Goal: Task Accomplishment & Management: Use online tool/utility

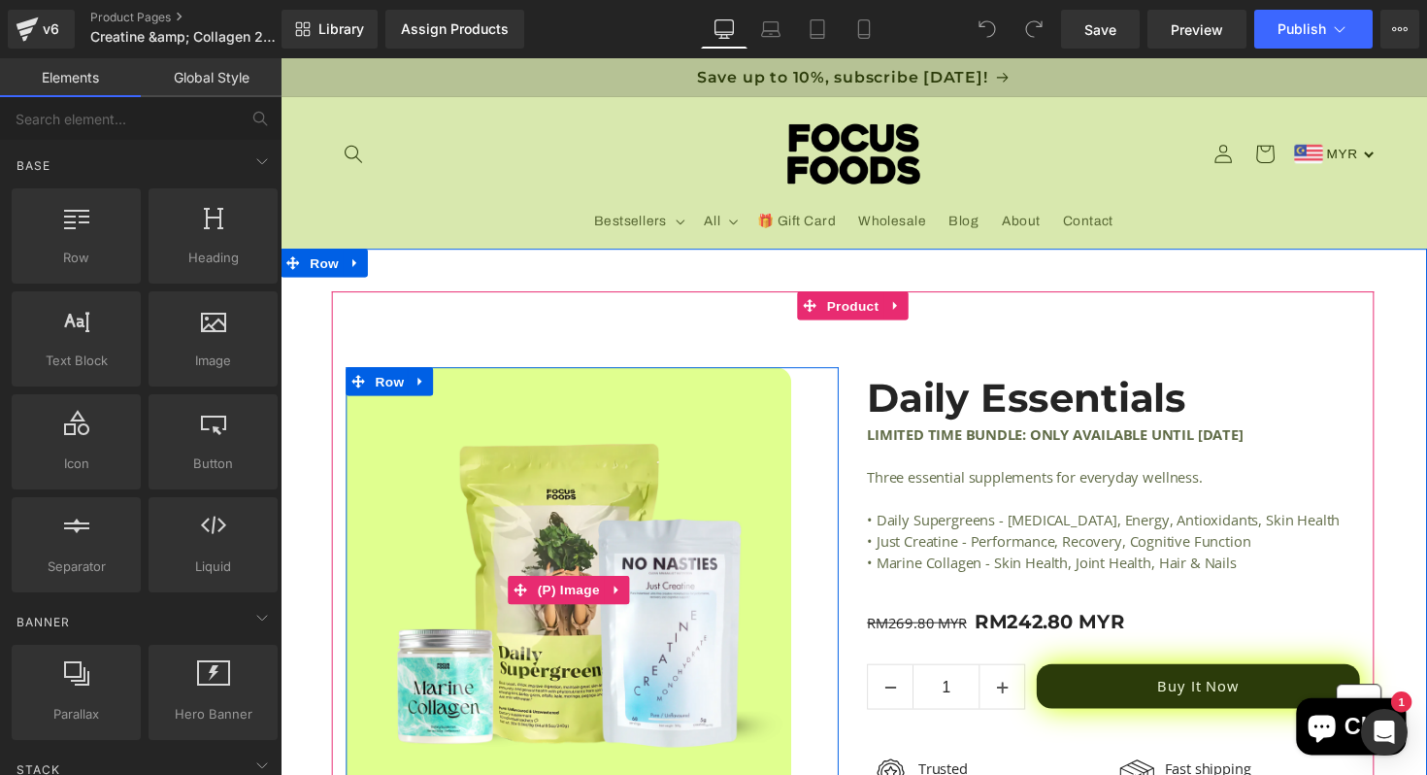
click at [674, 514] on img at bounding box center [575, 603] width 456 height 456
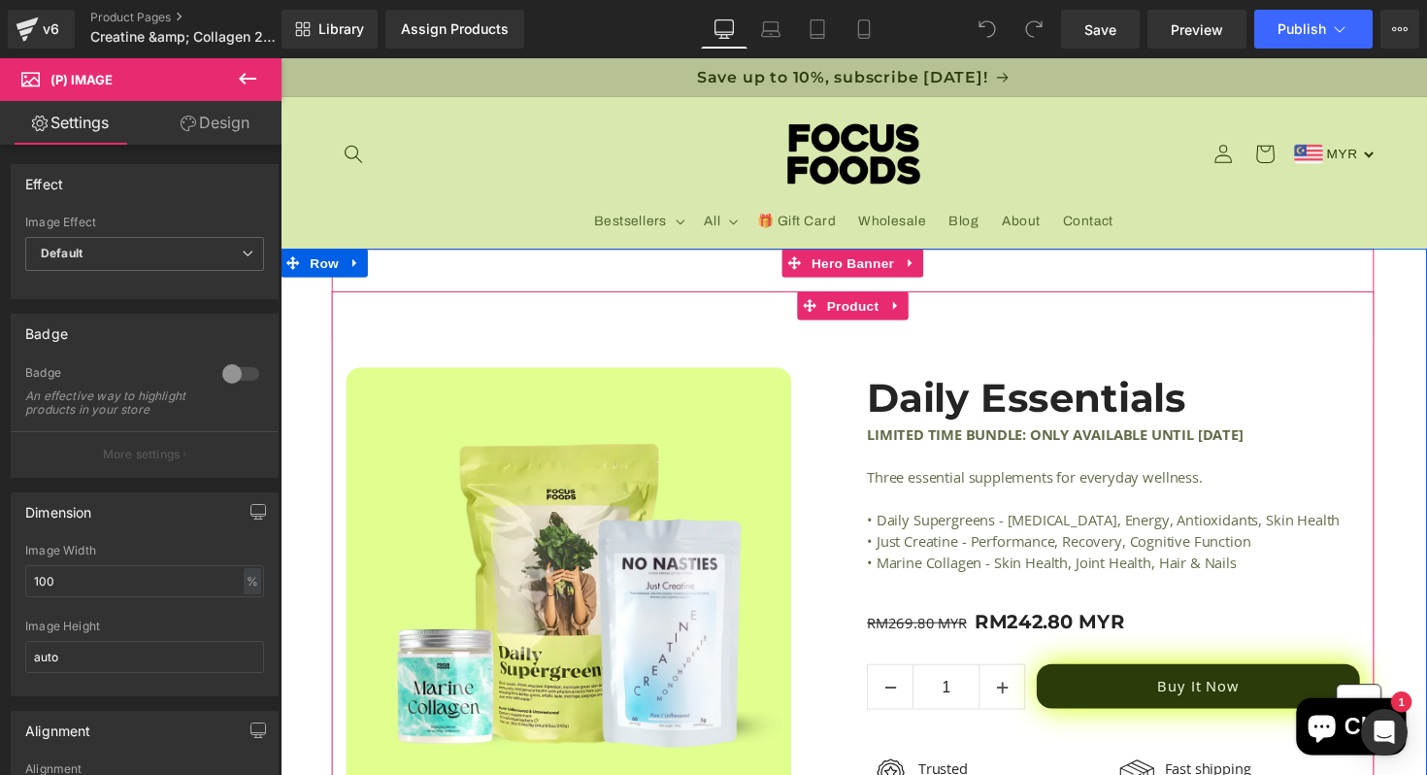
click at [528, 340] on div "Sale Off (P) Image Row Daily Essentials (P) Title LIMITED TIME BUNDLE: ONLY AVA…" at bounding box center [867, 607] width 1068 height 620
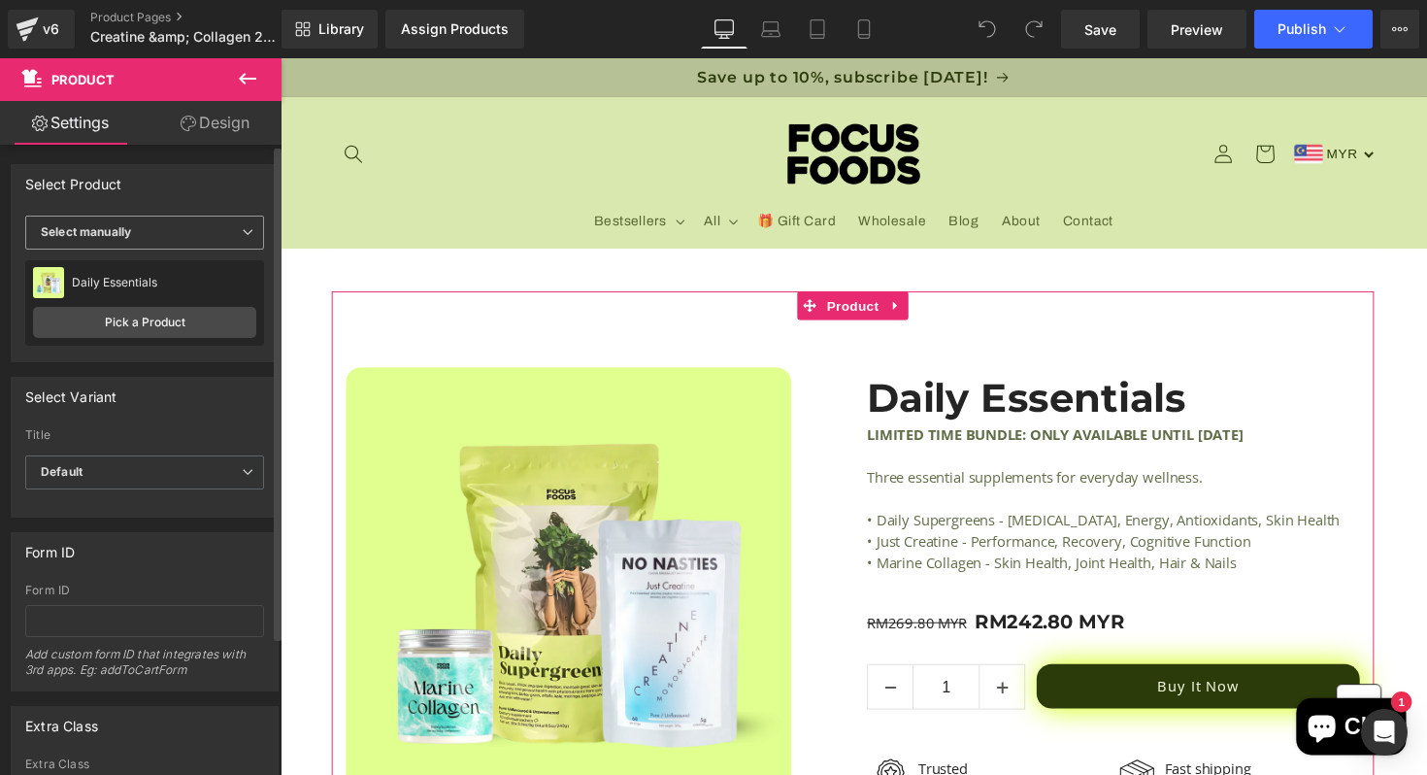
click at [223, 226] on span "Select manually" at bounding box center [144, 232] width 239 height 34
click at [188, 292] on li "Select manually" at bounding box center [140, 292] width 231 height 29
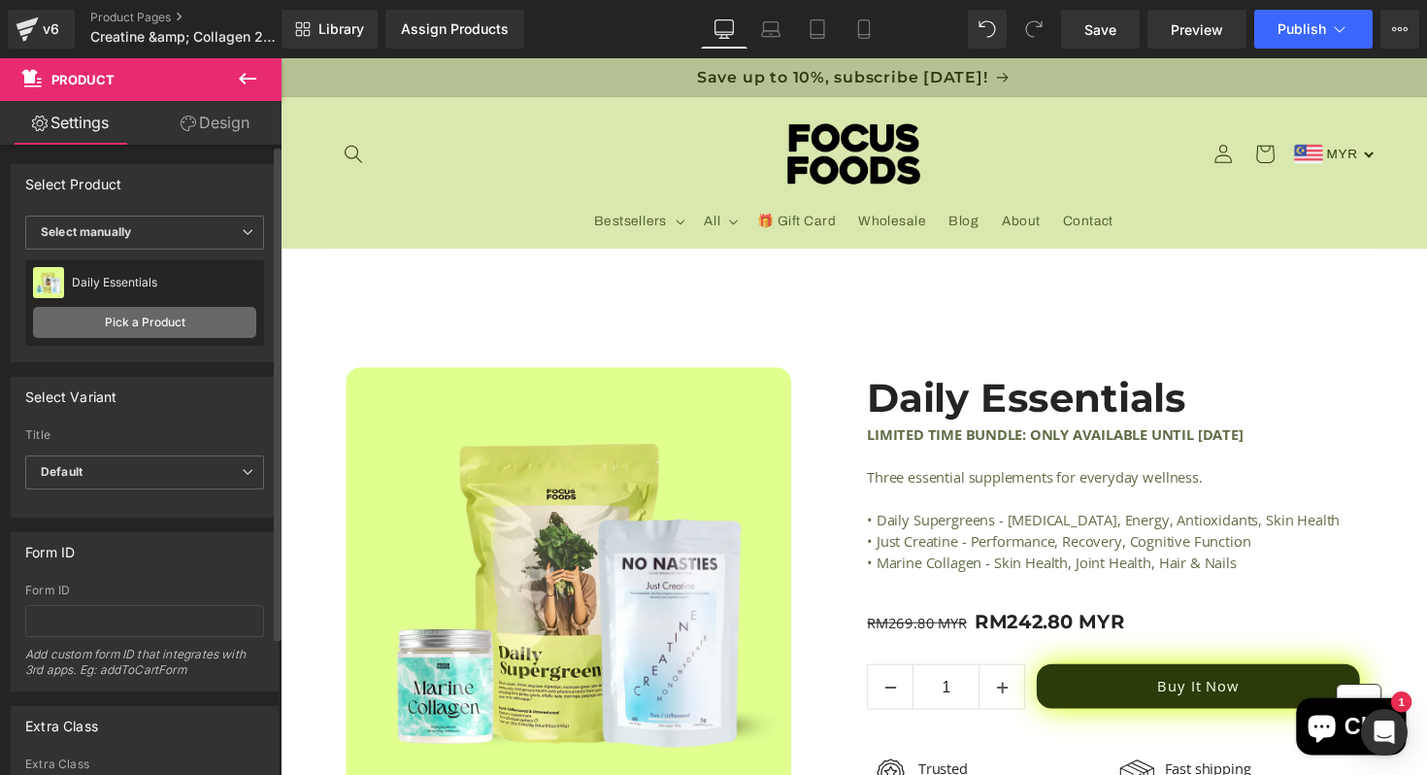
click at [181, 313] on link "Pick a Product" at bounding box center [144, 322] width 223 height 31
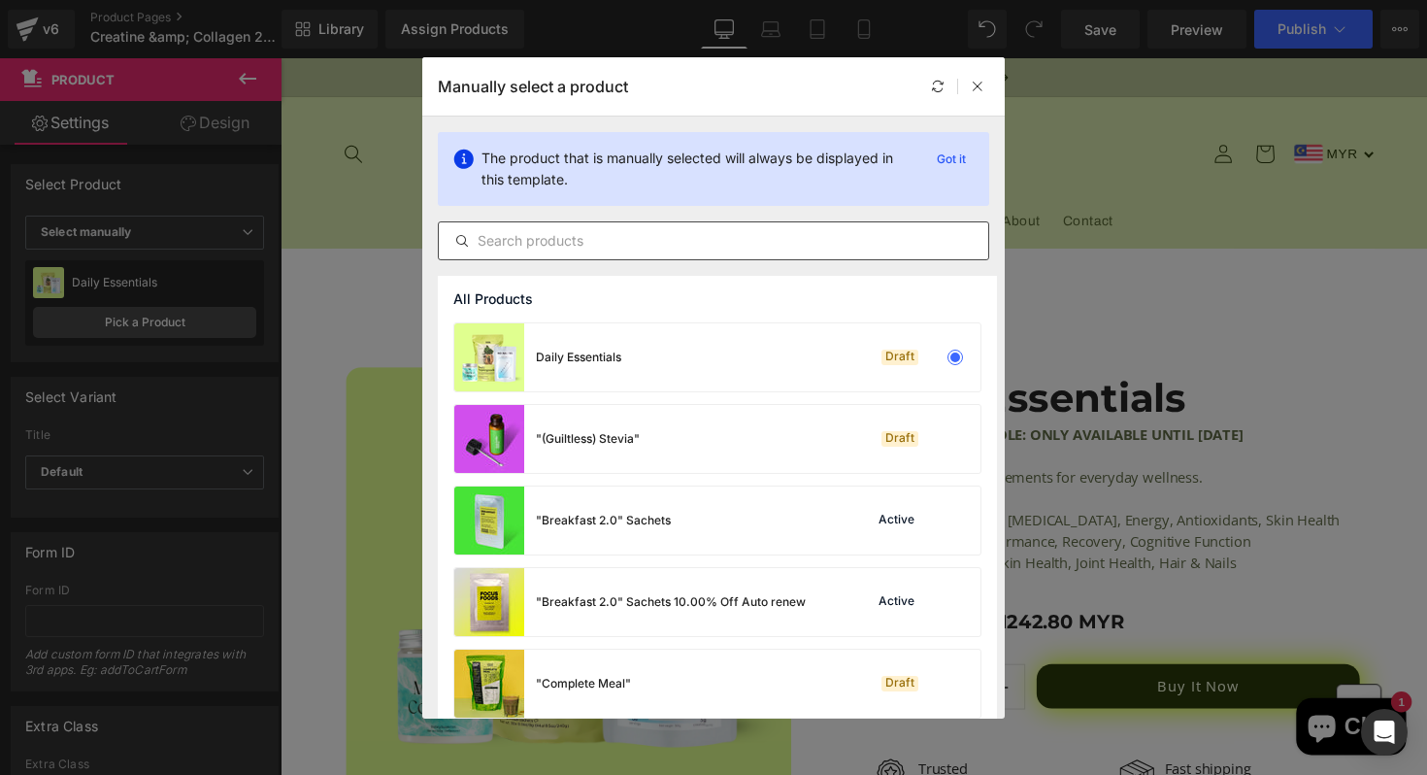
click at [753, 257] on div at bounding box center [713, 240] width 551 height 39
click at [754, 245] on input "text" at bounding box center [713, 240] width 549 height 23
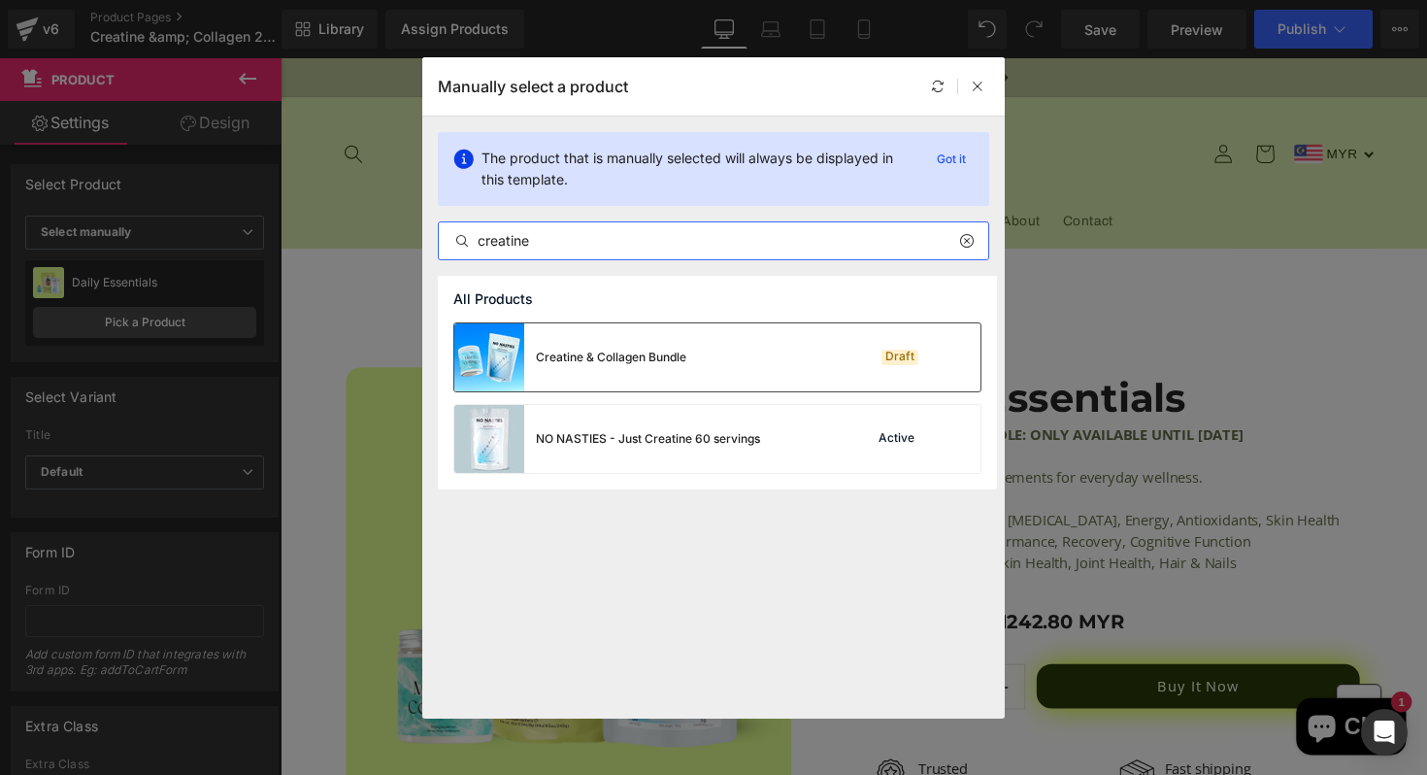
type input "creatine"
click at [869, 368] on div "Draft" at bounding box center [915, 357] width 132 height 27
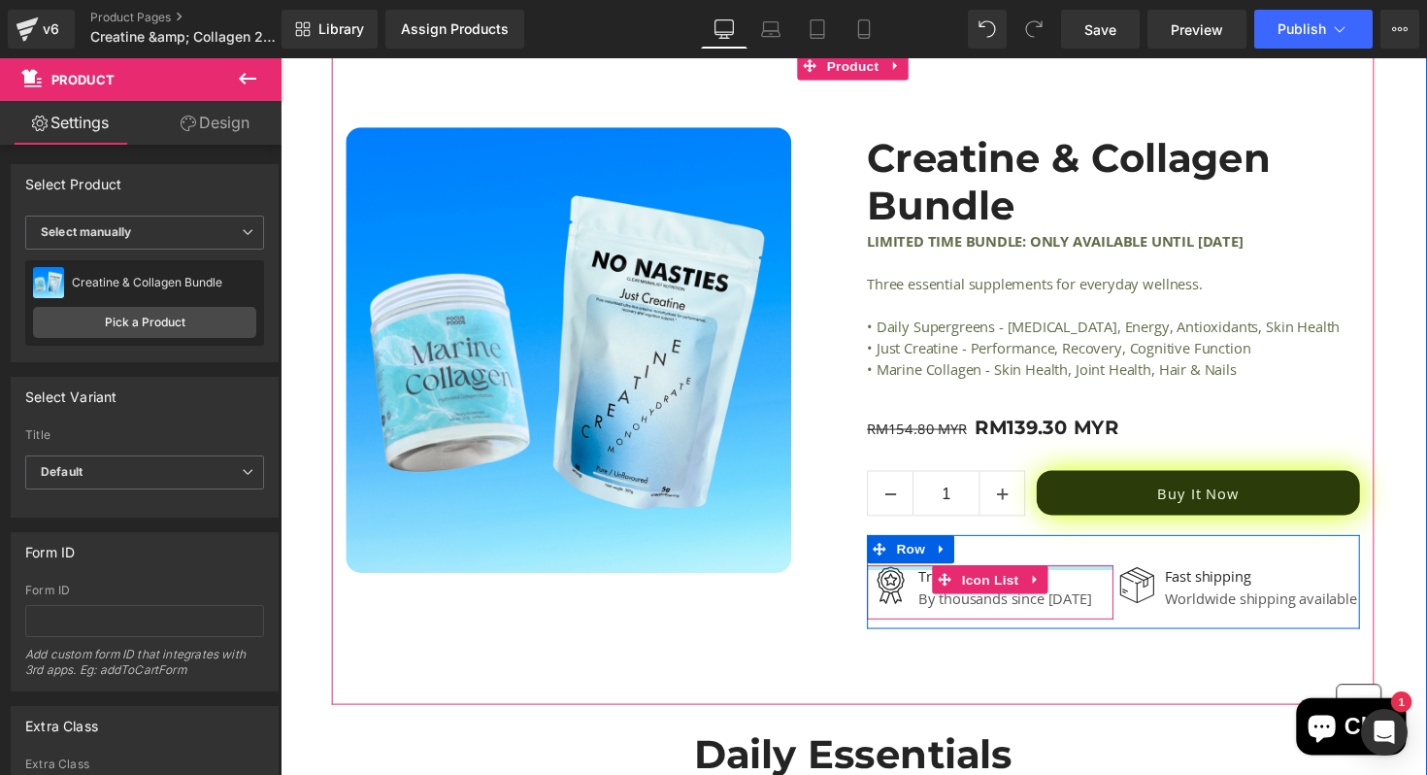
scroll to position [253, 0]
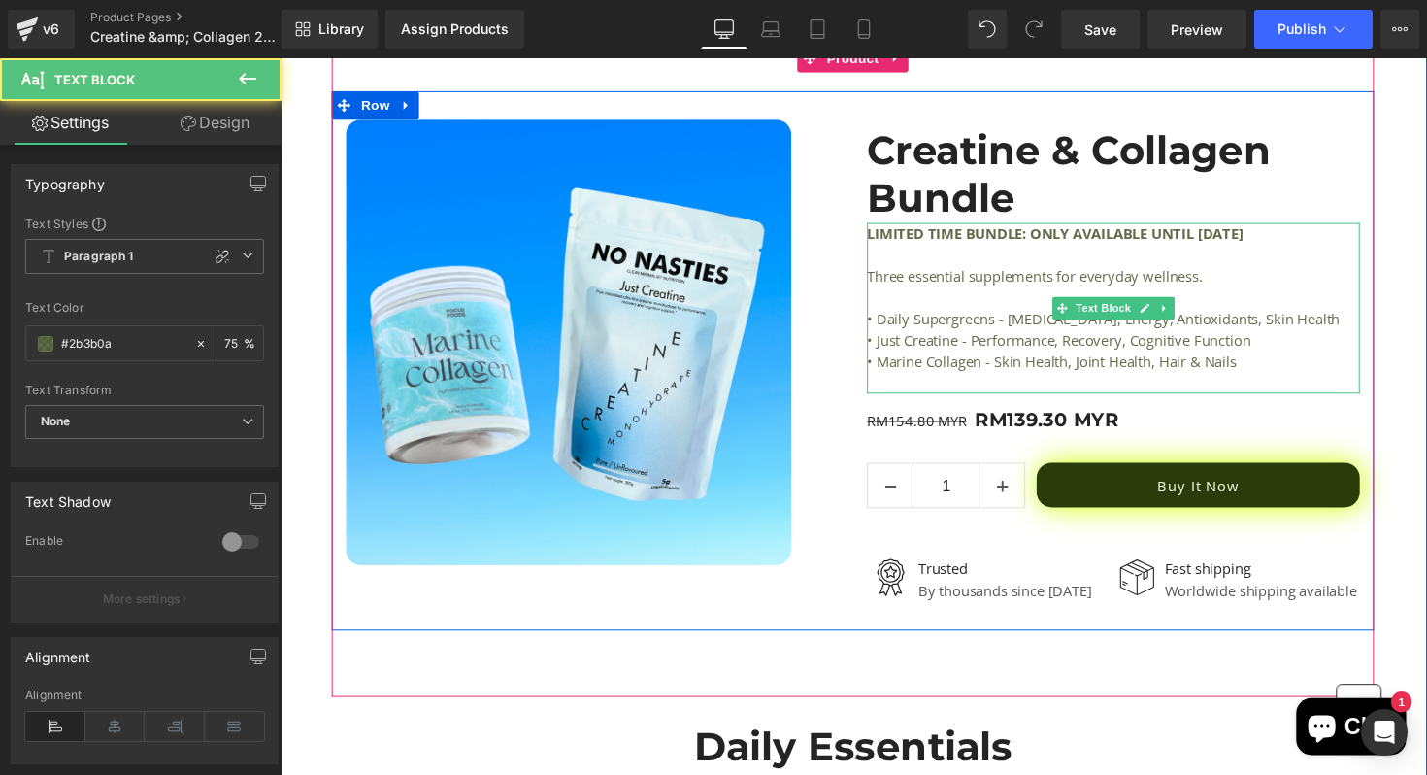
click at [1094, 243] on b "LIMITED TIME BUNDLE: ONLY AVAILABLE UNTIL 7TH JULY 2025" at bounding box center [1073, 237] width 385 height 19
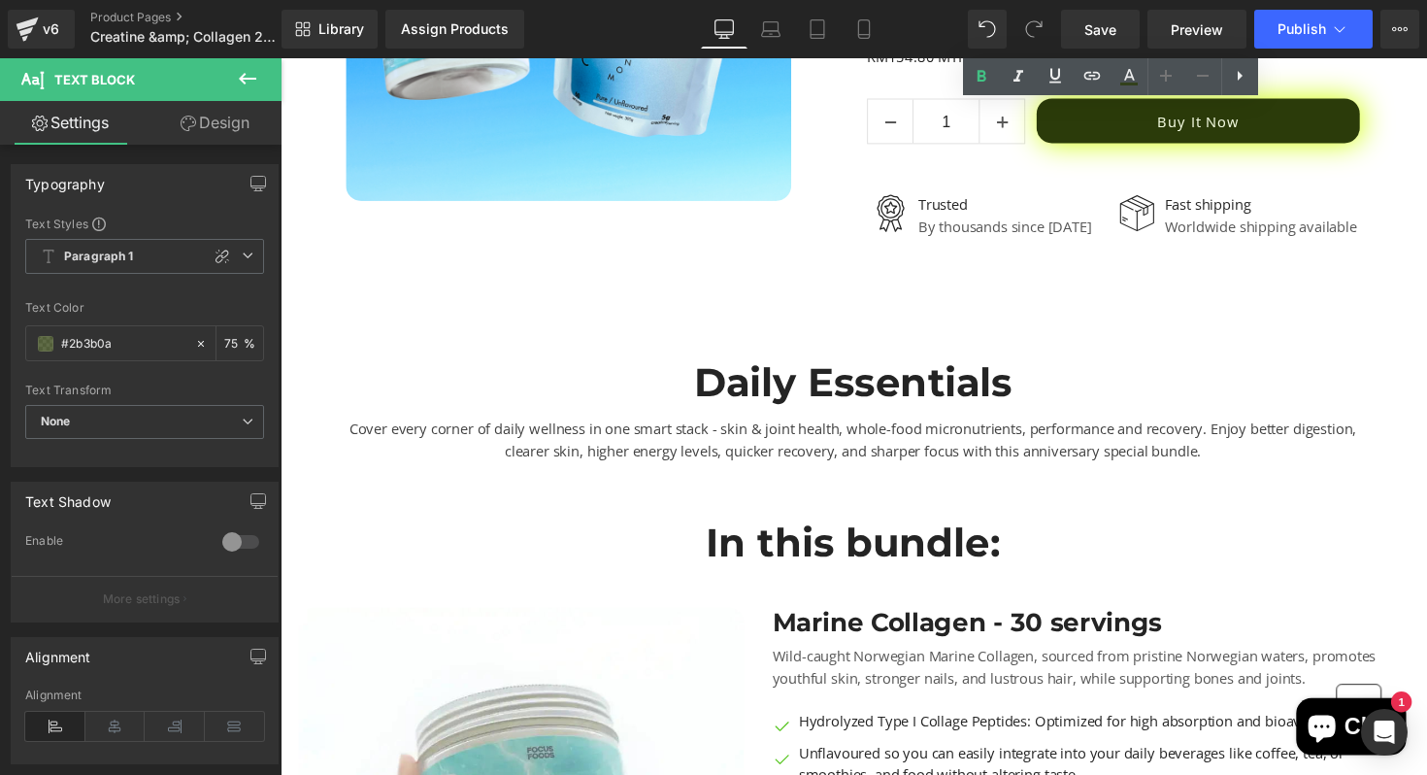
scroll to position [636, 0]
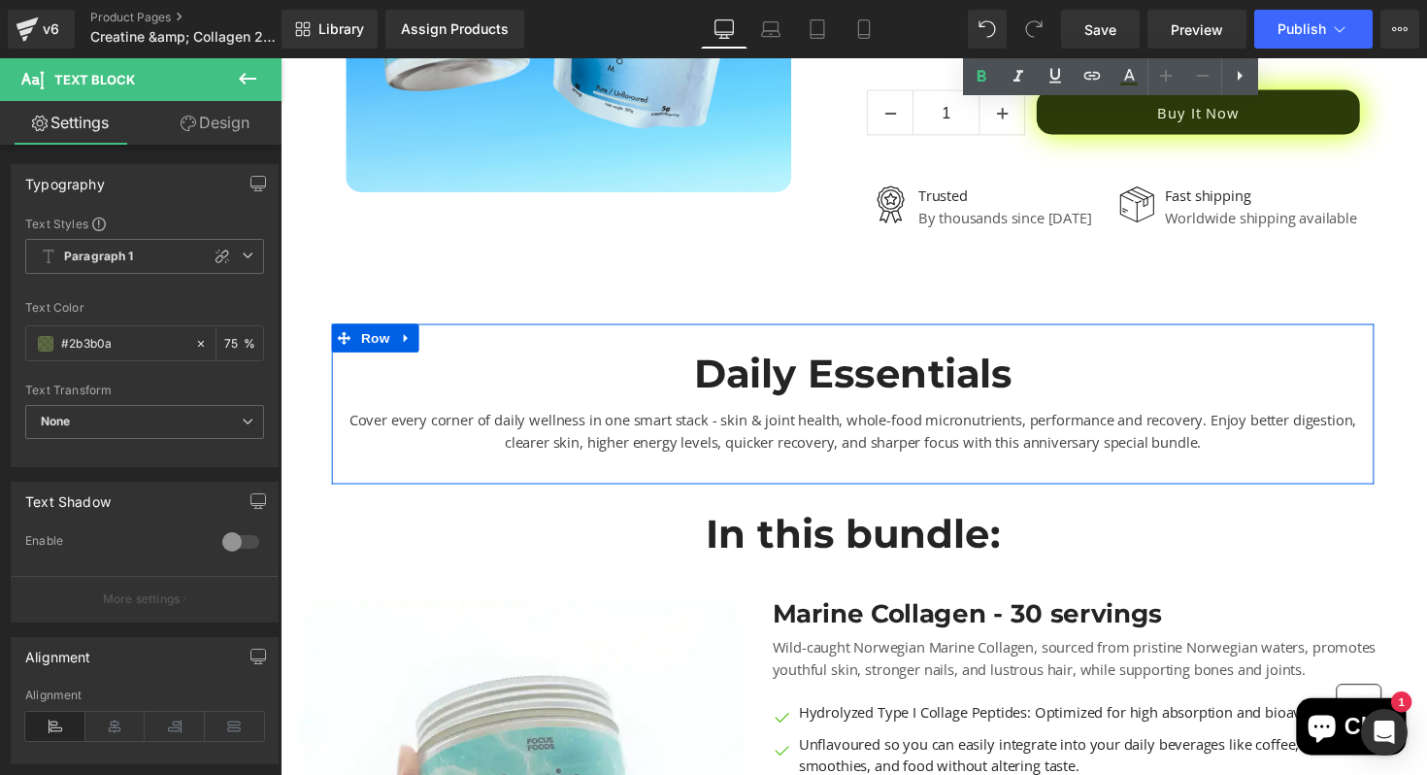
click at [963, 375] on div "Daily Essentials" at bounding box center [867, 381] width 1068 height 40
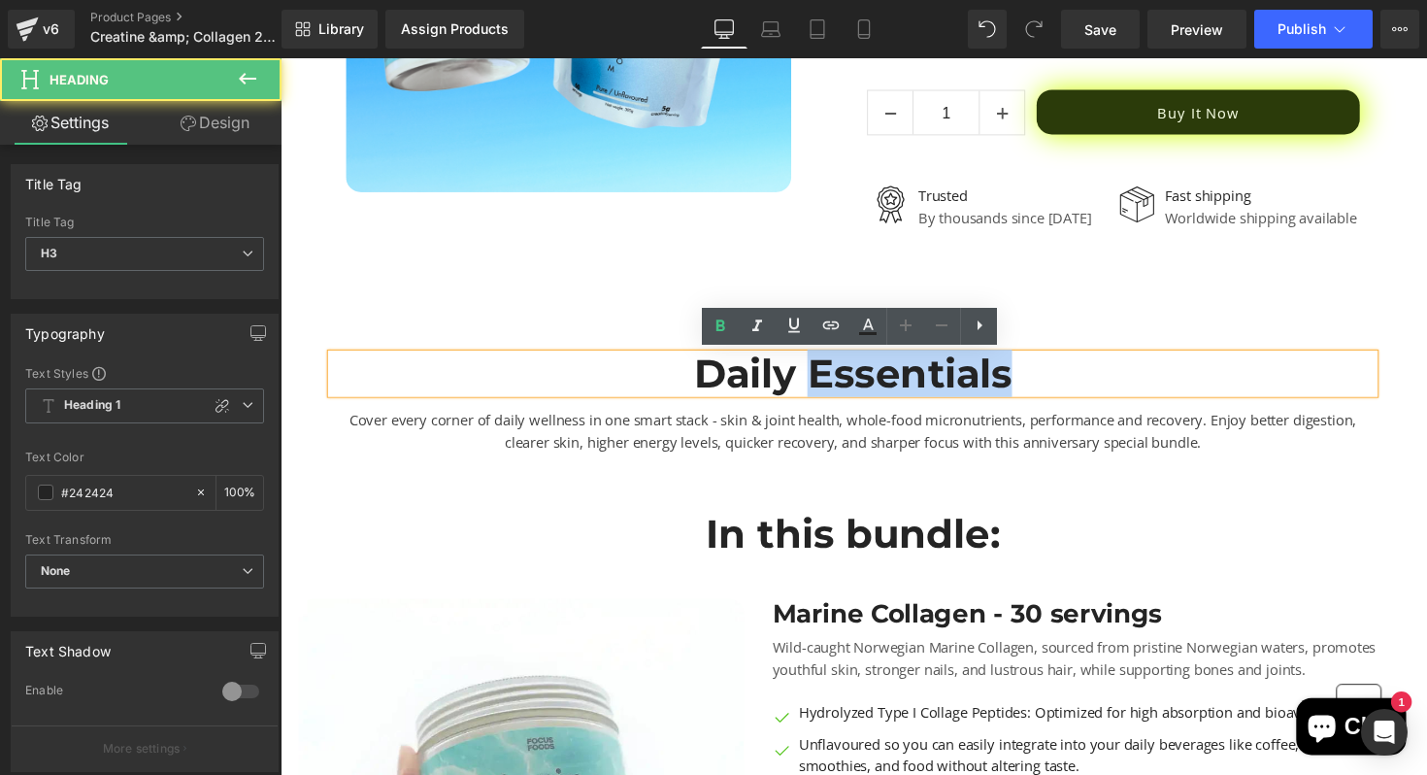
click at [963, 375] on div "Daily Essentials" at bounding box center [867, 381] width 1068 height 40
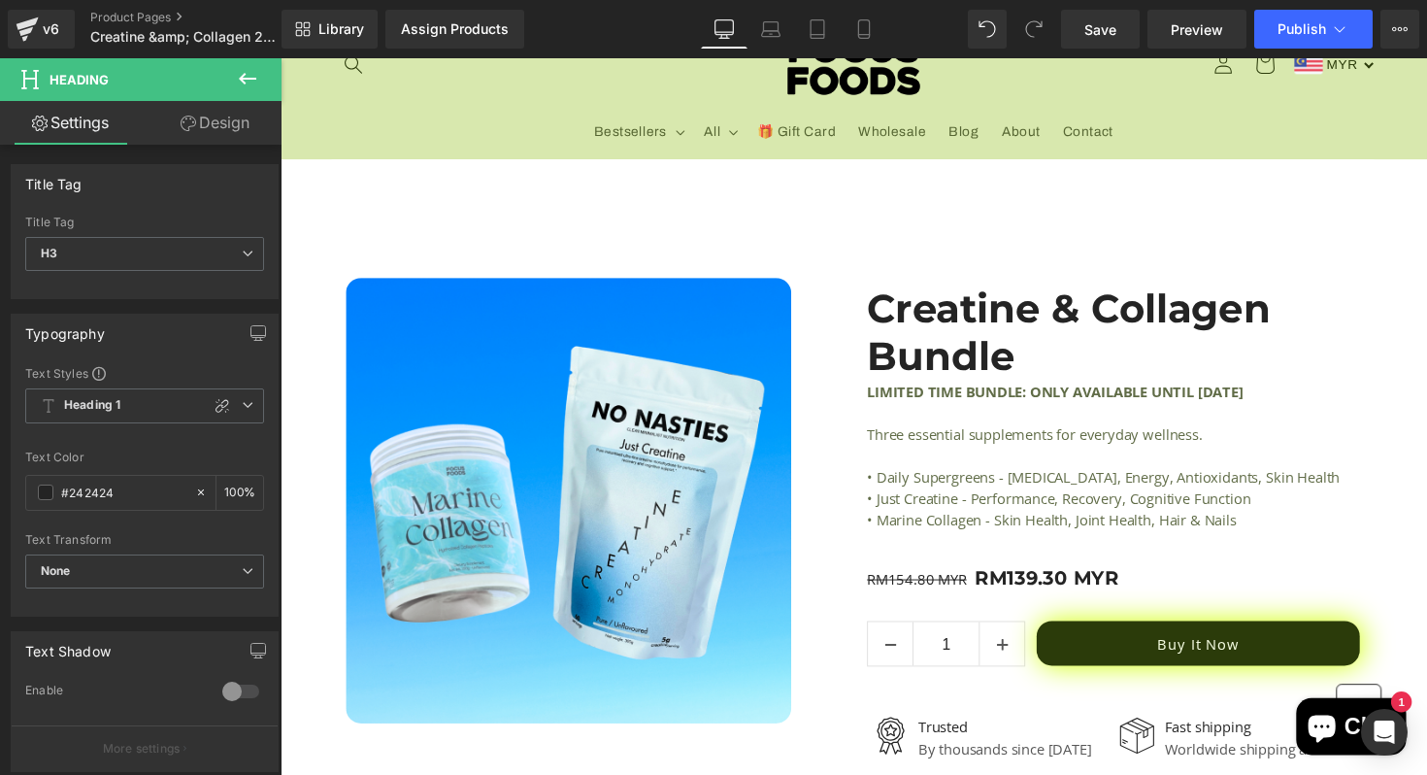
scroll to position [113, 0]
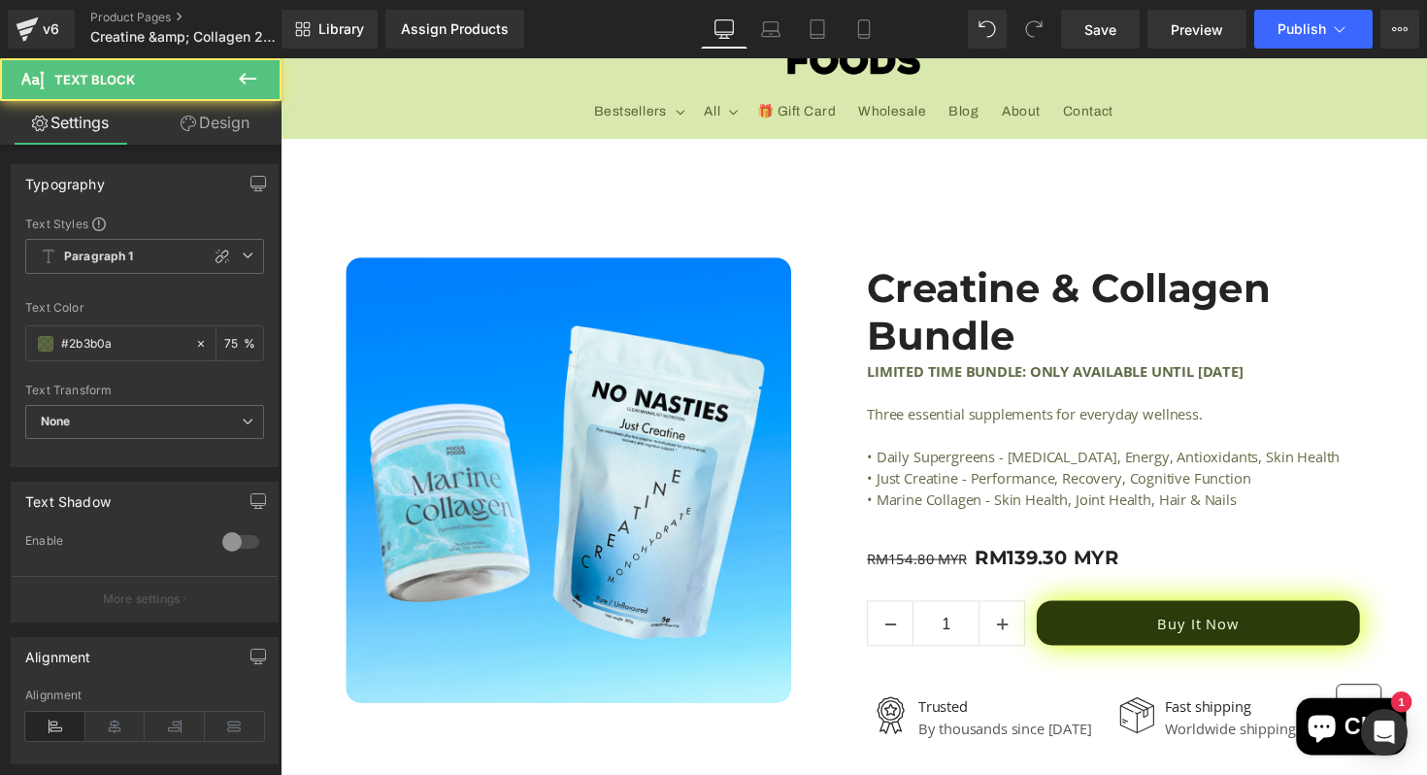
click at [1017, 428] on p "Three essential supplements for everyday wellness." at bounding box center [1133, 423] width 505 height 22
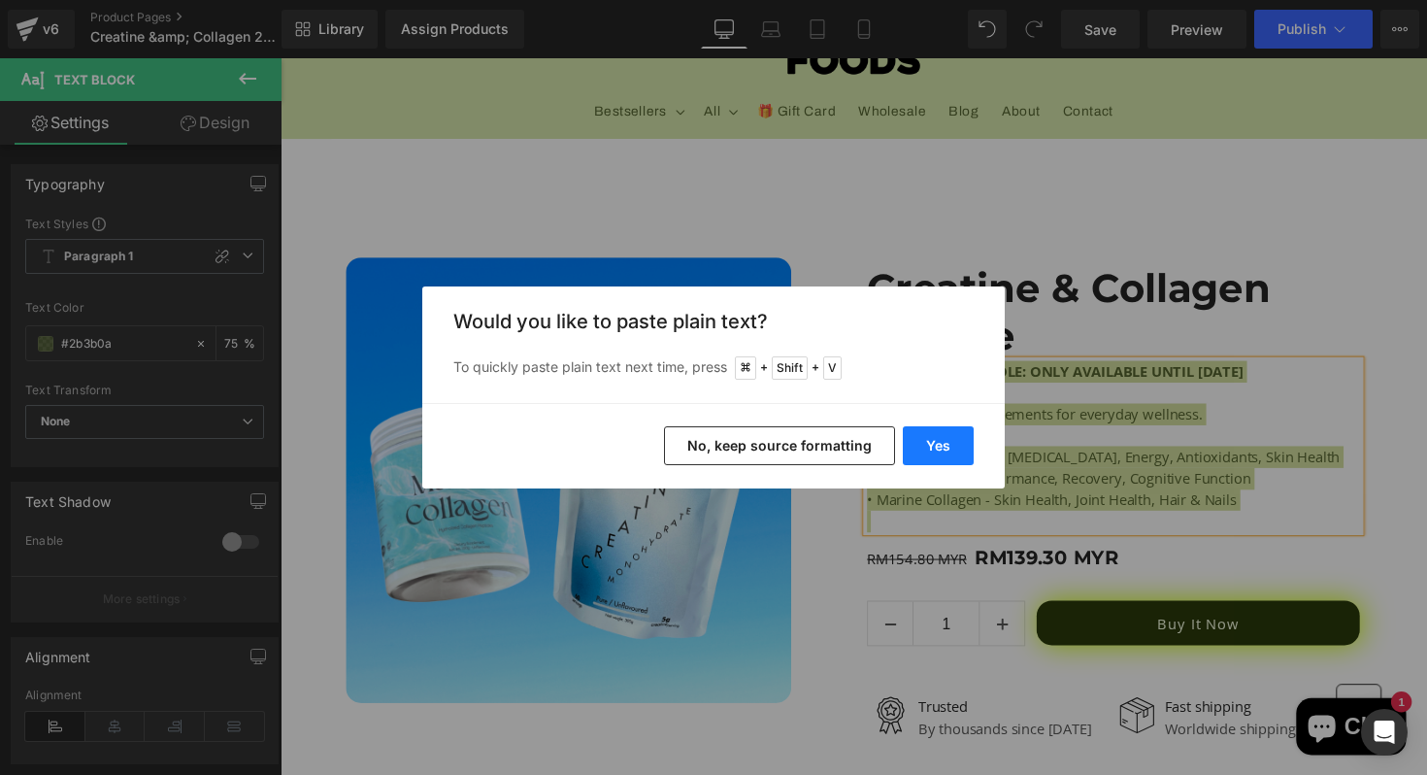
click at [948, 446] on button "Yes" at bounding box center [938, 445] width 71 height 39
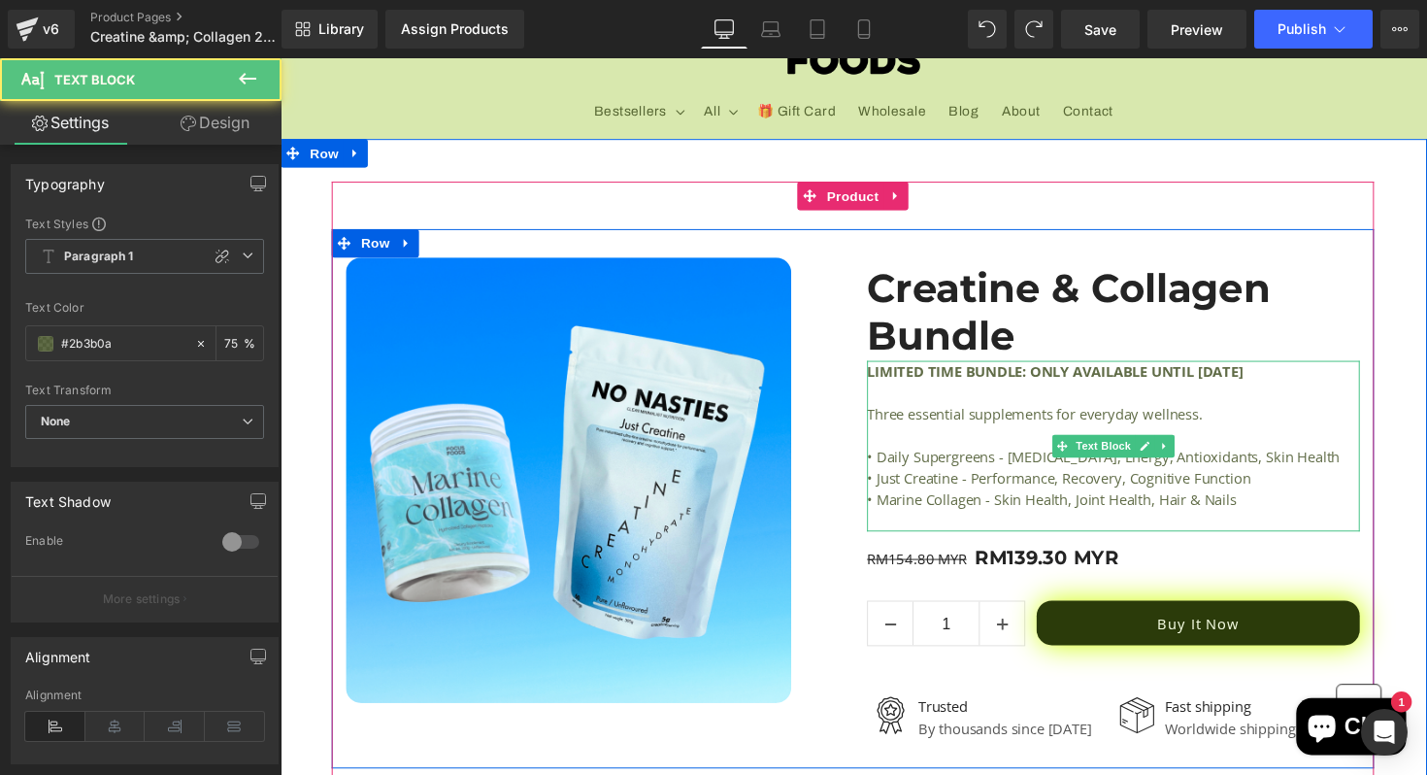
click at [1017, 446] on p at bounding box center [1133, 445] width 505 height 22
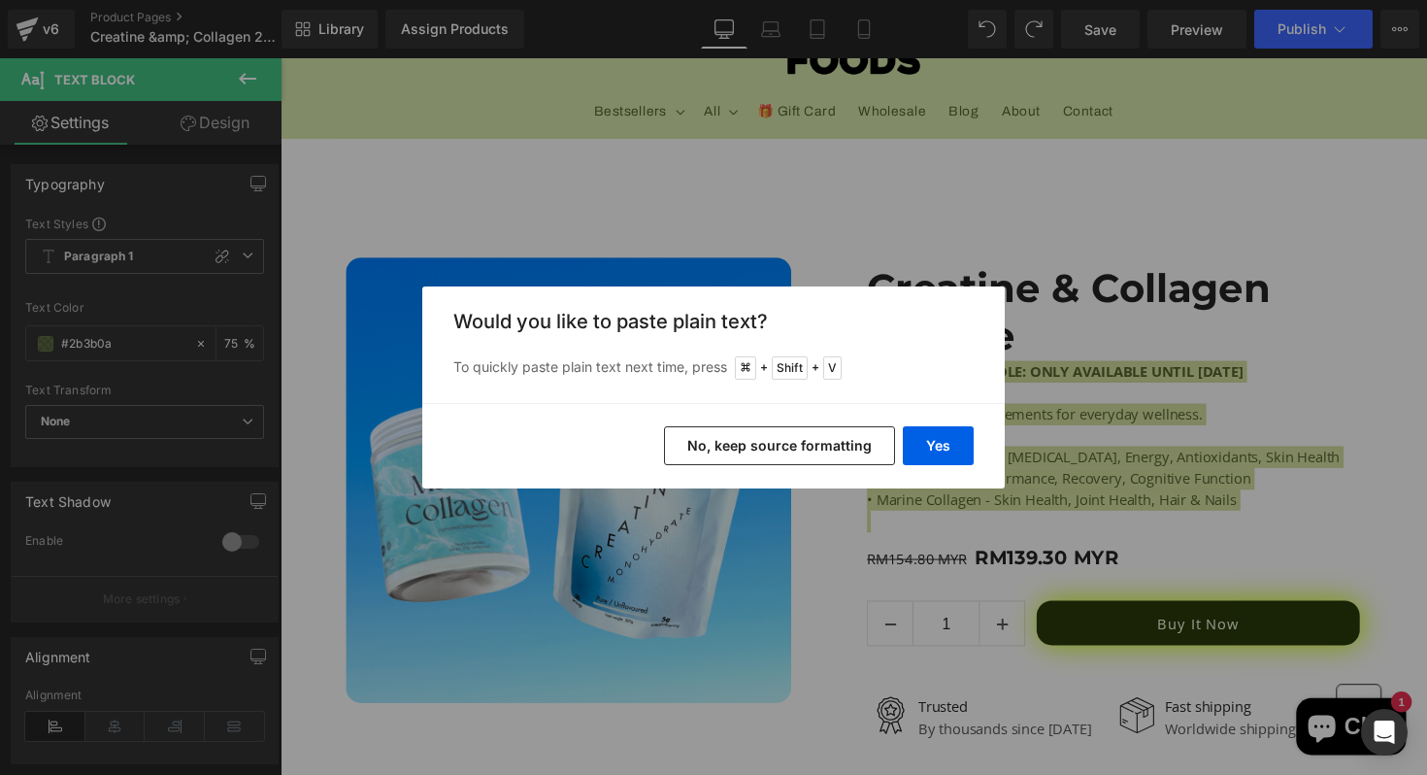
click at [843, 439] on button "No, keep source formatting" at bounding box center [779, 445] width 231 height 39
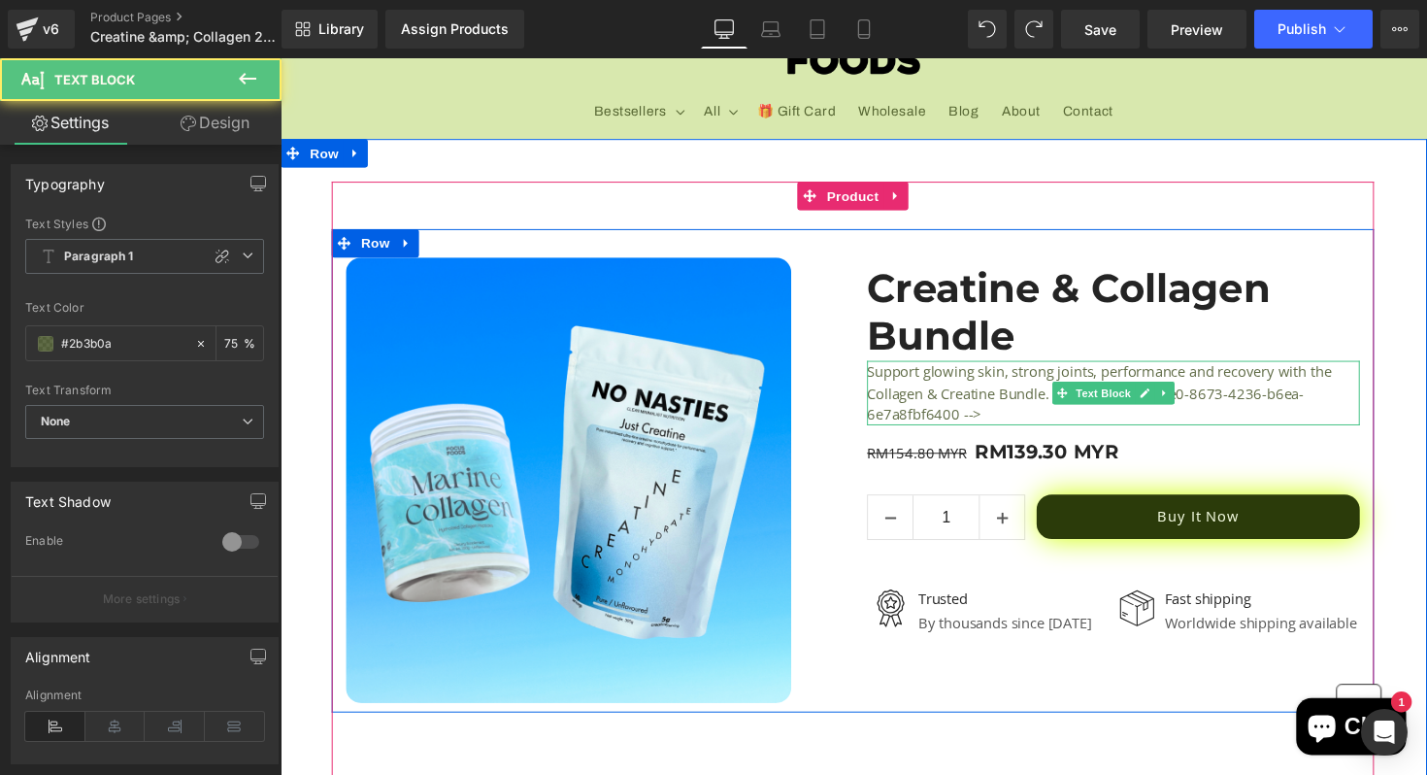
click at [1010, 428] on div "Support glowing skin, strong joints, performance and recovery with the Collagen…" at bounding box center [1133, 401] width 505 height 66
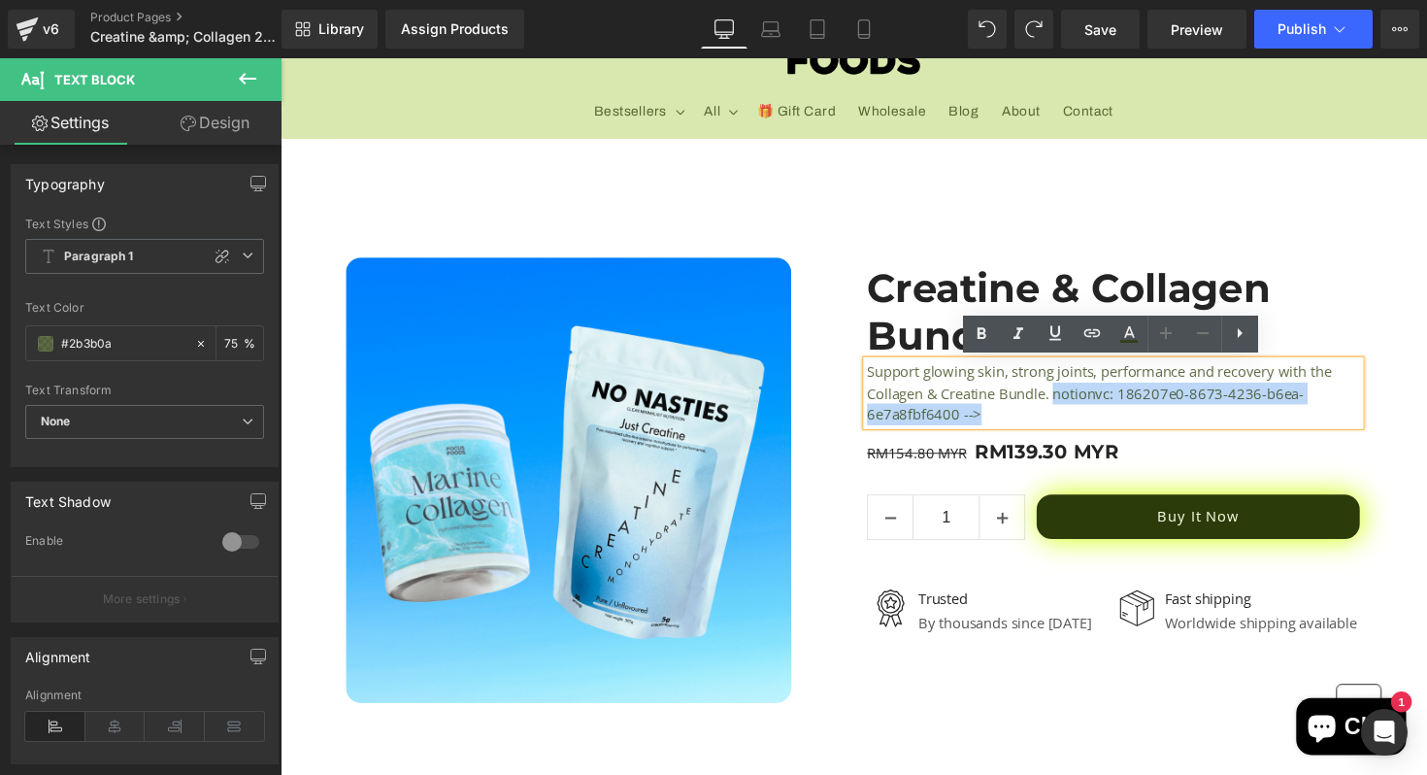
drag, startPoint x: 1013, startPoint y: 420, endPoint x: 1077, endPoint y: 403, distance: 66.4
click at [1077, 403] on p "Support glowing skin, strong joints, performance and recovery with the Collagen…" at bounding box center [1133, 401] width 505 height 66
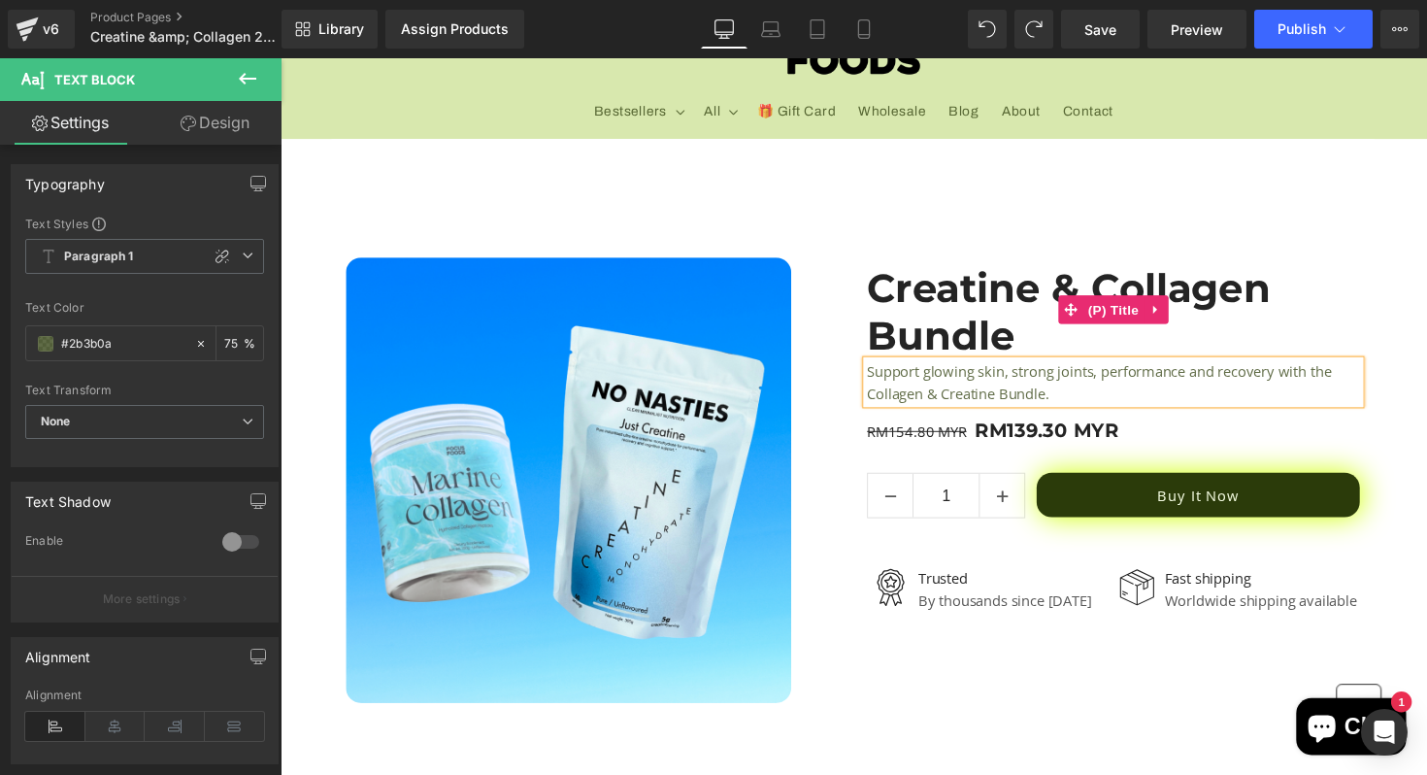
click at [1129, 272] on link "Creatine & Collagen Bundle" at bounding box center [1133, 314] width 505 height 104
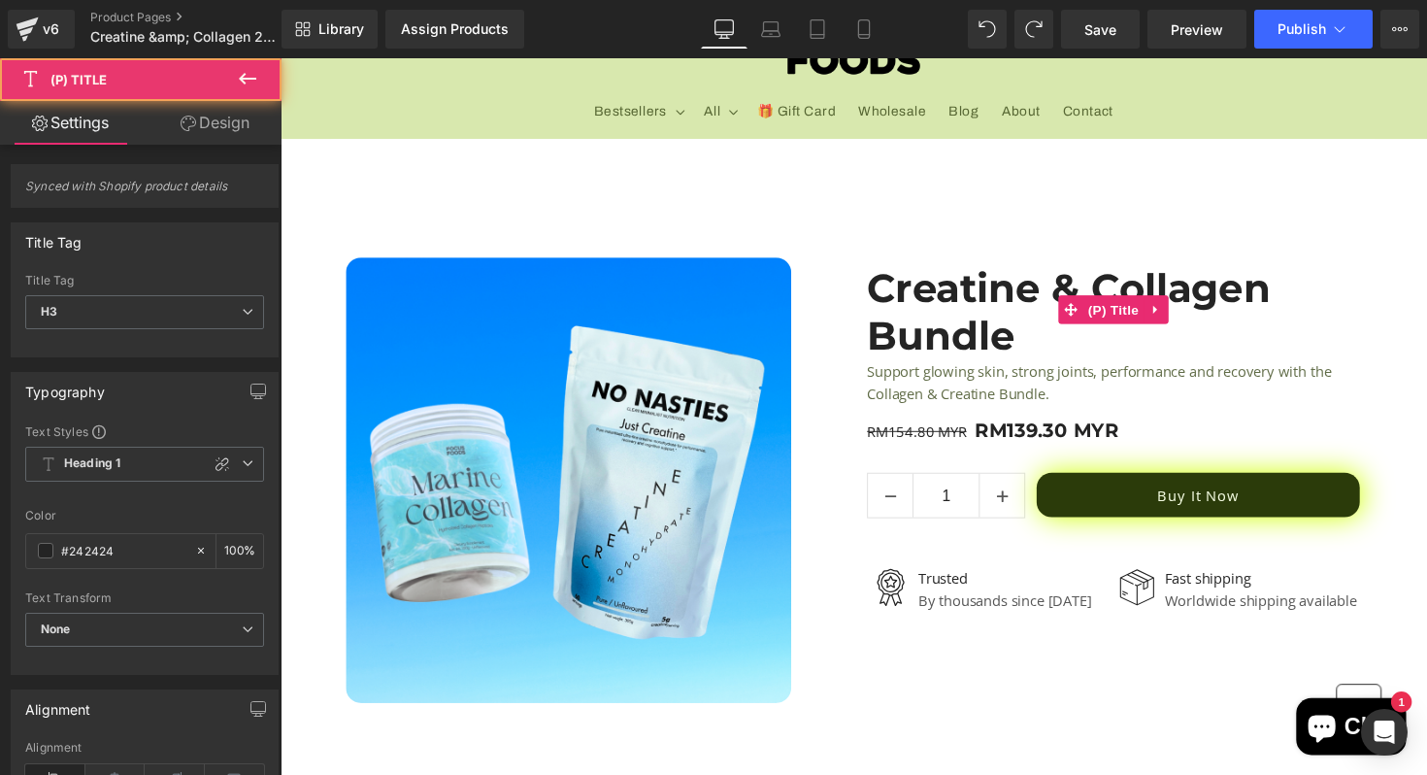
click at [992, 312] on link "Creatine & Collagen Bundle" at bounding box center [1133, 314] width 505 height 104
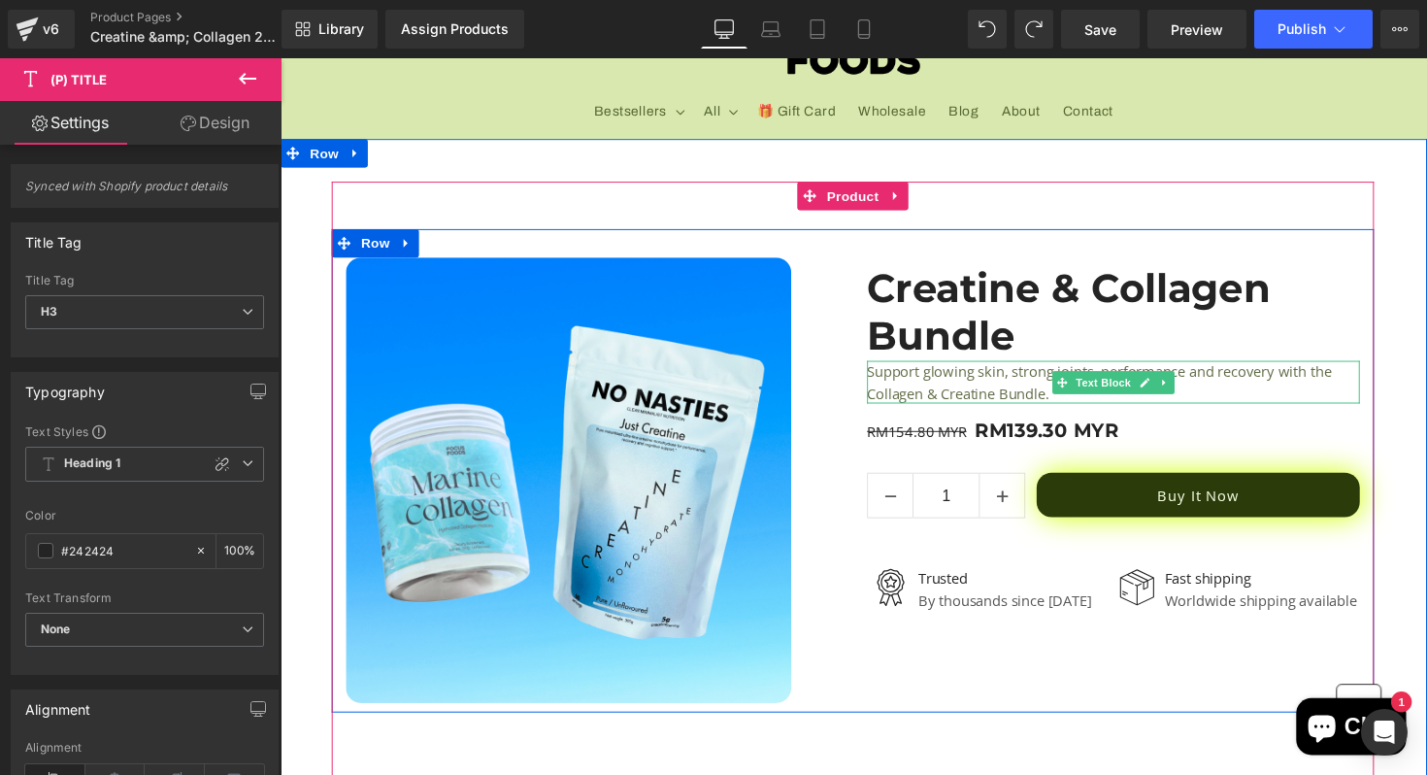
click at [1044, 384] on p "Support glowing skin, strong joints, performance and recovery with the Collagen…" at bounding box center [1133, 390] width 505 height 44
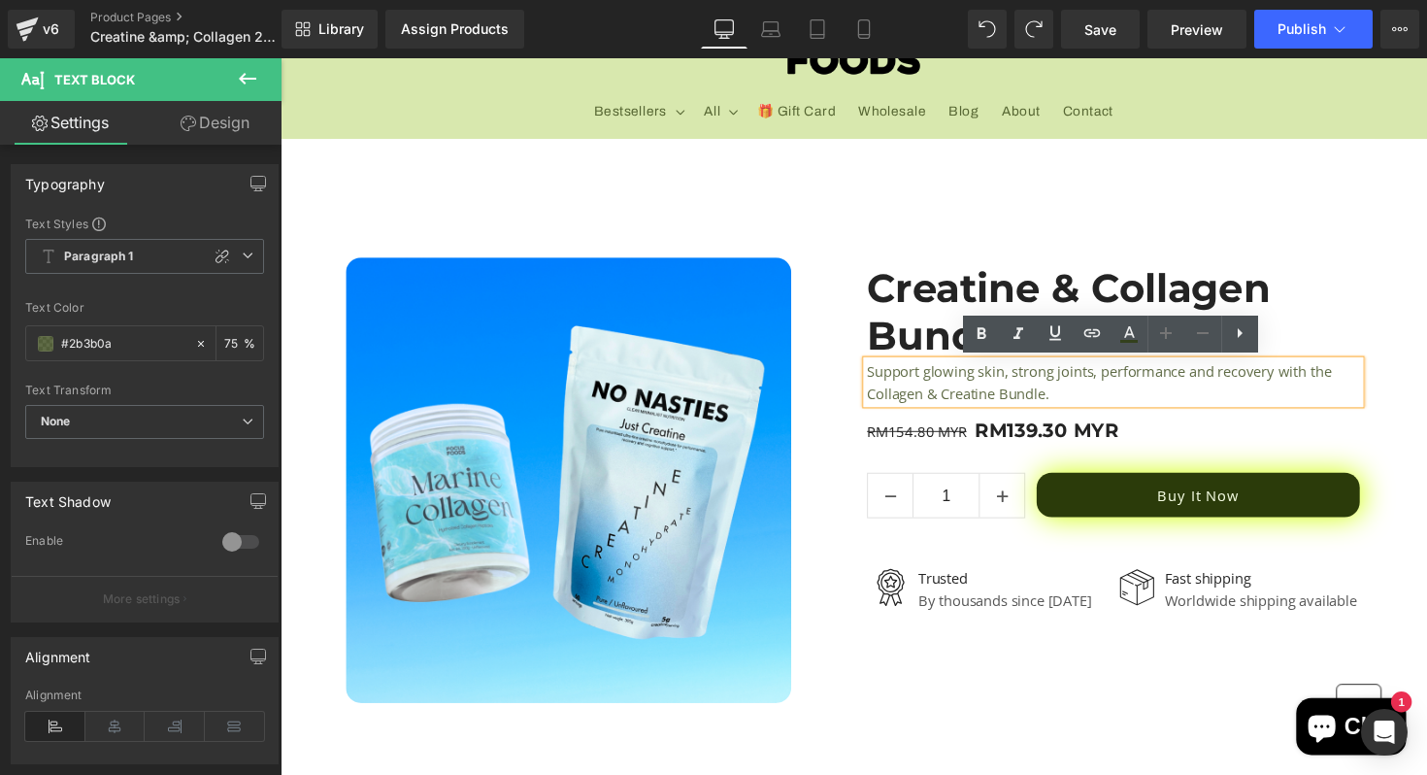
click at [882, 379] on p "Support glowing skin, strong joints, performance and recovery with the Collagen…" at bounding box center [1133, 390] width 505 height 44
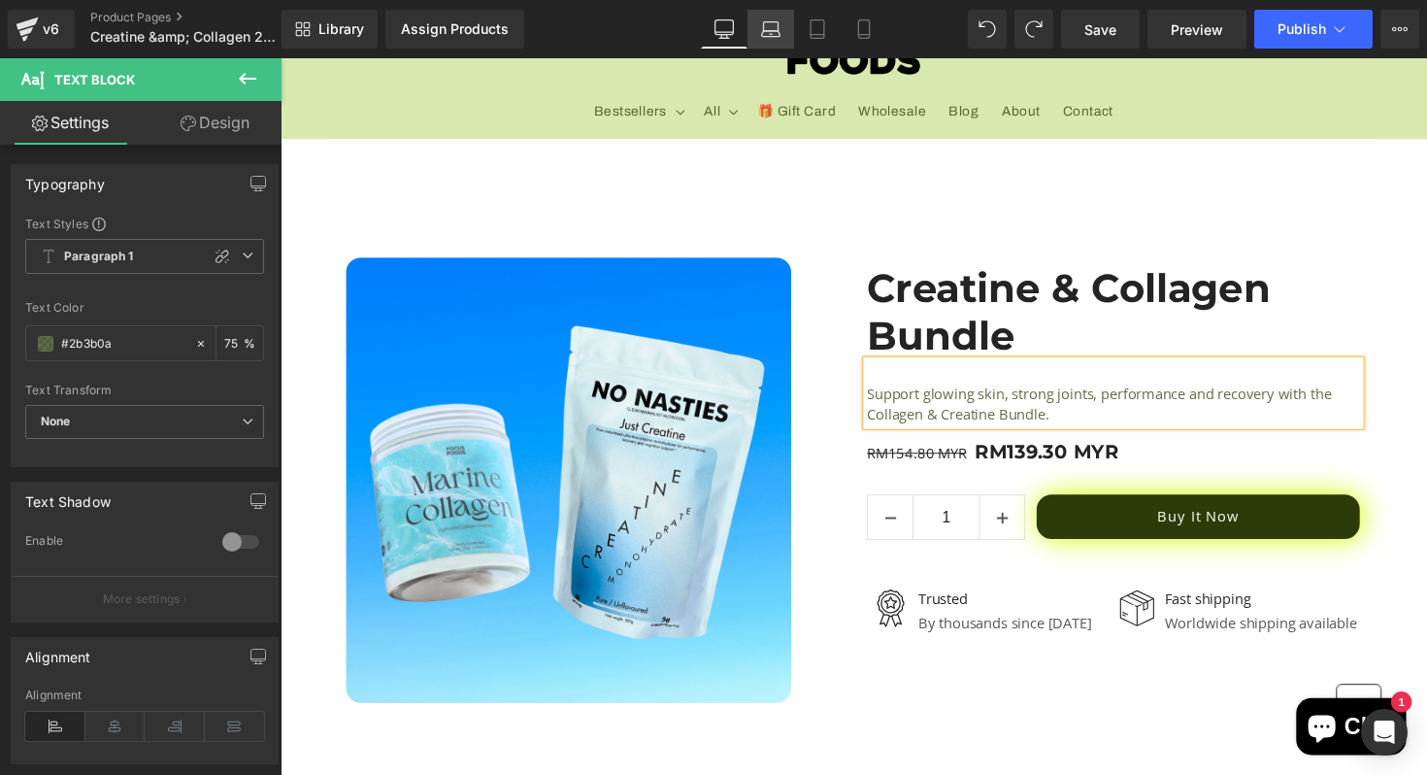
click at [780, 41] on link "Laptop" at bounding box center [770, 29] width 47 height 39
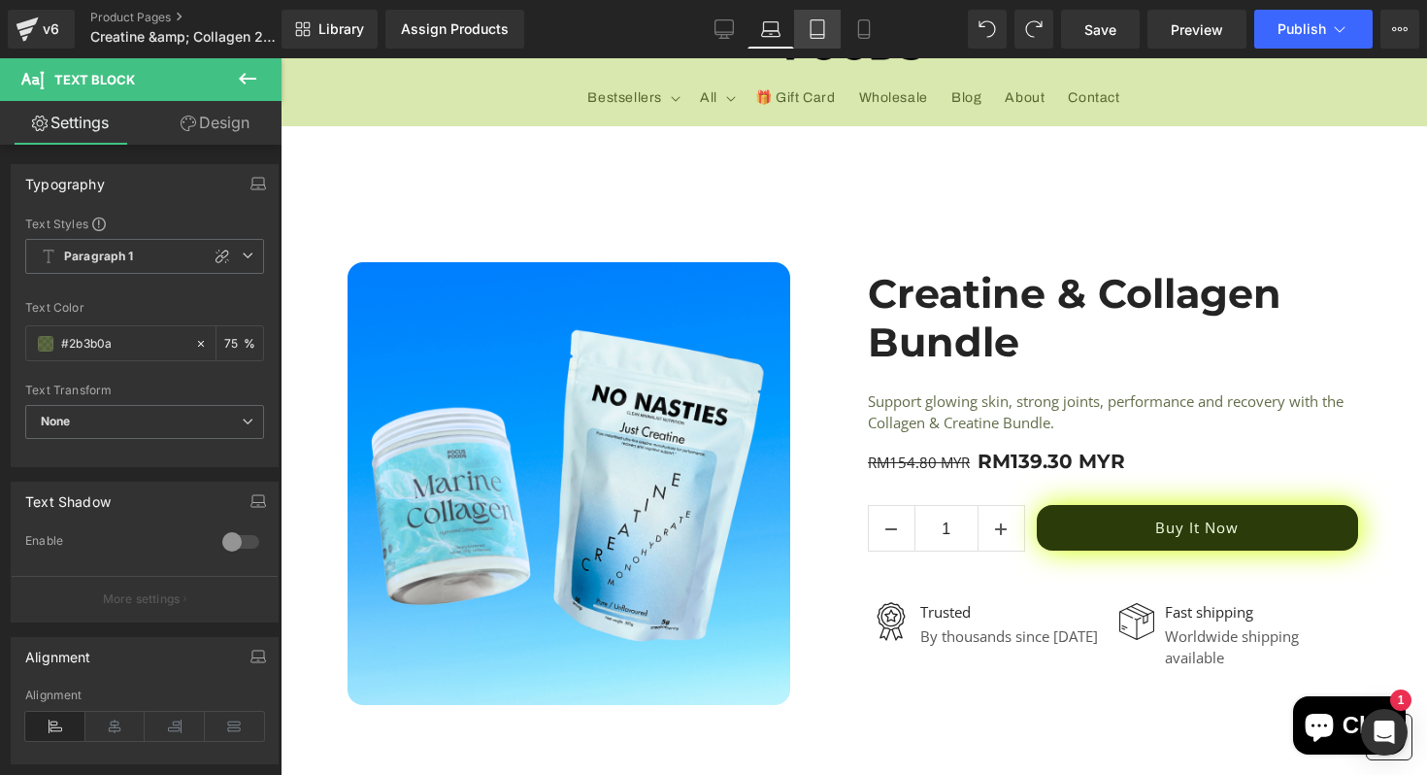
click at [810, 34] on icon at bounding box center [817, 28] width 19 height 19
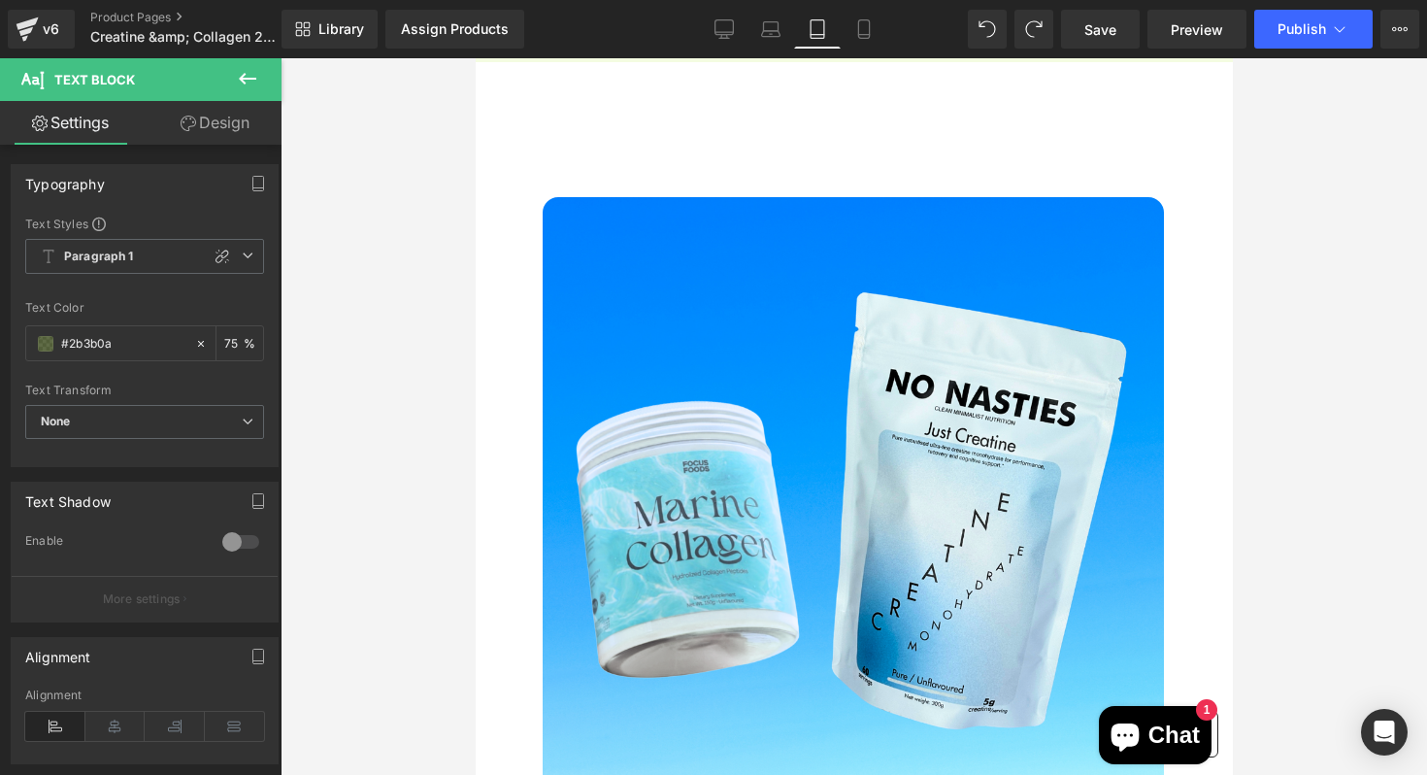
scroll to position [625, 0]
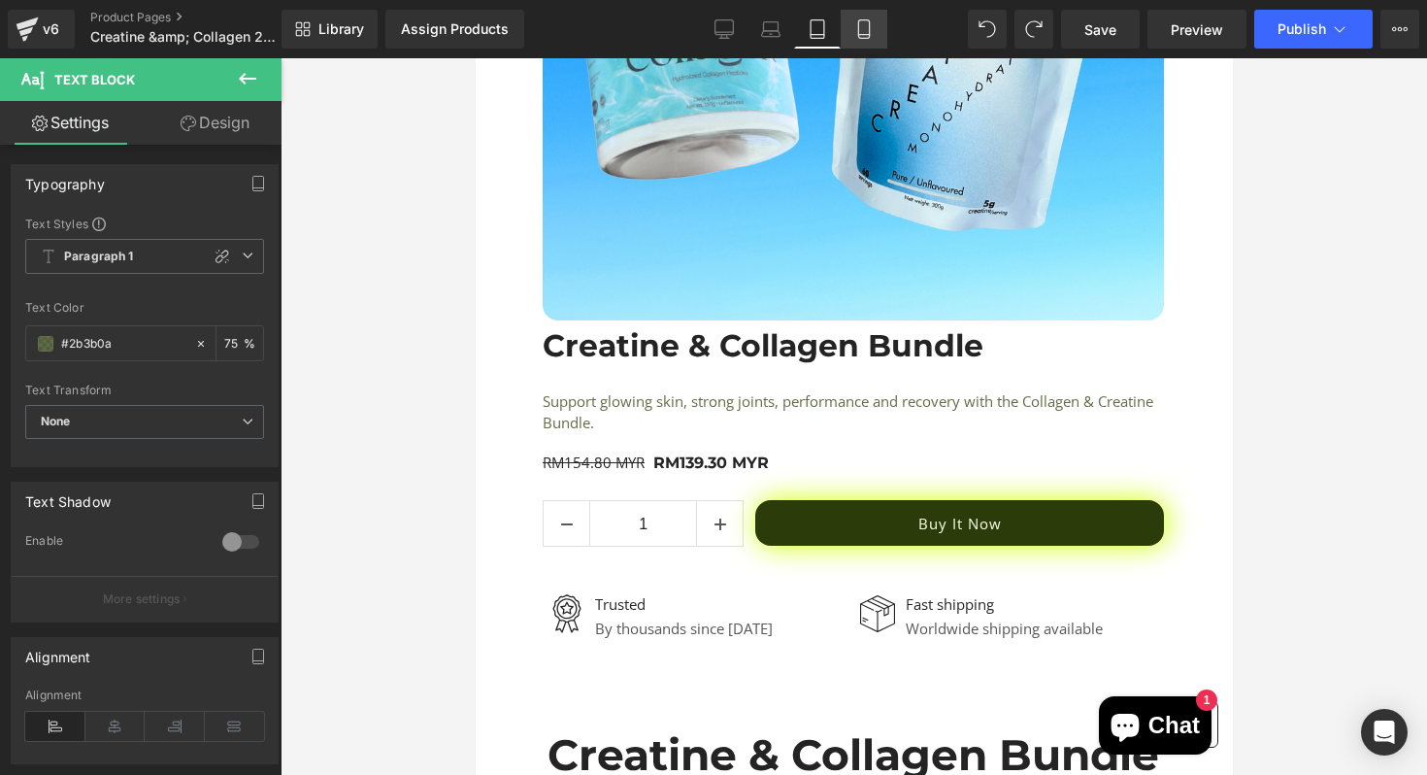
click at [844, 30] on link "Mobile" at bounding box center [864, 29] width 47 height 39
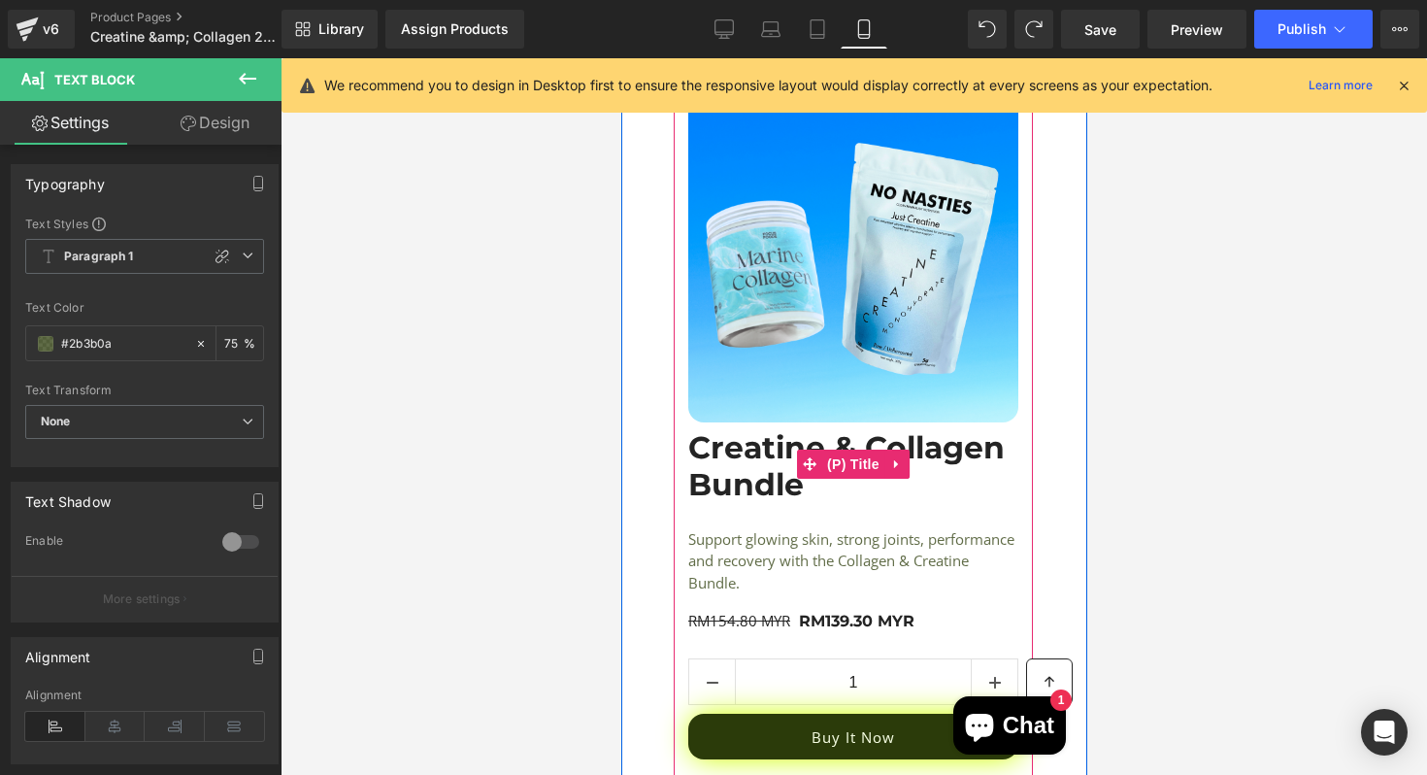
scroll to position [0, 0]
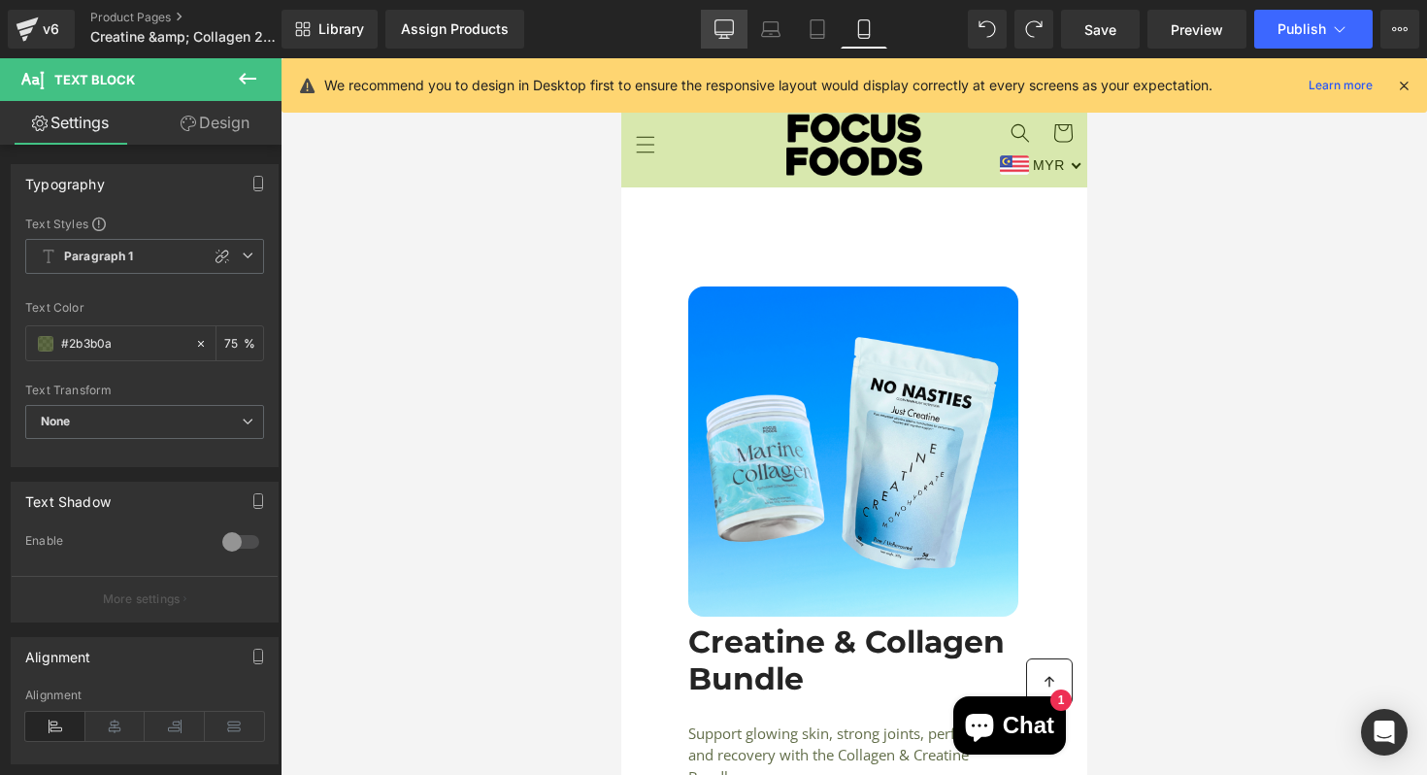
click at [730, 28] on icon at bounding box center [723, 28] width 19 height 19
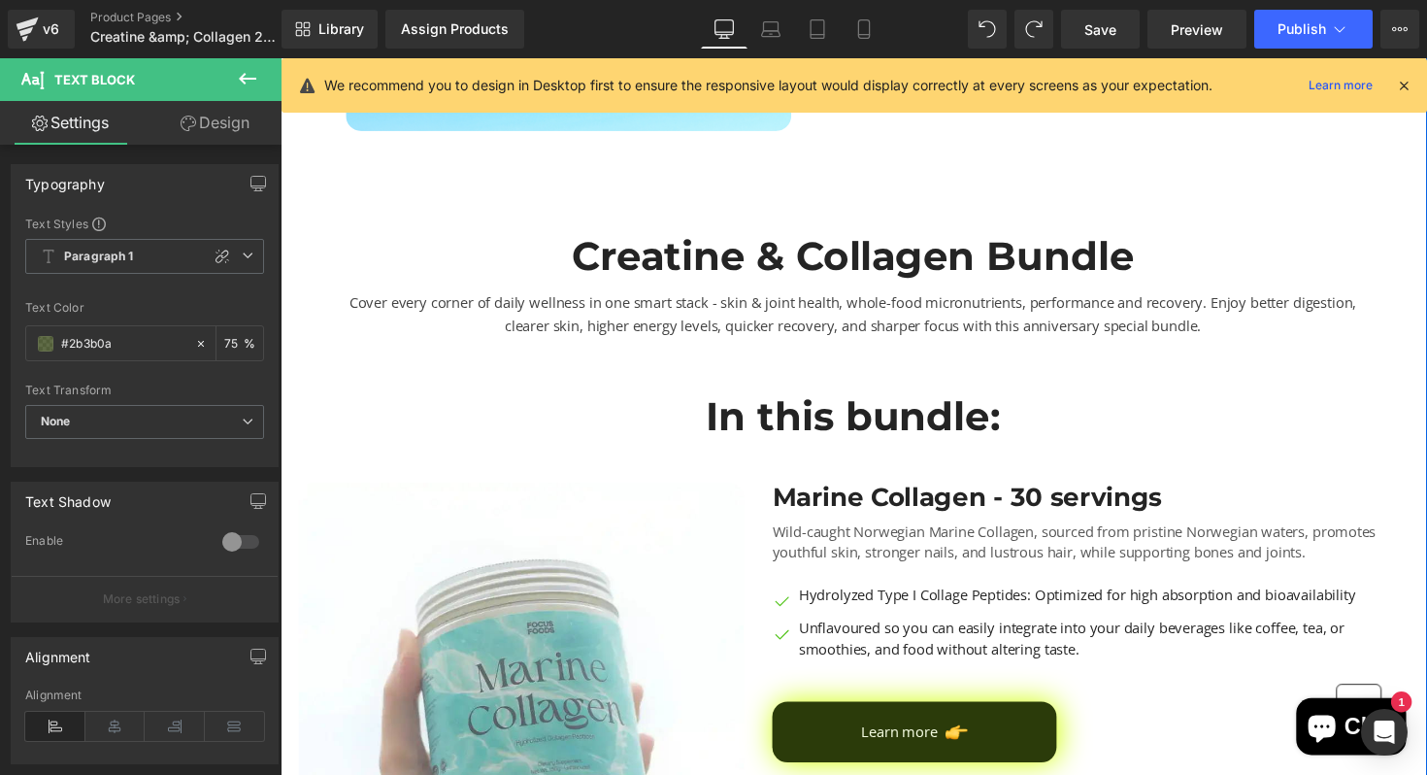
scroll to position [726, 0]
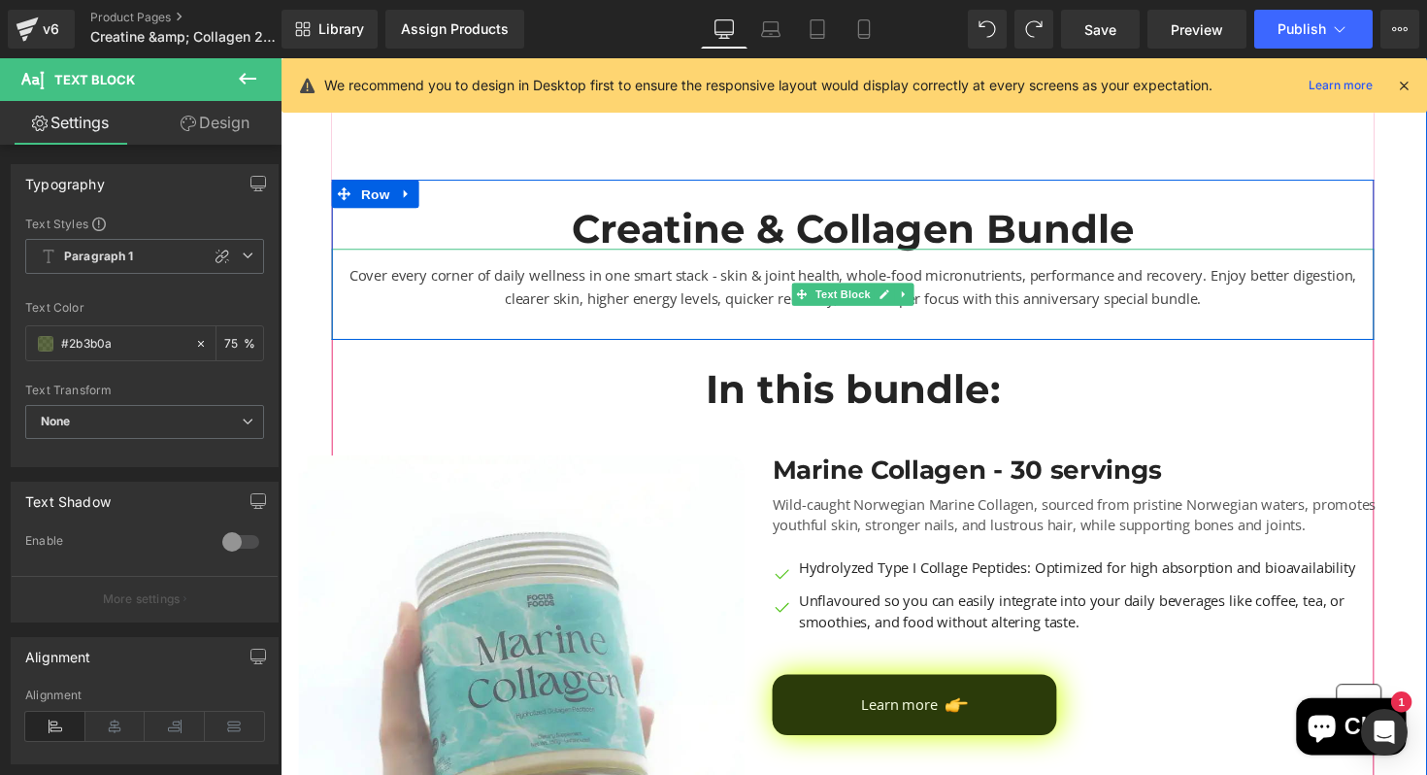
click at [1030, 279] on div "Cover every corner of daily wellness in one smart stack - skin & joint health, …" at bounding box center [867, 299] width 1068 height 93
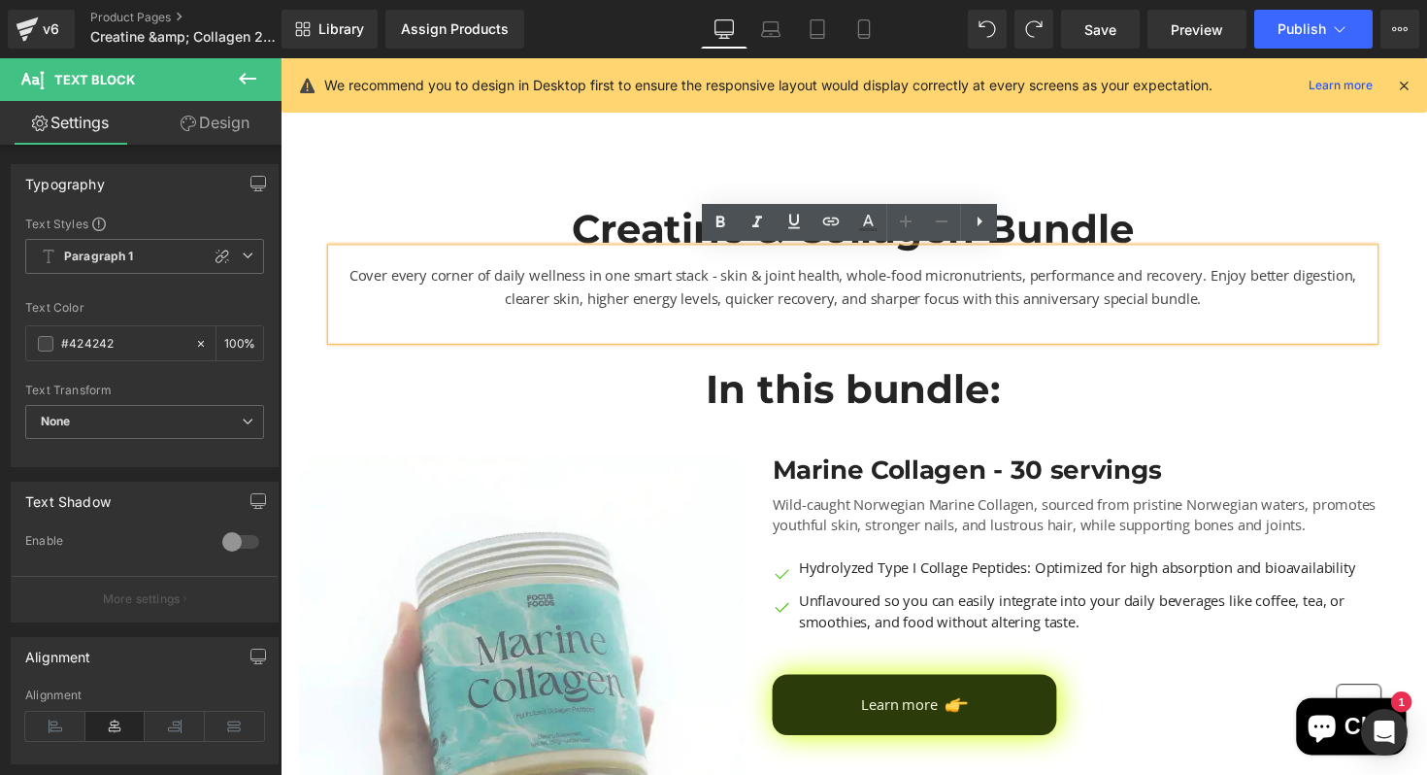
click at [648, 292] on div "Cover every corner of daily wellness in one smart stack - skin & joint health, …" at bounding box center [867, 299] width 1068 height 93
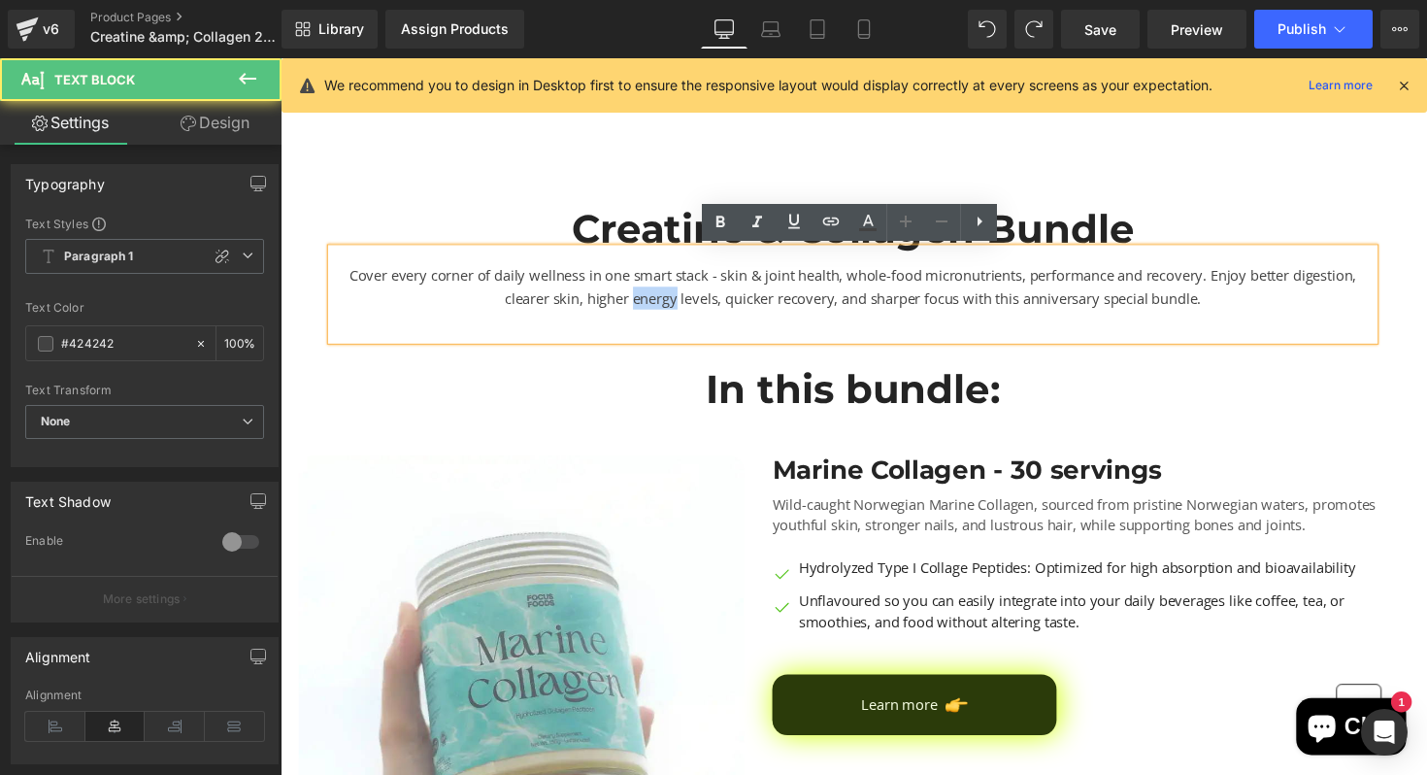
click at [648, 292] on div "Cover every corner of daily wellness in one smart stack - skin & joint health, …" at bounding box center [867, 299] width 1068 height 93
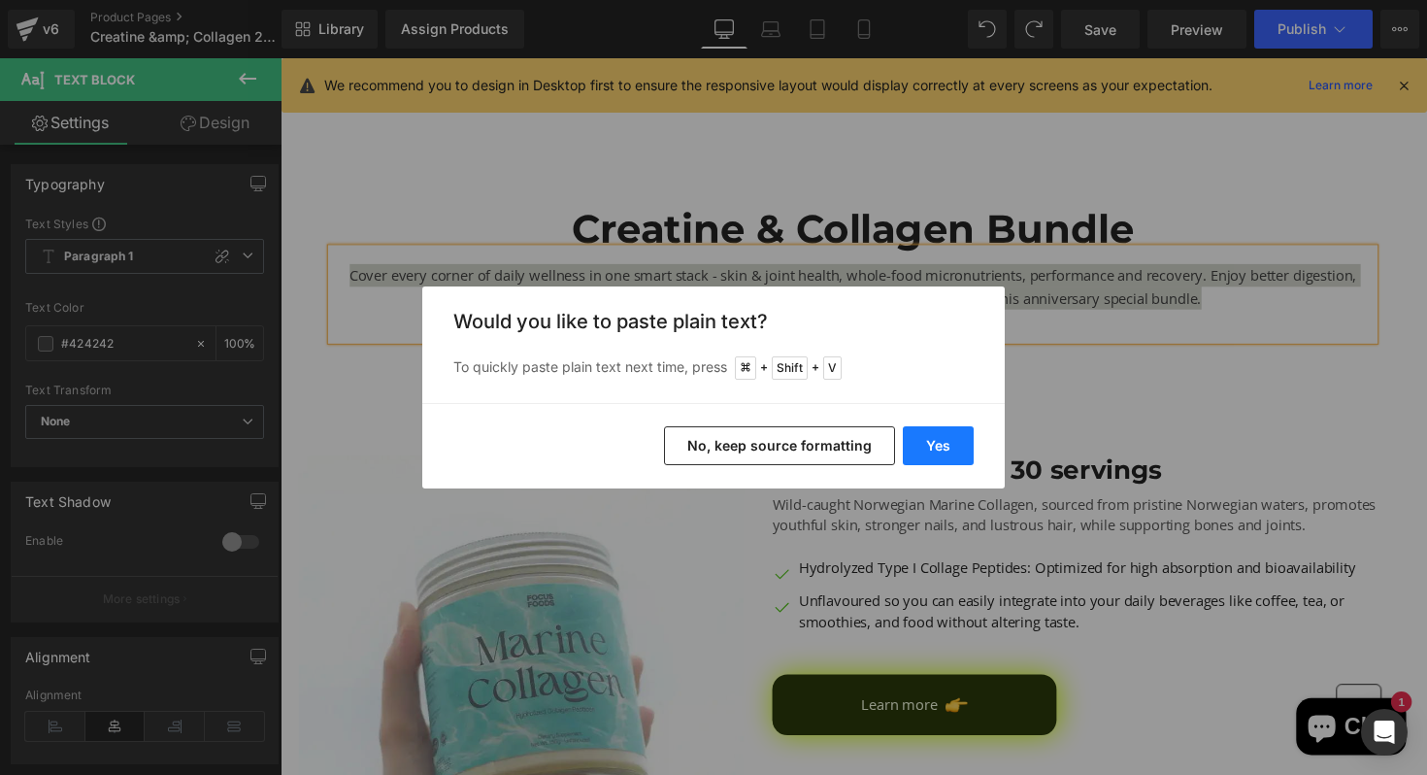
click at [937, 440] on button "Yes" at bounding box center [938, 445] width 71 height 39
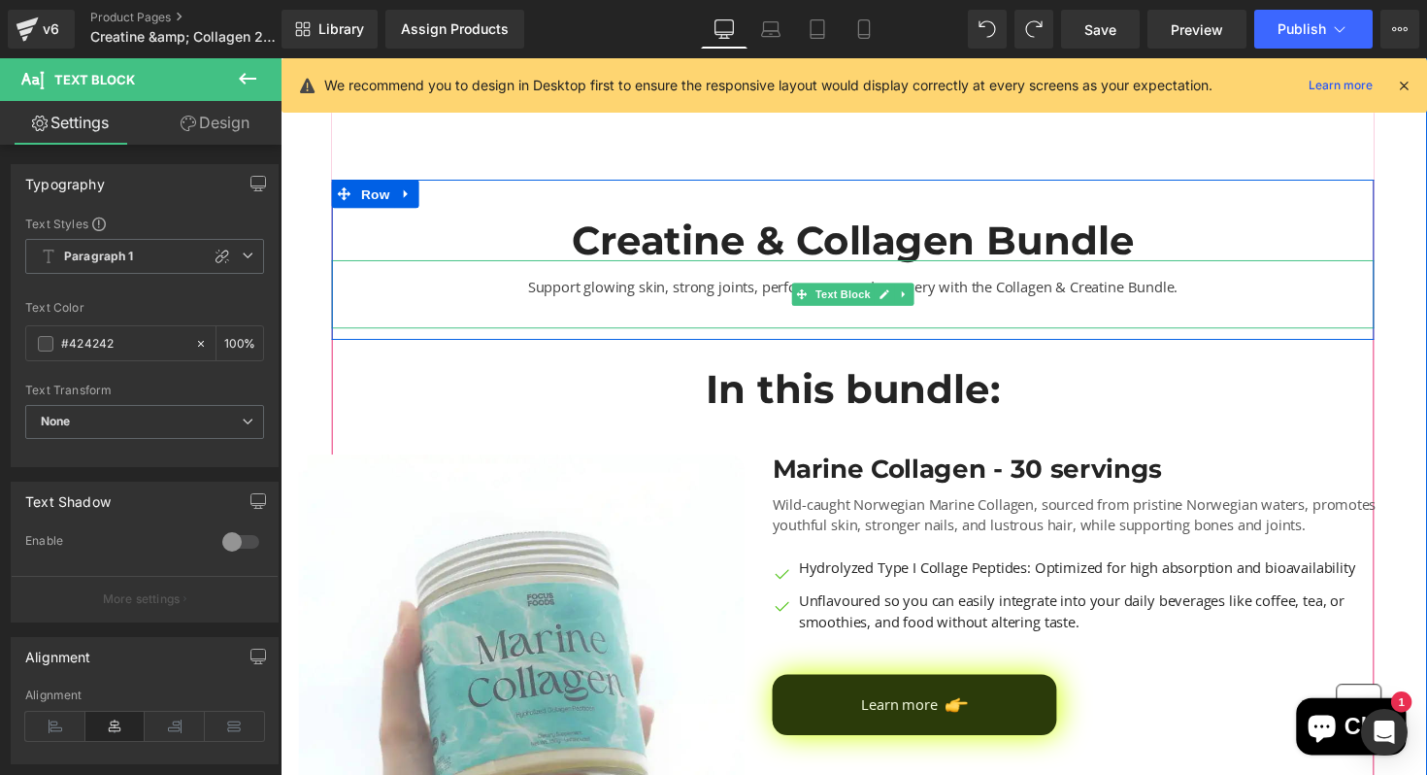
click at [1034, 282] on div "Support glowing skin, strong joints, performance and recovery with the Collagen…" at bounding box center [867, 300] width 1068 height 70
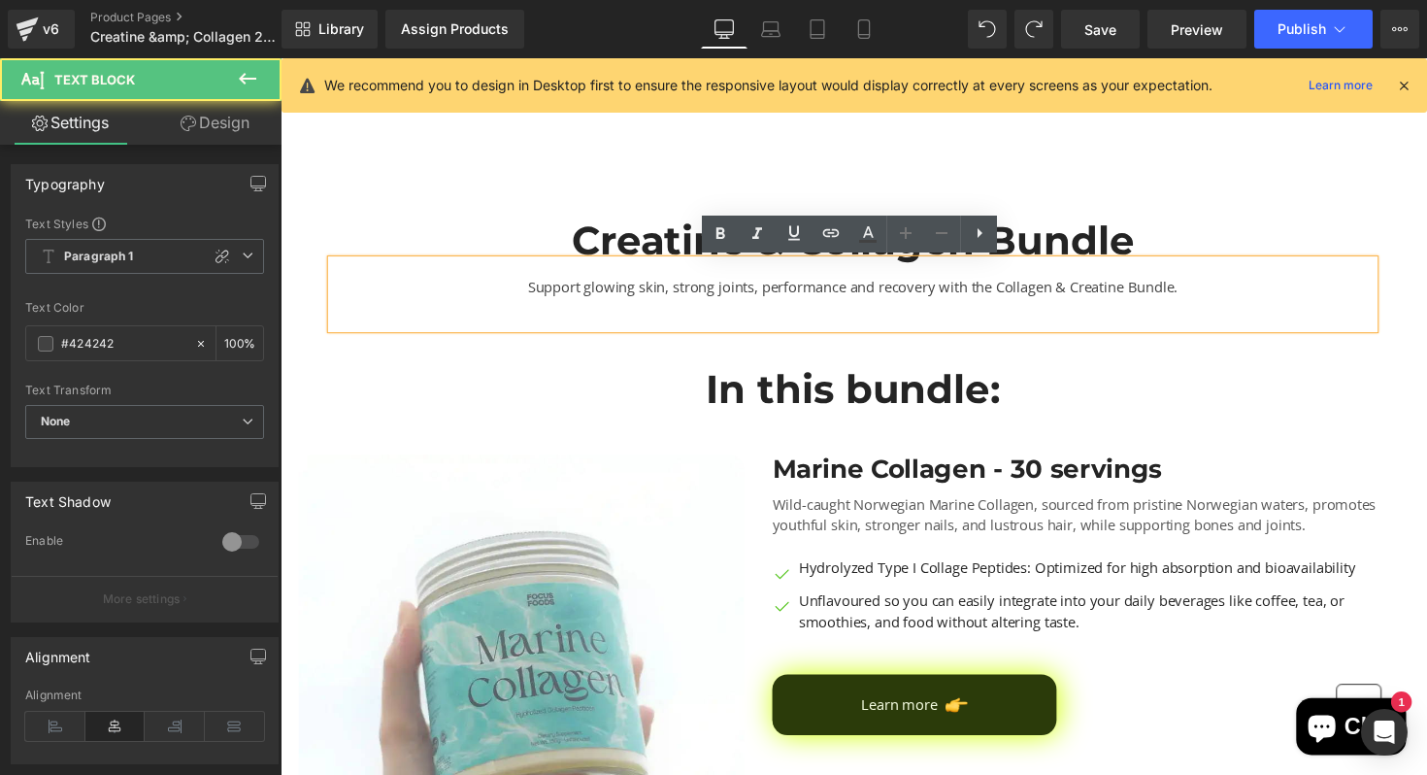
click at [1185, 289] on div "Support glowing skin, strong joints, performance and recovery with the Collagen…" at bounding box center [867, 300] width 1068 height 70
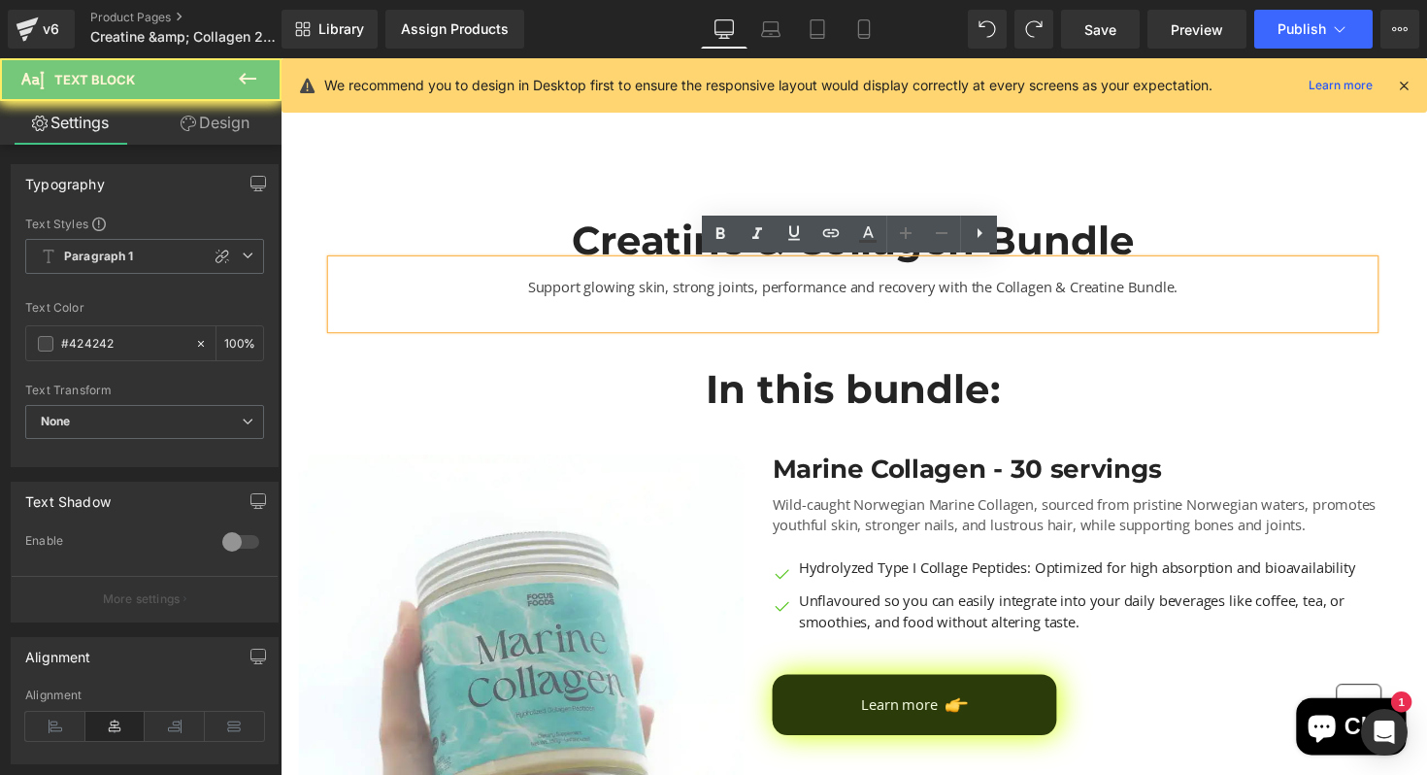
click at [1203, 289] on div "Support glowing skin, strong joints, performance and recovery with the Collagen…" at bounding box center [867, 300] width 1068 height 70
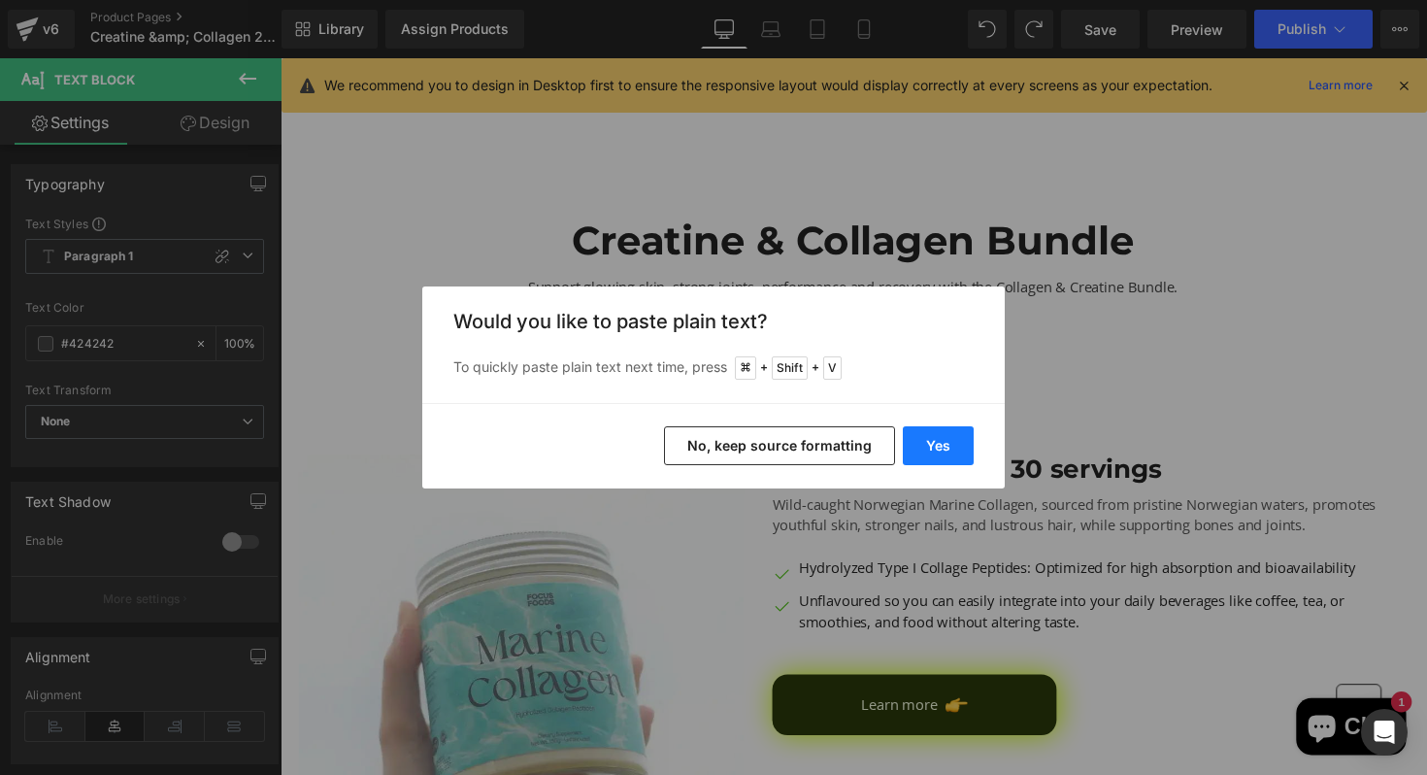
click at [954, 435] on button "Yes" at bounding box center [938, 445] width 71 height 39
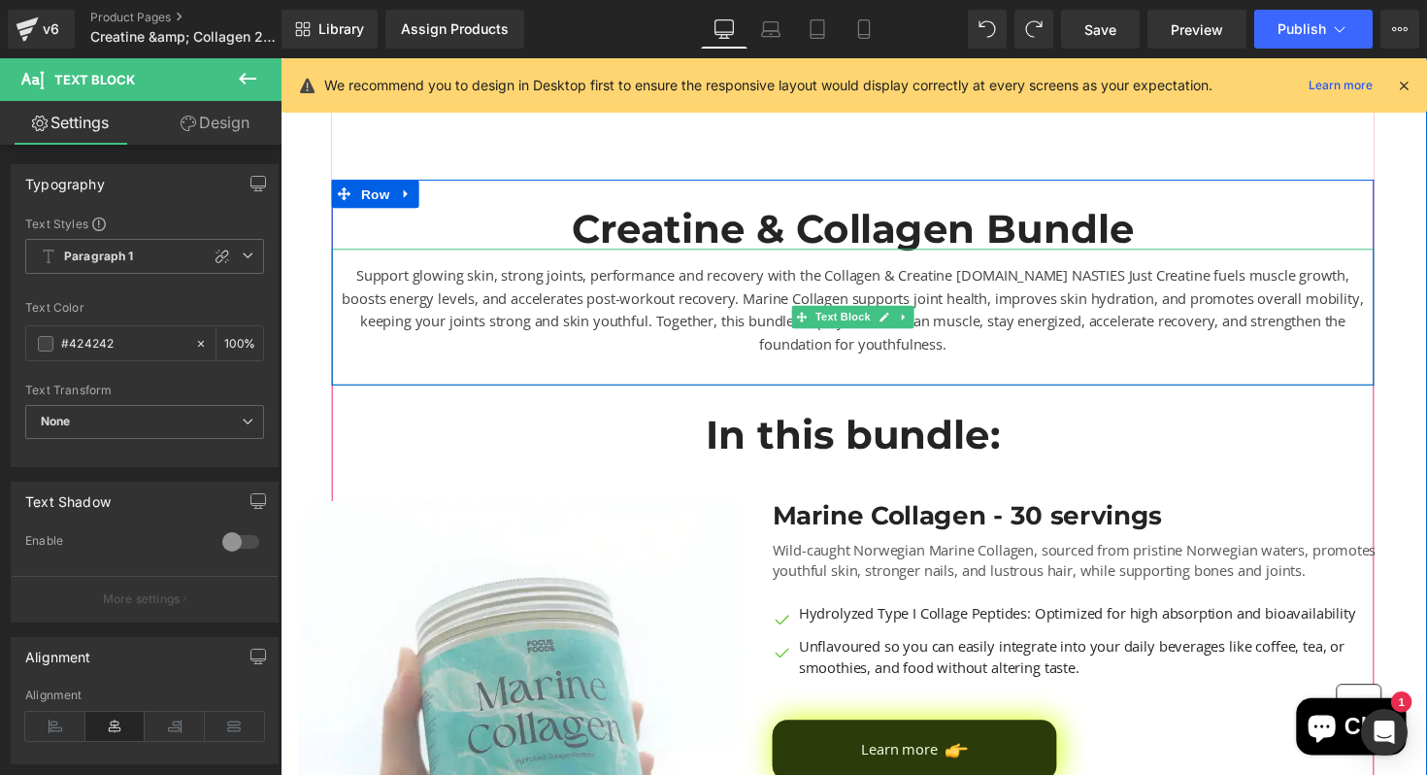
click at [1078, 289] on div "Support glowing skin, strong joints, performance and recovery with the Collagen…" at bounding box center [867, 323] width 1068 height 140
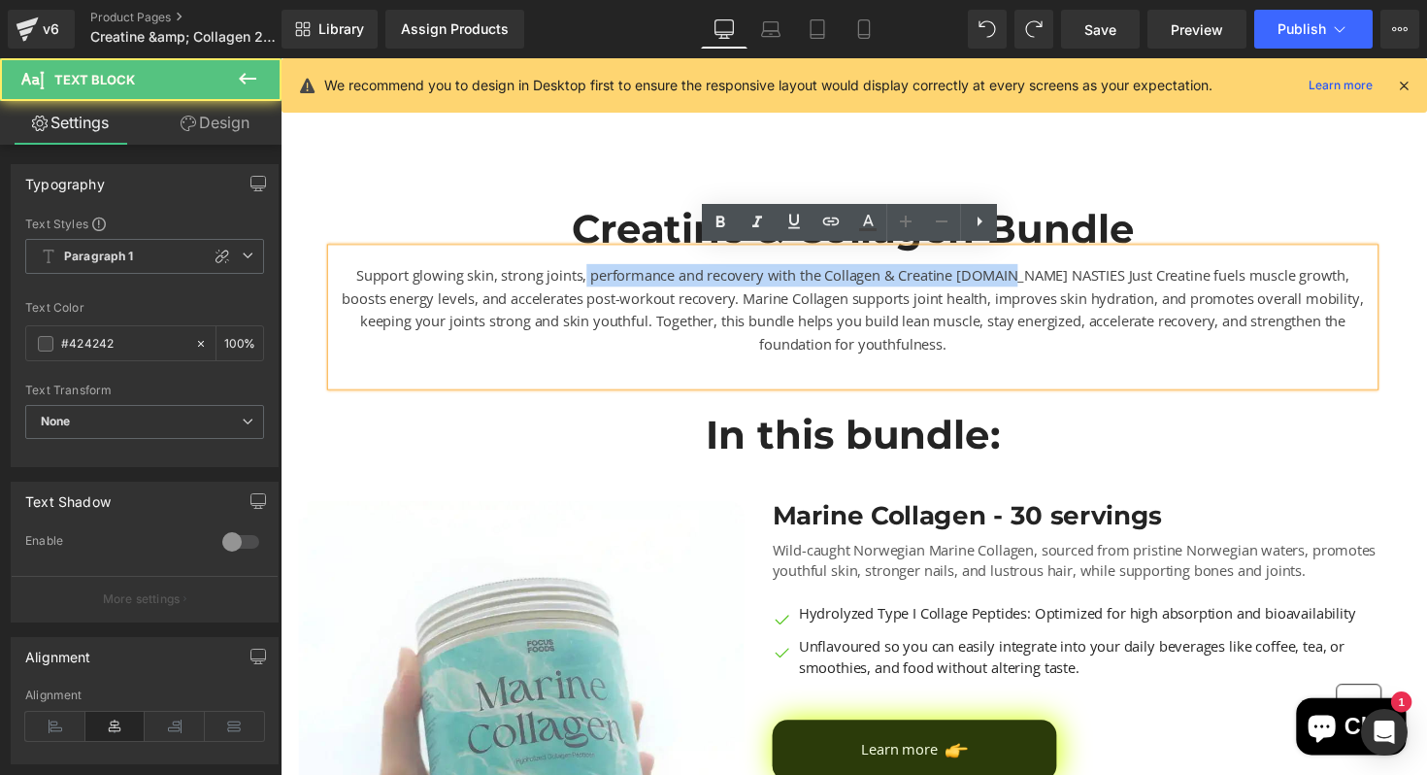
drag, startPoint x: 1023, startPoint y: 278, endPoint x: 585, endPoint y: 288, distance: 437.9
click at [585, 288] on div "Support glowing skin, strong joints, performance and recovery with the Collagen…" at bounding box center [867, 323] width 1068 height 140
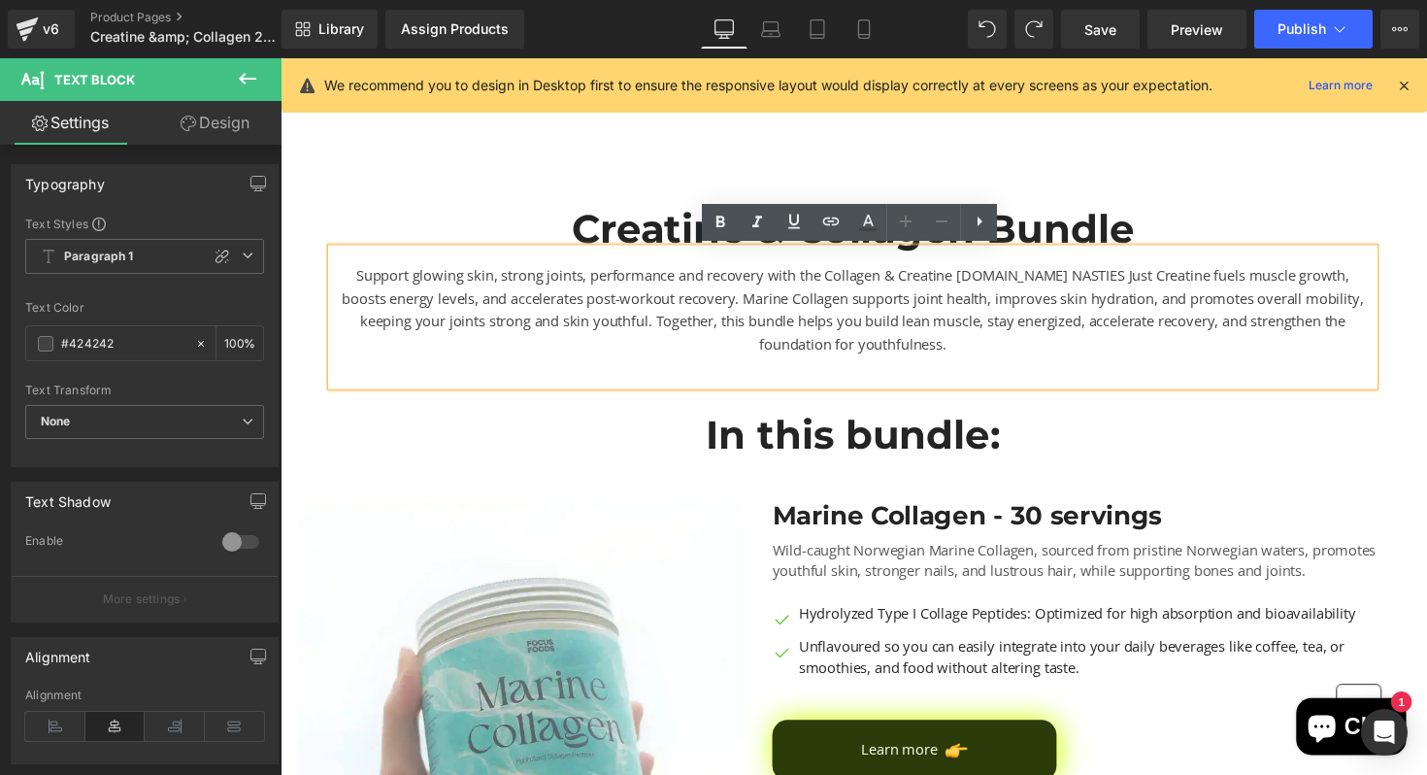
click at [742, 303] on div "Support glowing skin, strong joints, performance and recovery with the Collagen…" at bounding box center [867, 323] width 1068 height 140
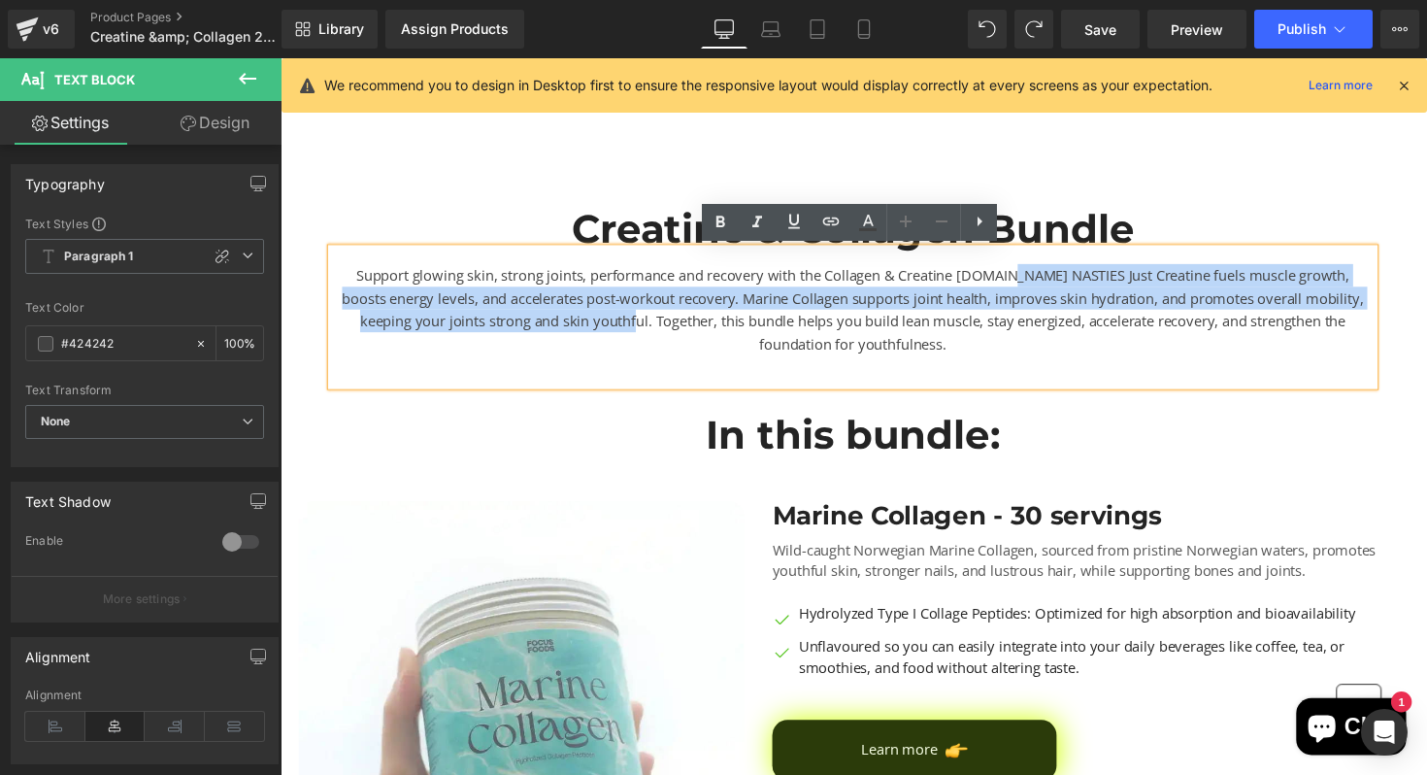
drag, startPoint x: 658, startPoint y: 332, endPoint x: 1021, endPoint y: 279, distance: 366.9
click at [1021, 279] on div "Support glowing skin, strong joints, performance and recovery with the Collagen…" at bounding box center [867, 323] width 1068 height 140
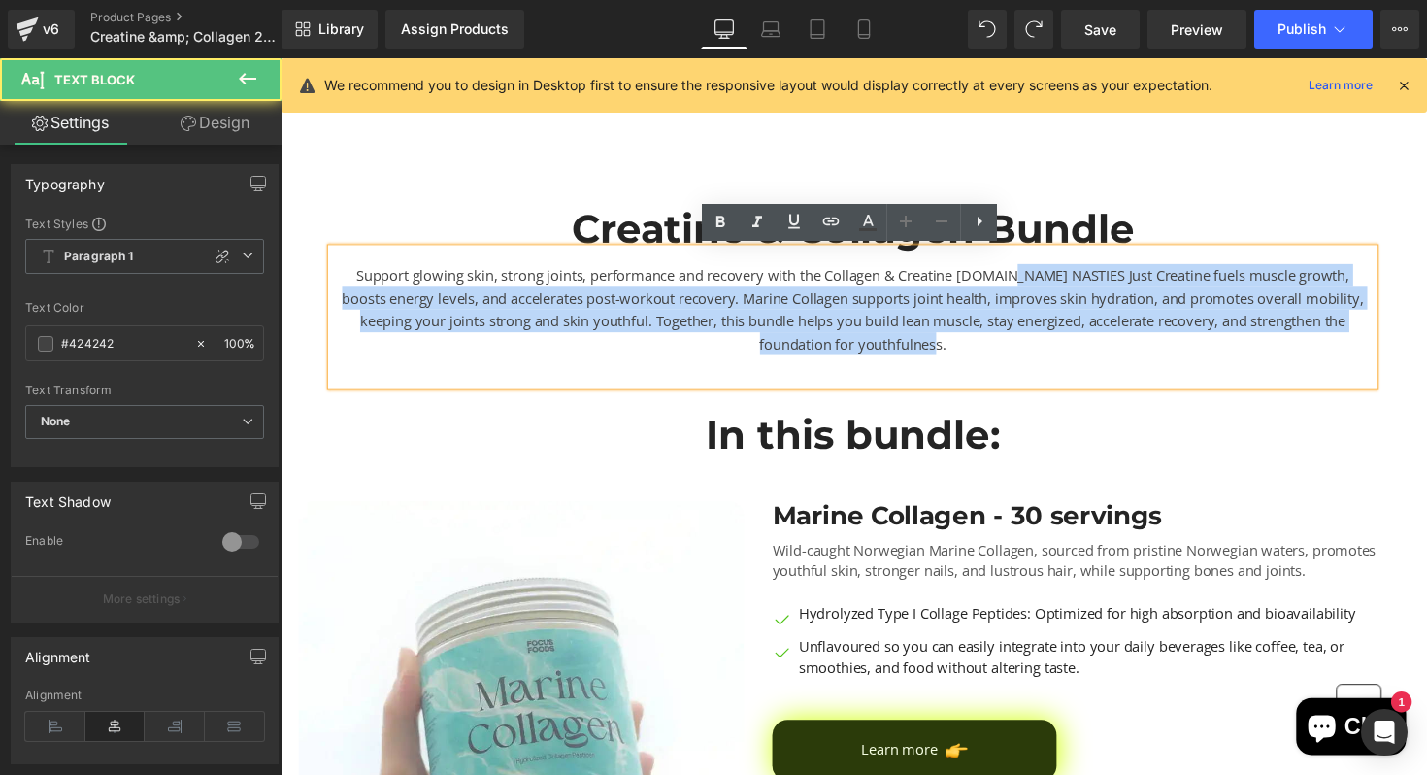
drag, startPoint x: 1021, startPoint y: 279, endPoint x: 328, endPoint y: 281, distance: 693.1
click at [333, 281] on div "Support glowing skin, strong joints, performance and recovery with the Collagen…" at bounding box center [867, 323] width 1068 height 140
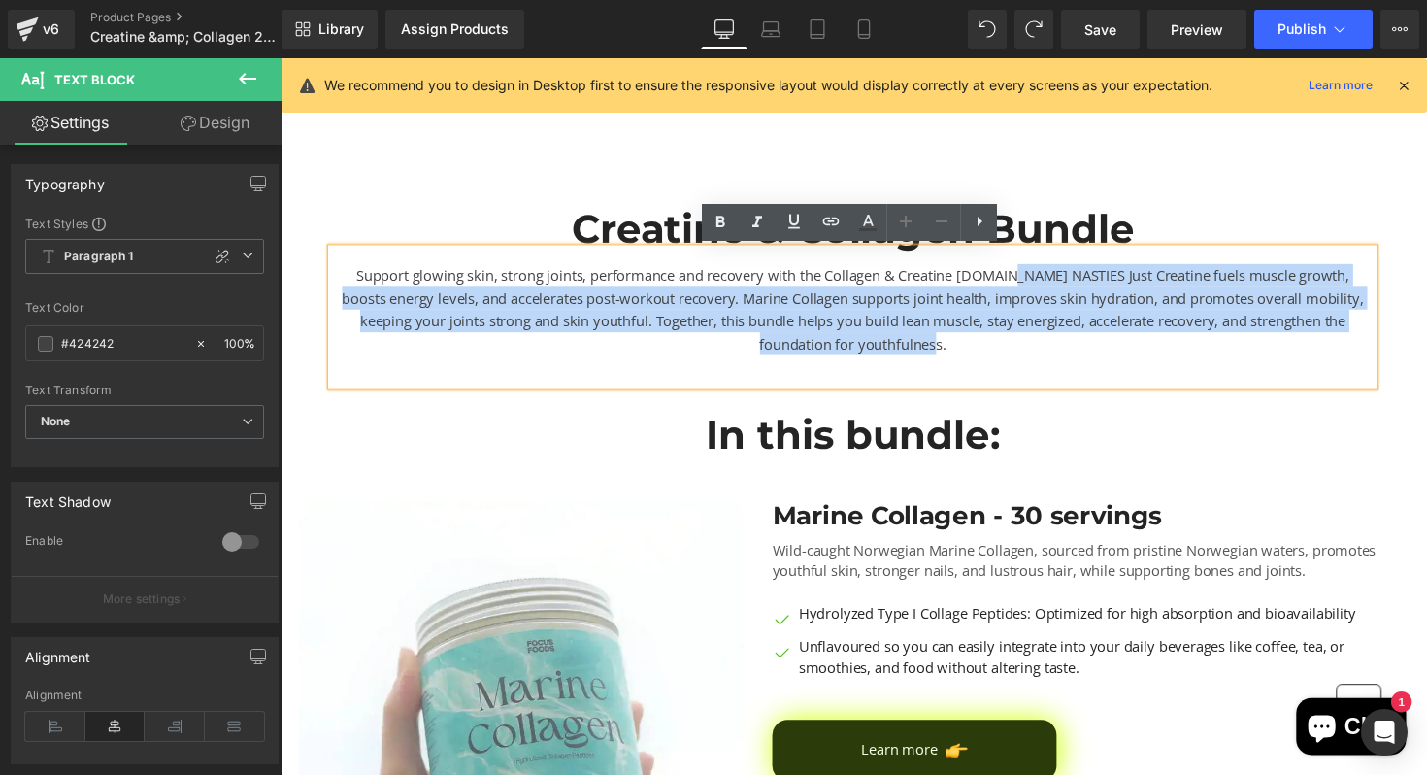
click at [1023, 273] on div "Support glowing skin, strong joints, performance and recovery with the Collagen…" at bounding box center [867, 323] width 1068 height 140
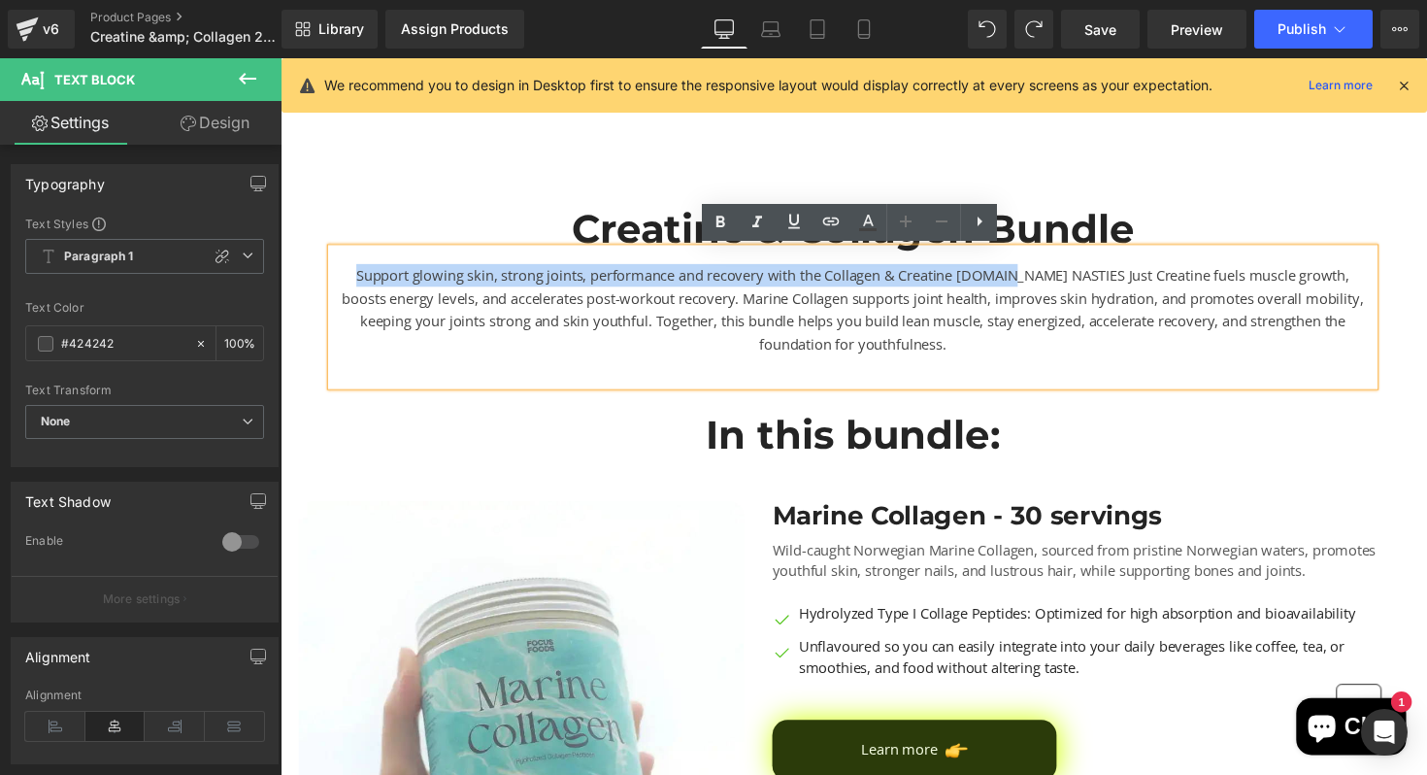
drag, startPoint x: 1023, startPoint y: 273, endPoint x: 342, endPoint y: 285, distance: 681.5
click at [342, 285] on div "Support glowing skin, strong joints, performance and recovery with the Collagen…" at bounding box center [867, 323] width 1068 height 140
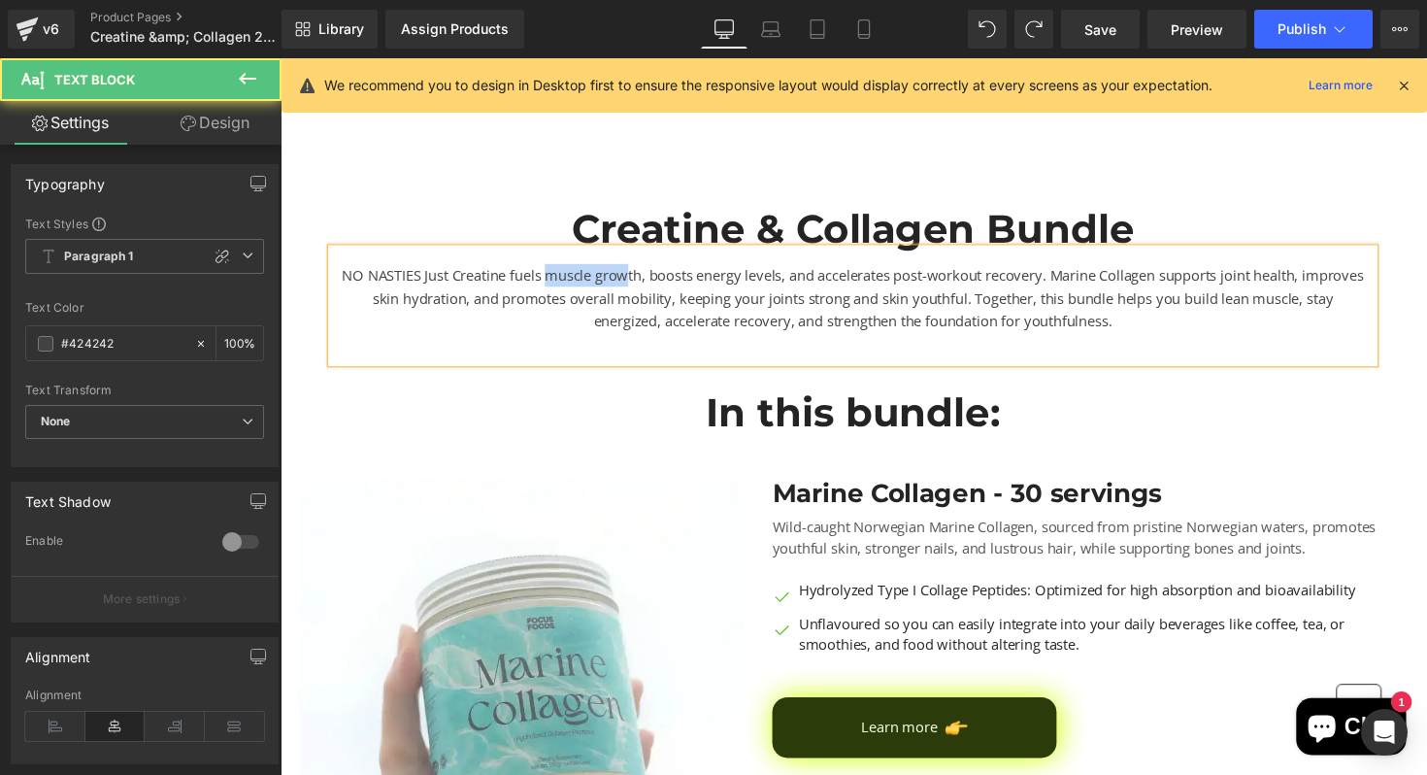
drag, startPoint x: 586, startPoint y: 283, endPoint x: 662, endPoint y: 283, distance: 75.7
click at [662, 283] on div "NO NASTIES Just Creatine fuels muscle growth, boosts energy levels, and acceler…" at bounding box center [867, 311] width 1068 height 116
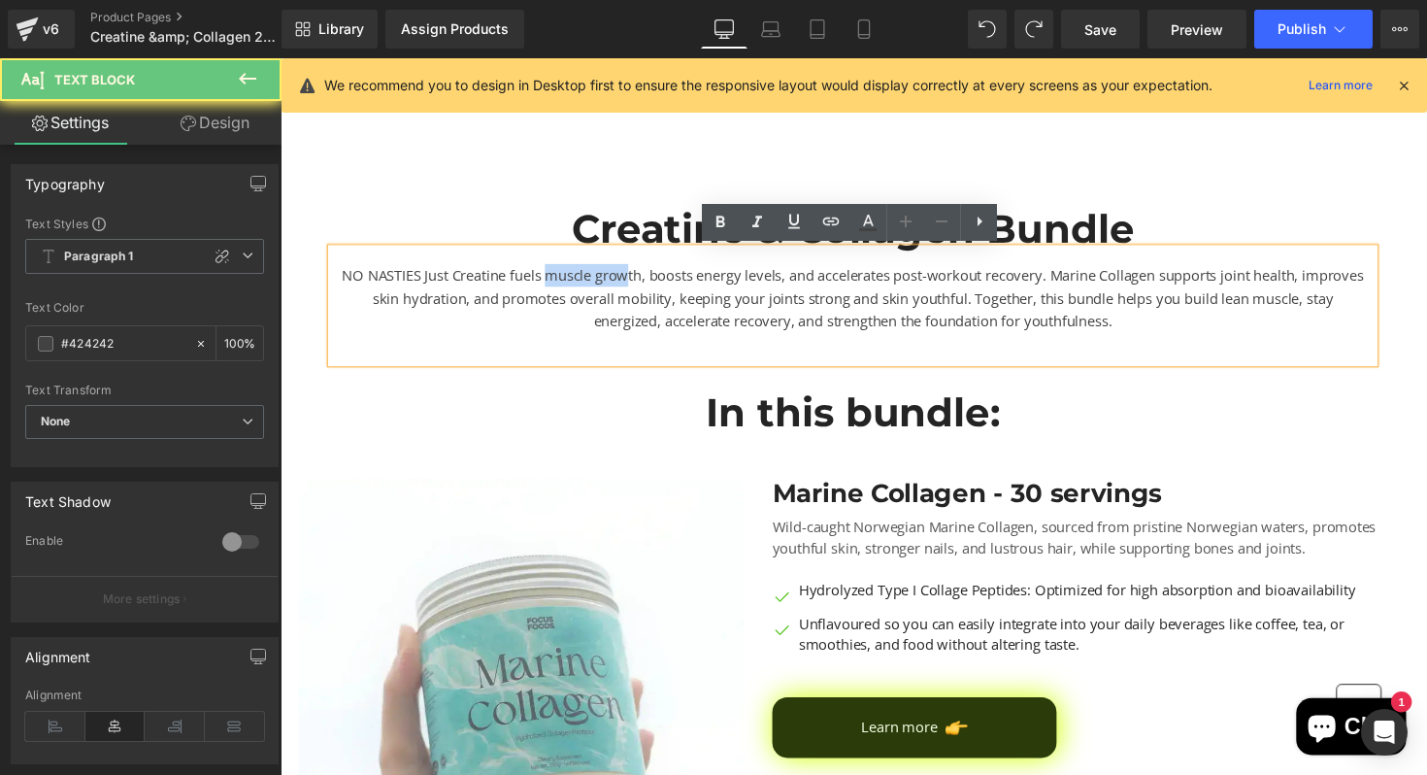
click at [662, 283] on div "NO NASTIES Just Creatine fuels muscle growth, boosts energy levels, and acceler…" at bounding box center [867, 311] width 1068 height 116
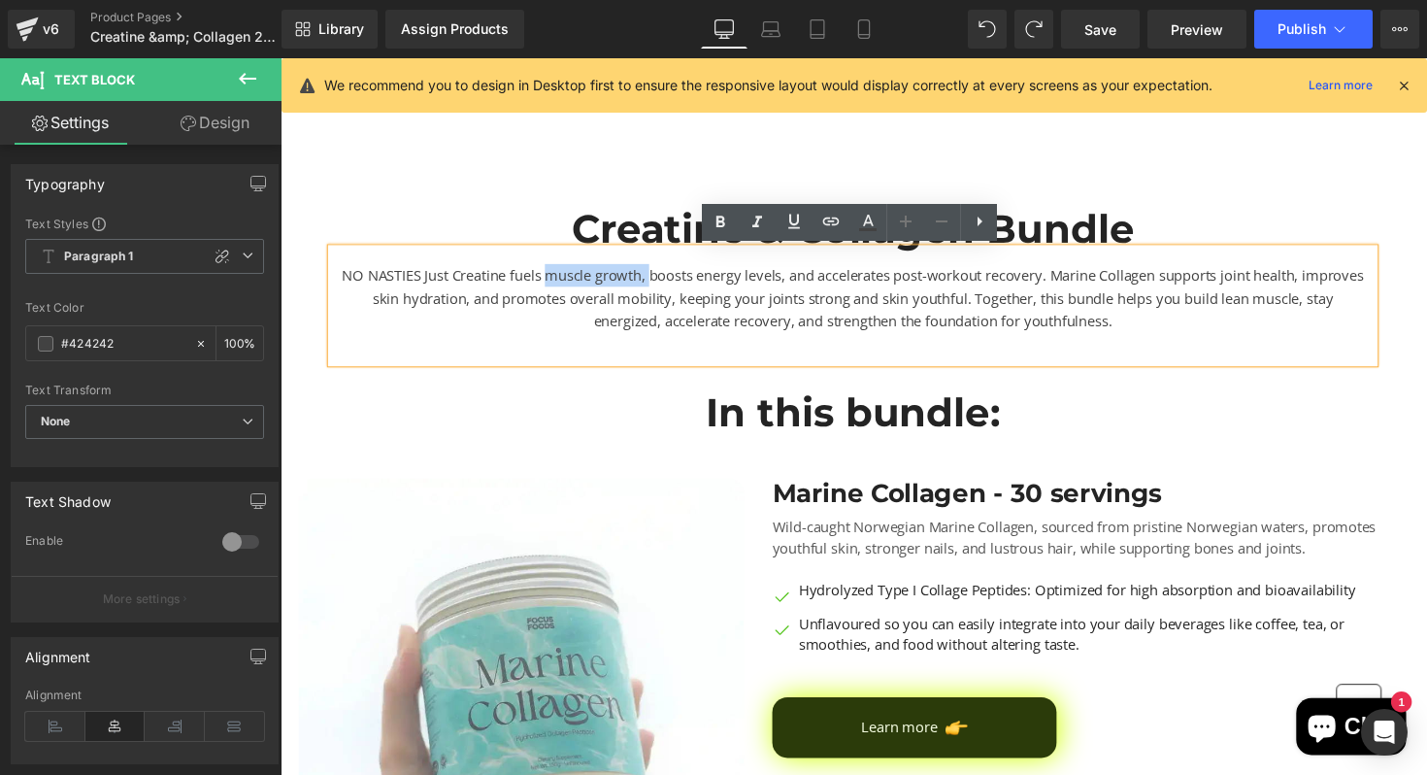
drag, startPoint x: 690, startPoint y: 287, endPoint x: 582, endPoint y: 287, distance: 107.7
click at [583, 287] on div "NO NASTIES Just Creatine fuels muscle growth, boosts energy levels, and acceler…" at bounding box center [867, 311] width 1068 height 116
click at [508, 294] on div "NO NASTIES Just Creatine fuels boosts energy levels, and accelerates post-worko…" at bounding box center [867, 311] width 1068 height 116
drag, startPoint x: 538, startPoint y: 282, endPoint x: 606, endPoint y: 282, distance: 67.9
click at [606, 282] on div "NO NASTIES Just Creatine fuels boosts energy levels, and accelerates post-worko…" at bounding box center [867, 311] width 1068 height 116
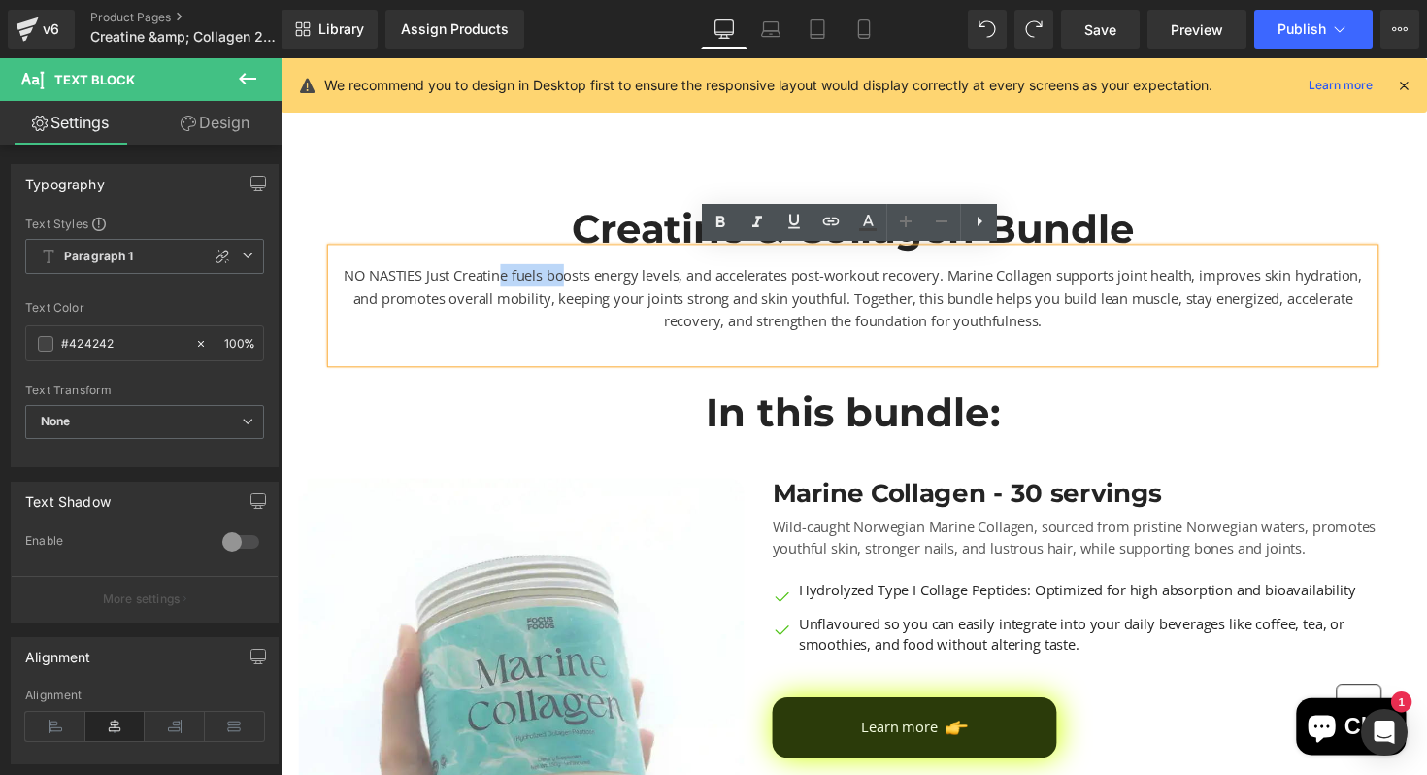
click at [606, 282] on div "NO NASTIES Just Creatine fuels boosts energy levels, and accelerates post-worko…" at bounding box center [867, 311] width 1068 height 116
click at [583, 281] on div "NO NASTIES Just Creatine fuels boosts energy levels, and accelerates post-worko…" at bounding box center [867, 311] width 1068 height 116
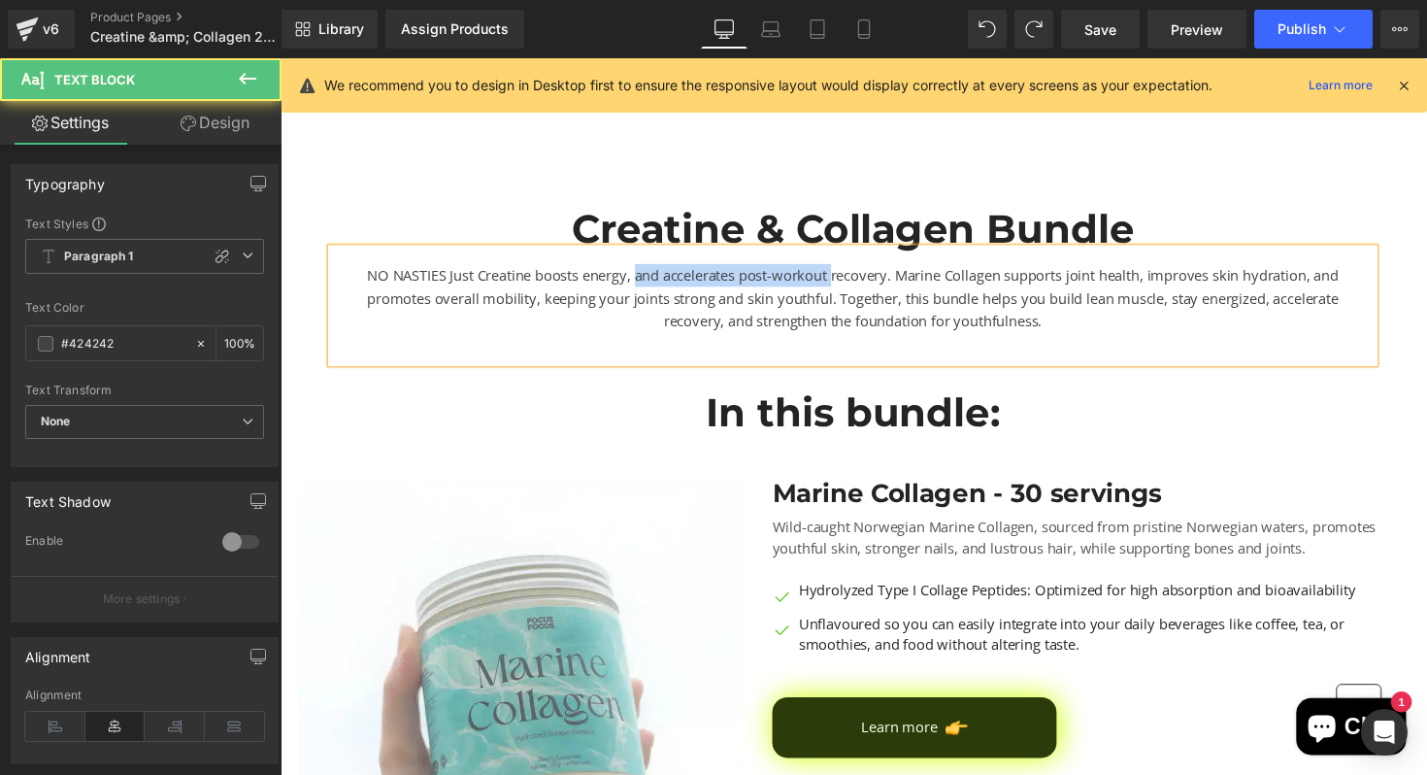
drag, startPoint x: 844, startPoint y: 285, endPoint x: 643, endPoint y: 285, distance: 201.9
click at [643, 285] on div "NO NASTIES Just Creatine boosts energy, and accelerates post-workout recovery. …" at bounding box center [867, 311] width 1068 height 116
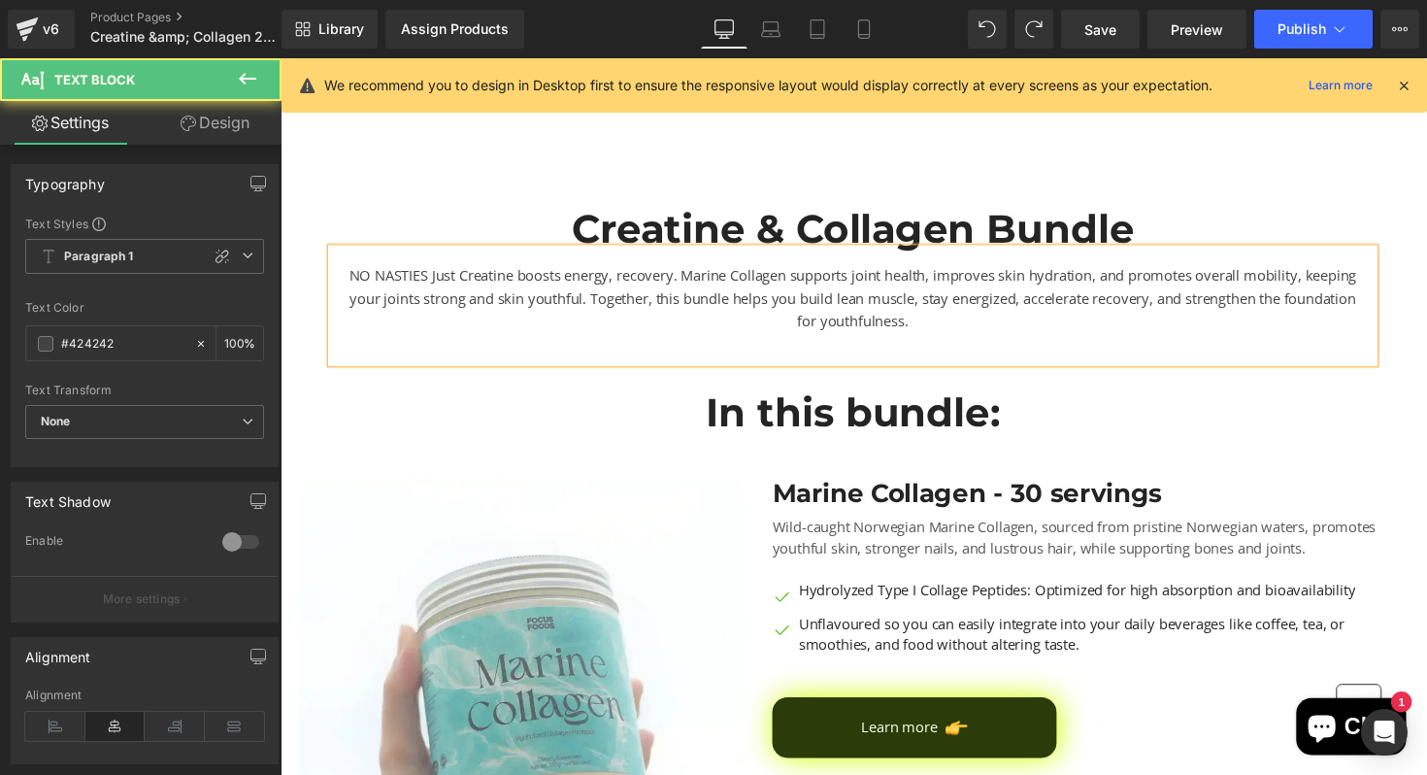
click at [680, 281] on div "NO NASTIES Just Creatine boosts energy, recovery. Marine Collagen supports join…" at bounding box center [867, 311] width 1068 height 116
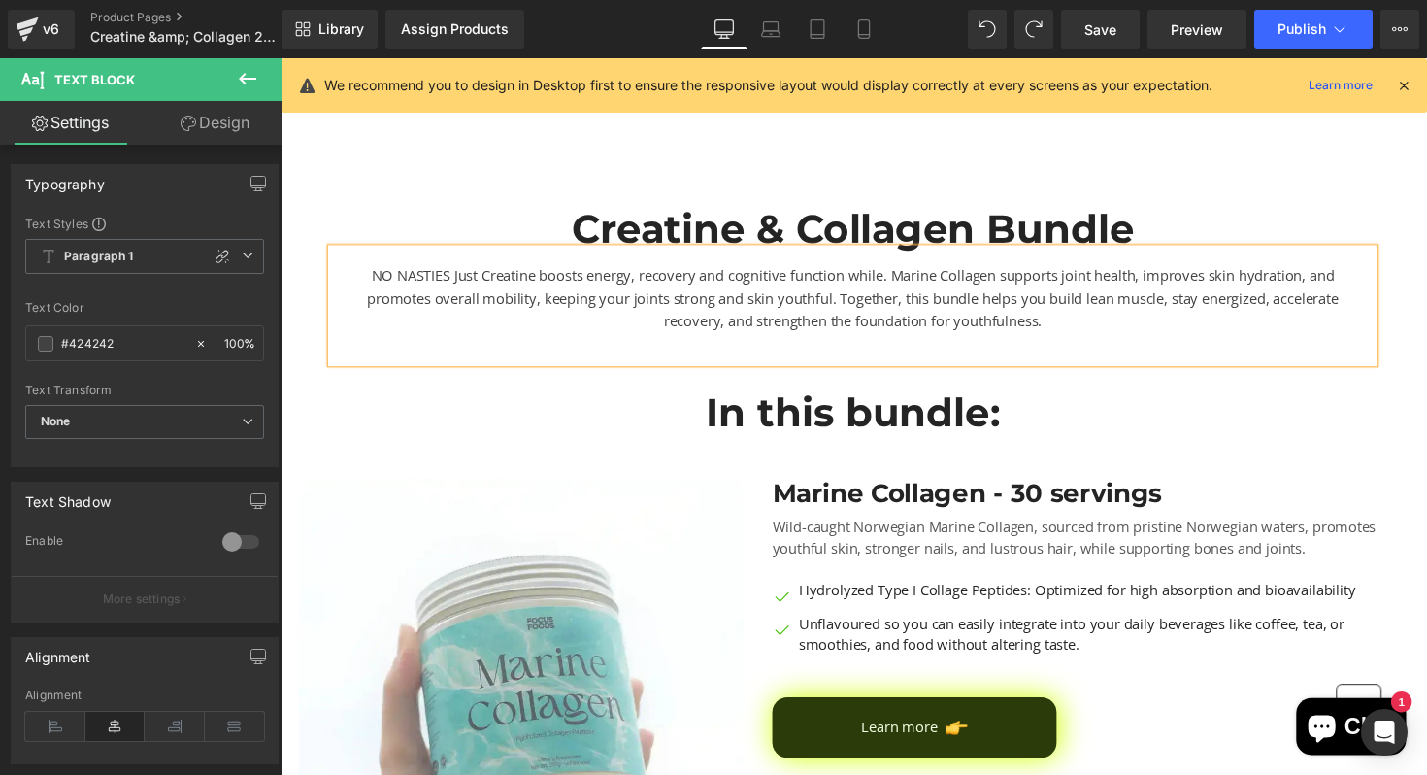
click at [903, 280] on div "NO NASTIES Just Creatine boosts energy, recovery and cognitive function while. …" at bounding box center [867, 311] width 1068 height 116
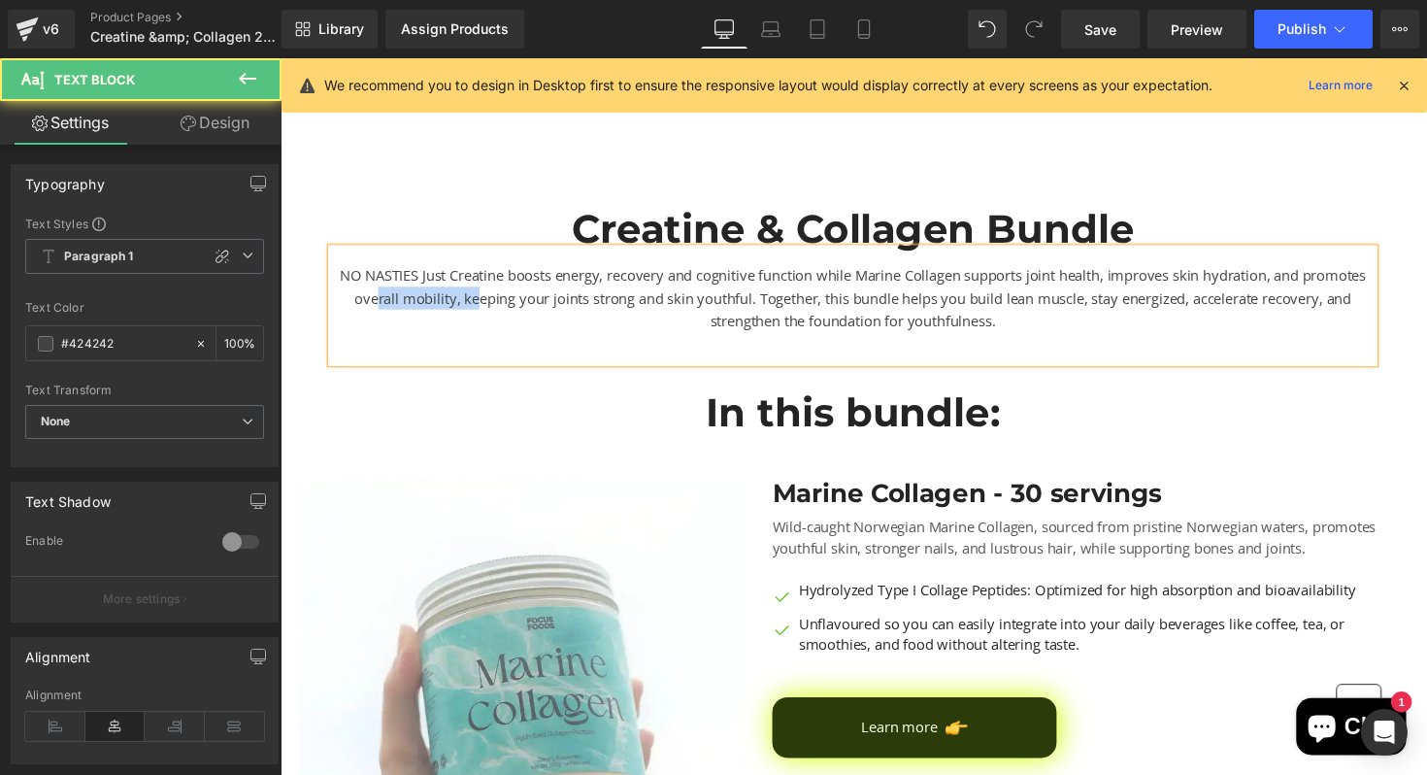
drag, startPoint x: 458, startPoint y: 305, endPoint x: 564, endPoint y: 305, distance: 105.8
click at [564, 305] on div "NO NASTIES Just Creatine boosts energy, recovery and cognitive function while M…" at bounding box center [867, 311] width 1068 height 116
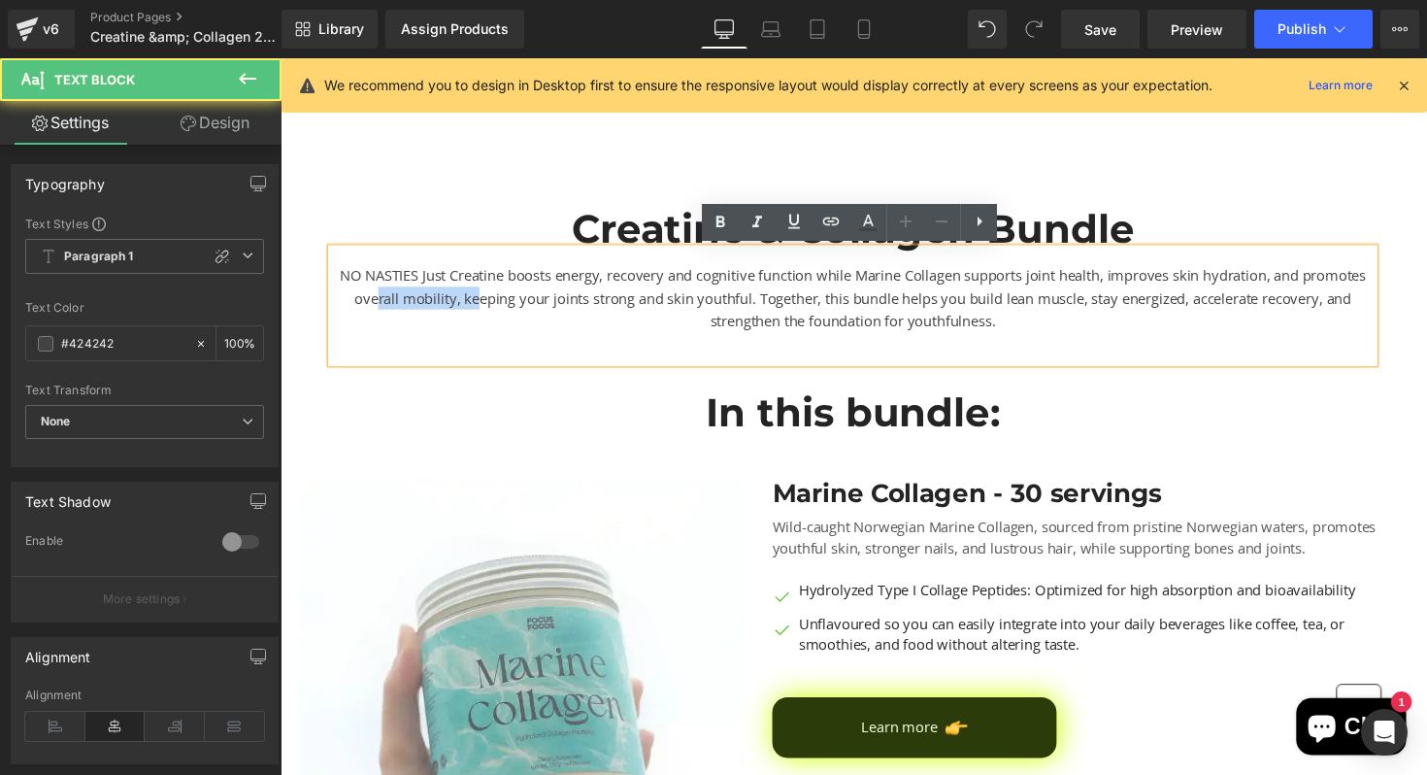
click at [564, 305] on div "NO NASTIES Just Creatine boosts energy, recovery and cognitive function while M…" at bounding box center [867, 311] width 1068 height 116
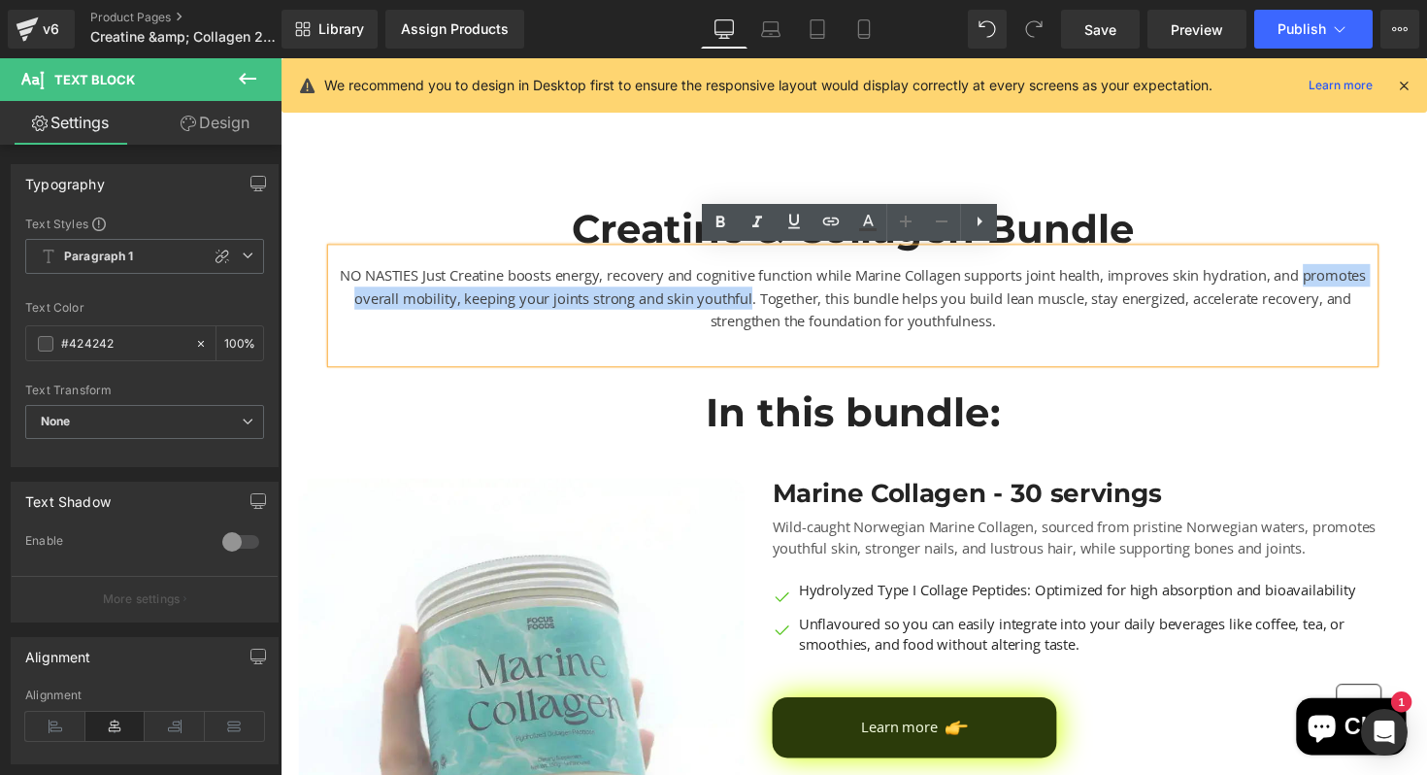
drag, startPoint x: 844, startPoint y: 304, endPoint x: 349, endPoint y: 301, distance: 494.1
click at [349, 301] on div "NO NASTIES Just Creatine boosts energy, recovery and cognitive function while M…" at bounding box center [867, 311] width 1068 height 116
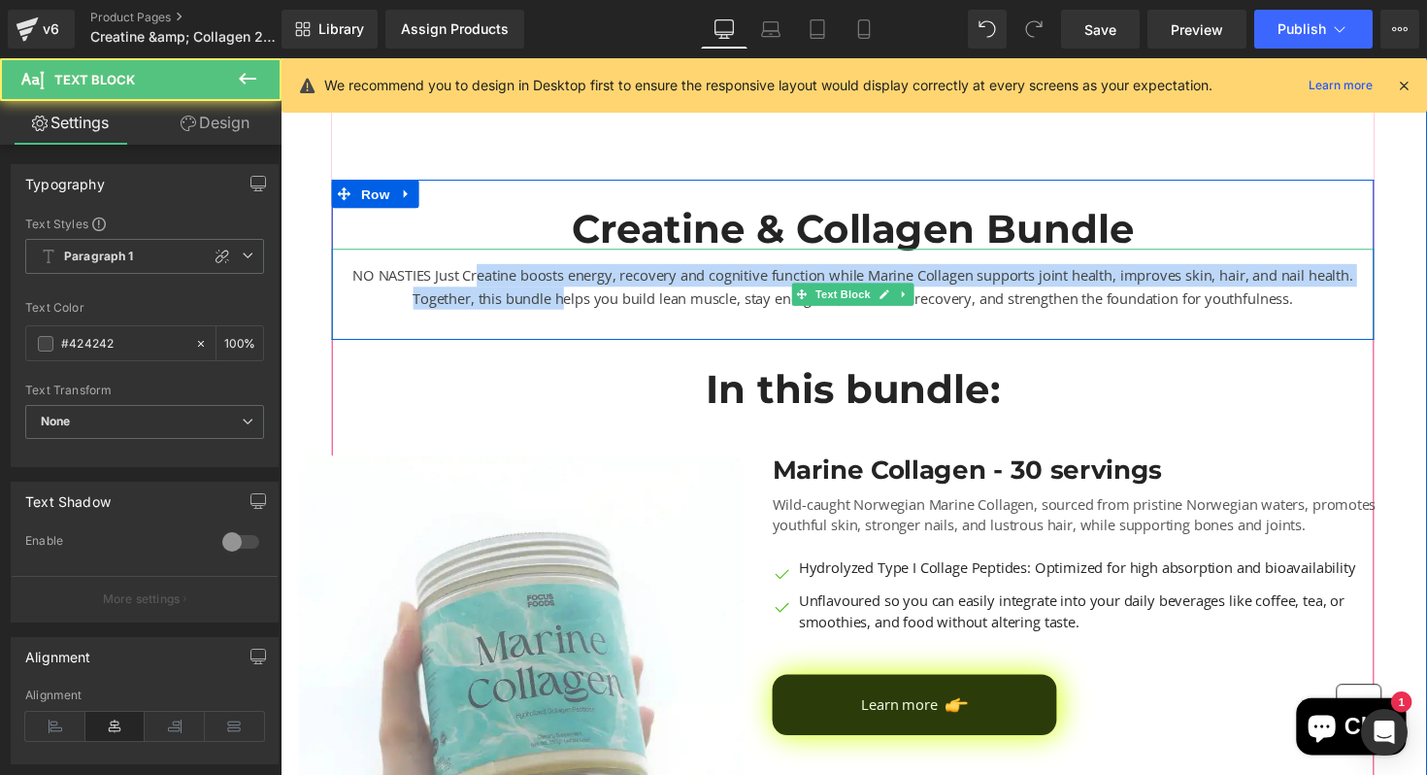
drag, startPoint x: 474, startPoint y: 272, endPoint x: 557, endPoint y: 301, distance: 88.4
click at [557, 301] on div "NO NASTIES Just Creatine boosts energy, recovery and cognitive function while M…" at bounding box center [867, 299] width 1068 height 93
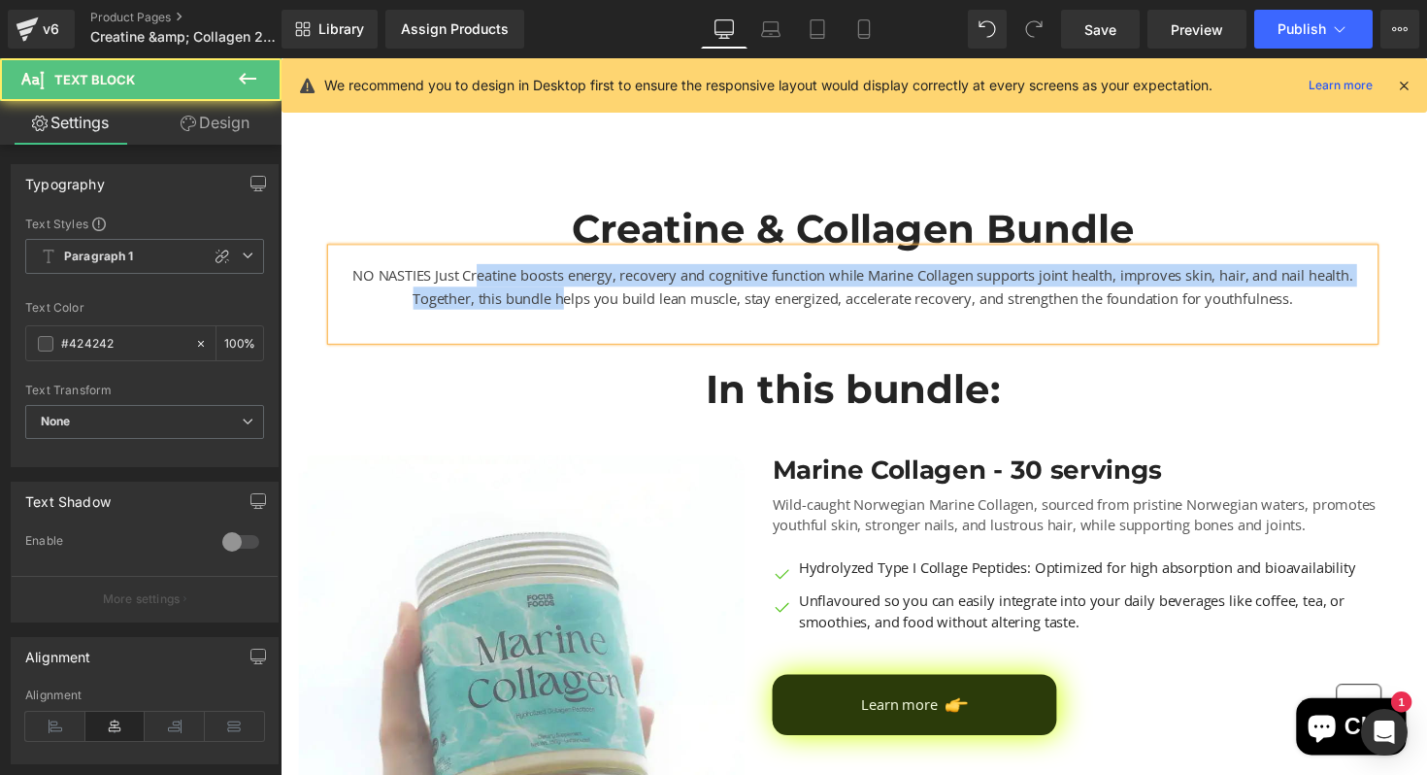
click at [557, 301] on div "NO NASTIES Just Creatine boosts energy, recovery and cognitive function while M…" at bounding box center [867, 299] width 1068 height 93
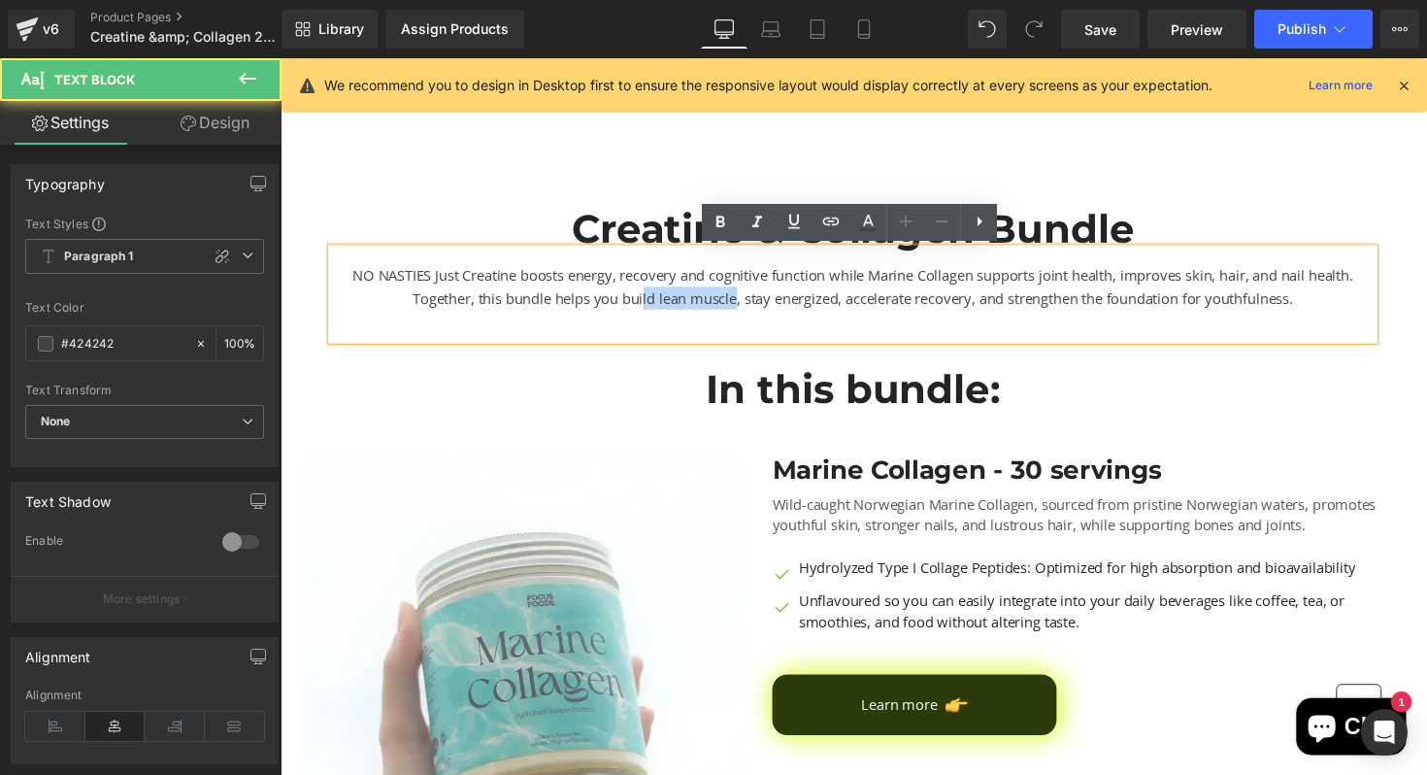
drag, startPoint x: 743, startPoint y: 301, endPoint x: 644, endPoint y: 303, distance: 99.0
click at [644, 303] on div "NO NASTIES Just Creatine boosts energy, recovery and cognitive function while M…" at bounding box center [867, 299] width 1068 height 93
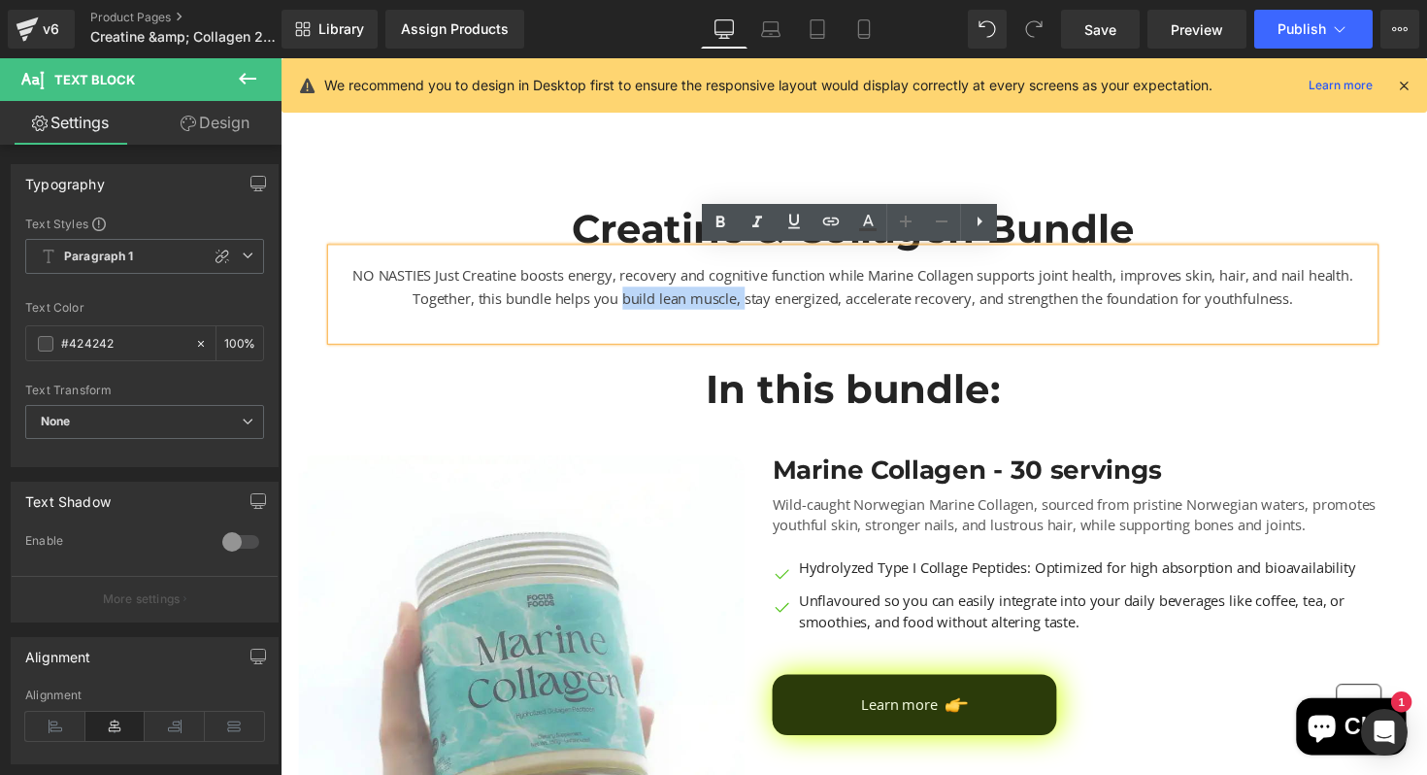
drag, startPoint x: 625, startPoint y: 304, endPoint x: 749, endPoint y: 304, distance: 124.2
click at [749, 304] on div "NO NASTIES Just Creatine boosts energy, recovery and cognitive function while M…" at bounding box center [867, 299] width 1068 height 93
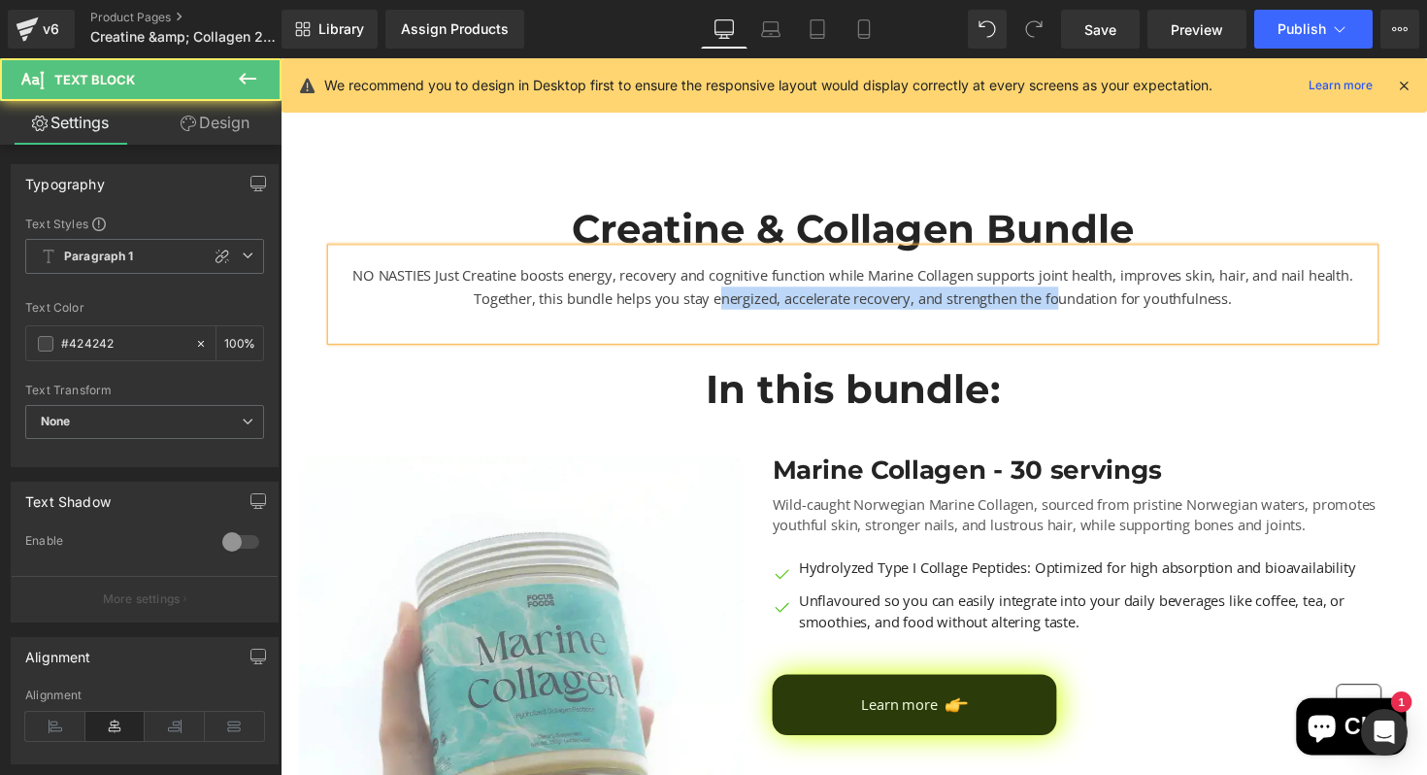
drag, startPoint x: 726, startPoint y: 302, endPoint x: 1076, endPoint y: 302, distance: 349.4
click at [1076, 302] on div "NO NASTIES Just Creatine boosts energy, recovery and cognitive function while M…" at bounding box center [867, 299] width 1068 height 93
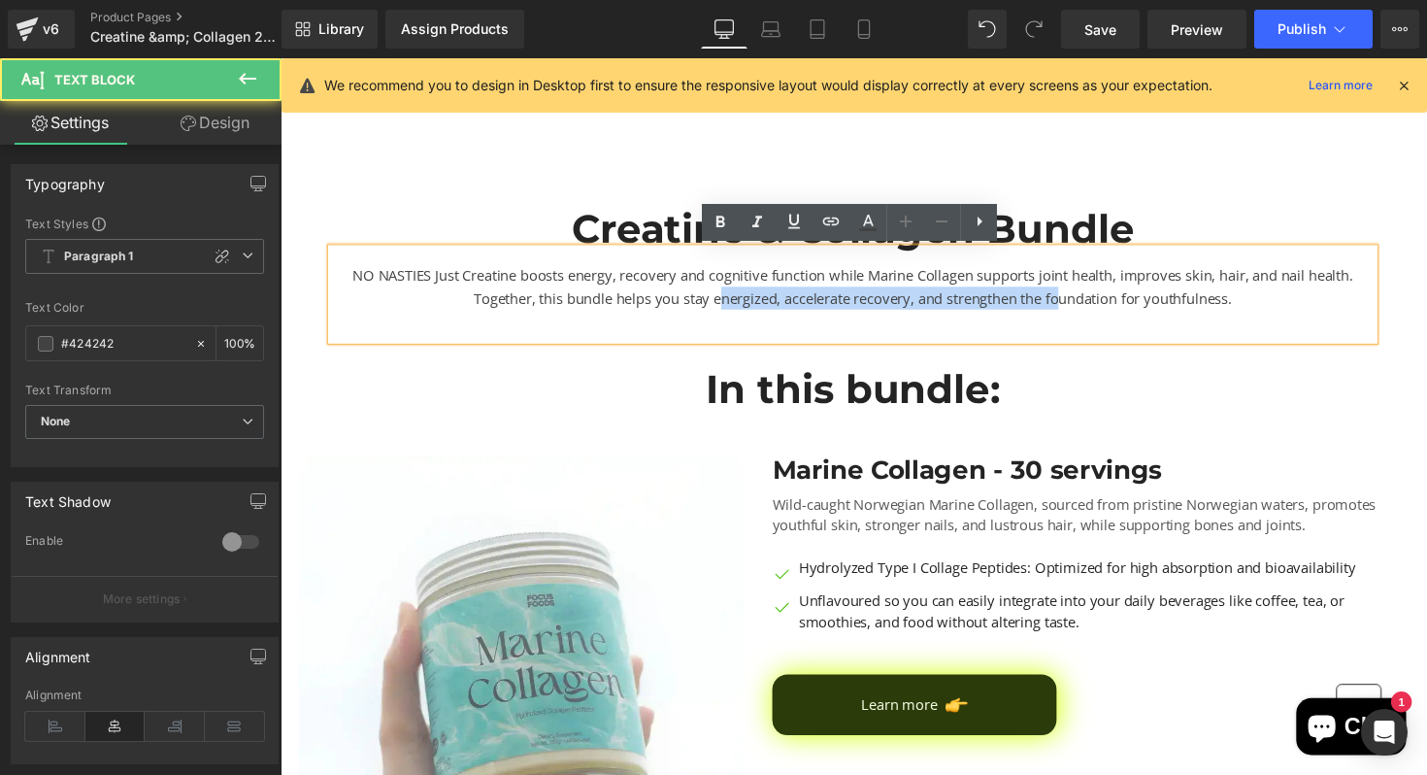
click at [1076, 302] on div "NO NASTIES Just Creatine boosts energy, recovery and cognitive function while M…" at bounding box center [867, 299] width 1068 height 93
drag, startPoint x: 983, startPoint y: 296, endPoint x: 1170, endPoint y: 322, distance: 188.2
click at [1170, 322] on div "NO NASTIES Just Creatine boosts energy, recovery and cognitive function while M…" at bounding box center [867, 299] width 1068 height 93
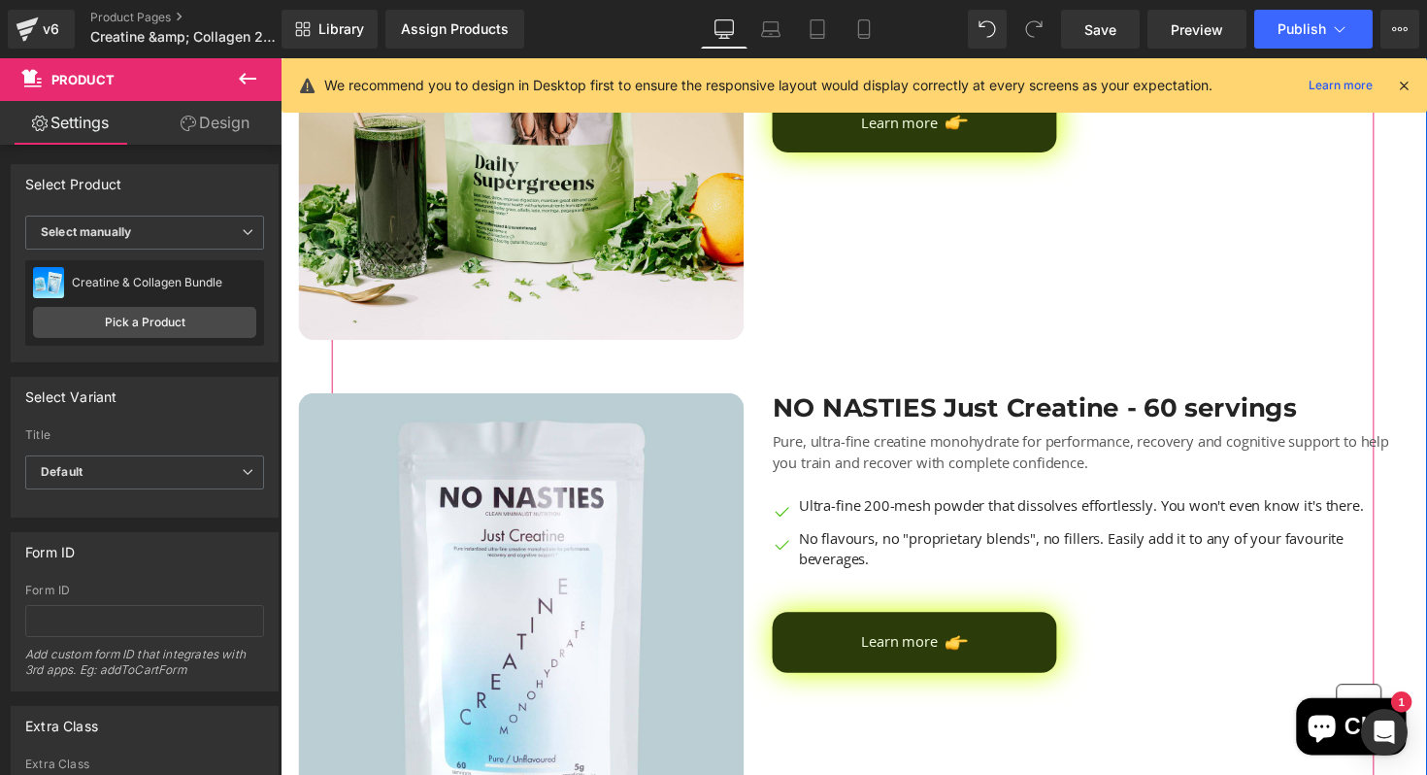
scroll to position [1848, 0]
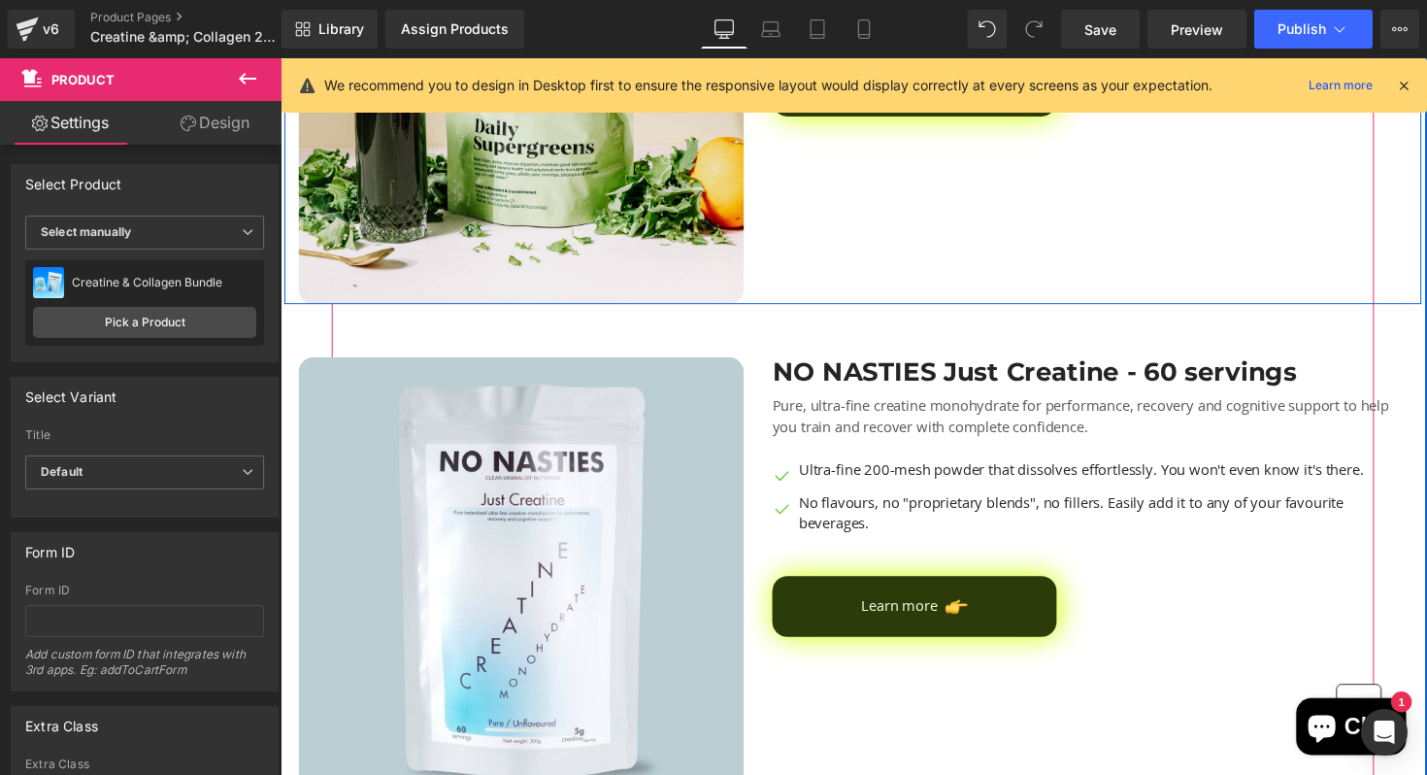
click at [861, 255] on div "Daily Supergreens - 30 servings Heading Daily Supergreens isn’t just greens—it’…" at bounding box center [1109, 81] width 679 height 456
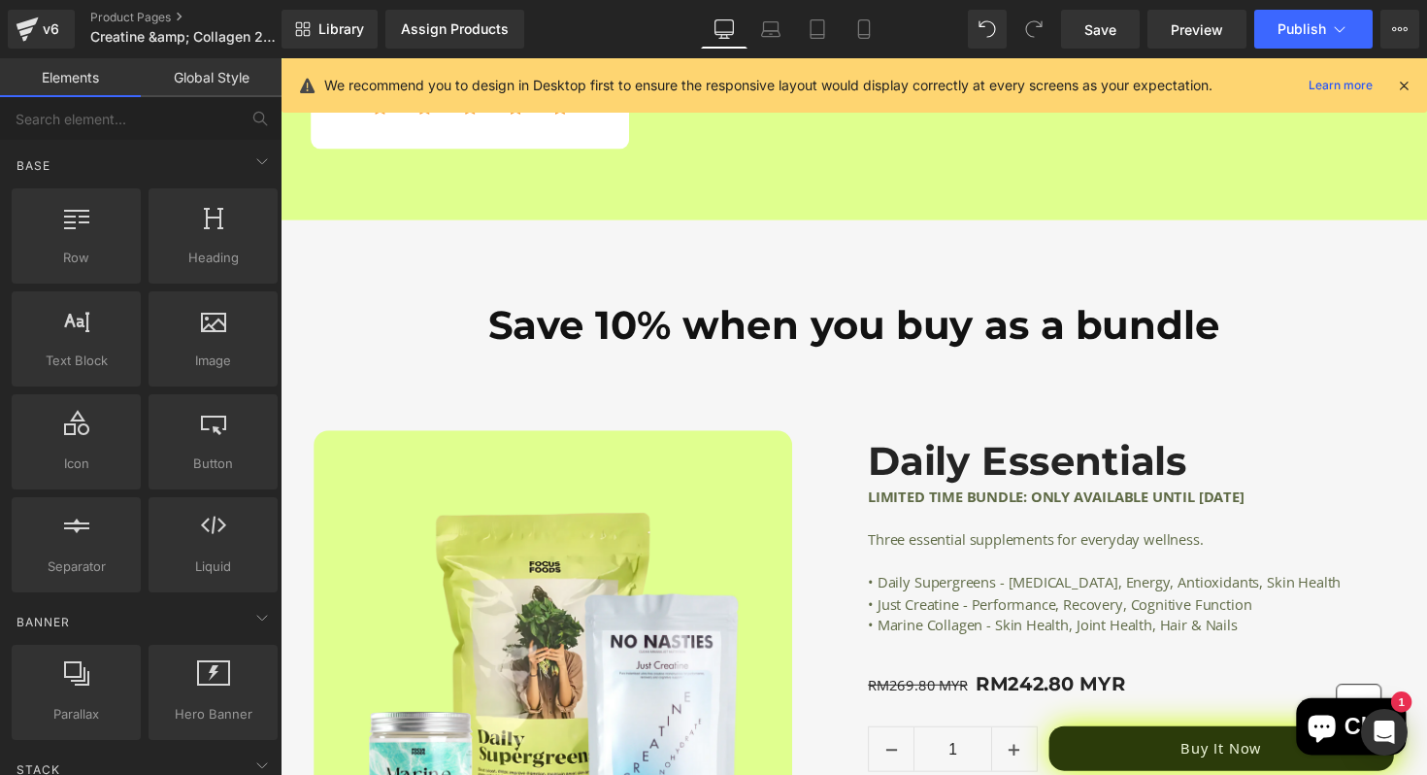
scroll to position [2674, 0]
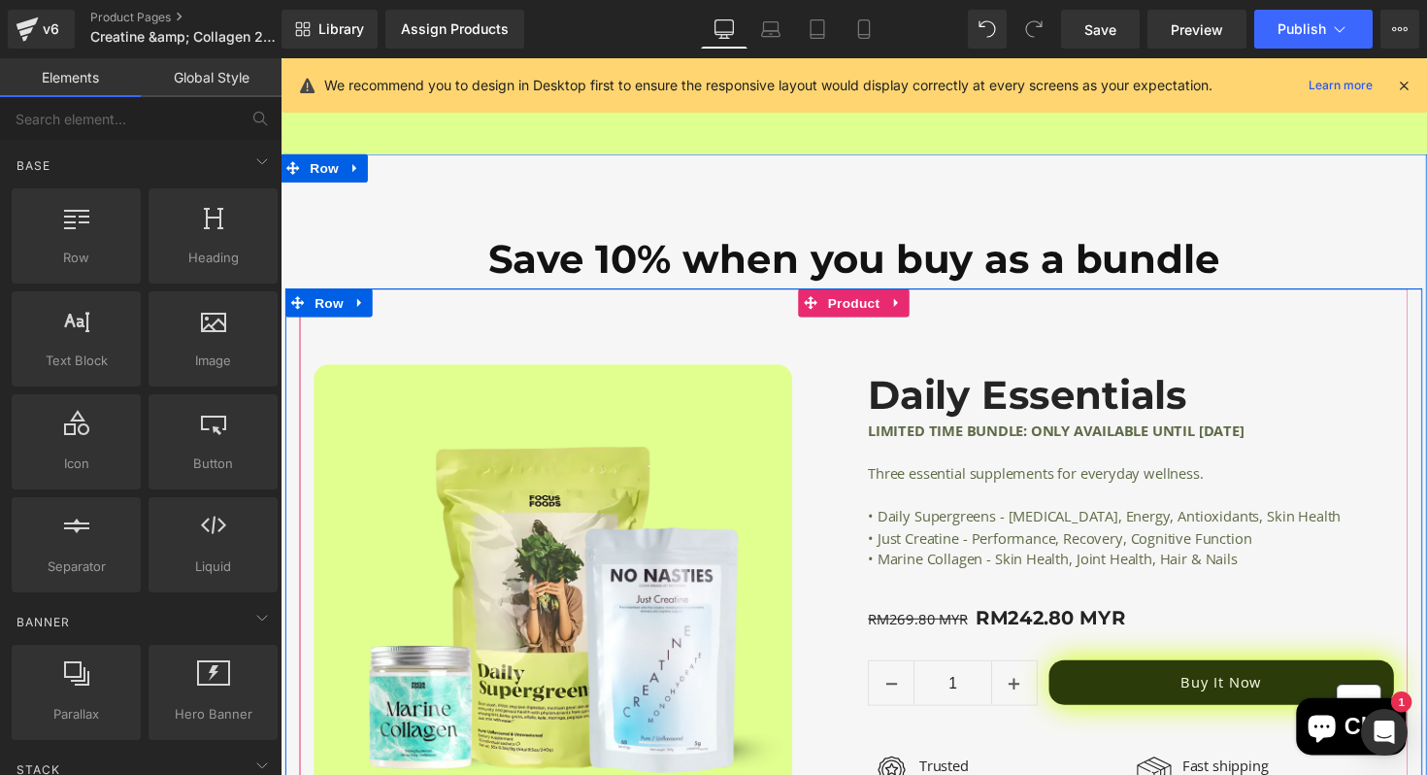
click at [763, 322] on div "Sale Off (P) Image Row Daily Essentials (P) Title LIMITED TIME BUNDLE: ONLY AVA…" at bounding box center [868, 616] width 1136 height 645
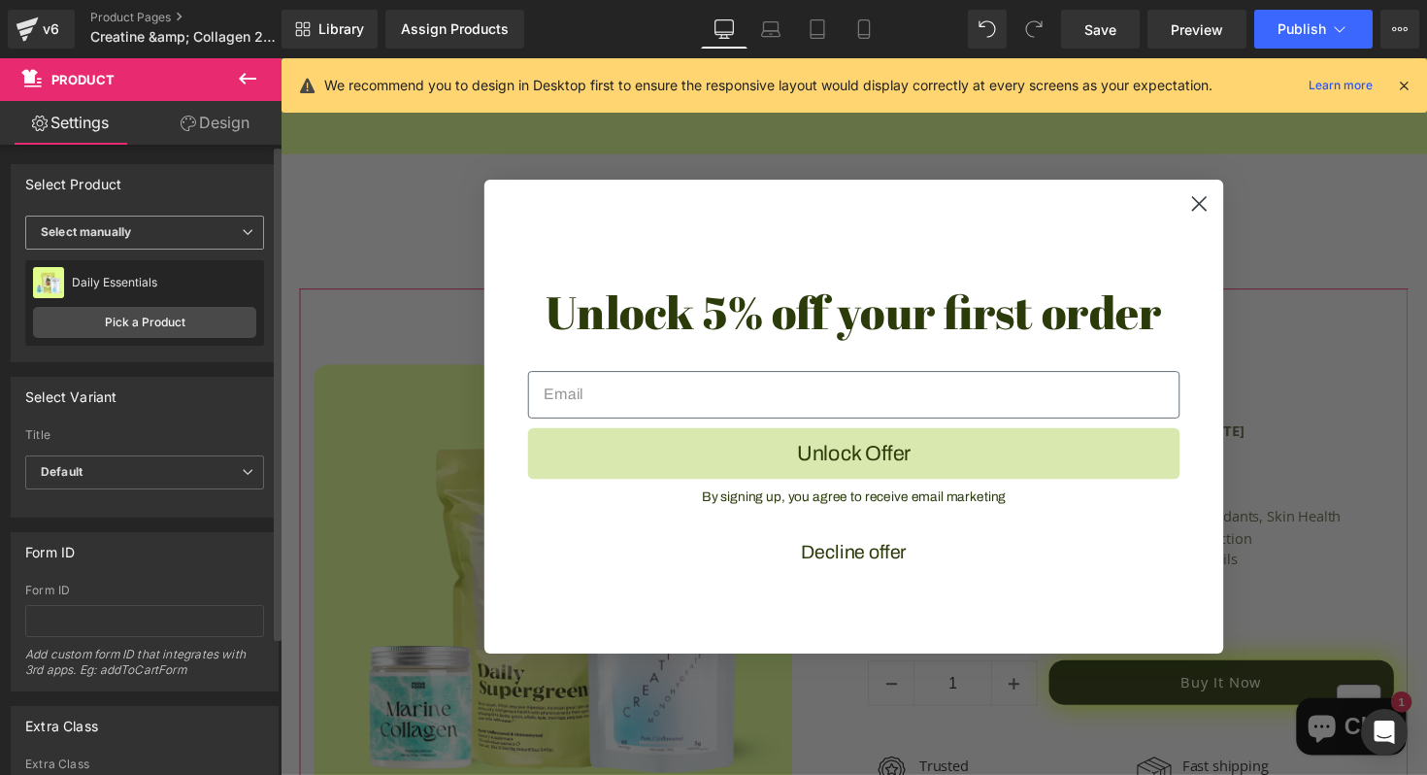
click at [185, 223] on span "Select manually" at bounding box center [144, 232] width 239 height 34
click at [172, 320] on link "Pick a Product" at bounding box center [144, 322] width 223 height 31
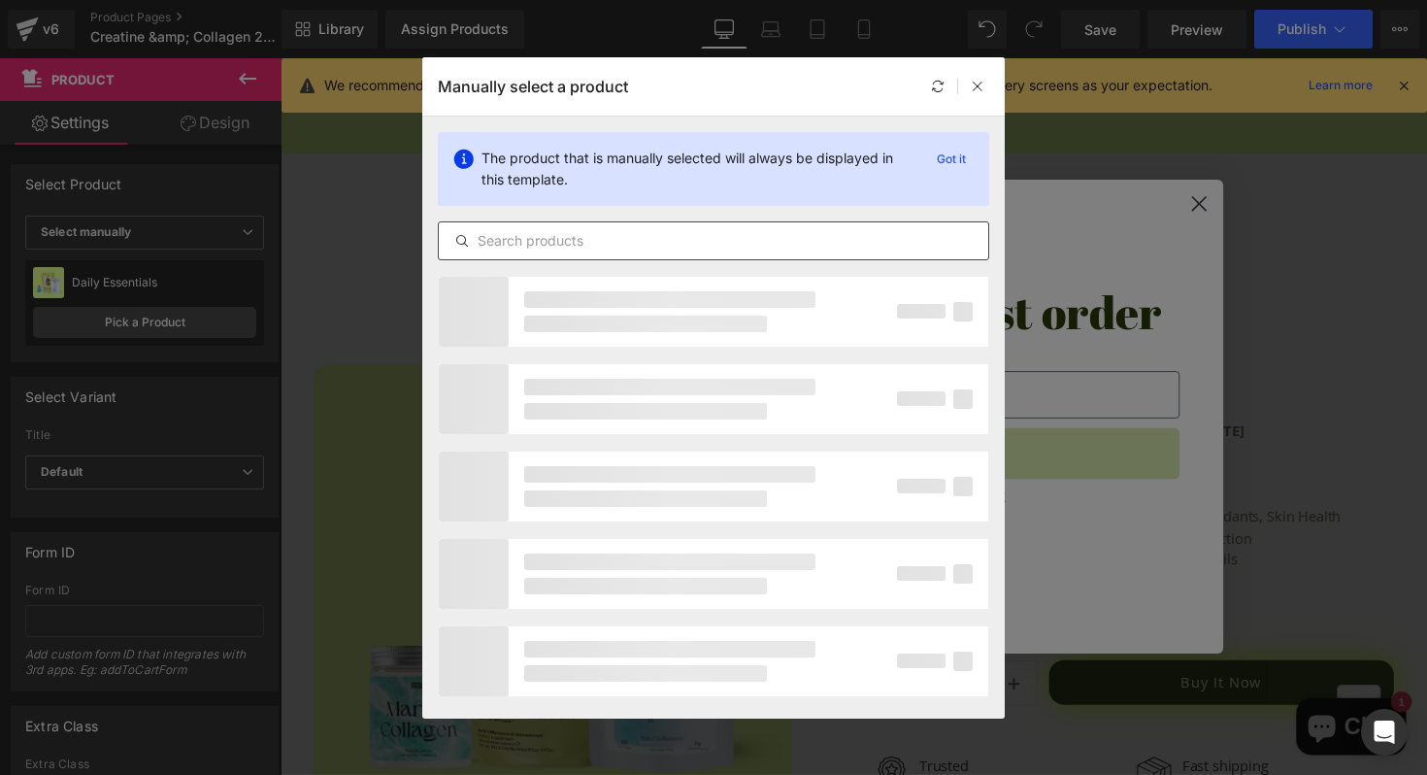
click at [580, 240] on input "text" at bounding box center [713, 240] width 549 height 23
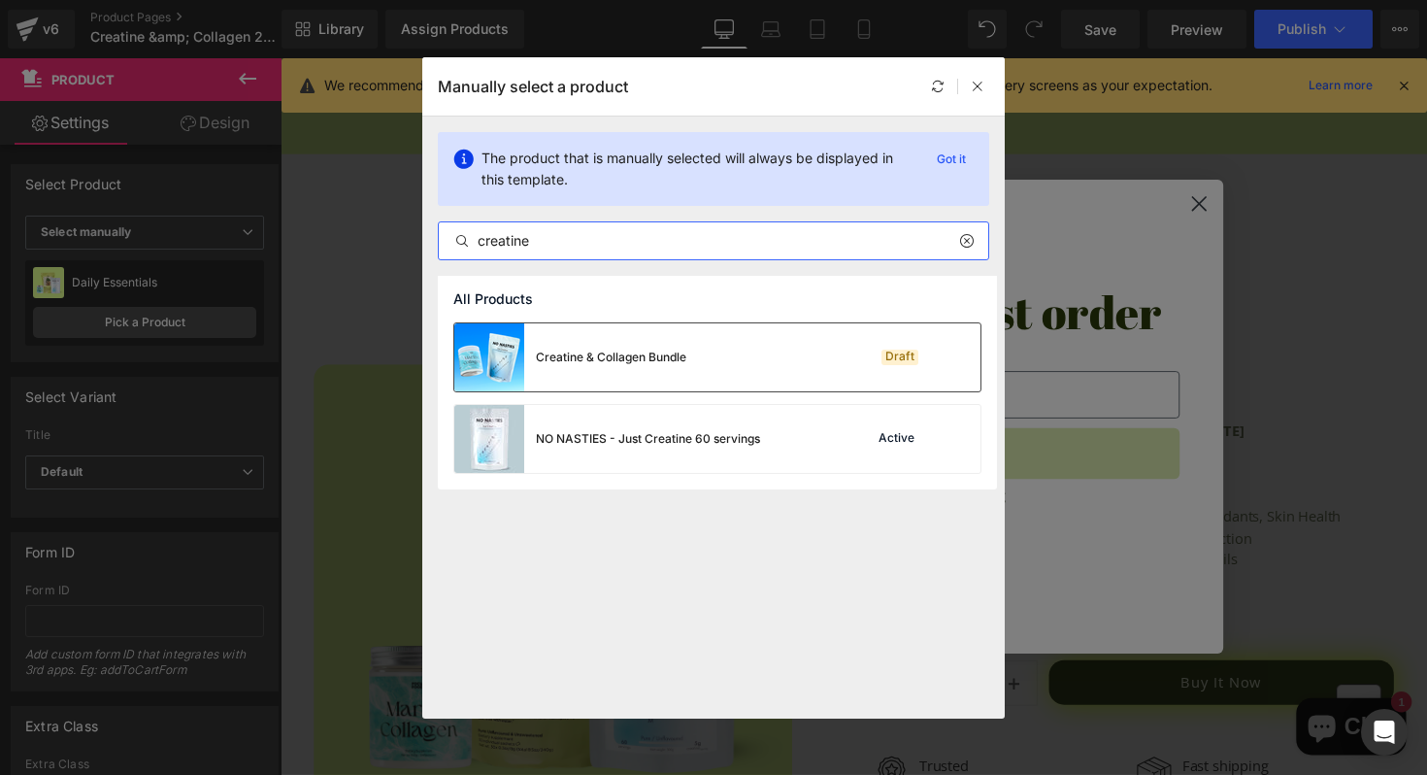
type input "creatine"
click at [751, 356] on div "Creatine & Collagen Bundle Draft" at bounding box center [717, 357] width 526 height 68
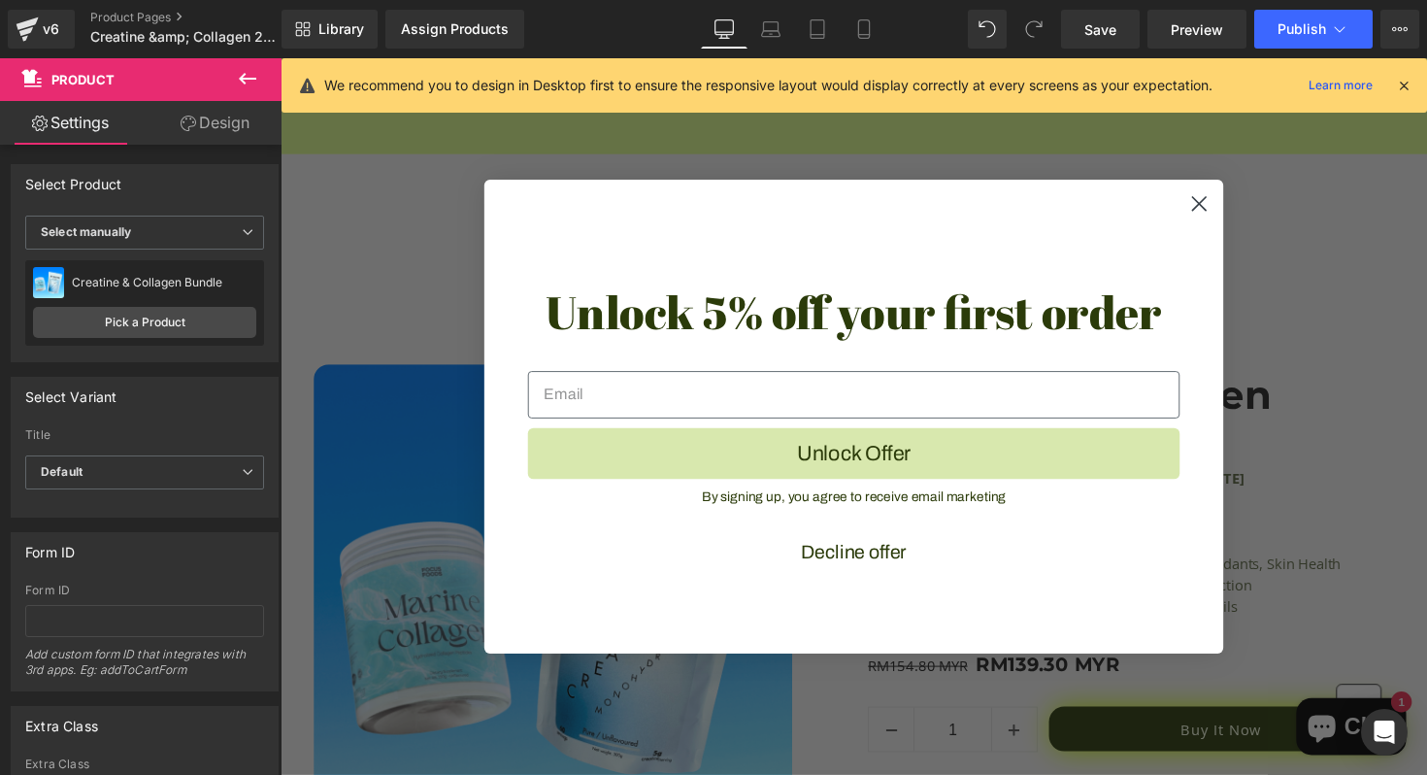
click at [1232, 216] on circle "Close dialog" at bounding box center [1222, 207] width 32 height 32
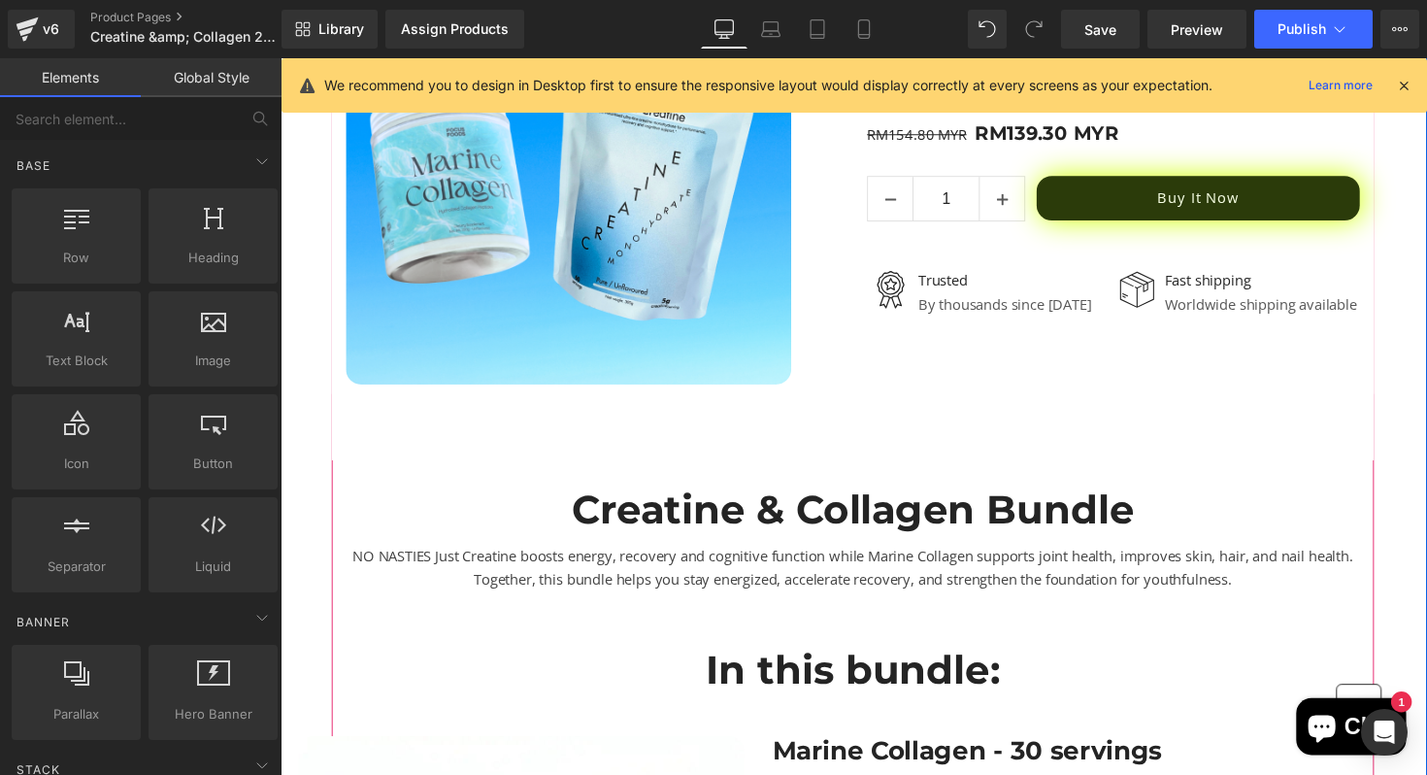
scroll to position [424, 0]
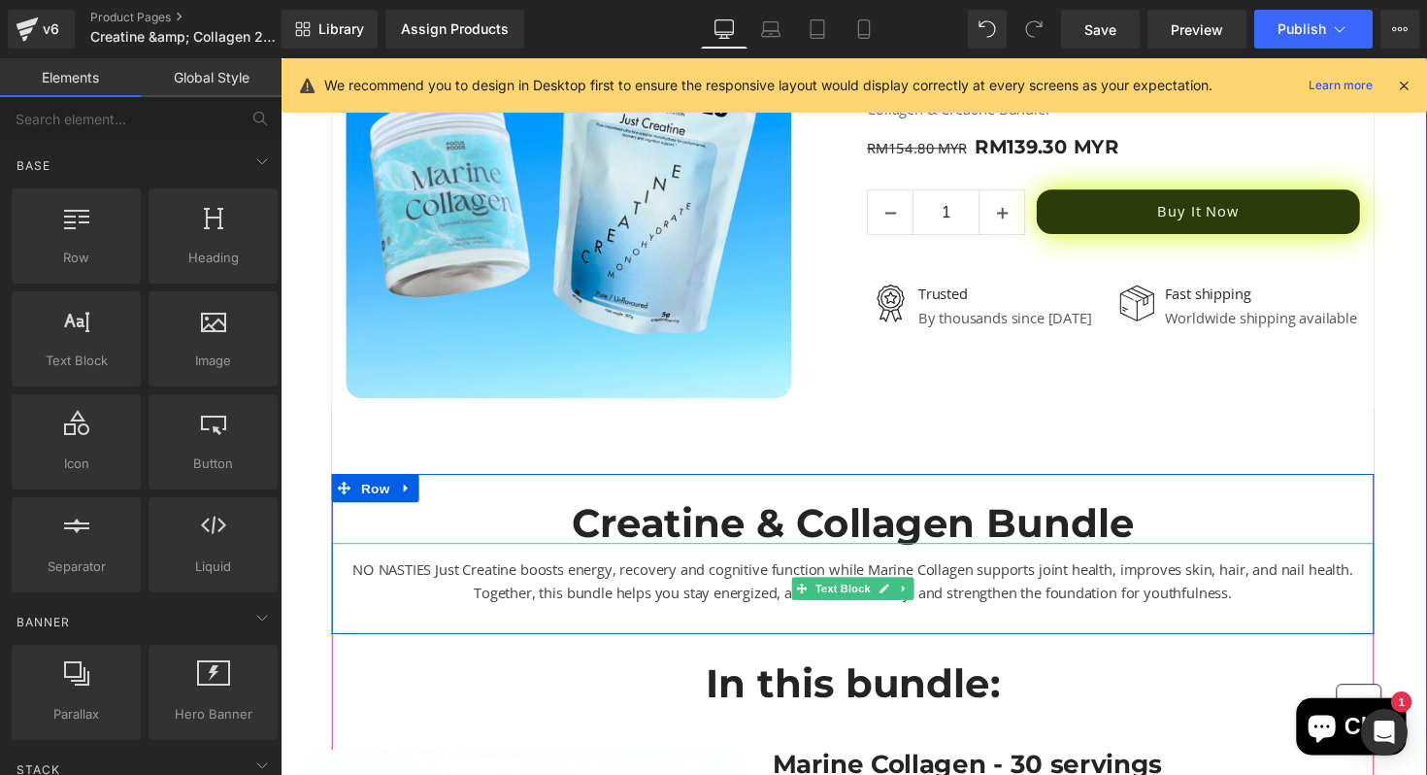
click at [1198, 592] on div "NO NASTIES Just Creatine boosts energy, recovery and cognitive function while M…" at bounding box center [867, 601] width 1068 height 93
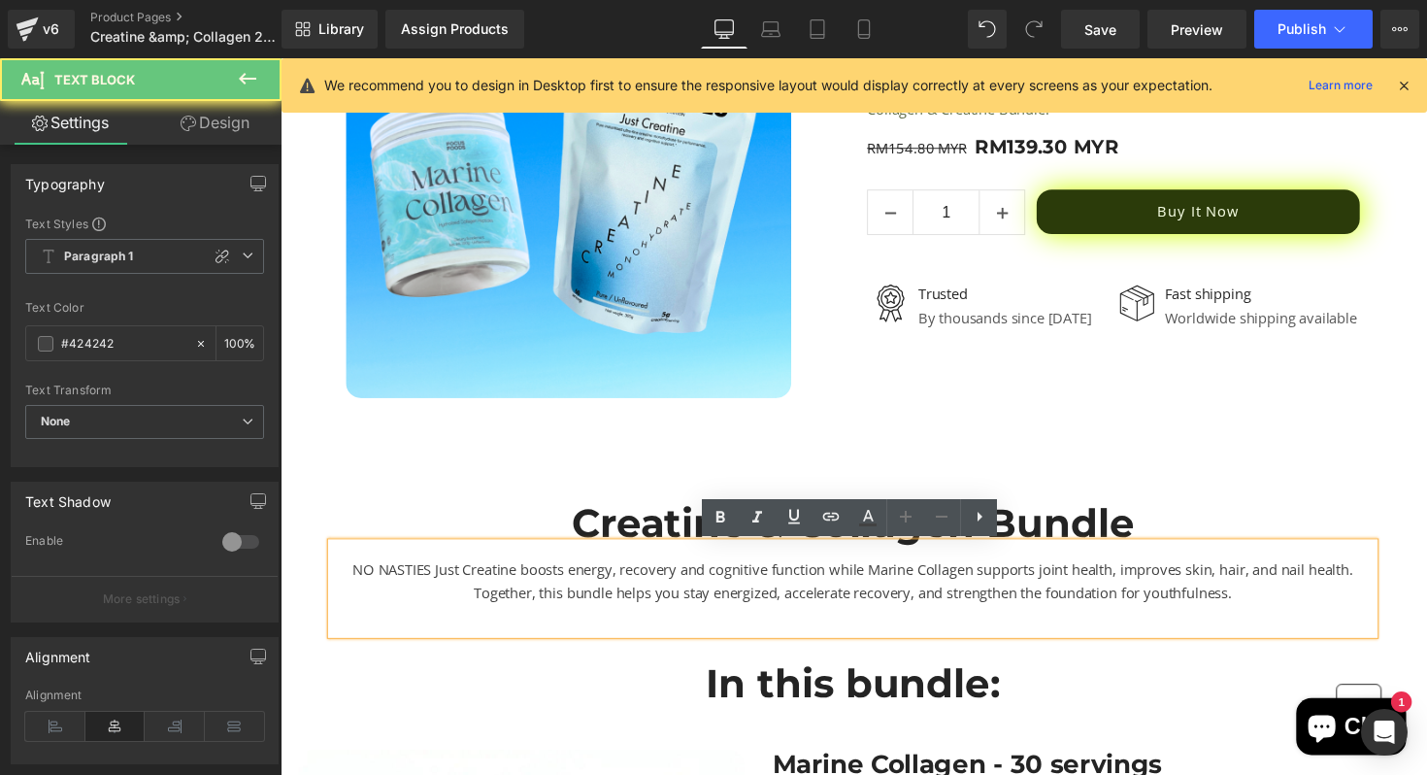
click at [1082, 582] on div "NO NASTIES Just Creatine boosts energy, recovery and cognitive function while M…" at bounding box center [867, 601] width 1068 height 93
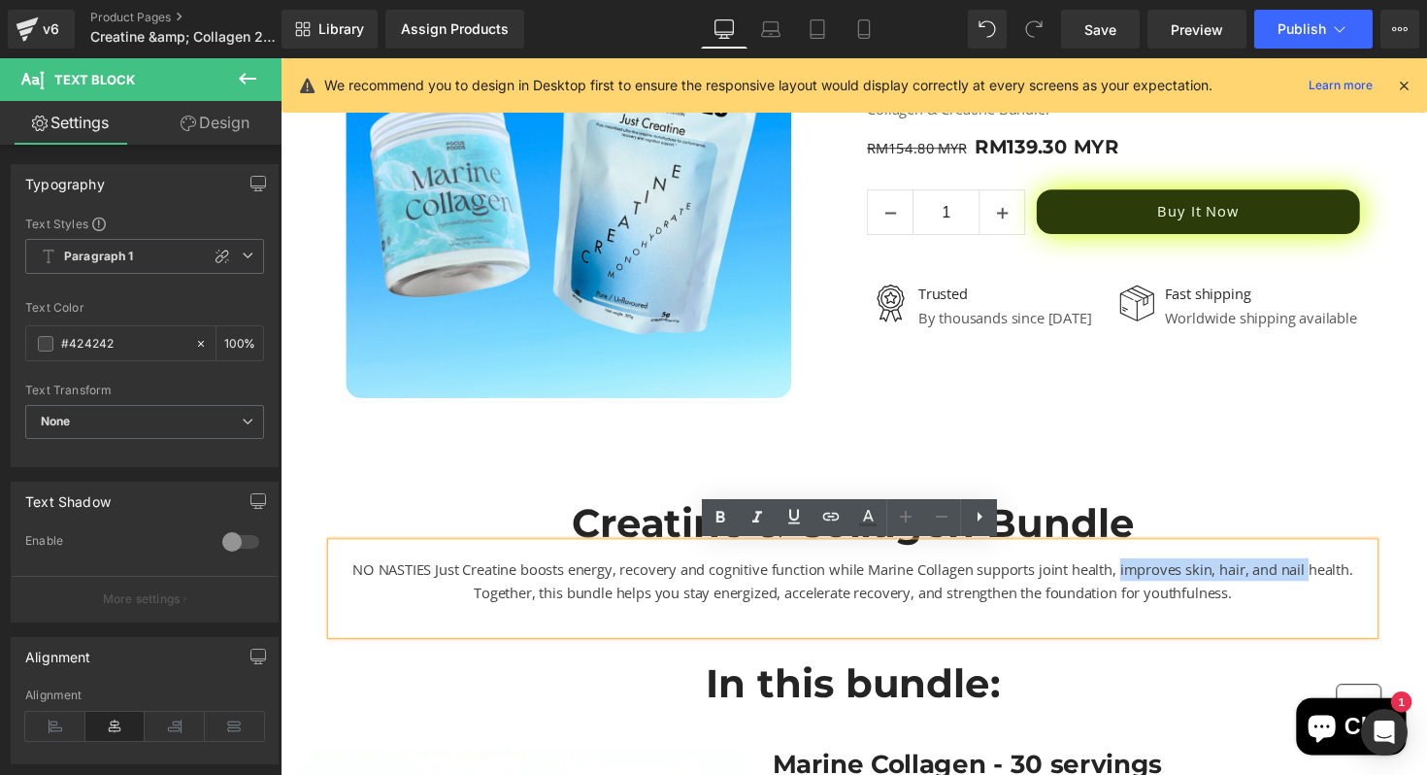
drag, startPoint x: 1145, startPoint y: 579, endPoint x: 1340, endPoint y: 590, distance: 194.4
click at [1340, 590] on div "NO NASTIES Just Creatine boosts energy, recovery and cognitive function while M…" at bounding box center [867, 601] width 1068 height 93
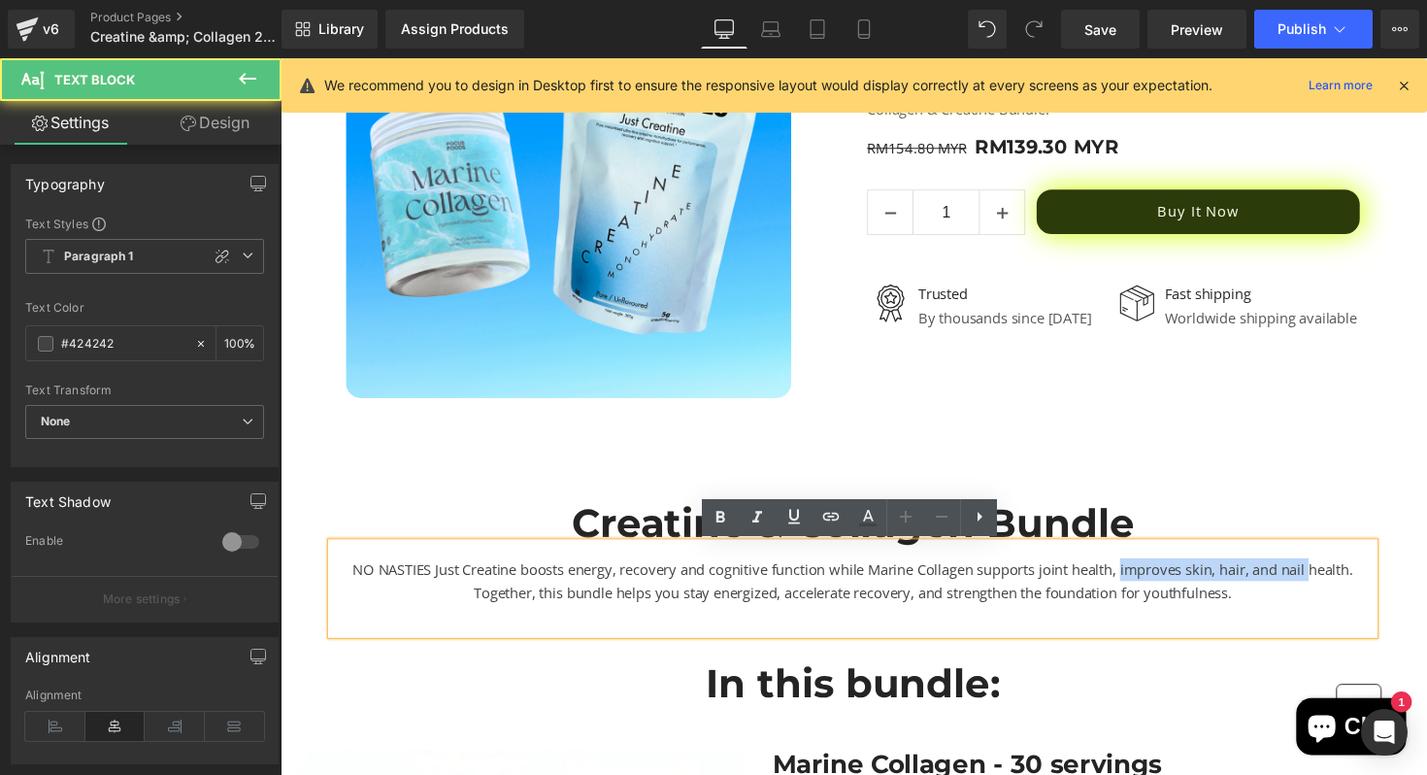
click at [1340, 590] on div "NO NASTIES Just Creatine boosts energy, recovery and cognitive function while M…" at bounding box center [867, 601] width 1068 height 93
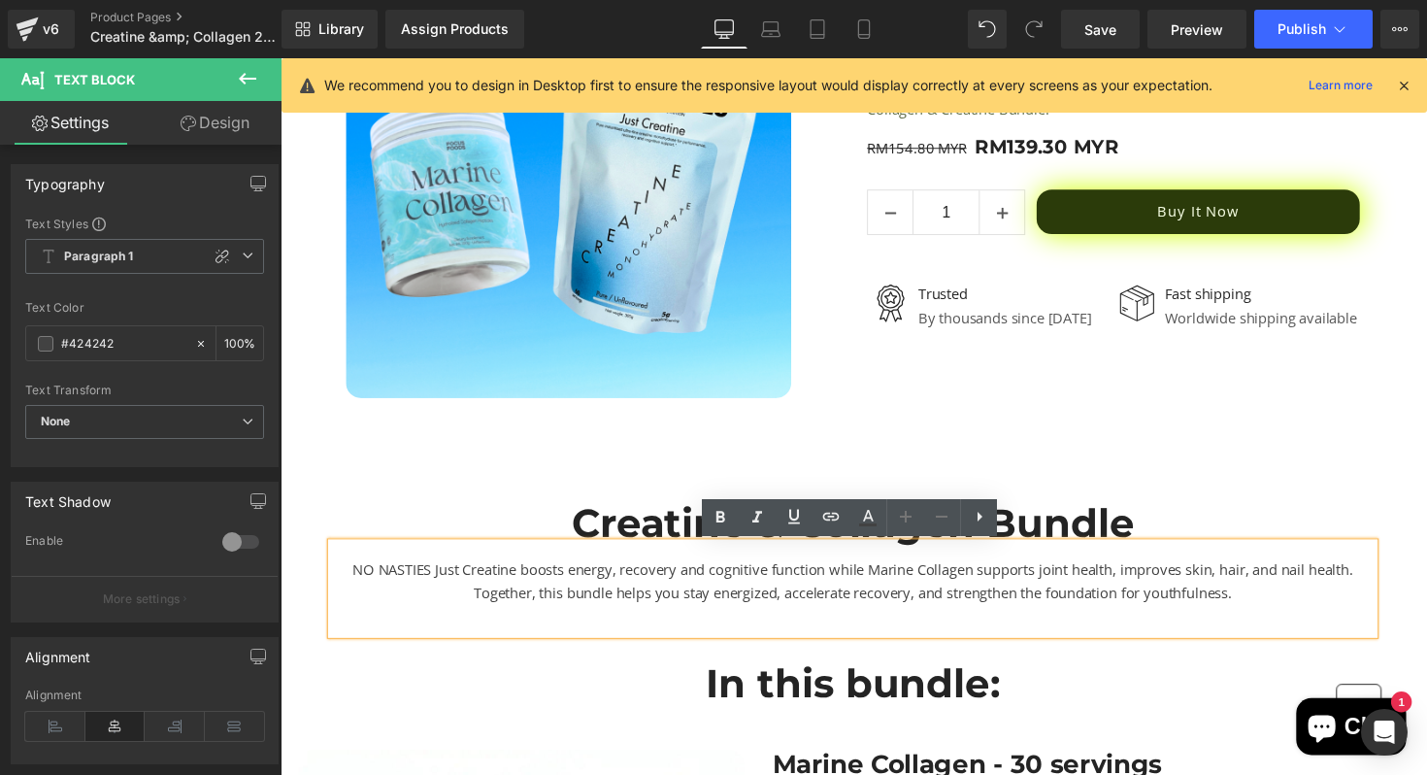
click at [705, 586] on div "NO NASTIES Just Creatine boosts energy, recovery and cognitive function while M…" at bounding box center [867, 601] width 1068 height 93
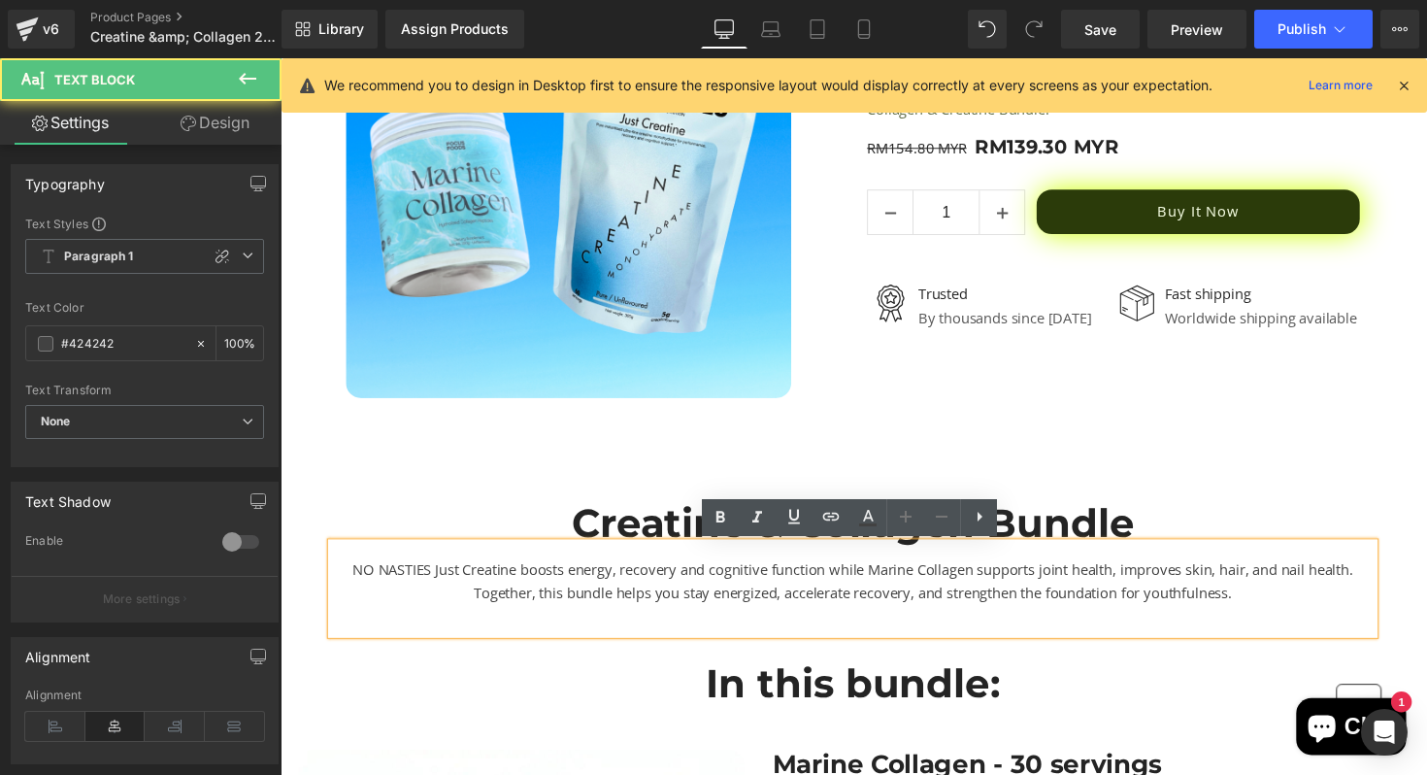
click at [764, 594] on div "NO NASTIES Just Creatine boosts energy, recovery and cognitive function while M…" at bounding box center [867, 601] width 1068 height 93
click at [932, 610] on div "NO NASTIES Just Creatine boosts energy, recovery and cognitive function while M…" at bounding box center [867, 601] width 1068 height 93
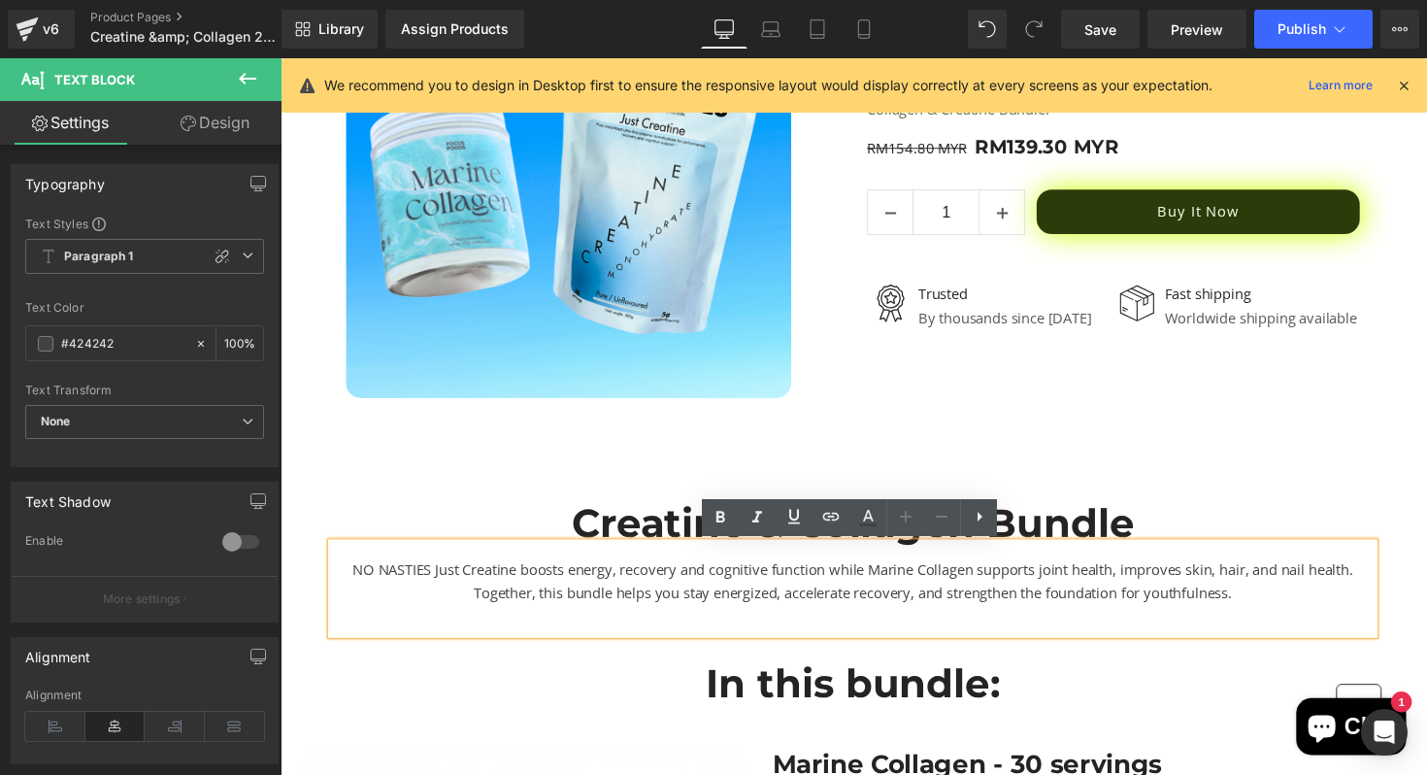
click at [789, 604] on div "NO NASTIES Just Creatine boosts energy, recovery and cognitive function while M…" at bounding box center [867, 601] width 1068 height 93
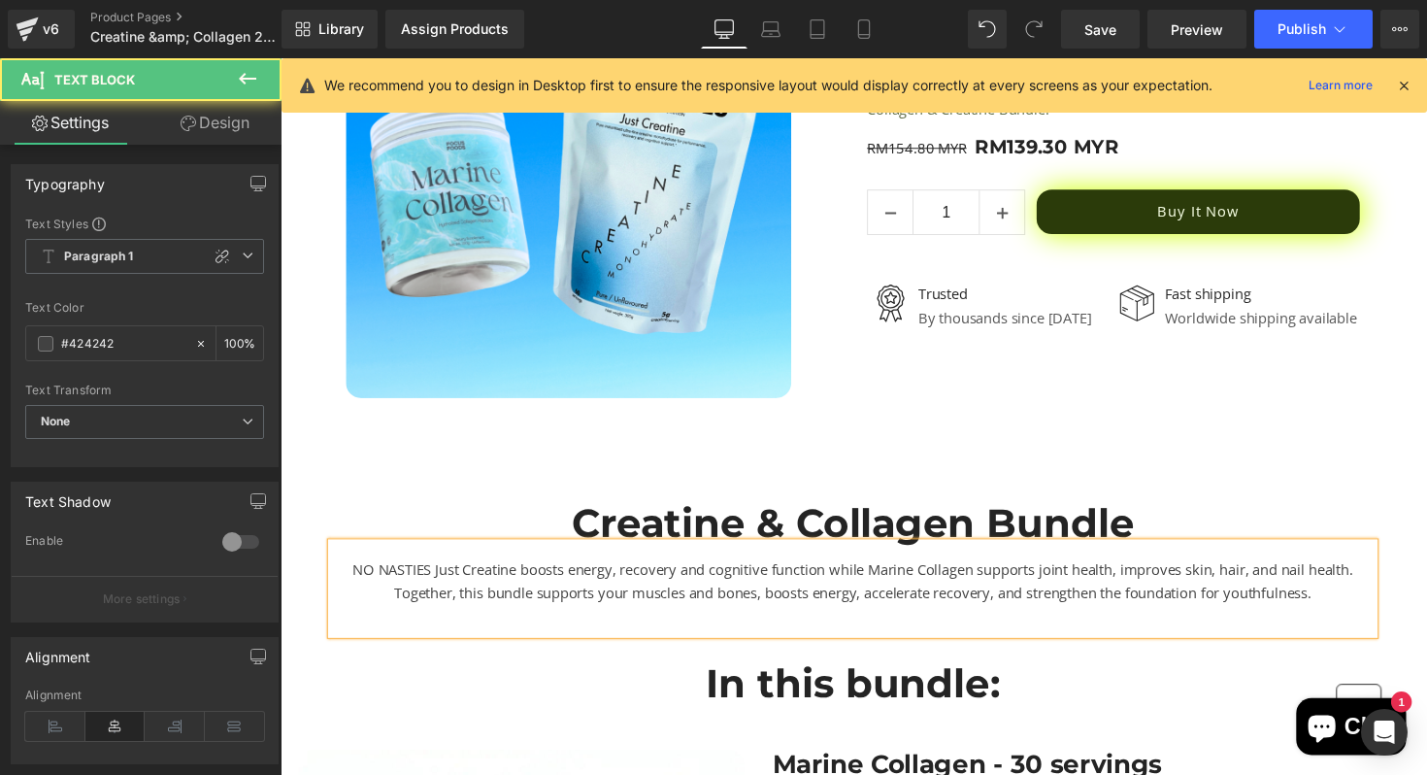
click at [920, 625] on div "NO NASTIES Just Creatine boosts energy, recovery and cognitive function while M…" at bounding box center [867, 601] width 1068 height 93
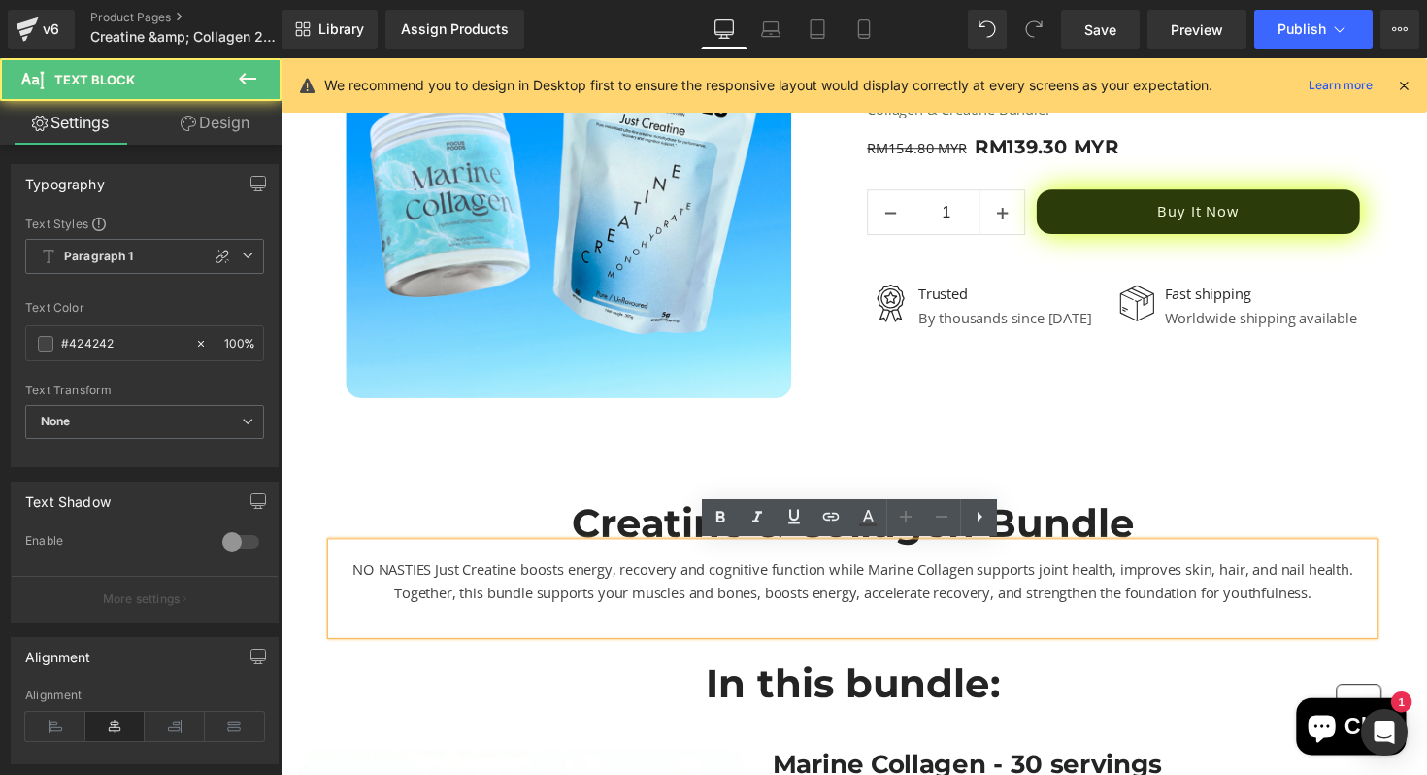
drag, startPoint x: 1363, startPoint y: 613, endPoint x: 303, endPoint y: 601, distance: 1060.0
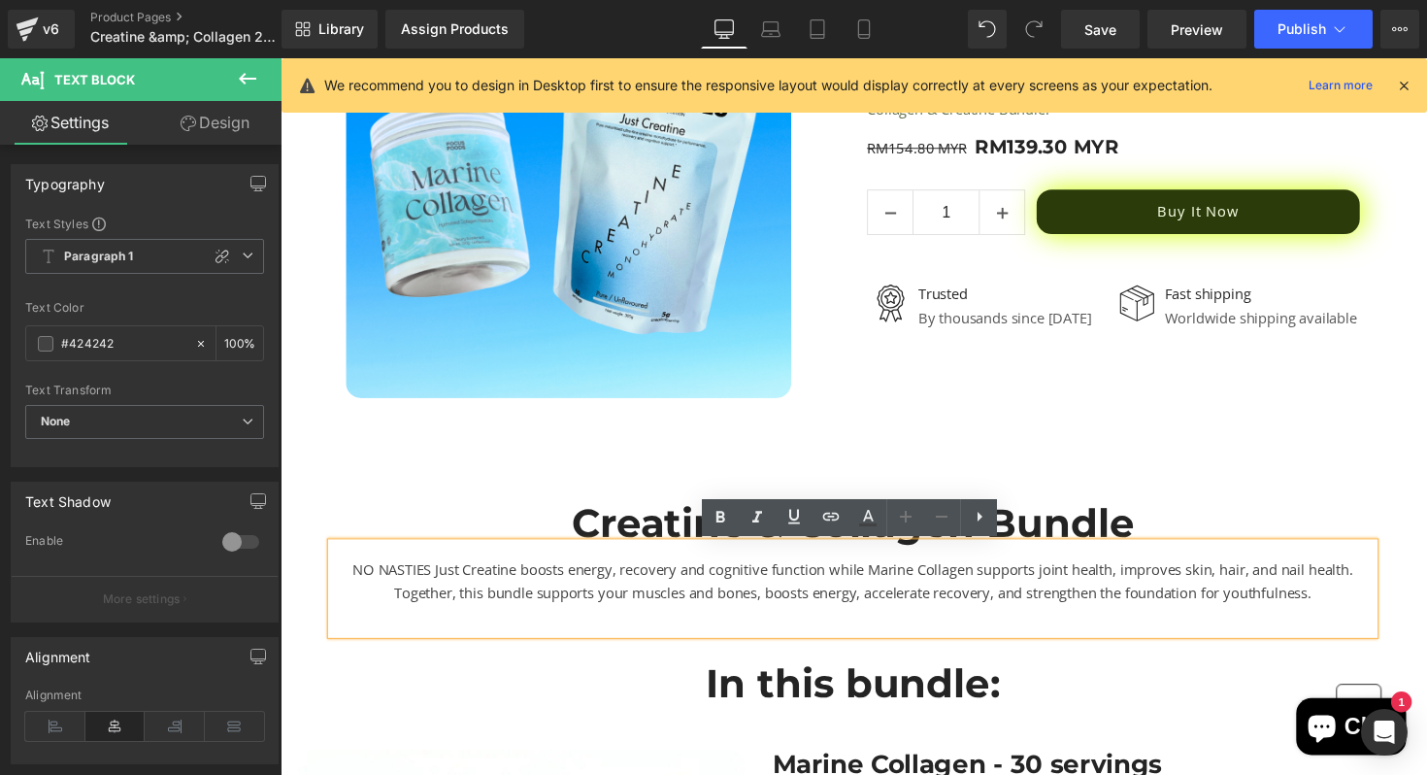
click at [443, 610] on div "NO NASTIES Just Creatine boosts energy, recovery and cognitive function while M…" at bounding box center [867, 601] width 1068 height 93
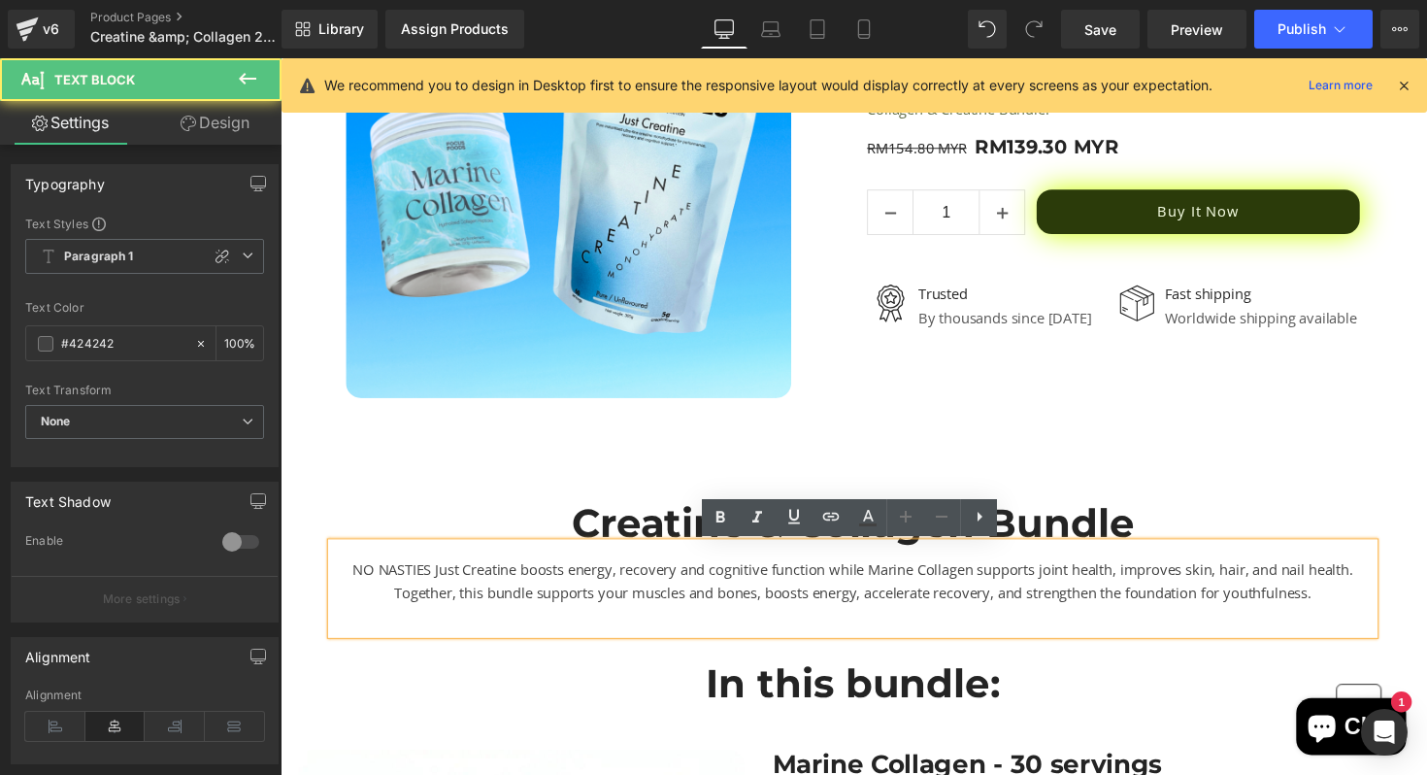
drag, startPoint x: 534, startPoint y: 611, endPoint x: 1373, endPoint y: 601, distance: 839.7
click at [1373, 601] on div "NO NASTIES Just Creatine boosts energy, recovery and cognitive function while M…" at bounding box center [867, 601] width 1068 height 93
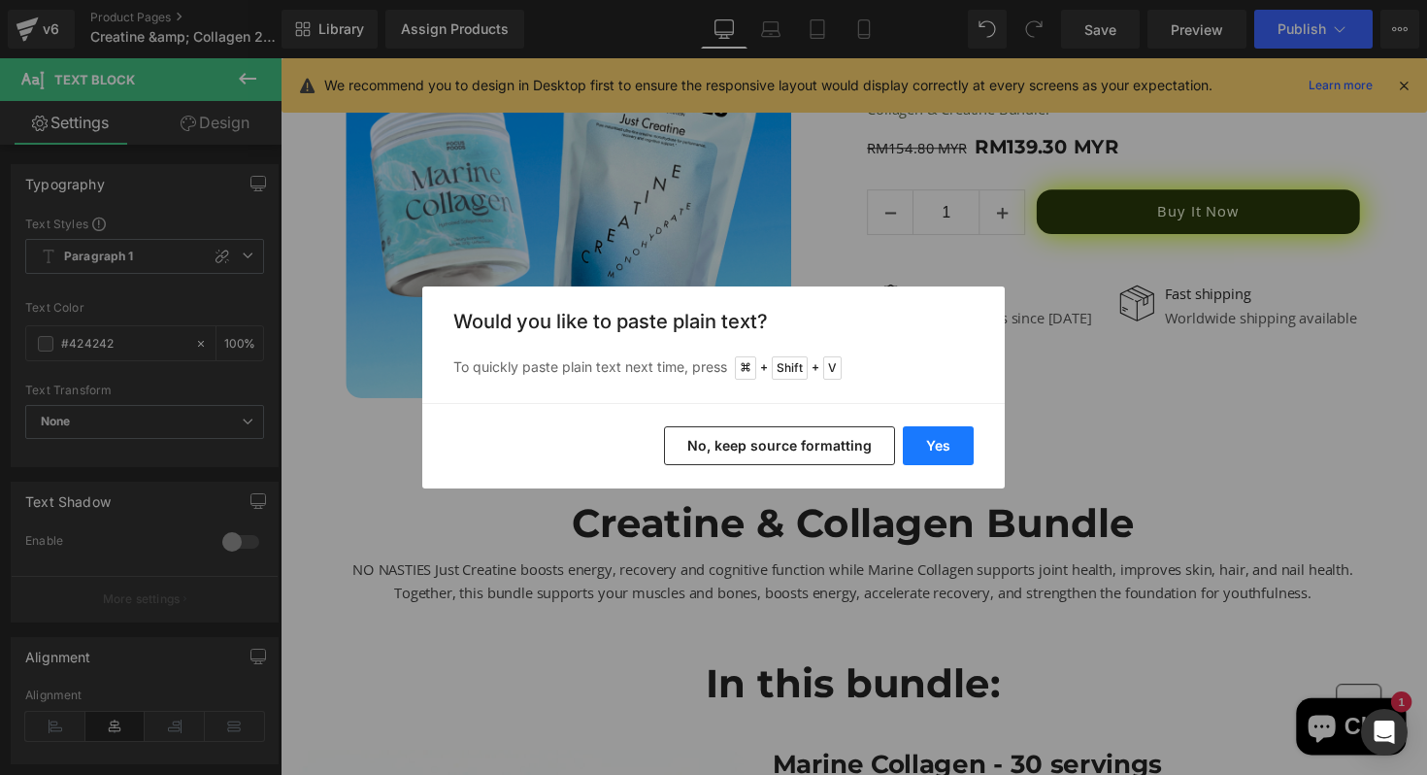
click at [940, 440] on button "Yes" at bounding box center [938, 445] width 71 height 39
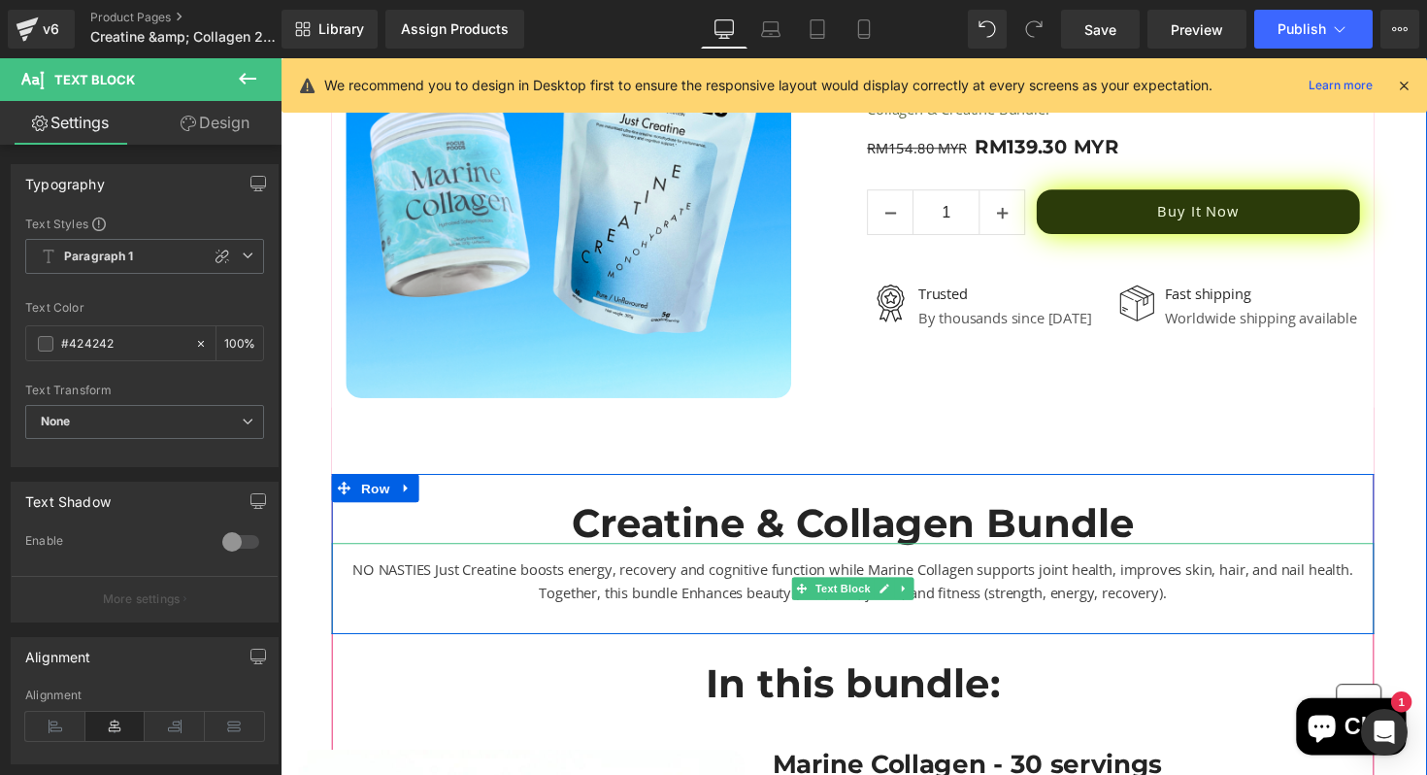
click at [696, 608] on div "NO NASTIES Just Creatine boosts energy, recovery and cognitive function while M…" at bounding box center [867, 601] width 1068 height 93
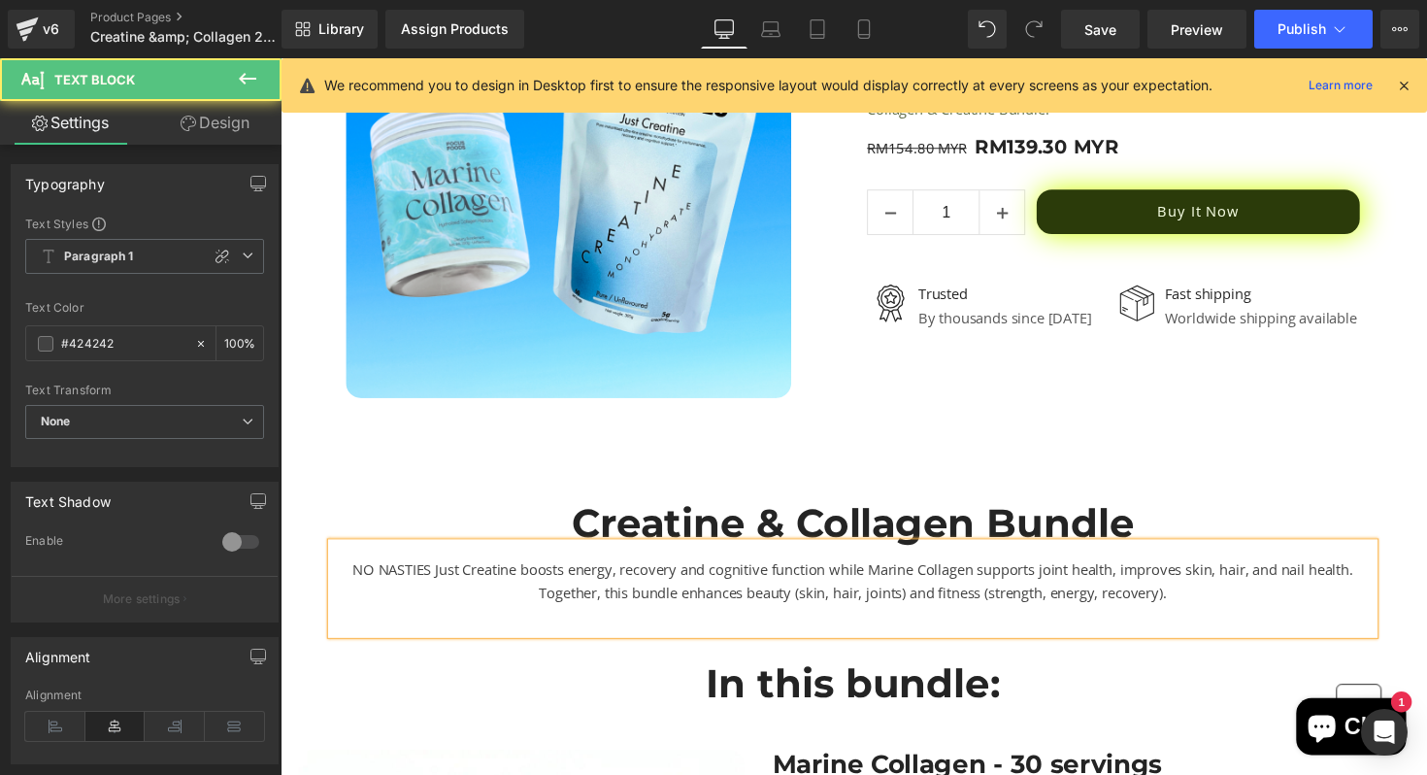
click at [805, 606] on div "NO NASTIES Just Creatine boosts energy, recovery and cognitive function while M…" at bounding box center [867, 601] width 1068 height 93
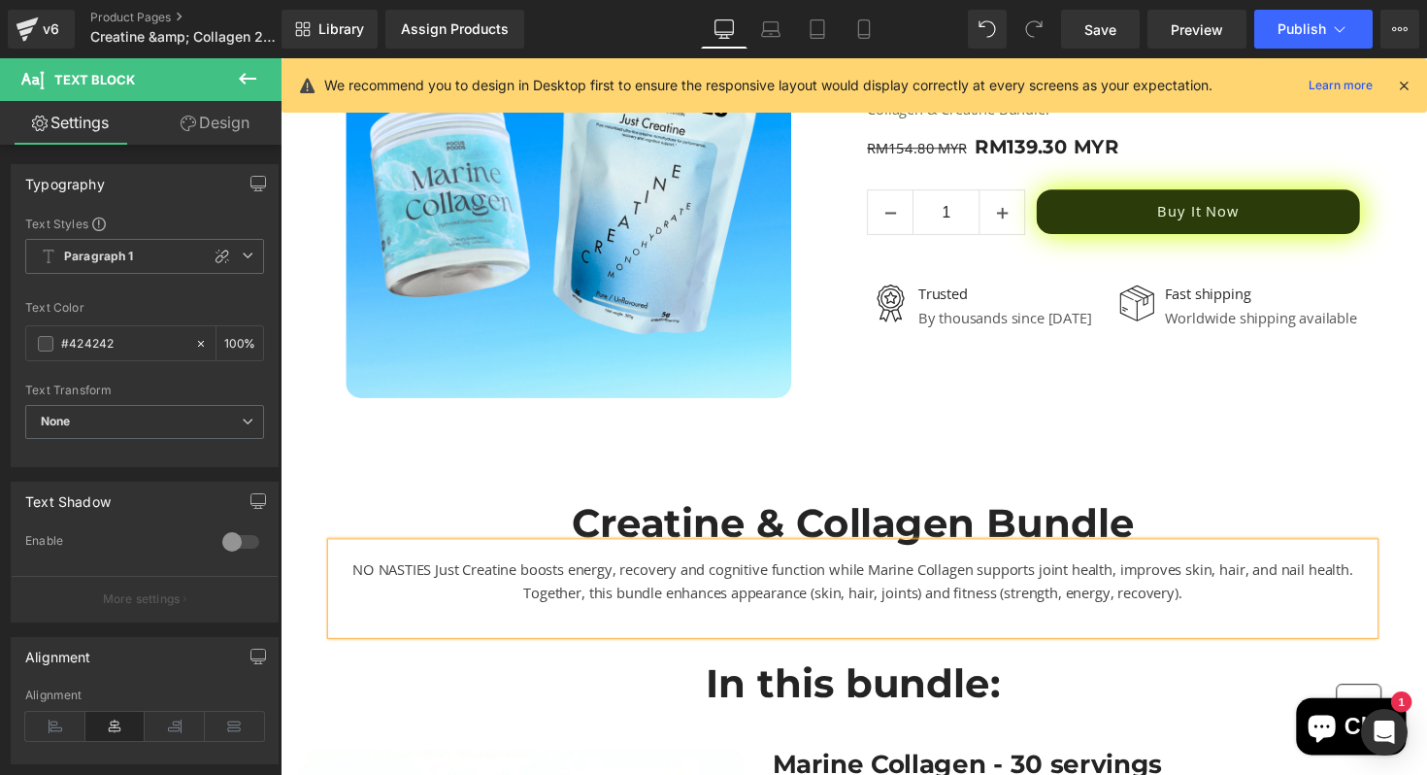
click at [740, 608] on div "NO NASTIES Just Creatine boosts energy, recovery and cognitive function while M…" at bounding box center [867, 601] width 1068 height 93
click at [643, 611] on div "NO NASTIES Just Creatine boosts energy, recovery and cognitive function while M…" at bounding box center [867, 601] width 1068 height 93
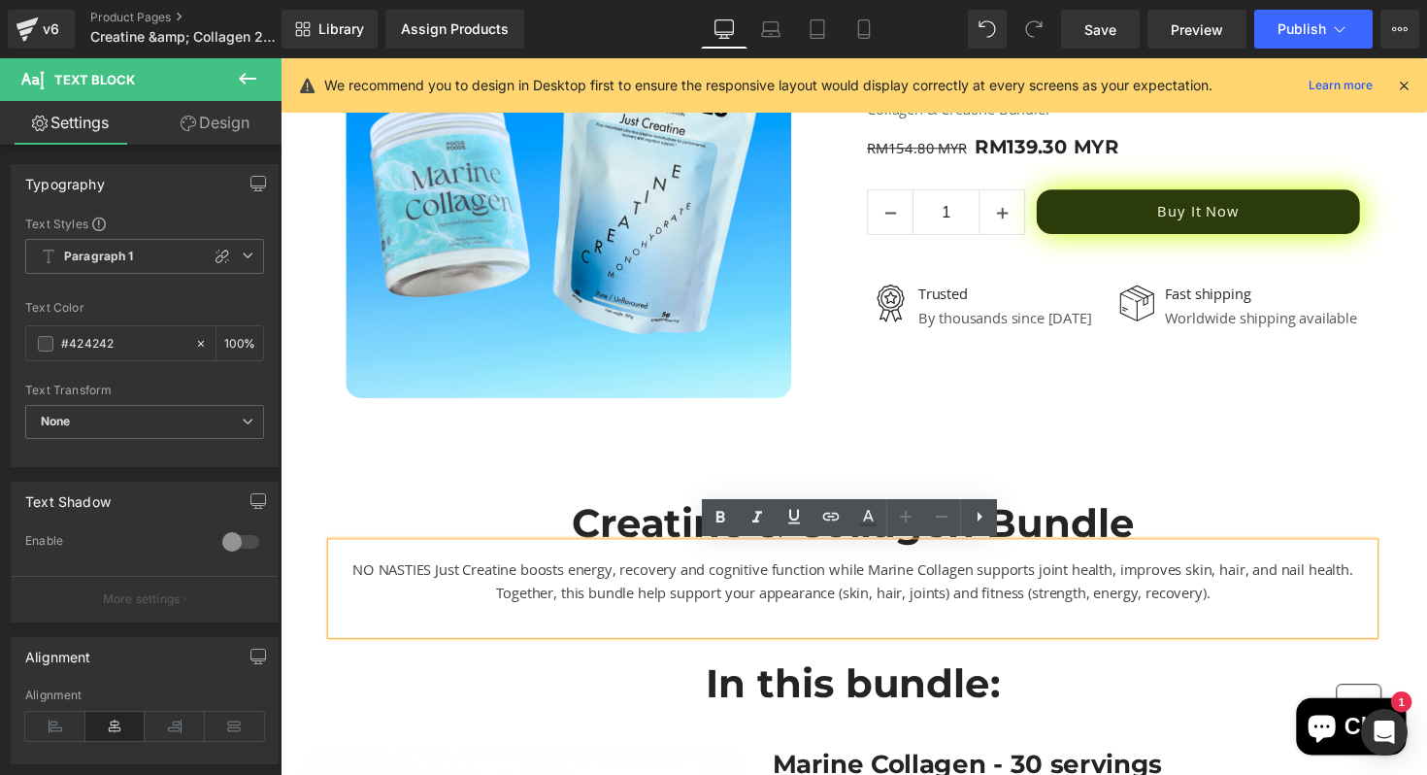
click at [672, 603] on div "NO NASTIES Just Creatine boosts energy, recovery and cognitive function while M…" at bounding box center [867, 601] width 1068 height 93
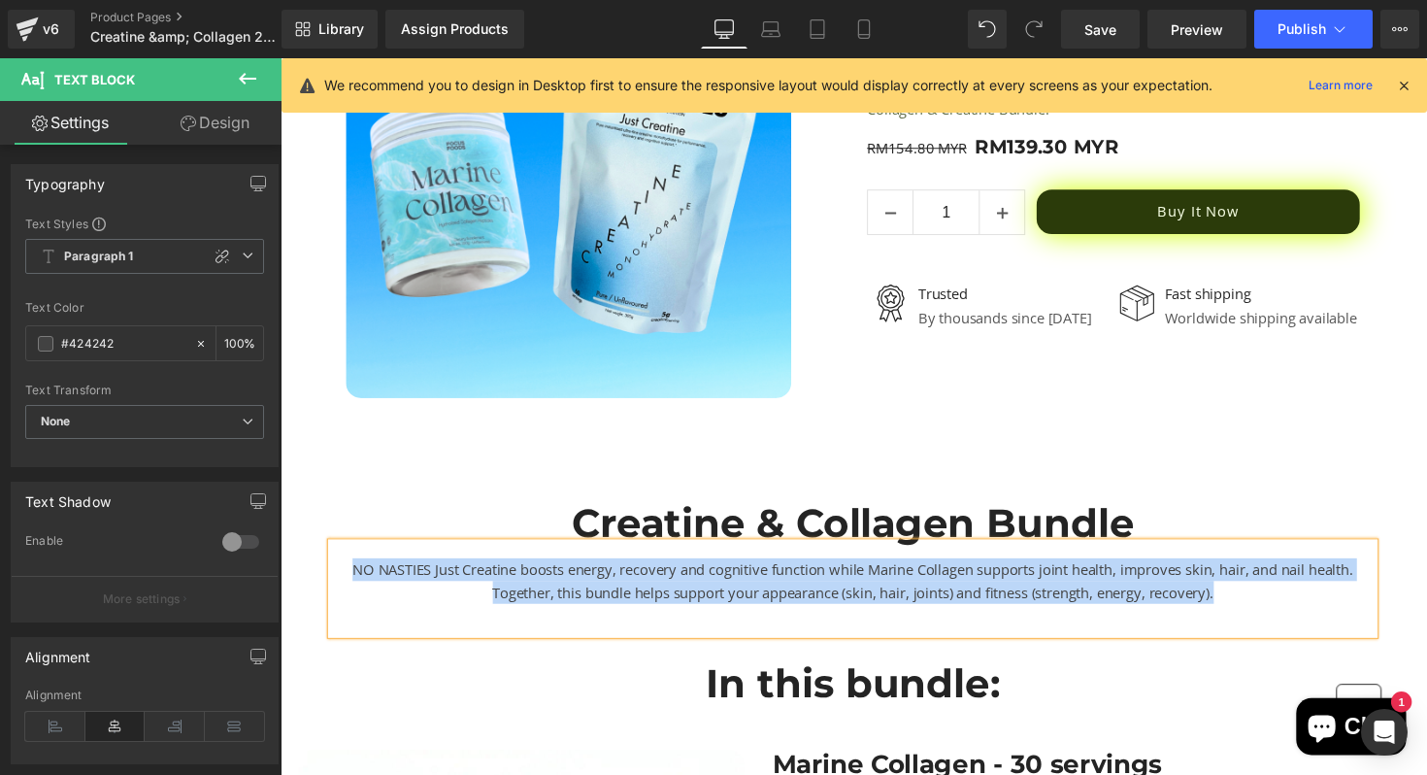
copy div "NO NASTIES Just Creatine boosts energy, recovery and cognitive function while M…"
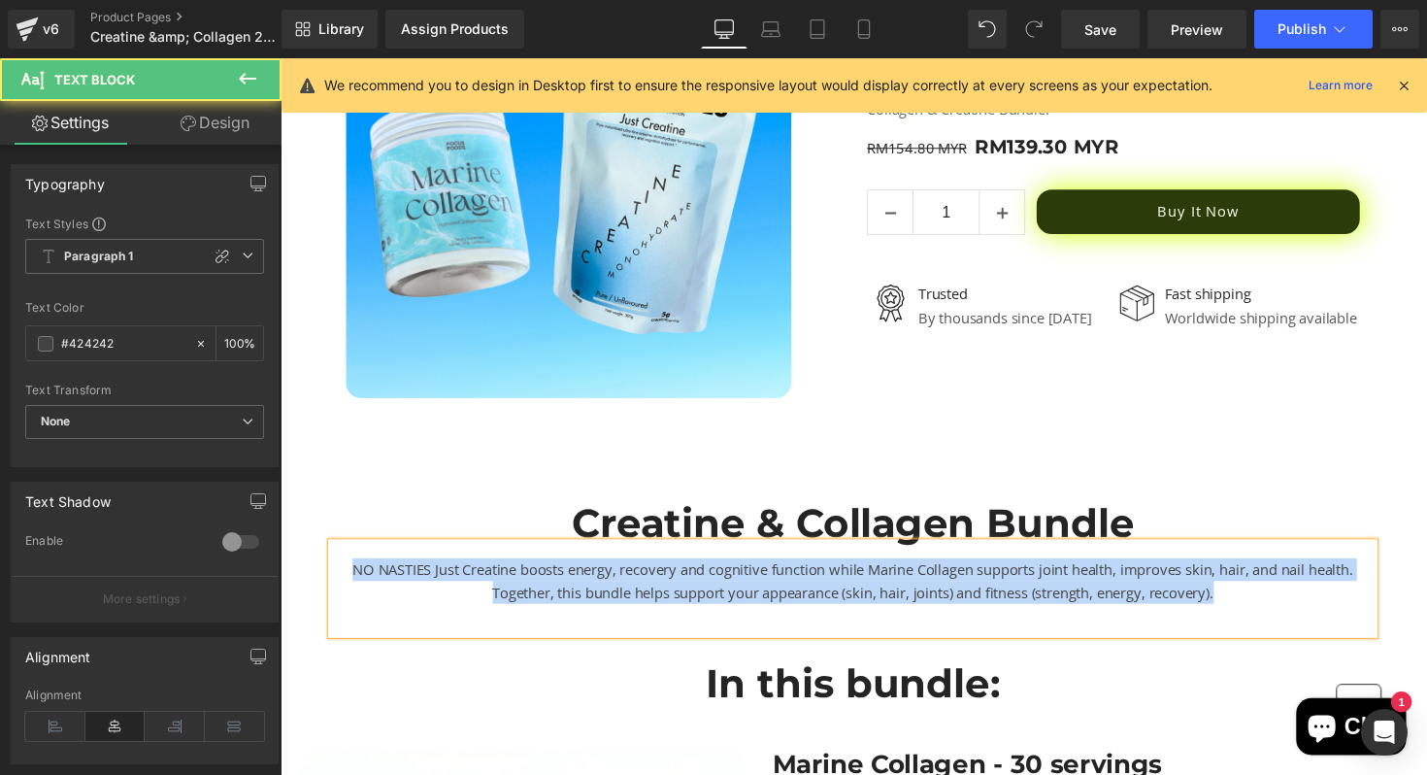
click at [659, 612] on div "NO NASTIES Just Creatine boosts energy, recovery and cognitive function while M…" at bounding box center [867, 601] width 1068 height 93
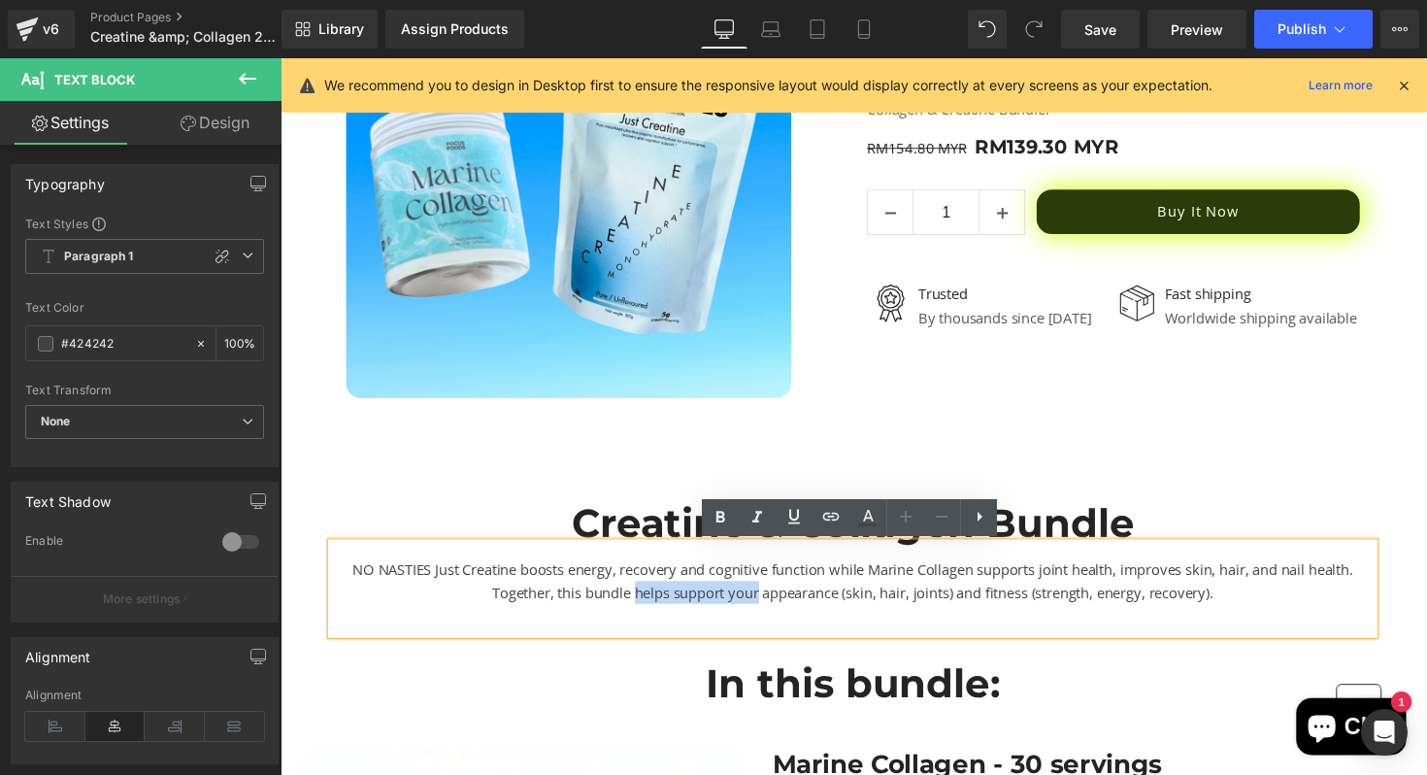
drag, startPoint x: 639, startPoint y: 606, endPoint x: 768, endPoint y: 601, distance: 129.2
click at [768, 601] on div "NO NASTIES Just Creatine boosts energy, recovery and cognitive function while M…" at bounding box center [867, 601] width 1068 height 93
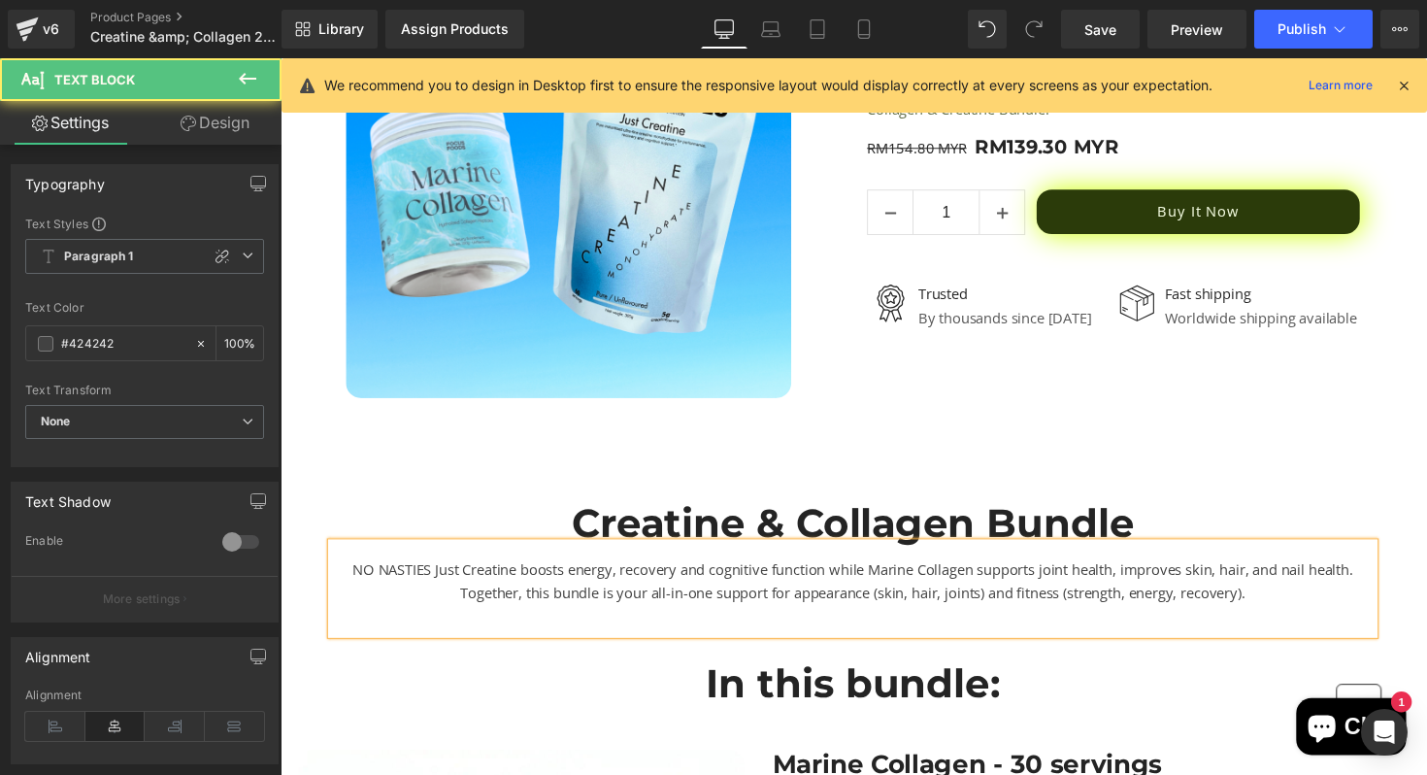
click at [1082, 605] on div "NO NASTIES Just Creatine boosts energy, recovery and cognitive function while M…" at bounding box center [867, 601] width 1068 height 93
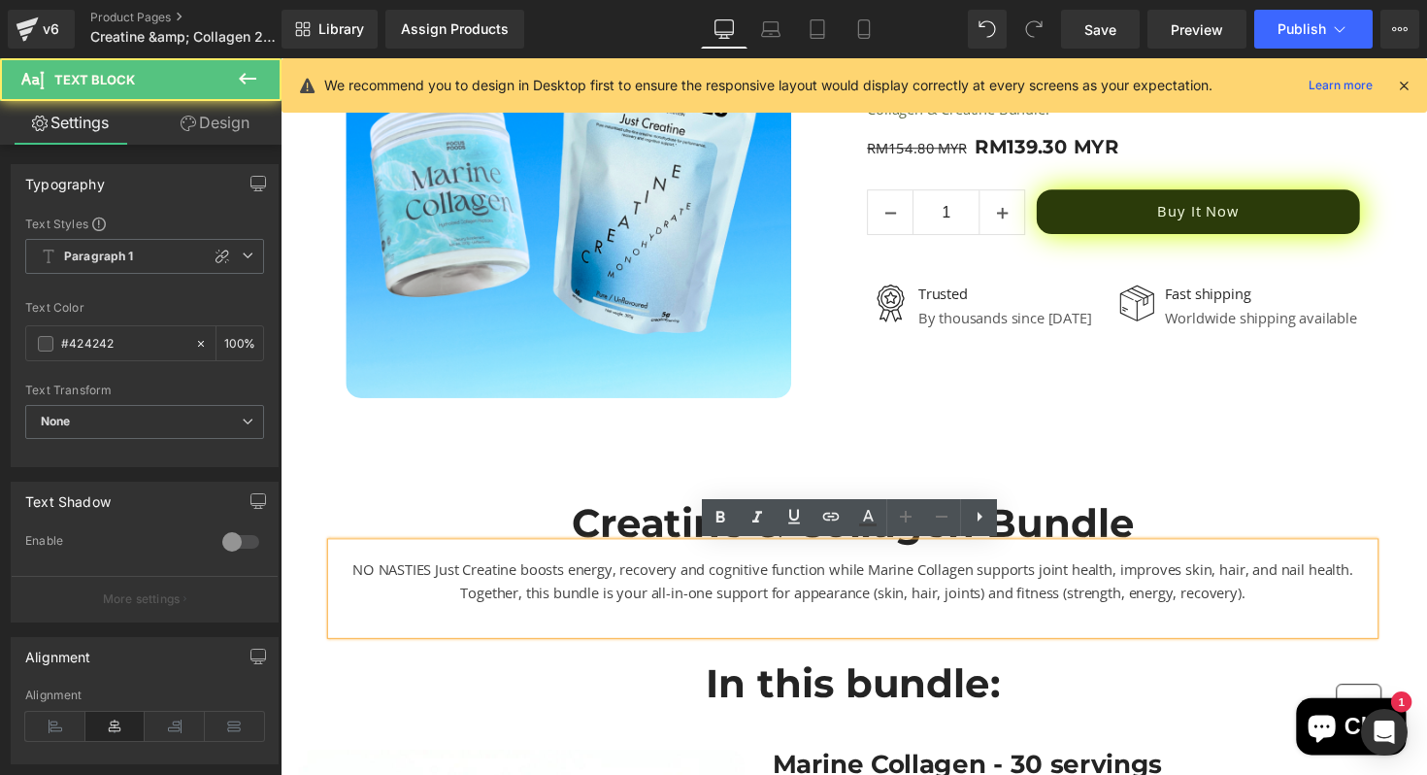
click at [950, 587] on div "NO NASTIES Just Creatine boosts energy, recovery and cognitive function while M…" at bounding box center [867, 601] width 1068 height 93
click at [1340, 608] on div "NO NASTIES Just Creatine boosts energy, recovery and cognitive function while M…" at bounding box center [867, 601] width 1068 height 93
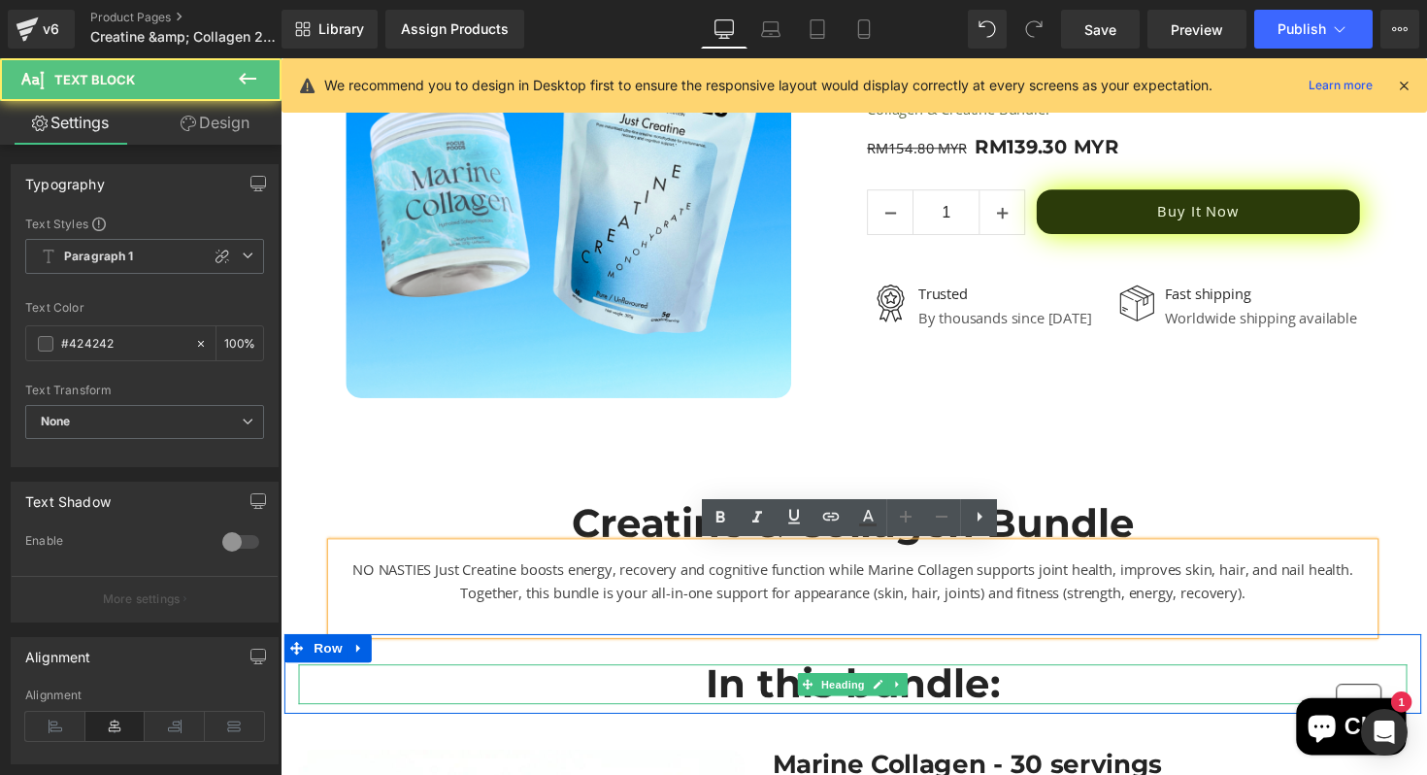
click at [1177, 707] on h3 "In this bundle:" at bounding box center [867, 699] width 1136 height 40
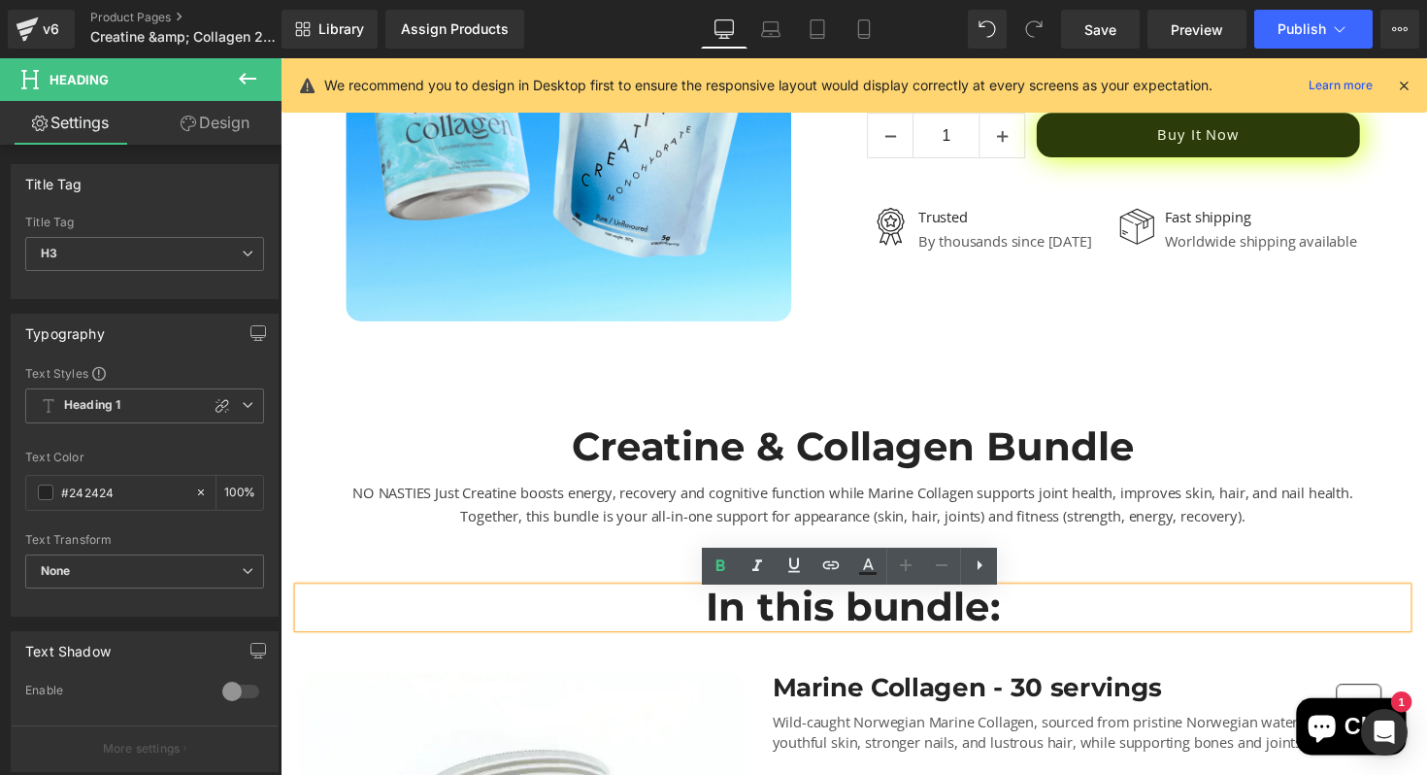
scroll to position [521, 0]
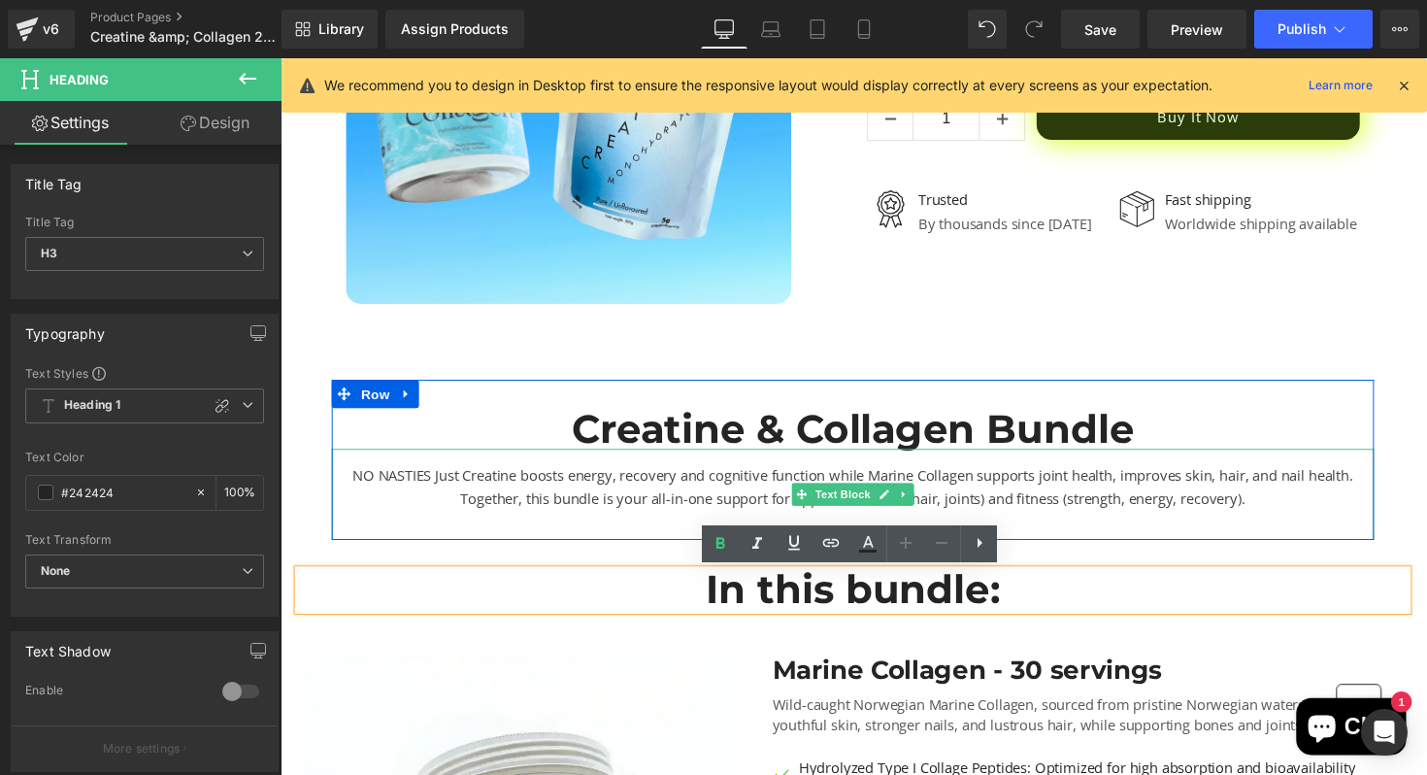
click at [1233, 509] on div "NO NASTIES Just Creatine boosts energy, recovery and cognitive function while M…" at bounding box center [867, 504] width 1068 height 93
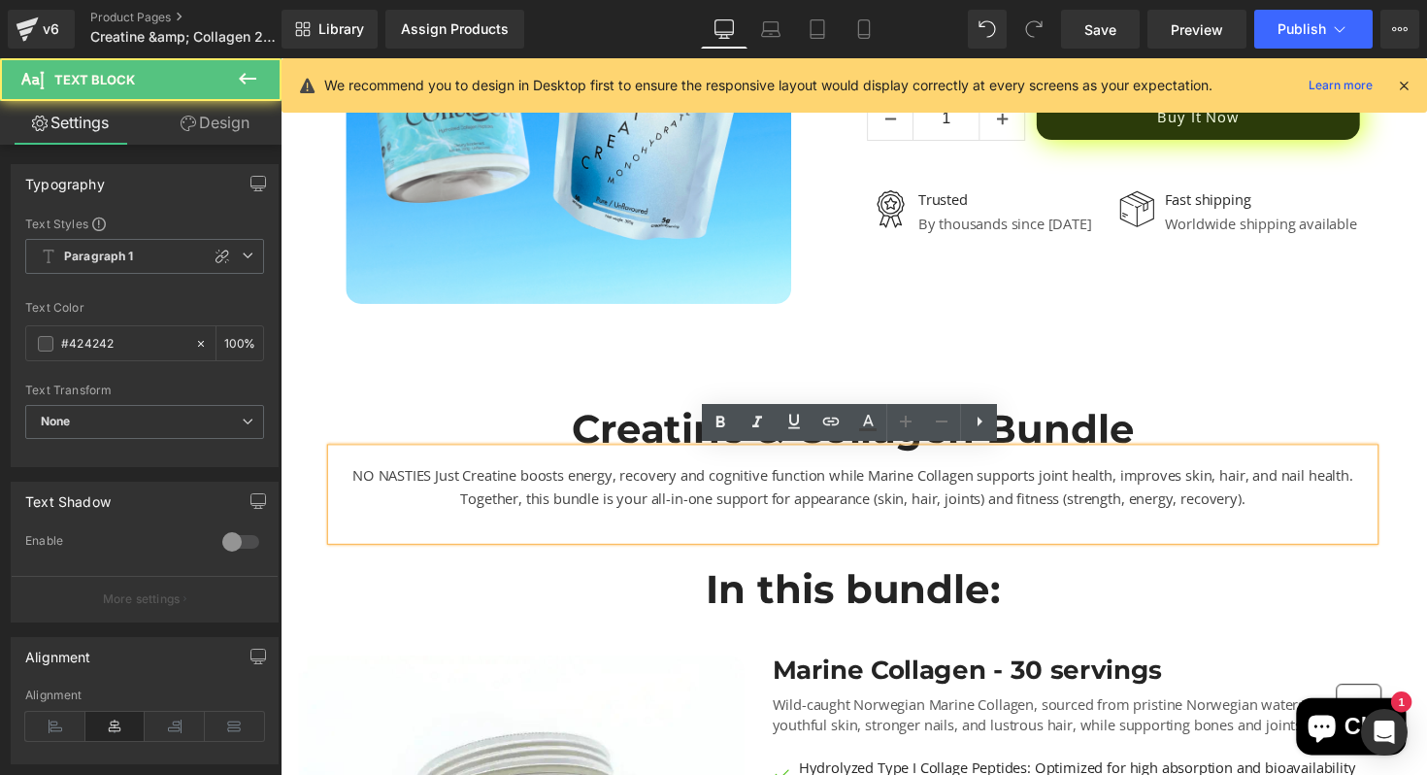
click at [1267, 513] on div "NO NASTIES Just Creatine boosts energy, recovery and cognitive function while M…" at bounding box center [867, 504] width 1068 height 93
click at [669, 494] on div "NO NASTIES Just Creatine boosts energy, recovery and cognitive function while M…" at bounding box center [867, 504] width 1068 height 93
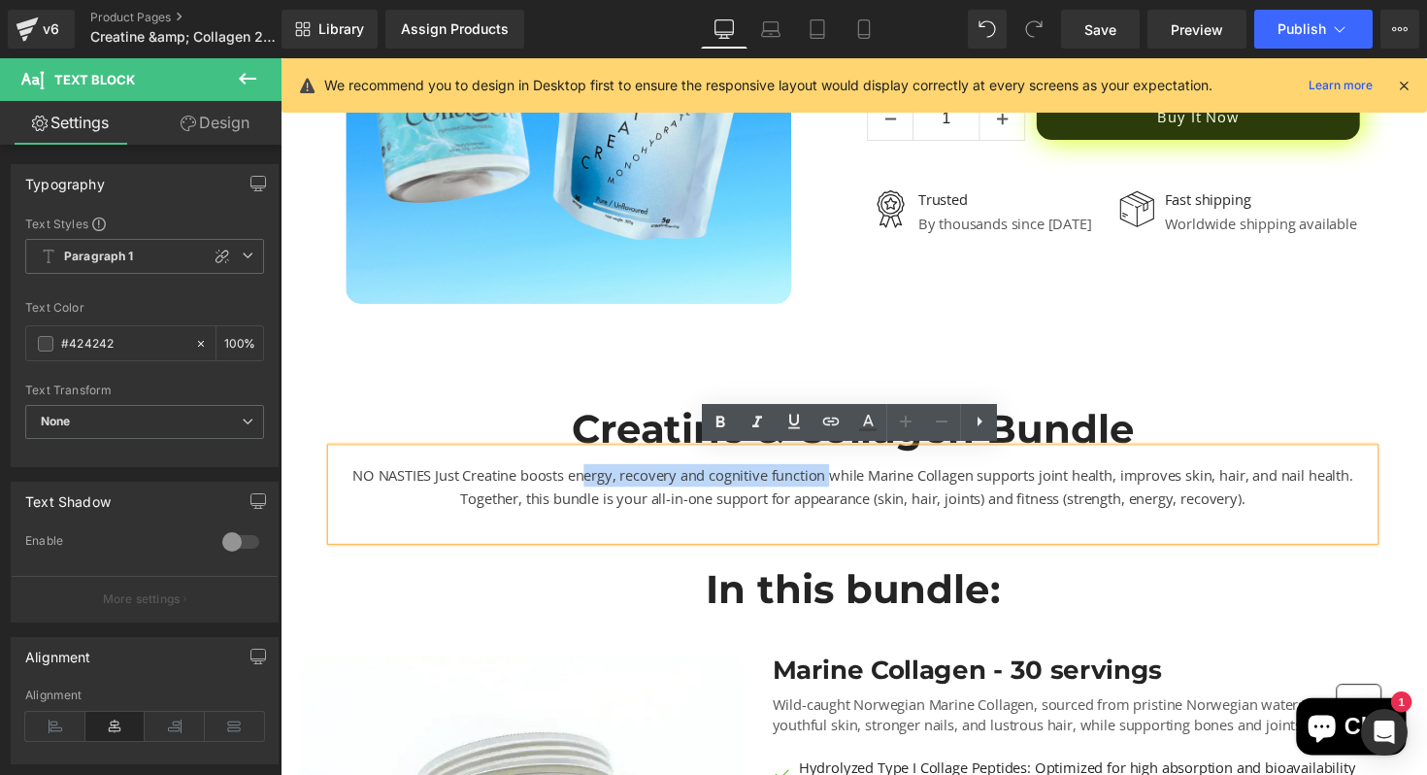
drag, startPoint x: 593, startPoint y: 489, endPoint x: 842, endPoint y: 492, distance: 248.5
click at [842, 492] on div "NO NASTIES Just Creatine boosts energy, recovery and cognitive function while M…" at bounding box center [867, 504] width 1068 height 93
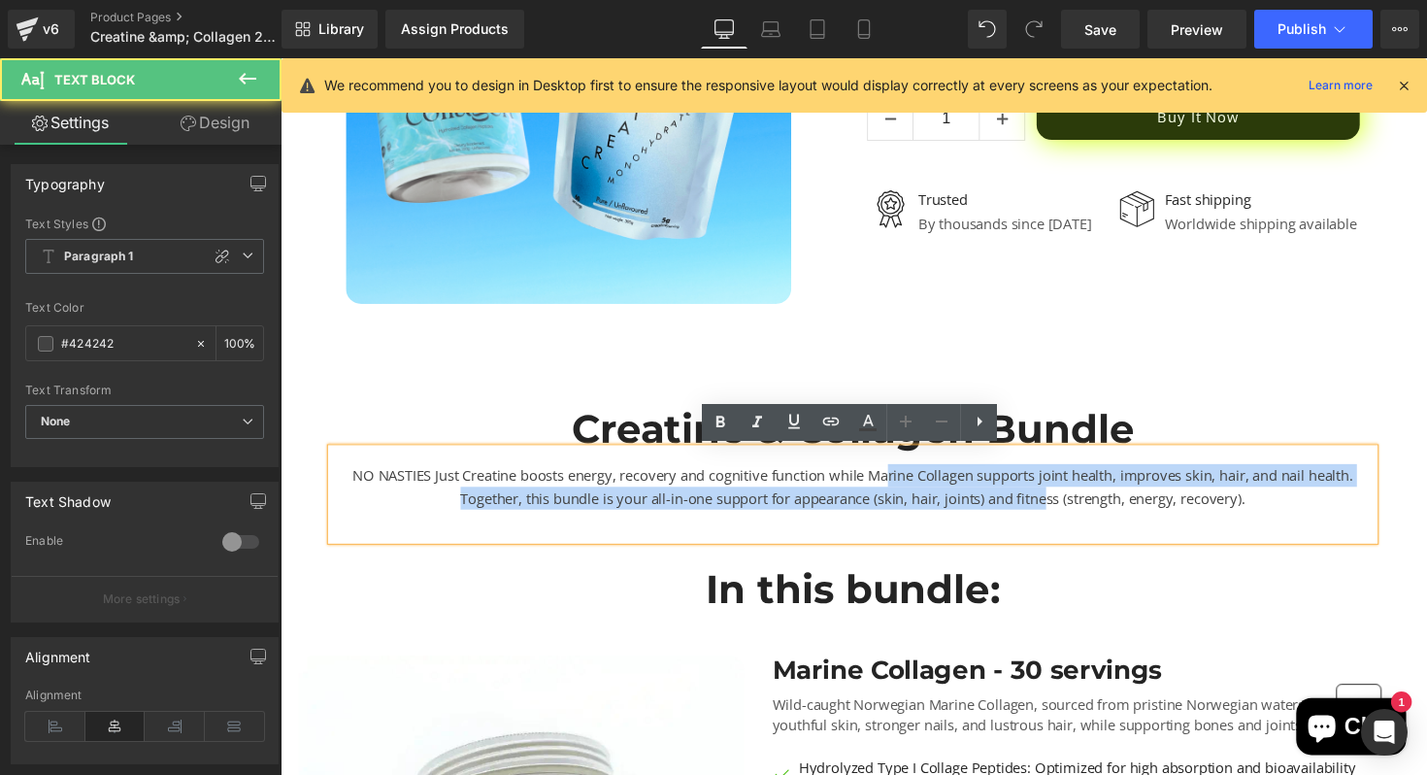
drag, startPoint x: 902, startPoint y: 488, endPoint x: 1071, endPoint y: 510, distance: 170.2
click at [1071, 511] on div "NO NASTIES Just Creatine boosts energy, recovery and cognitive function while M…" at bounding box center [867, 504] width 1068 height 93
click at [1071, 510] on div "NO NASTIES Just Creatine boosts energy, recovery and cognitive function while M…" at bounding box center [867, 504] width 1068 height 93
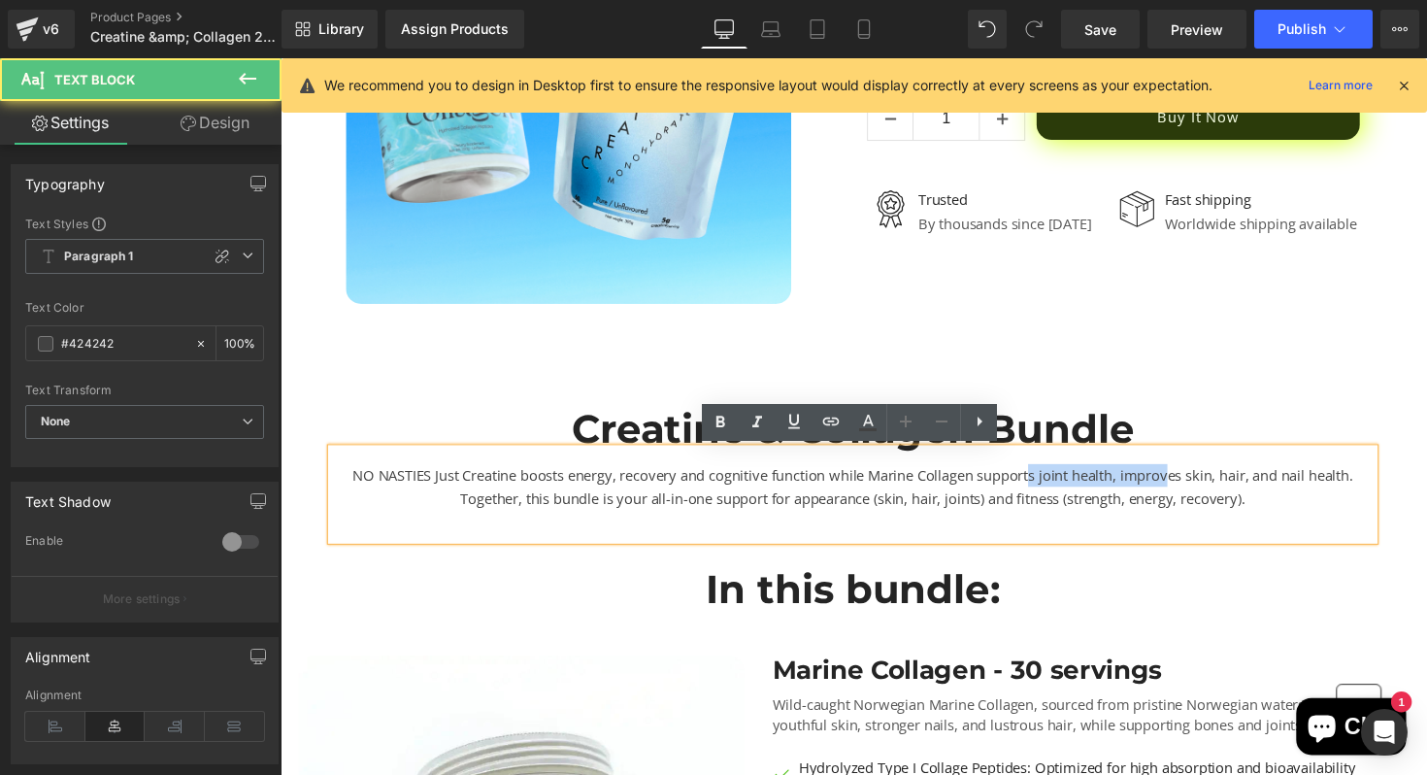
drag, startPoint x: 1052, startPoint y: 495, endPoint x: 1191, endPoint y: 495, distance: 138.8
click at [1191, 495] on div "NO NASTIES Just Creatine boosts energy, recovery and cognitive function while M…" at bounding box center [867, 504] width 1068 height 93
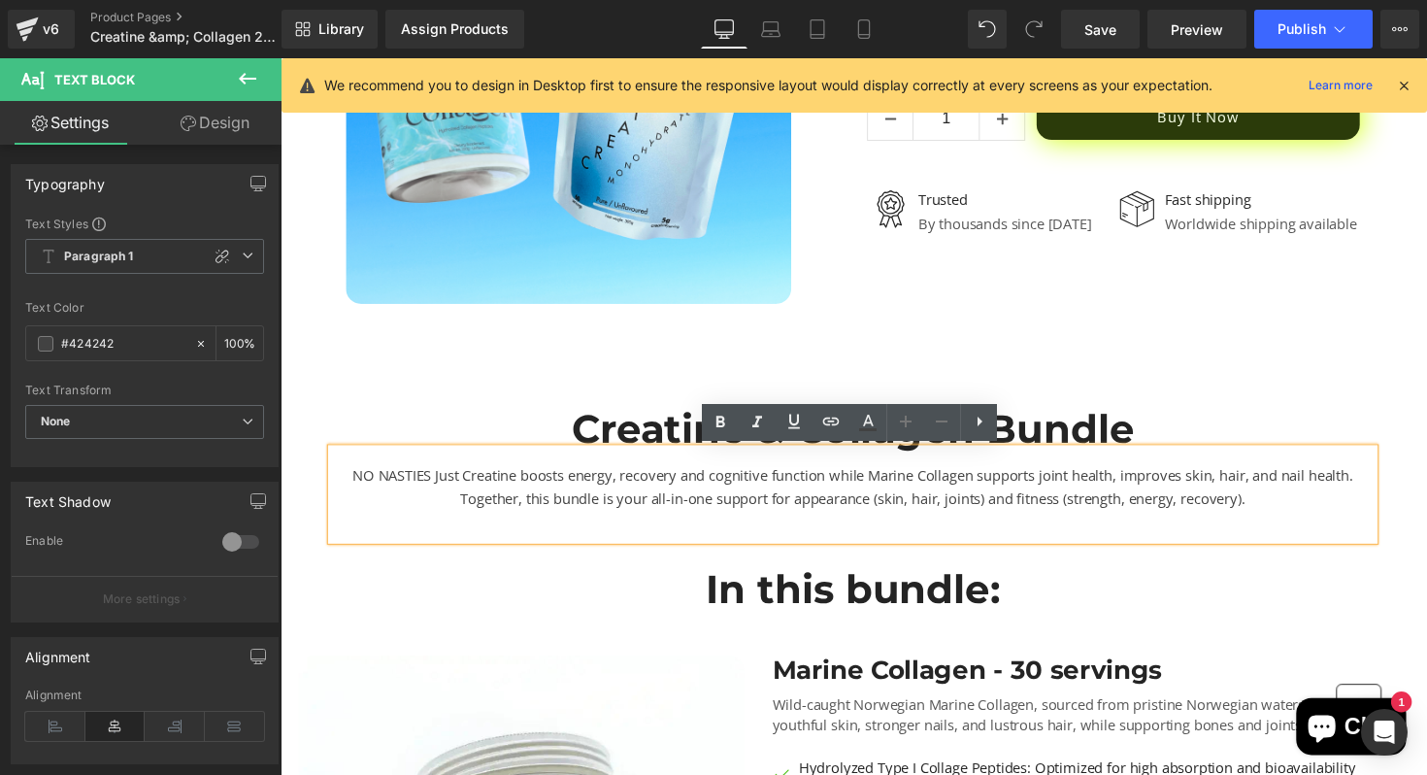
click at [1211, 490] on div "NO NASTIES Just Creatine boosts energy, recovery and cognitive function while M…" at bounding box center [867, 504] width 1068 height 93
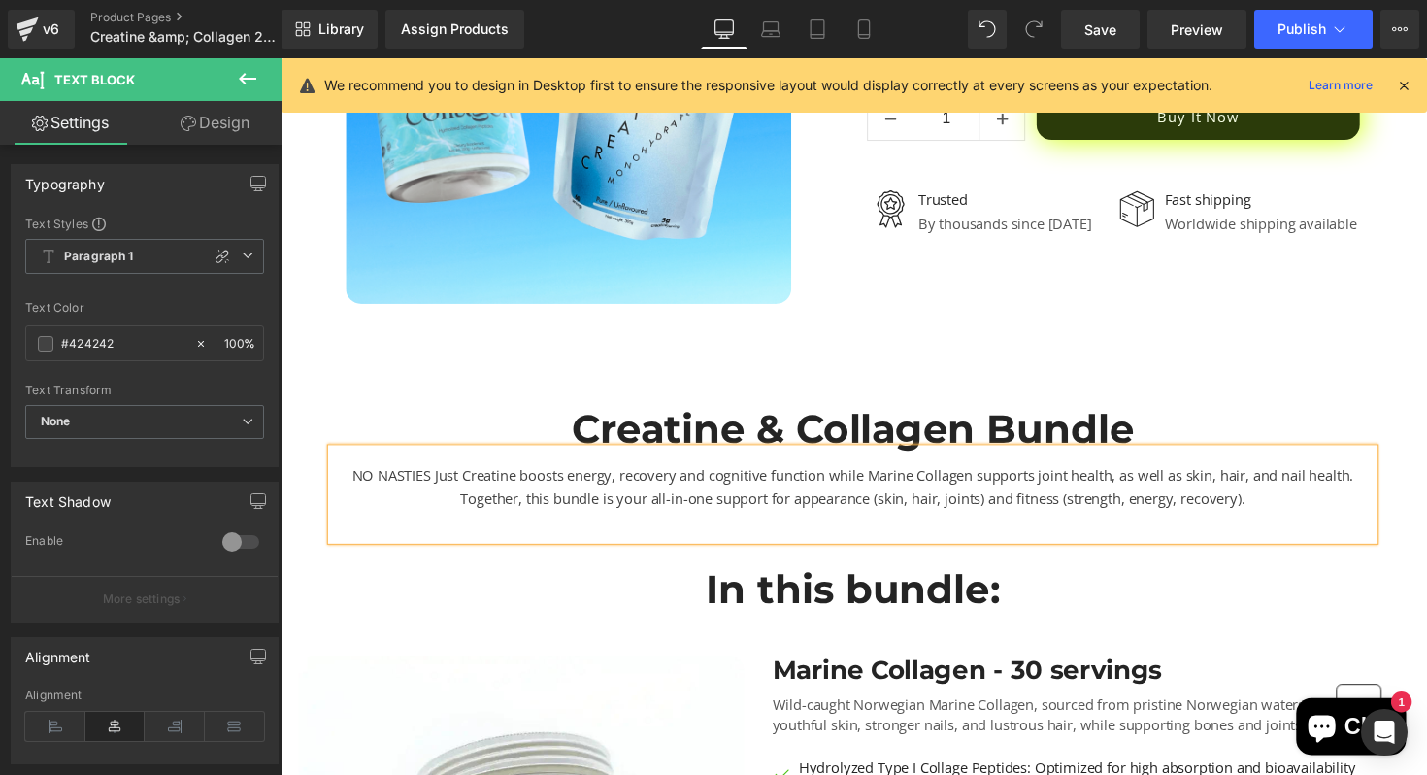
click at [1277, 503] on div "NO NASTIES Just Creatine boosts energy, recovery and cognitive function while M…" at bounding box center [867, 504] width 1068 height 93
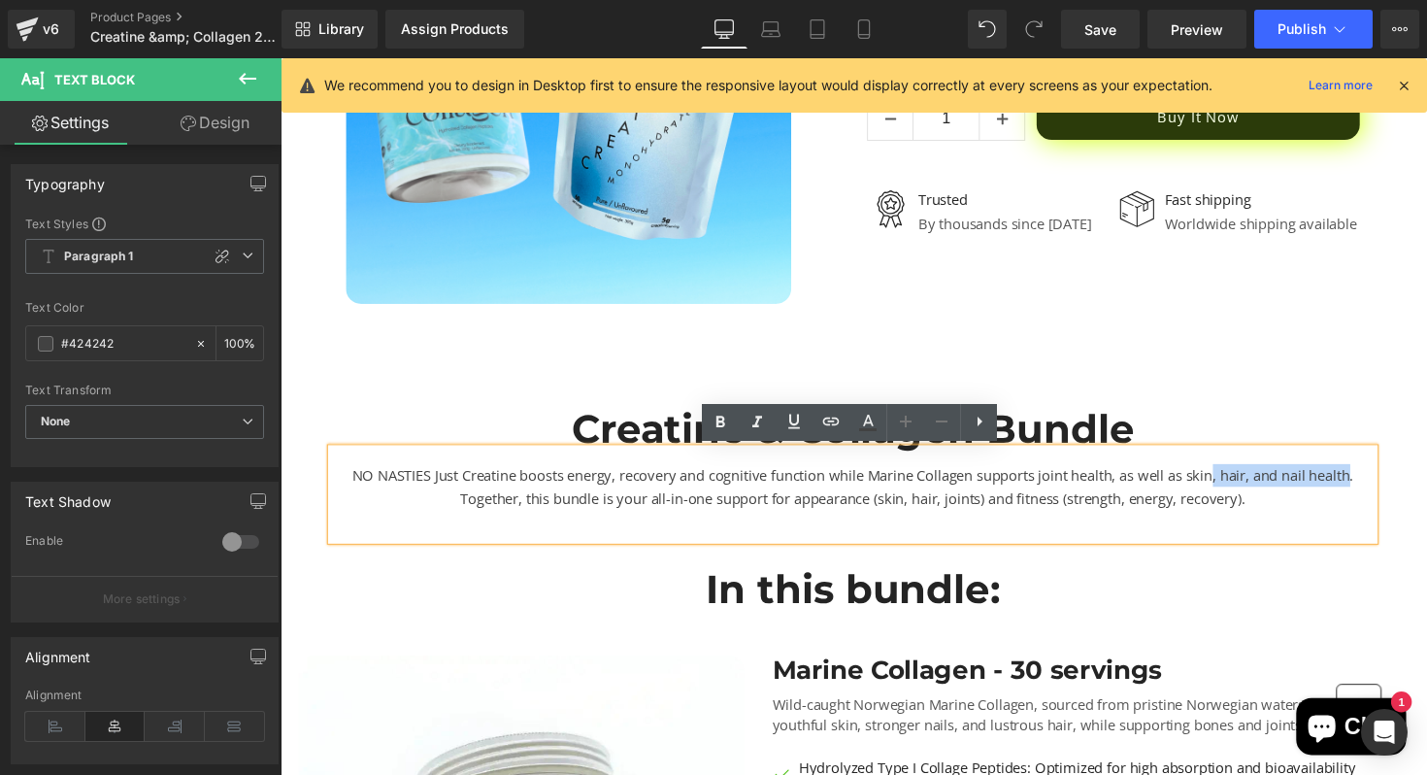
drag, startPoint x: 1382, startPoint y: 485, endPoint x: 1241, endPoint y: 486, distance: 140.8
click at [1241, 486] on div "NO NASTIES Just Creatine boosts energy, recovery and cognitive function while M…" at bounding box center [867, 504] width 1068 height 93
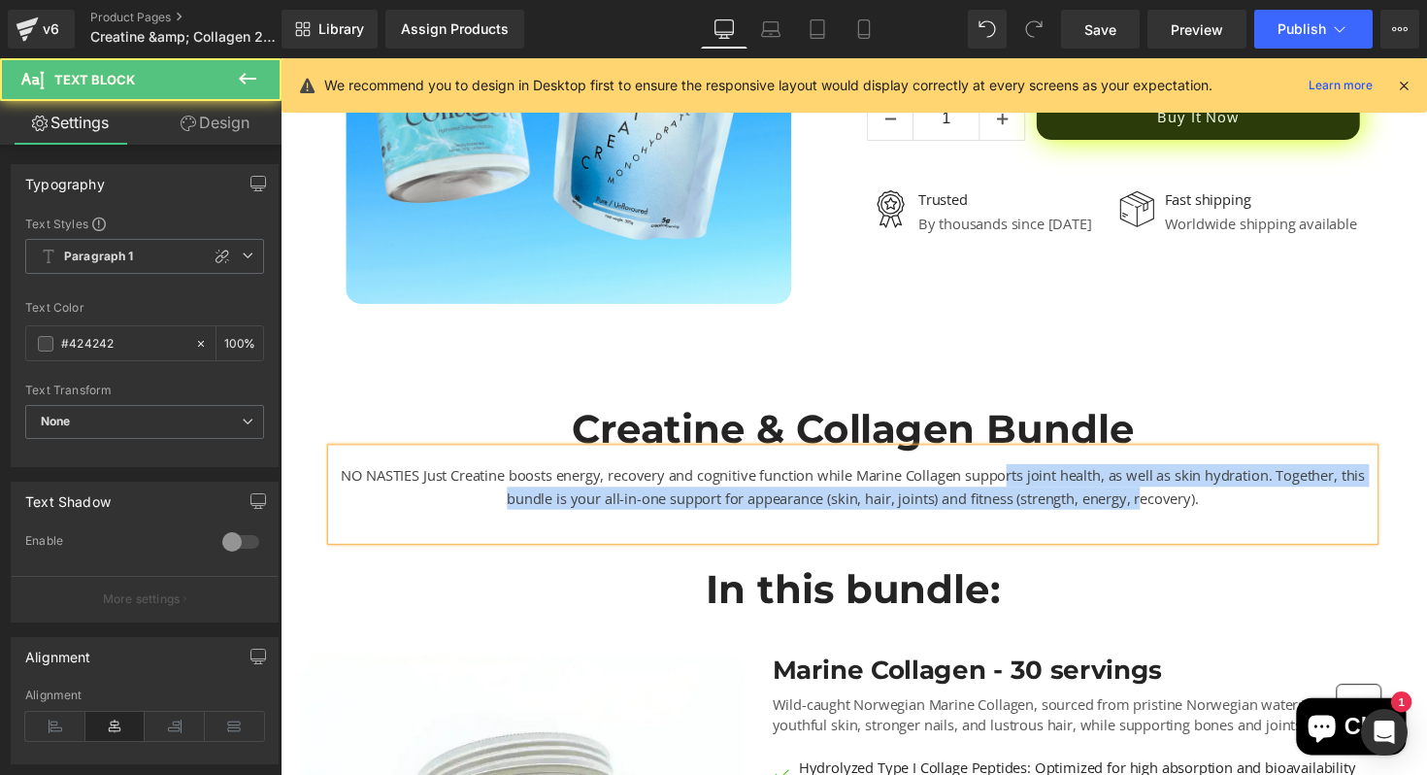
drag, startPoint x: 1041, startPoint y: 494, endPoint x: 1176, endPoint y: 514, distance: 137.4
click at [1176, 514] on div "NO NASTIES Just Creatine boosts energy, recovery and cognitive function while M…" at bounding box center [867, 504] width 1068 height 93
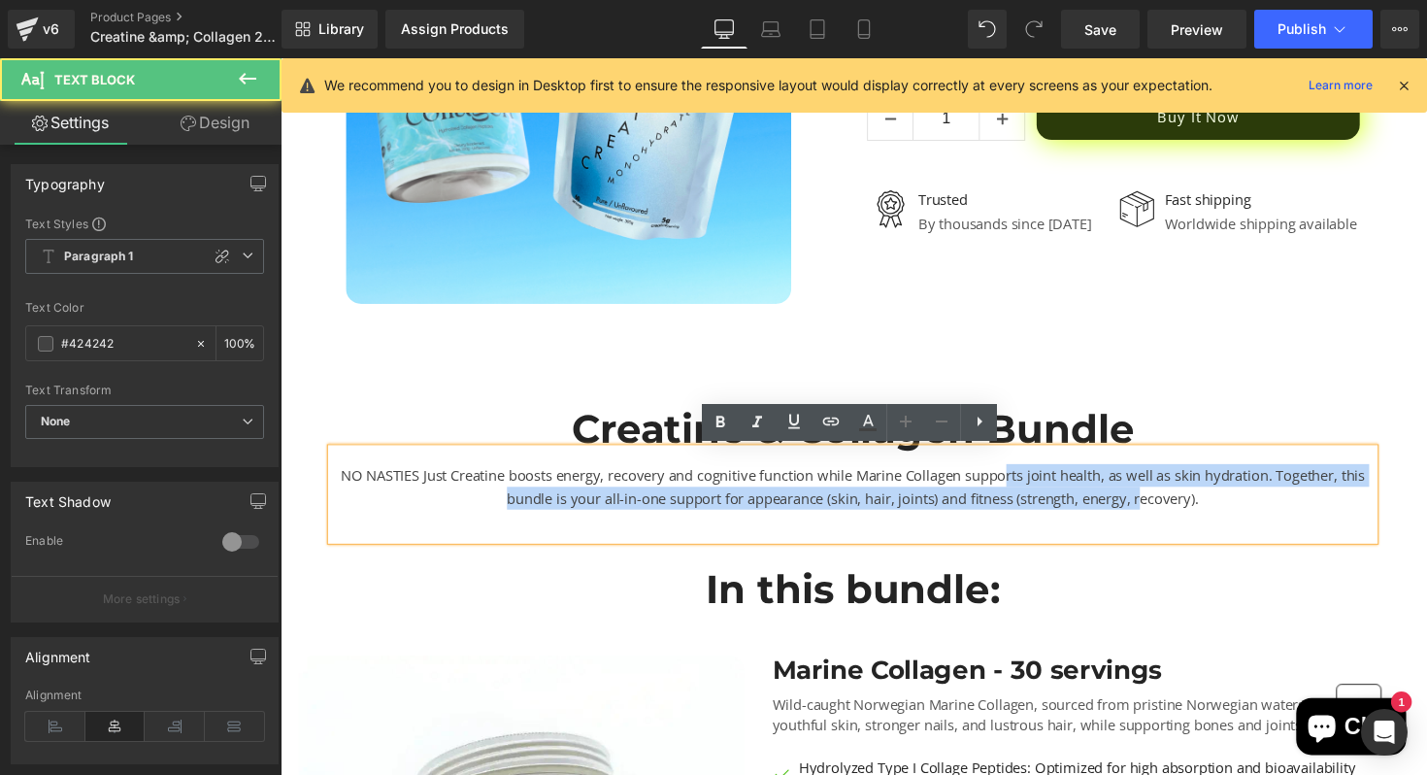
click at [1176, 514] on div "NO NASTIES Just Creatine boosts energy, recovery and cognitive function while M…" at bounding box center [867, 504] width 1068 height 93
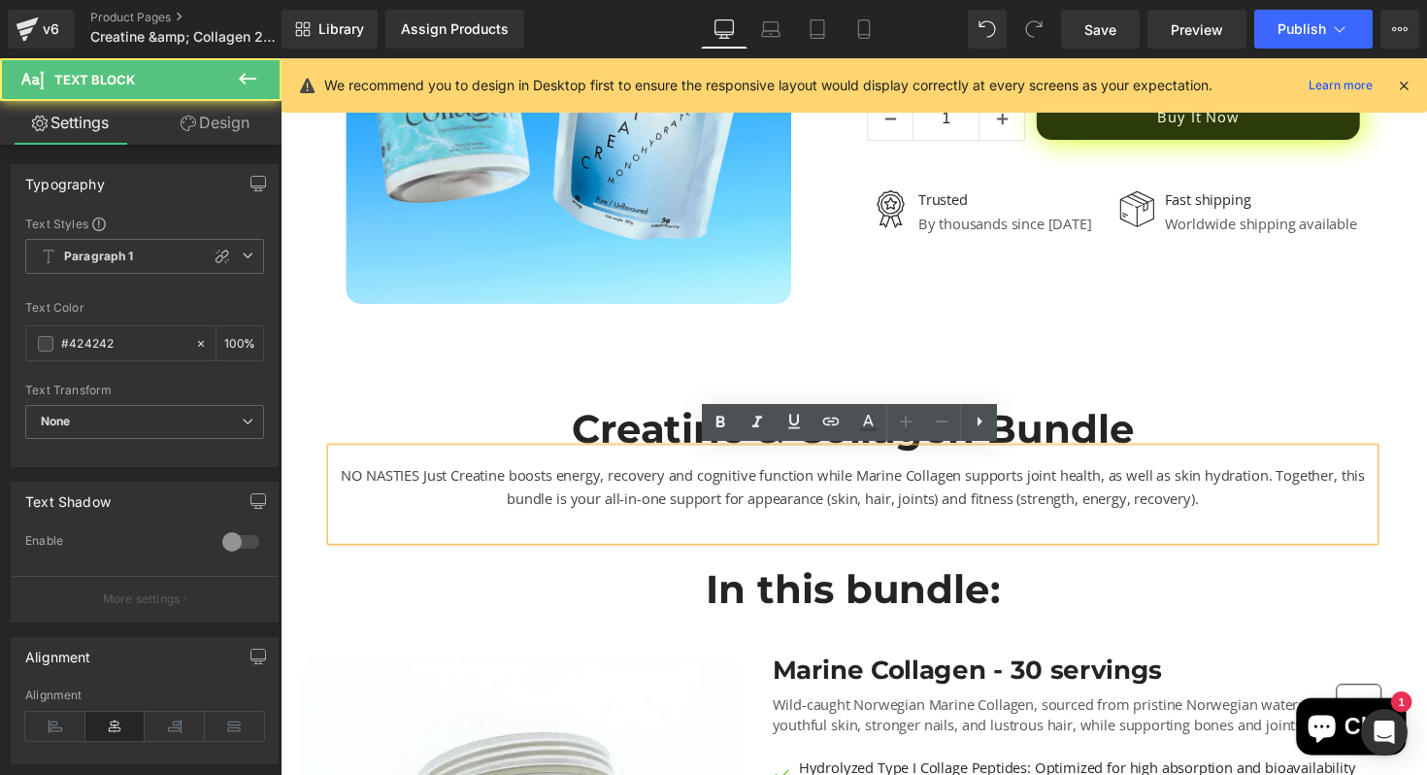
click at [1287, 502] on div "NO NASTIES Just Creatine boosts energy, recovery and cognitive function while M…" at bounding box center [867, 504] width 1068 height 93
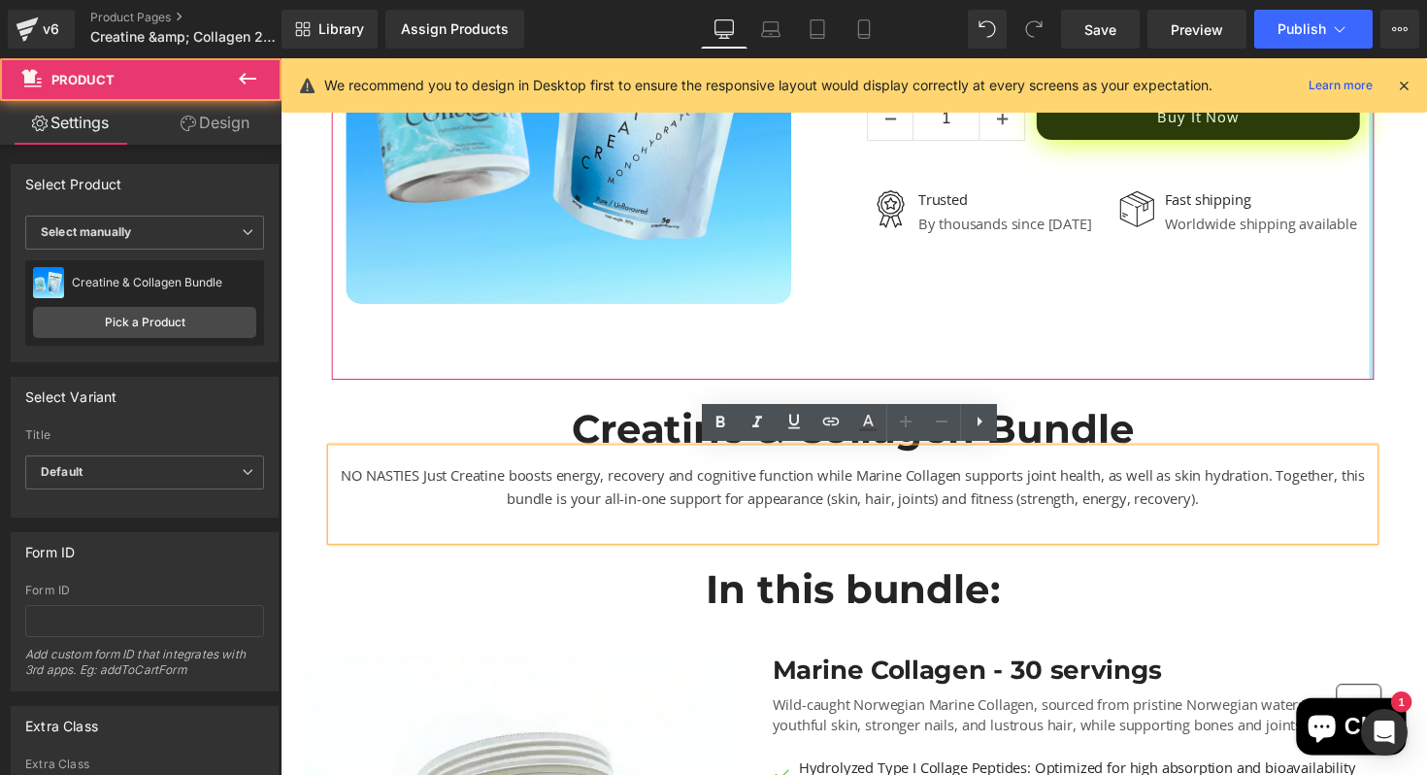
click at [1396, 372] on div at bounding box center [1398, 82] width 5 height 612
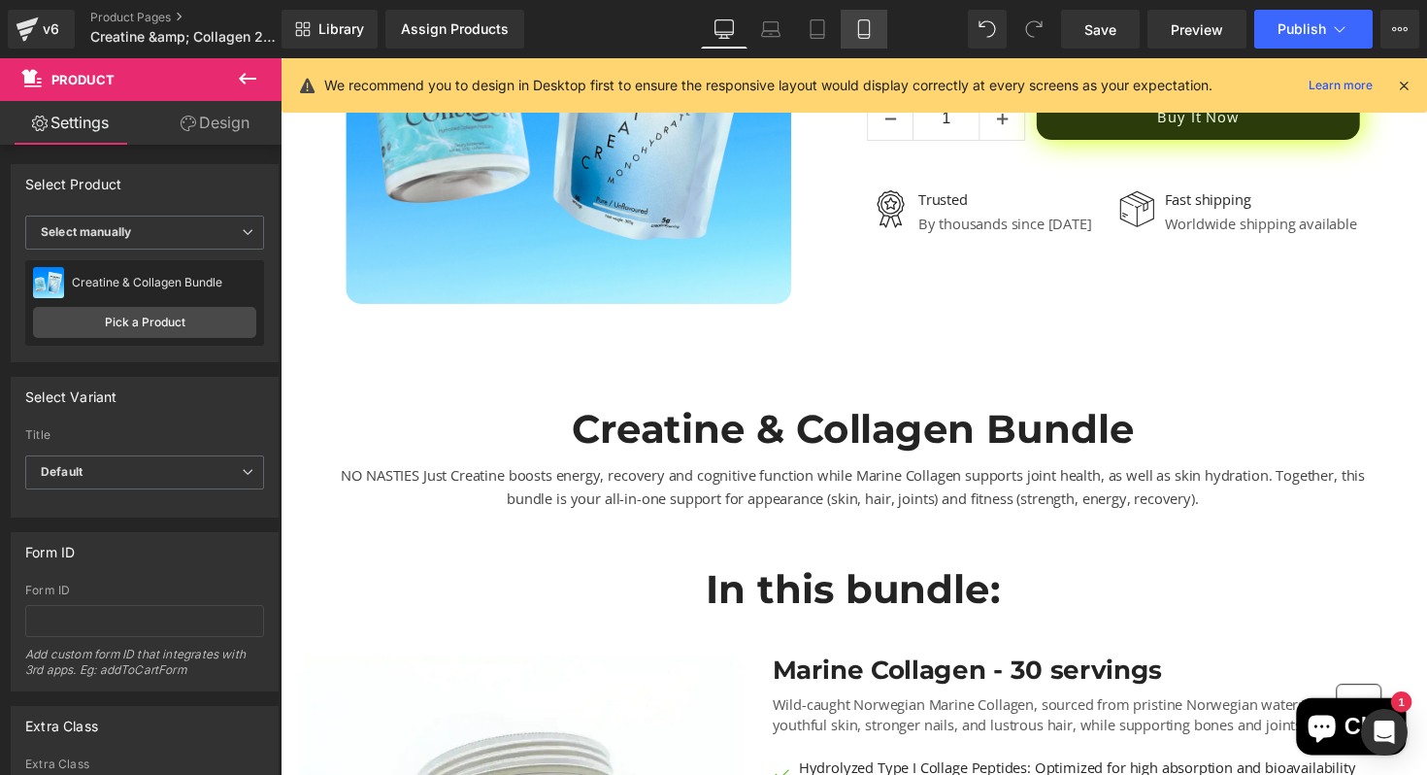
click at [869, 23] on icon at bounding box center [863, 29] width 11 height 18
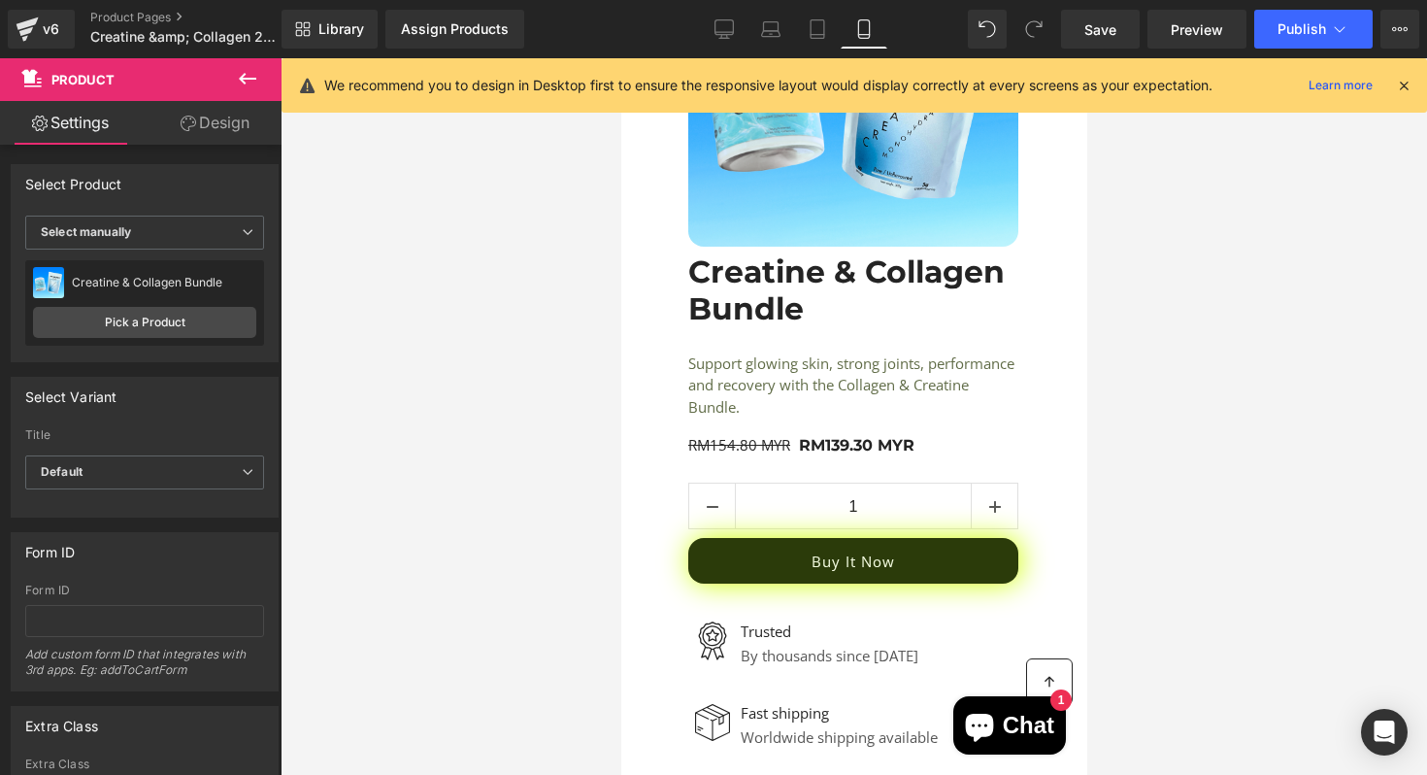
scroll to position [366, 0]
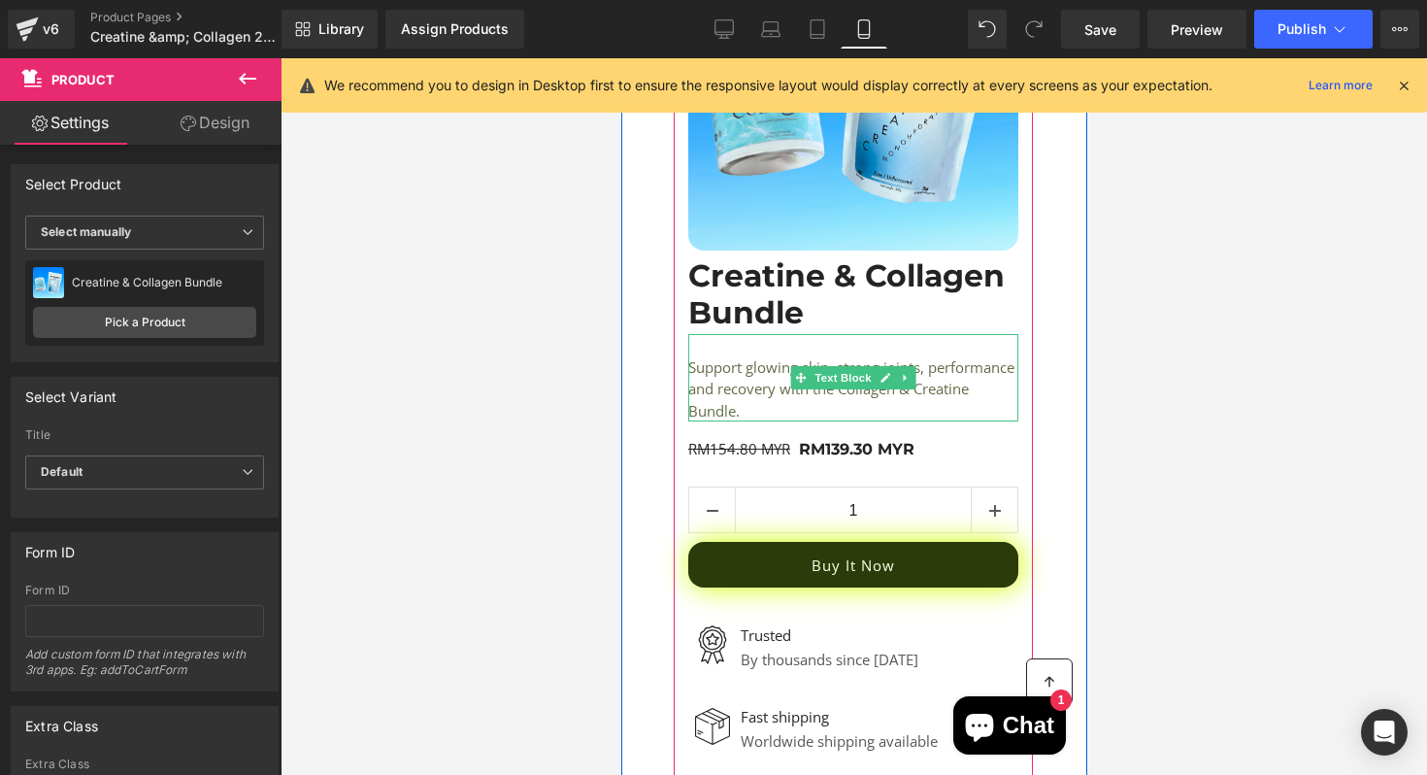
click at [991, 399] on p "Support glowing skin, strong joints, performance and recovery with the Collagen…" at bounding box center [852, 389] width 330 height 66
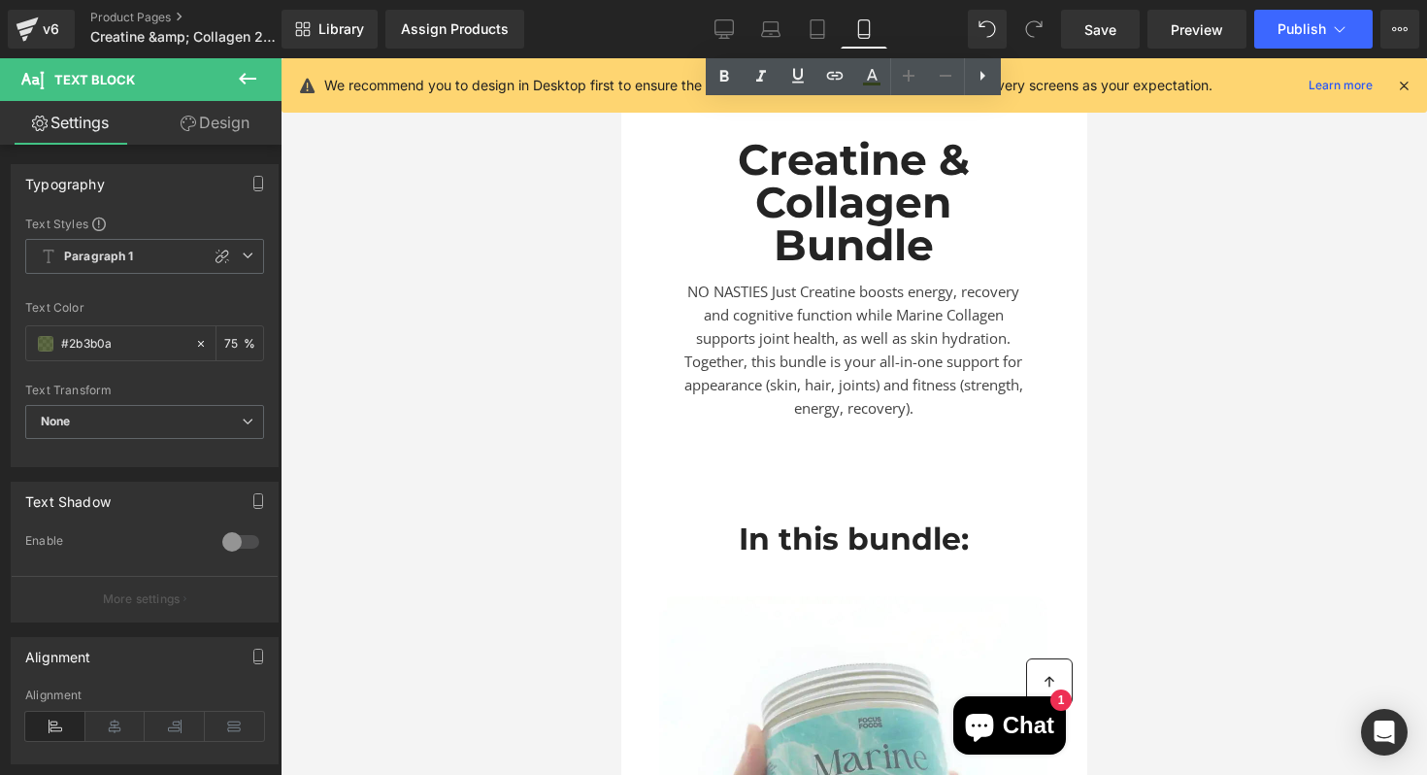
scroll to position [1088, 0]
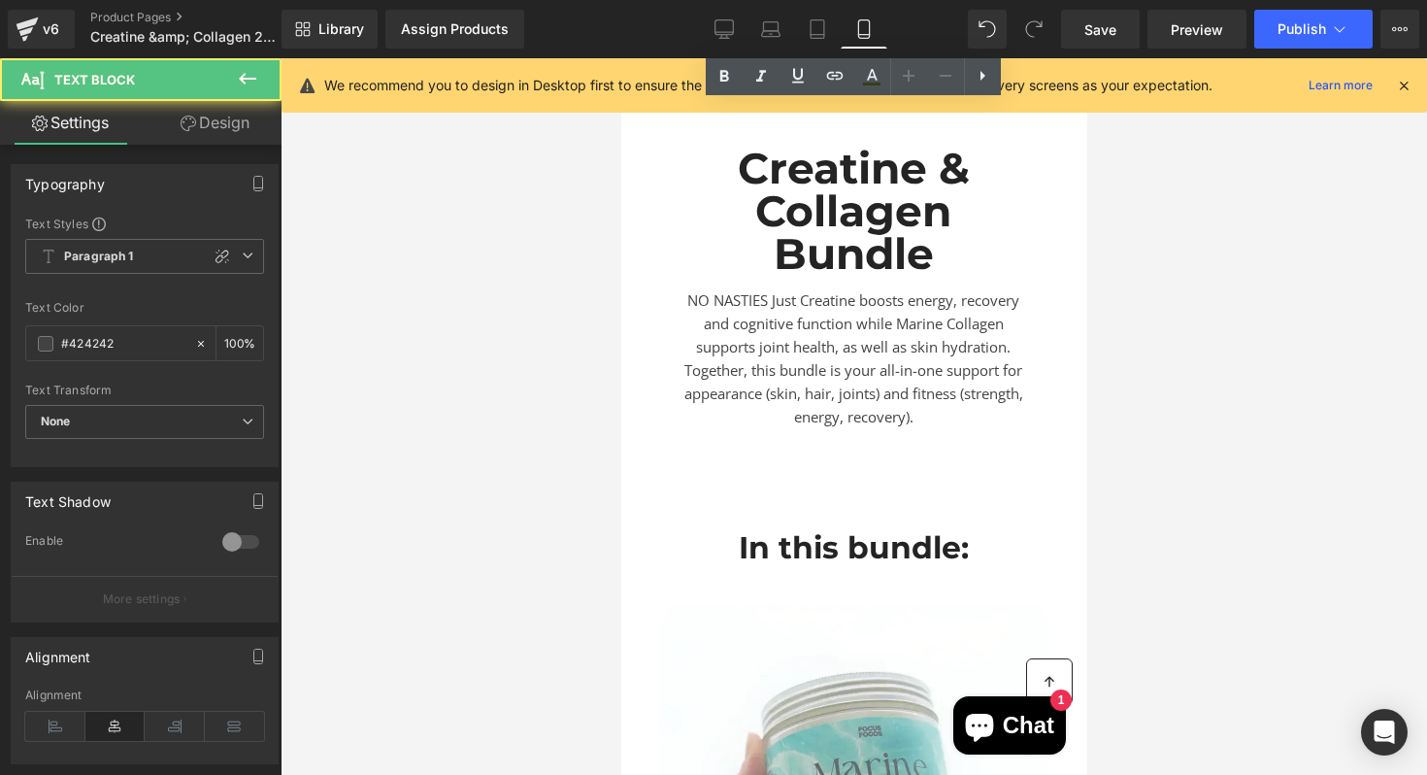
click at [893, 383] on div "NO NASTIES Just Creatine boosts energy, recovery and cognitive function while M…" at bounding box center [852, 369] width 359 height 188
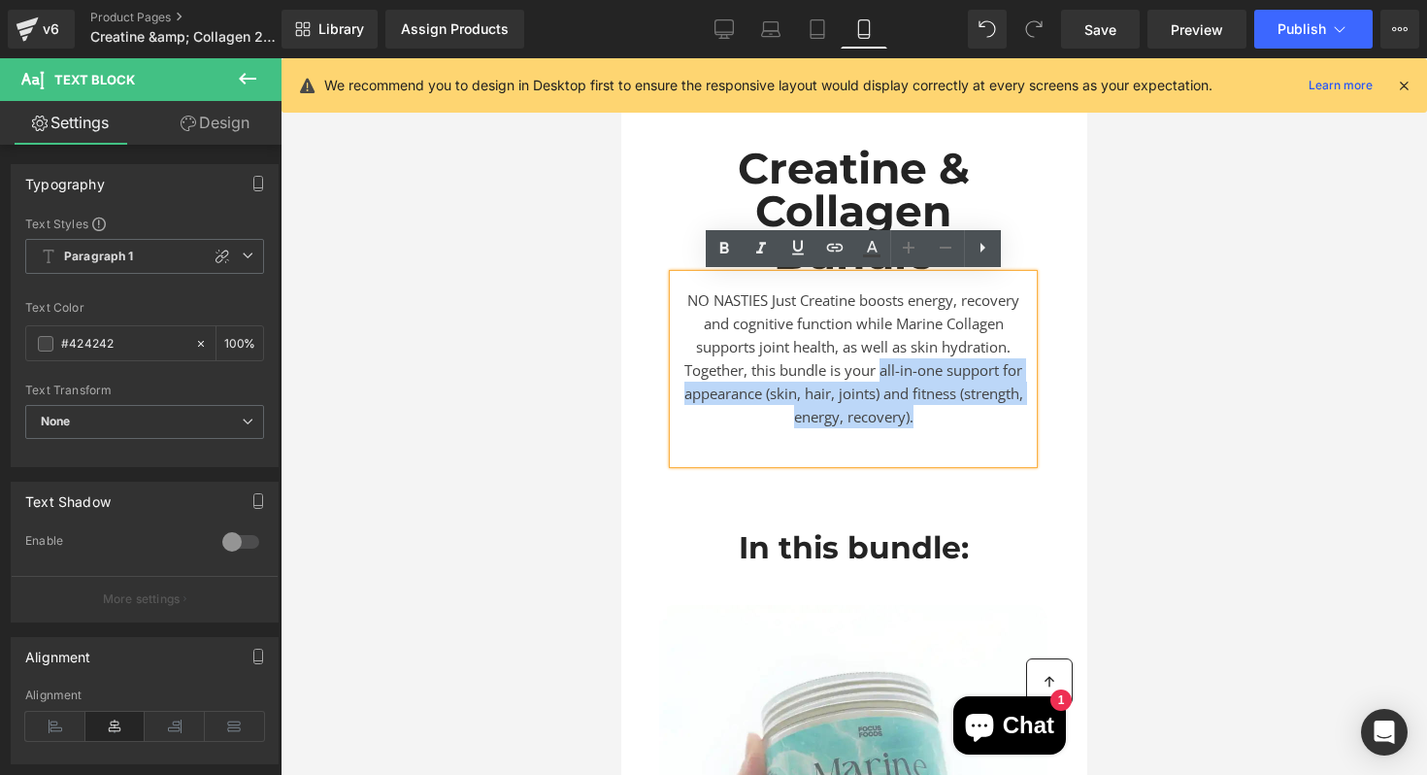
drag, startPoint x: 882, startPoint y: 369, endPoint x: 991, endPoint y: 406, distance: 114.8
click at [991, 408] on div "NO NASTIES Just Creatine boosts energy, recovery and cognitive function while M…" at bounding box center [852, 369] width 359 height 188
click at [991, 406] on div "NO NASTIES Just Creatine boosts energy, recovery and cognitive function while M…" at bounding box center [852, 369] width 359 height 188
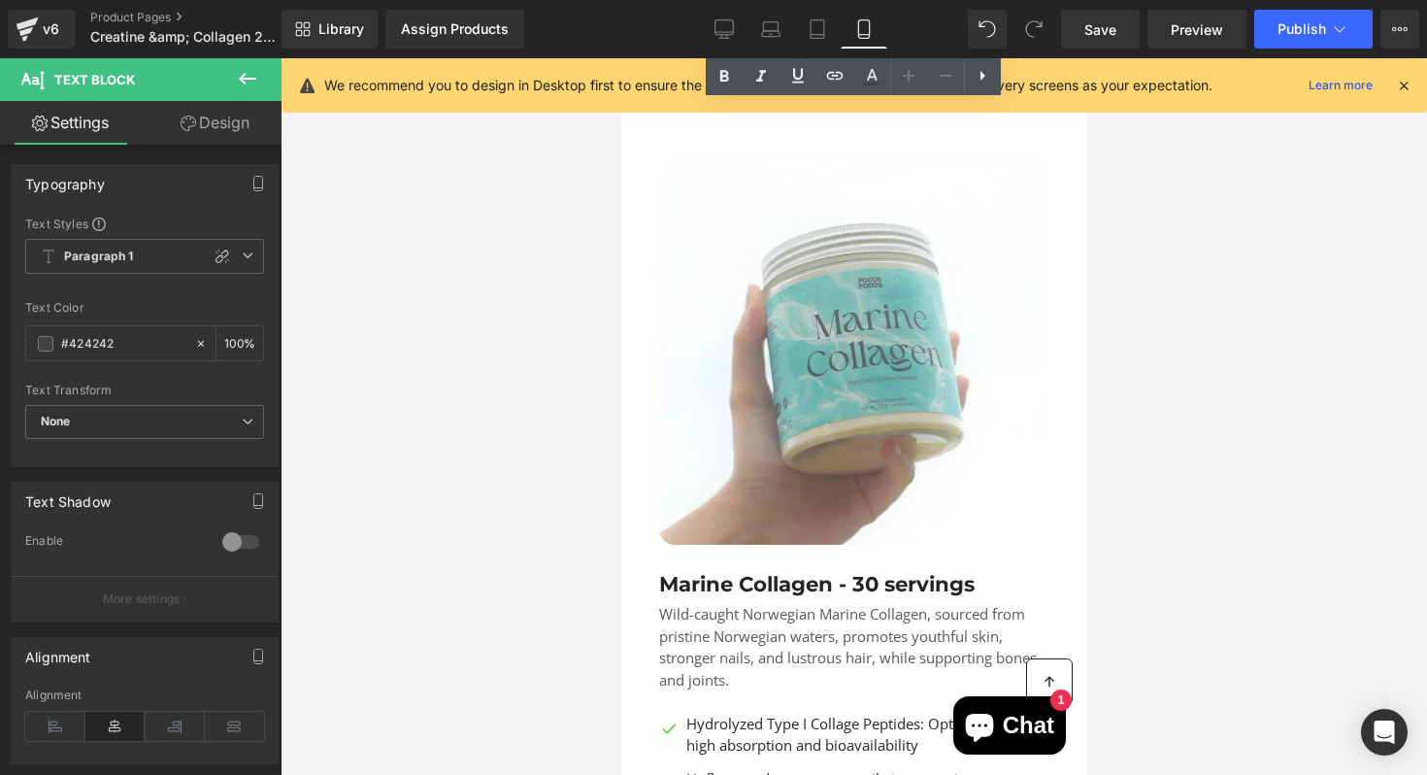
scroll to position [1572, 0]
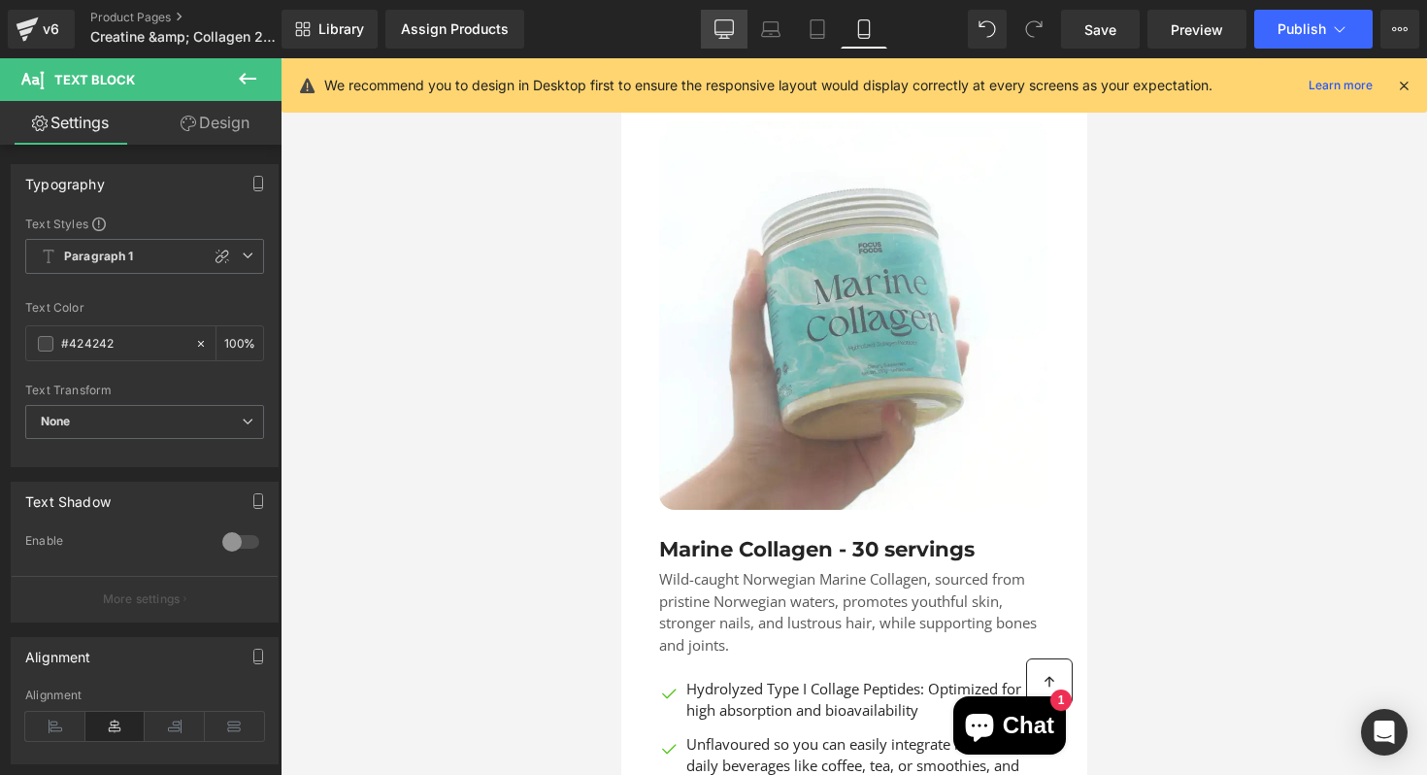
click at [729, 12] on link "Desktop" at bounding box center [724, 29] width 47 height 39
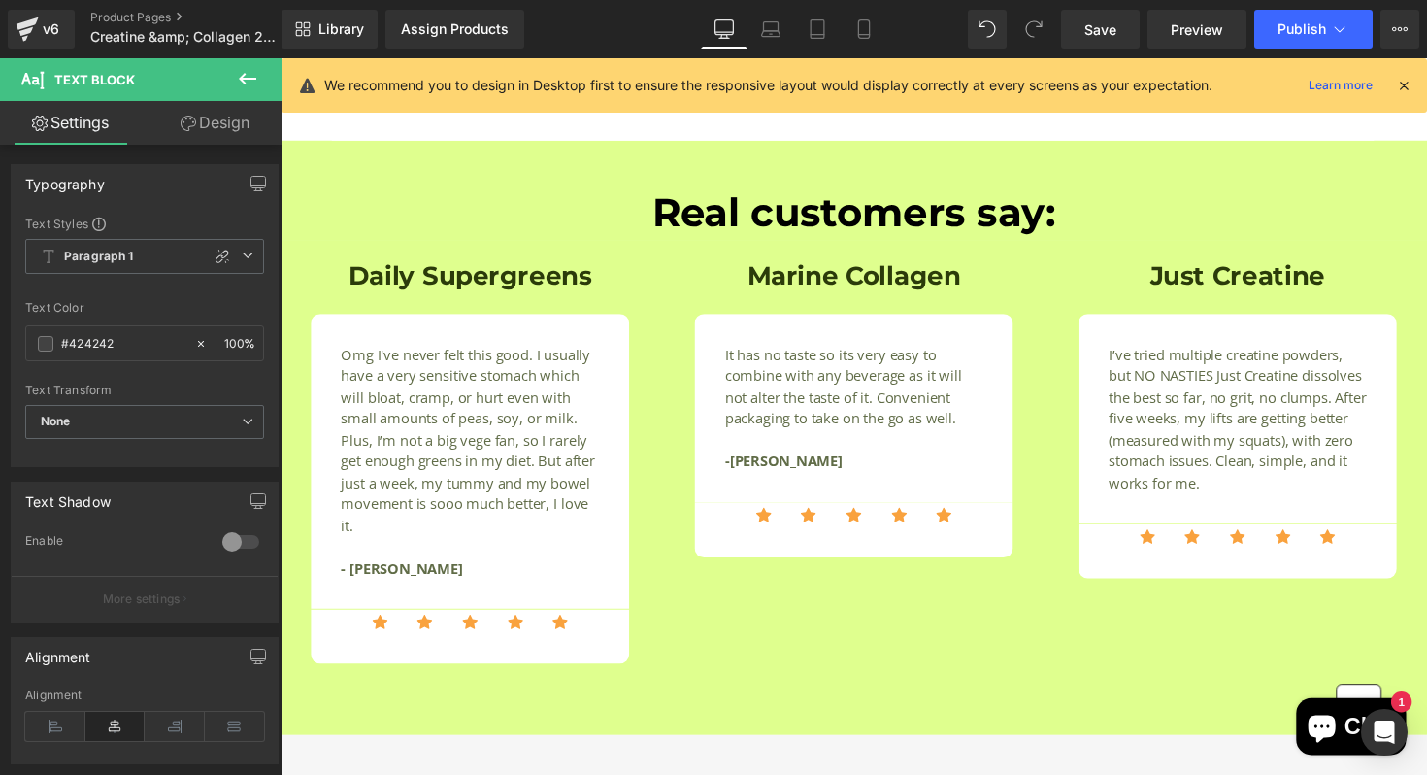
scroll to position [2082, 0]
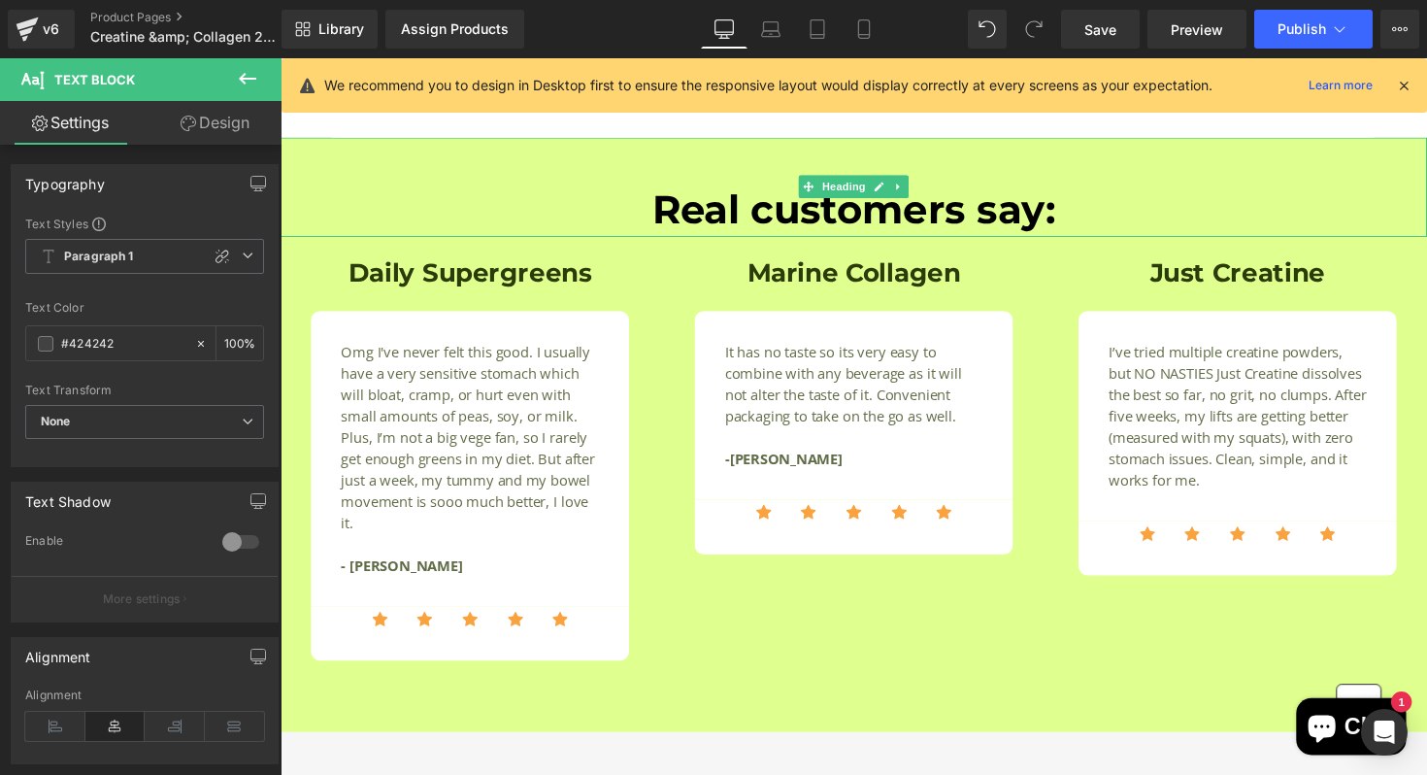
click at [1149, 171] on div "Real customers say:" at bounding box center [868, 191] width 1175 height 102
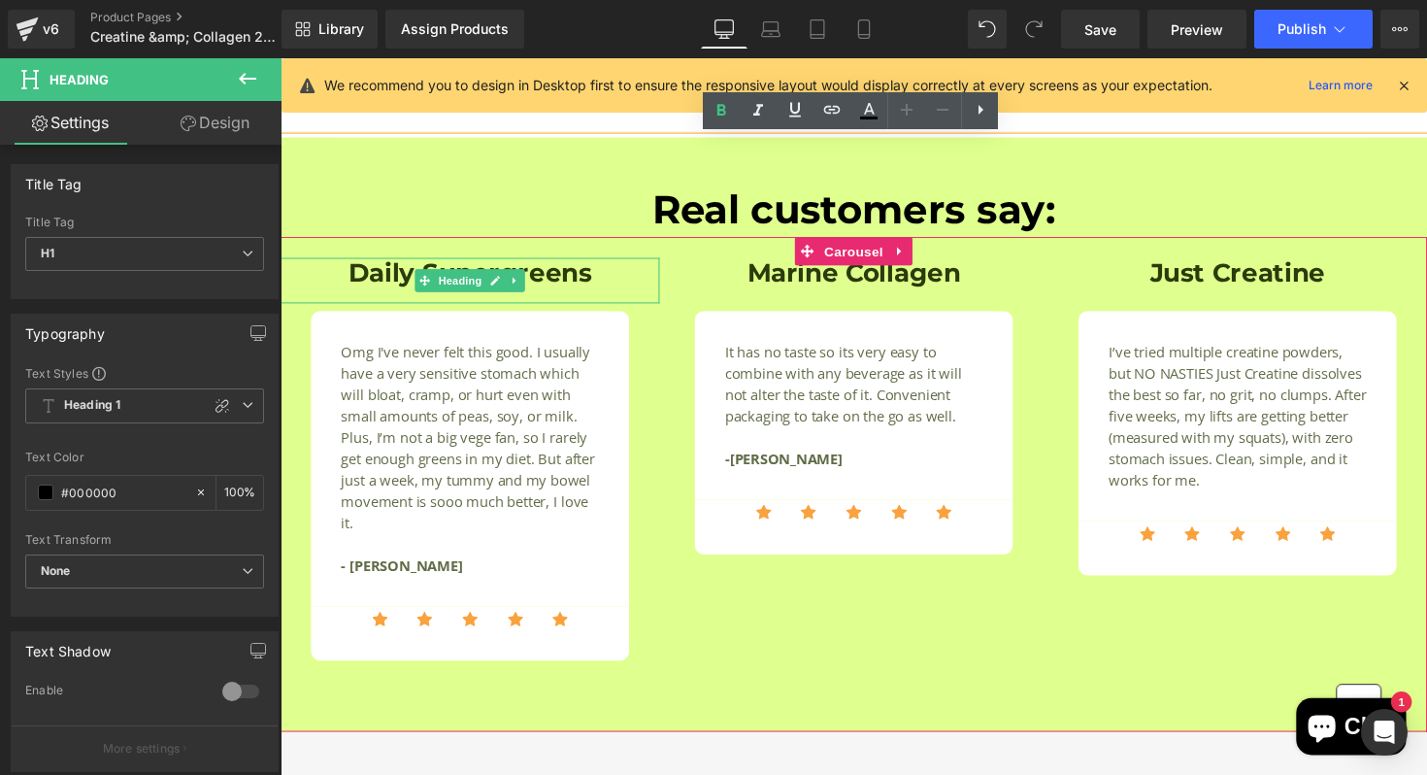
click at [291, 289] on h1 "Daily Supergreens" at bounding box center [475, 278] width 388 height 31
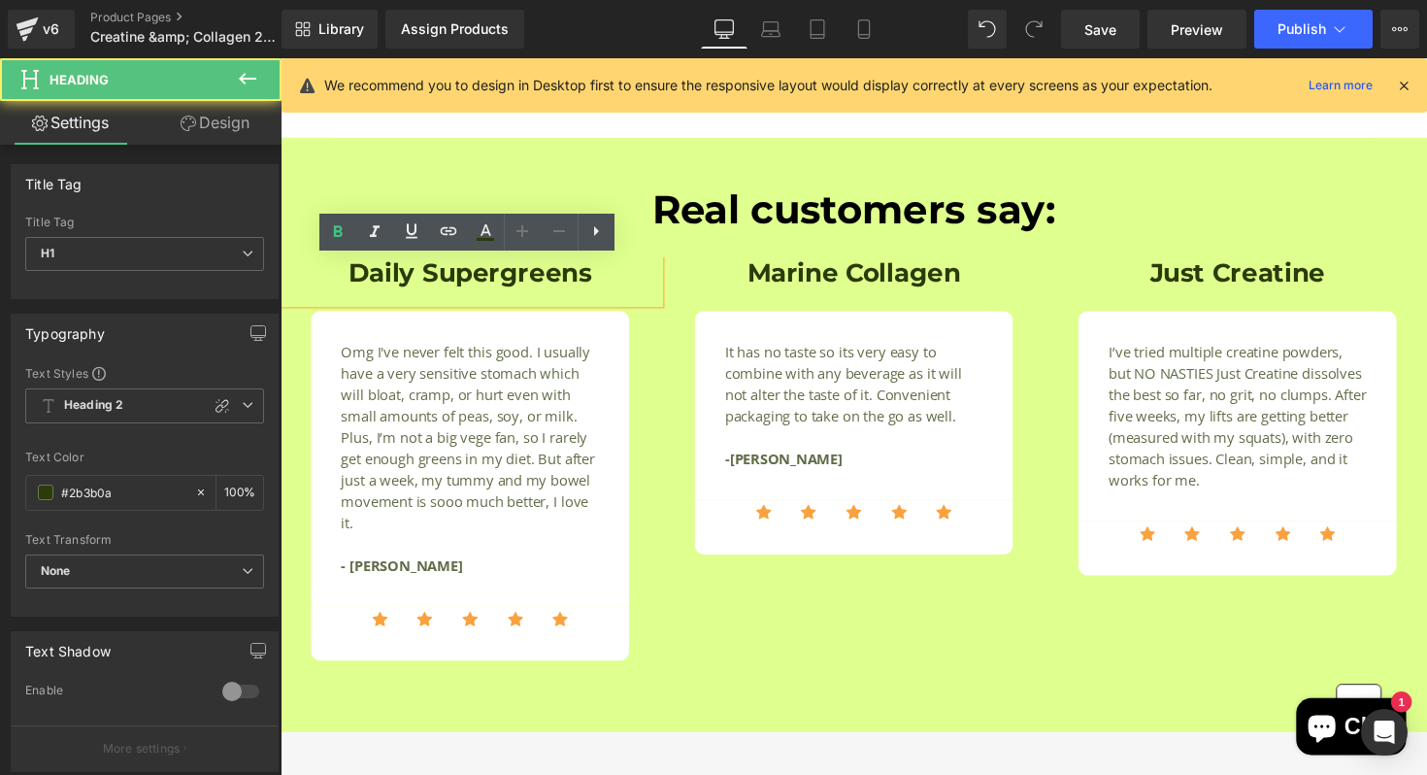
click at [291, 352] on div "Daily Supergreens Heading Omg I've never felt this good. I usually have a very …" at bounding box center [475, 485] width 388 height 444
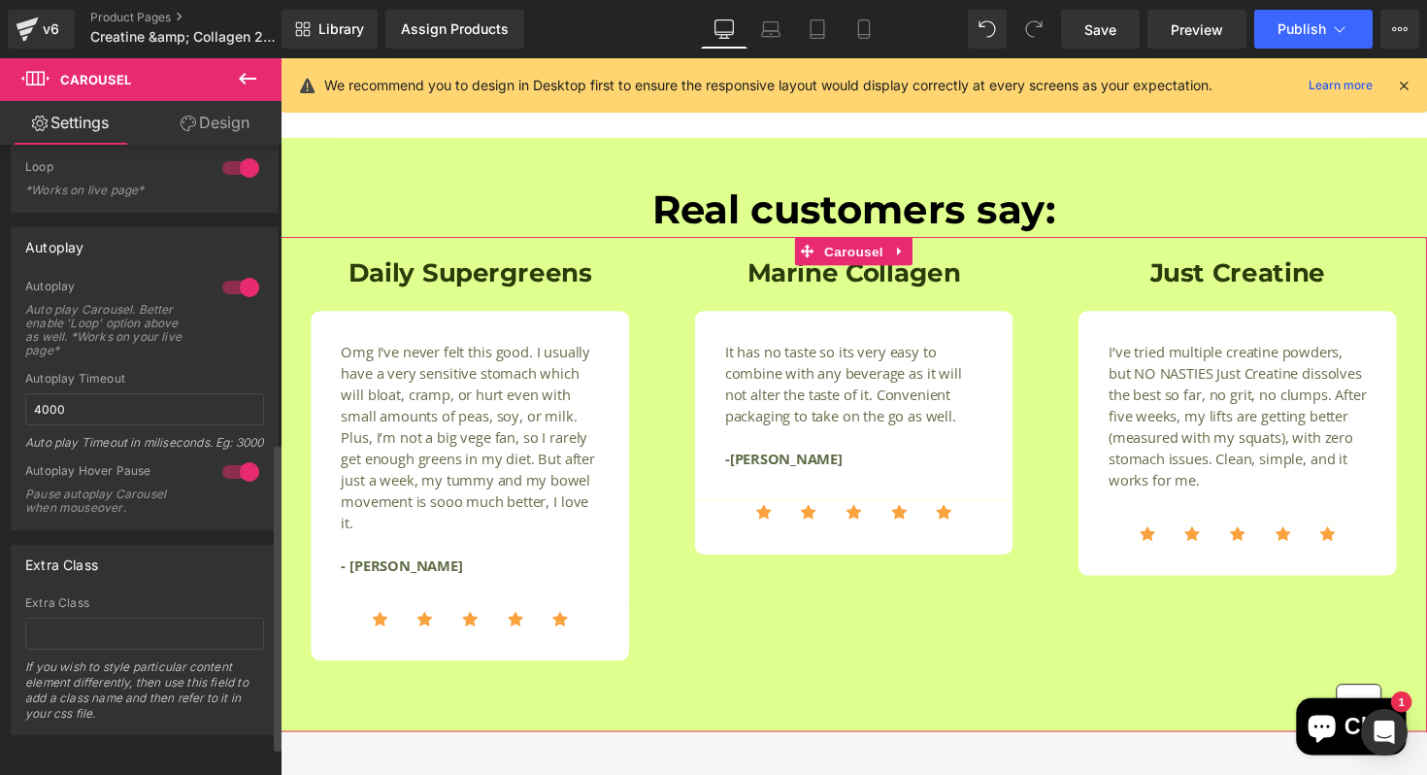
scroll to position [0, 0]
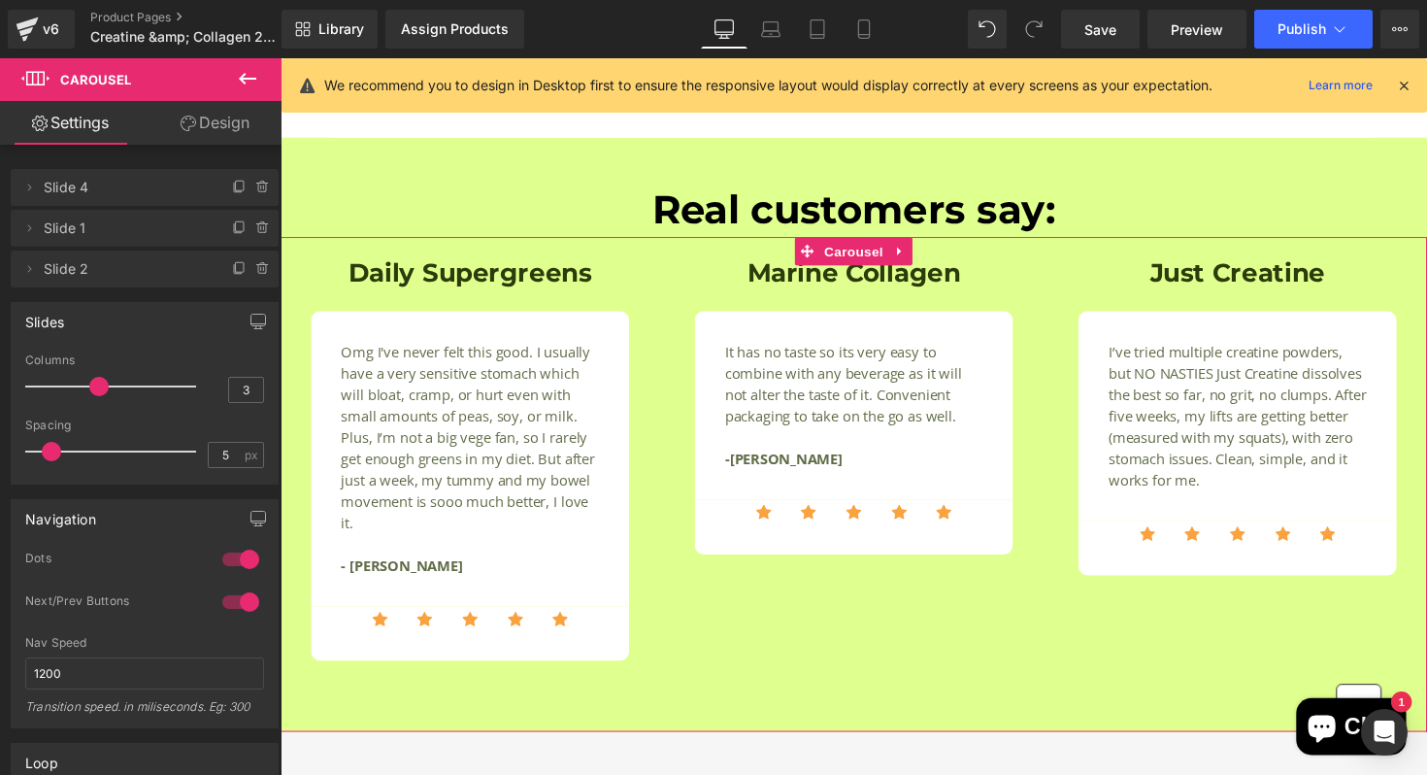
click at [187, 144] on link "Design" at bounding box center [215, 123] width 141 height 44
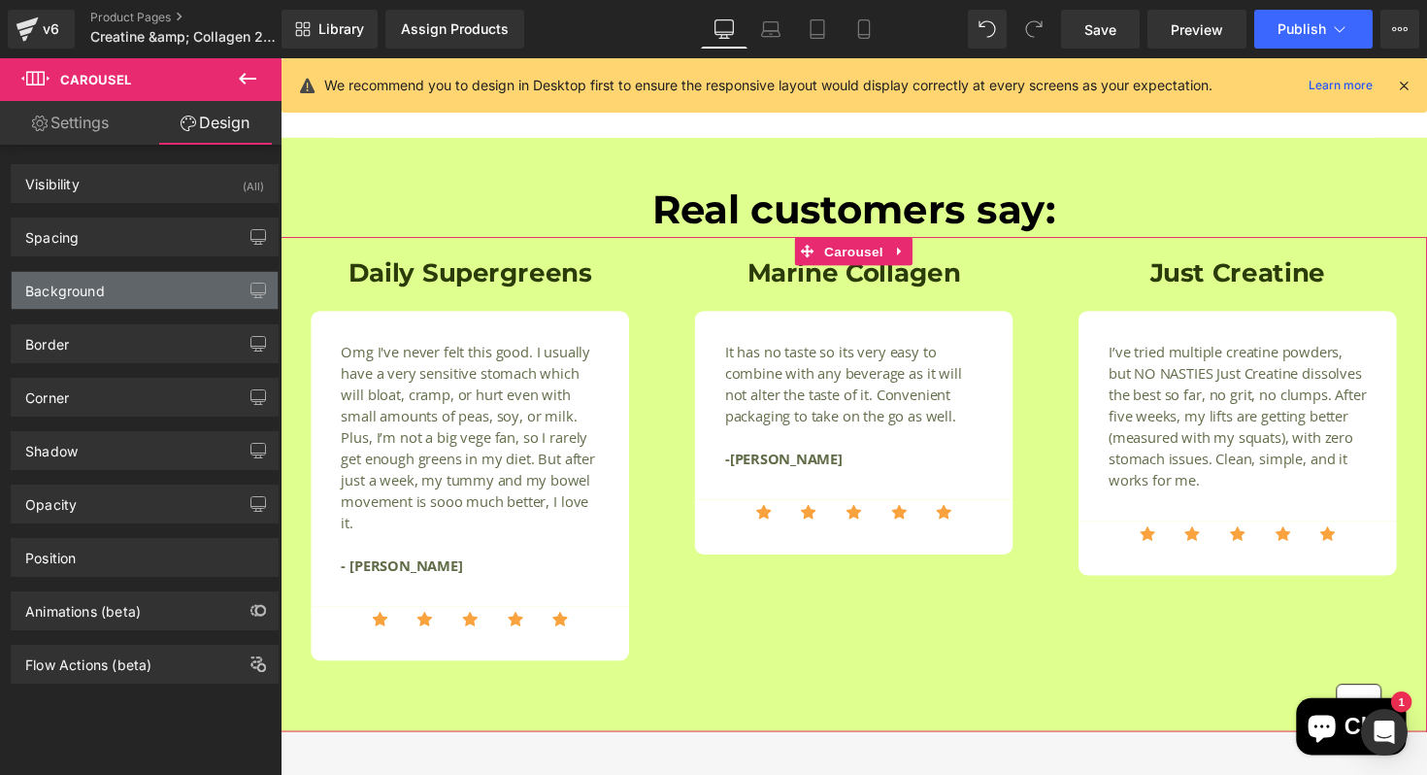
click at [156, 298] on div "Background" at bounding box center [145, 290] width 266 height 37
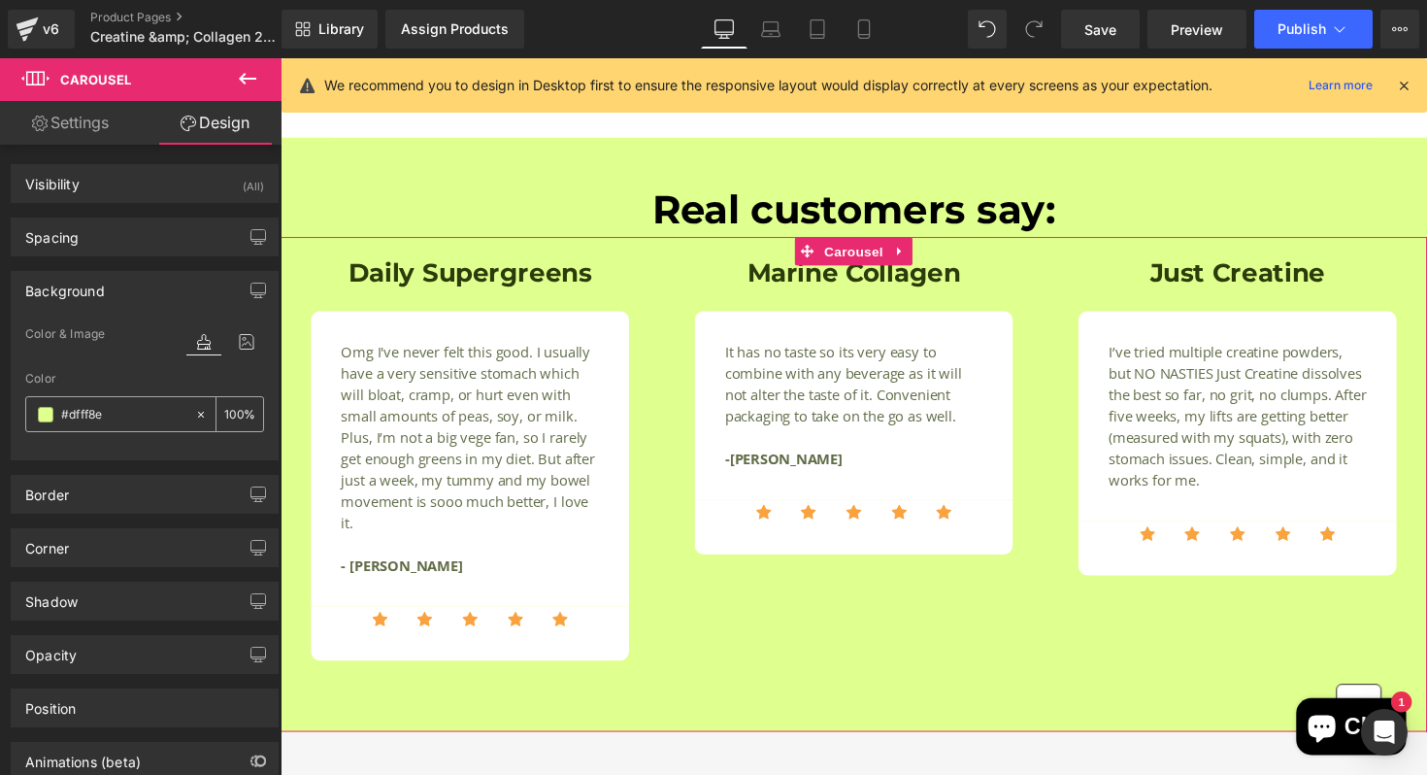
click at [44, 413] on span at bounding box center [46, 415] width 16 height 16
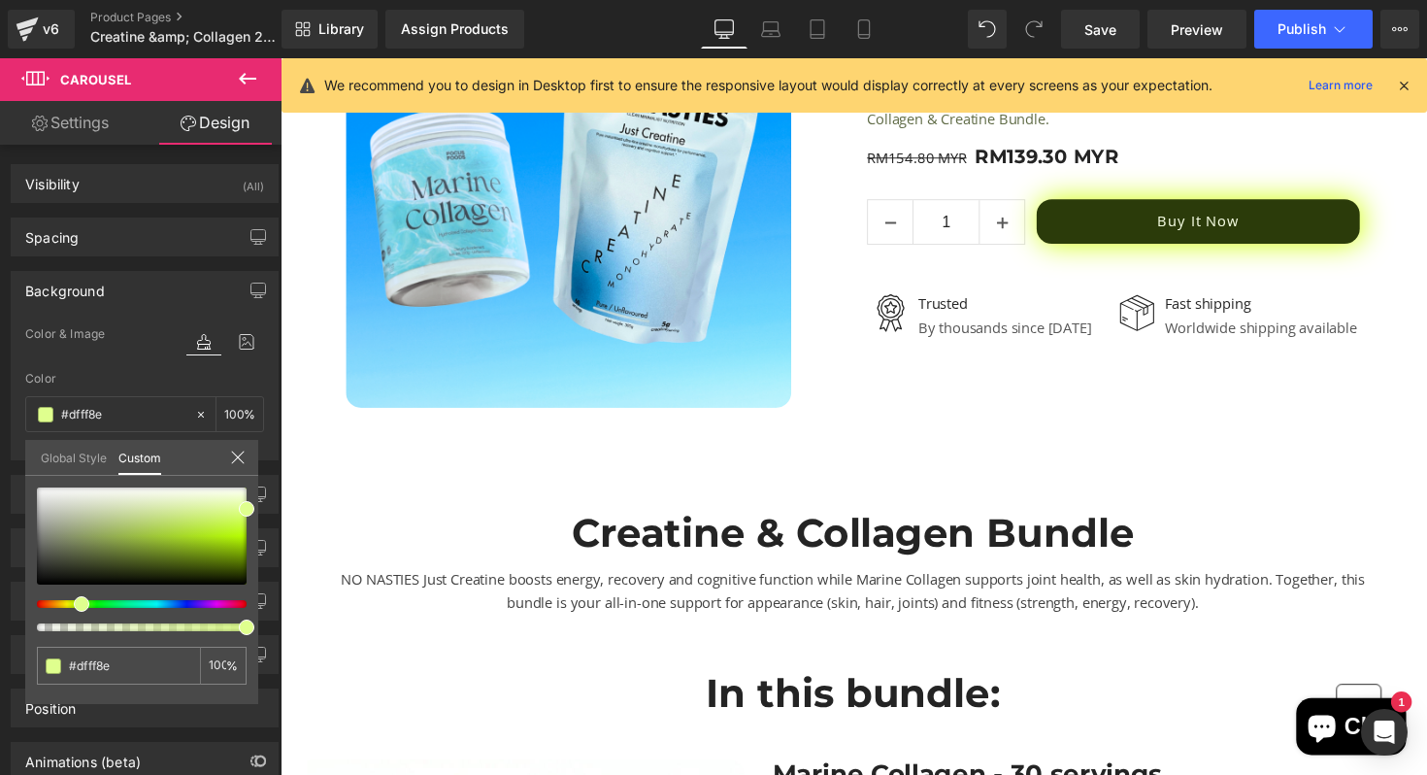
scroll to position [432, 0]
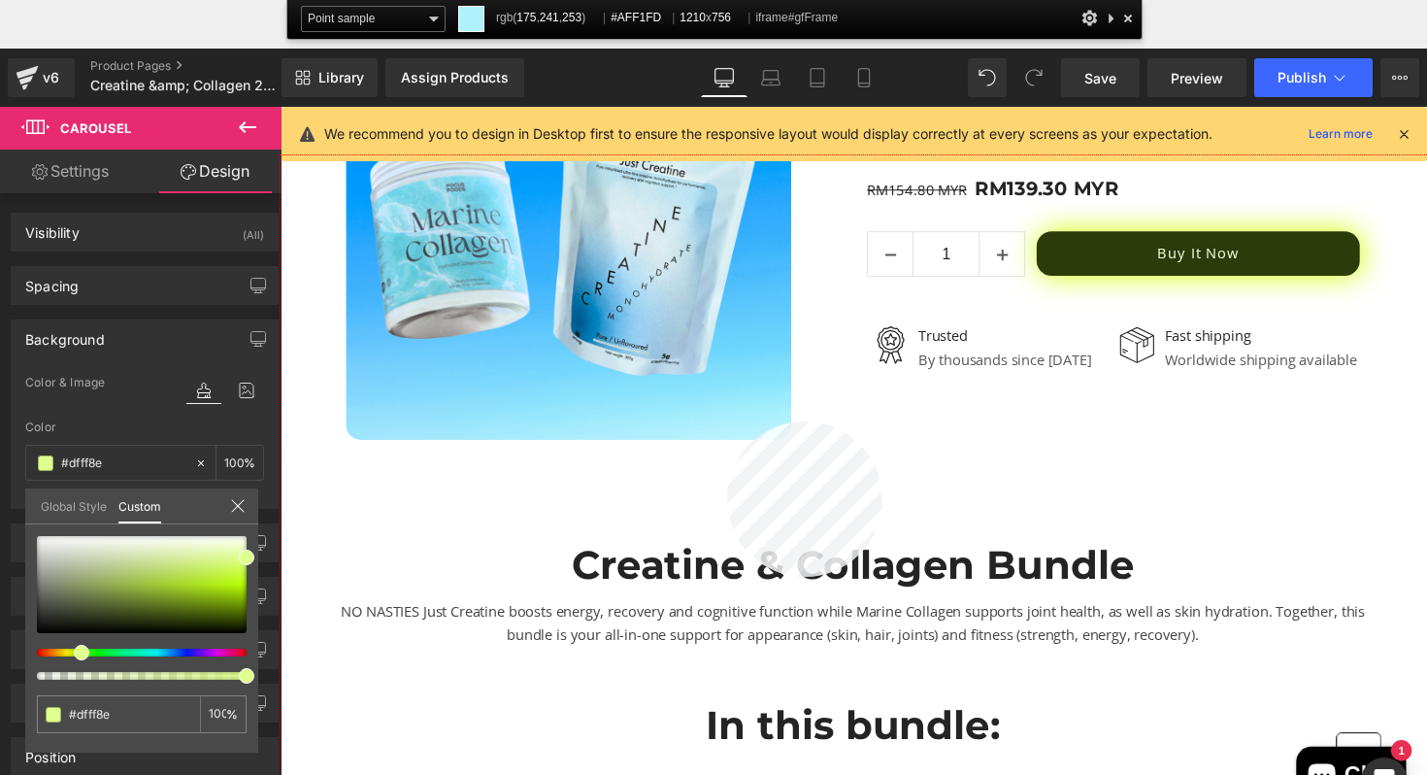
click at [727, 421] on div at bounding box center [868, 522] width 1175 height 734
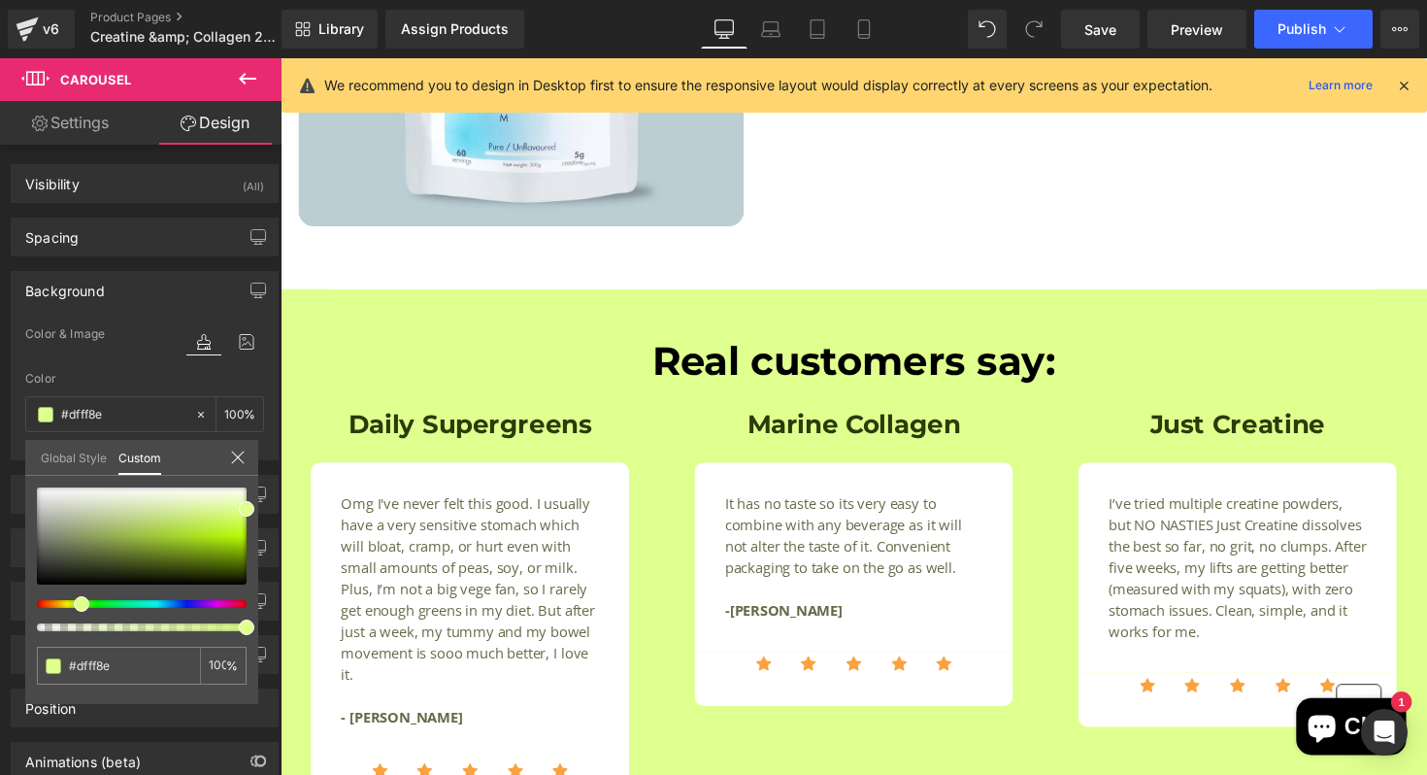
scroll to position [1927, 0]
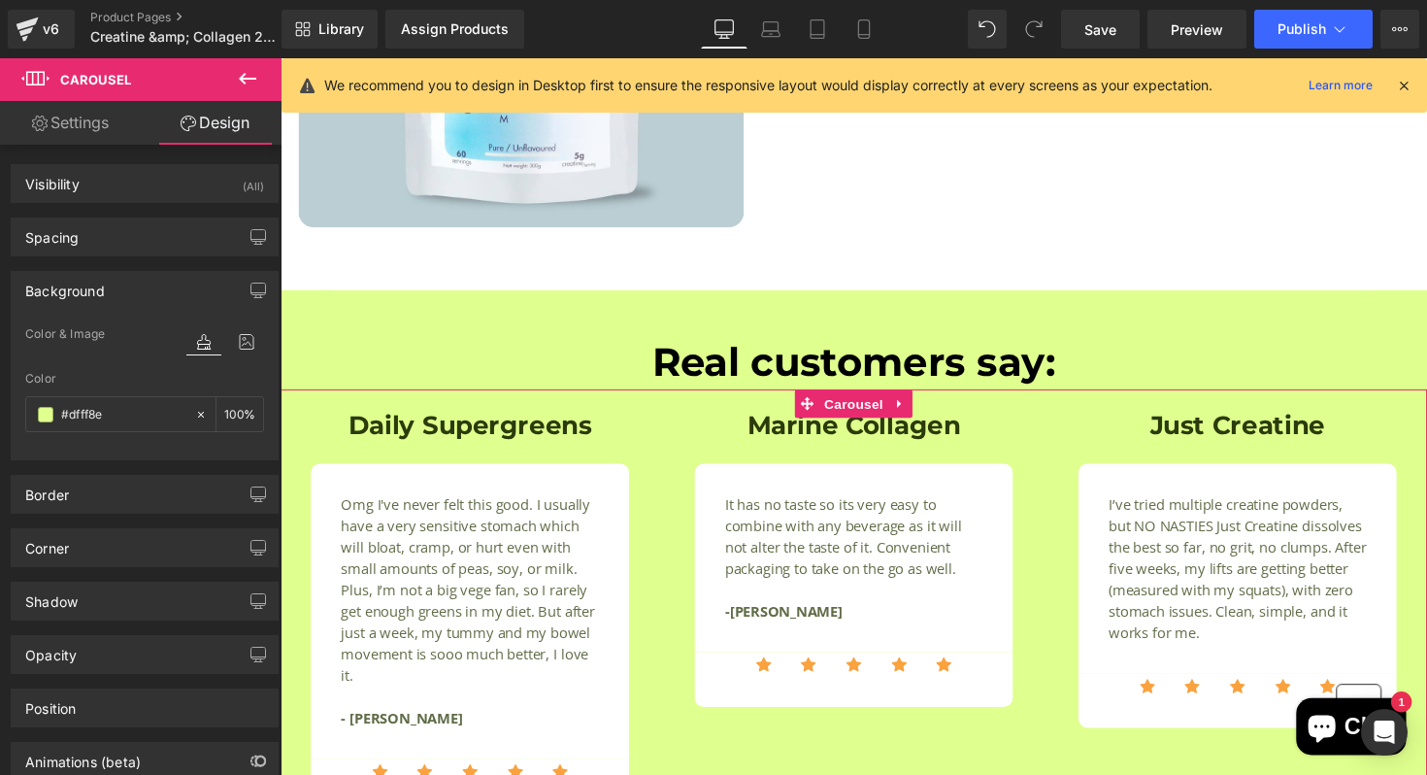
paste input "AFF1FD"
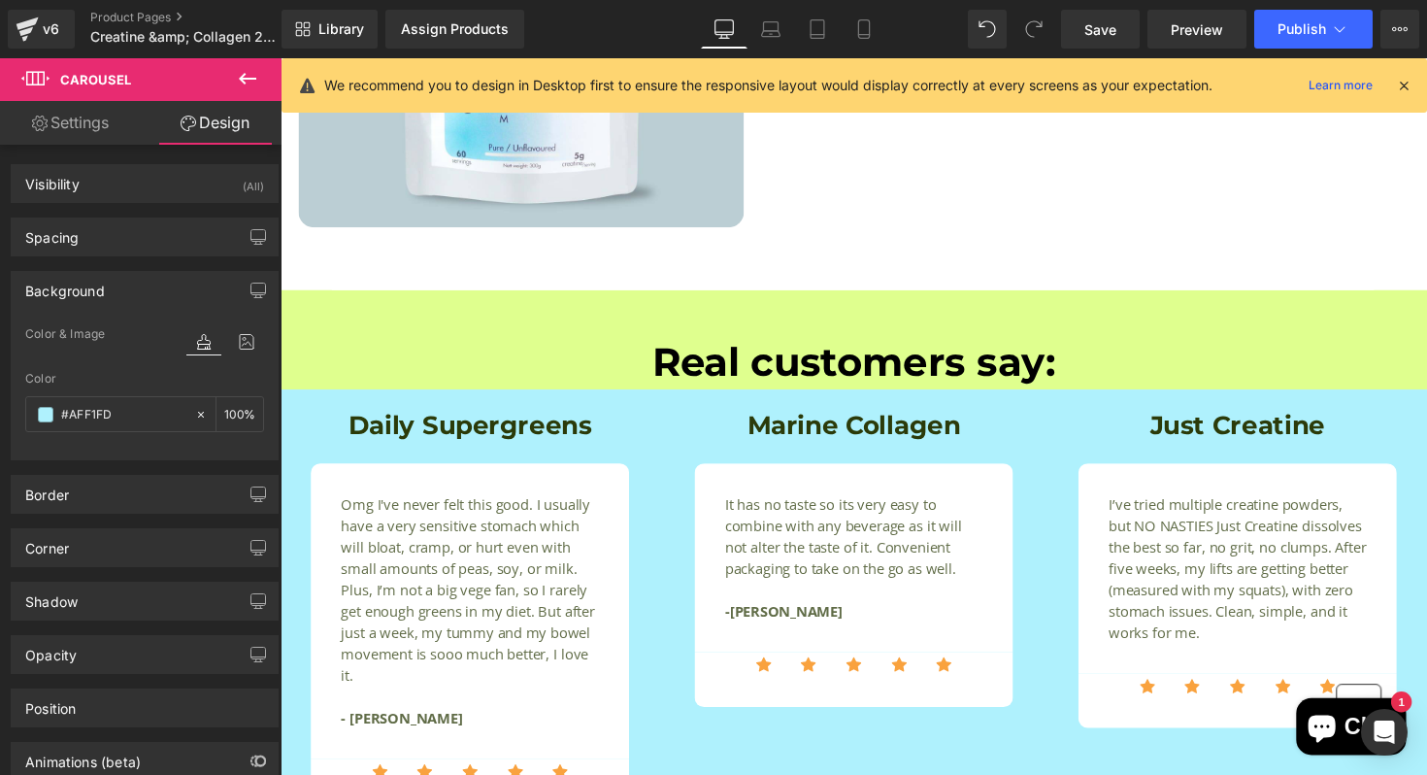
type input "#AFF1FD"
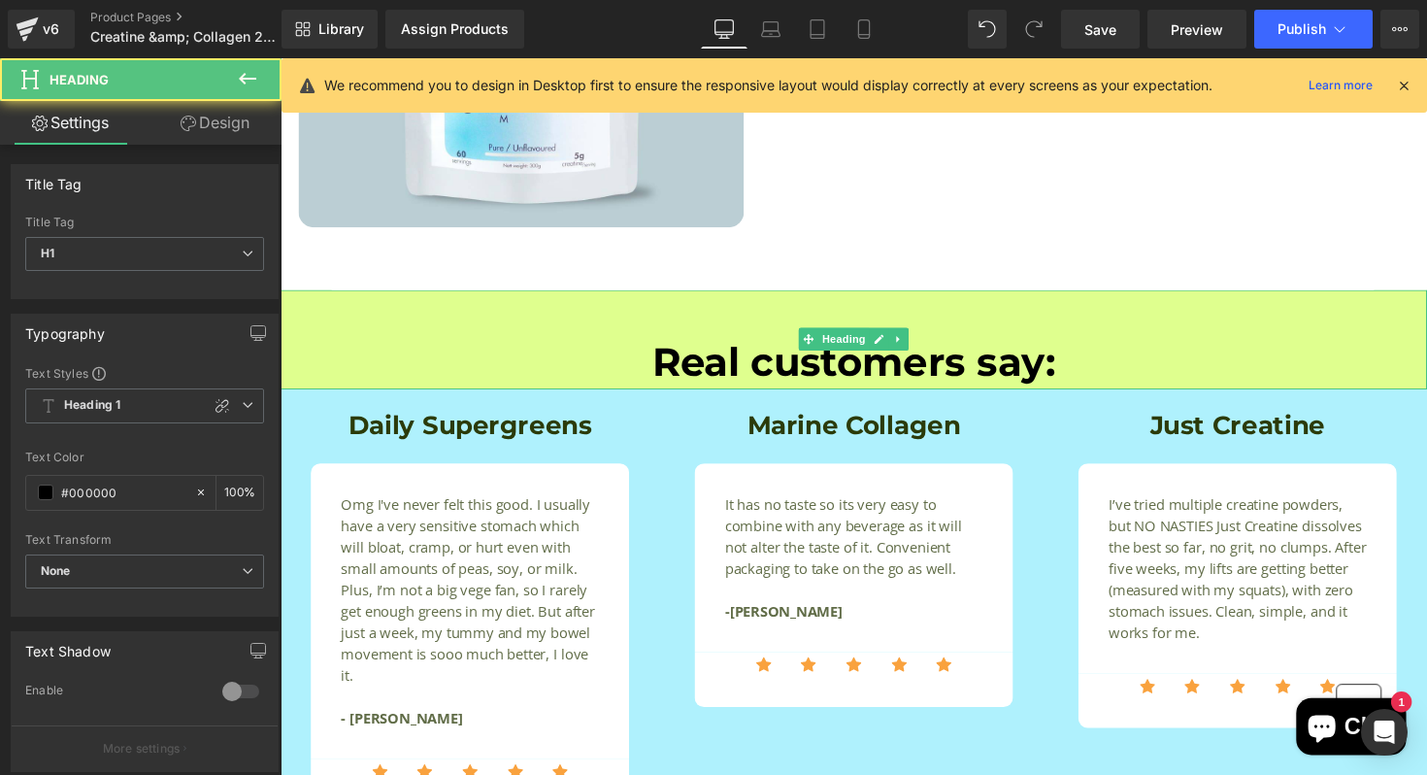
click at [366, 350] on h1 "Real customers say:" at bounding box center [868, 369] width 1175 height 40
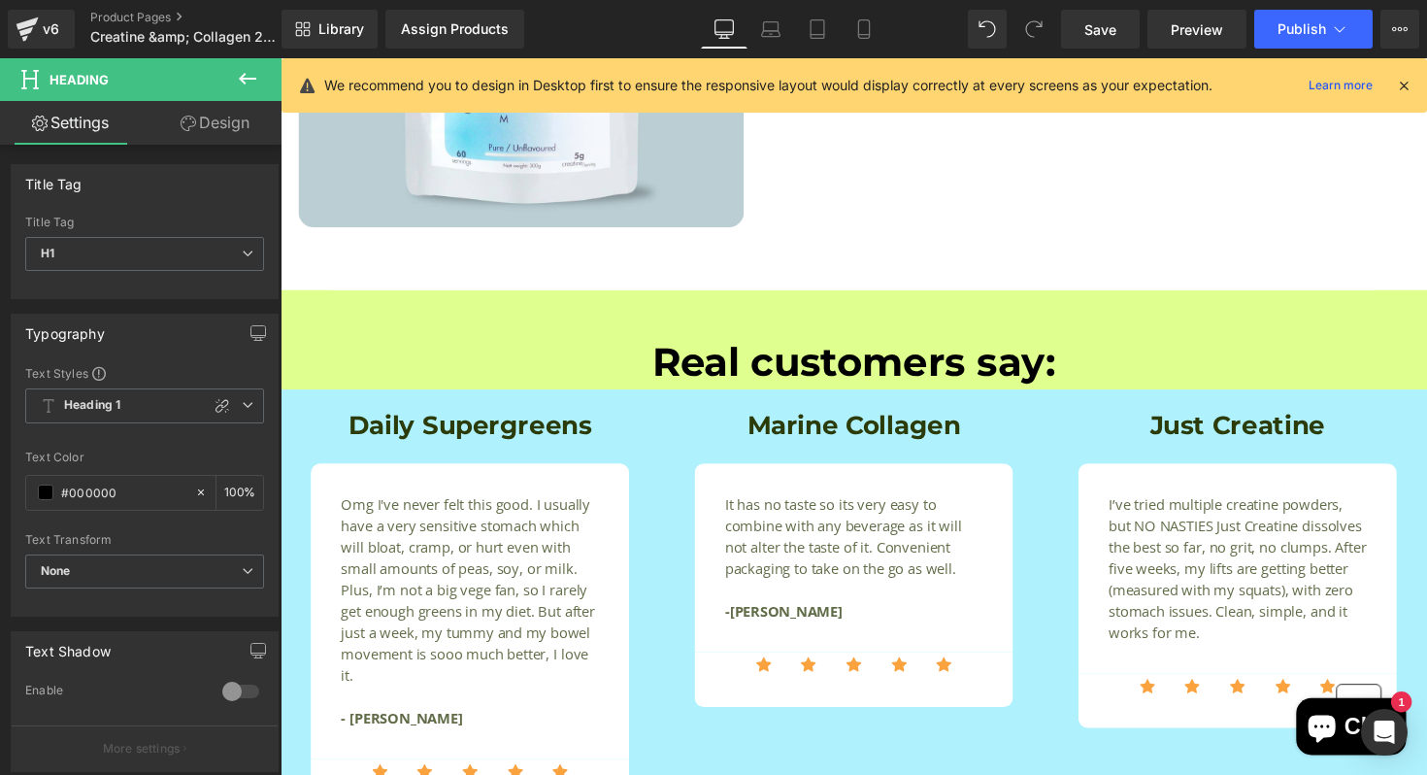
click at [211, 140] on link "Design" at bounding box center [215, 123] width 141 height 44
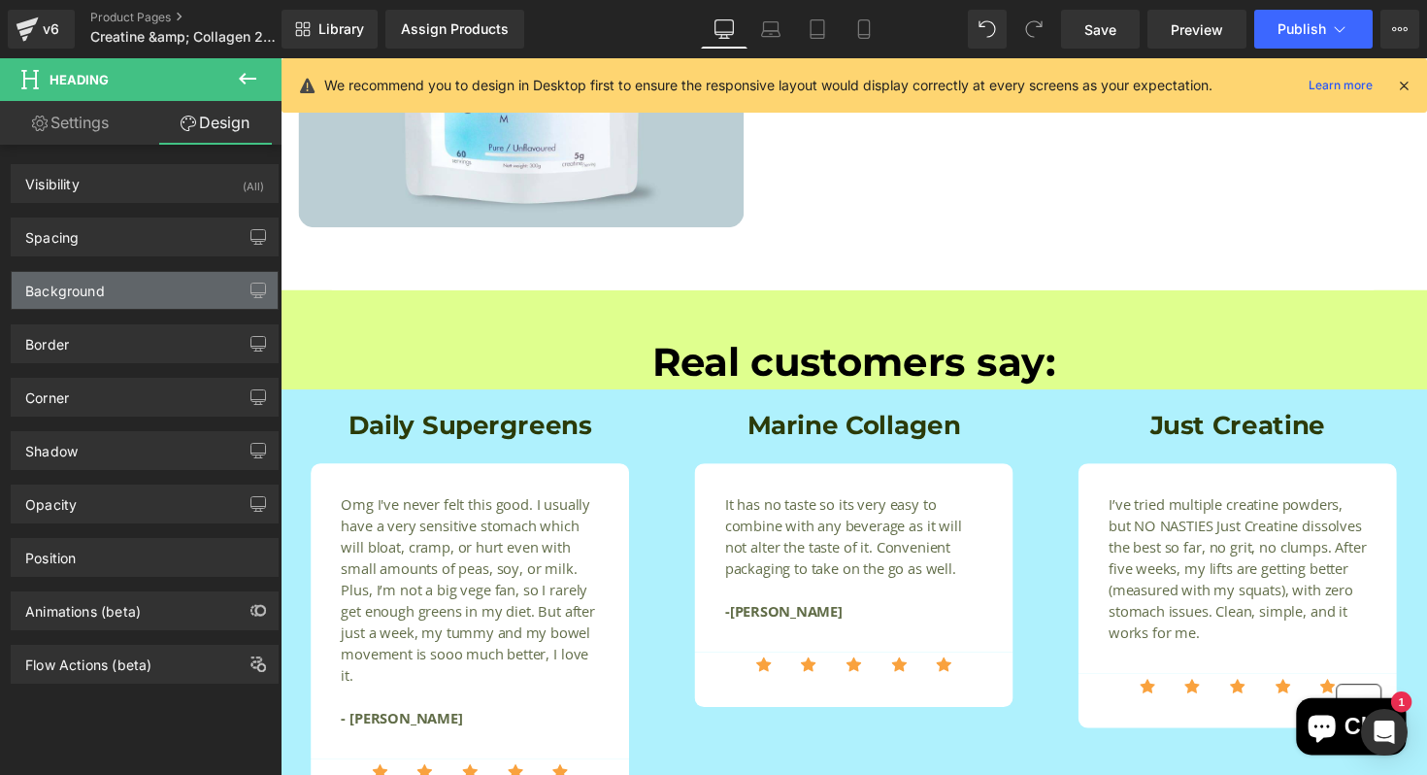
click at [201, 304] on div "Background" at bounding box center [145, 290] width 266 height 37
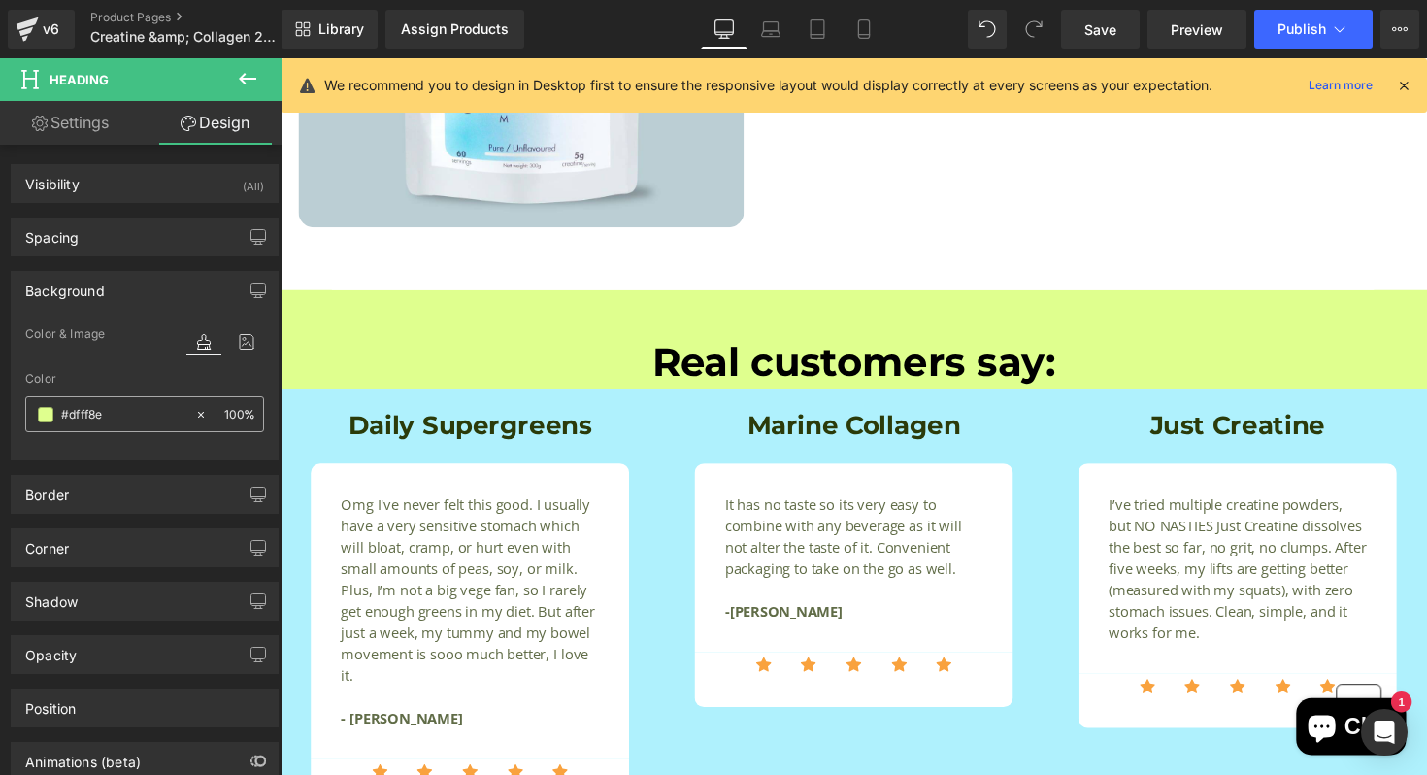
click at [130, 406] on input "#dfff8e" at bounding box center [123, 414] width 124 height 21
paste input "AFF1FD"
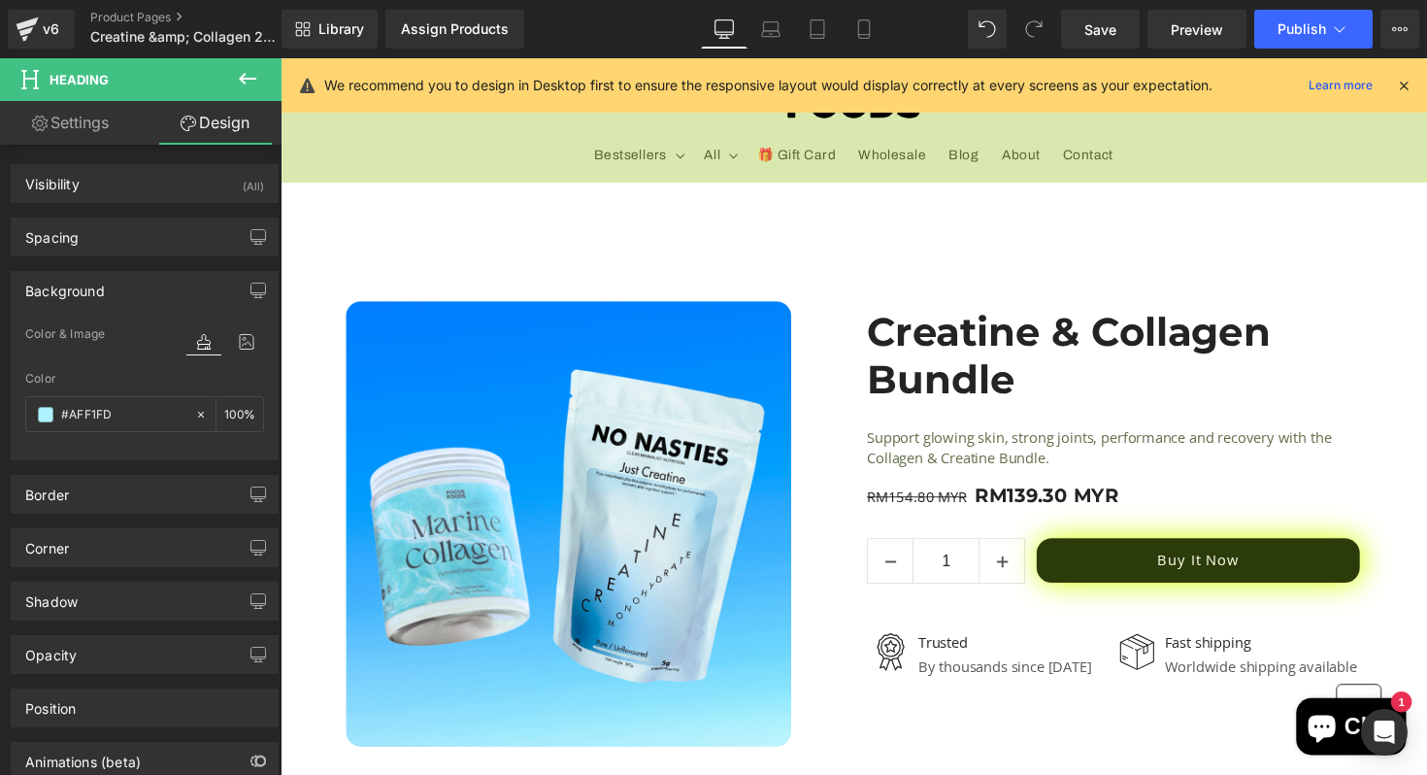
scroll to position [44, 0]
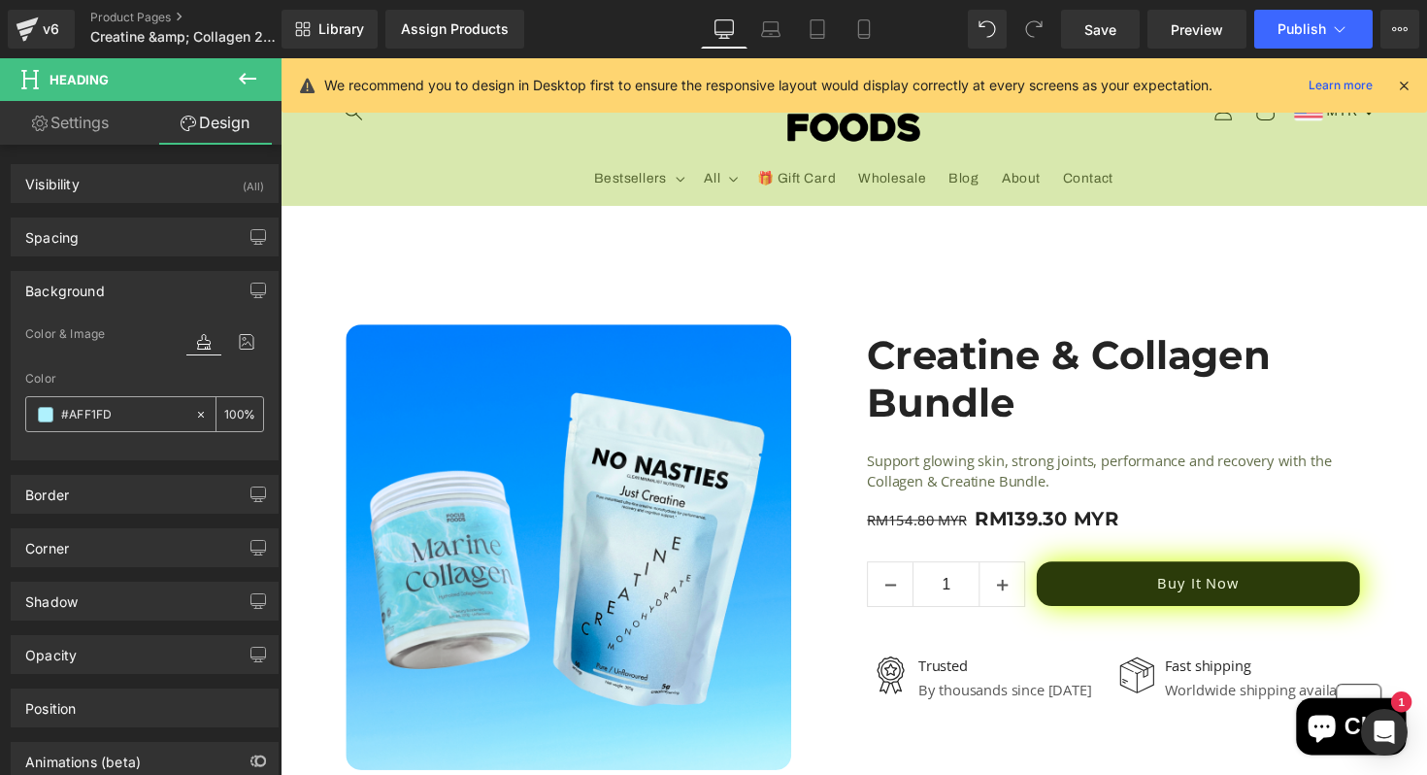
click at [128, 414] on input "#AFF1FD" at bounding box center [123, 414] width 124 height 21
click at [49, 416] on span at bounding box center [46, 415] width 16 height 16
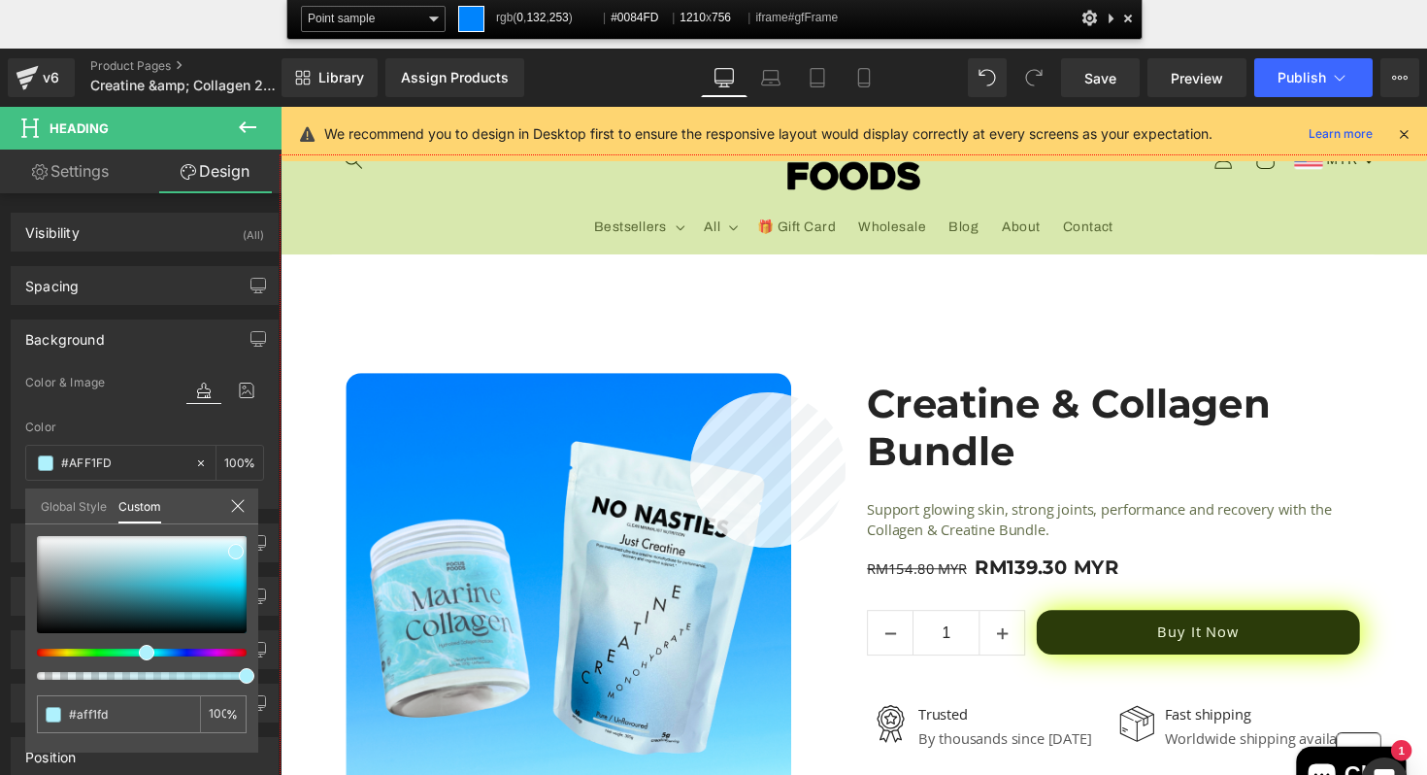
click at [690, 392] on div at bounding box center [868, 522] width 1175 height 734
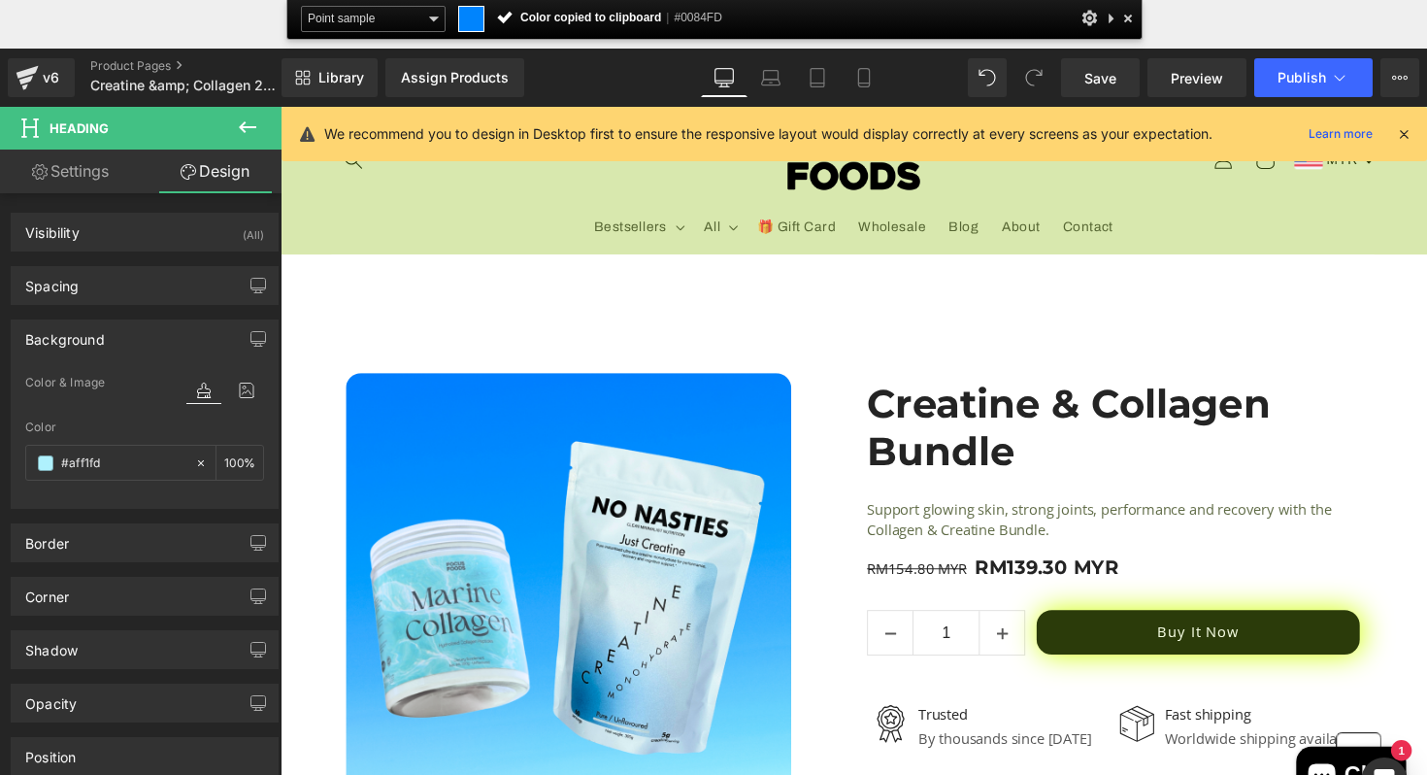
paste input "0084FD"
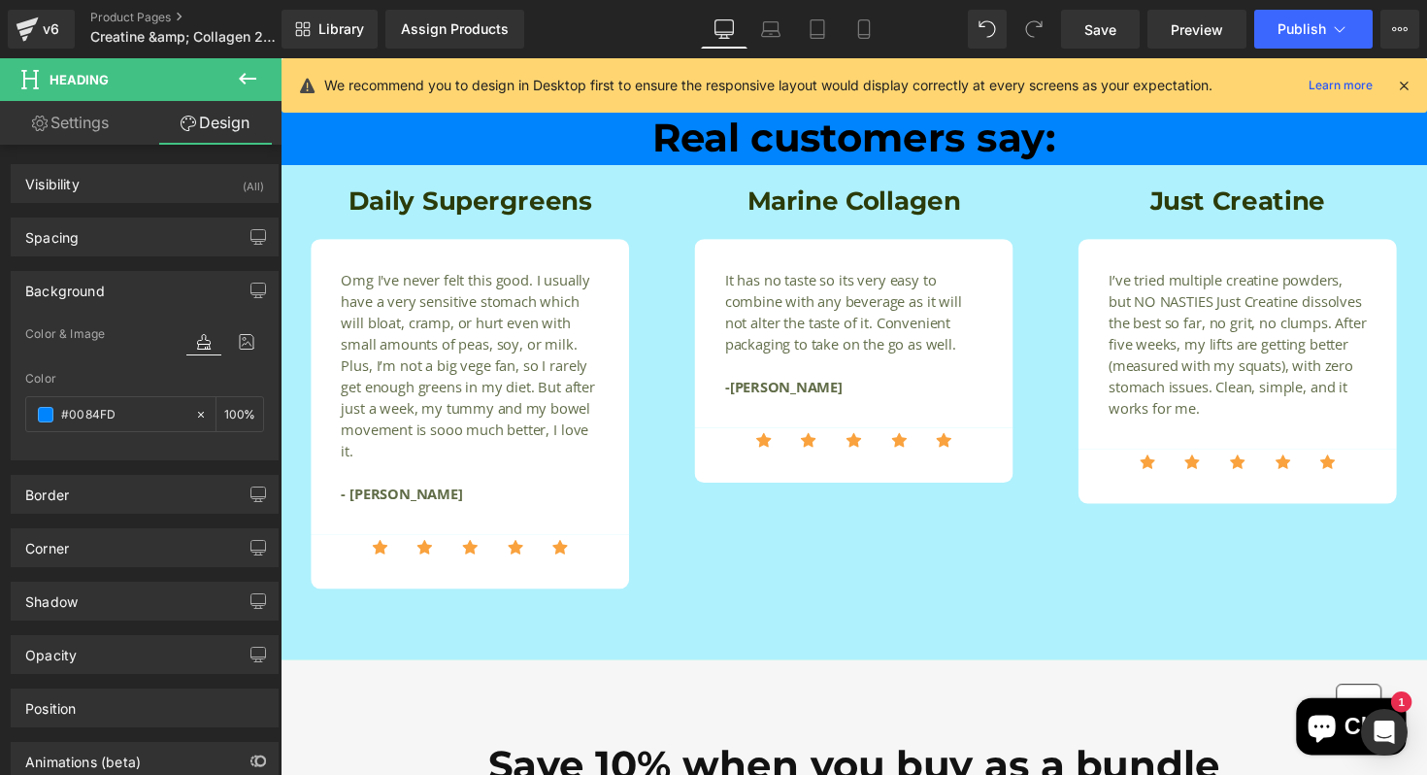
scroll to position [2108, 0]
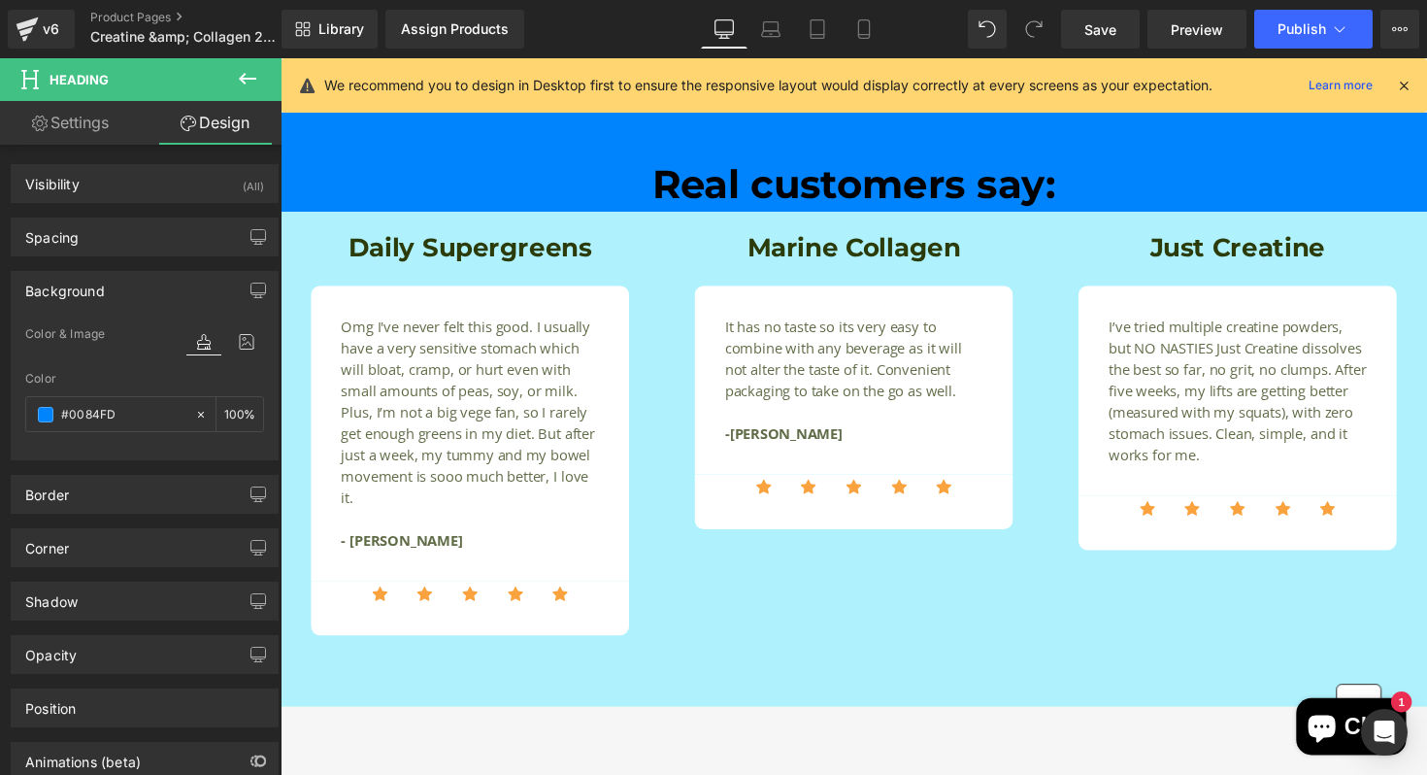
type input "#0084FD"
click at [306, 242] on body "Skip to content Save up to 10%, subscribe today! Bestsellers Bestsellers Bundles" at bounding box center [868, 760] width 1175 height 5620
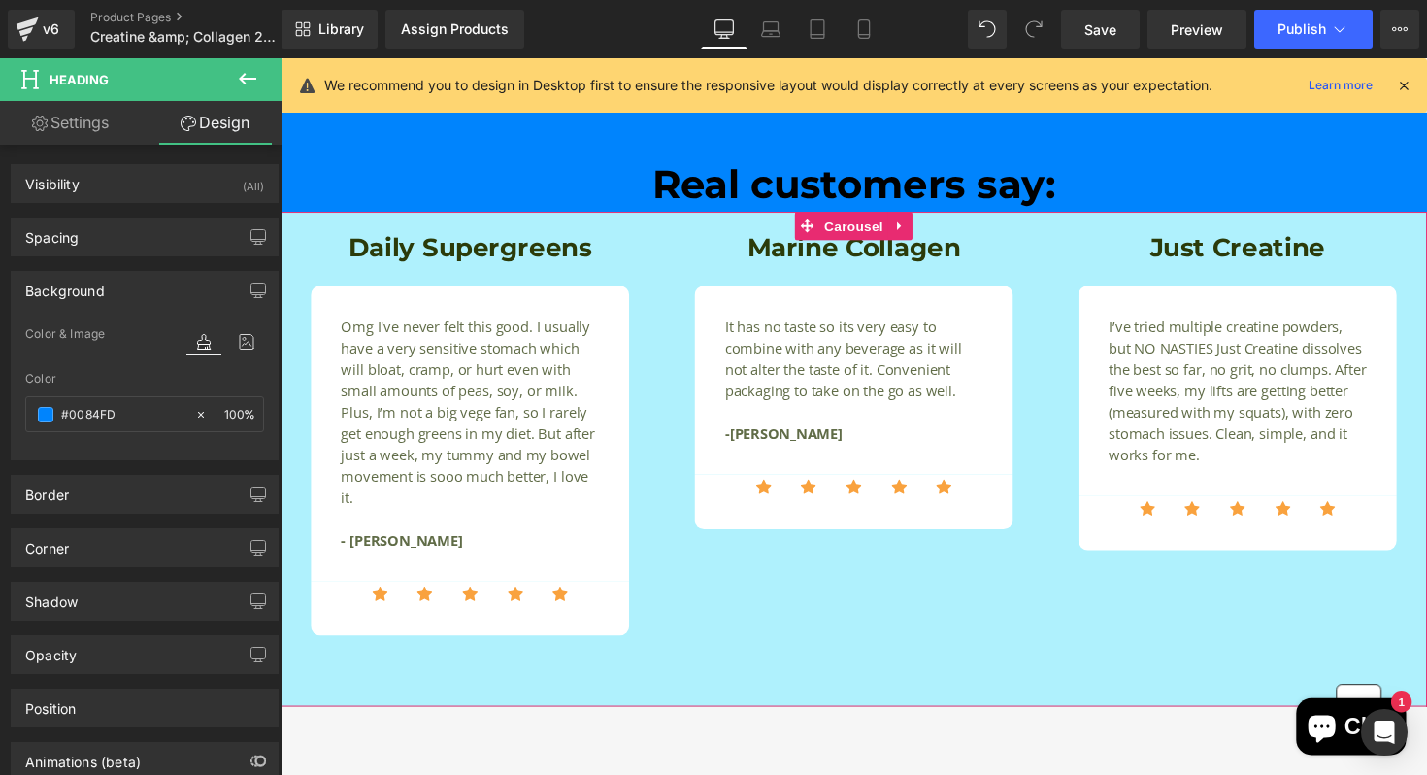
click at [310, 235] on div "Daily Supergreens Heading Omg I've never felt this good. I usually have a very …" at bounding box center [868, 468] width 1175 height 507
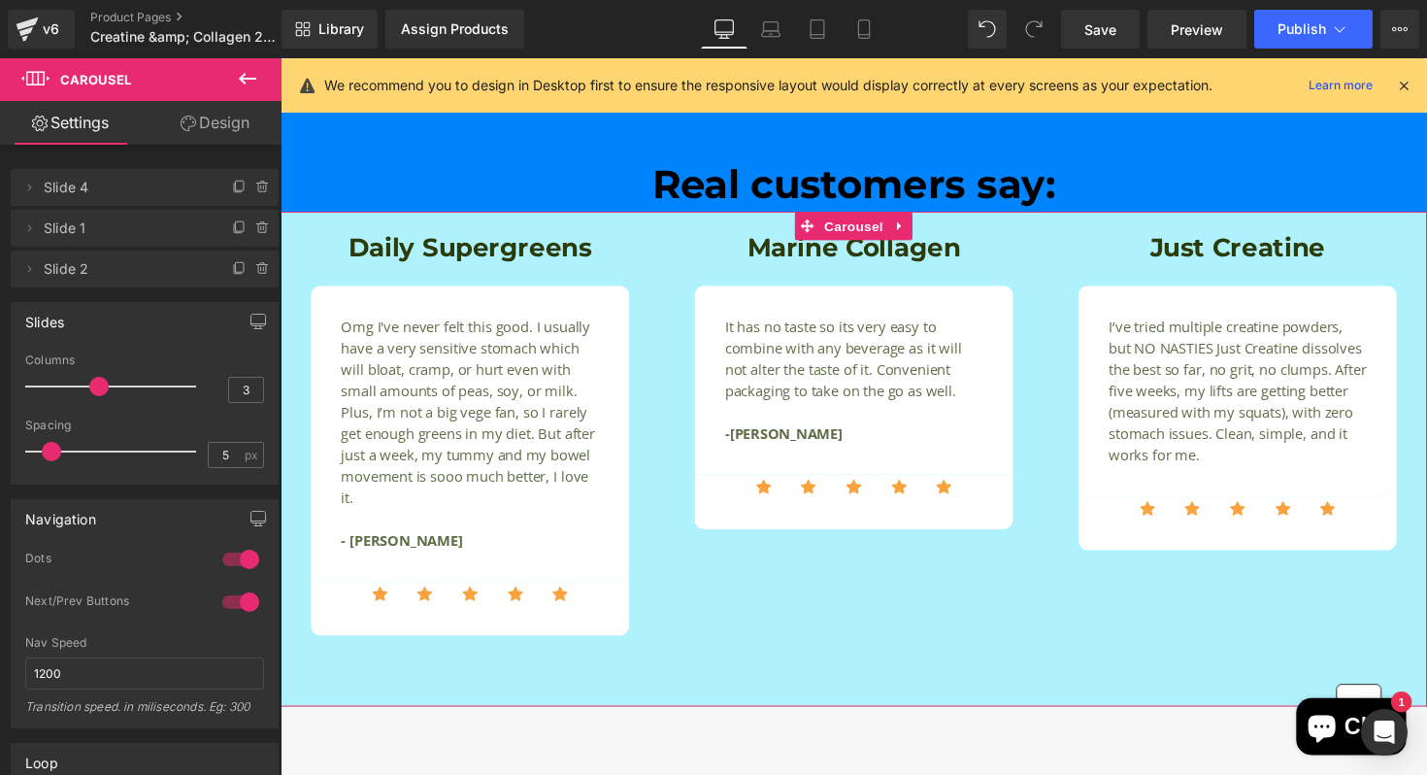
click at [194, 119] on link "Design" at bounding box center [215, 123] width 141 height 44
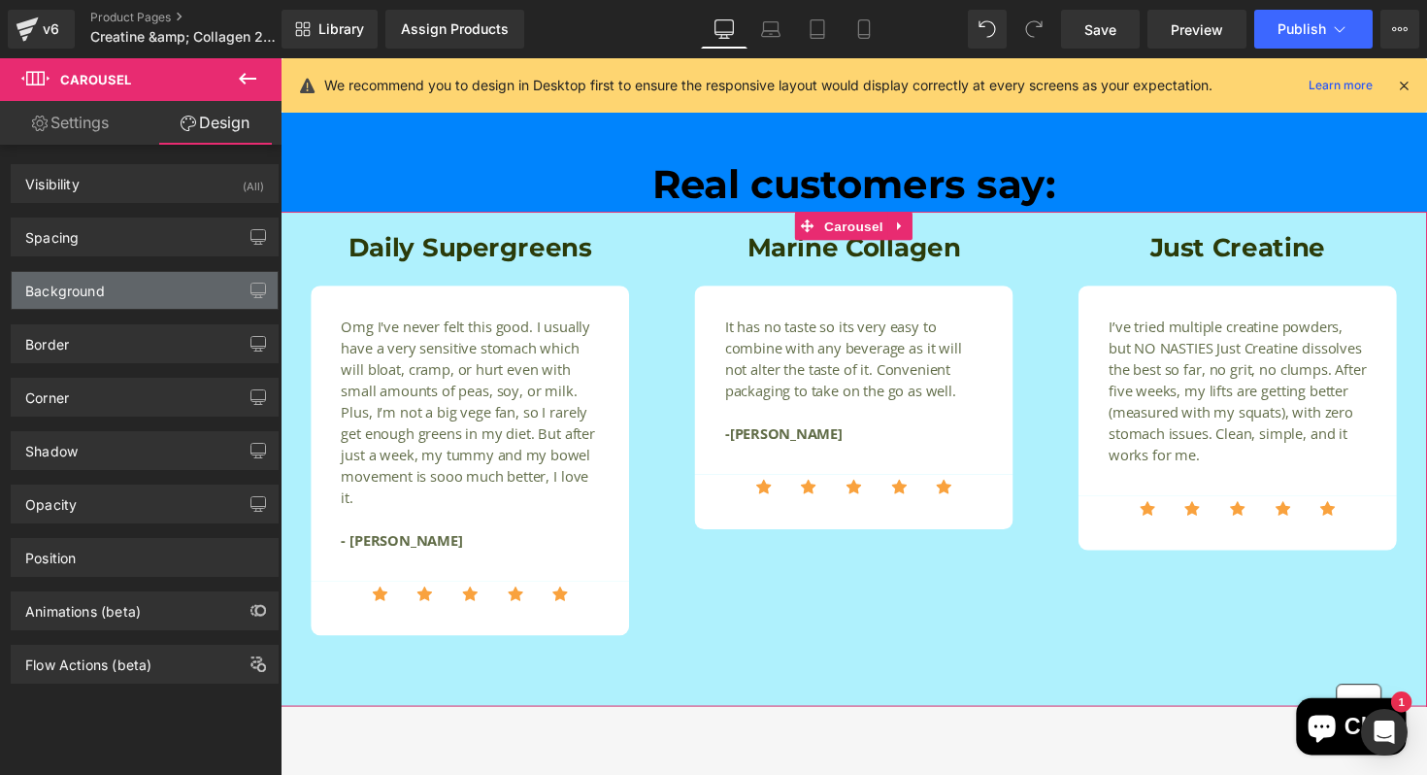
click at [171, 299] on div "Background" at bounding box center [145, 290] width 266 height 37
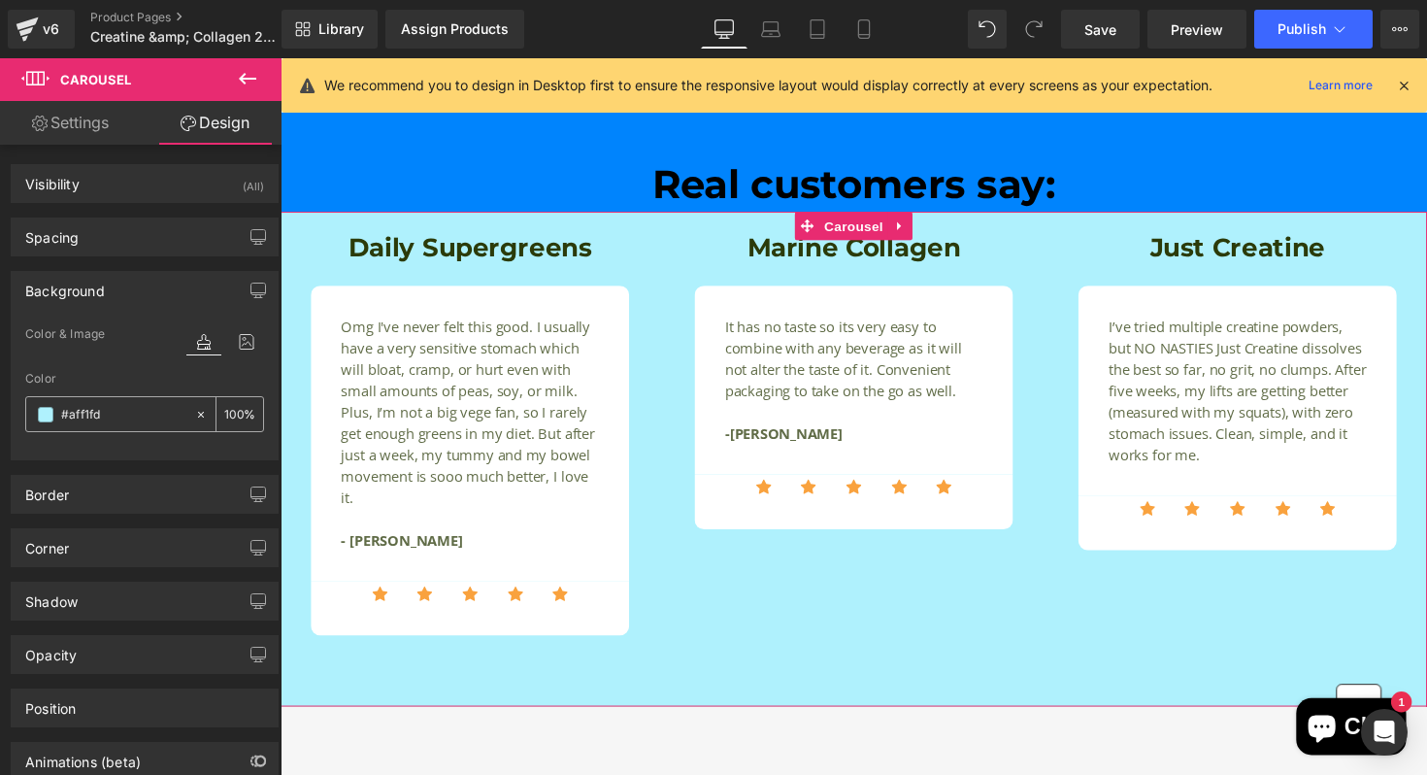
click at [108, 411] on input "#aff1fd" at bounding box center [123, 414] width 124 height 21
paste input "0084FD"
type input "#0084FD"
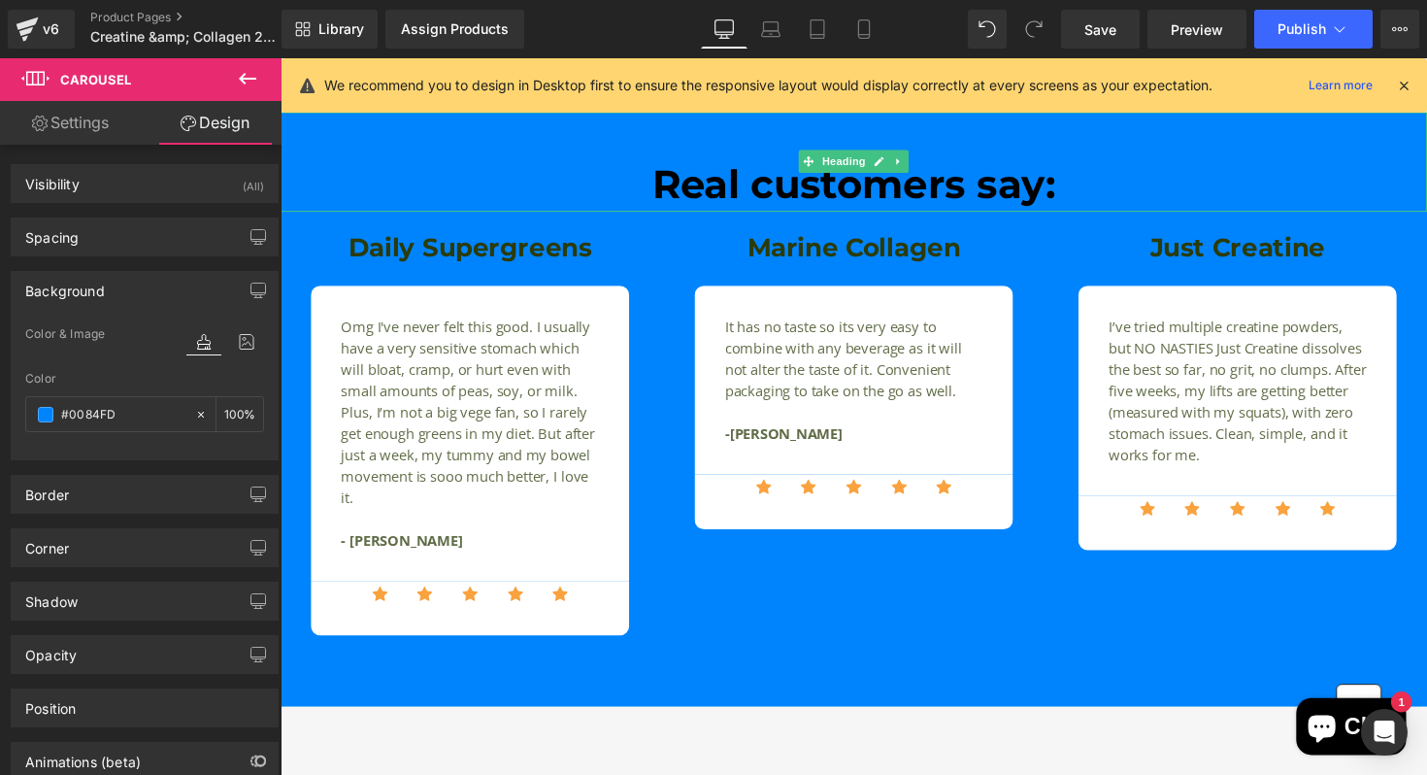
click at [497, 194] on h1 "Real customers say:" at bounding box center [868, 188] width 1175 height 40
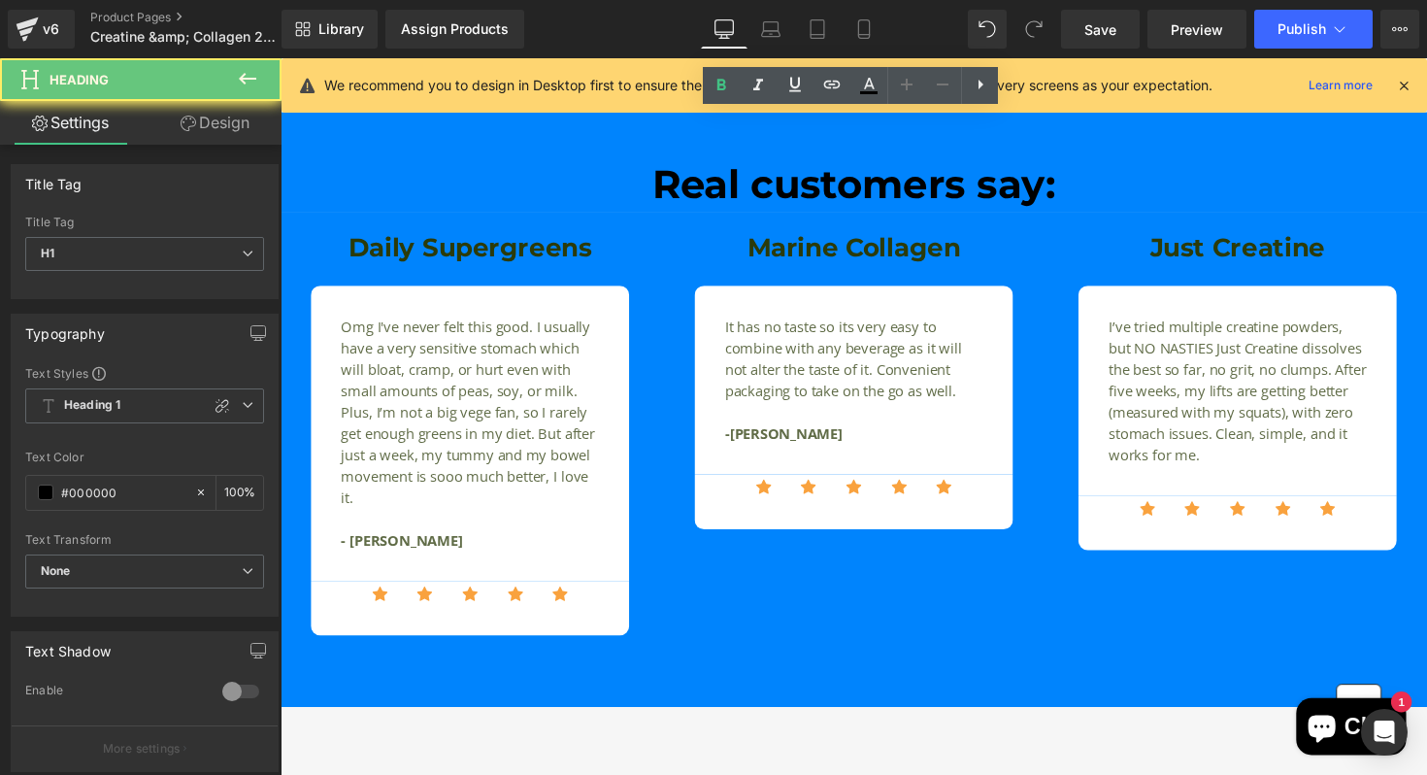
click at [658, 190] on h1 "Real customers say:" at bounding box center [868, 188] width 1175 height 40
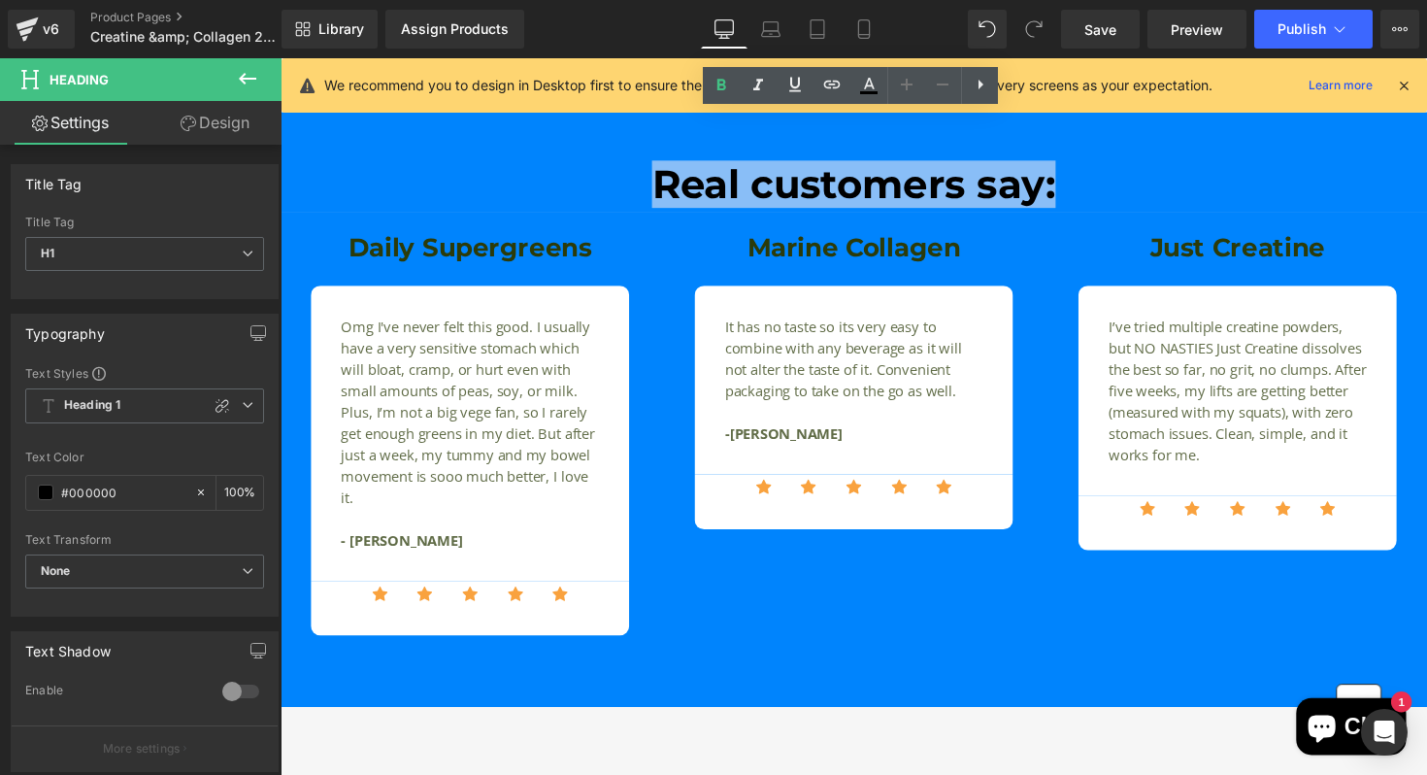
drag, startPoint x: 672, startPoint y: 184, endPoint x: 1077, endPoint y: 206, distance: 406.3
click at [1077, 206] on h1 "Real customers say:" at bounding box center [868, 188] width 1175 height 40
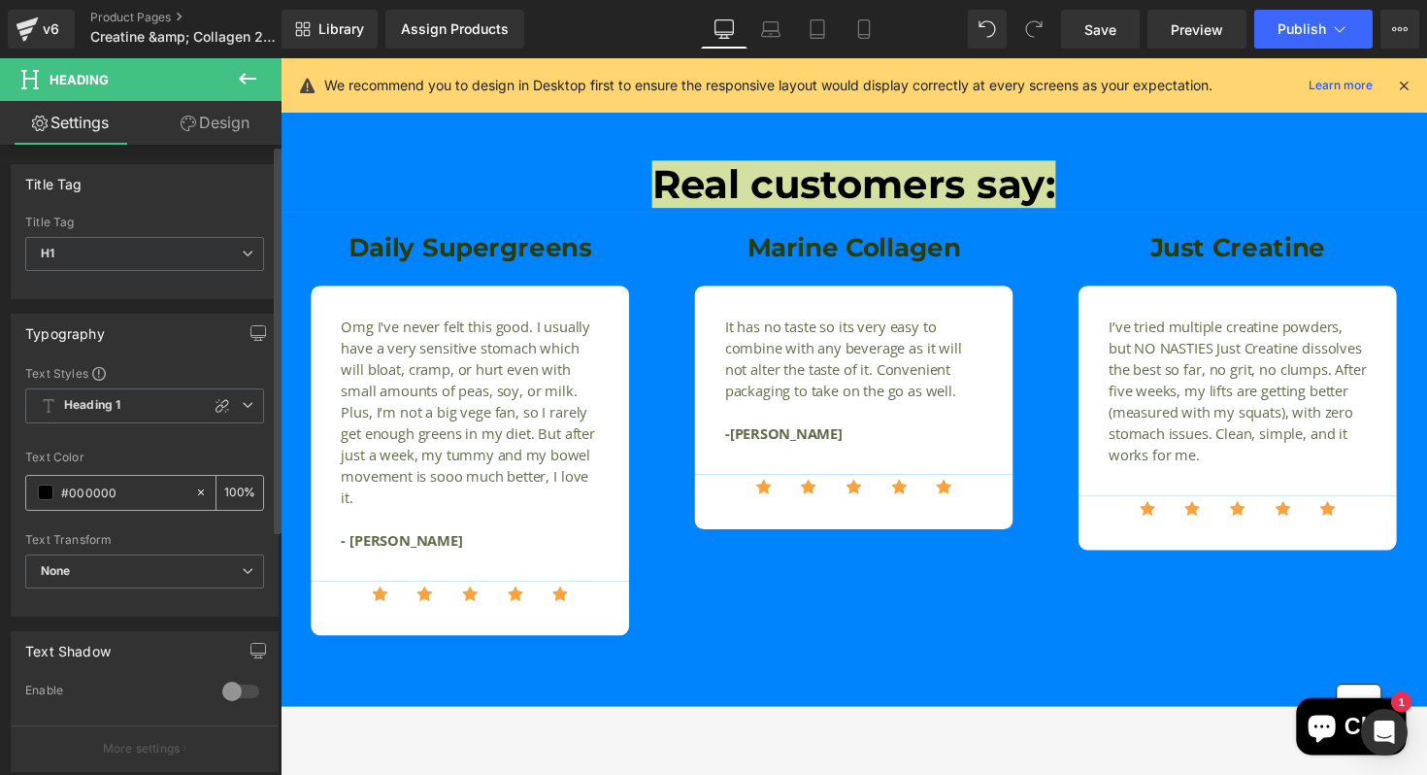
click at [40, 496] on span at bounding box center [46, 492] width 16 height 16
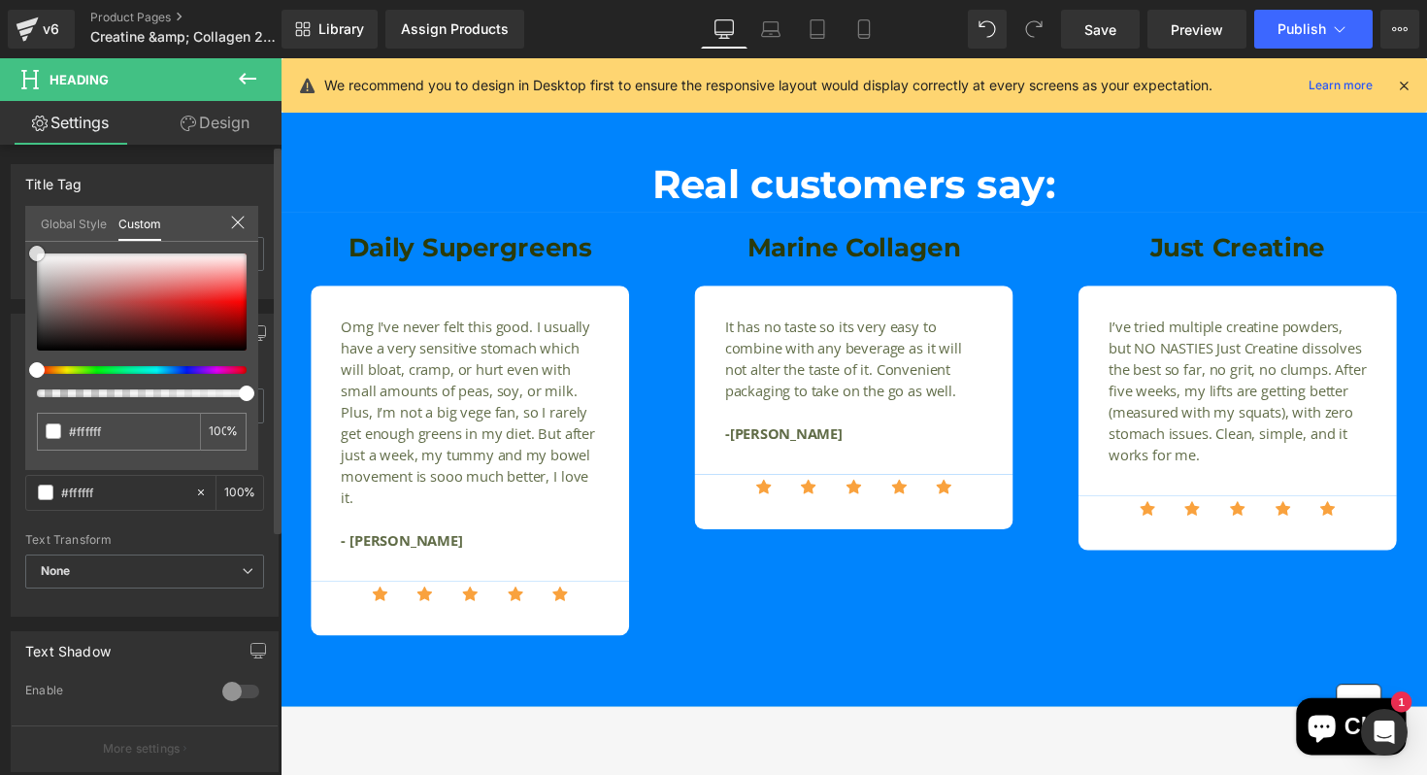
drag, startPoint x: 97, startPoint y: 347, endPoint x: 0, endPoint y: 196, distance: 179.9
click at [0, 299] on div "Typography Text Styles Custom Heading 1 Heading 2 Heading 3 Heading 4 Heading 5…" at bounding box center [145, 457] width 290 height 317
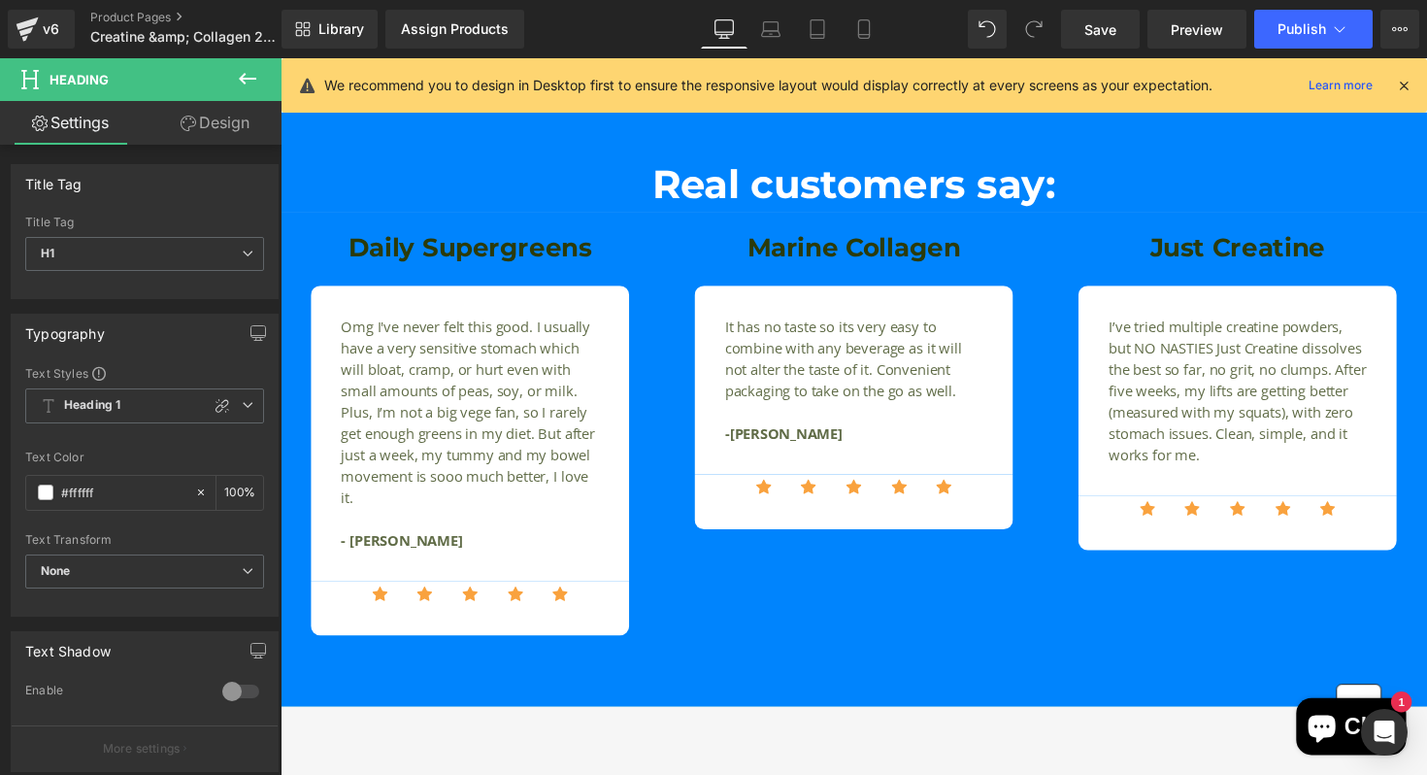
click at [391, 247] on body "Skip to content Save up to 10%, subscribe today! Bestsellers Bestsellers Bundles" at bounding box center [868, 760] width 1175 height 5620
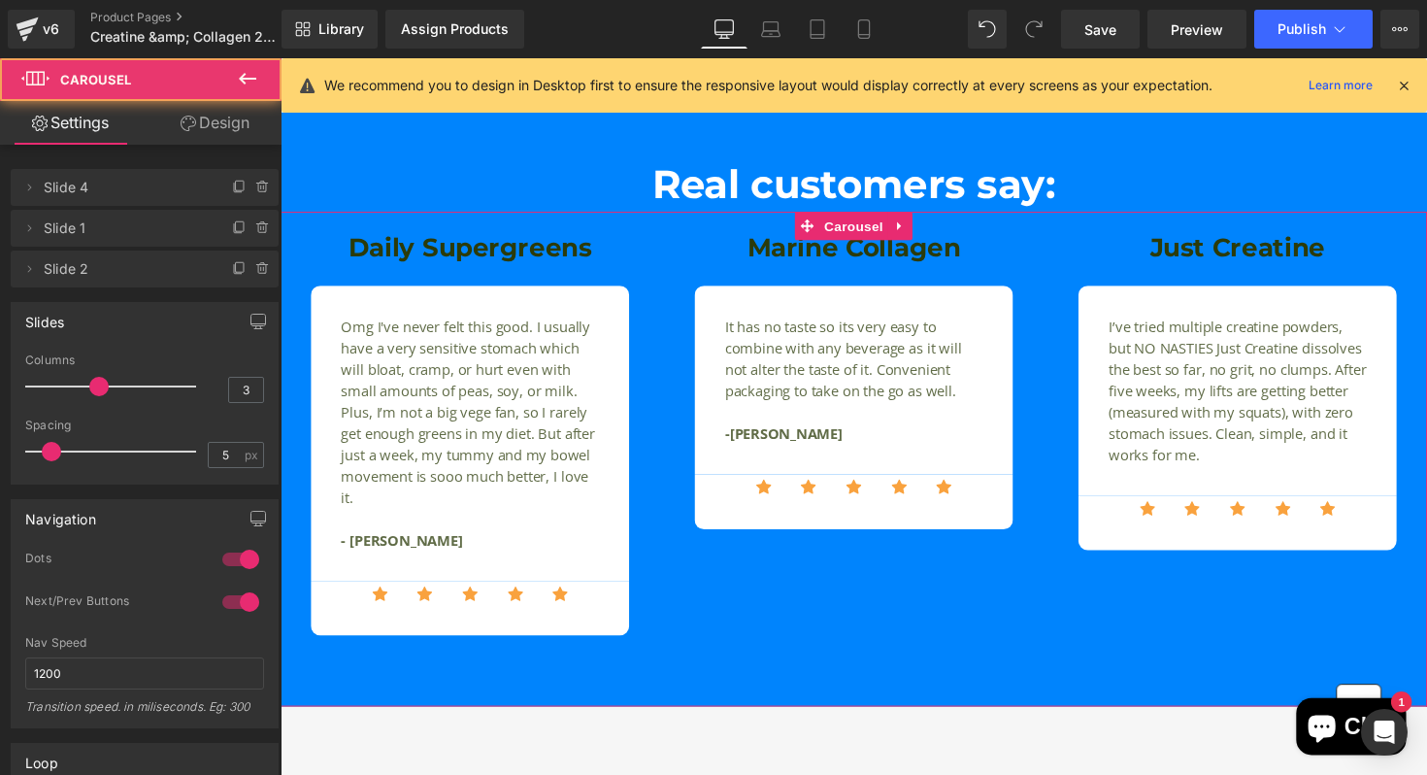
click at [668, 672] on div "Daily Supergreens Heading Omg I've never felt this good. I usually have a very …" at bounding box center [475, 459] width 388 height 444
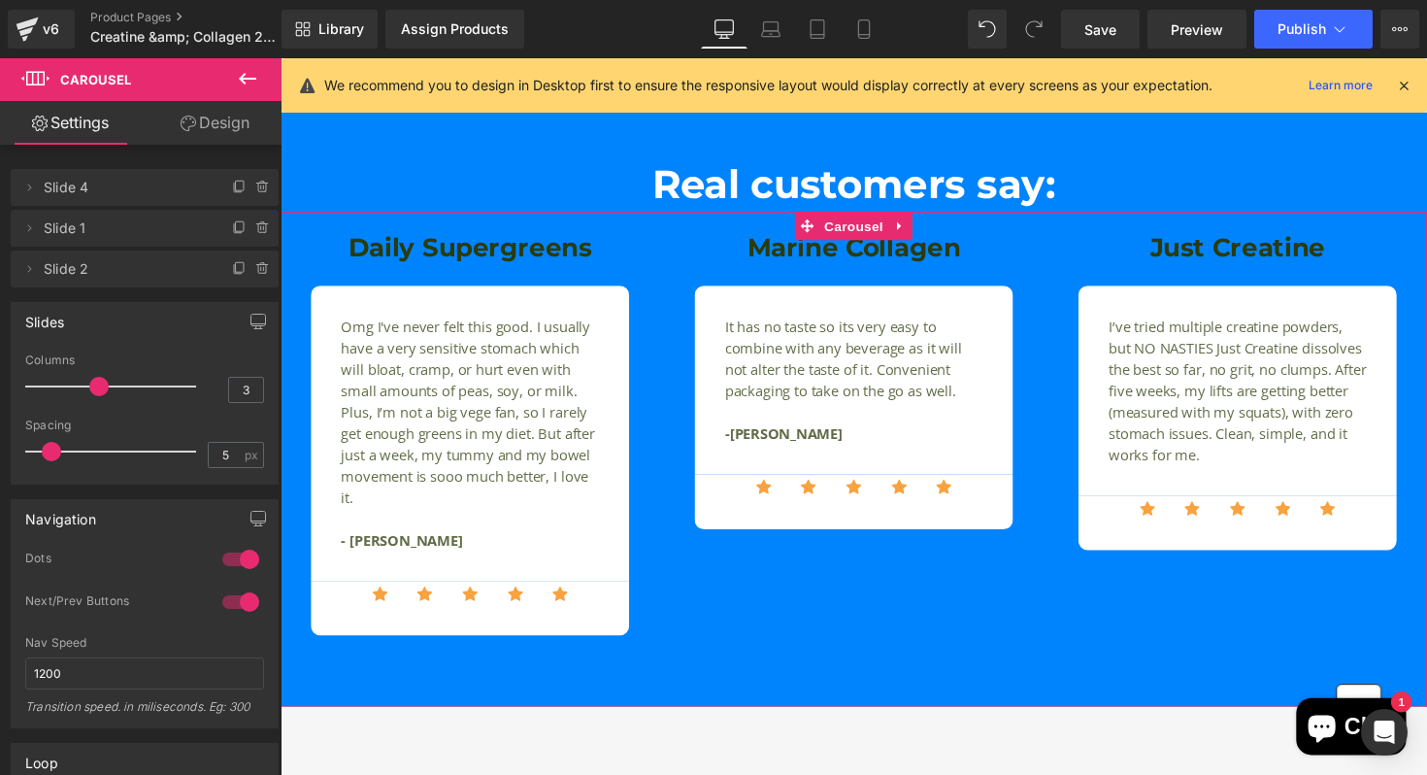
click at [76, 381] on div at bounding box center [115, 386] width 161 height 39
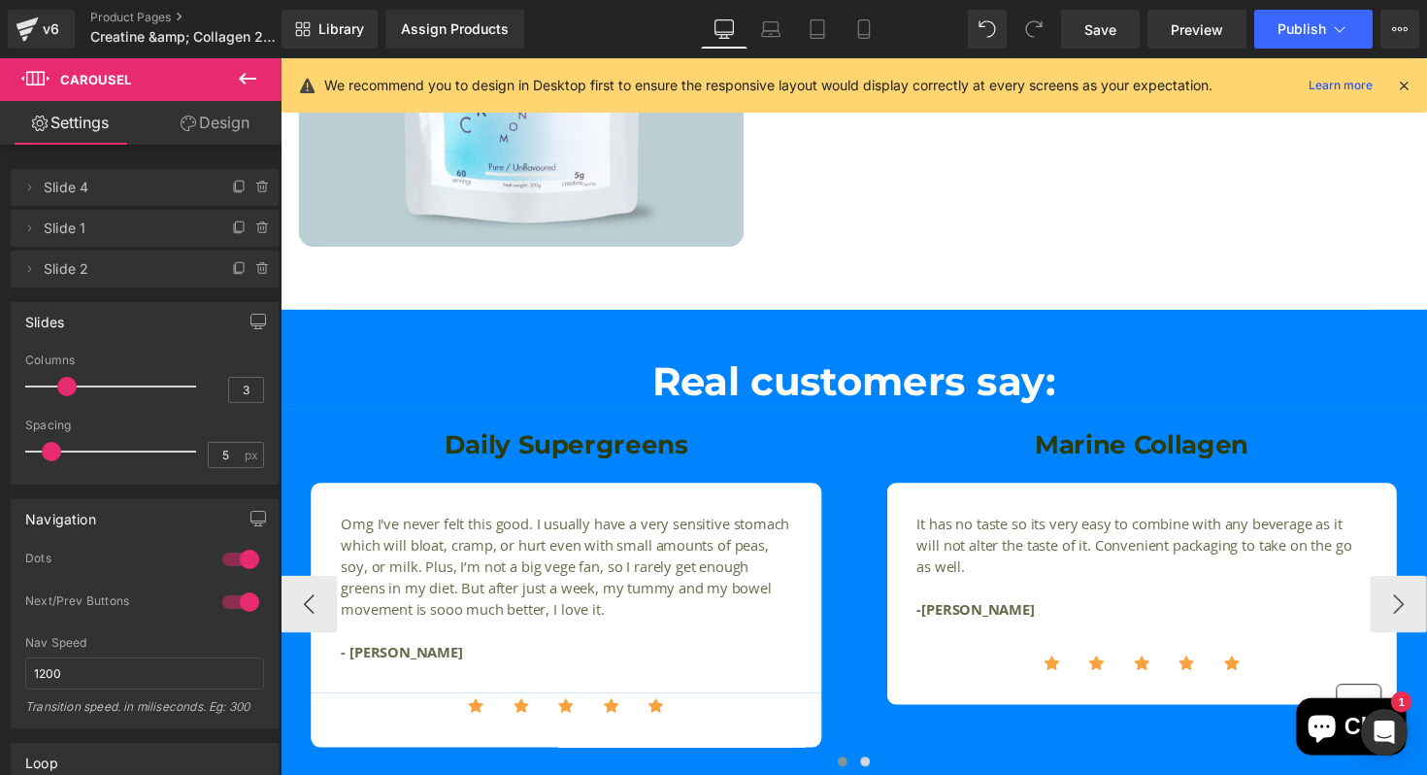
scroll to position [1914, 0]
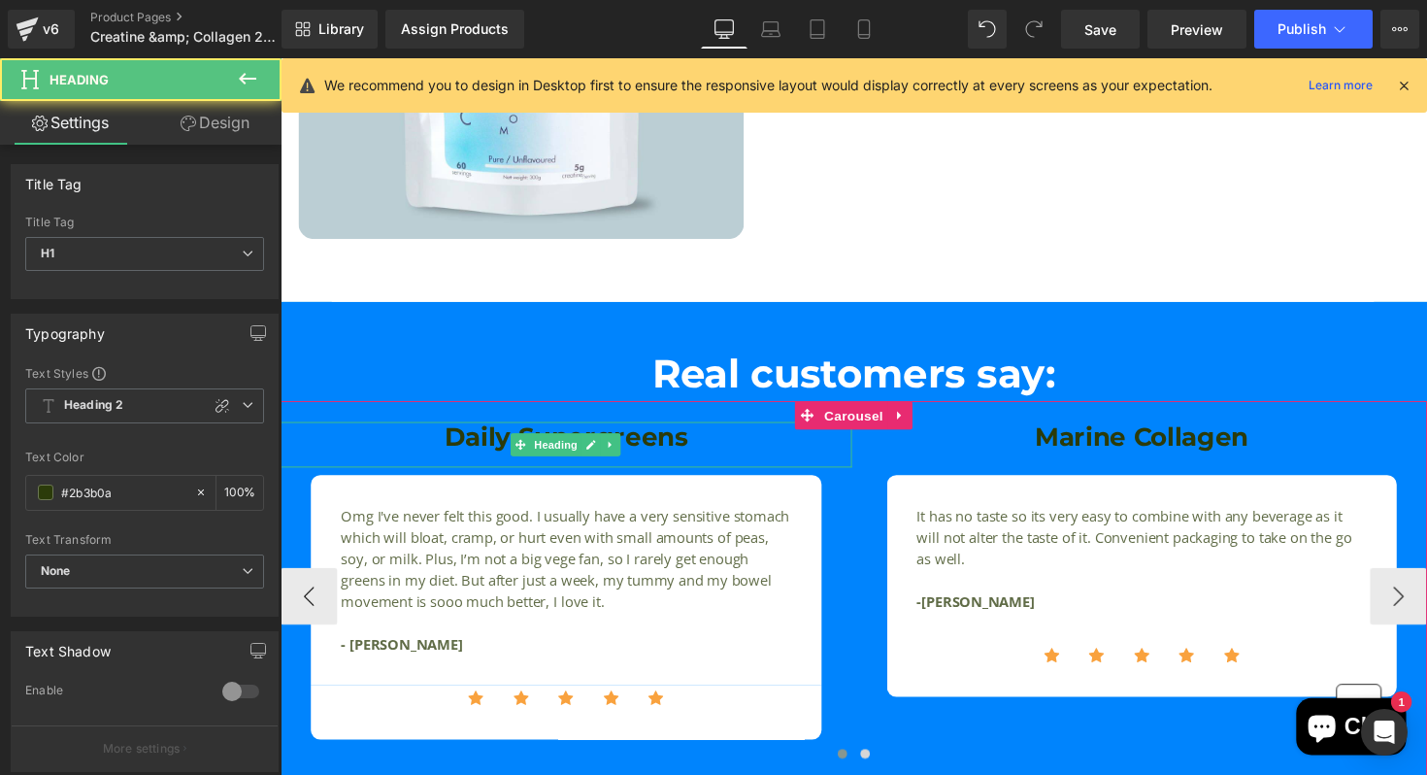
click at [710, 466] on div "Daily Supergreens" at bounding box center [573, 454] width 585 height 47
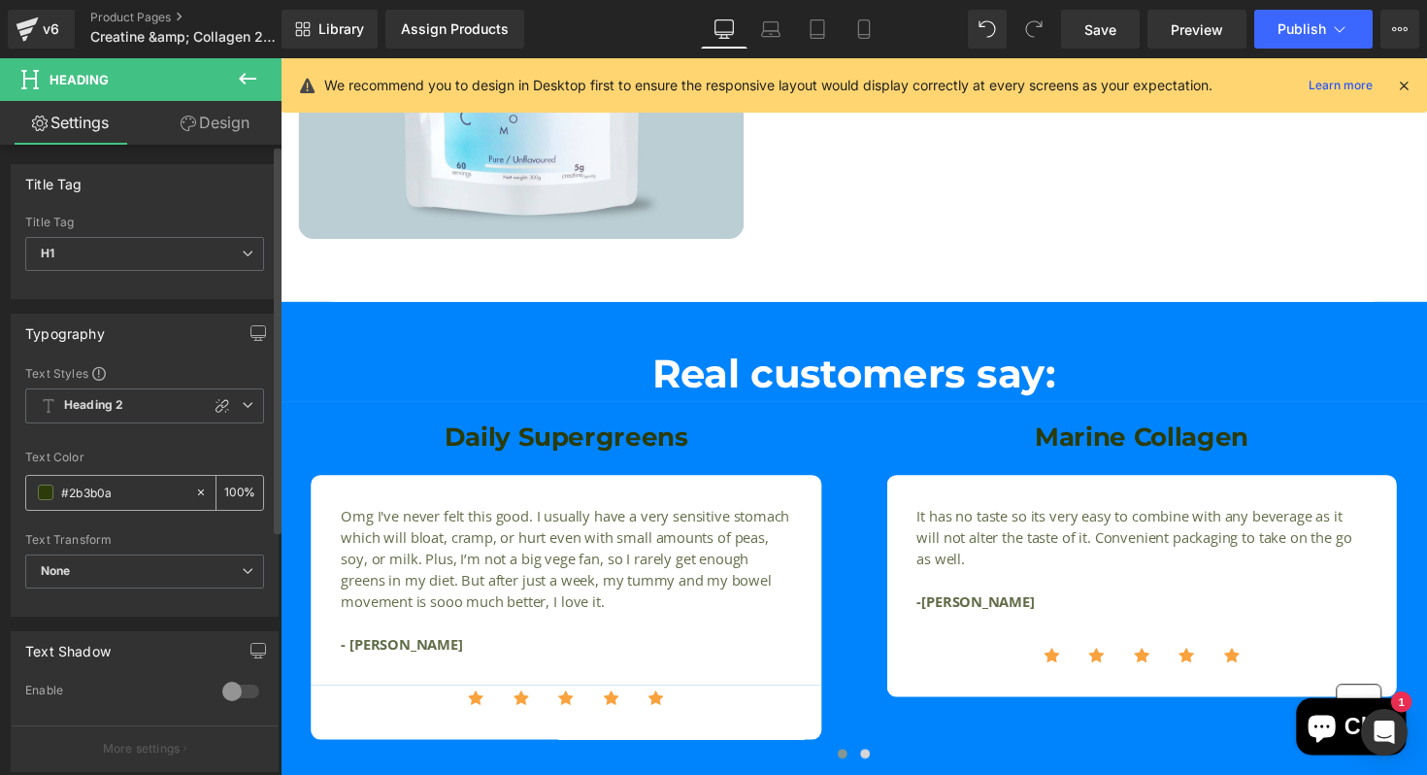
click at [47, 490] on span at bounding box center [46, 492] width 16 height 16
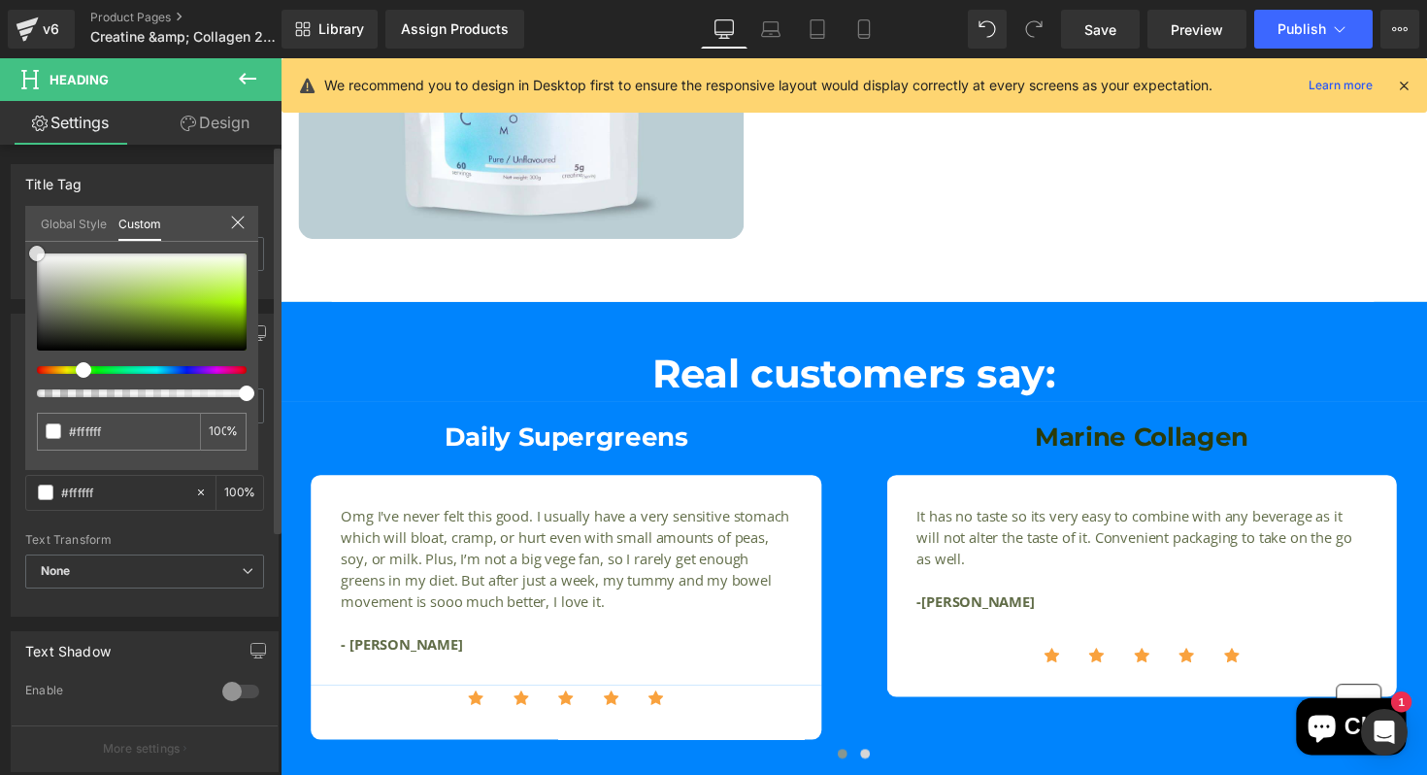
drag, startPoint x: 142, startPoint y: 332, endPoint x: 0, endPoint y: 161, distance: 222.0
click at [0, 299] on div "Typography Text Styles Custom Heading 1 Heading 2 Heading 3 Heading 4 Heading 5…" at bounding box center [145, 457] width 290 height 317
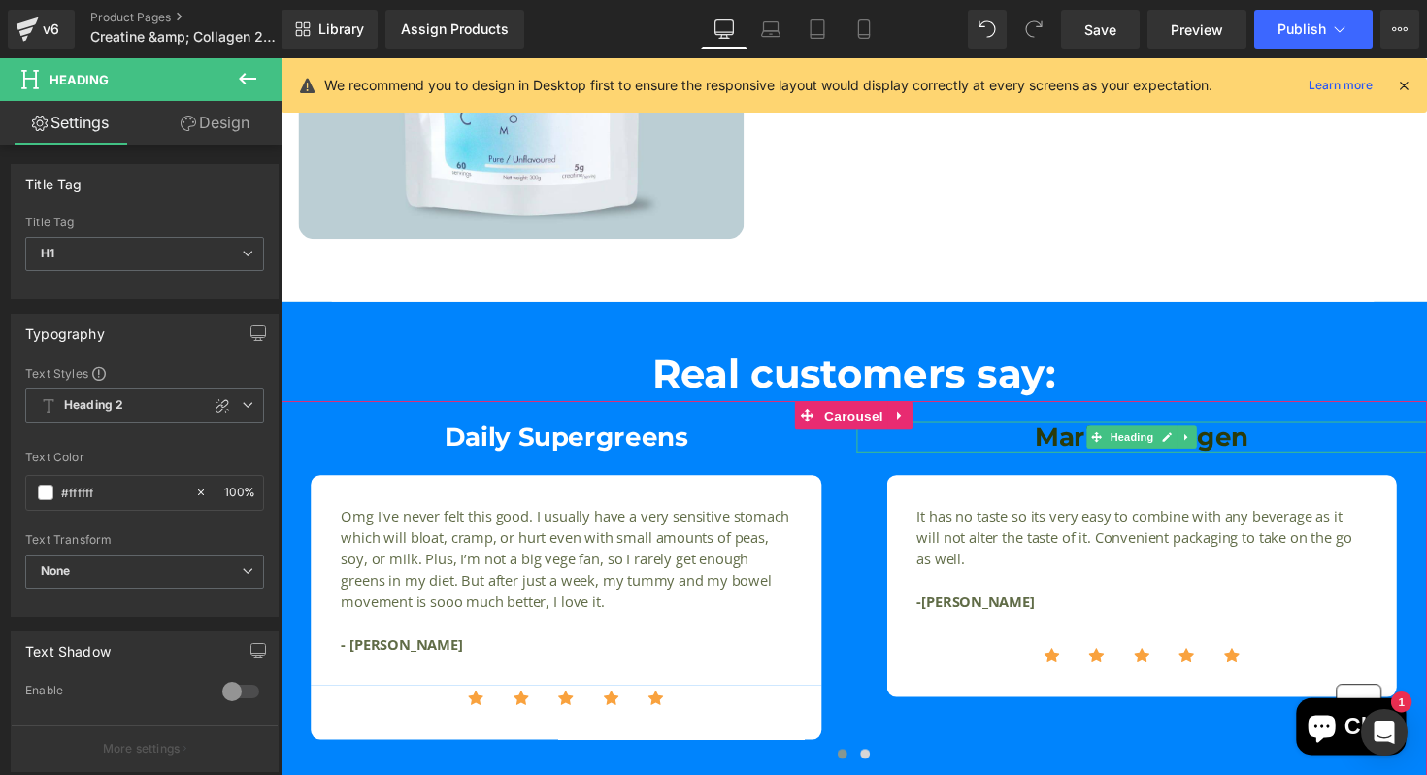
click at [1091, 443] on h1 "Marine Collagen" at bounding box center [1163, 446] width 585 height 31
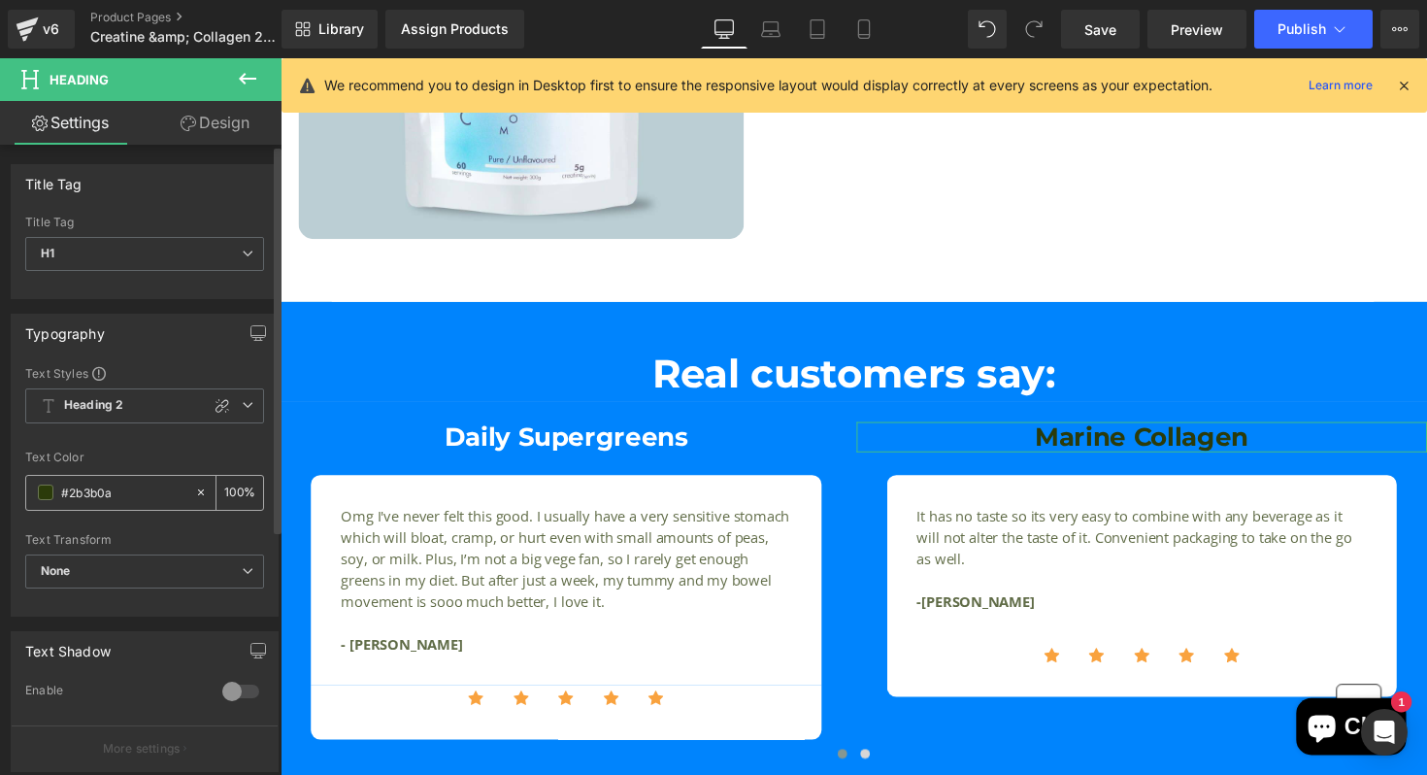
click at [42, 484] on span at bounding box center [46, 492] width 16 height 16
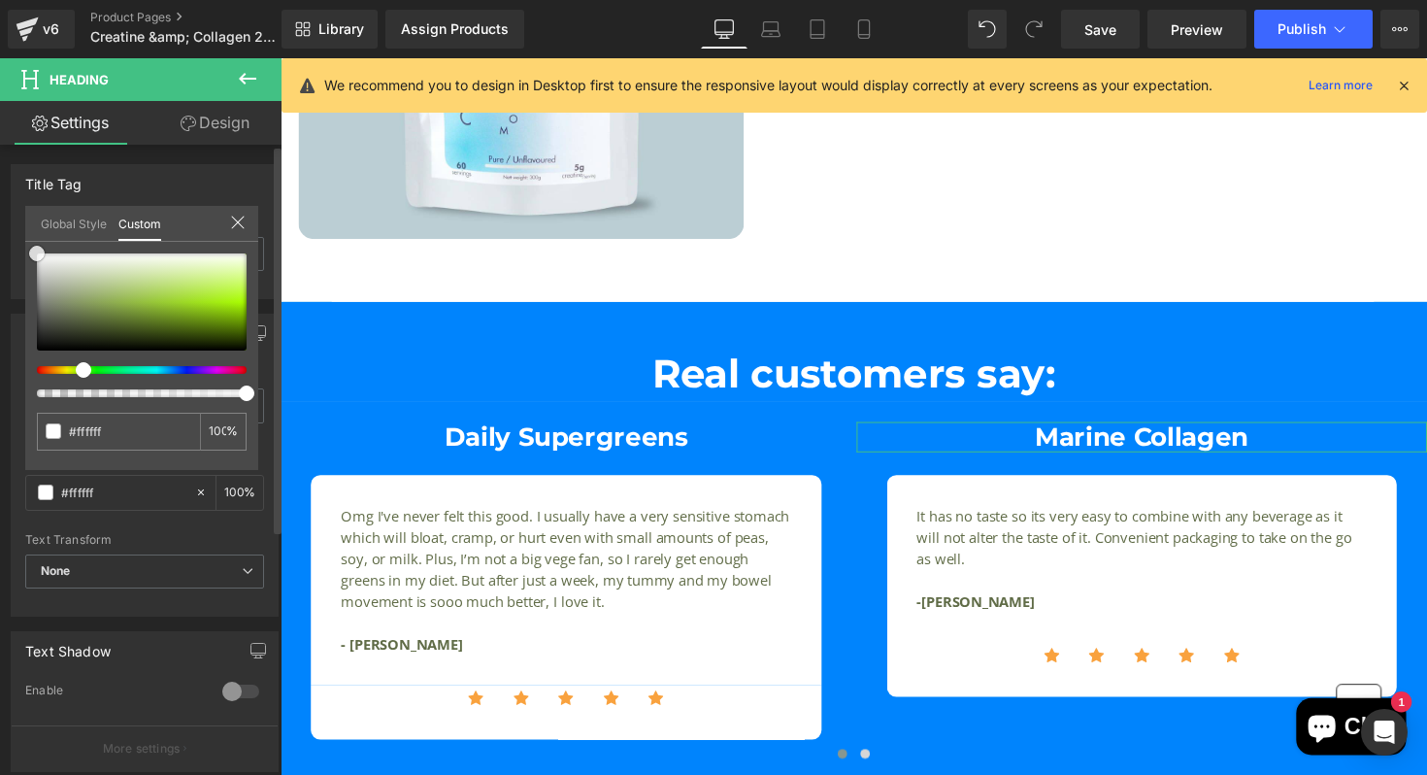
drag, startPoint x: 134, startPoint y: 332, endPoint x: 0, endPoint y: 202, distance: 186.7
click at [0, 299] on div "Typography Text Styles Custom Heading 1 Heading 2 Heading 3 Heading 4 Heading 5…" at bounding box center [145, 457] width 290 height 317
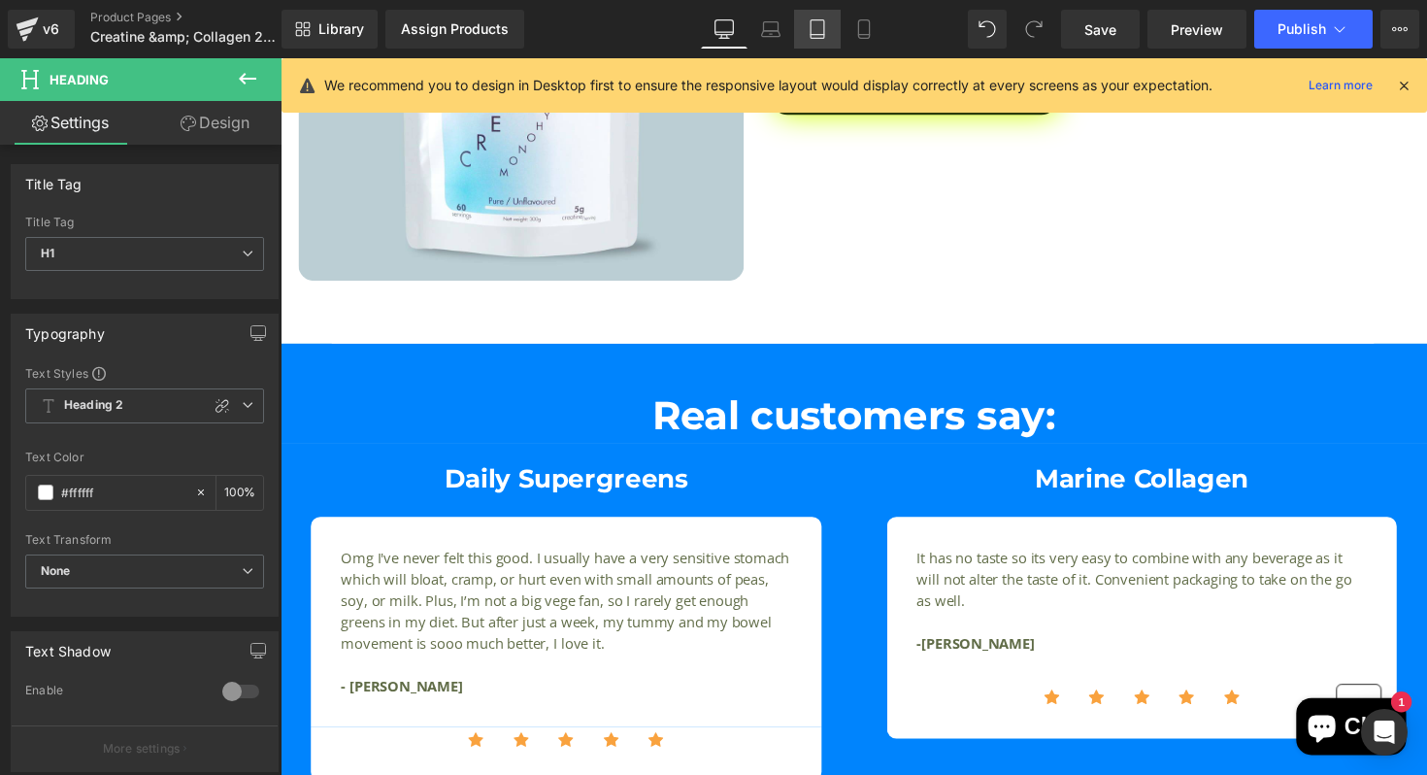
click at [805, 32] on link "Tablet" at bounding box center [817, 29] width 47 height 39
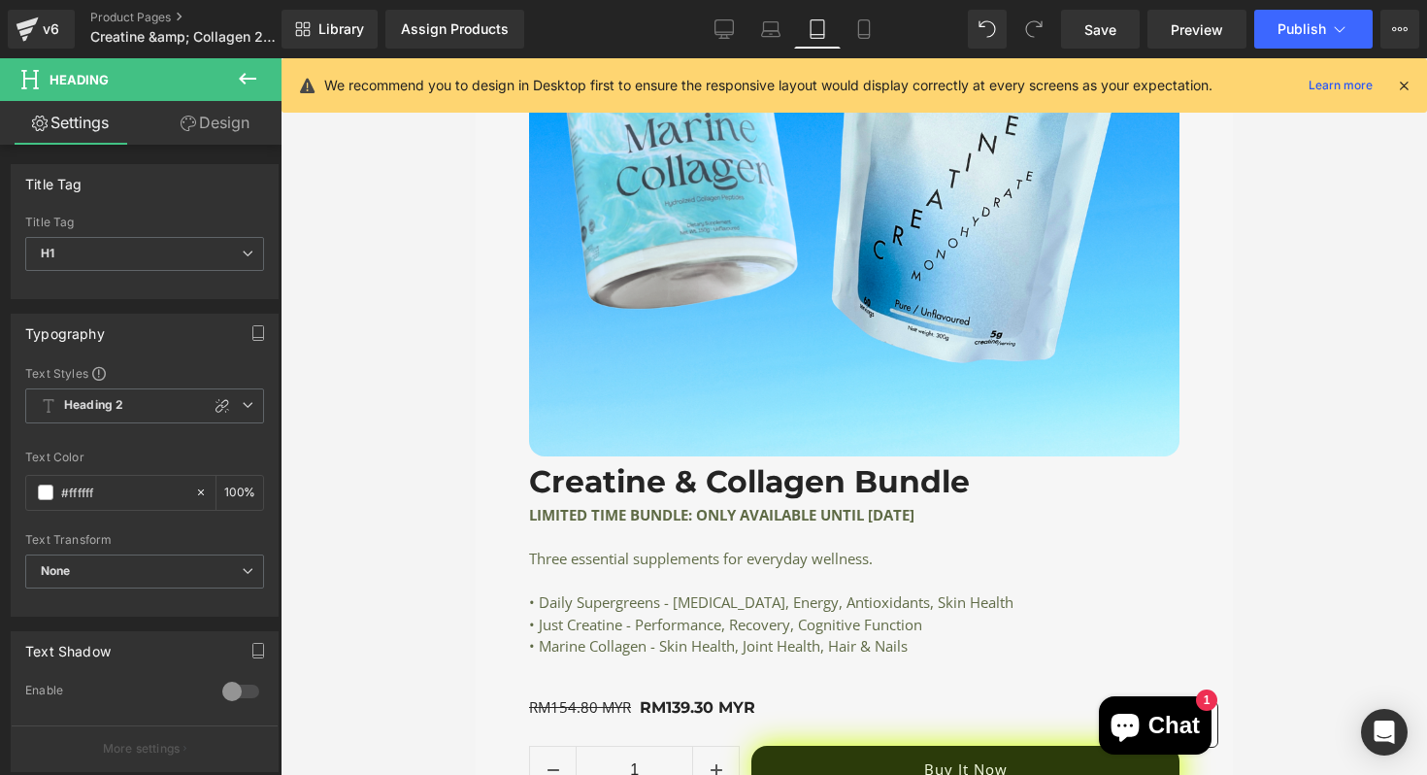
scroll to position [3510, 0]
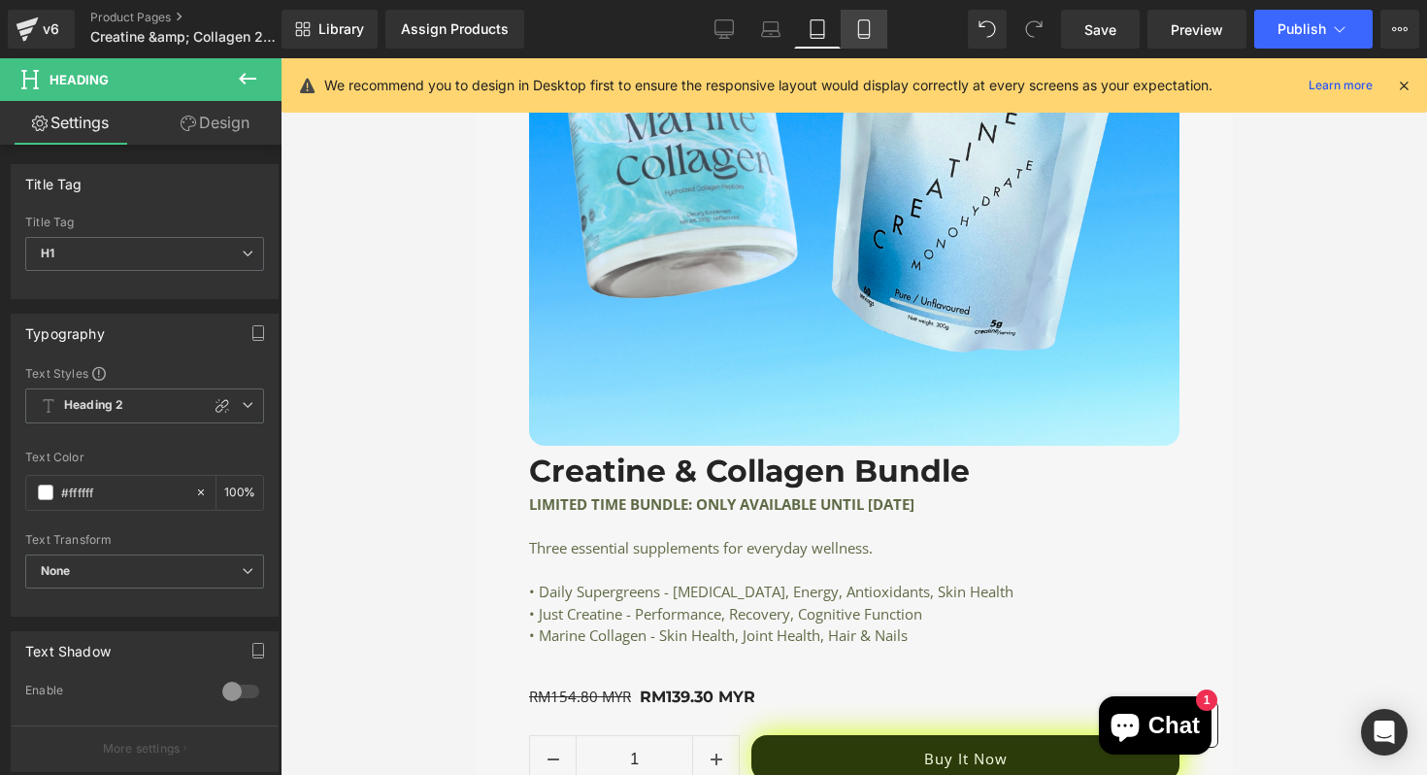
click at [867, 27] on icon at bounding box center [863, 28] width 19 height 19
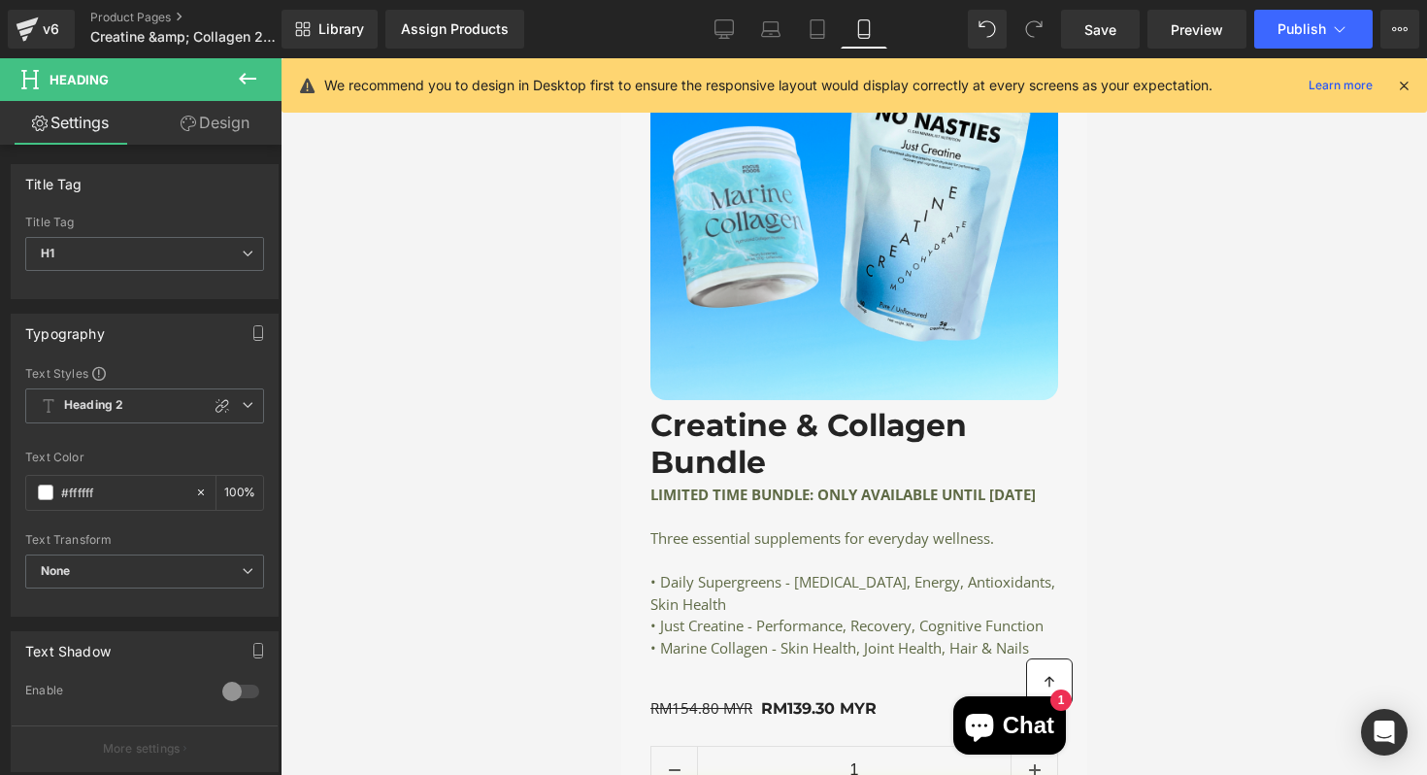
scroll to position [4161, 0]
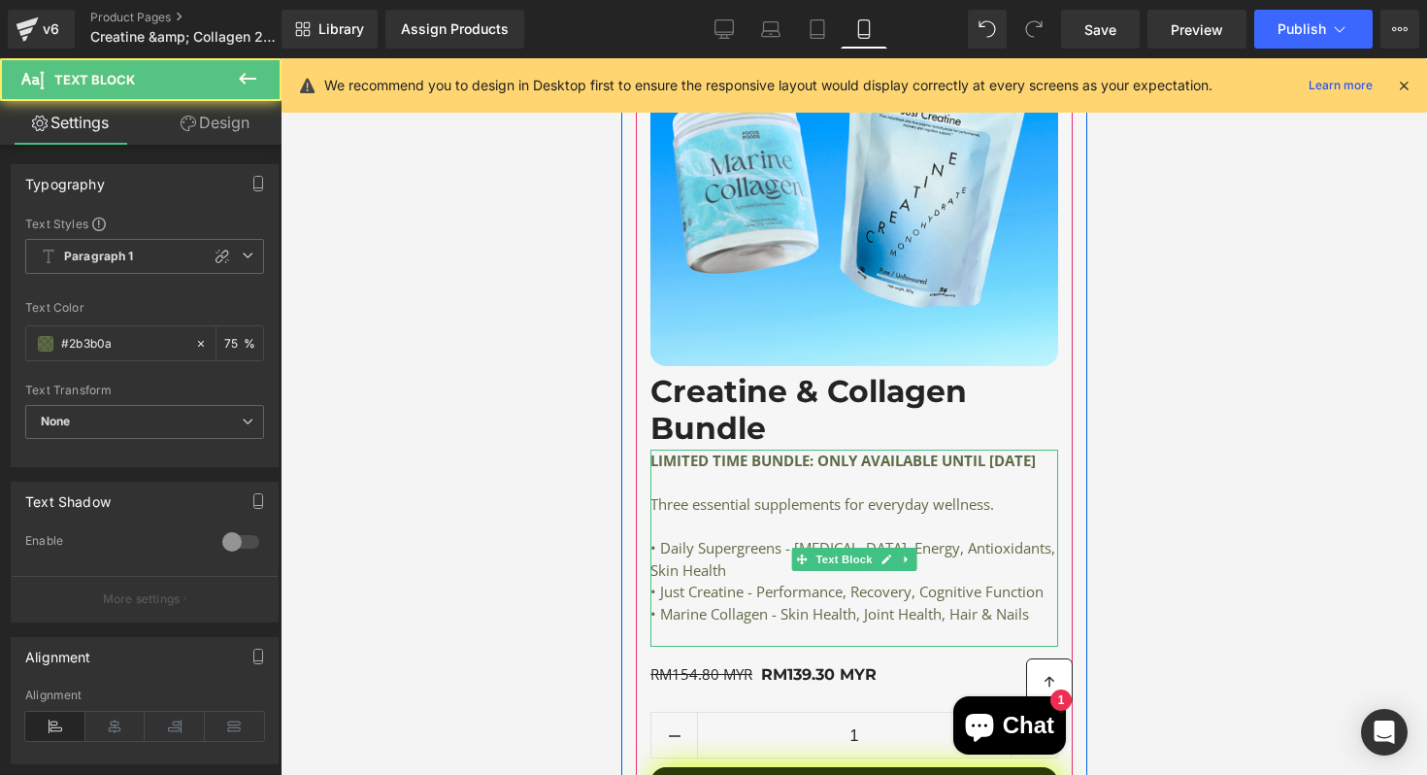
click at [924, 464] on strong "LIMITED TIME BUNDLE: ONLY AVAILABLE UNTIL 7TH JULY 2025" at bounding box center [841, 459] width 385 height 19
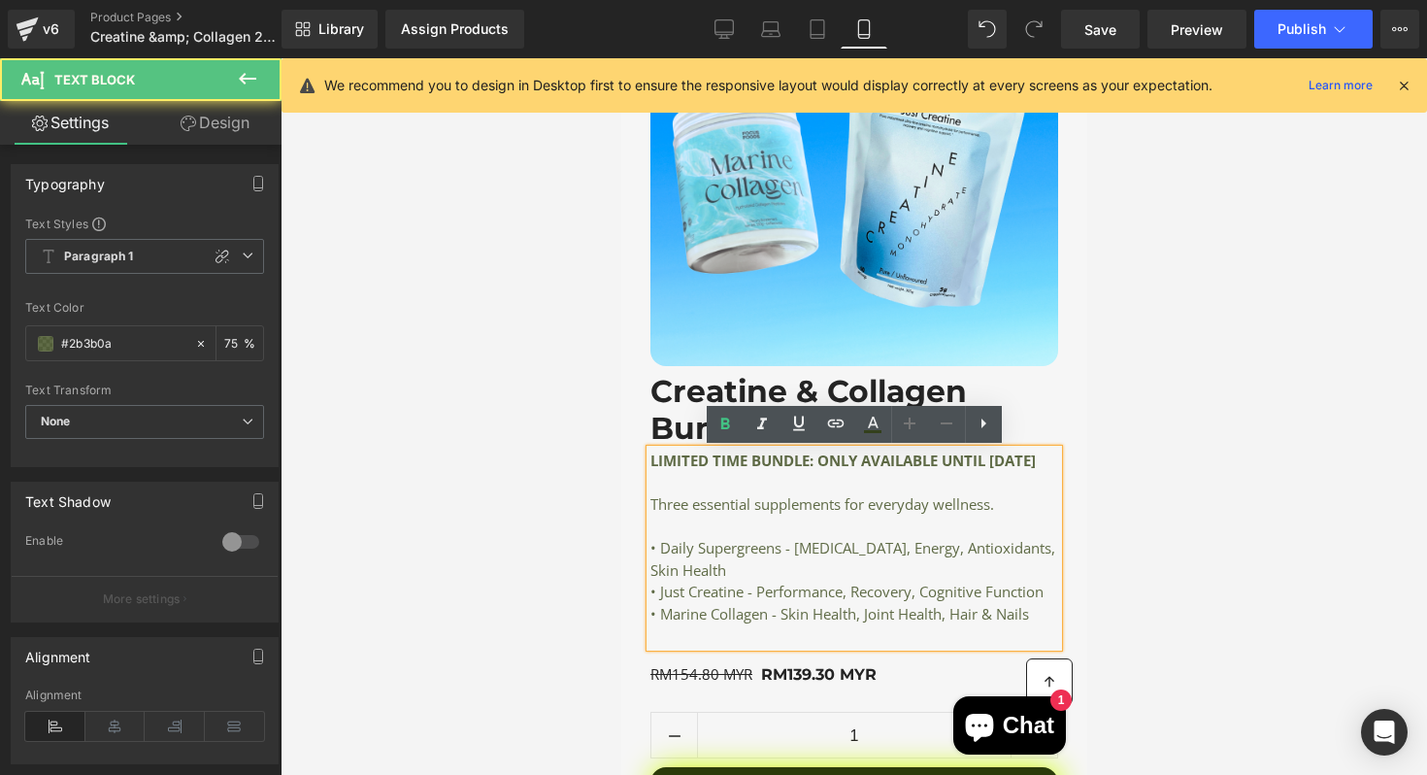
click at [961, 464] on strong "LIMITED TIME BUNDLE: ONLY AVAILABLE UNTIL 7TH JULY 2025" at bounding box center [841, 459] width 385 height 19
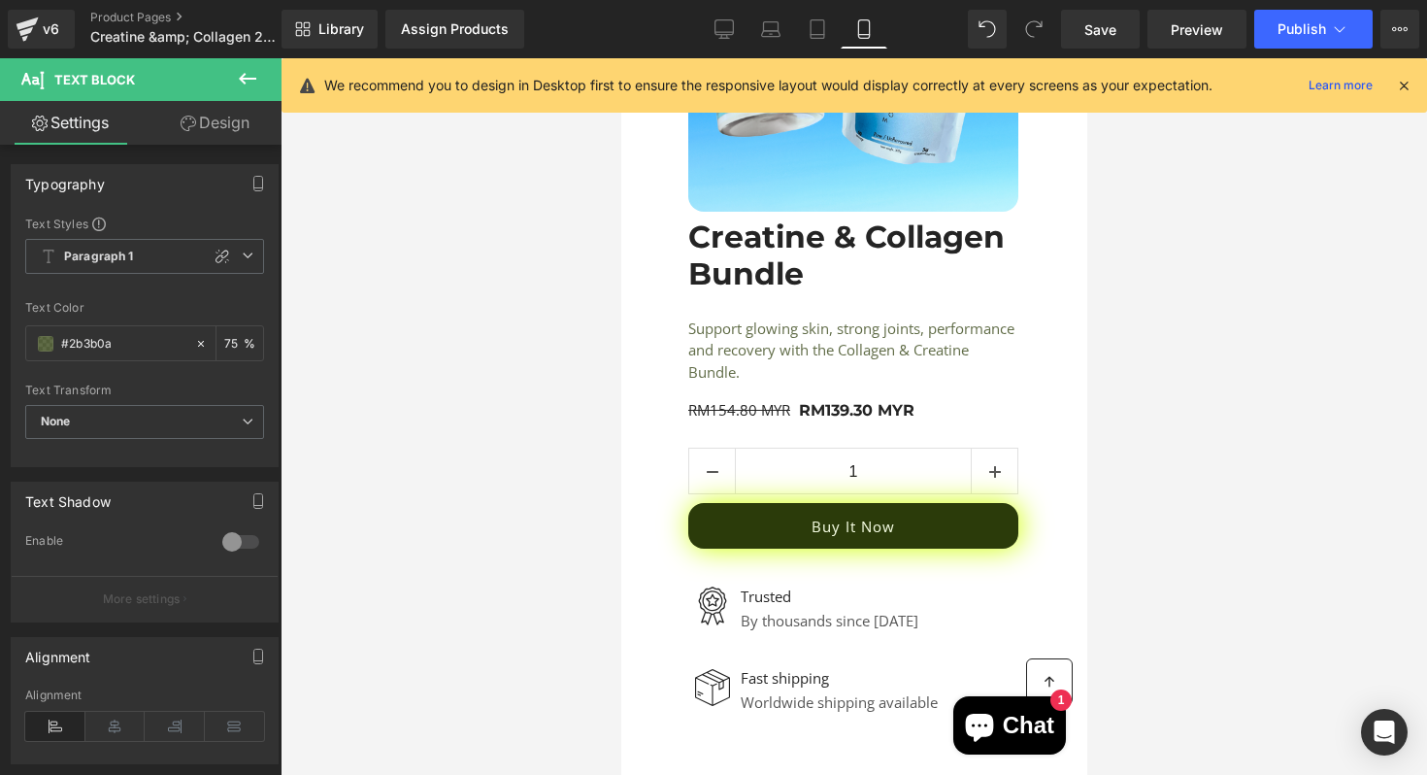
scroll to position [406, 0]
click at [783, 347] on p "Support glowing skin, strong joints, performance and recovery with the Collagen…" at bounding box center [852, 349] width 330 height 66
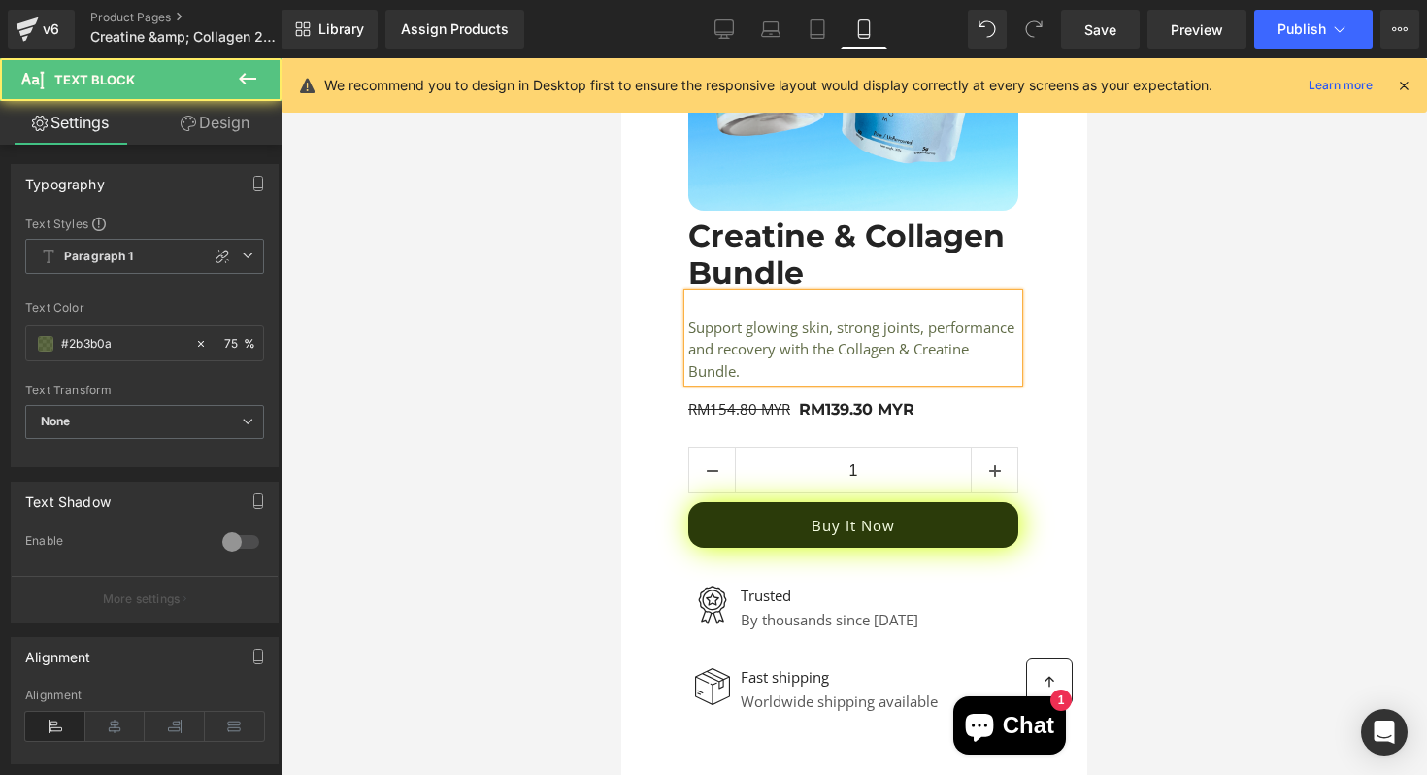
copy div "Support glowing skin, strong joints, performance and recovery with the Collagen…"
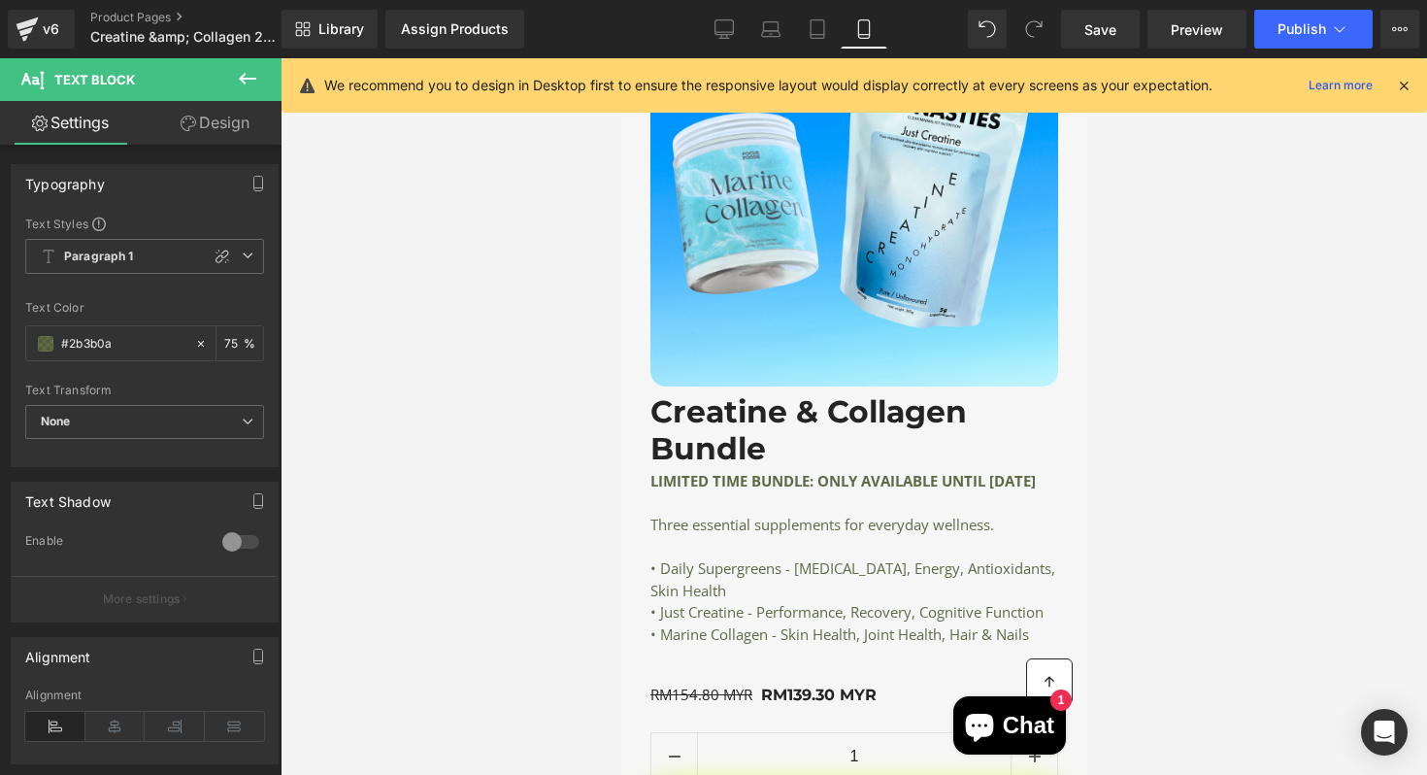
scroll to position [4276, 0]
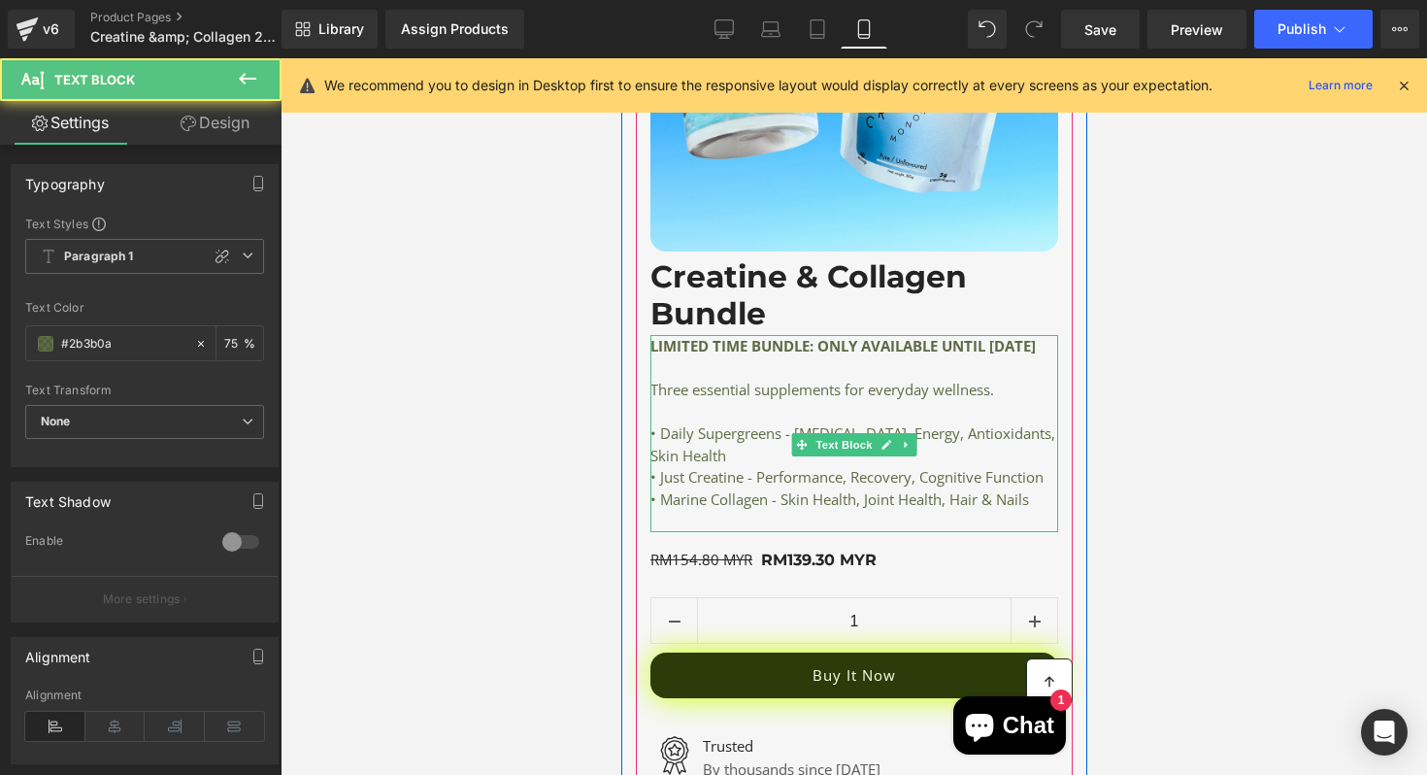
click at [767, 488] on p "• Just Creatine - Performance, Recovery, Cognitive Function" at bounding box center [853, 477] width 408 height 22
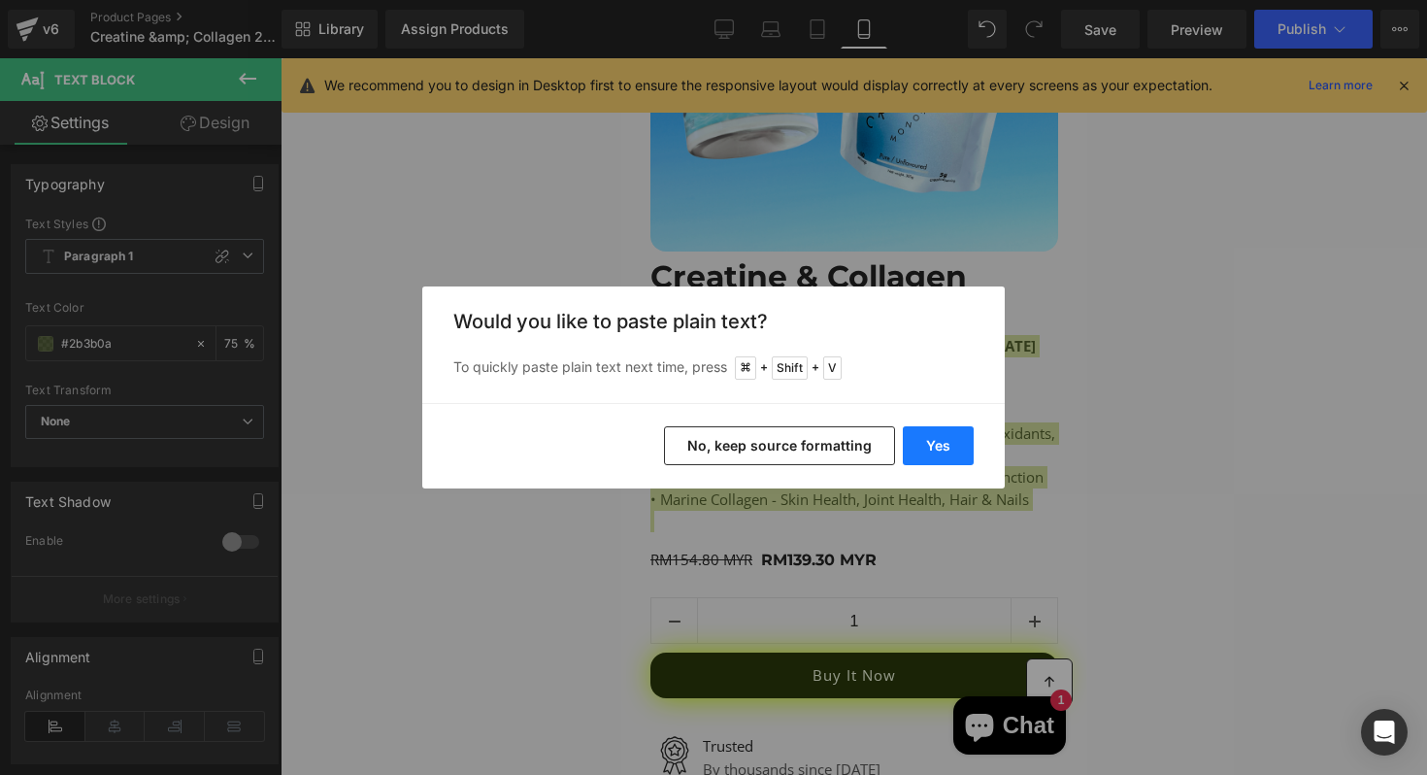
click at [920, 443] on button "Yes" at bounding box center [938, 445] width 71 height 39
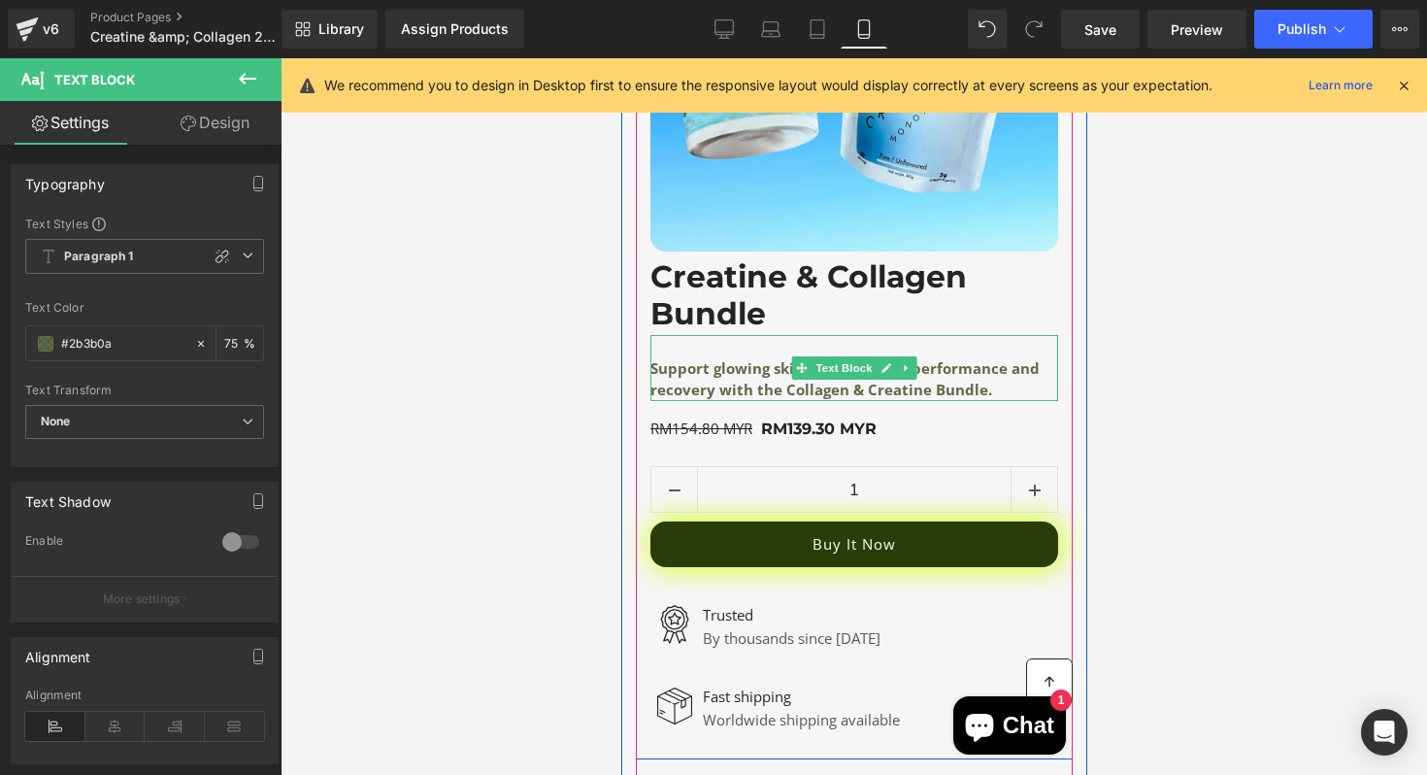
click at [940, 370] on b "Support glowing skin, strong joints, performance and recovery with the Collagen…" at bounding box center [843, 379] width 389 height 42
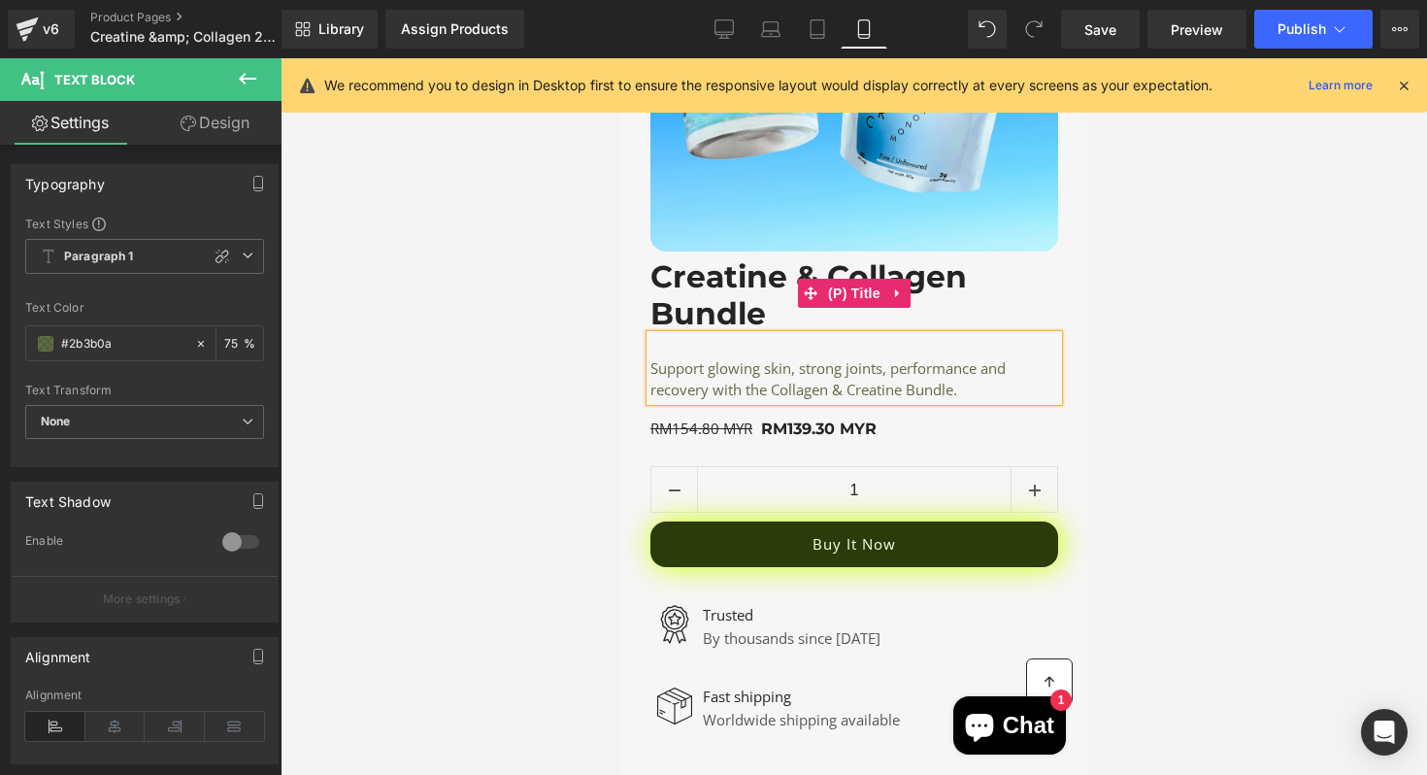
click at [1030, 287] on link "Creatine & Collagen Bundle" at bounding box center [853, 292] width 408 height 82
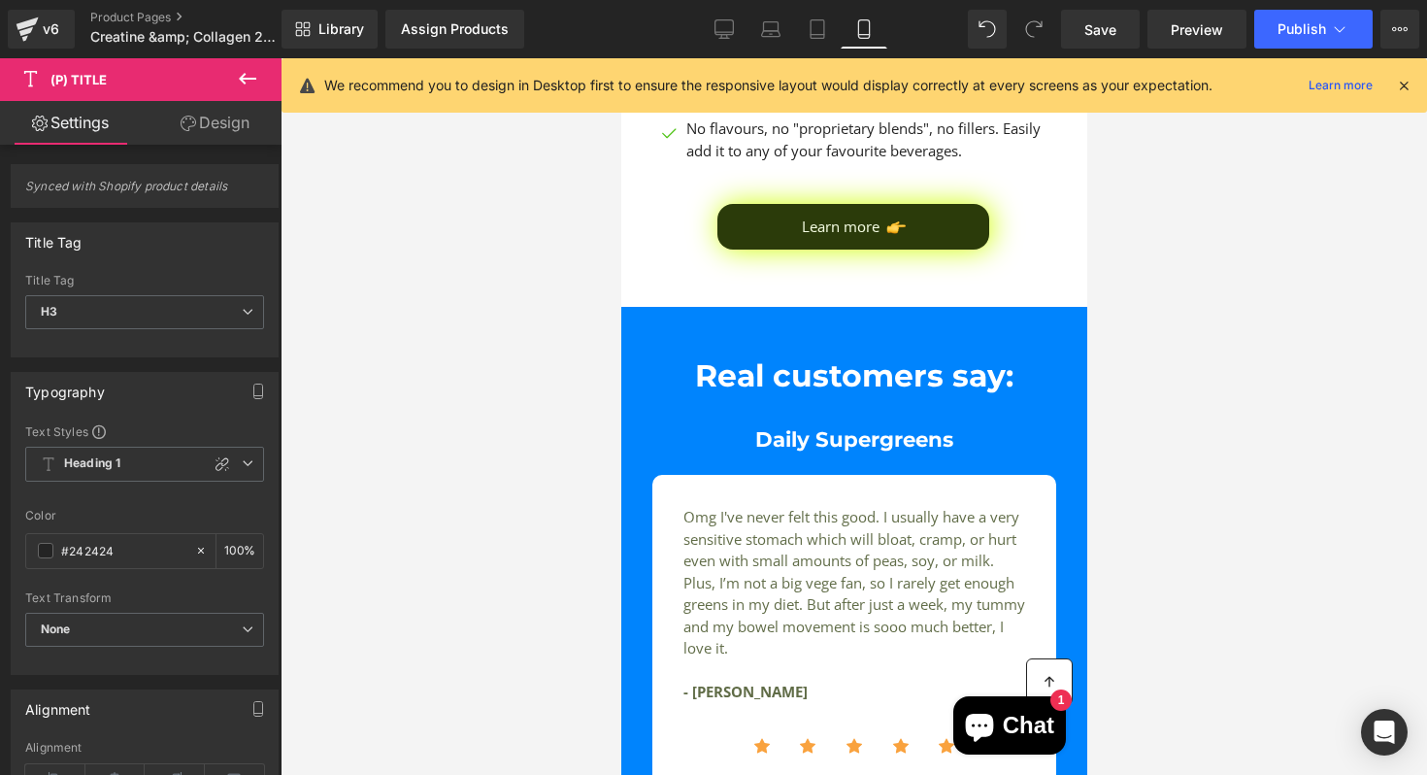
scroll to position [3017, 0]
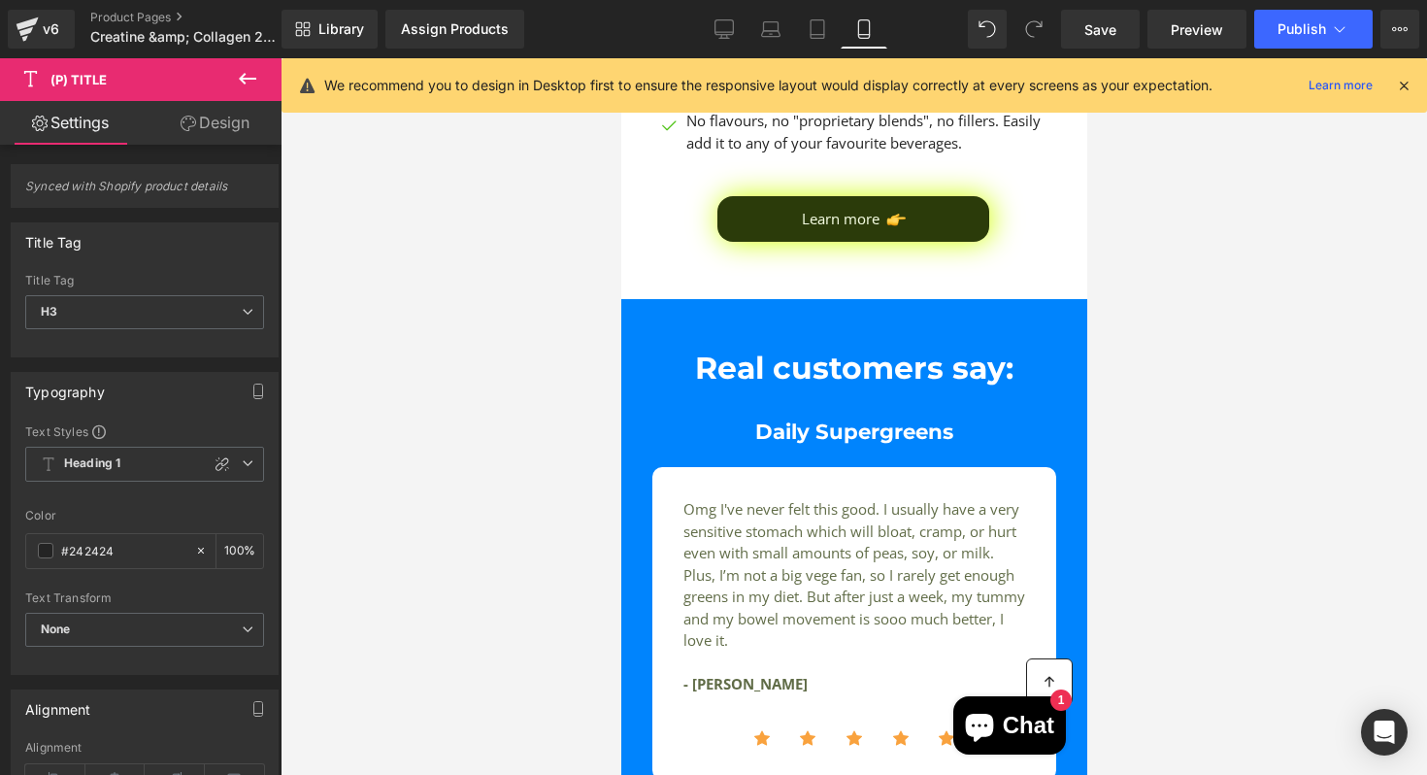
click at [735, 50] on div "Library Assign Products Product Preview No product match your search. Please tr…" at bounding box center [853, 29] width 1145 height 58
click at [731, 46] on link "Desktop" at bounding box center [724, 29] width 47 height 39
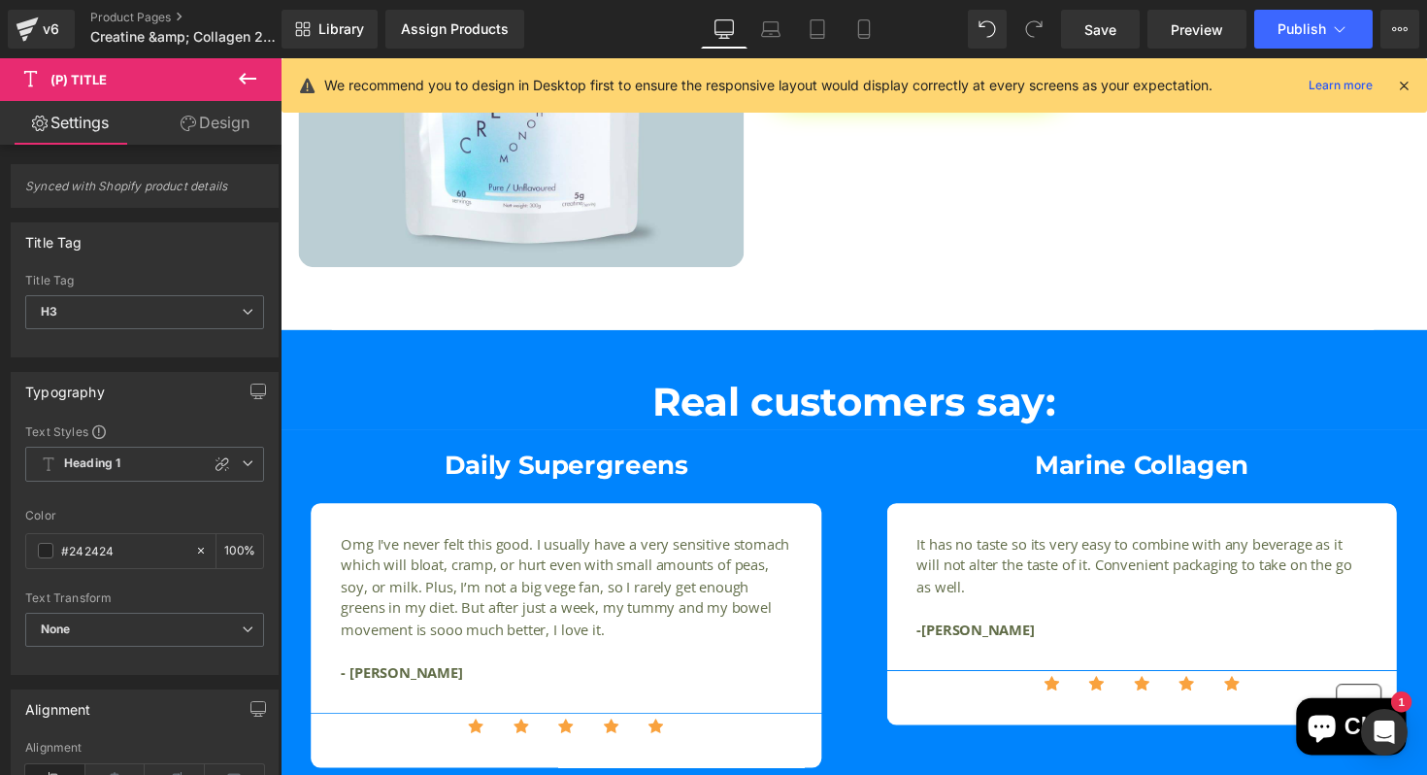
scroll to position [2004, 0]
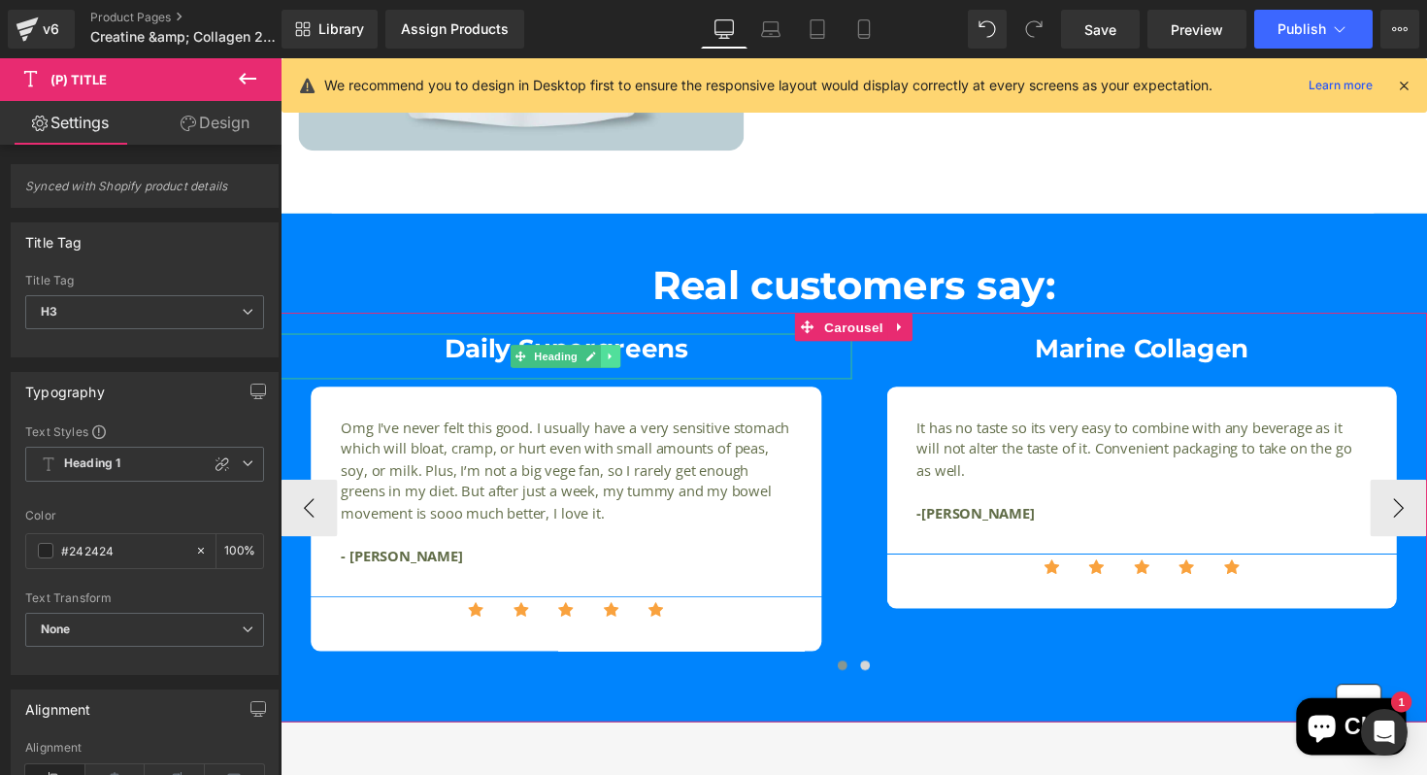
click at [622, 355] on link at bounding box center [620, 363] width 20 height 23
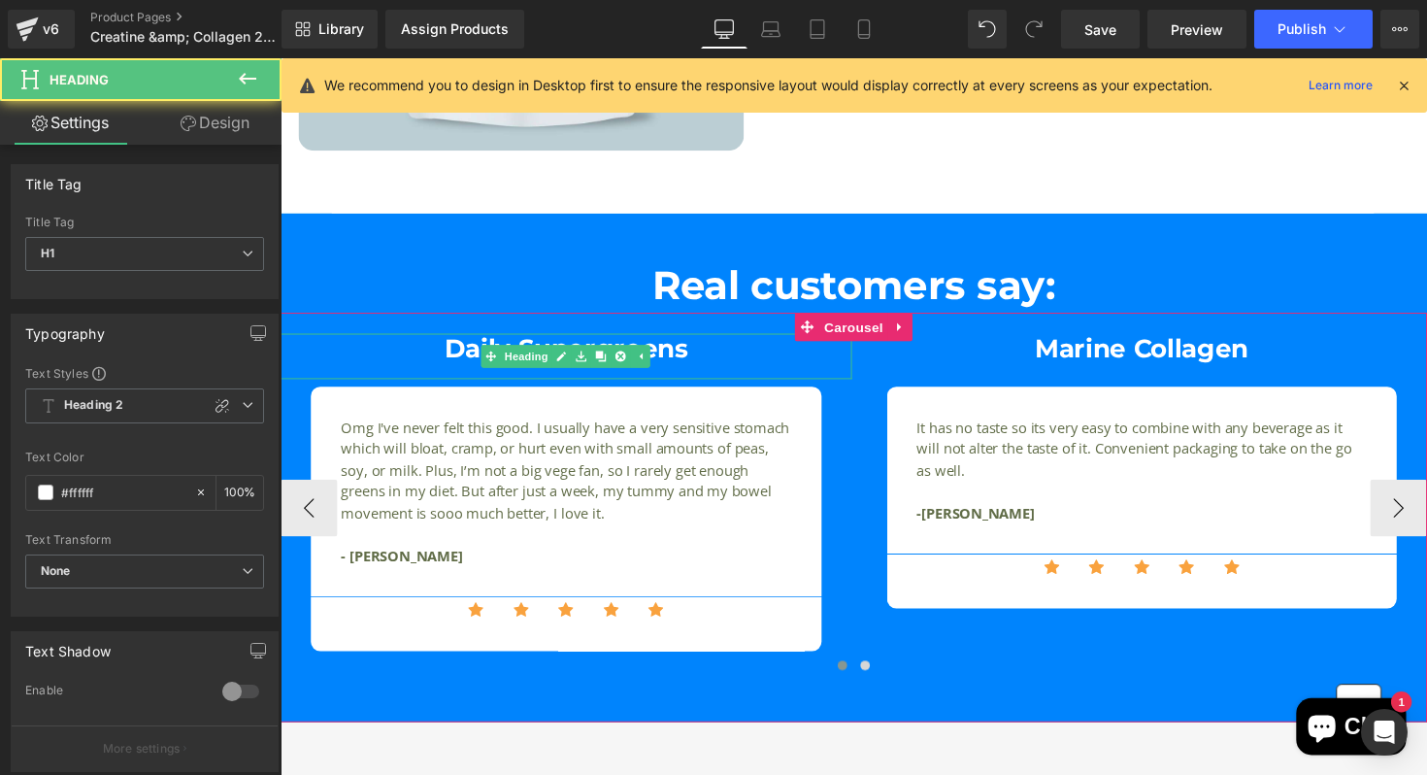
click at [706, 371] on h1 "Daily Supergreens" at bounding box center [573, 356] width 585 height 31
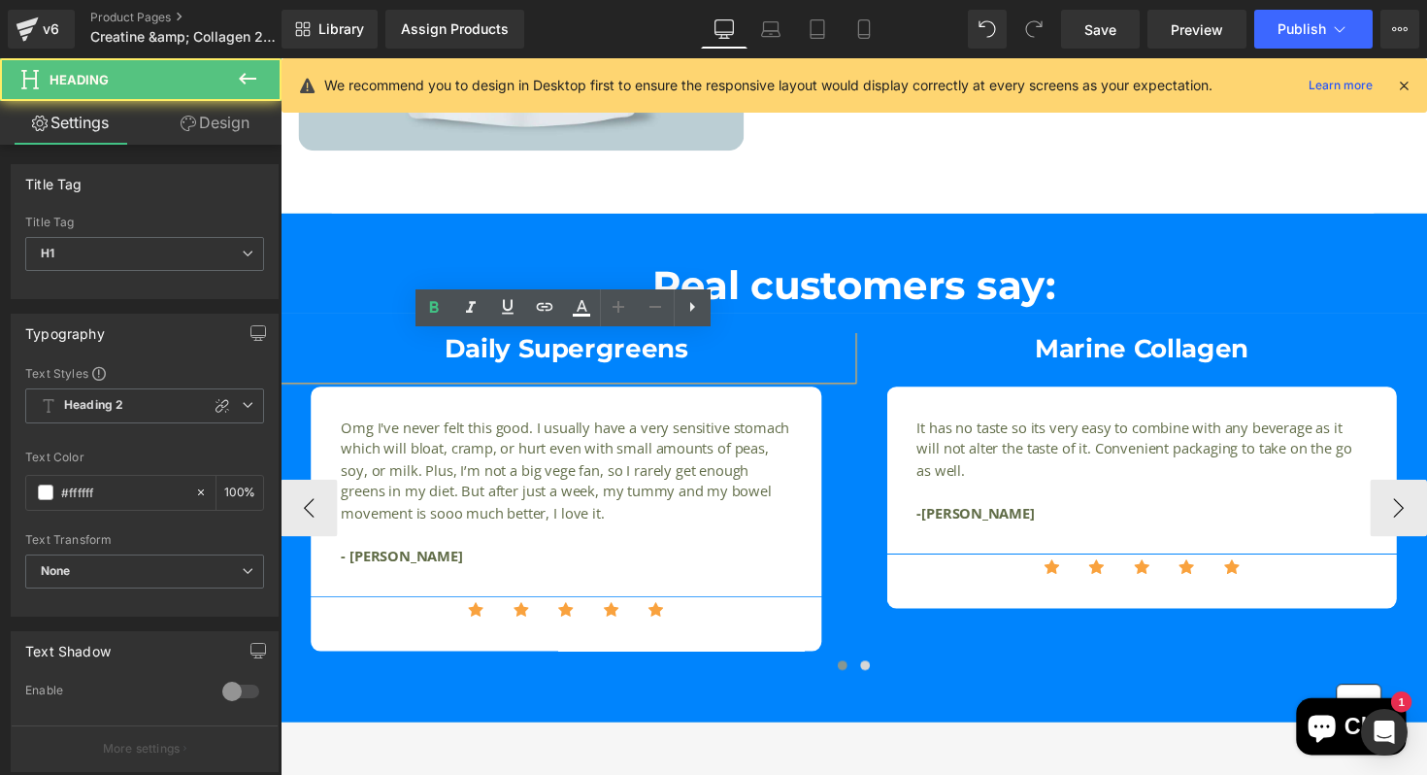
click at [706, 371] on h1 "Daily Supergreens" at bounding box center [573, 356] width 585 height 31
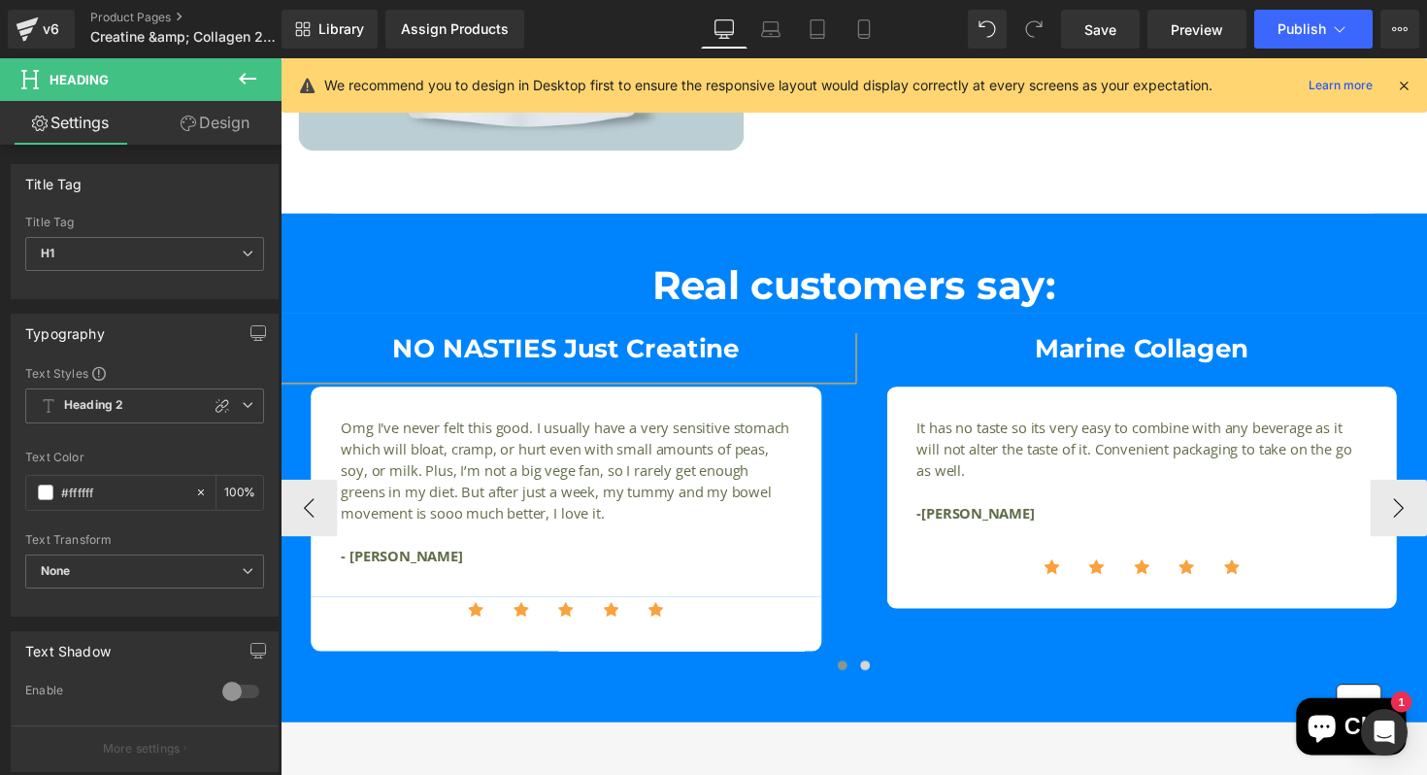
click at [862, 579] on div "NO NASTIES Just Creatine Heading Omg I've never felt this good. I usually have …" at bounding box center [573, 519] width 585 height 356
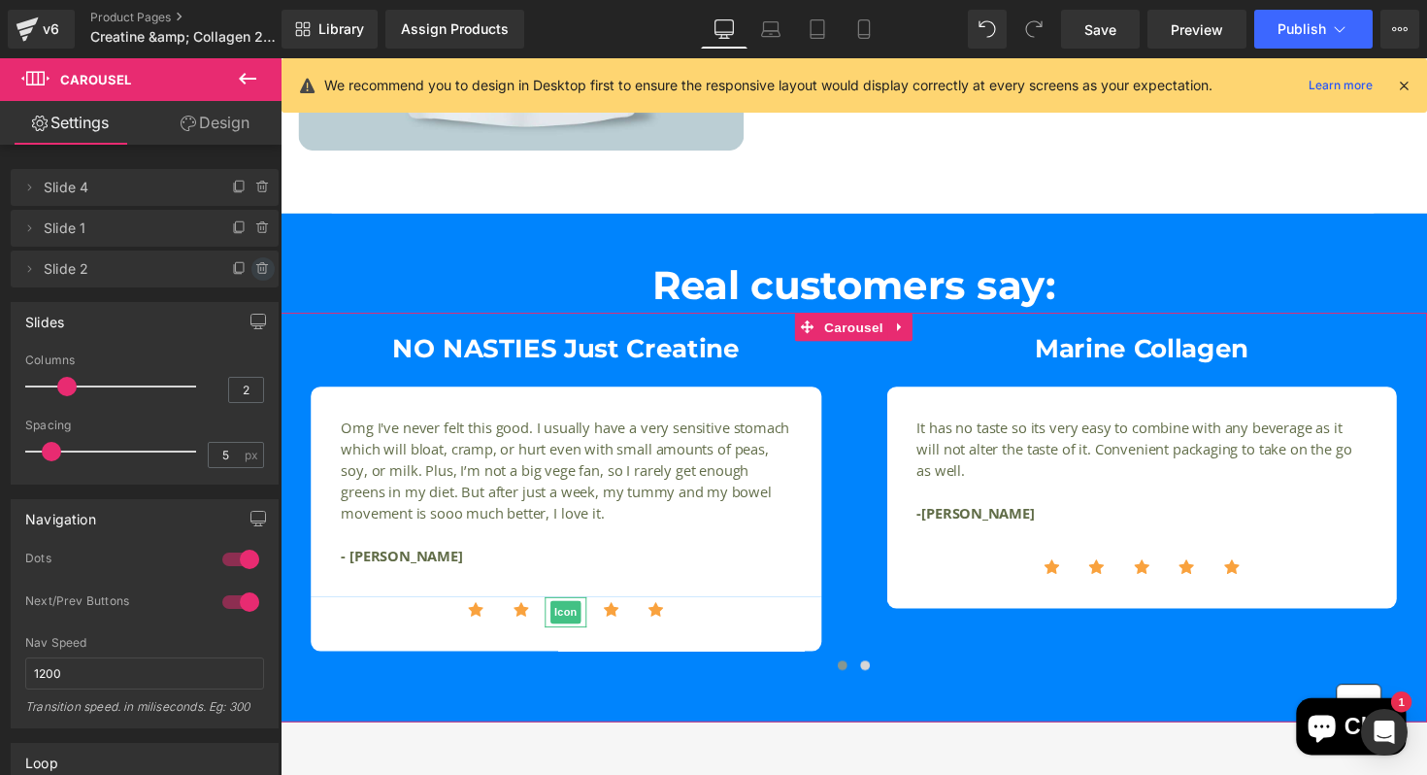
click at [258, 273] on icon at bounding box center [262, 269] width 8 height 9
click at [250, 273] on button "Delete" at bounding box center [242, 269] width 61 height 25
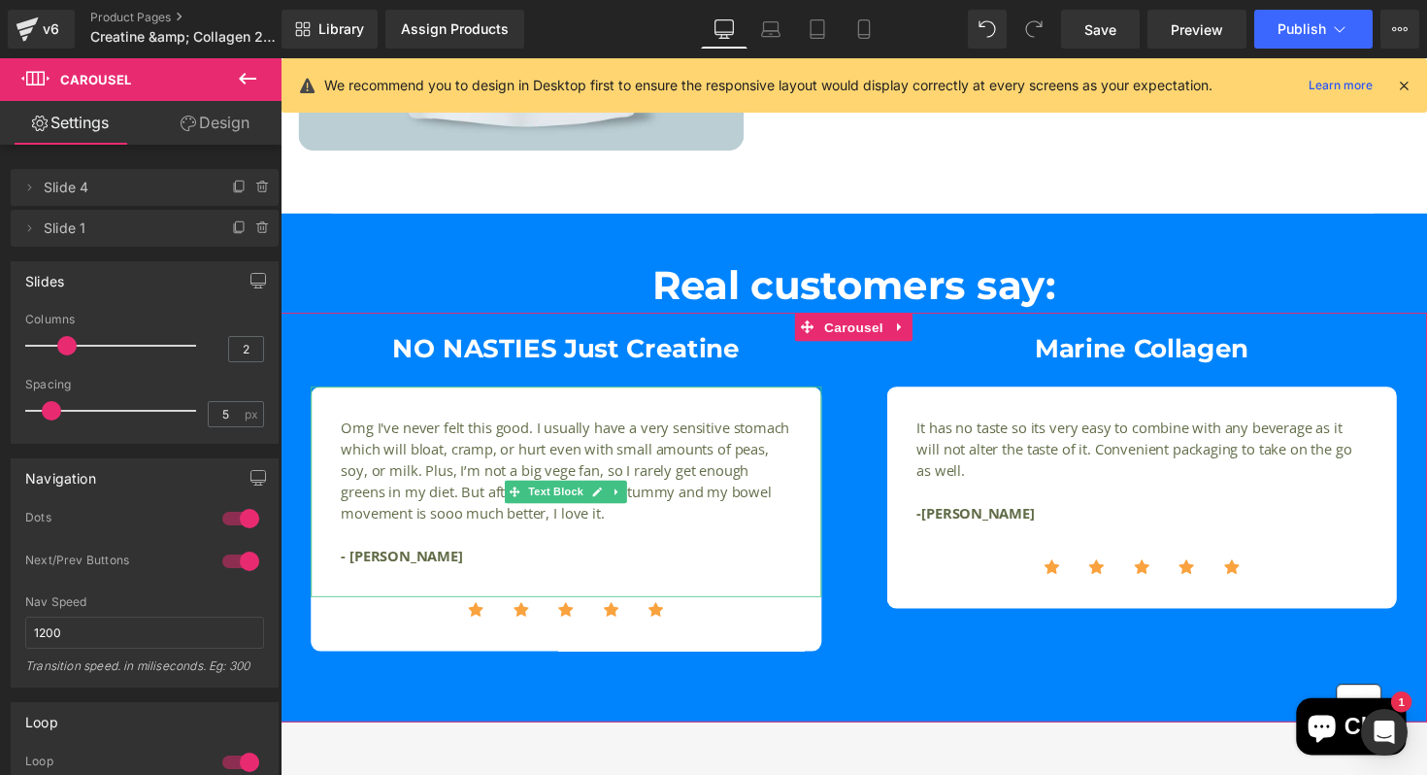
click at [447, 474] on p "Omg I've never felt this good. I usually have a very sensitive stomach which wi…" at bounding box center [573, 481] width 461 height 110
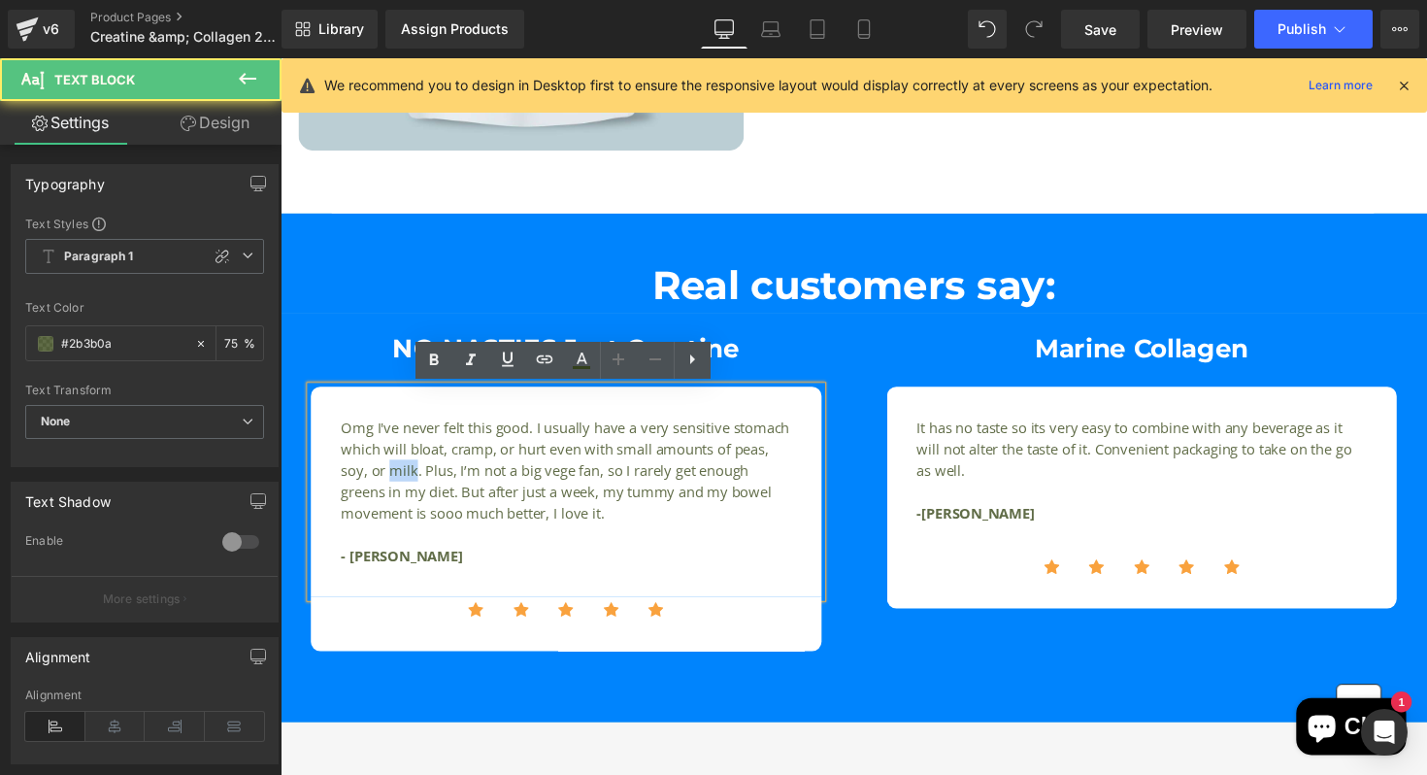
click at [447, 474] on p "Omg I've never felt this good. I usually have a very sensitive stomach which wi…" at bounding box center [573, 481] width 461 height 110
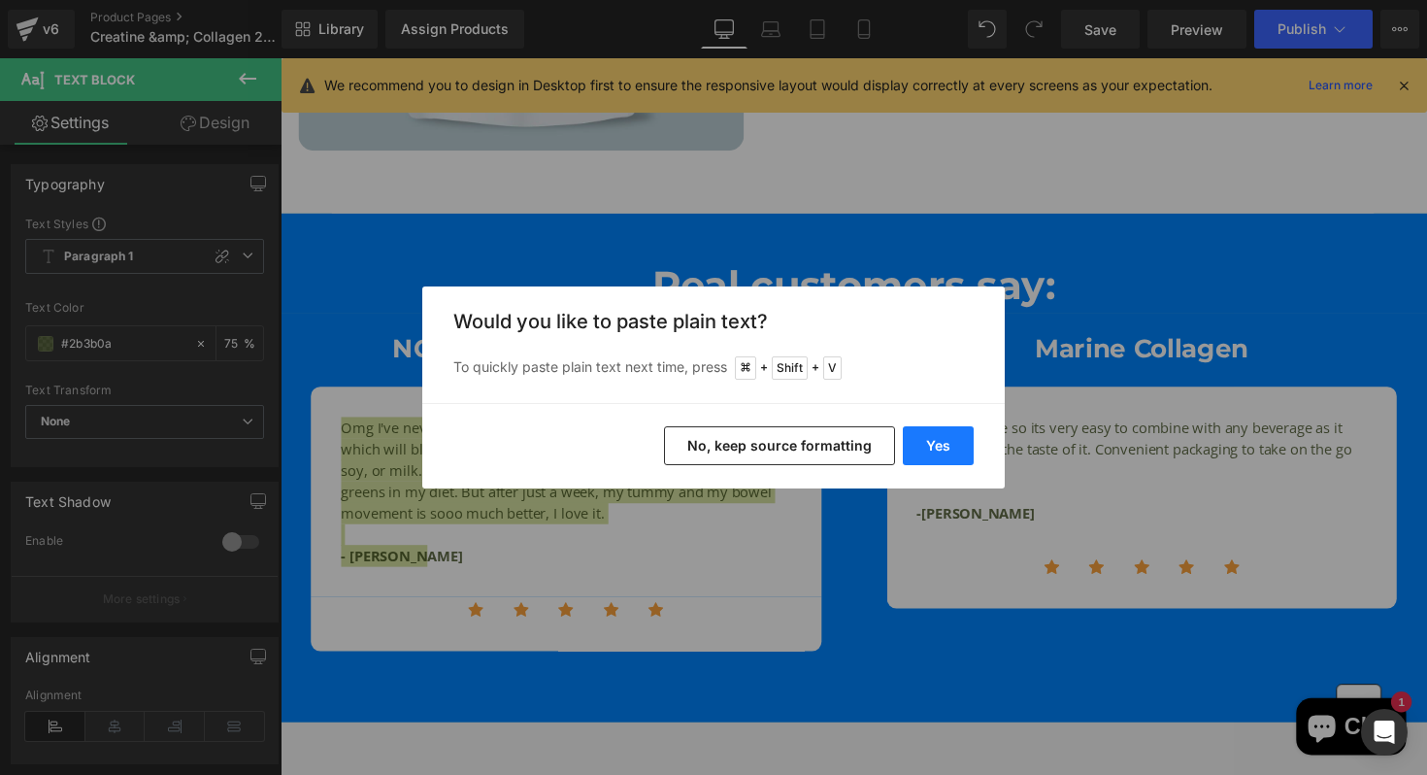
click at [929, 435] on button "Yes" at bounding box center [938, 445] width 71 height 39
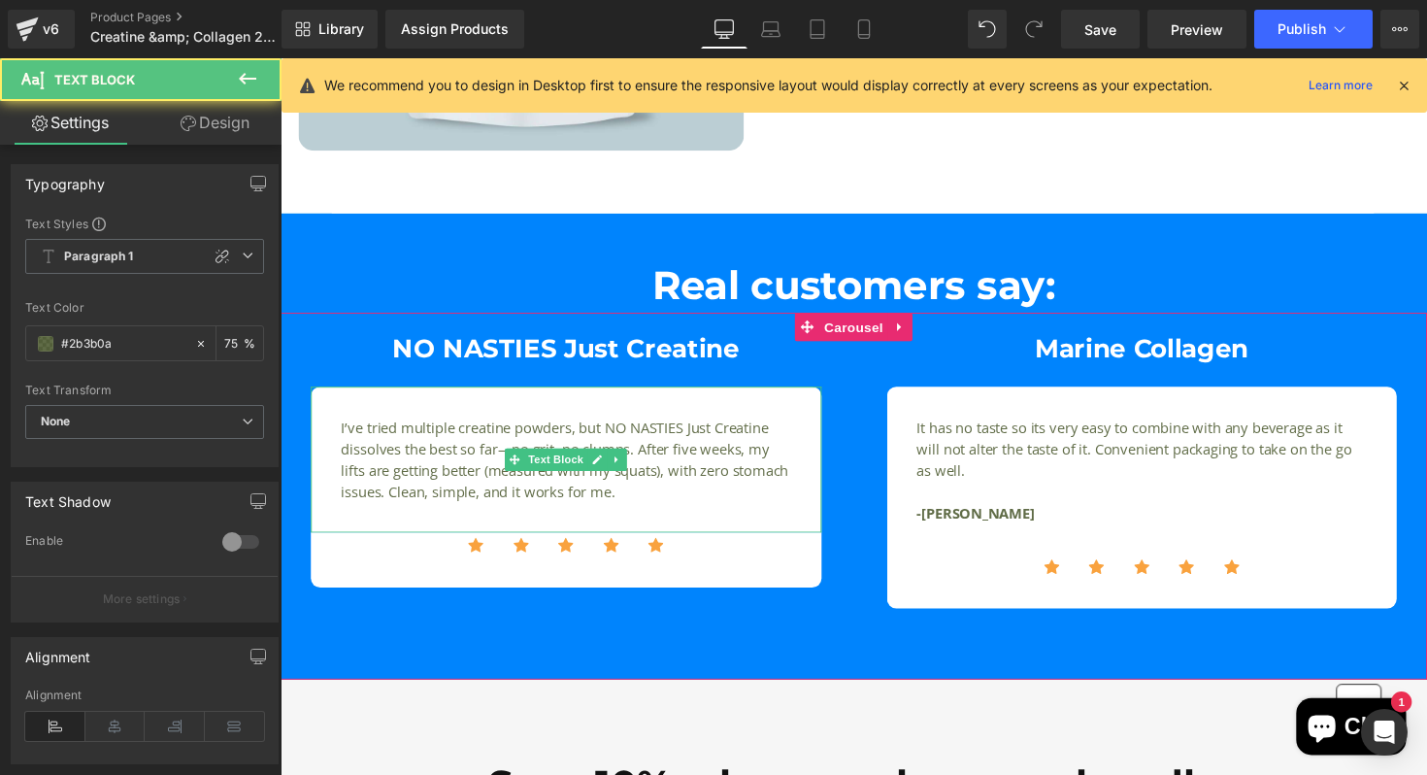
click at [389, 453] on p "I’ve tried multiple creatine powders, but NO NASTIES Just Creatine dissolves th…" at bounding box center [573, 469] width 461 height 87
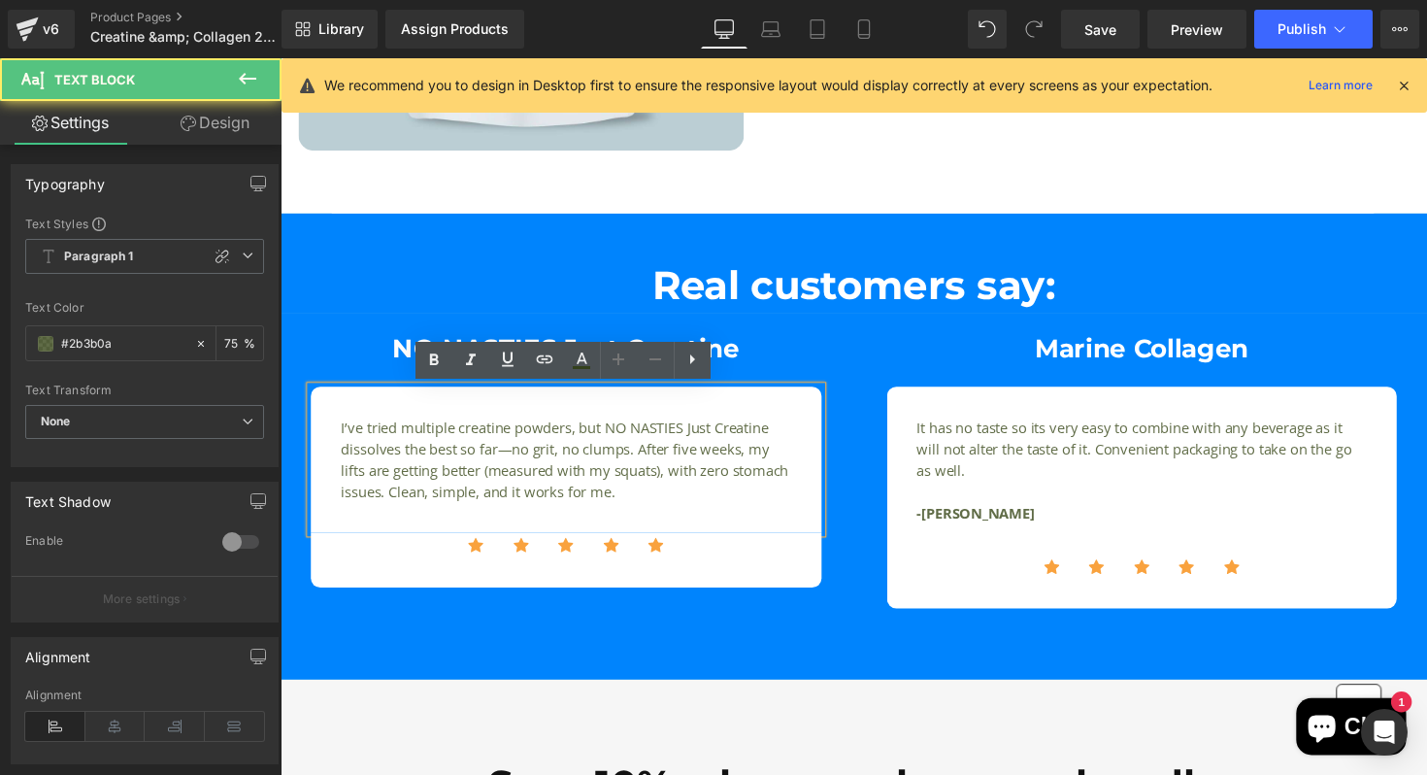
click at [344, 435] on p "I’ve tried multiple creatine powders, but NO NASTIES Just Creatine dissolves th…" at bounding box center [573, 469] width 461 height 87
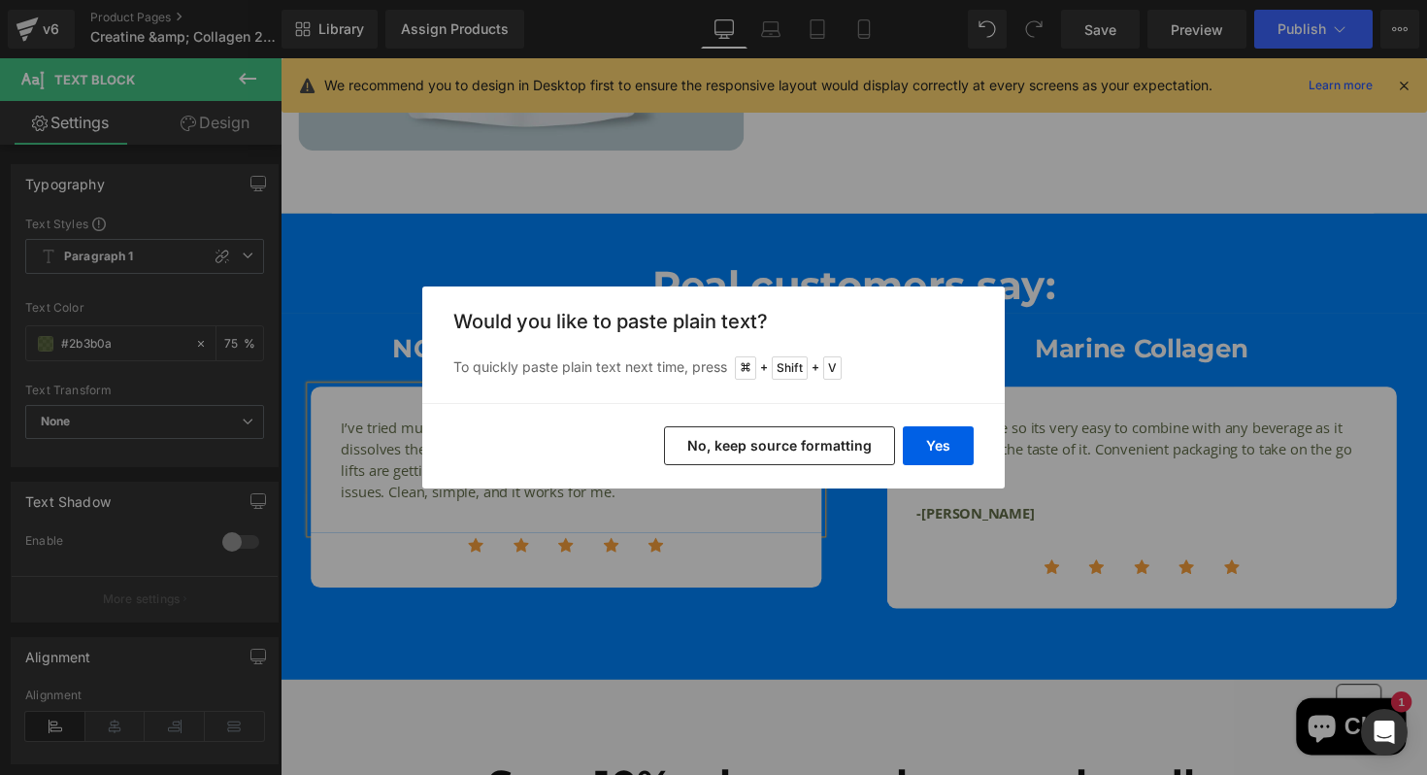
click at [874, 451] on button "No, keep source formatting" at bounding box center [779, 445] width 231 height 39
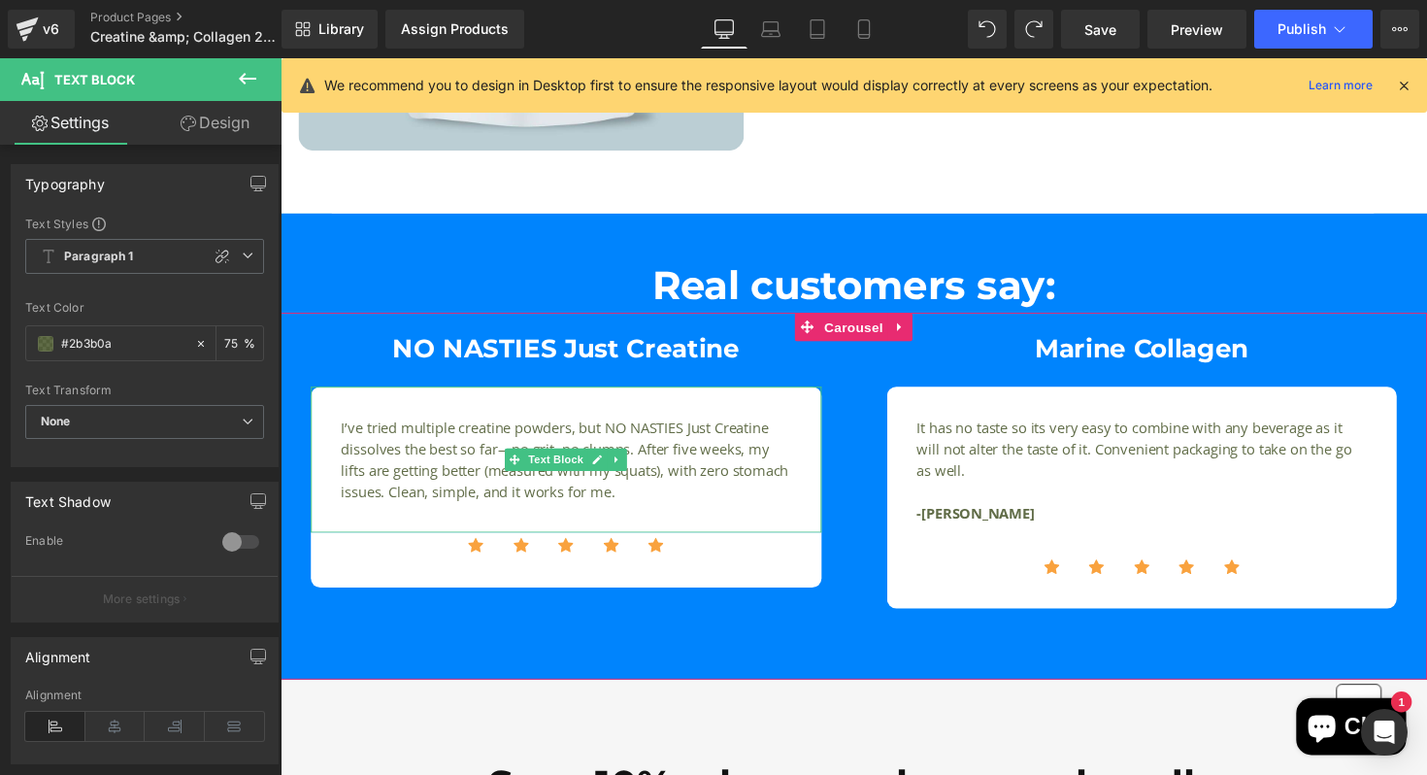
click at [346, 437] on p "I’ve tried multiple creatine powders, but NO NASTIES Just Creatine dissolves th…" at bounding box center [573, 469] width 461 height 87
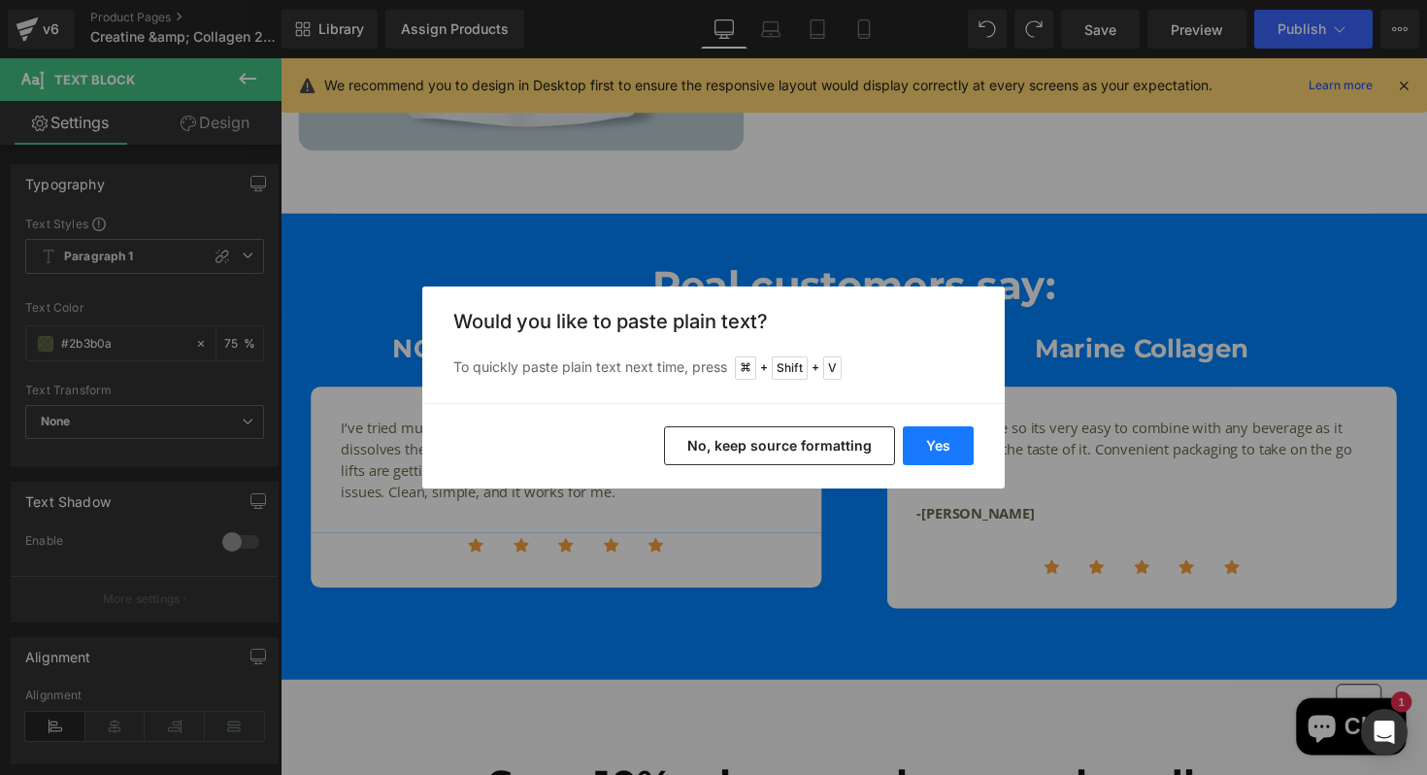
click at [943, 436] on button "Yes" at bounding box center [938, 445] width 71 height 39
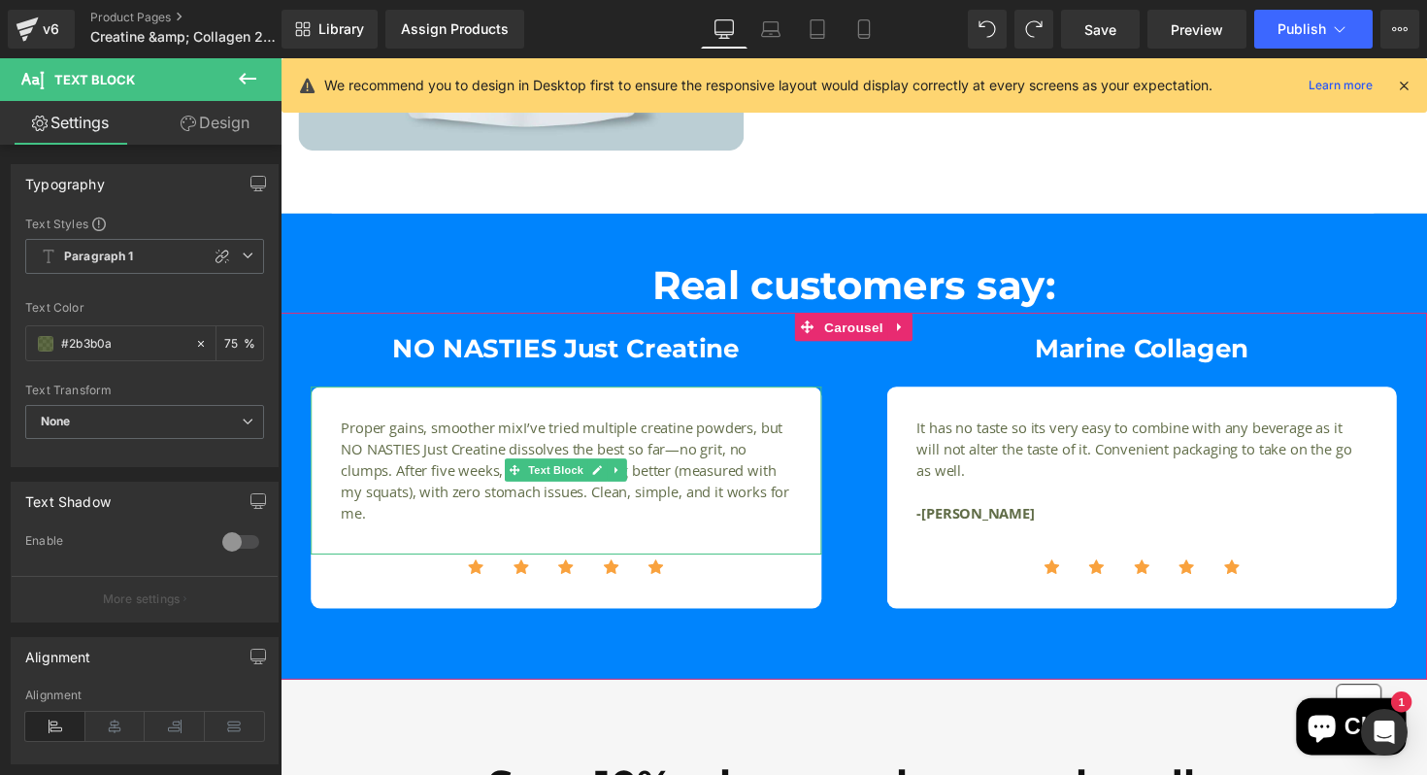
click at [529, 445] on p "Proper gains, smoother mixI’ve tried multiple creatine powders, but NO NASTIES …" at bounding box center [573, 481] width 461 height 110
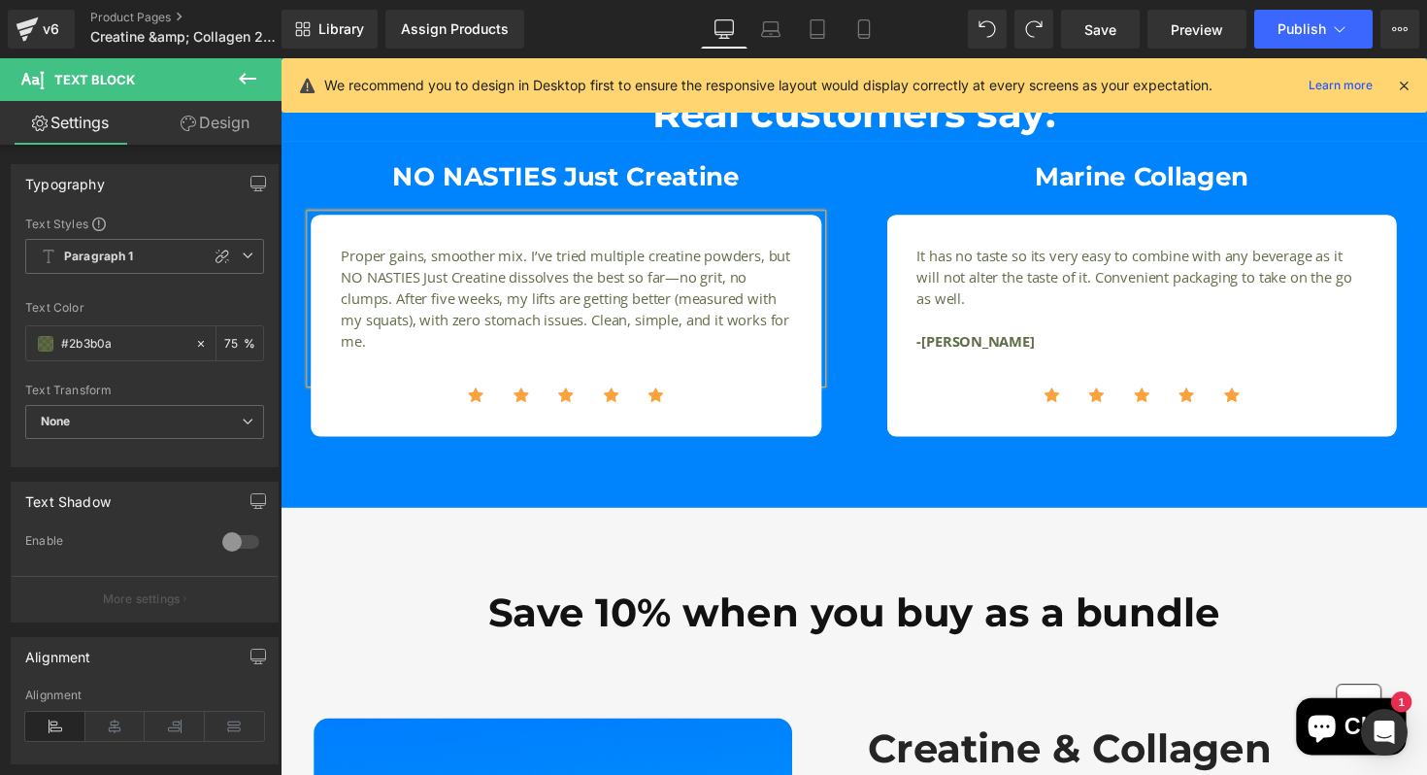
scroll to position [2184, 0]
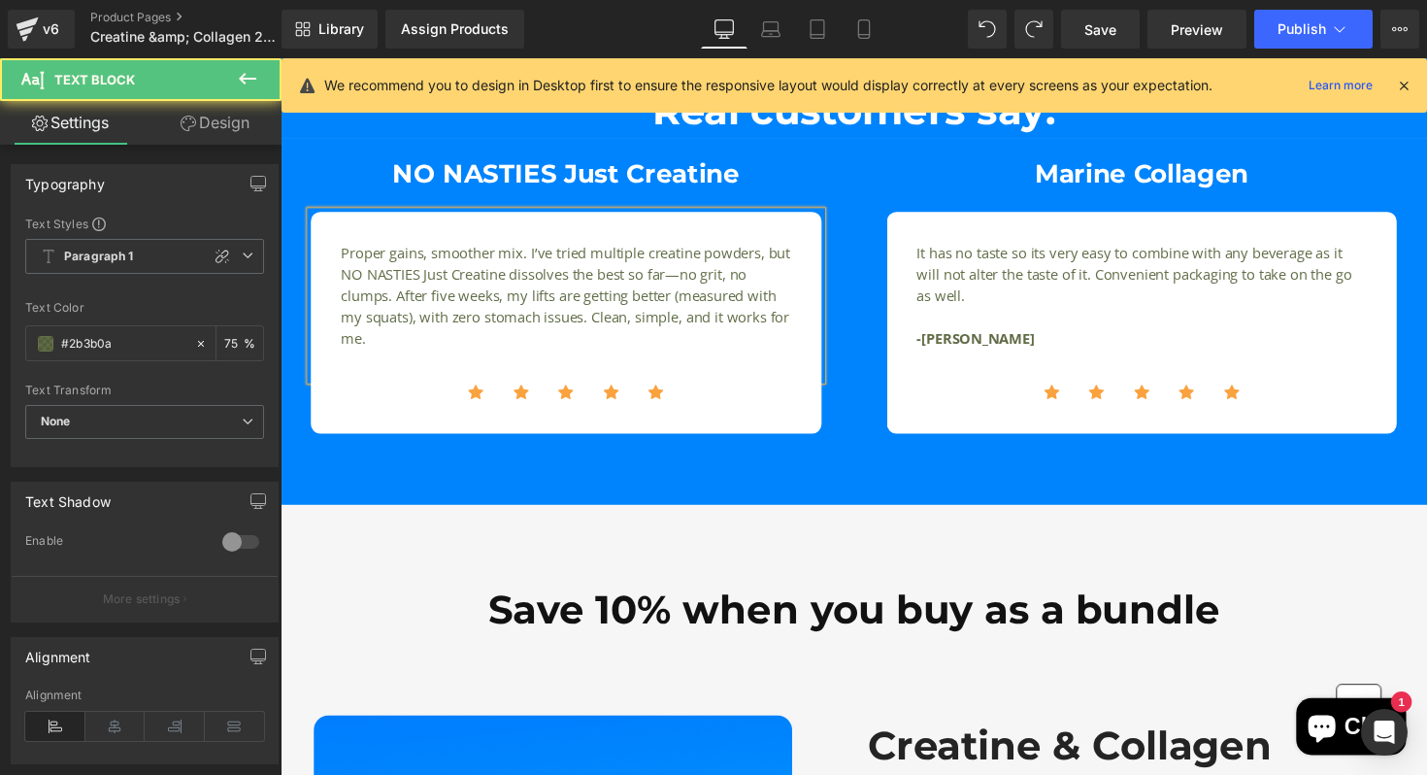
click at [719, 277] on p "Proper gains, smoother mix. I’ve tried multiple creatine powders, but NO NASTIE…" at bounding box center [573, 302] width 461 height 110
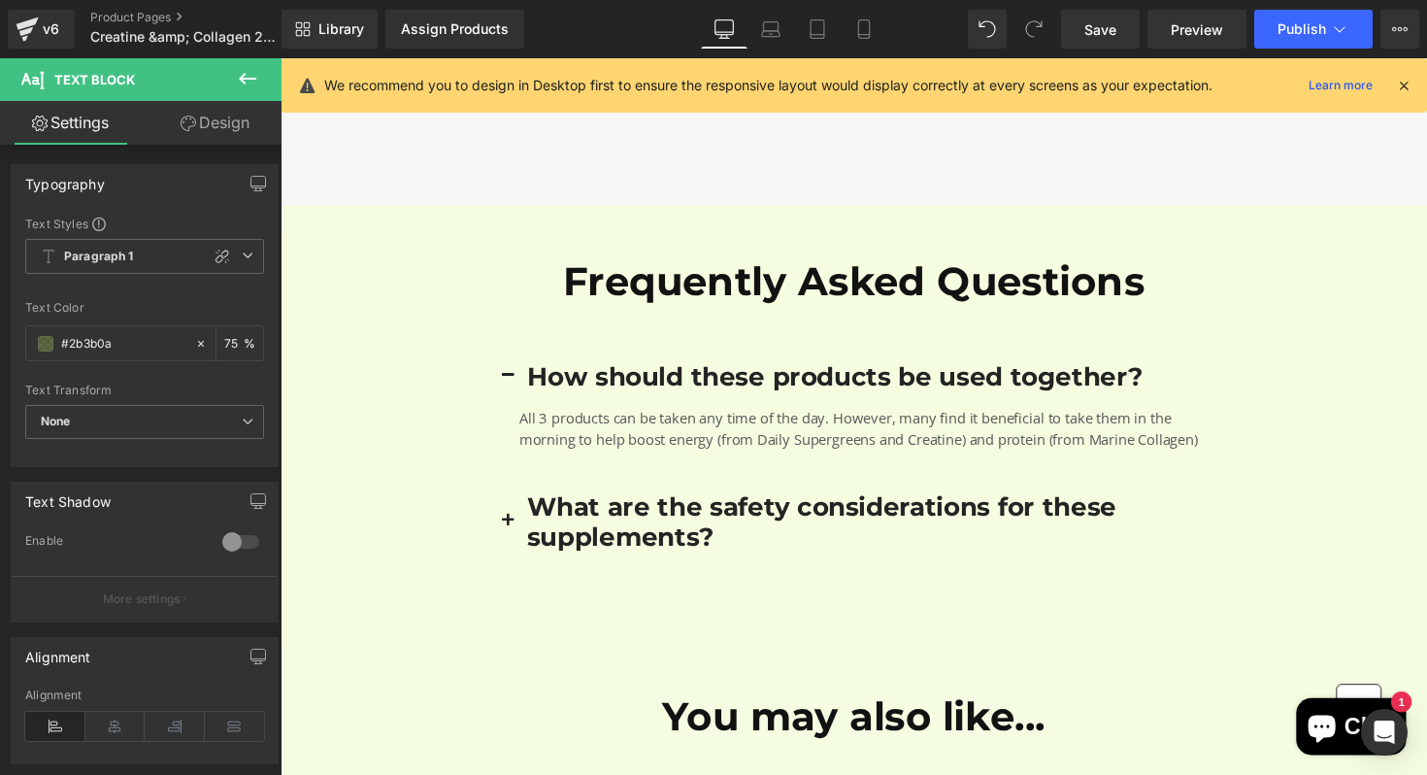
scroll to position [3346, 0]
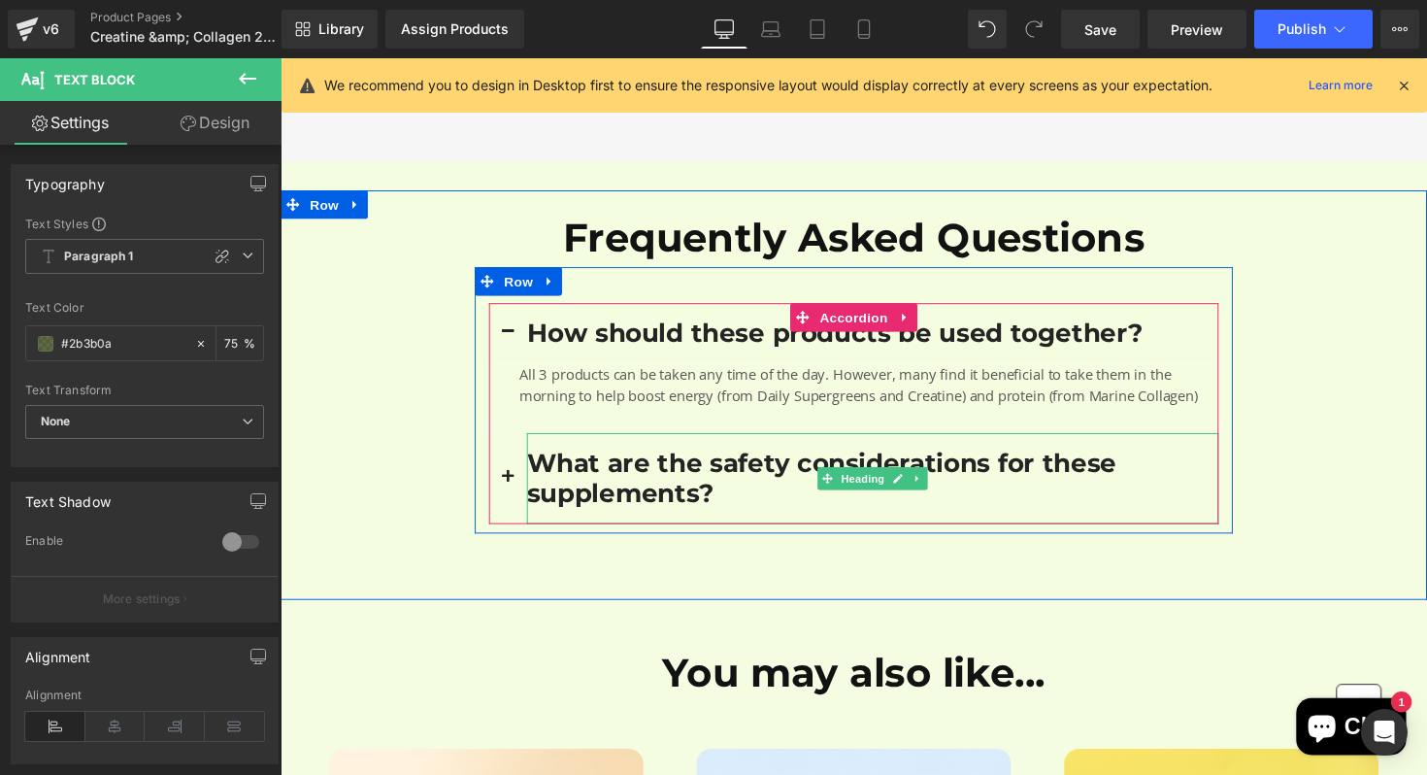
click at [600, 467] on h3 "What are the safety considerations for these supplements?" at bounding box center [887, 488] width 709 height 62
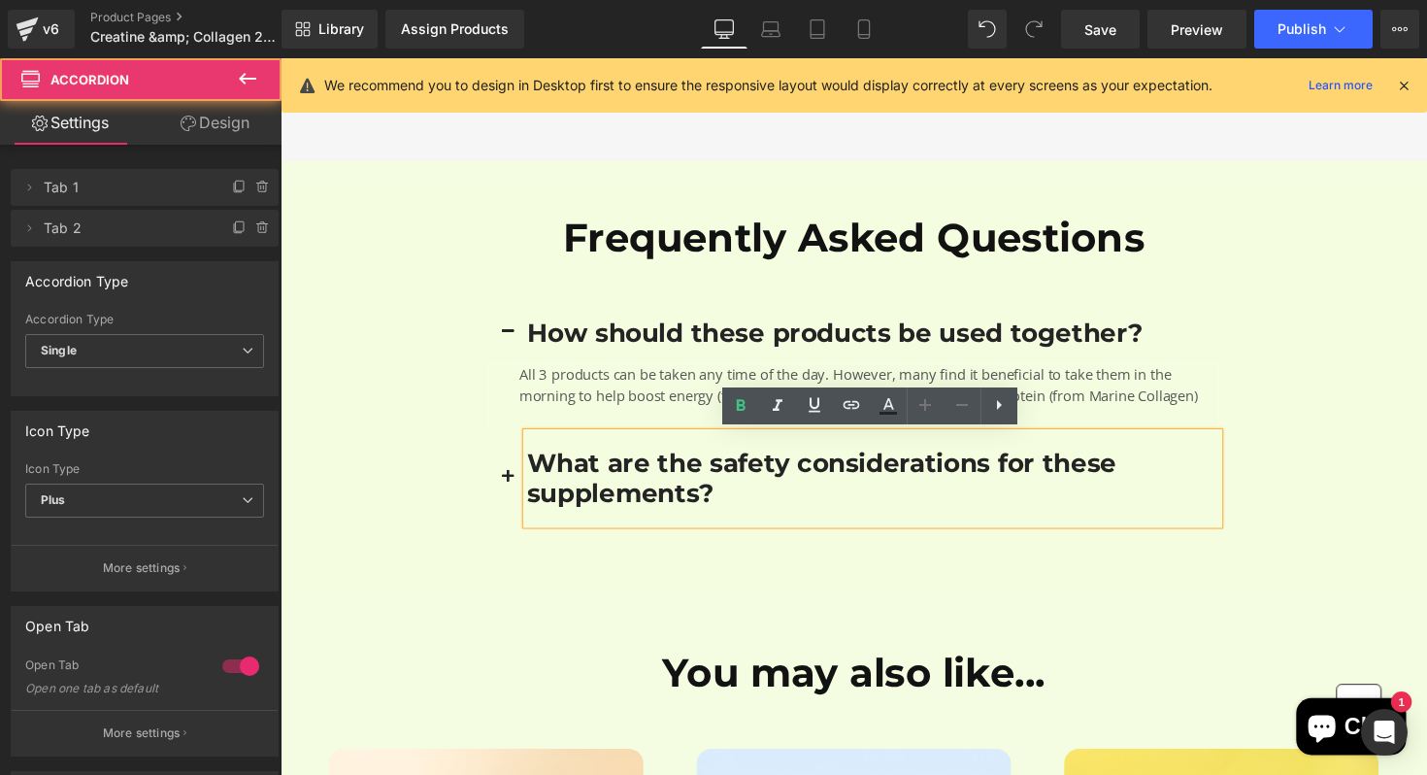
click at [513, 492] on span "button" at bounding box center [513, 492] width 0 height 0
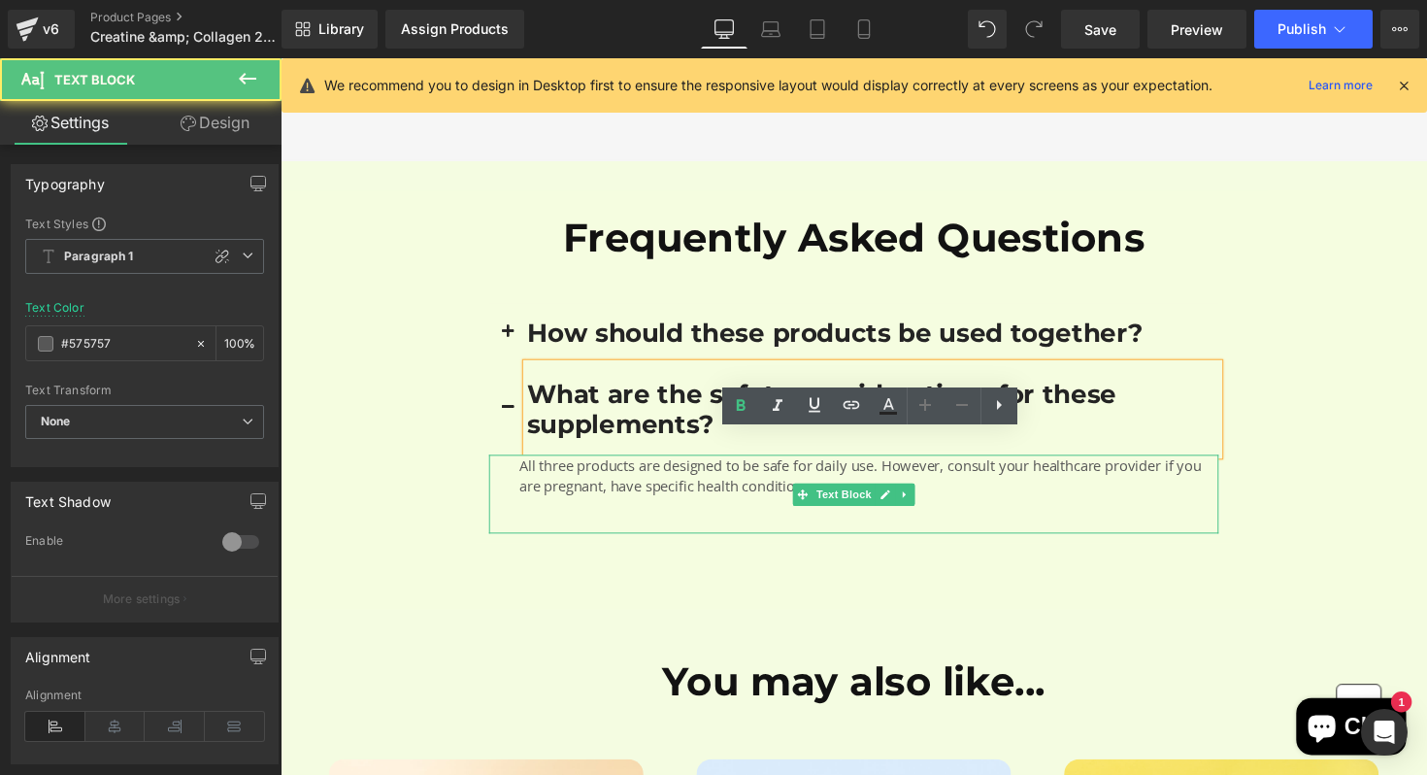
click at [635, 488] on p "All three products are designed to be safe for daily use. However, consult your…" at bounding box center [883, 486] width 716 height 44
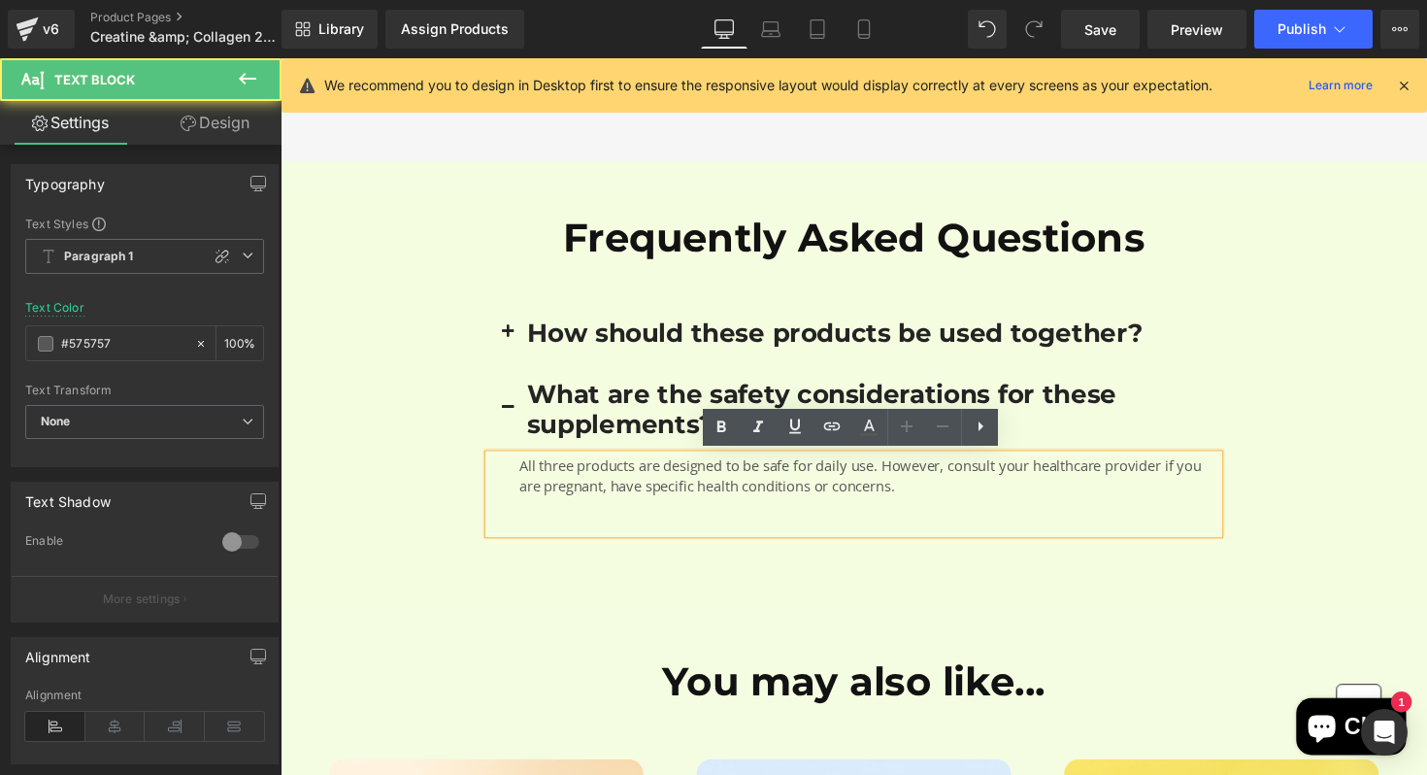
click at [579, 476] on p "All three products are designed to be safe for daily use. However, consult your…" at bounding box center [883, 486] width 716 height 44
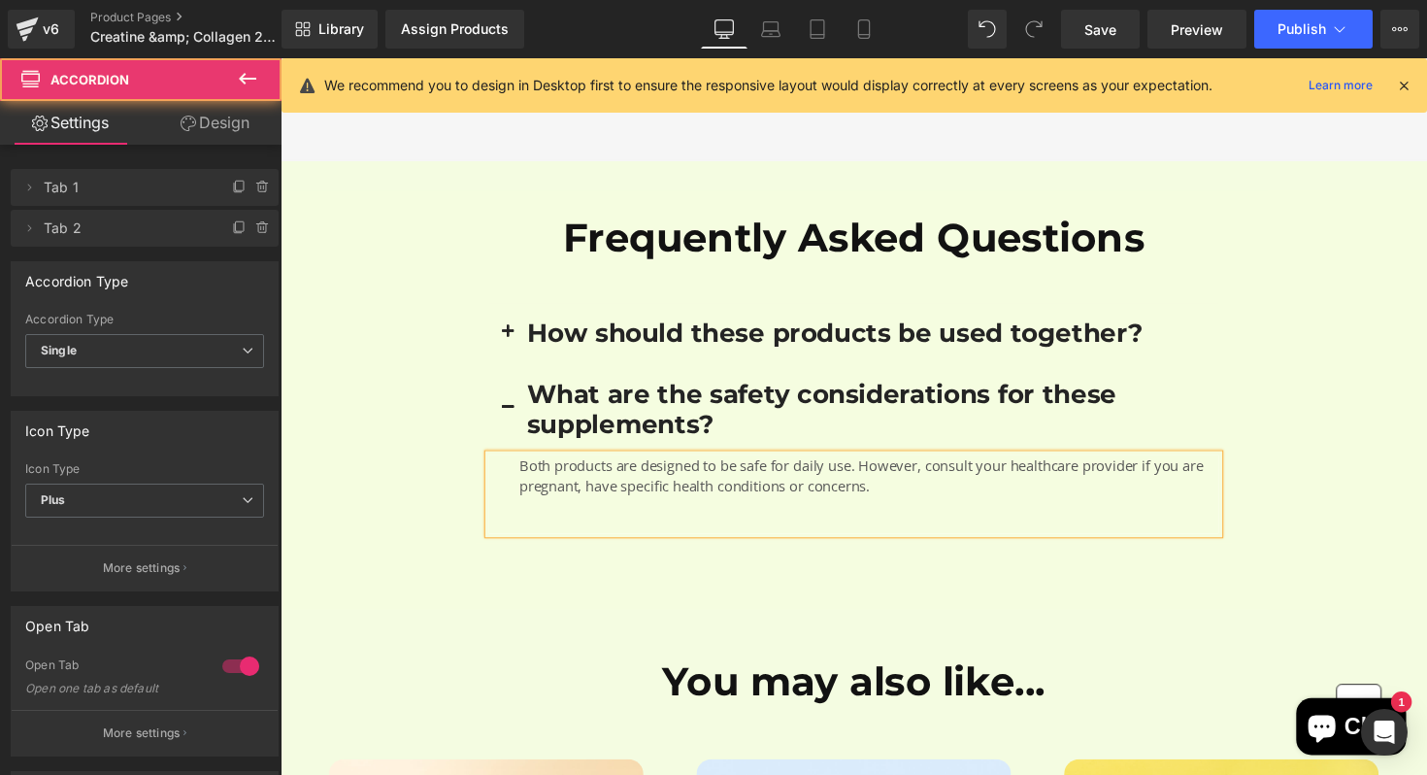
click at [508, 334] on button "button" at bounding box center [513, 340] width 39 height 62
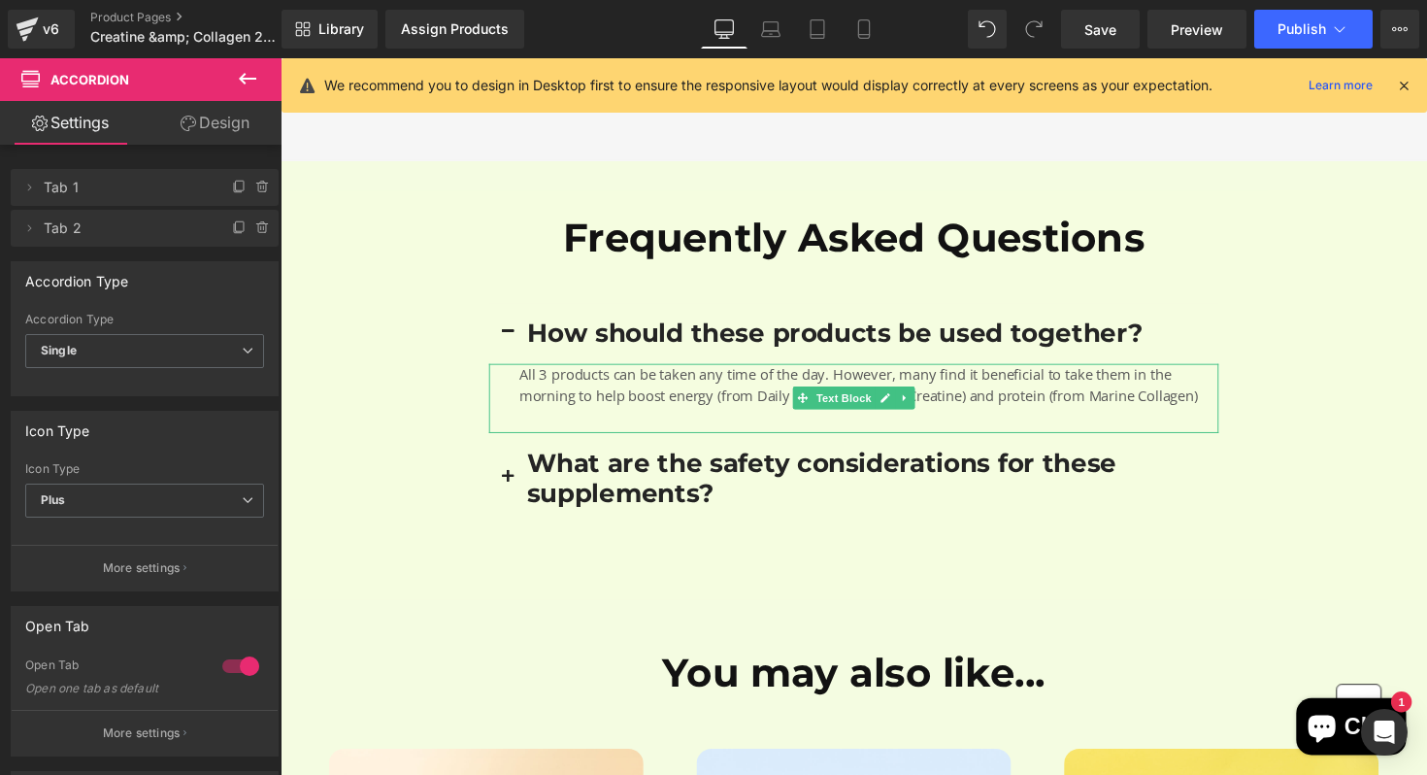
click at [673, 396] on span "All 3 products can be taken any time of the day. However, many find it benefici…" at bounding box center [872, 393] width 695 height 42
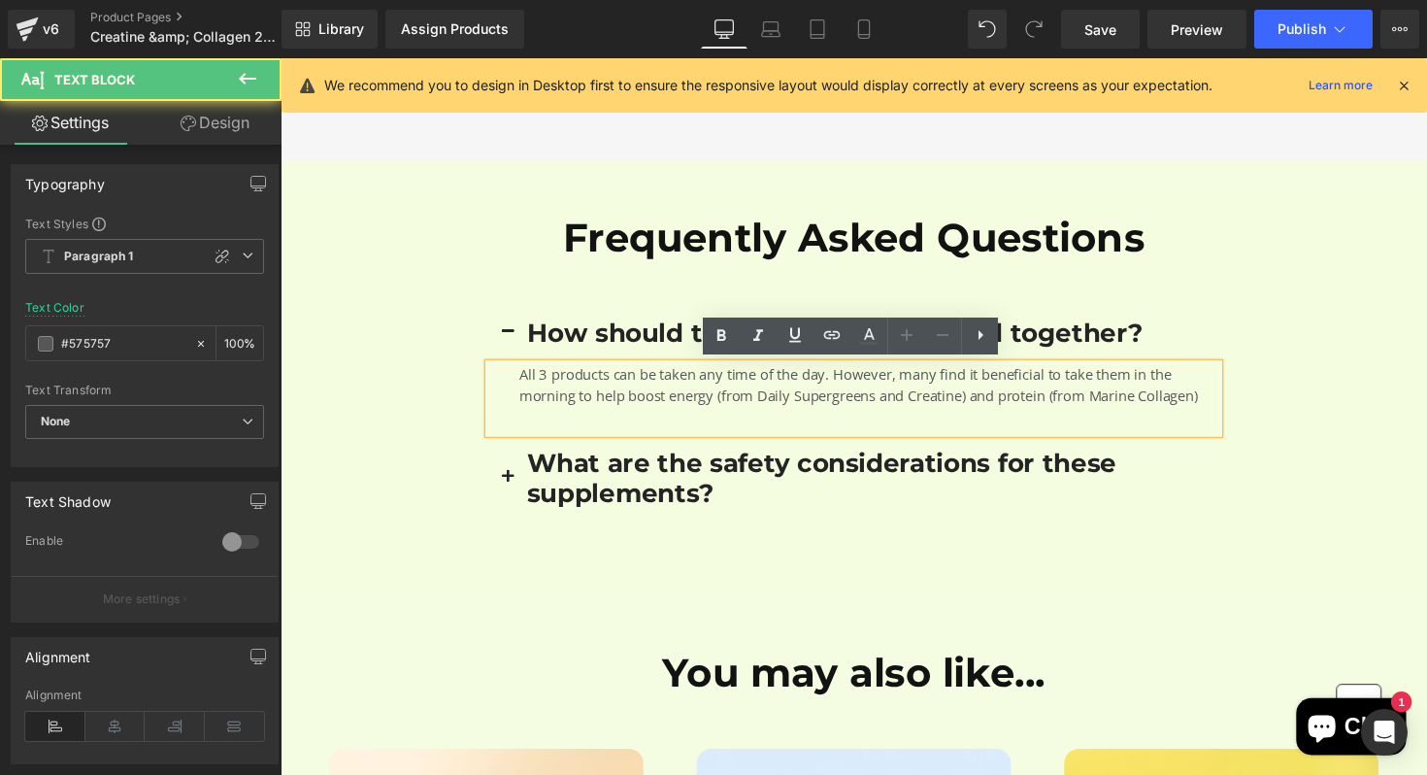
click at [549, 380] on span "All 3 products can be taken any time of the day. However, many find it benefici…" at bounding box center [872, 393] width 695 height 42
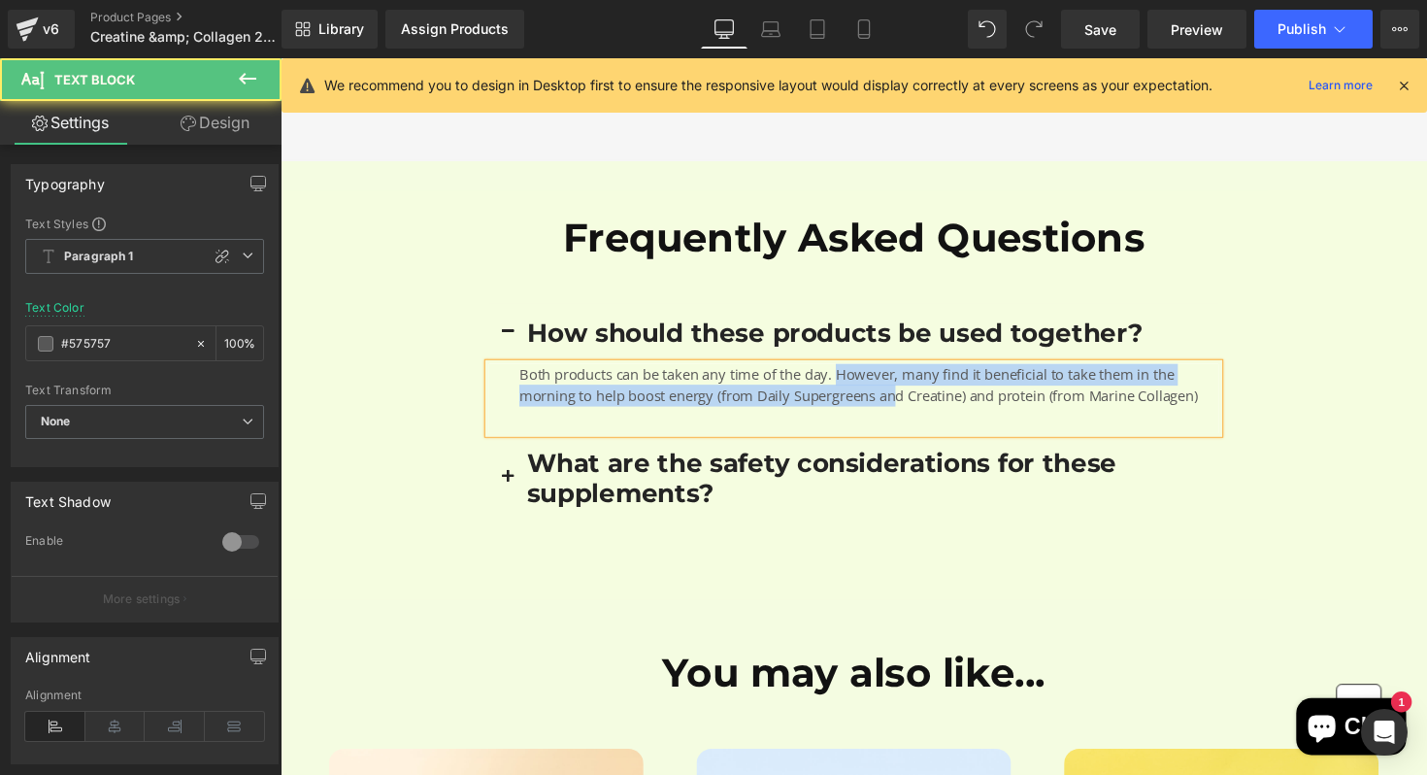
drag, startPoint x: 857, startPoint y: 382, endPoint x: 911, endPoint y: 395, distance: 55.8
click at [911, 396] on span "Both products can be taken any time of the day. However, many find it beneficia…" at bounding box center [872, 393] width 695 height 42
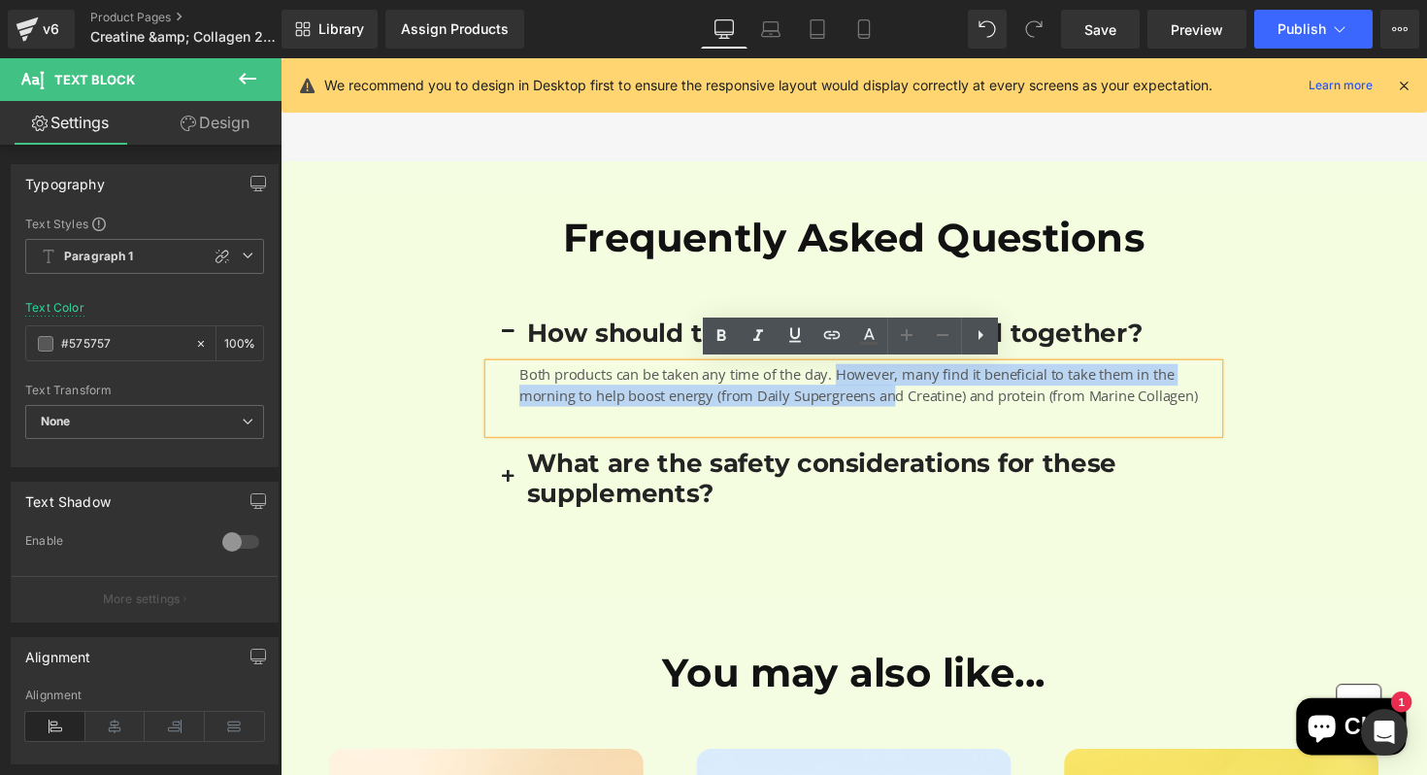
click at [911, 395] on span "Both products can be taken any time of the day. However, many find it beneficia…" at bounding box center [872, 393] width 695 height 42
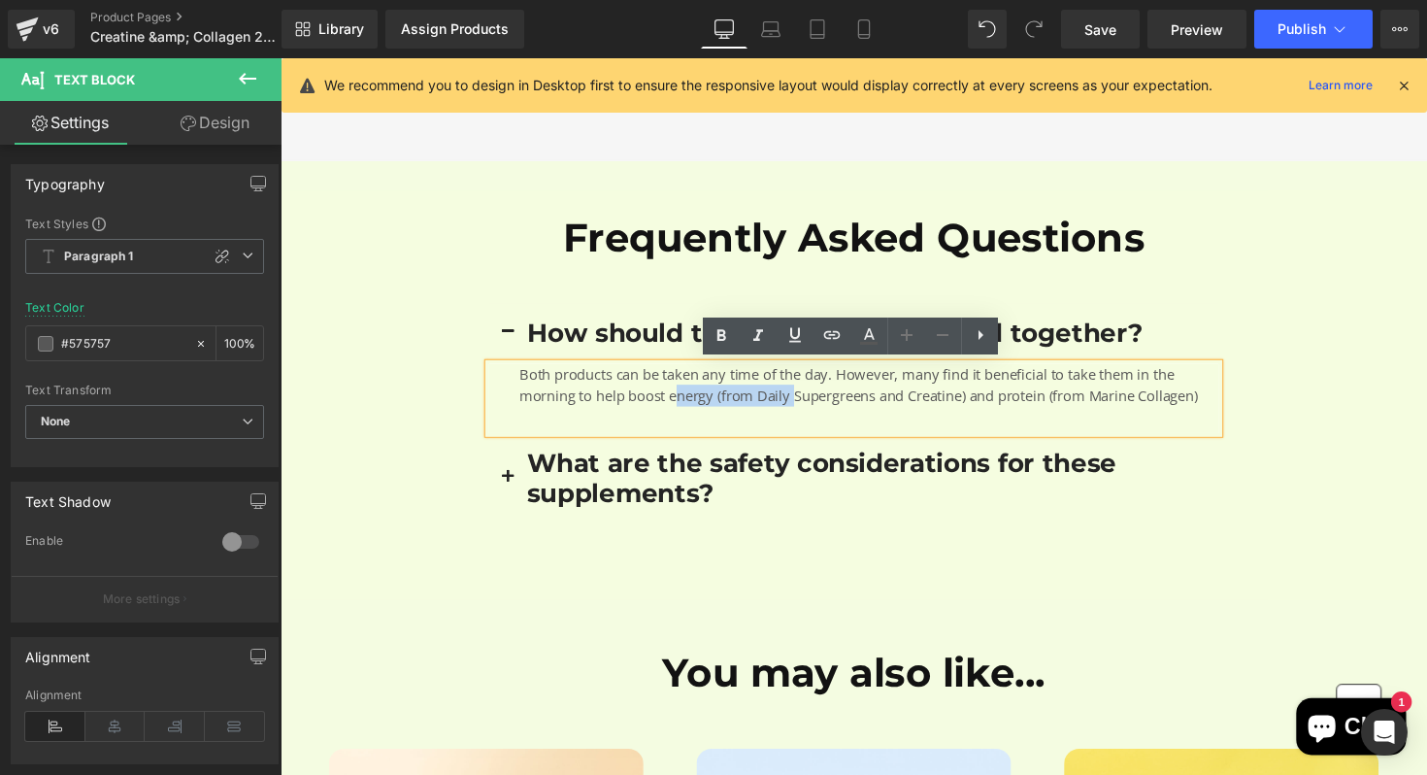
drag, startPoint x: 690, startPoint y: 400, endPoint x: 811, endPoint y: 399, distance: 120.4
click at [811, 400] on span "Both products can be taken any time of the day. However, many find it beneficia…" at bounding box center [872, 393] width 695 height 42
click at [811, 399] on span "Both products can be taken any time of the day. However, many find it beneficia…" at bounding box center [872, 393] width 695 height 42
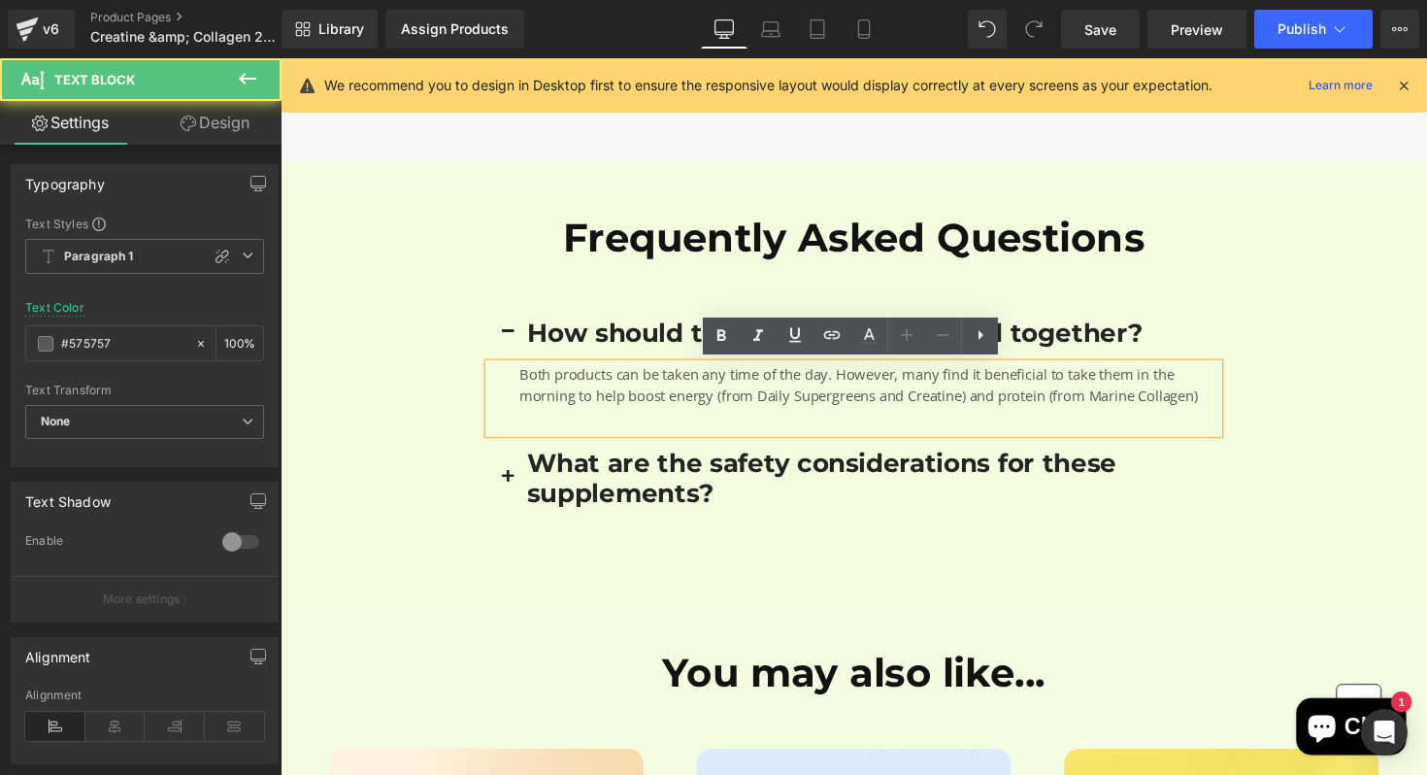
drag, startPoint x: 732, startPoint y: 406, endPoint x: 991, endPoint y: 411, distance: 259.2
click at [991, 411] on span "Both products can be taken any time of the day. However, many find it beneficia…" at bounding box center [872, 393] width 695 height 42
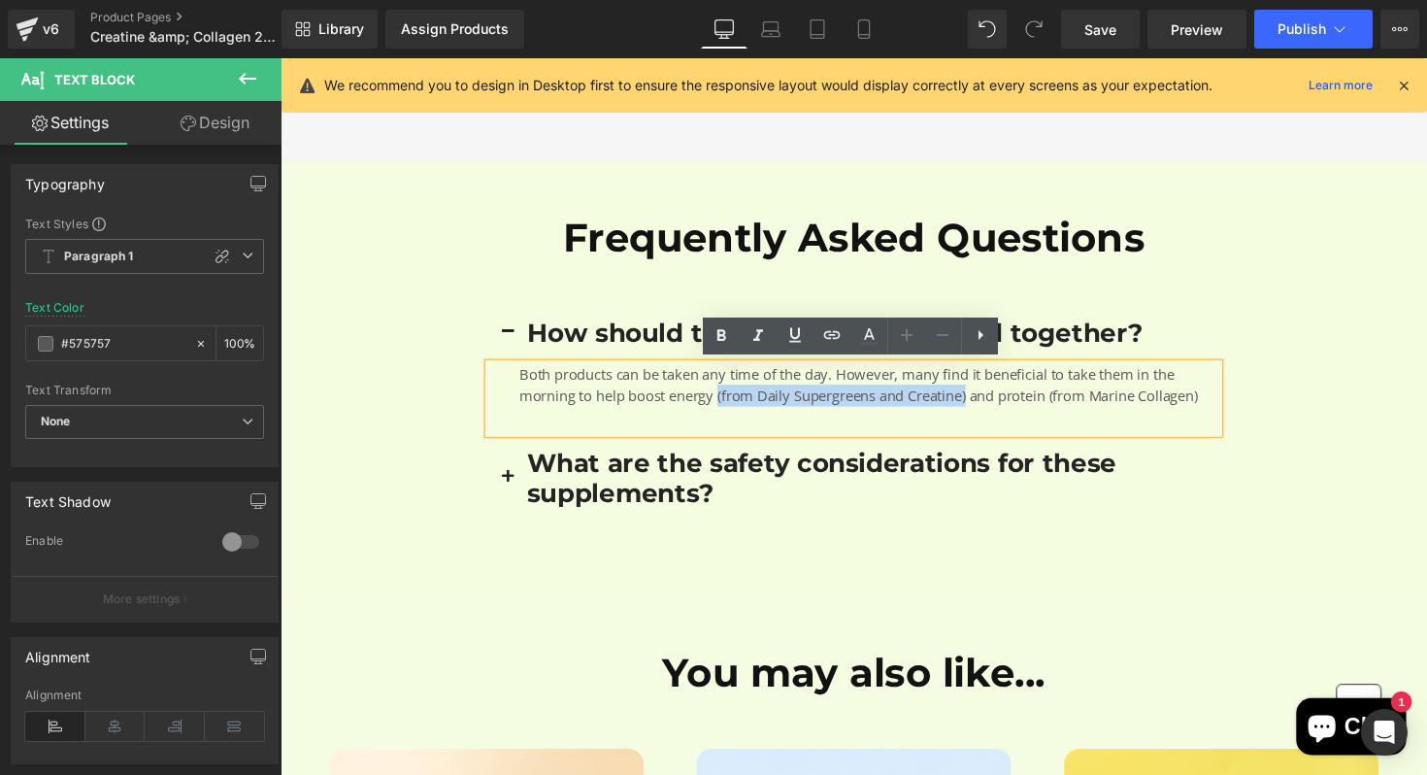
drag, startPoint x: 991, startPoint y: 411, endPoint x: 731, endPoint y: 397, distance: 260.5
click at [731, 397] on span "Both products can be taken any time of the day. However, many find it beneficia…" at bounding box center [872, 393] width 695 height 42
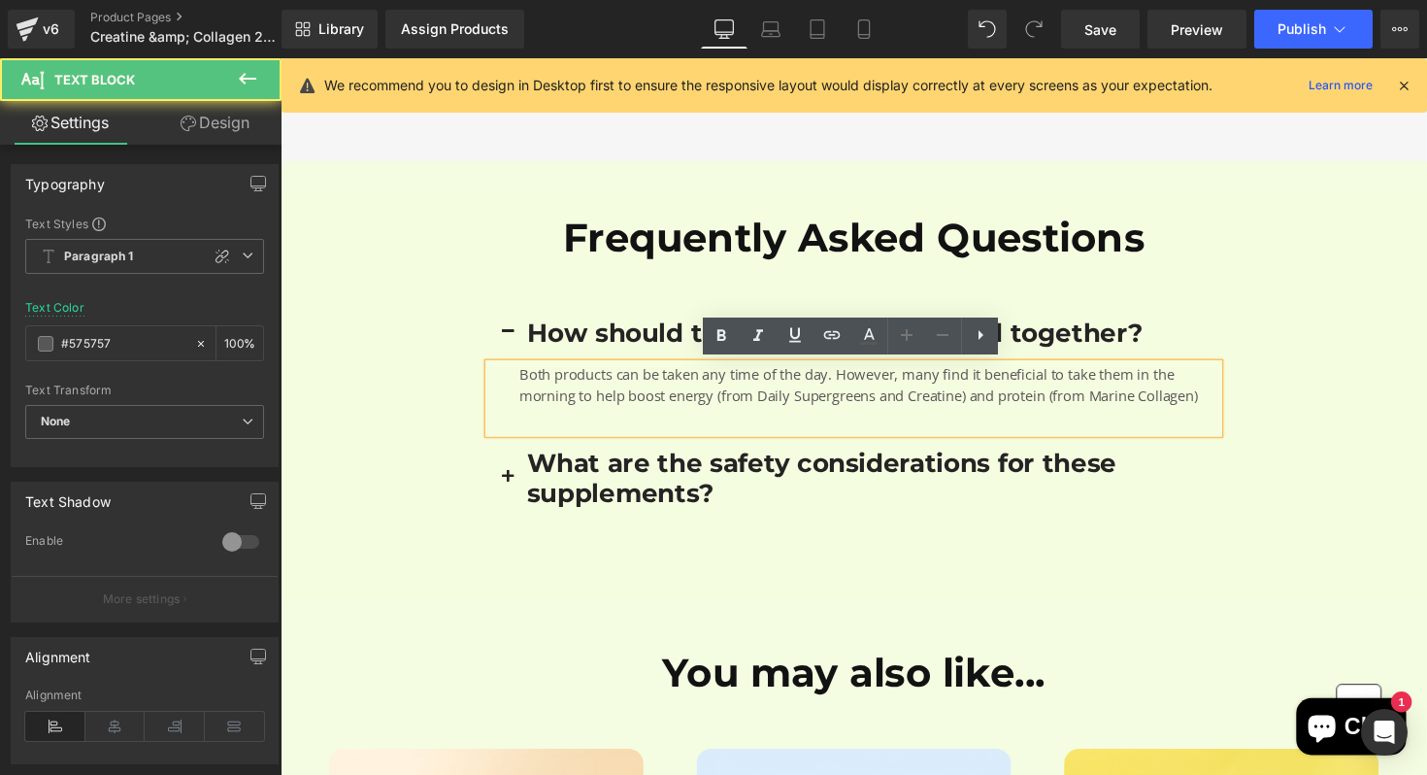
click at [919, 405] on span "Both products can be taken any time of the day. However, many find it beneficia…" at bounding box center [872, 393] width 695 height 42
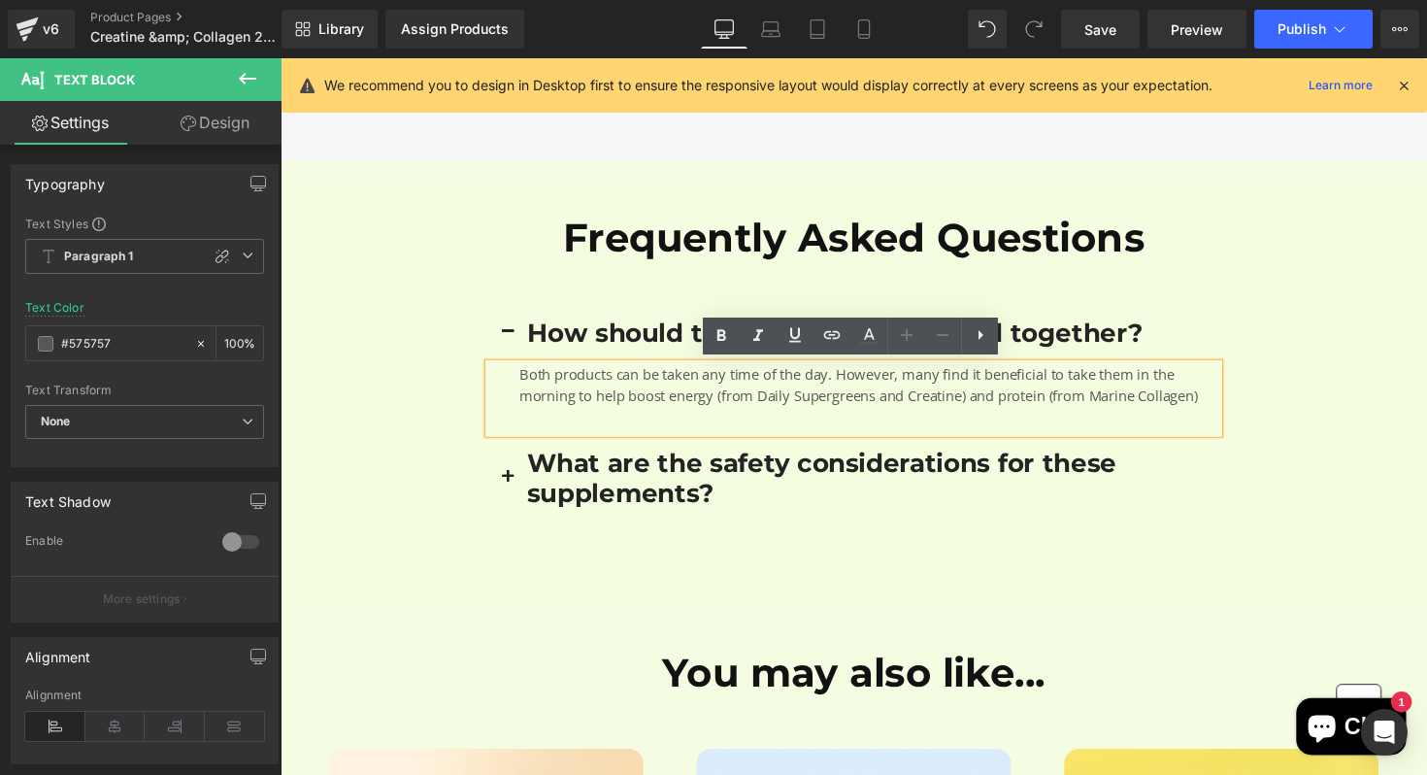
click at [928, 399] on span "Both products can be taken any time of the day. However, many find it beneficia…" at bounding box center [872, 393] width 695 height 42
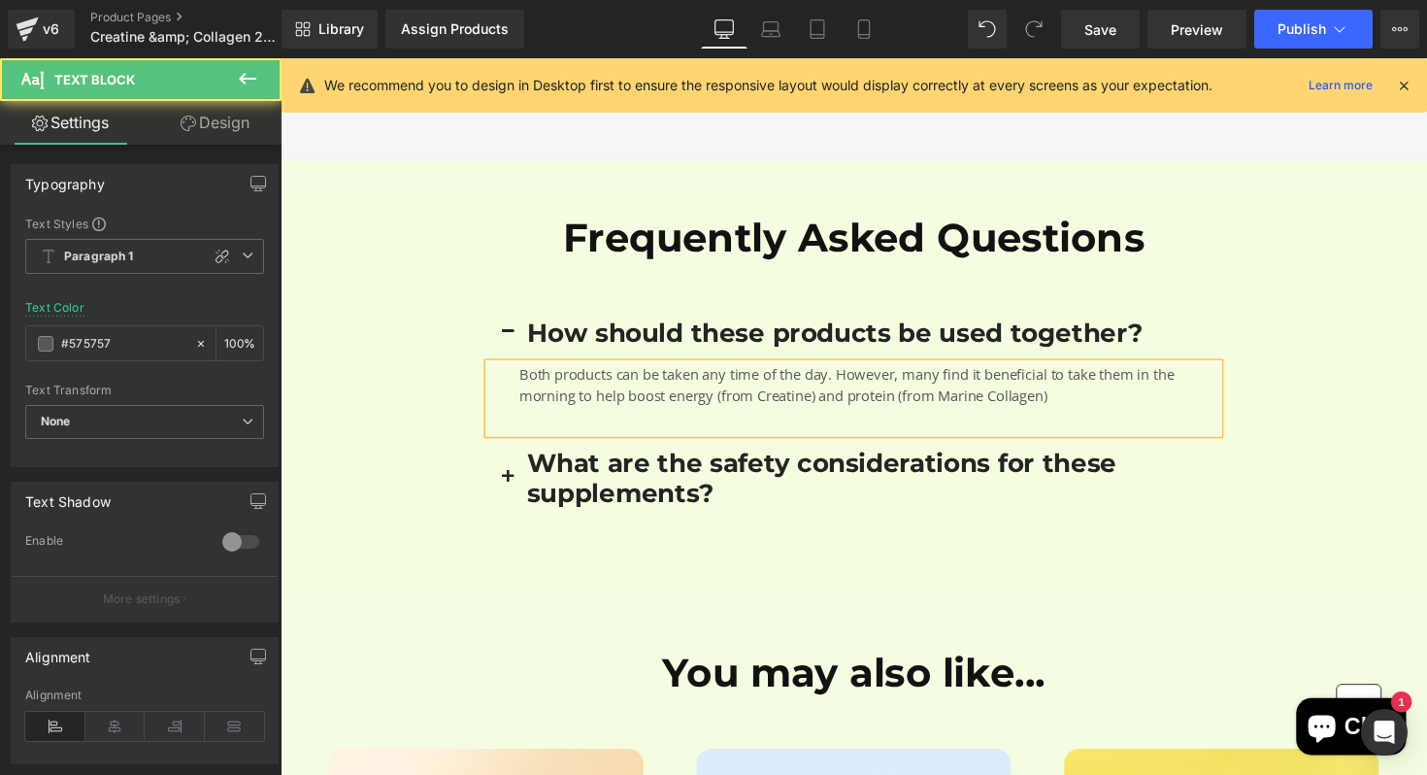
click at [1093, 406] on p "Both products can be taken any time of the day. However, many find it beneficia…" at bounding box center [883, 393] width 716 height 44
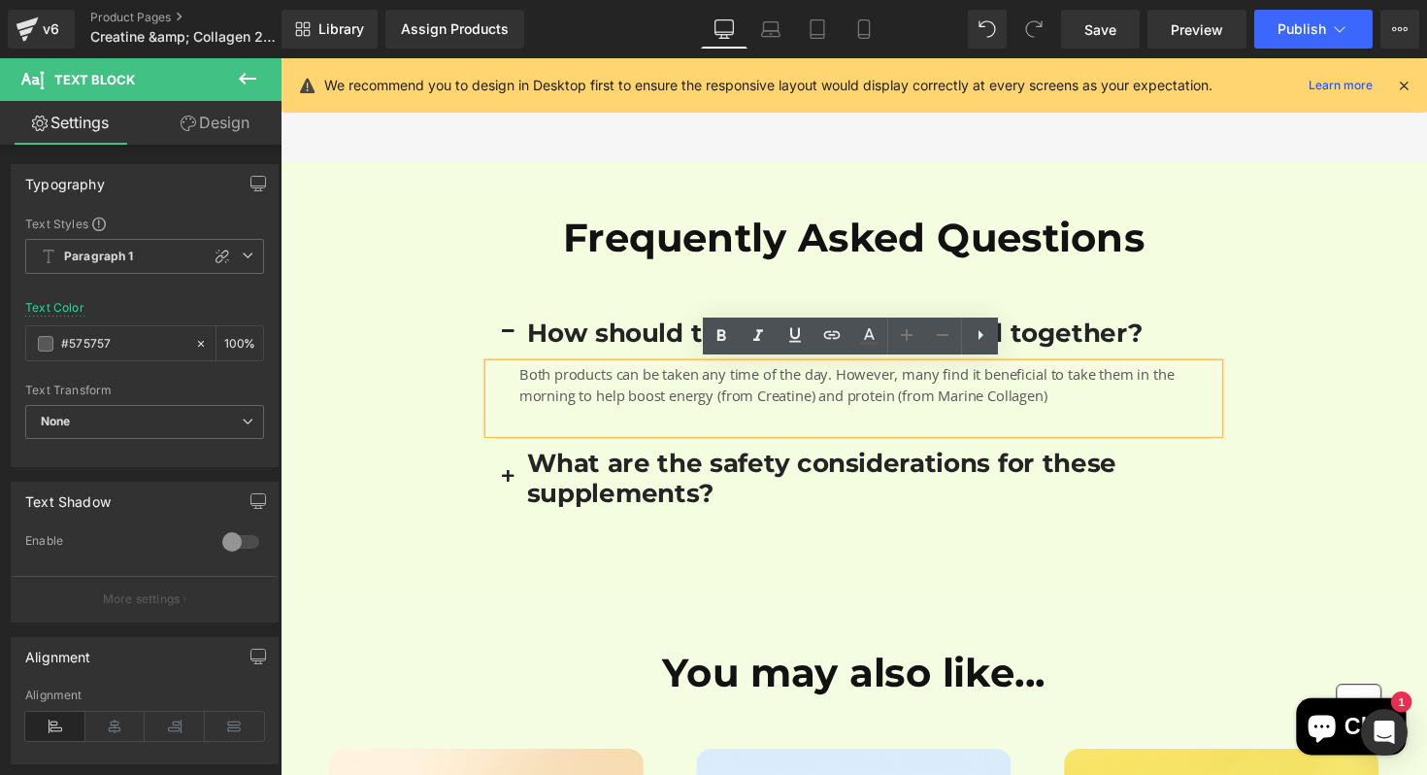
click at [865, 401] on span "Both products can be taken any time of the day. However, many find it beneficia…" at bounding box center [860, 393] width 671 height 42
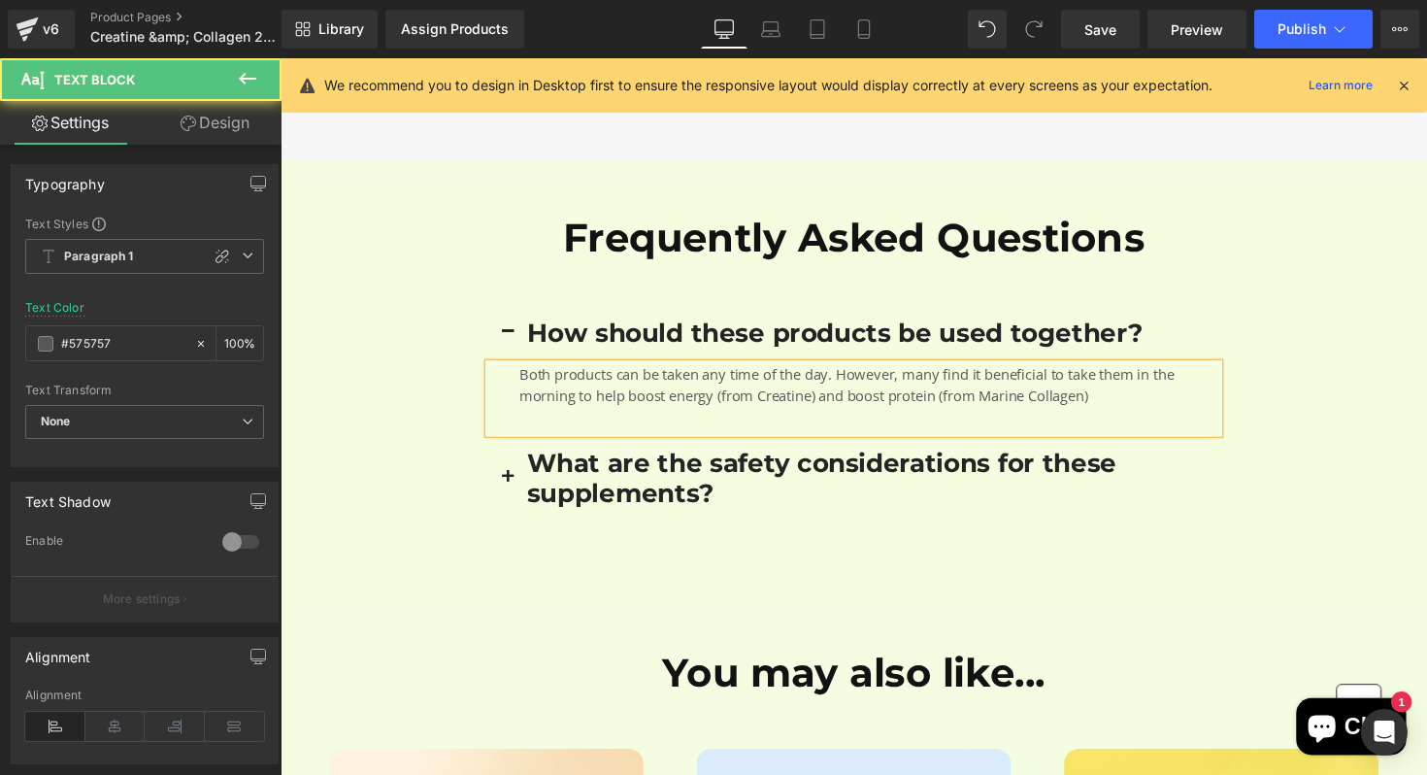
click at [1119, 404] on p "Both products can be taken any time of the day. However, many find it beneficia…" at bounding box center [883, 393] width 716 height 44
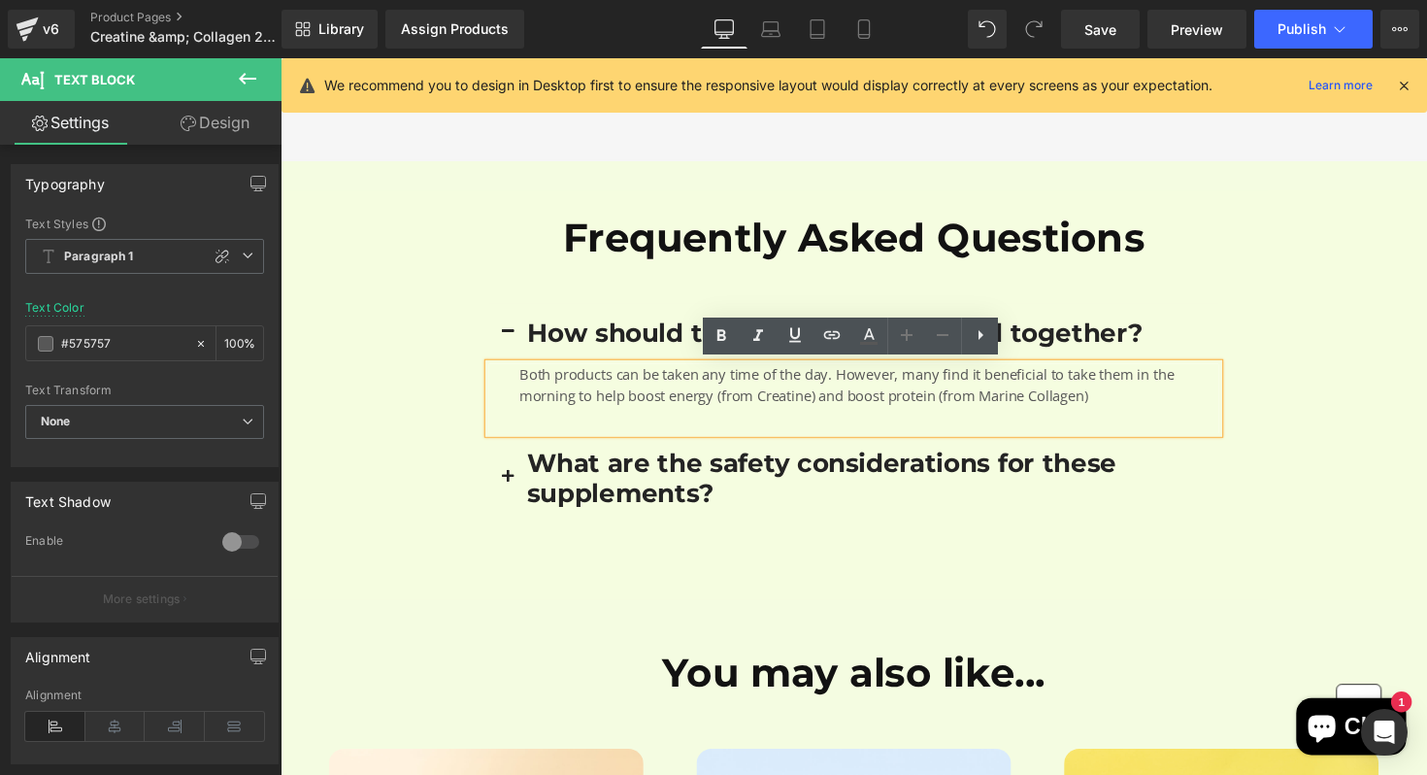
click at [695, 384] on span "Both products can be taken any time of the day. However, many find it beneficia…" at bounding box center [860, 393] width 671 height 42
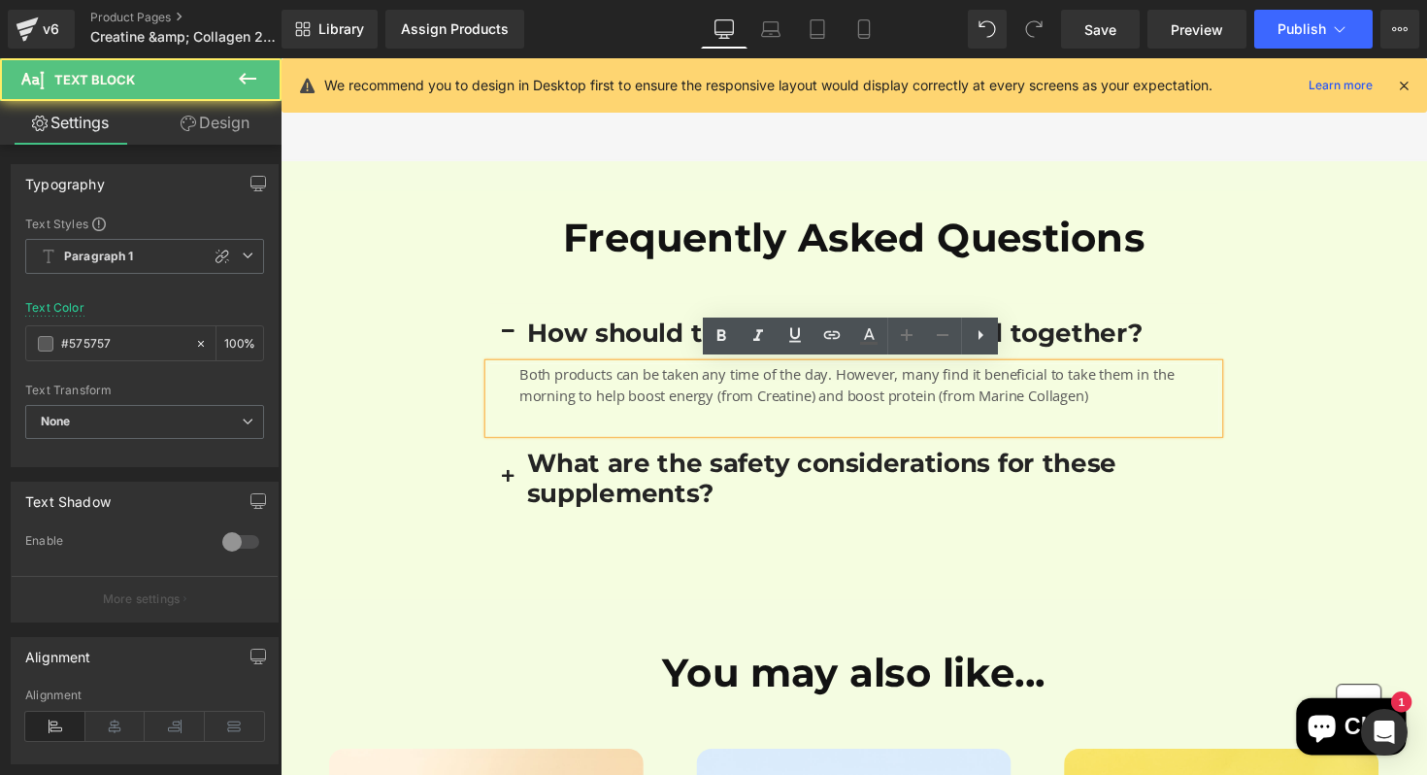
click at [1138, 393] on p "Both products can be taken any time of the day. However, many find it beneficia…" at bounding box center [883, 393] width 716 height 44
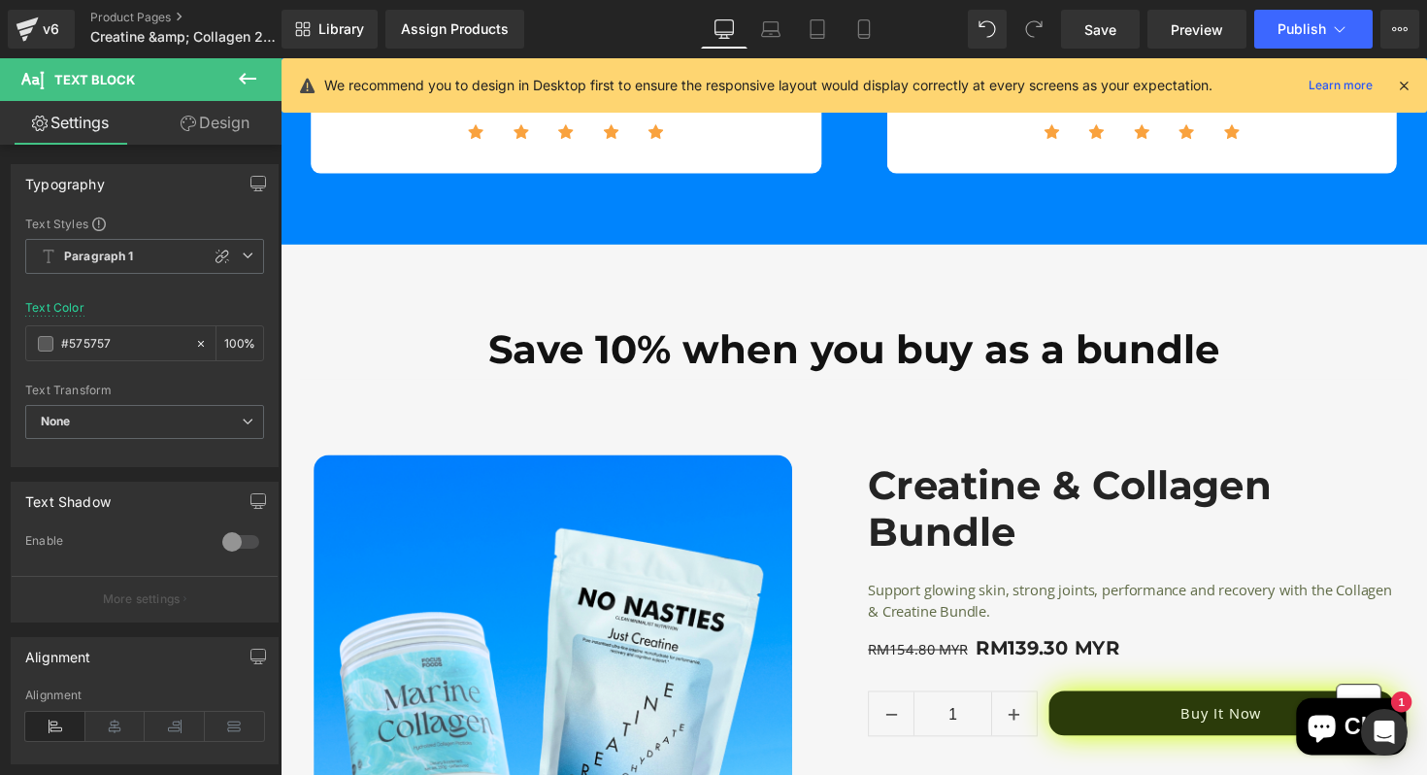
scroll to position [2500, 0]
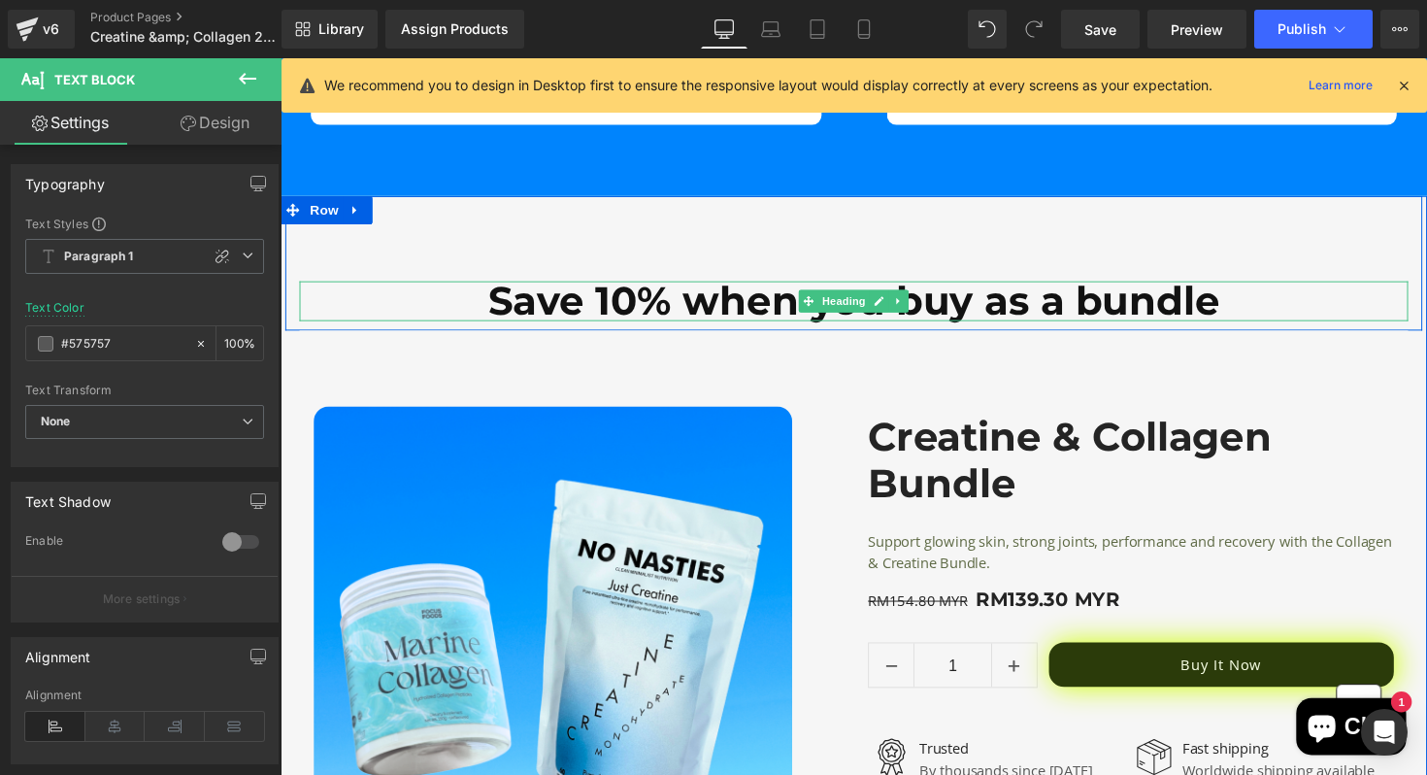
click at [623, 305] on h1 "Save 10% when you buy as a bundle" at bounding box center [868, 306] width 1136 height 40
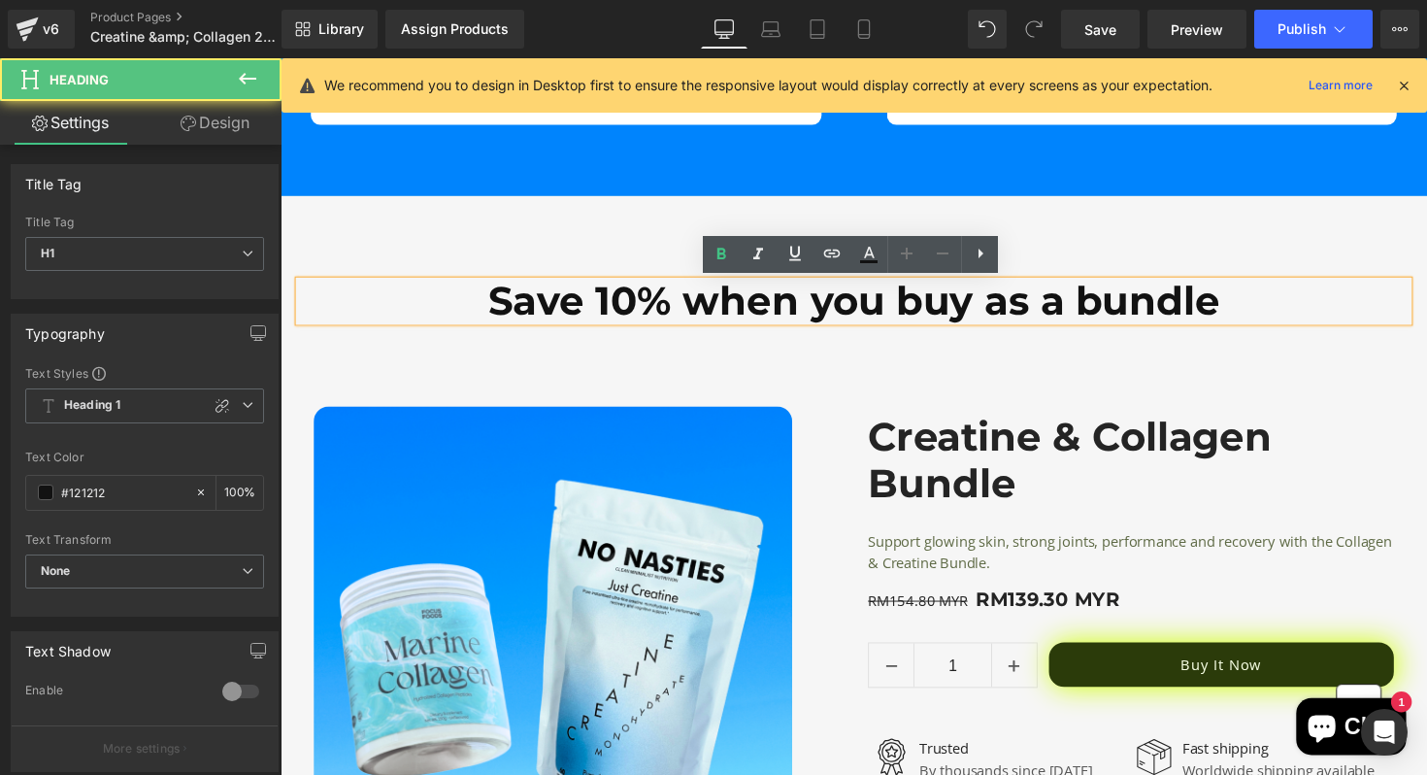
click at [644, 306] on h1 "Save 10% when you buy as a bundle" at bounding box center [868, 306] width 1136 height 40
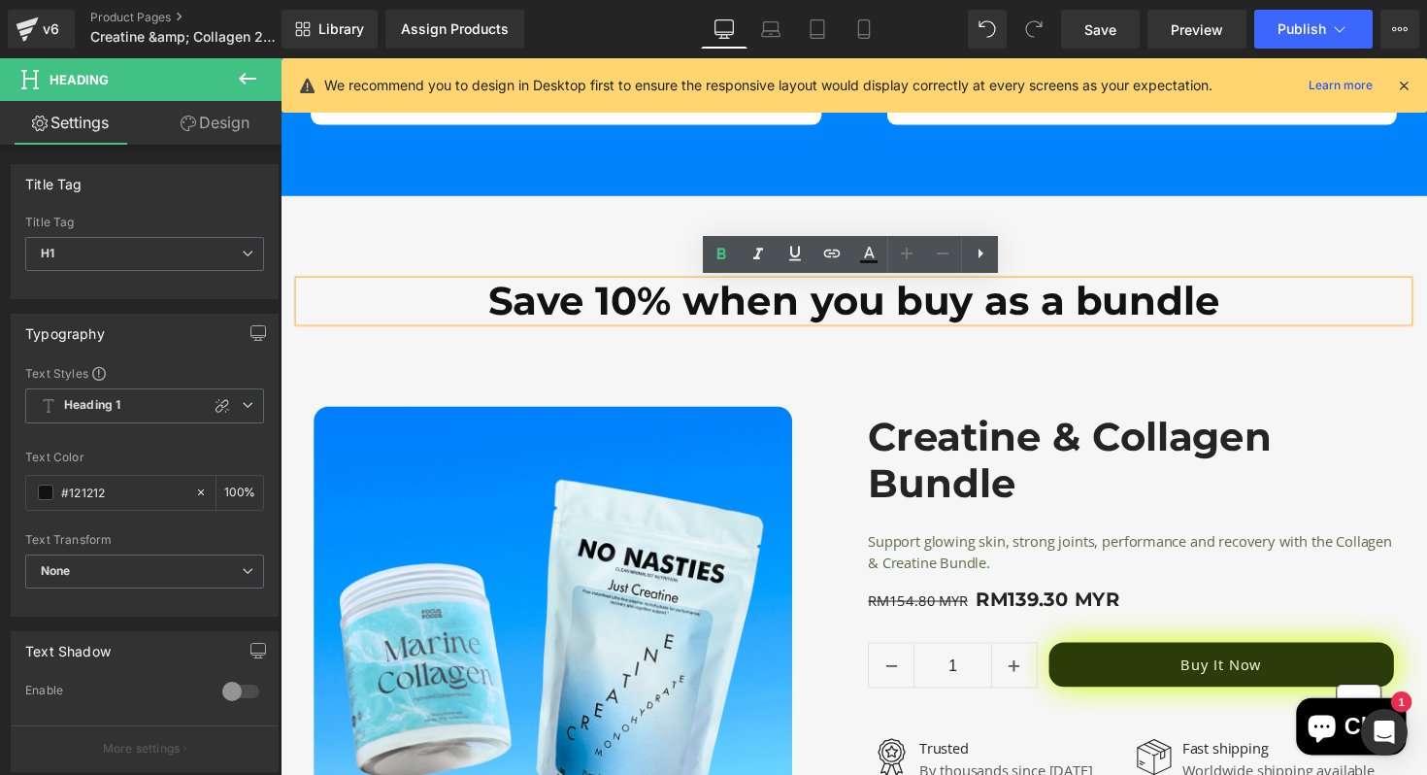
click at [584, 228] on div "Save 10% when you buy as a bundle Heading 10% OFF + Another 20% OFF With The An…" at bounding box center [867, 267] width 1165 height 137
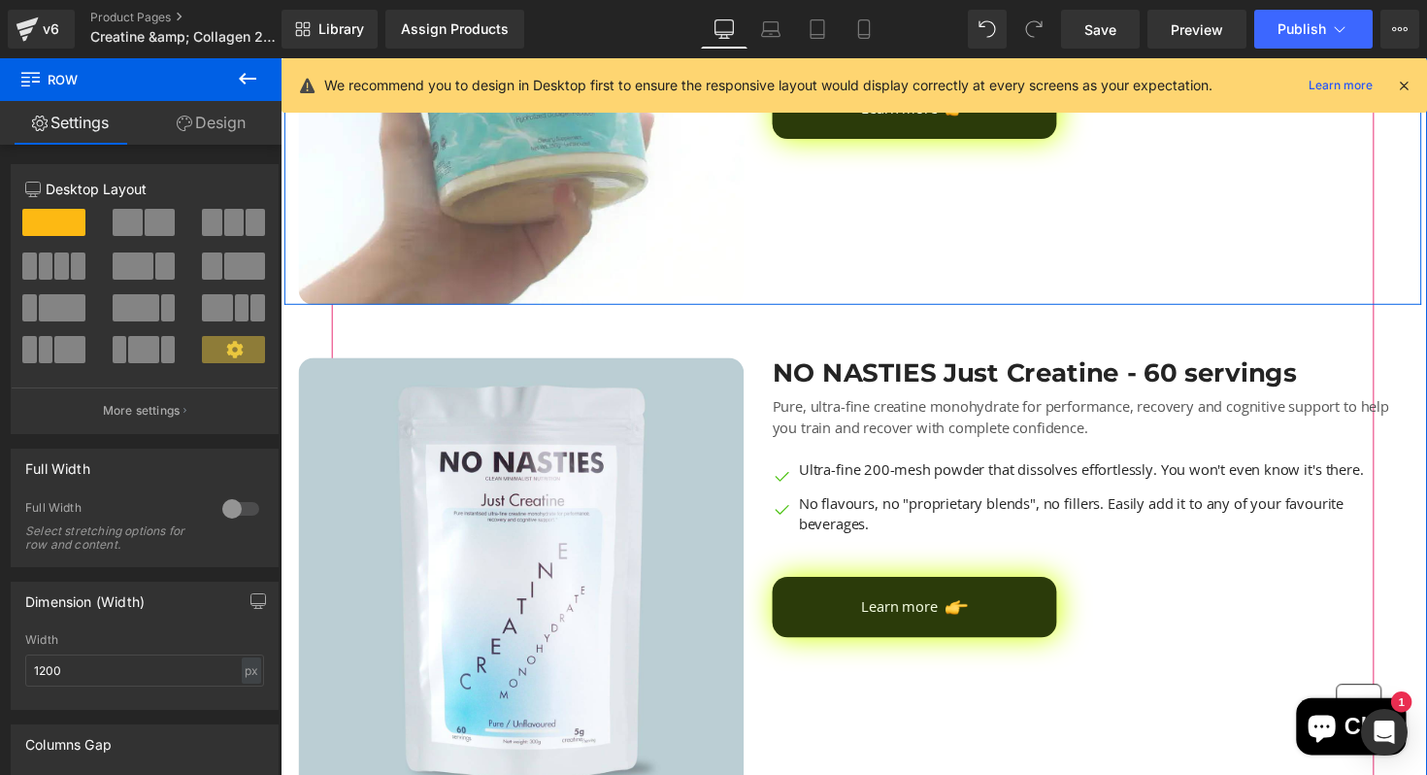
scroll to position [1341, 0]
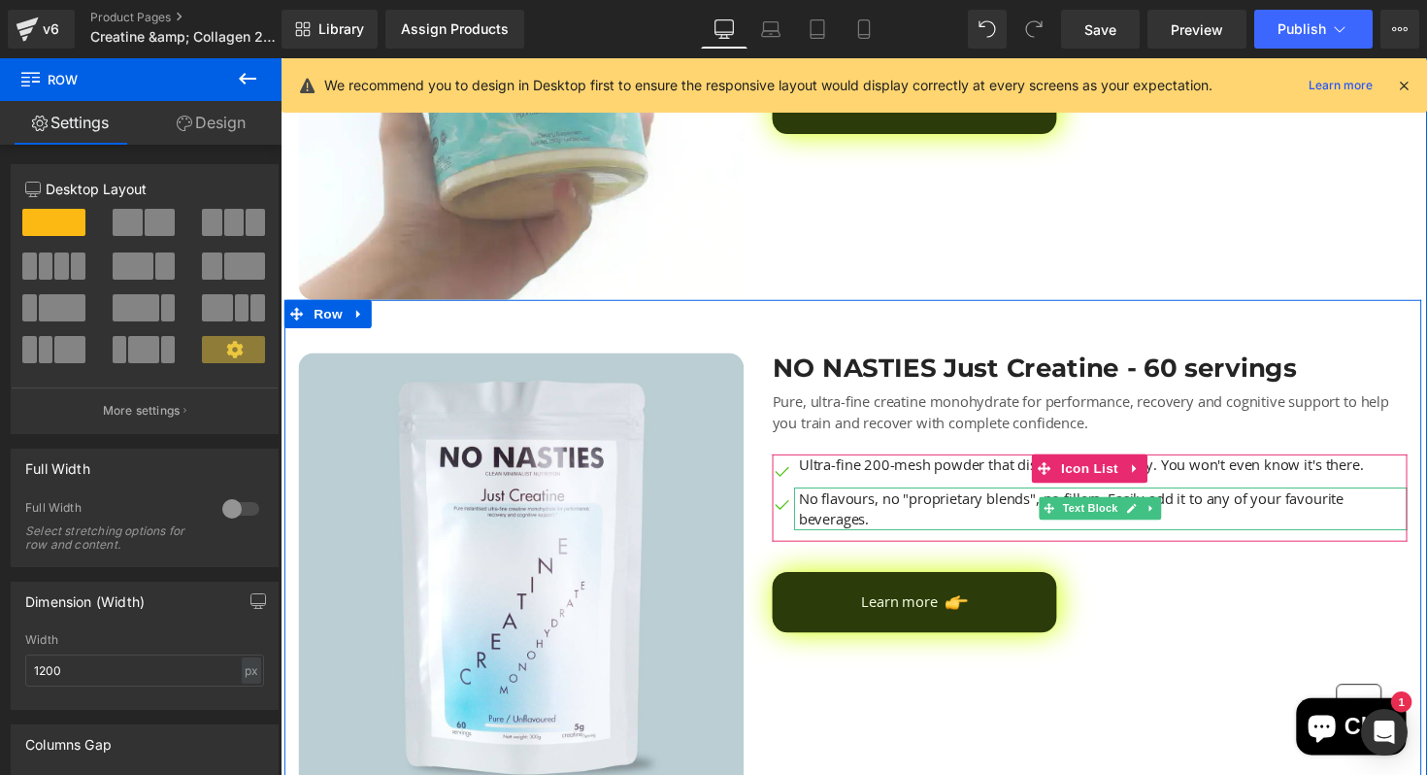
click at [1227, 511] on p "No flavours, no "proprietary blends", no fillers. Easily add it to any of your …" at bounding box center [1122, 520] width 623 height 44
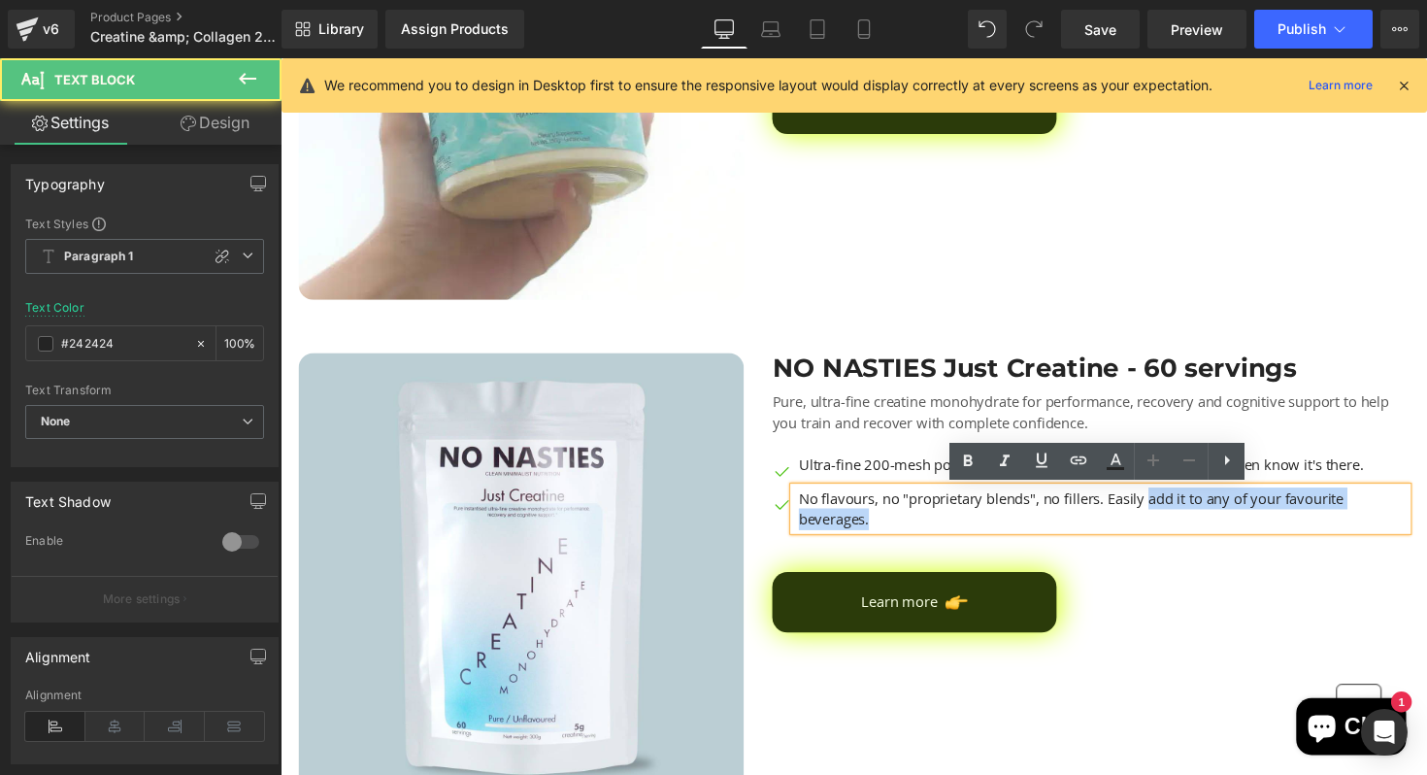
drag, startPoint x: 1170, startPoint y: 507, endPoint x: 1219, endPoint y: 526, distance: 53.2
click at [1219, 526] on p "No flavours, no "proprietary blends", no fillers. Easily add it to any of your …" at bounding box center [1122, 520] width 623 height 44
copy p "add it to any of your favourite beverages."
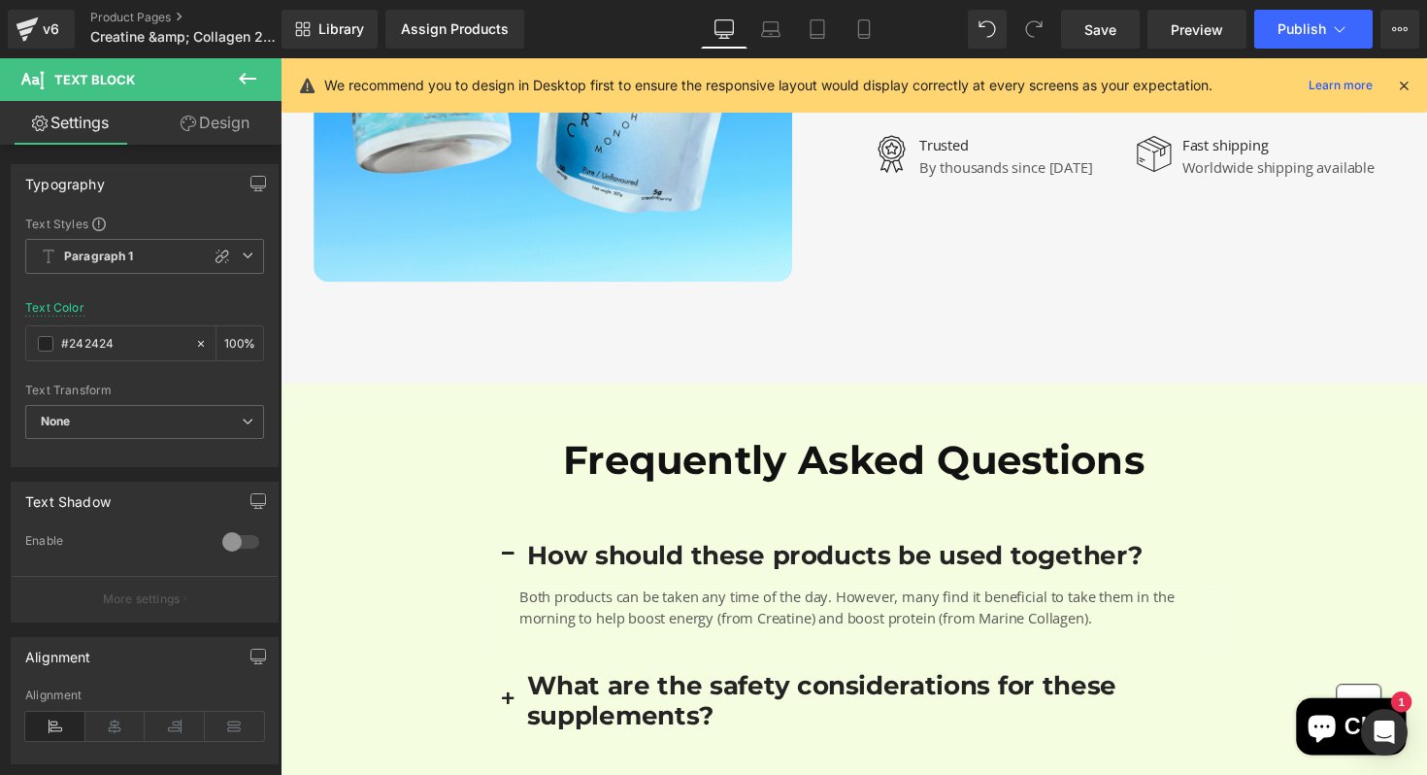
scroll to position [3120, 0]
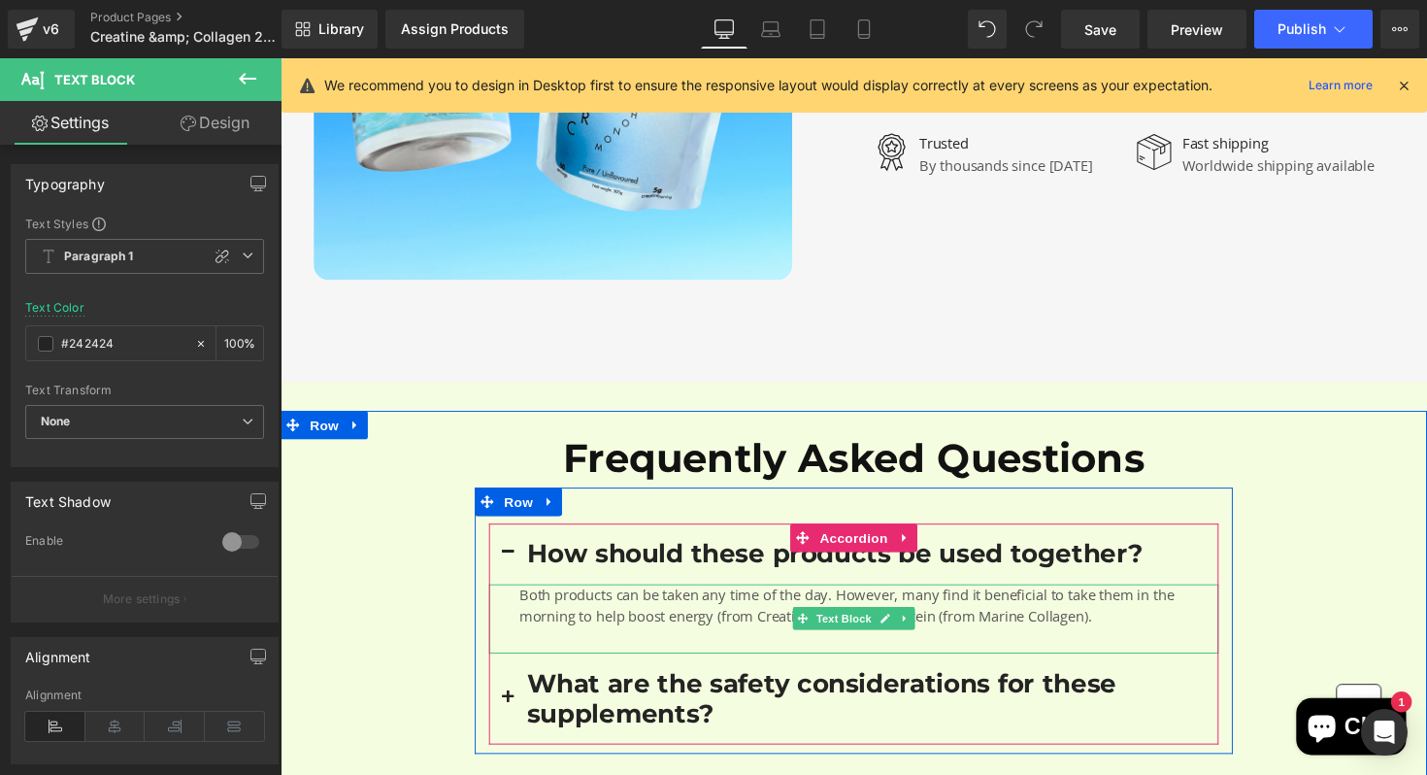
click at [1024, 618] on p "Both products can be taken any time of the day. However, many find it beneficia…" at bounding box center [883, 619] width 716 height 44
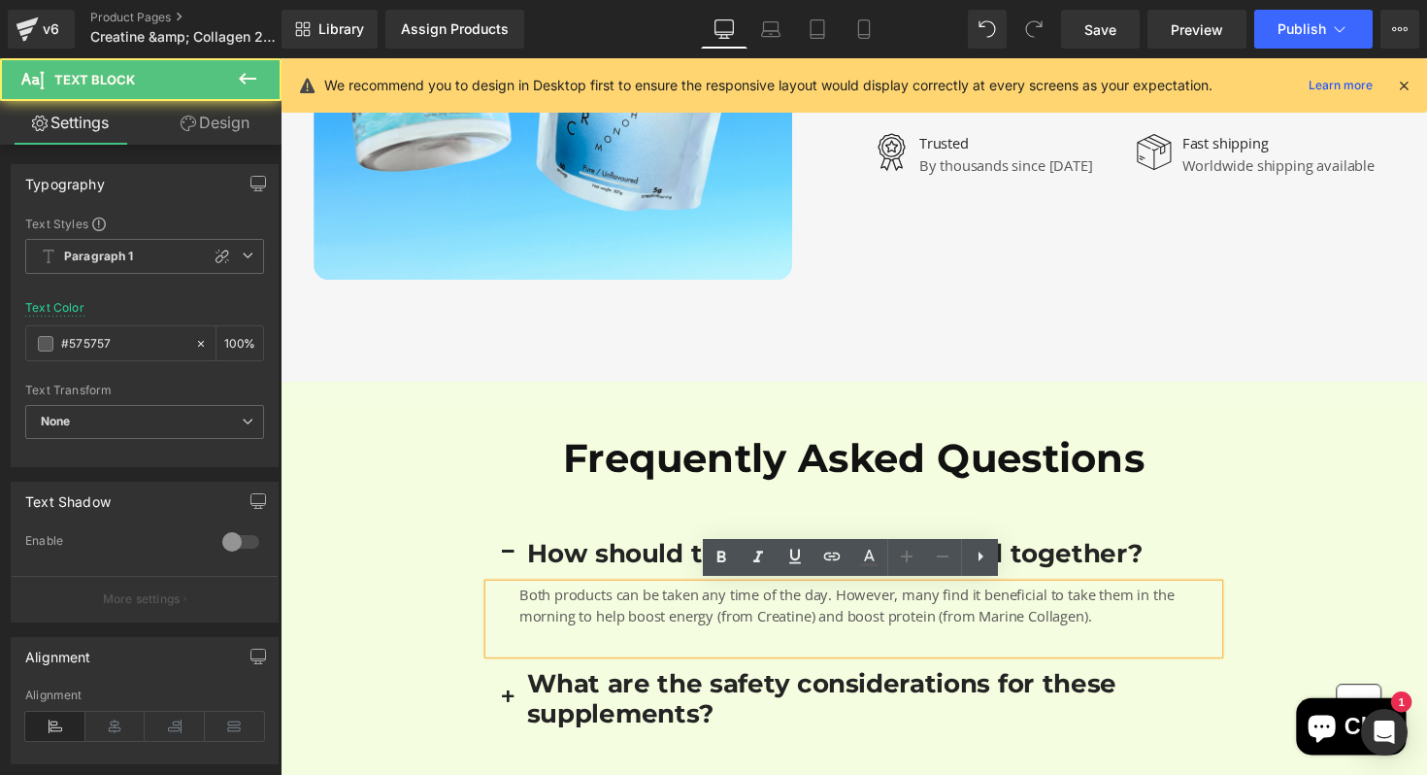
click at [1178, 633] on p "Both products can be taken any time of the day. However, many find it beneficia…" at bounding box center [883, 619] width 716 height 44
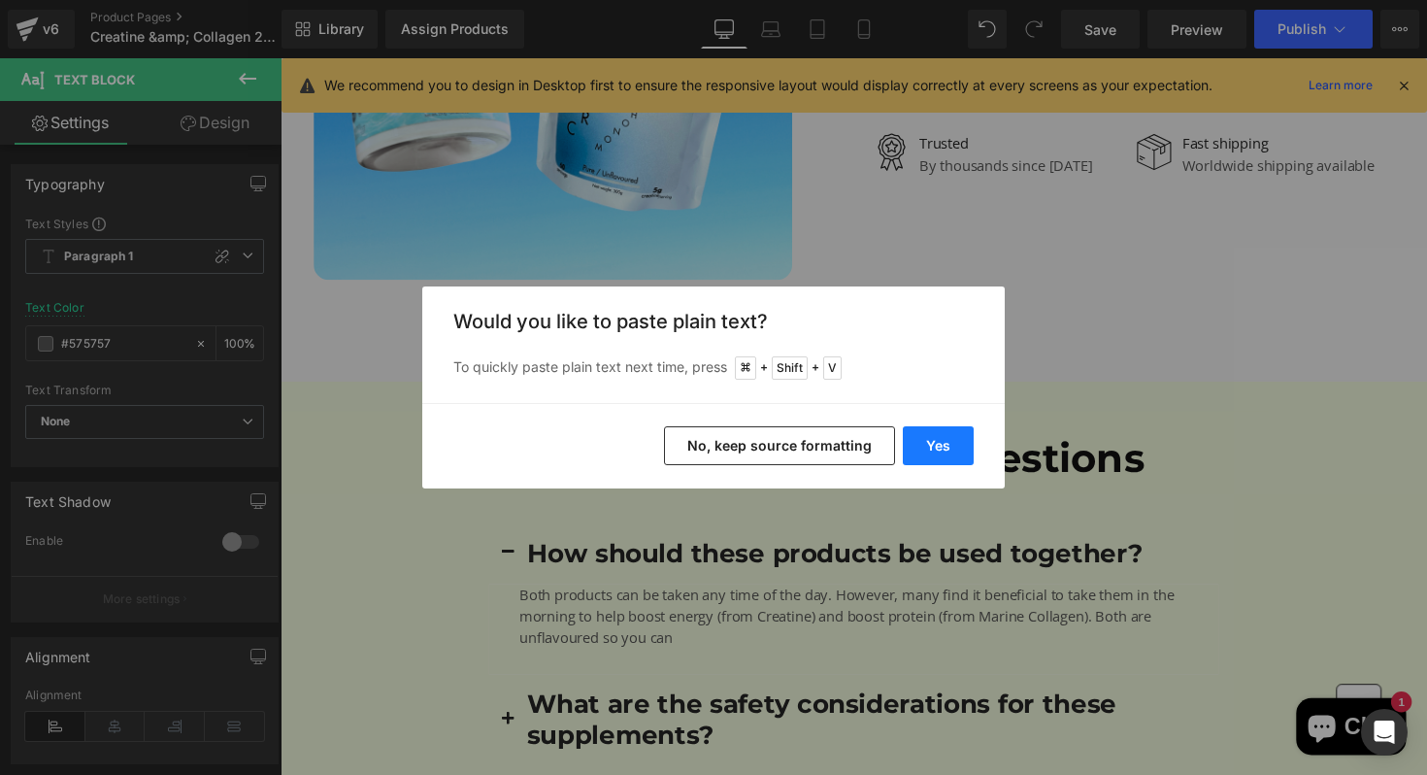
click at [943, 440] on button "Yes" at bounding box center [938, 445] width 71 height 39
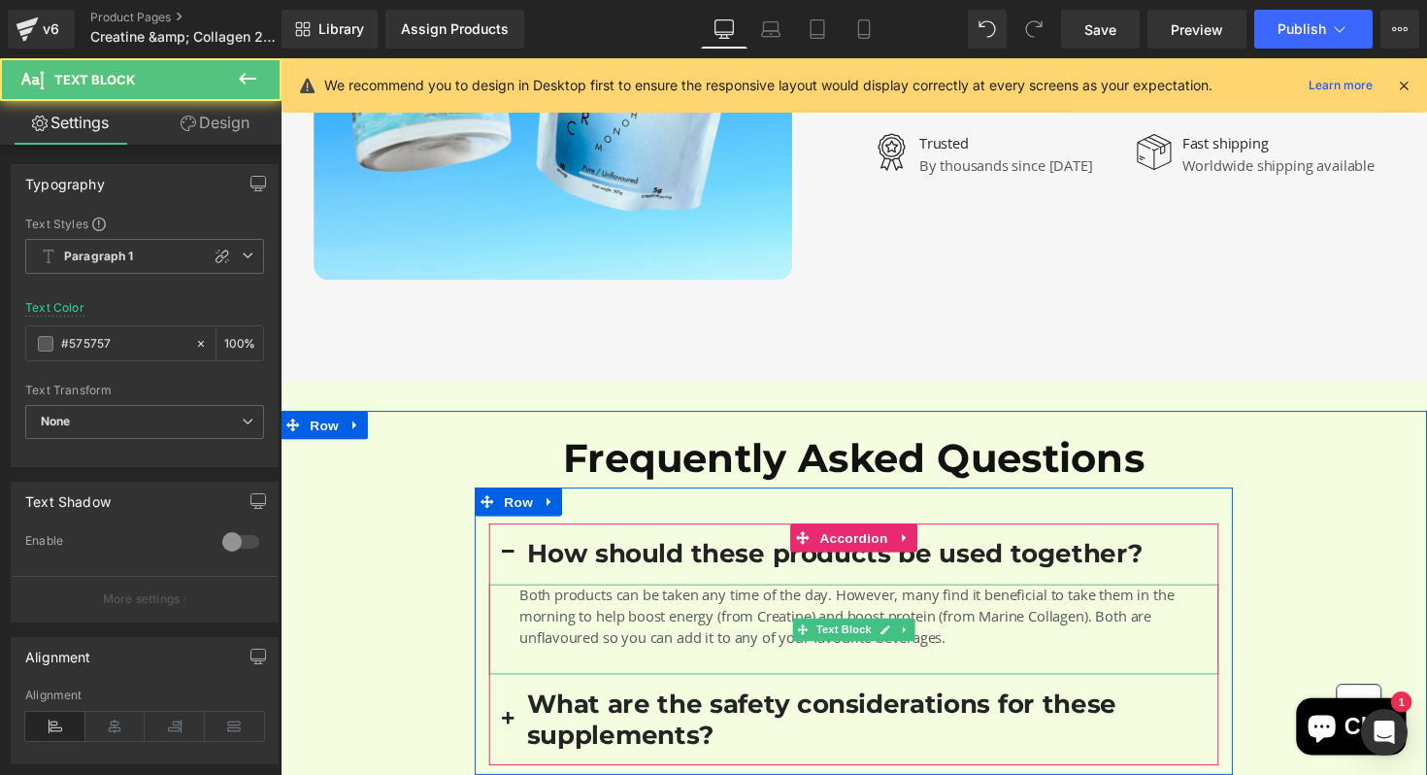
click at [689, 652] on span "Both products can be taken any time of the day. However, many find it beneficia…" at bounding box center [860, 629] width 671 height 63
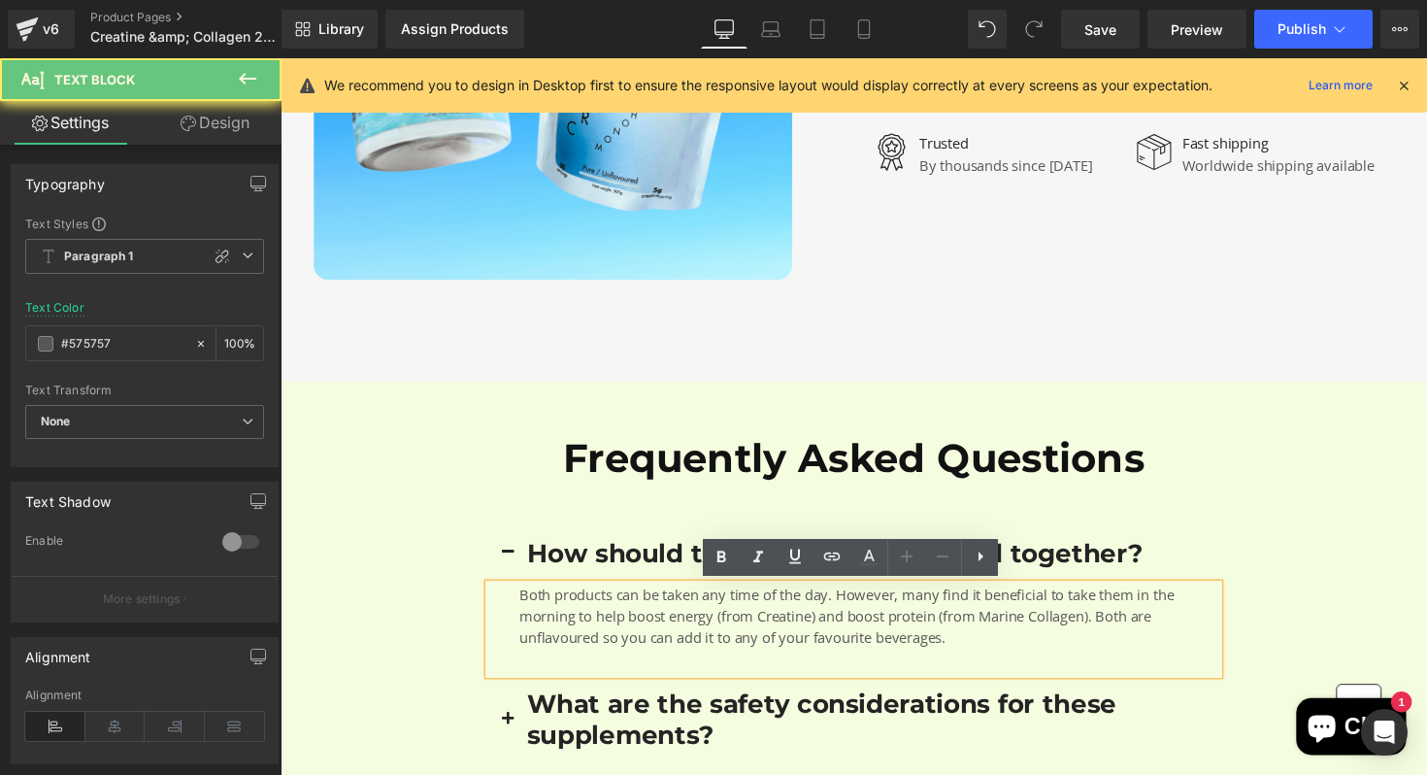
click at [721, 653] on span "Both products can be taken any time of the day. However, many find it beneficia…" at bounding box center [860, 629] width 671 height 63
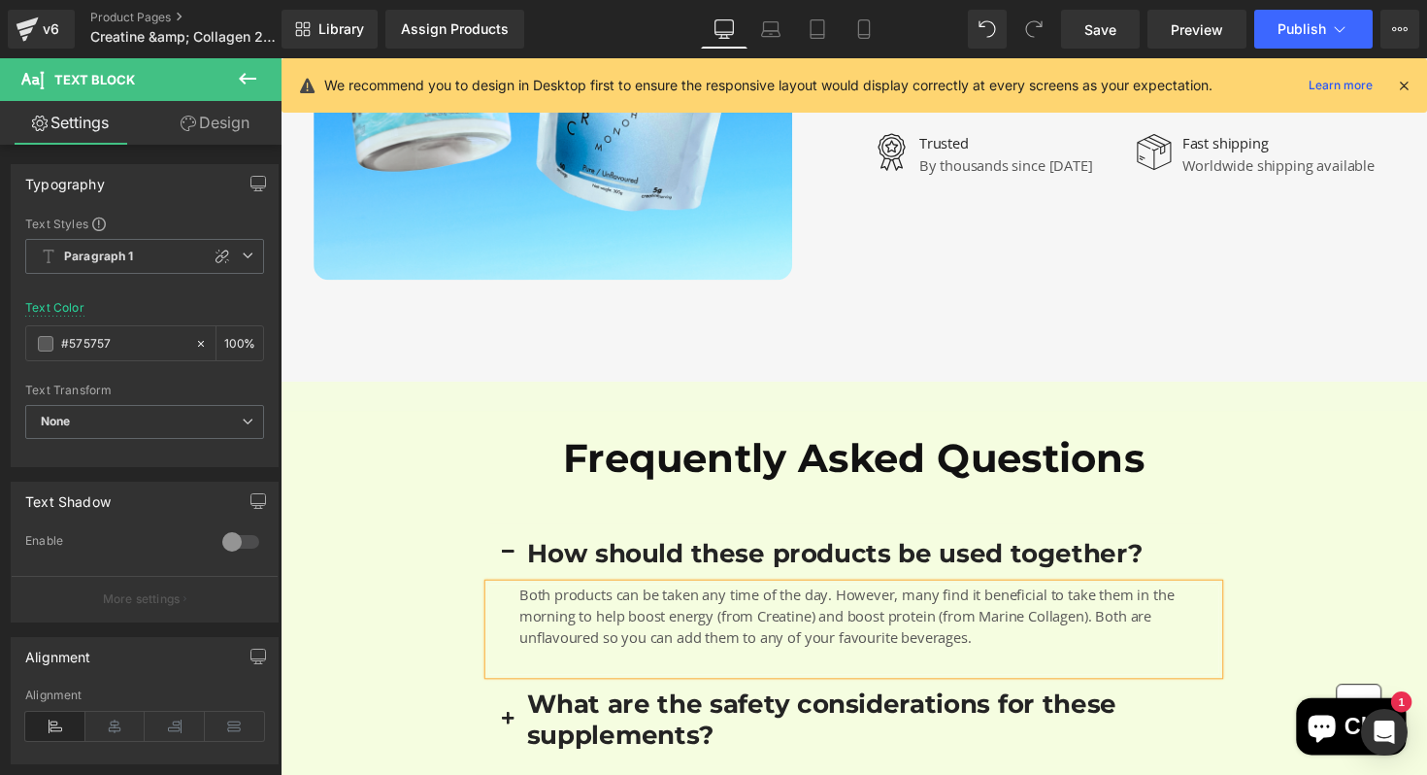
click at [986, 653] on span "Both products can be taken any time of the day. However, many find it beneficia…" at bounding box center [860, 629] width 671 height 63
click at [1127, 623] on span "Both products can be taken any time of the day. However, many find it beneficia…" at bounding box center [860, 629] width 671 height 63
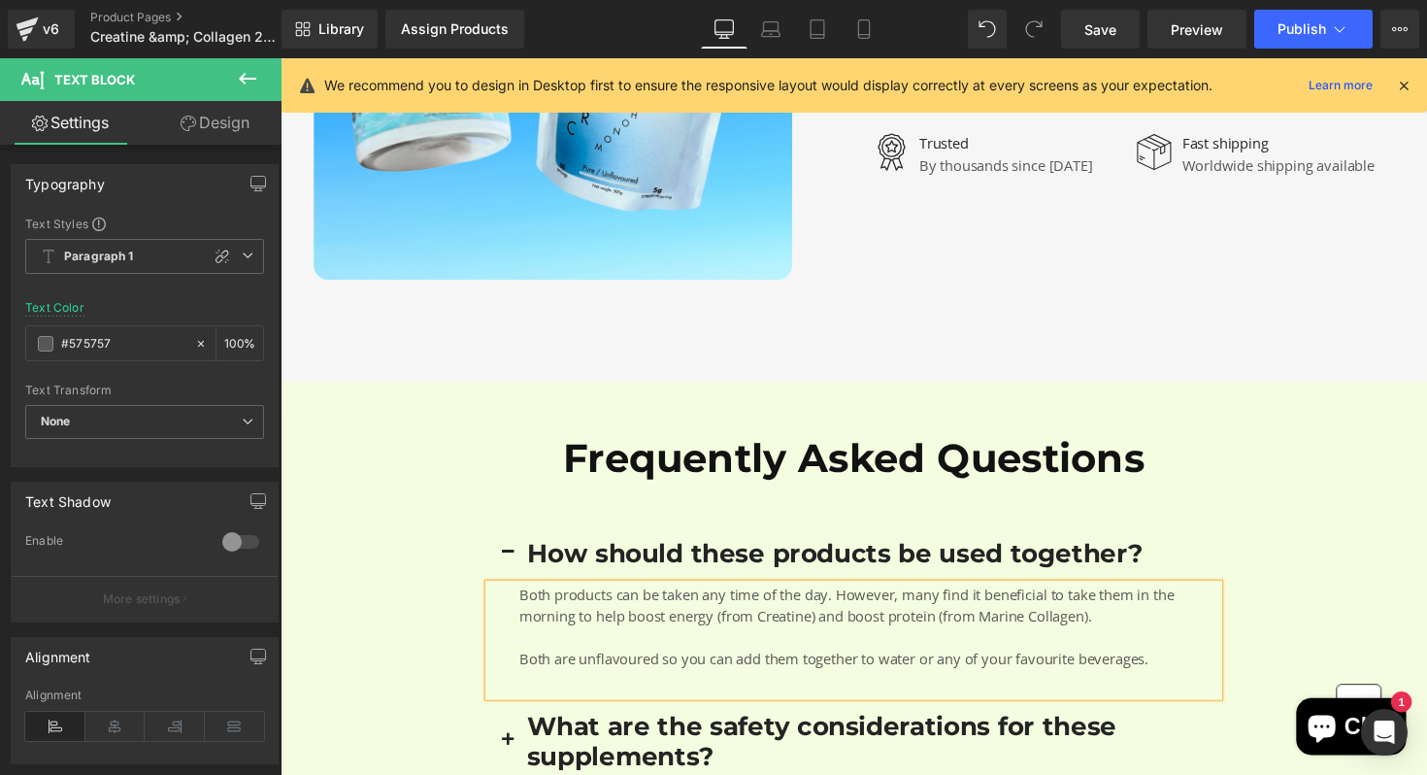
click at [970, 686] on div "Both products can be taken any time of the day. However, many find it beneficia…" at bounding box center [867, 654] width 747 height 115
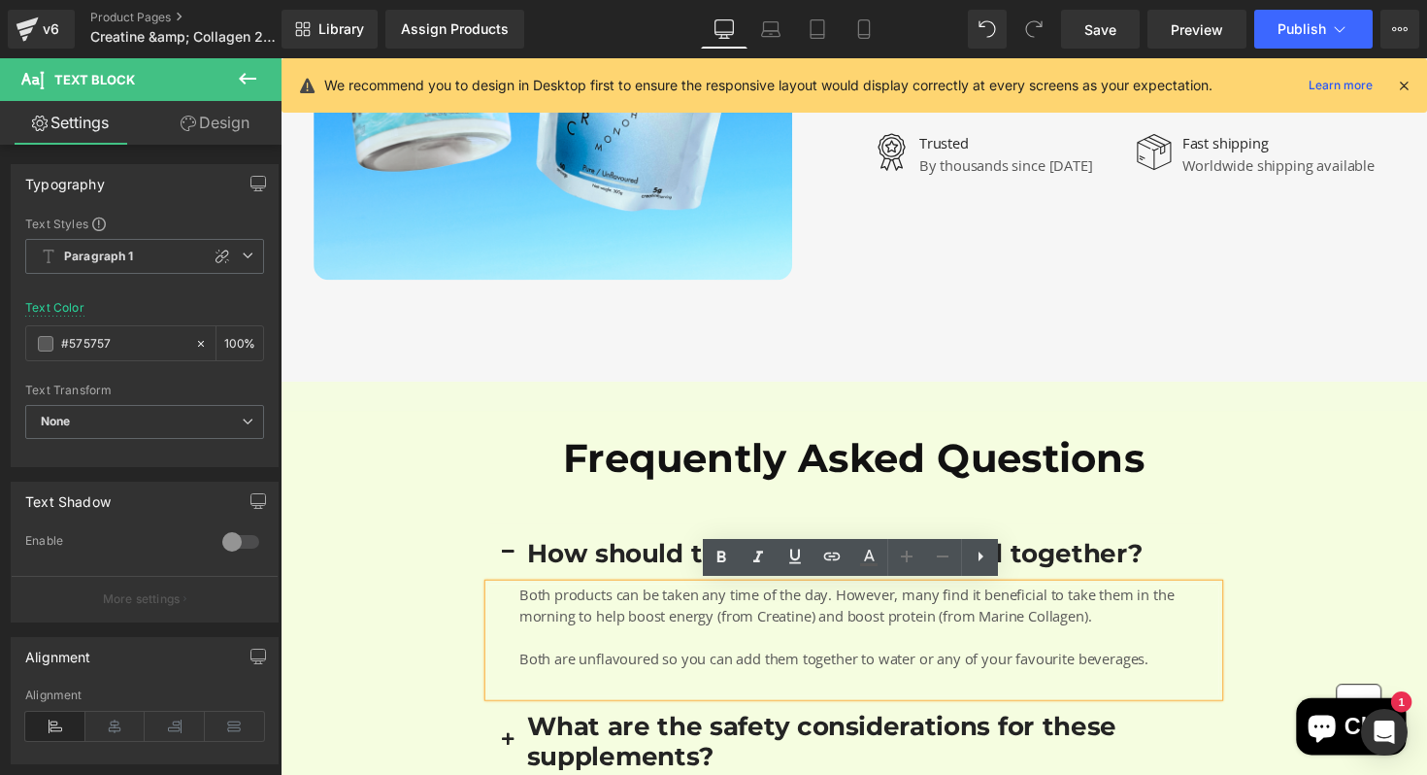
click at [964, 706] on div "Both products can be taken any time of the day. However, many find it beneficia…" at bounding box center [867, 654] width 747 height 115
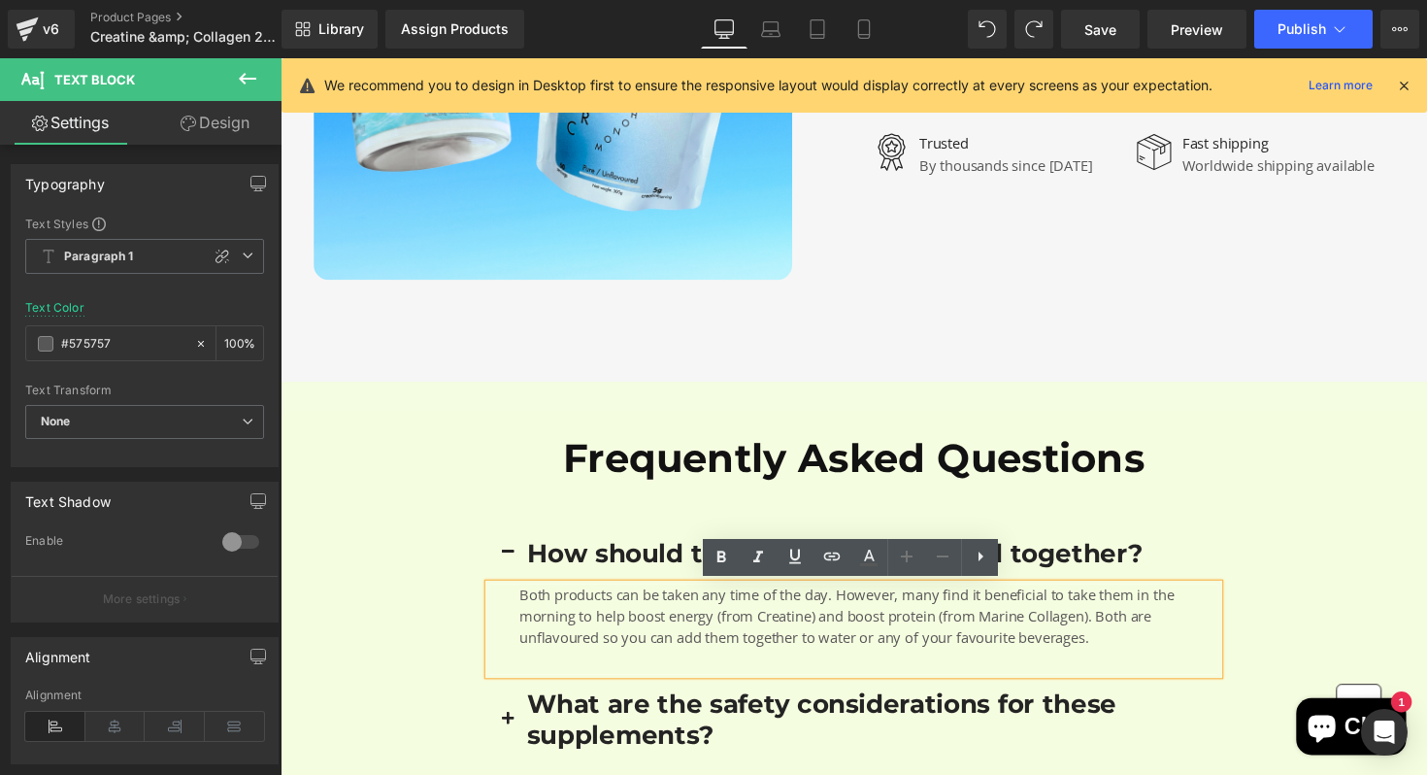
click at [1136, 622] on span "Both products can be taken any time of the day. However, many find it beneficia…" at bounding box center [860, 629] width 671 height 63
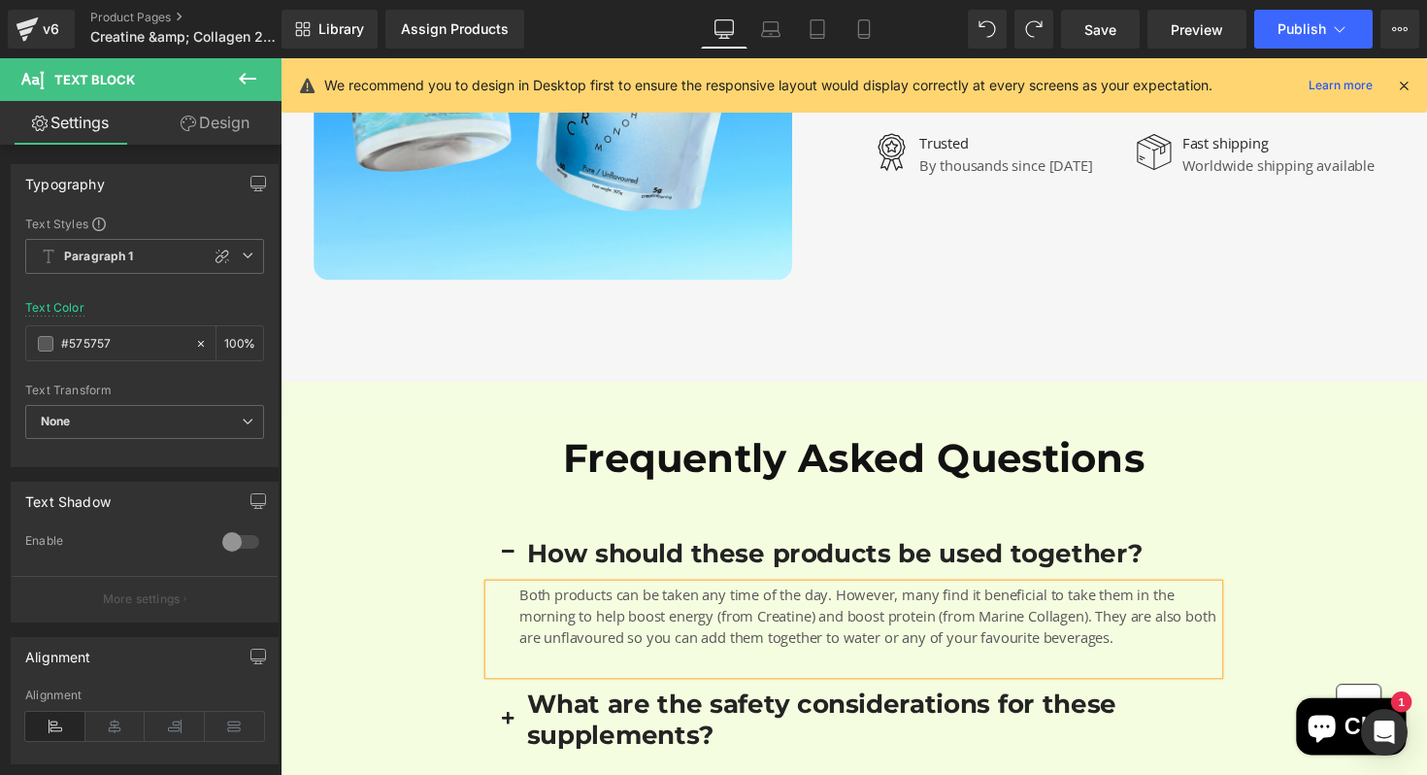
click at [589, 649] on span "Both products can be taken any time of the day. However, many find it beneficia…" at bounding box center [881, 629] width 713 height 63
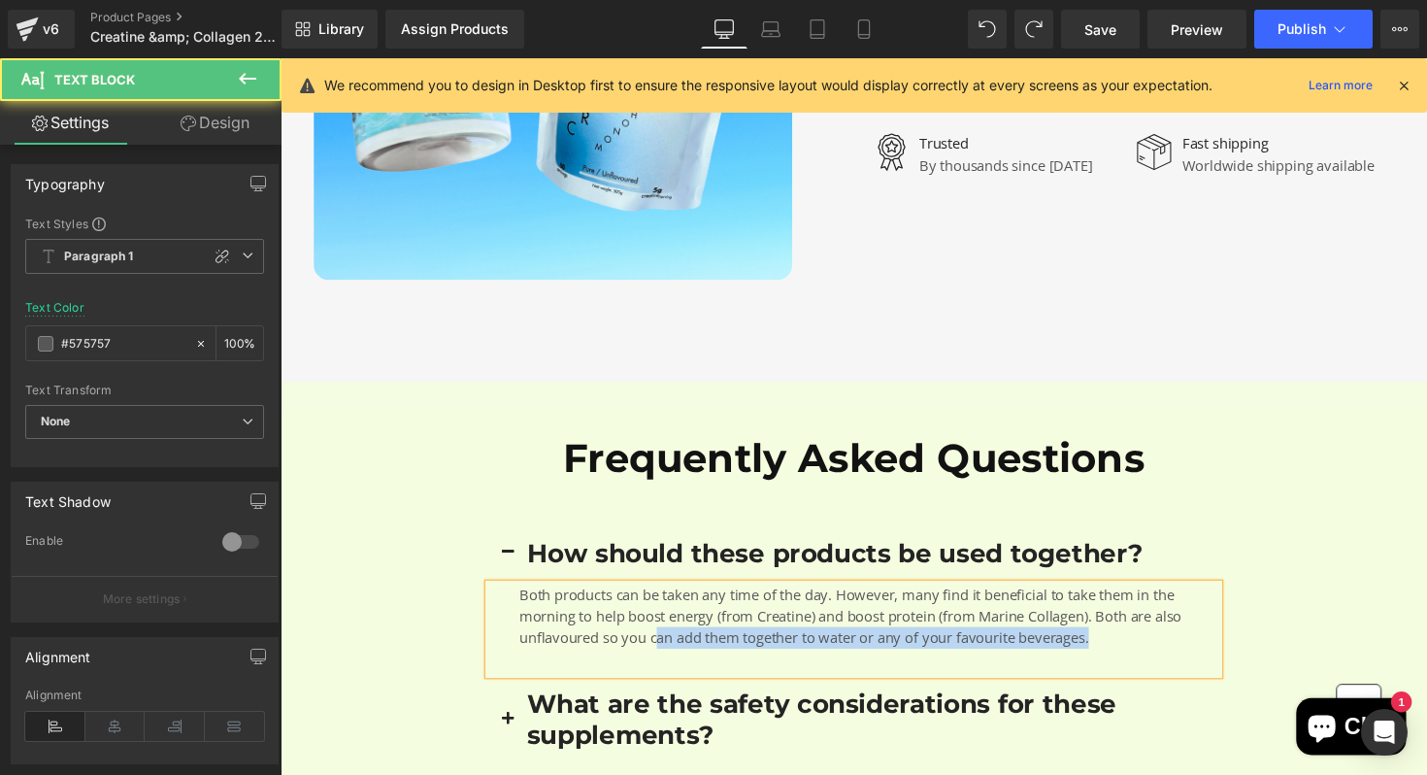
drag, startPoint x: 668, startPoint y: 649, endPoint x: 781, endPoint y: 667, distance: 114.9
click at [781, 667] on div "Both products can be taken any time of the day. However, many find it beneficia…" at bounding box center [867, 643] width 747 height 93
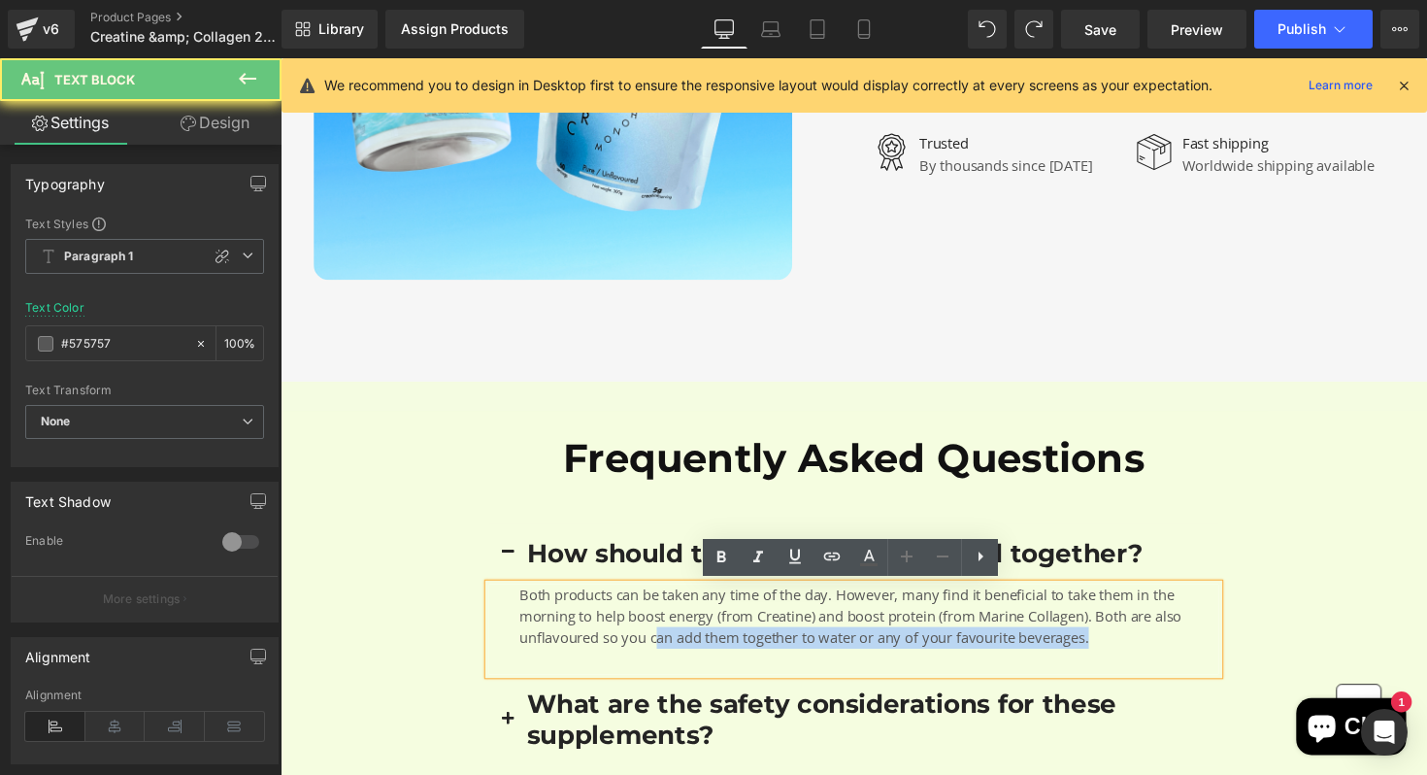
click at [781, 667] on div "Both products can be taken any time of the day. However, many find it beneficia…" at bounding box center [867, 643] width 747 height 93
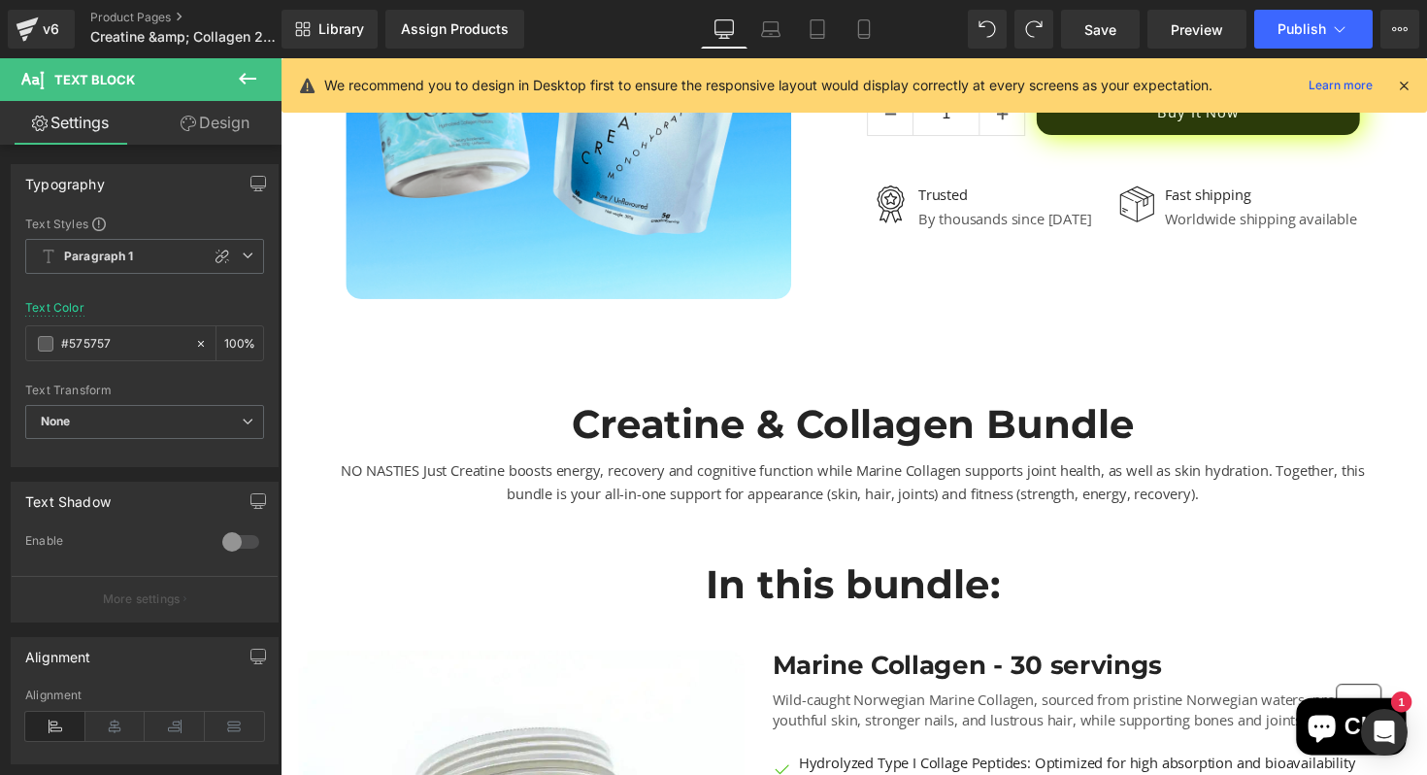
scroll to position [452, 0]
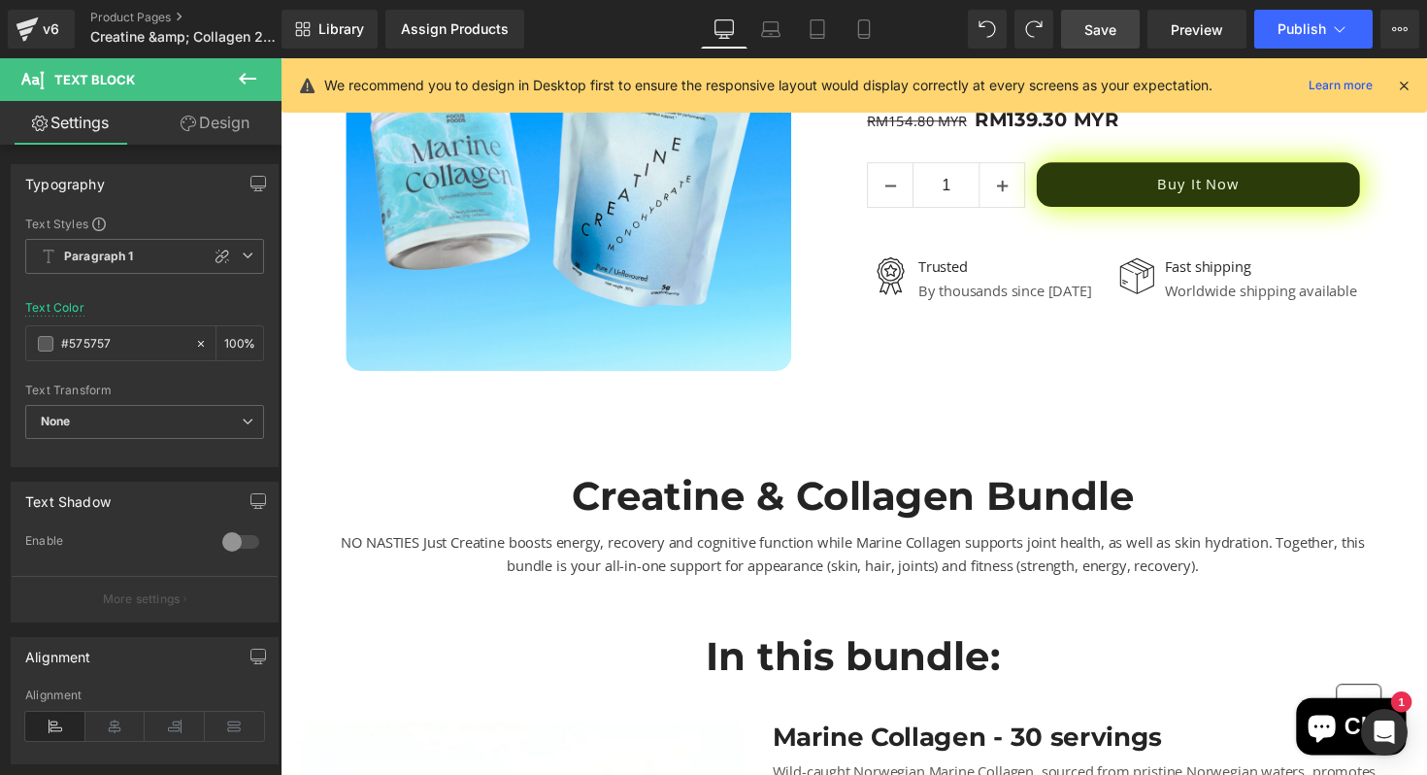
click at [1110, 34] on span "Save" at bounding box center [1100, 29] width 32 height 20
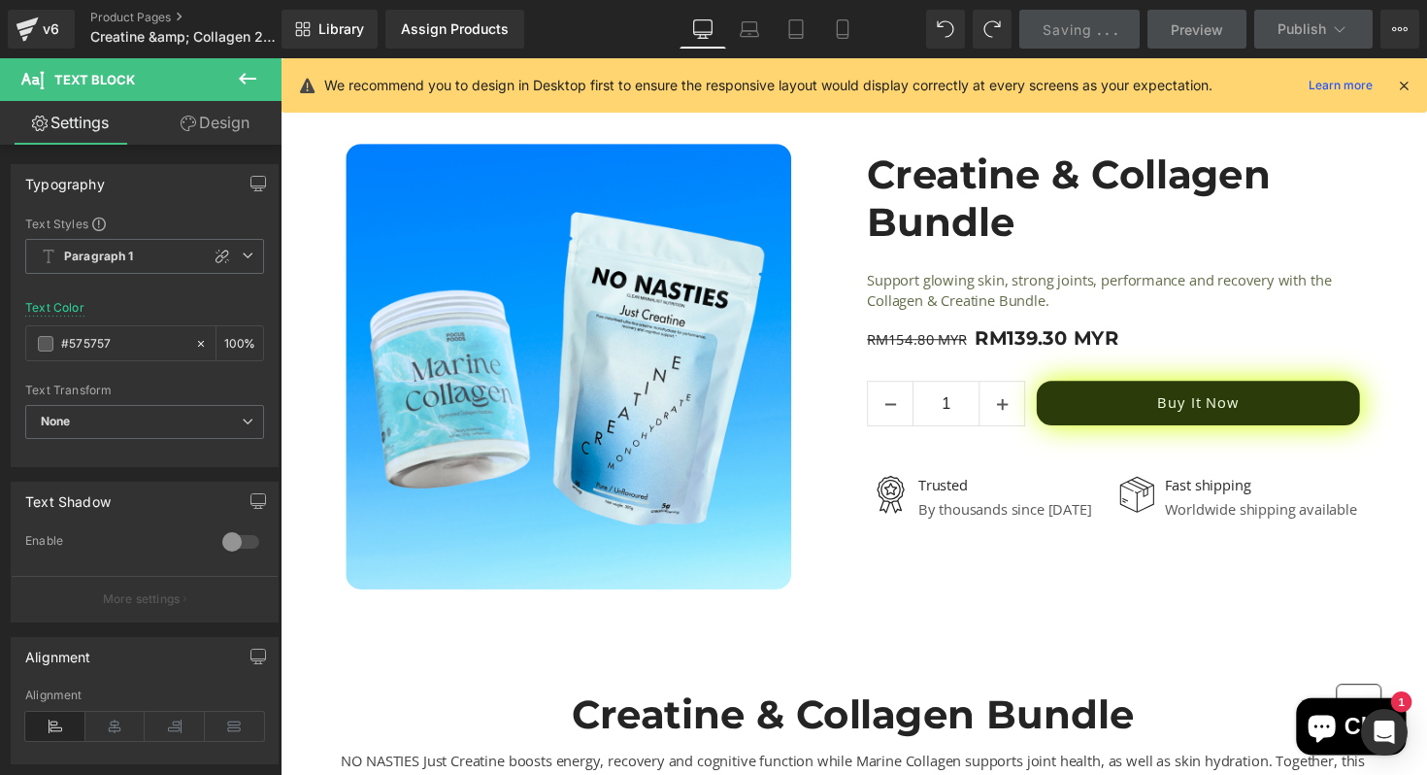
scroll to position [230, 0]
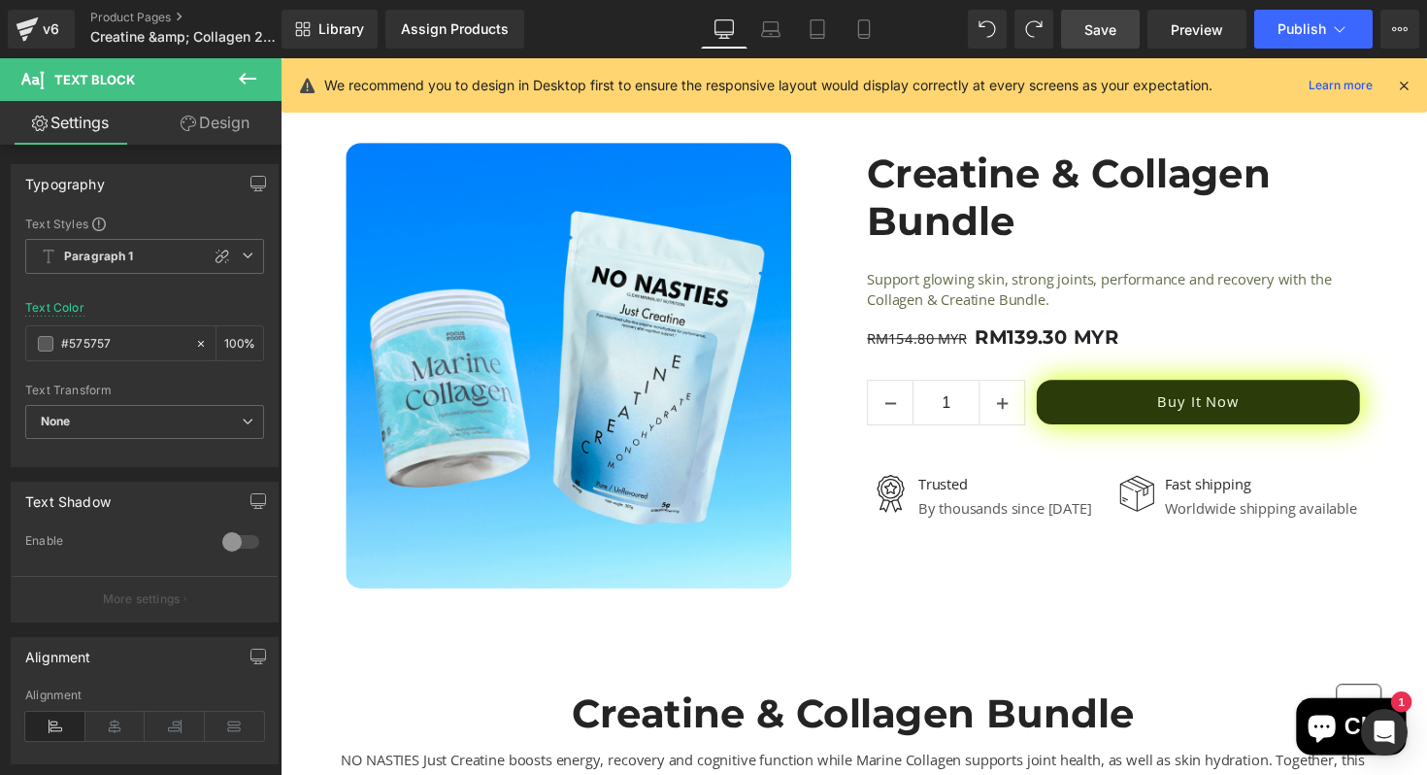
click at [255, 67] on icon at bounding box center [247, 78] width 23 height 23
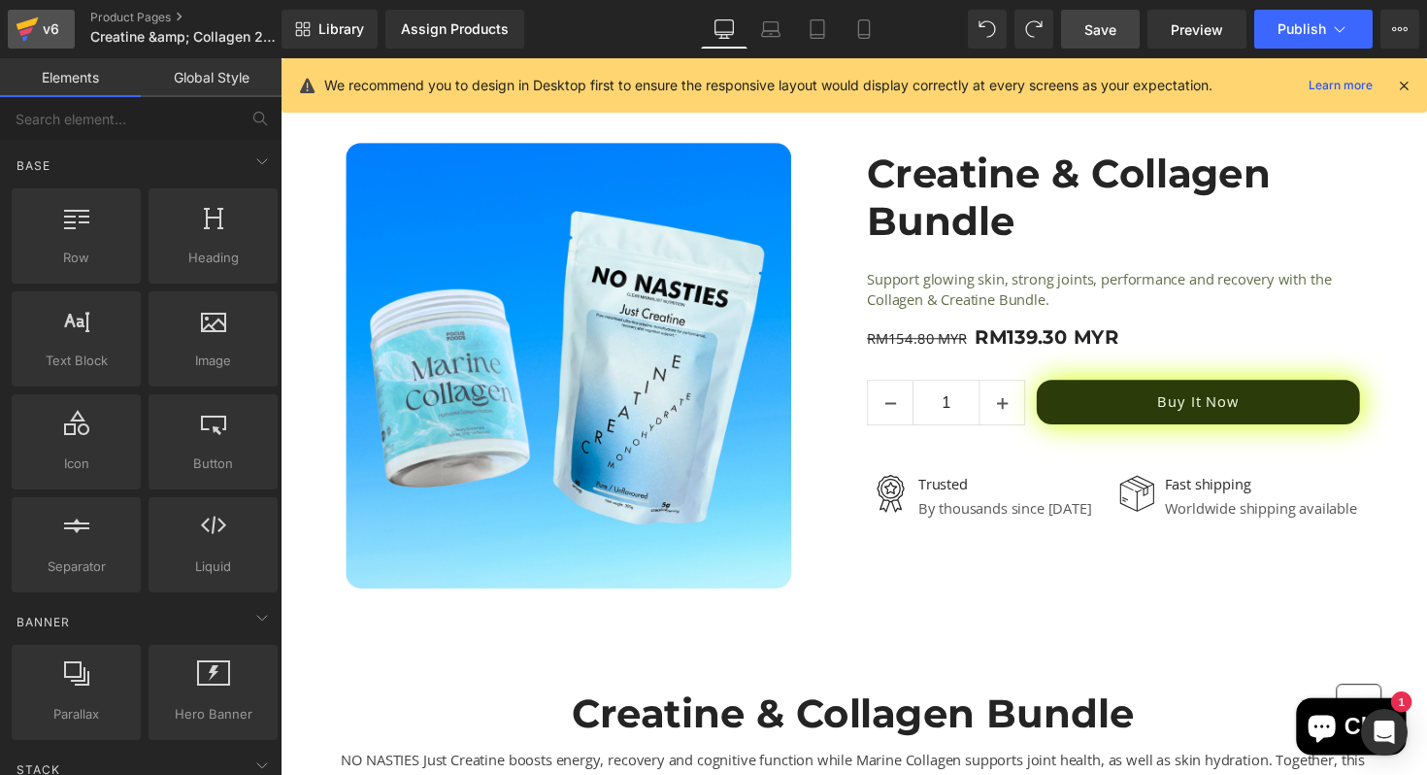
click at [30, 25] on icon at bounding box center [28, 23] width 22 height 13
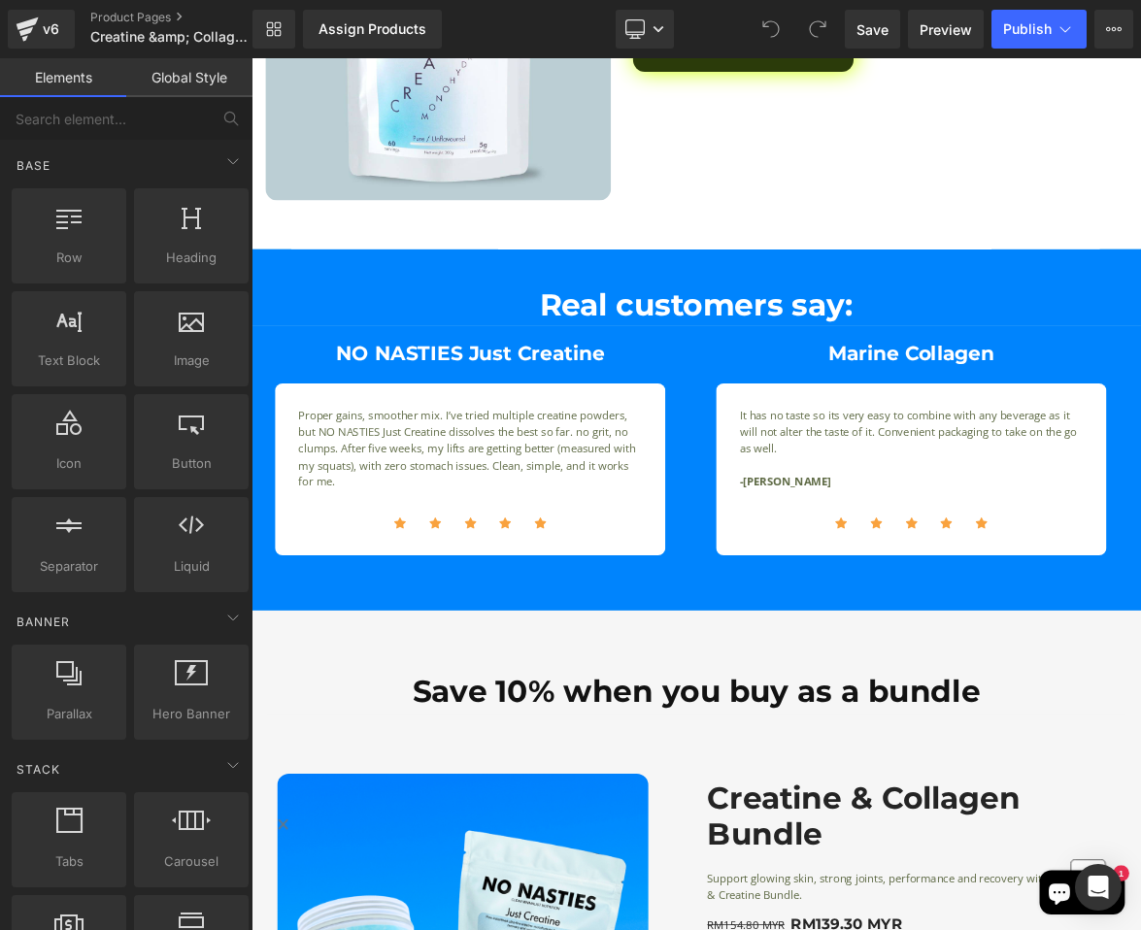
scroll to position [1899, 0]
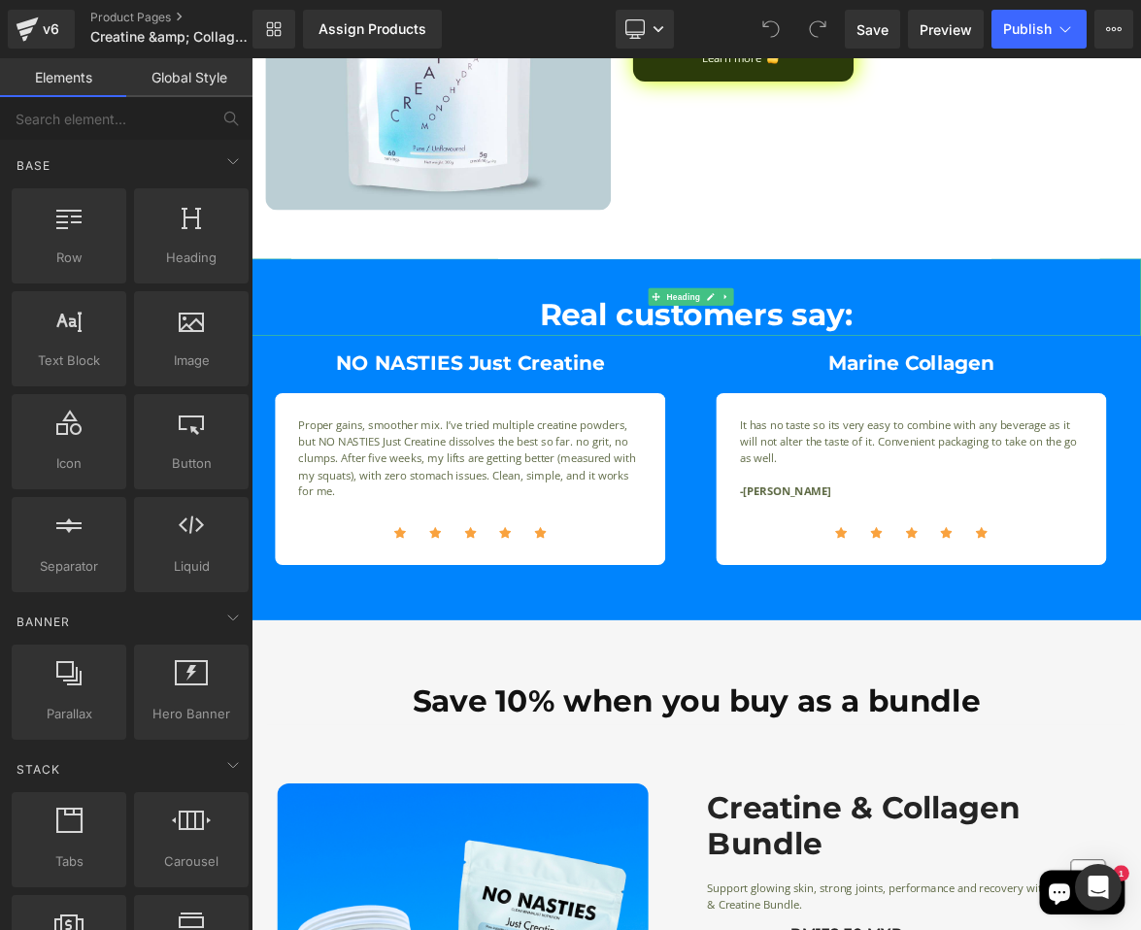
click at [293, 381] on h1 "Real customers say:" at bounding box center [838, 398] width 1175 height 40
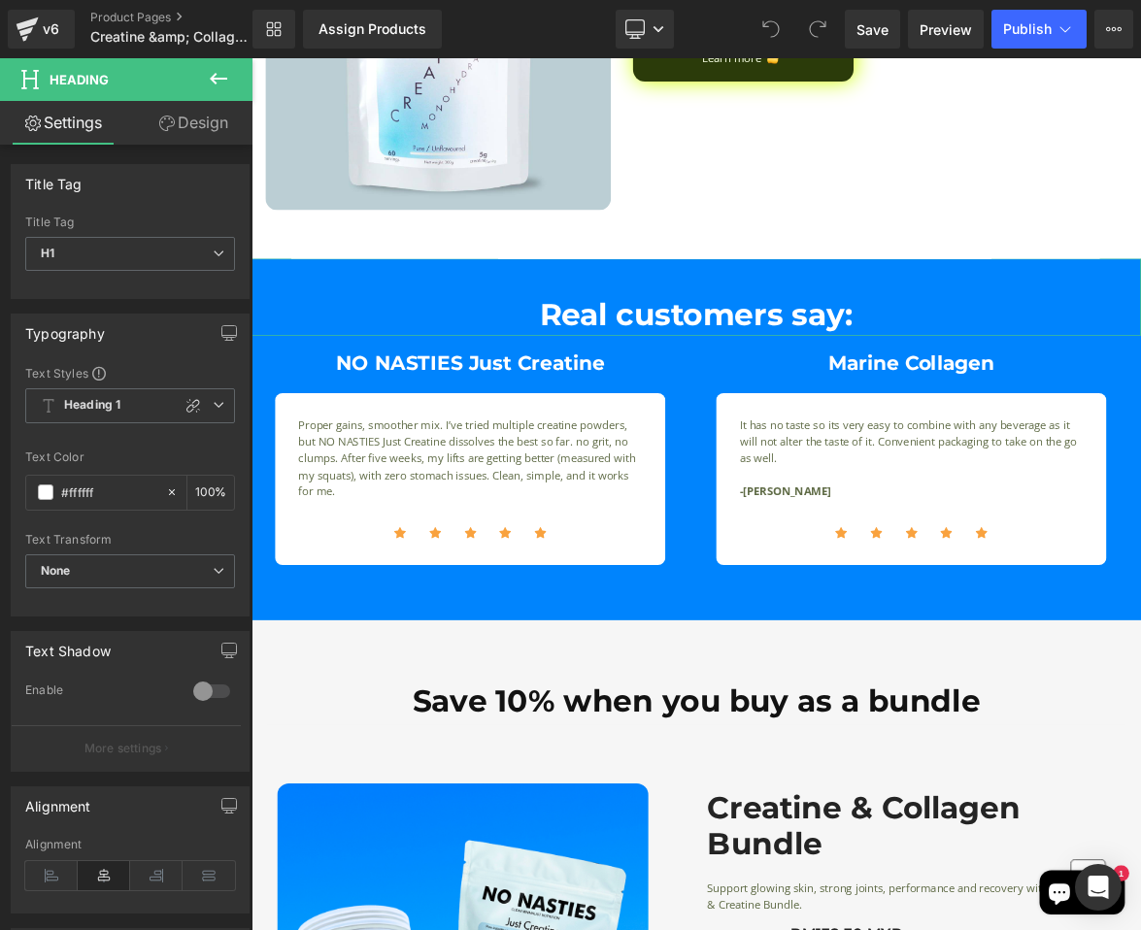
click at [189, 140] on link "Design" at bounding box center [193, 123] width 126 height 44
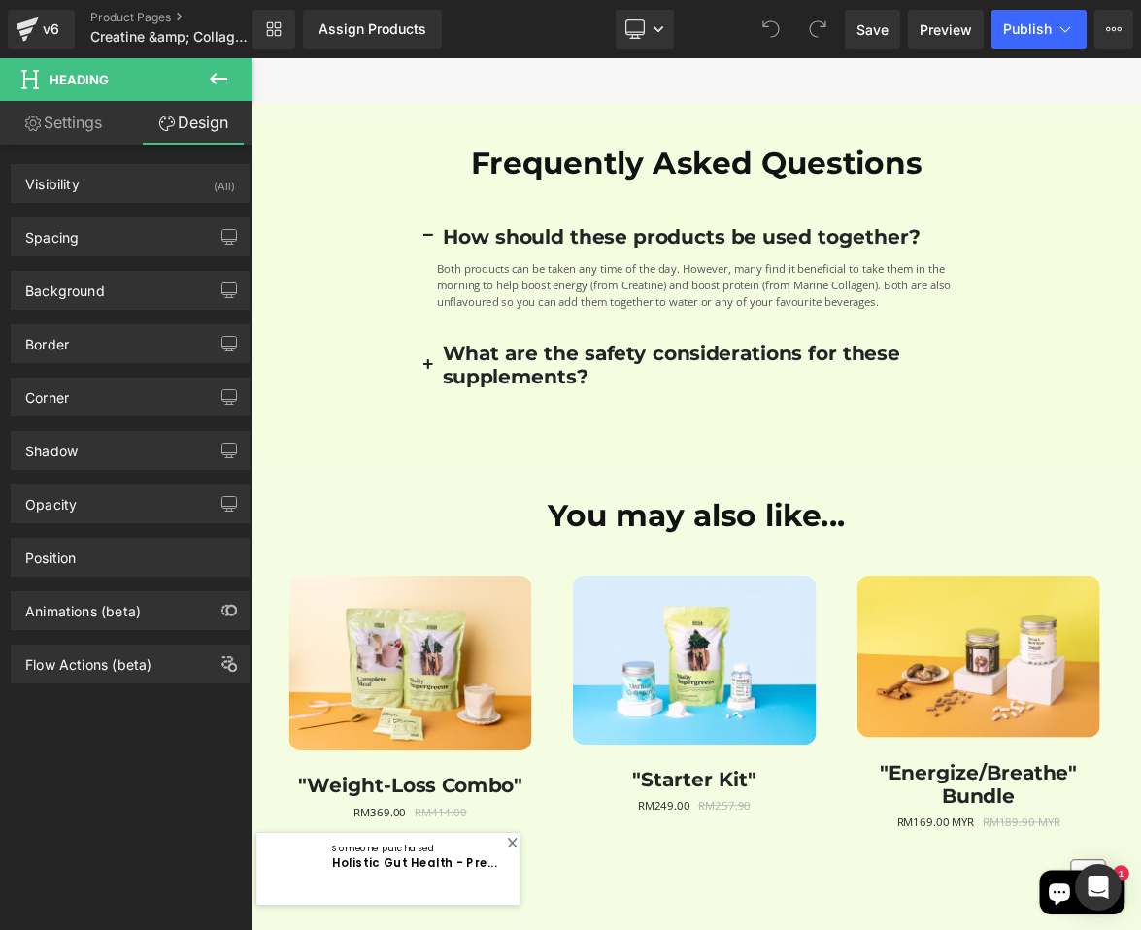
scroll to position [3412, 0]
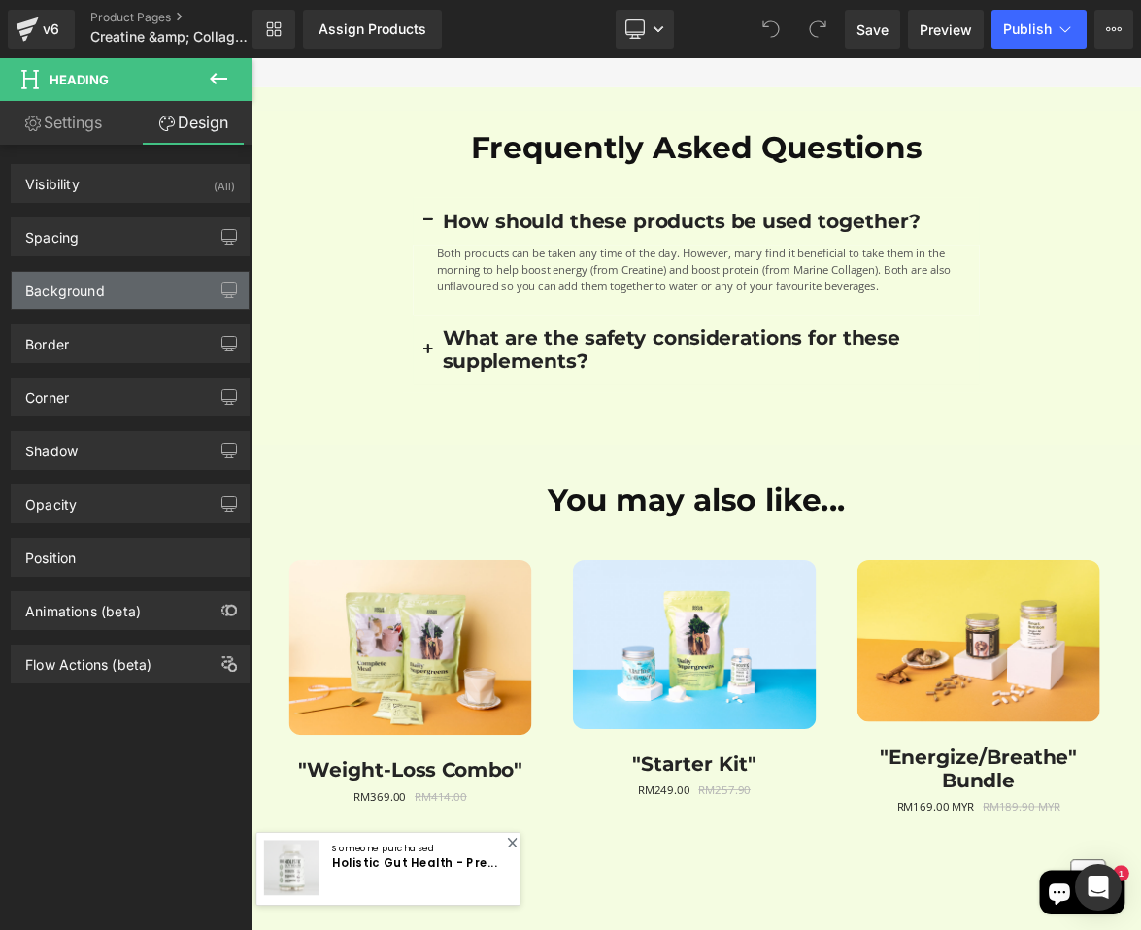
click at [146, 299] on div "Background" at bounding box center [130, 290] width 237 height 37
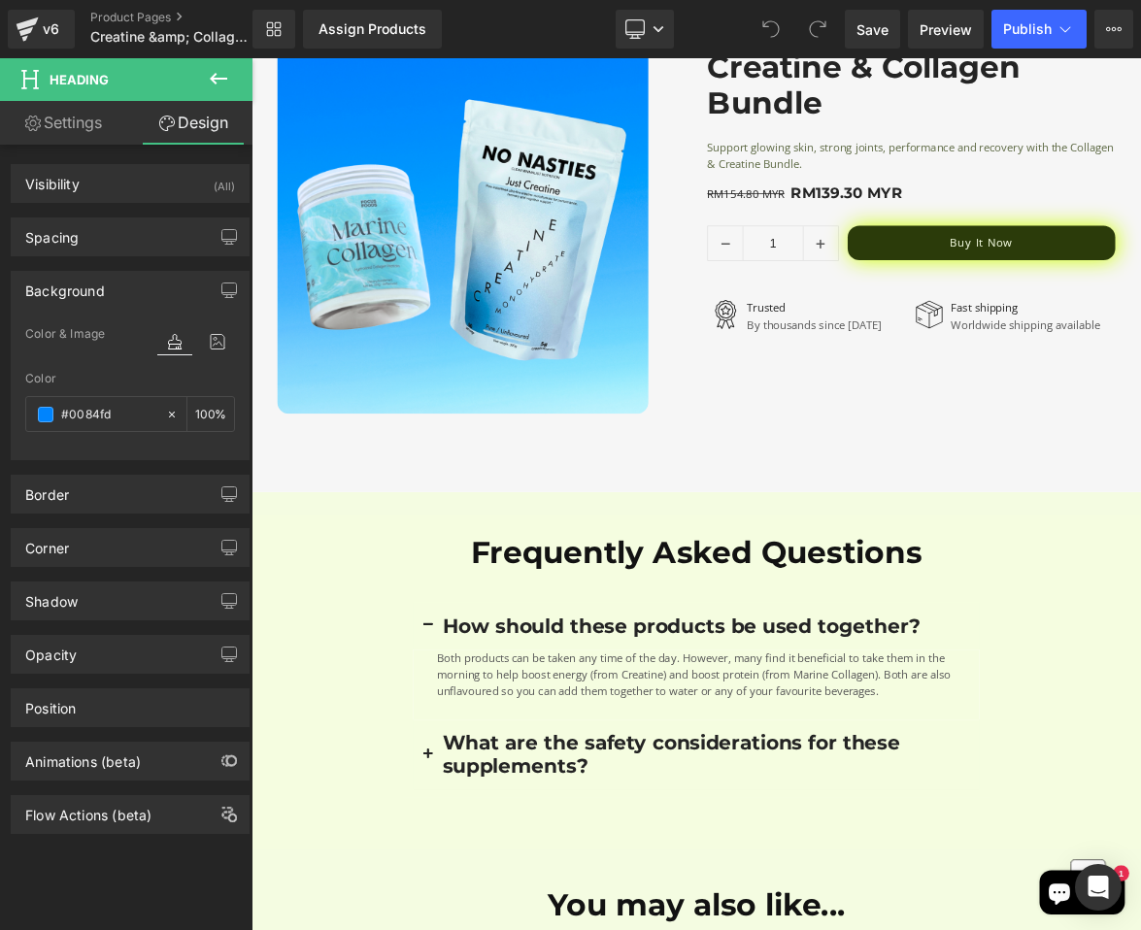
scroll to position [2964, 0]
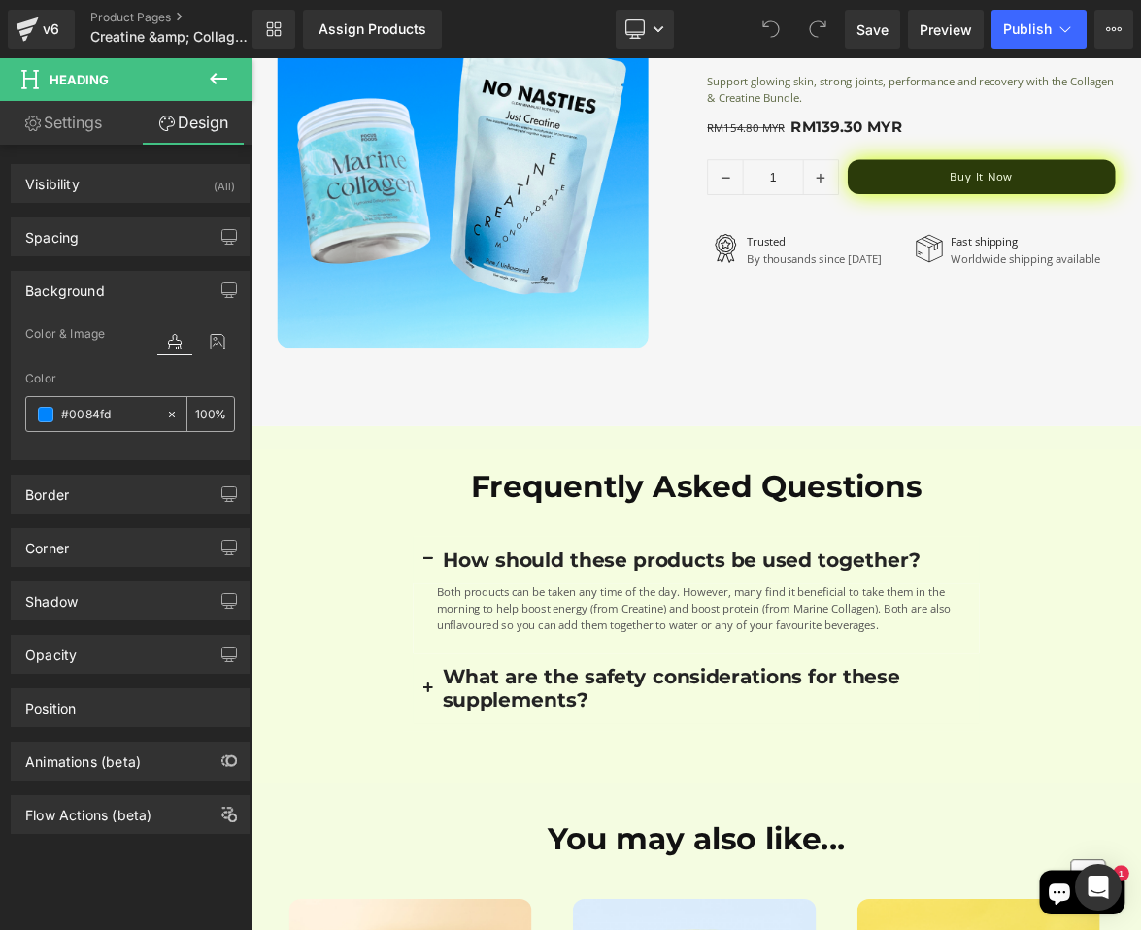
click at [38, 417] on span at bounding box center [46, 415] width 16 height 16
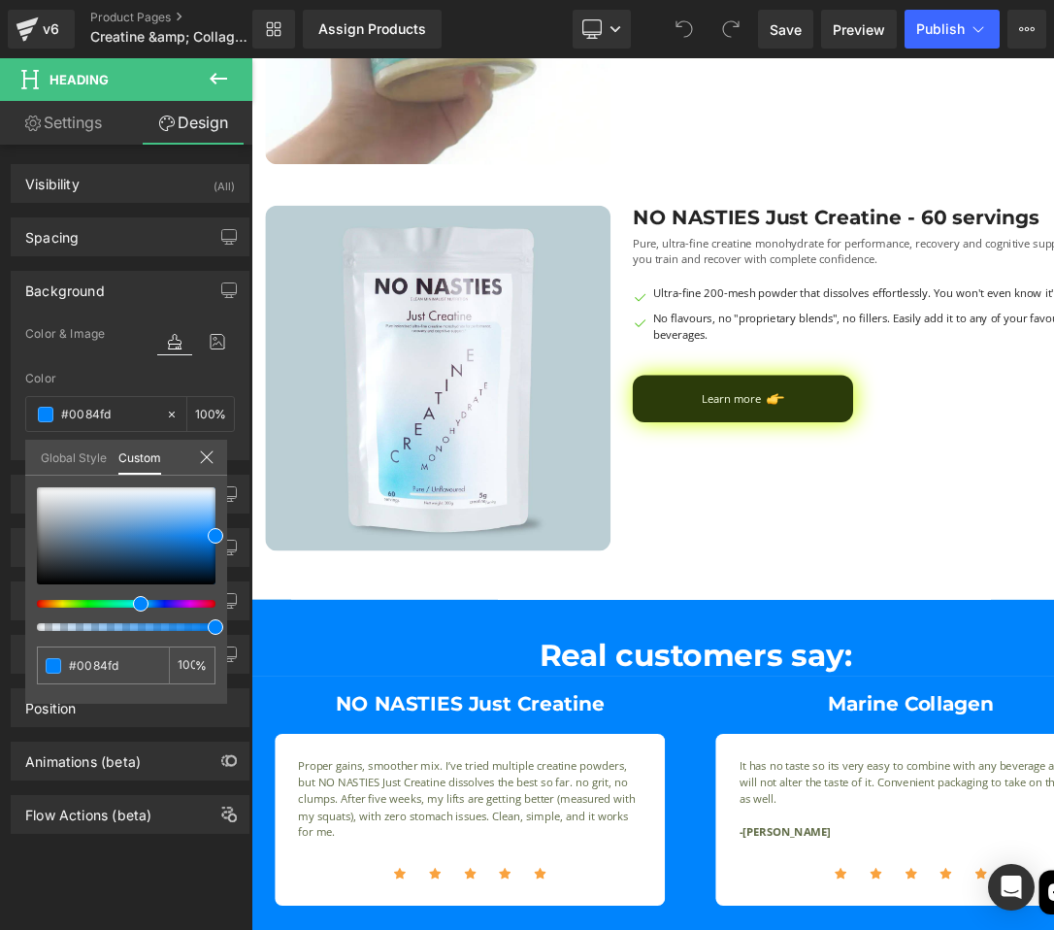
scroll to position [1468, 0]
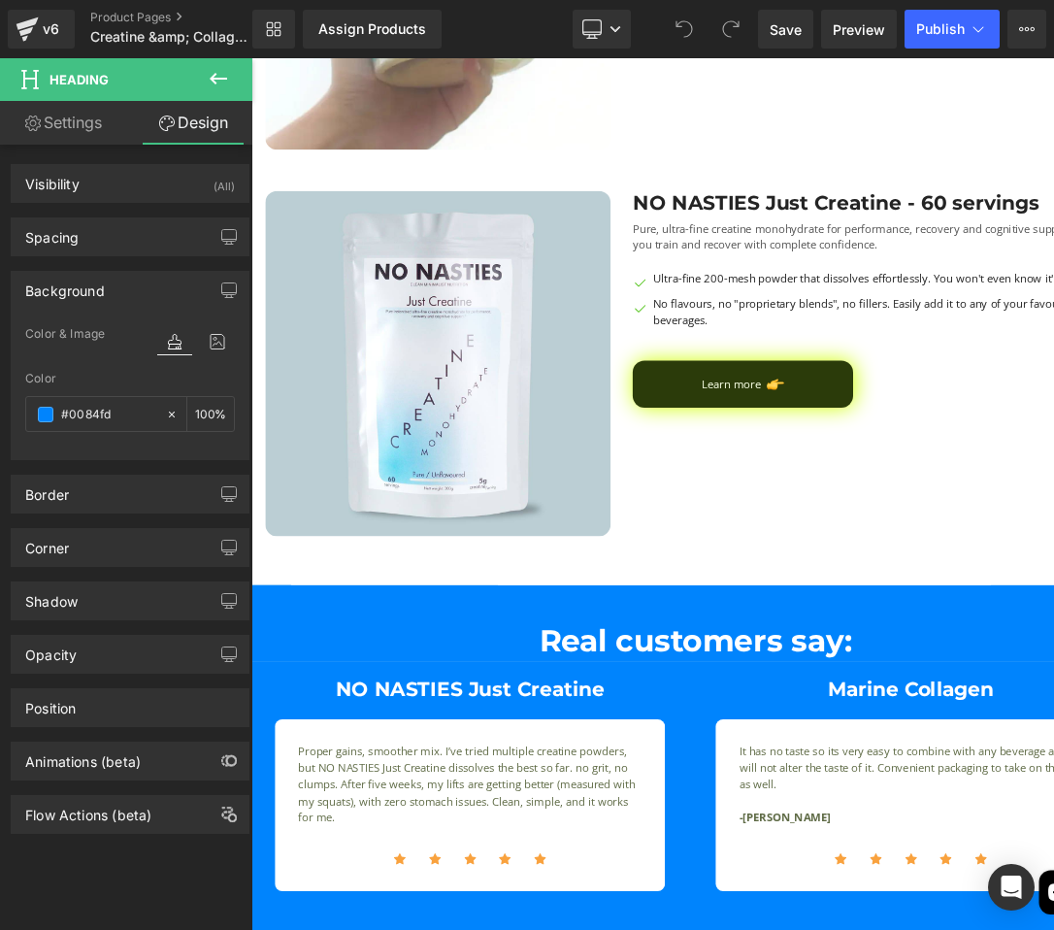
click at [109, 415] on input "#0084fd" at bounding box center [108, 414] width 95 height 21
paste input "เอ"
type input "เอ"
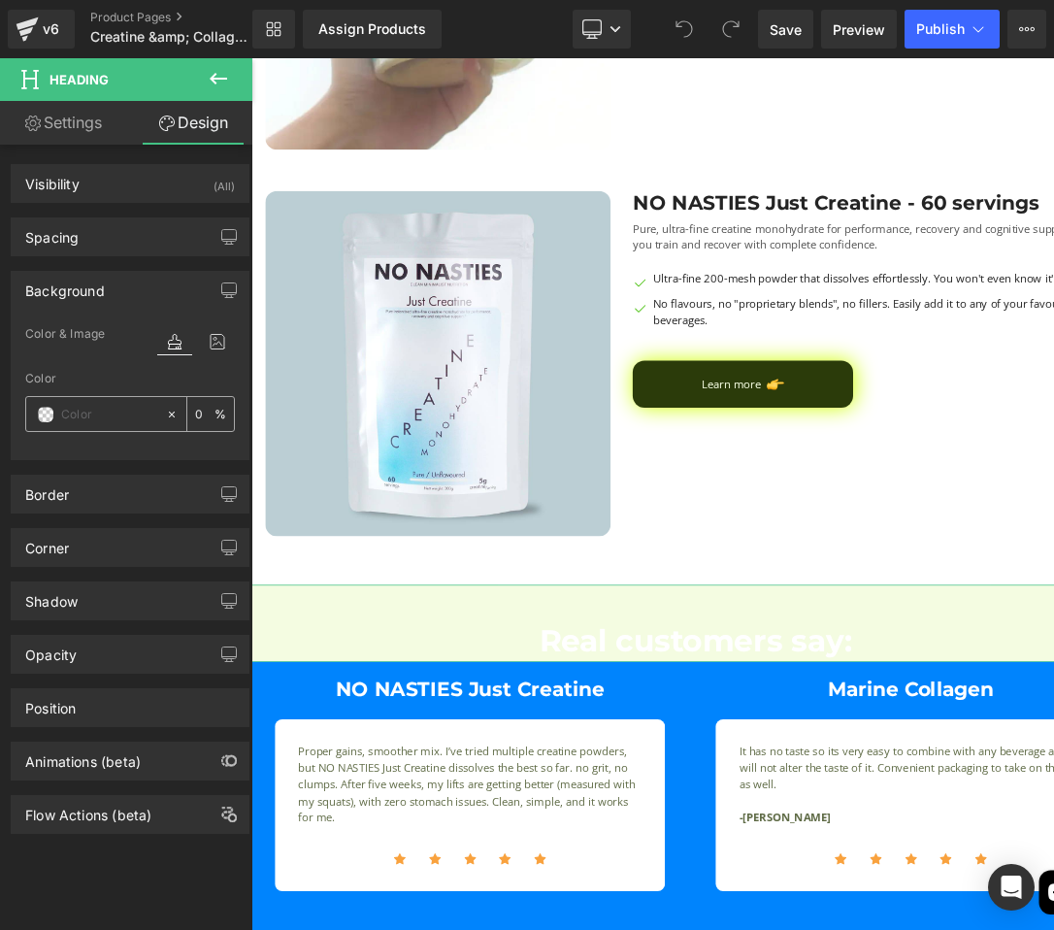
paste input "#D8E7AE"
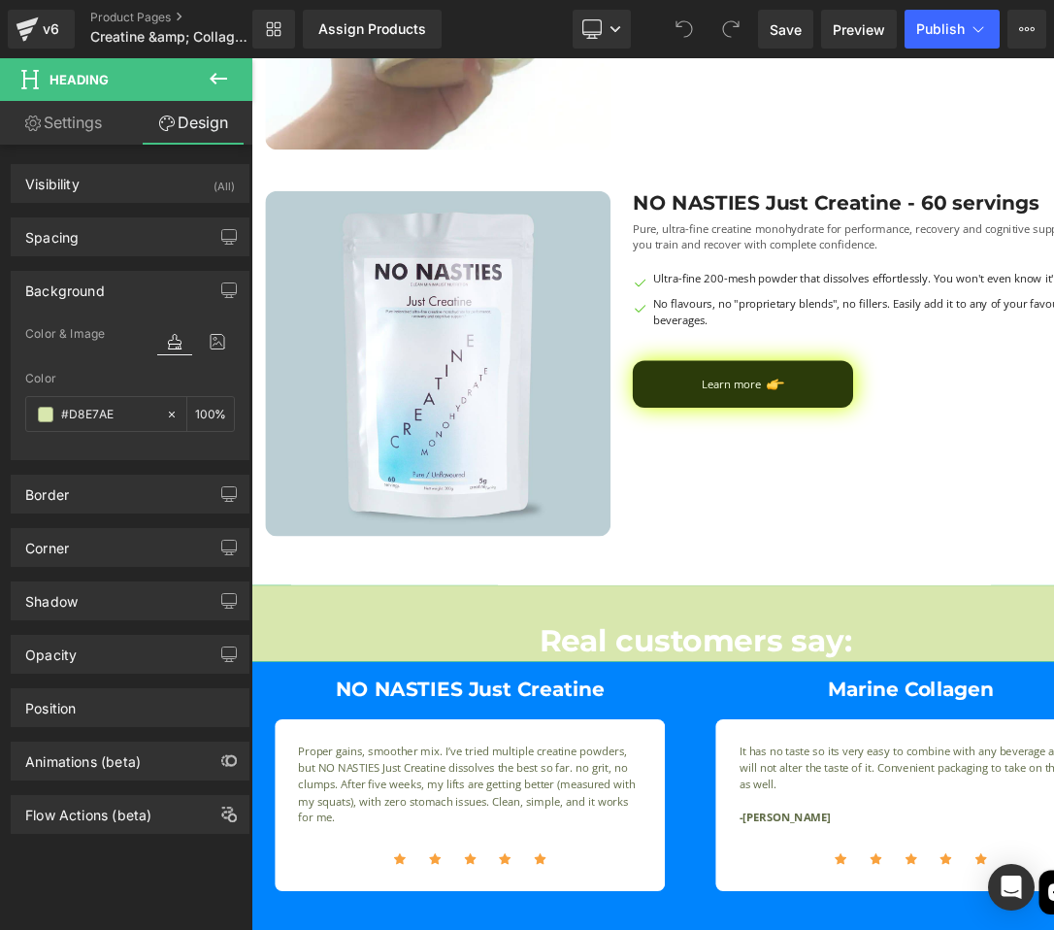
type input "#D8E7AE"
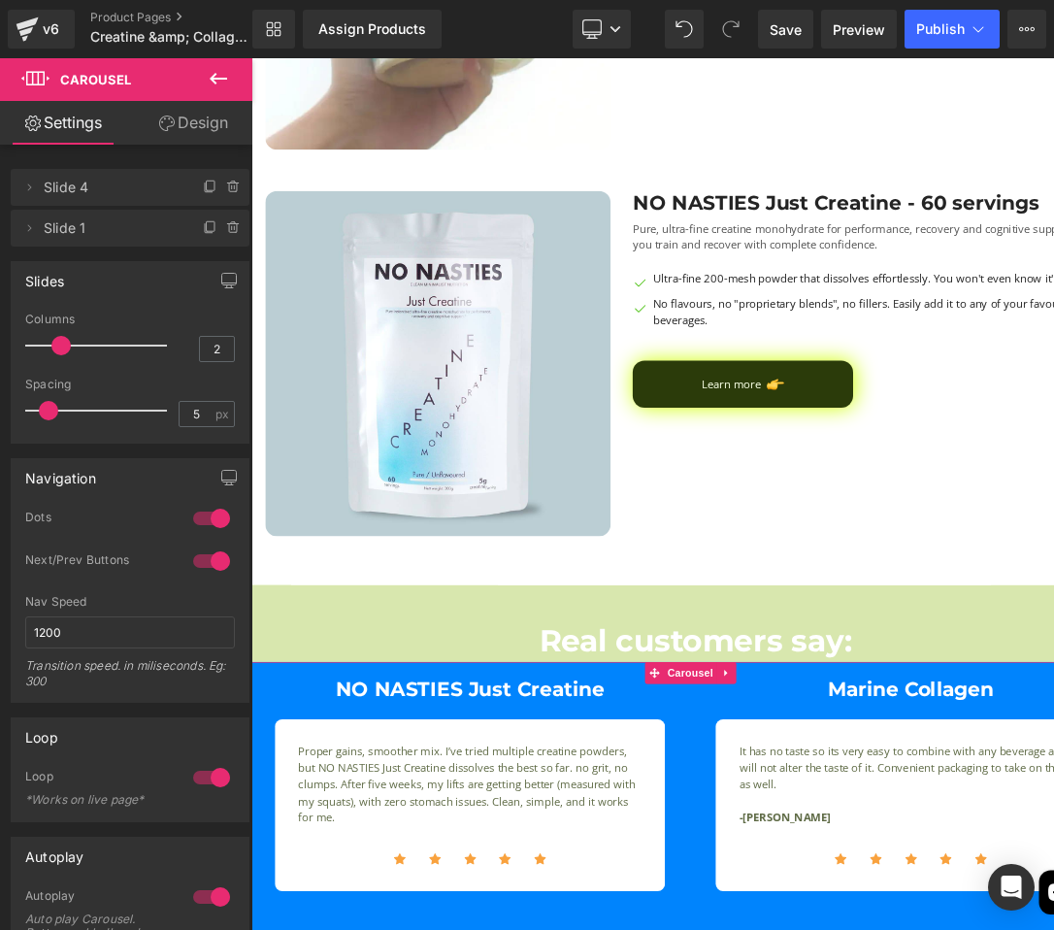
click at [182, 112] on link "Design" at bounding box center [193, 123] width 126 height 44
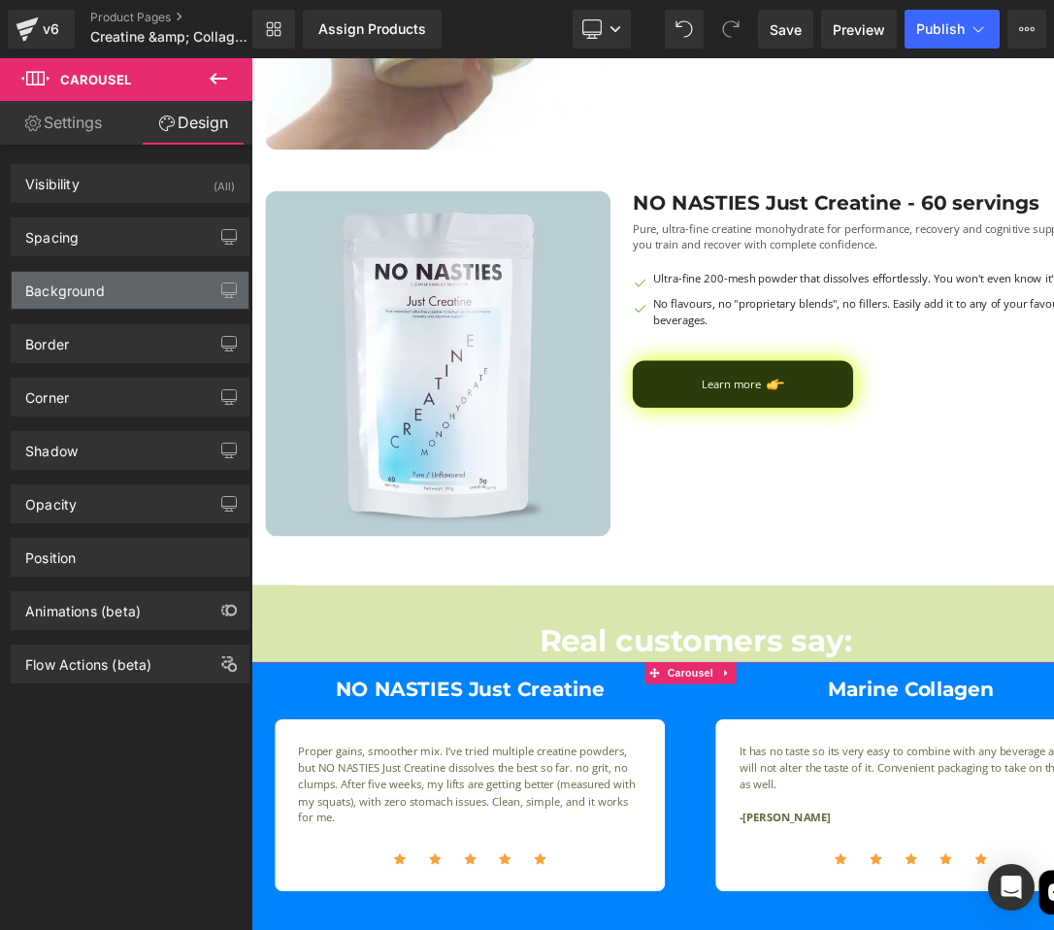
click at [146, 297] on div "Background" at bounding box center [130, 290] width 237 height 37
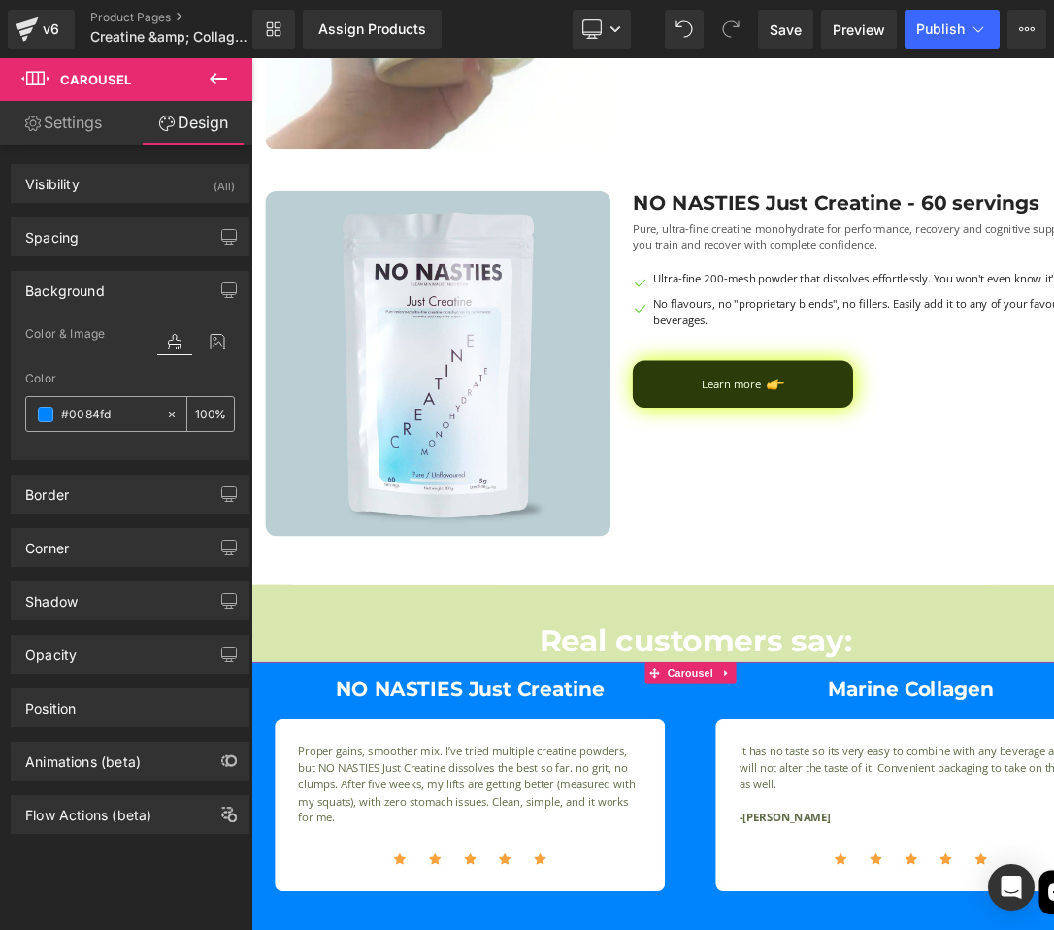
click at [115, 419] on input "#0084fd" at bounding box center [108, 414] width 95 height 21
paste input "D8E7AE"
type input "#D8E7AE"
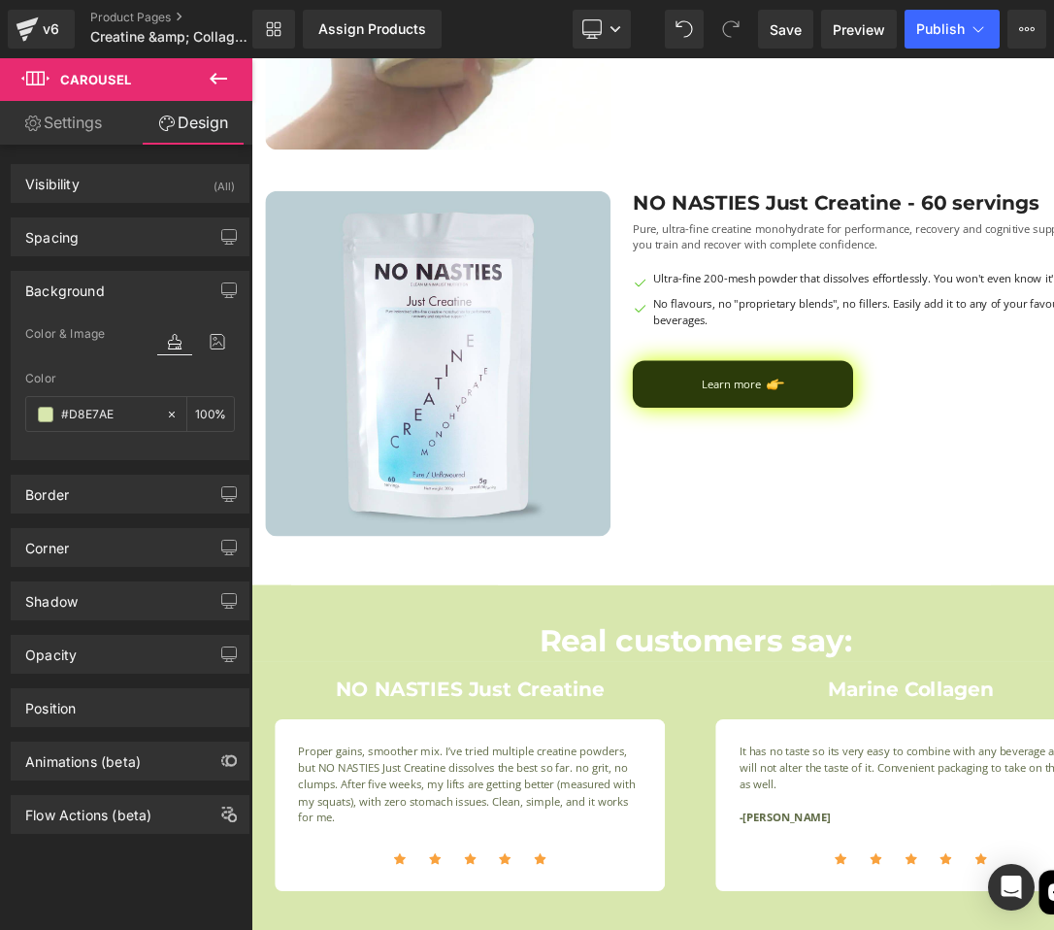
click at [463, 897] on h1 "NO NASTIES Just Creatine" at bounding box center [540, 892] width 578 height 31
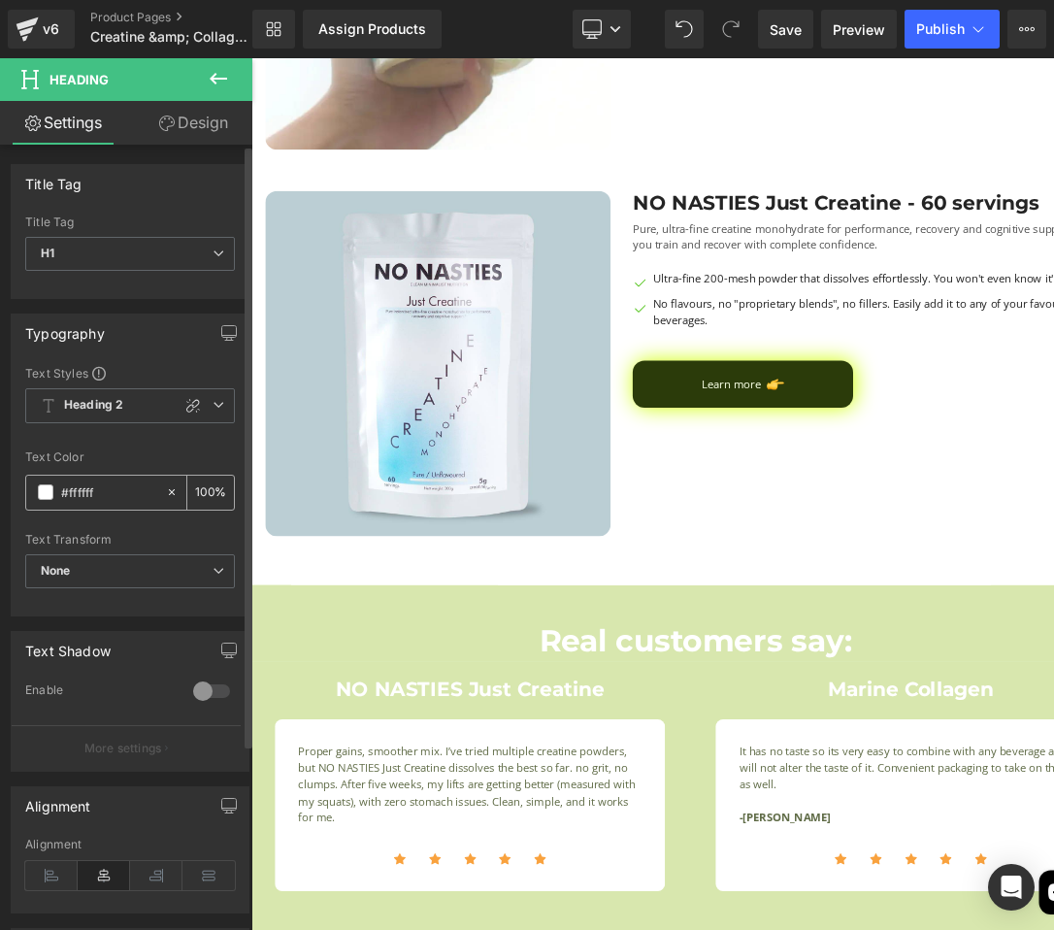
click at [45, 492] on span at bounding box center [46, 492] width 16 height 16
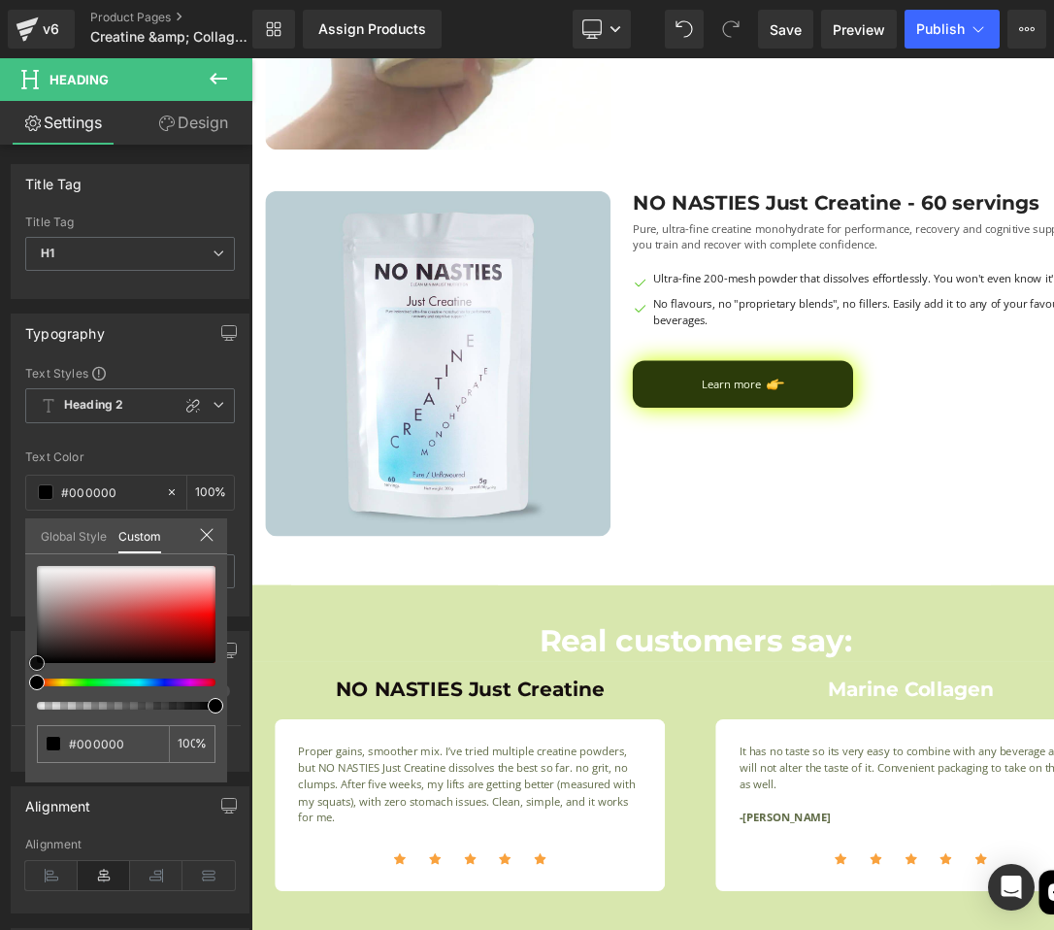
drag, startPoint x: 75, startPoint y: 649, endPoint x: -53, endPoint y: 759, distance: 168.7
click at [0, 759] on html "You are previewing how the will restyle your page. You can not edit Elements in…" at bounding box center [527, 465] width 1054 height 930
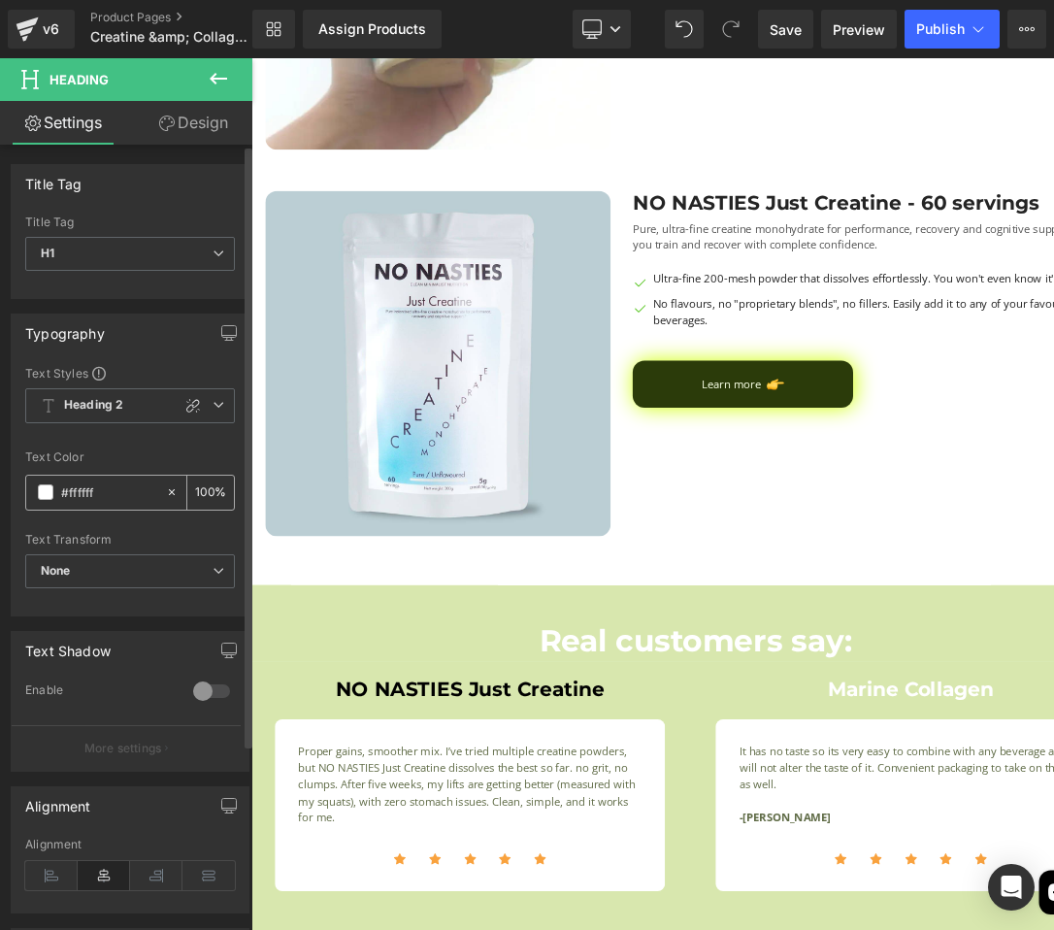
click at [50, 495] on span at bounding box center [46, 492] width 16 height 16
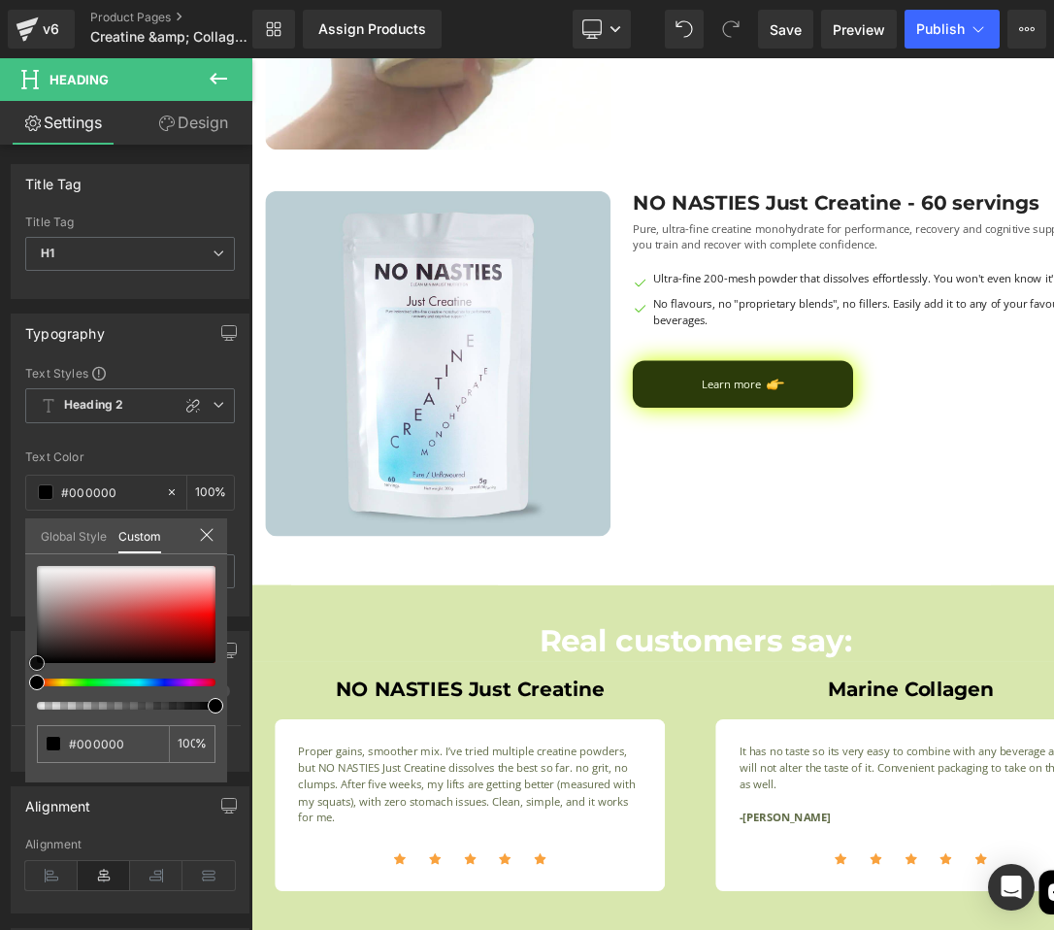
drag, startPoint x: 82, startPoint y: 603, endPoint x: -156, endPoint y: 858, distance: 348.9
click at [0, 858] on html "You are previewing how the will restyle your page. You can not edit Elements in…" at bounding box center [527, 465] width 1054 height 930
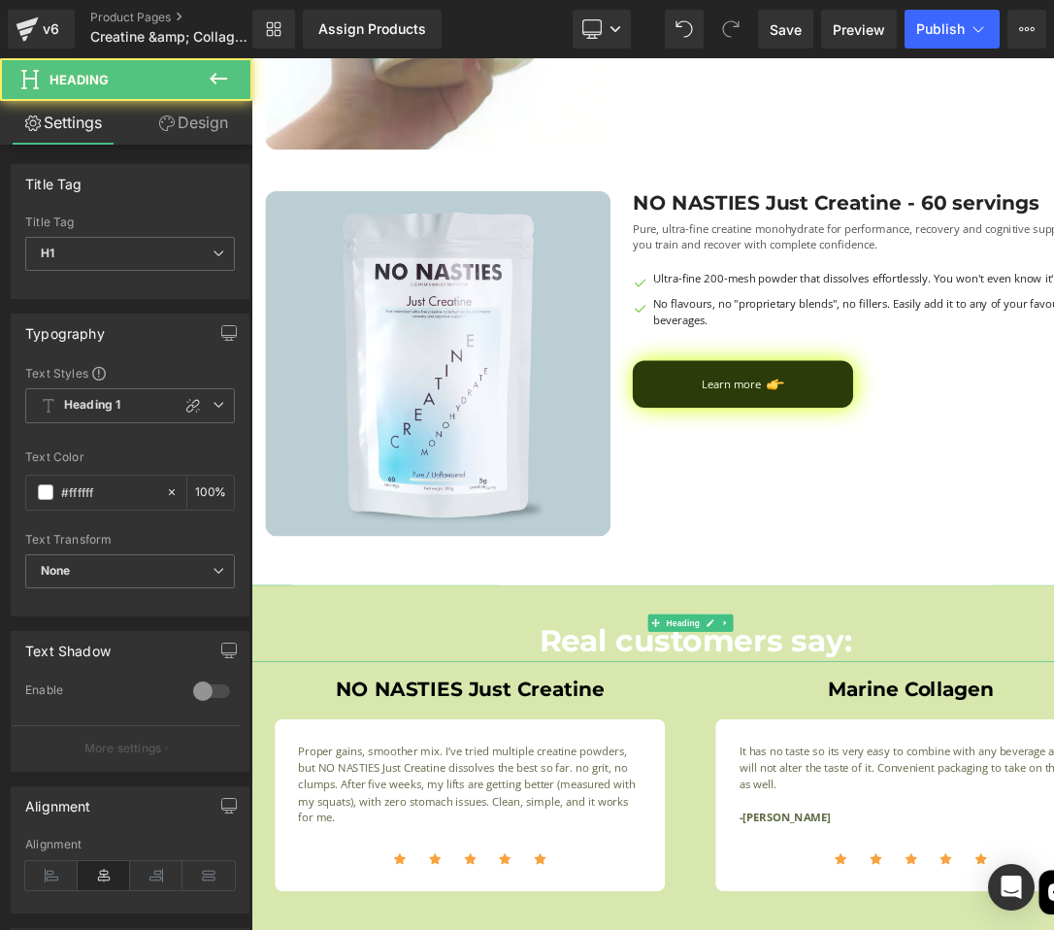
click at [705, 827] on h1 "Real customers say:" at bounding box center [838, 829] width 1175 height 40
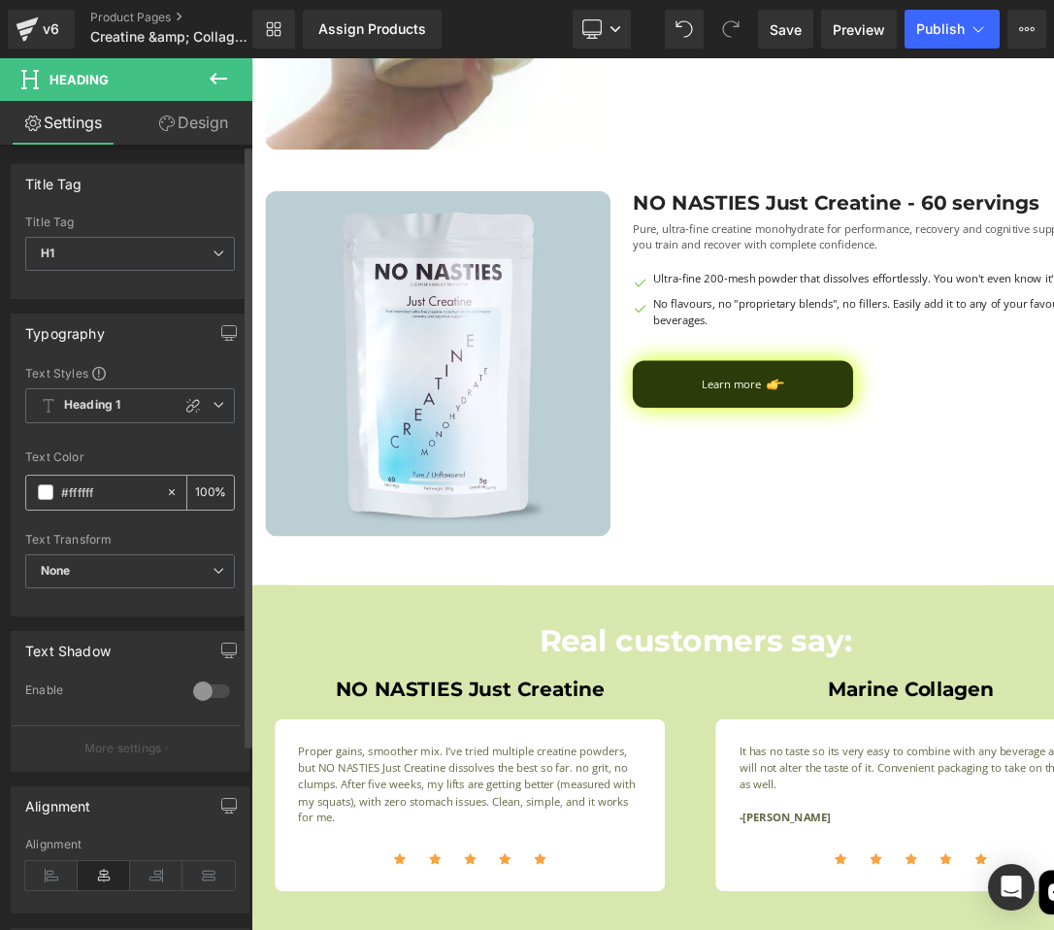
click at [49, 496] on span at bounding box center [46, 492] width 16 height 16
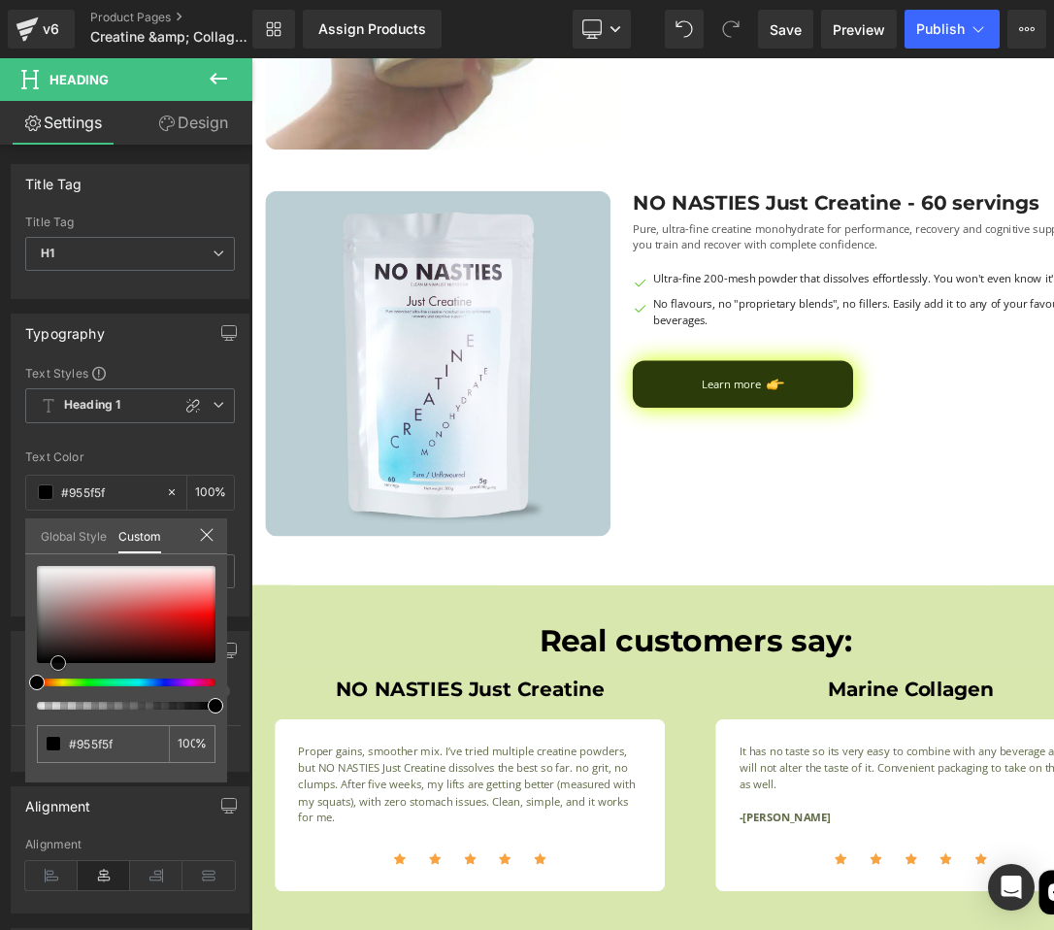
drag, startPoint x: 76, startPoint y: 612, endPoint x: -94, endPoint y: 789, distance: 245.8
click at [0, 789] on html "You are previewing how the will restyle your page. You can not edit Elements in…" at bounding box center [527, 465] width 1054 height 930
click at [783, 36] on span "Save" at bounding box center [786, 29] width 32 height 20
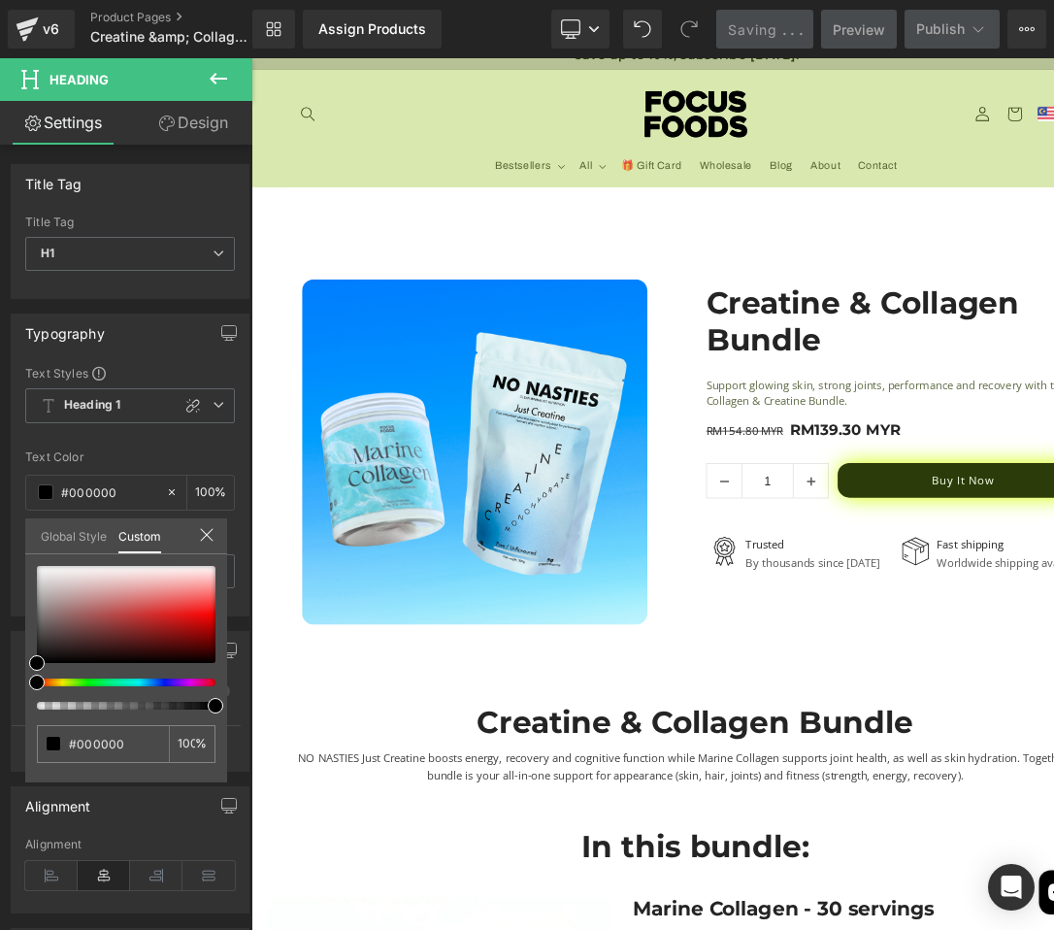
scroll to position [0, 0]
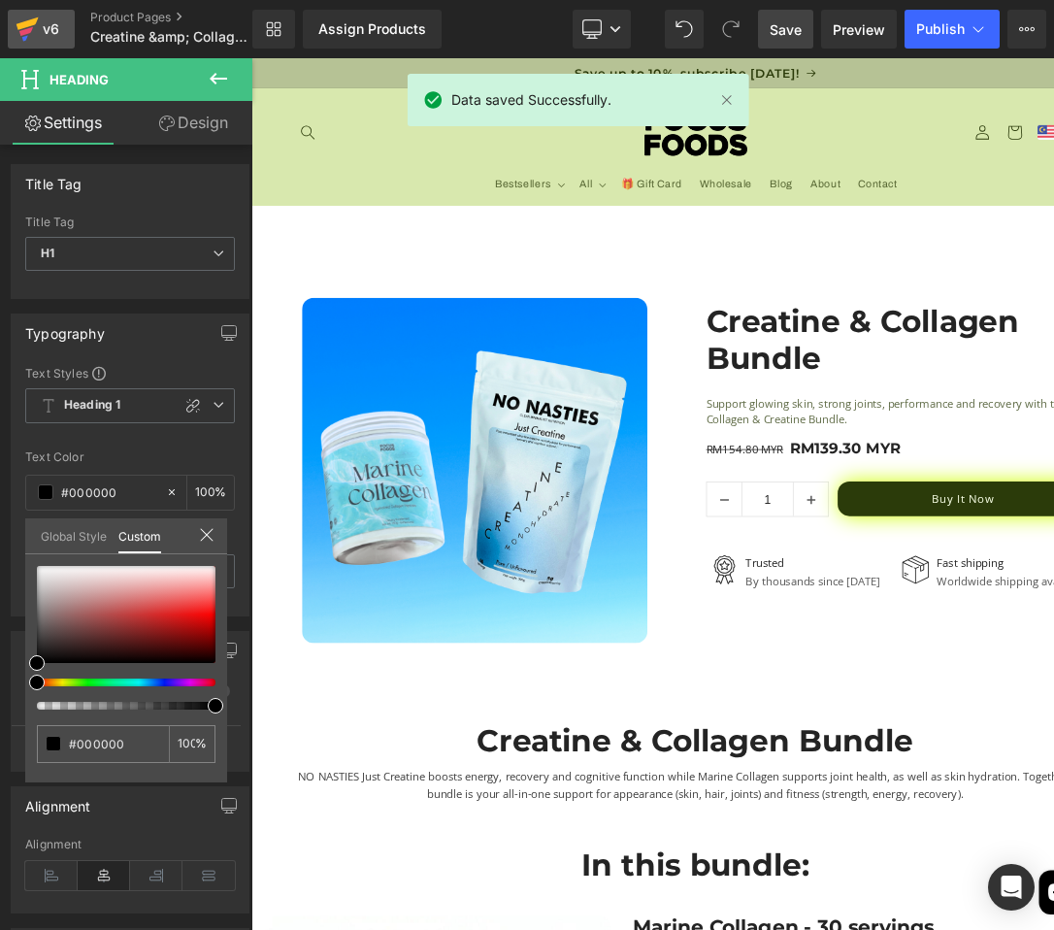
click at [26, 23] on icon at bounding box center [28, 23] width 22 height 13
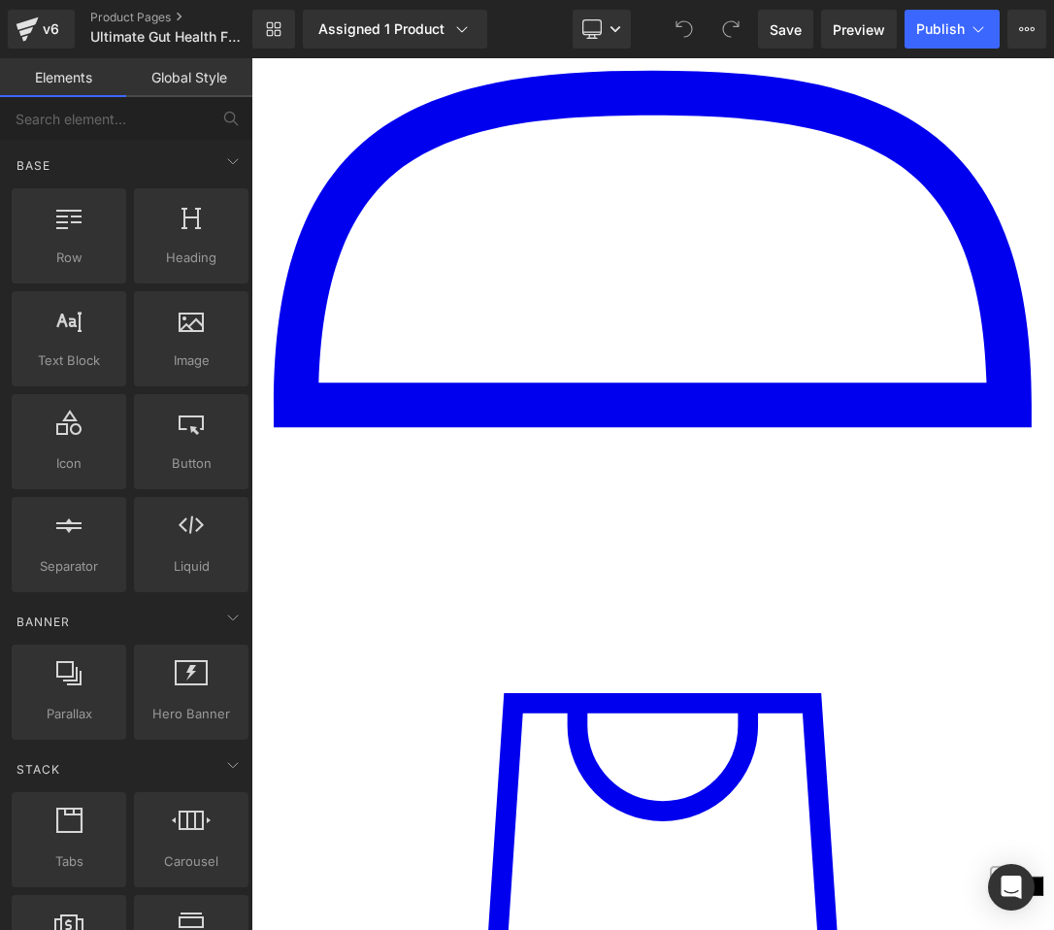
scroll to position [2193, 0]
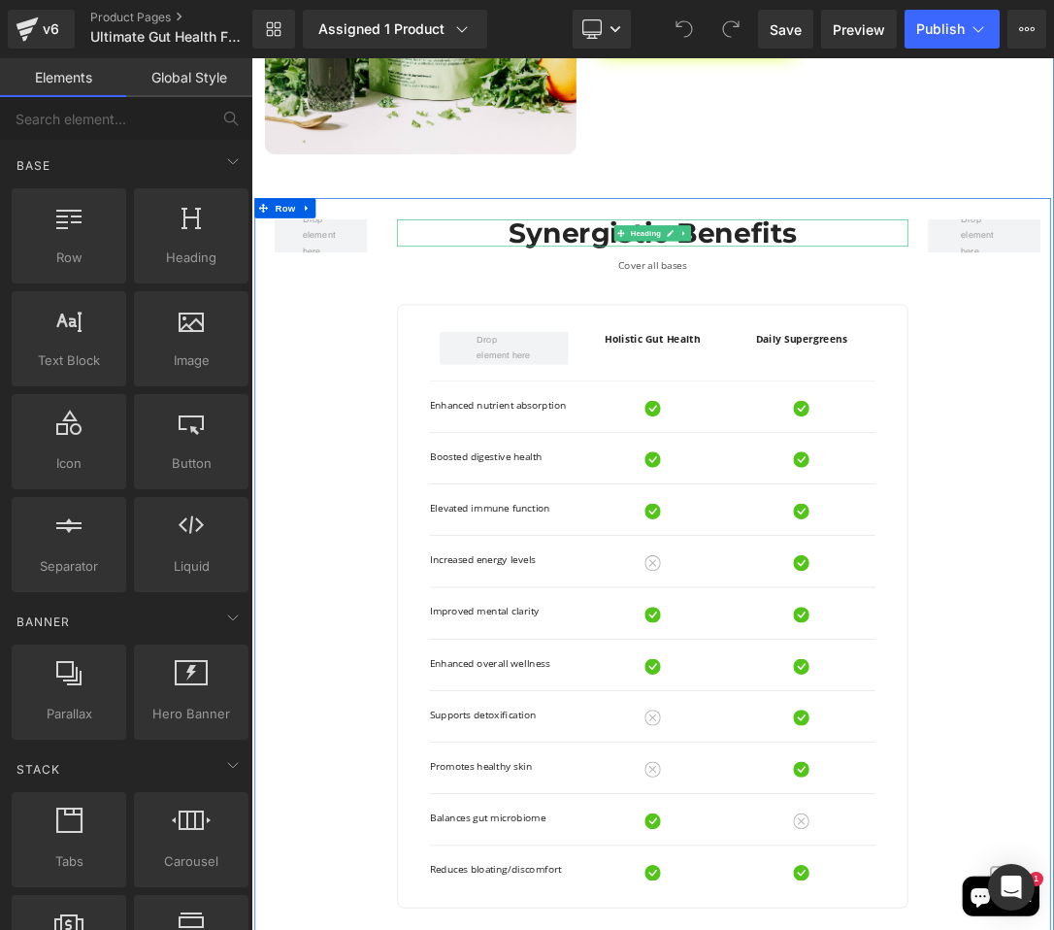
click at [492, 304] on h1 "Synergistic Benefits" at bounding box center [838, 314] width 747 height 40
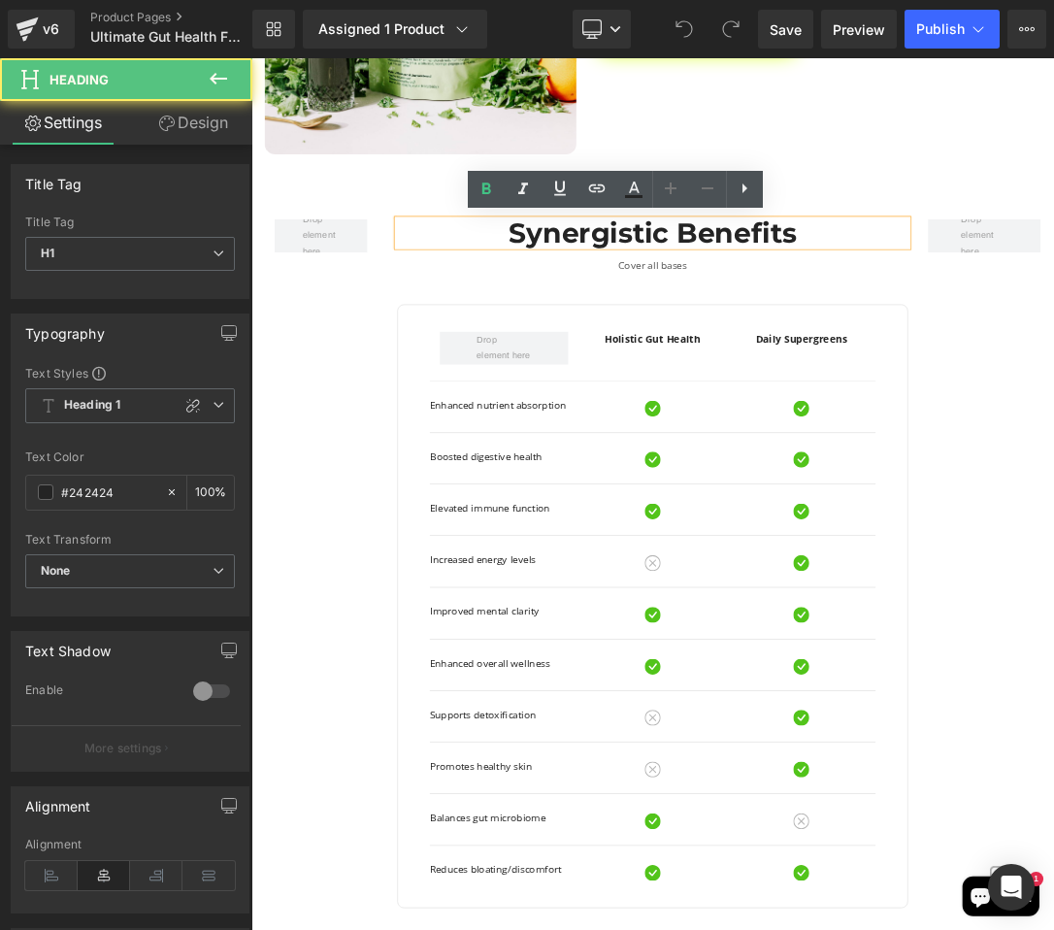
click at [436, 297] on div "Row" at bounding box center [353, 318] width 194 height 49
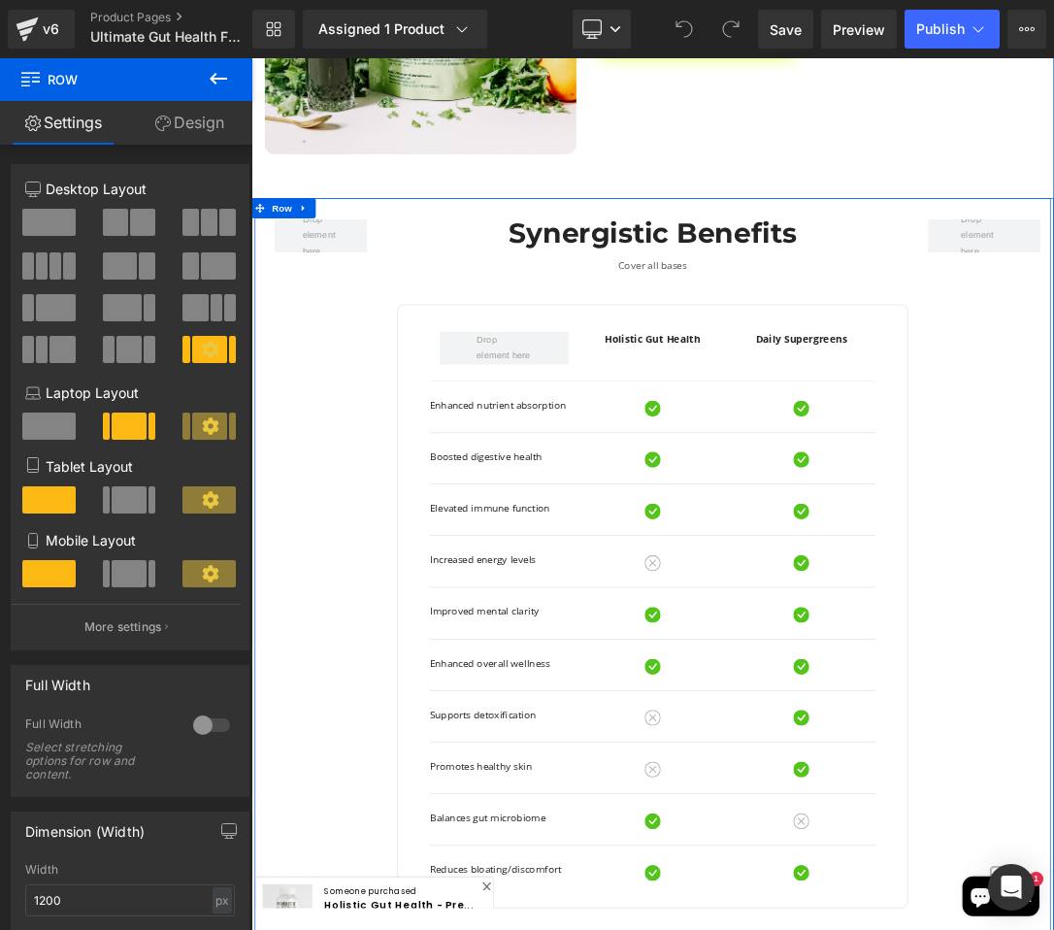
click at [350, 713] on div "Row Synergistic Benefits Heading Cover all bases Text Block Row Holistic Gut He…" at bounding box center [838, 821] width 1165 height 1116
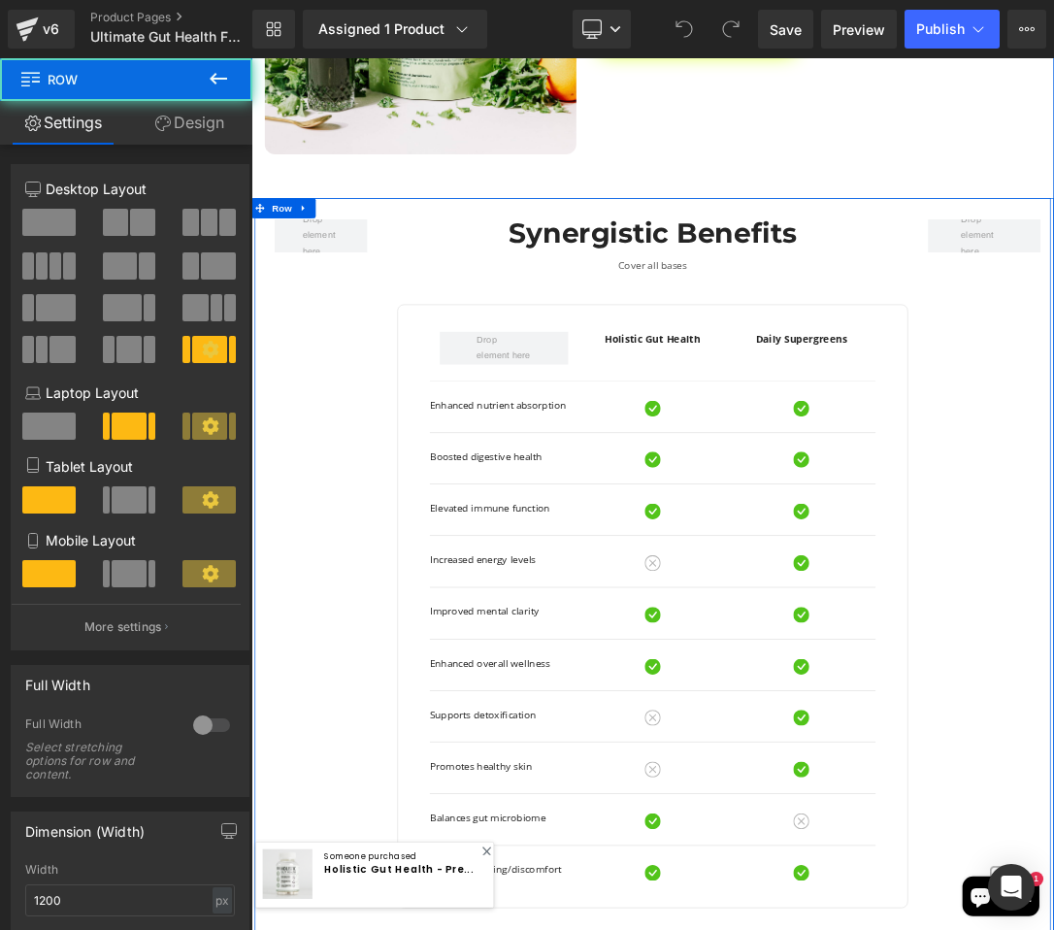
click at [350, 713] on div "Row Synergistic Benefits Heading Cover all bases Text Block Row Holistic Gut He…" at bounding box center [838, 821] width 1165 height 1116
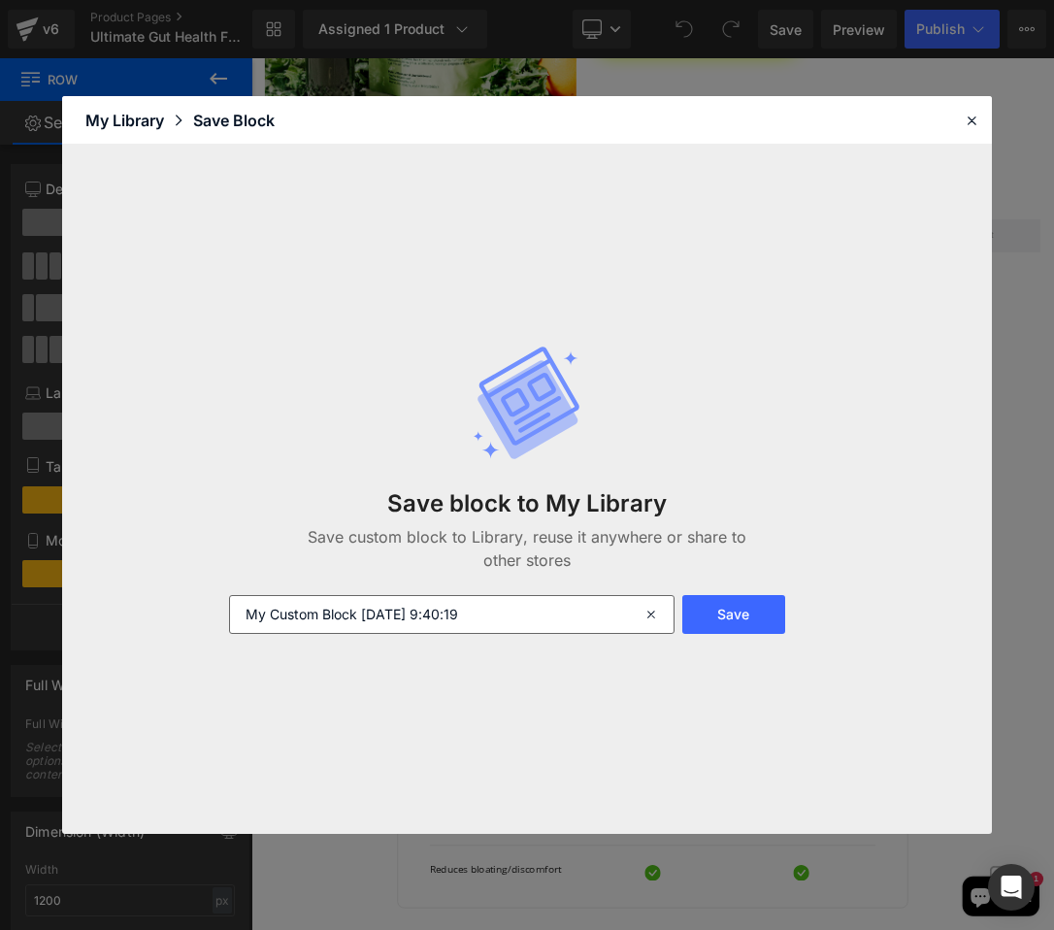
click at [437, 623] on input "My Custom Block 2025-08-12 9:40:19" at bounding box center [452, 614] width 446 height 39
type input "synergistic benefits"
click at [745, 632] on button "Save" at bounding box center [733, 614] width 103 height 39
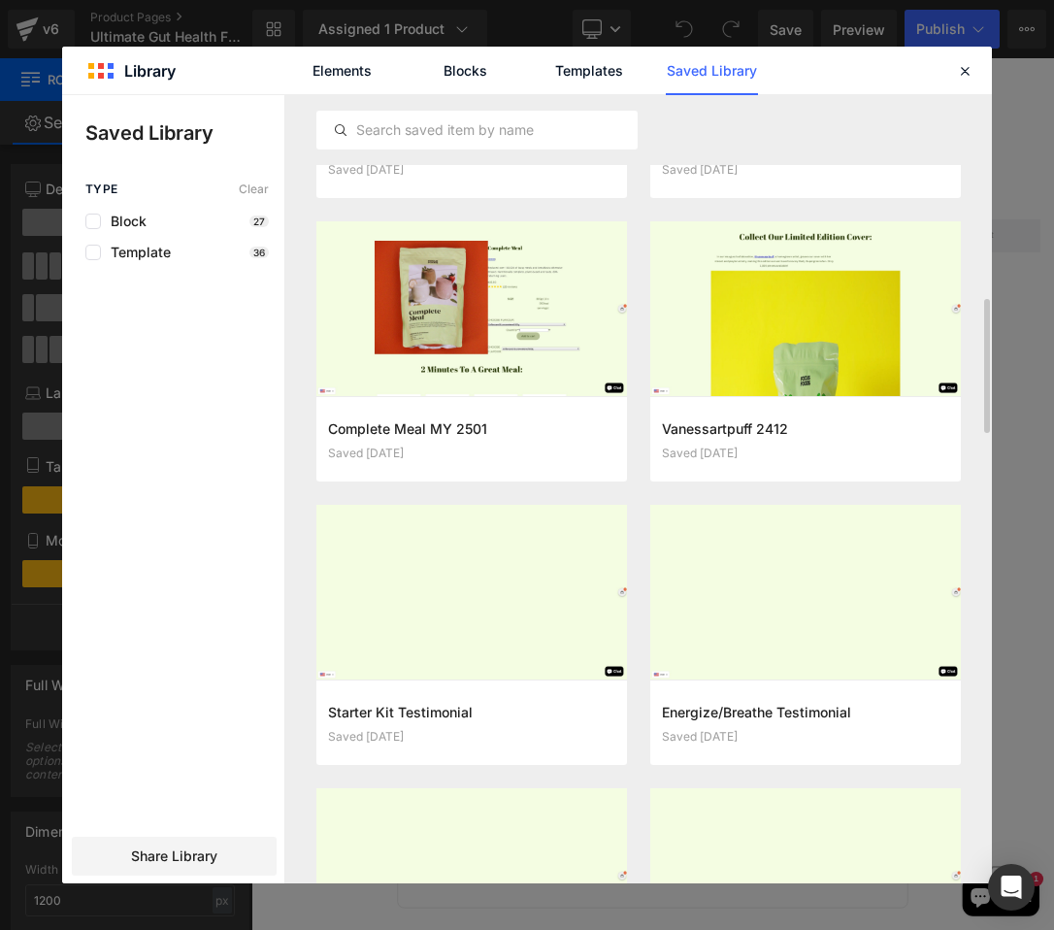
scroll to position [864, 0]
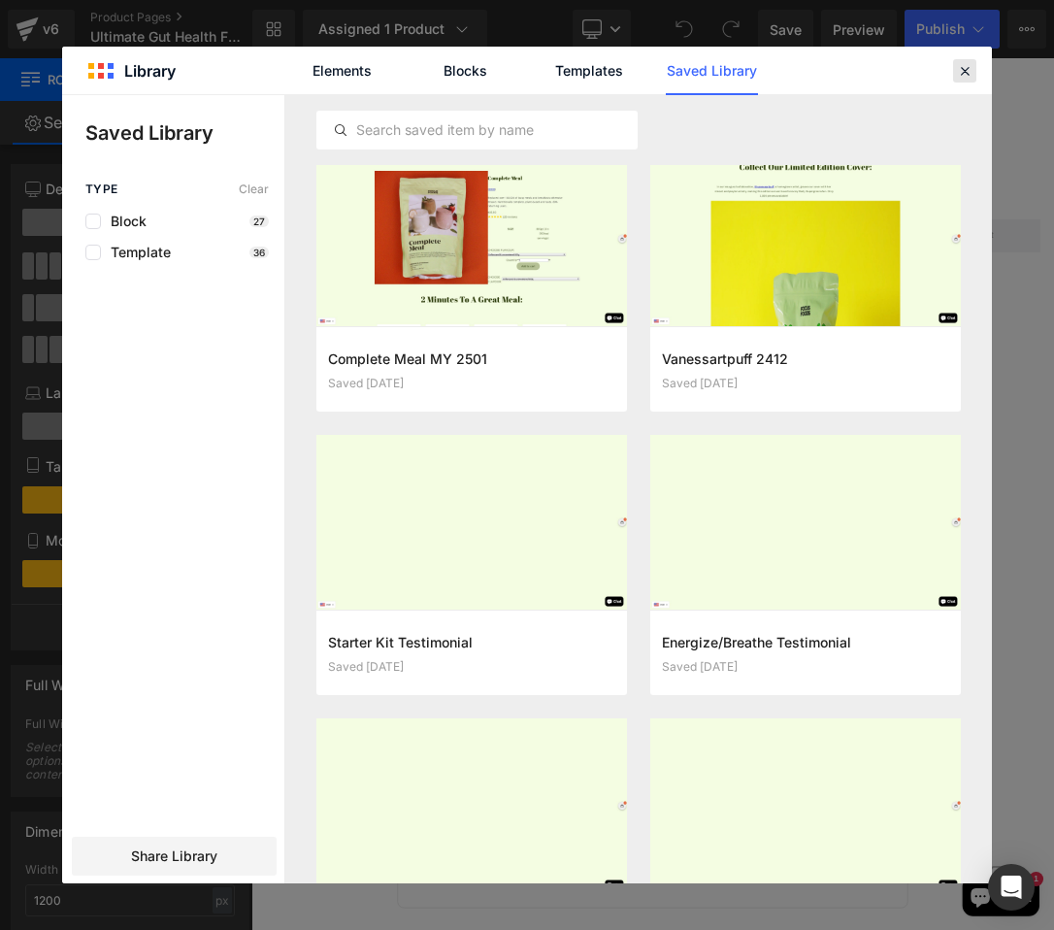
click at [968, 79] on icon at bounding box center [964, 70] width 17 height 17
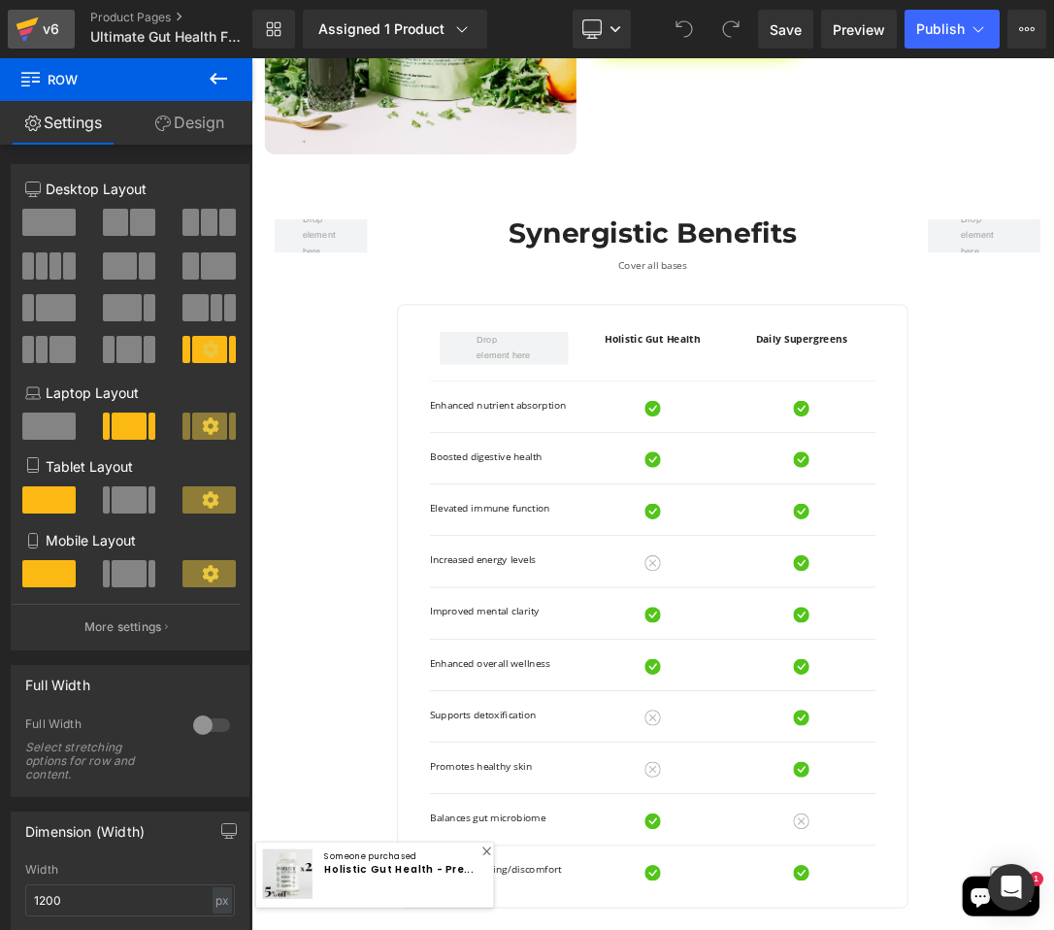
click at [34, 30] on icon at bounding box center [27, 29] width 23 height 49
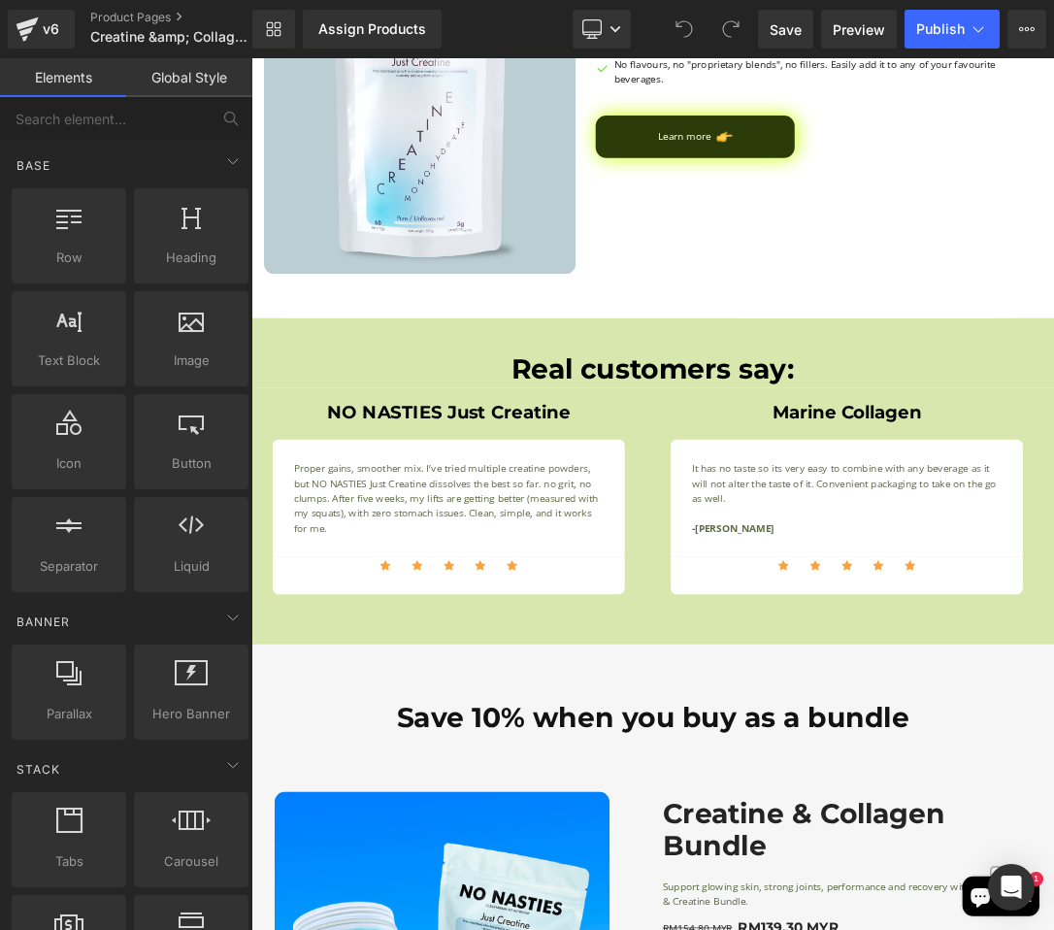
scroll to position [1818, 0]
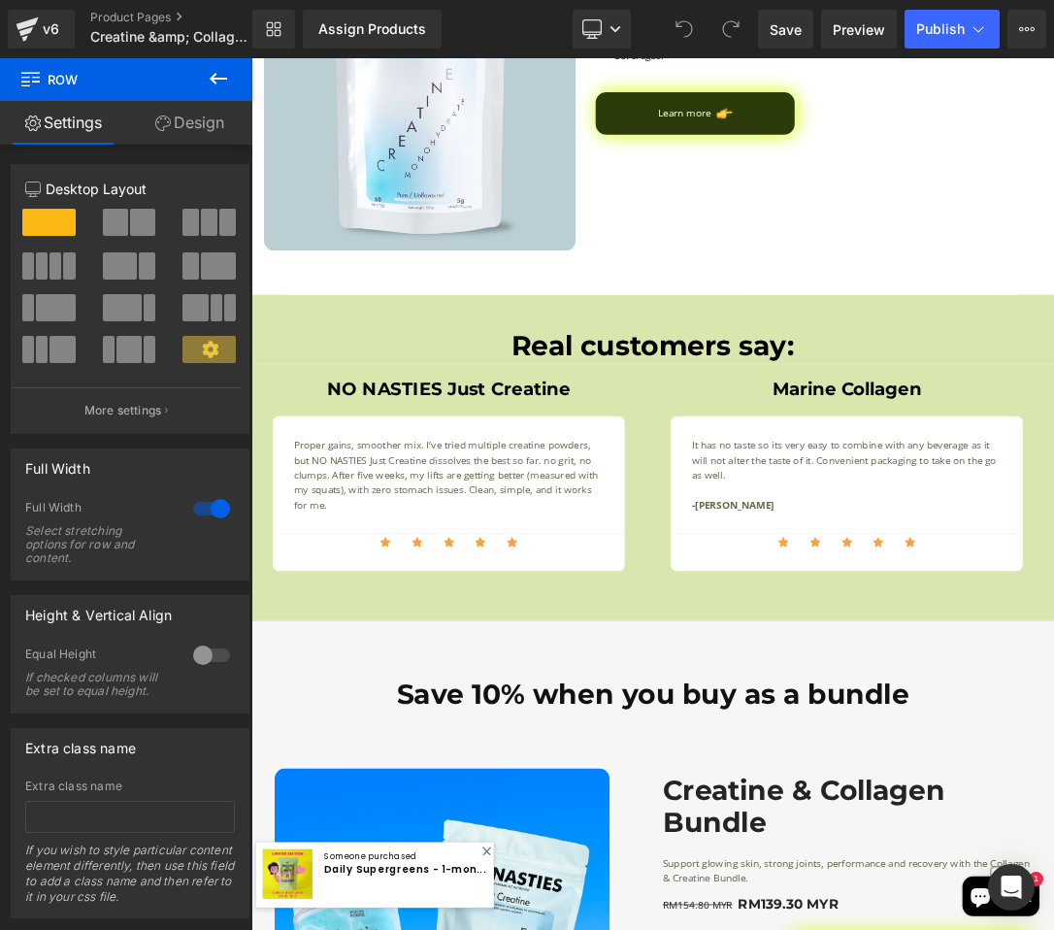
click at [251, 58] on div at bounding box center [251, 58] width 0 height 0
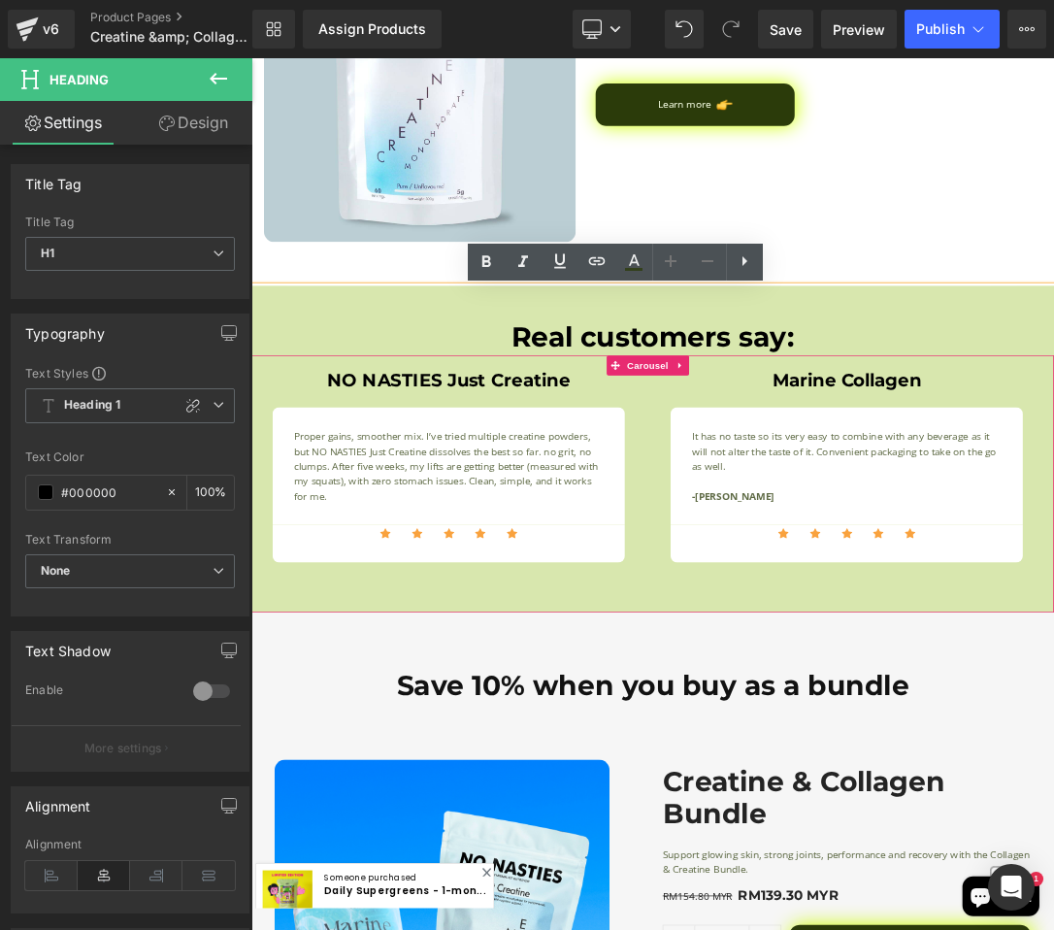
scroll to position [1838, 0]
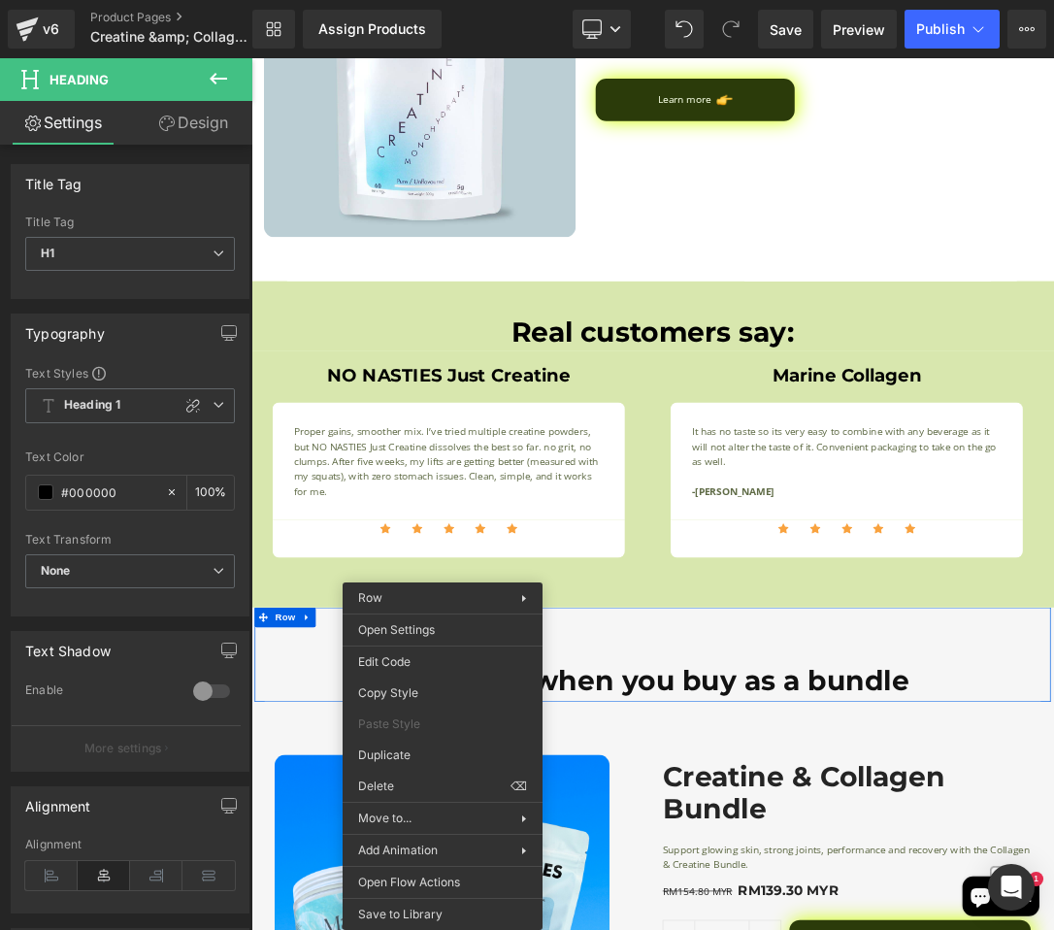
click at [215, 75] on icon at bounding box center [218, 78] width 23 height 23
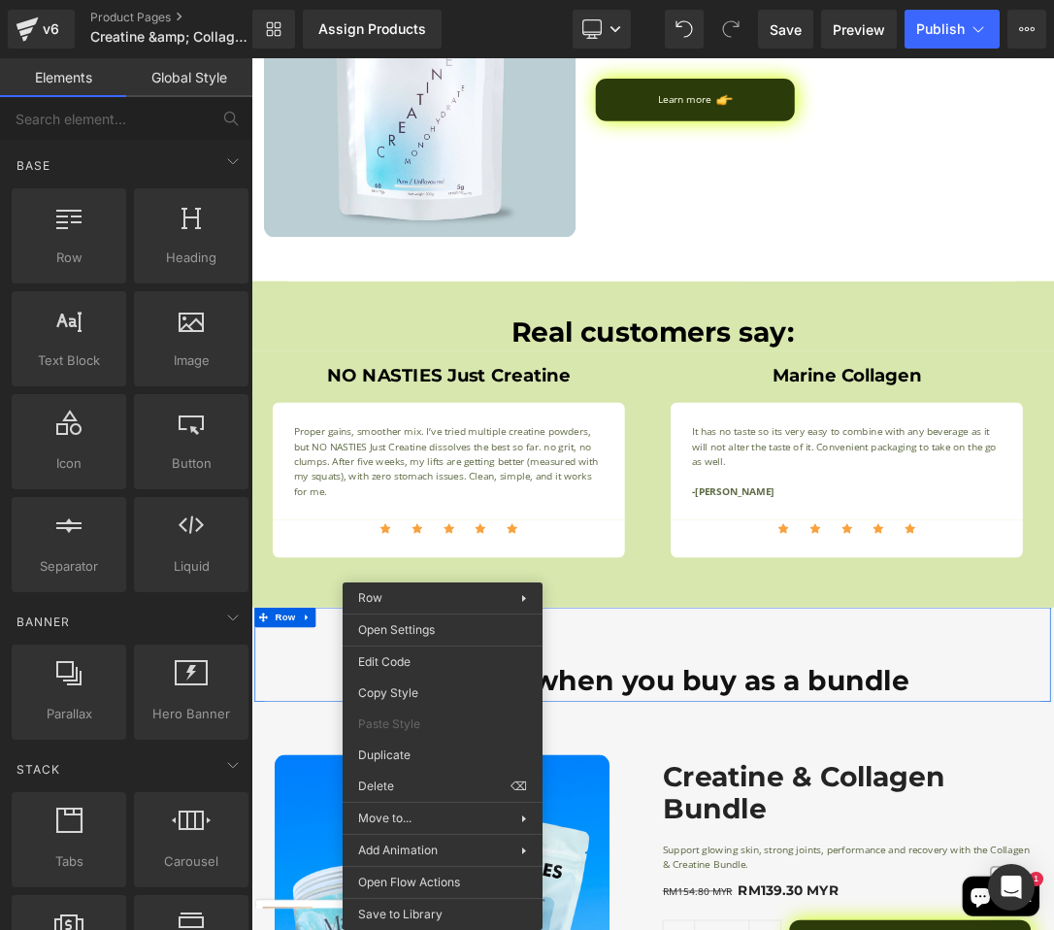
click at [168, 61] on link "Global Style" at bounding box center [189, 77] width 126 height 39
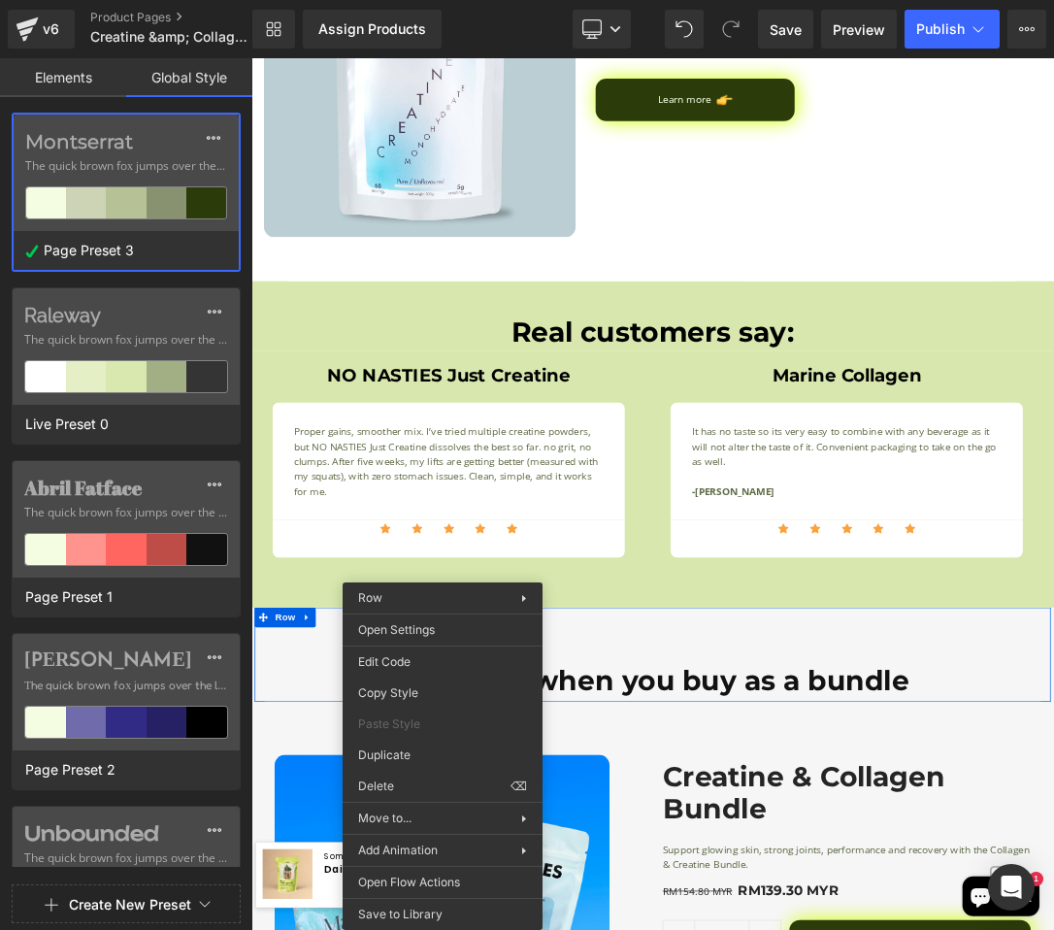
click at [86, 80] on link "Elements" at bounding box center [63, 77] width 126 height 39
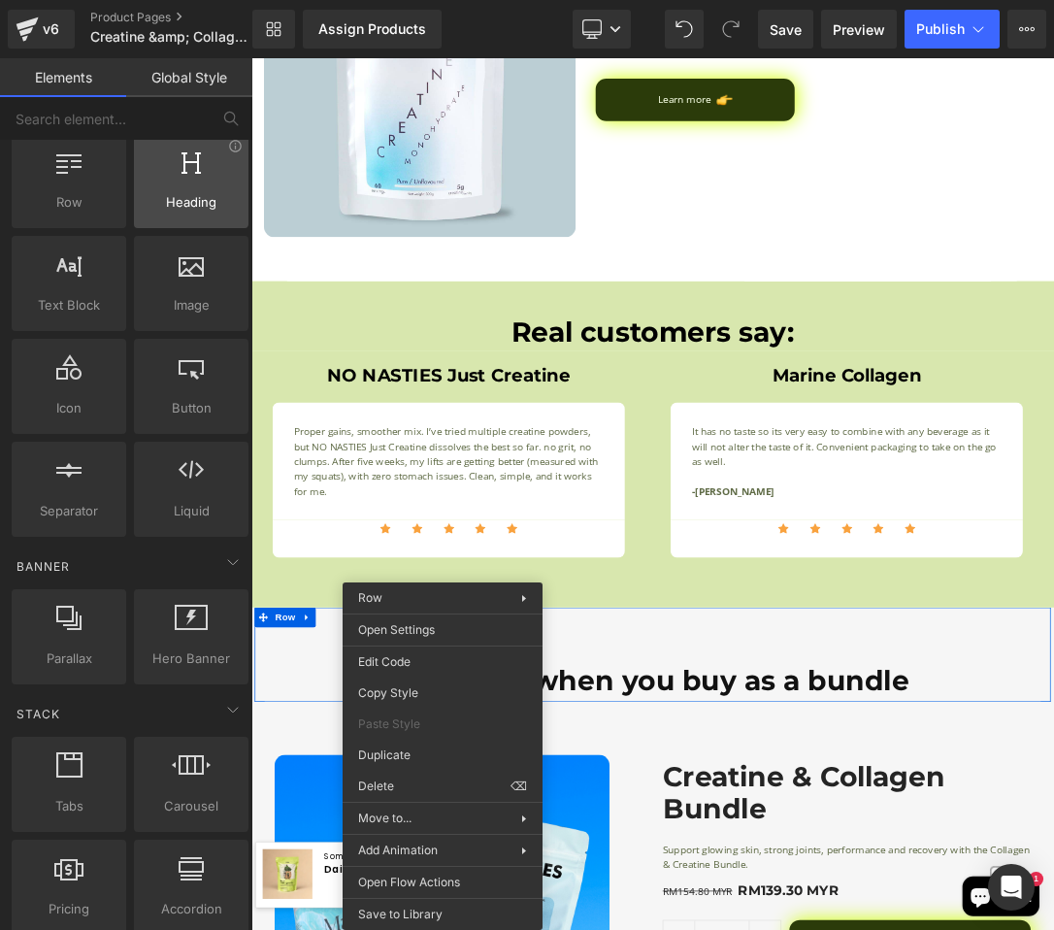
scroll to position [0, 0]
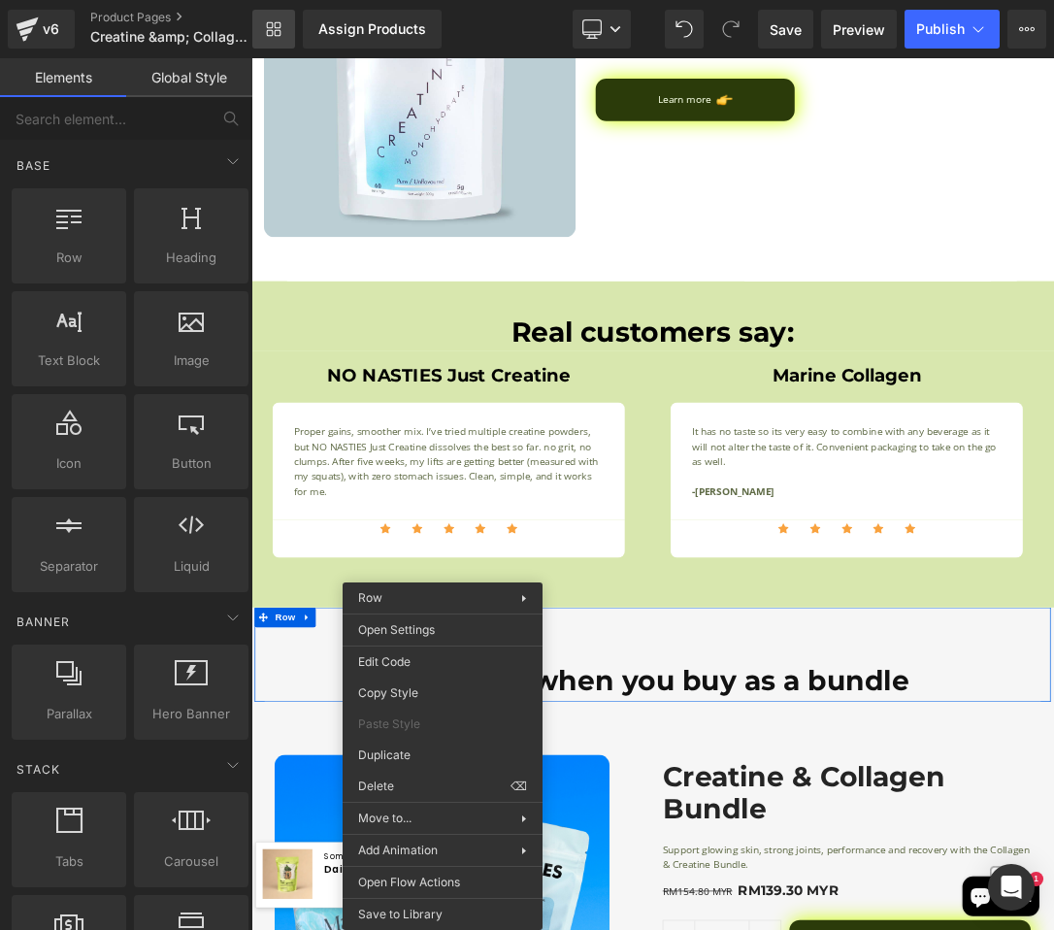
click at [279, 33] on icon at bounding box center [274, 29] width 16 height 16
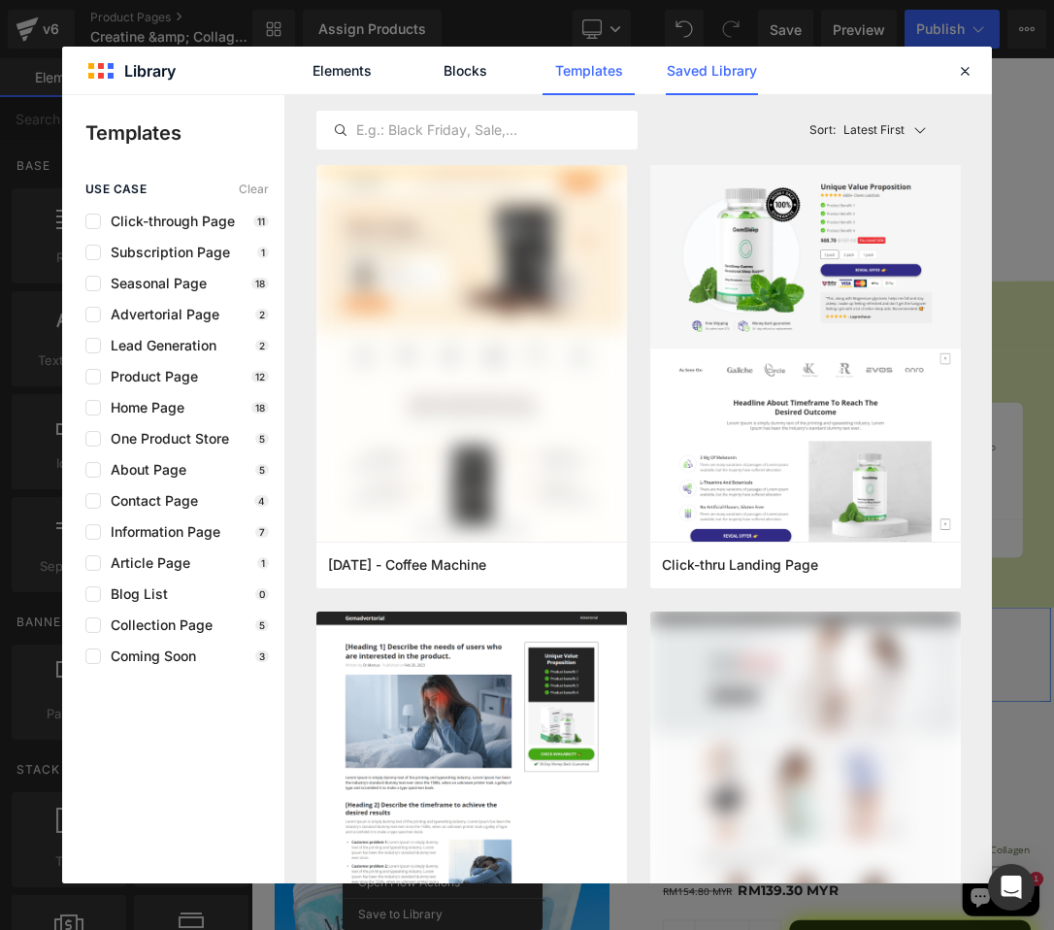
click at [674, 74] on link "Saved Library" at bounding box center [712, 71] width 92 height 49
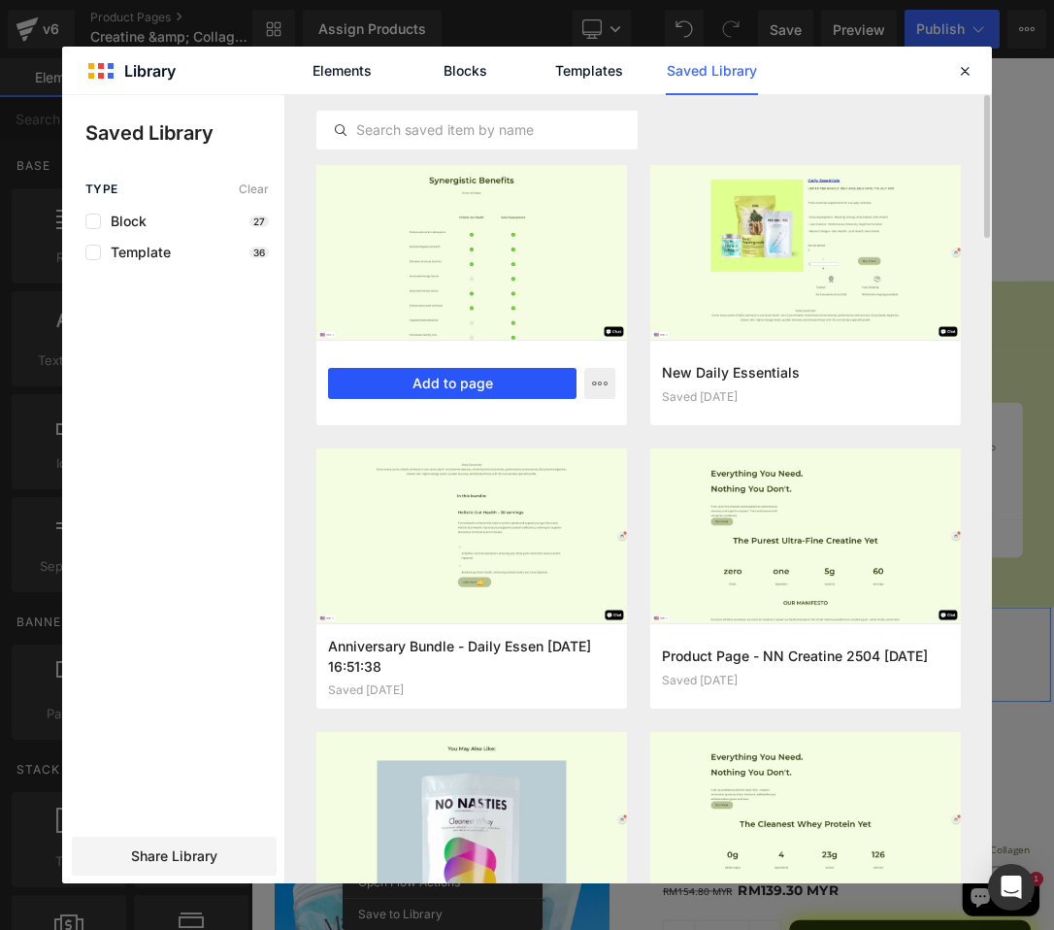
click at [445, 392] on button "Add to page" at bounding box center [452, 383] width 248 height 31
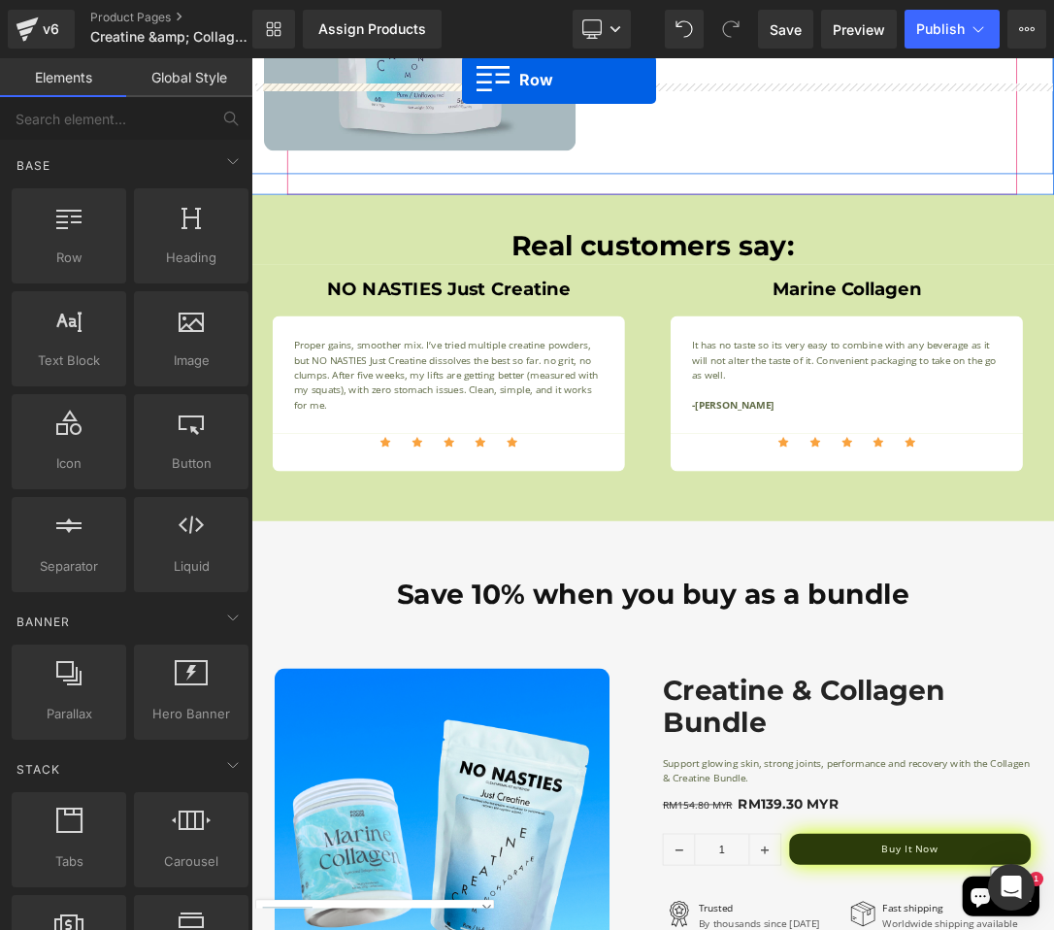
scroll to position [1829, 0]
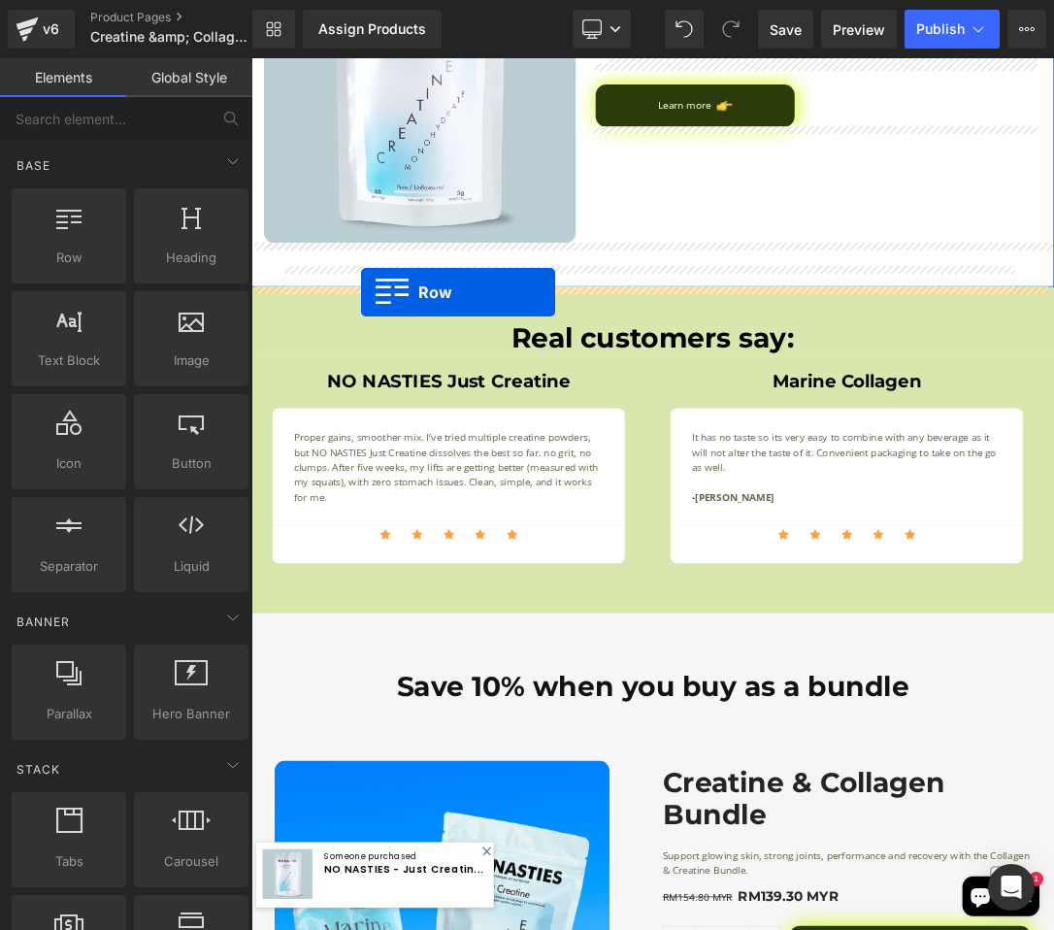
drag, startPoint x: 263, startPoint y: 261, endPoint x: 412, endPoint y: 401, distance: 203.9
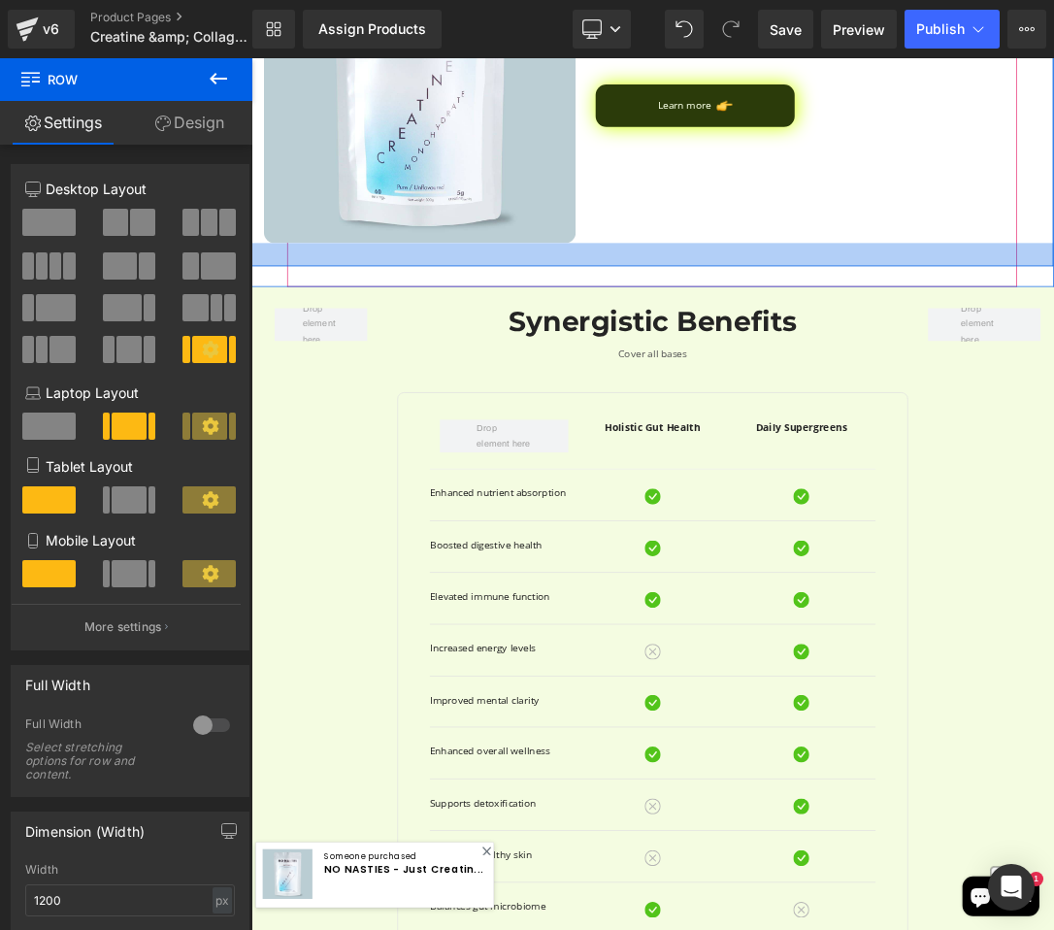
click at [1053, 346] on div "35px" at bounding box center [837, 346] width 1175 height 34
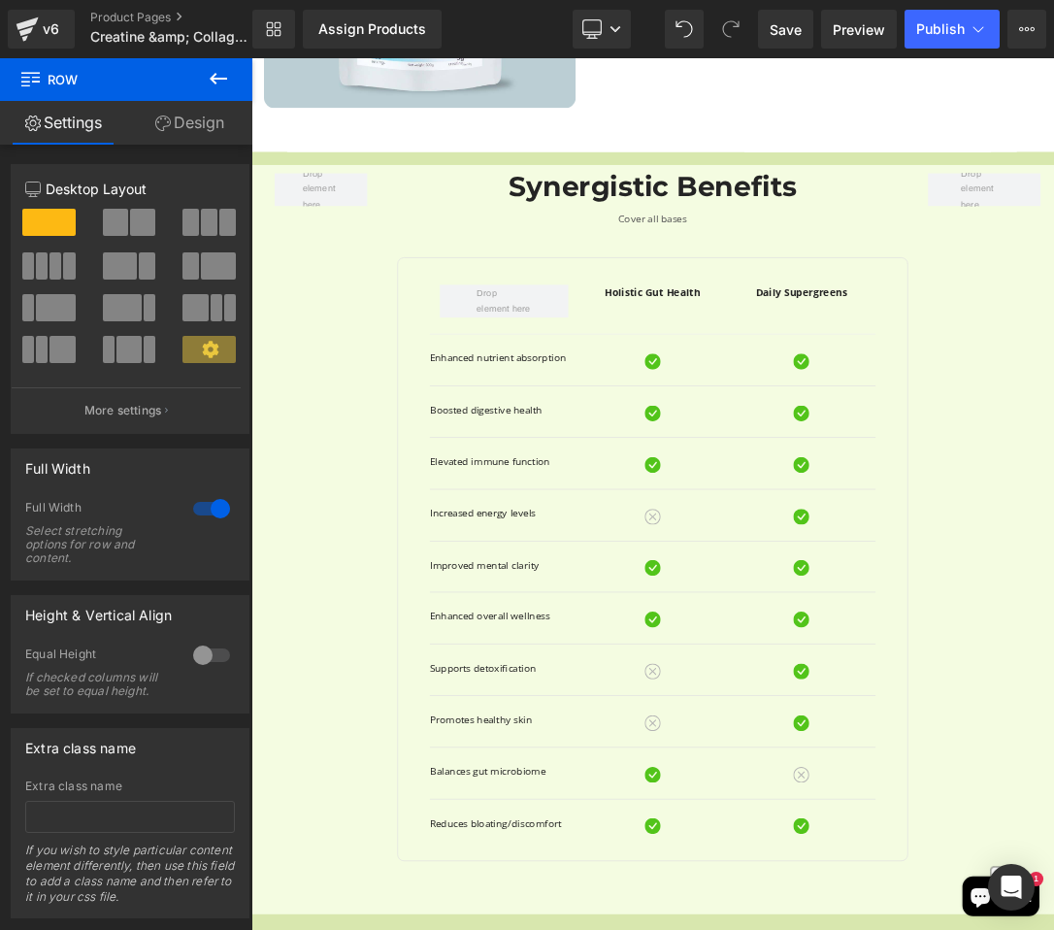
scroll to position [1996, 0]
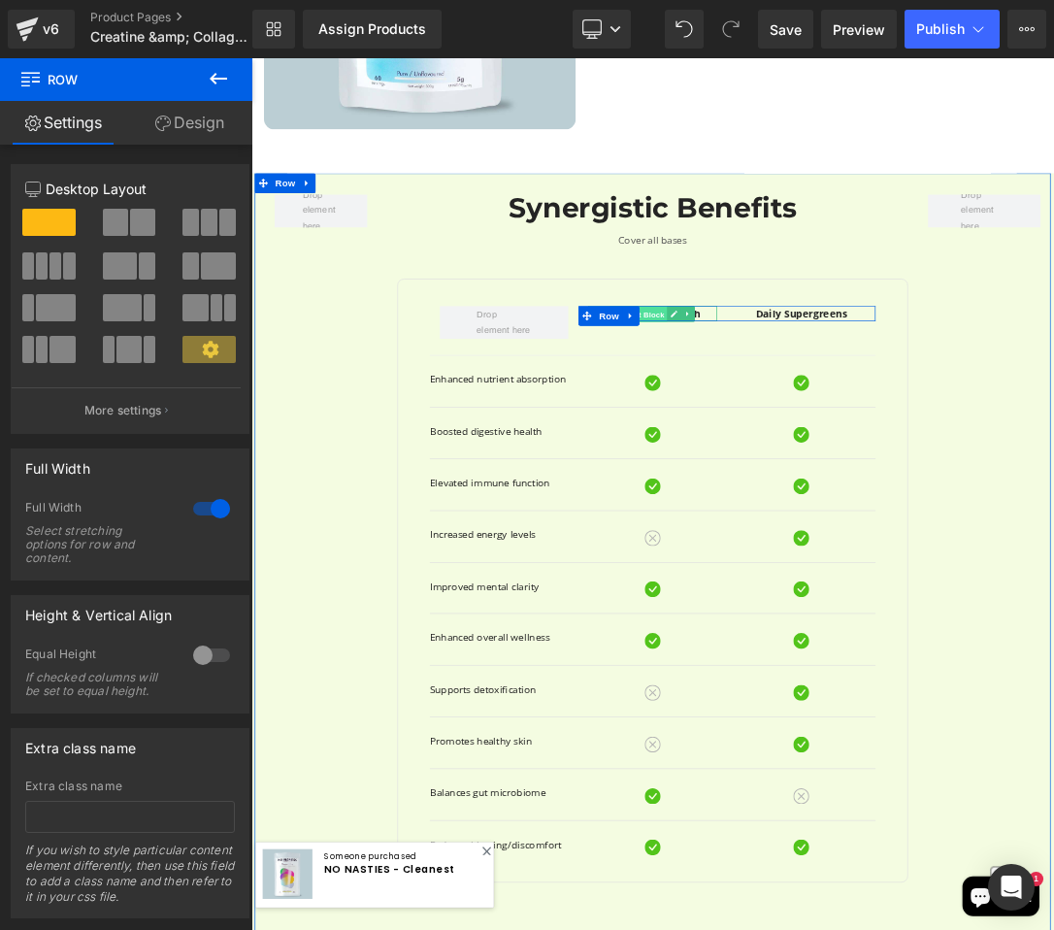
click at [847, 435] on span "Text Block" at bounding box center [828, 432] width 64 height 23
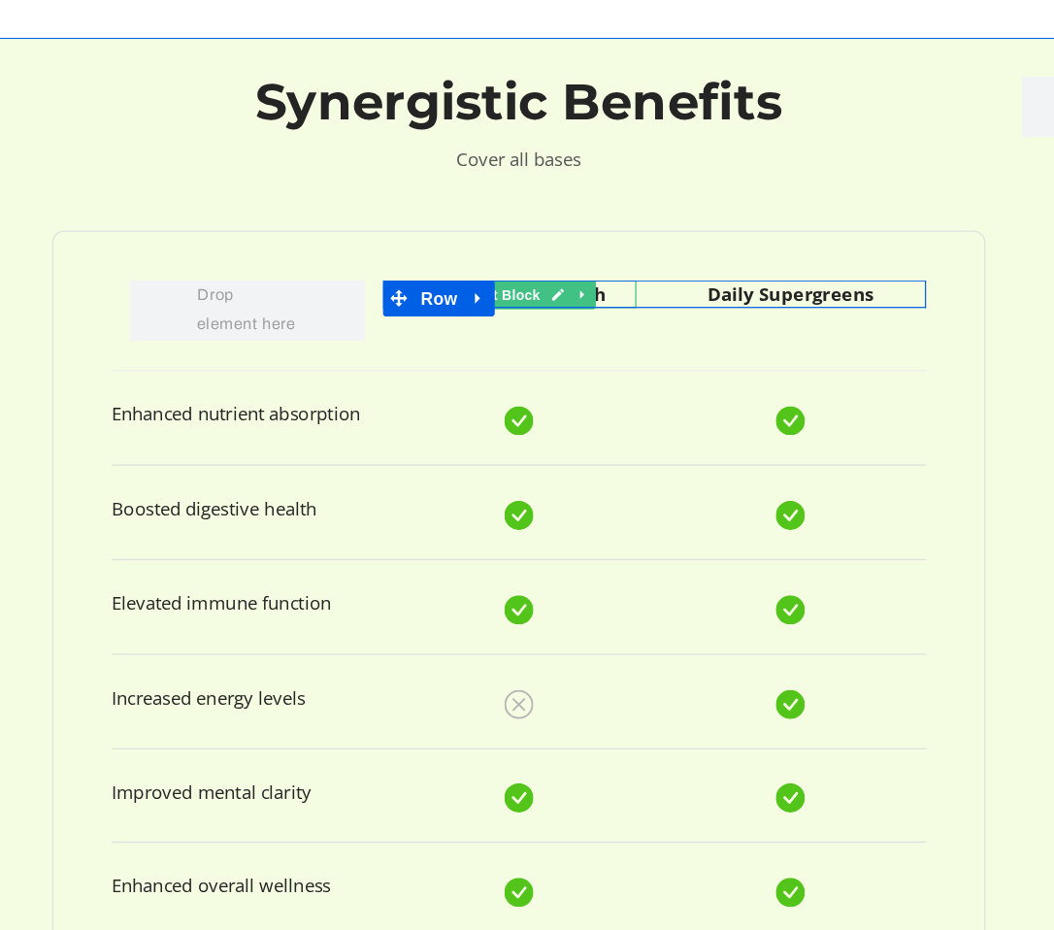
click at [430, 204] on strong "Holistic Gut Health" at bounding box center [373, 200] width 140 height 19
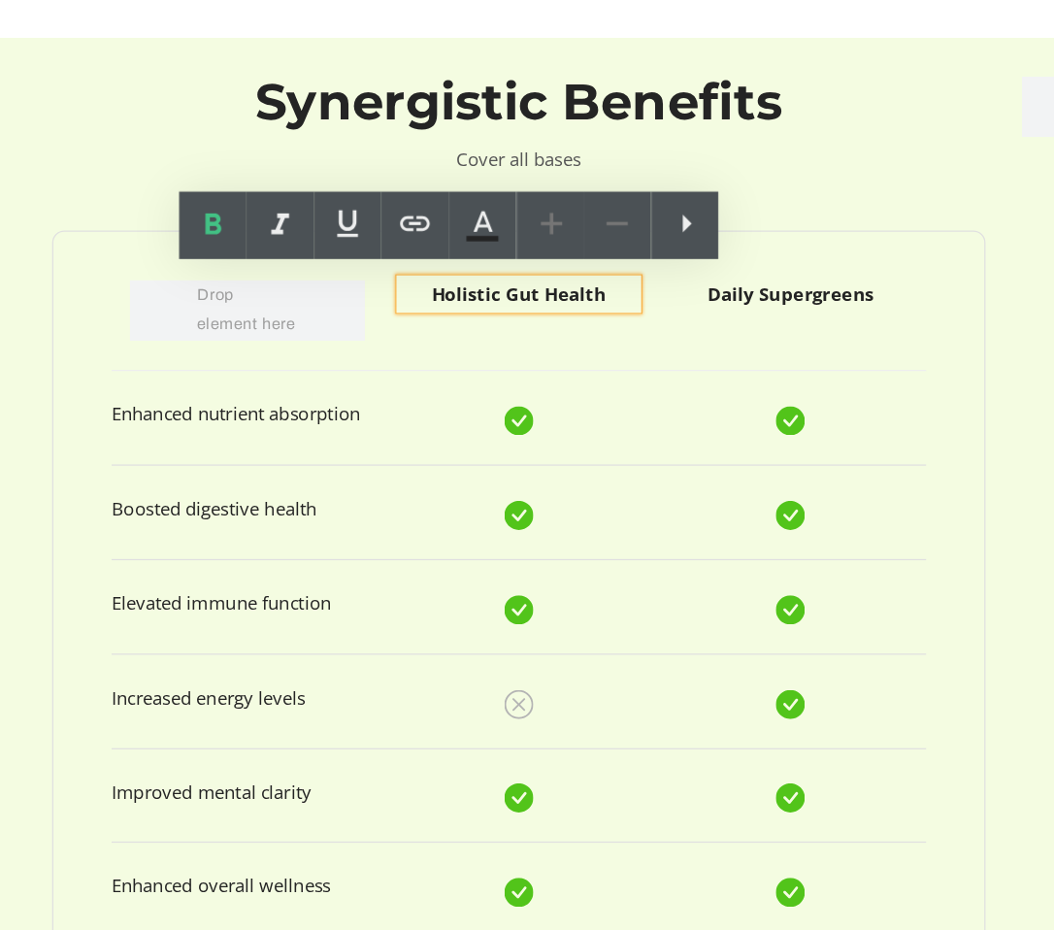
click at [442, 199] on p "Holistic Gut Health" at bounding box center [373, 201] width 188 height 22
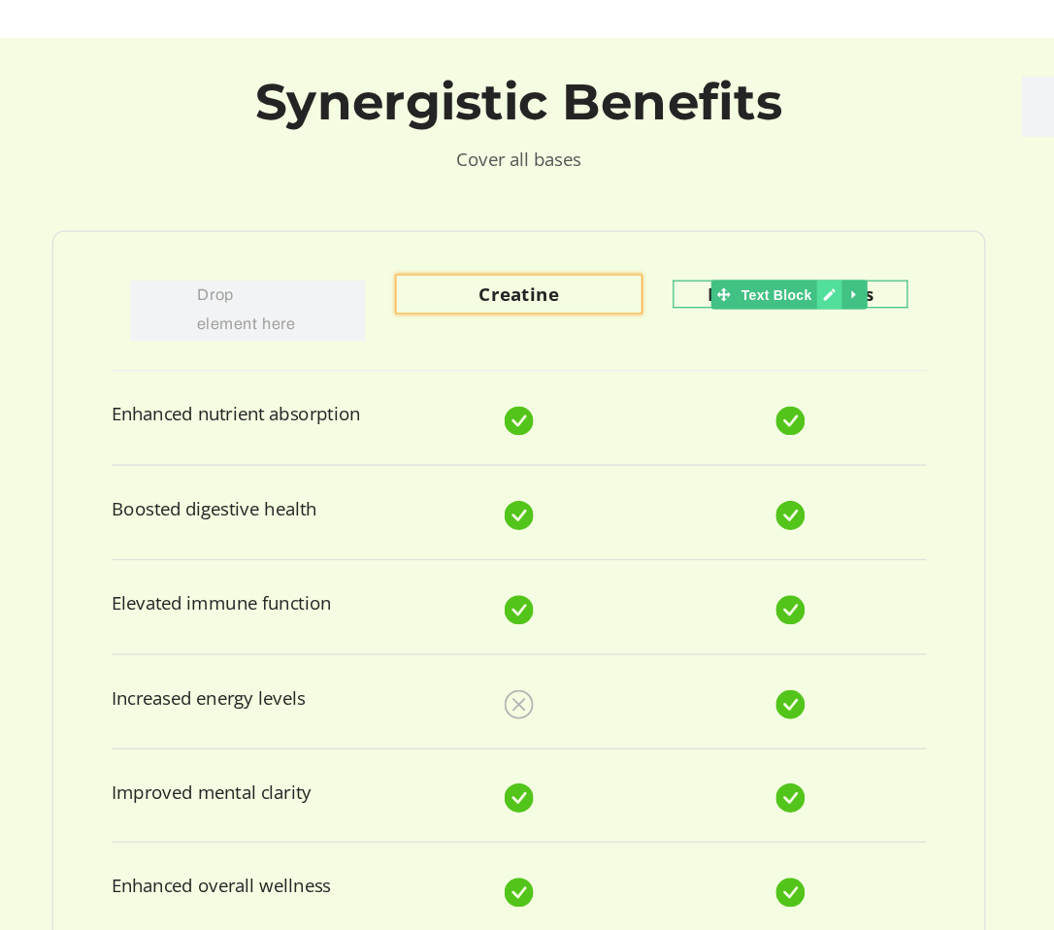
click at [617, 205] on icon at bounding box center [621, 202] width 11 height 12
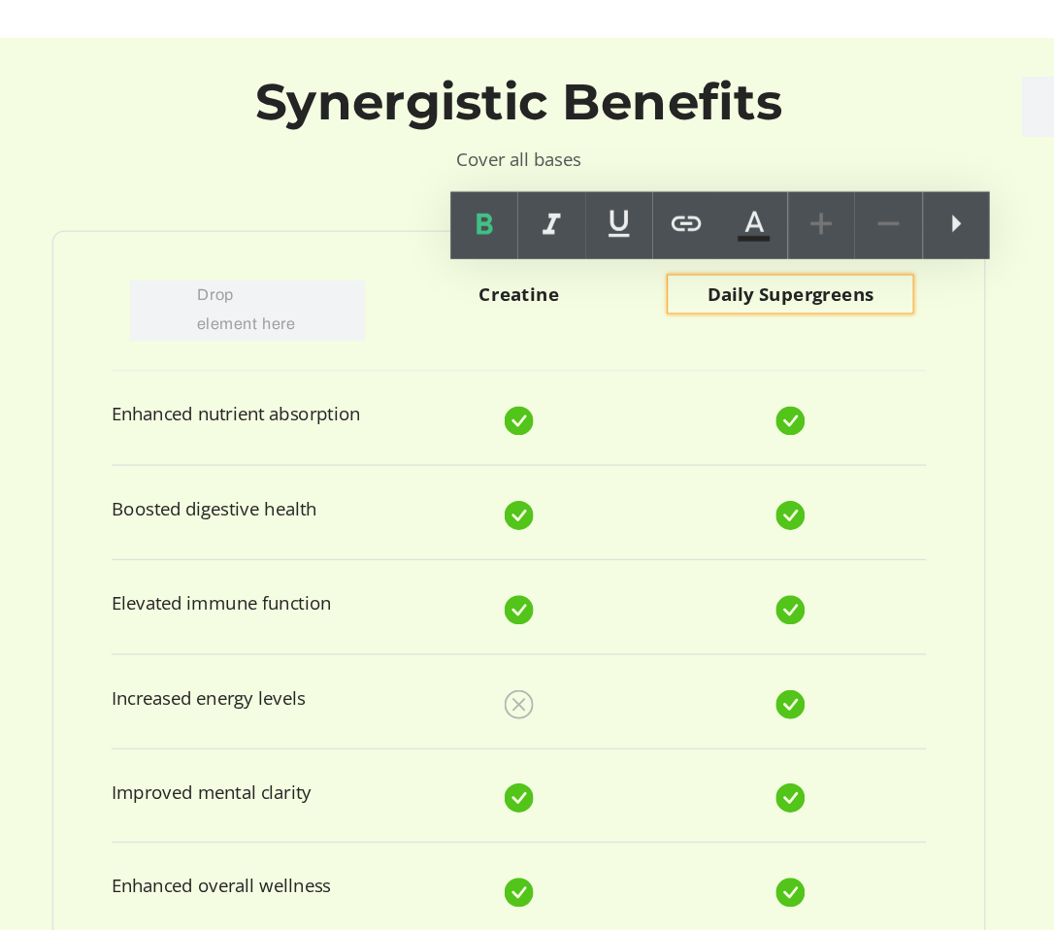
click at [642, 206] on strong "Daily Supergreens" at bounding box center [589, 200] width 133 height 19
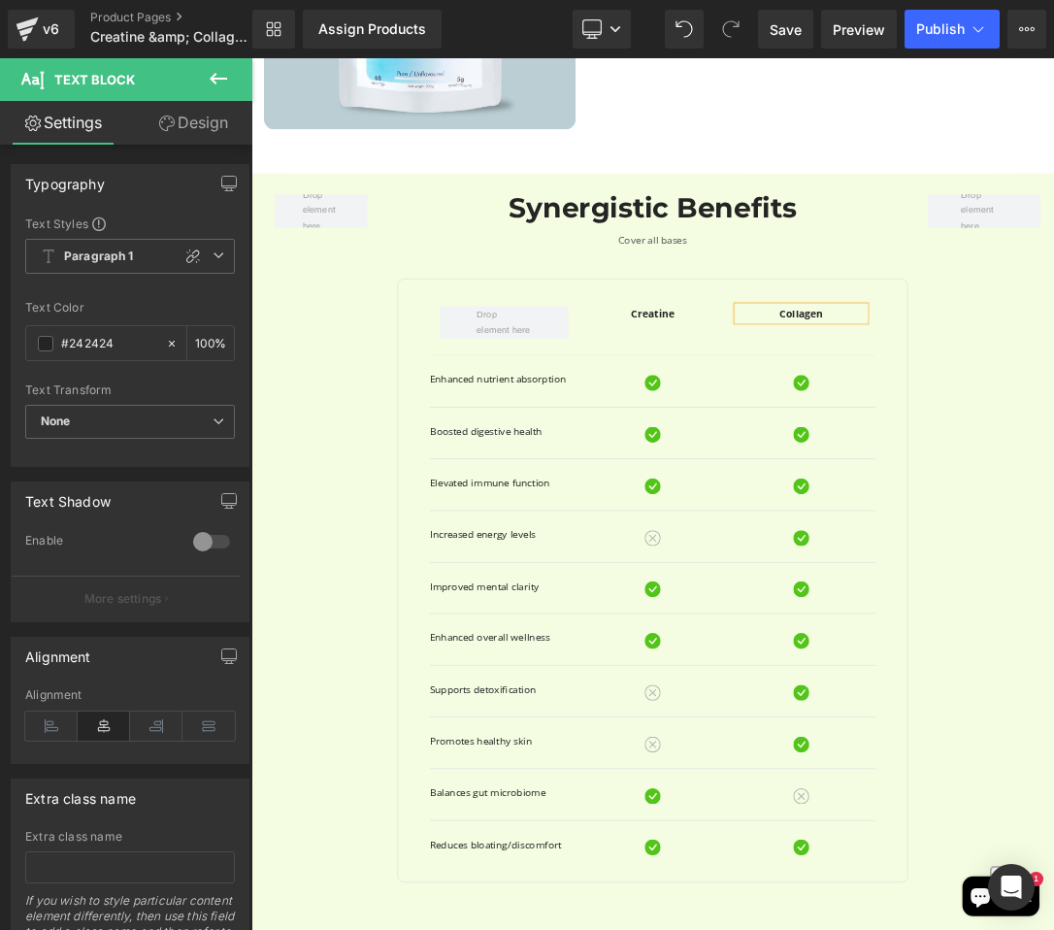
click at [1053, 509] on div "Row Synergistic Benefits Heading Cover all bases Text Block Row Creatine Text B…" at bounding box center [838, 784] width 1165 height 1116
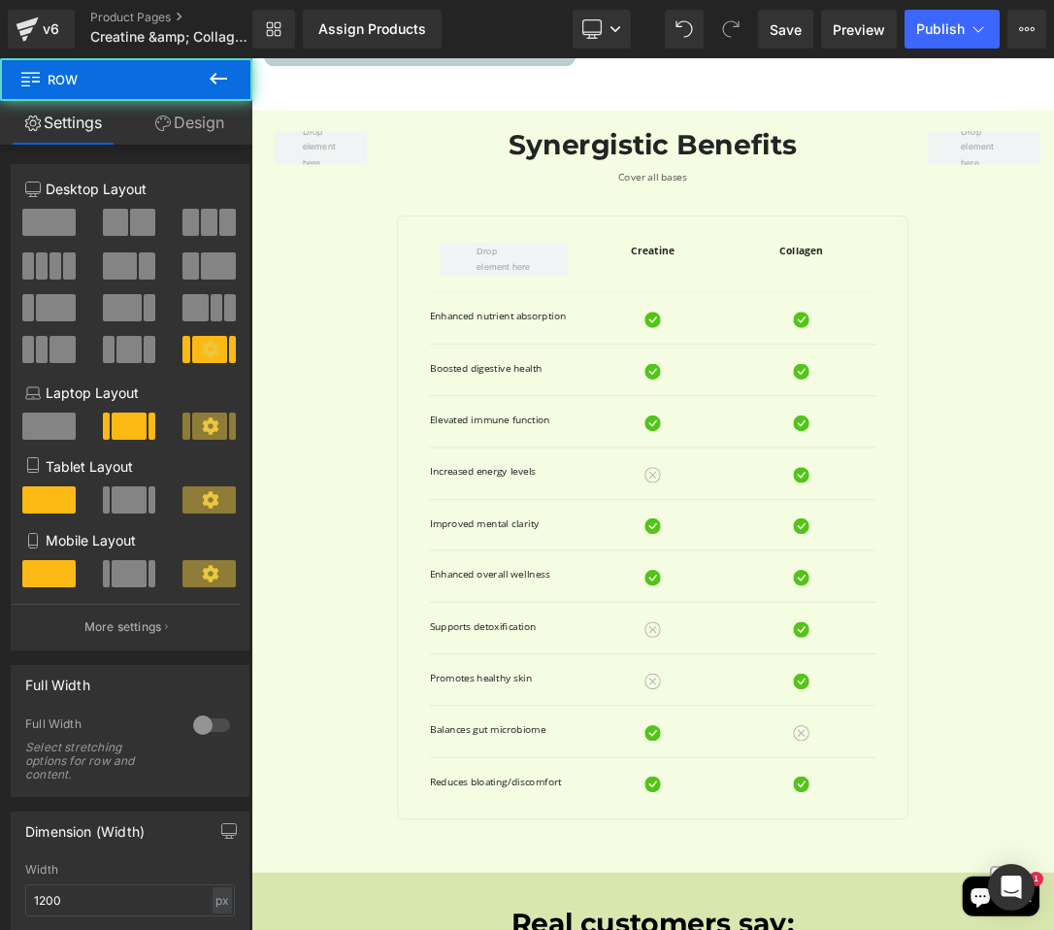
scroll to position [2116, 0]
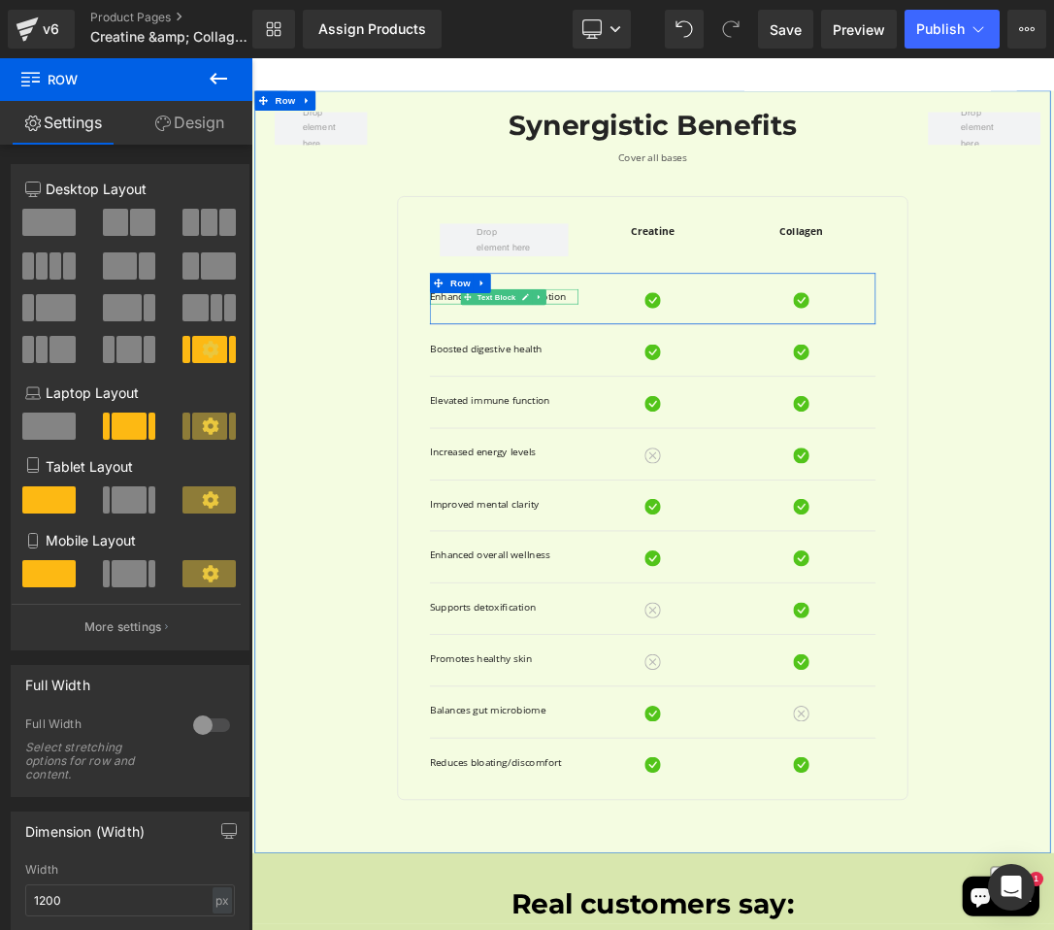
click at [712, 404] on p "Enhanced nutrient absorption" at bounding box center [621, 407] width 217 height 22
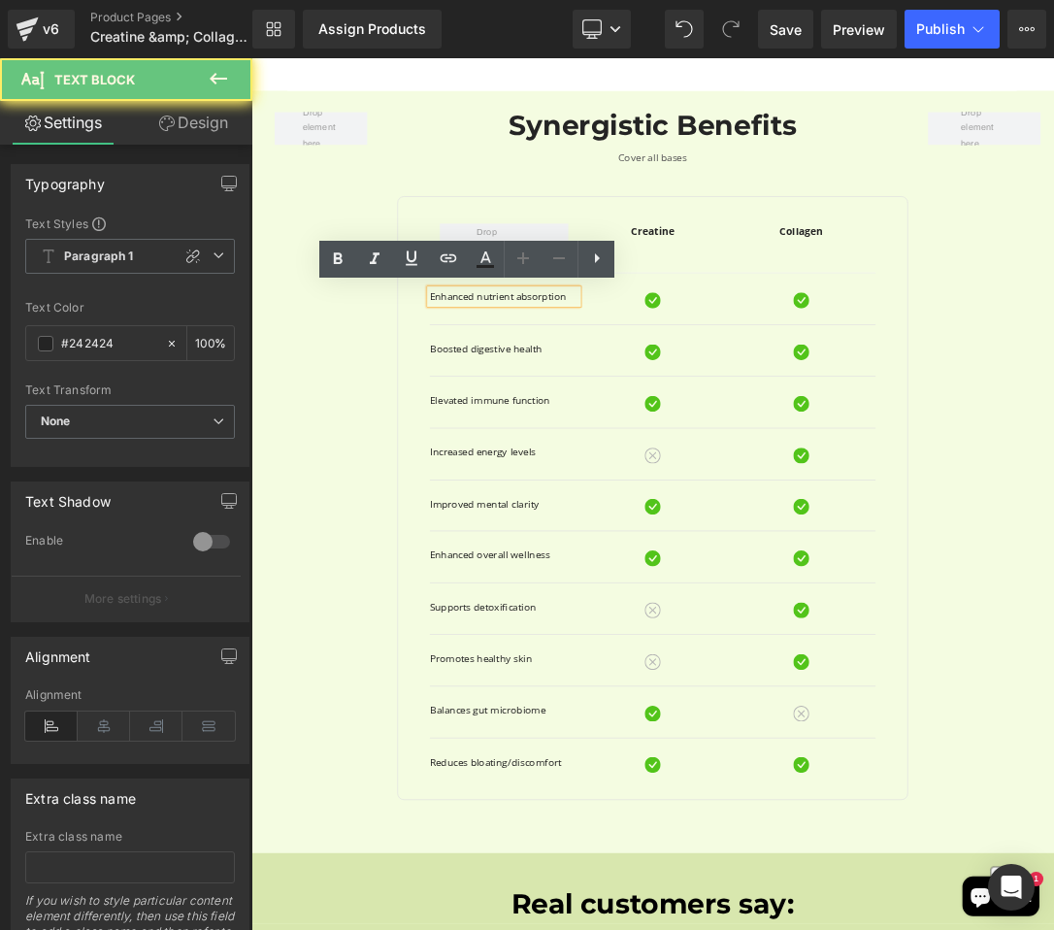
click at [712, 405] on p "Enhanced nutrient absorption" at bounding box center [621, 407] width 217 height 22
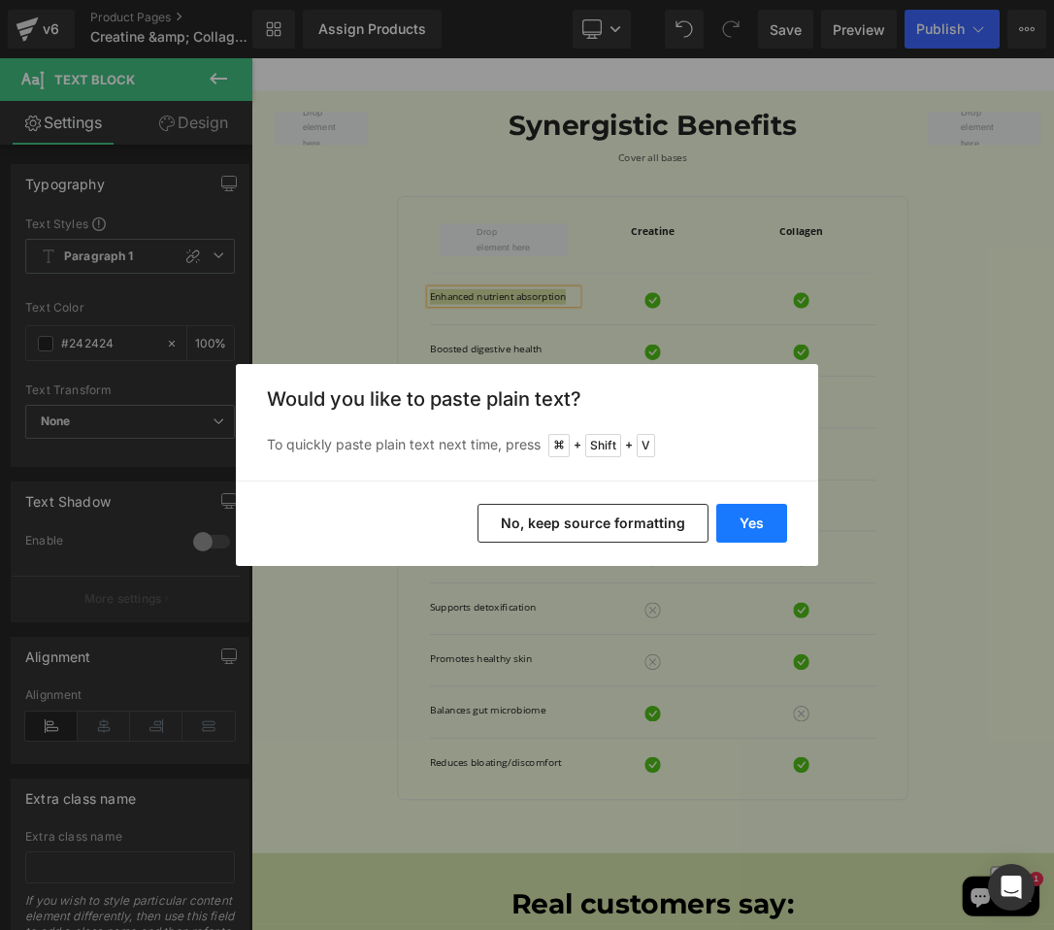
click at [751, 531] on button "Yes" at bounding box center [751, 523] width 71 height 39
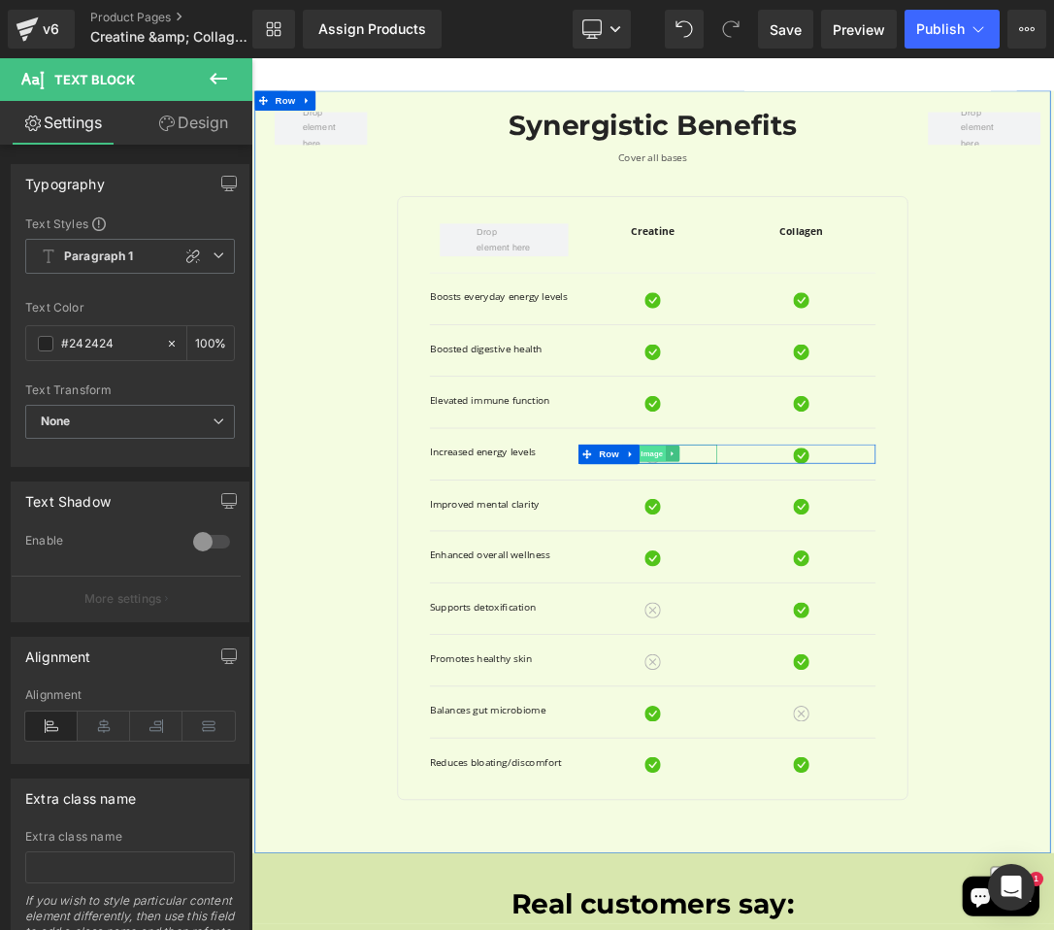
click at [827, 643] on span "Image" at bounding box center [838, 636] width 41 height 23
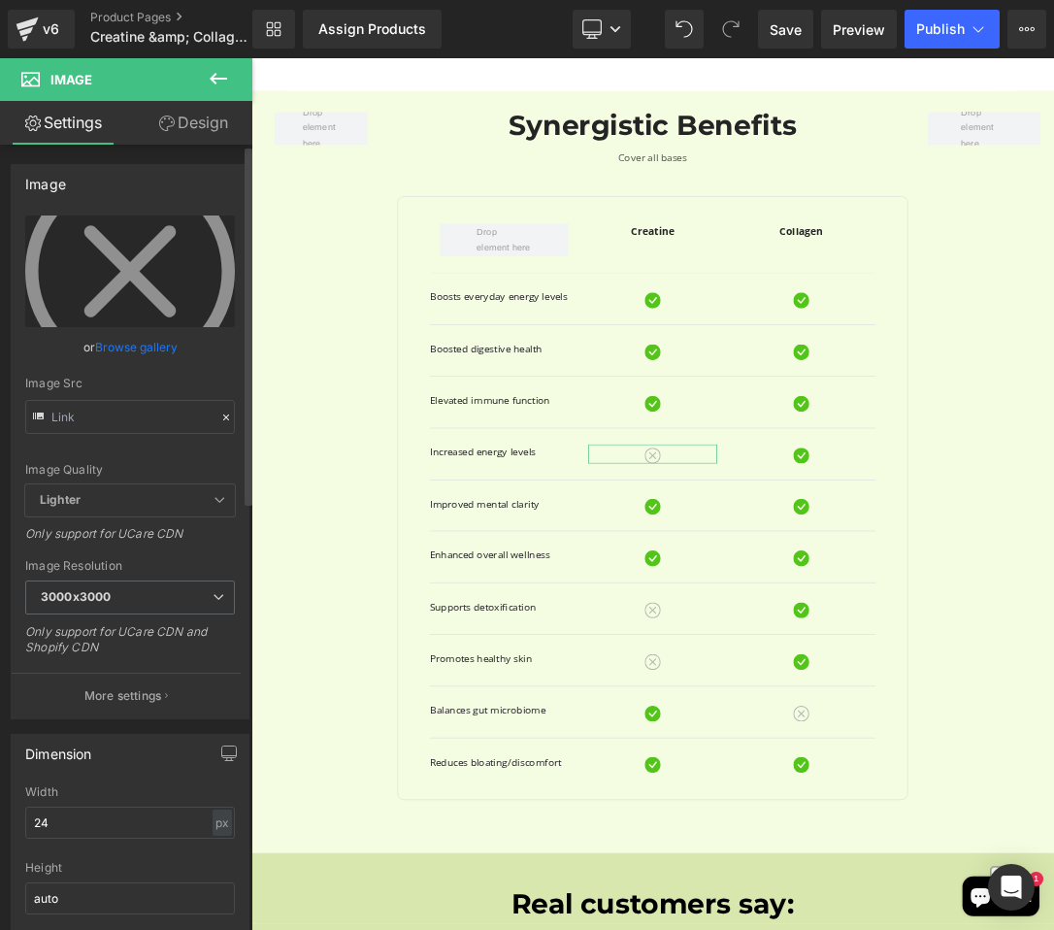
click at [2, 496] on div "Image https://ucarecdn.com/afa04378-eff4-4d8e-9d66-9a6c383f38a0/x-circle.svg Re…" at bounding box center [130, 434] width 261 height 570
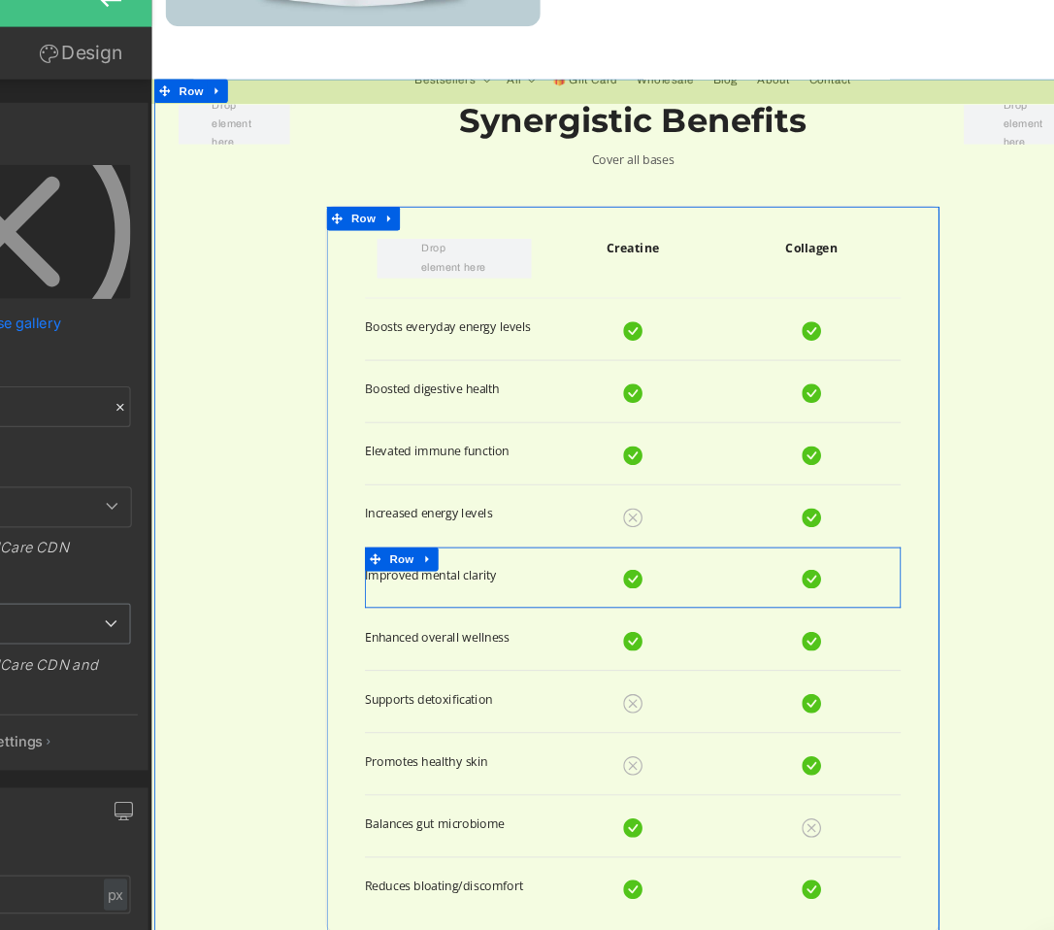
scroll to position [1986, 8]
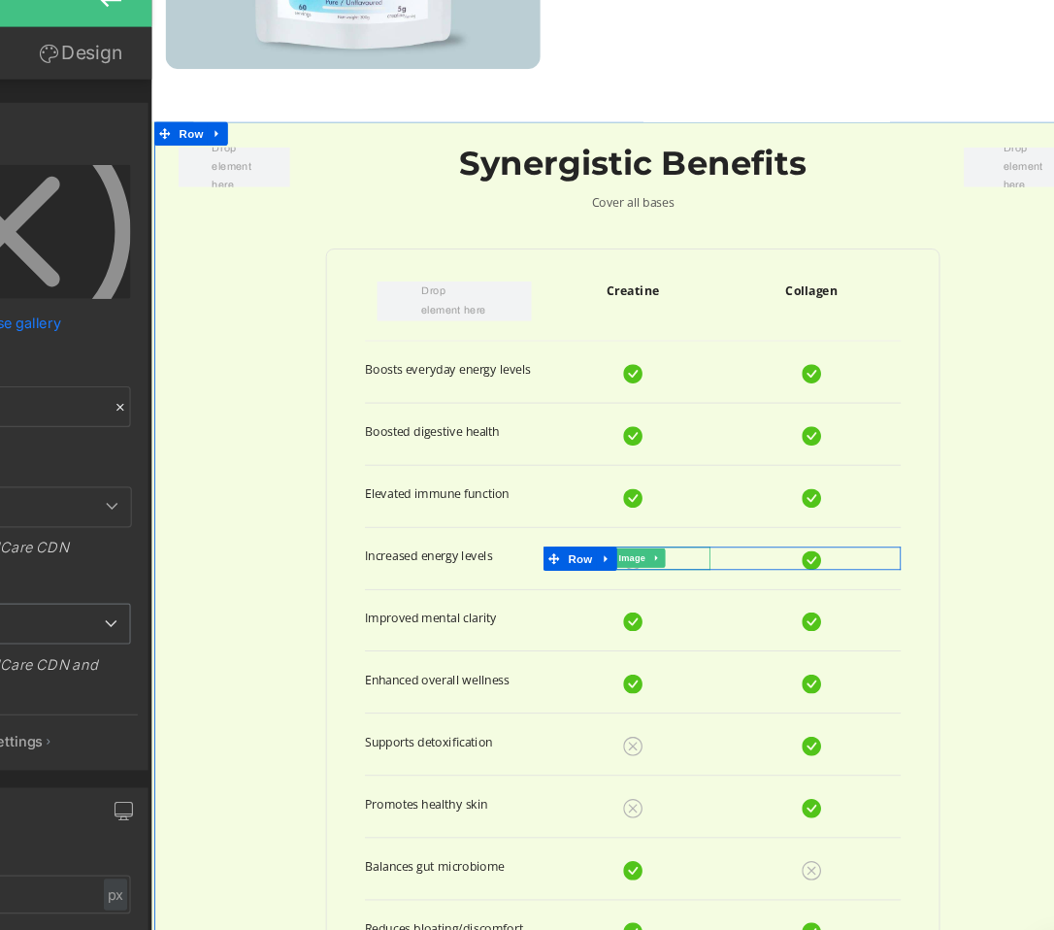
click at [795, 685] on div at bounding box center [738, 685] width 188 height 28
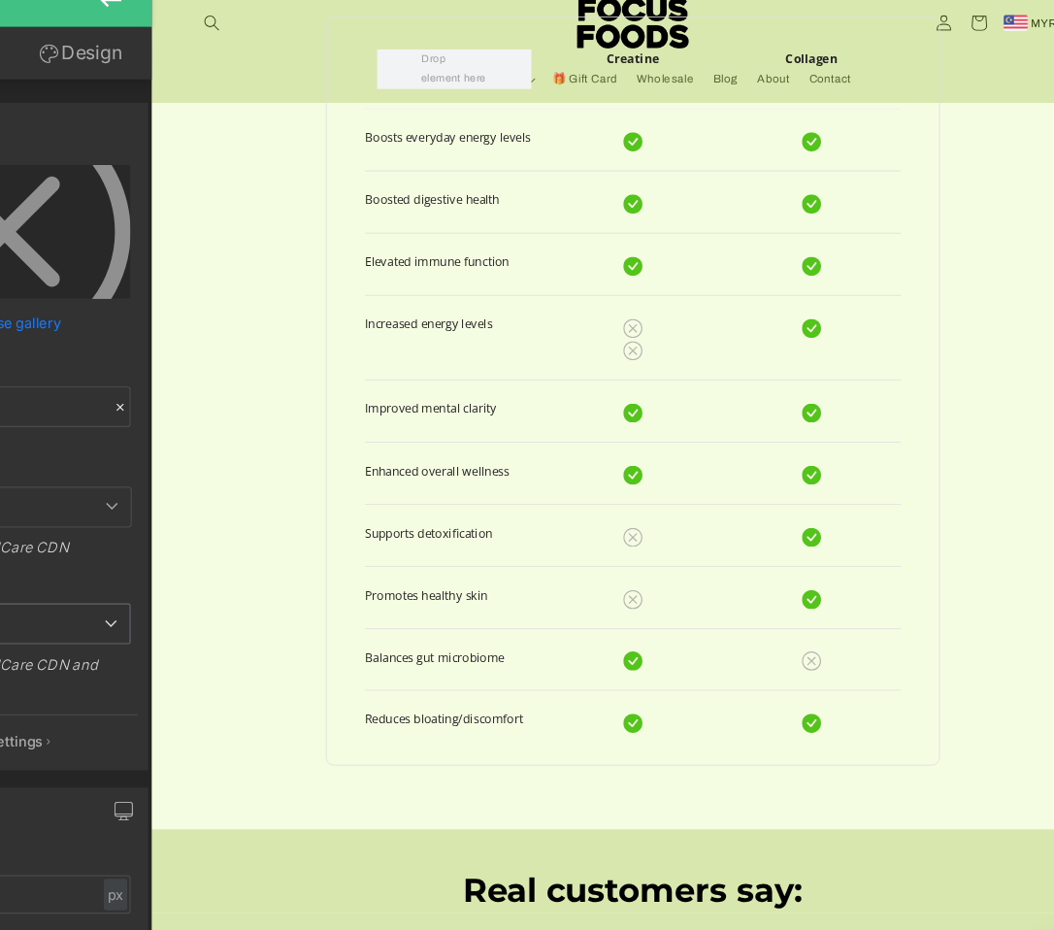
scroll to position [2161, 8]
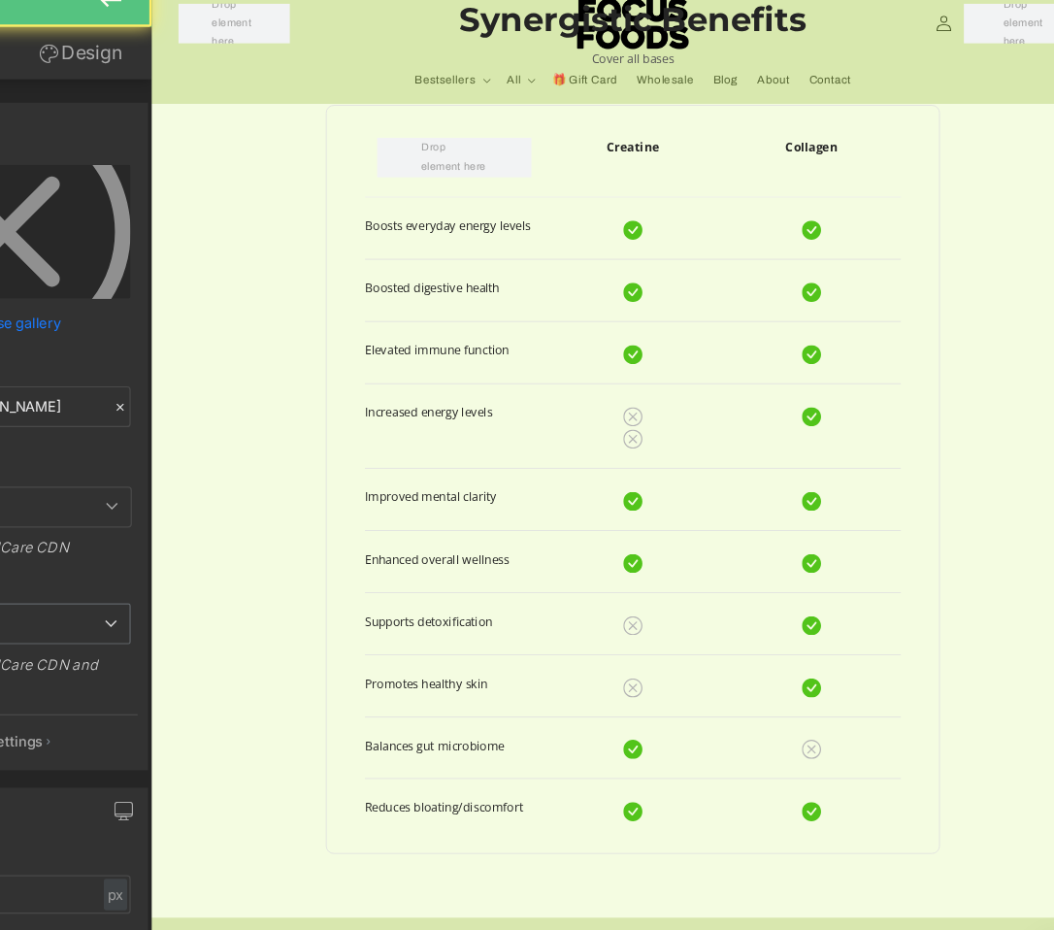
click at [738, 542] on div "Image" at bounding box center [738, 538] width 188 height 28
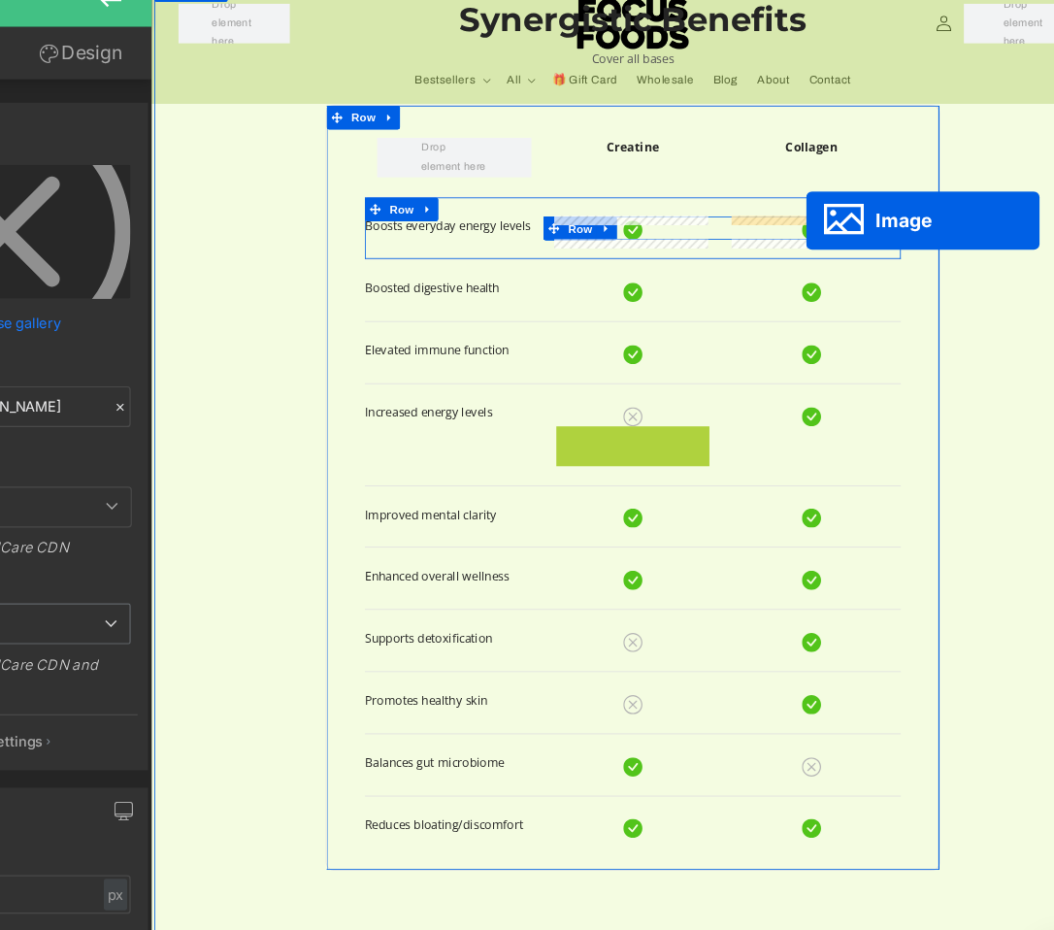
drag, startPoint x: 691, startPoint y: 541, endPoint x: 943, endPoint y: 274, distance: 366.7
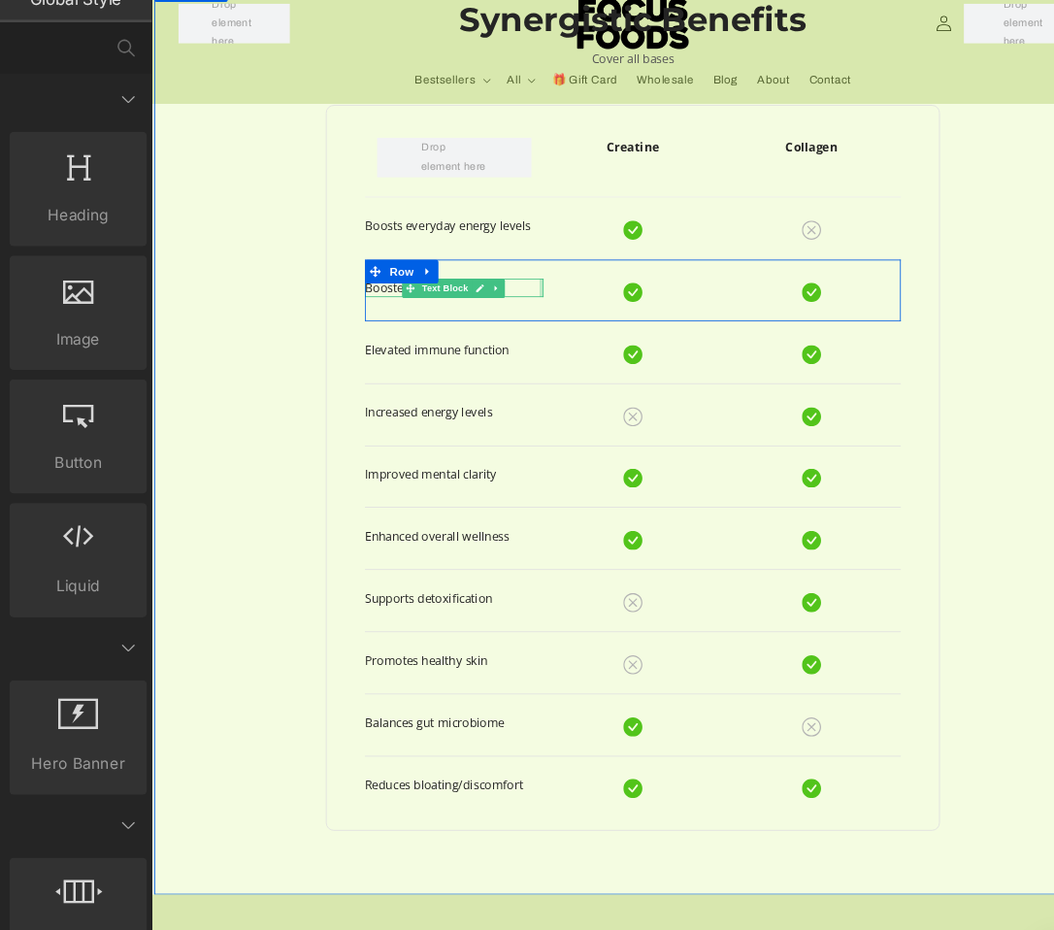
click at [624, 357] on div at bounding box center [626, 356] width 5 height 22
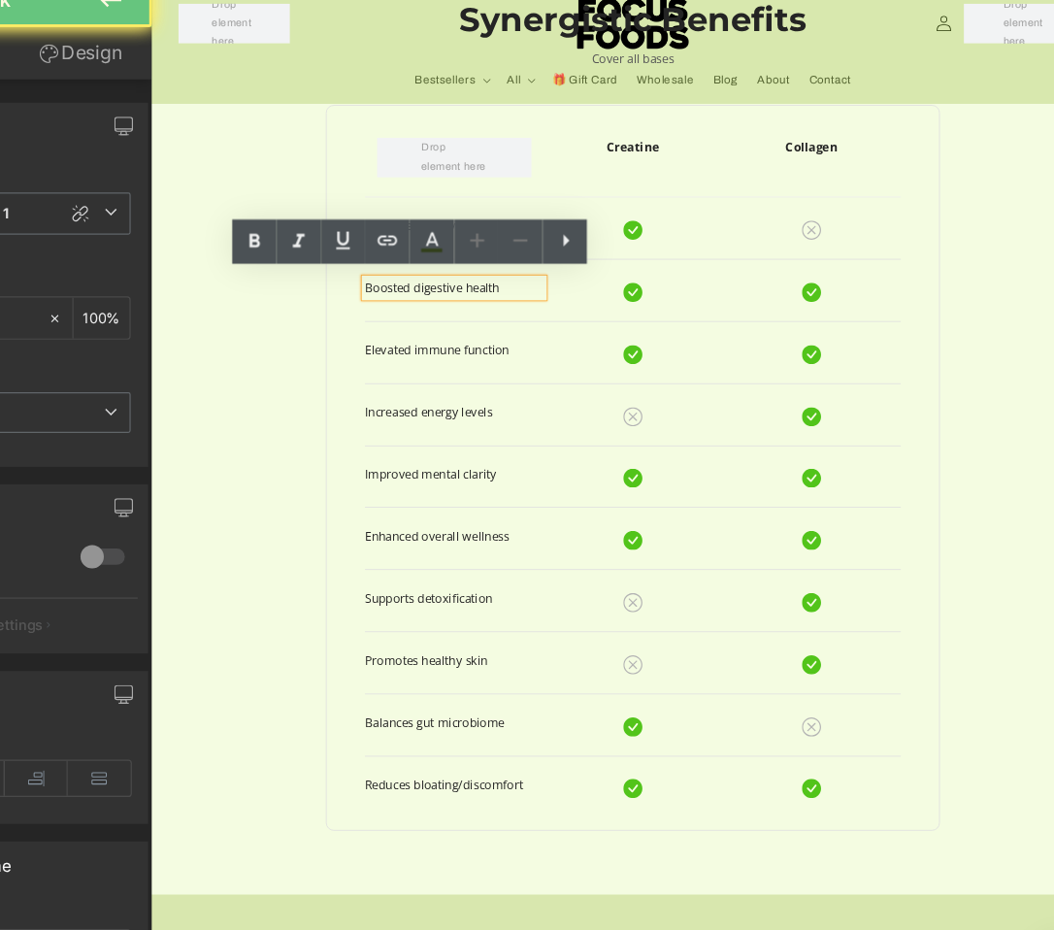
click at [587, 356] on p "Boosted digestive health" at bounding box center [520, 356] width 217 height 22
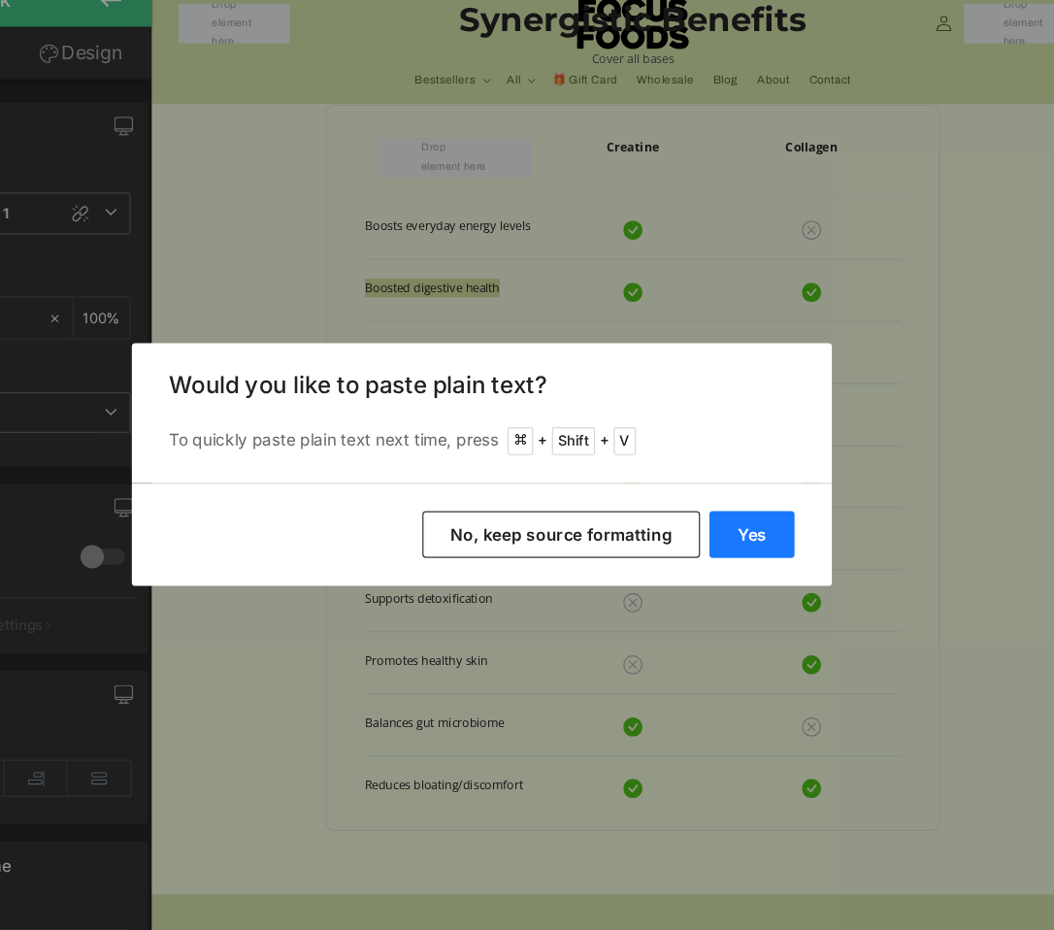
click at [775, 537] on button "Yes" at bounding box center [751, 523] width 71 height 39
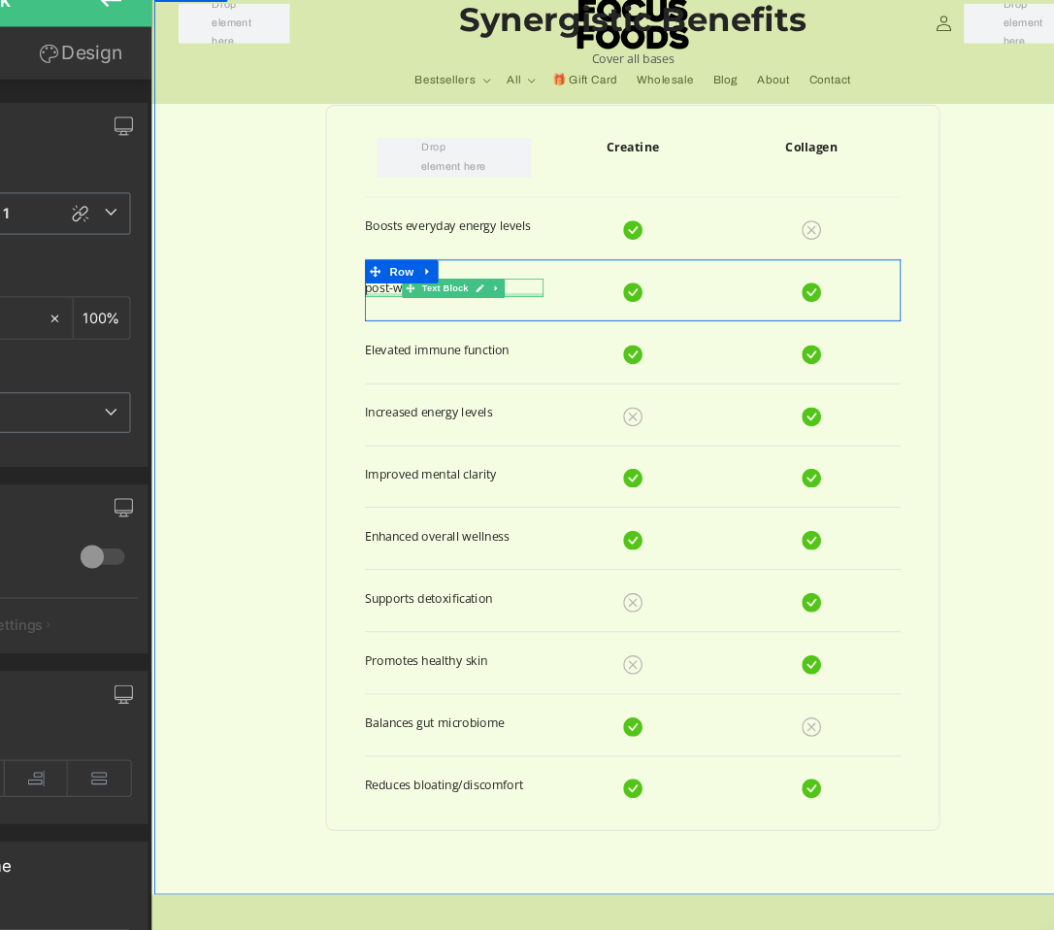
click at [414, 360] on div "post-workout recovery Text Block" at bounding box center [520, 356] width 217 height 22
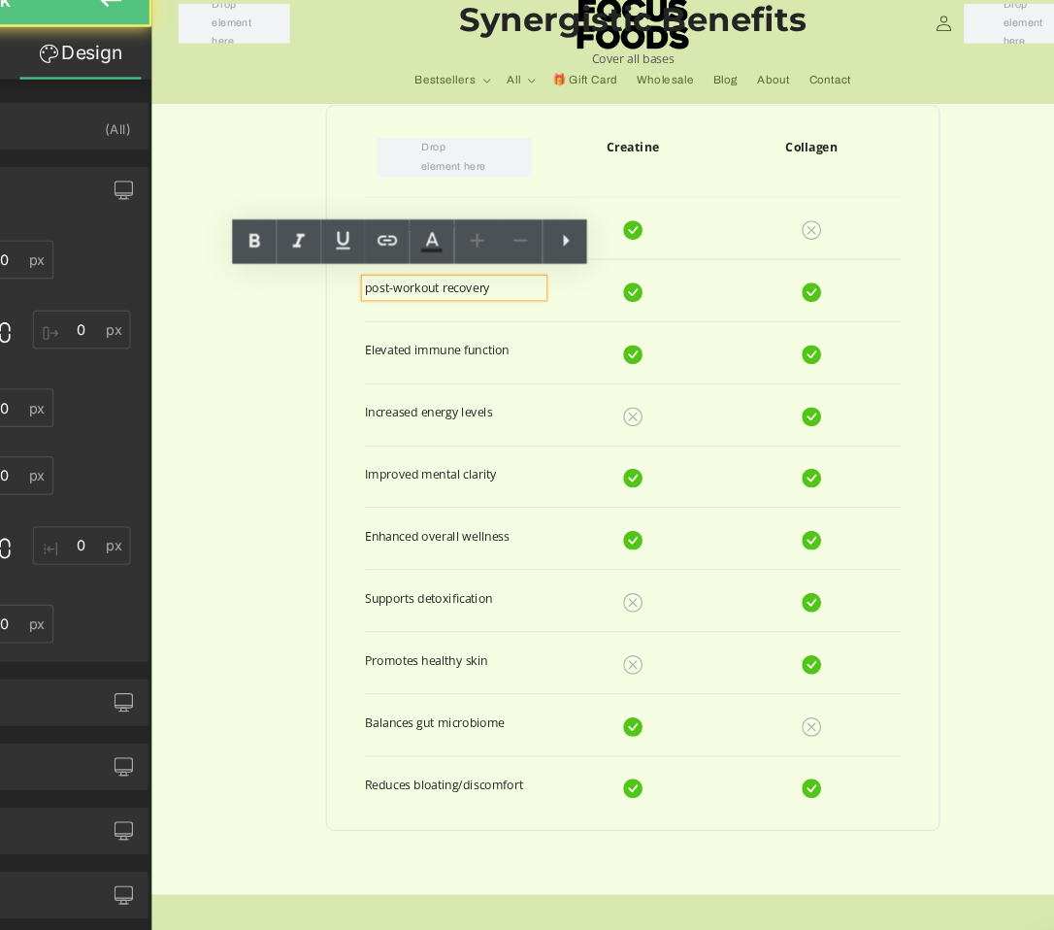
click at [412, 358] on p "post-workout recovery" at bounding box center [520, 356] width 217 height 22
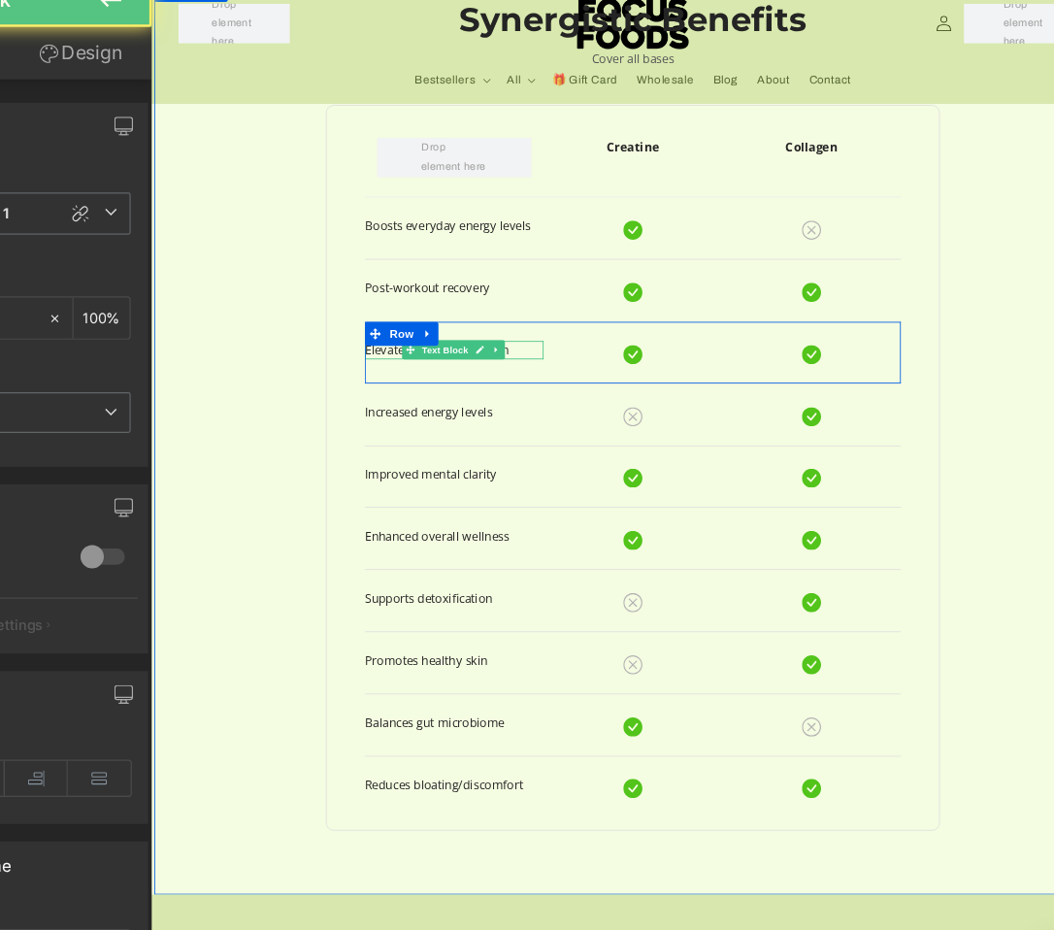
click at [597, 431] on p "Elevated immune function" at bounding box center [520, 431] width 217 height 22
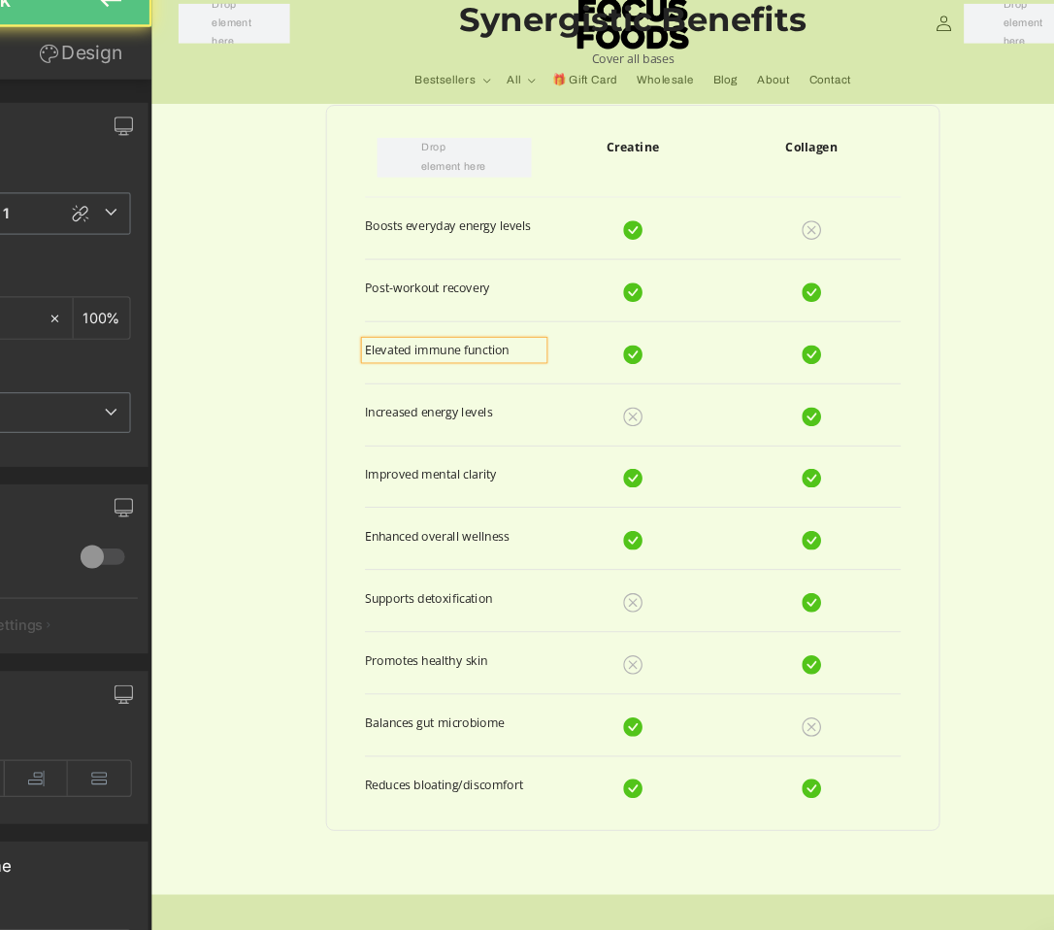
click at [597, 431] on p "Elevated immune function" at bounding box center [520, 431] width 217 height 22
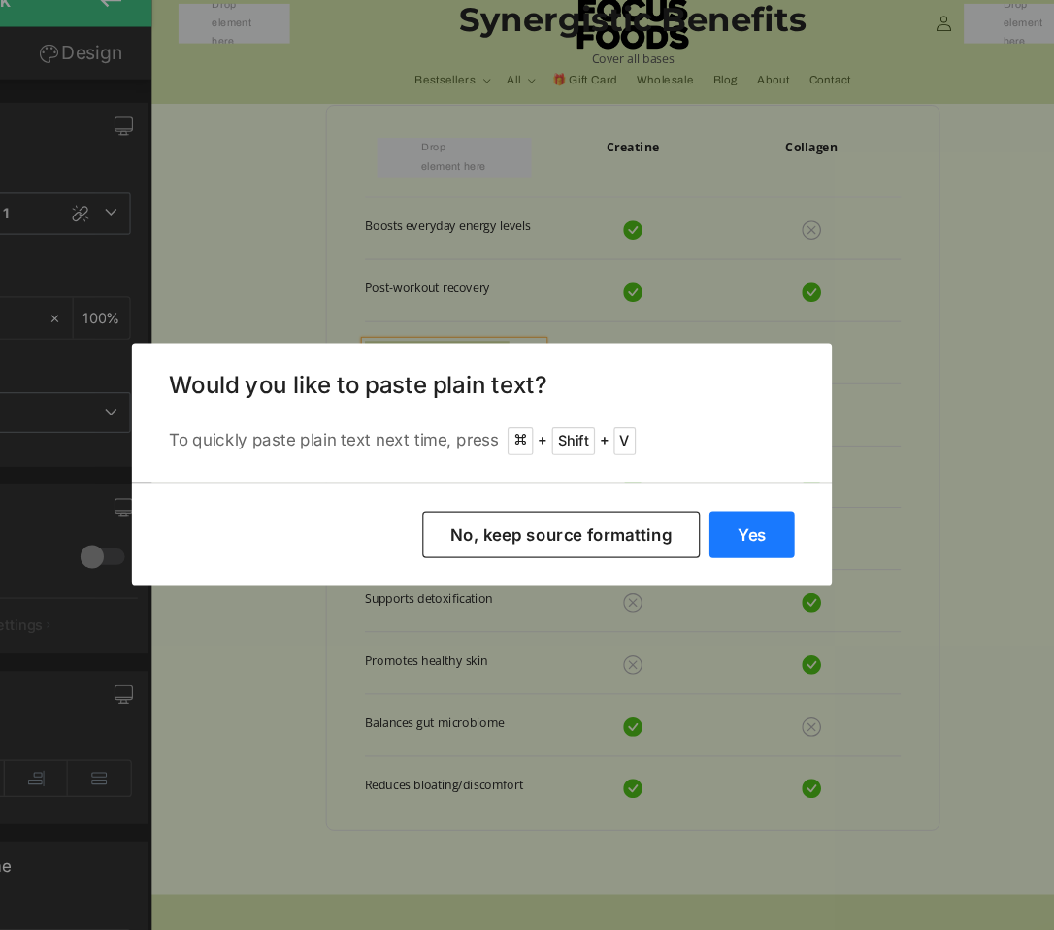
click at [775, 528] on button "Yes" at bounding box center [751, 523] width 71 height 39
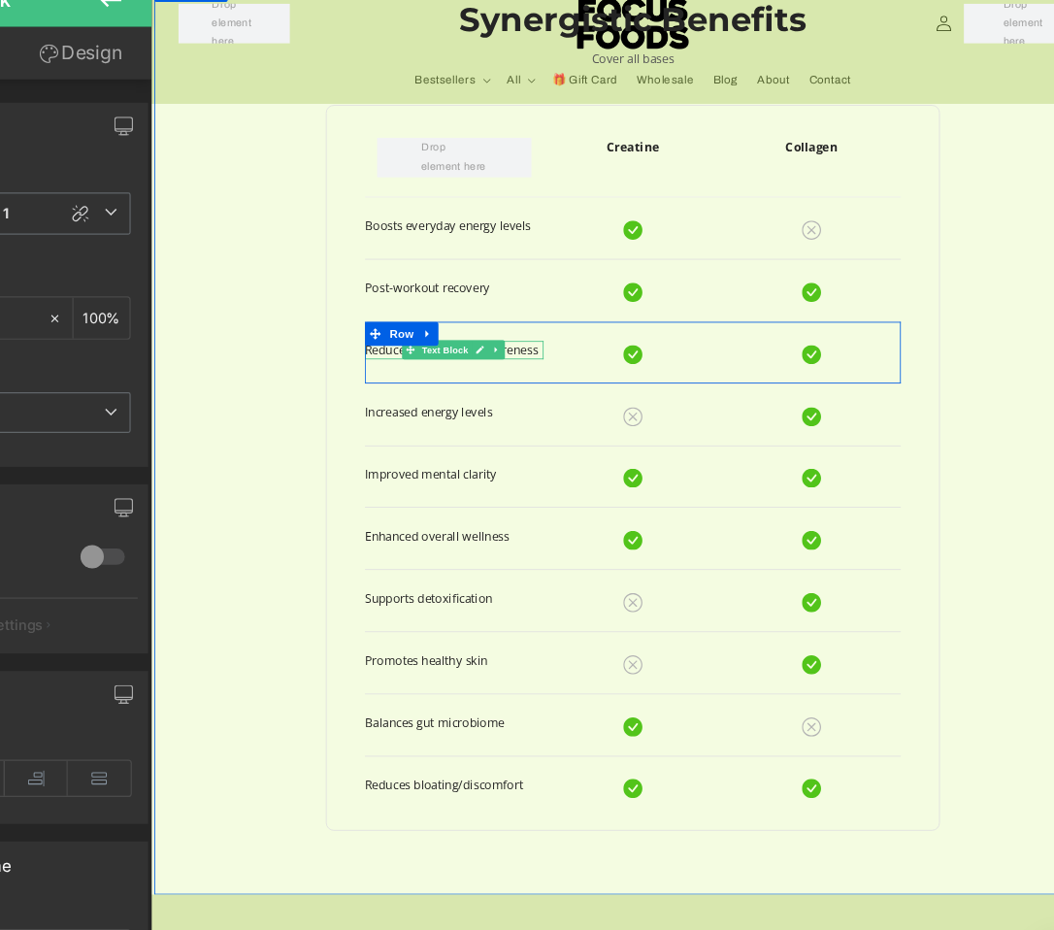
click at [608, 429] on p "Reduces post-exercise soreness" at bounding box center [520, 431] width 217 height 22
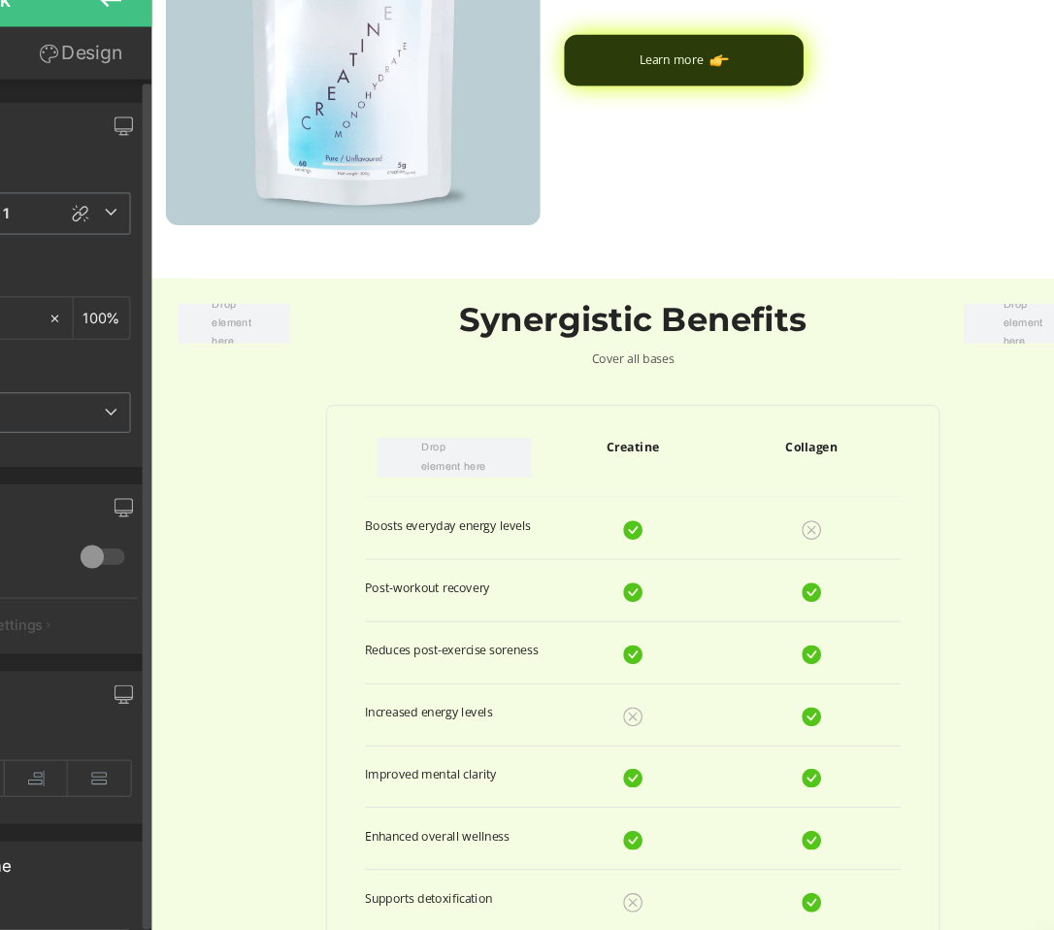
scroll to position [1803, 8]
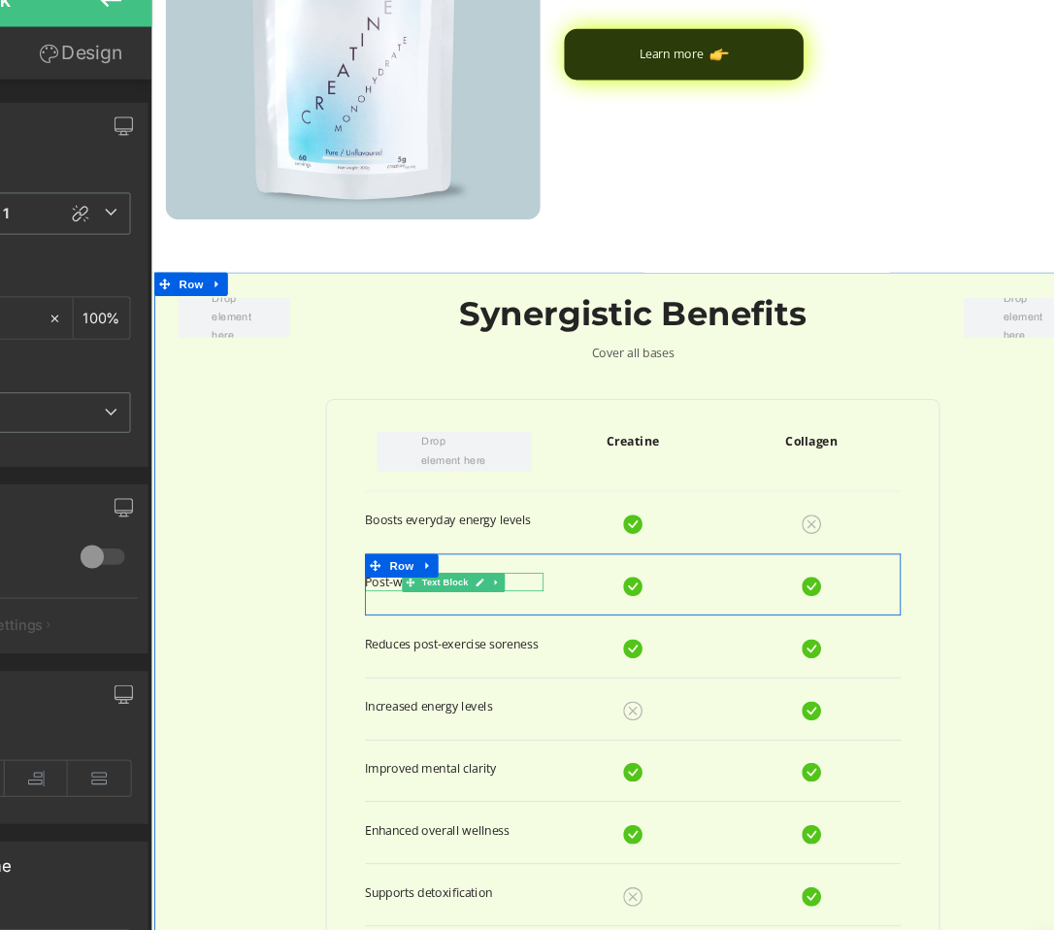
click at [579, 715] on p "Post-workout recovery" at bounding box center [520, 714] width 217 height 22
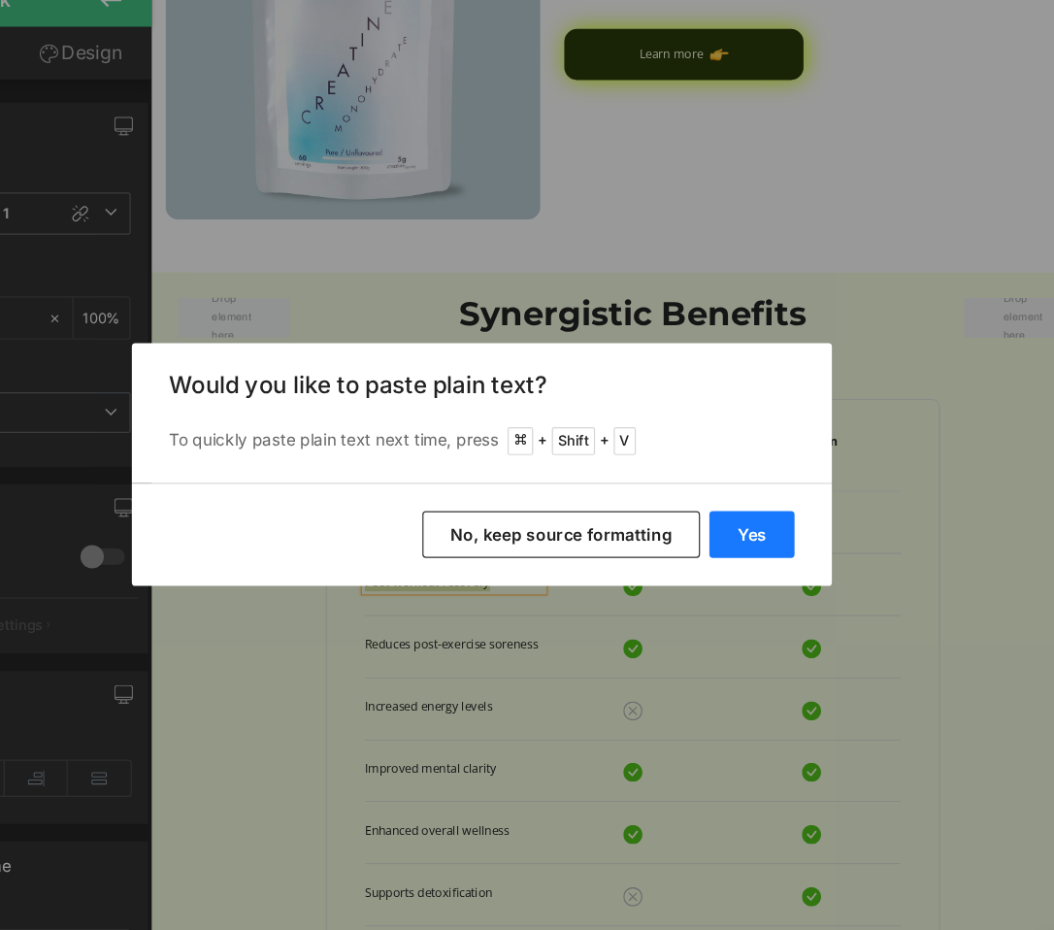
click at [770, 537] on button "Yes" at bounding box center [751, 523] width 71 height 39
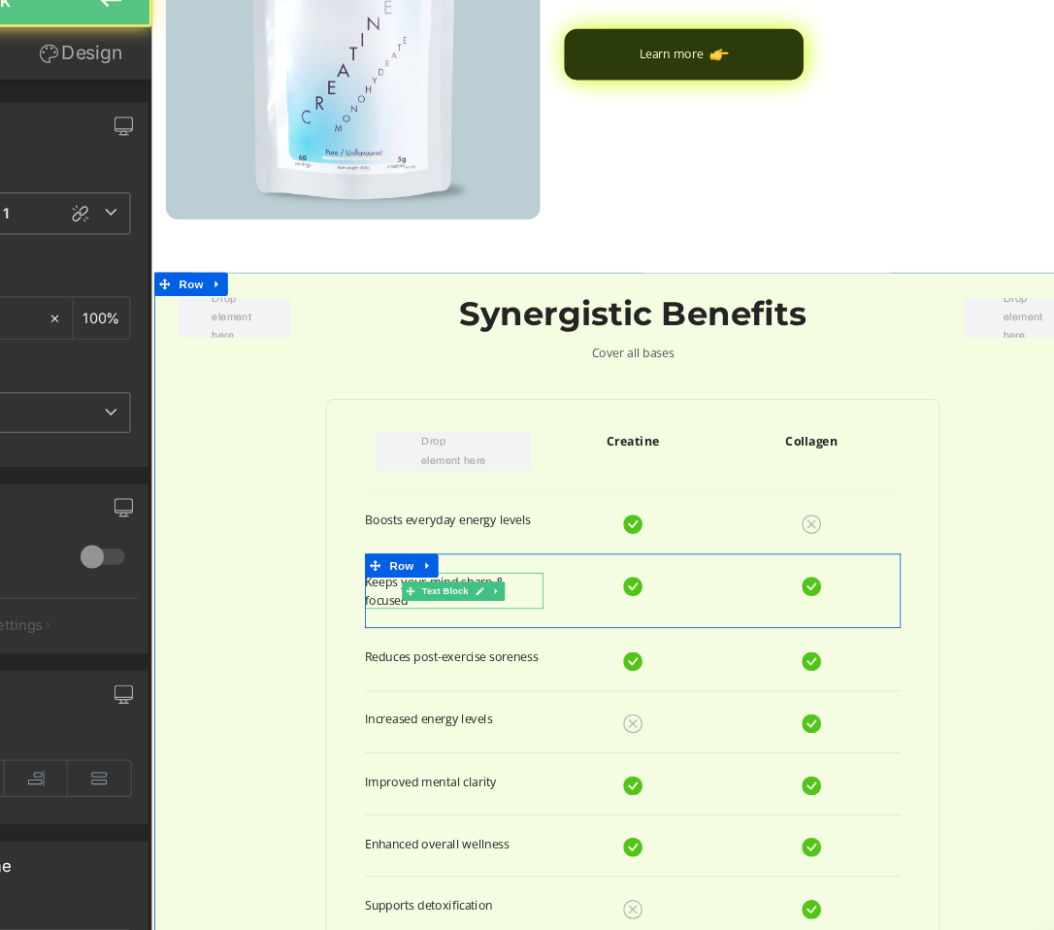
click at [590, 712] on p "Keeps your mind sharp & focused" at bounding box center [520, 725] width 217 height 44
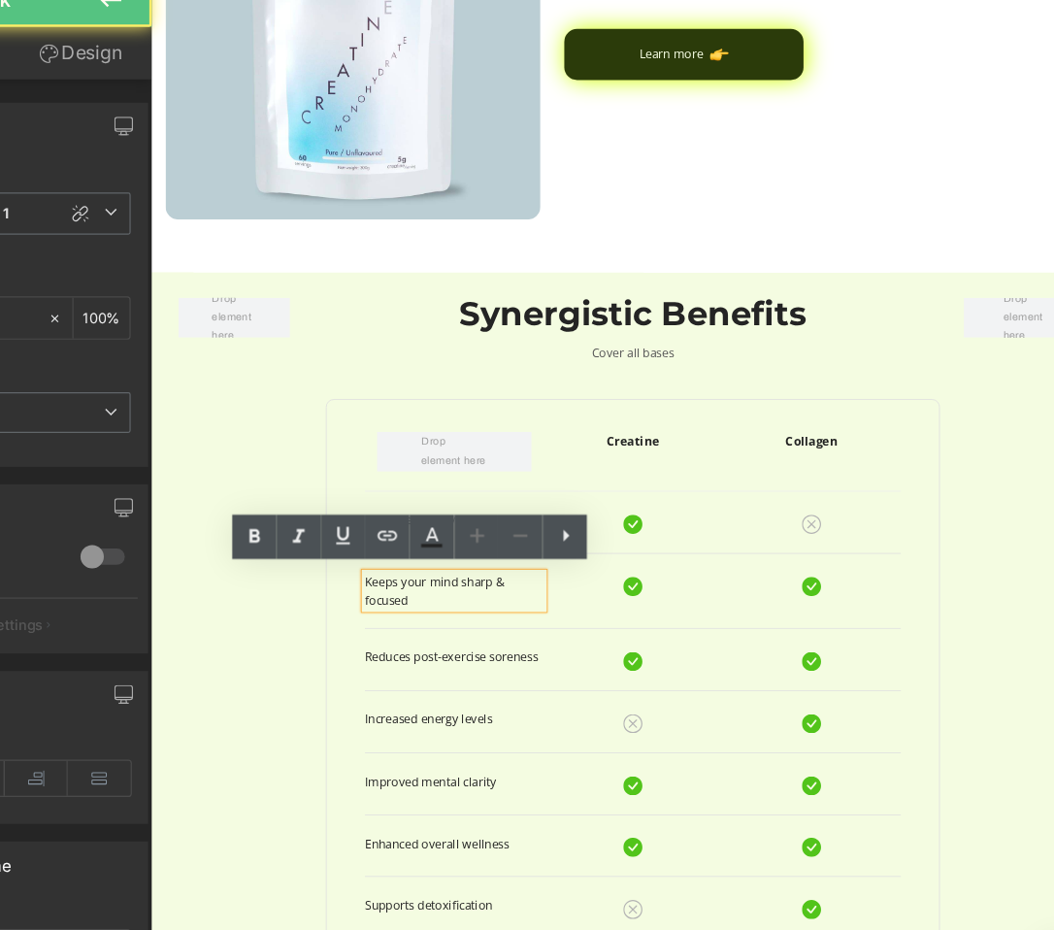
click at [582, 714] on p "Keeps your mind sharp & focused" at bounding box center [520, 725] width 217 height 44
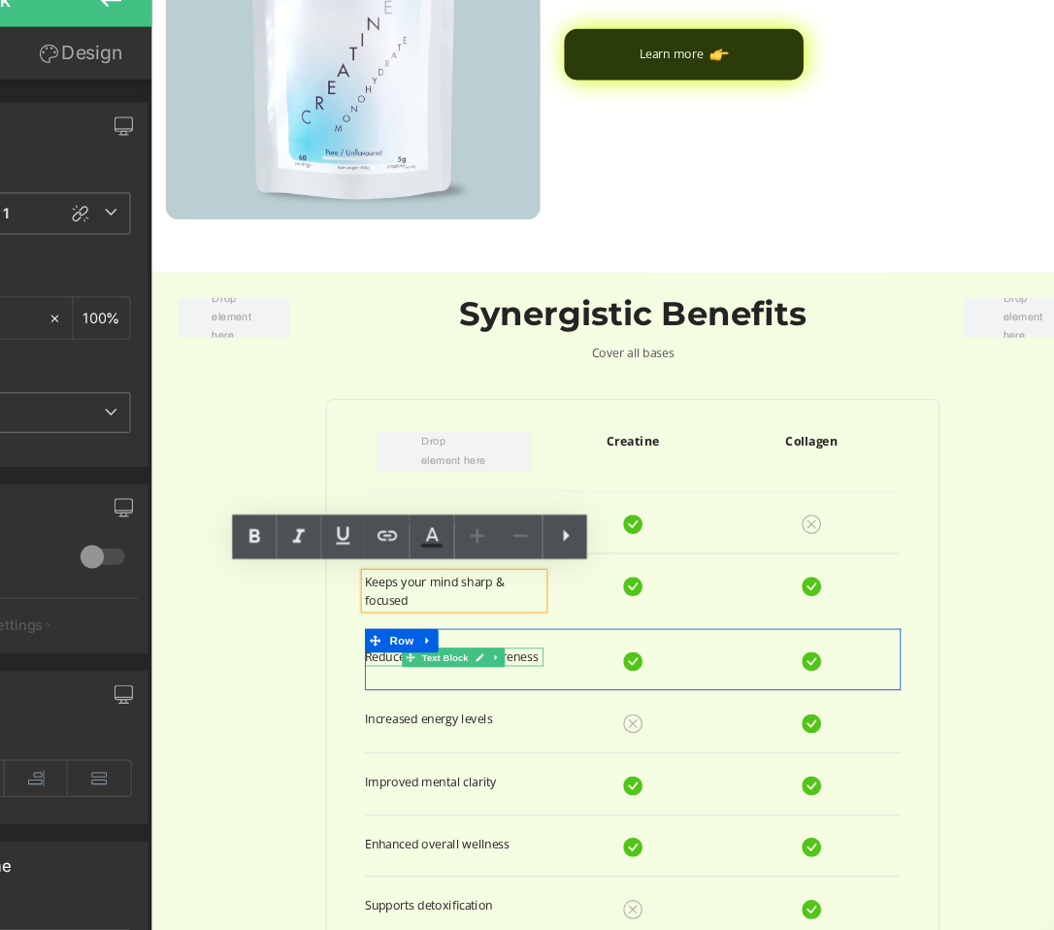
click at [590, 805] on p "Reduces post-exercise soreness" at bounding box center [520, 805] width 217 height 22
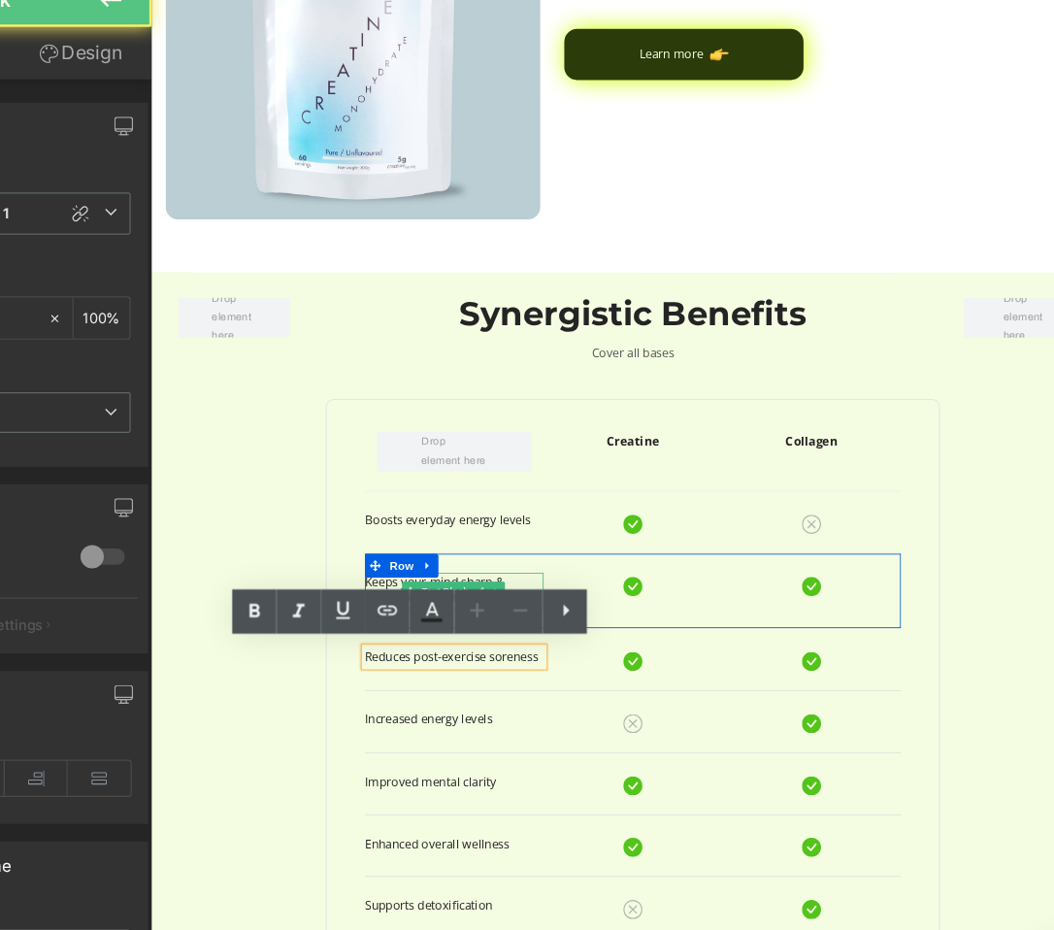
click at [590, 715] on p "Keeps your mind sharp & focused" at bounding box center [520, 725] width 217 height 44
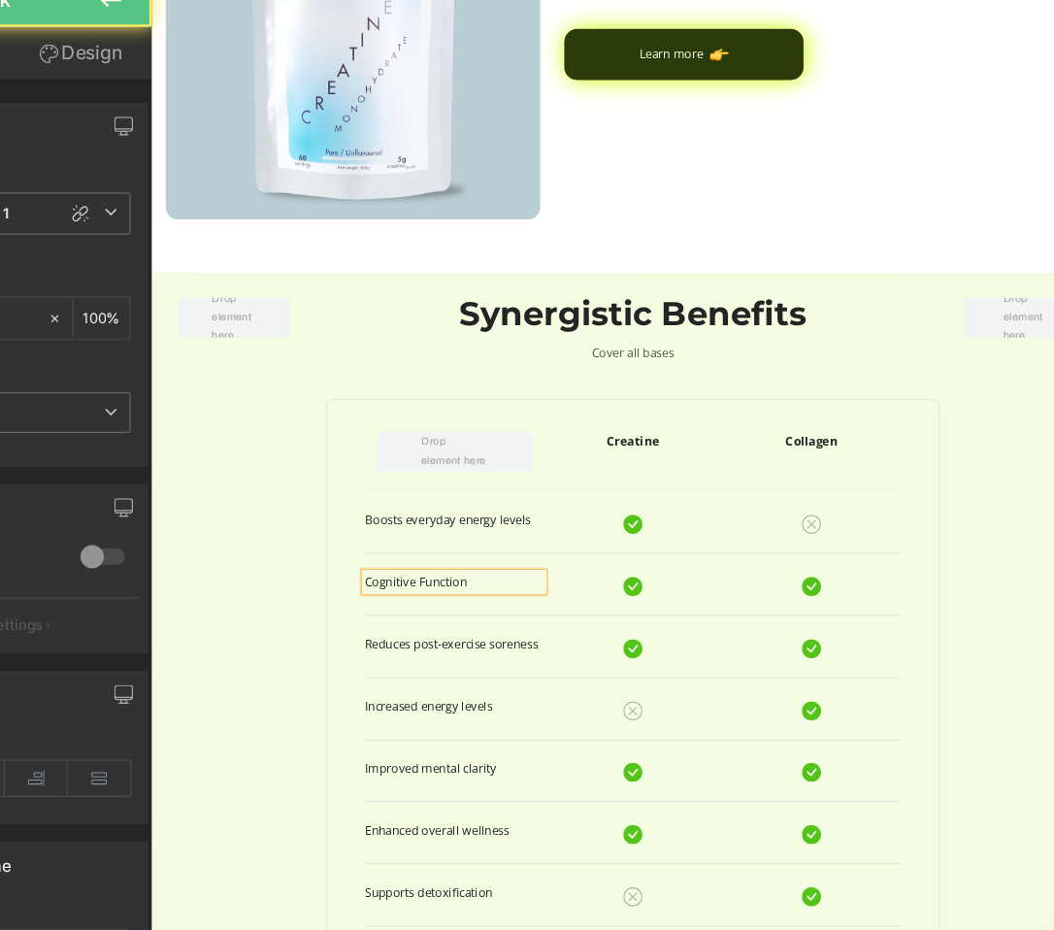
click at [412, 712] on p "Cognitive Function" at bounding box center [520, 714] width 217 height 22
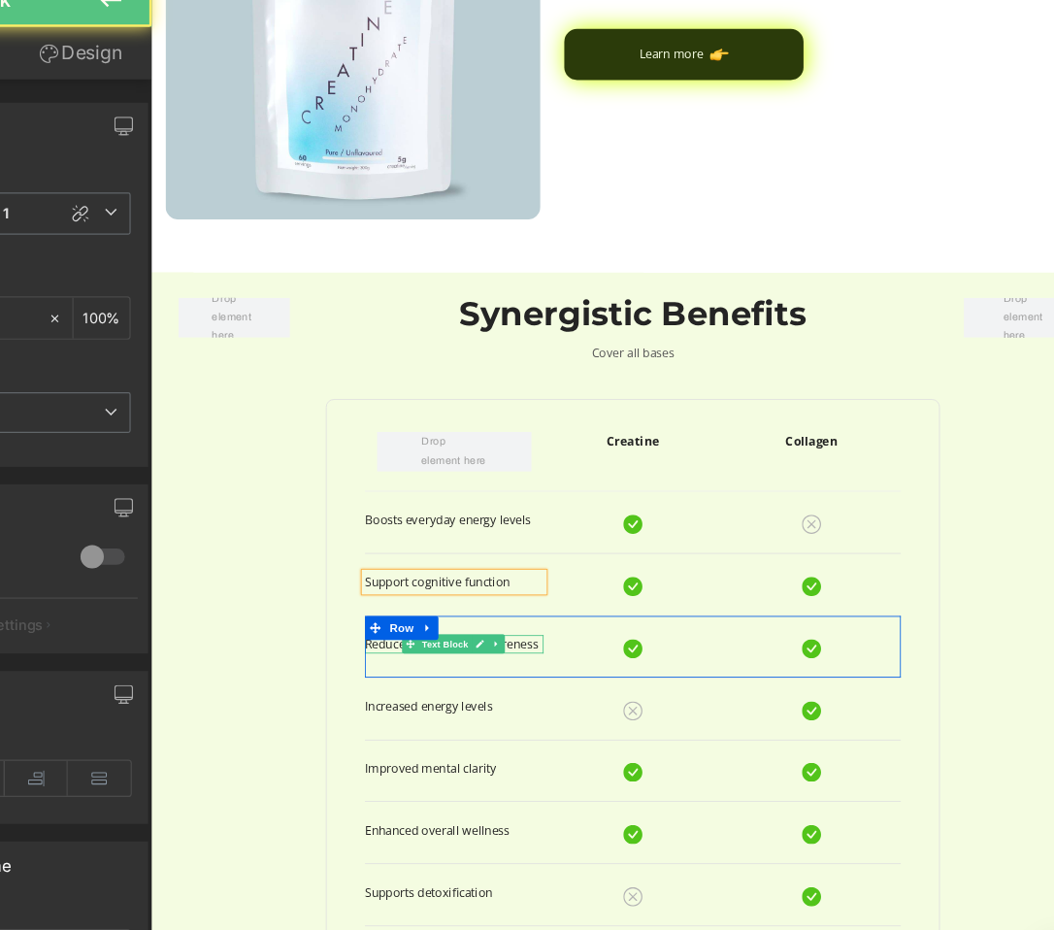
click at [585, 792] on p "Reduces post-exercise soreness" at bounding box center [520, 789] width 217 height 22
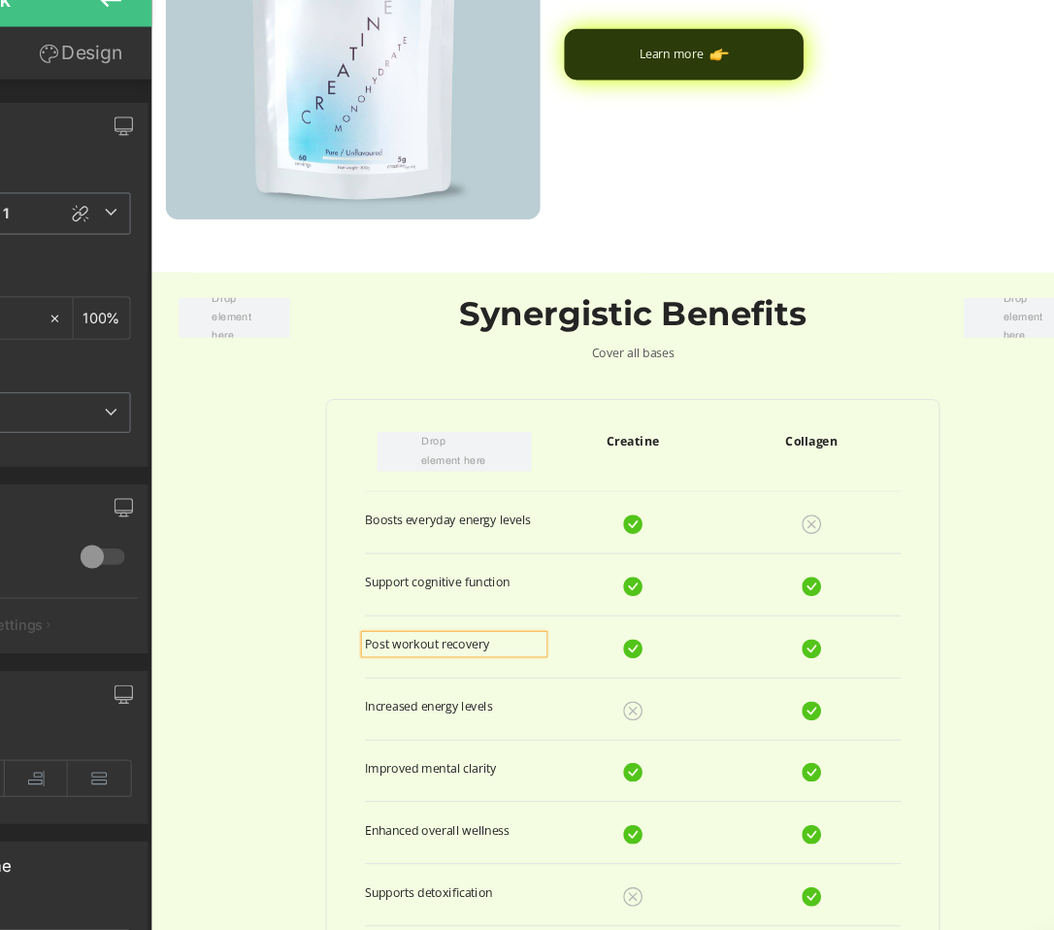
click at [433, 790] on p "Post workout recovery" at bounding box center [520, 789] width 217 height 22
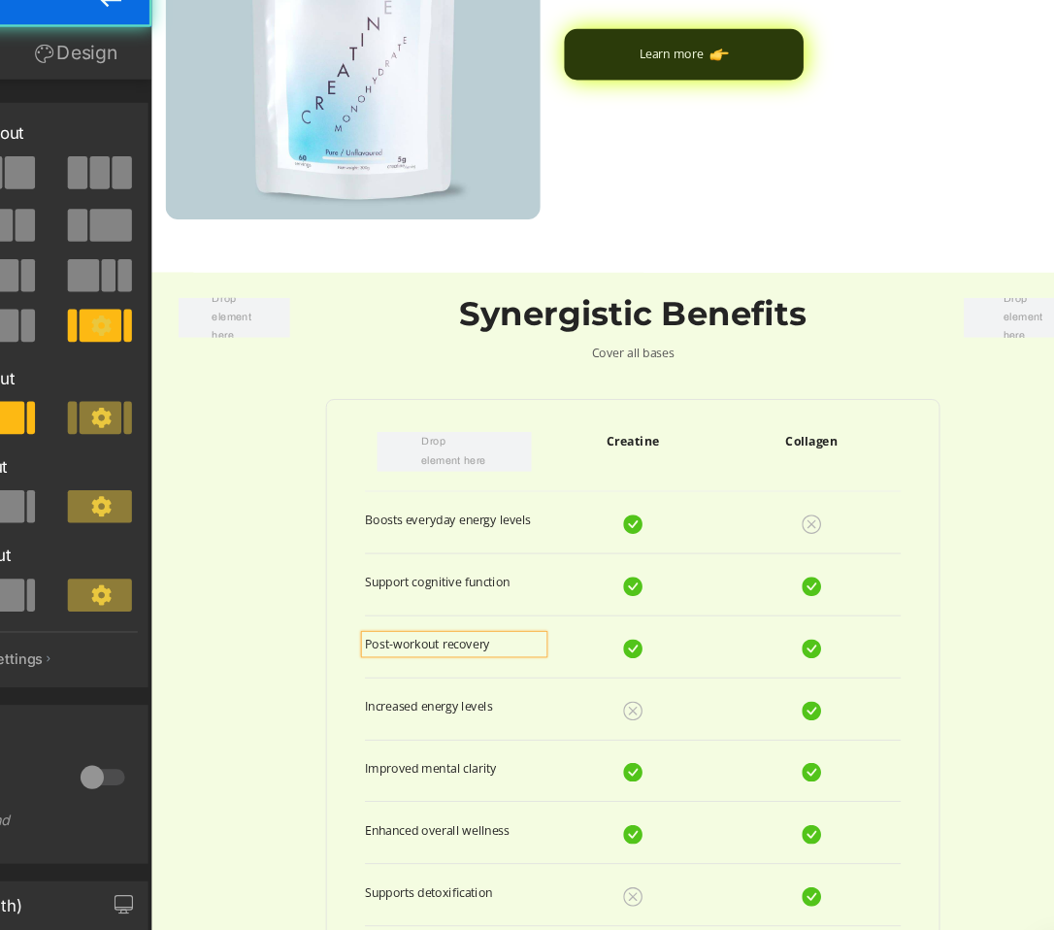
click at [281, 928] on div "Row Synergistic Benefits Heading Cover all bases Text Block Row Creatine Text B…" at bounding box center [737, 895] width 1165 height 1116
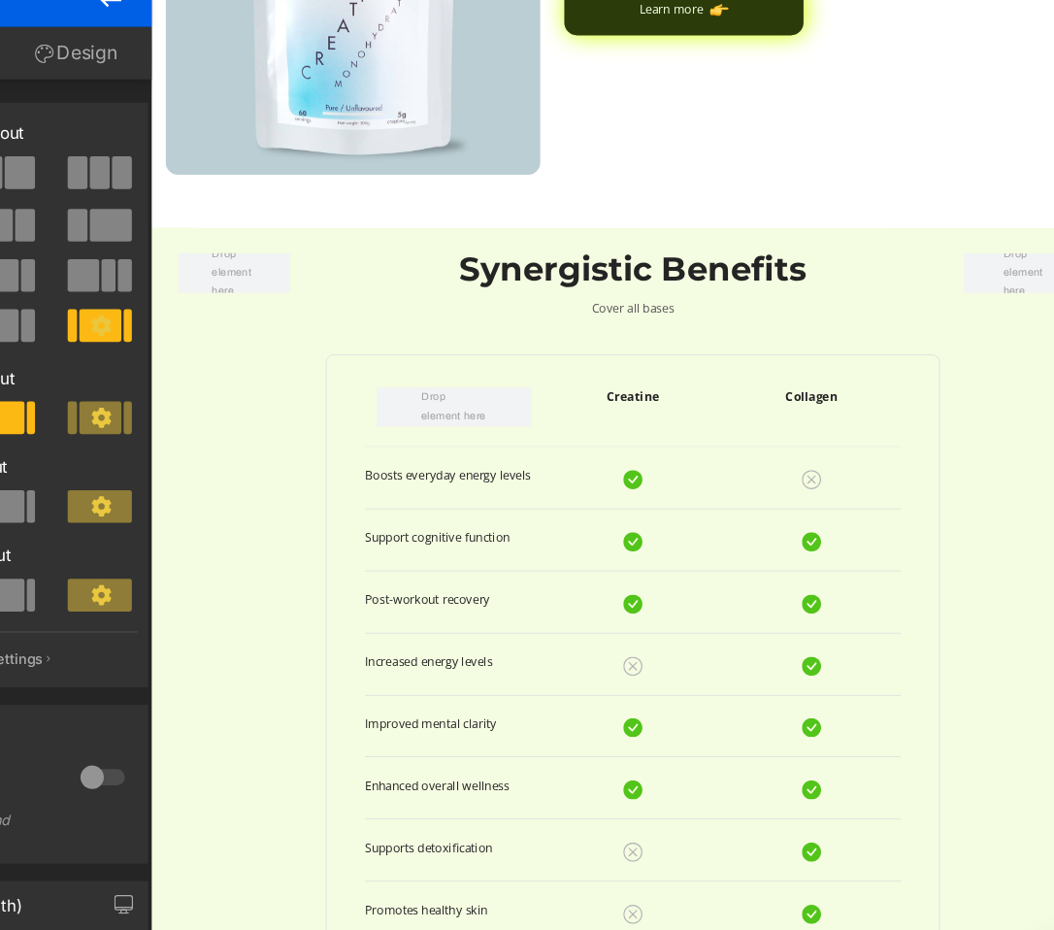
scroll to position [1859, 8]
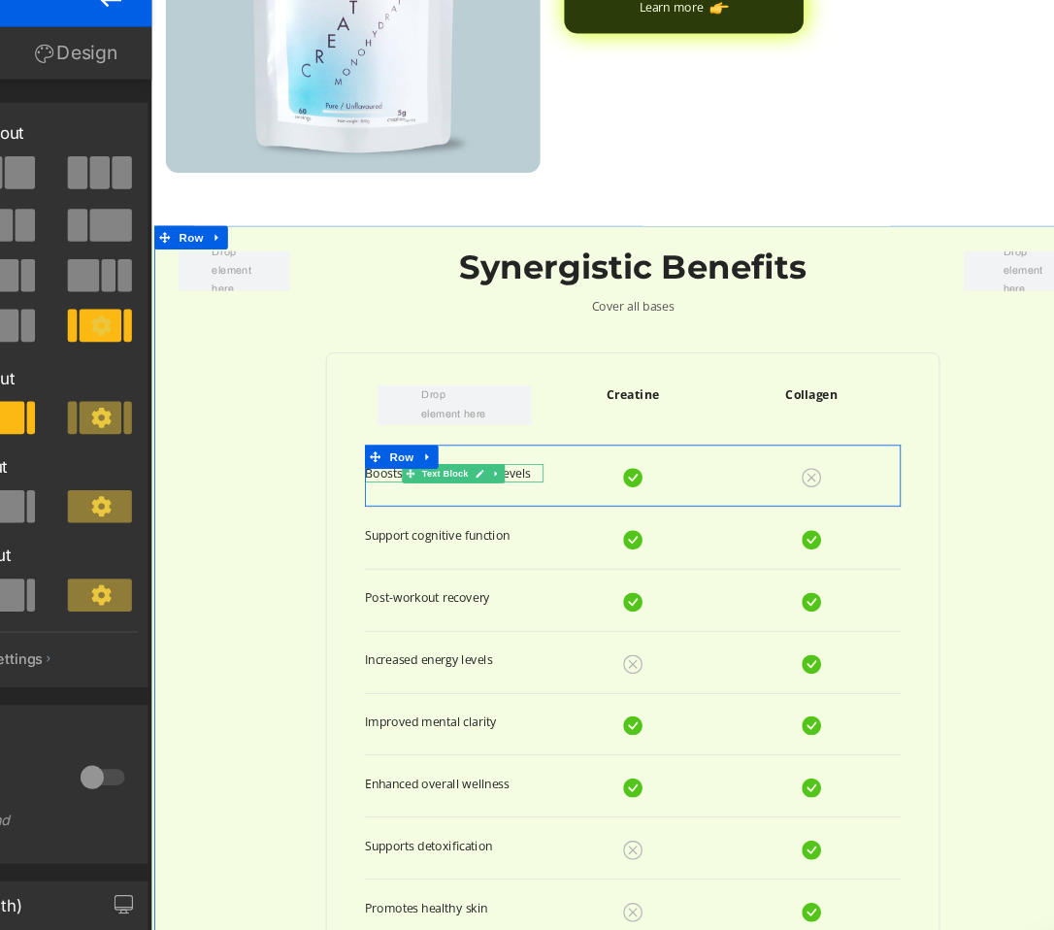
click at [585, 579] on p "Boosts everyday energy levels" at bounding box center [520, 582] width 217 height 22
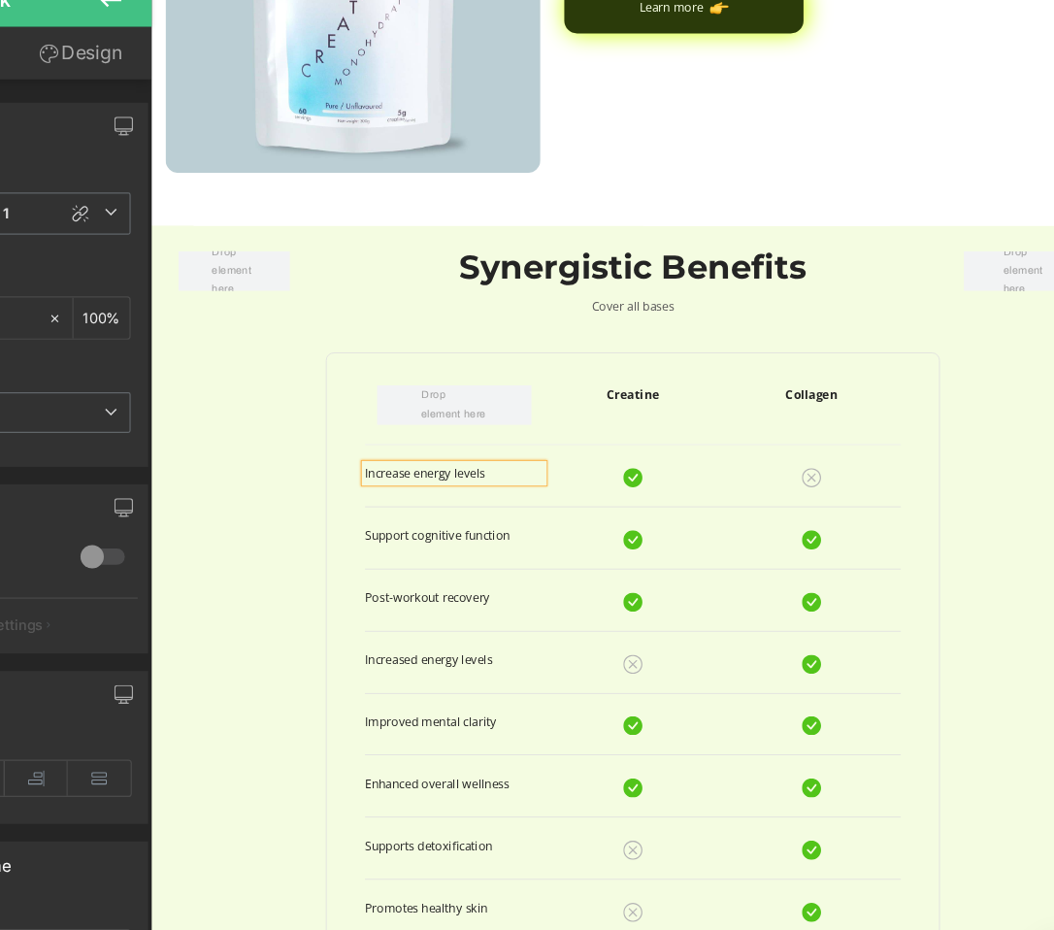
click at [282, 890] on div "Row Synergistic Benefits Heading Cover all bases Text Block Row Creatine Text B…" at bounding box center [737, 839] width 1165 height 1116
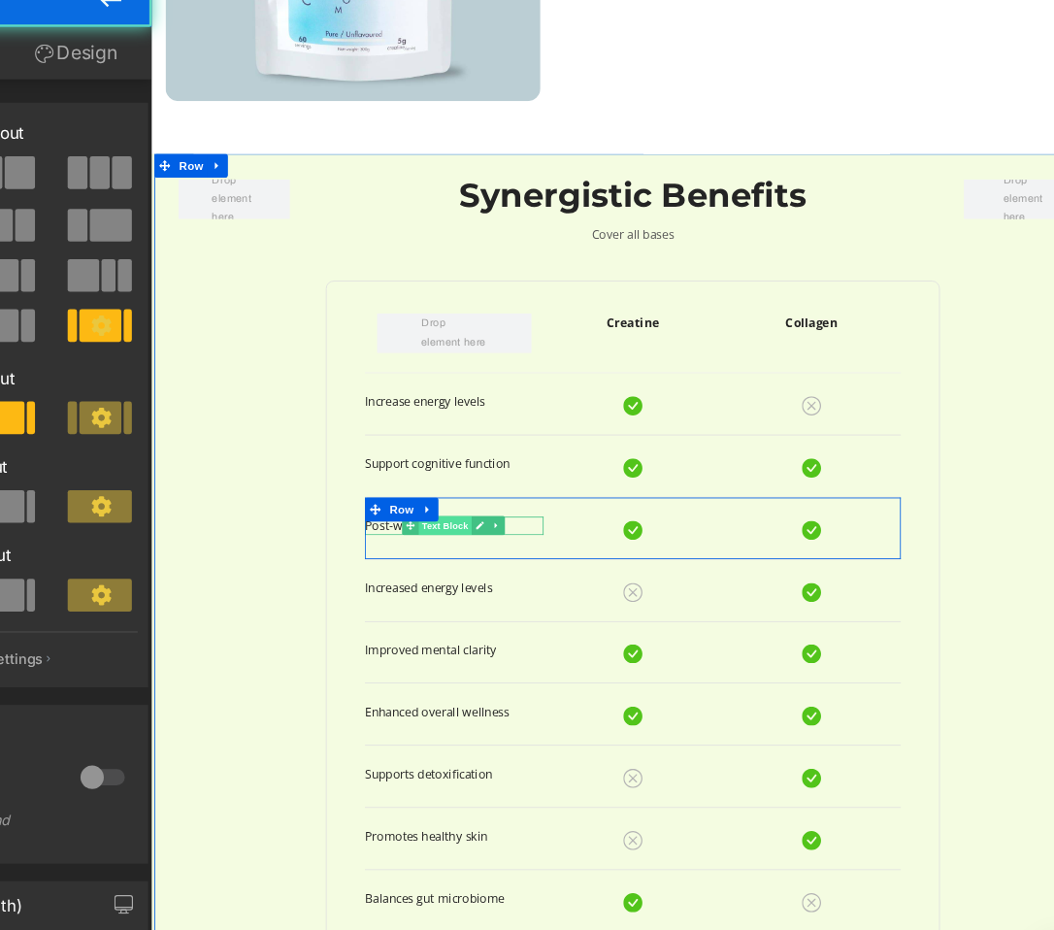
scroll to position [1962, 8]
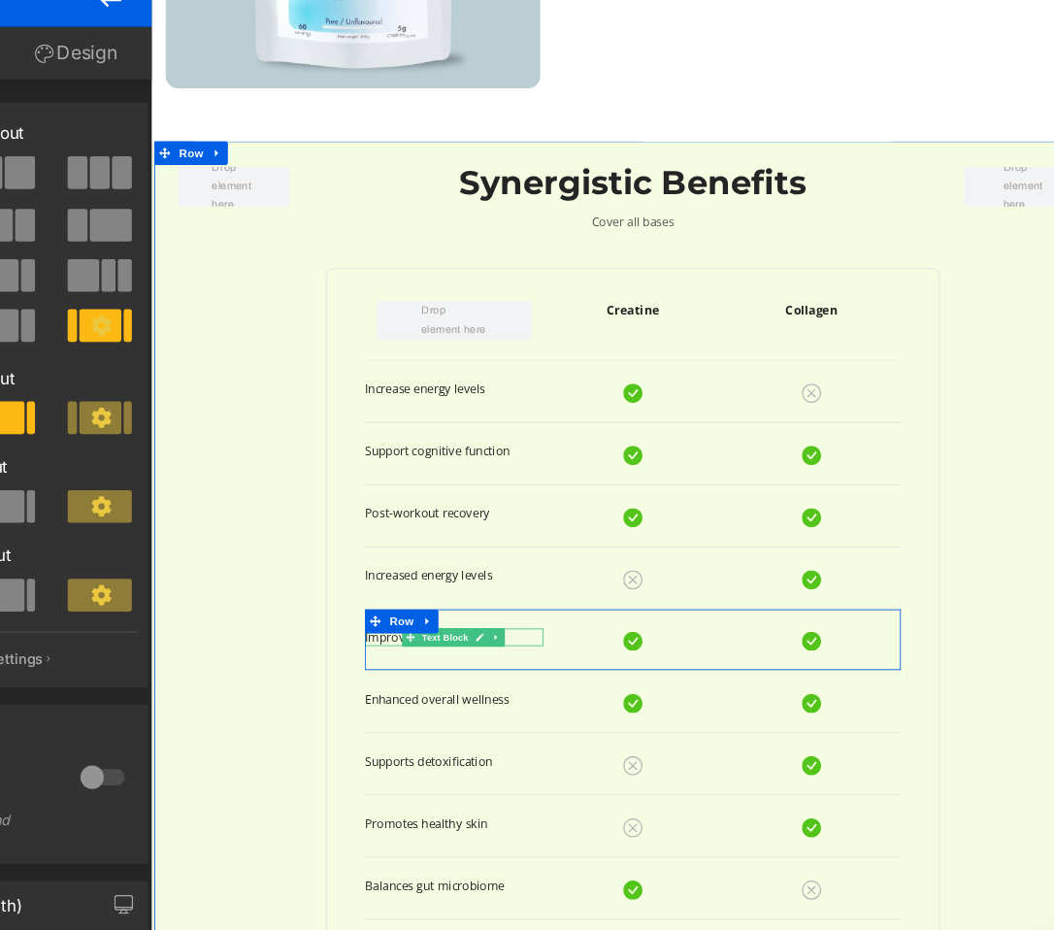
click at [574, 779] on p "Improved mental clarity" at bounding box center [520, 782] width 217 height 22
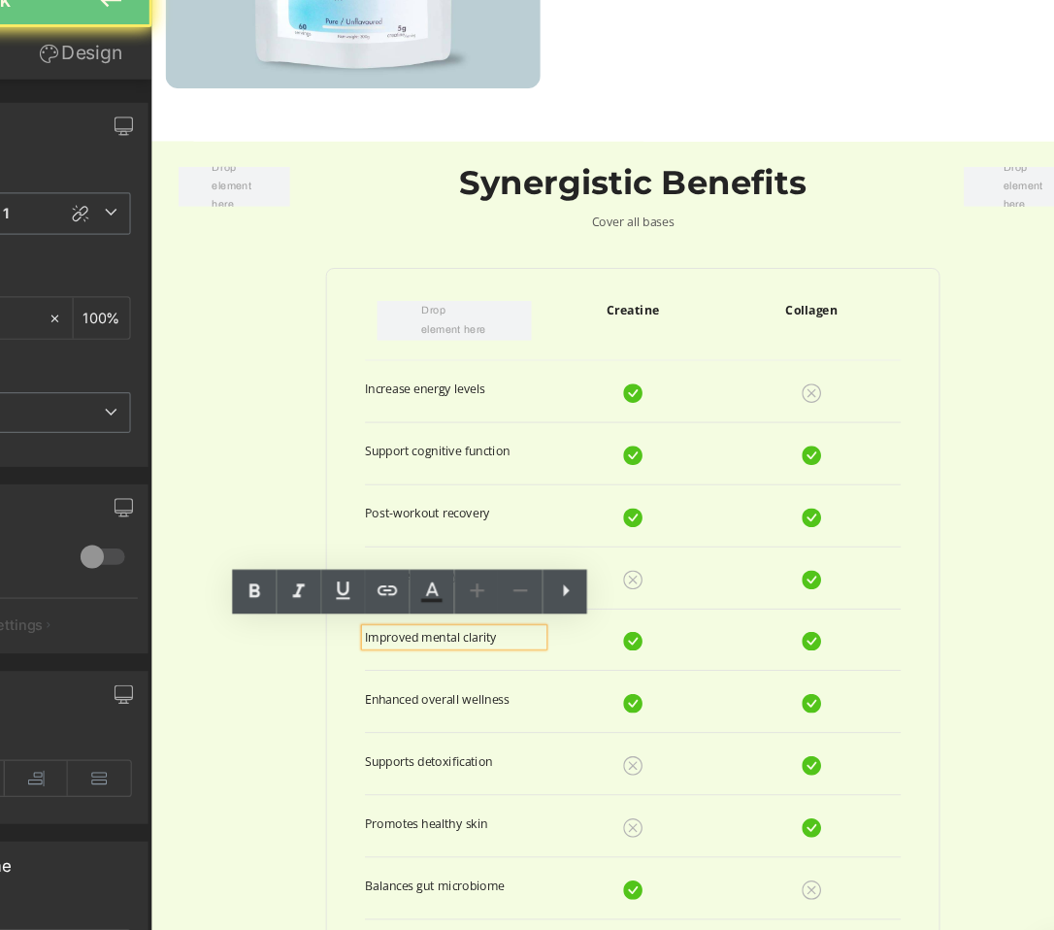
click at [574, 779] on p "Improved mental clarity" at bounding box center [520, 782] width 217 height 22
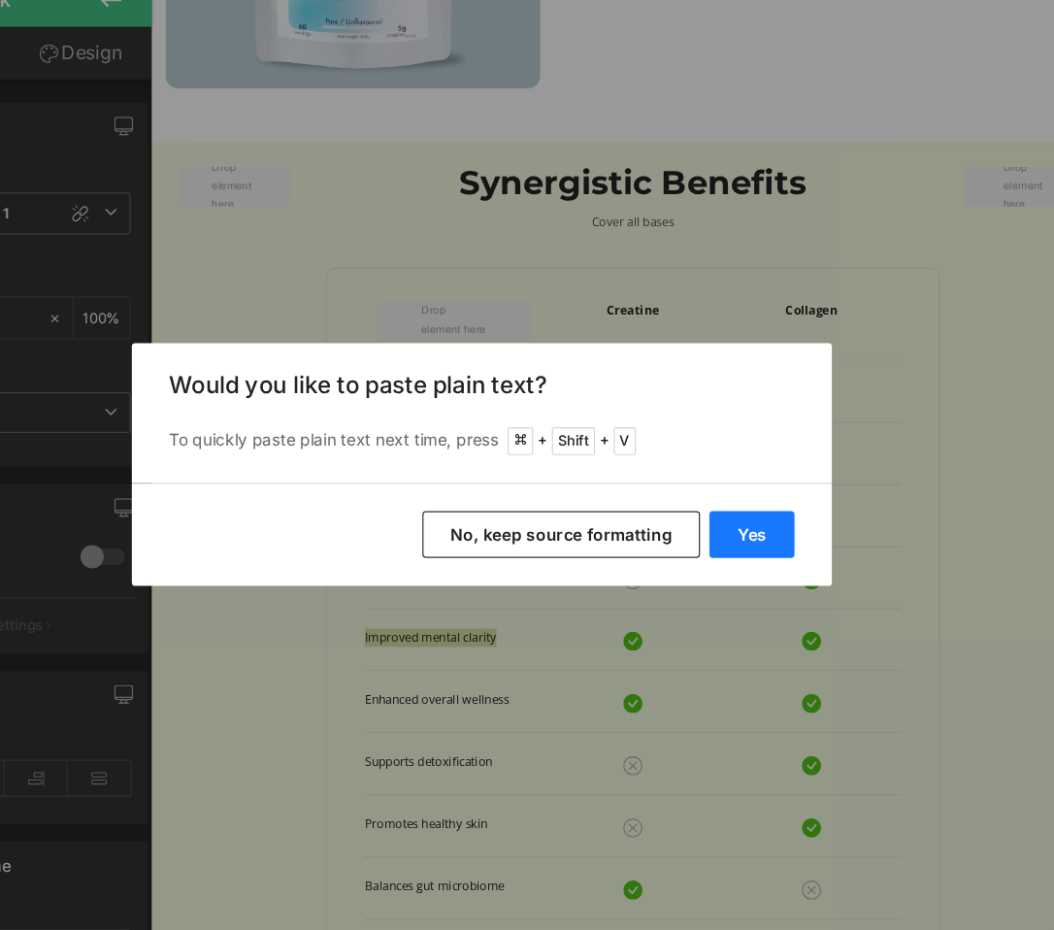
click at [766, 520] on button "Yes" at bounding box center [751, 523] width 71 height 39
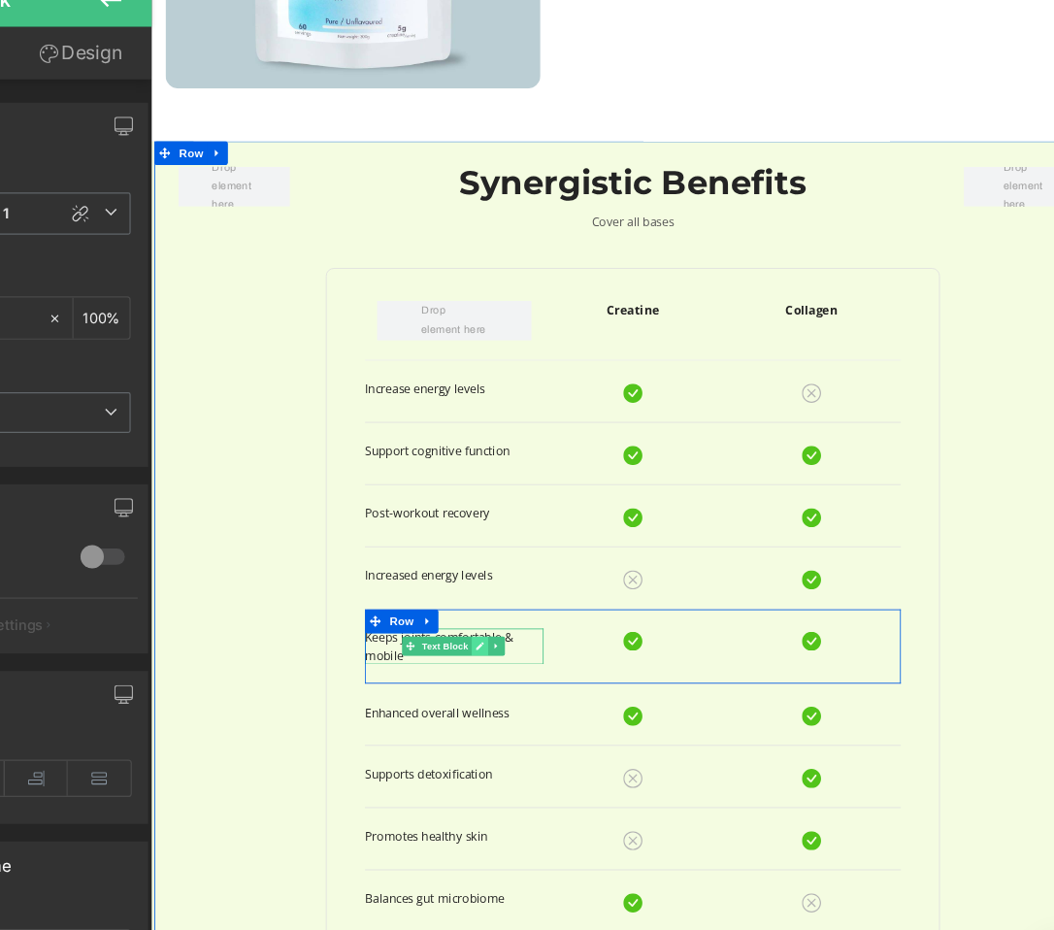
click at [546, 788] on icon at bounding box center [551, 792] width 11 height 12
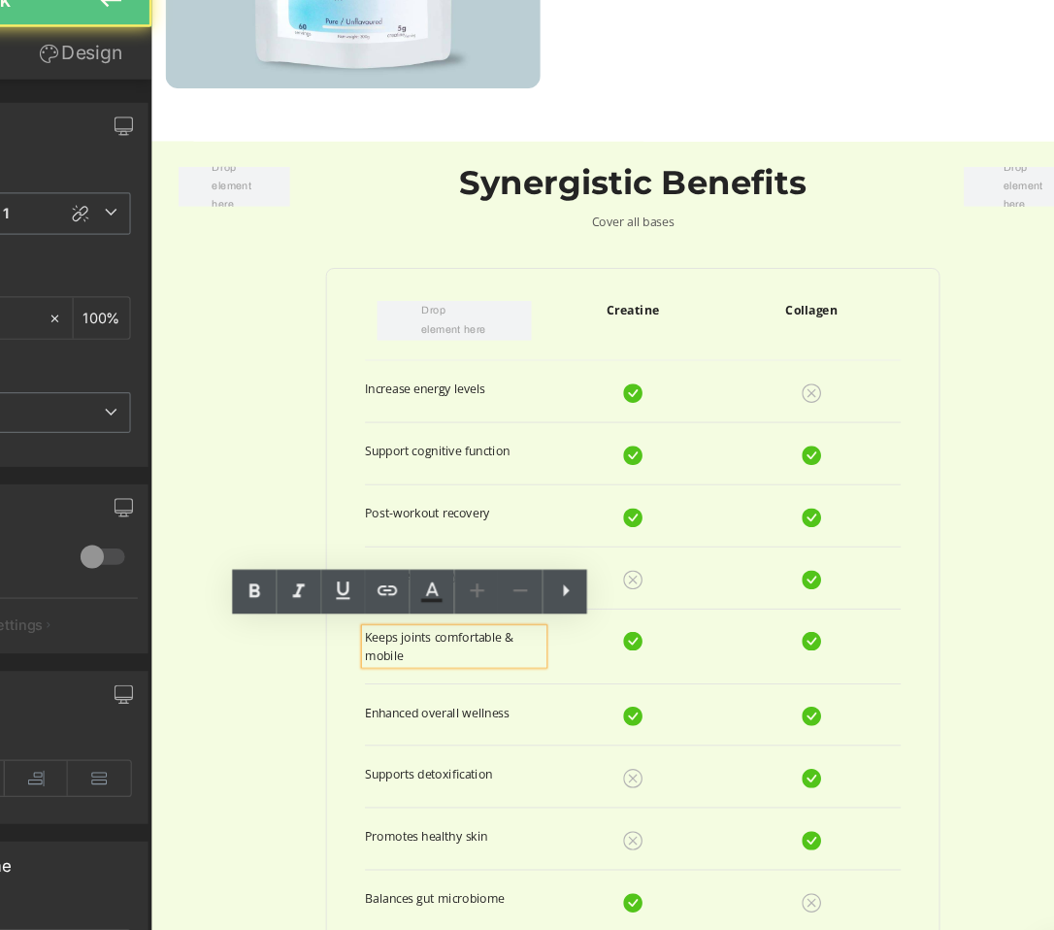
click at [578, 785] on p "Keeps joints comfortable & mobile" at bounding box center [520, 793] width 217 height 44
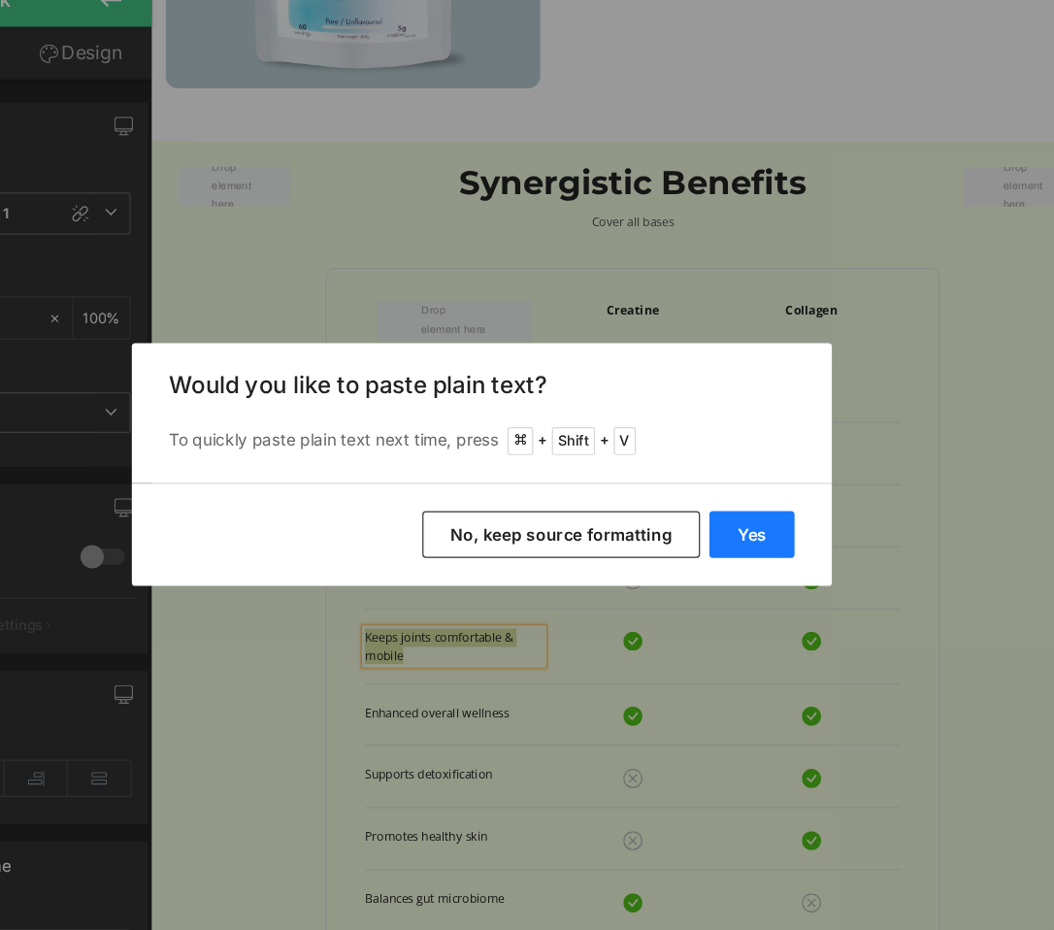
click at [753, 508] on button "Yes" at bounding box center [751, 523] width 71 height 39
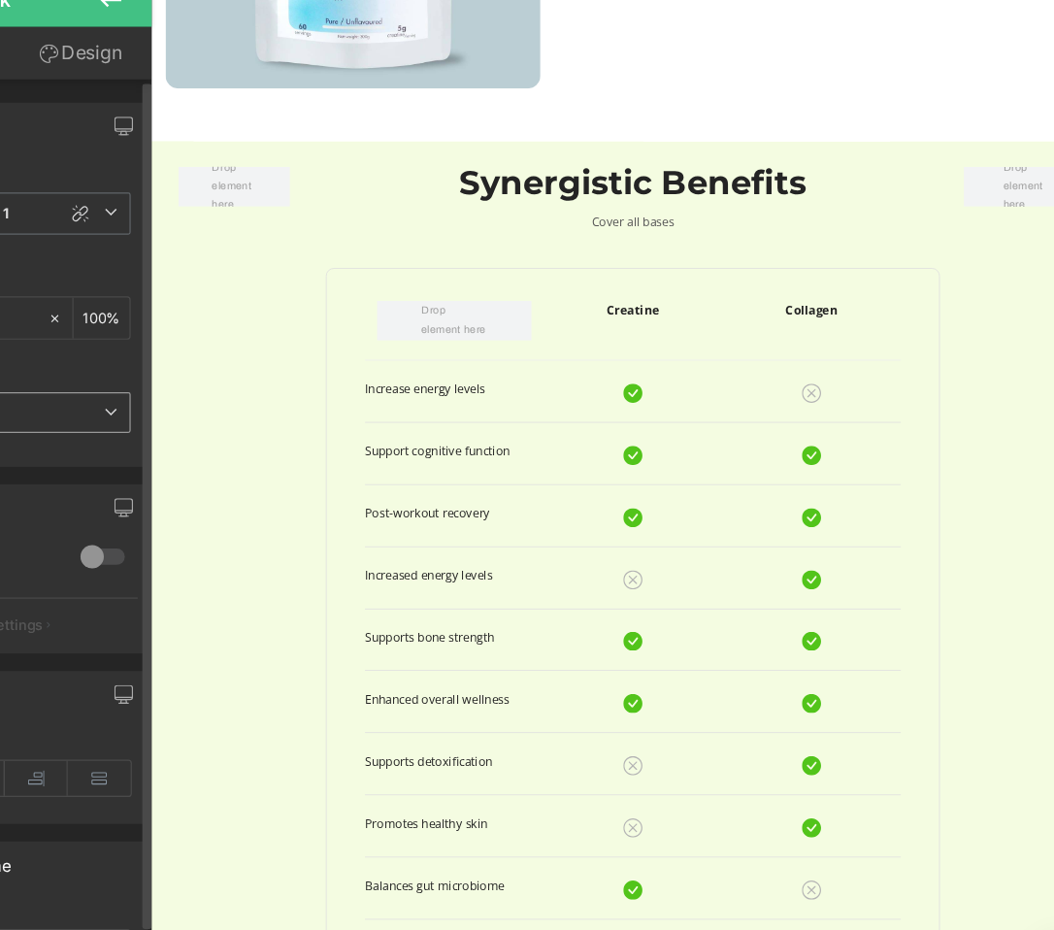
scroll to position [2020, 8]
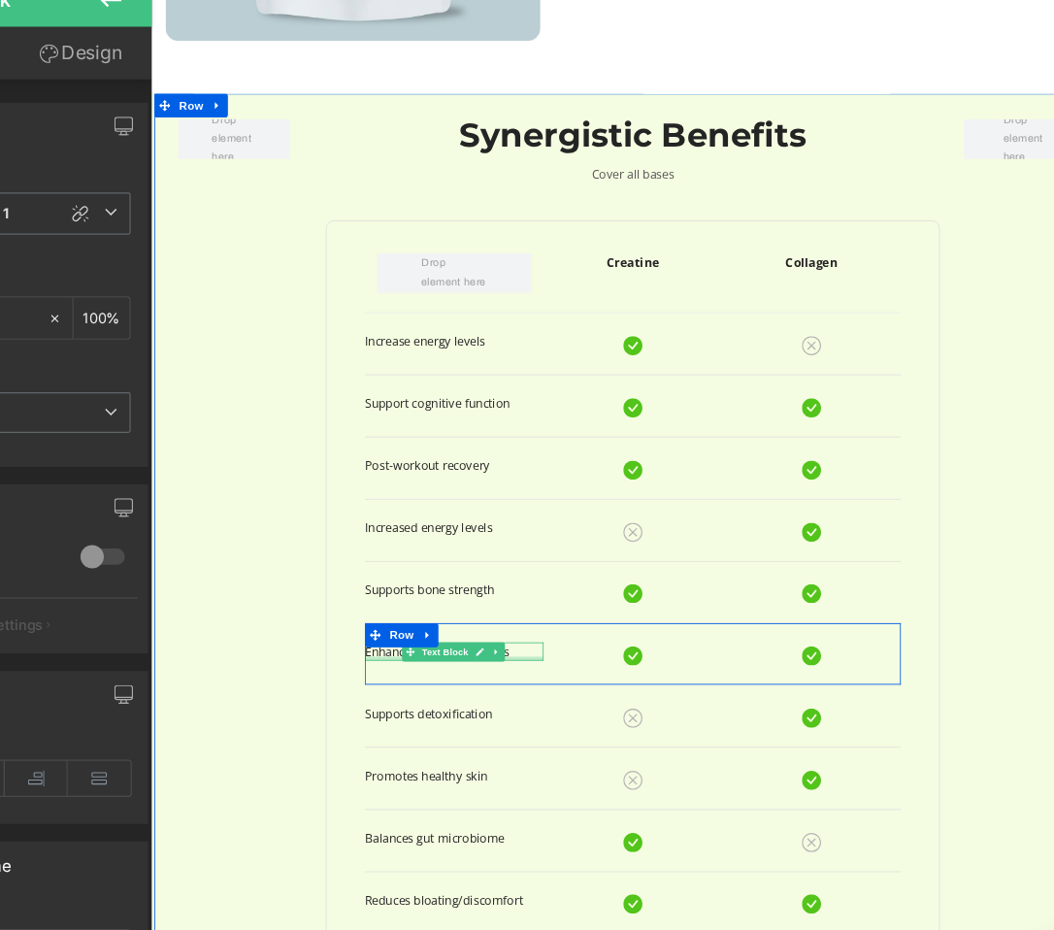
click at [577, 803] on p "Enhanced overall wellness" at bounding box center [520, 798] width 217 height 22
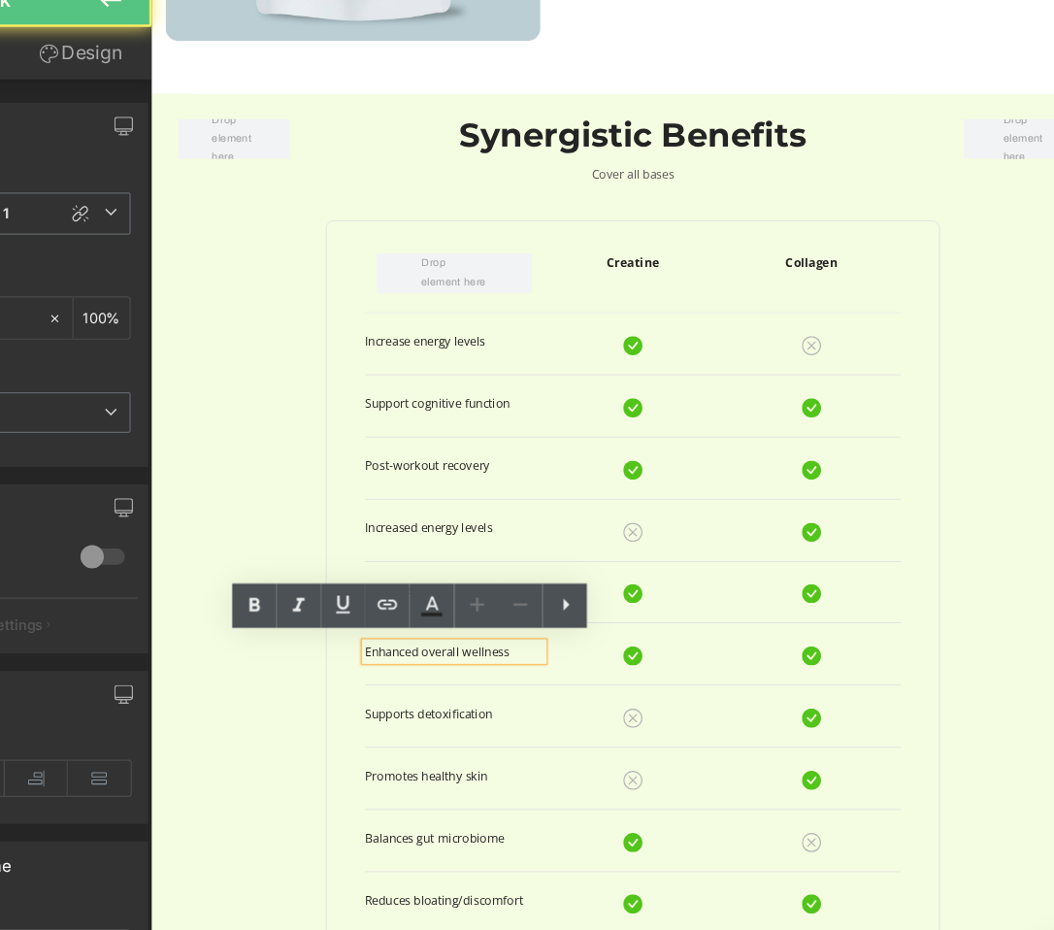
click at [577, 803] on p "Enhanced overall wellness" at bounding box center [520, 798] width 217 height 22
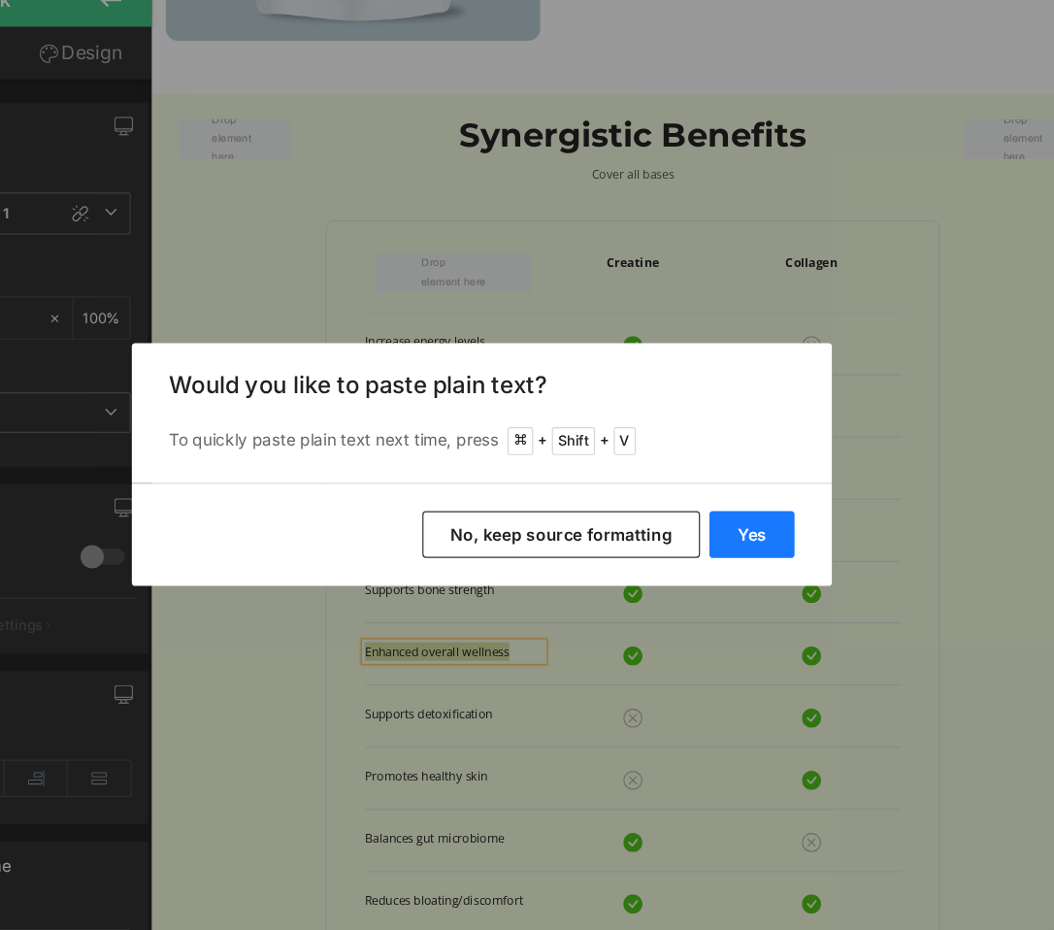
click at [758, 509] on button "Yes" at bounding box center [751, 523] width 71 height 39
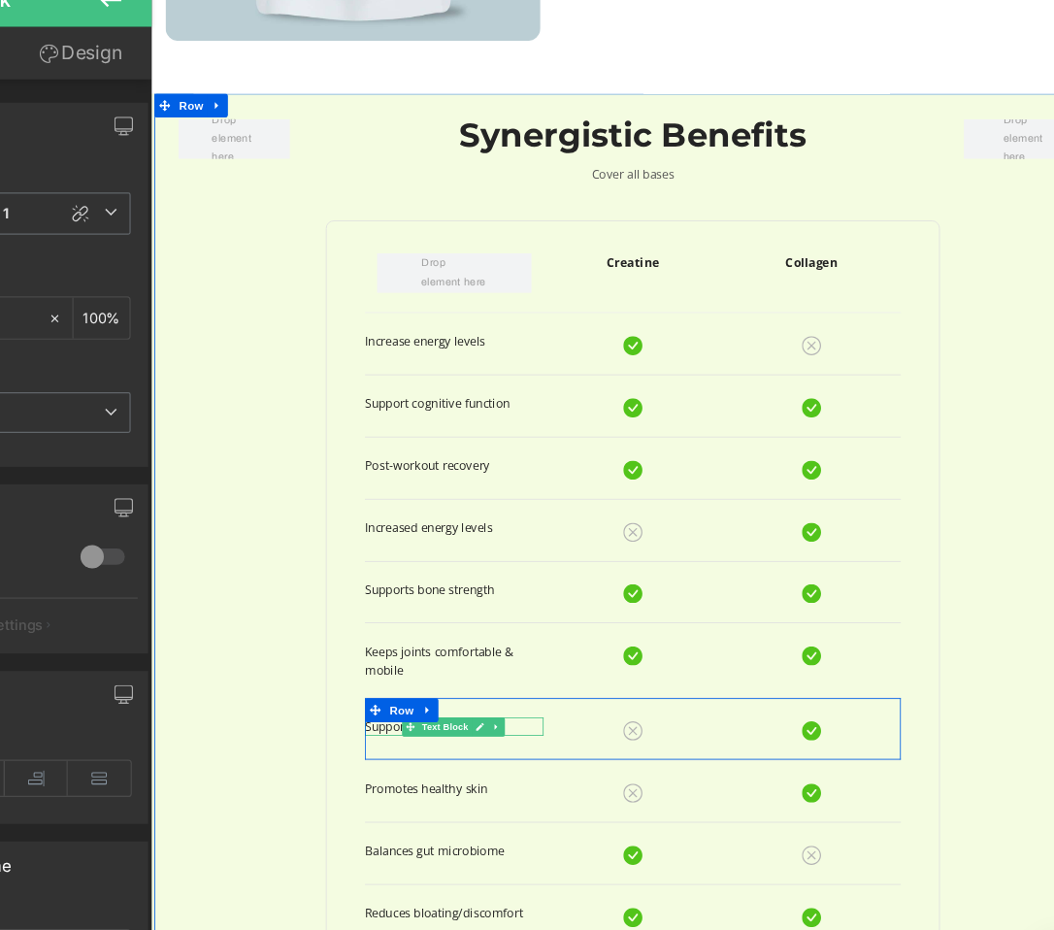
click at [546, 891] on icon at bounding box center [551, 890] width 11 height 12
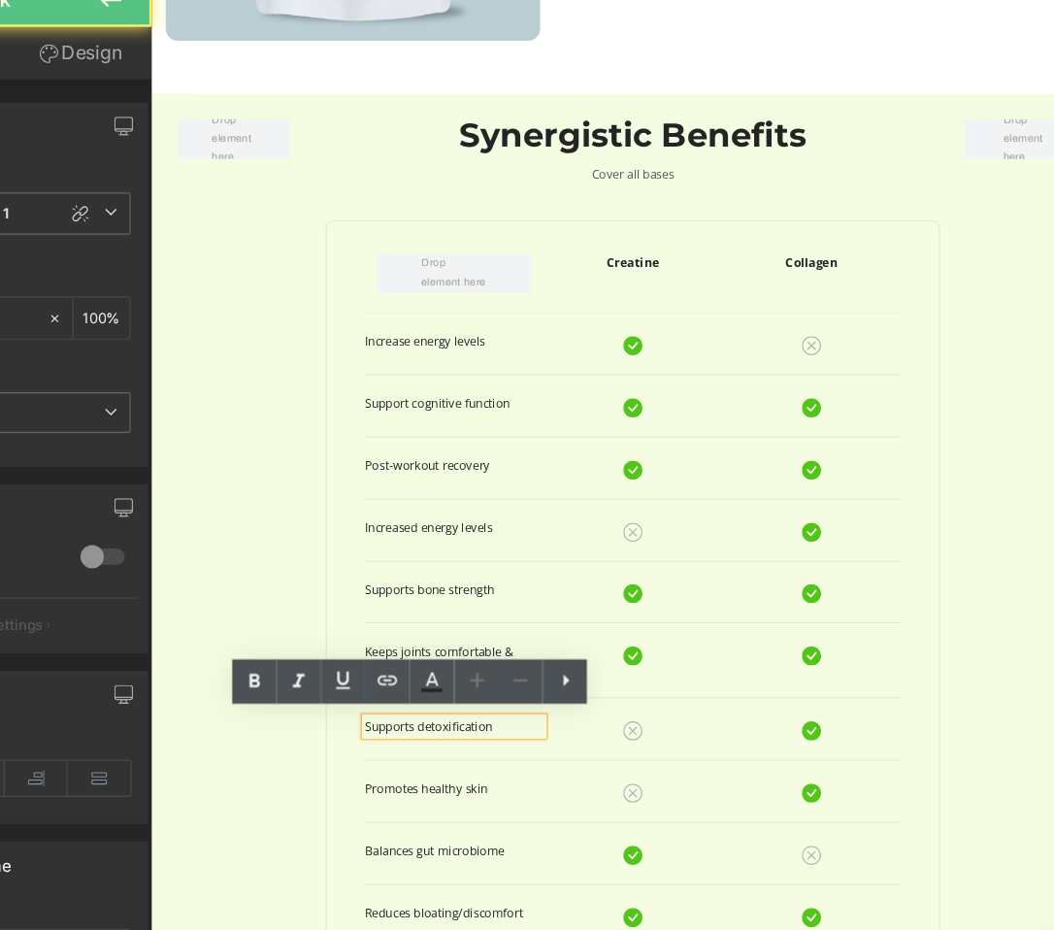
click at [550, 890] on p "Supports detoxification" at bounding box center [520, 889] width 217 height 22
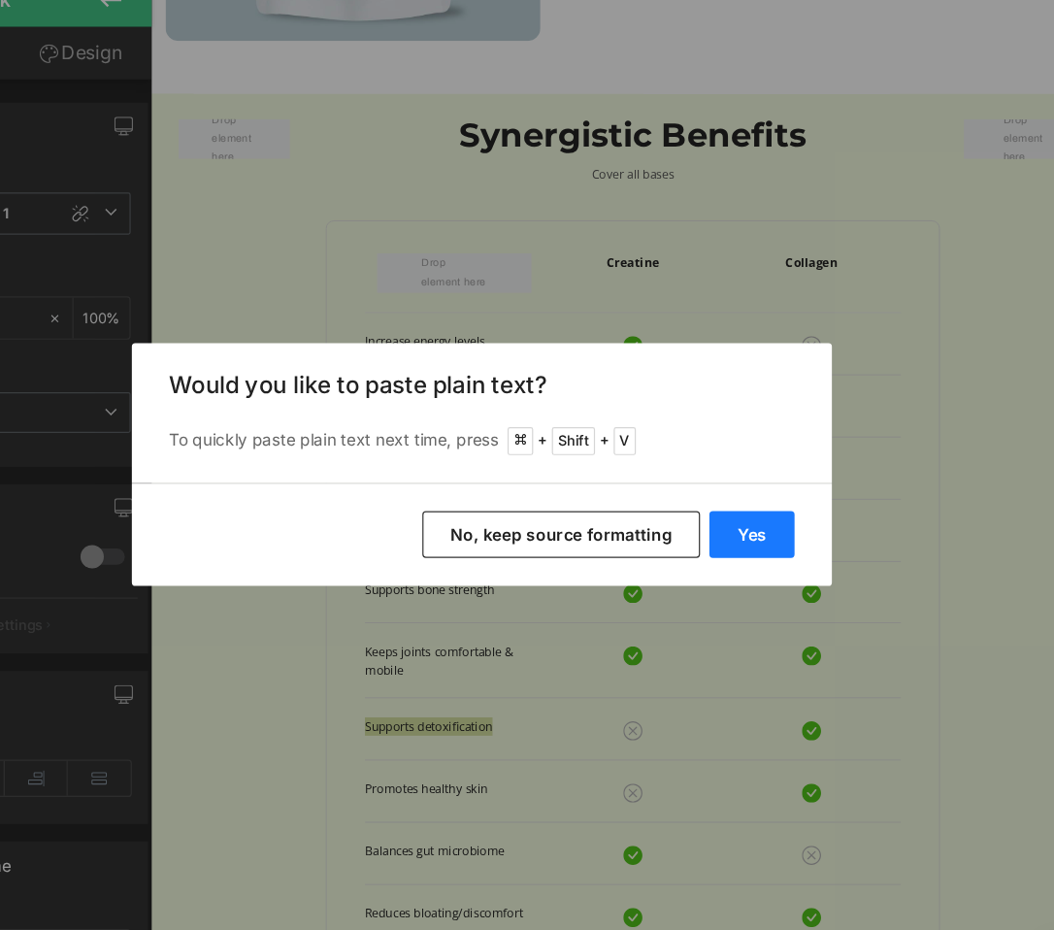
click at [759, 504] on button "Yes" at bounding box center [751, 523] width 71 height 39
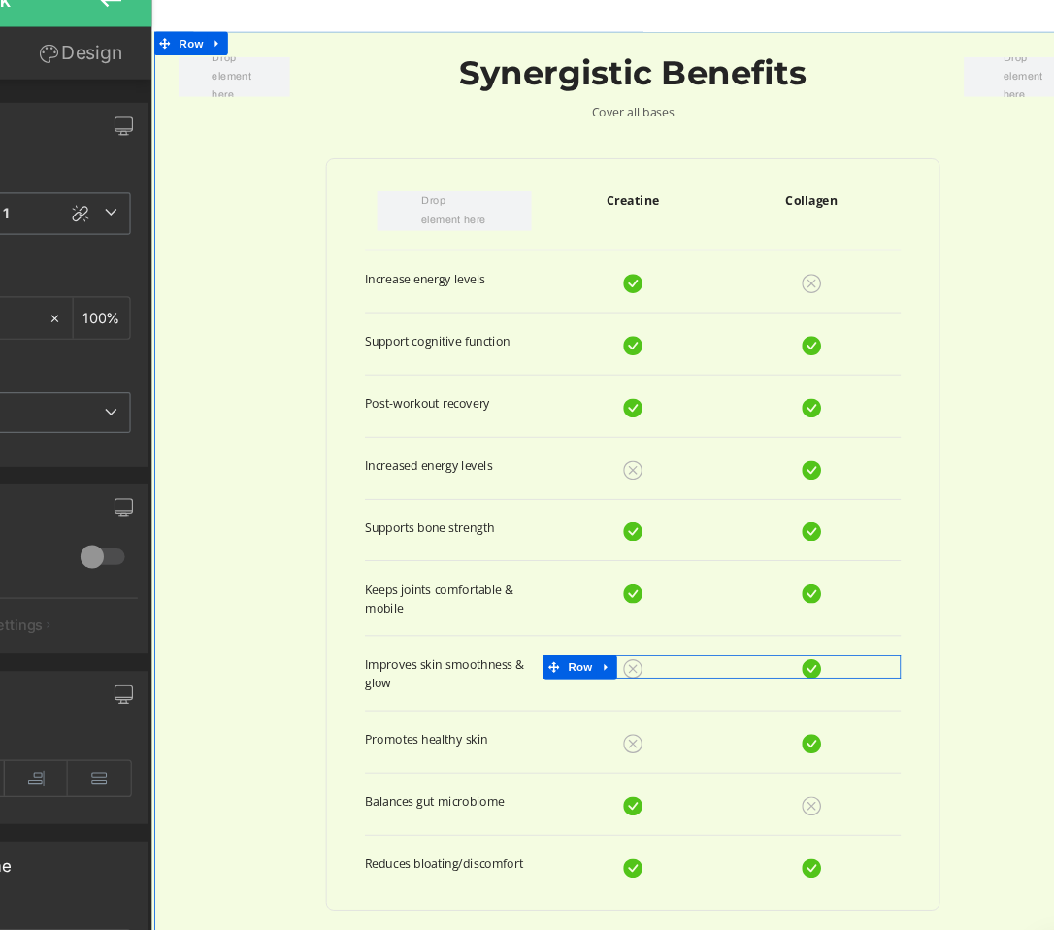
scroll to position [2134, 8]
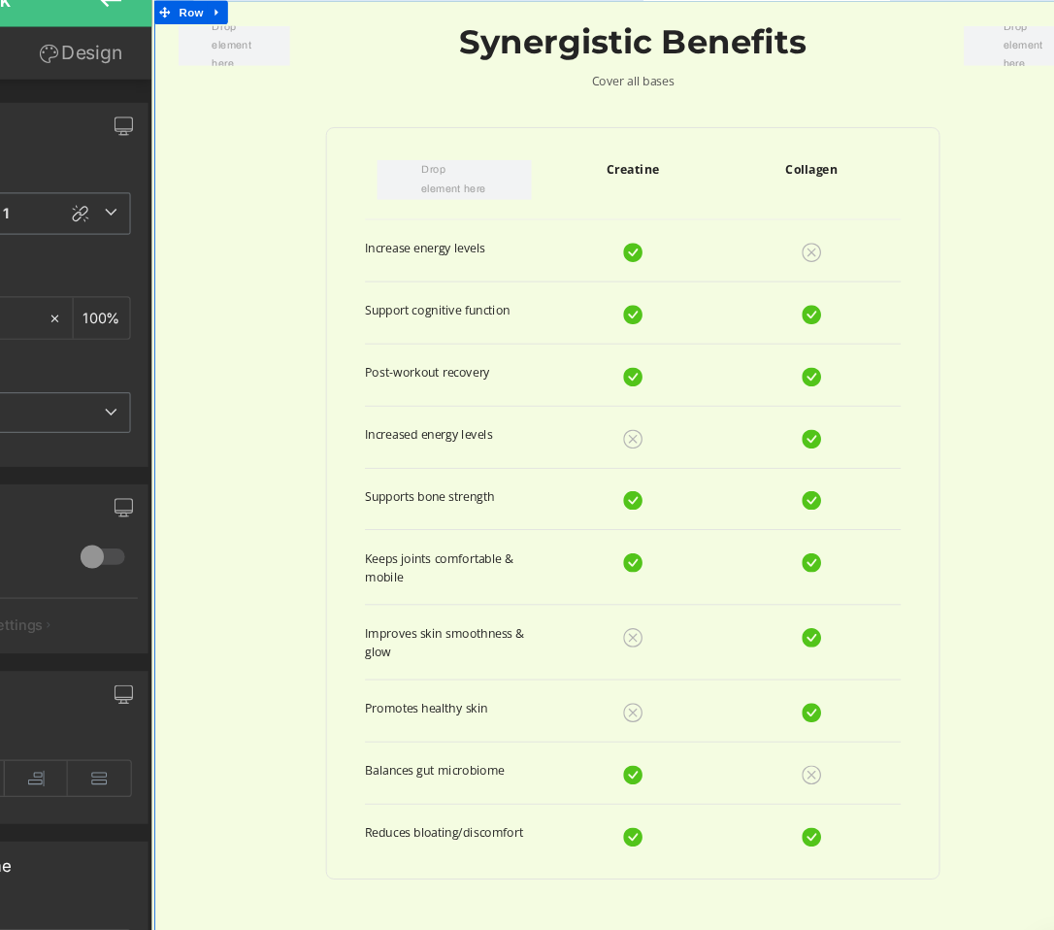
click at [570, 780] on p "Improves skin smoothness & glow" at bounding box center [520, 787] width 217 height 44
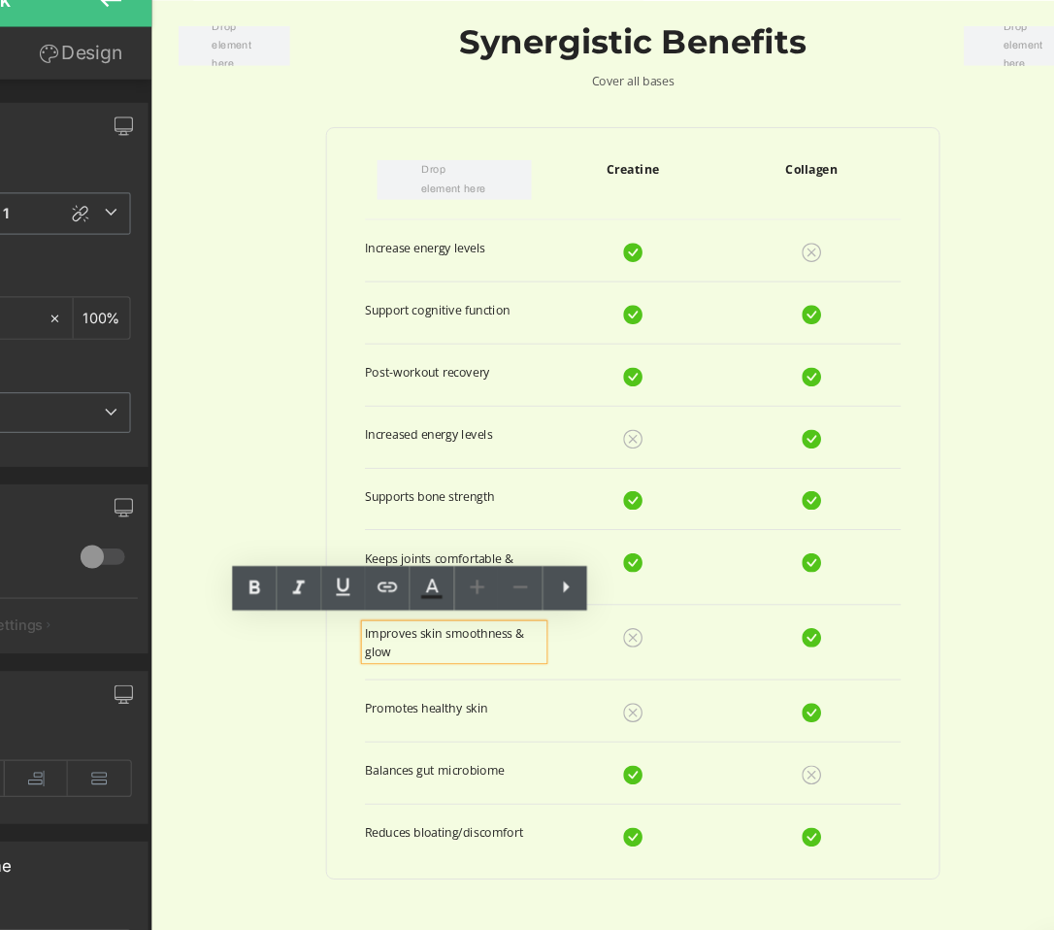
click at [599, 778] on p "Improves skin smoothness & glow" at bounding box center [520, 787] width 217 height 44
drag, startPoint x: 527, startPoint y: 791, endPoint x: 500, endPoint y: 772, distance: 33.4
click at [500, 772] on p "Improves skin smoothness & glow" at bounding box center [520, 787] width 217 height 44
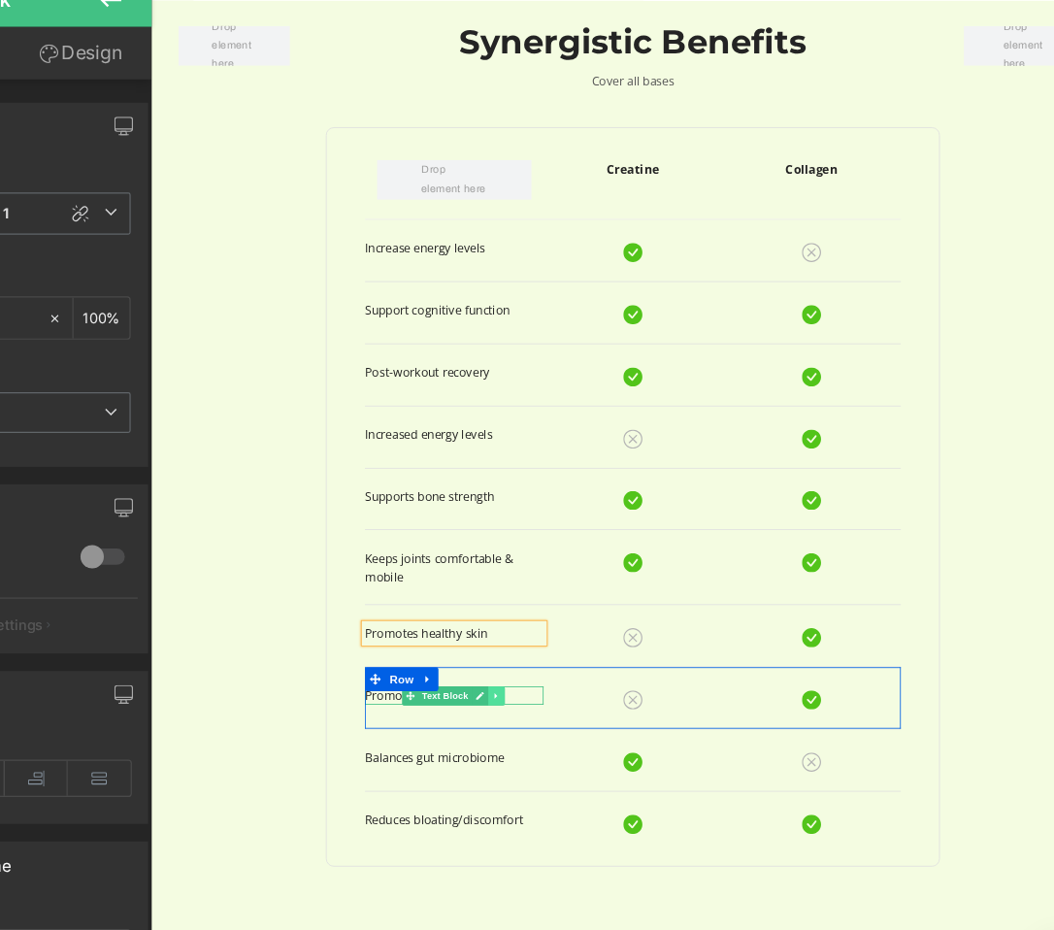
click at [567, 848] on icon at bounding box center [572, 852] width 11 height 12
click at [602, 856] on p "Promotes healthy skin" at bounding box center [520, 852] width 217 height 22
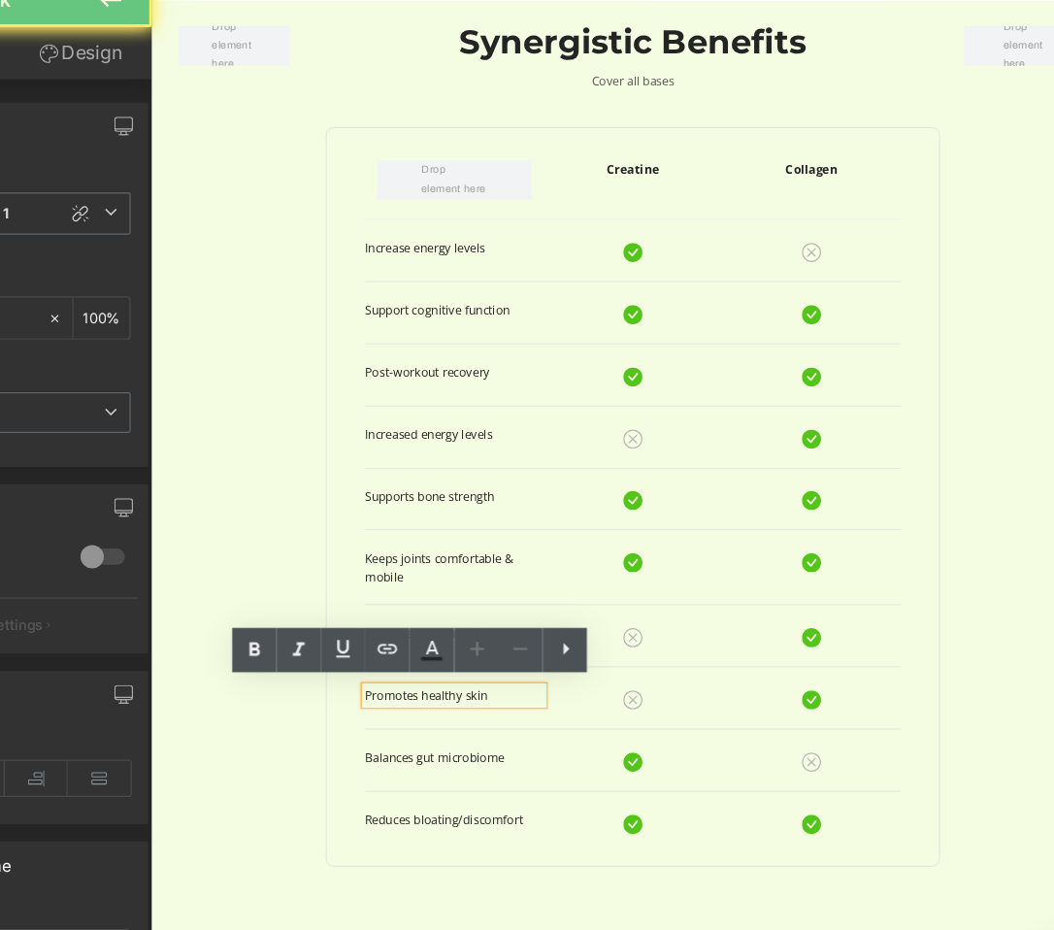
click at [602, 856] on p "Promotes healthy skin" at bounding box center [520, 852] width 217 height 22
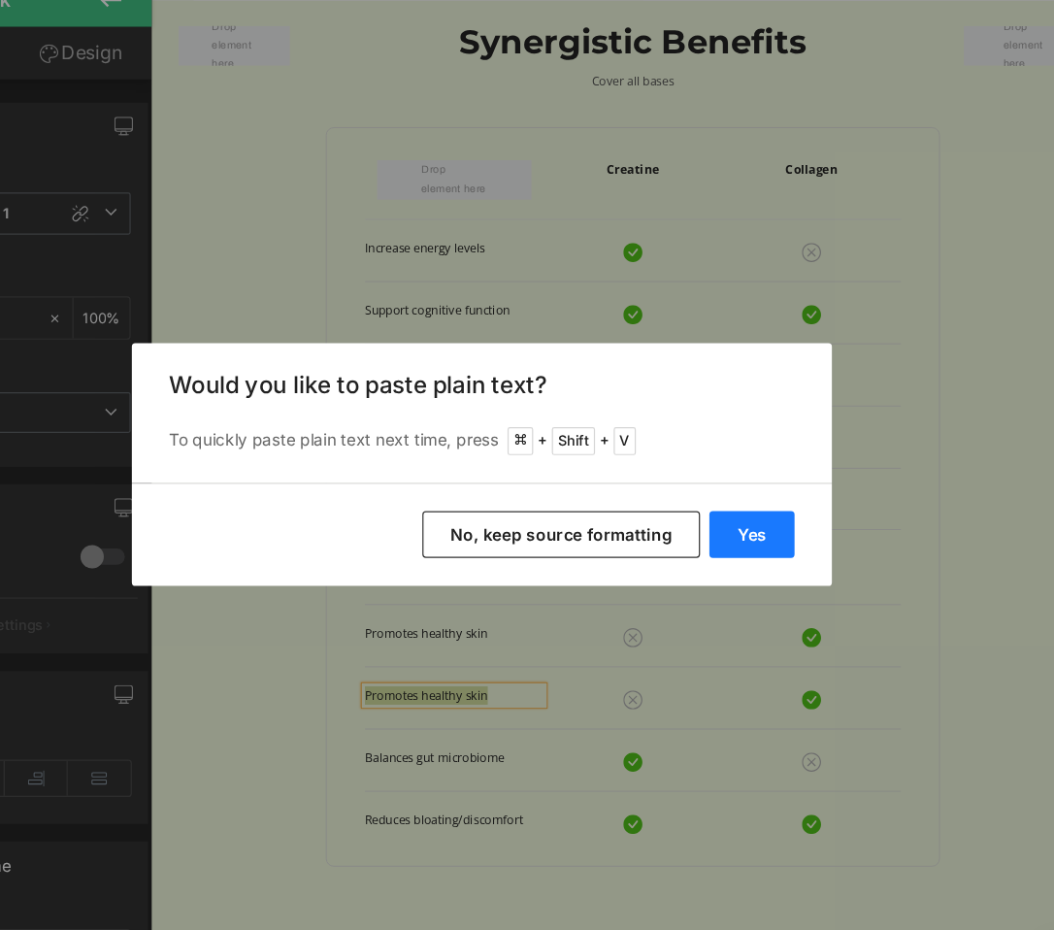
click at [751, 513] on button "Yes" at bounding box center [751, 523] width 71 height 39
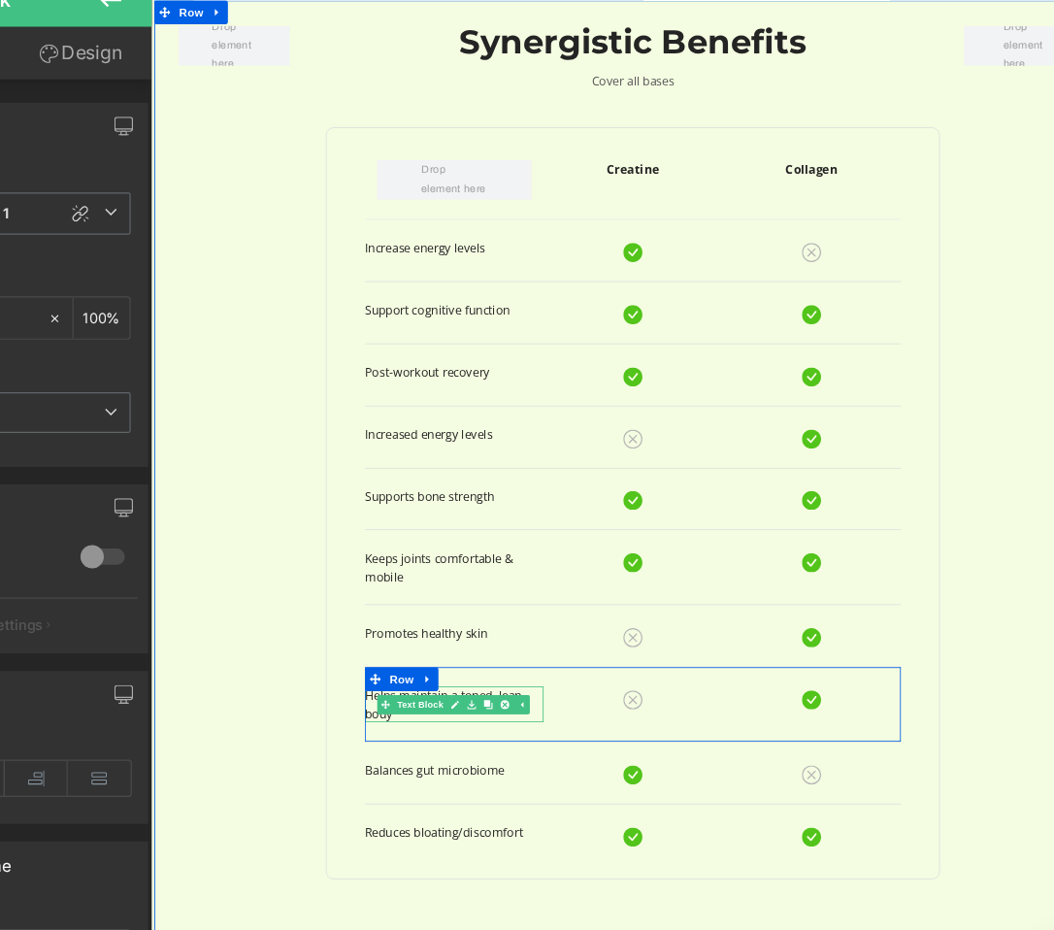
click at [594, 845] on p "Helps maintain a toned, lean body" at bounding box center [520, 863] width 217 height 44
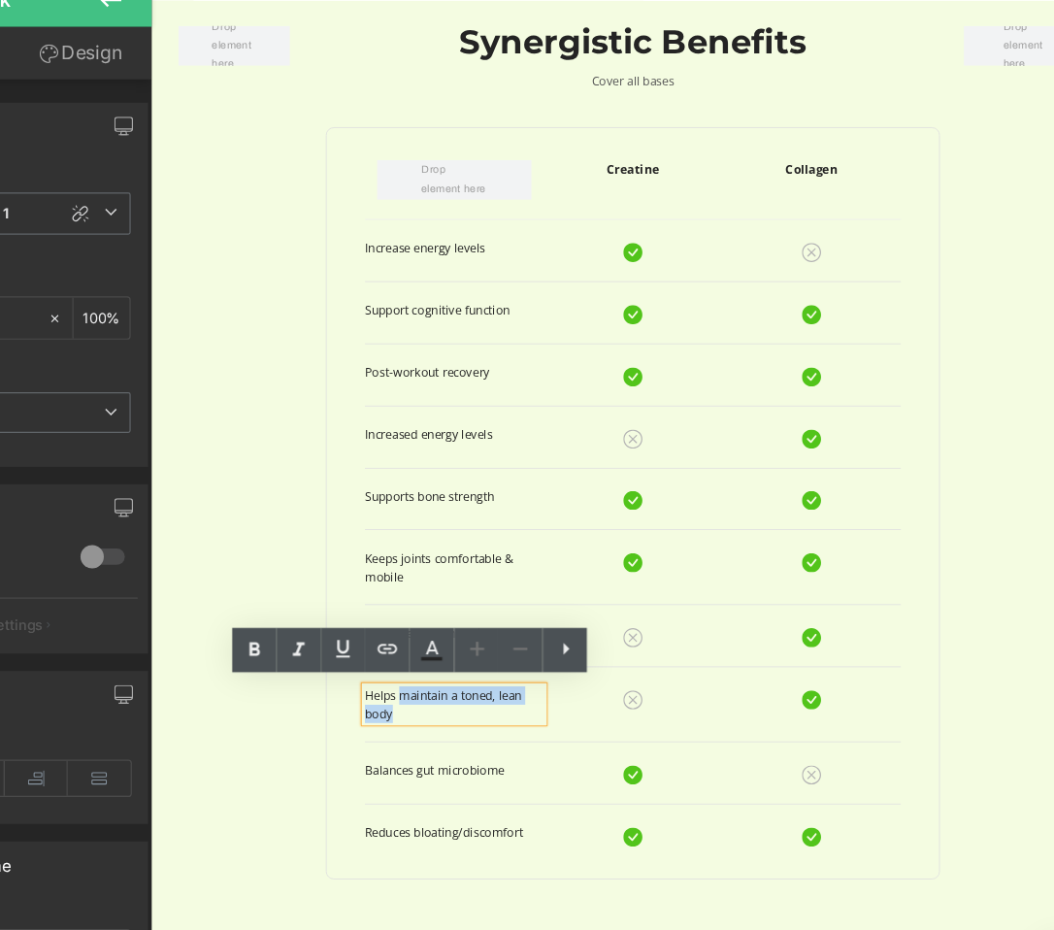
drag, startPoint x: 518, startPoint y: 877, endPoint x: 442, endPoint y: 851, distance: 80.7
click at [442, 851] on p "Helps maintain a toned, lean body" at bounding box center [520, 863] width 217 height 44
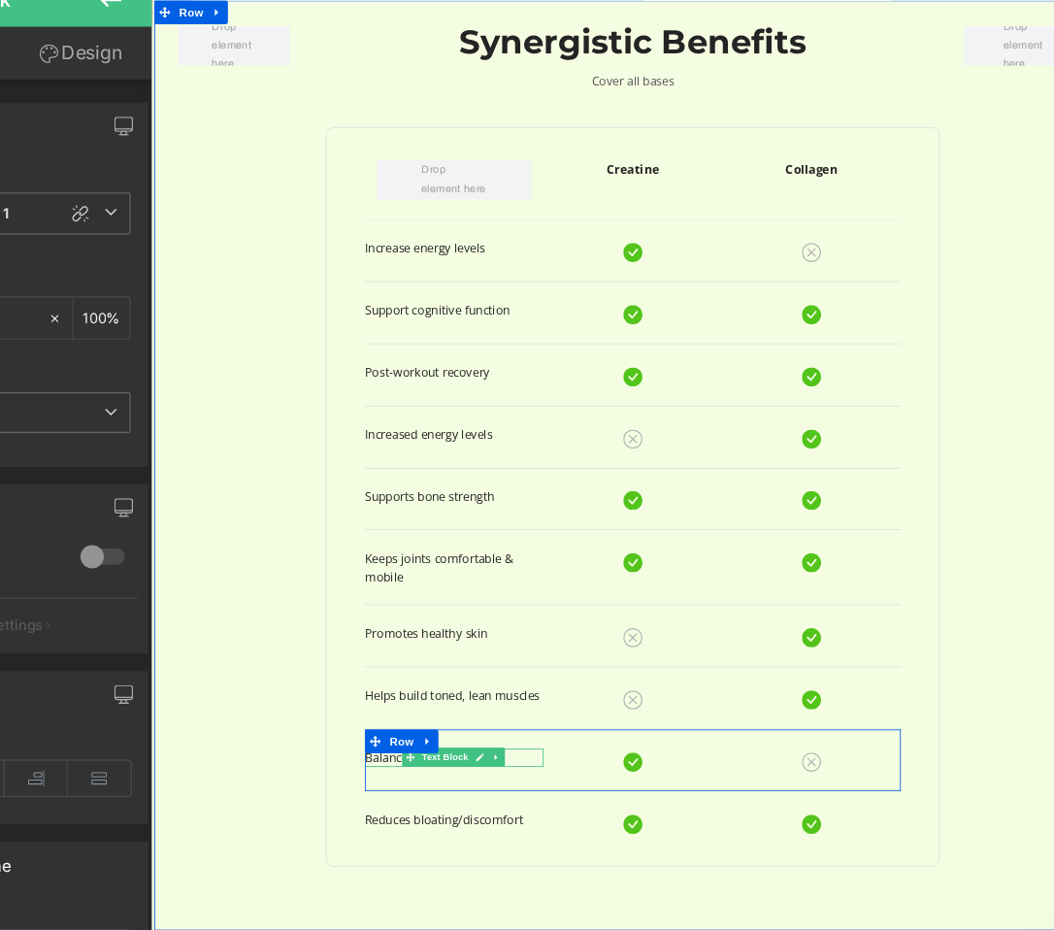
click at [567, 929] on icon at bounding box center [572, 927] width 11 height 12
click at [606, 928] on p "Balances gut microbiome" at bounding box center [520, 927] width 217 height 22
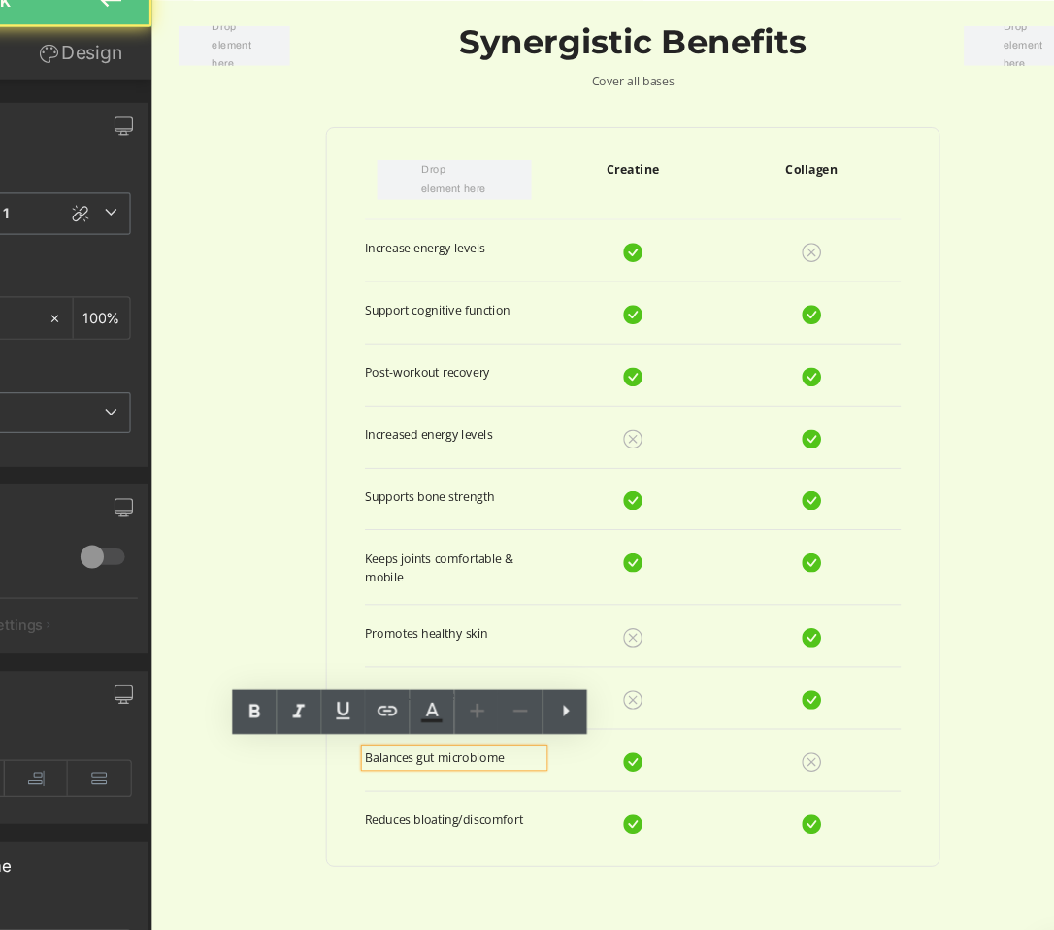
click at [606, 928] on p "Balances gut microbiome" at bounding box center [520, 927] width 217 height 22
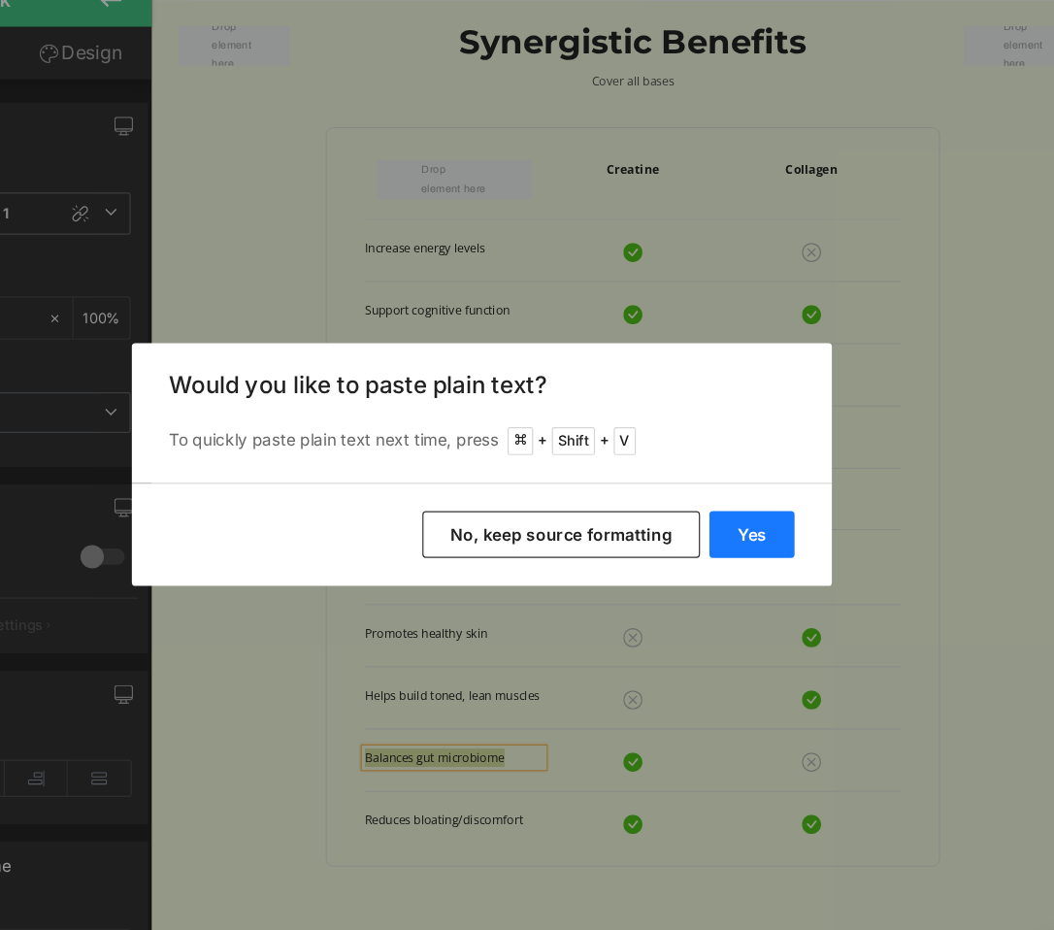
click at [757, 519] on button "Yes" at bounding box center [751, 523] width 71 height 39
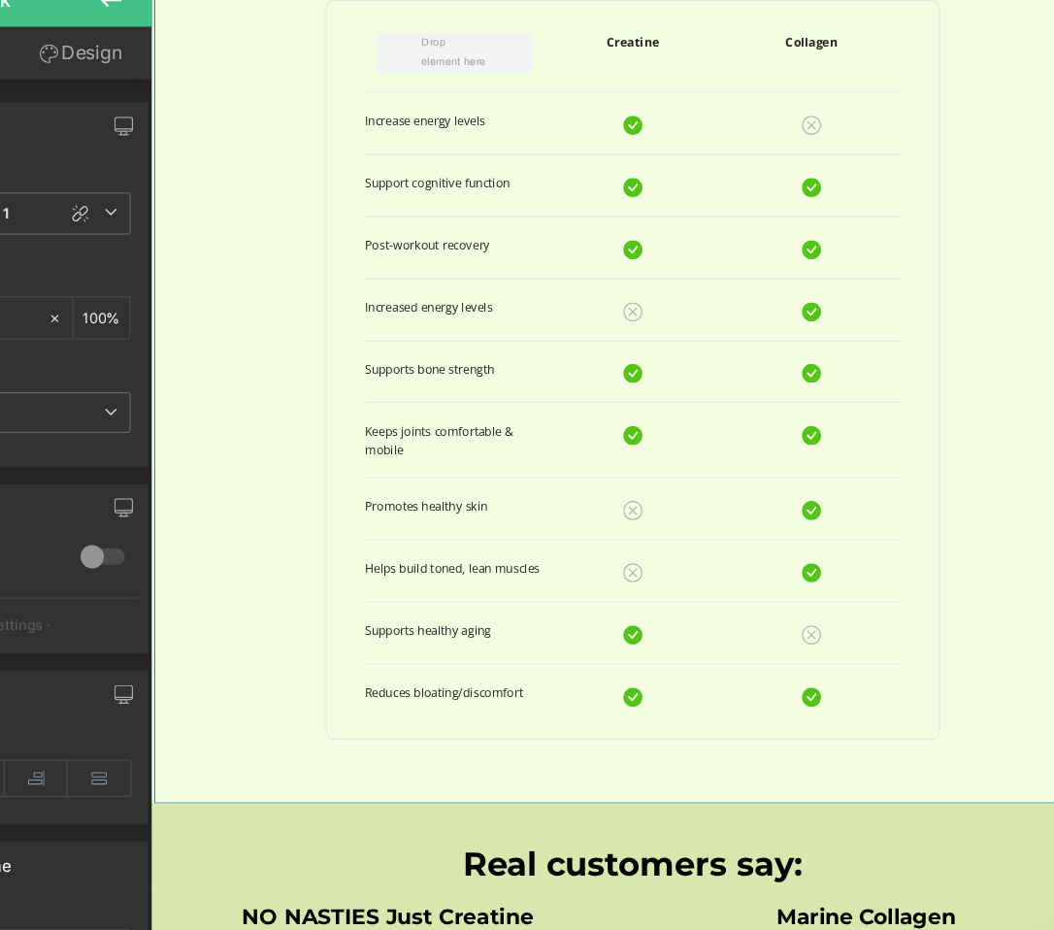
scroll to position [2300, 8]
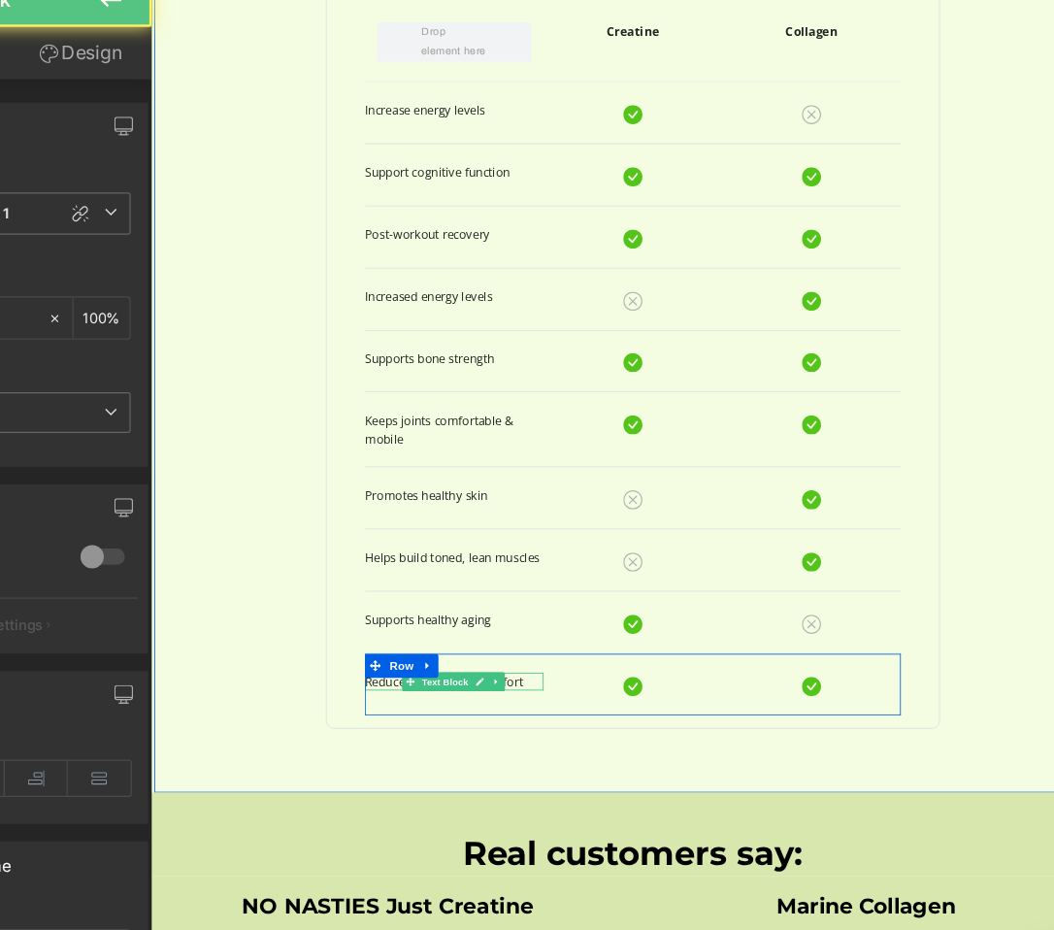
click at [601, 836] on p "Reduces bloating/discomfort" at bounding box center [520, 836] width 217 height 22
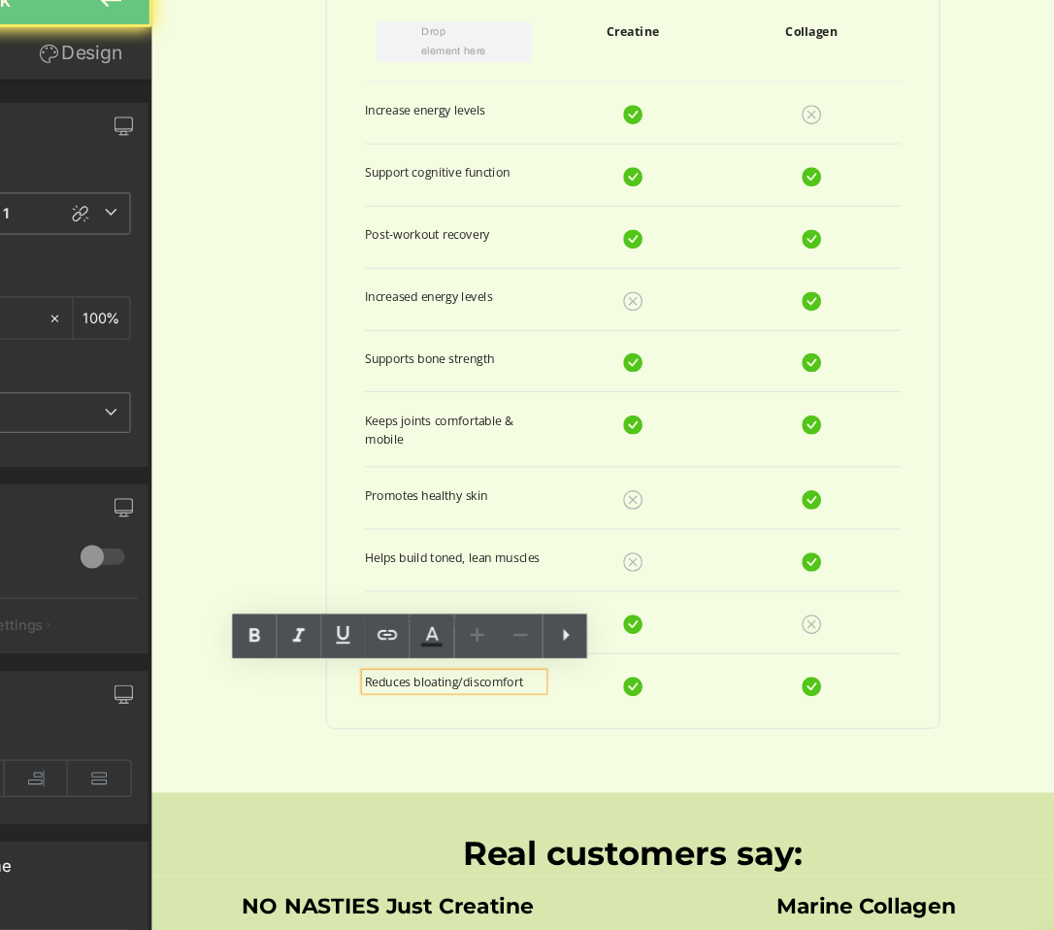
click at [601, 836] on p "Reduces bloating/discomfort" at bounding box center [520, 836] width 217 height 22
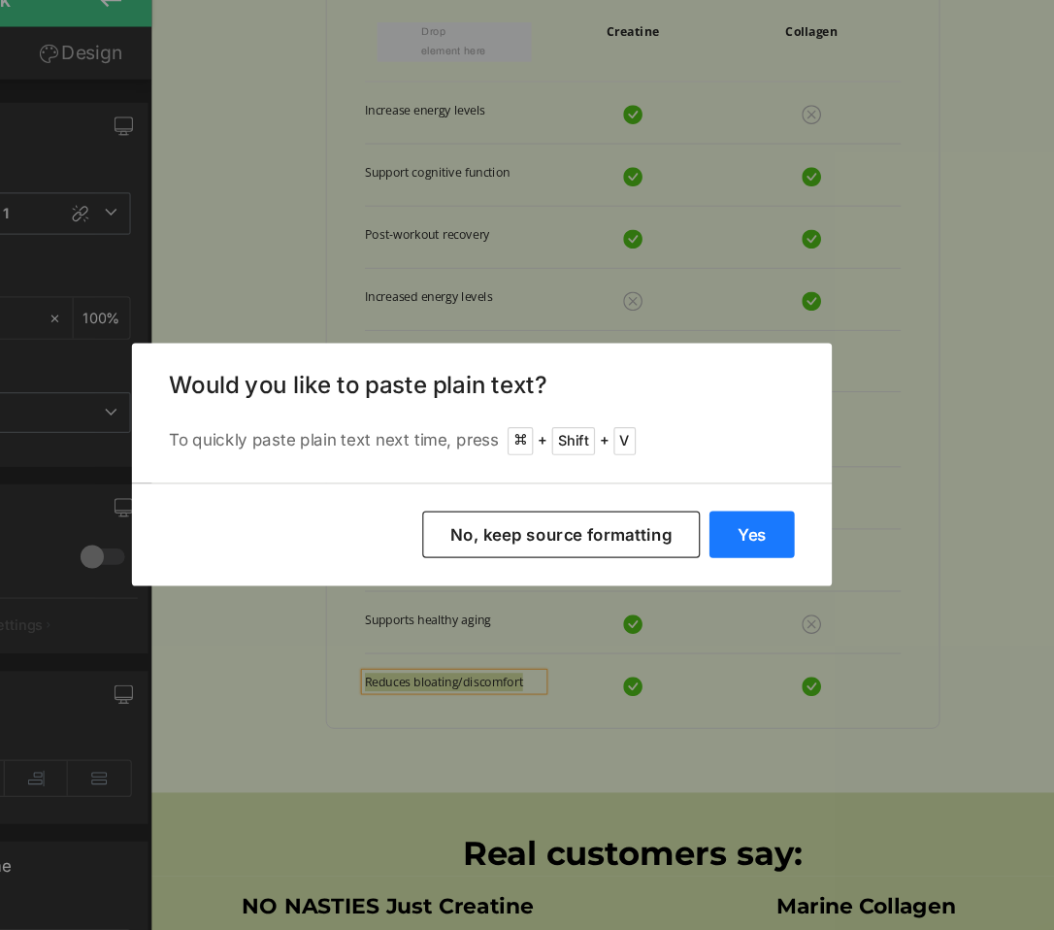
click at [772, 525] on button "Yes" at bounding box center [751, 523] width 71 height 39
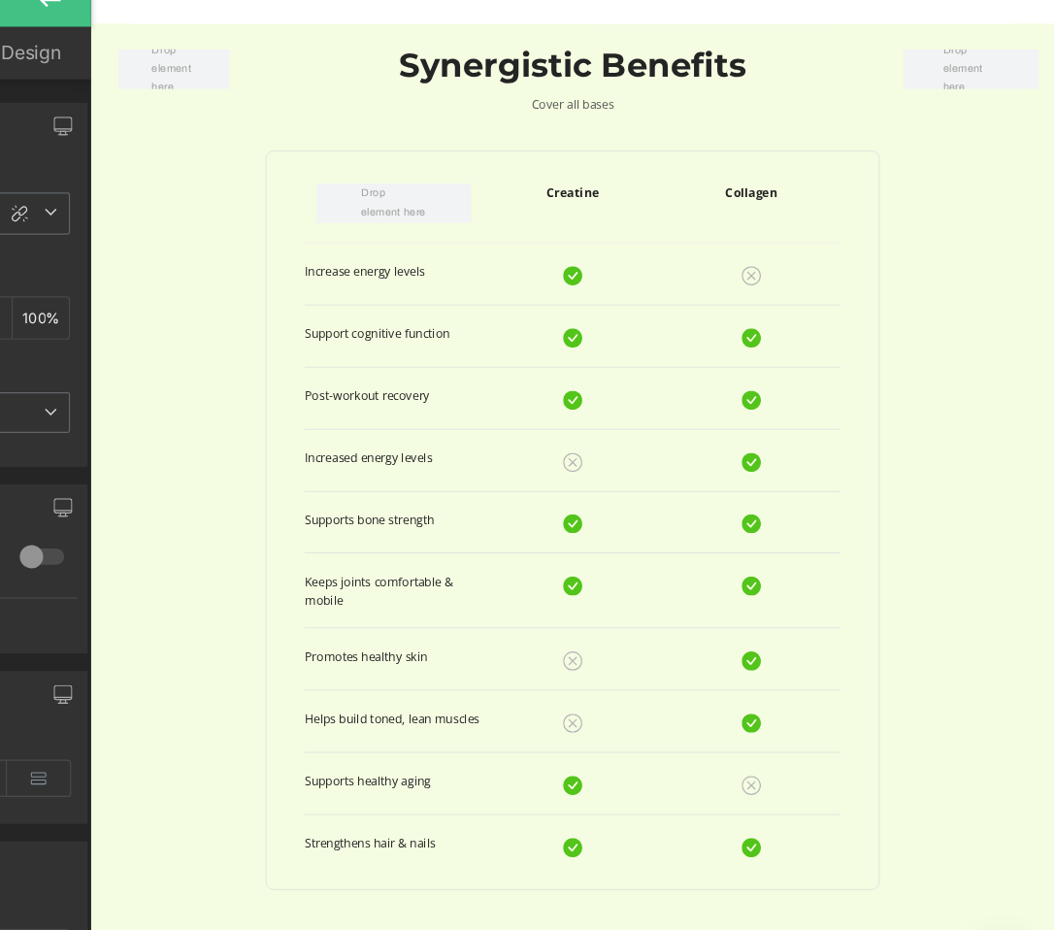
scroll to position [2113, 8]
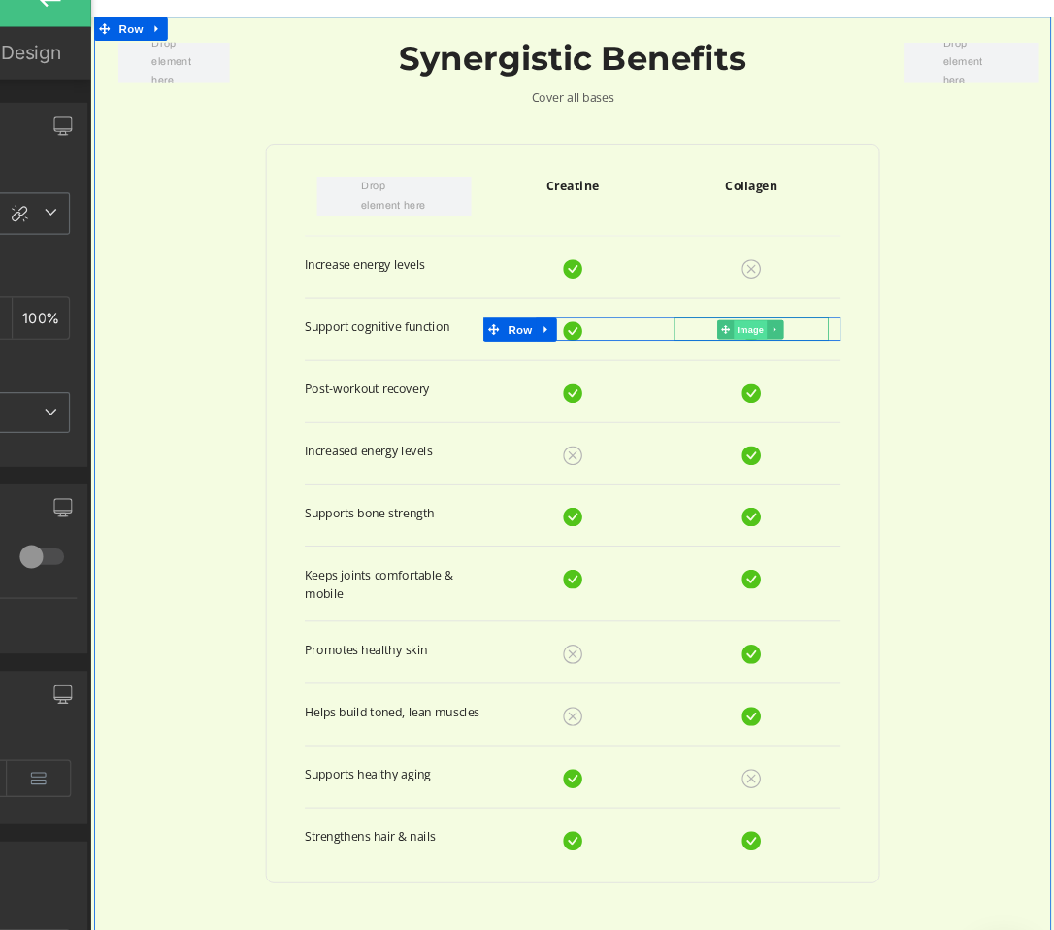
click at [891, 407] on span "Image" at bounding box center [894, 406] width 41 height 23
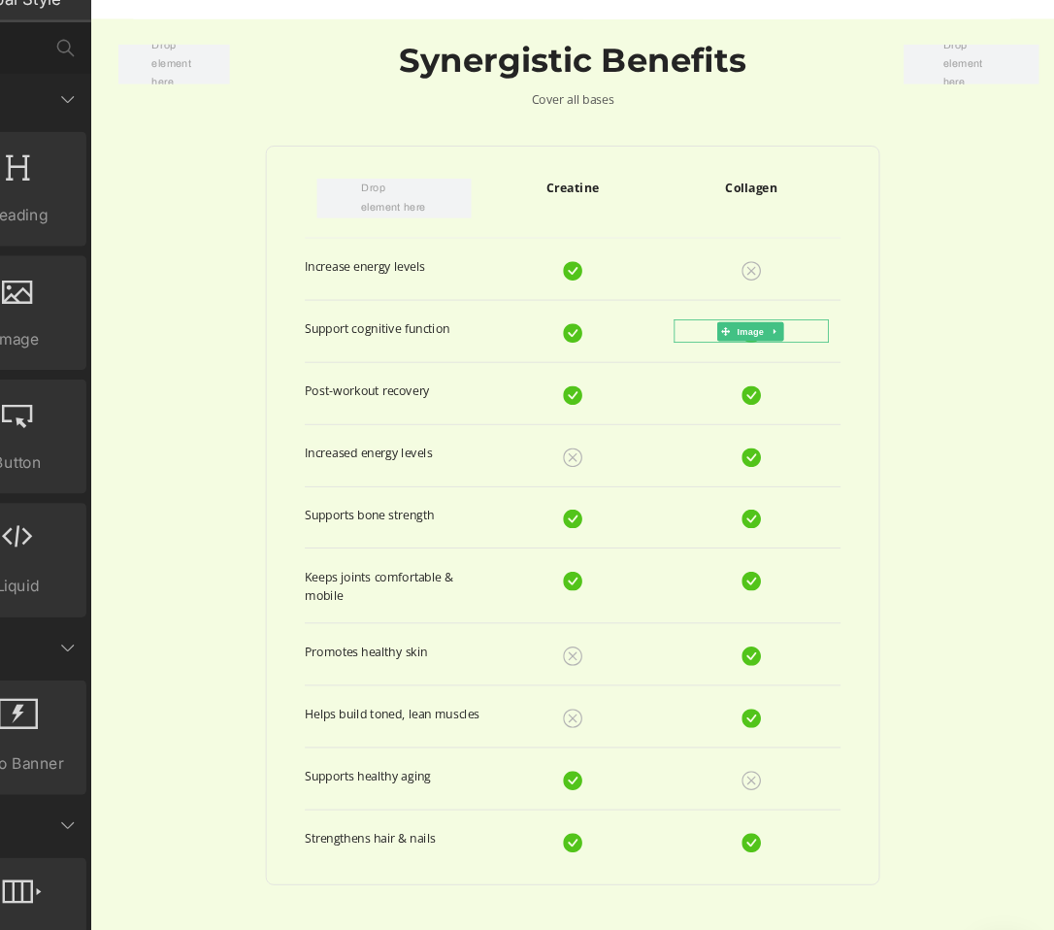
drag, startPoint x: 932, startPoint y: 694, endPoint x: 954, endPoint y: 939, distance: 245.6
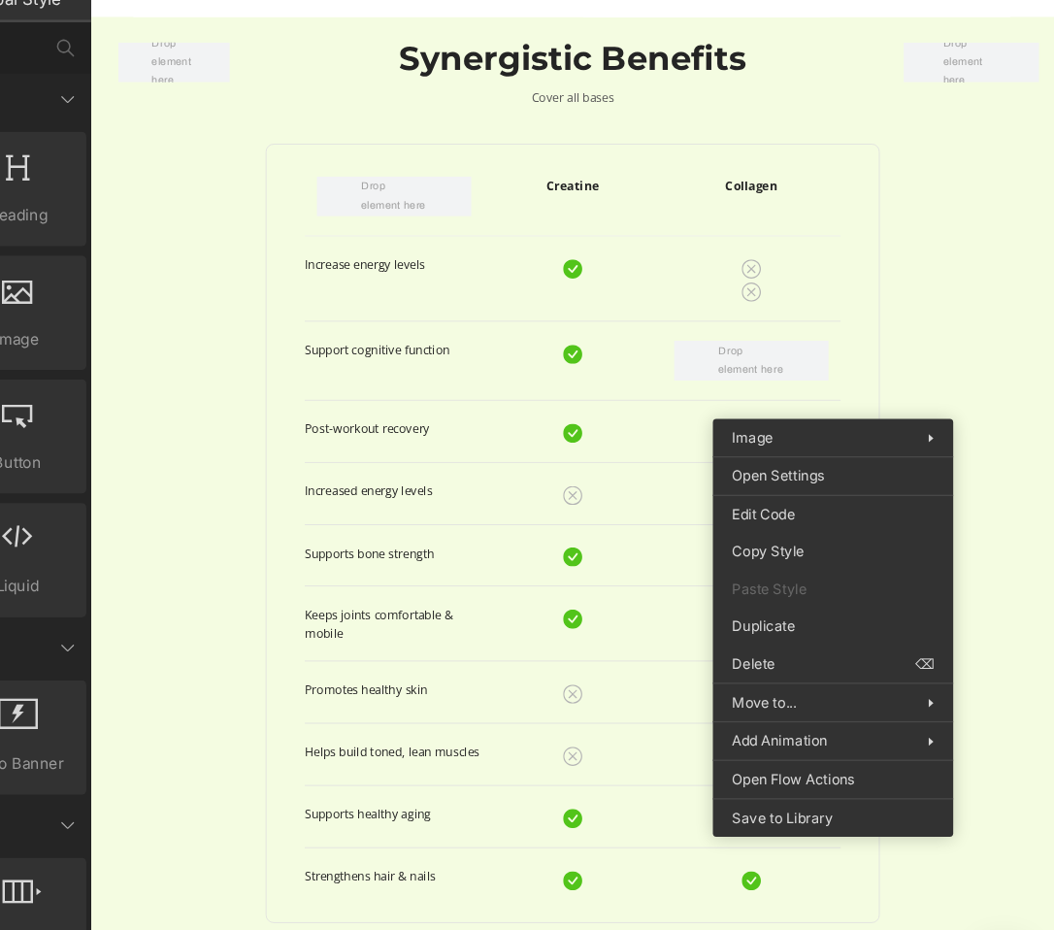
drag, startPoint x: 945, startPoint y: 584, endPoint x: 974, endPoint y: 779, distance: 197.1
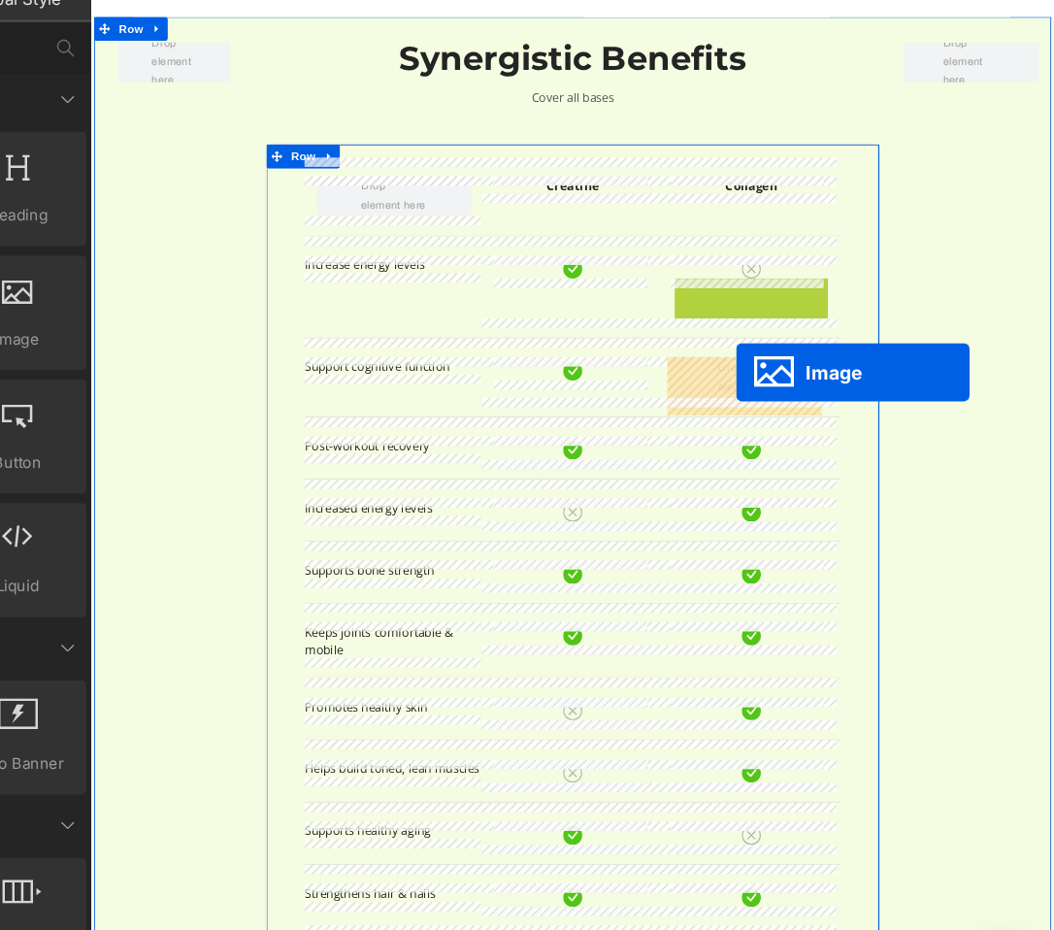
drag, startPoint x: 849, startPoint y: 362, endPoint x: 869, endPoint y: 459, distance: 99.0
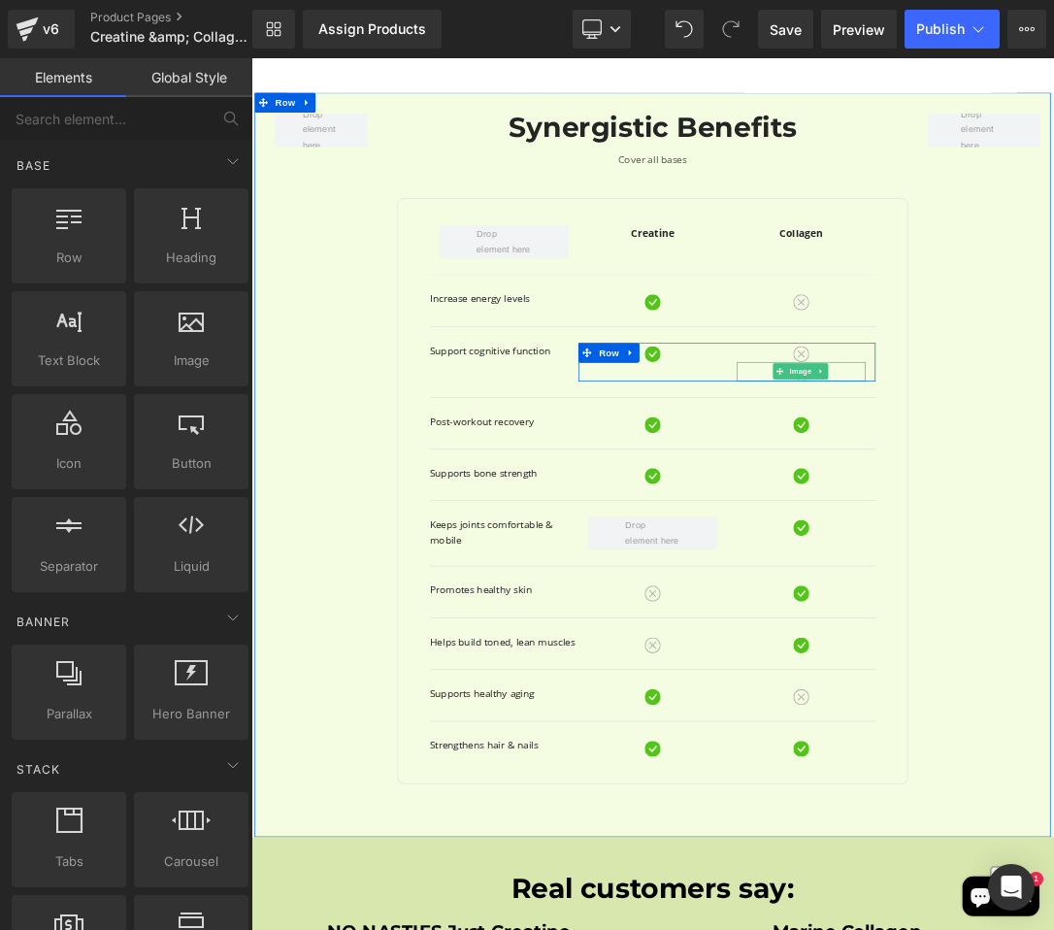
click at [1053, 515] on div at bounding box center [1056, 517] width 188 height 28
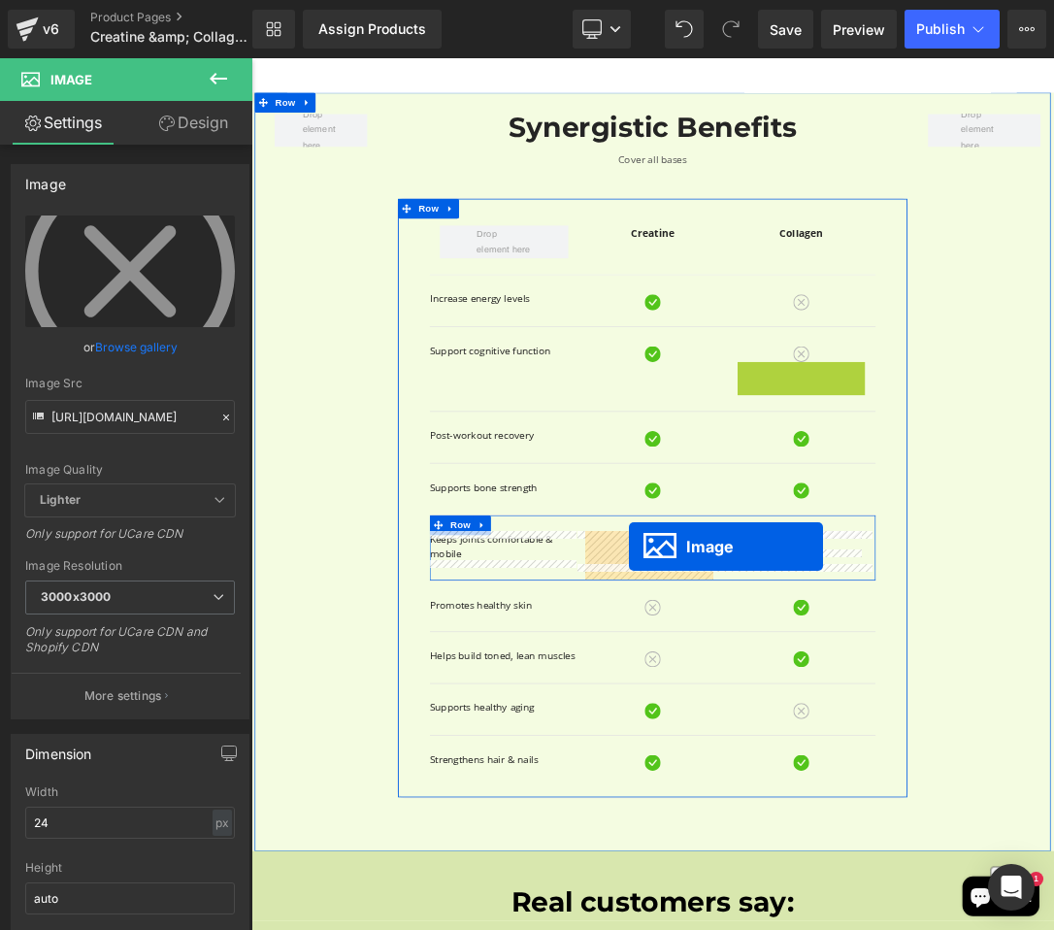
drag, startPoint x: 1010, startPoint y: 515, endPoint x: 796, endPoint y: 773, distance: 334.9
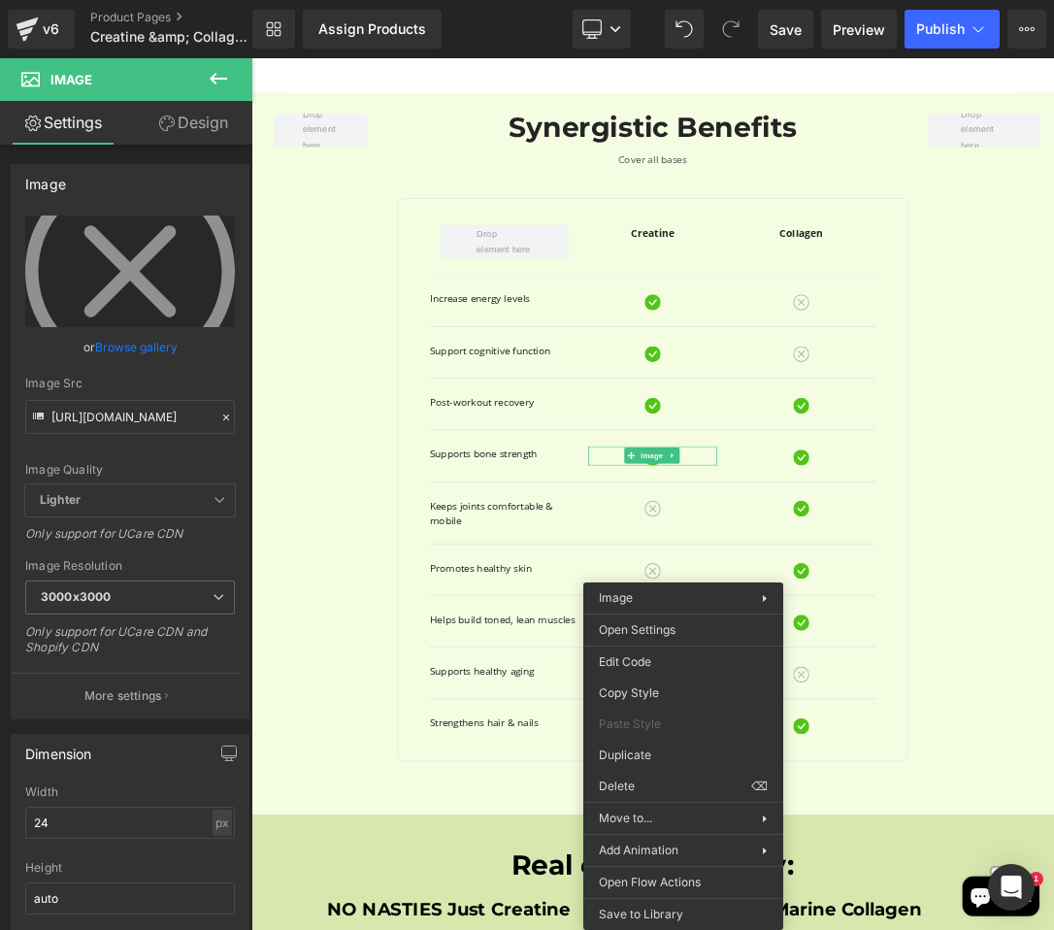
drag, startPoint x: 910, startPoint y: 822, endPoint x: 848, endPoint y: 1088, distance: 273.1
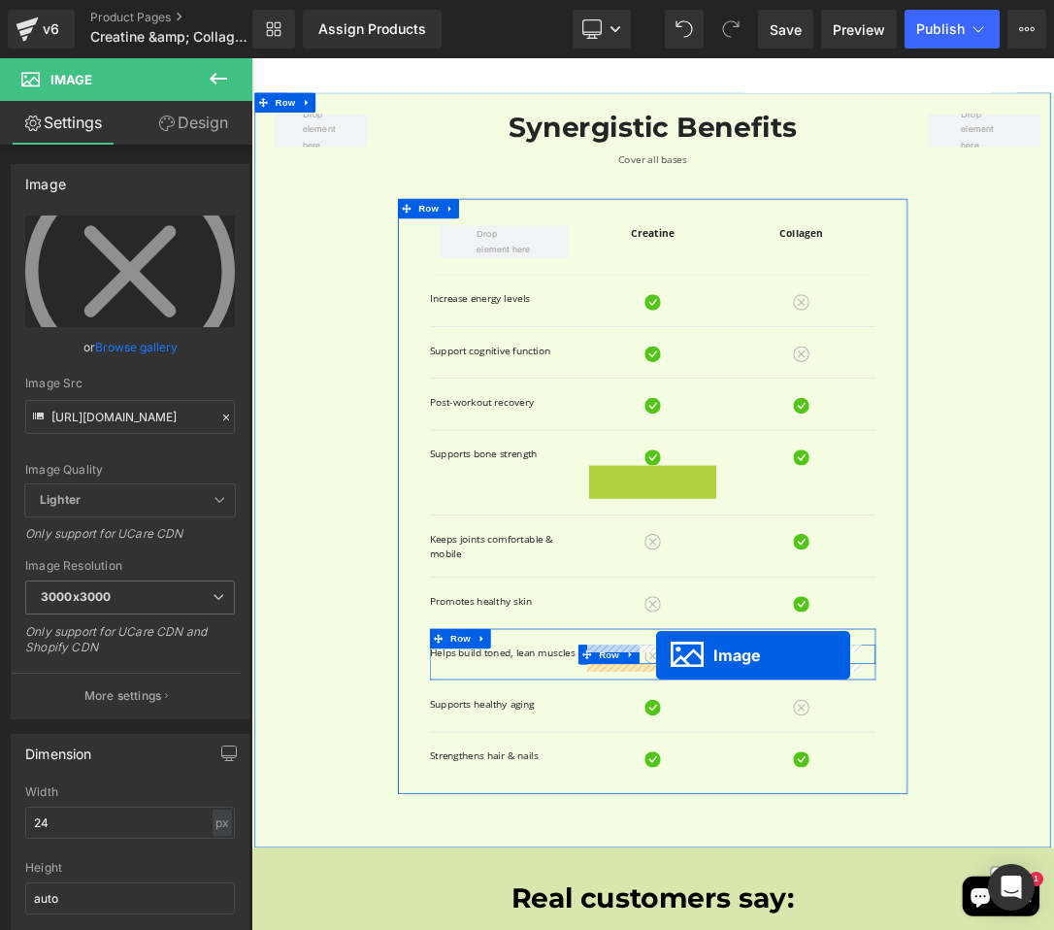
drag, startPoint x: 790, startPoint y: 670, endPoint x: 836, endPoint y: 932, distance: 266.0
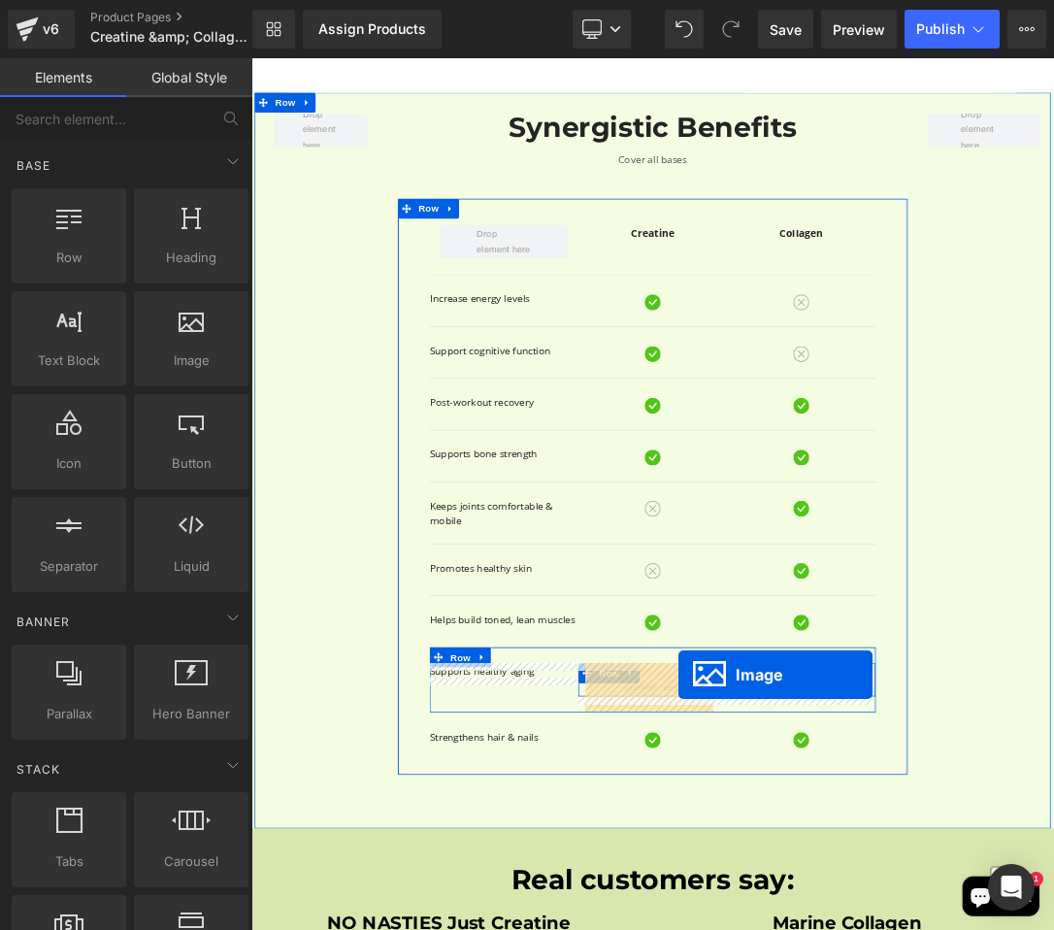
drag, startPoint x: 1011, startPoint y: 959, endPoint x: 869, endPoint y: 960, distance: 142.7
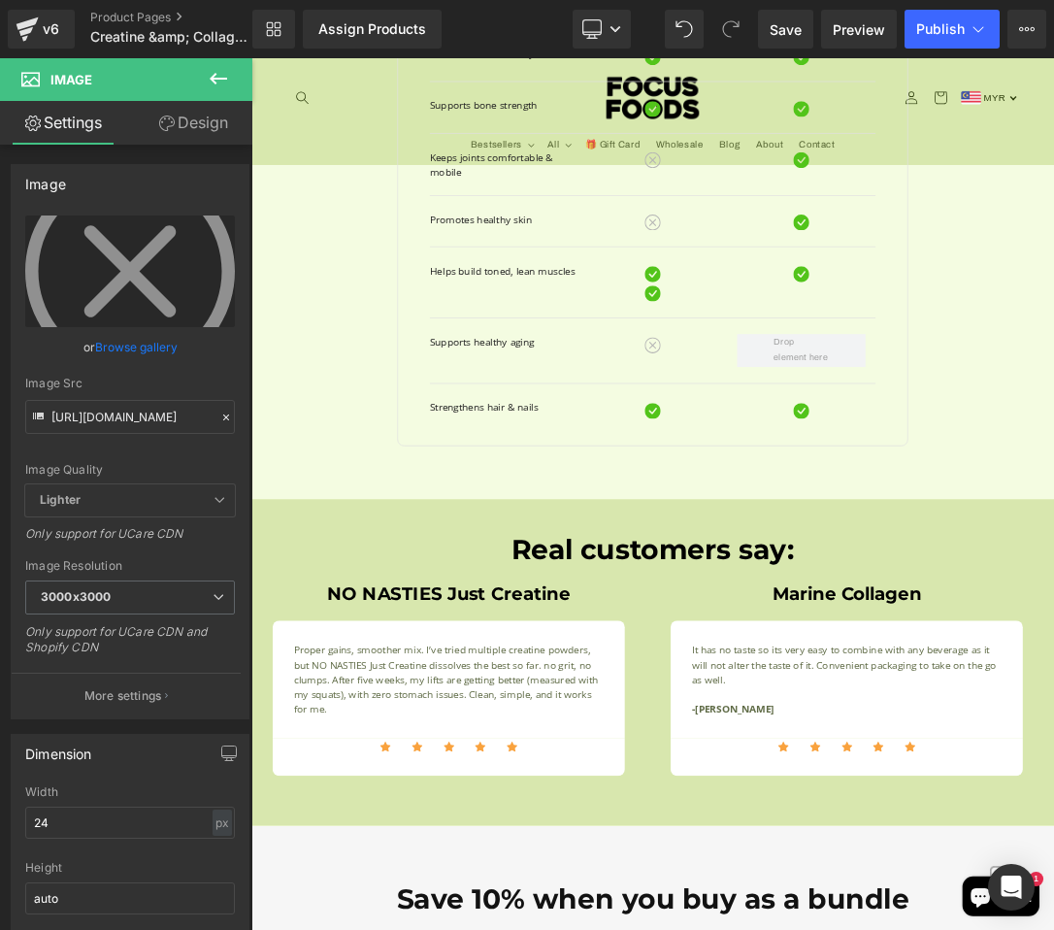
scroll to position [2595, 8]
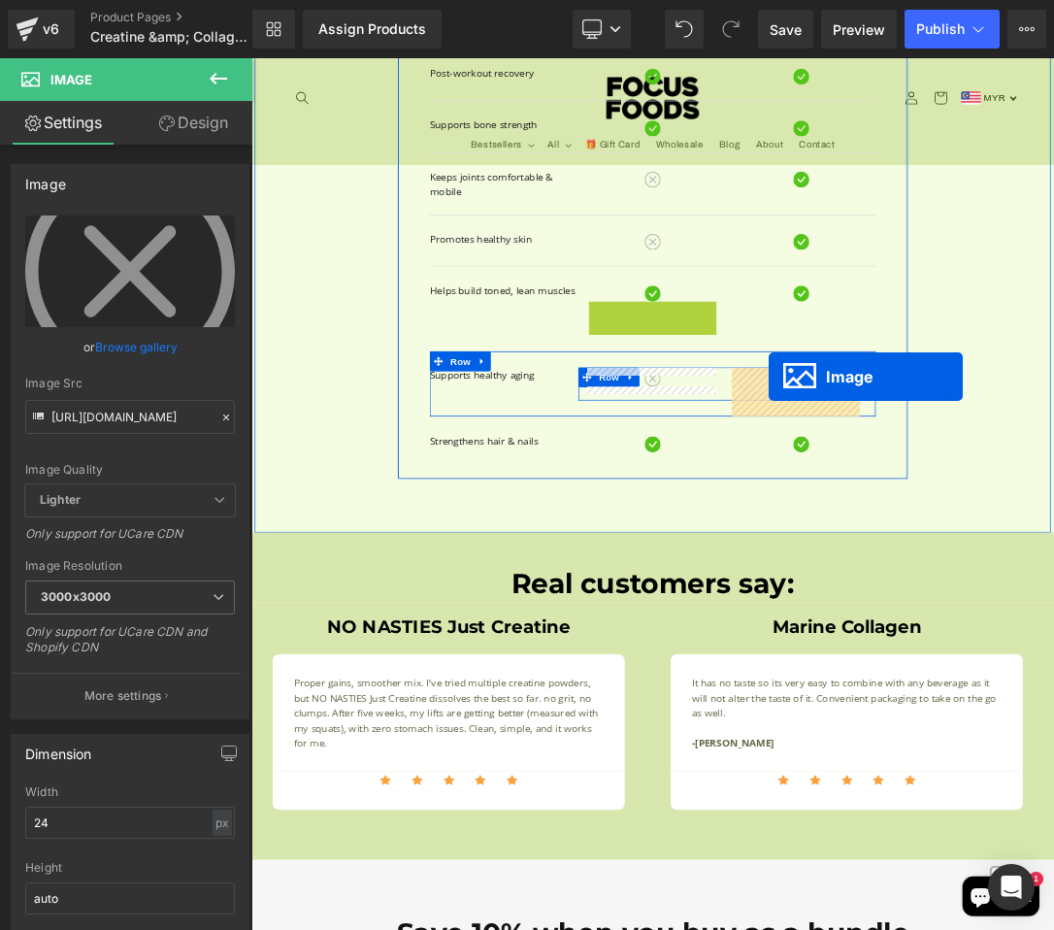
drag, startPoint x: 793, startPoint y: 433, endPoint x: 1001, endPoint y: 524, distance: 226.9
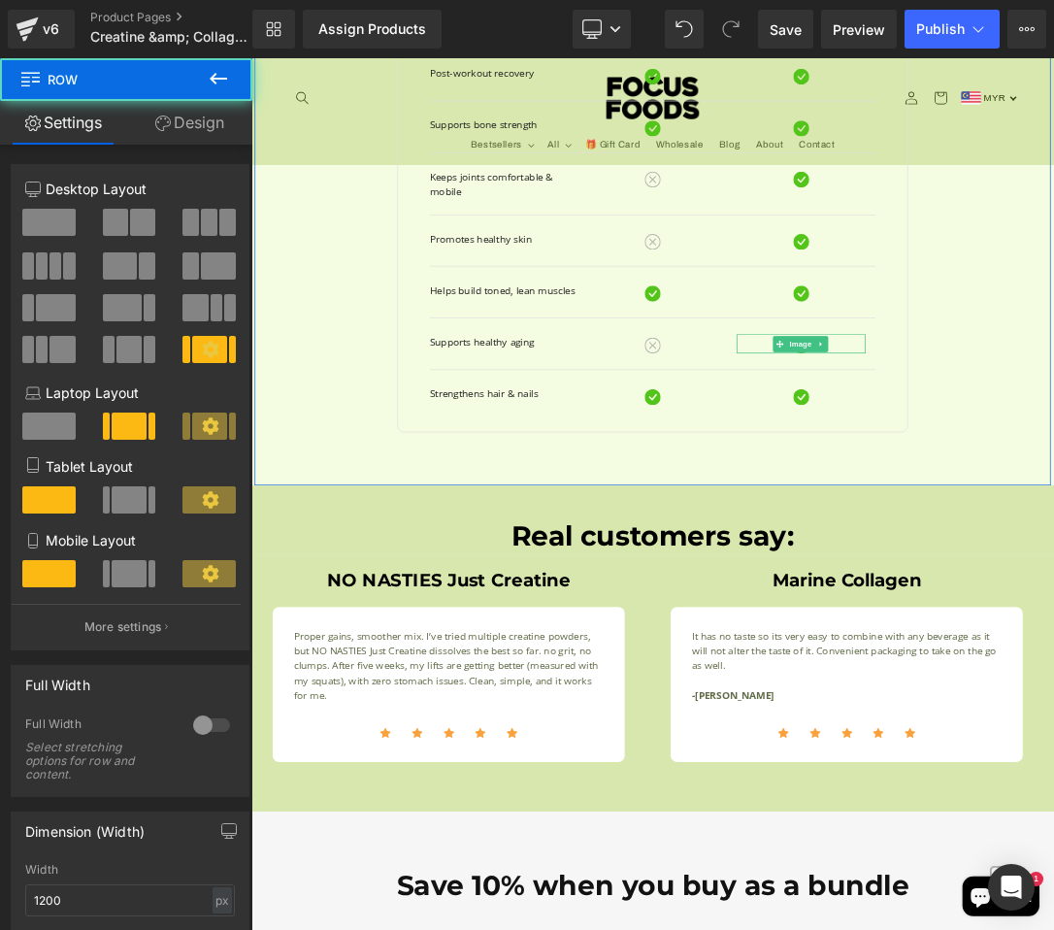
click at [1053, 481] on div "Row Synergistic Benefits Heading Cover all bases Text Block Row Creatine Text B…" at bounding box center [838, 155] width 1165 height 1056
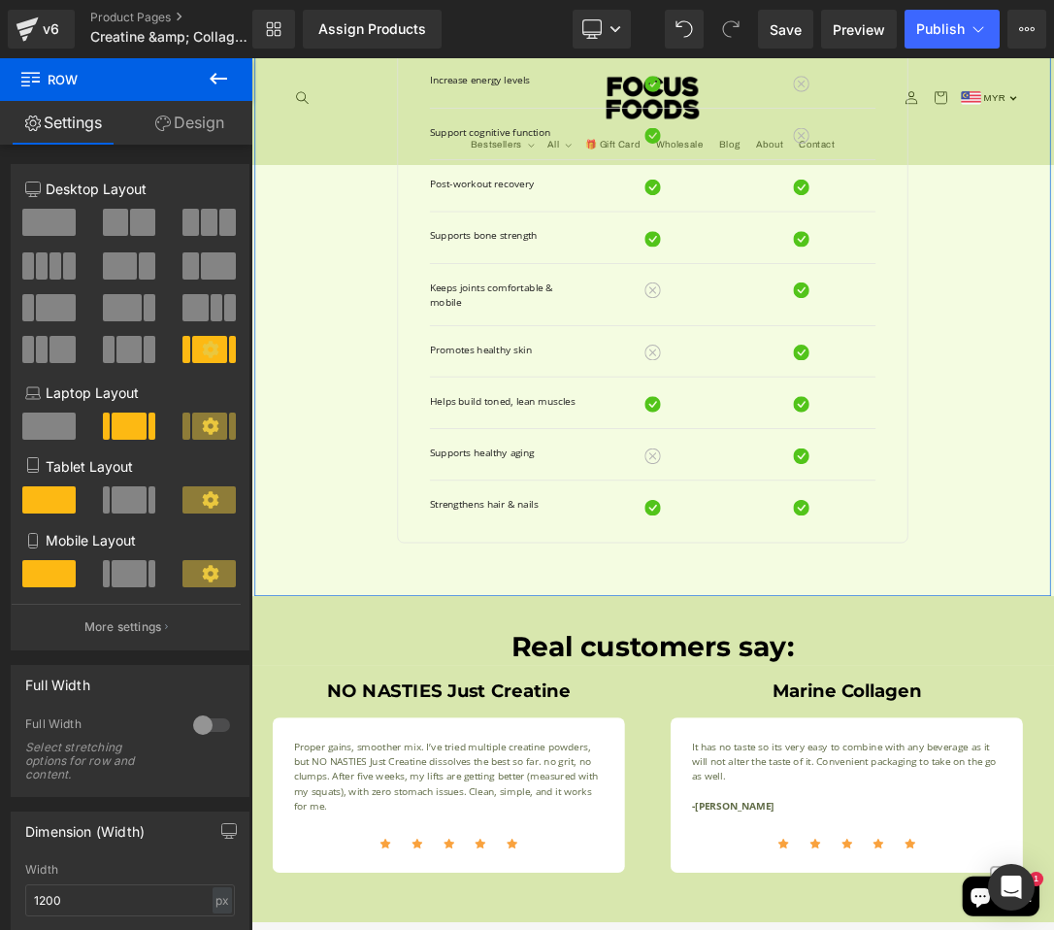
click at [1053, 477] on div "Row Synergistic Benefits Heading Cover all bases Text Block Row Creatine Text B…" at bounding box center [838, 316] width 1165 height 1056
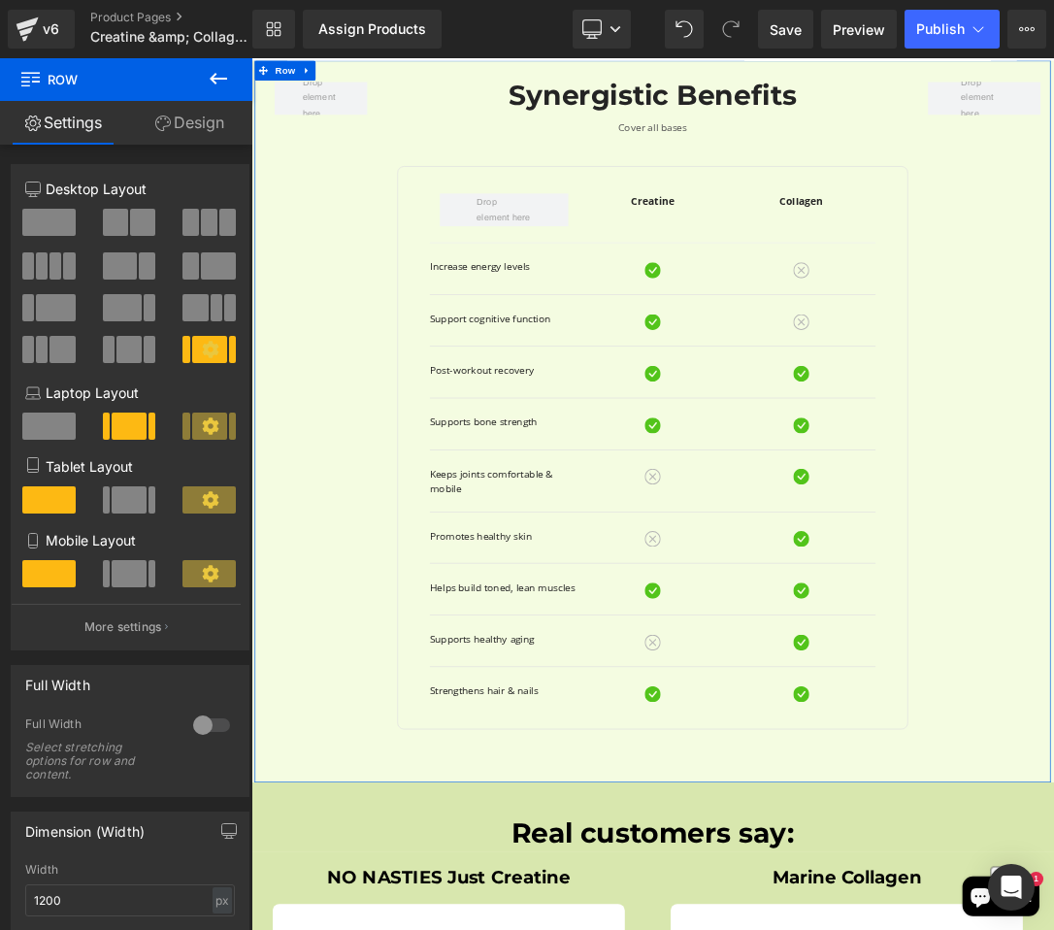
scroll to position [2170, 8]
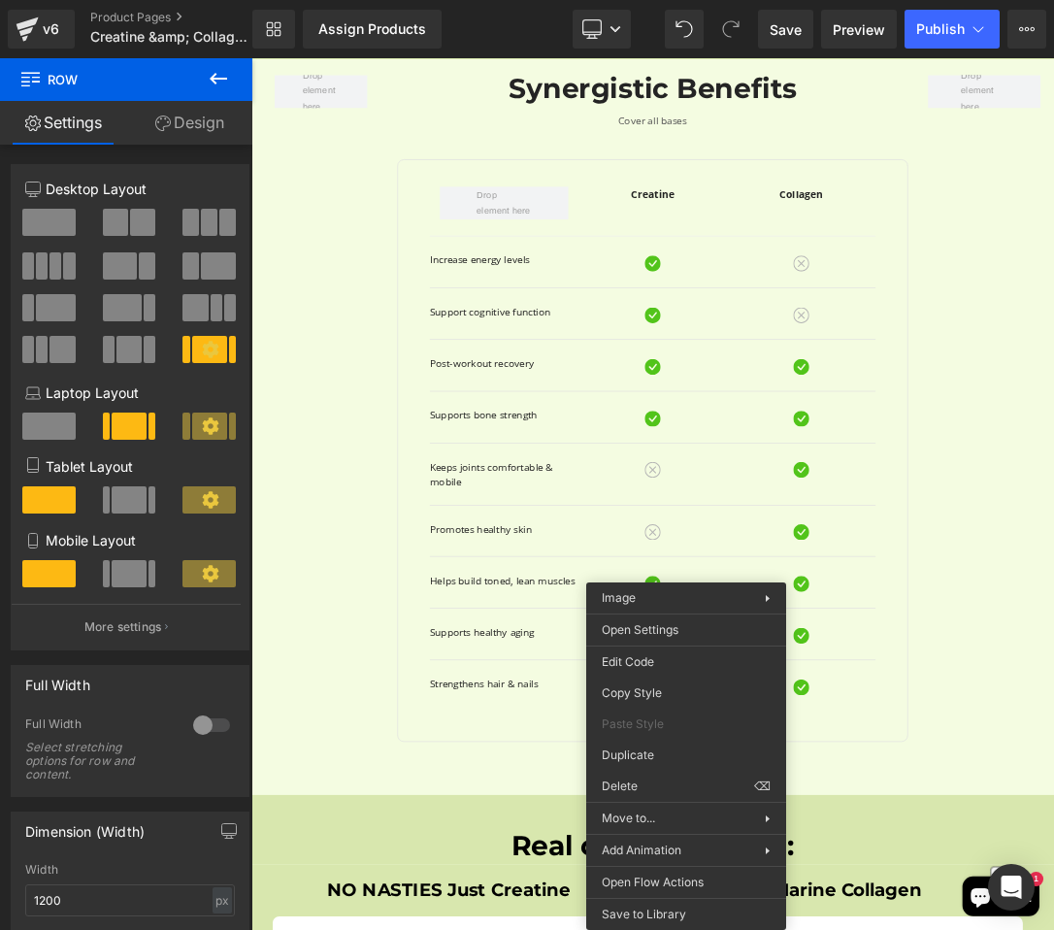
drag, startPoint x: 920, startPoint y: 817, endPoint x: 863, endPoint y: 1080, distance: 269.2
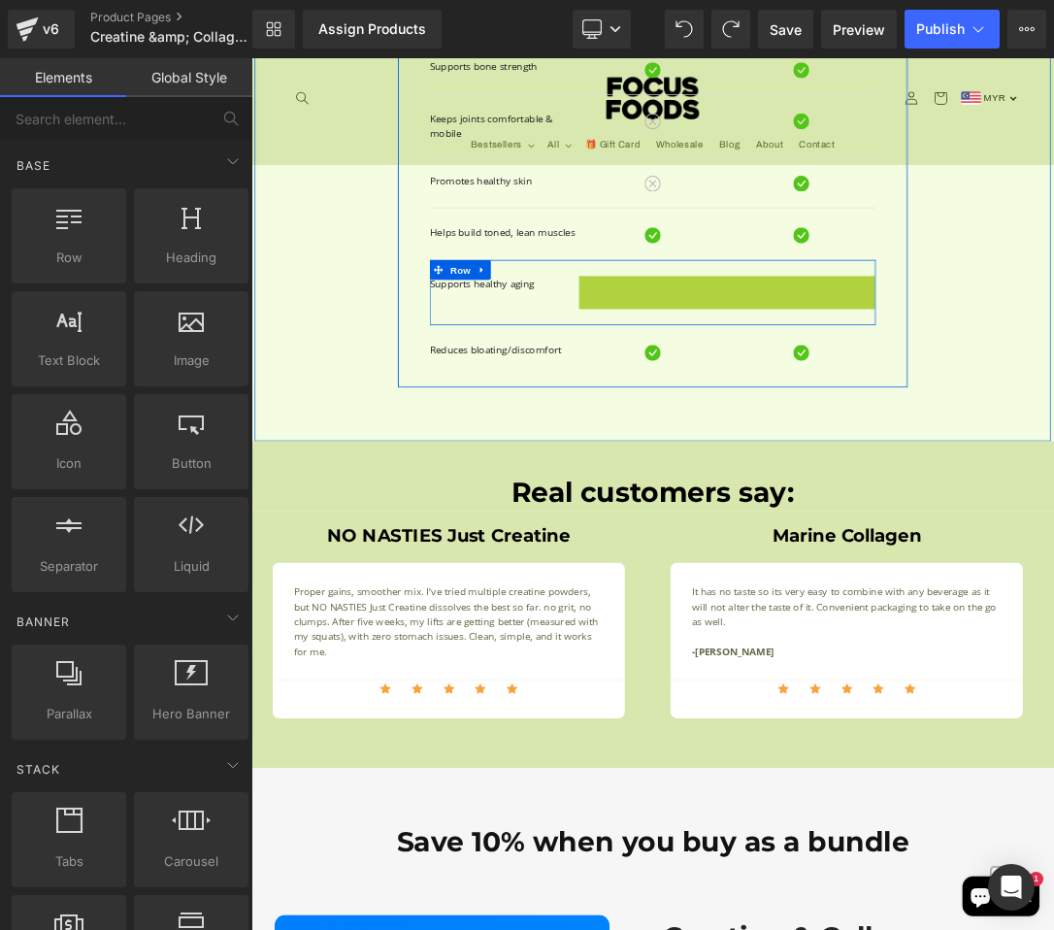
scroll to position [2672, 8]
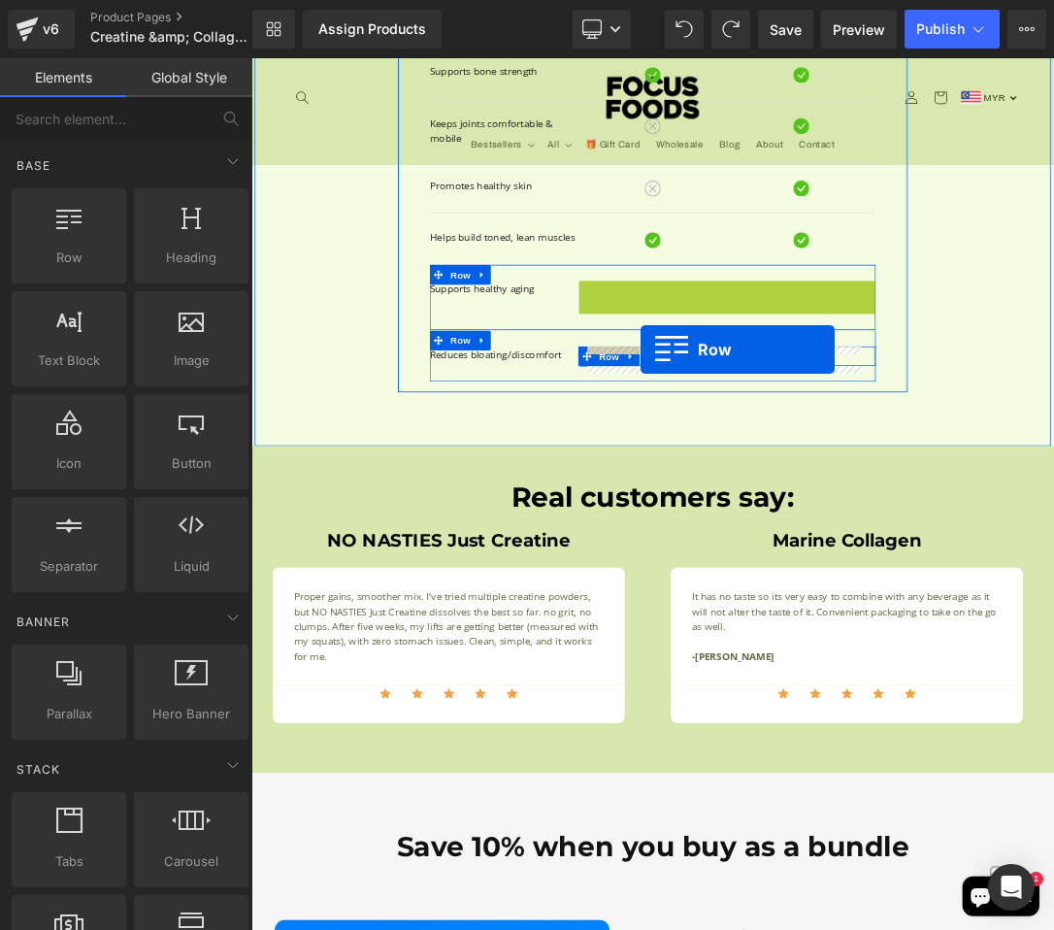
drag, startPoint x: 730, startPoint y: 388, endPoint x: 813, endPoint y: 484, distance: 127.3
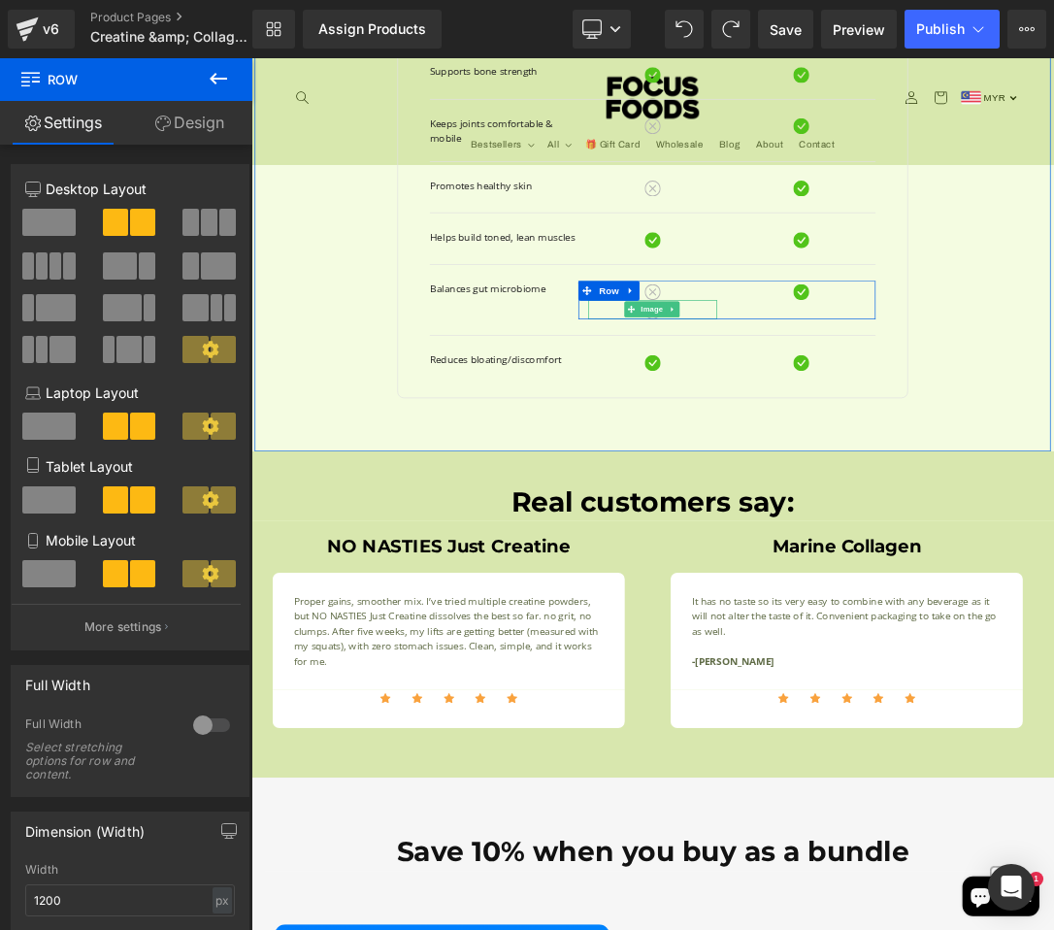
click at [877, 429] on div at bounding box center [839, 427] width 188 height 28
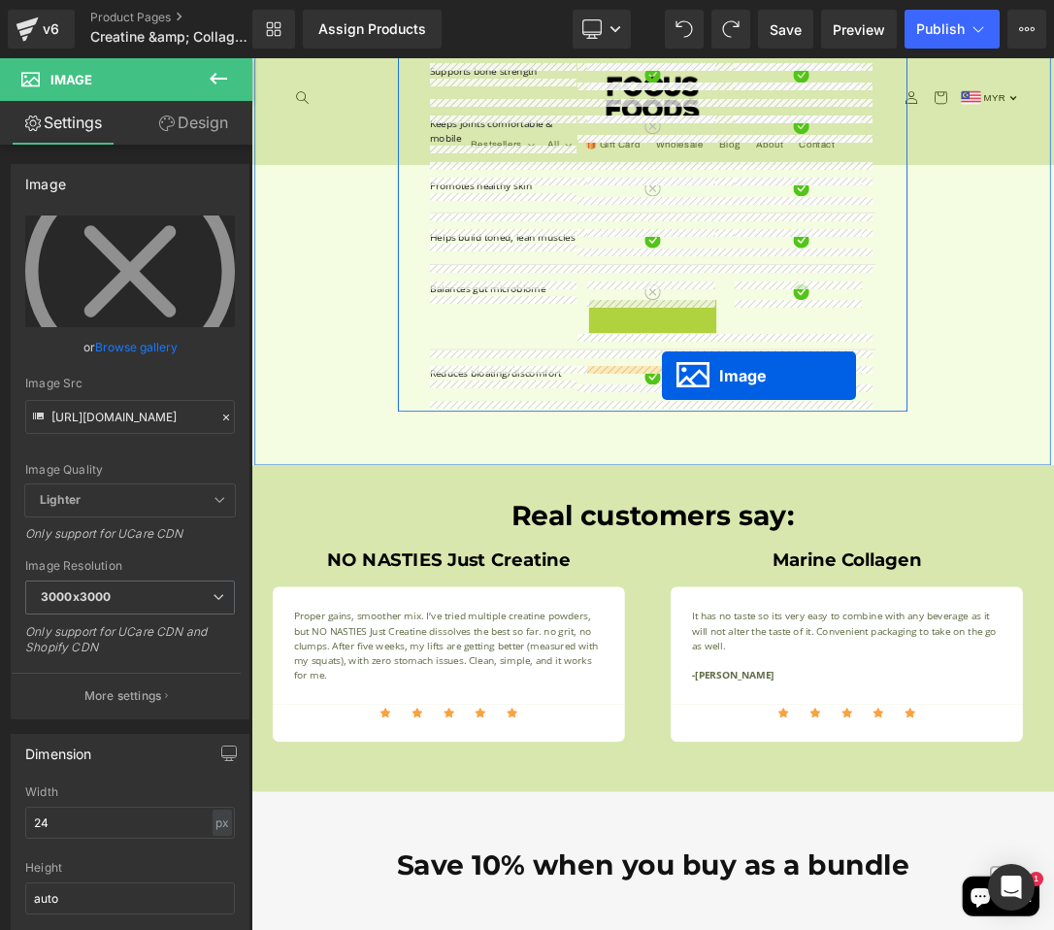
drag, startPoint x: 795, startPoint y: 425, endPoint x: 844, endPoint y: 522, distance: 109.0
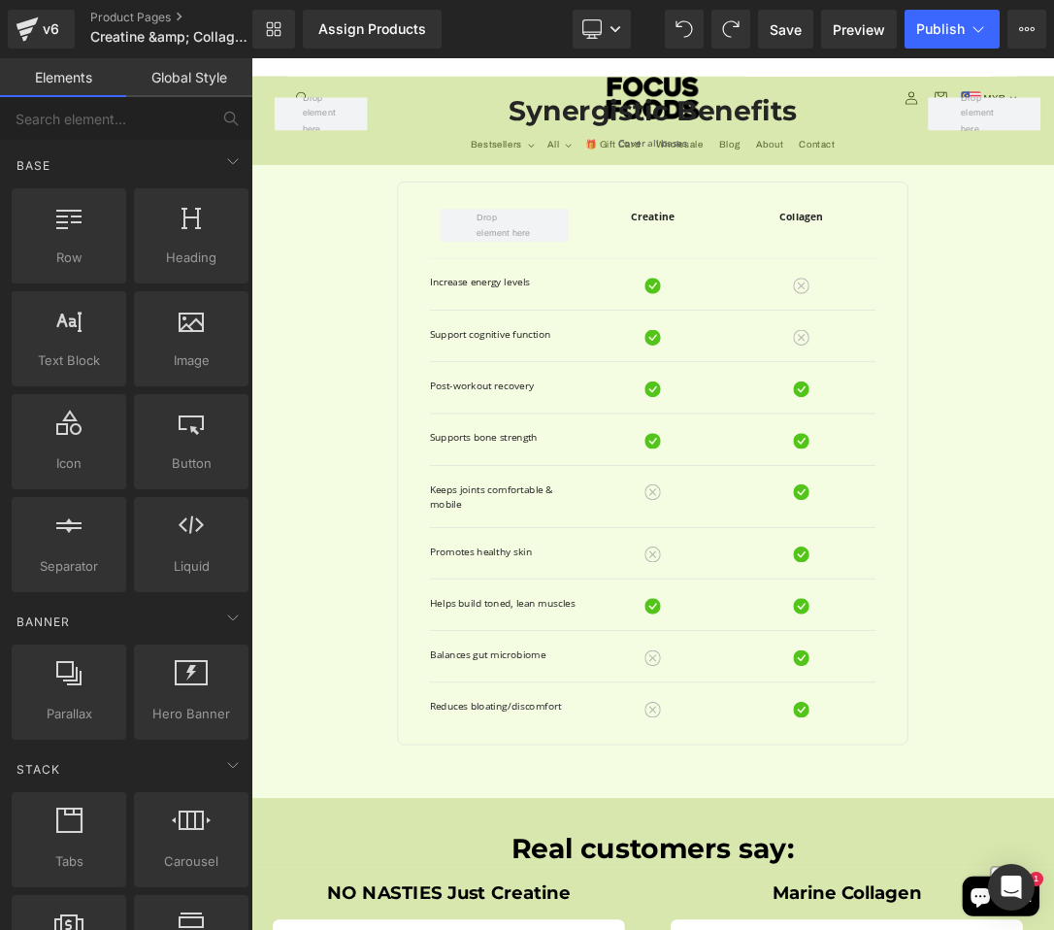
scroll to position [2135, 8]
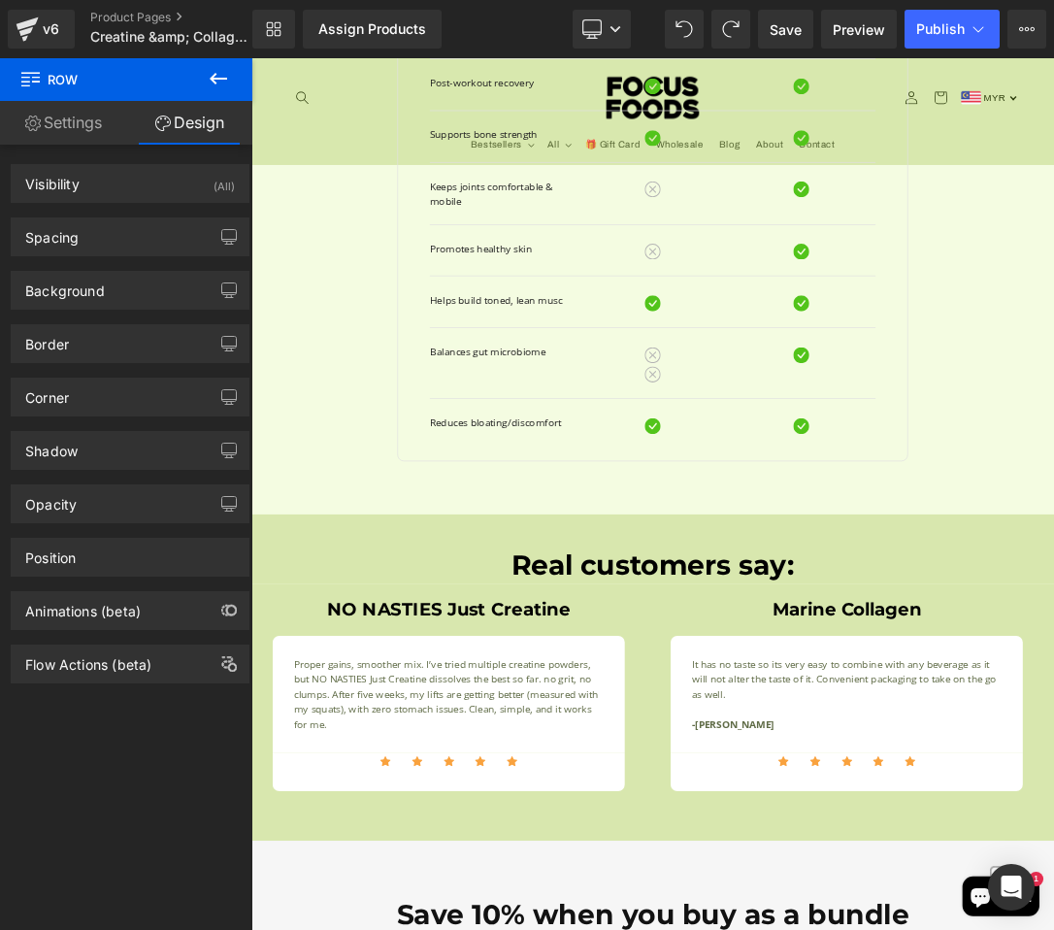
scroll to position [2575, 8]
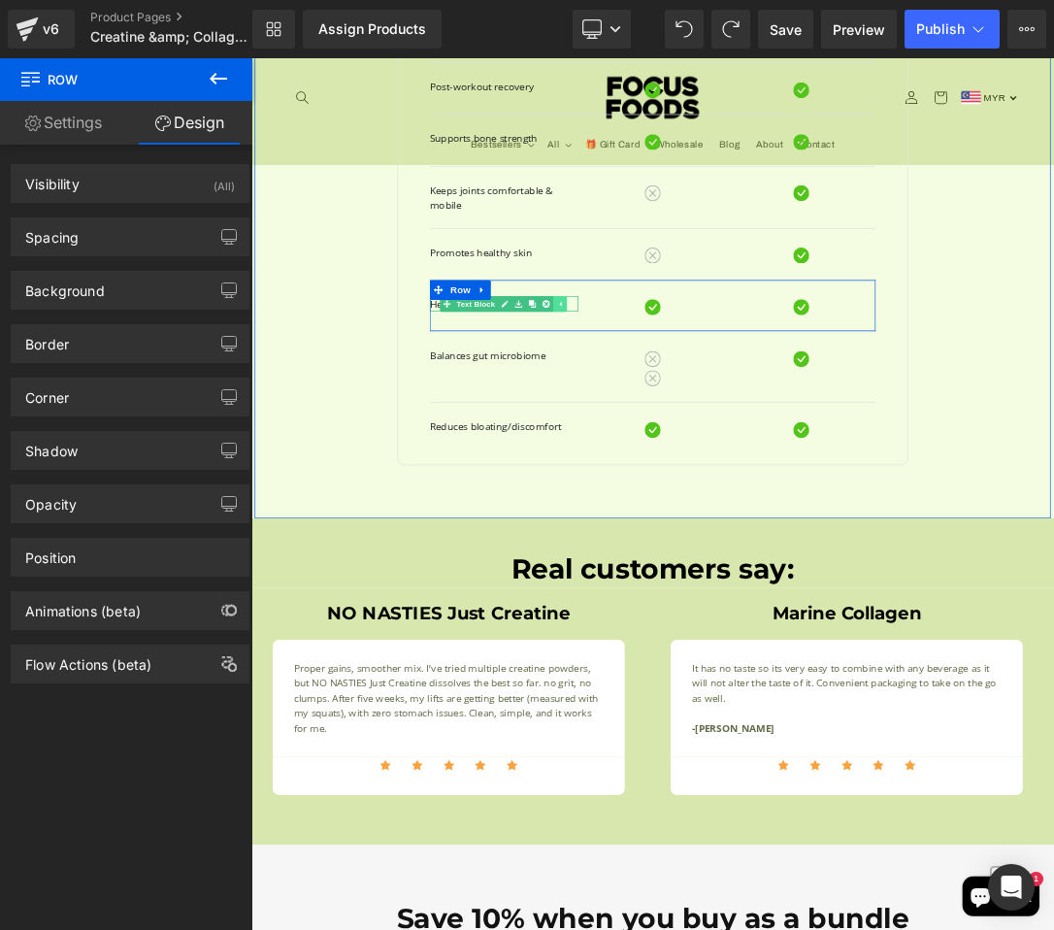
click at [696, 414] on link at bounding box center [703, 417] width 20 height 23
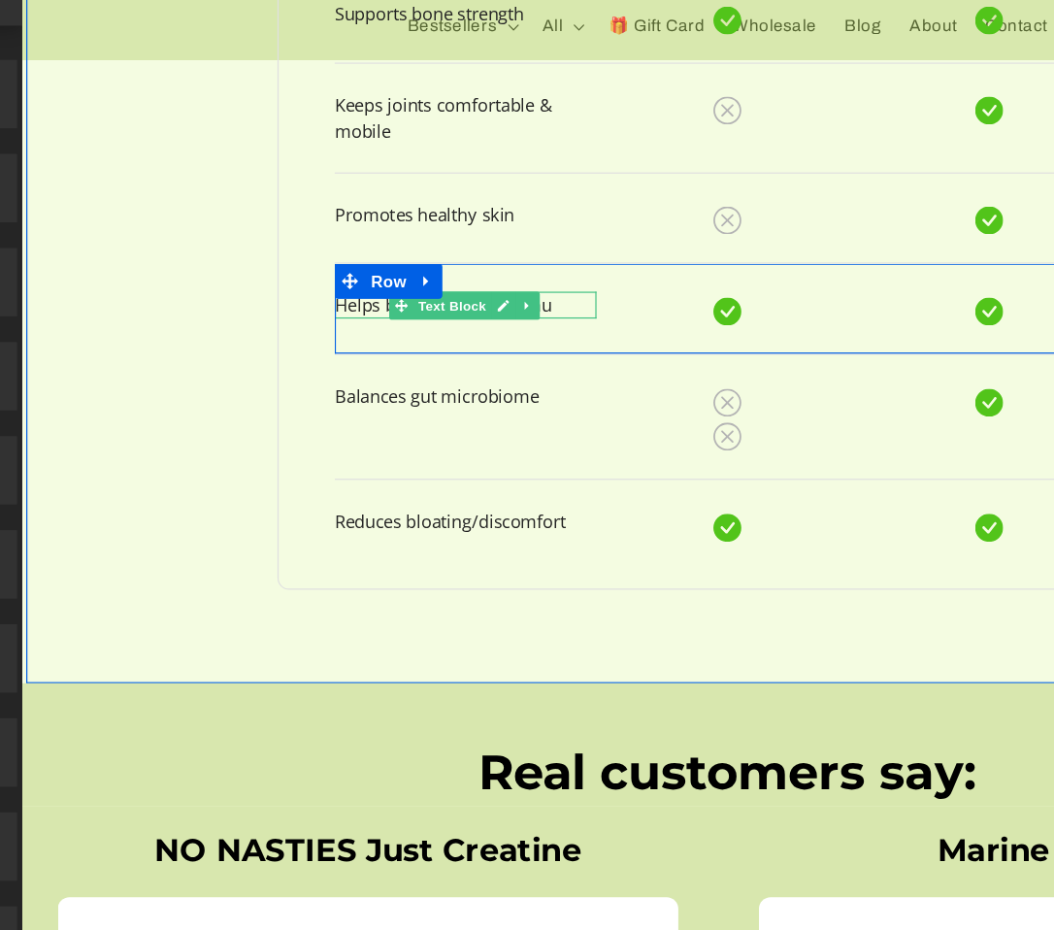
click at [449, 231] on p "Helps build toned, lean mu" at bounding box center [389, 232] width 217 height 22
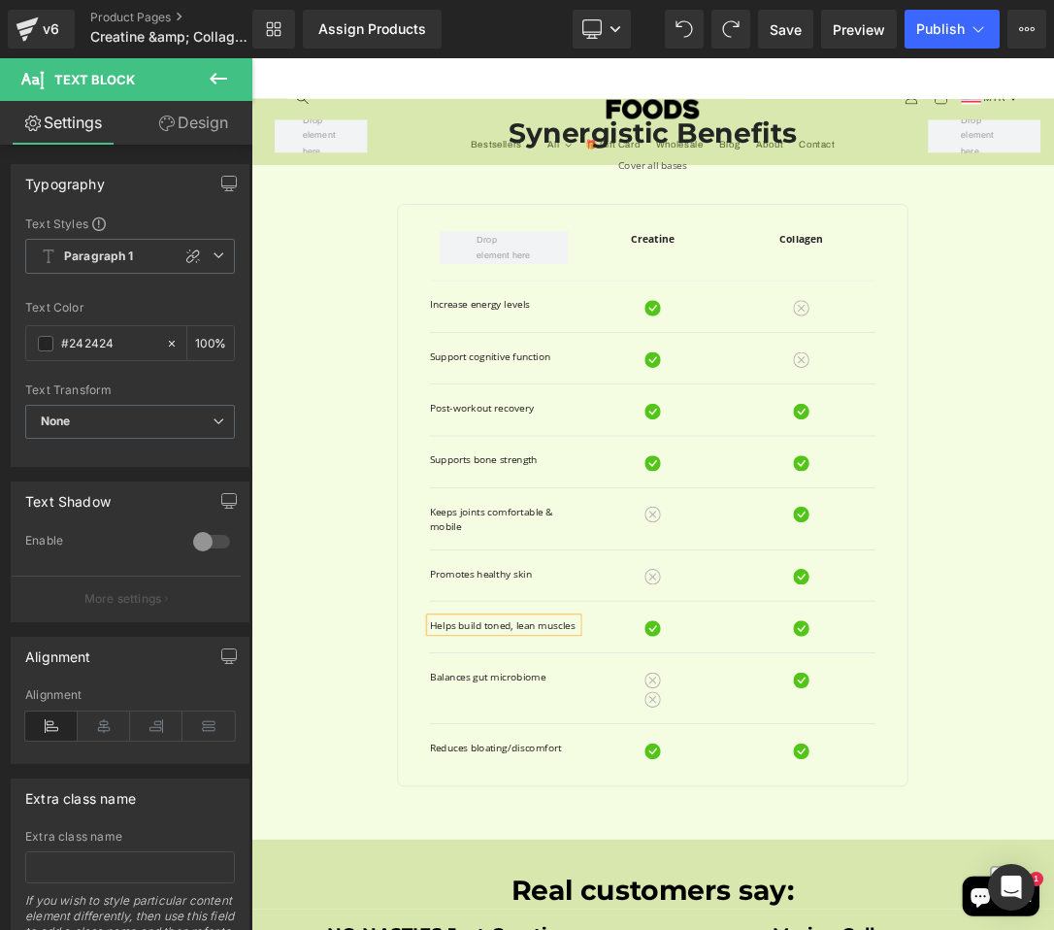
scroll to position [2101, 8]
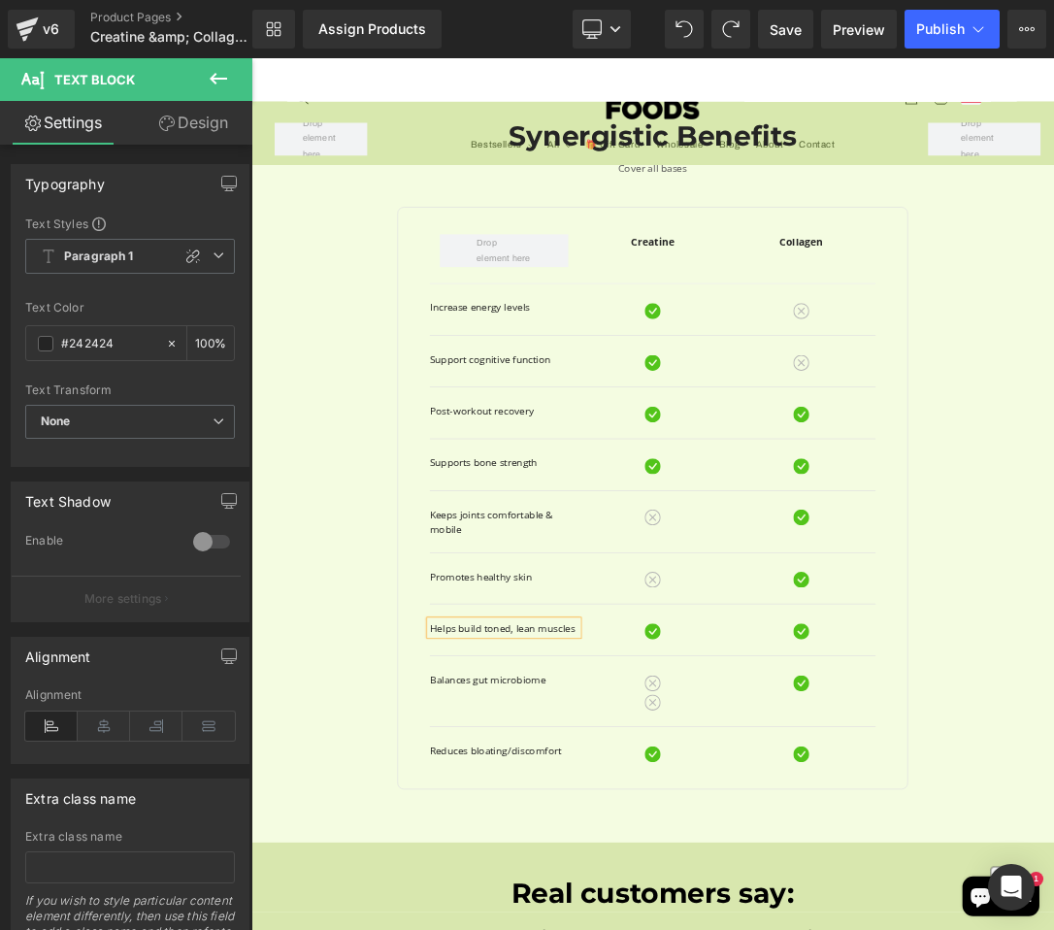
click at [1053, 710] on div "Row Synergistic Benefits Heading Cover all bases Text Block Row Creatine Text B…" at bounding box center [838, 663] width 1165 height 1084
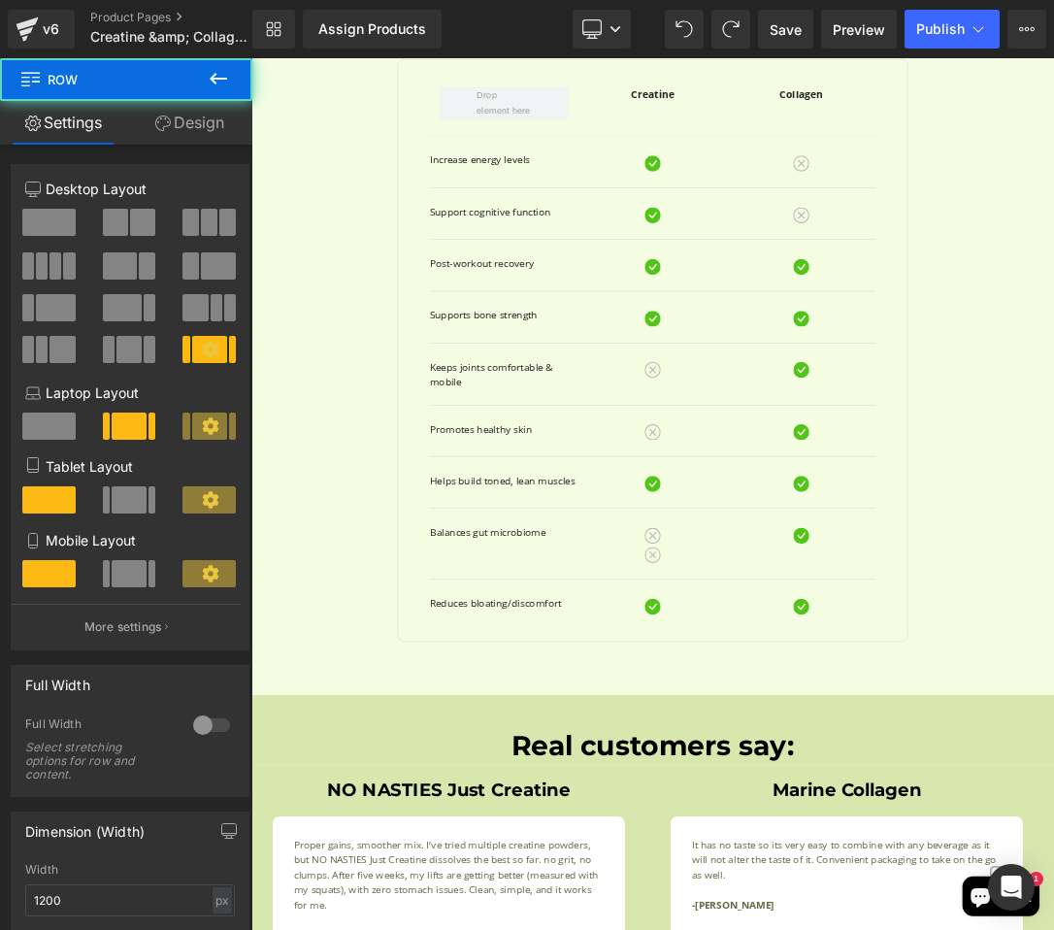
scroll to position [2381, 8]
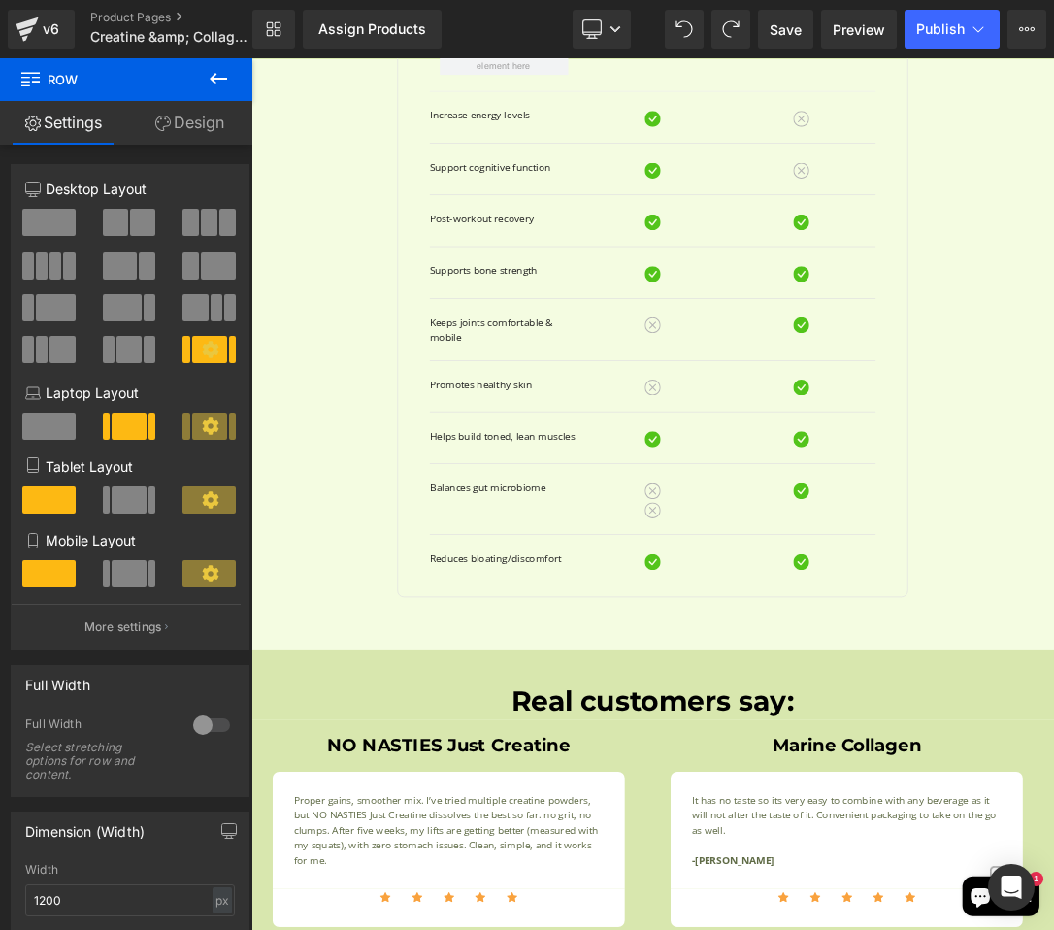
click at [663, 793] on div "Reduces bloating/discomfort Text Block" at bounding box center [621, 790] width 217 height 22
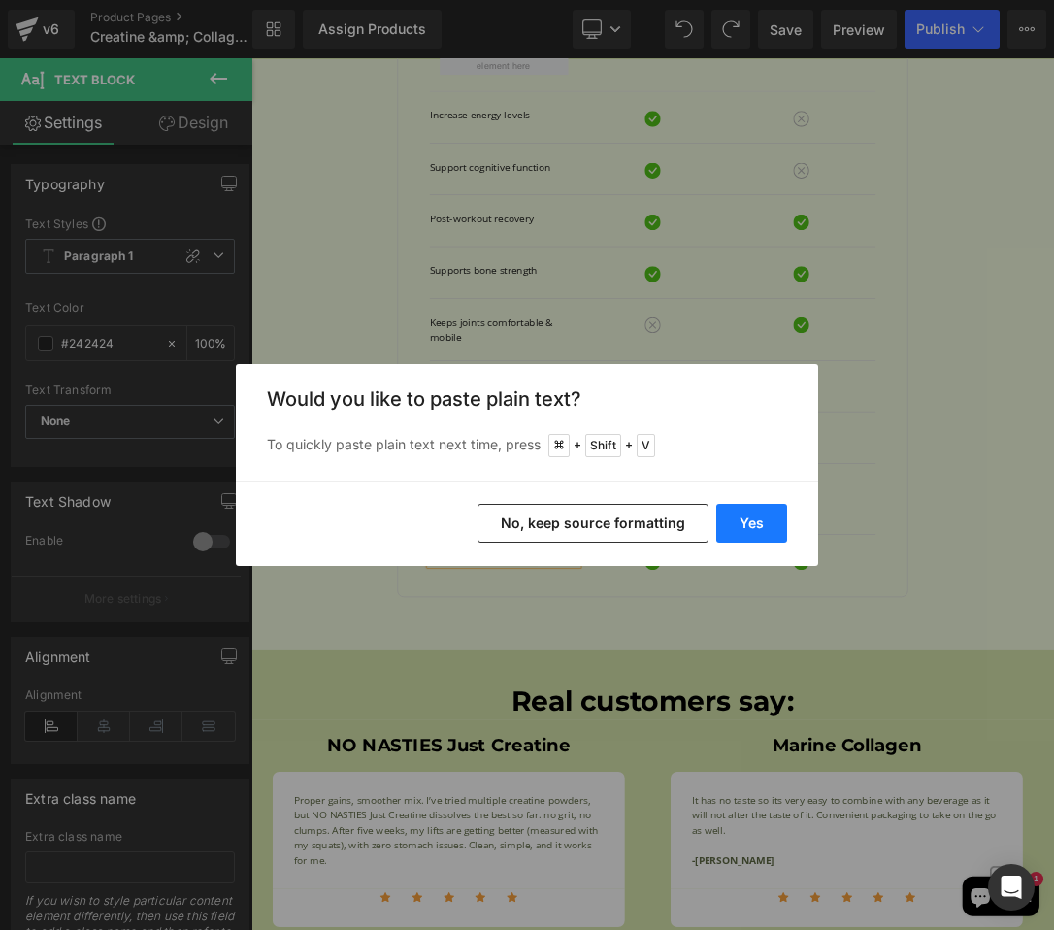
click at [745, 513] on button "Yes" at bounding box center [751, 523] width 71 height 39
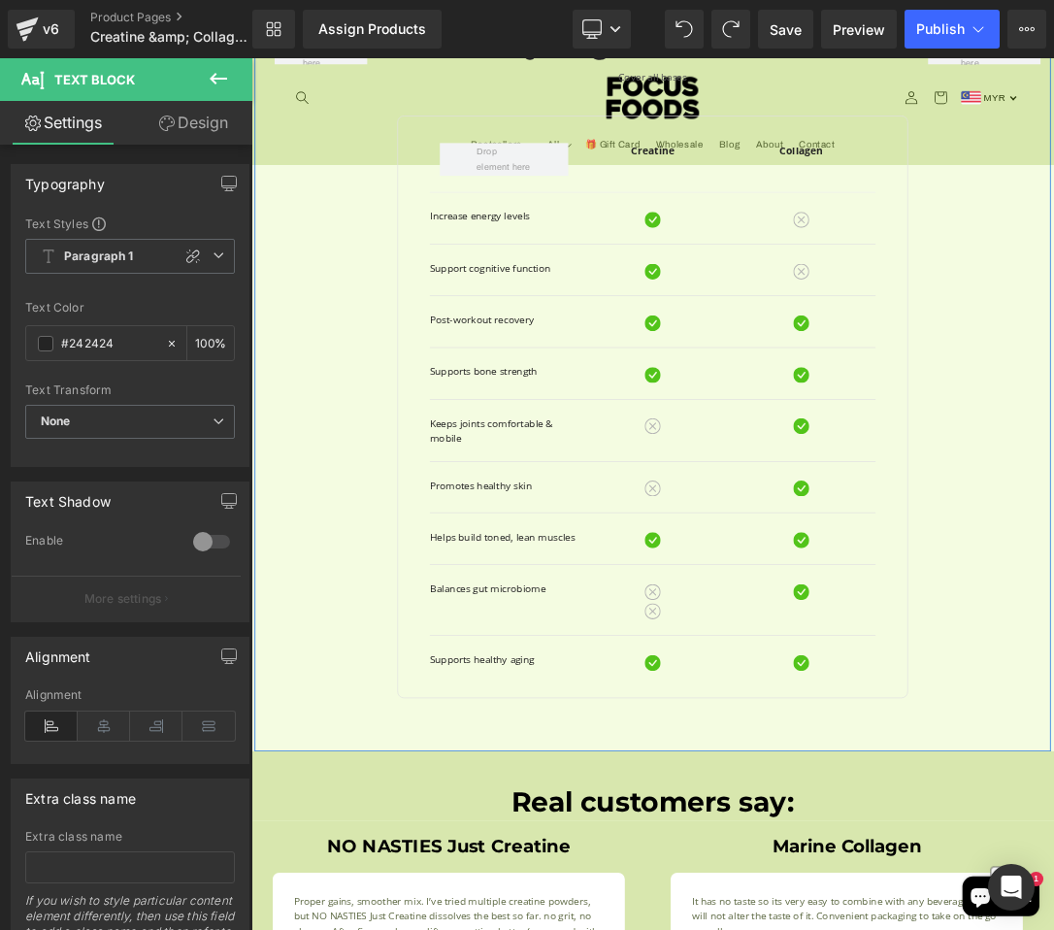
scroll to position [2209, 8]
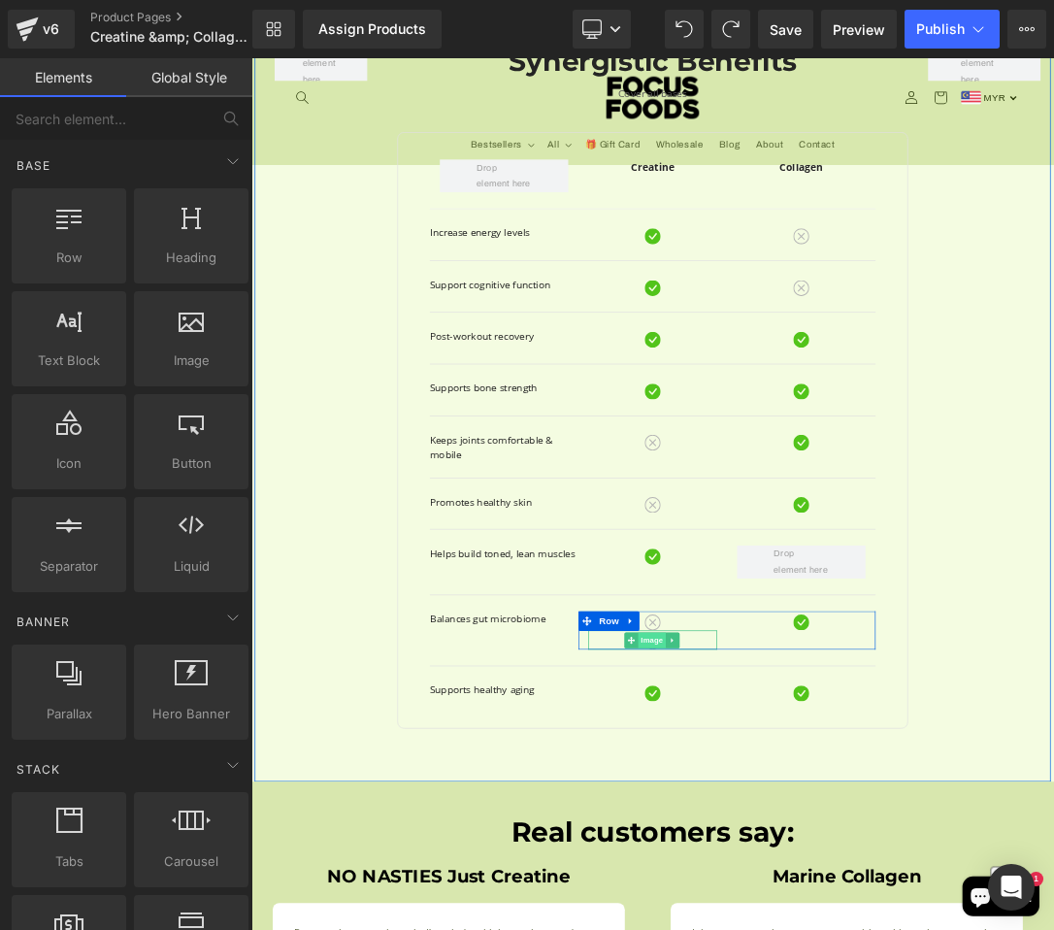
click at [824, 907] on span "Image" at bounding box center [838, 910] width 41 height 23
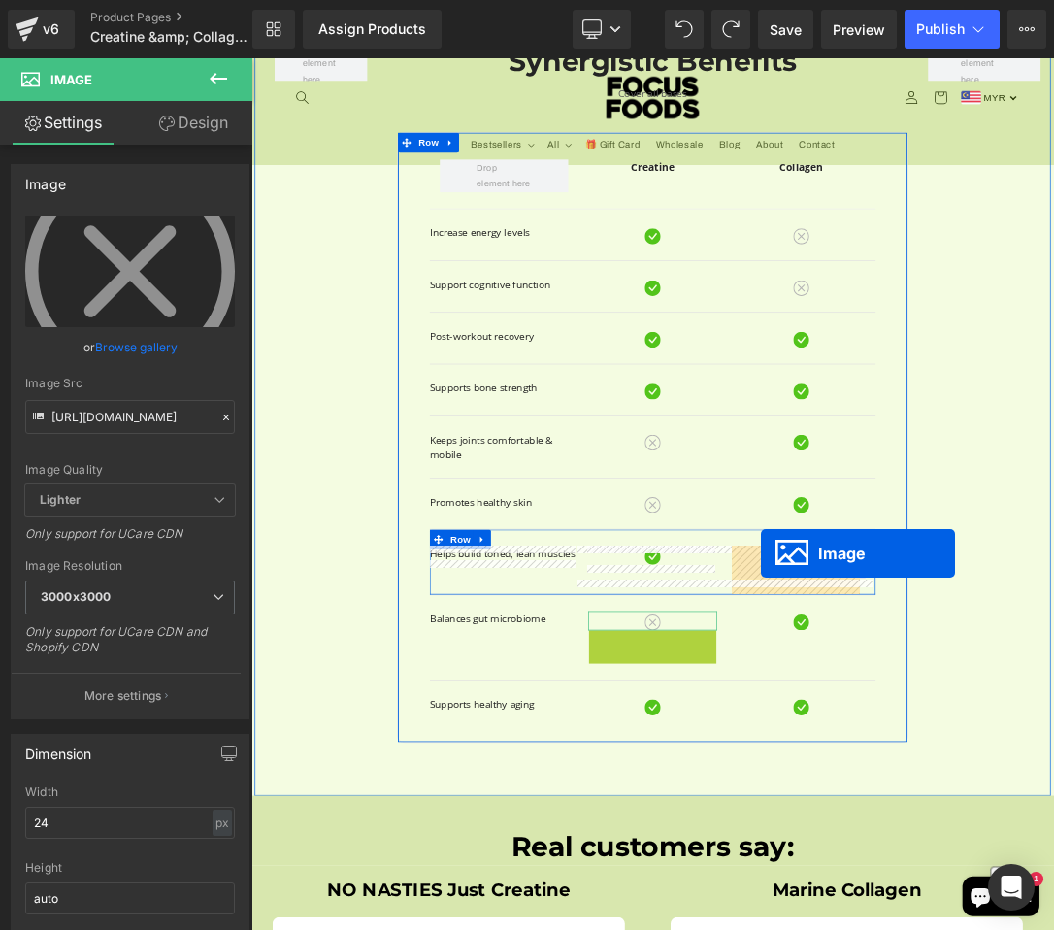
drag, startPoint x: 795, startPoint y: 909, endPoint x: 988, endPoint y: 785, distance: 229.1
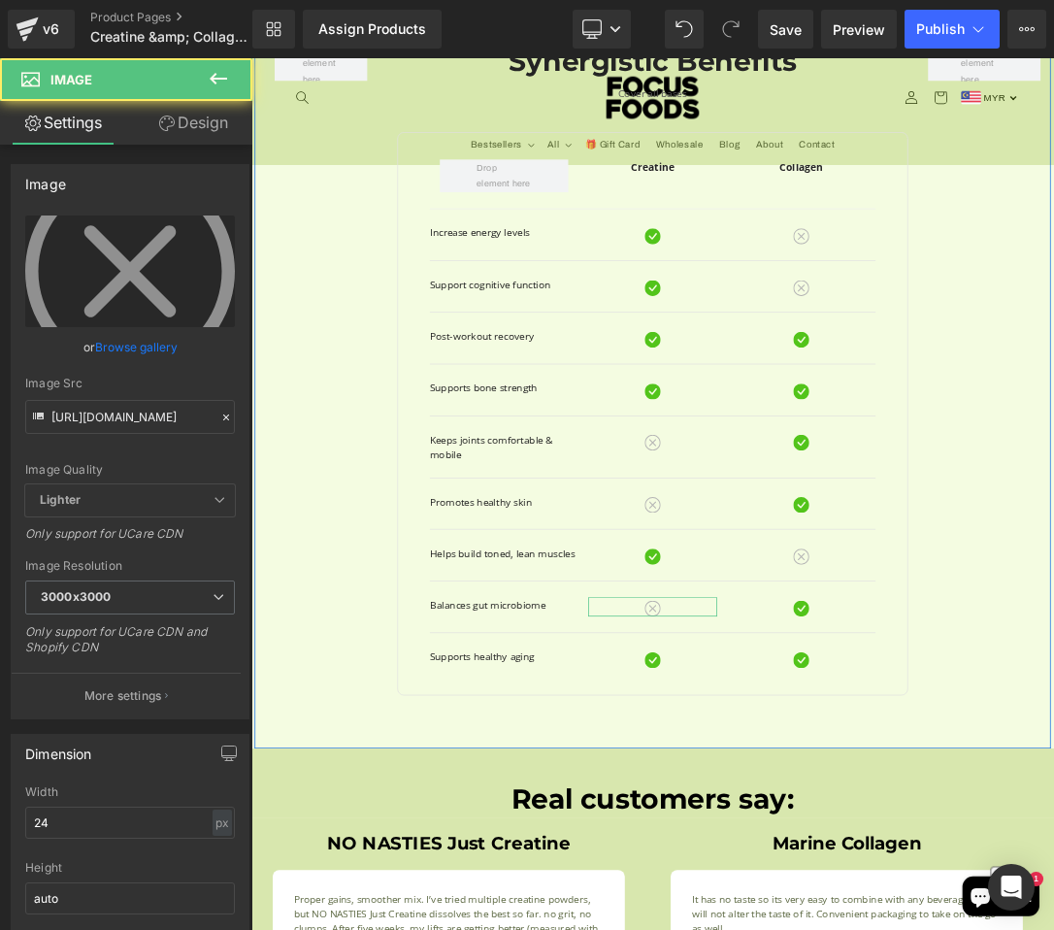
click at [1053, 782] on div "Row Synergistic Benefits Heading Cover all bases Text Block Row Creatine Text B…" at bounding box center [838, 541] width 1165 height 1056
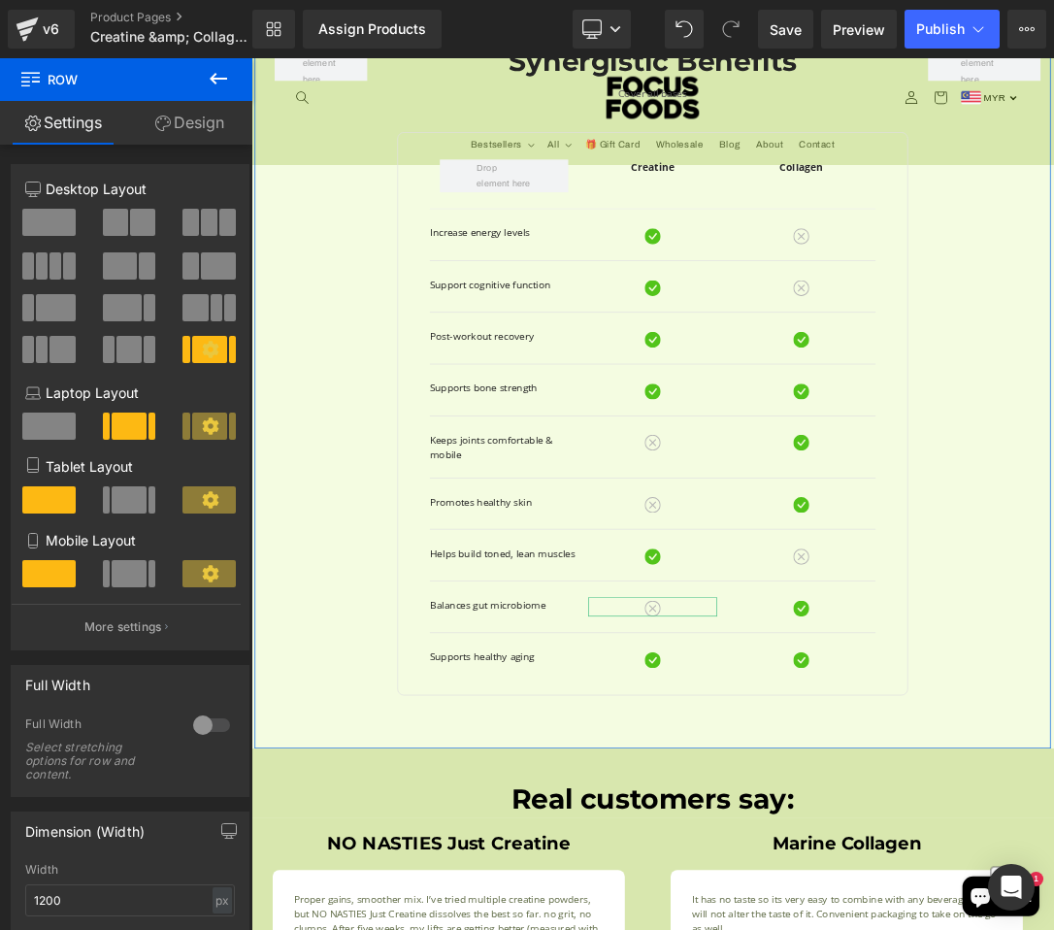
click at [1053, 782] on div "Row Synergistic Benefits Heading Cover all bases Text Block Row Creatine Text B…" at bounding box center [838, 541] width 1165 height 1056
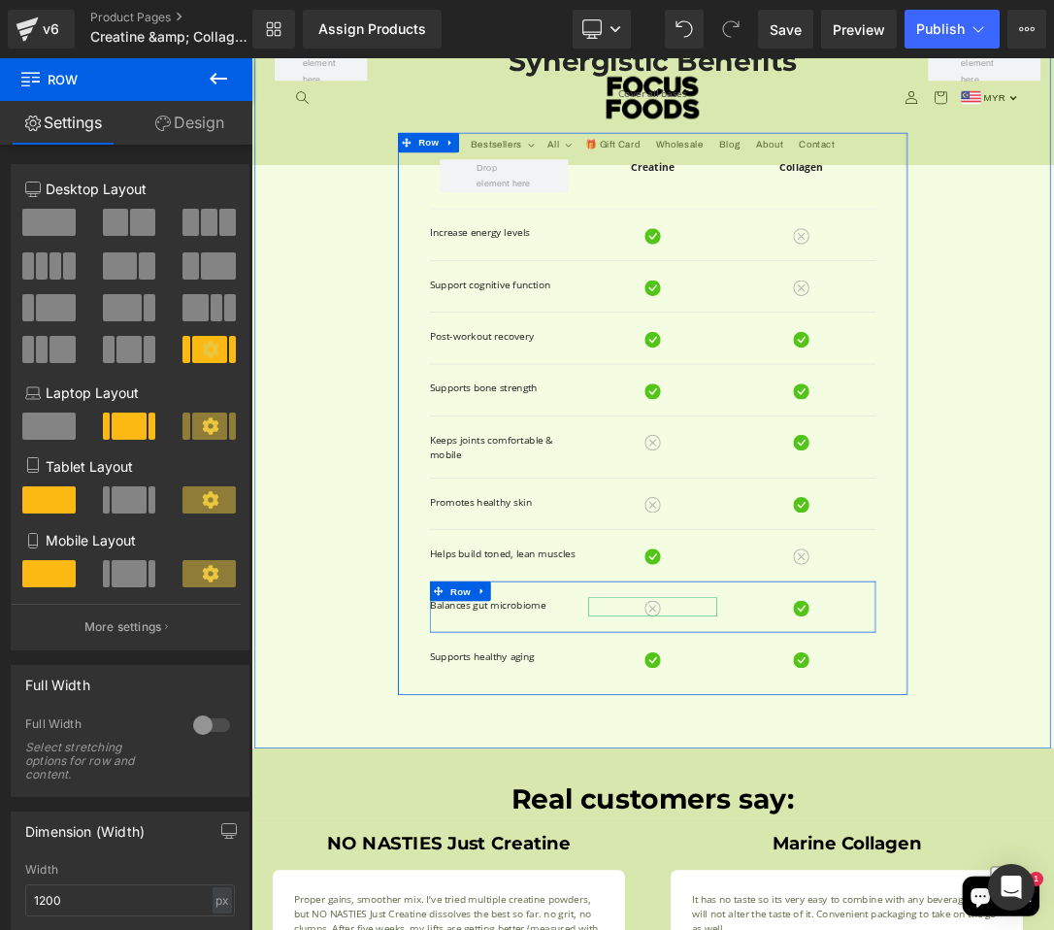
click at [722, 846] on div "Balances gut microbiome Text Block Image Image Row Row" at bounding box center [839, 862] width 652 height 76
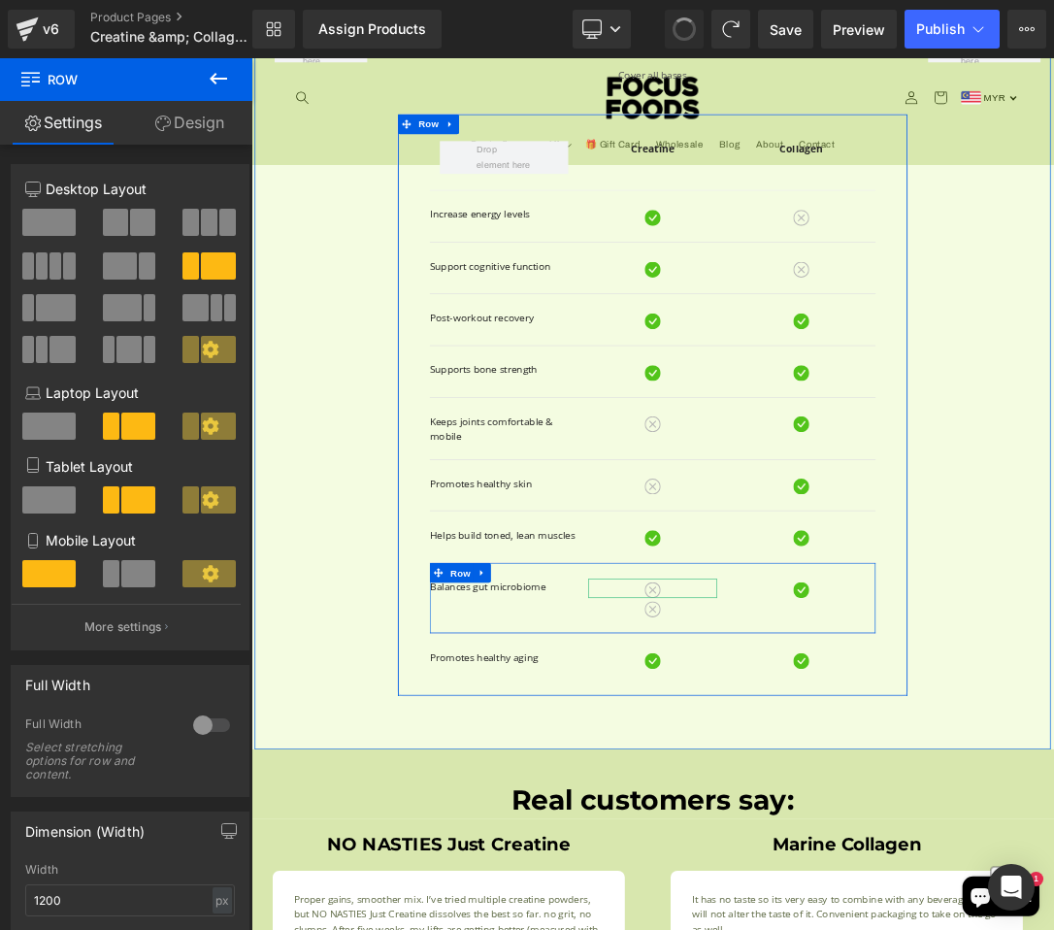
scroll to position [2217, 8]
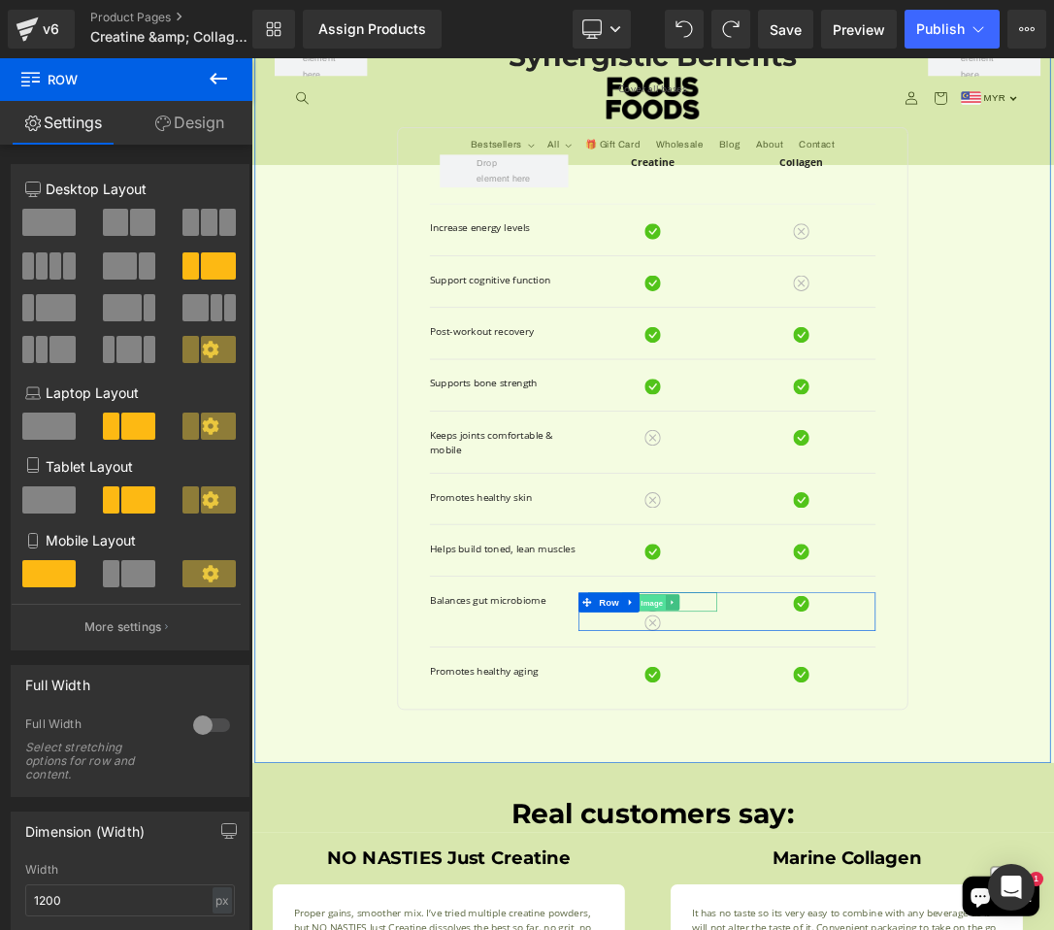
click at [828, 856] on span "Image" at bounding box center [838, 854] width 41 height 23
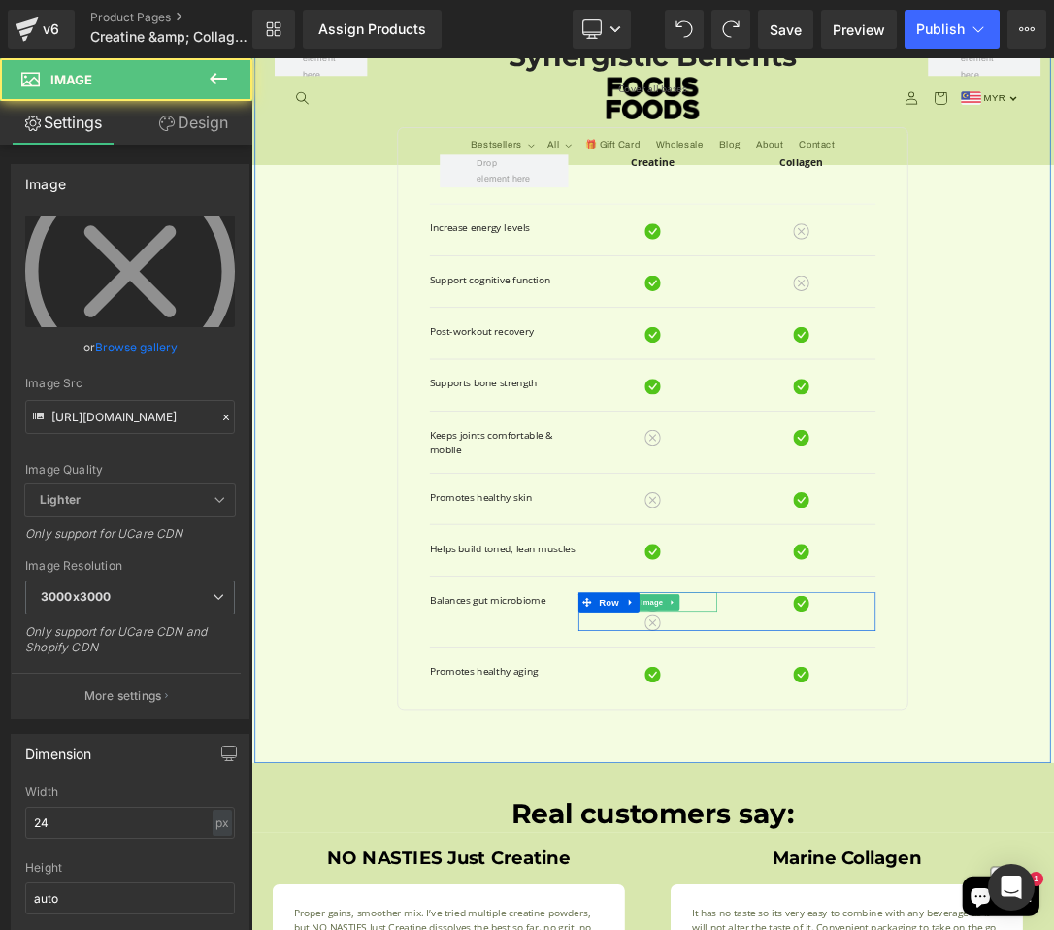
click at [884, 845] on div at bounding box center [839, 854] width 188 height 28
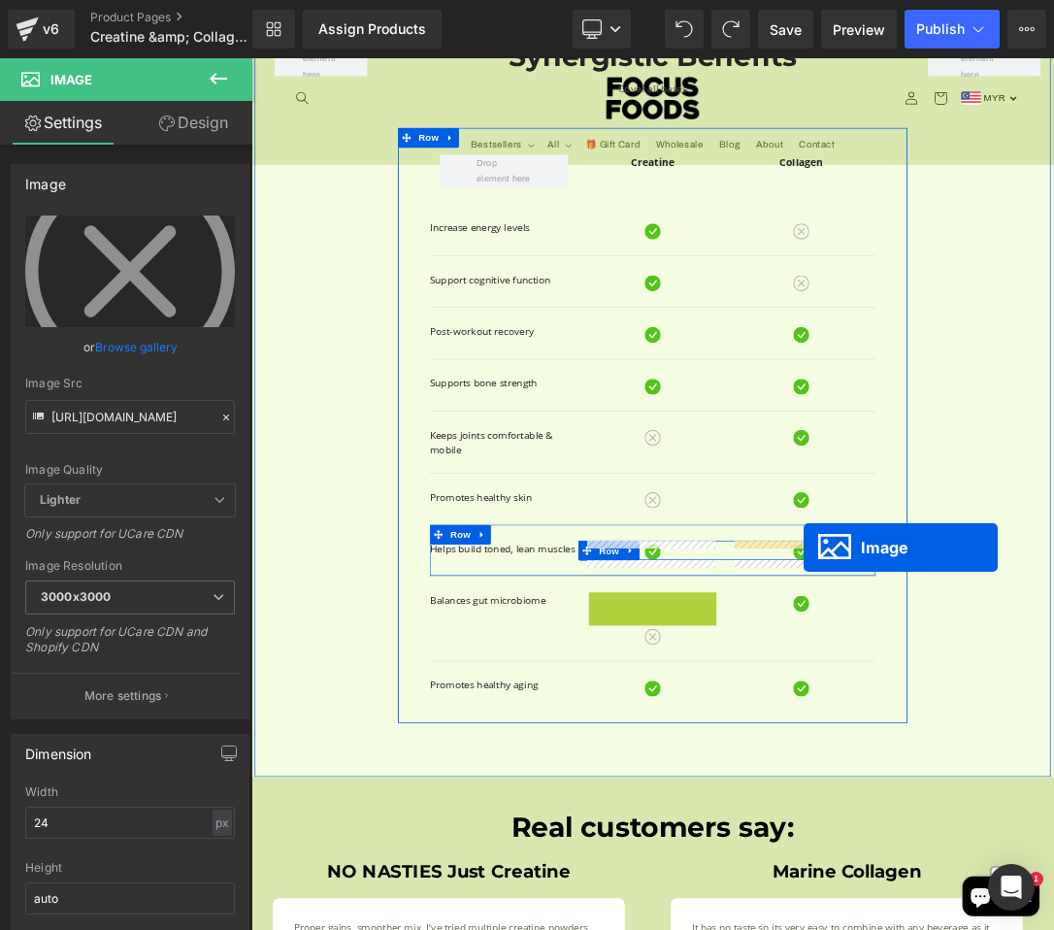
drag, startPoint x: 821, startPoint y: 855, endPoint x: 1051, endPoint y: 774, distance: 244.1
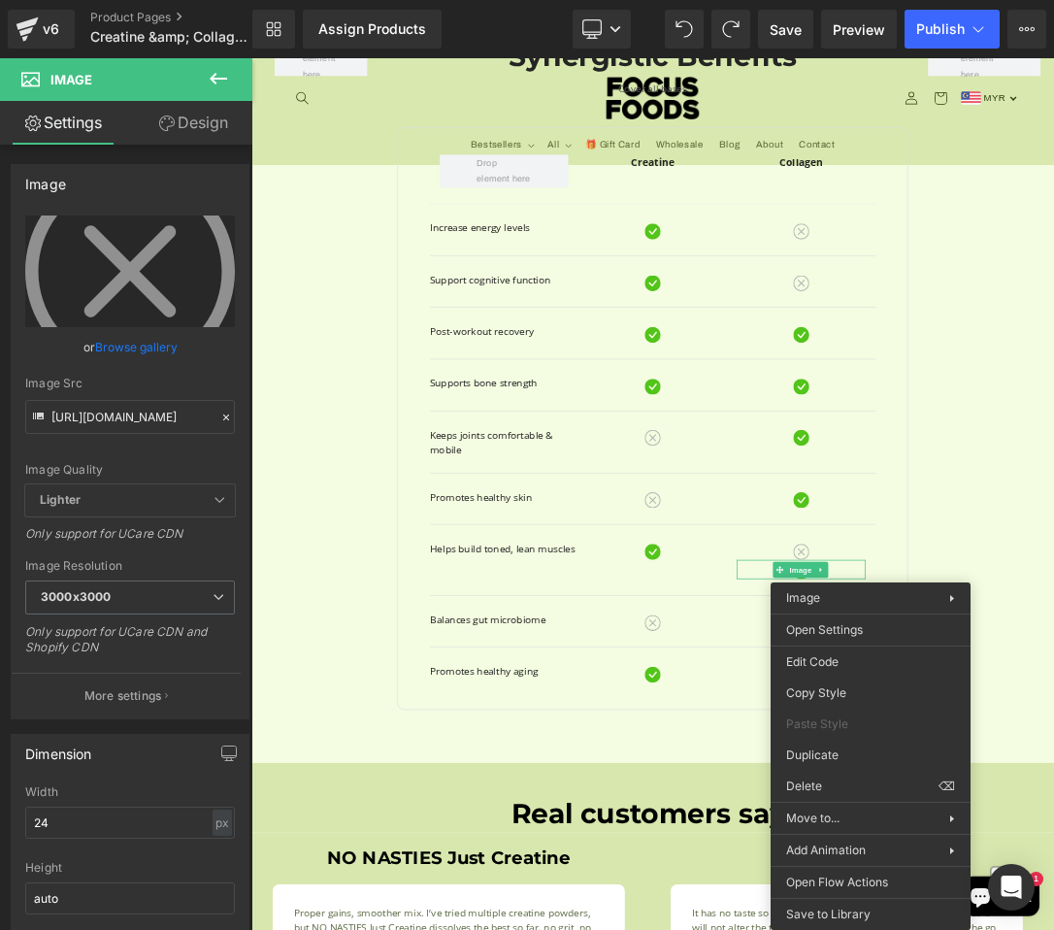
drag, startPoint x: 1085, startPoint y: 838, endPoint x: 1104, endPoint y: 1111, distance: 274.3
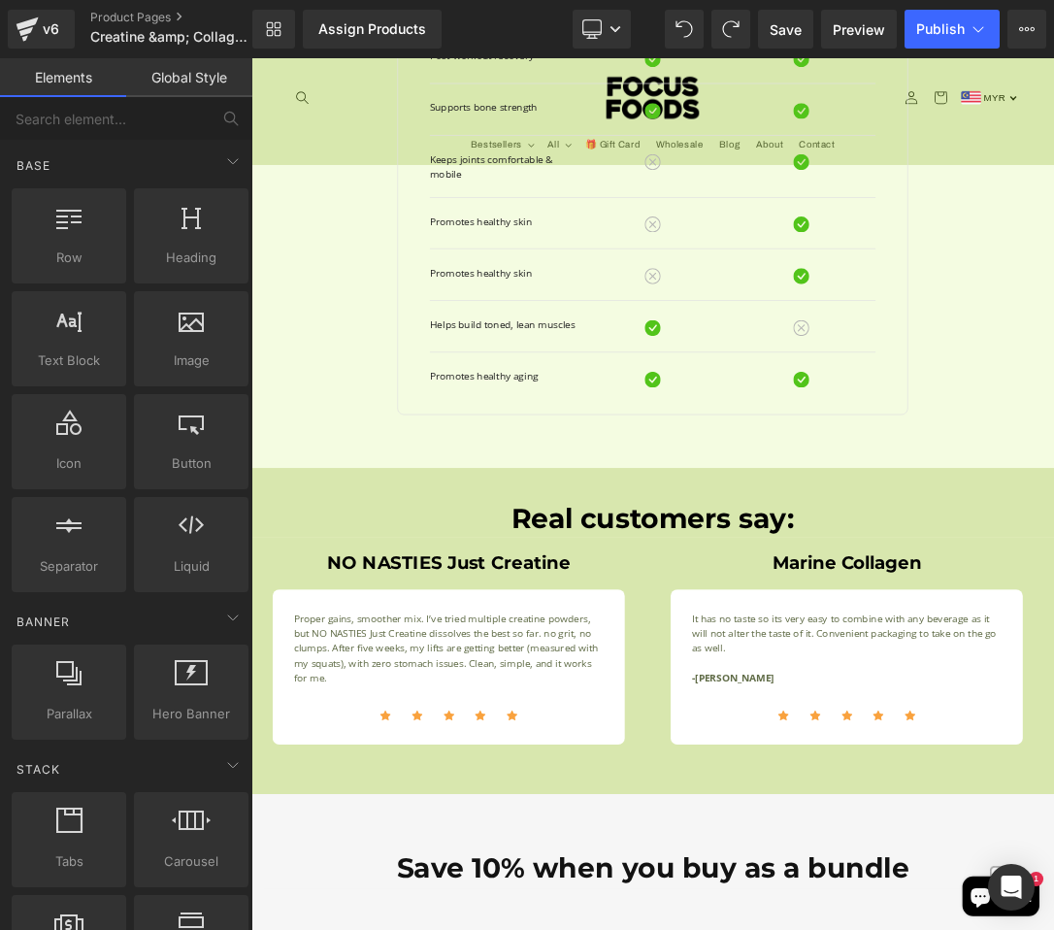
scroll to position [2508, 8]
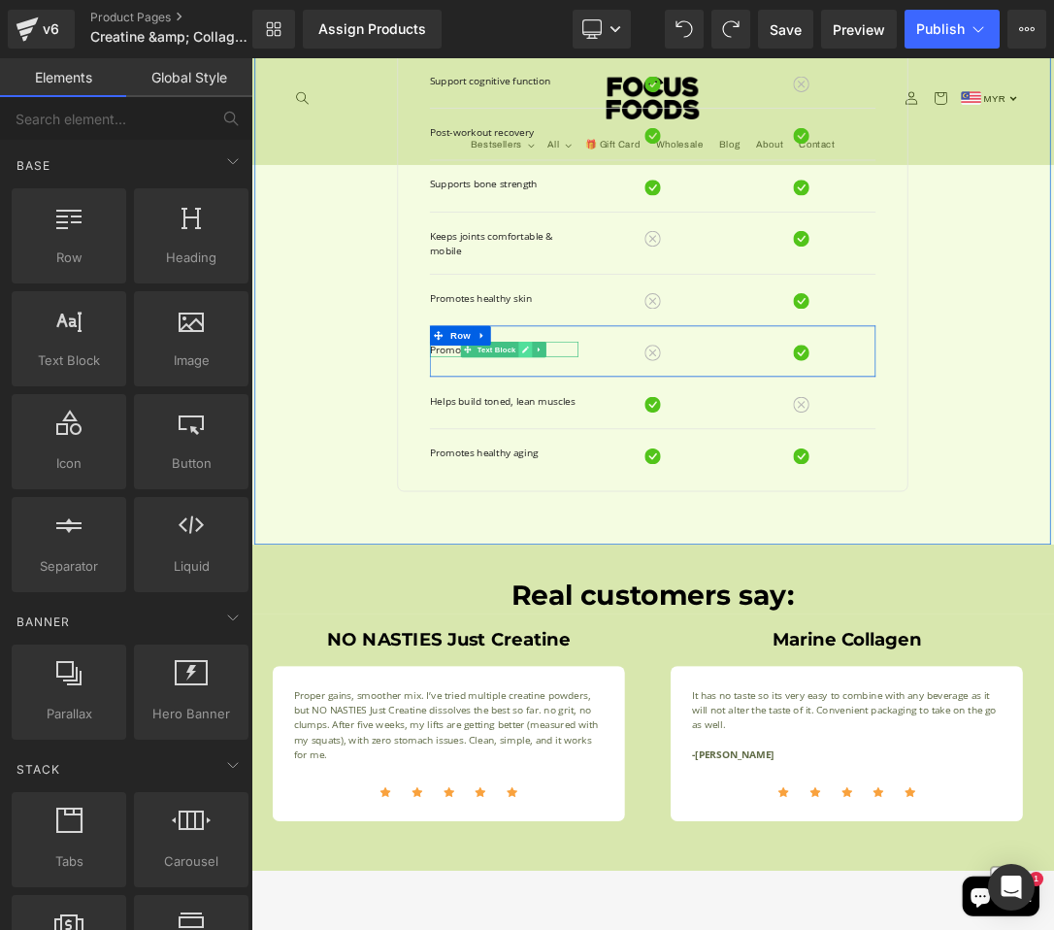
click at [643, 480] on link at bounding box center [653, 484] width 20 height 23
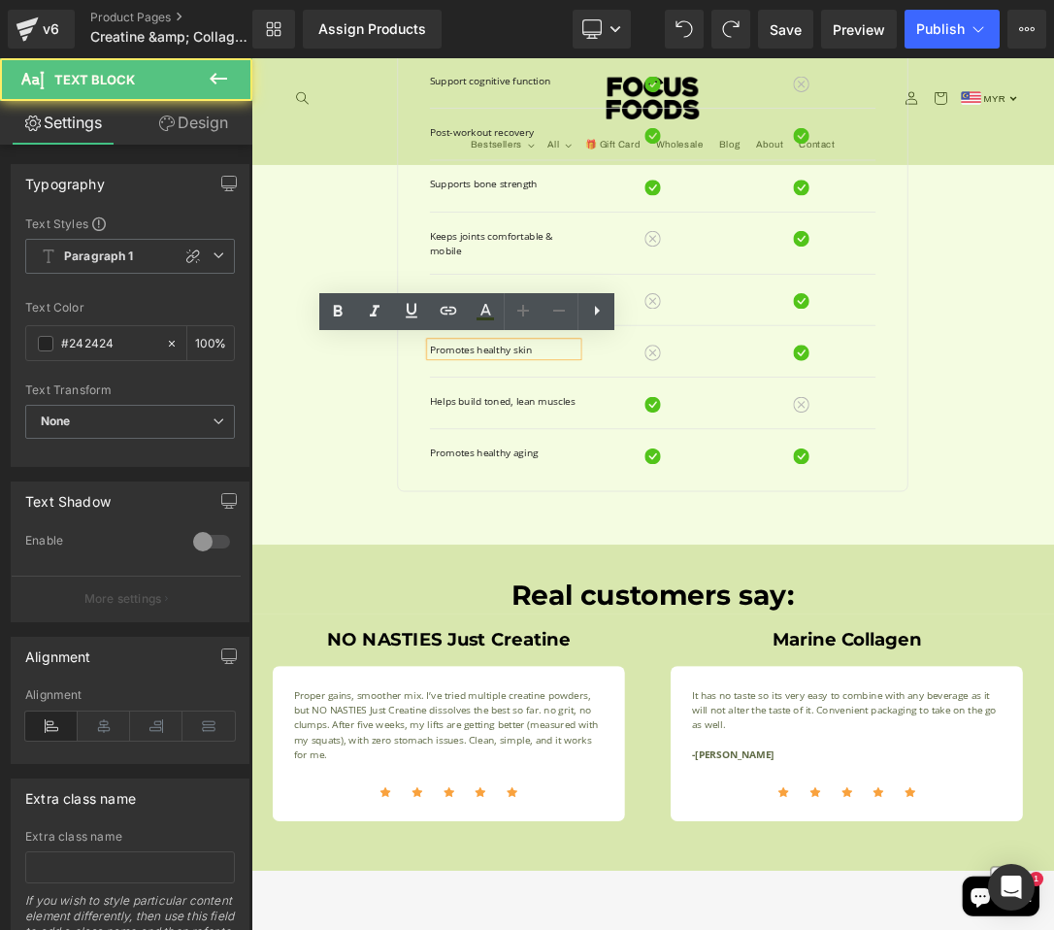
click at [678, 490] on p "Promotes healthy skin" at bounding box center [621, 484] width 217 height 22
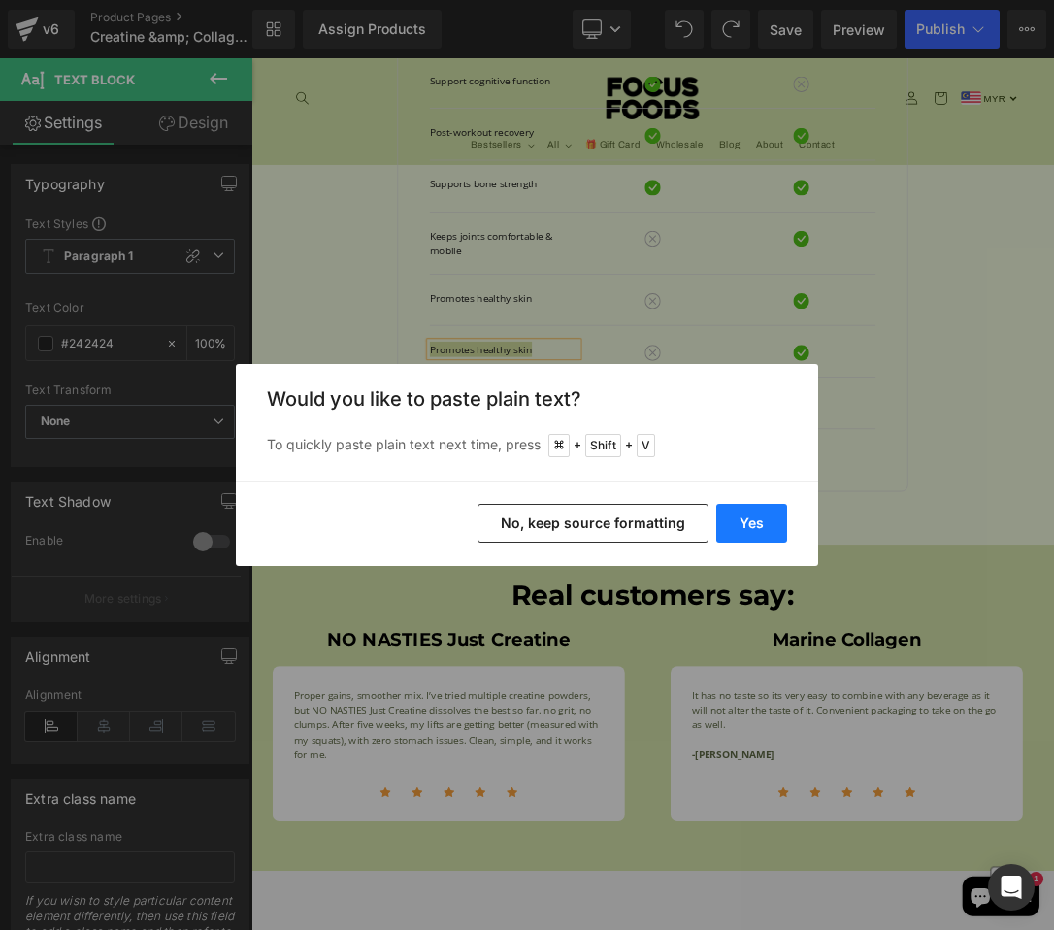
click at [745, 533] on button "Yes" at bounding box center [751, 523] width 71 height 39
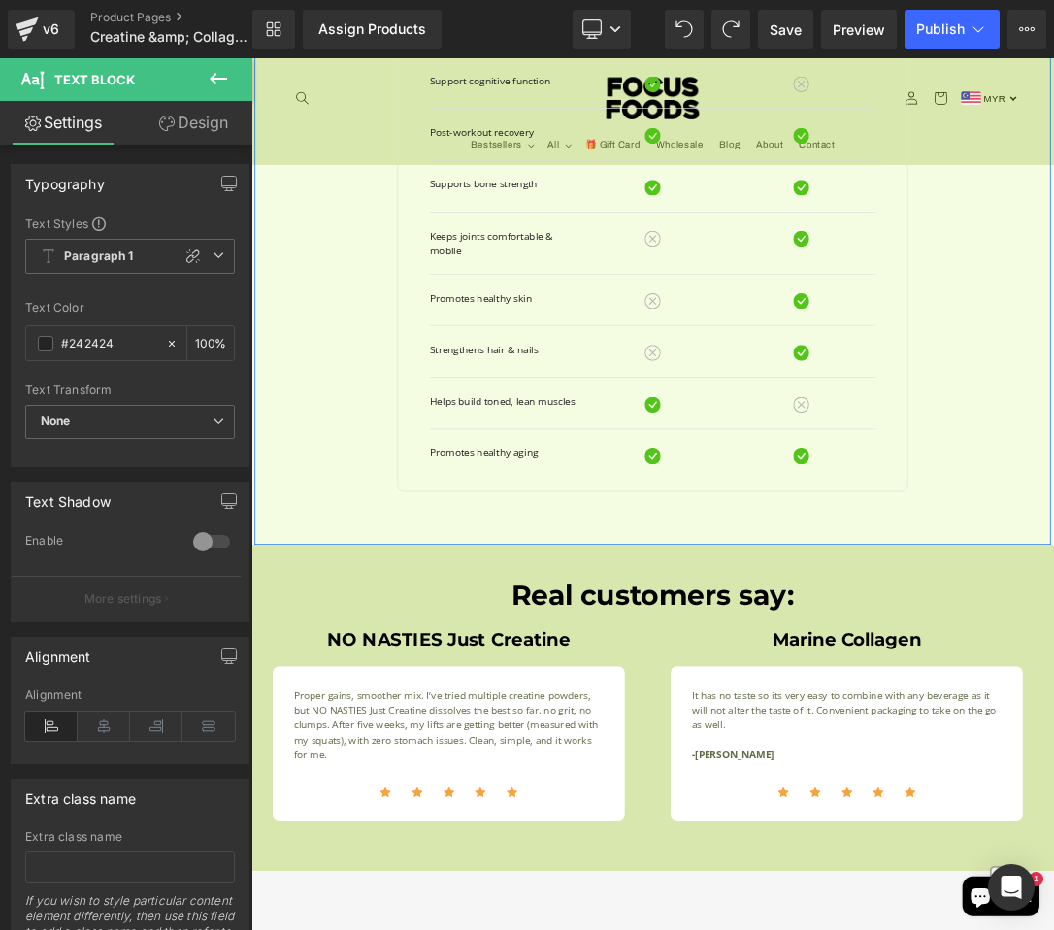
click at [1053, 594] on div "Row Synergistic Benefits Heading Cover all bases Text Block Row Creatine Text B…" at bounding box center [838, 242] width 1165 height 1056
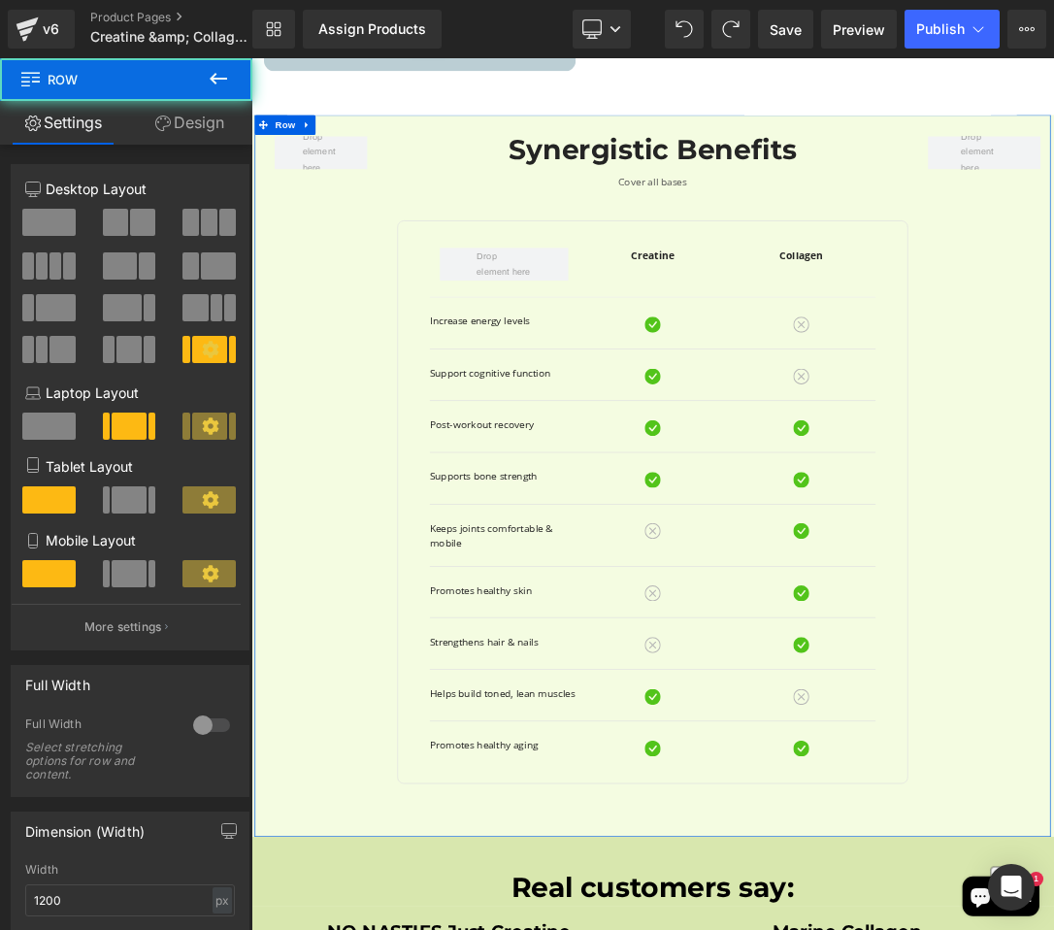
scroll to position [2137, 8]
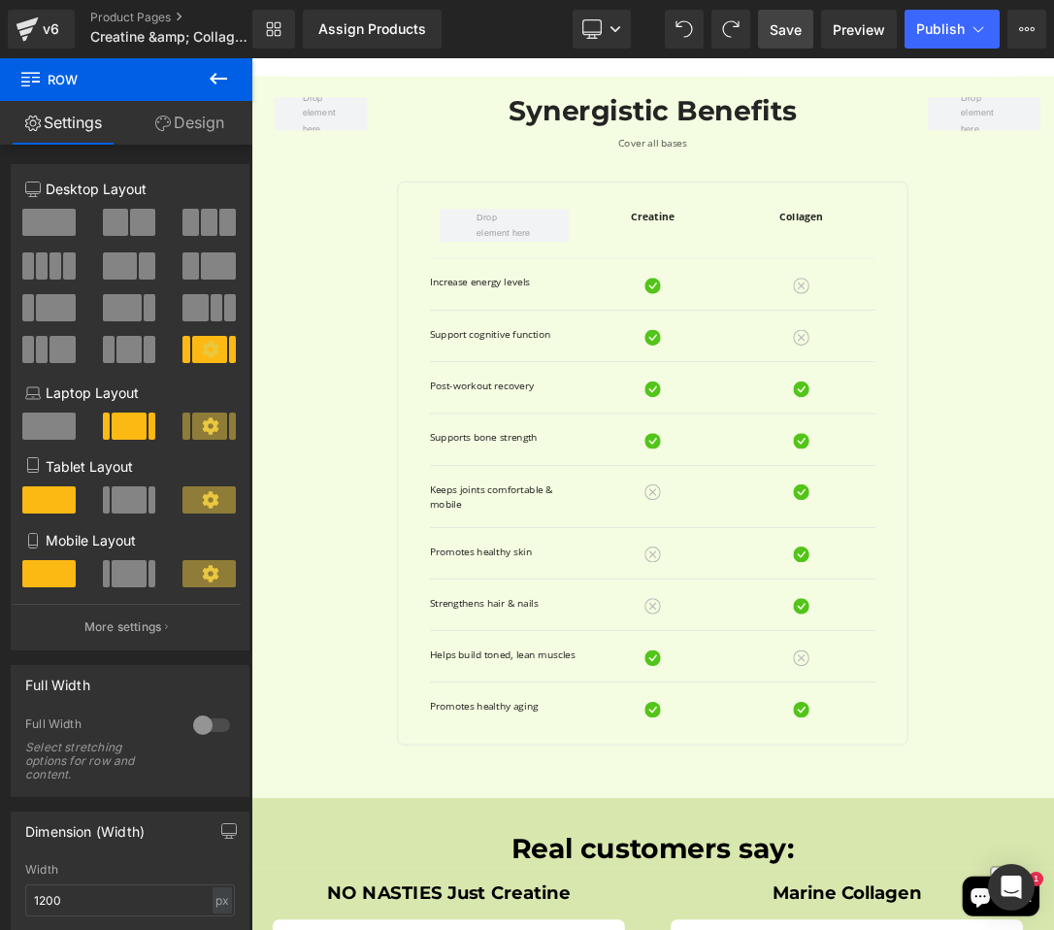
click at [804, 43] on link "Save" at bounding box center [785, 29] width 55 height 39
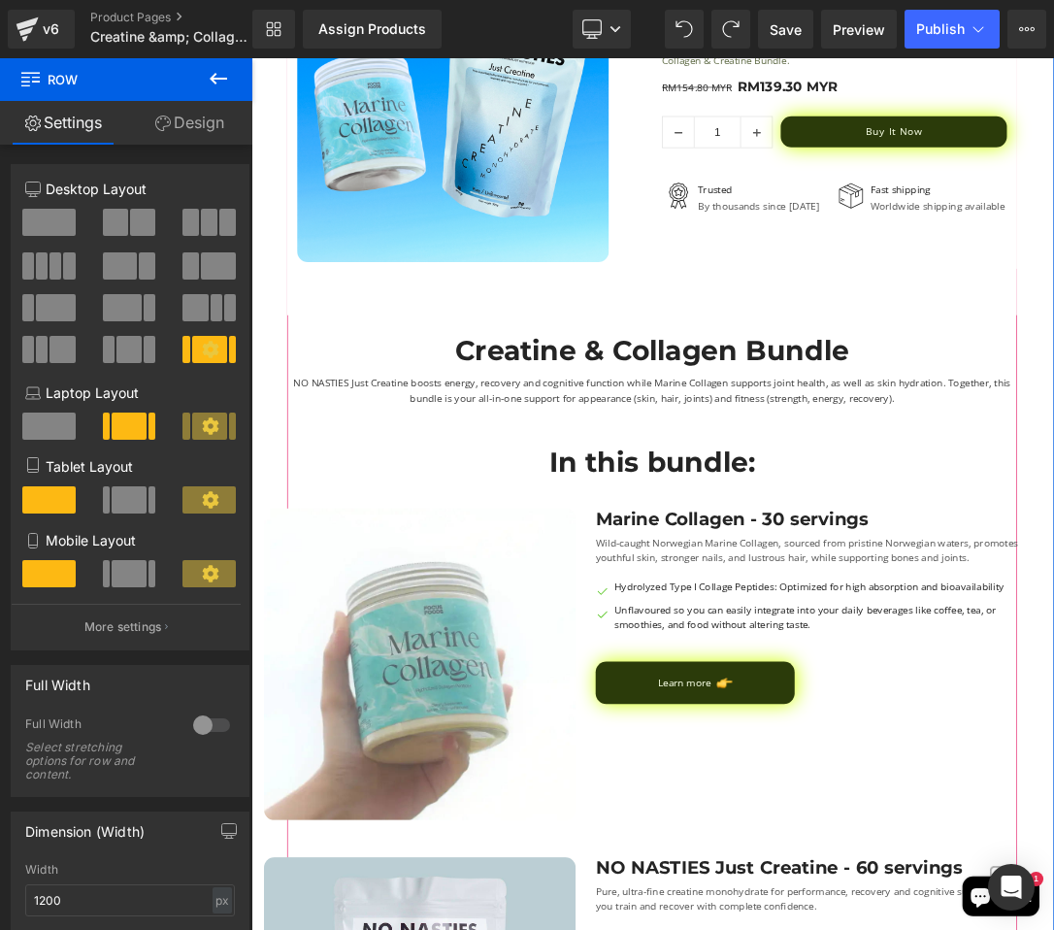
scroll to position [0, 8]
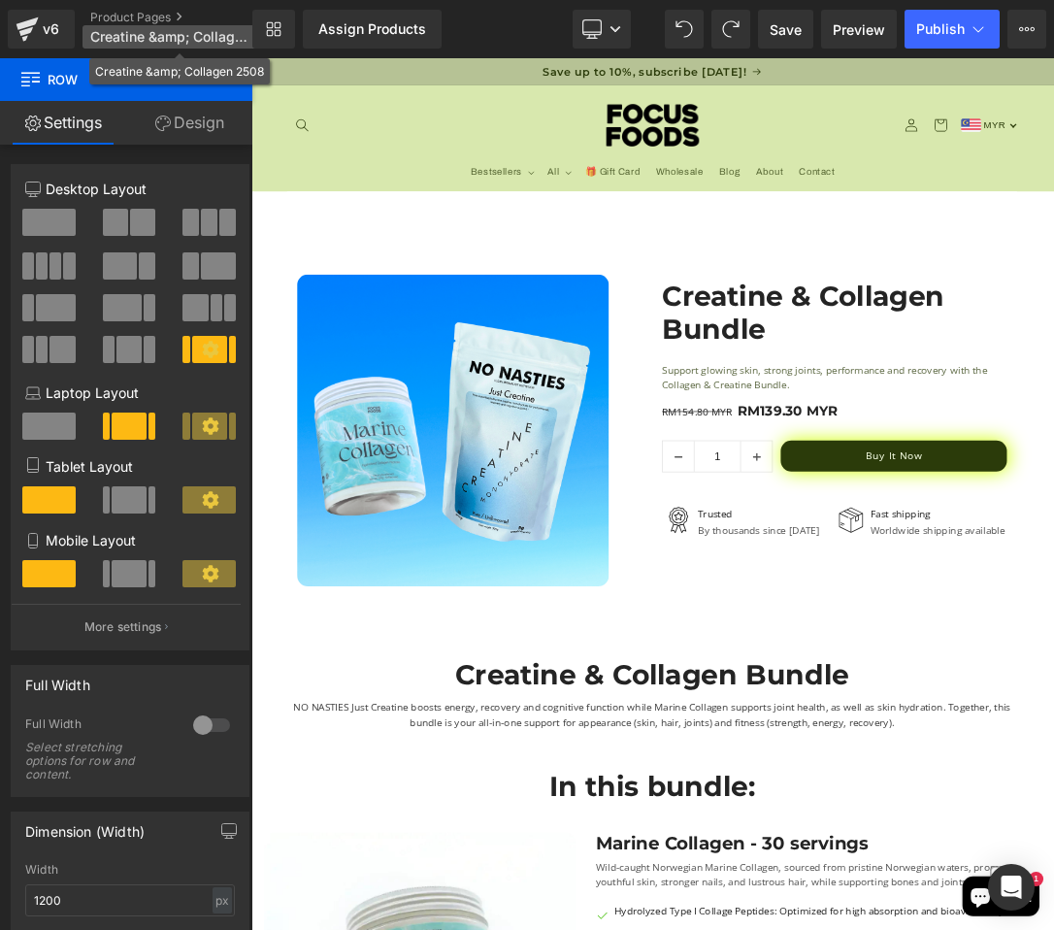
click at [223, 32] on span "Creatine &amp; Collagen 2508" at bounding box center [168, 37] width 157 height 16
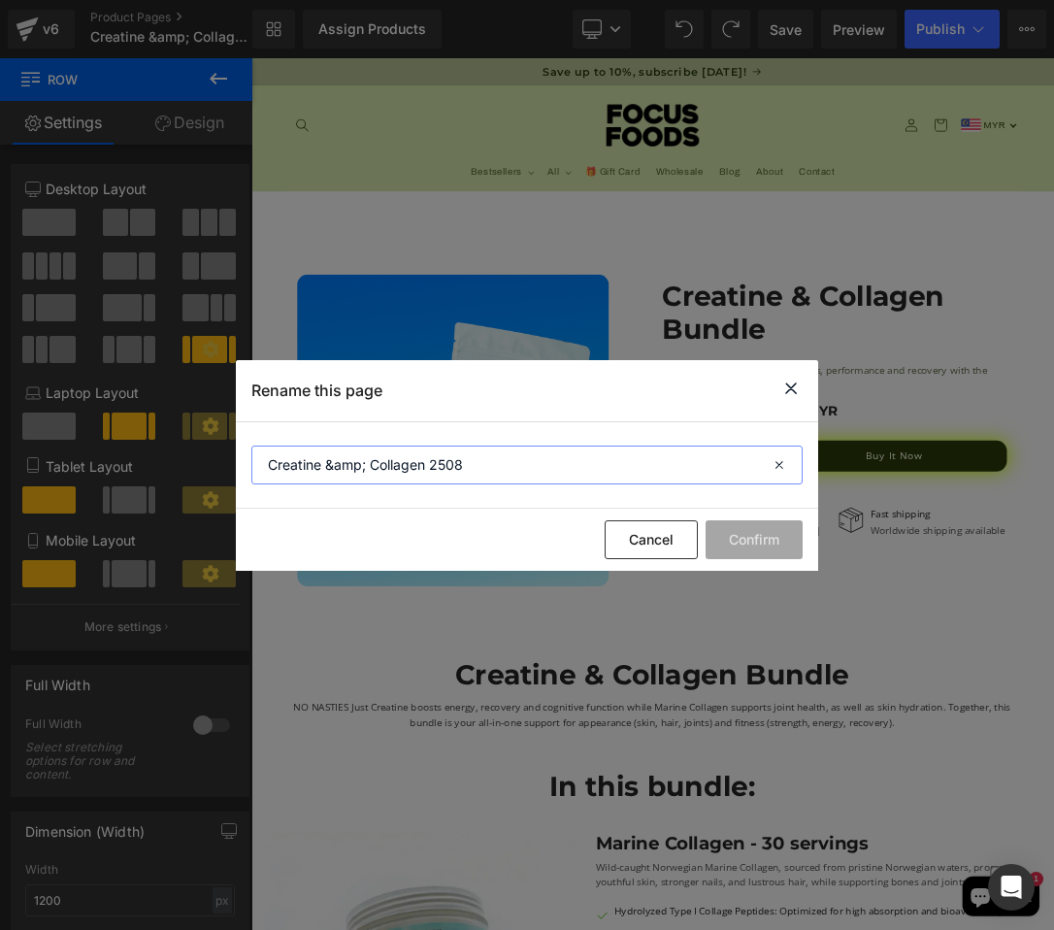
drag, startPoint x: 363, startPoint y: 469, endPoint x: 324, endPoint y: 471, distance: 38.9
click at [324, 471] on input "Creatine &amp; Collagen 2508" at bounding box center [526, 465] width 551 height 39
type input "Creatine and Collagen 2508"
click at [759, 553] on button "Confirm" at bounding box center [754, 539] width 97 height 39
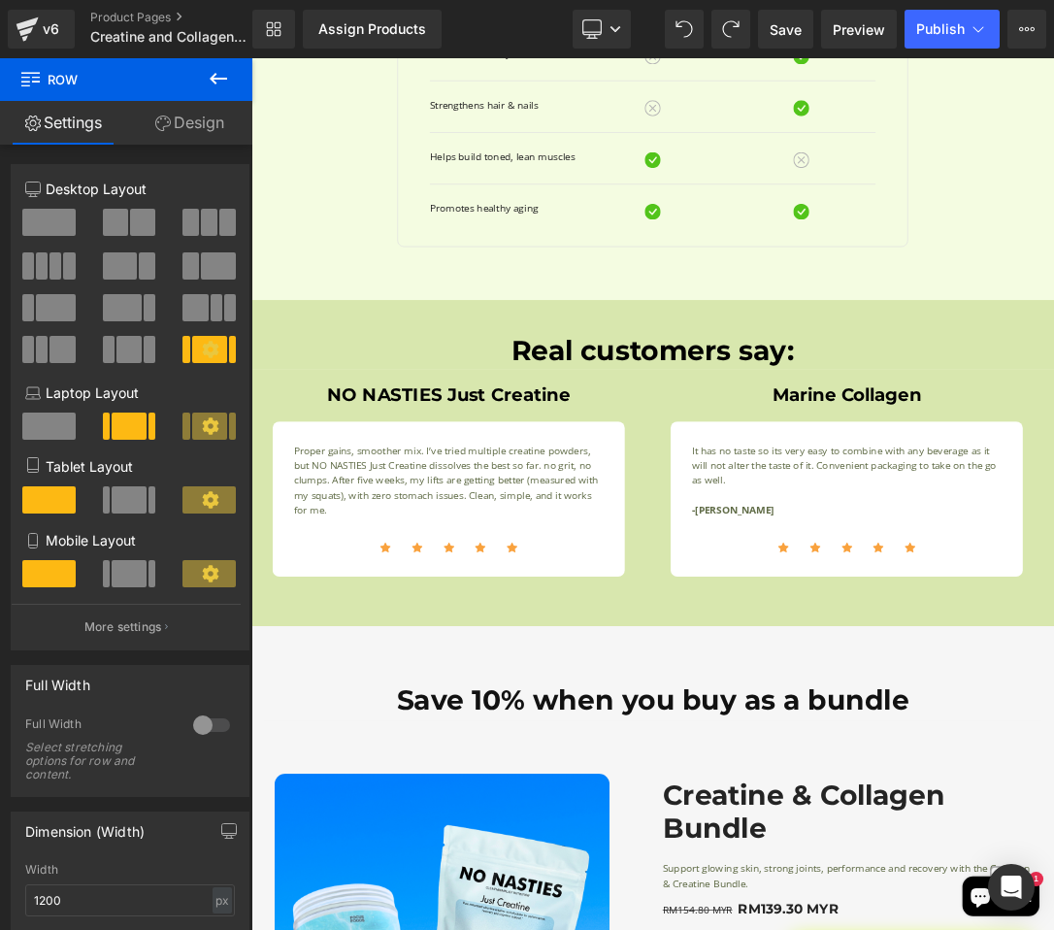
scroll to position [2882, 8]
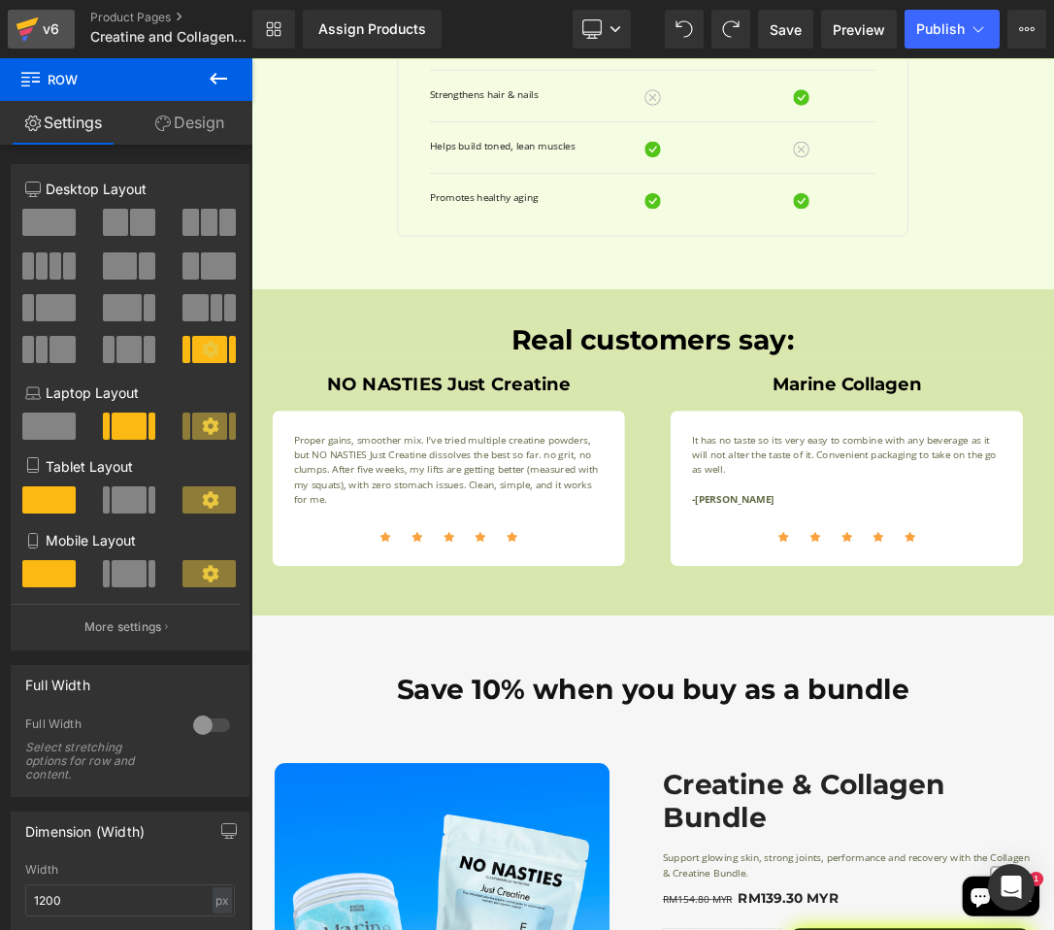
click at [27, 26] on icon at bounding box center [28, 23] width 22 height 13
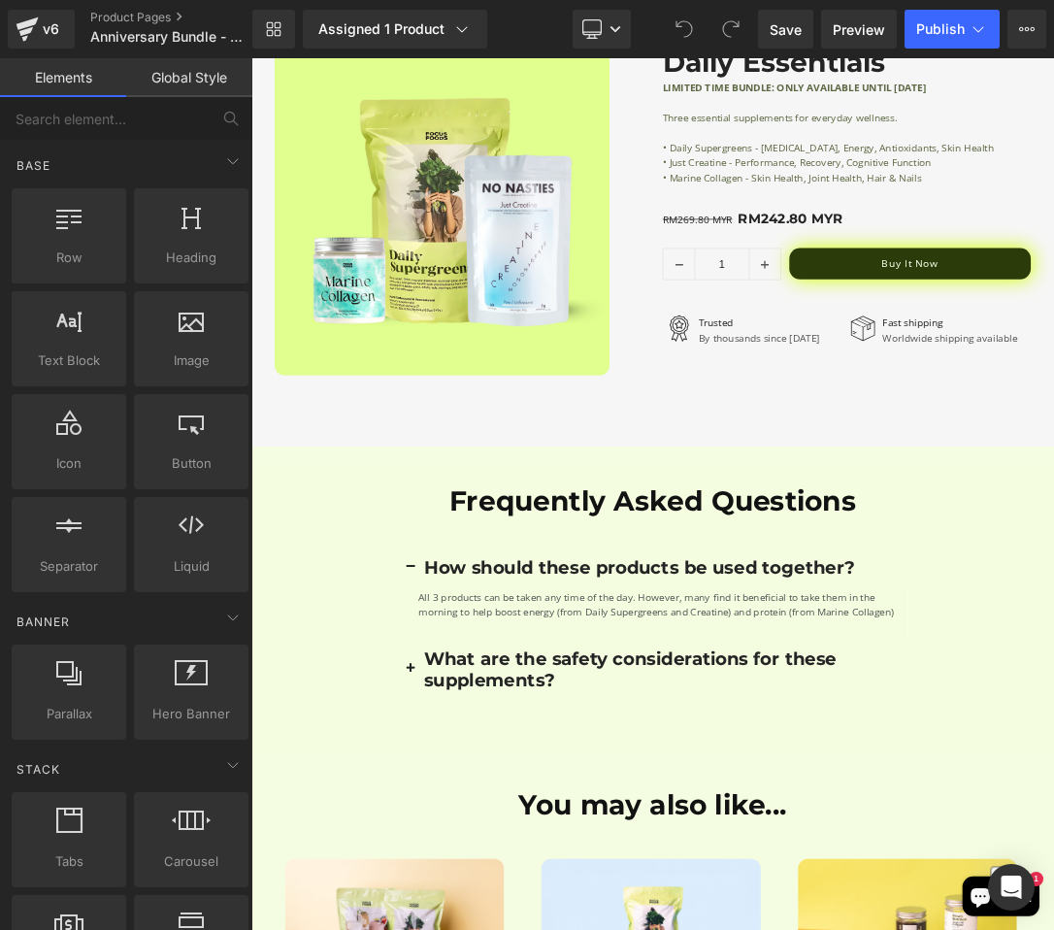
scroll to position [3533, 0]
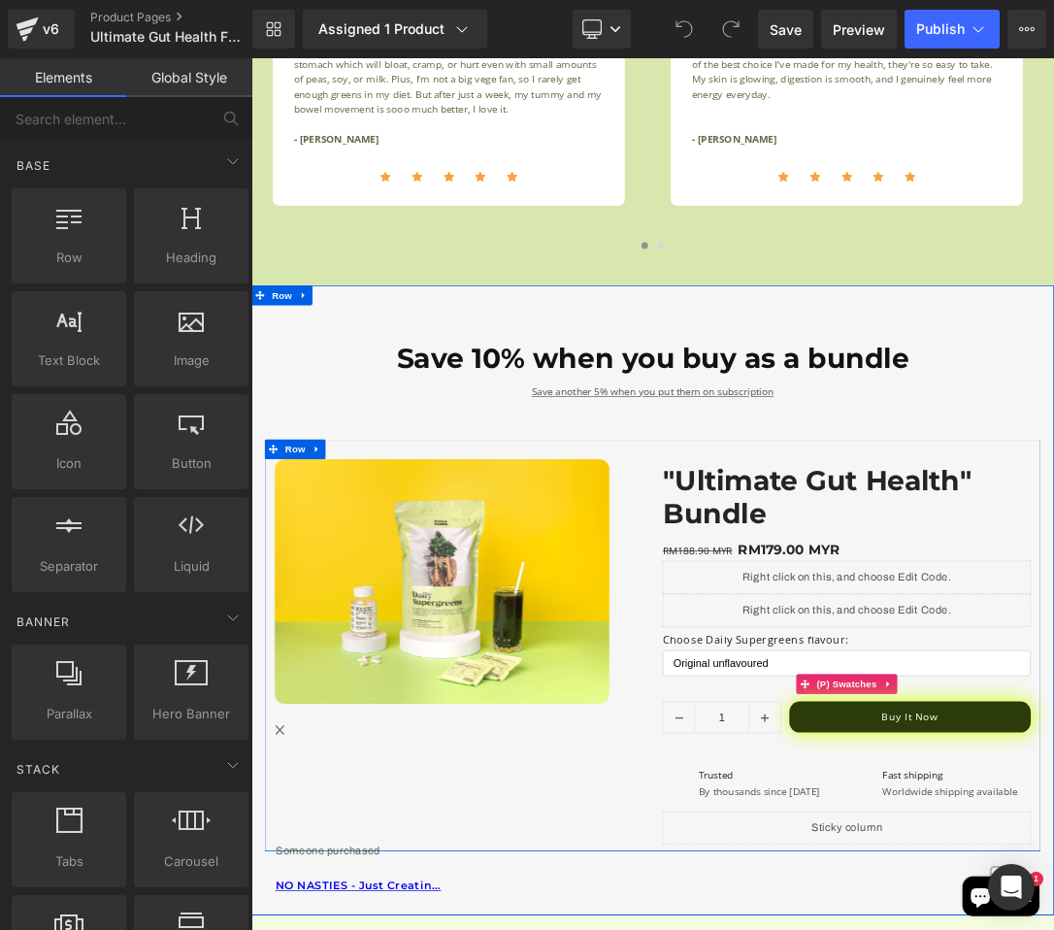
scroll to position [3757, 0]
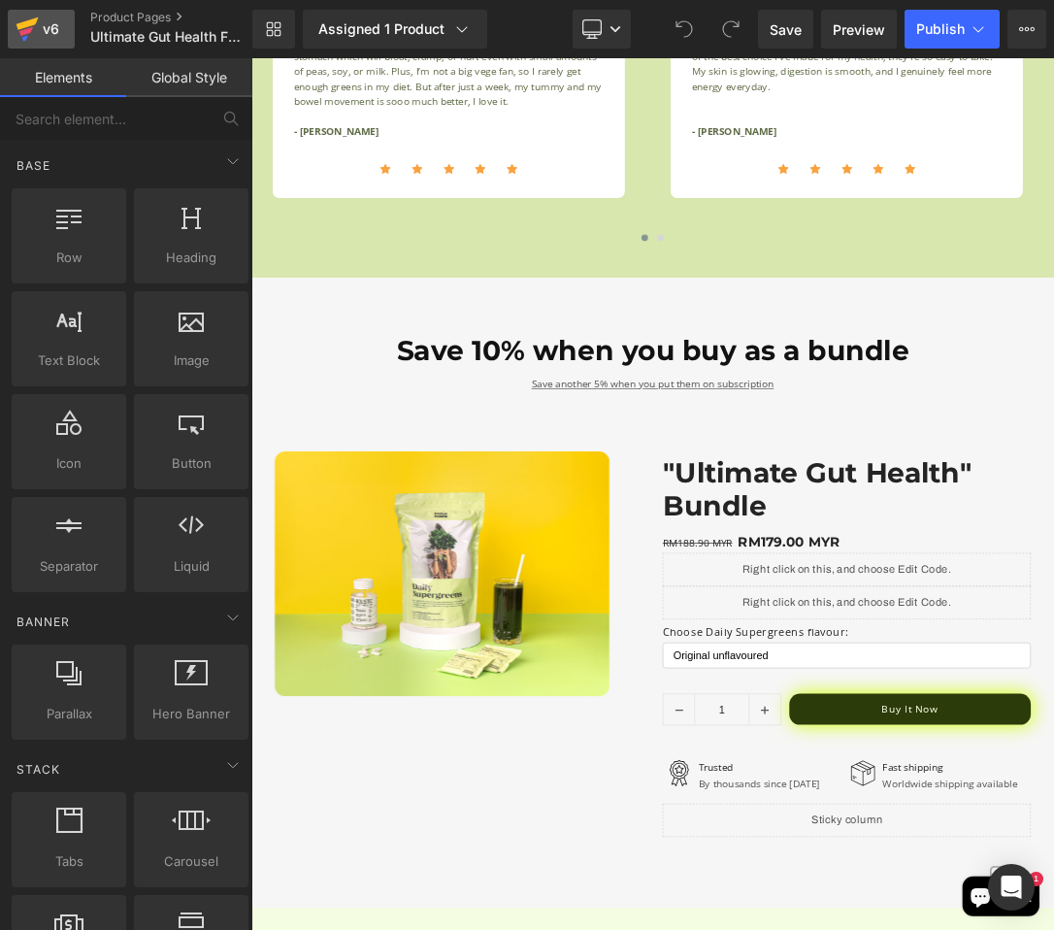
click at [39, 44] on link "v6" at bounding box center [41, 29] width 67 height 39
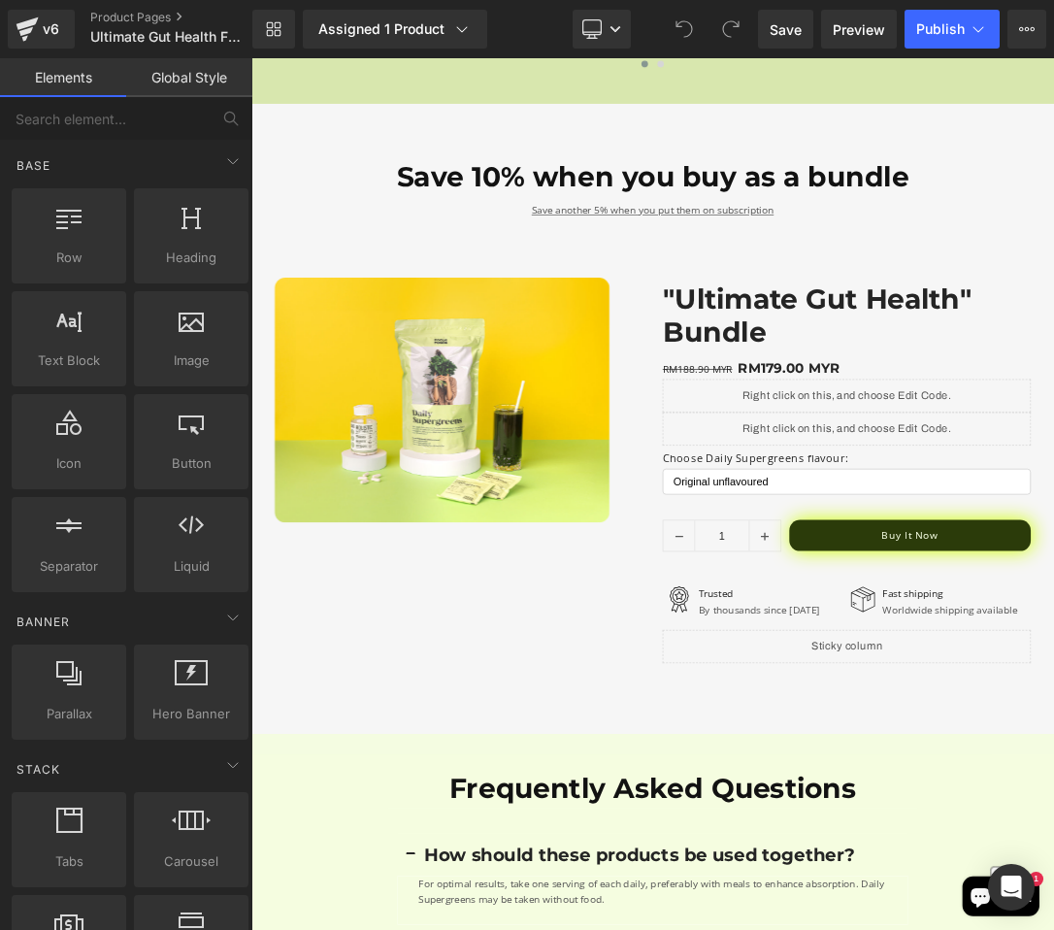
scroll to position [4015, 0]
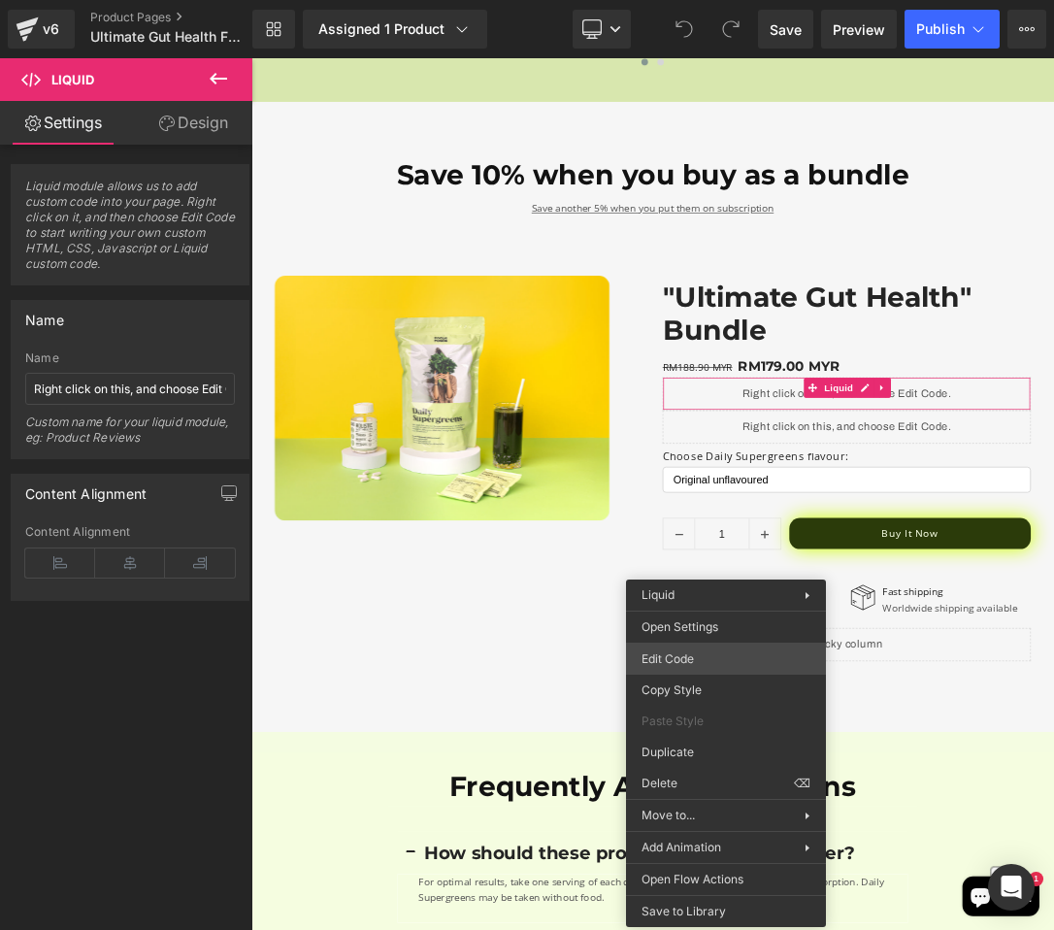
click at [663, 0] on div "You are previewing how the will restyle your page. You can not edit Elements in…" at bounding box center [527, 0] width 1054 height 0
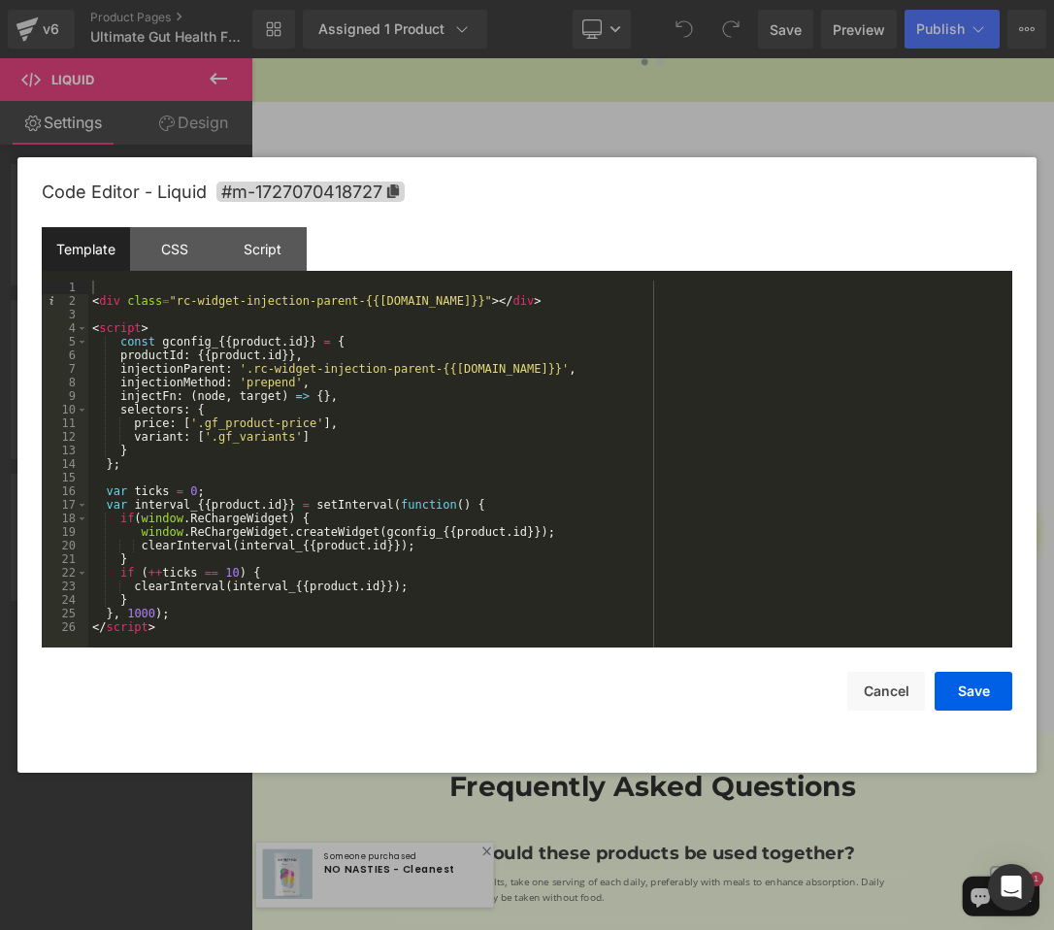
click at [539, 414] on div "< div class = "rc-widget-injection-parent-{{product.id}}" > </ div > < script >…" at bounding box center [550, 478] width 924 height 394
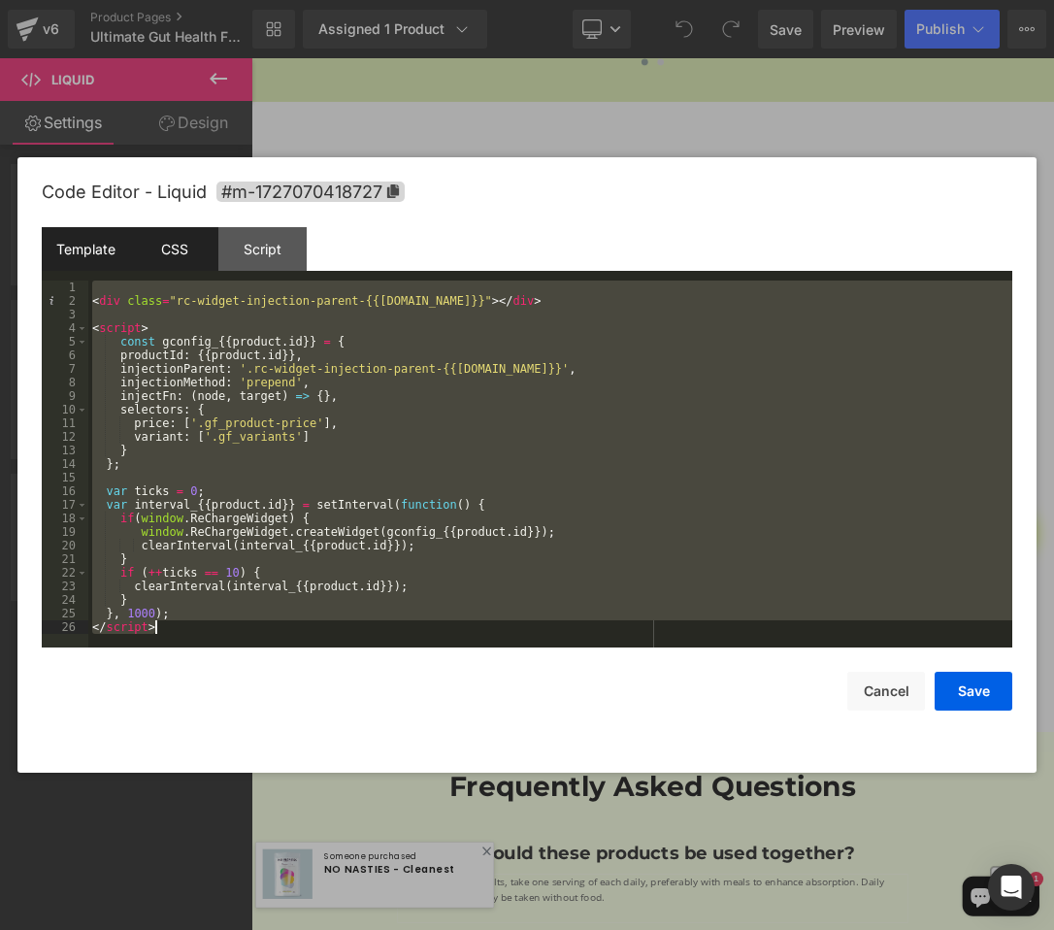
click at [187, 244] on div "CSS" at bounding box center [174, 249] width 88 height 44
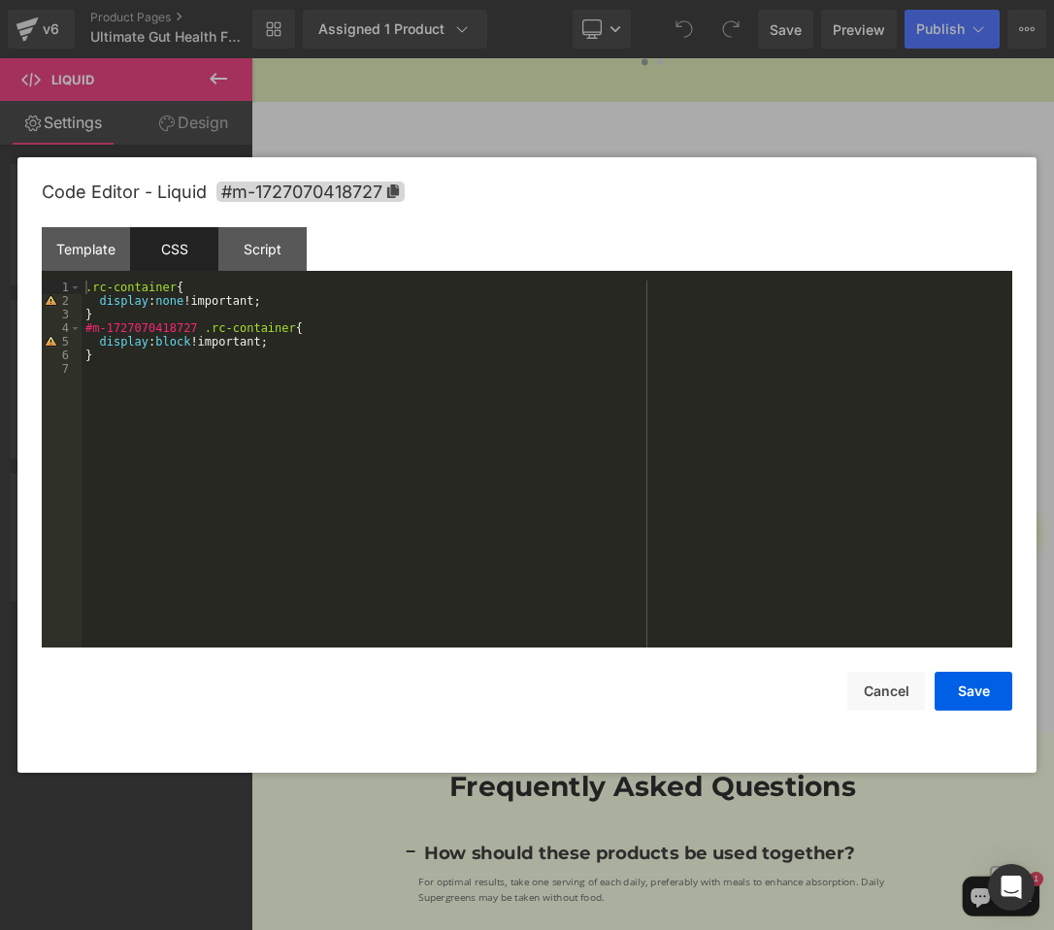
click at [280, 337] on div ".rc-container { display : none !important; } #m-1727070418727 .rc-container { d…" at bounding box center [547, 478] width 931 height 394
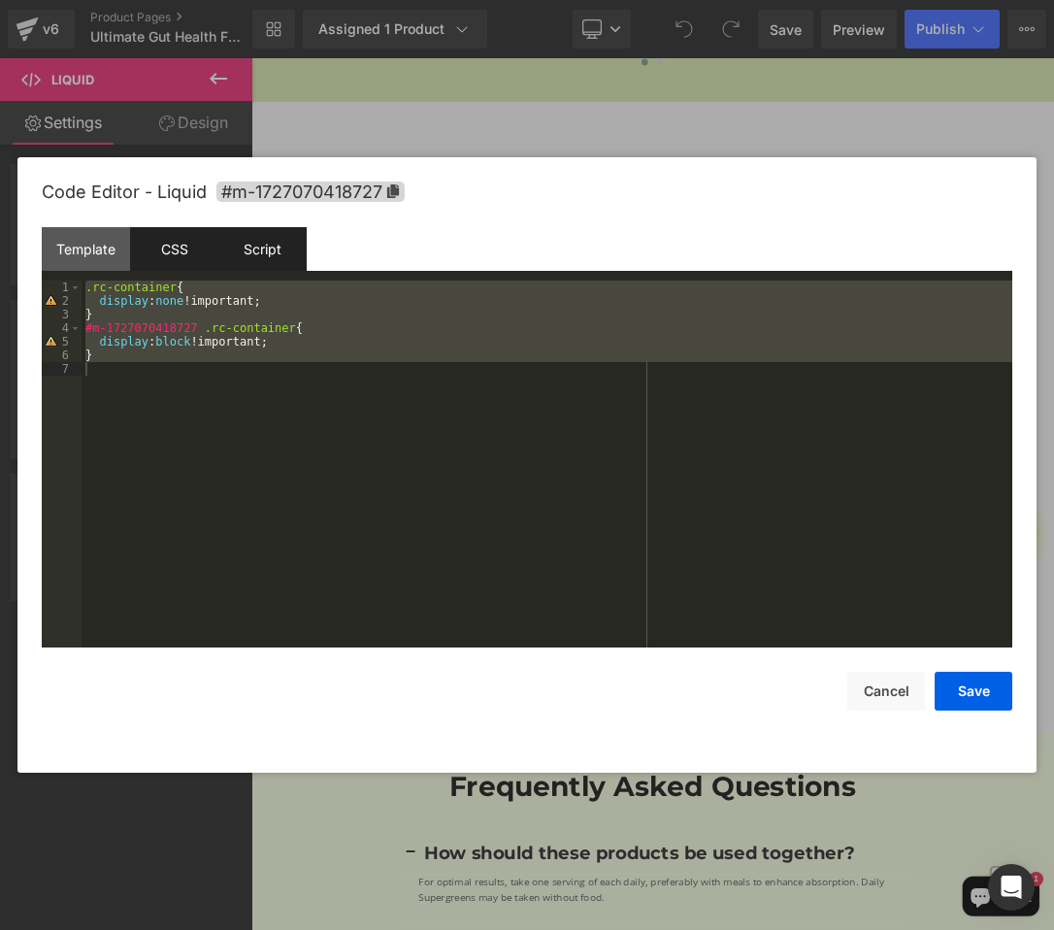
click at [273, 264] on div "Script" at bounding box center [262, 249] width 88 height 44
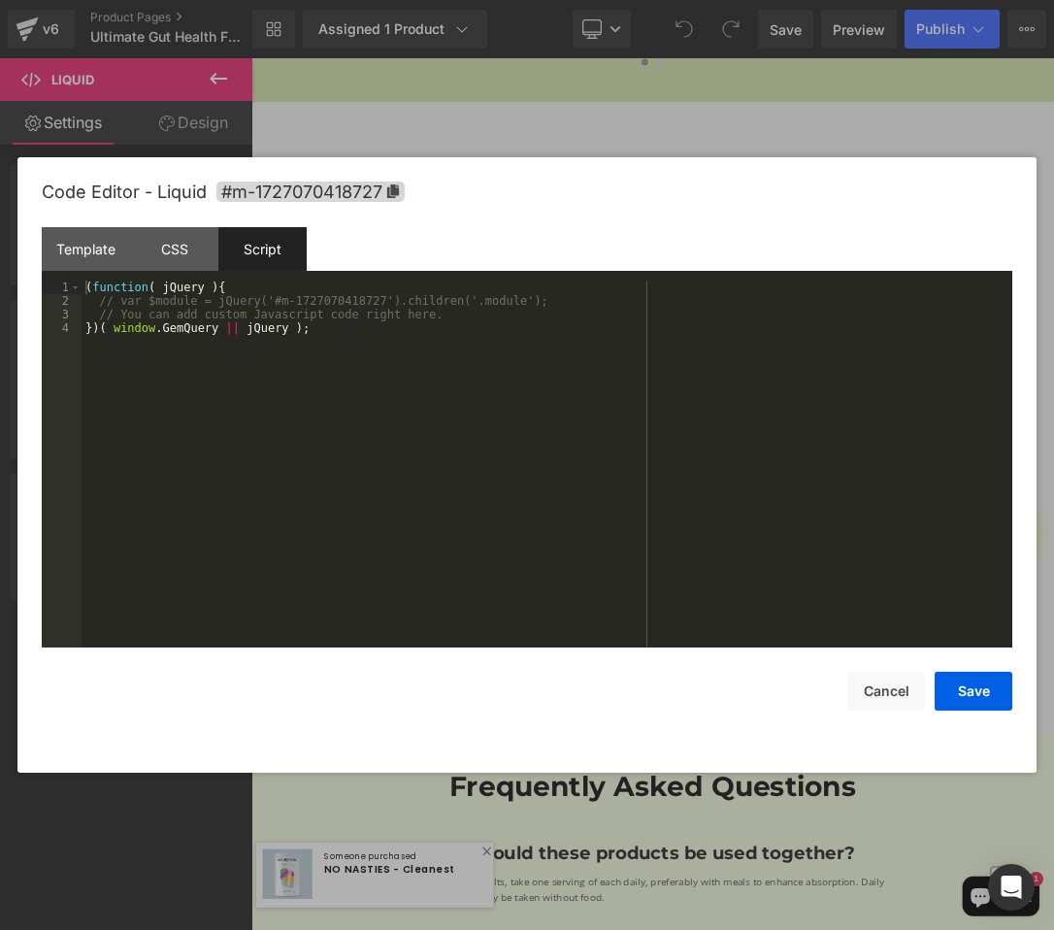
click at [346, 318] on div "( function ( jQuery ) { // var $module = jQuery('#m-1727070418727').children('.…" at bounding box center [547, 478] width 931 height 394
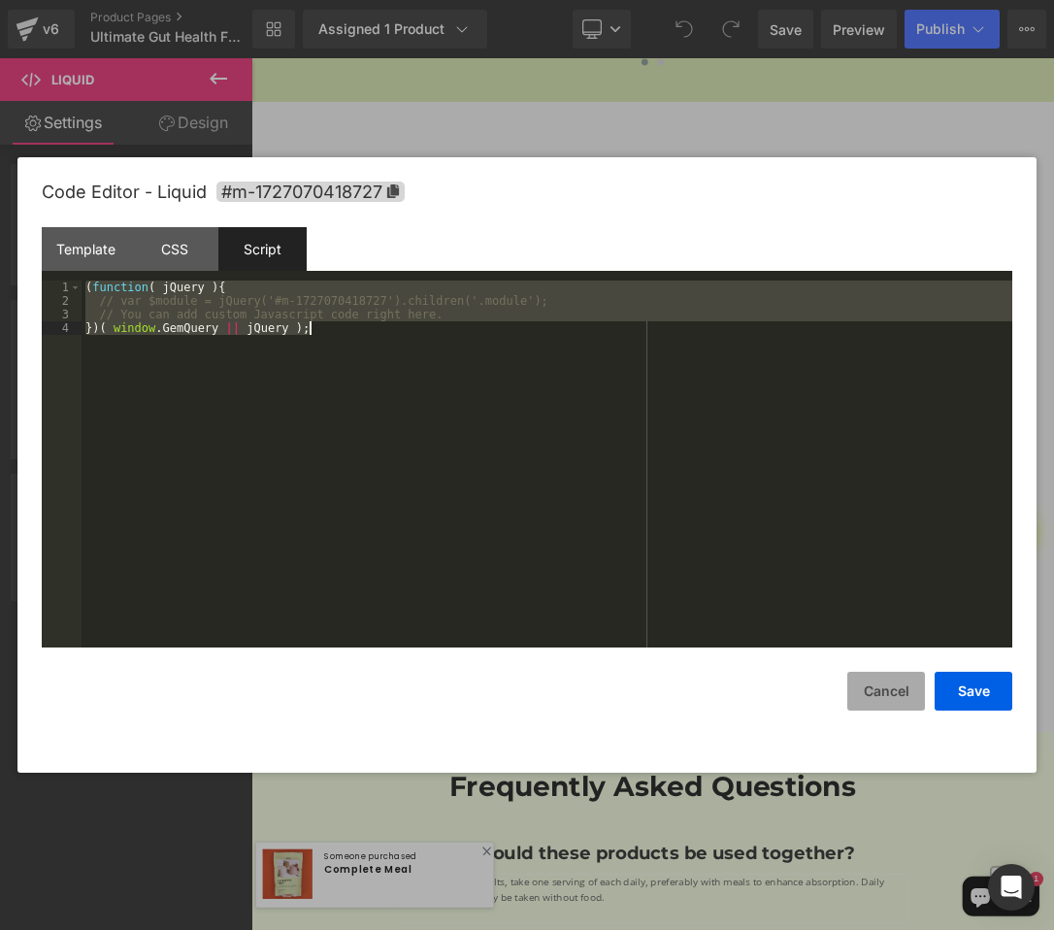
click at [877, 695] on button "Cancel" at bounding box center [886, 691] width 78 height 39
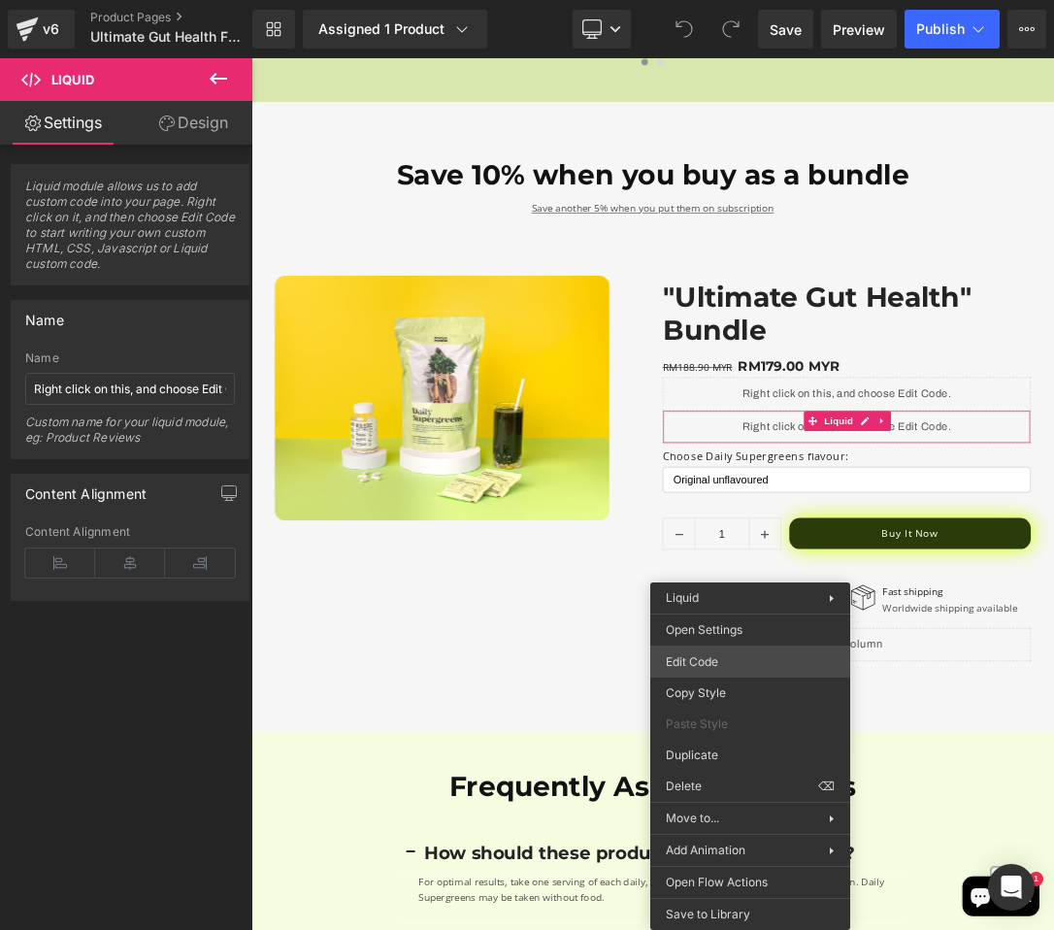
click at [719, 0] on div "You are previewing how the will restyle your page. You can not edit Elements in…" at bounding box center [527, 0] width 1054 height 0
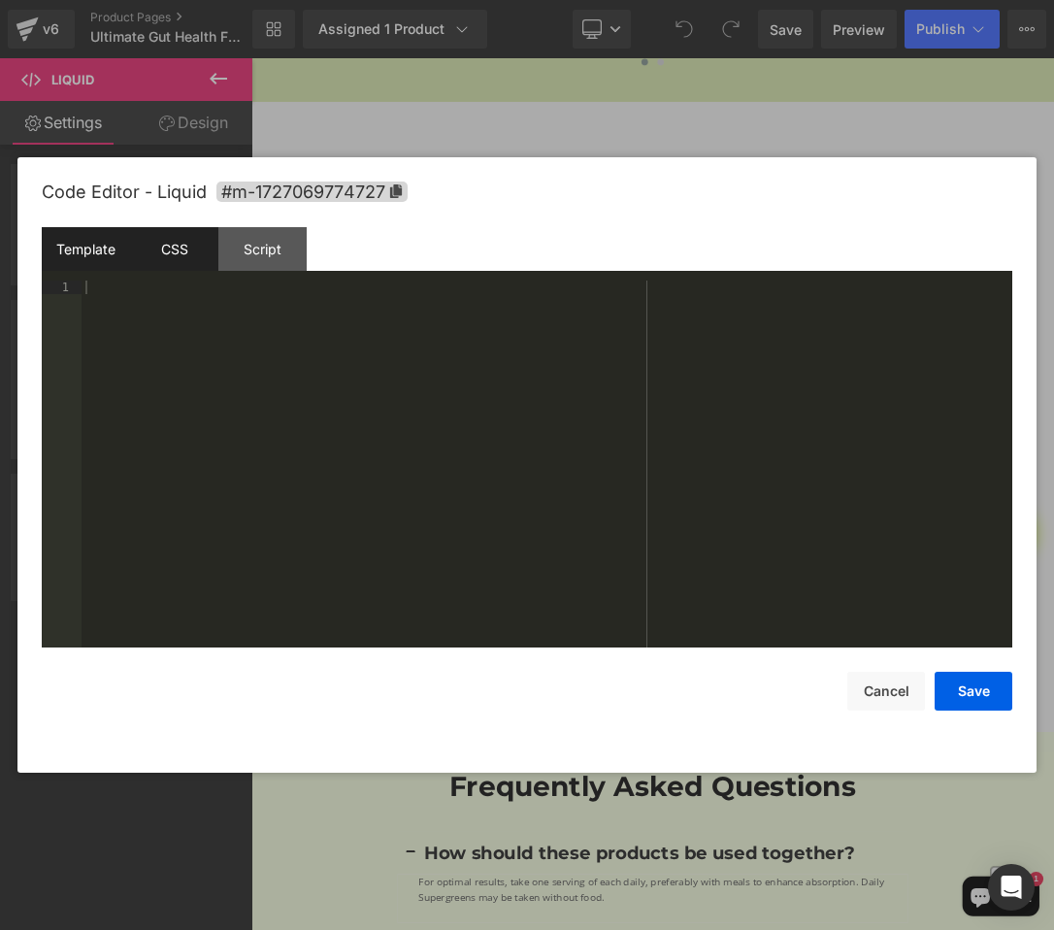
click at [202, 252] on div "CSS" at bounding box center [174, 249] width 88 height 44
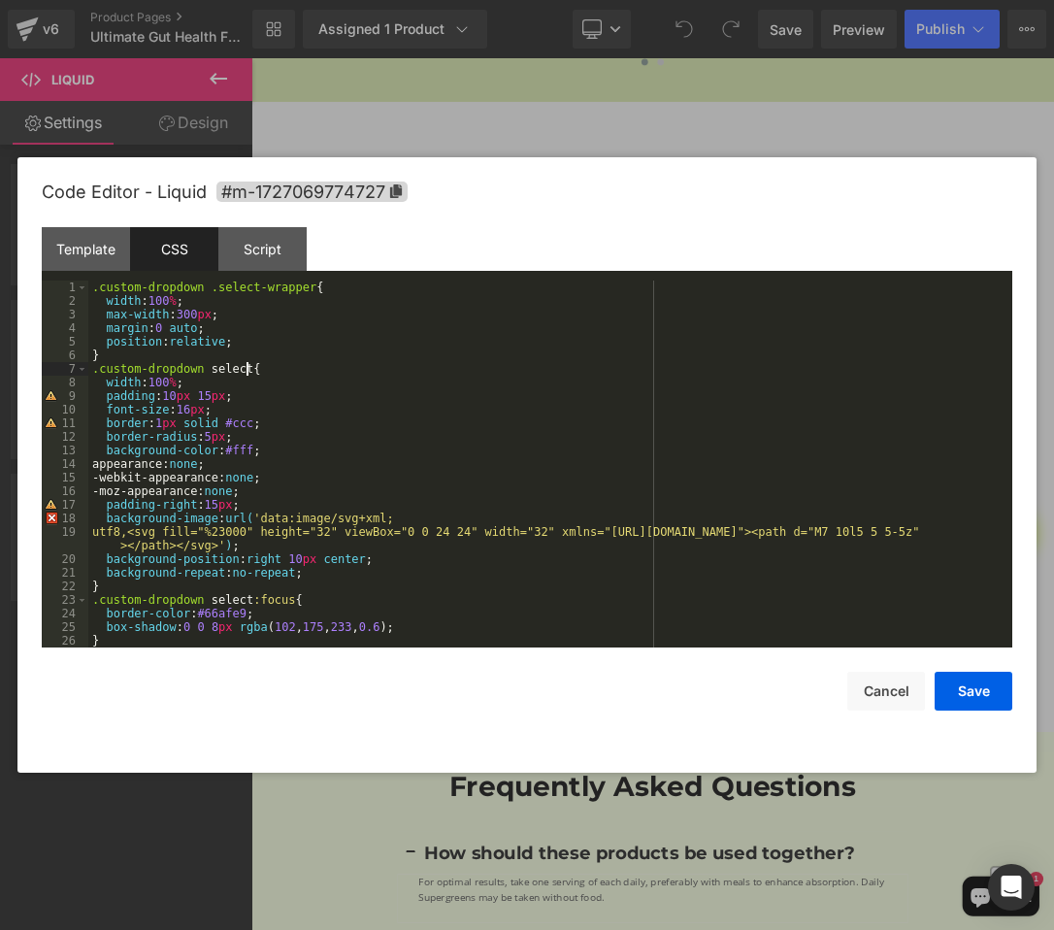
click at [248, 374] on div ".custom-dropdown .select-wrapper { width : 100 % ; max-width : 300 px ; margin …" at bounding box center [546, 478] width 916 height 394
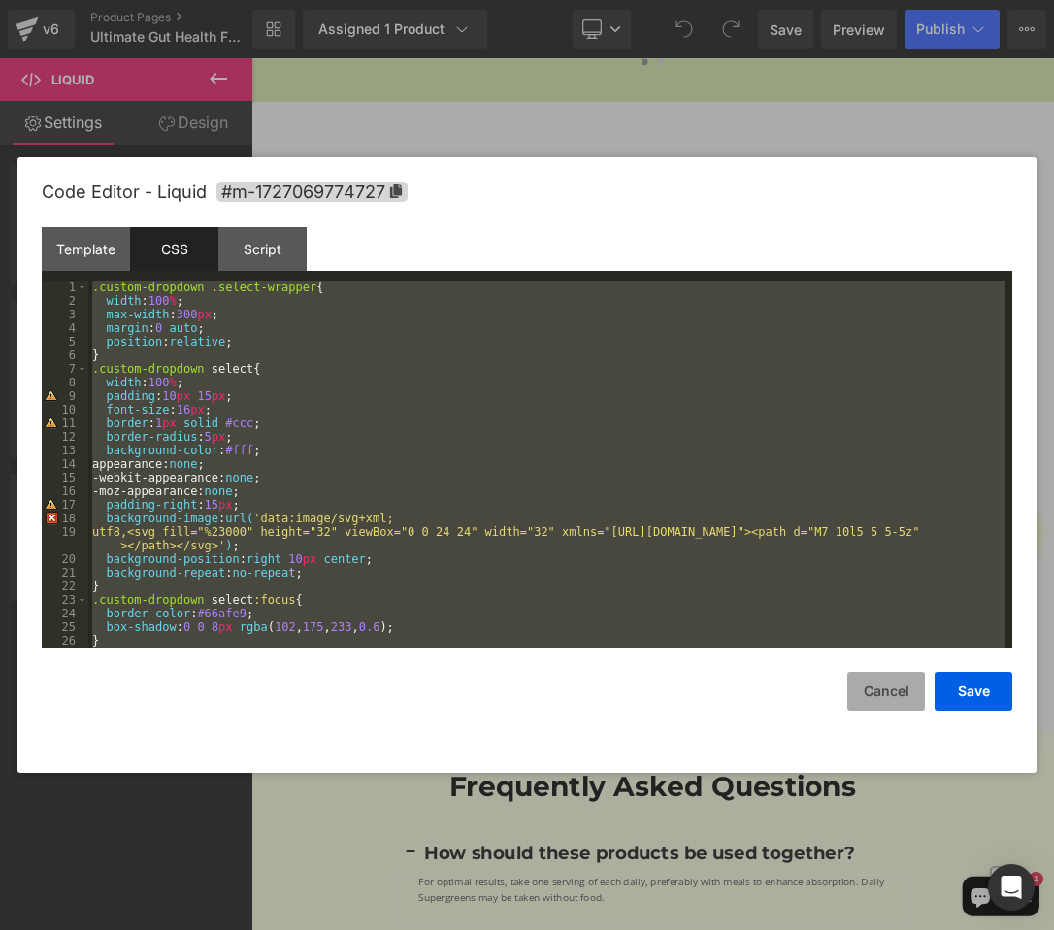
click at [876, 687] on button "Cancel" at bounding box center [886, 691] width 78 height 39
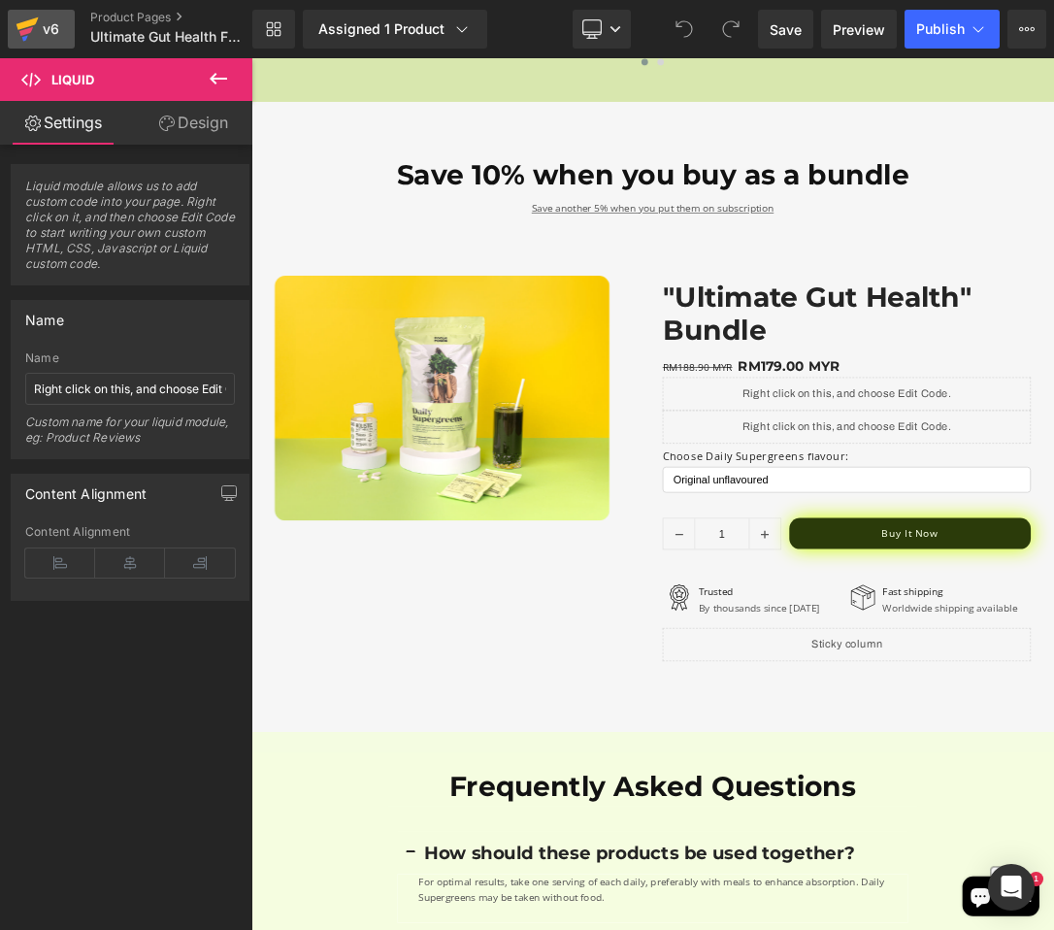
click at [46, 34] on div "v6" at bounding box center [51, 29] width 24 height 25
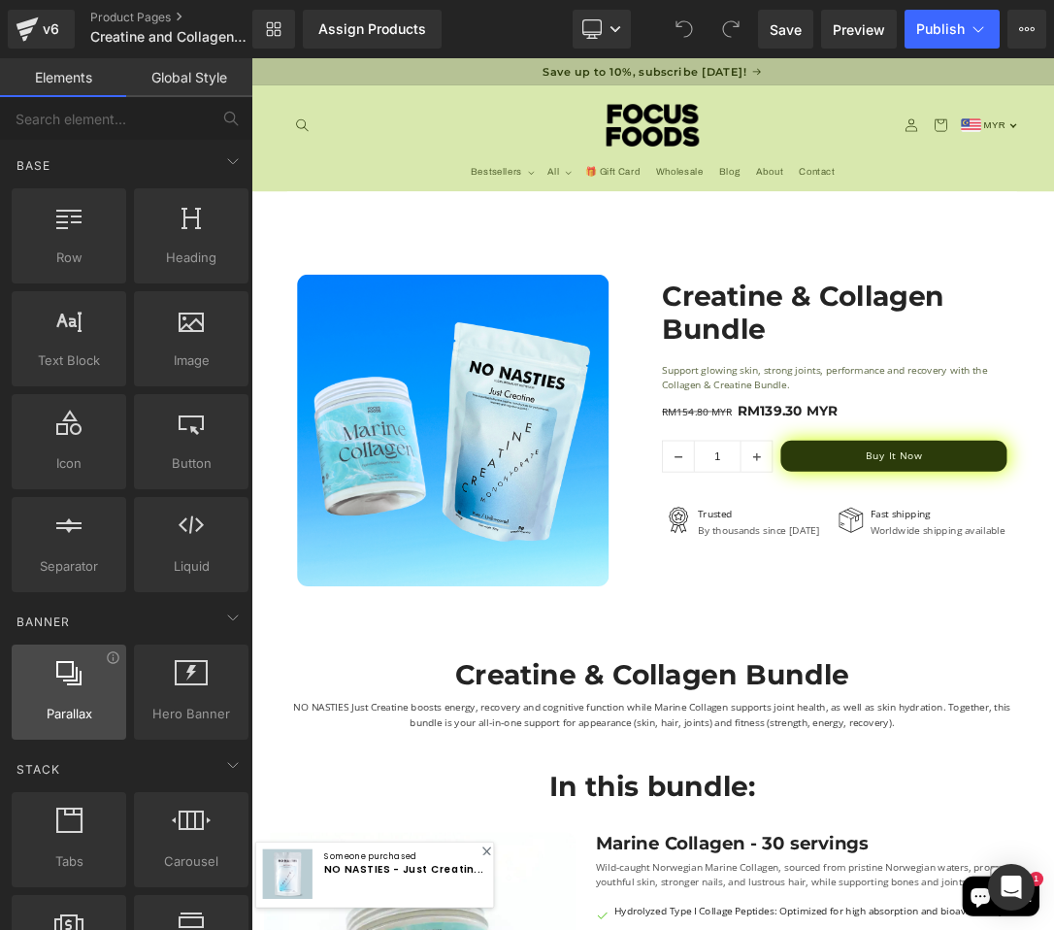
scroll to position [77, 0]
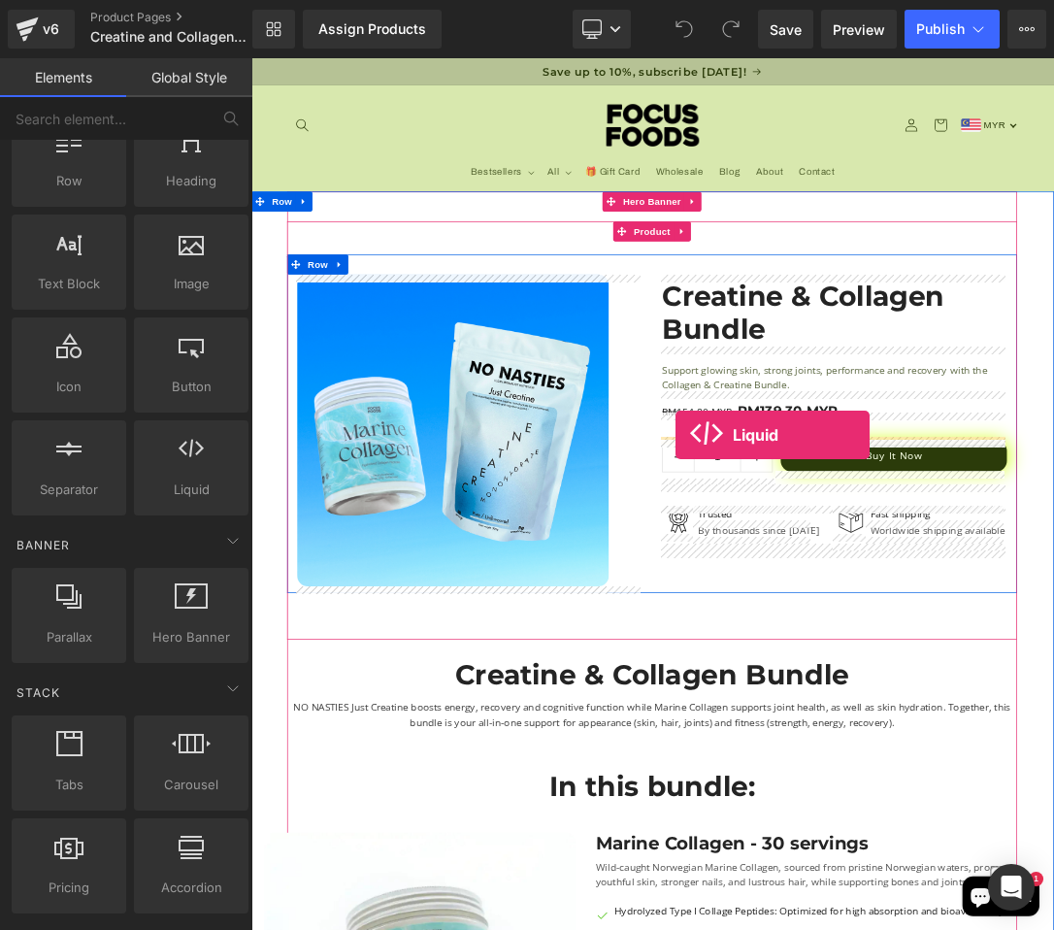
drag, startPoint x: 404, startPoint y: 503, endPoint x: 872, endPoint y: 610, distance: 479.9
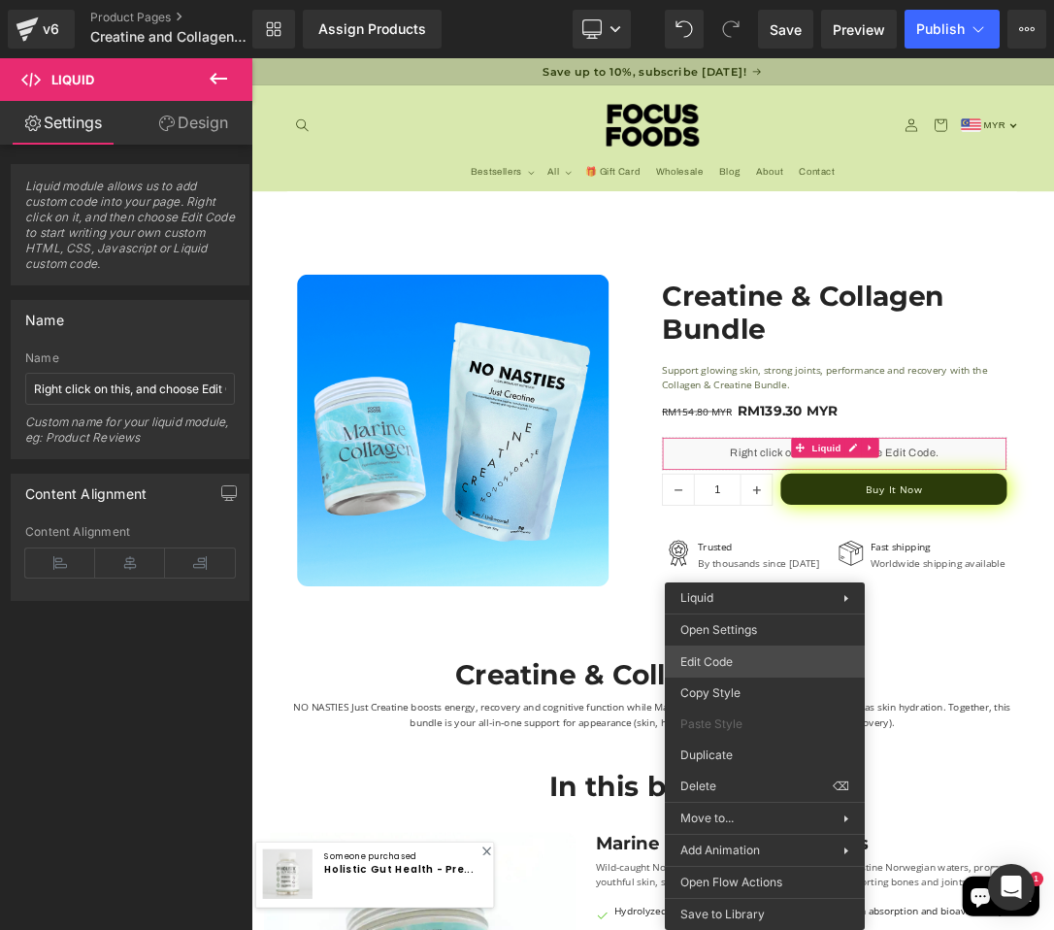
click at [744, 0] on div "Liquid You are previewing how the will restyle your page. You can not edit Elem…" at bounding box center [527, 0] width 1054 height 0
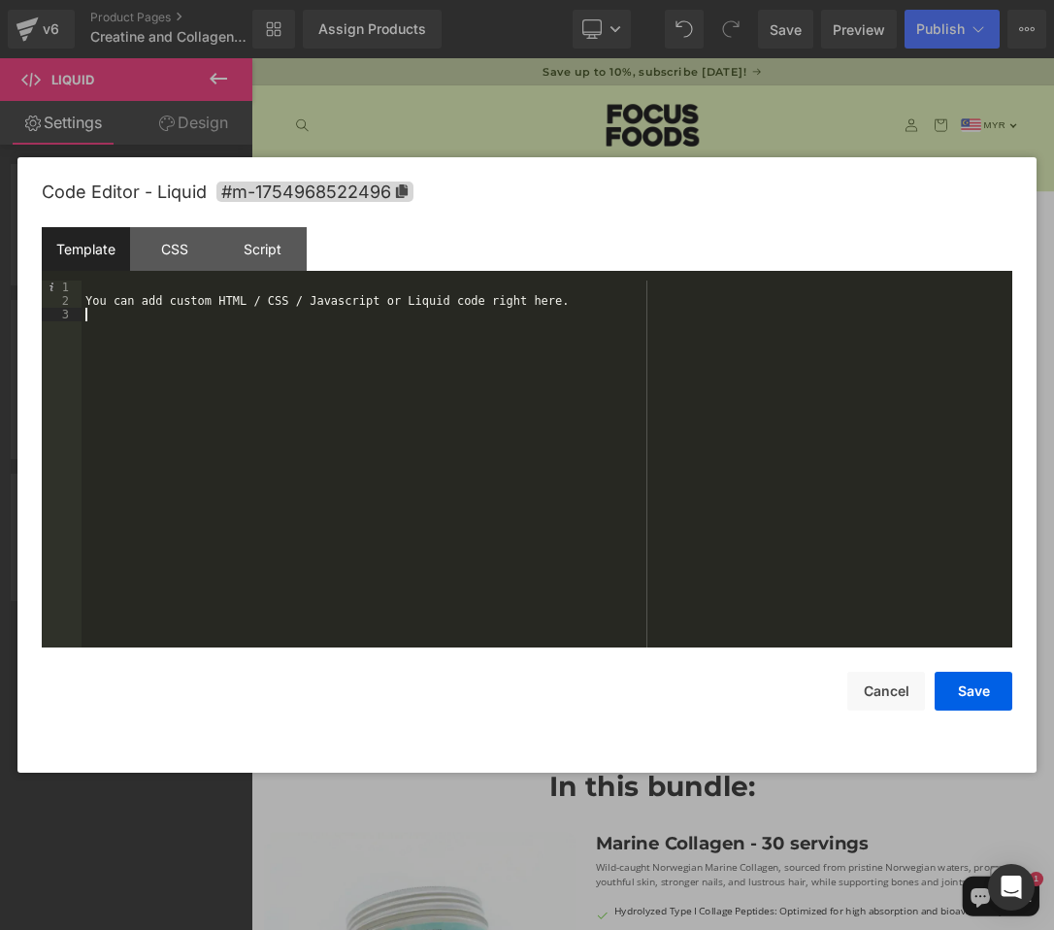
click at [446, 379] on div "You can add custom HTML / CSS / Javascript or Liquid code right here." at bounding box center [547, 478] width 931 height 394
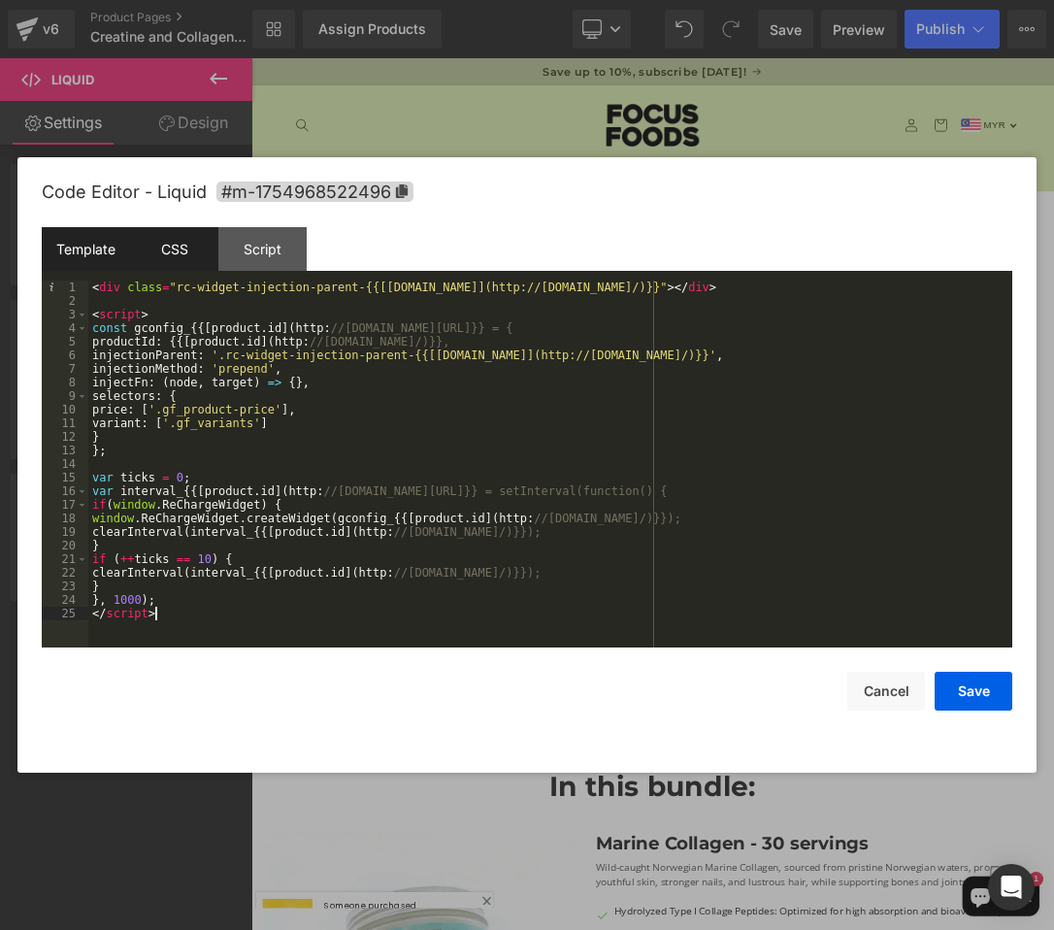
click at [177, 260] on div "CSS" at bounding box center [174, 249] width 88 height 44
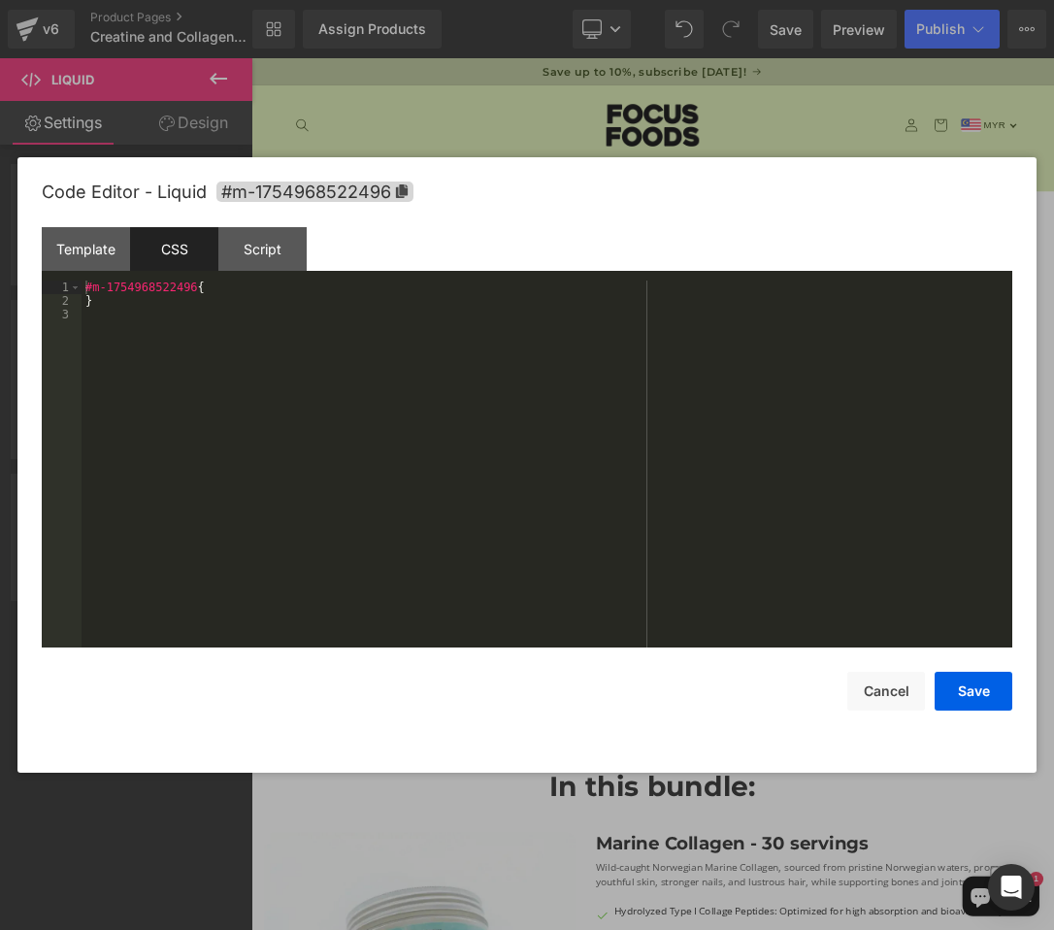
click at [177, 260] on div "CSS" at bounding box center [174, 249] width 88 height 44
click at [203, 331] on div "#m-1754968522496 { }" at bounding box center [547, 478] width 931 height 394
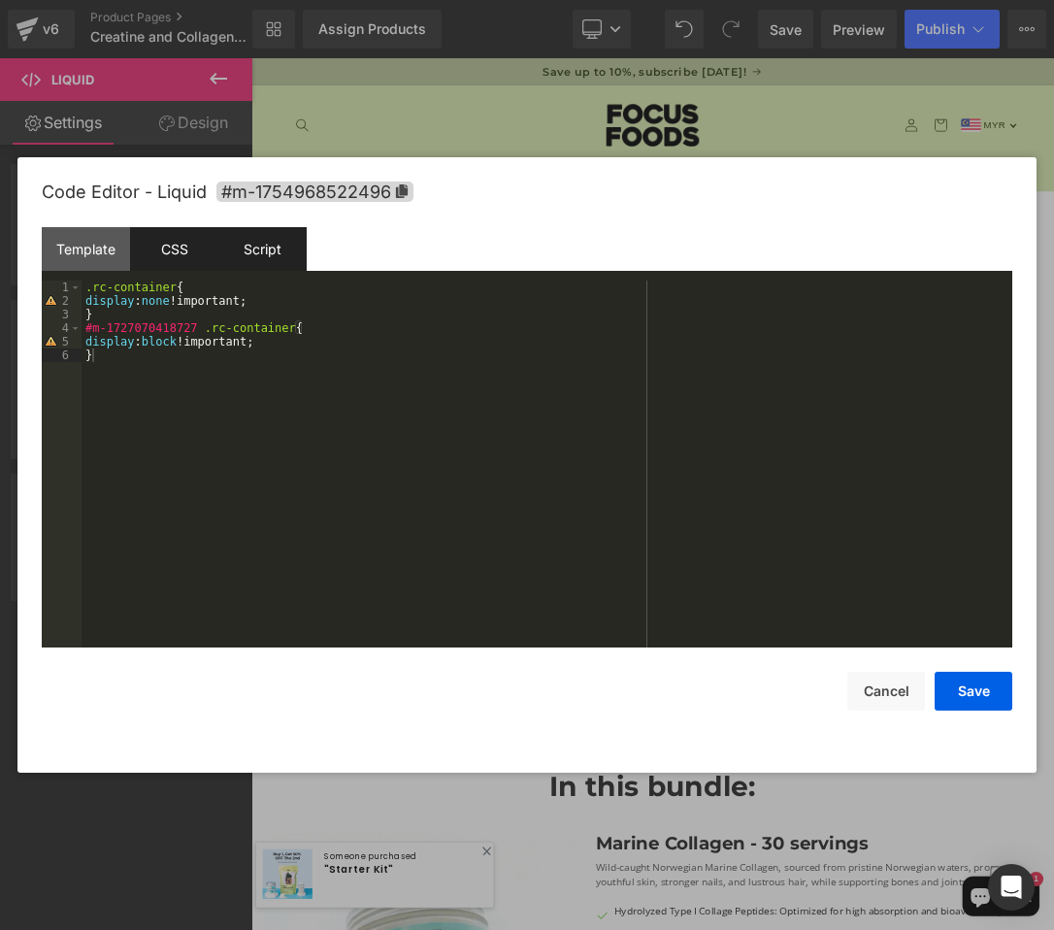
click at [272, 255] on div "Script" at bounding box center [262, 249] width 88 height 44
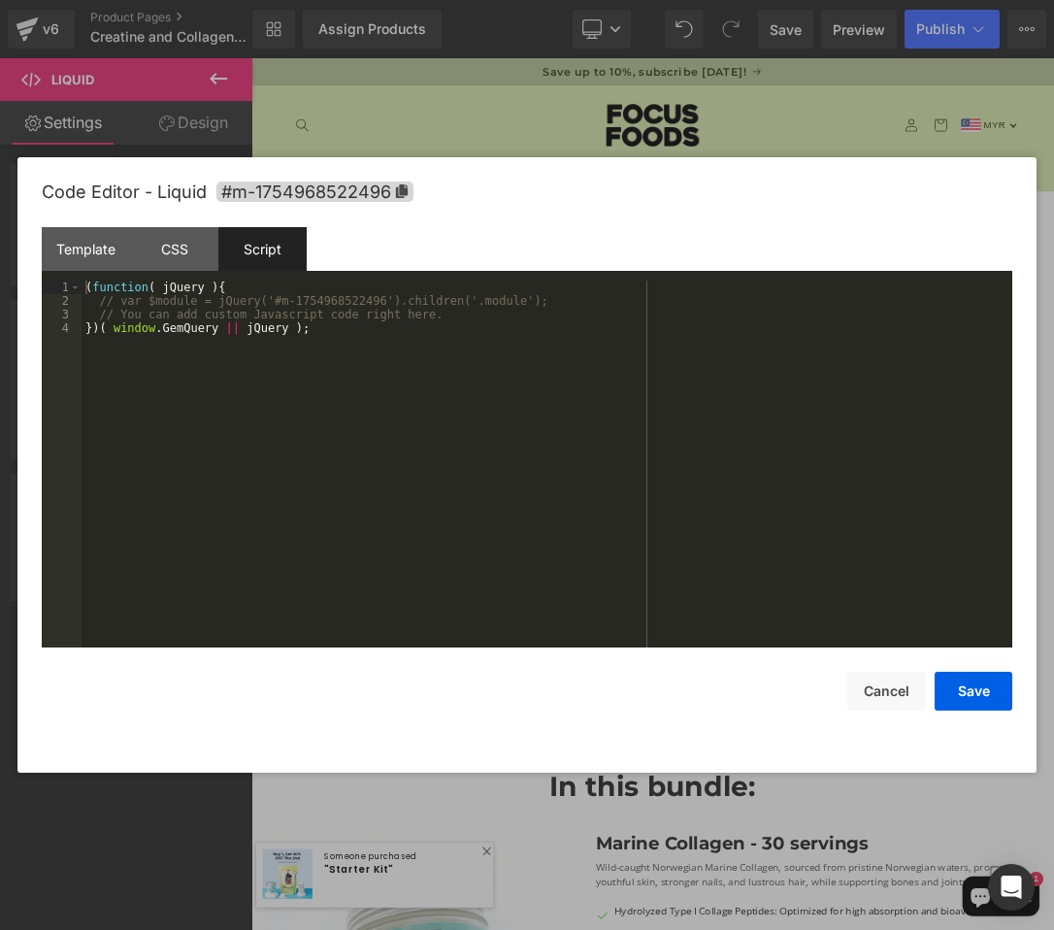
click at [272, 380] on div "( function ( jQuery ) { // var $module = jQuery('#m-1754968522496').children('.…" at bounding box center [547, 478] width 931 height 394
click at [989, 696] on button "Save" at bounding box center [974, 691] width 78 height 39
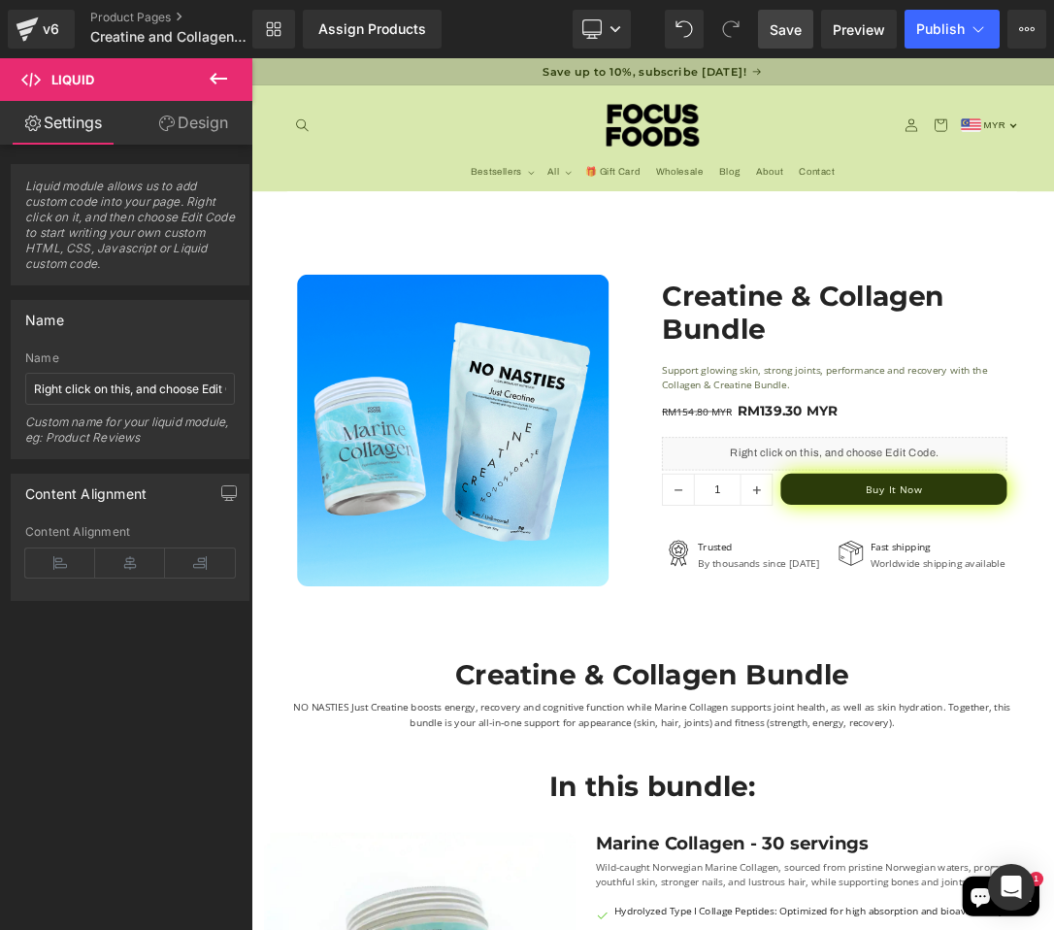
click at [780, 26] on span "Save" at bounding box center [786, 29] width 32 height 20
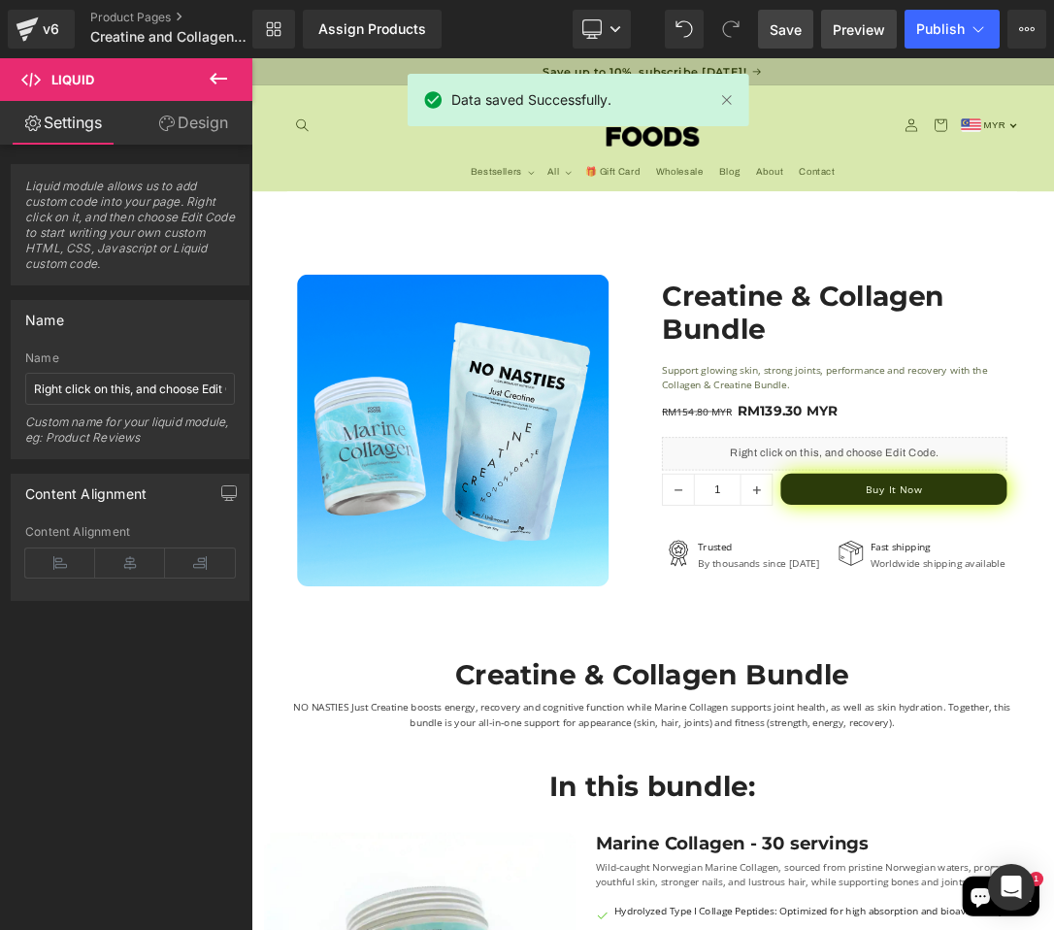
click at [844, 29] on span "Preview" at bounding box center [859, 29] width 52 height 20
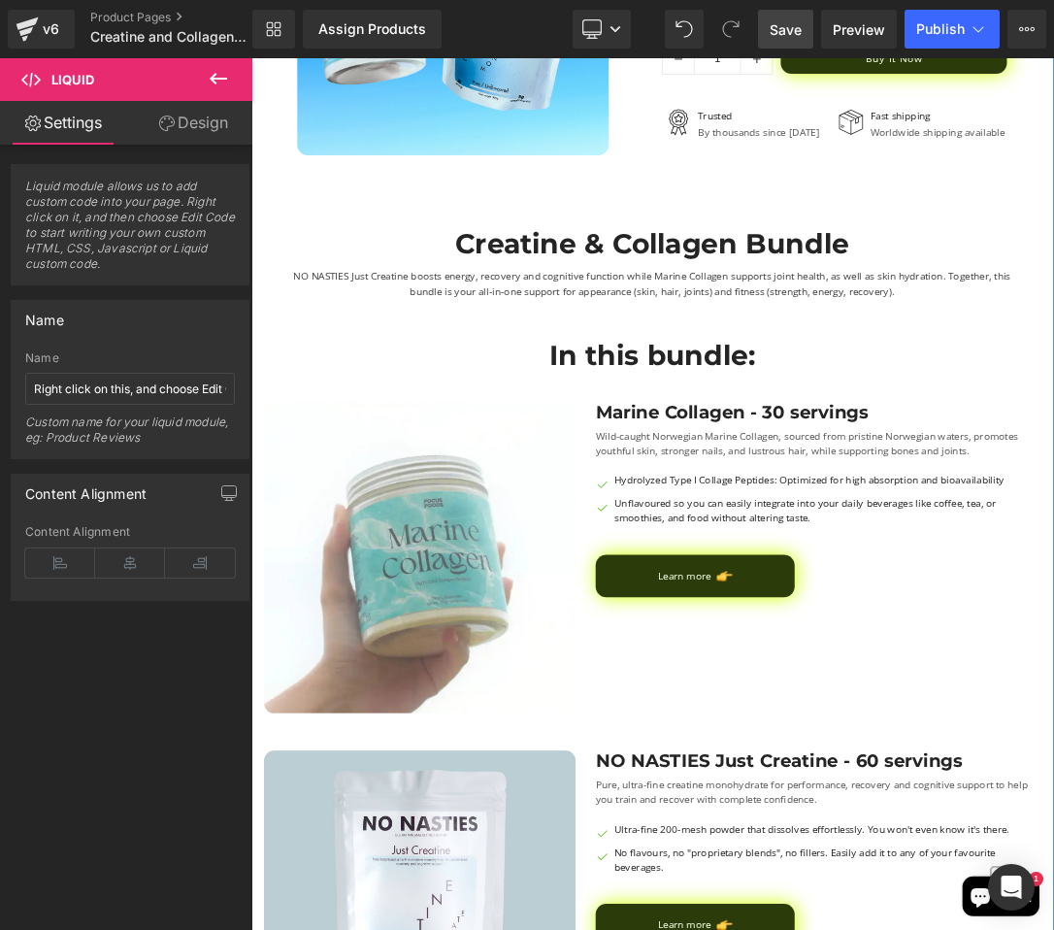
scroll to position [0, 0]
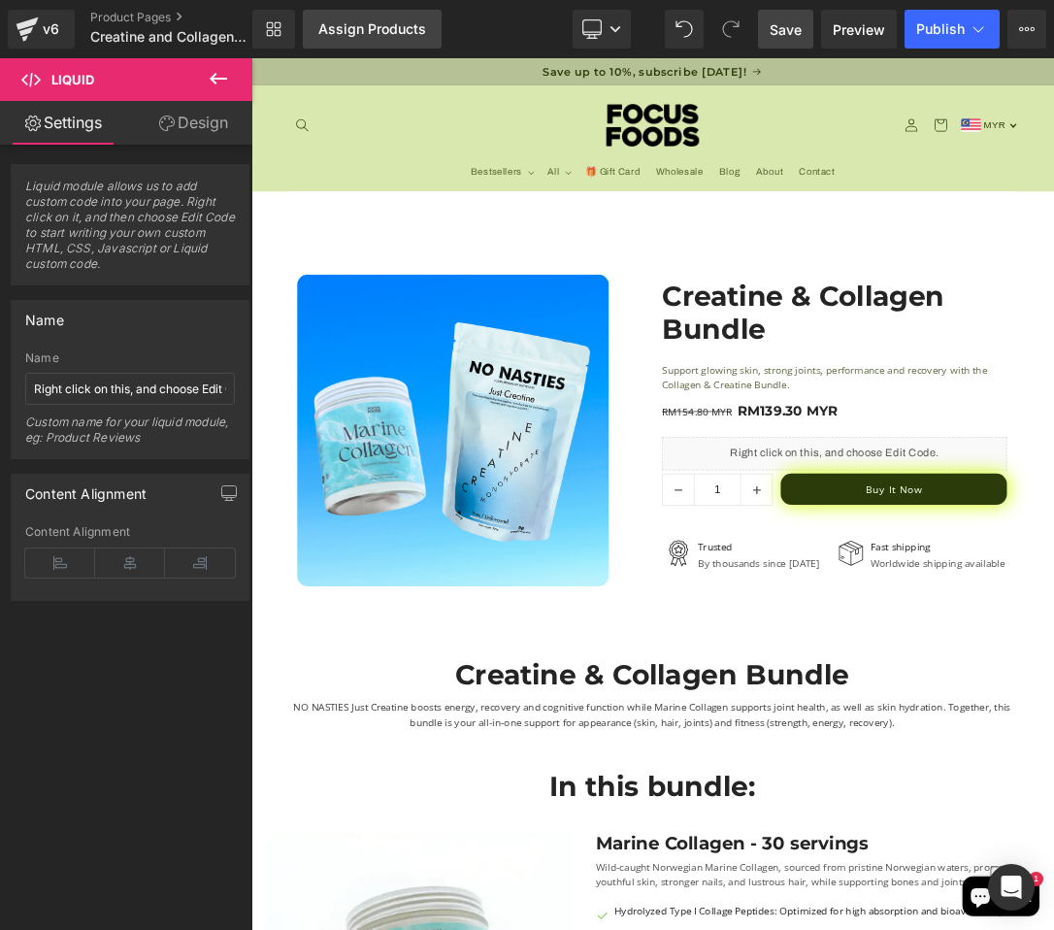
click at [343, 34] on div "Assign Products" at bounding box center [372, 29] width 108 height 16
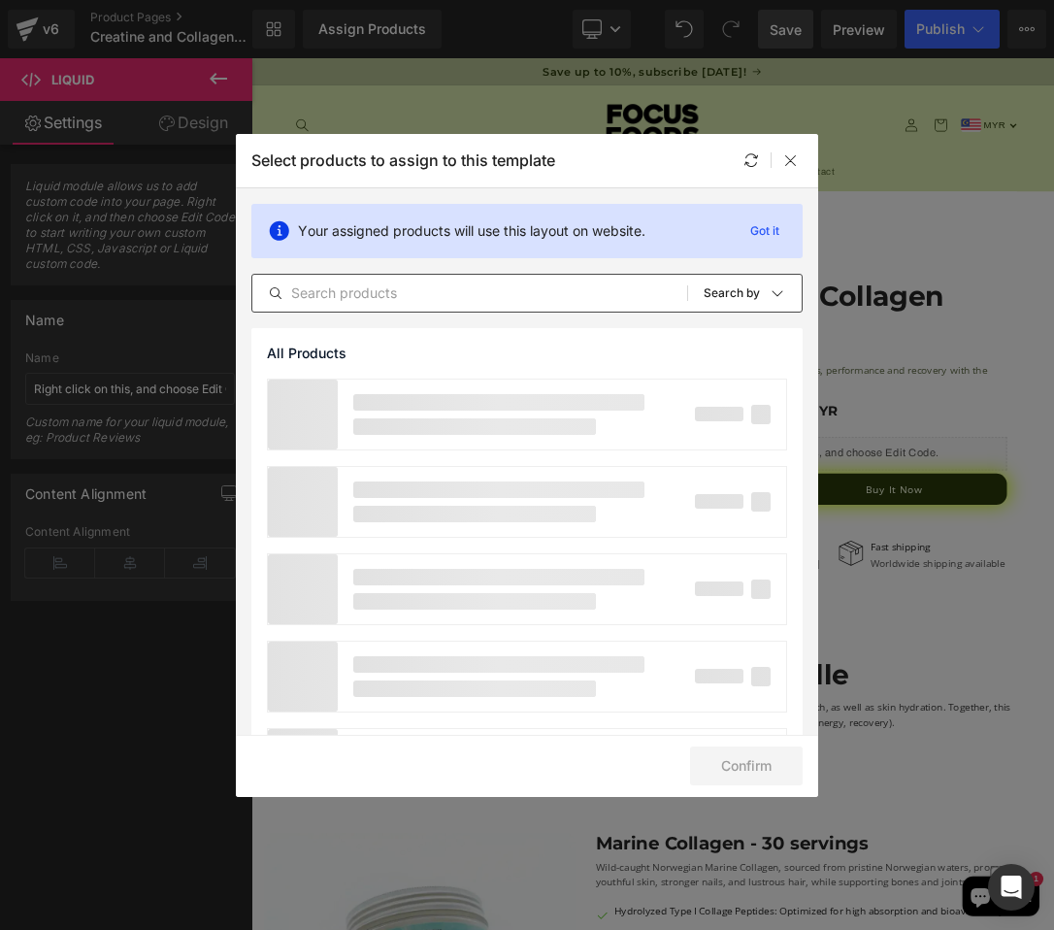
click at [584, 294] on input "text" at bounding box center [469, 292] width 435 height 23
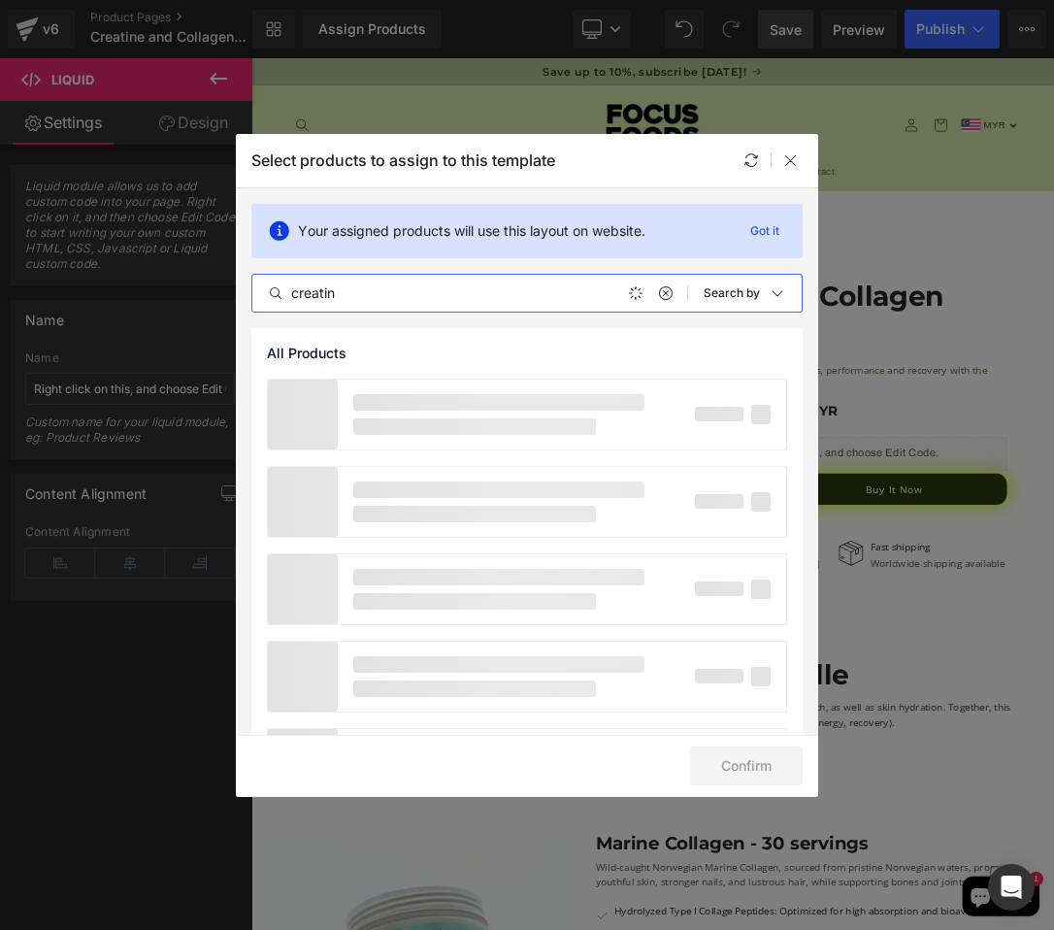
type input "creatine"
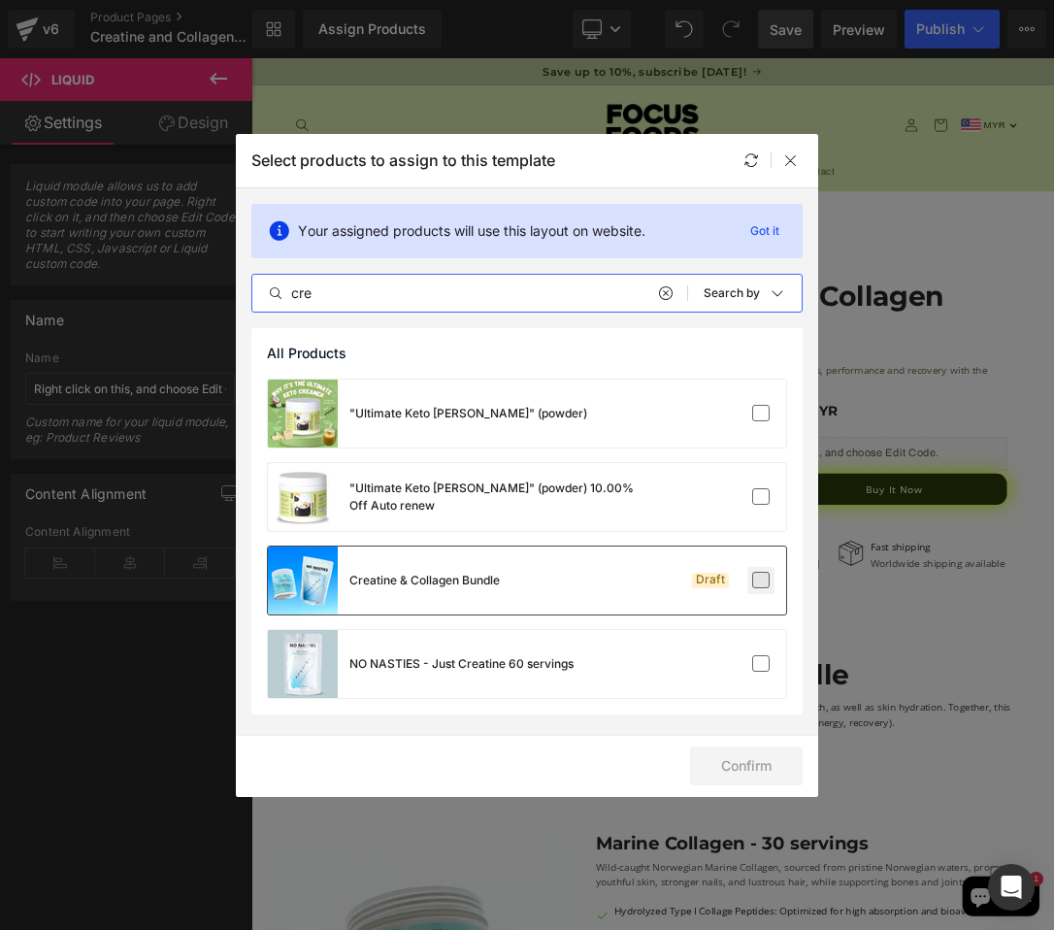
type input "cre"
click at [759, 581] on label at bounding box center [760, 580] width 17 height 17
click at [761, 580] on input "checkbox" at bounding box center [761, 580] width 0 height 0
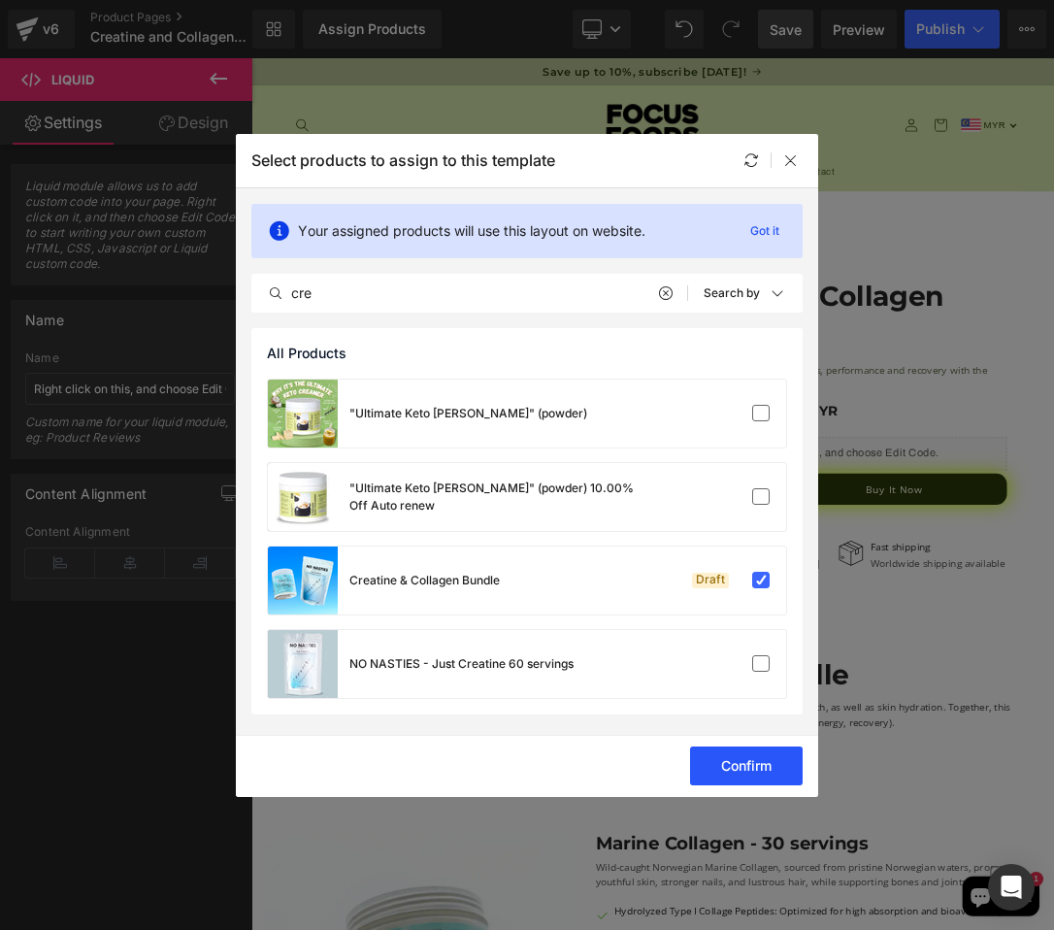
click at [756, 759] on button "Confirm" at bounding box center [746, 765] width 113 height 39
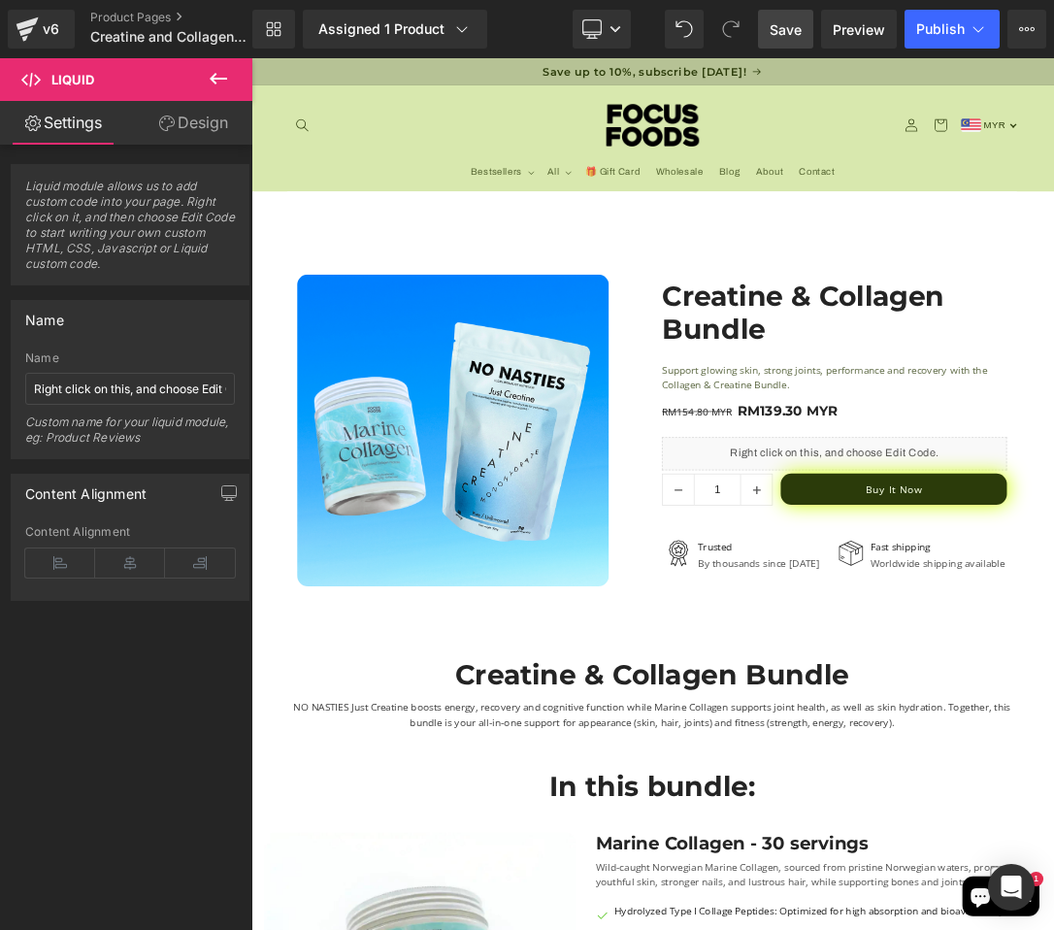
click at [789, 31] on span "Save" at bounding box center [786, 29] width 32 height 20
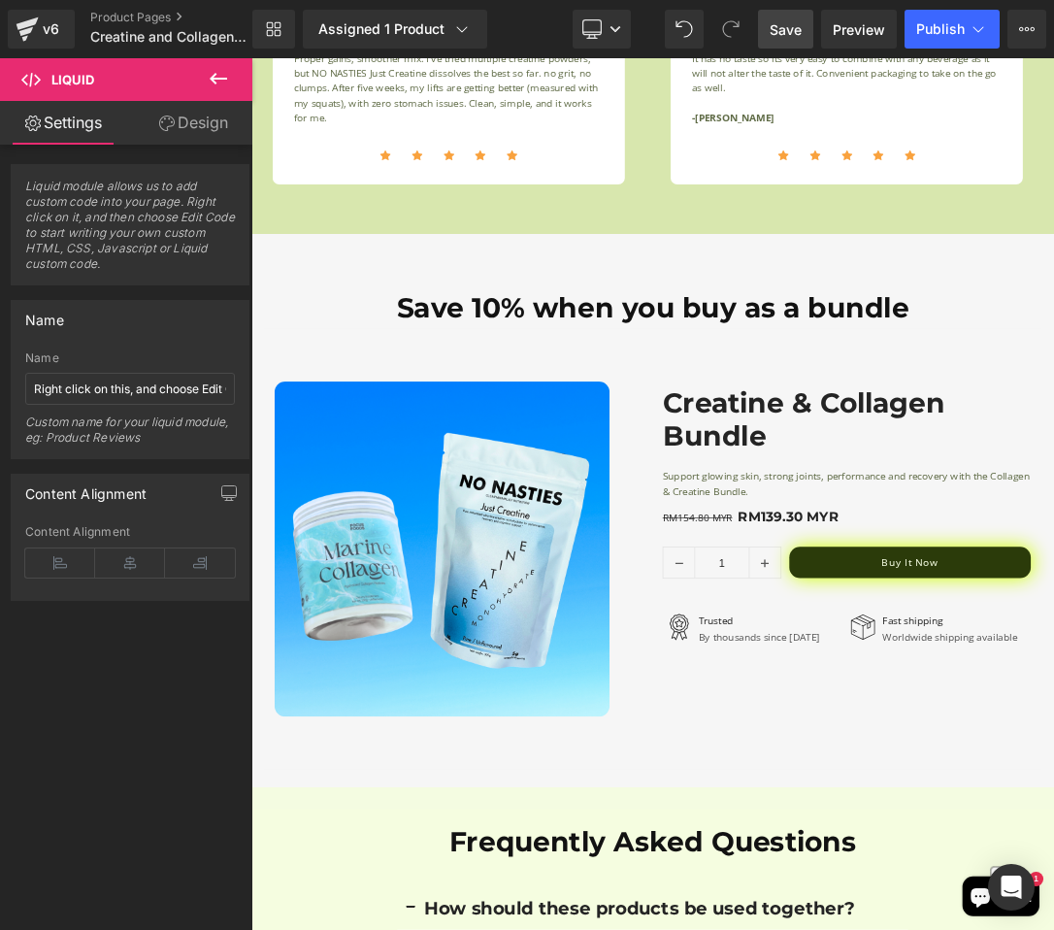
scroll to position [3441, 0]
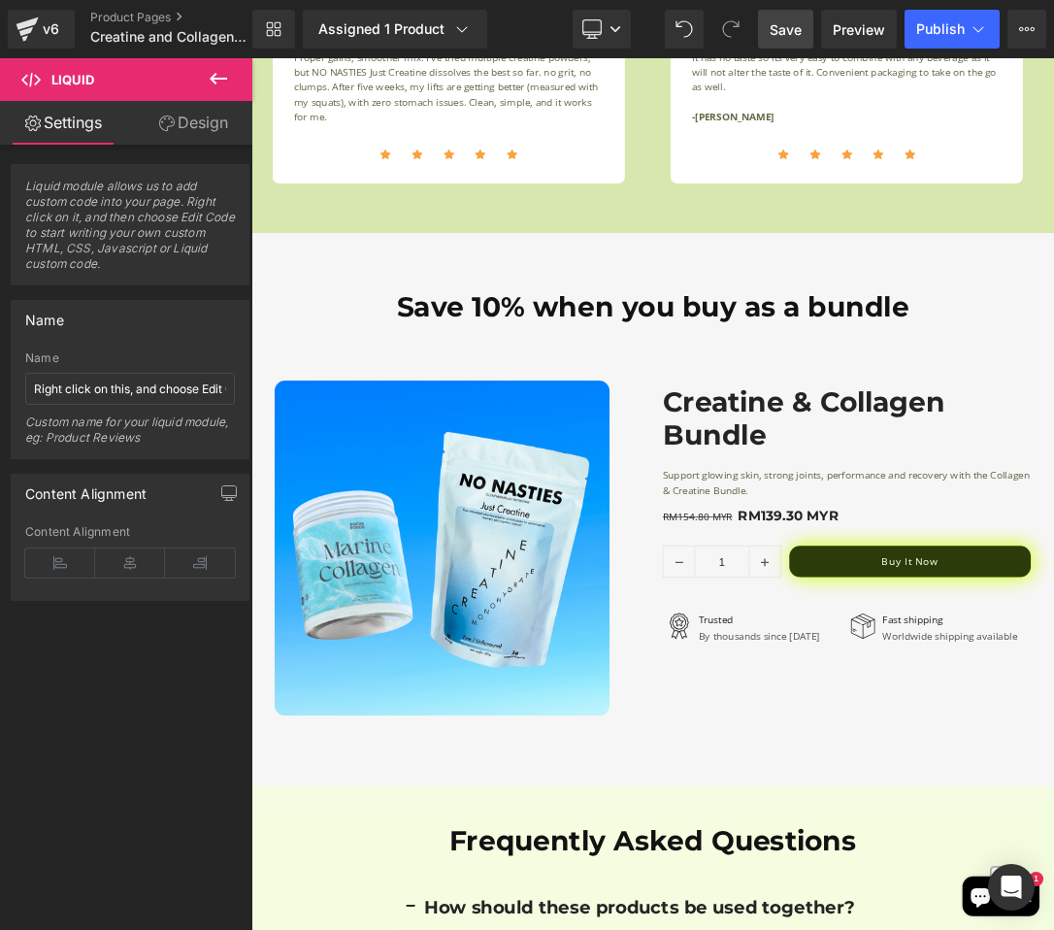
click at [215, 81] on icon at bounding box center [218, 79] width 17 height 12
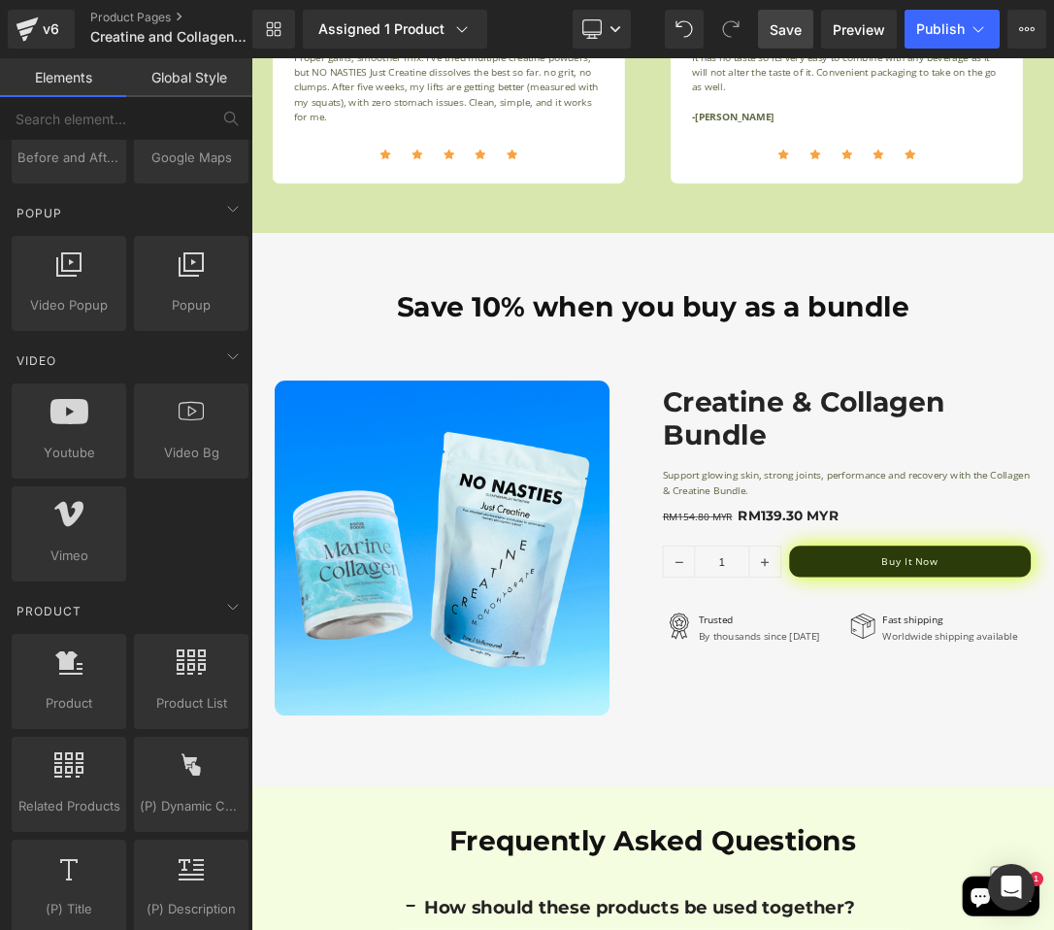
scroll to position [1127, 0]
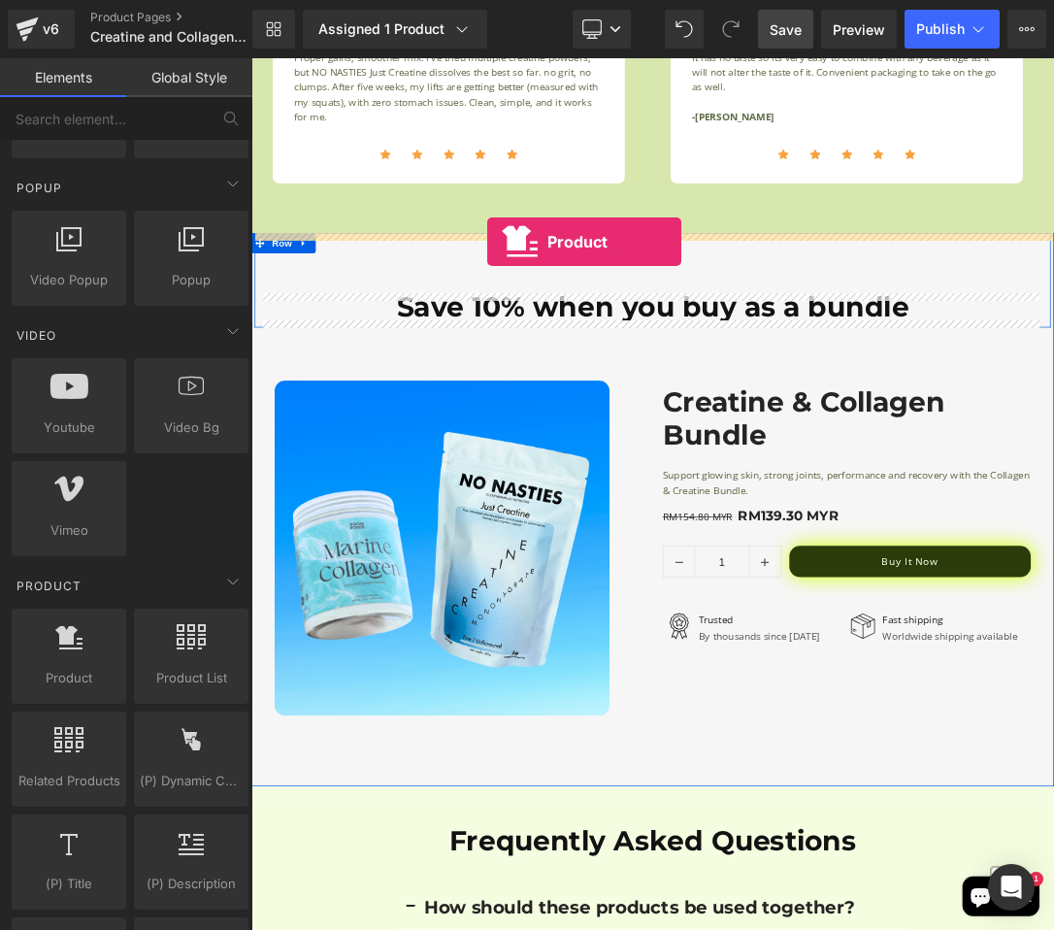
drag, startPoint x: 305, startPoint y: 710, endPoint x: 596, endPoint y: 327, distance: 480.7
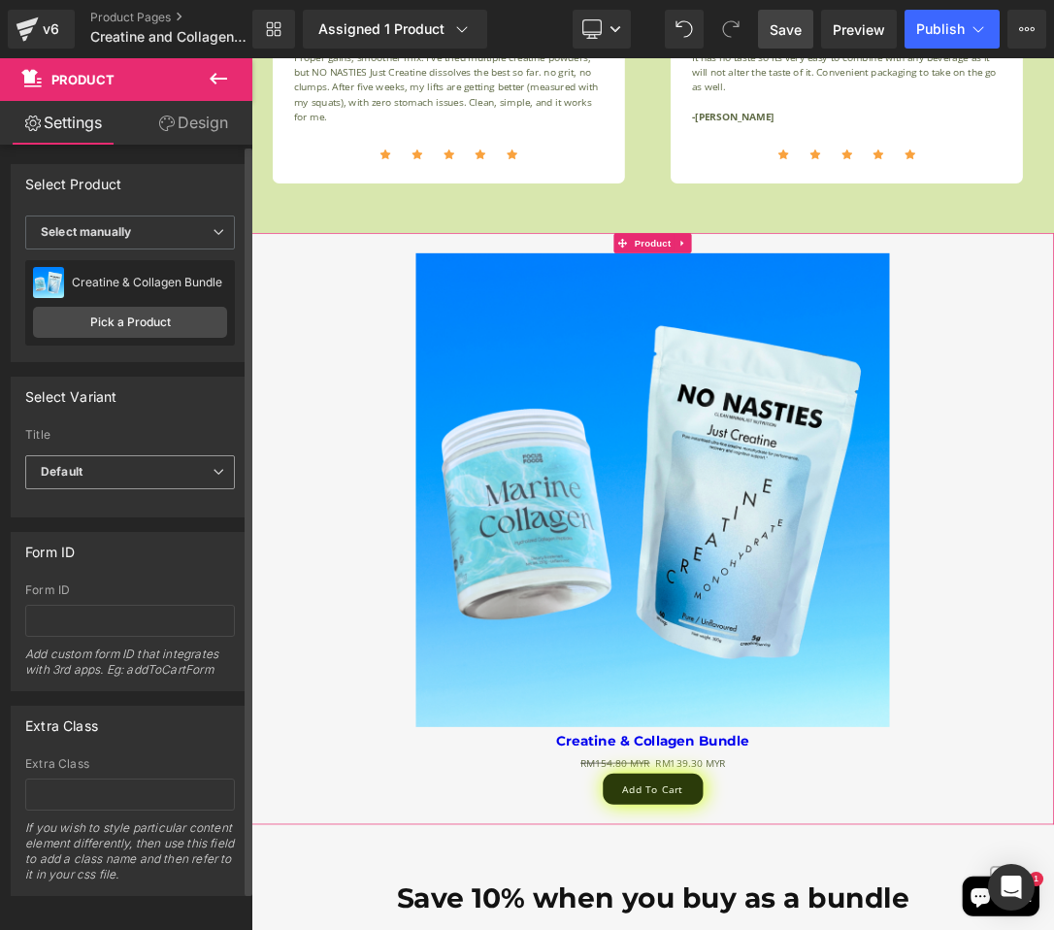
click at [147, 457] on span "Default" at bounding box center [130, 472] width 210 height 34
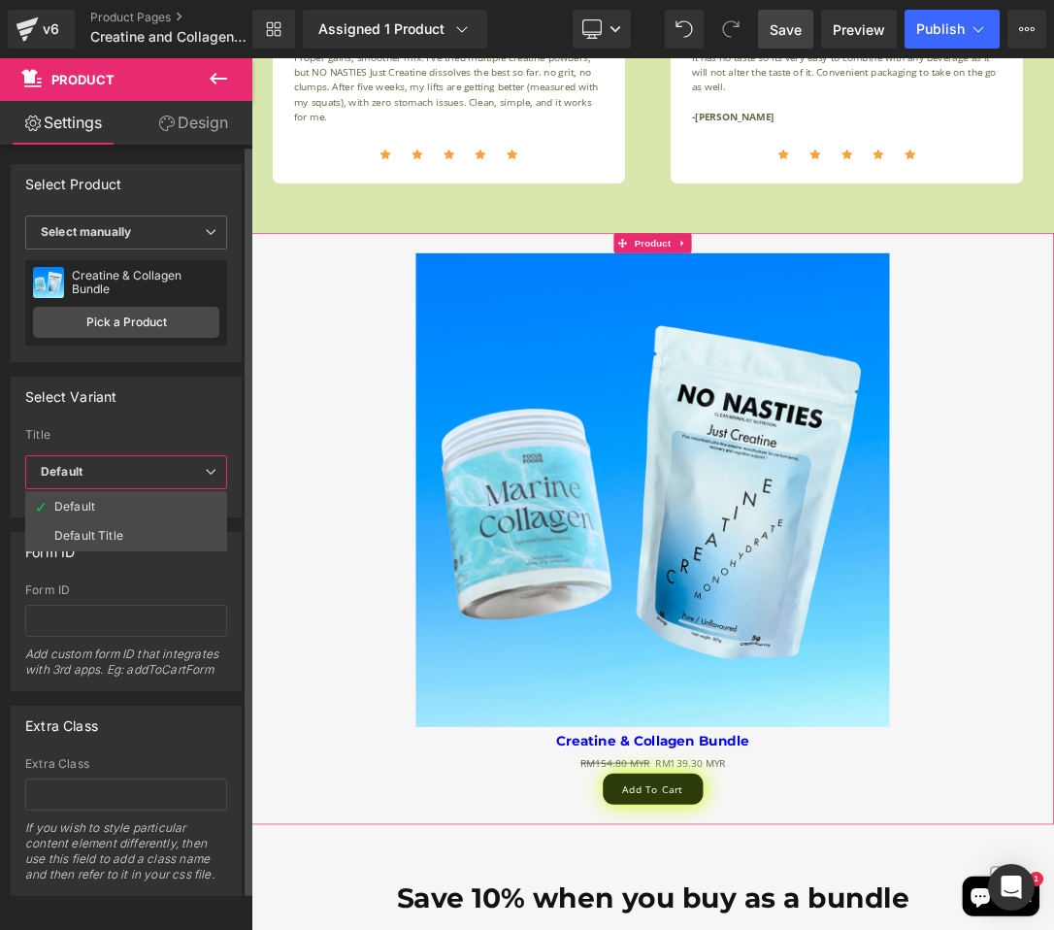
click at [156, 437] on label "Title" at bounding box center [126, 437] width 202 height 19
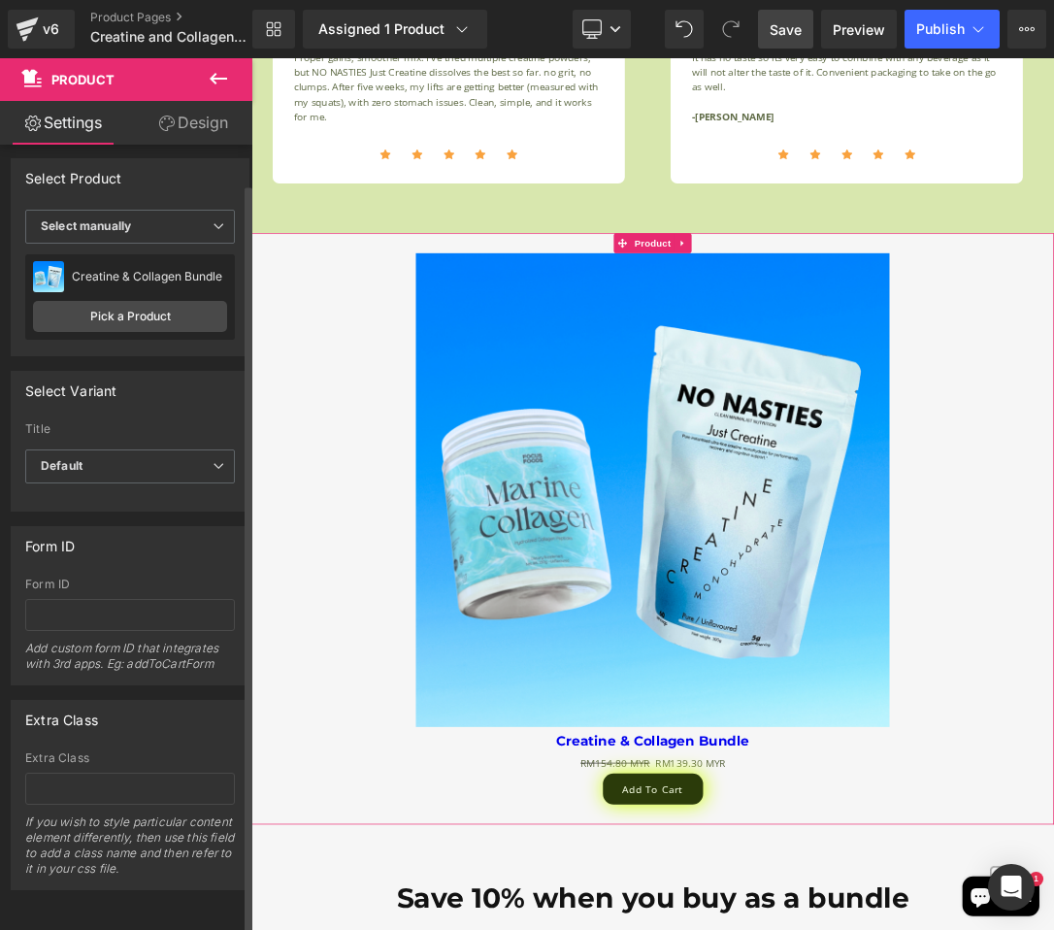
scroll to position [0, 0]
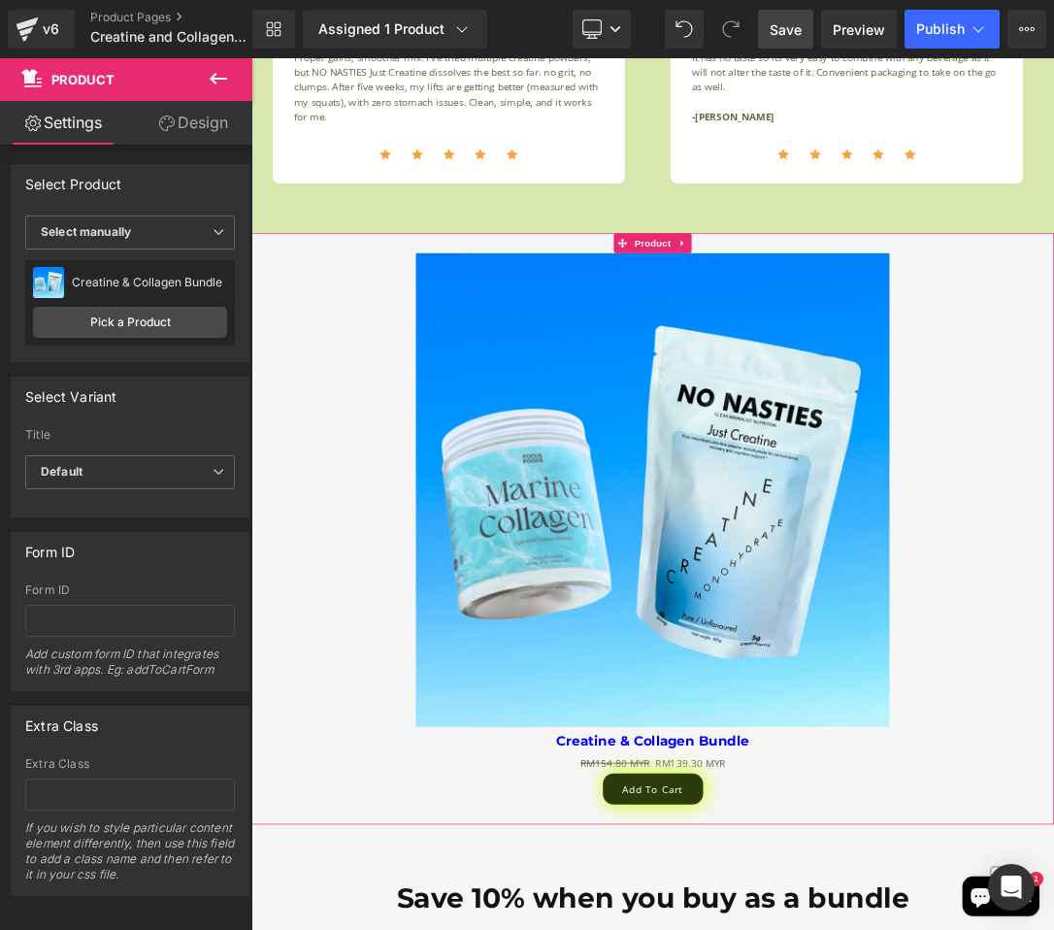
click at [176, 107] on link "Design" at bounding box center [193, 123] width 126 height 44
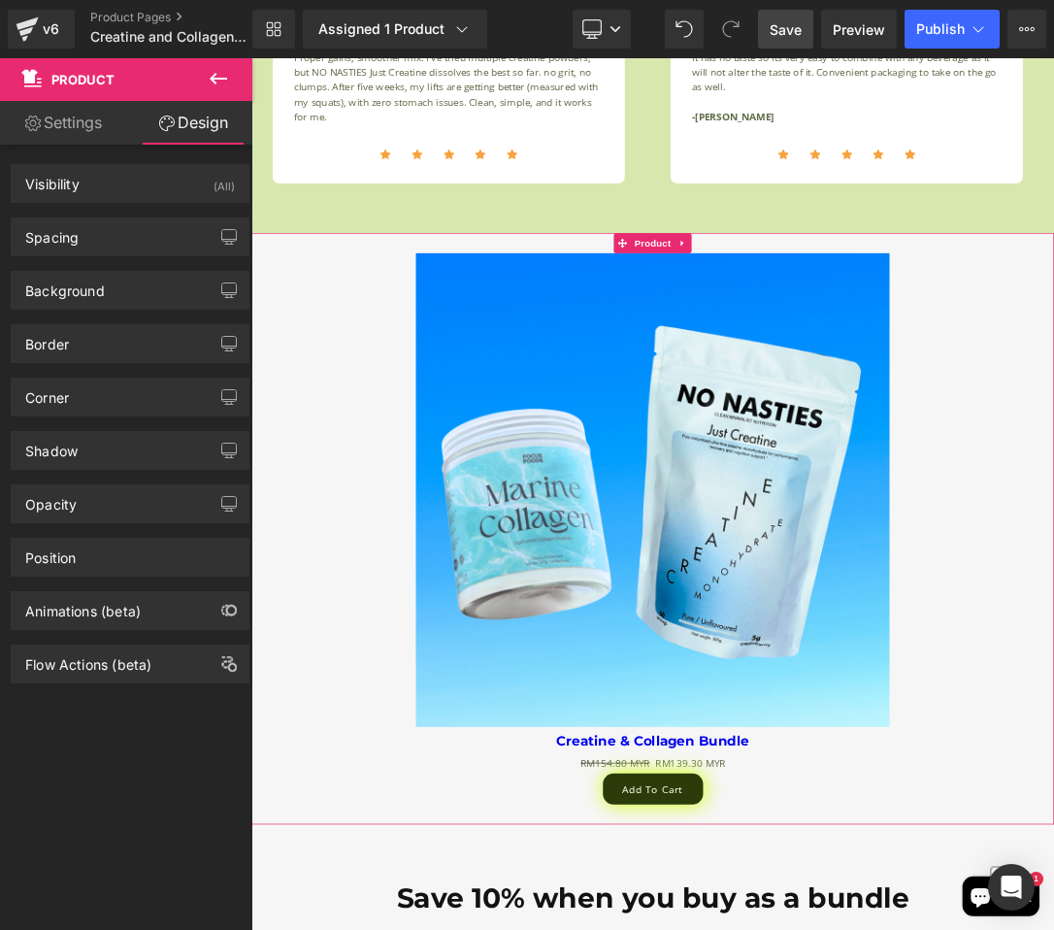
click at [108, 117] on link "Settings" at bounding box center [63, 123] width 126 height 44
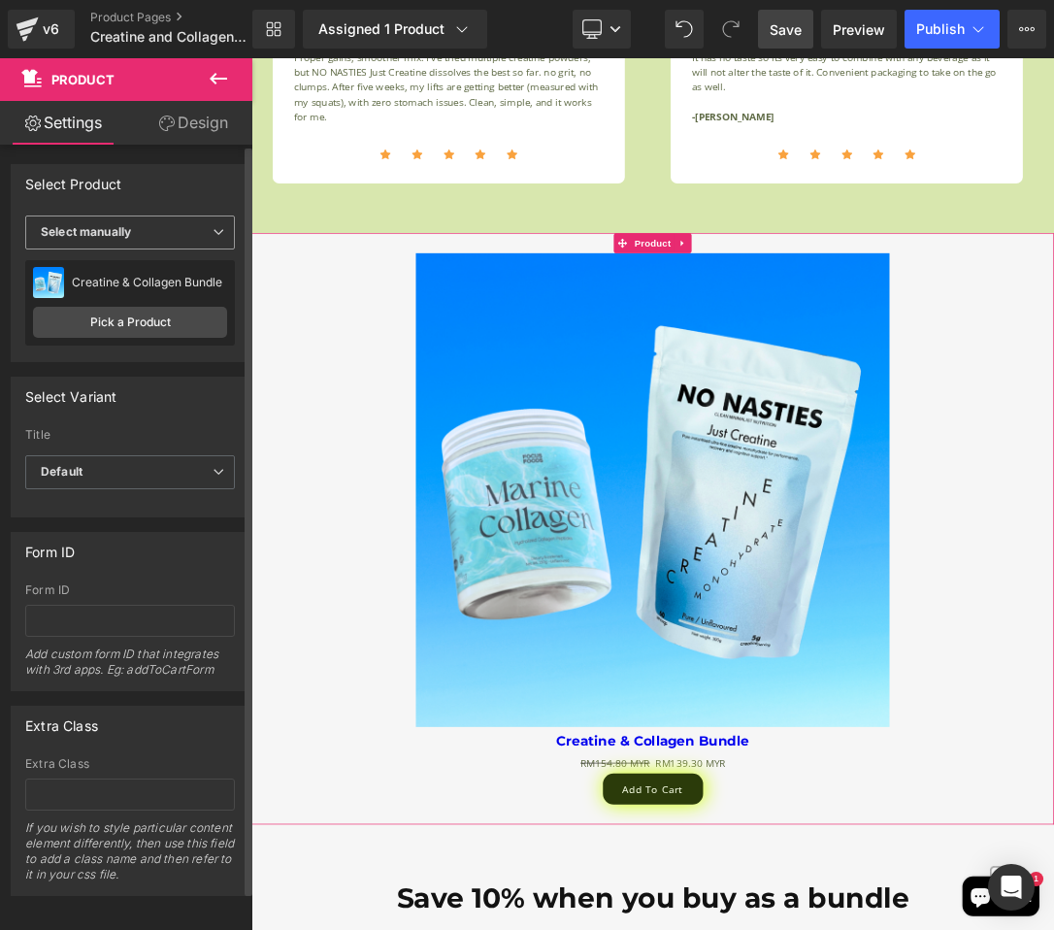
click at [142, 232] on span "Select manually" at bounding box center [130, 232] width 210 height 34
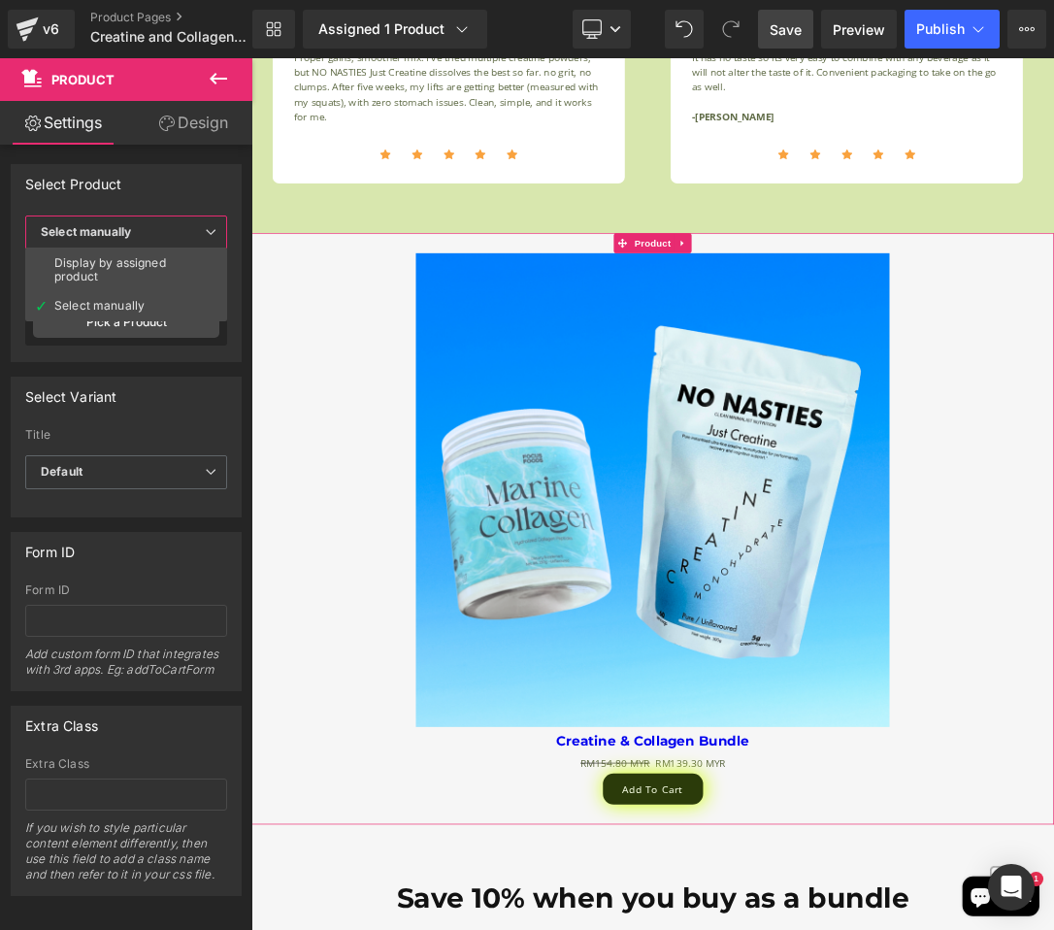
click at [182, 139] on link "Design" at bounding box center [193, 123] width 126 height 44
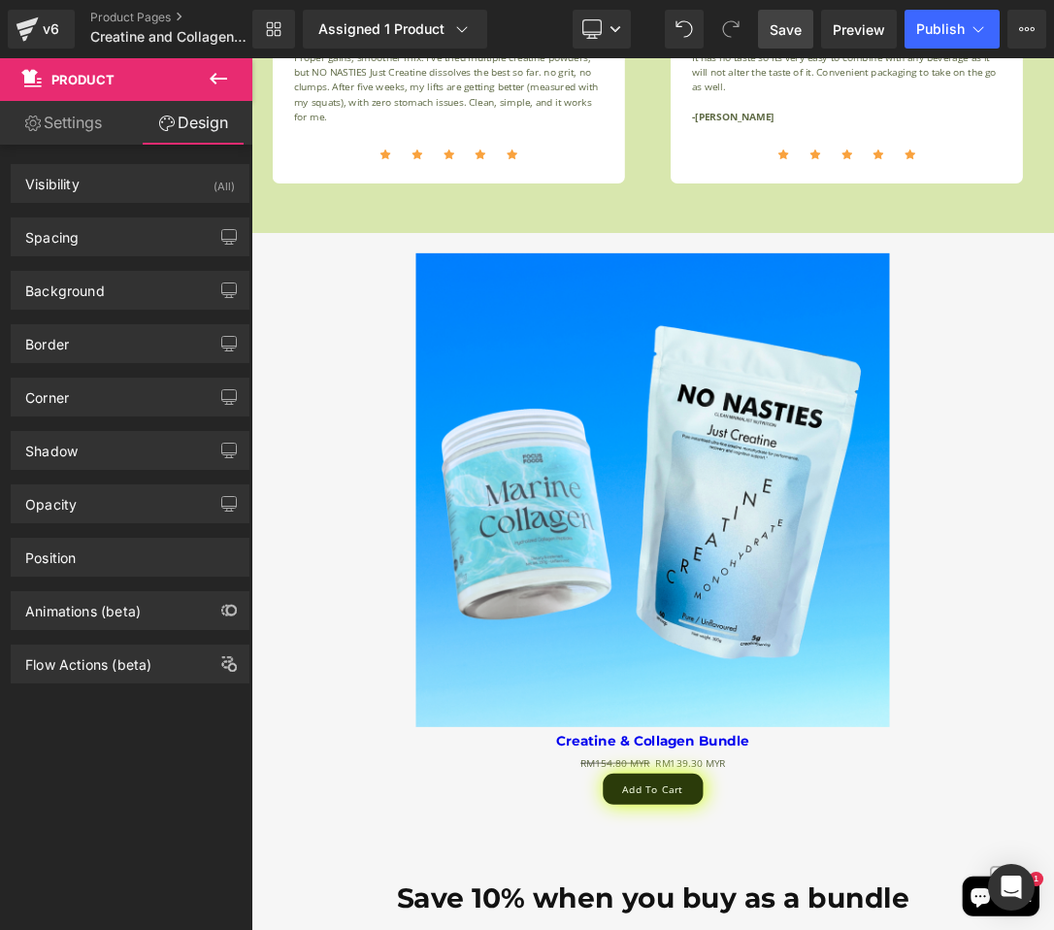
click at [211, 83] on icon at bounding box center [218, 78] width 23 height 23
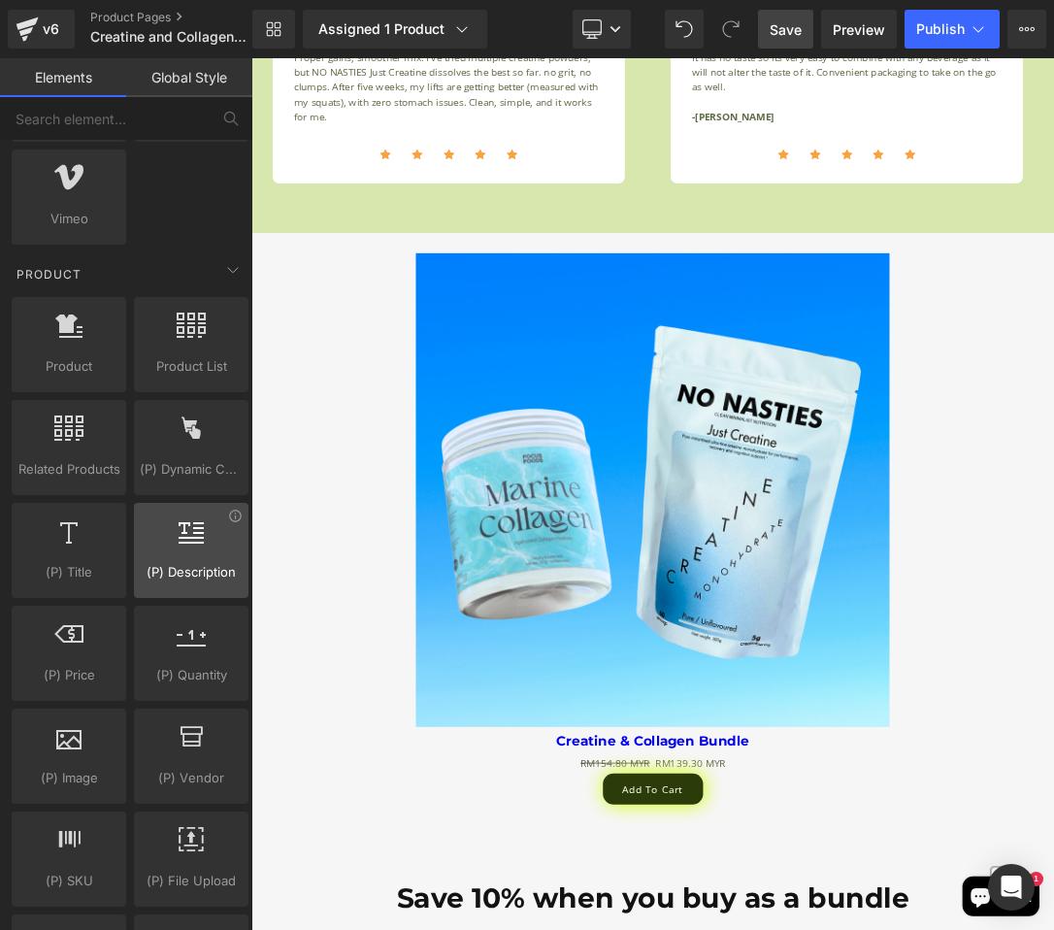
scroll to position [1450, 0]
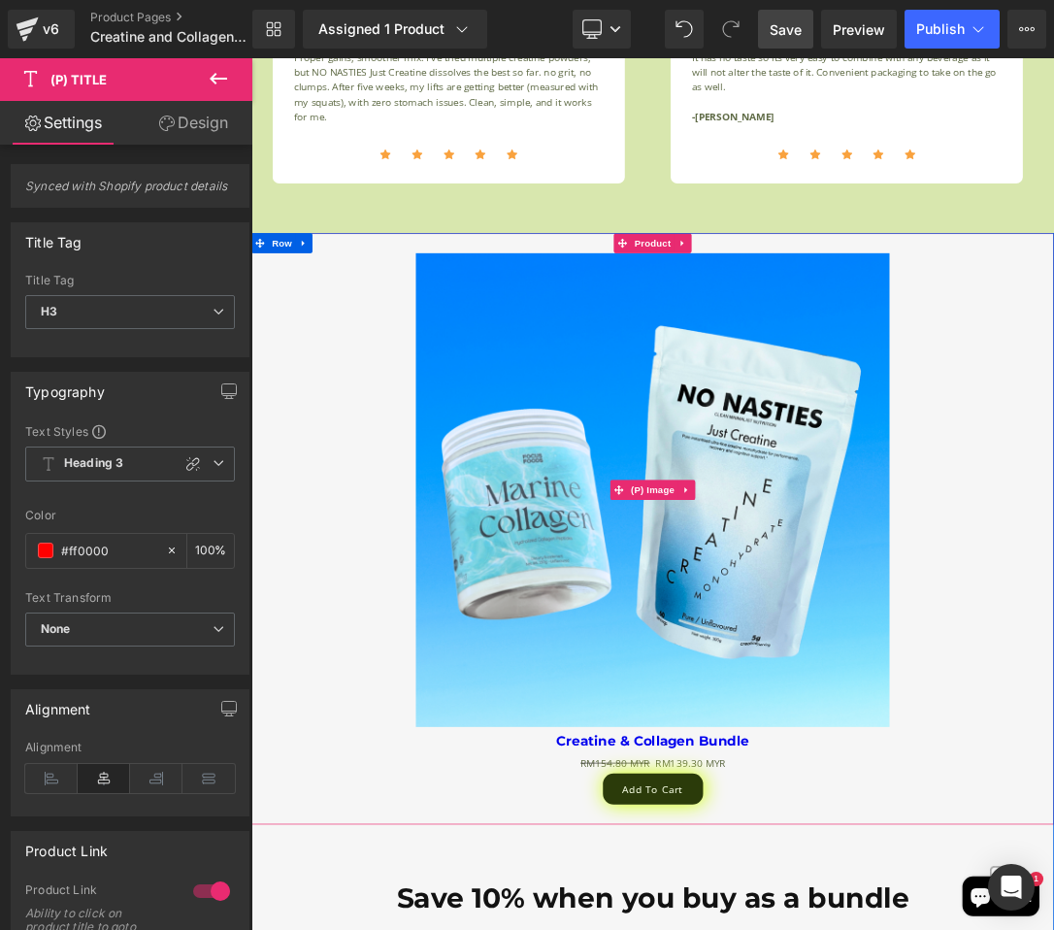
scroll to position [3755, 0]
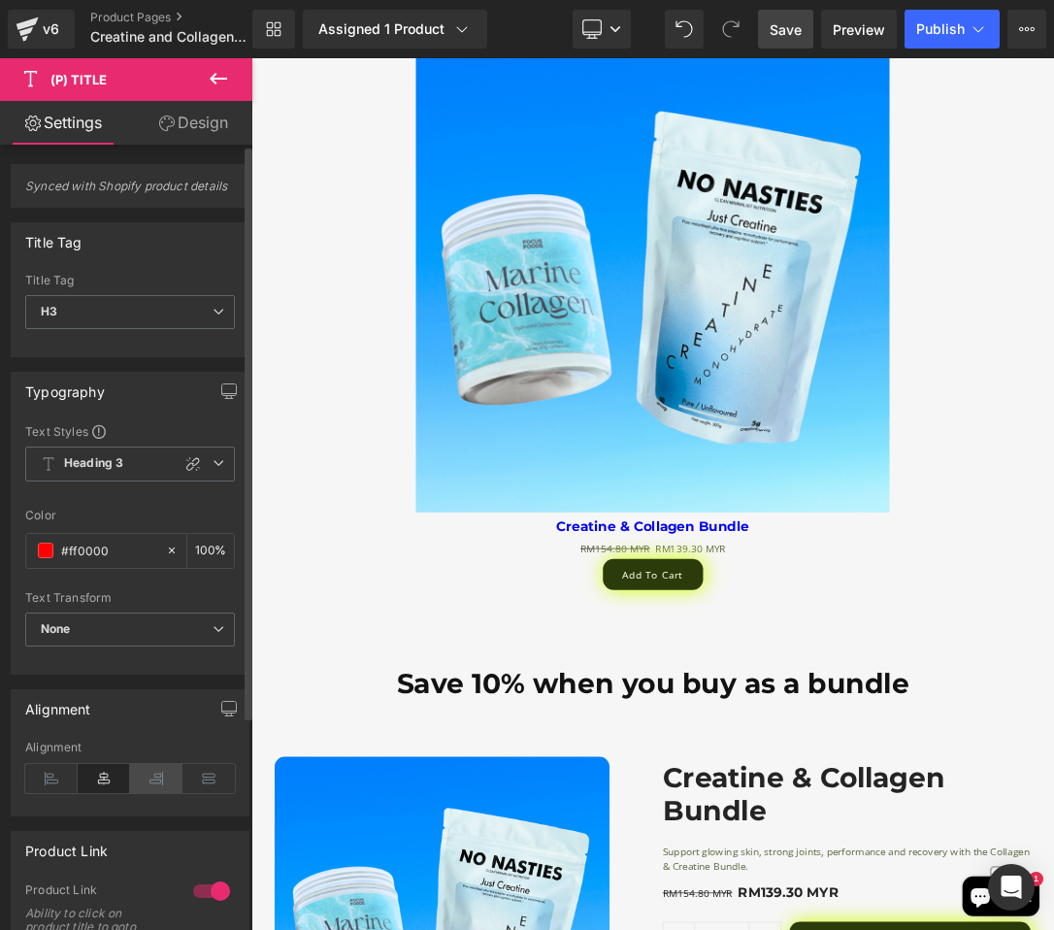
click at [144, 785] on icon at bounding box center [156, 778] width 52 height 29
click at [102, 786] on icon at bounding box center [104, 778] width 52 height 29
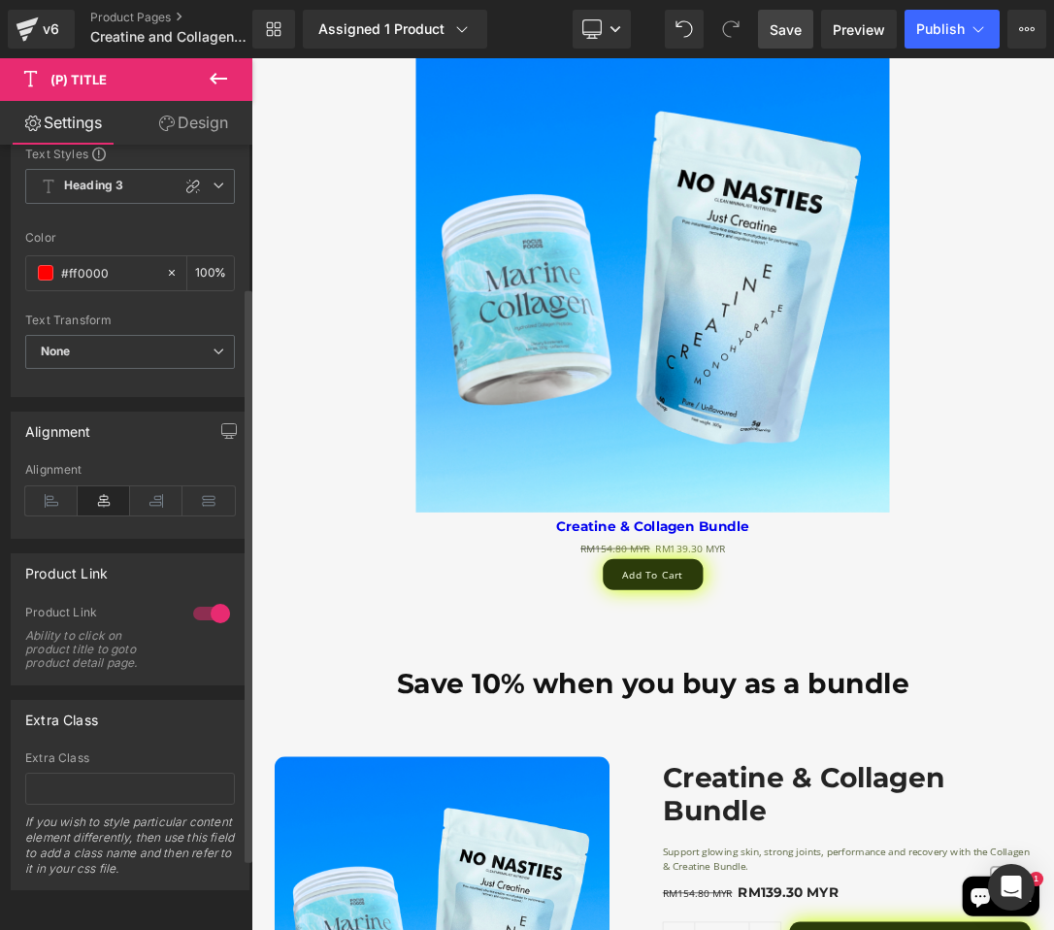
scroll to position [0, 0]
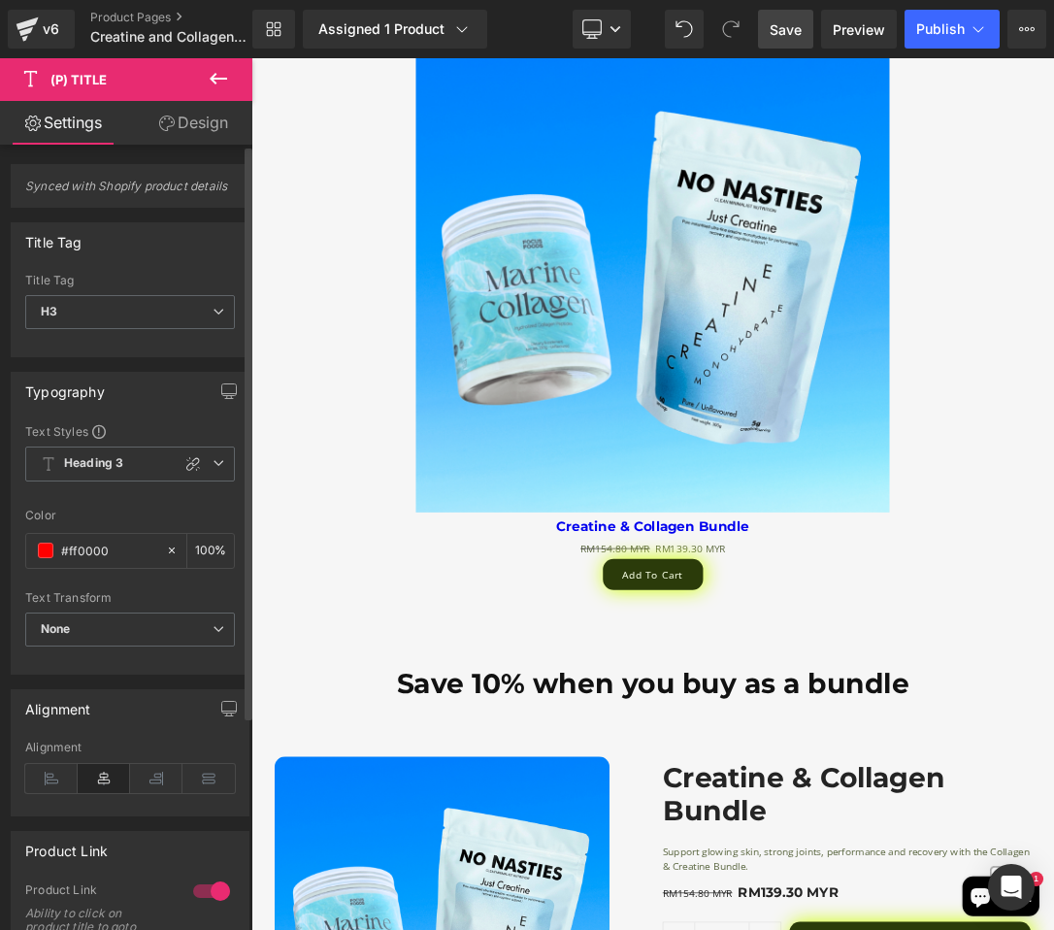
click at [119, 289] on div "Title Tag H3 H1 H2 H3 H4 H5 H6 Paragraph" at bounding box center [130, 313] width 210 height 78
click at [186, 123] on link "Design" at bounding box center [193, 123] width 126 height 44
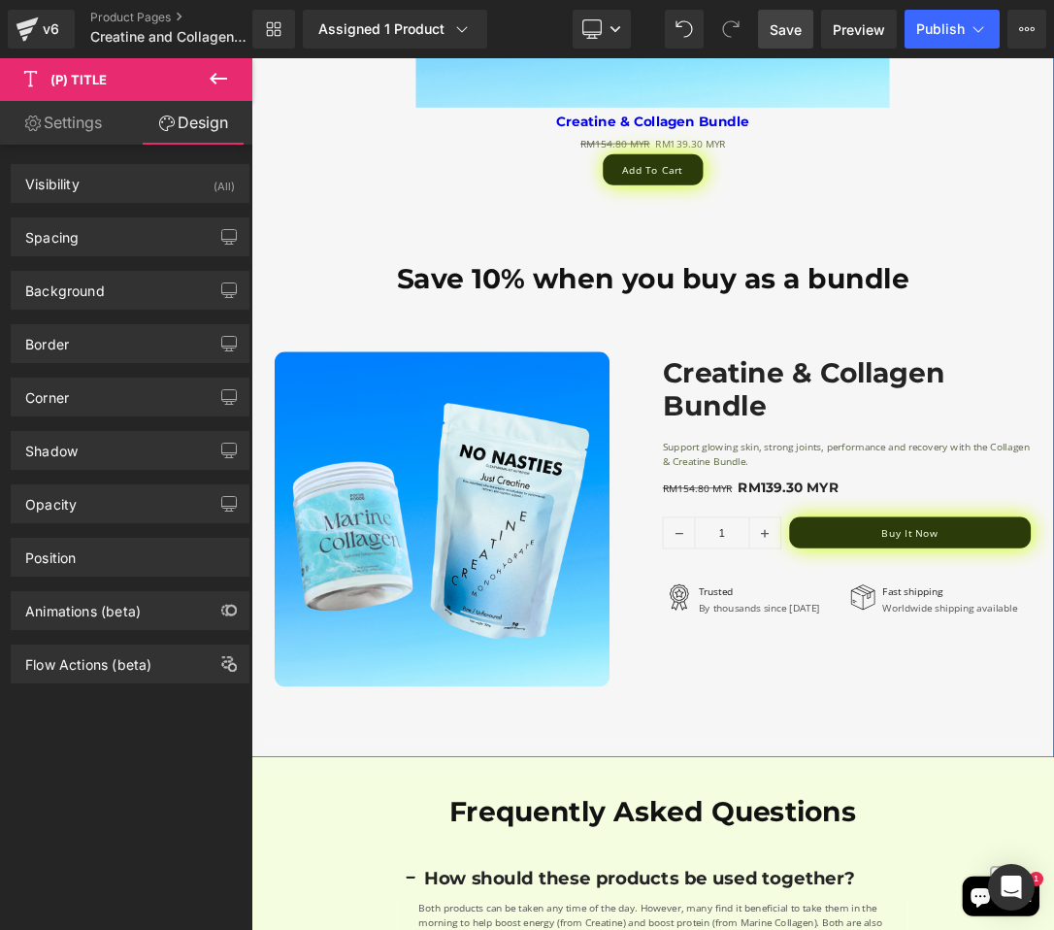
scroll to position [4294, 0]
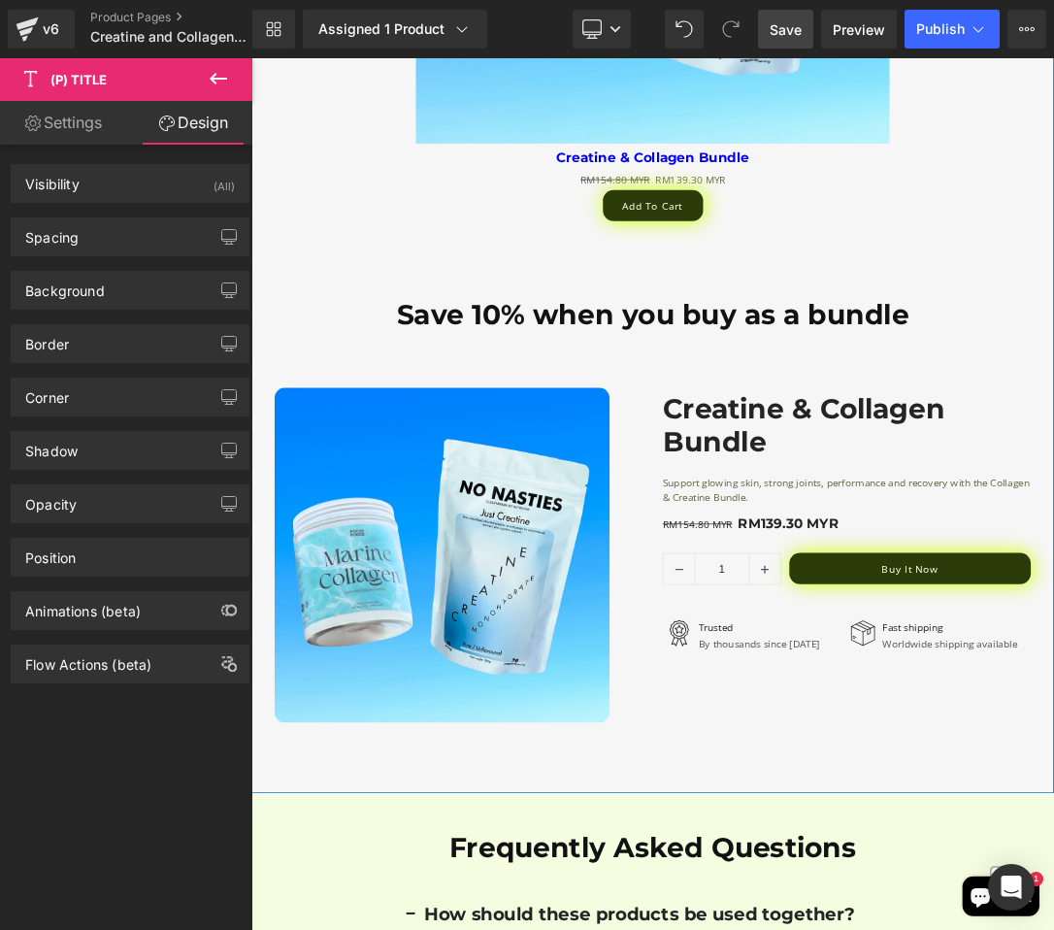
click at [803, 740] on div "Sale Off (P) Image Row" at bounding box center [554, 786] width 539 height 490
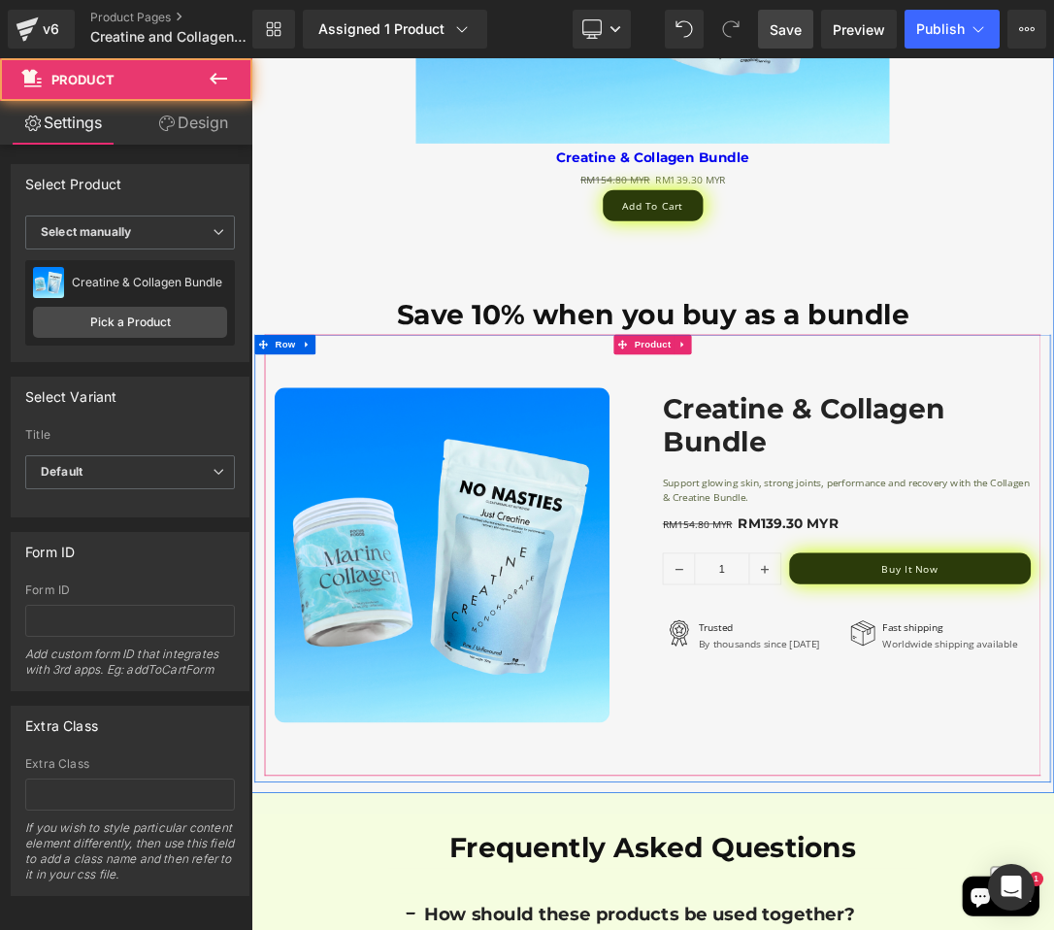
click at [682, 499] on div "Sale Off (P) Image Row Creatine & Collagen Bundle (P) Title Support glowing ski…" at bounding box center [839, 785] width 1136 height 645
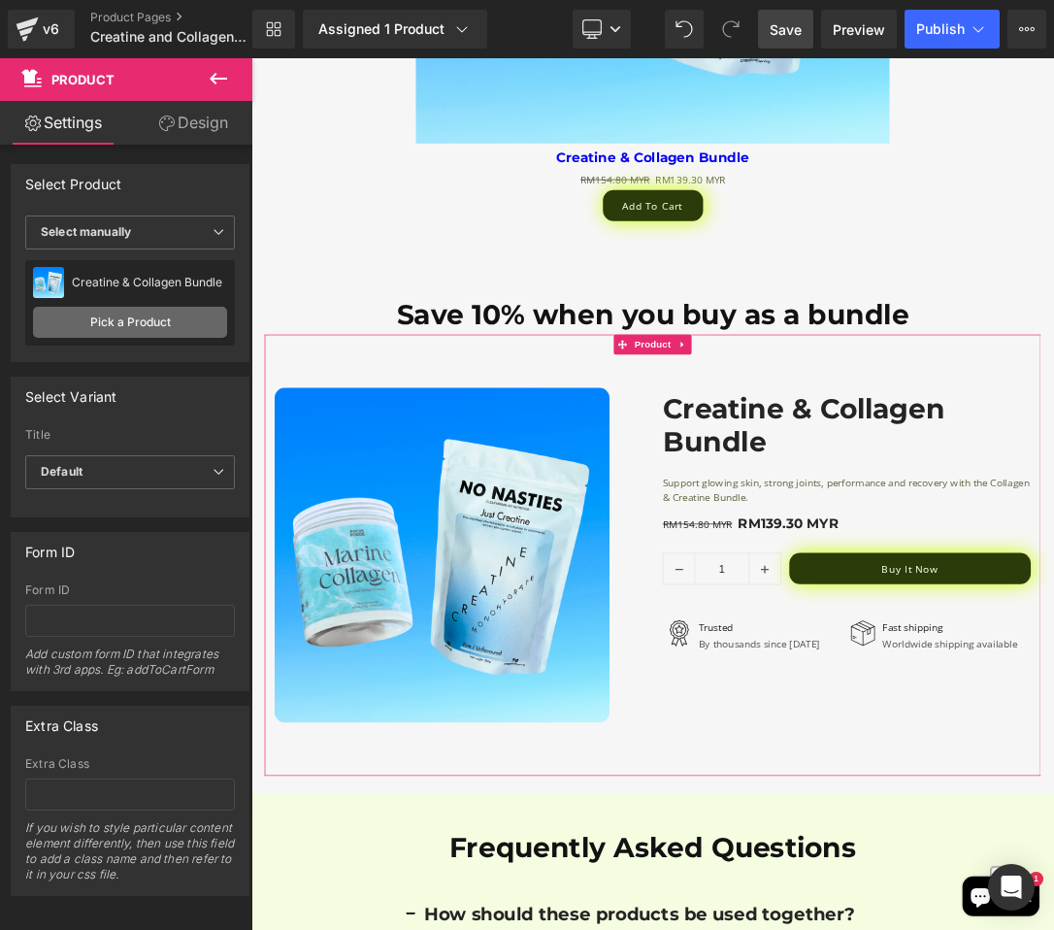
click at [182, 314] on link "Pick a Product" at bounding box center [130, 322] width 194 height 31
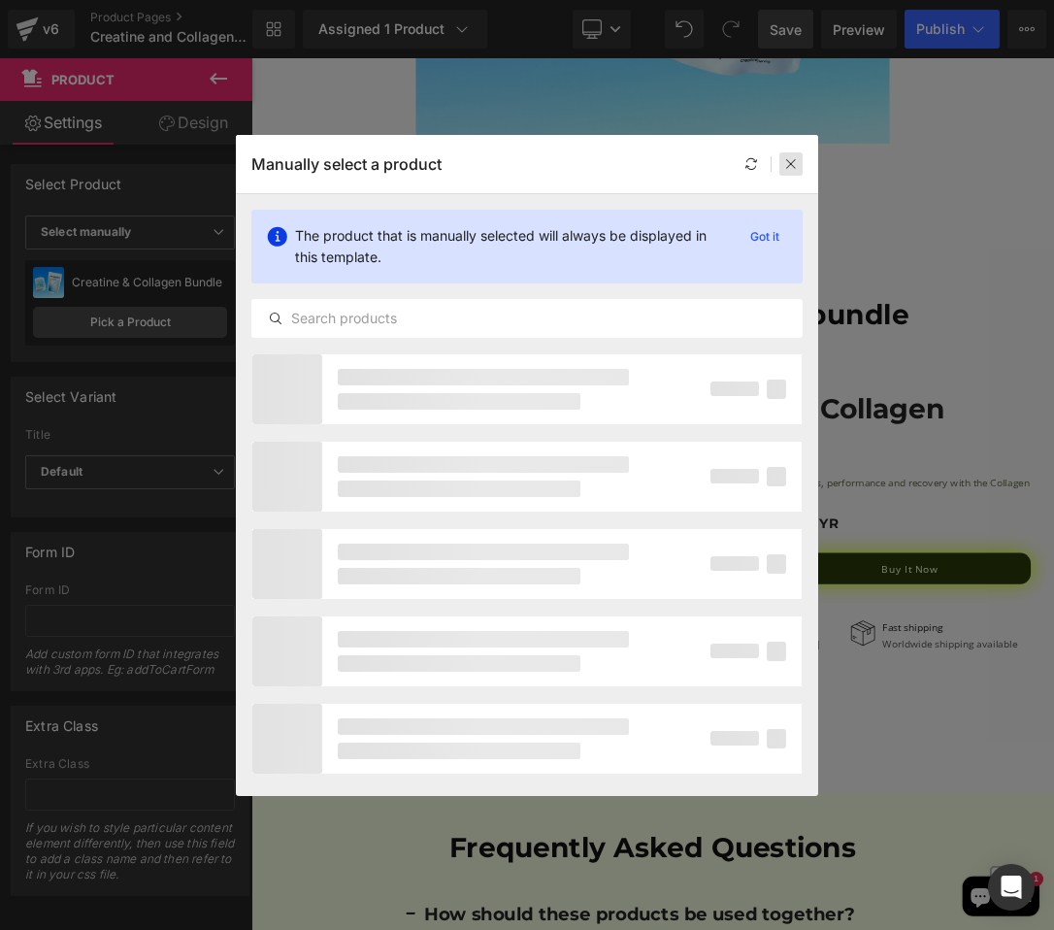
drag, startPoint x: 795, startPoint y: 166, endPoint x: 749, endPoint y: 160, distance: 46.0
click at [795, 166] on icon at bounding box center [791, 164] width 14 height 14
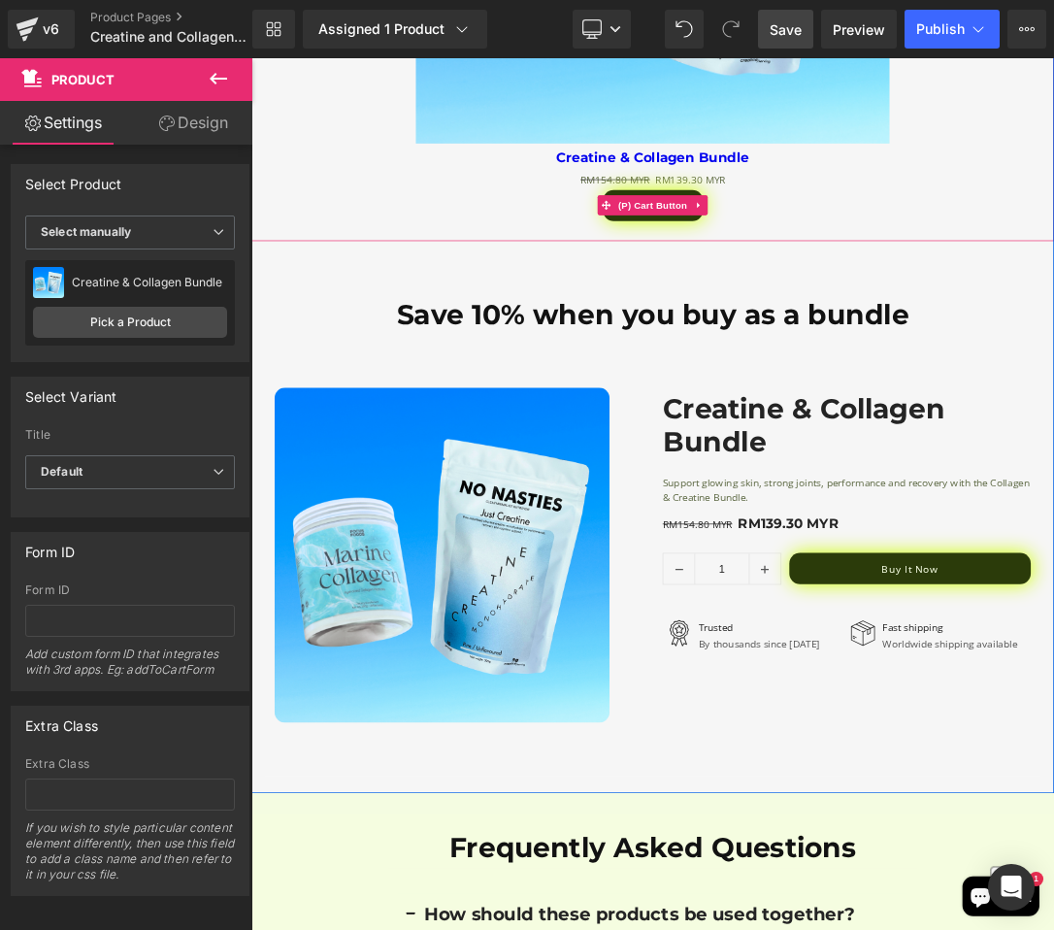
click at [397, 281] on div "Add To Cart" at bounding box center [838, 274] width 1155 height 46
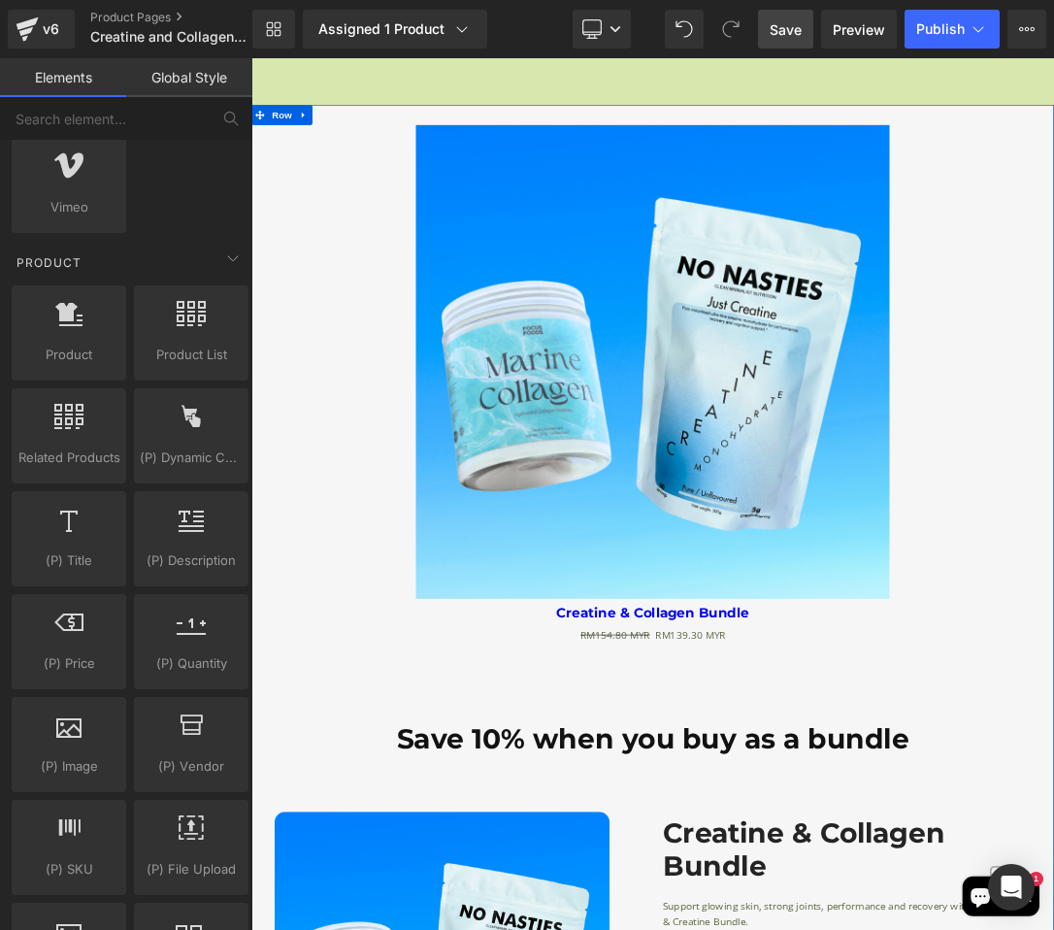
scroll to position [3592, 0]
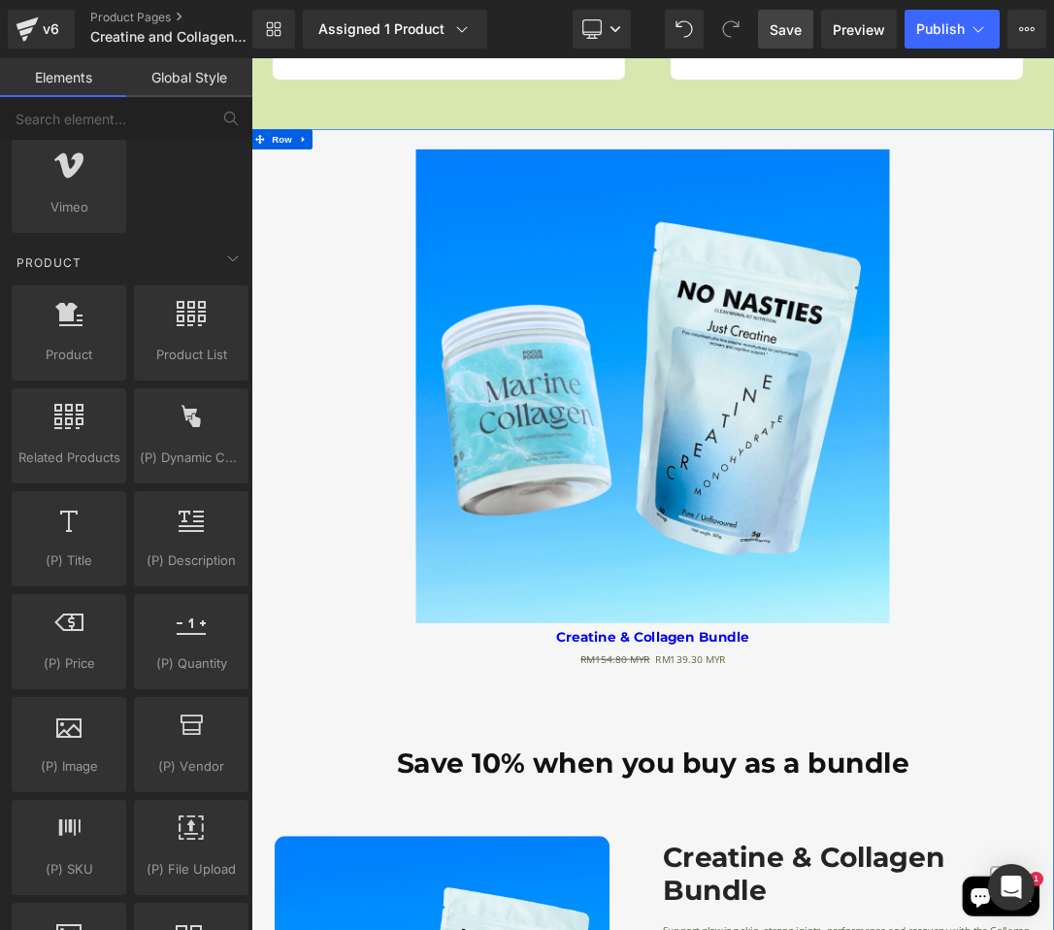
click at [414, 578] on div "Sale Off" at bounding box center [838, 538] width 1155 height 693
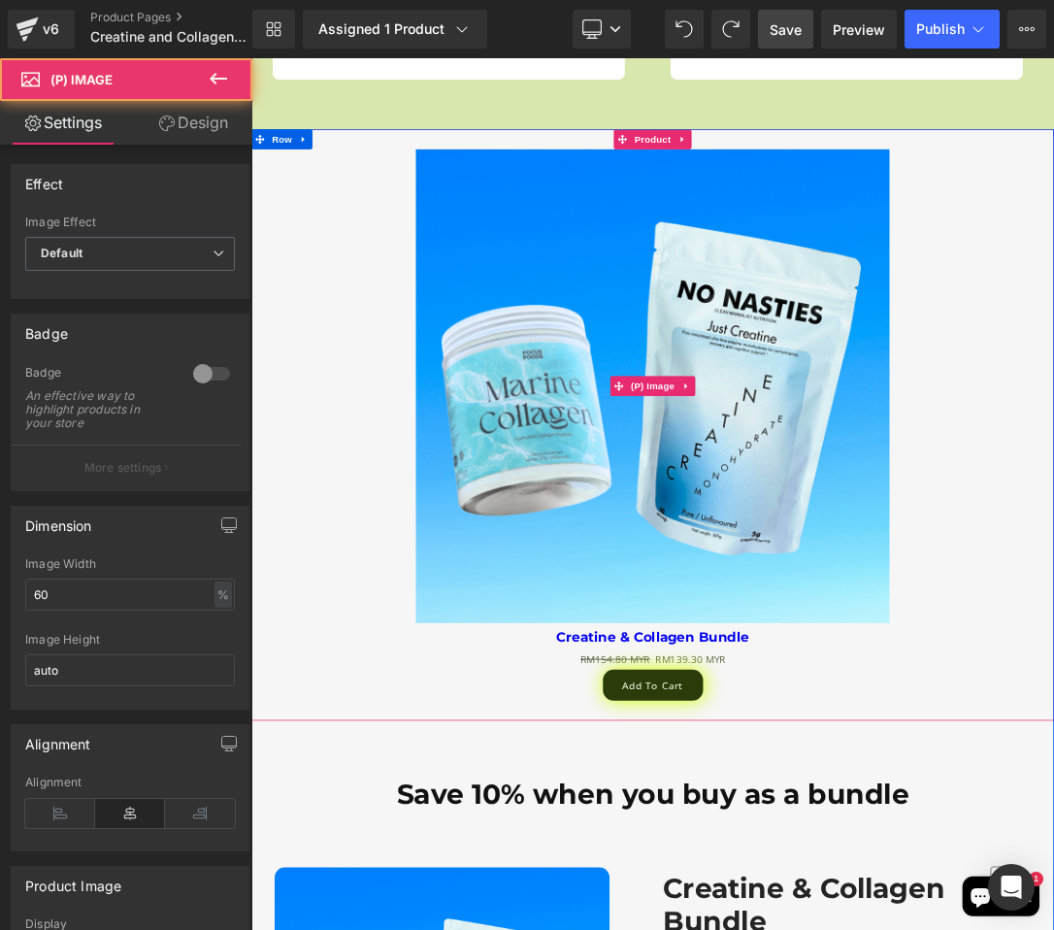
click at [334, 569] on div "Sale Off" at bounding box center [838, 538] width 1155 height 693
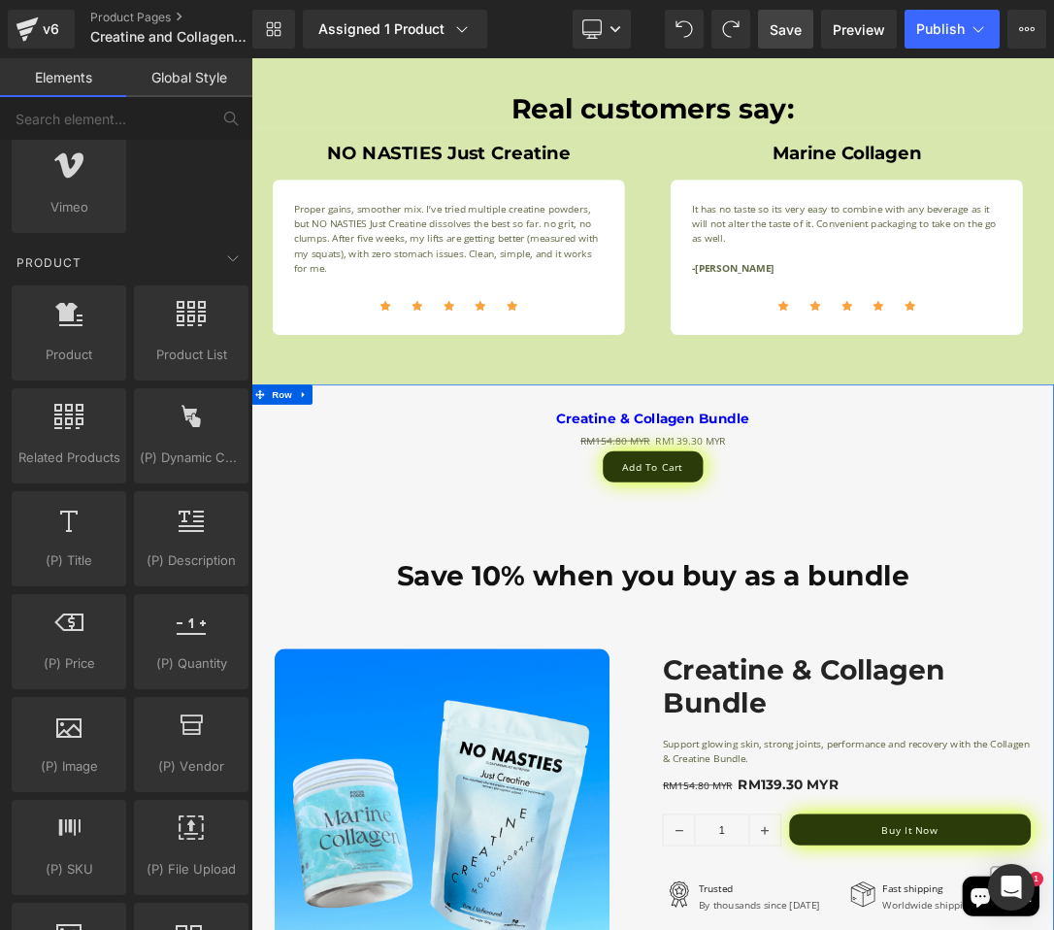
scroll to position [3243, 0]
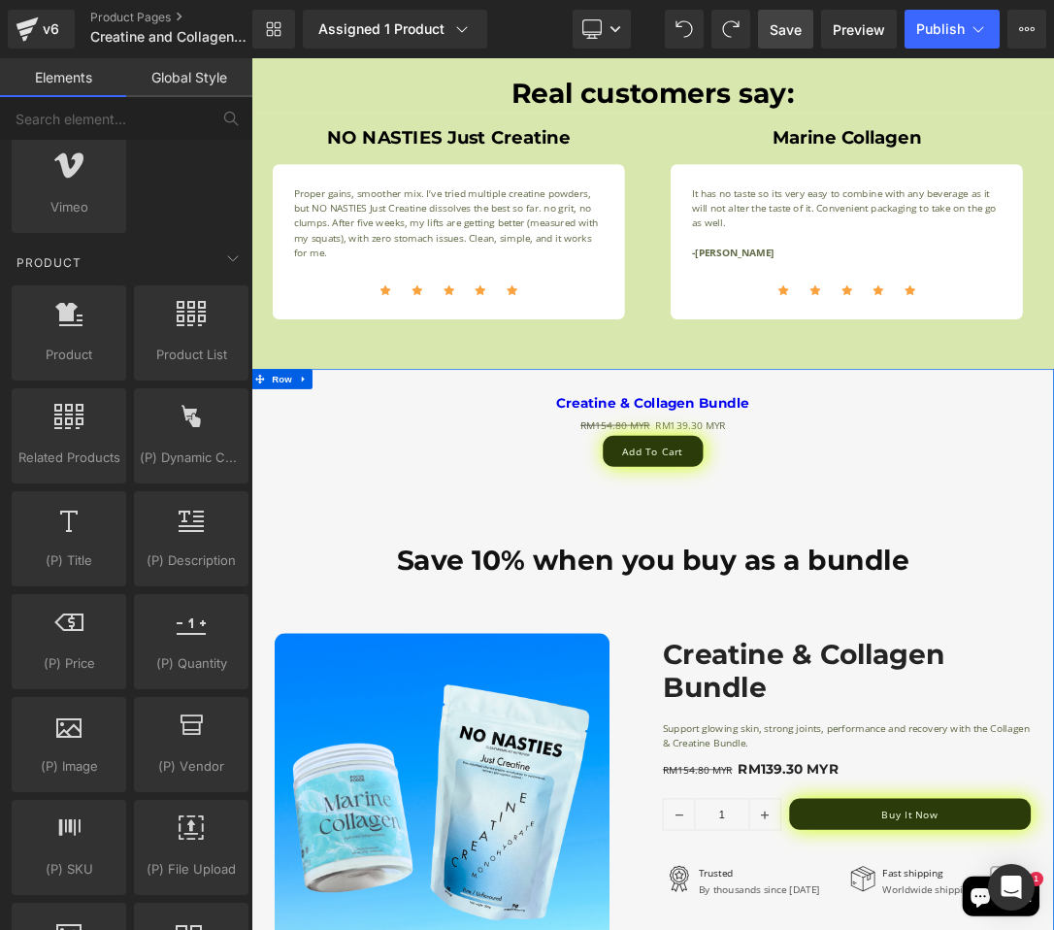
click at [509, 573] on h3 "Creatine & Collagen Bundle" at bounding box center [838, 562] width 1155 height 40
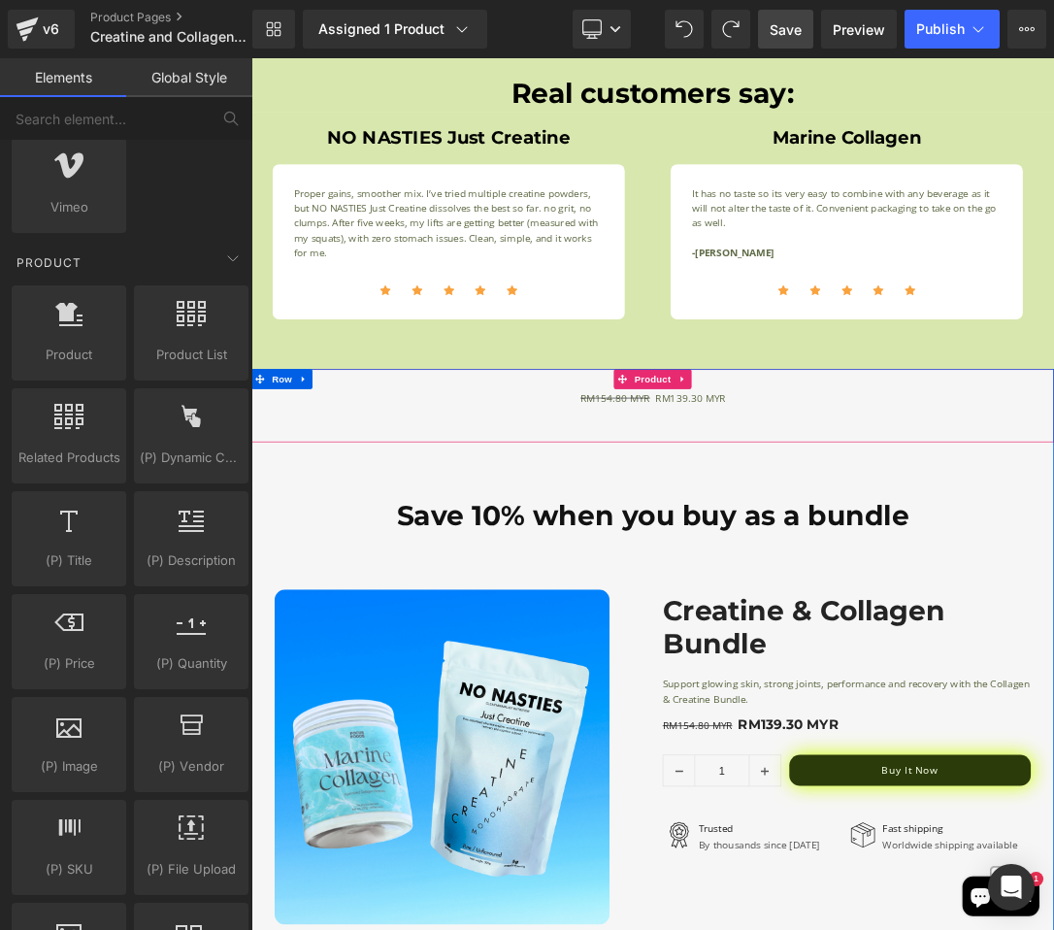
click at [987, 572] on div "RM154.80 MYR RM139.30 MYR (P) Price" at bounding box center [838, 566] width 1155 height 49
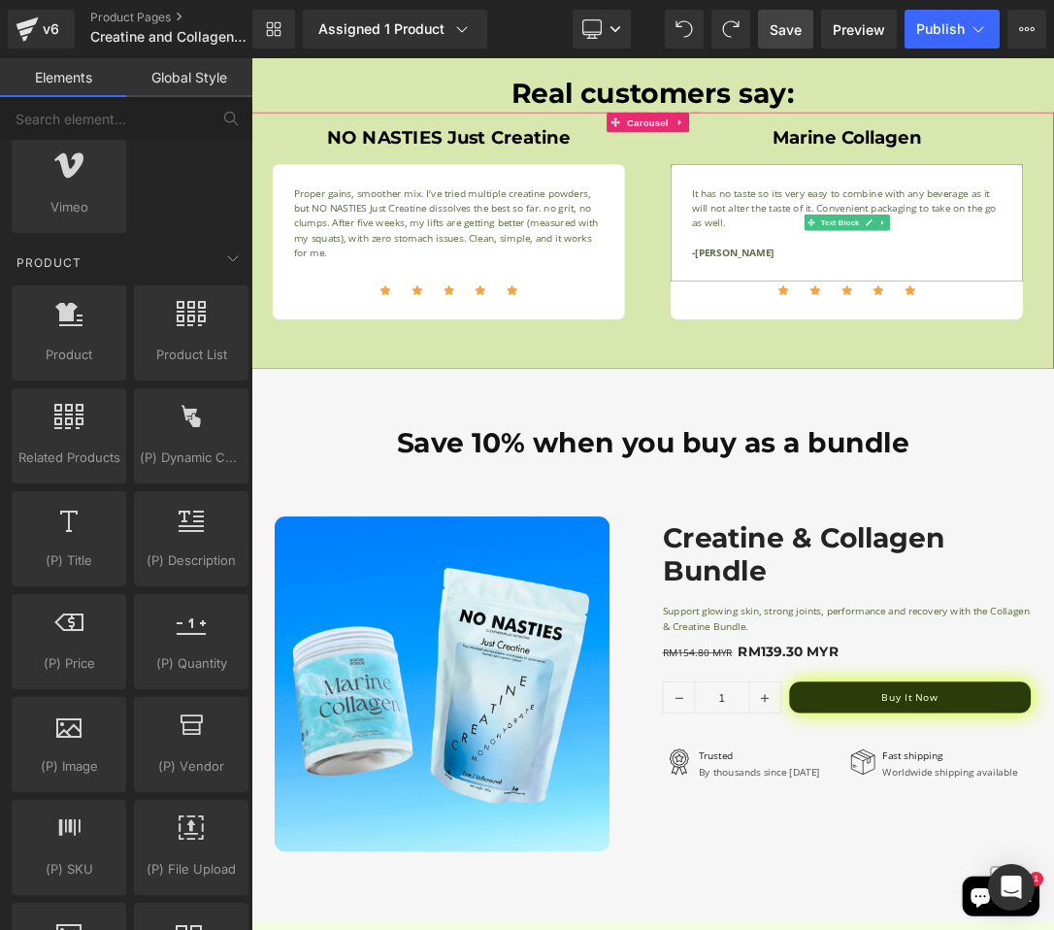
scroll to position [3052, 0]
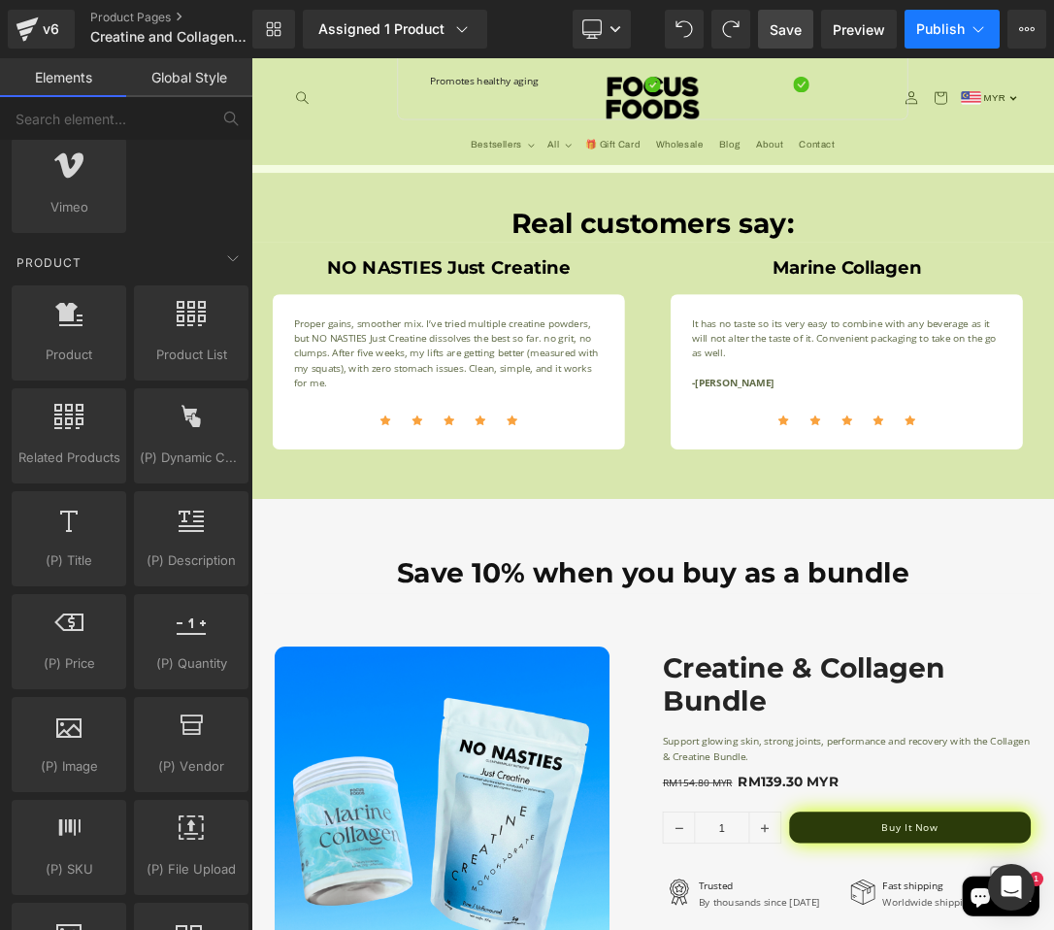
click at [939, 44] on button "Publish" at bounding box center [952, 29] width 95 height 39
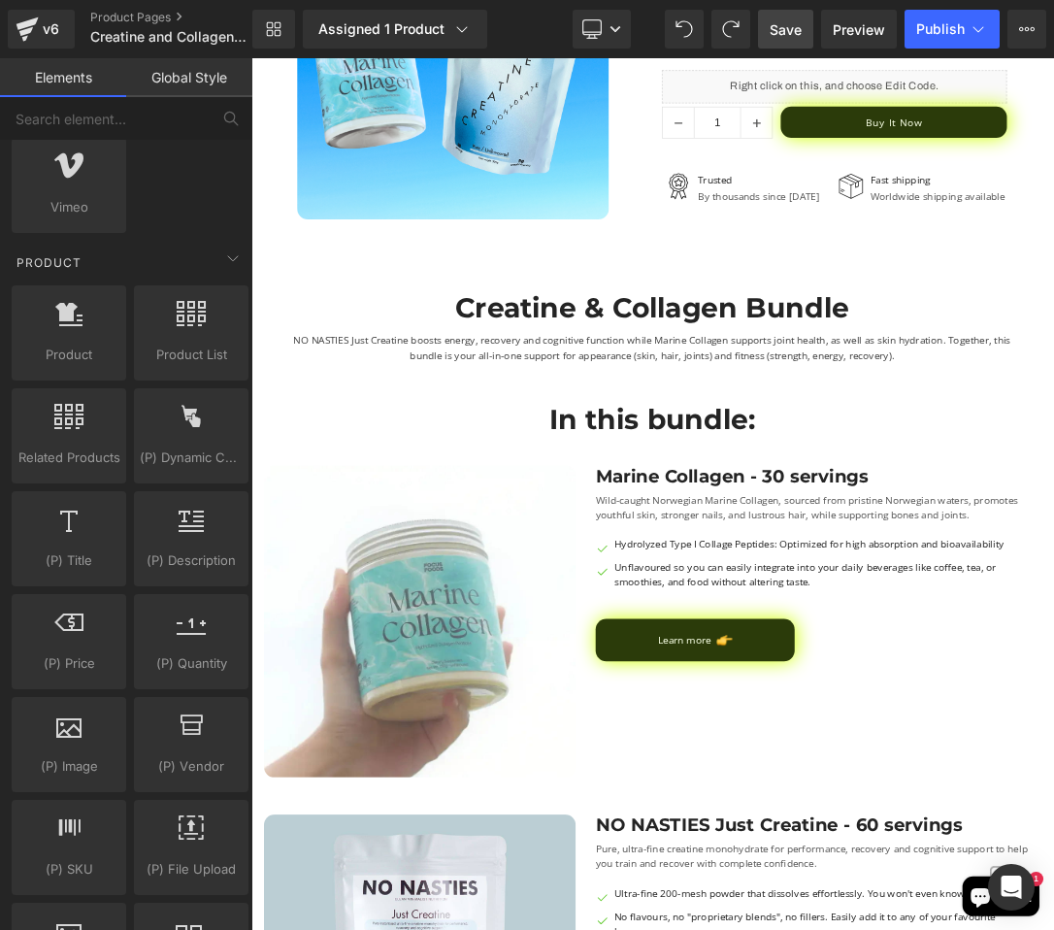
scroll to position [0, 0]
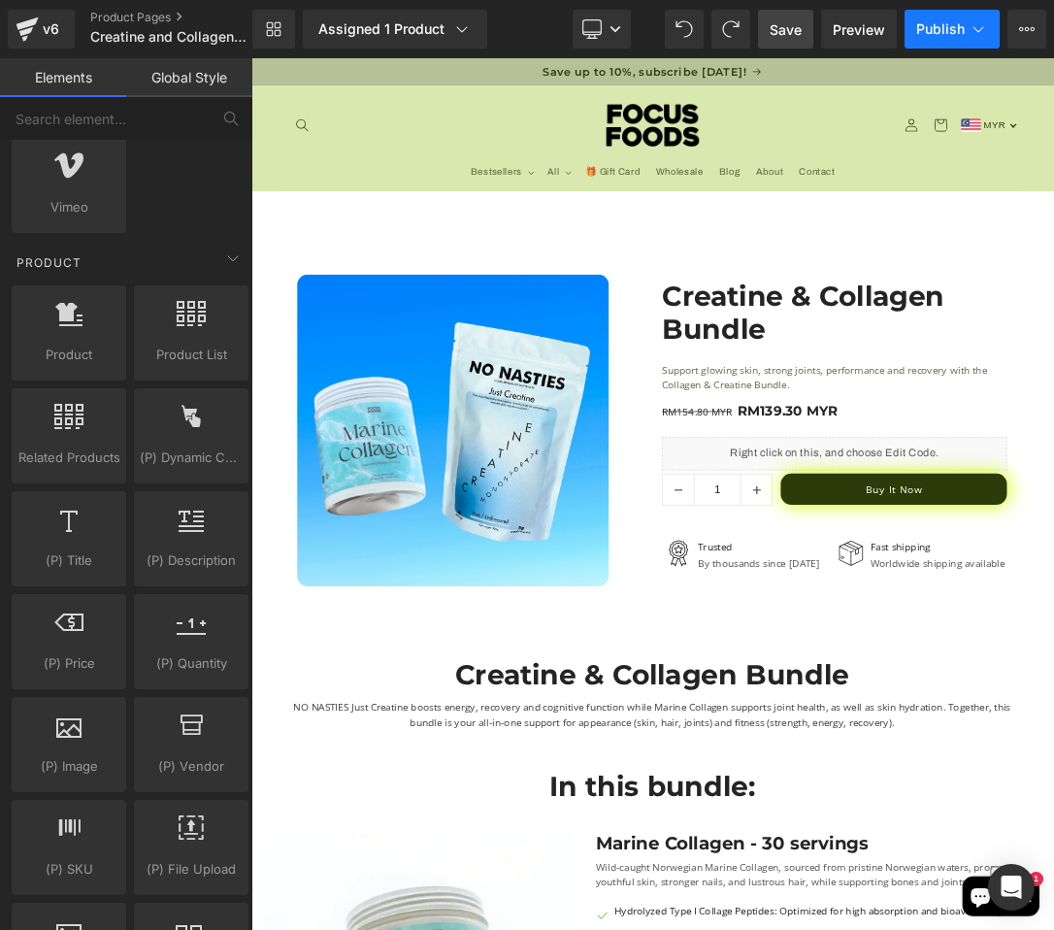
click at [921, 17] on button "Publish" at bounding box center [952, 29] width 95 height 39
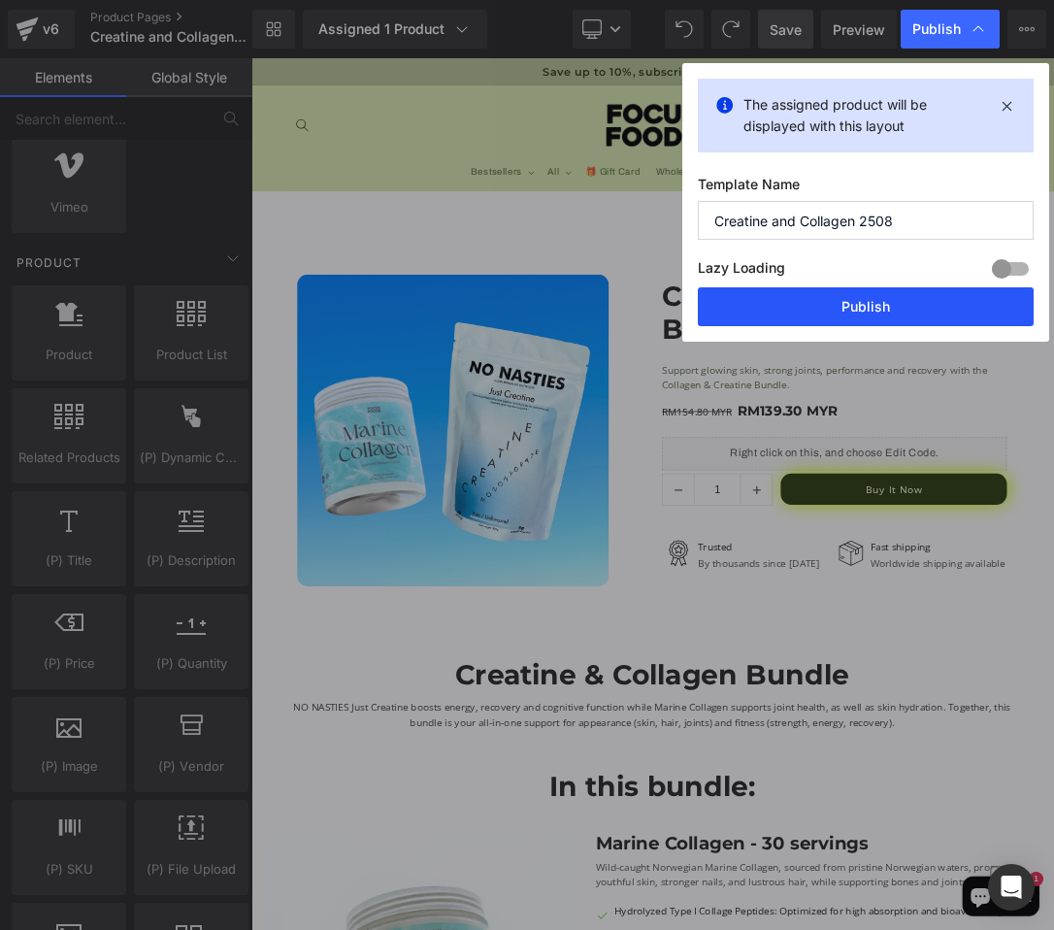
click at [830, 303] on button "Publish" at bounding box center [866, 306] width 336 height 39
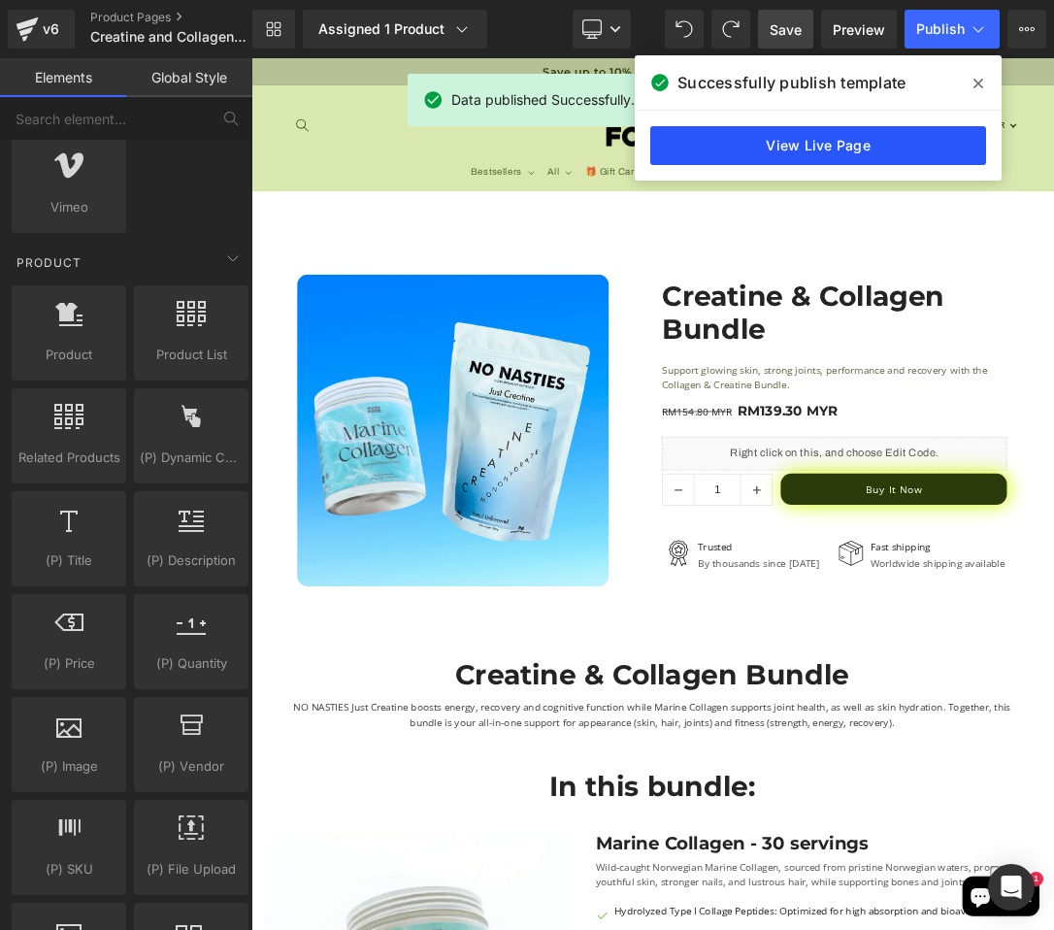
click at [719, 138] on link "View Live Page" at bounding box center [818, 145] width 336 height 39
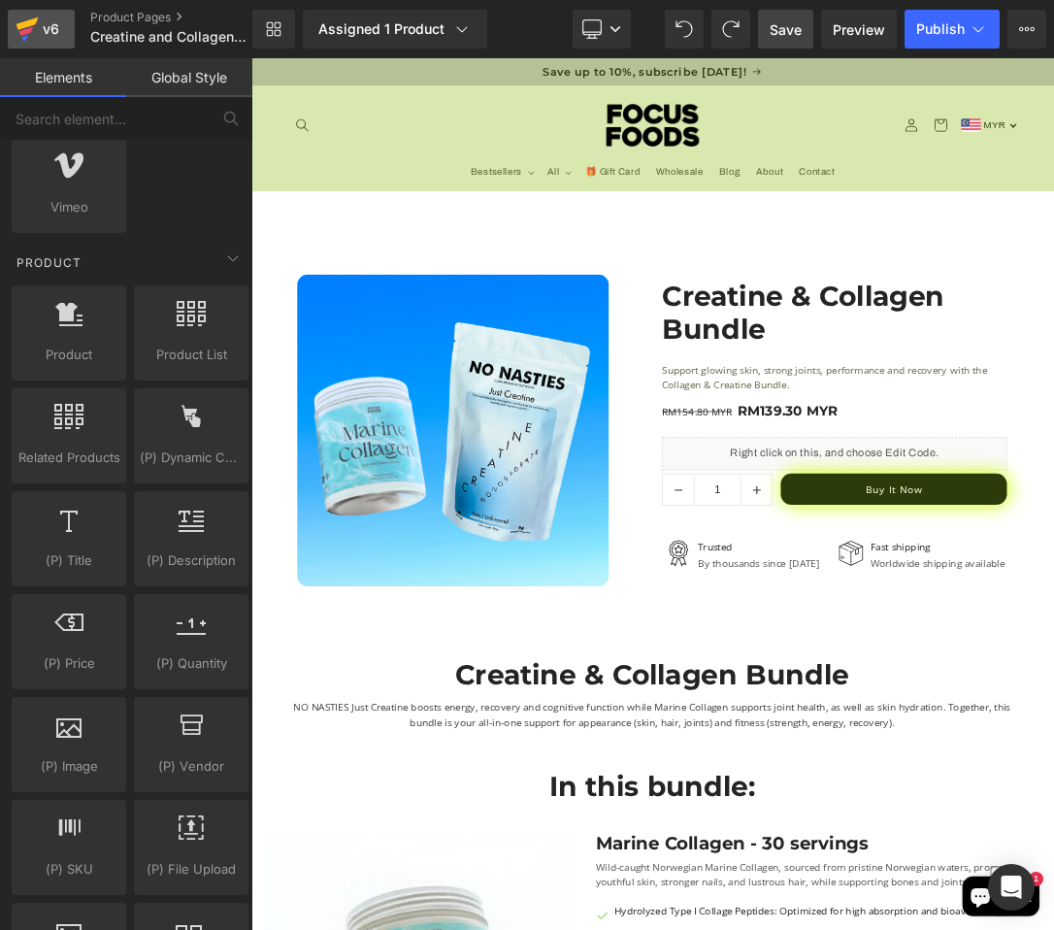
click at [43, 34] on div "v6" at bounding box center [51, 29] width 24 height 25
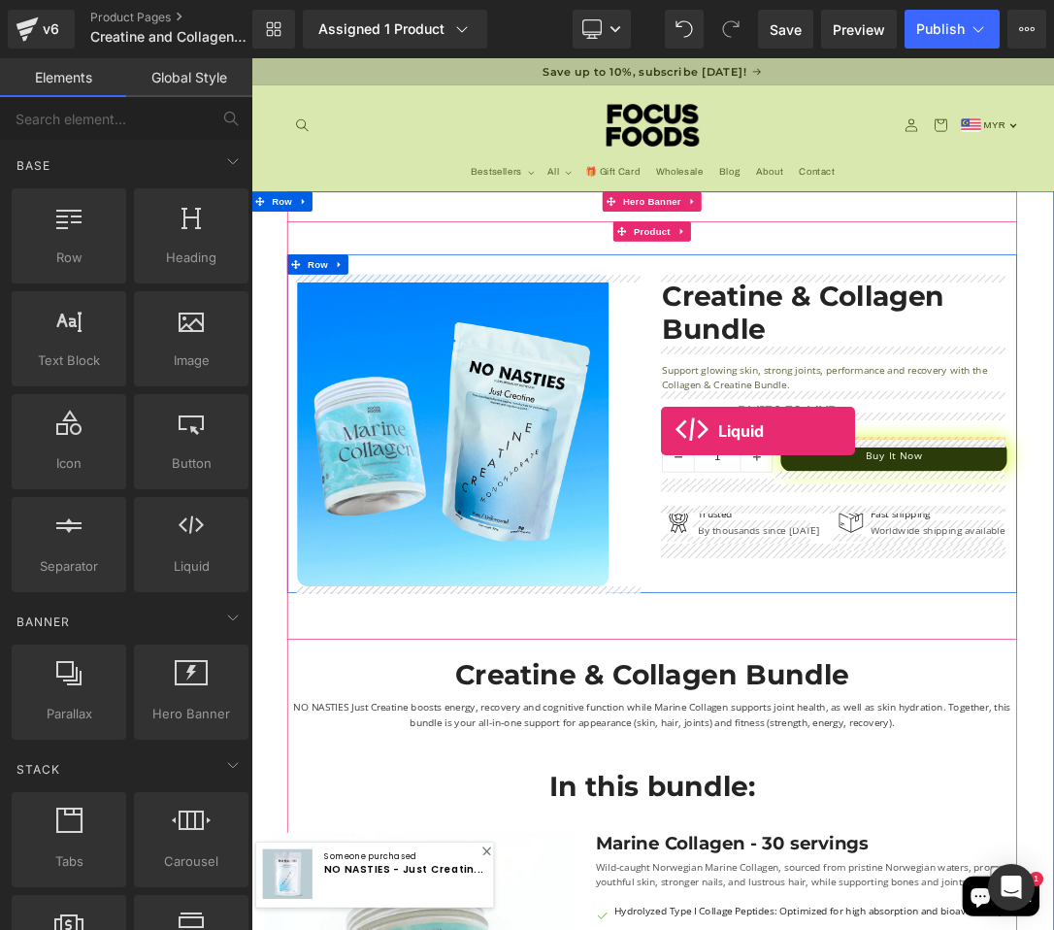
drag, startPoint x: 423, startPoint y: 638, endPoint x: 851, endPoint y: 604, distance: 429.4
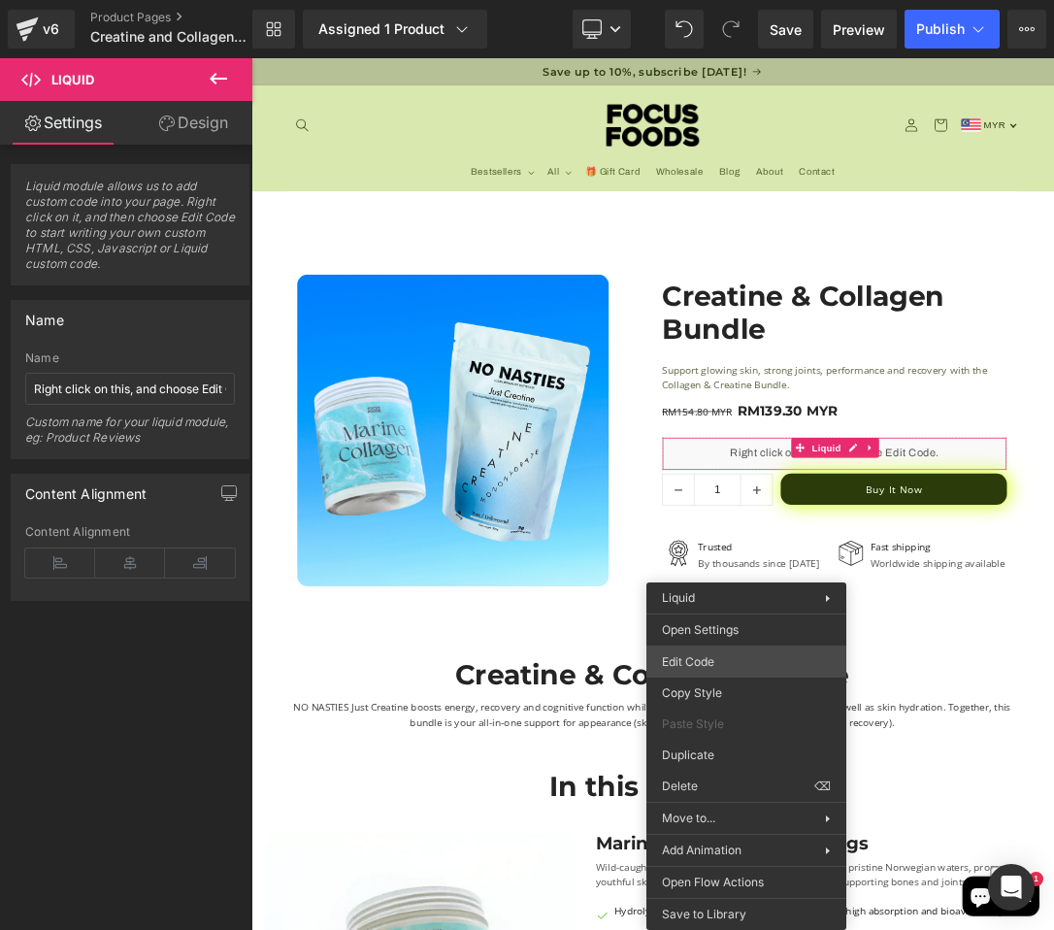
click at [739, 0] on div "Liquid You are previewing how the will restyle your page. You can not edit Elem…" at bounding box center [527, 0] width 1054 height 0
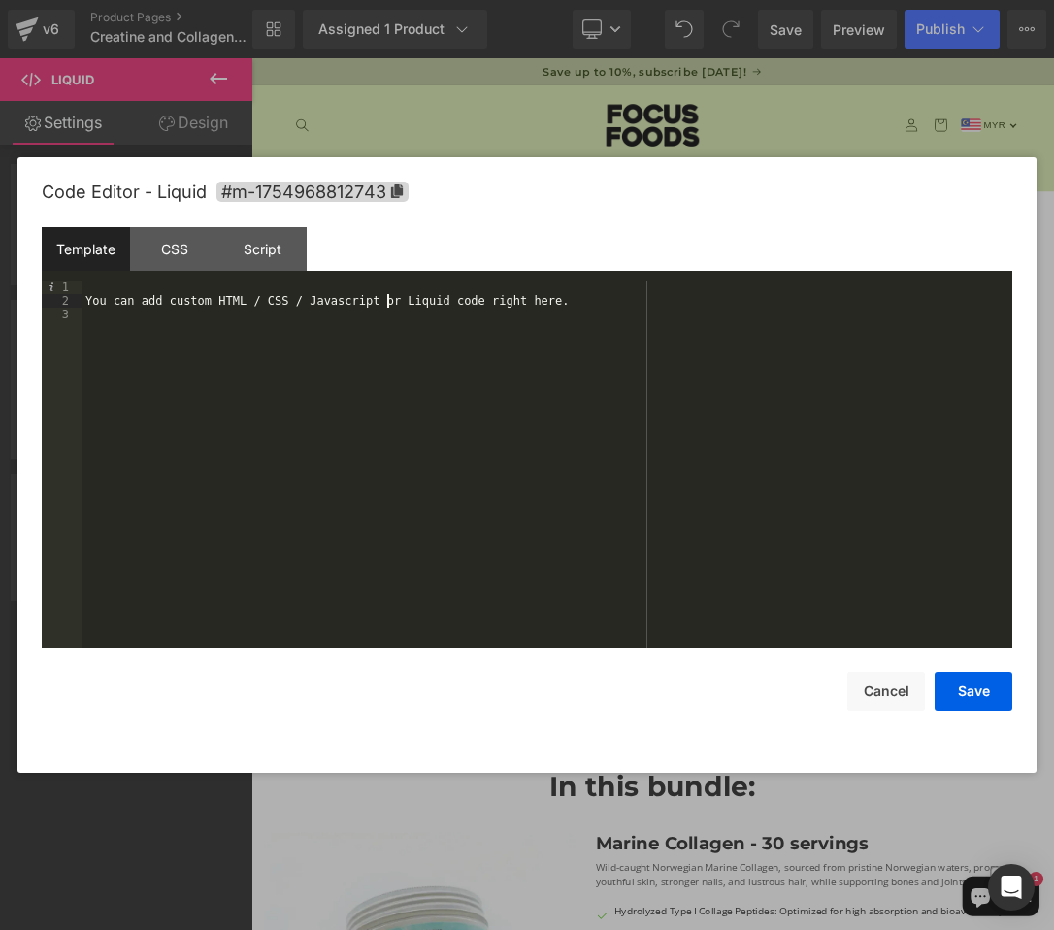
click at [386, 307] on div "You can add custom HTML / CSS / Javascript or Liquid code right here." at bounding box center [547, 478] width 931 height 394
drag, startPoint x: 978, startPoint y: 698, endPoint x: 1013, endPoint y: 854, distance: 160.1
click at [978, 698] on button "Save" at bounding box center [974, 691] width 78 height 39
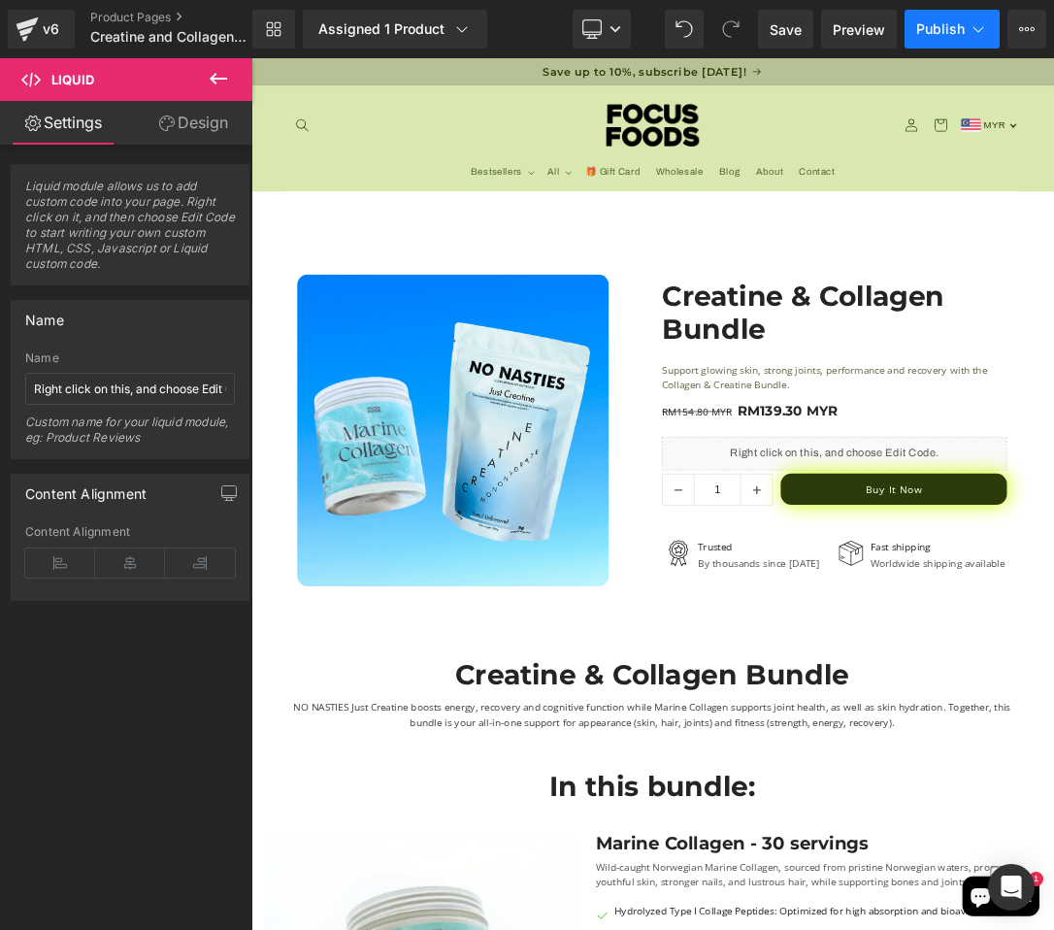
click at [919, 39] on button "Publish" at bounding box center [952, 29] width 95 height 39
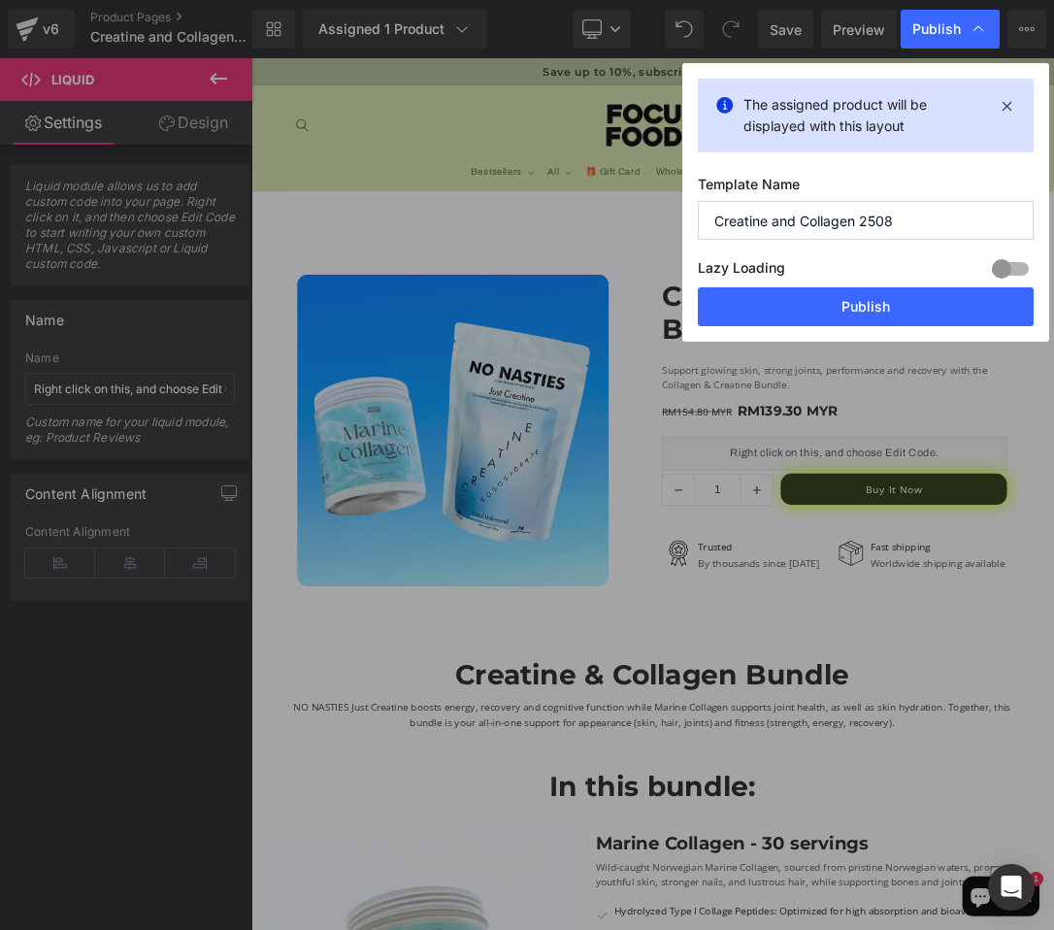
click at [793, 337] on div "The assigned product will be displayed with this layout Template Name Creatine …" at bounding box center [865, 202] width 367 height 279
click at [812, 305] on button "Publish" at bounding box center [866, 306] width 336 height 39
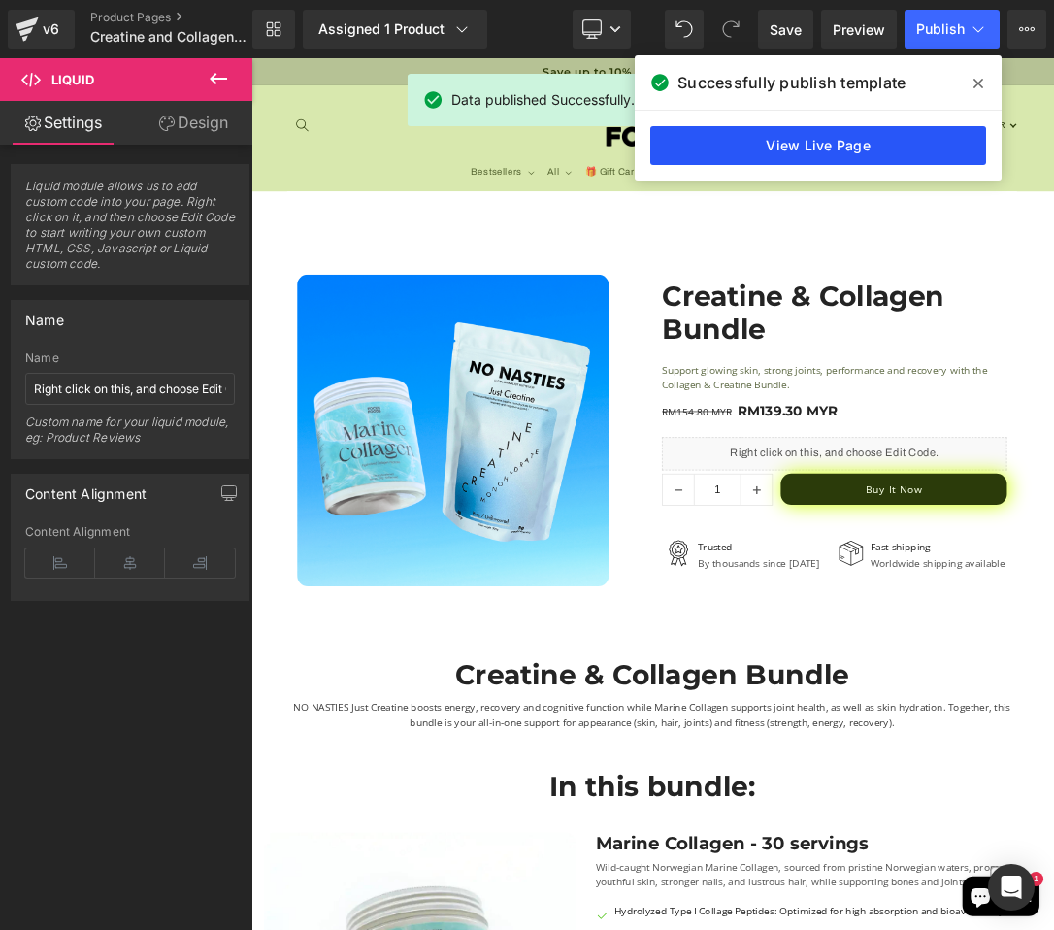
click at [841, 154] on link "View Live Page" at bounding box center [818, 145] width 336 height 39
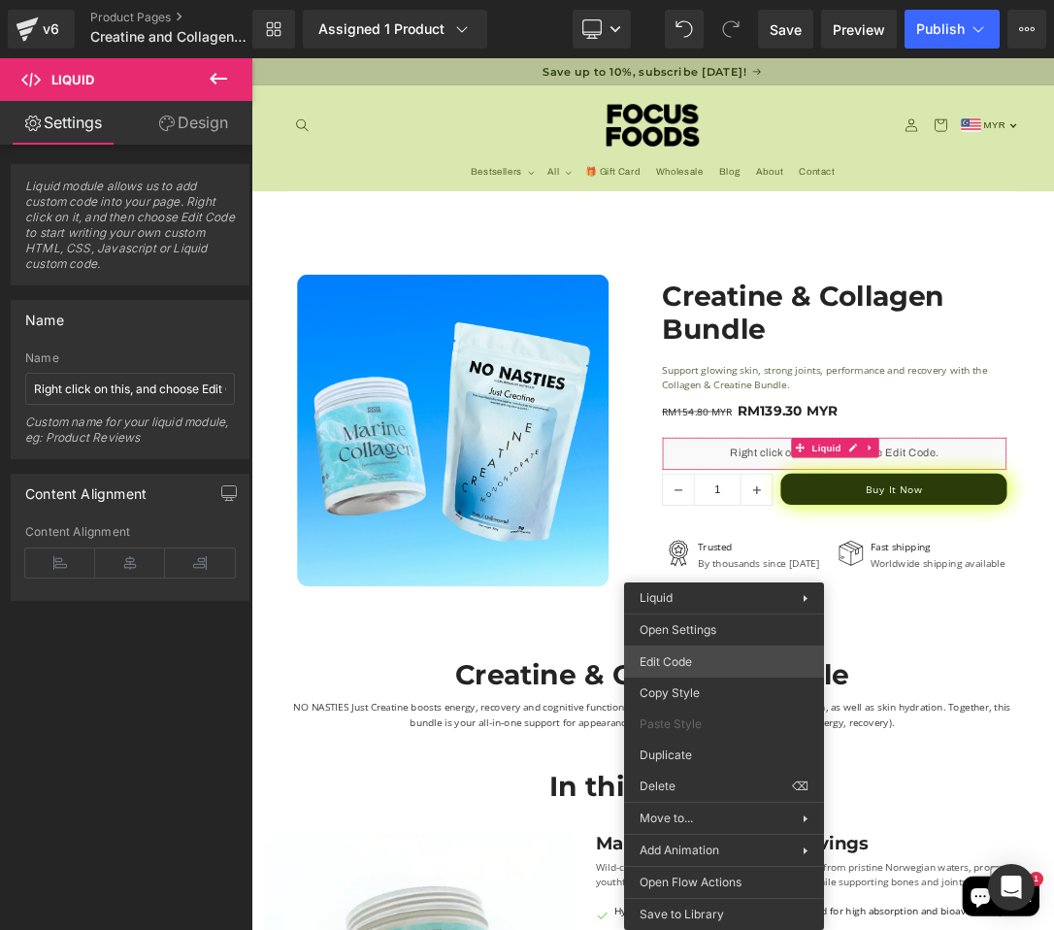
click at [707, 0] on div "Liquid You are previewing how the will restyle your page. You can not edit Elem…" at bounding box center [527, 0] width 1054 height 0
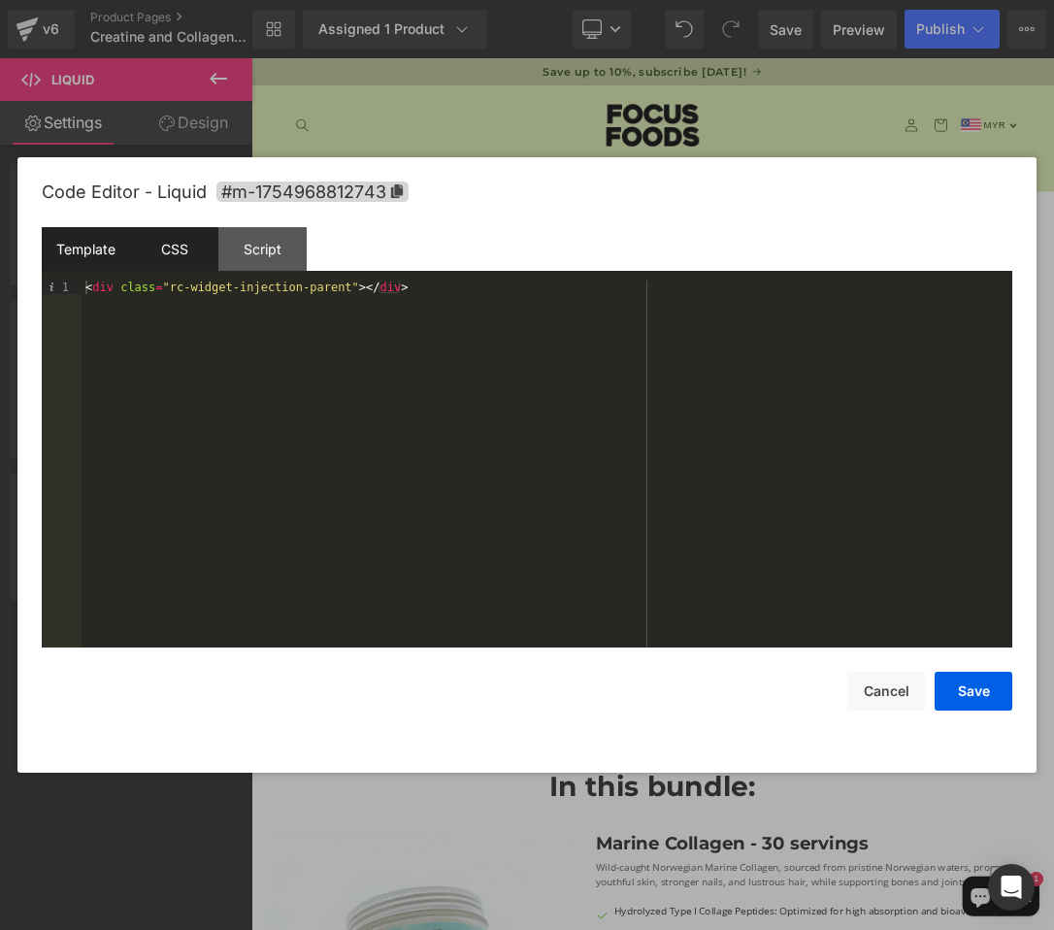
click at [166, 258] on div "CSS" at bounding box center [174, 249] width 88 height 44
click at [260, 314] on div "#m-1754968812743 { }" at bounding box center [547, 478] width 931 height 394
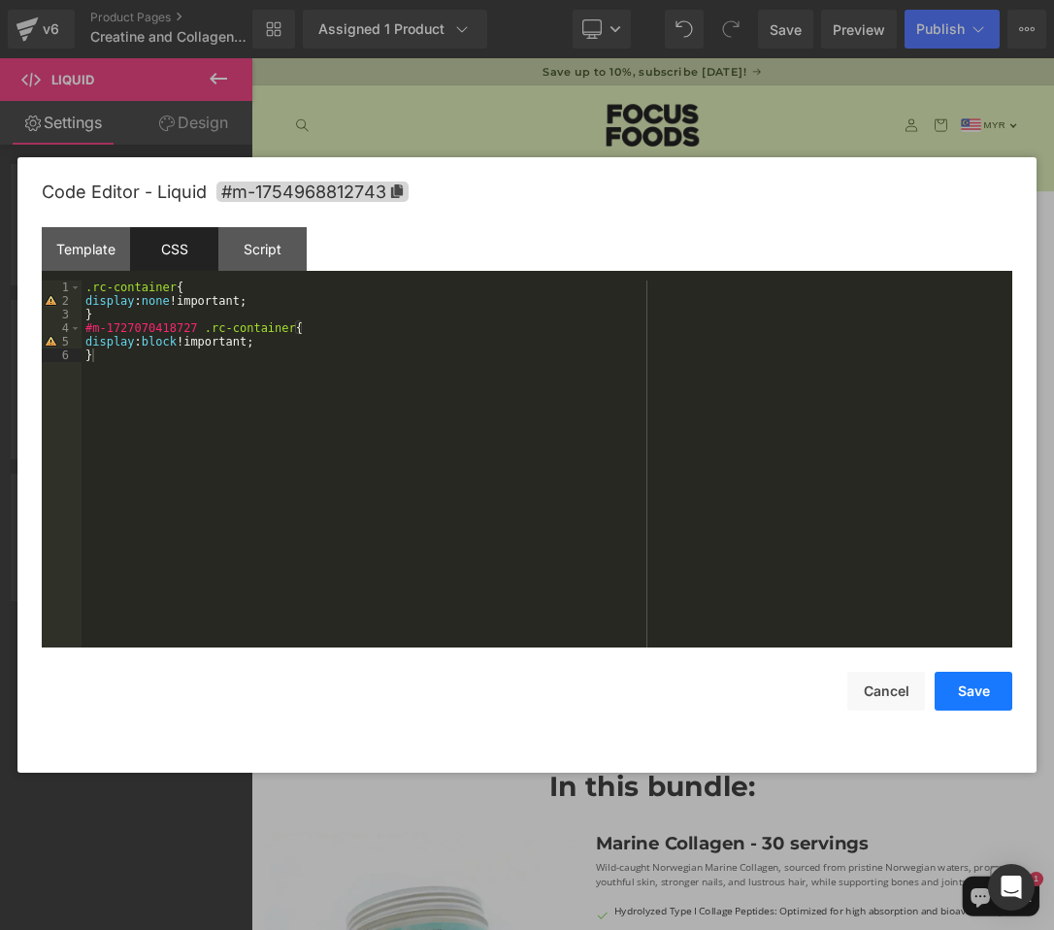
click at [976, 688] on button "Save" at bounding box center [974, 691] width 78 height 39
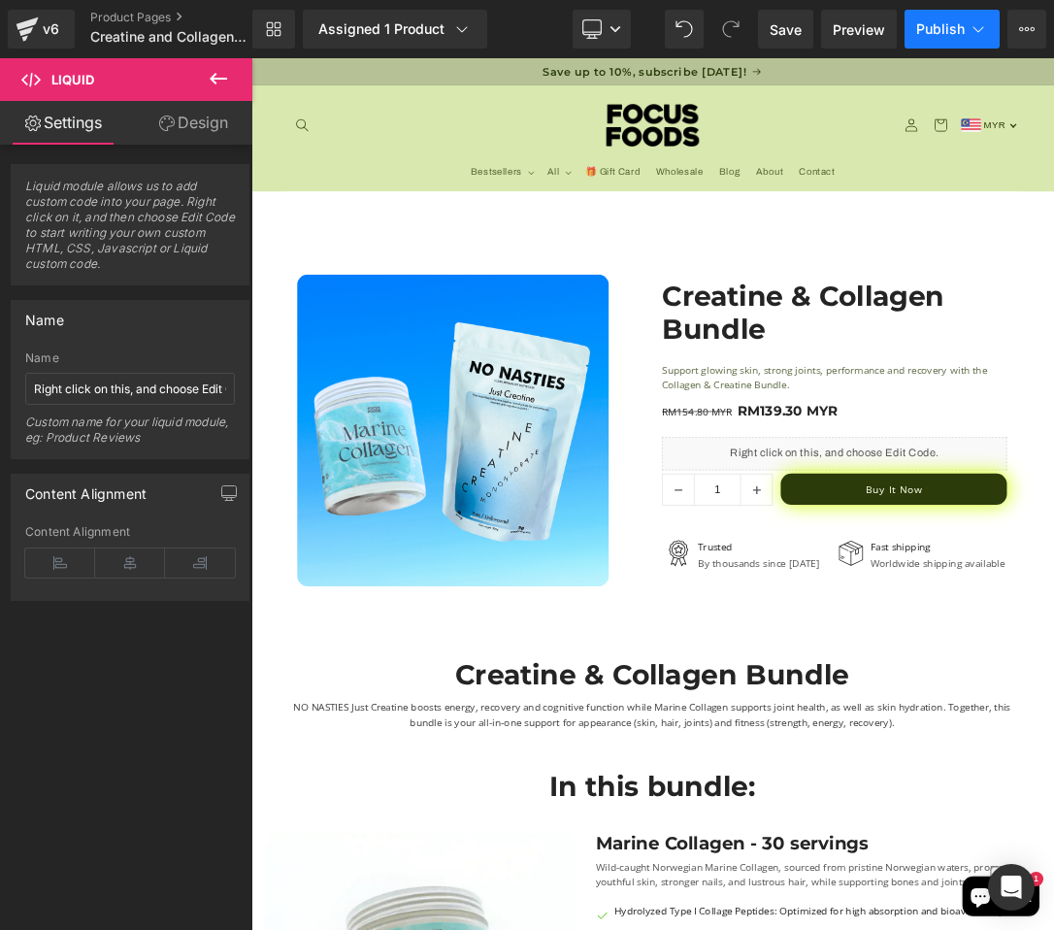
click at [933, 34] on span "Publish" at bounding box center [940, 29] width 49 height 16
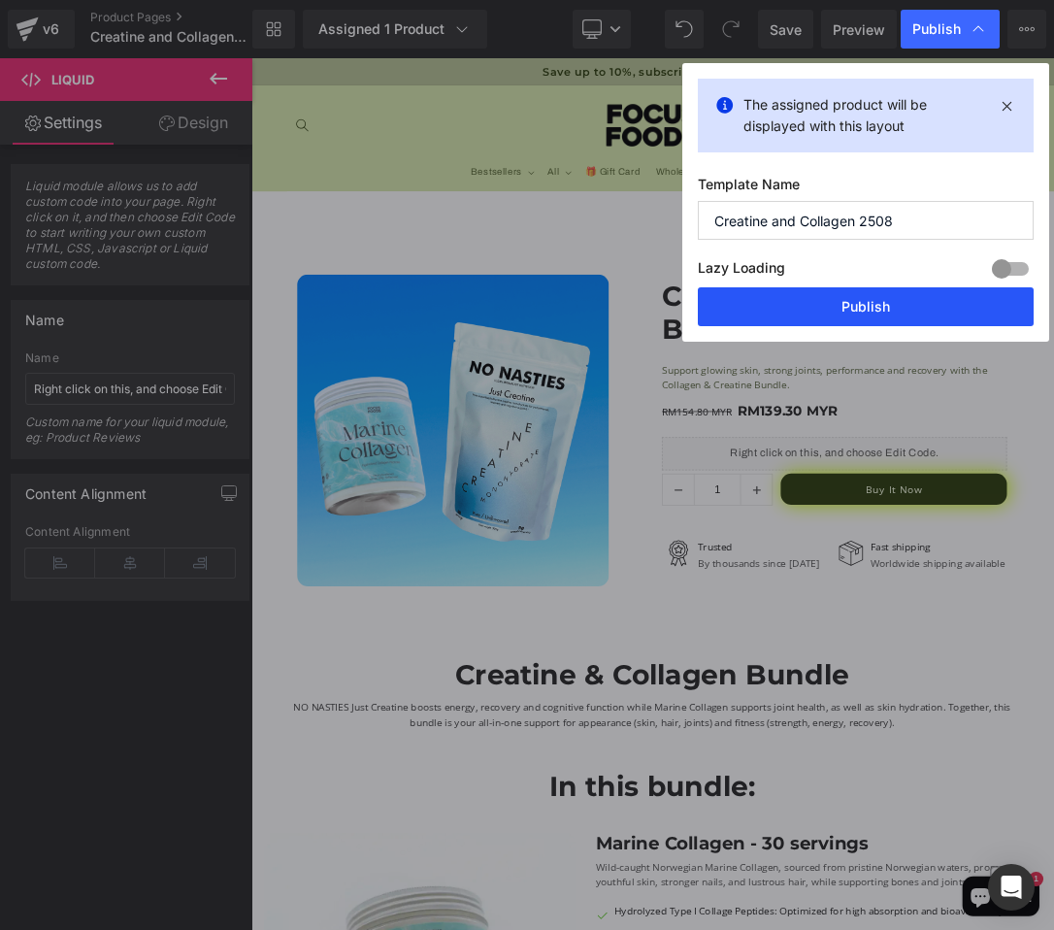
click at [842, 309] on button "Publish" at bounding box center [866, 306] width 336 height 39
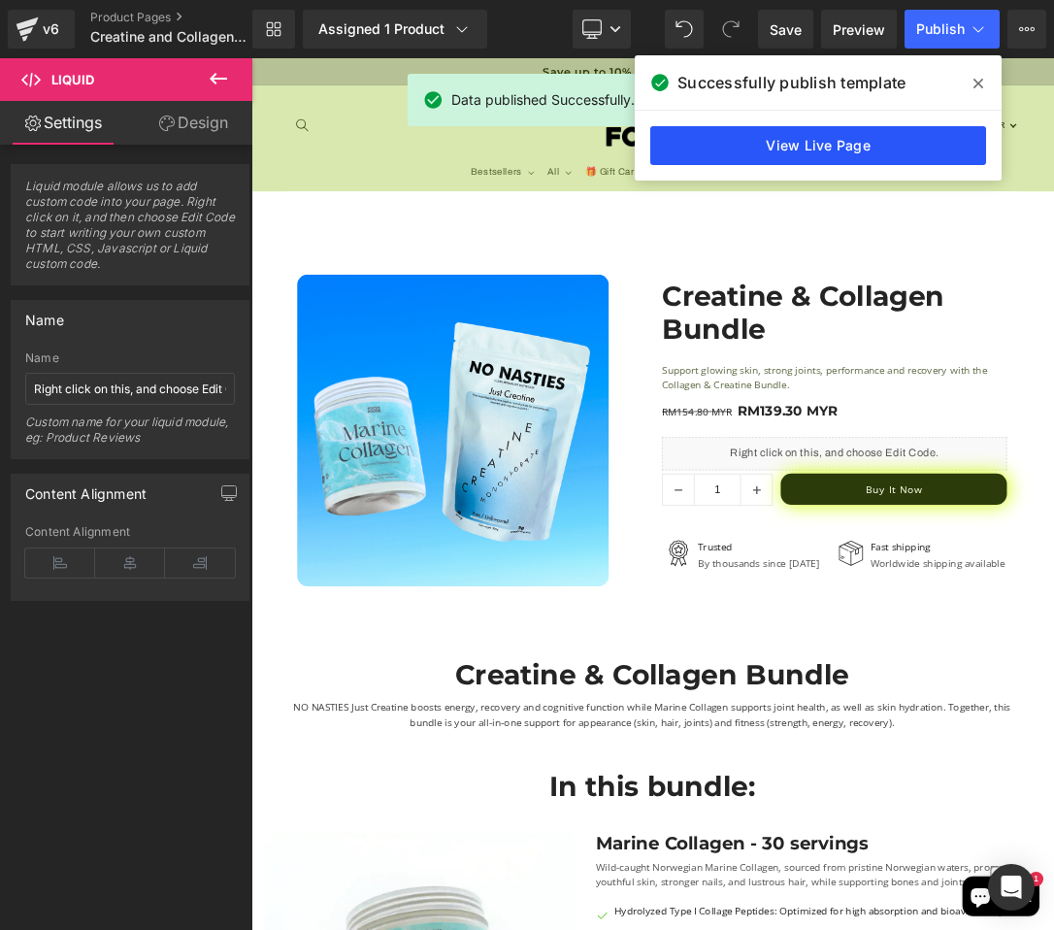
click at [727, 130] on link "View Live Page" at bounding box center [818, 145] width 336 height 39
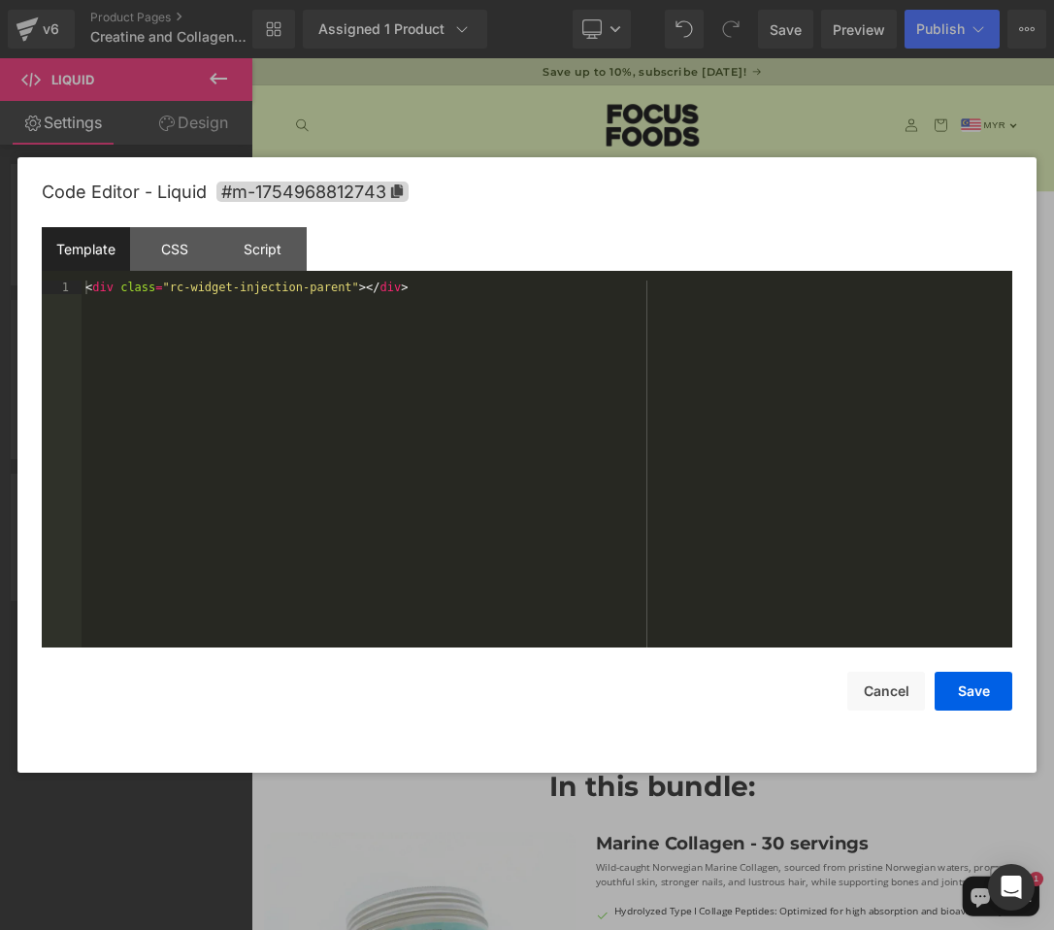
click at [747, 0] on div "Liquid You are previewing how the will restyle your page. You can not edit Elem…" at bounding box center [527, 0] width 1054 height 0
click at [191, 249] on div "CSS" at bounding box center [174, 249] width 88 height 44
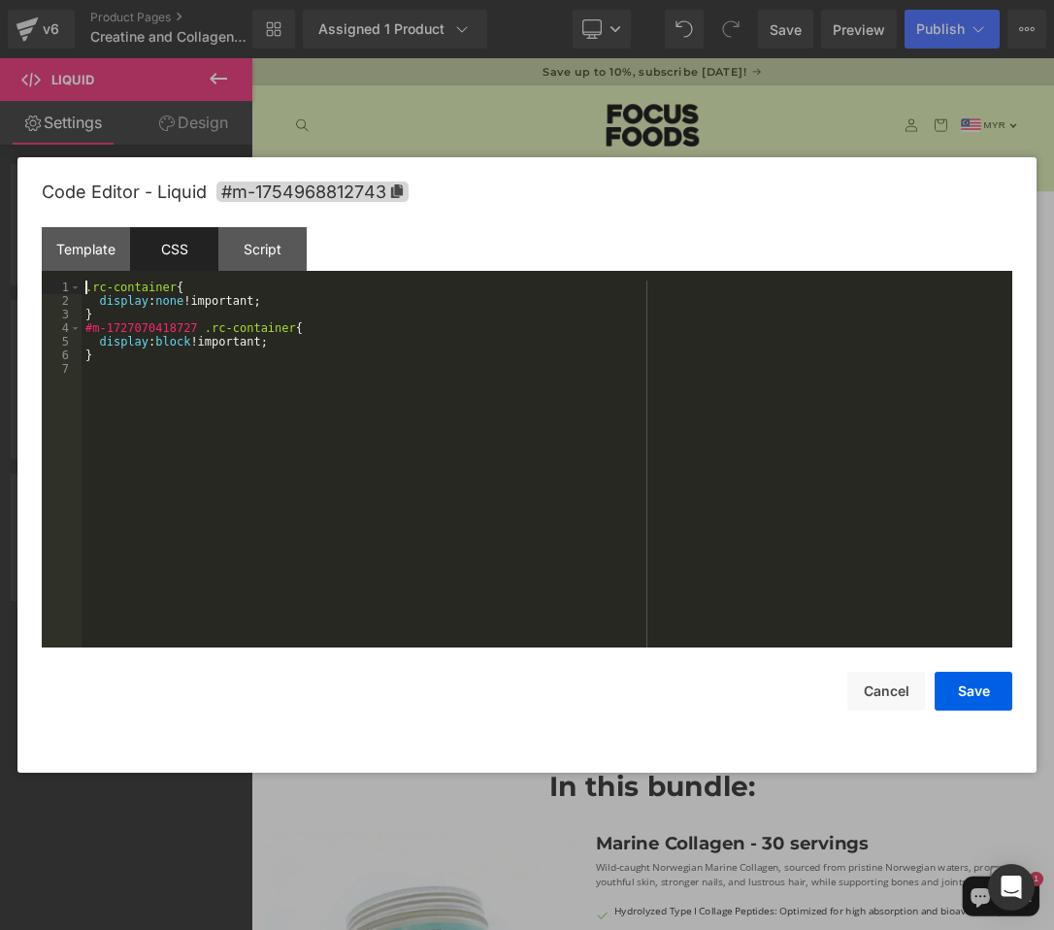
click at [380, 281] on div ".rc-container { display : none !important; } #m-1727070418727 .rc-container { d…" at bounding box center [547, 478] width 931 height 394
click at [957, 683] on button "Save" at bounding box center [974, 691] width 78 height 39
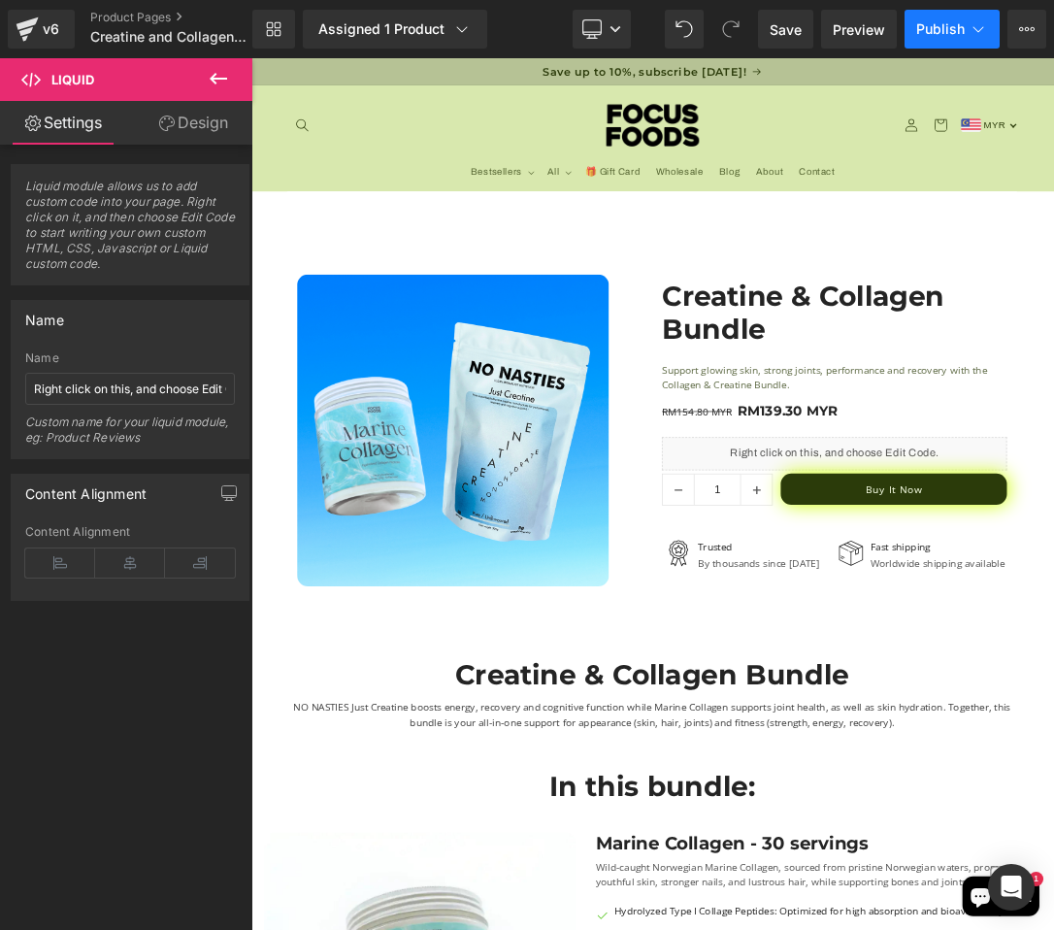
click at [923, 12] on button "Publish" at bounding box center [952, 29] width 95 height 39
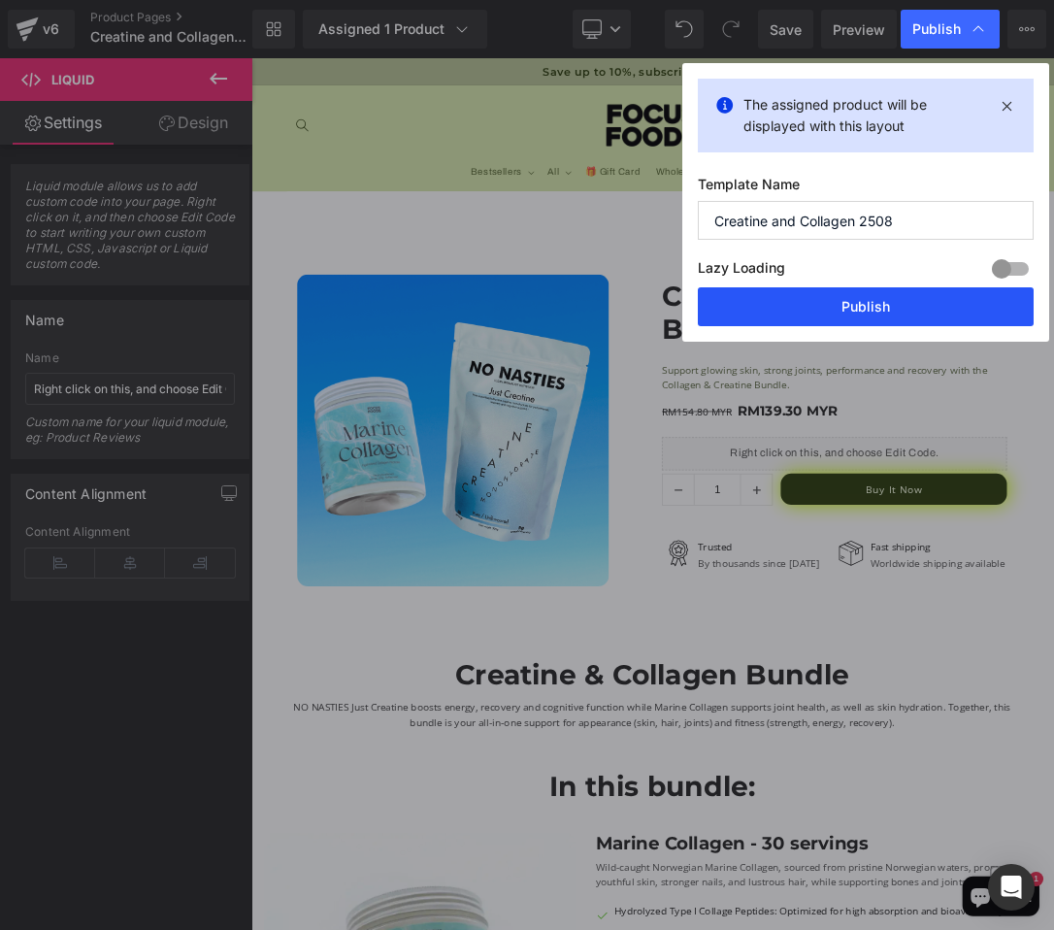
click at [786, 298] on button "Publish" at bounding box center [866, 306] width 336 height 39
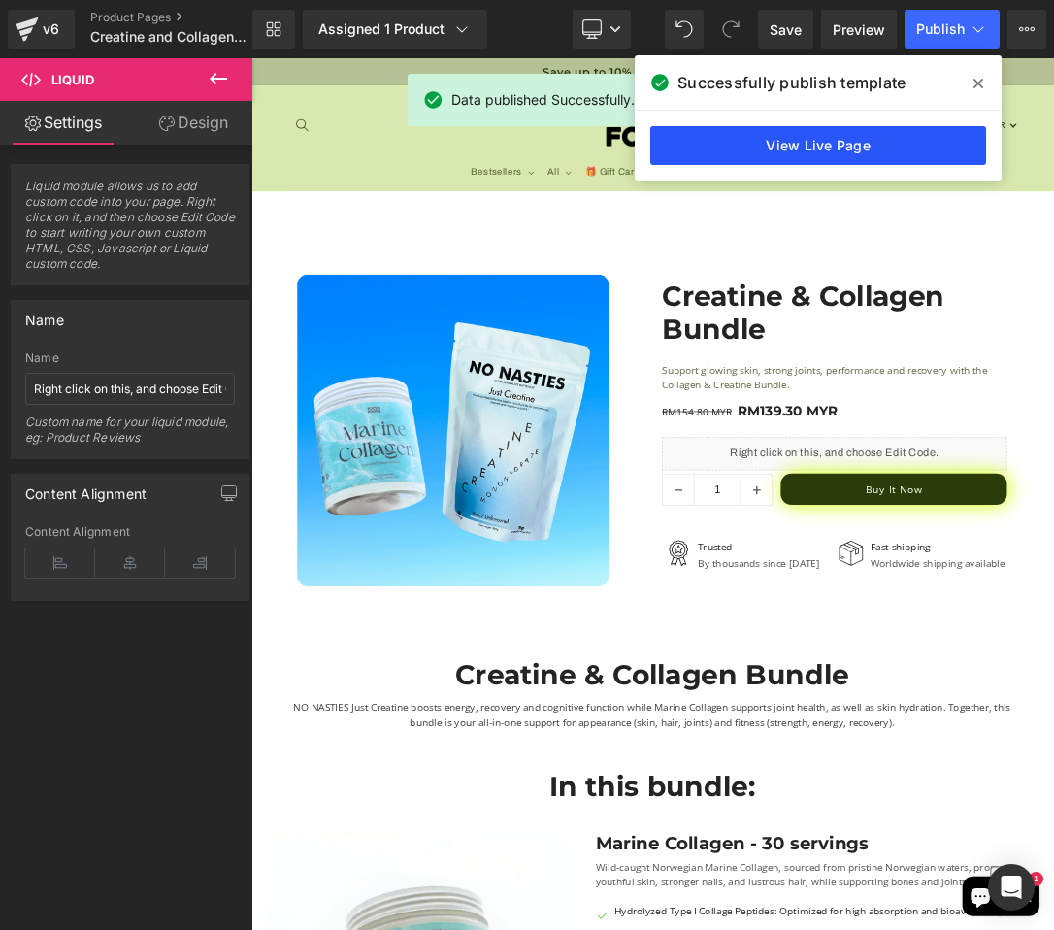
click at [757, 138] on link "View Live Page" at bounding box center [818, 145] width 336 height 39
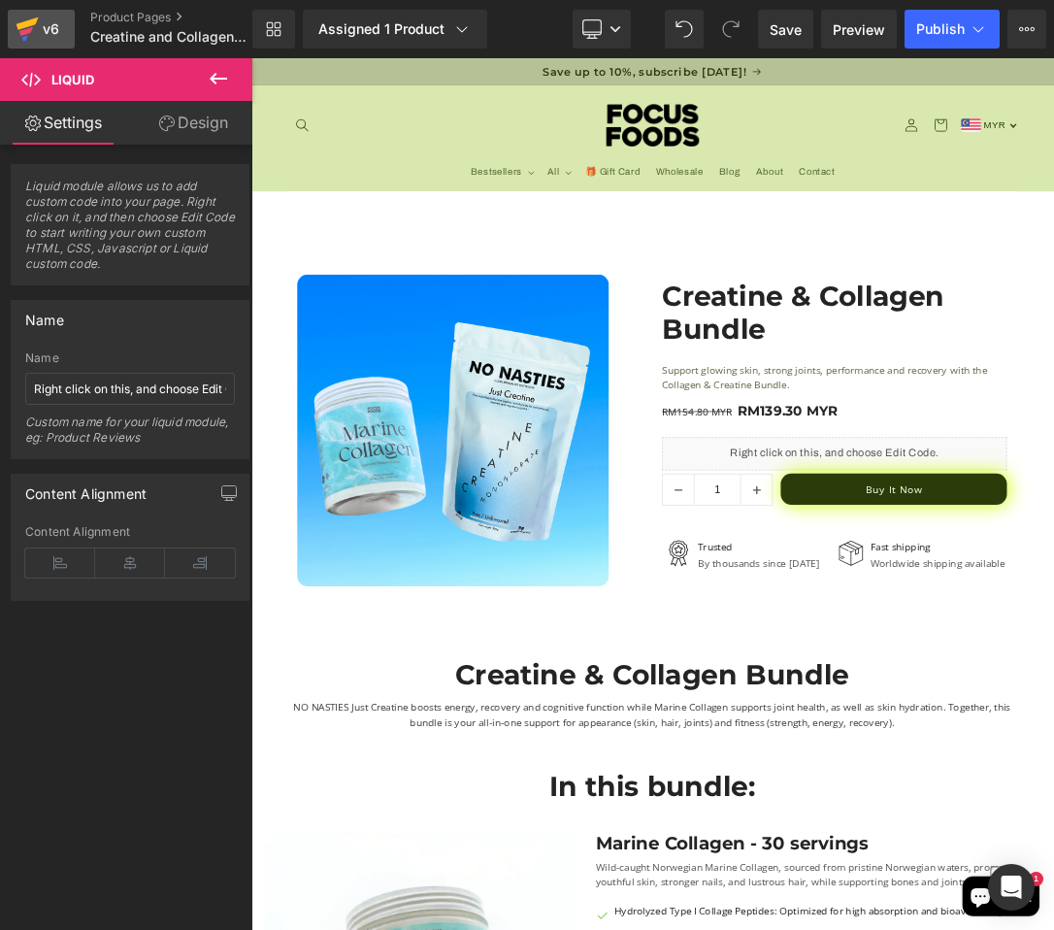
click at [17, 23] on icon at bounding box center [28, 23] width 22 height 13
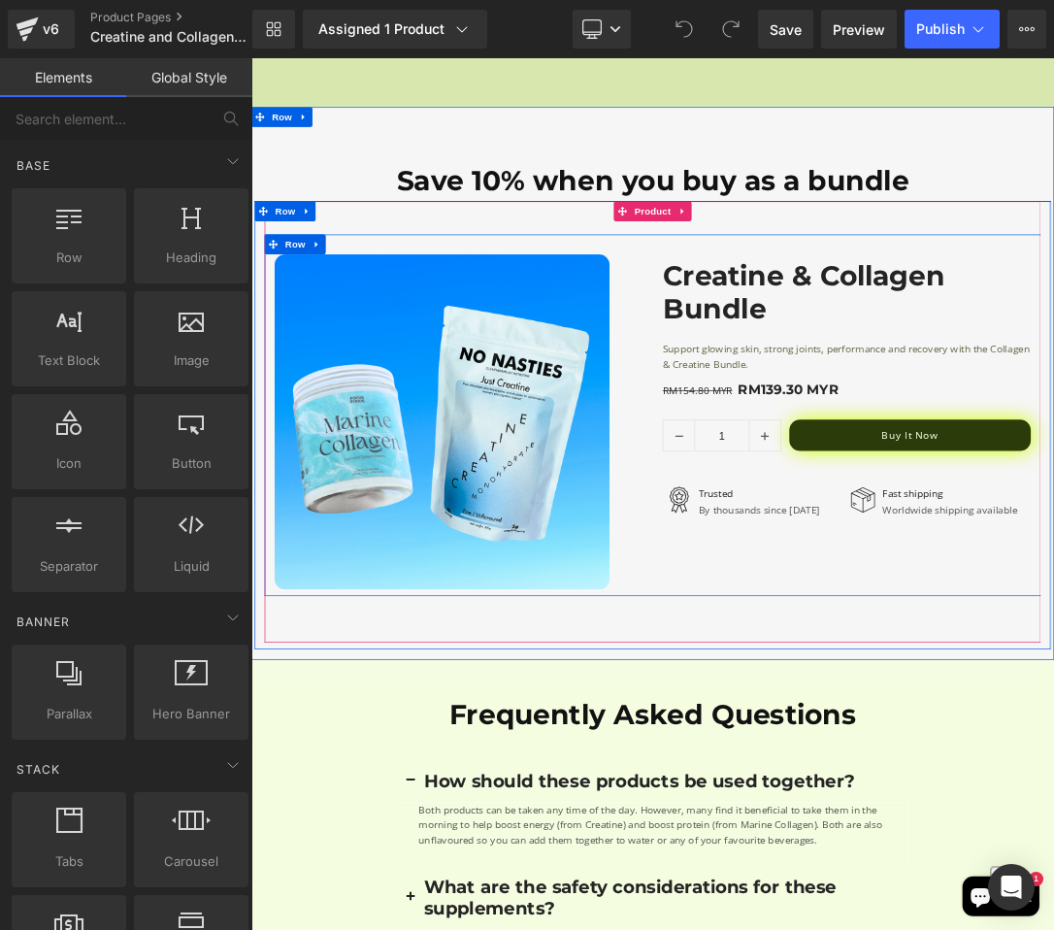
scroll to position [3637, 0]
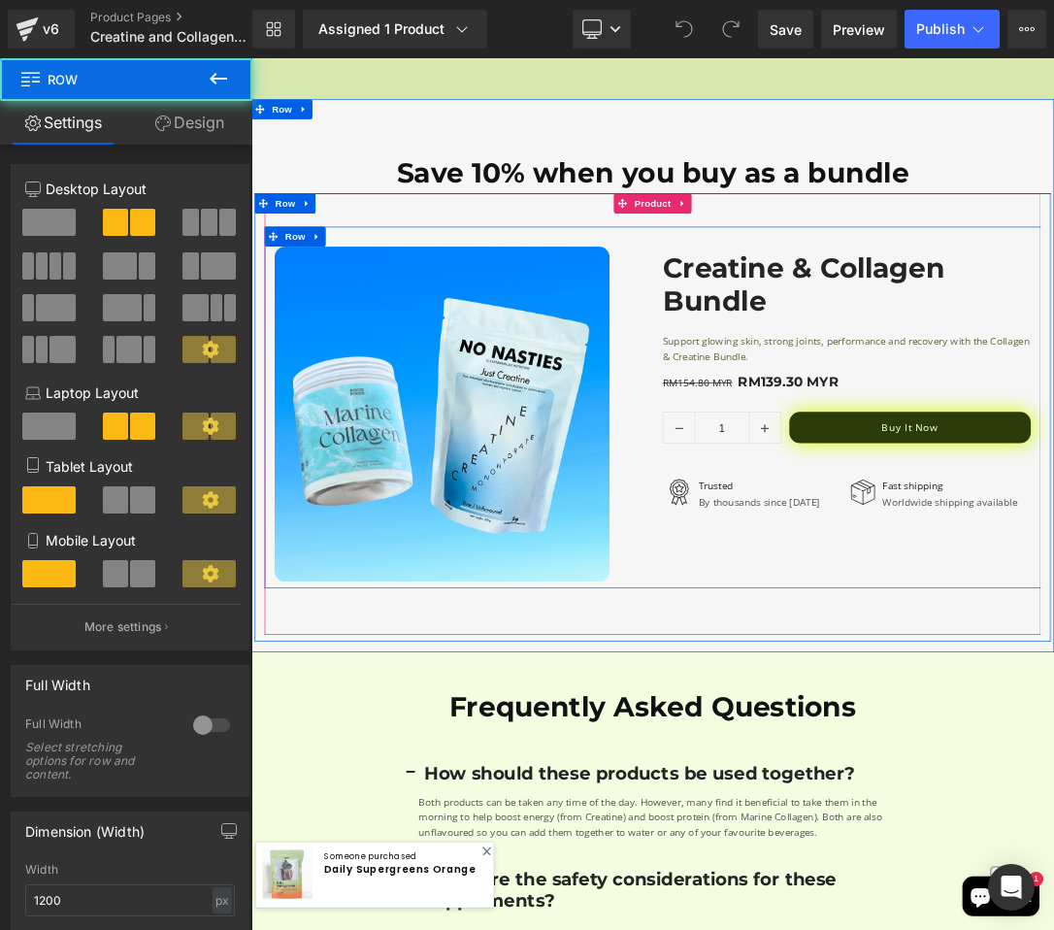
click at [976, 778] on div "Sale Off (P) Image Row Creatine & Collagen Bundle (P) Title Support glowing ski…" at bounding box center [839, 569] width 1136 height 529
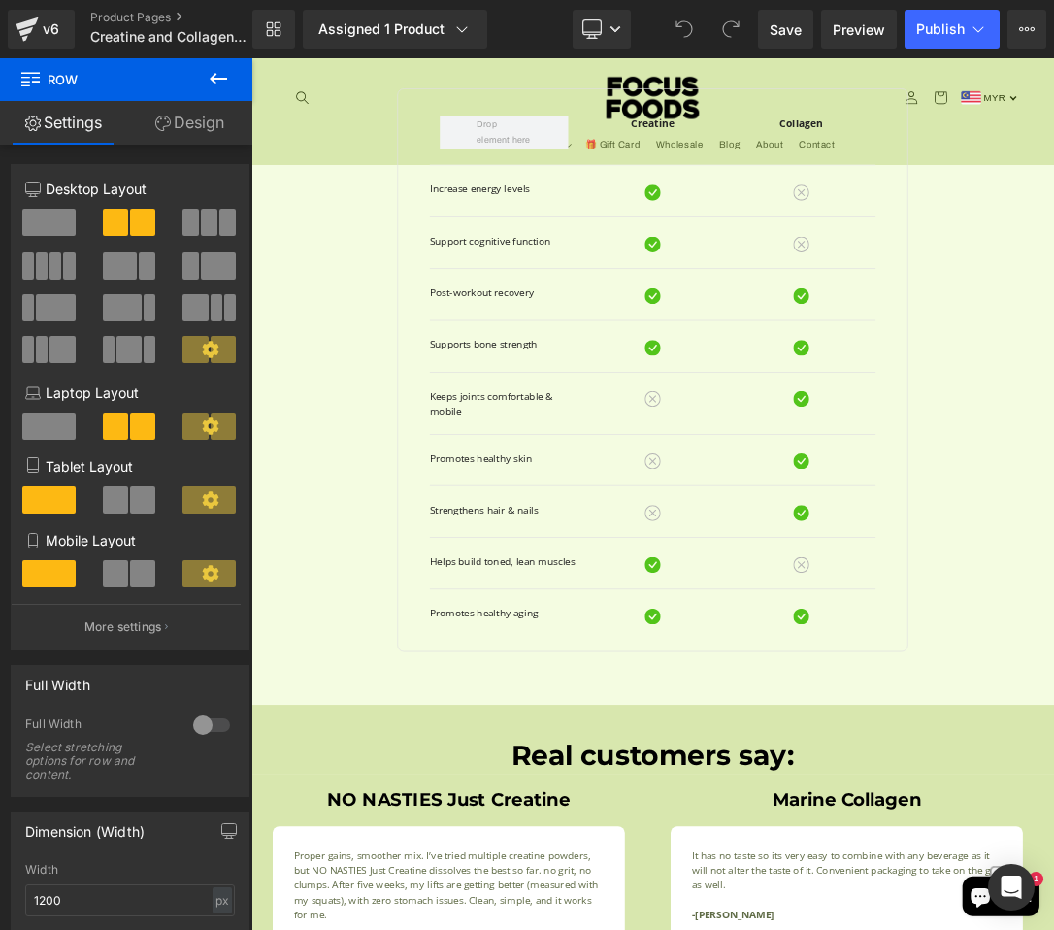
scroll to position [2115, 0]
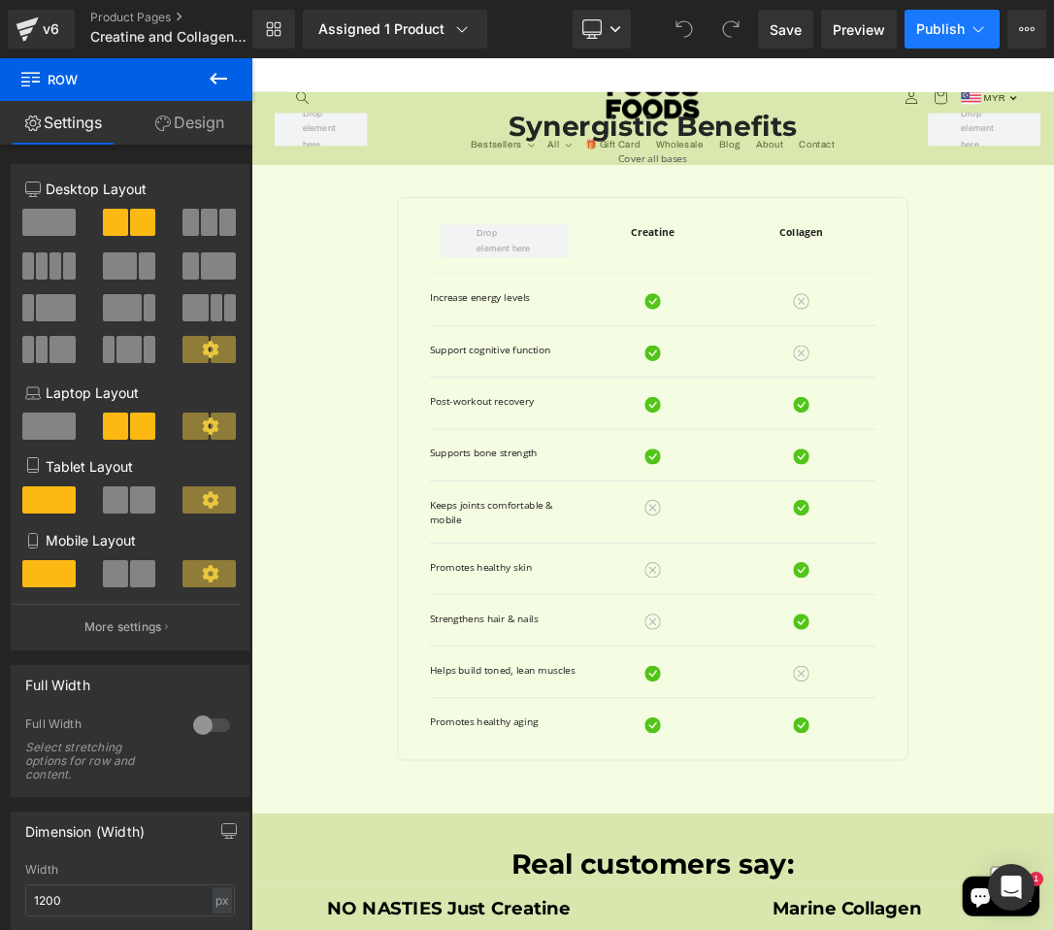
click at [925, 31] on span "Publish" at bounding box center [940, 29] width 49 height 16
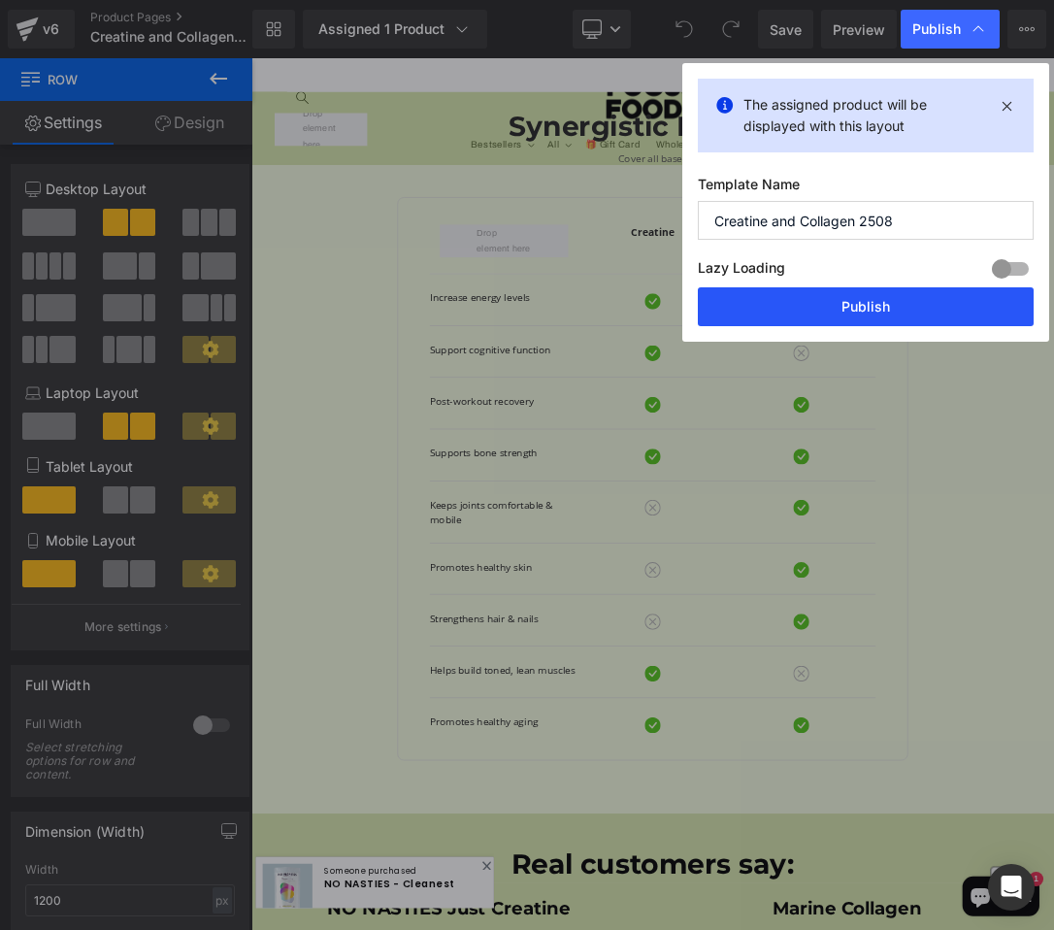
click at [884, 323] on button "Publish" at bounding box center [866, 306] width 336 height 39
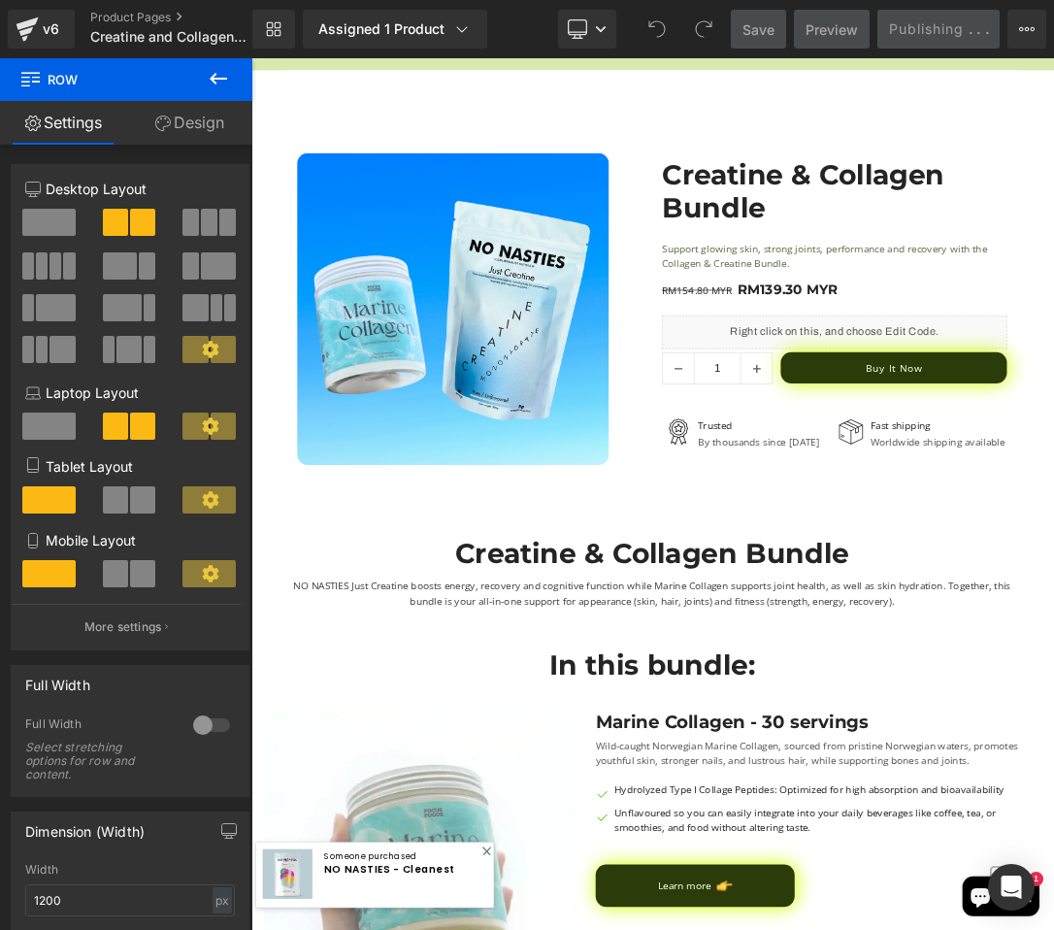
scroll to position [0, 0]
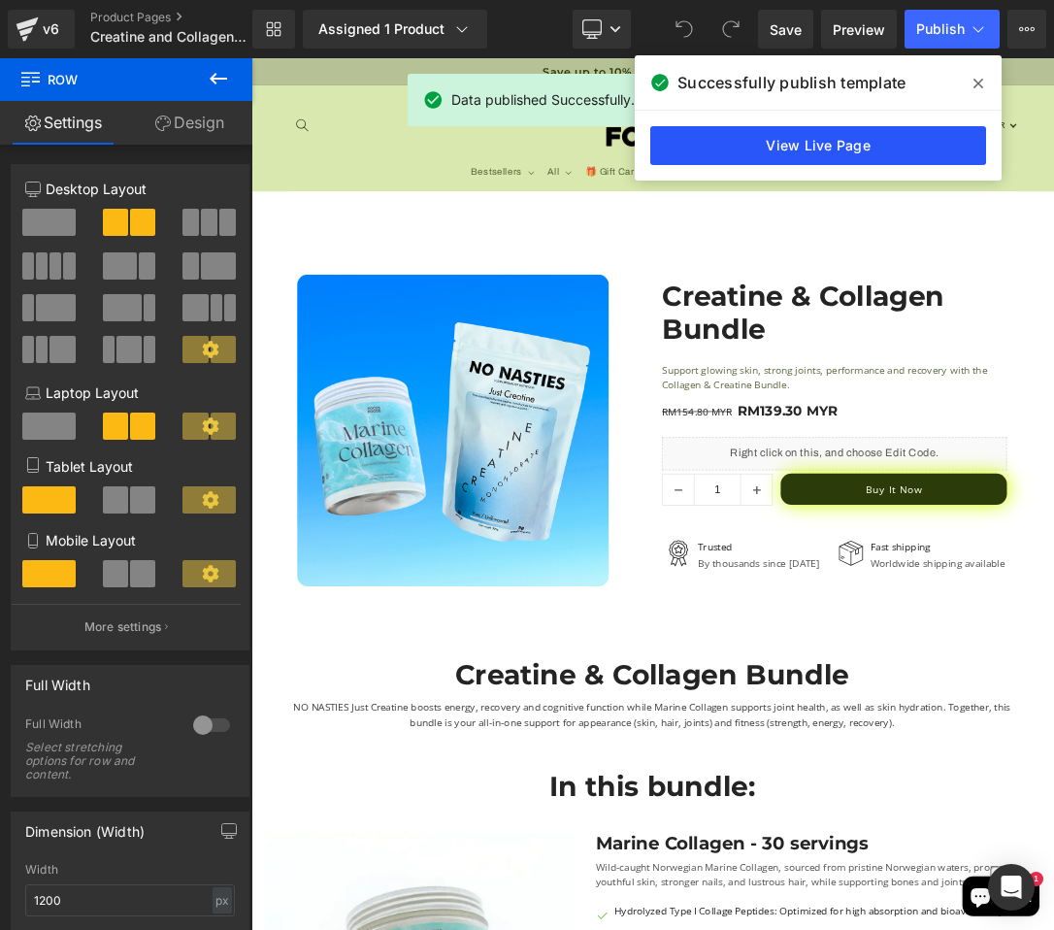
click at [872, 147] on link "View Live Page" at bounding box center [818, 145] width 336 height 39
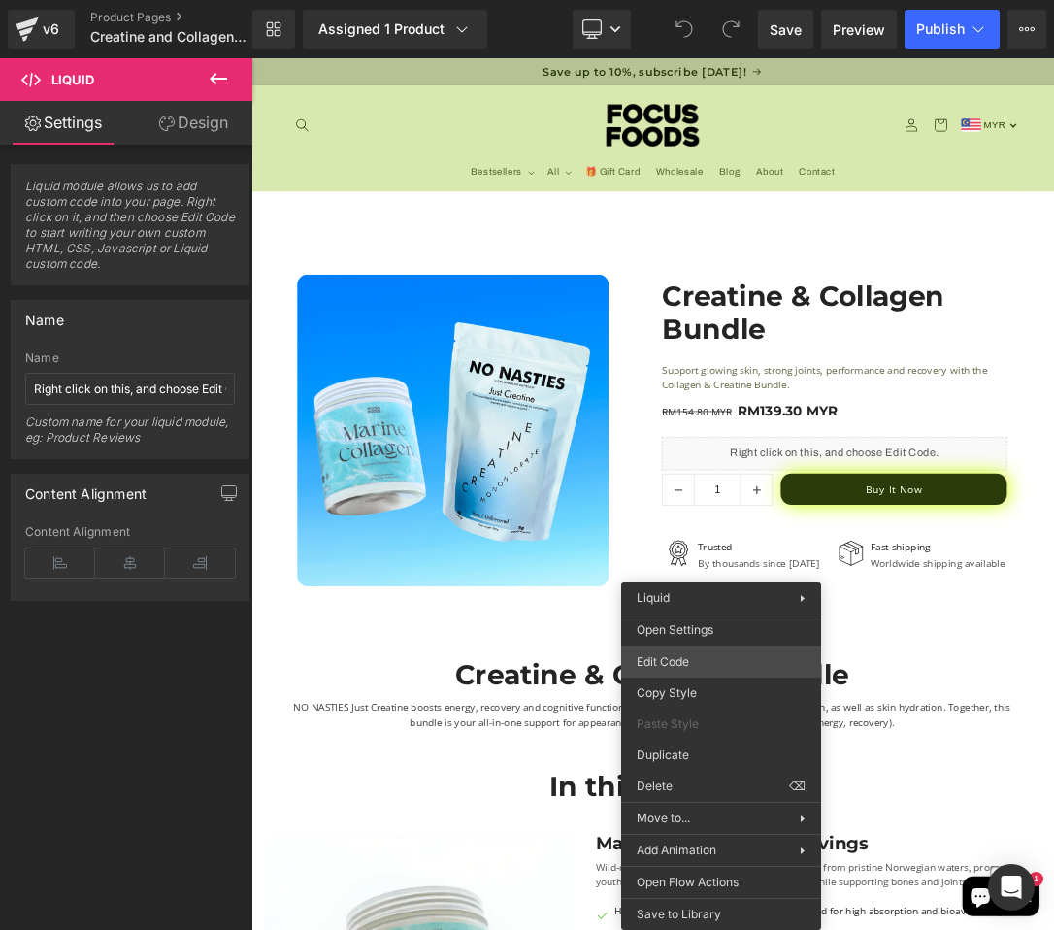
click at [693, 0] on div "You are previewing how the will restyle your page. You can not edit Elements in…" at bounding box center [527, 0] width 1054 height 0
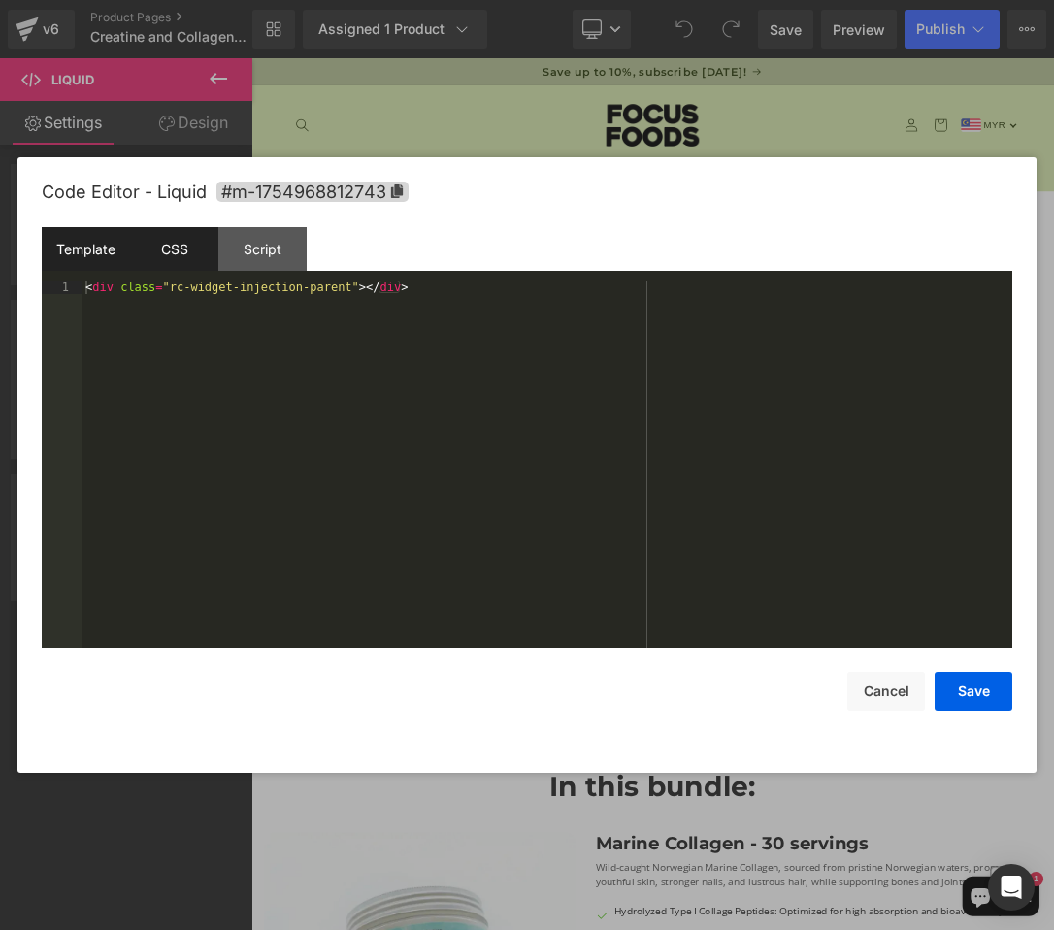
click at [201, 247] on div "CSS" at bounding box center [174, 249] width 88 height 44
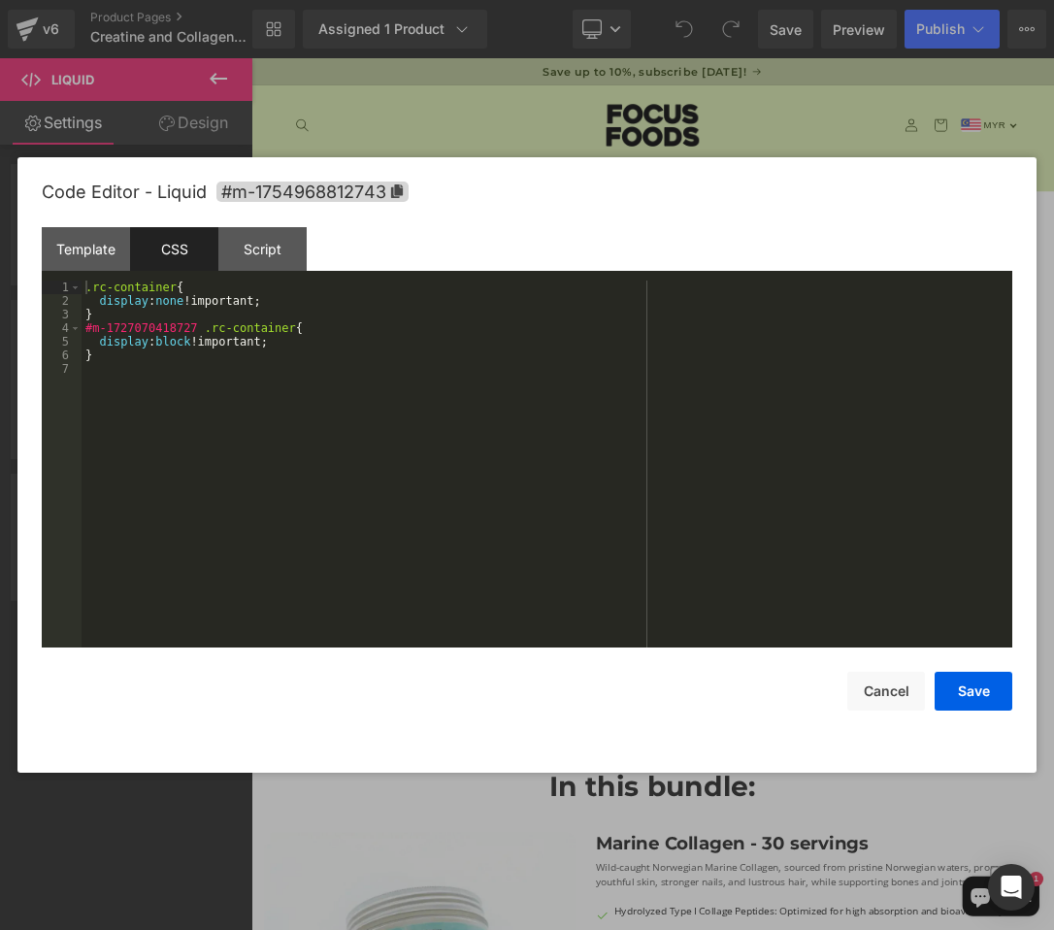
click at [270, 316] on div ".rc-container { display : none !important; } #m-1727070418727 .rc-container { d…" at bounding box center [547, 478] width 931 height 394
click at [977, 682] on button "Save" at bounding box center [974, 691] width 78 height 39
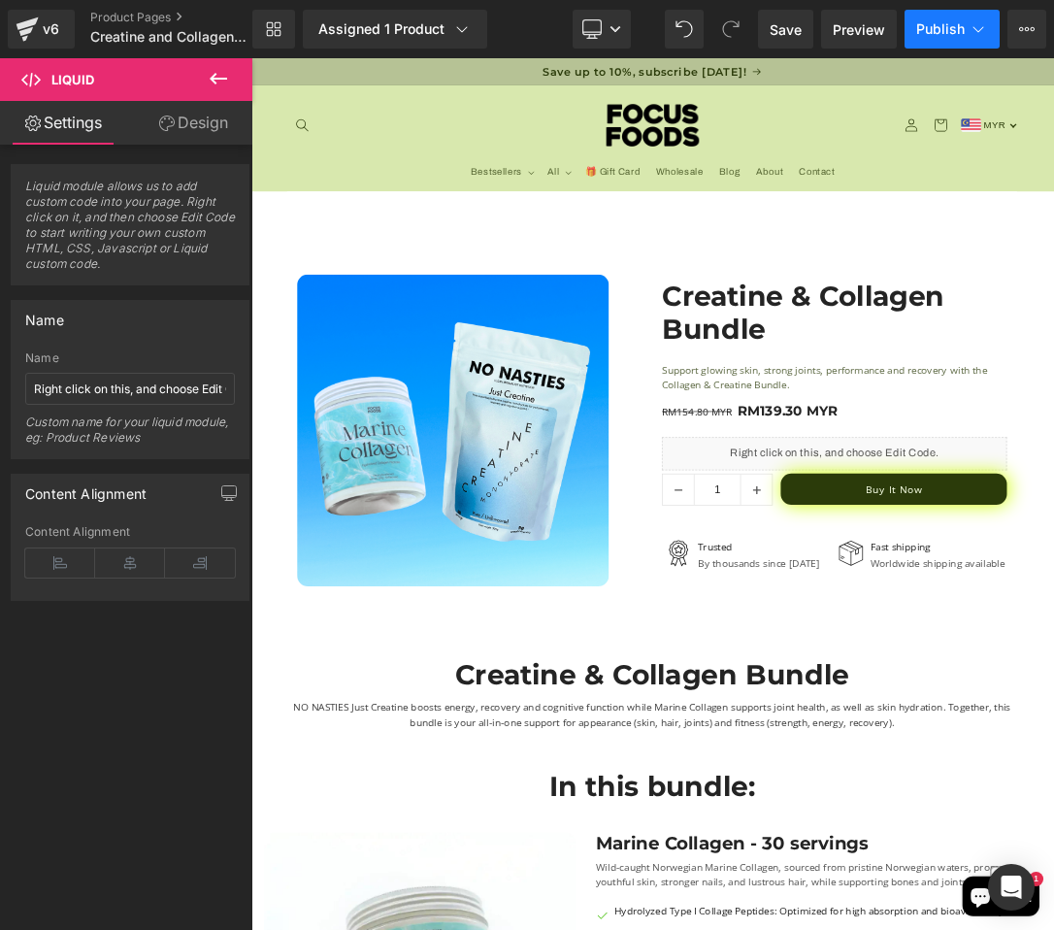
click at [937, 28] on span "Publish" at bounding box center [940, 29] width 49 height 16
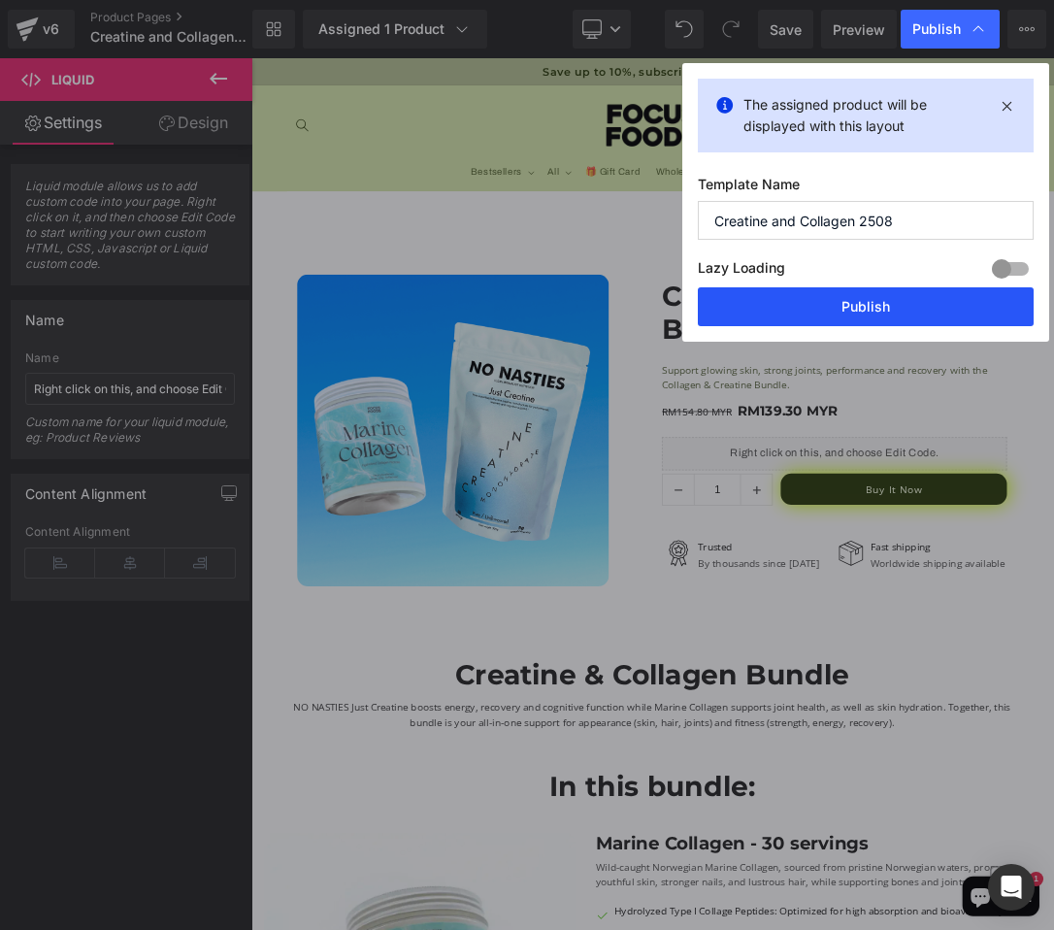
click at [854, 307] on button "Publish" at bounding box center [866, 306] width 336 height 39
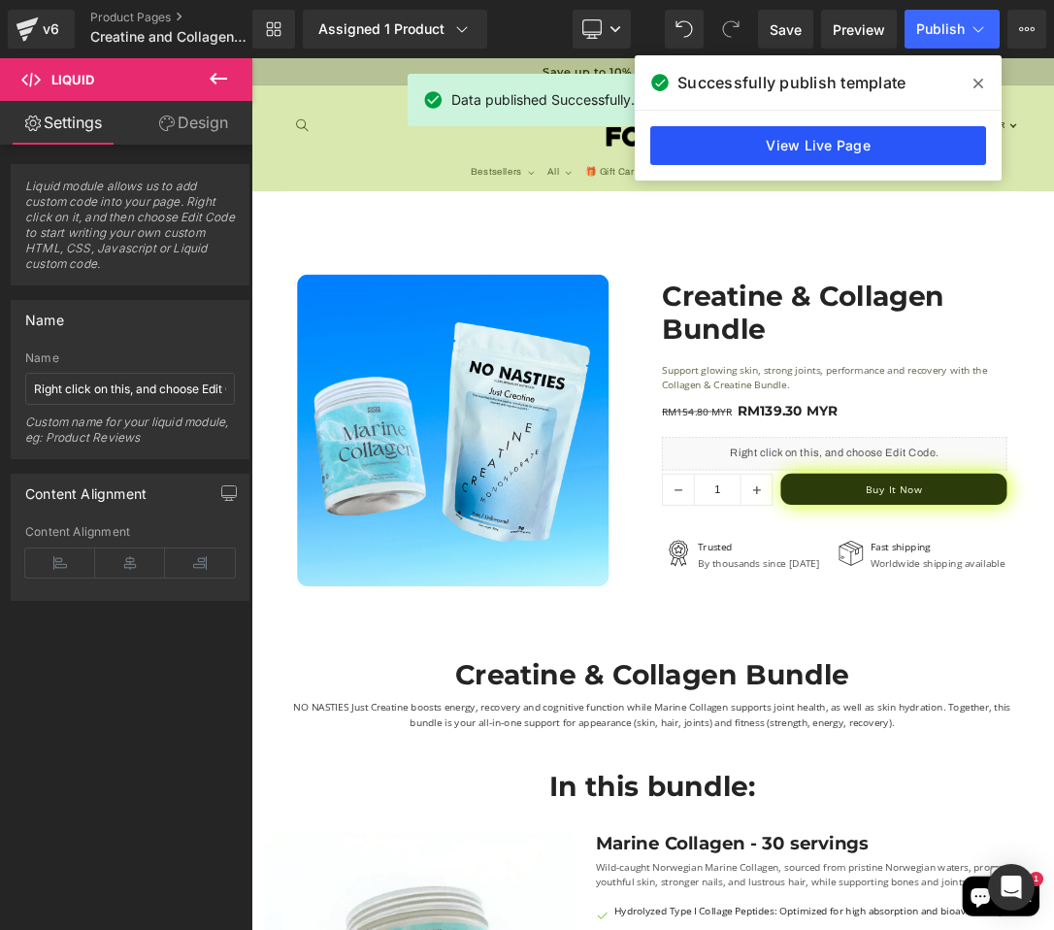
click at [699, 148] on link "View Live Page" at bounding box center [818, 145] width 336 height 39
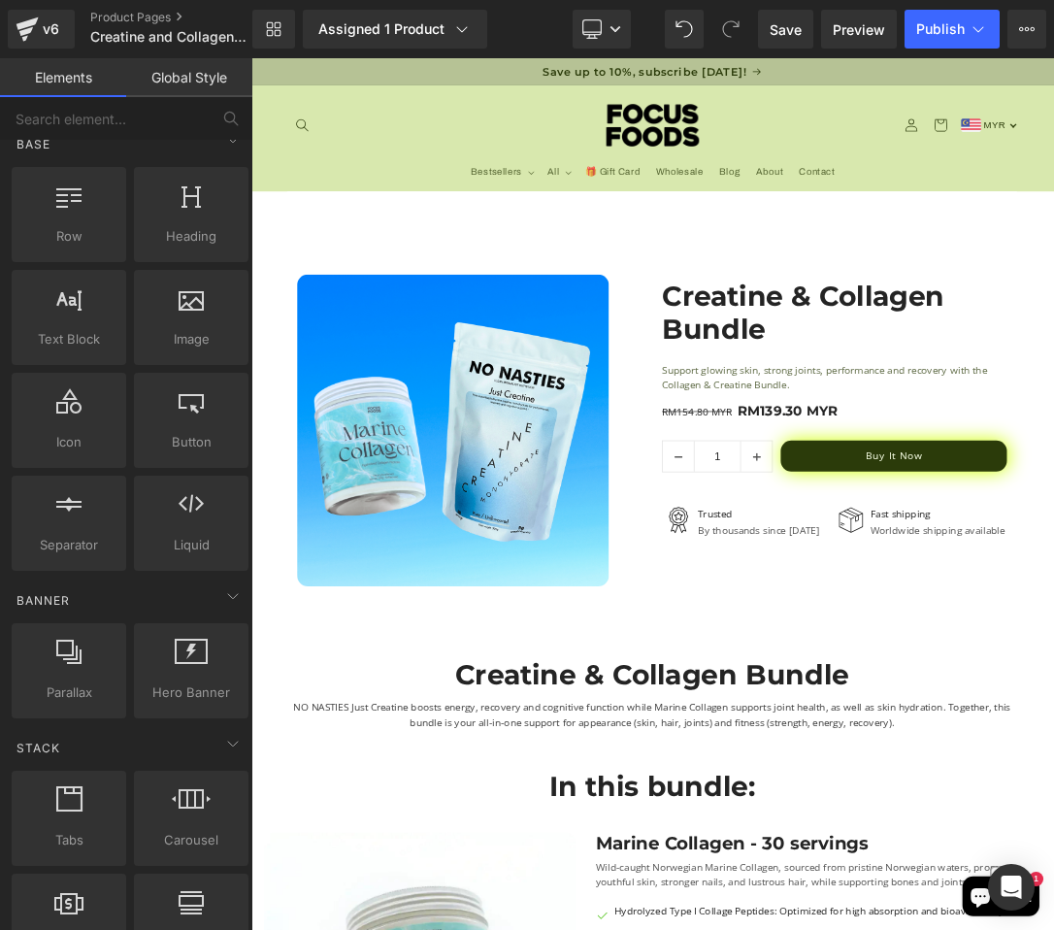
scroll to position [23, 0]
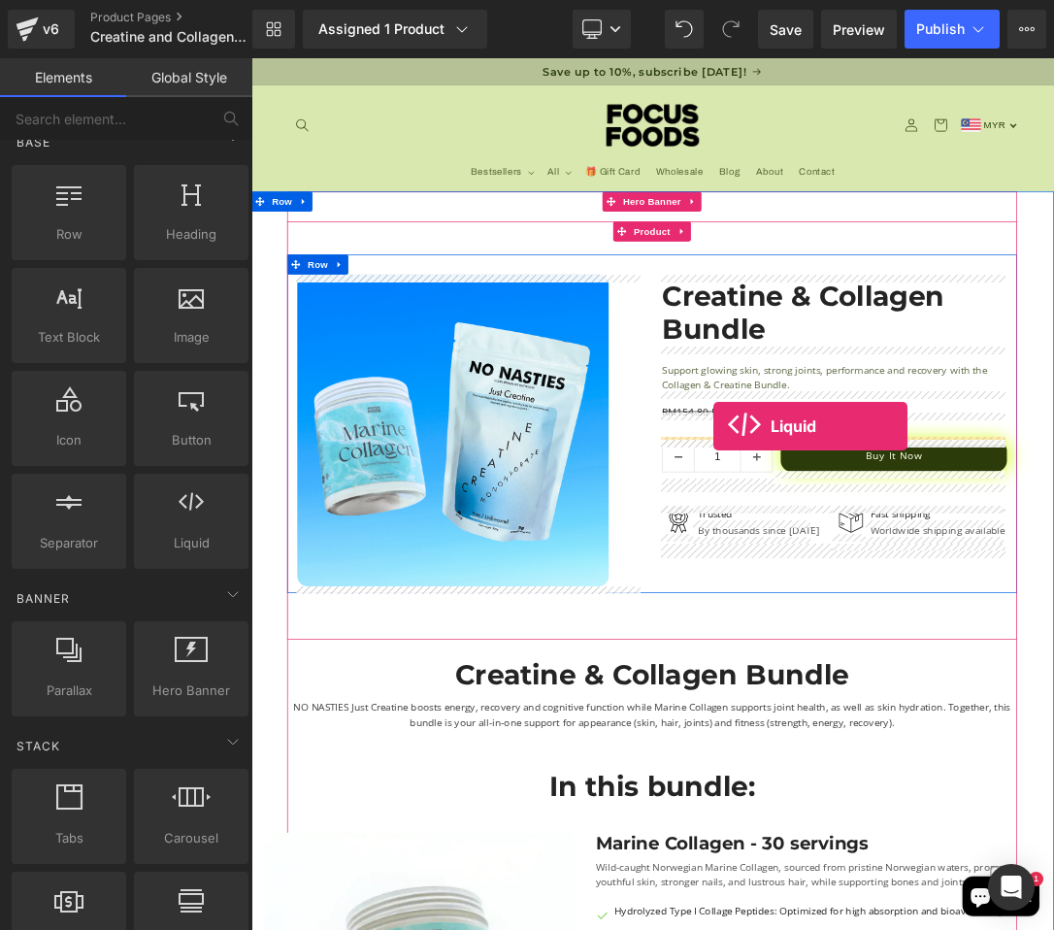
drag, startPoint x: 432, startPoint y: 615, endPoint x: 928, endPoint y: 596, distance: 496.4
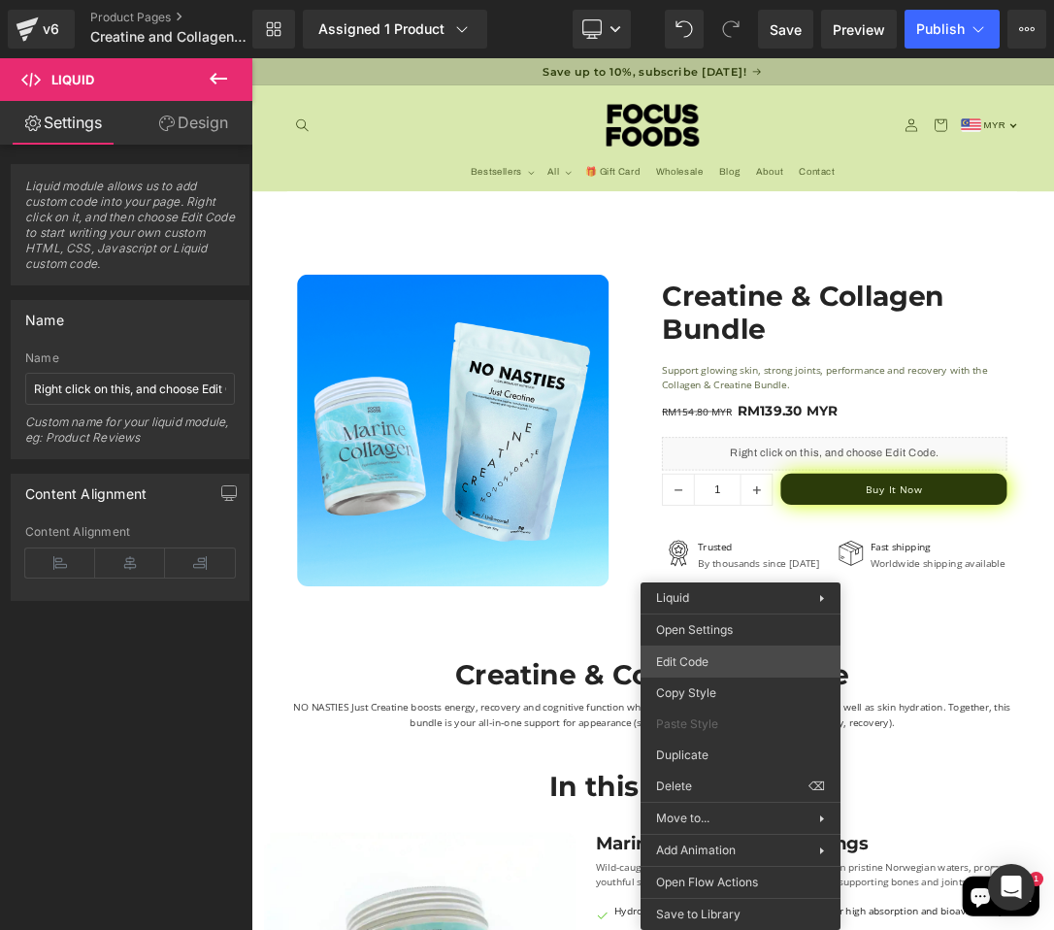
click at [752, 0] on div "Liquid You are previewing how the will restyle your page. You can not edit Elem…" at bounding box center [527, 0] width 1054 height 0
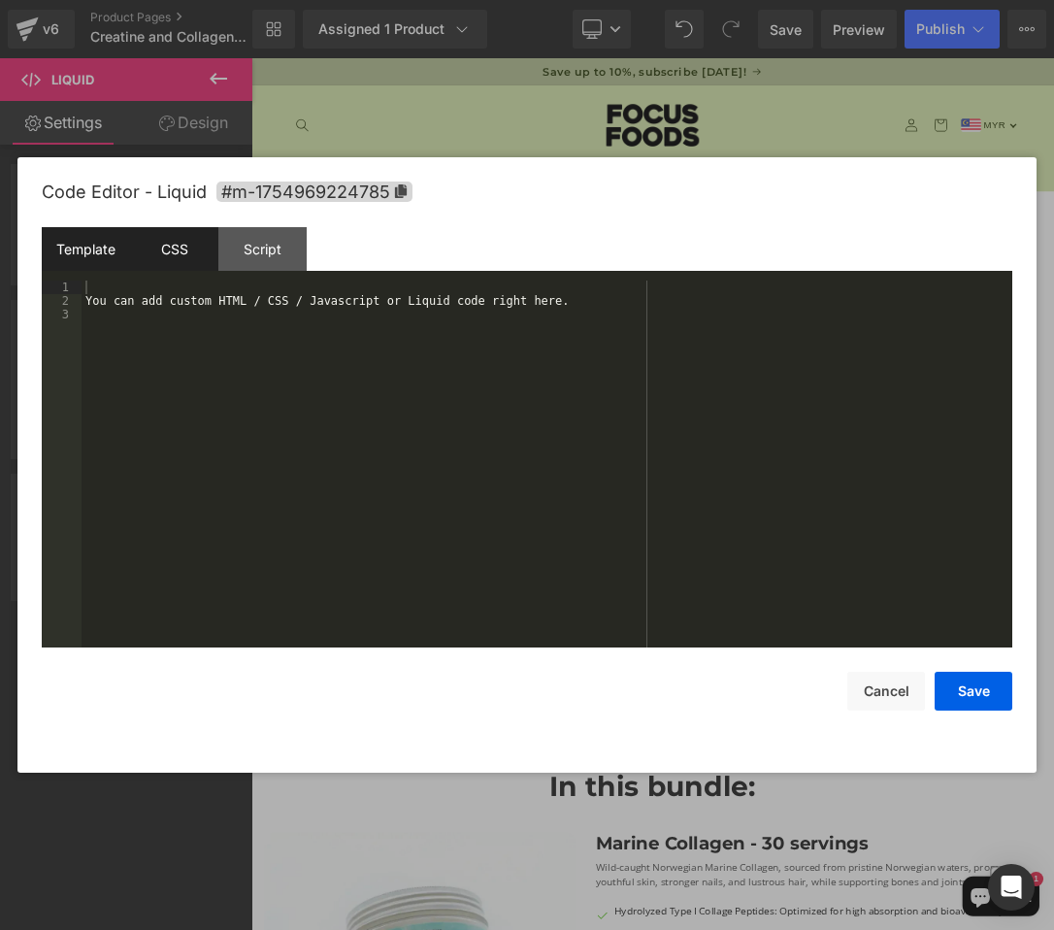
click at [194, 242] on div "CSS" at bounding box center [174, 249] width 88 height 44
click at [116, 248] on div "Template" at bounding box center [86, 249] width 88 height 44
click at [165, 289] on div "You can add custom HTML / CSS / Javascript or Liquid code right here." at bounding box center [547, 478] width 931 height 394
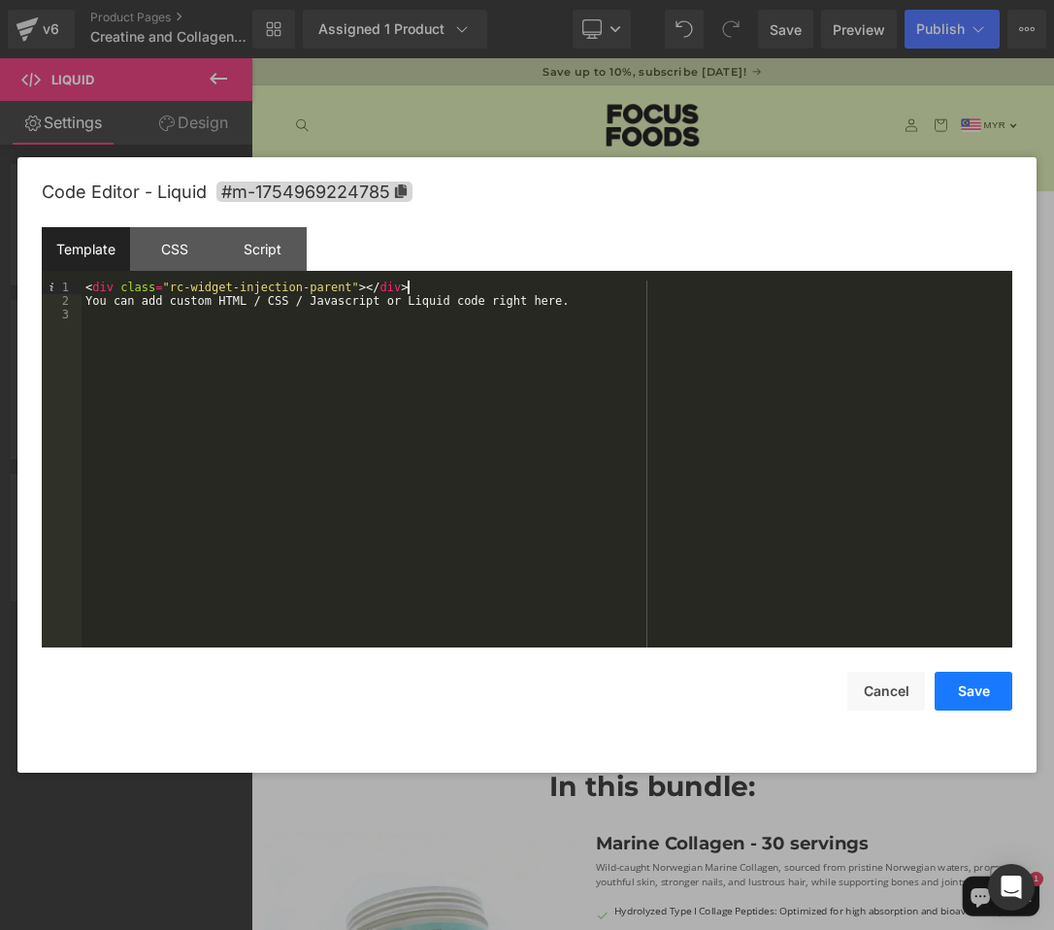
click at [978, 702] on button "Save" at bounding box center [974, 691] width 78 height 39
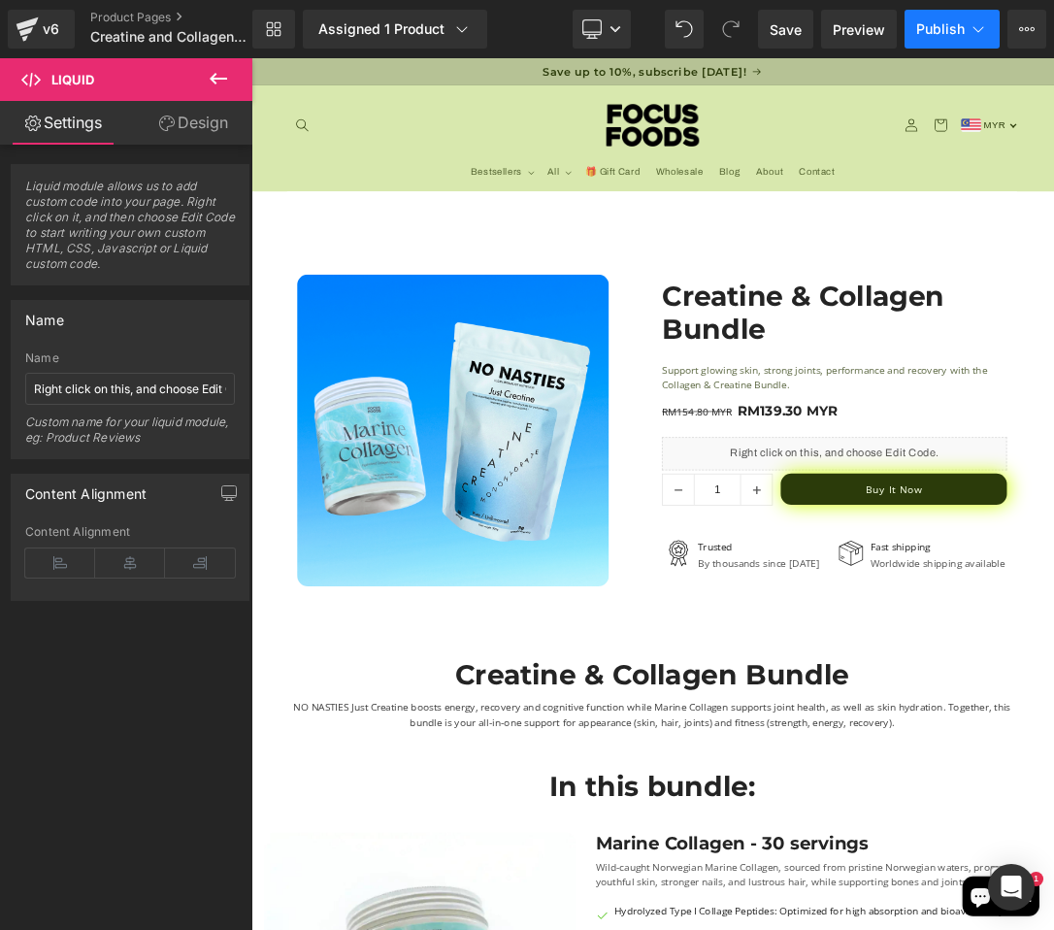
click at [918, 42] on button "Publish" at bounding box center [952, 29] width 95 height 39
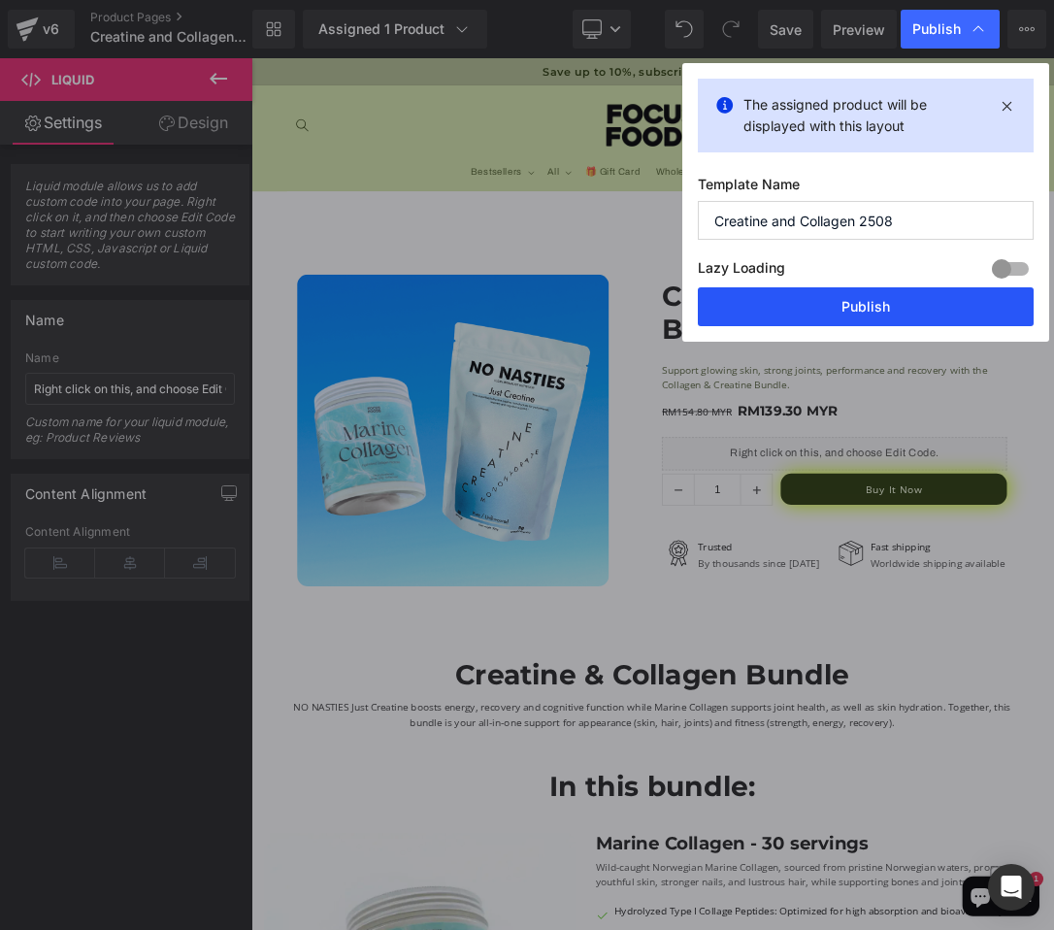
click at [820, 315] on button "Publish" at bounding box center [866, 306] width 336 height 39
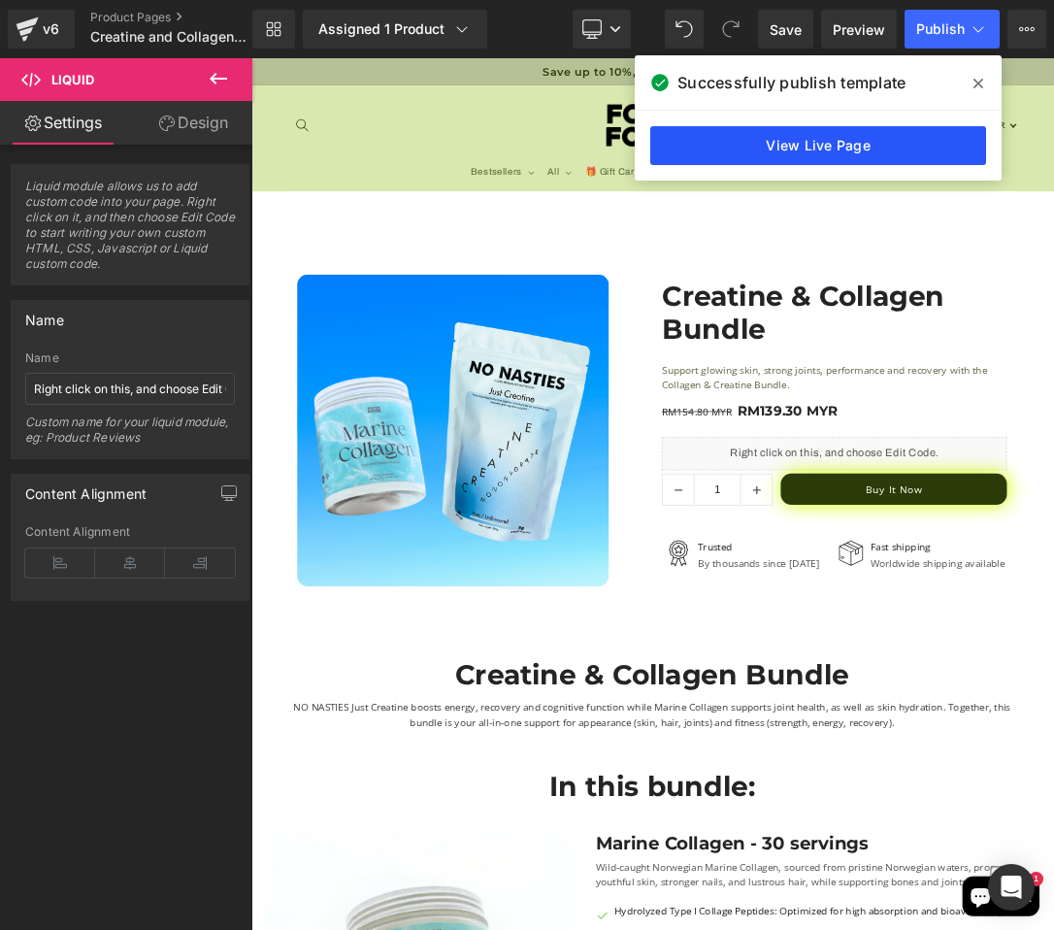
click at [842, 151] on link "View Live Page" at bounding box center [818, 145] width 336 height 39
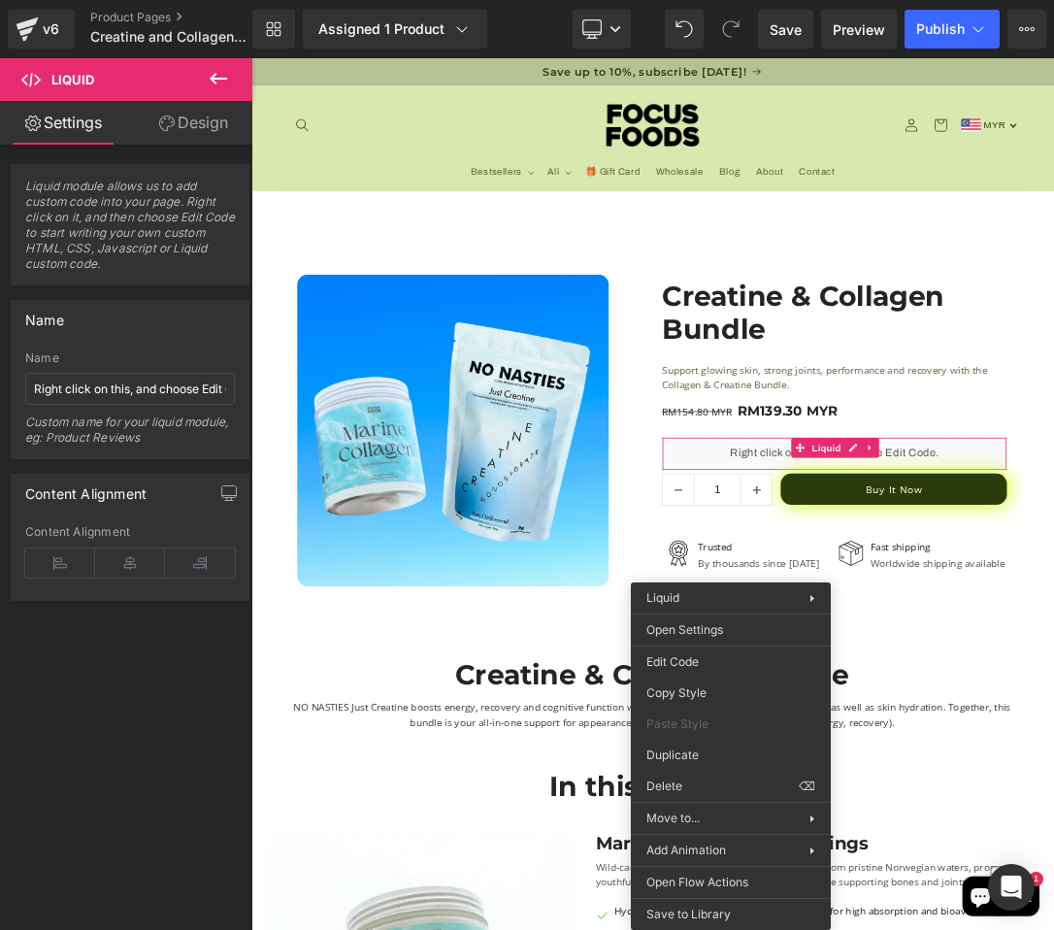
drag, startPoint x: 1016, startPoint y: 805, endPoint x: 1003, endPoint y: 1063, distance: 258.6
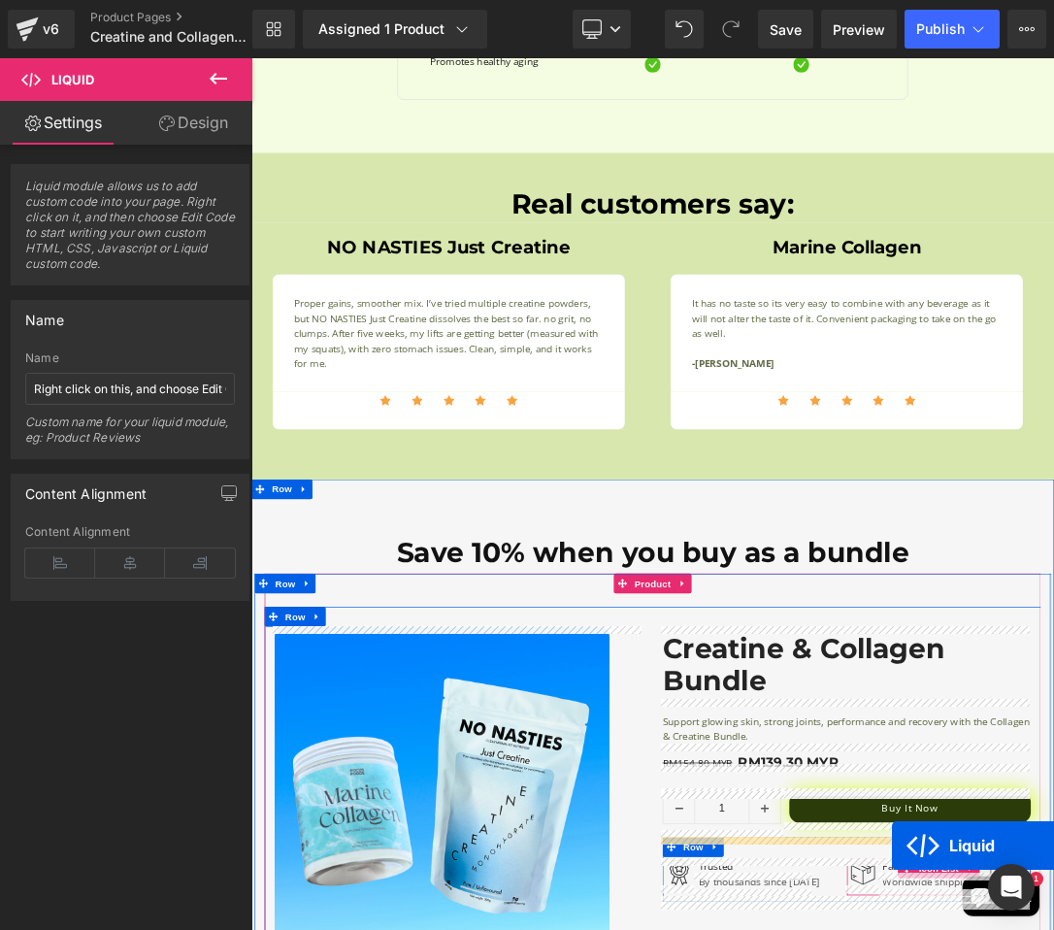
scroll to position [3223, 0]
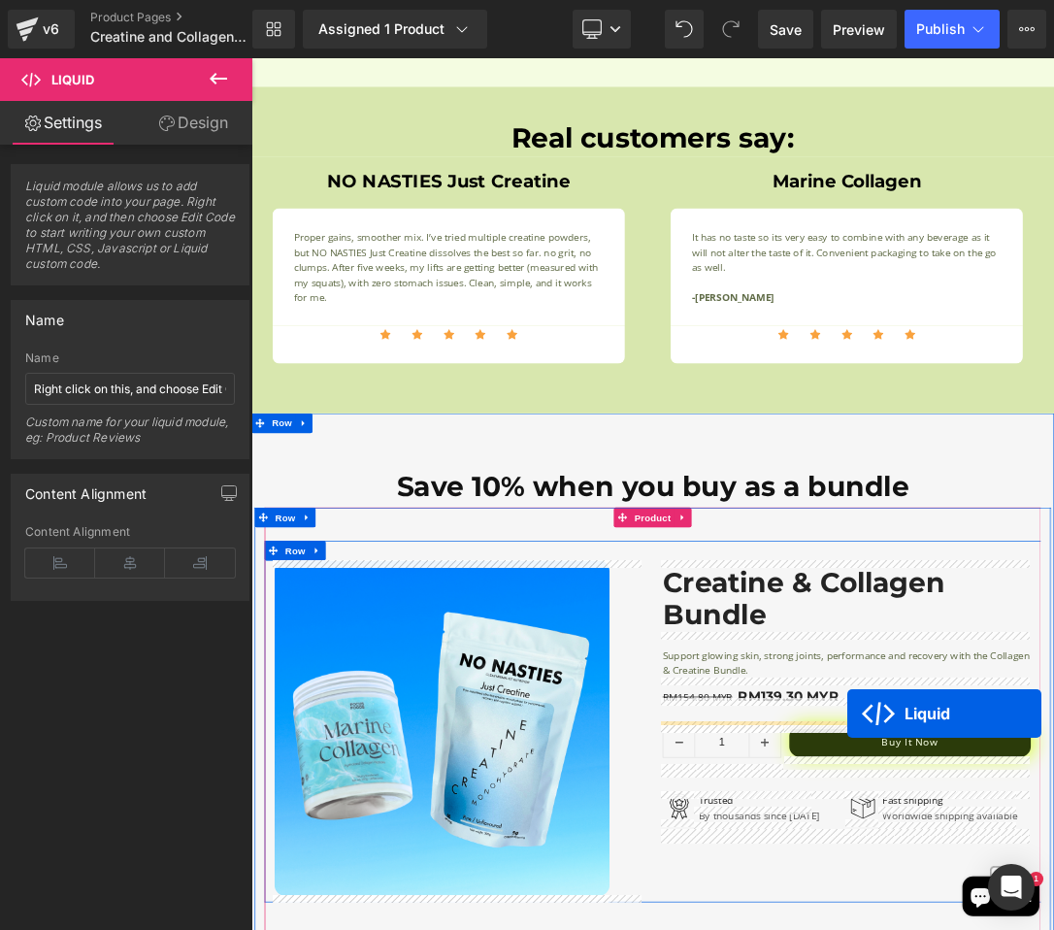
drag, startPoint x: 1049, startPoint y: 678, endPoint x: 1123, endPoint y: 1016, distance: 345.8
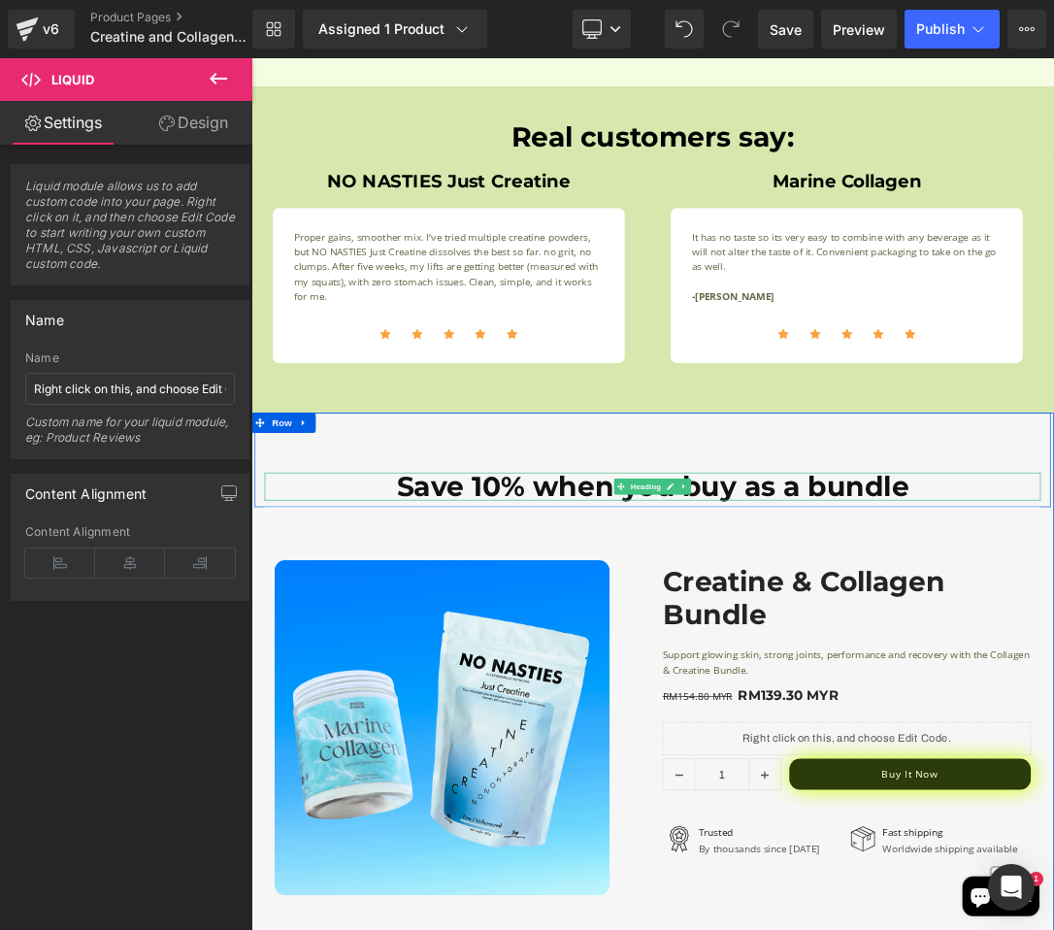
click at [706, 683] on h1 "Save 10% when you buy as a bundle" at bounding box center [839, 685] width 1136 height 40
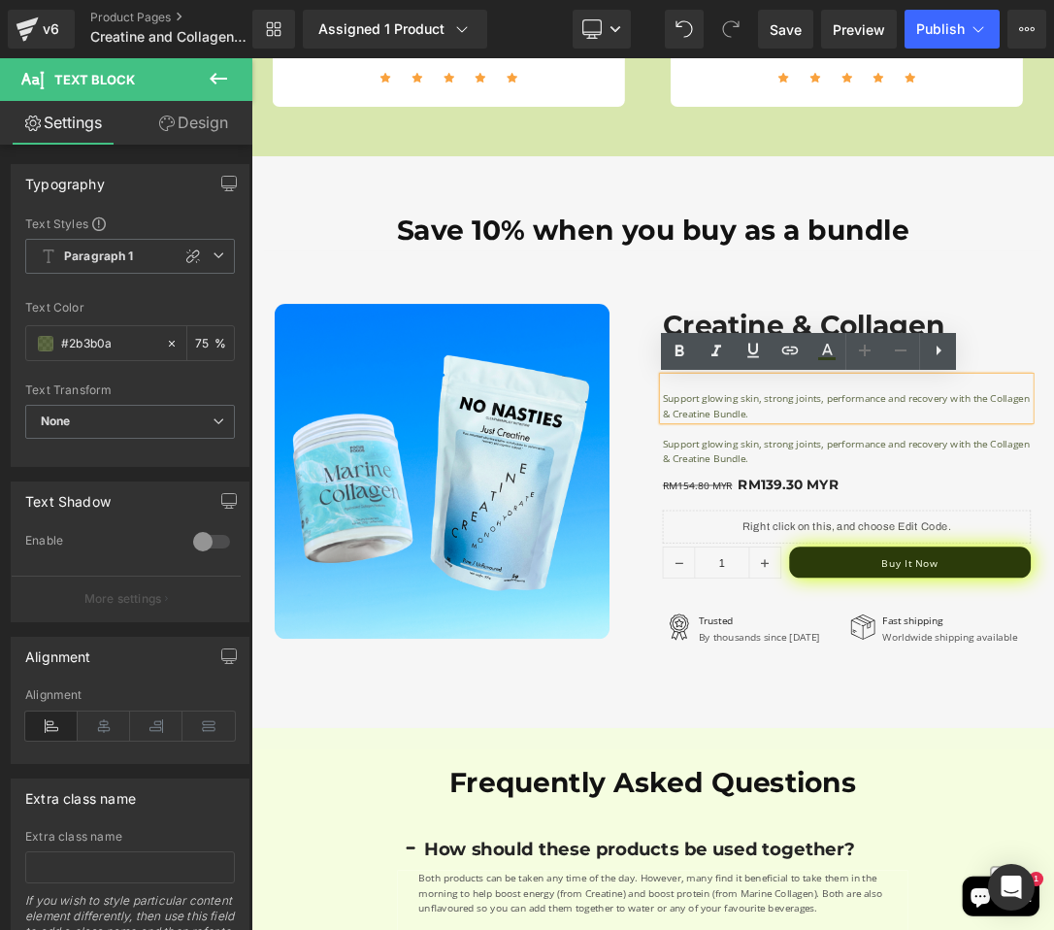
scroll to position [3491, 0]
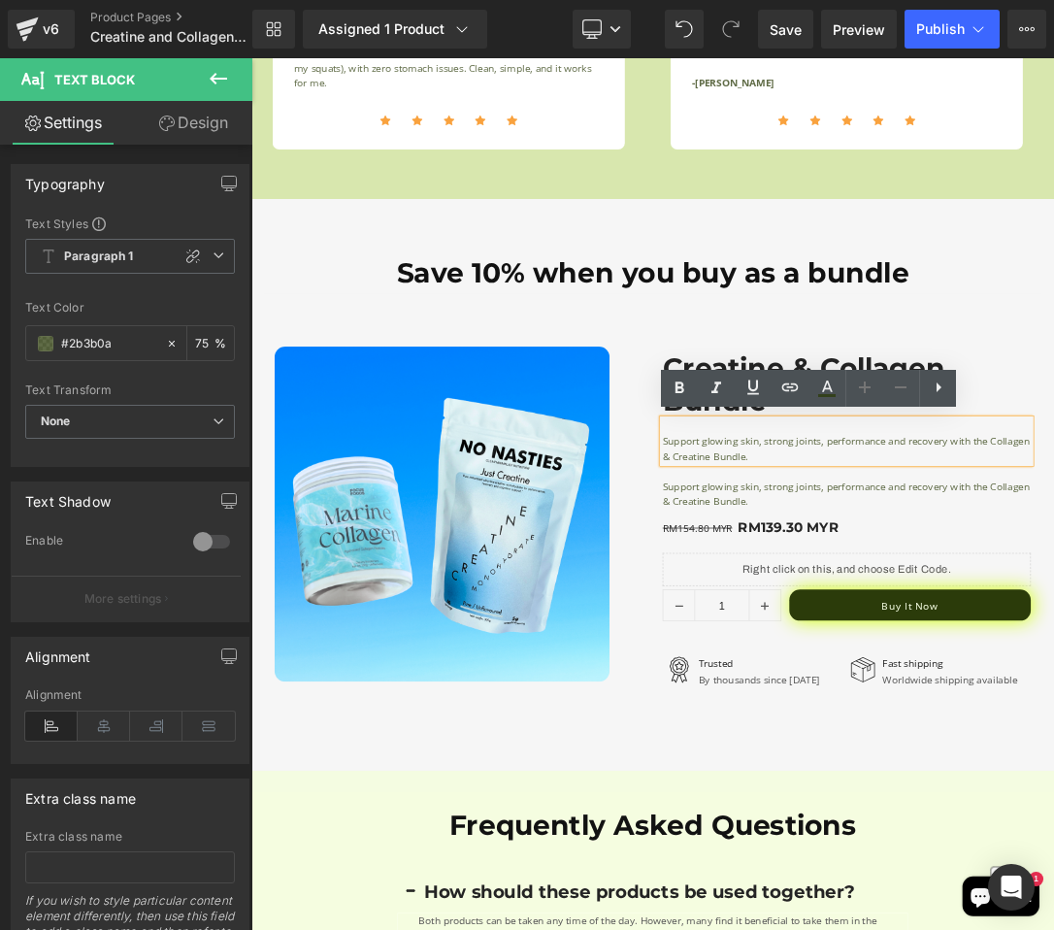
click at [811, 631] on div "Sale Off (P) Image Row" at bounding box center [554, 725] width 539 height 490
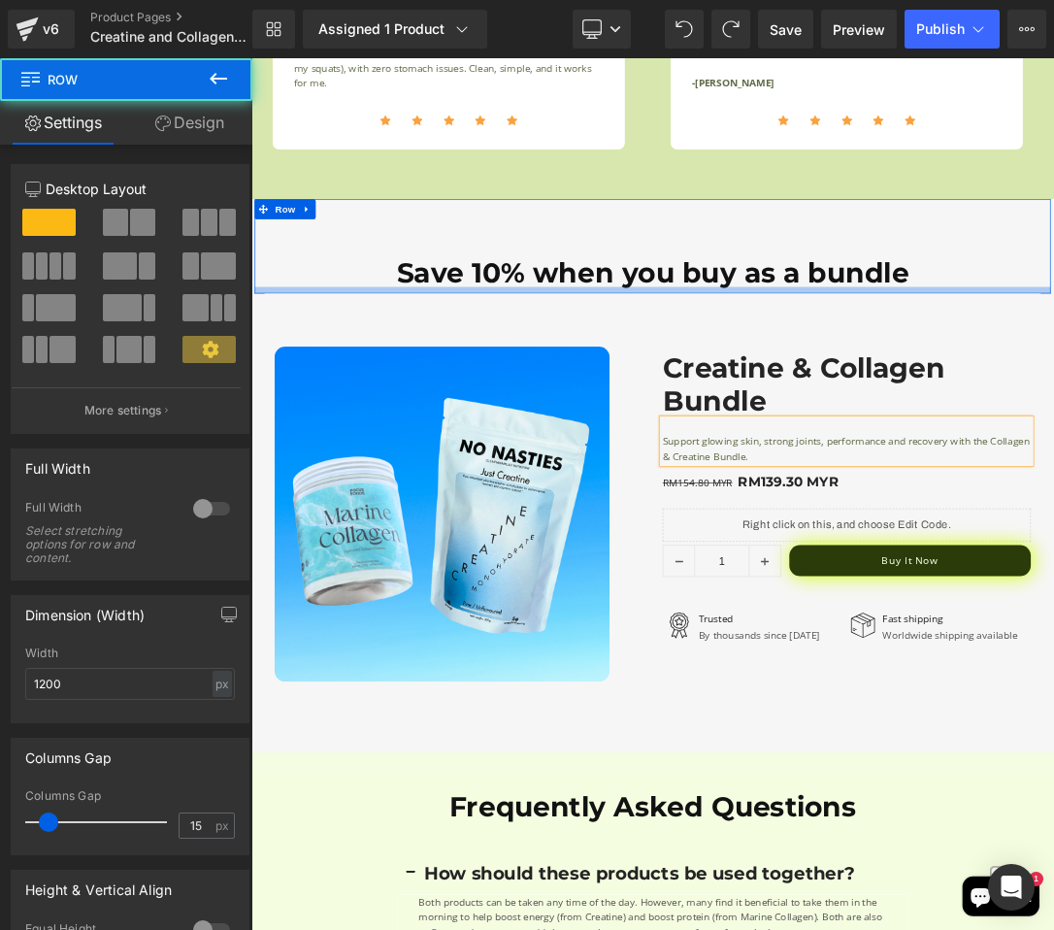
click at [956, 393] on div at bounding box center [838, 398] width 1165 height 10
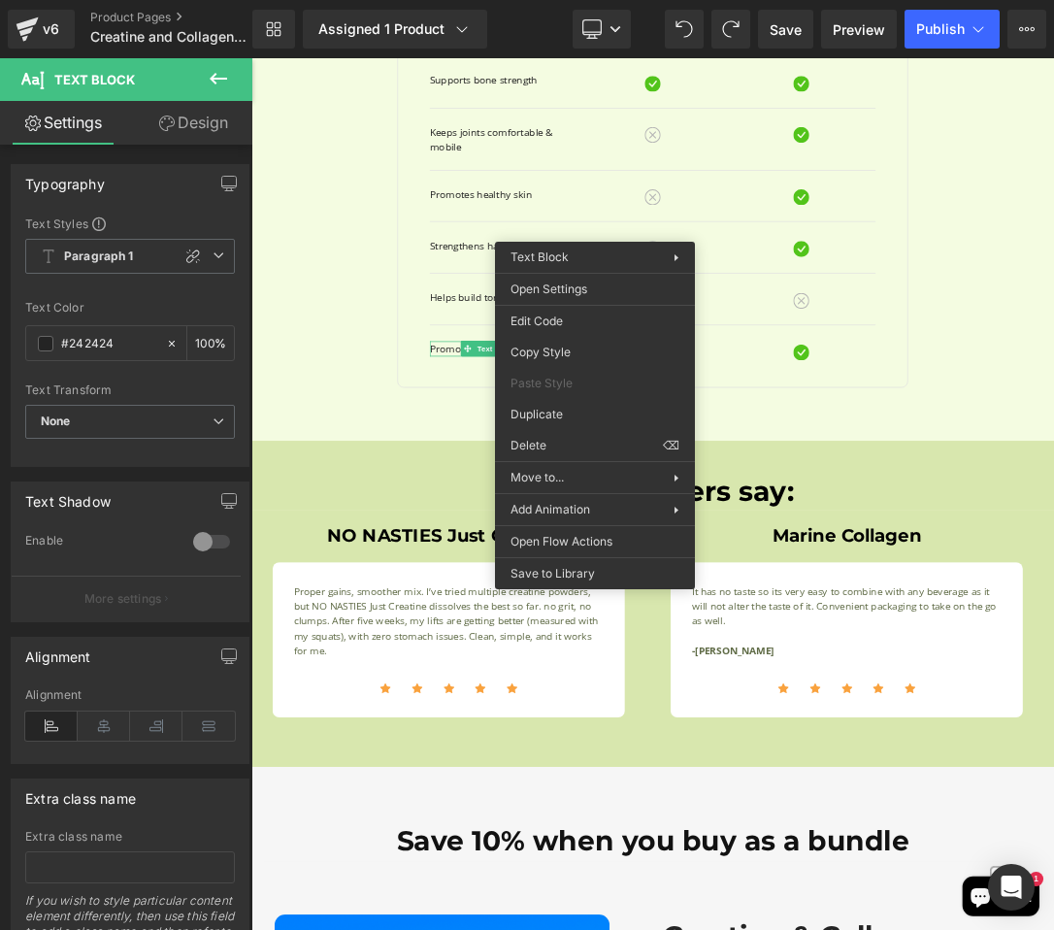
scroll to position [3051, 0]
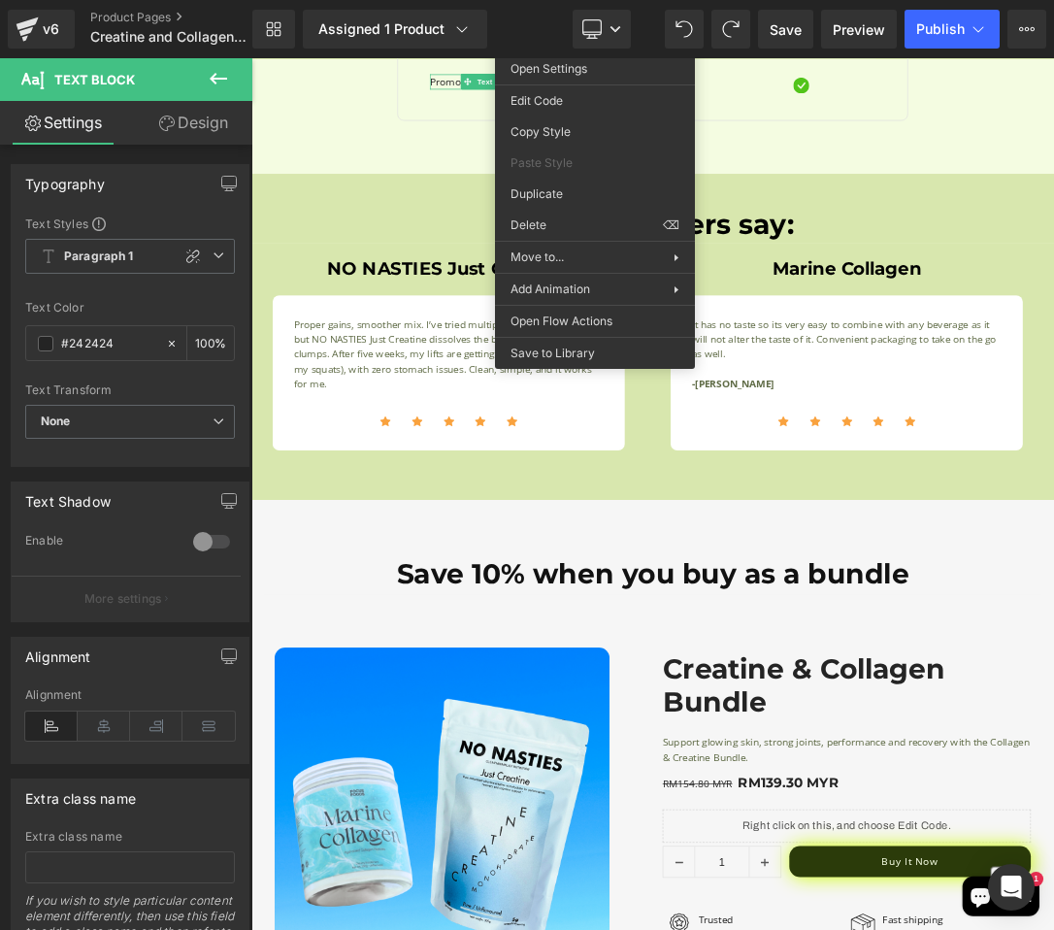
click at [1012, 757] on div "Save 10% when you buy as a bundle Heading 10% OFF + Another 20% OFF With The An…" at bounding box center [838, 773] width 1165 height 137
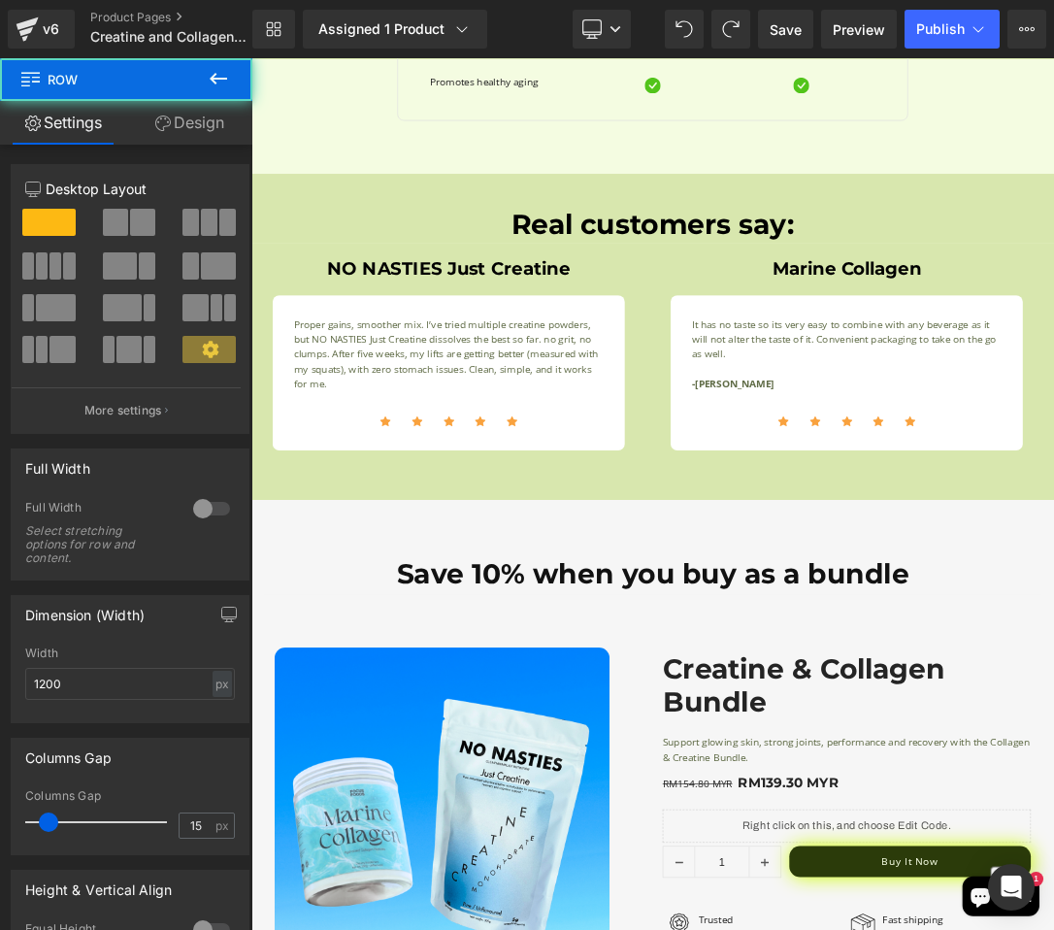
click at [240, 83] on button at bounding box center [218, 79] width 68 height 43
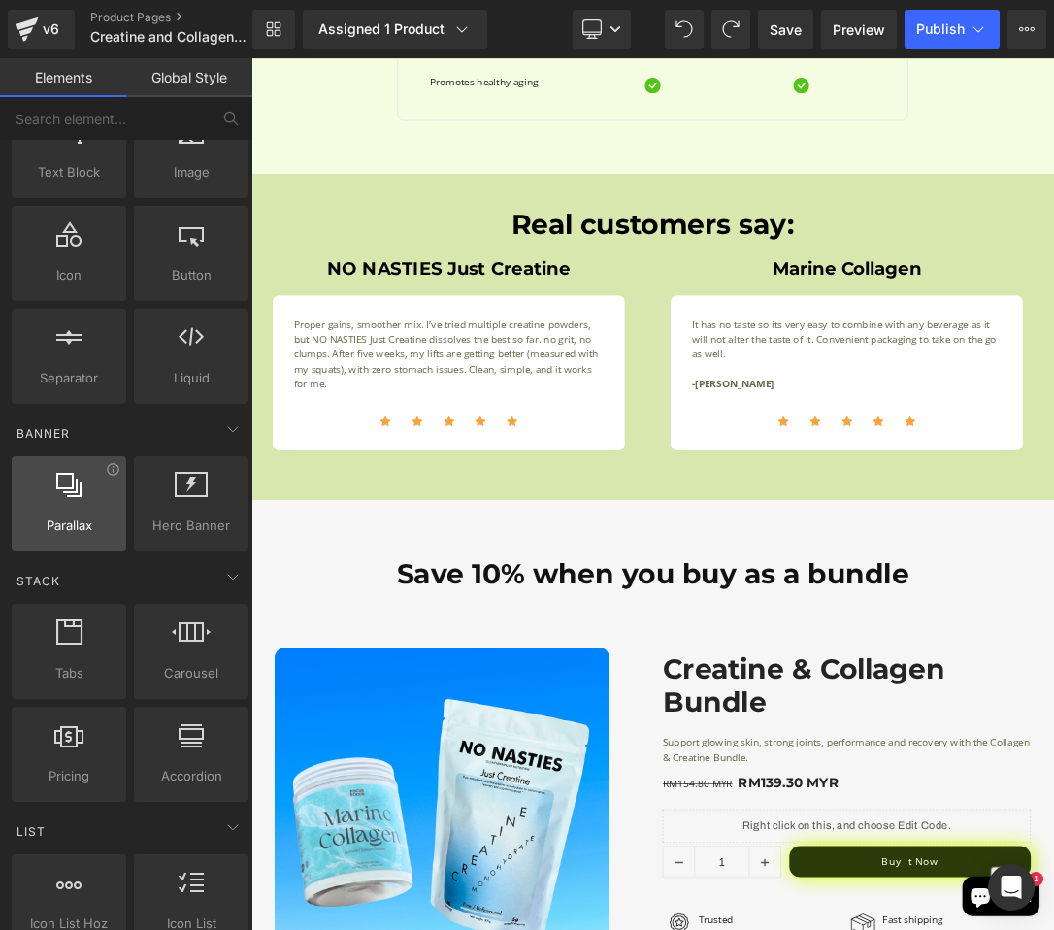
scroll to position [0, 0]
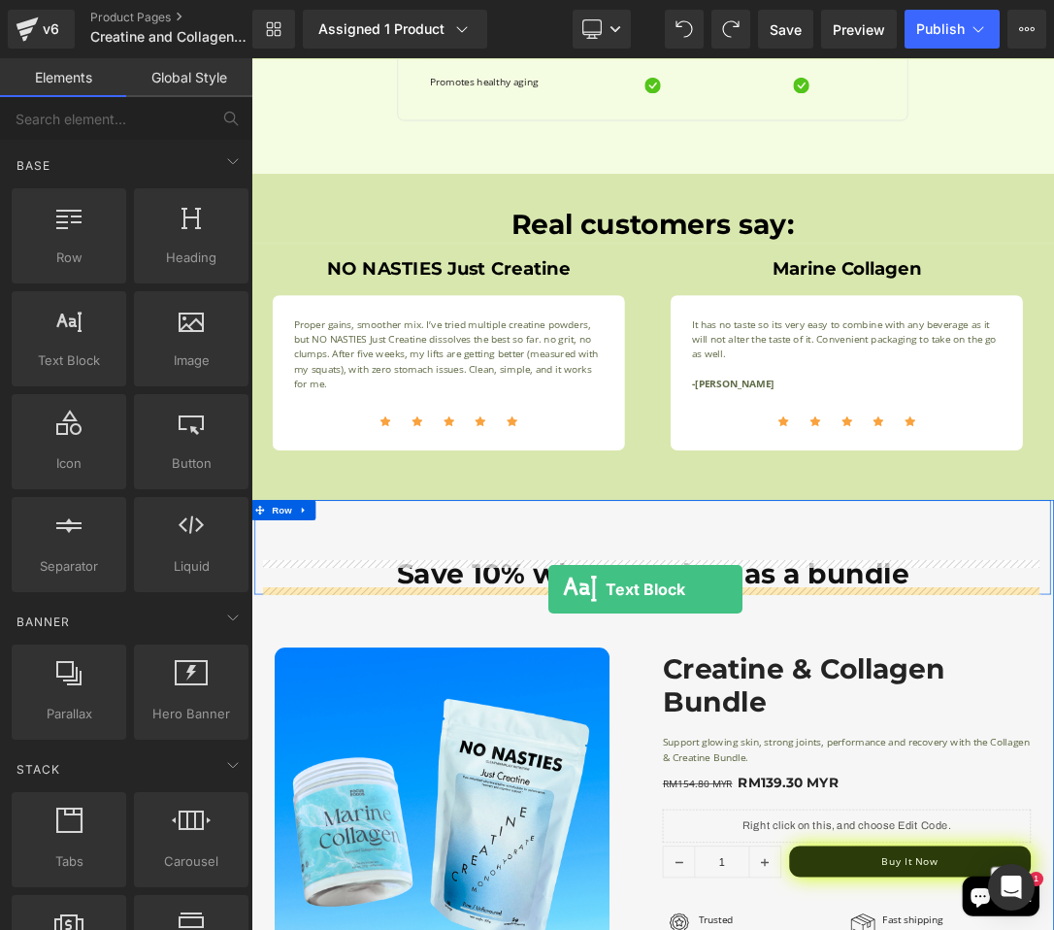
drag, startPoint x: 316, startPoint y: 426, endPoint x: 686, endPoint y: 836, distance: 551.9
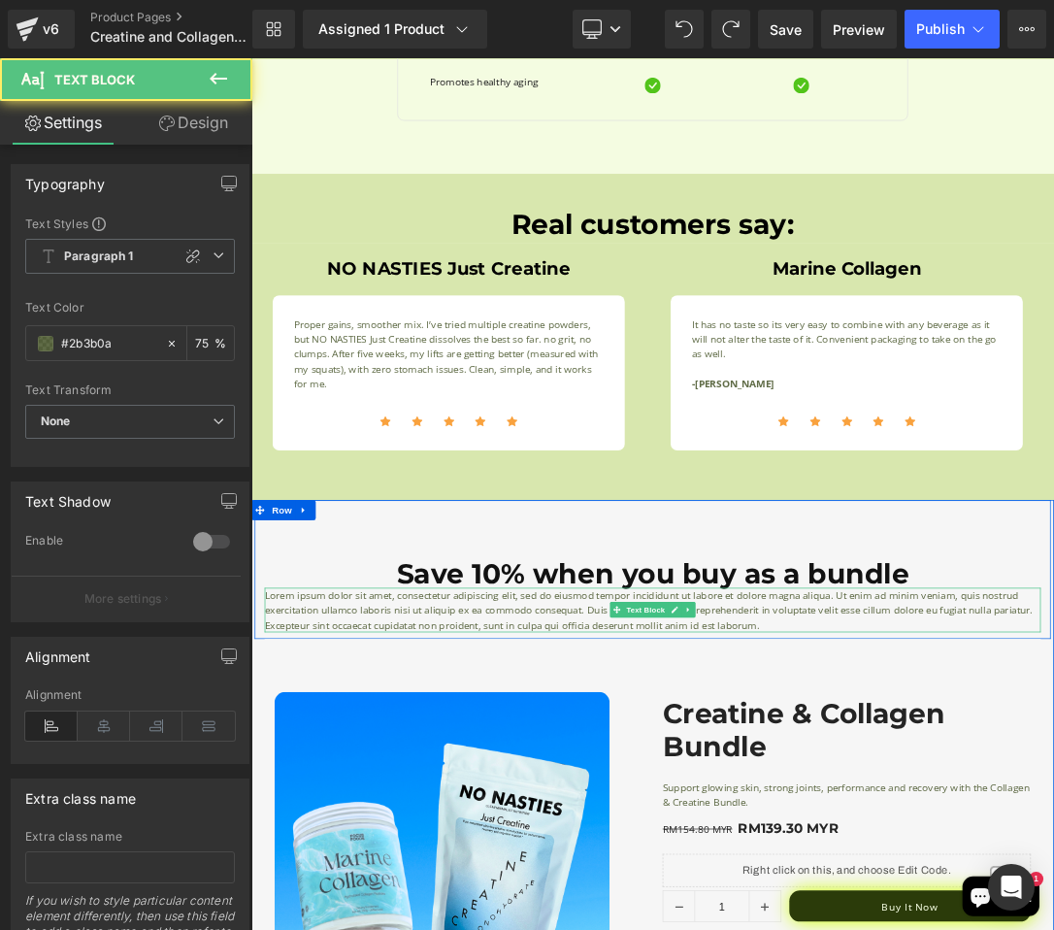
click at [706, 879] on p "Lorem ipsum dolor sit amet, consectetur adipiscing elit, sed do eiusmod tempor …" at bounding box center [839, 866] width 1136 height 66
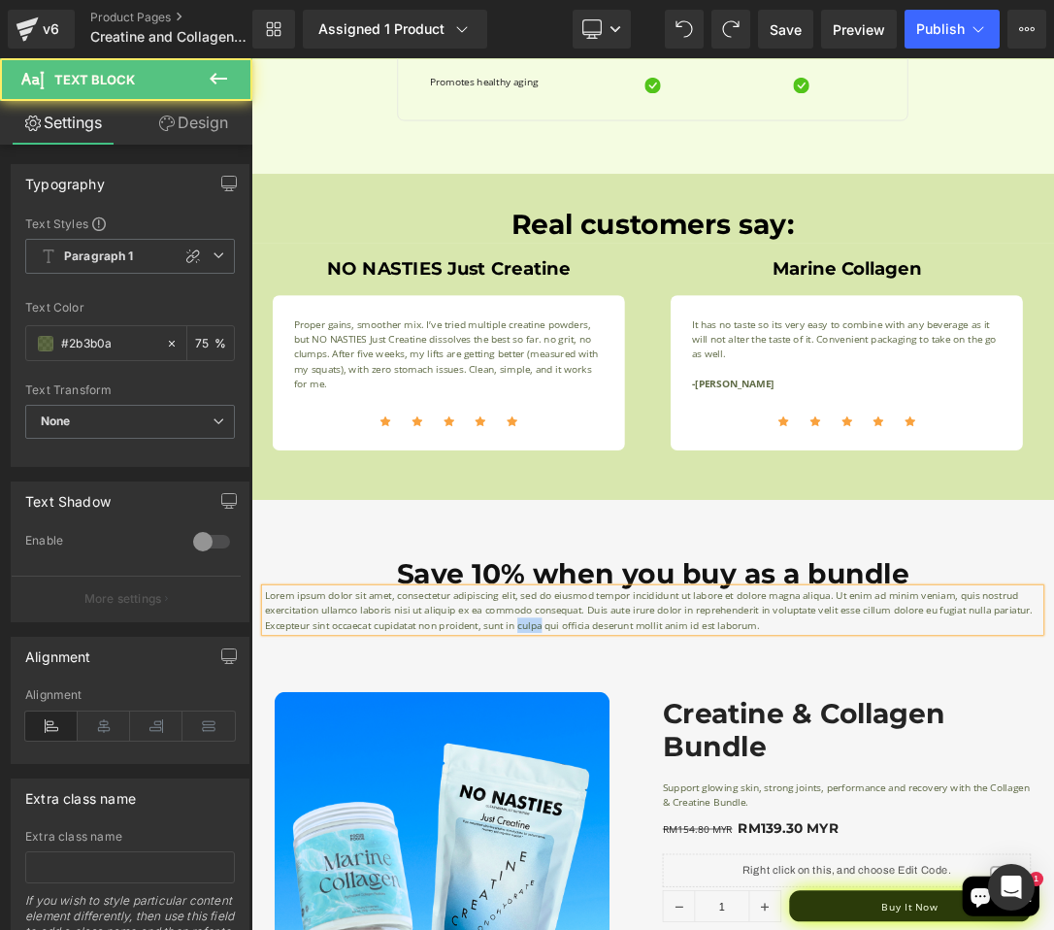
click at [706, 879] on p "Lorem ipsum dolor sit amet, consectetur adipiscing elit, sed do eiusmod tempor …" at bounding box center [839, 866] width 1136 height 66
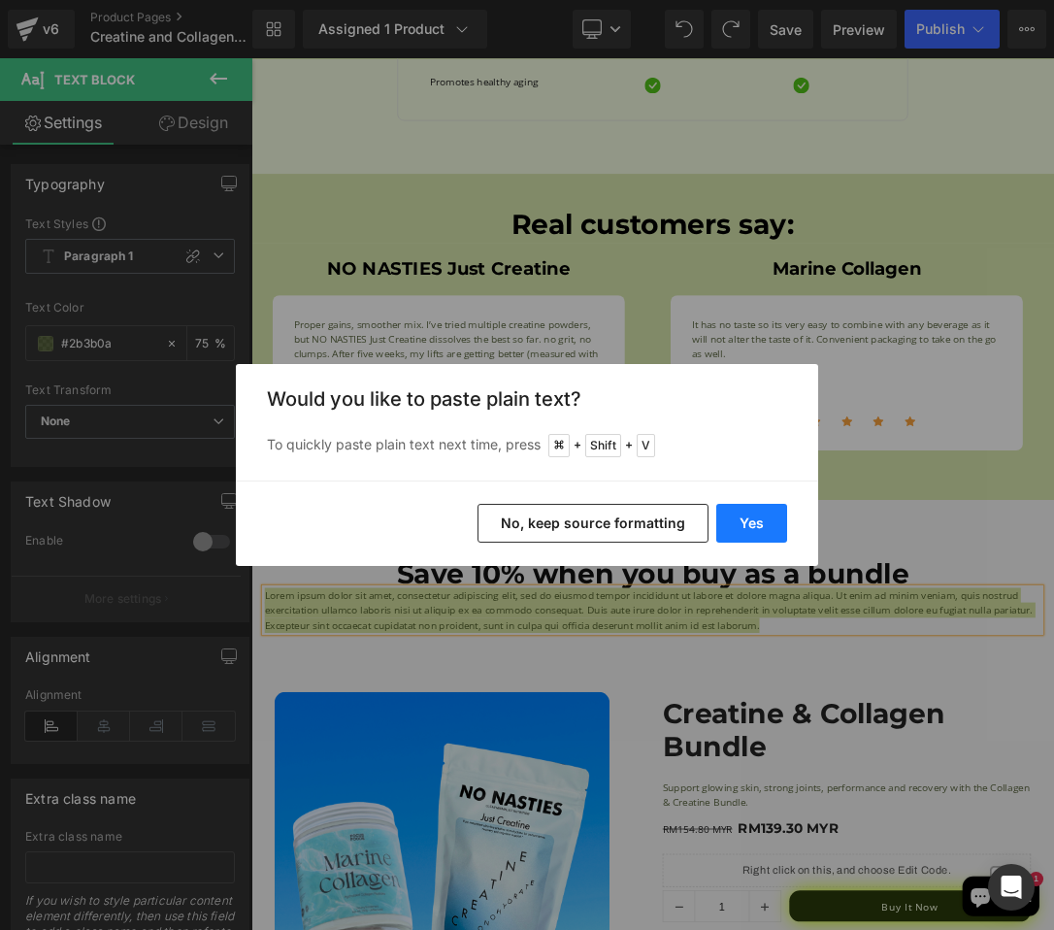
click at [748, 529] on button "Yes" at bounding box center [751, 523] width 71 height 39
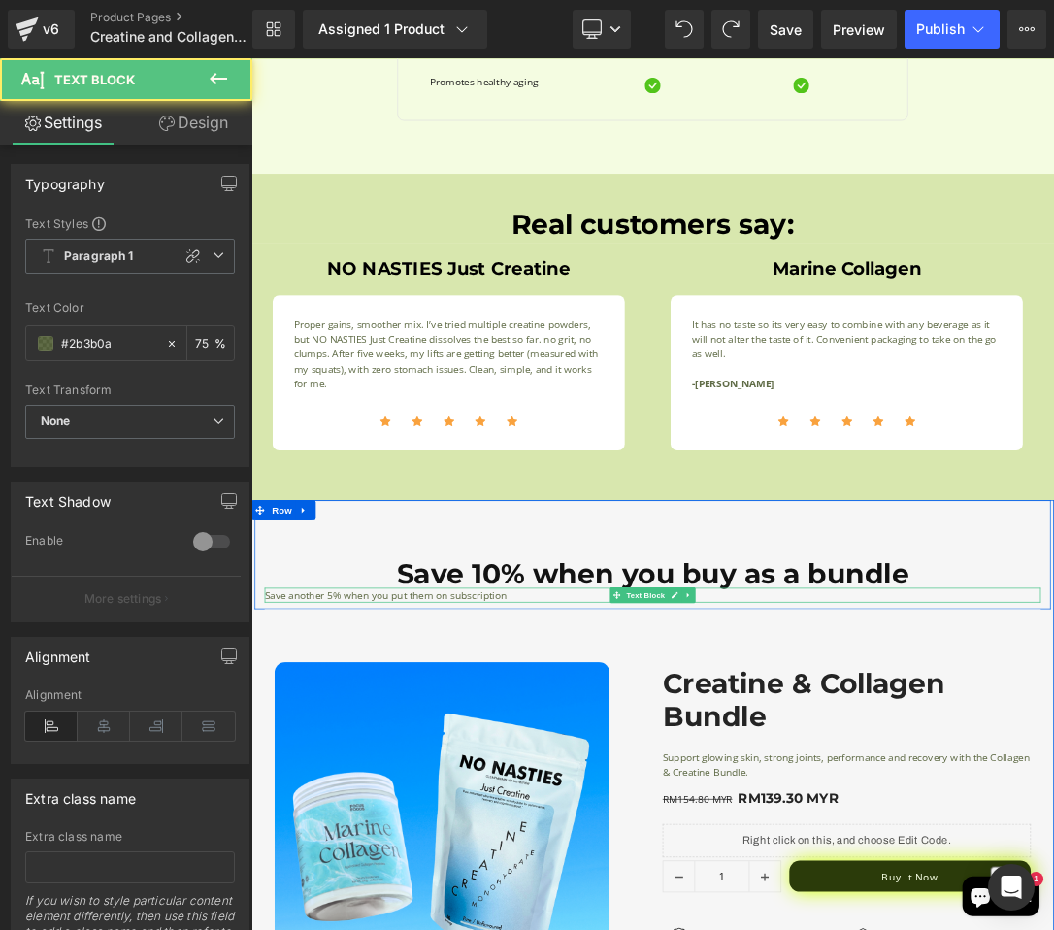
click at [484, 844] on p "Save another 5% when you put them on subscription" at bounding box center [839, 844] width 1136 height 22
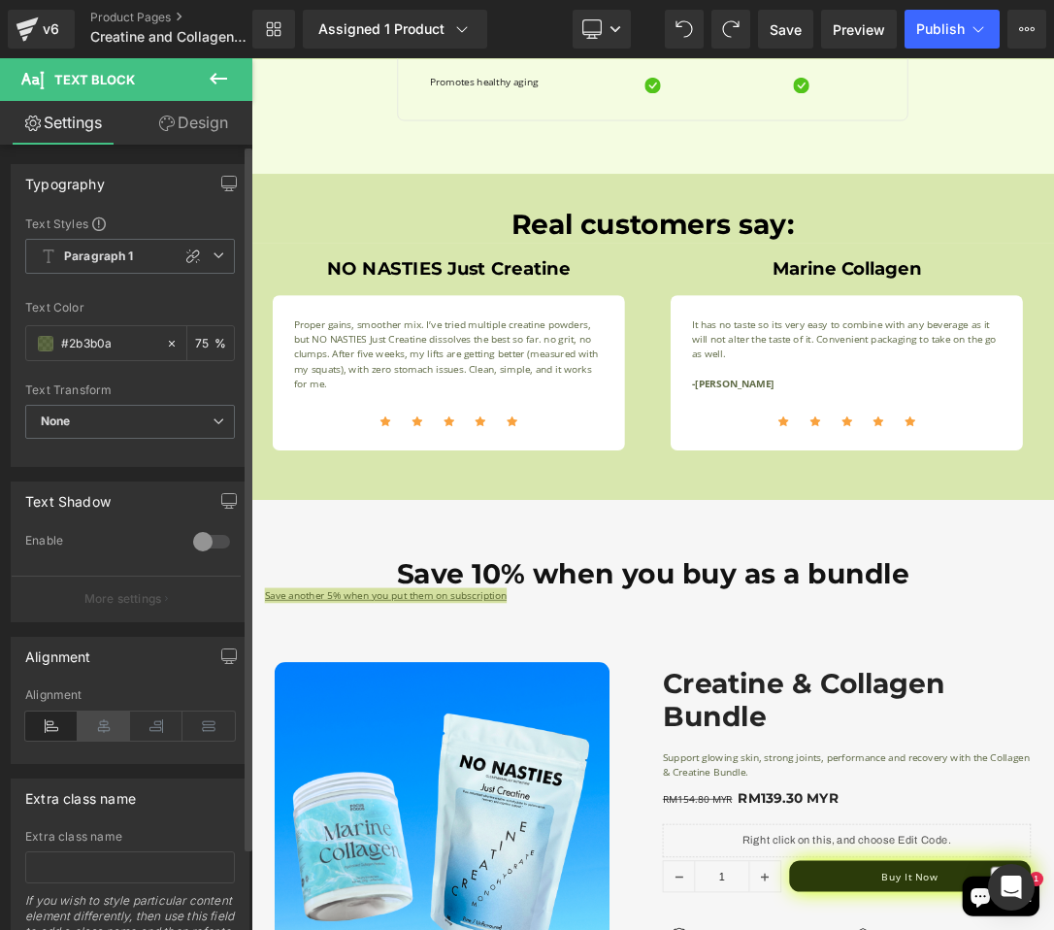
click at [110, 721] on icon at bounding box center [104, 726] width 52 height 29
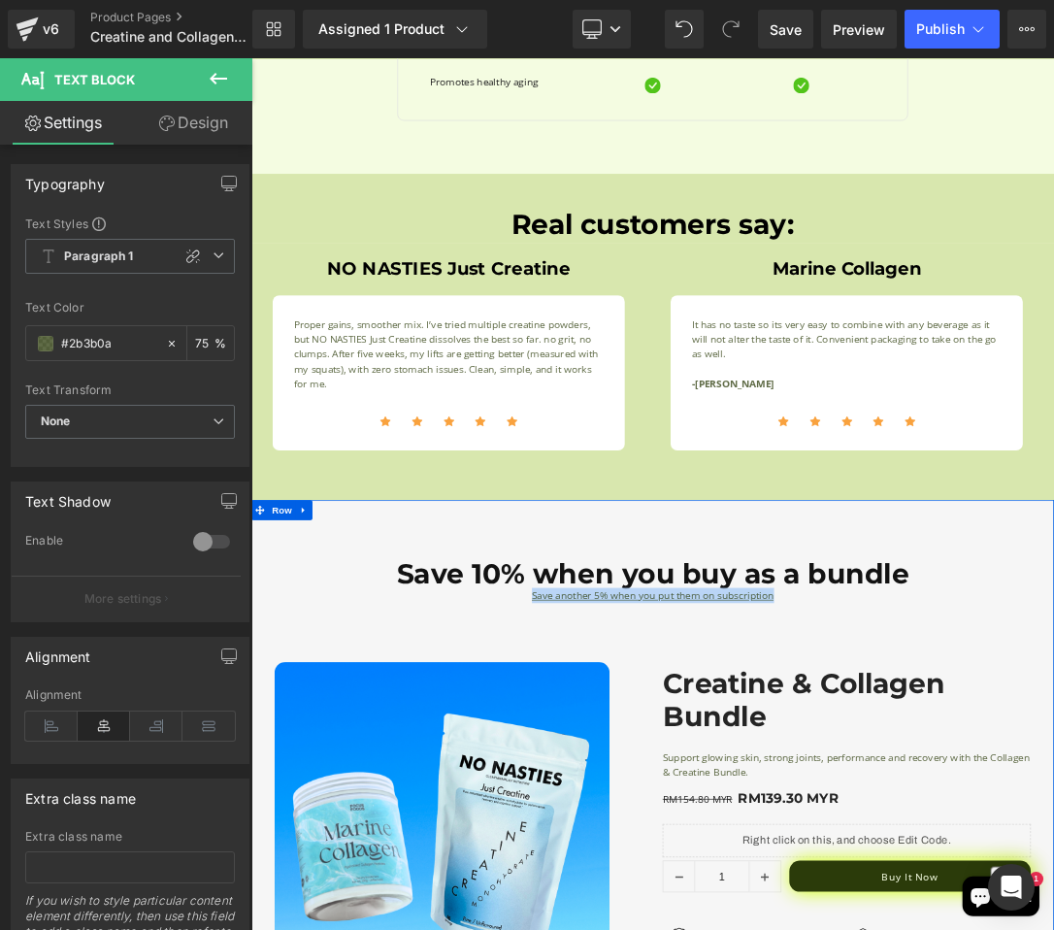
click at [836, 738] on div "Save 10% when you buy as a bundle Heading 10% OFF + Another 20% OFF With The An…" at bounding box center [838, 784] width 1165 height 159
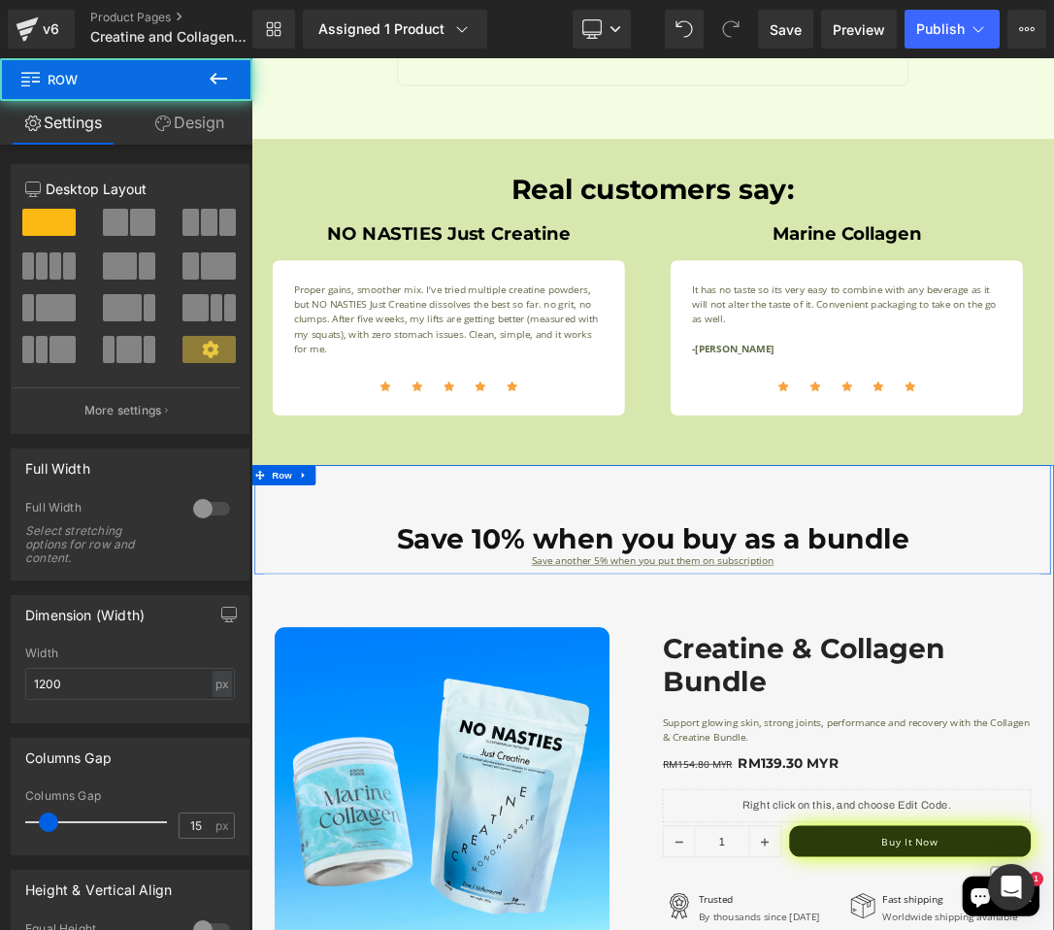
scroll to position [3108, 0]
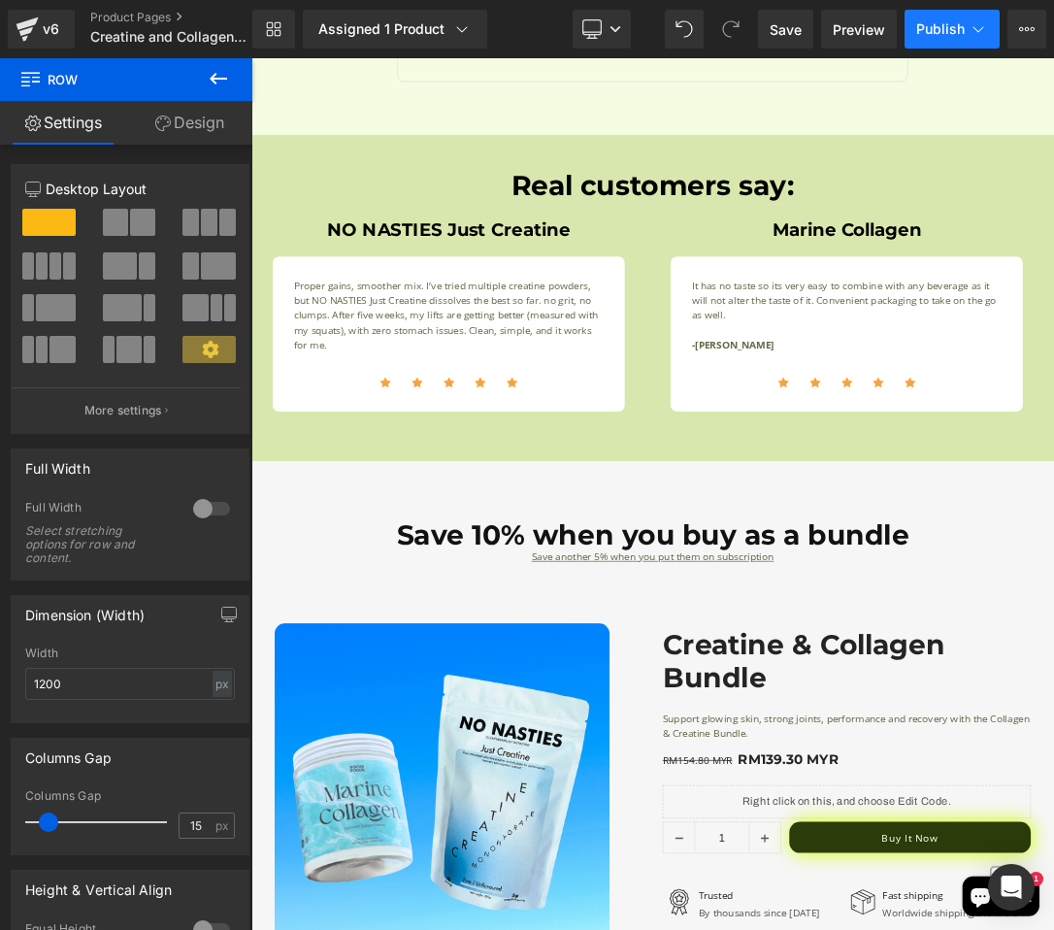
click at [929, 32] on span "Publish" at bounding box center [940, 29] width 49 height 16
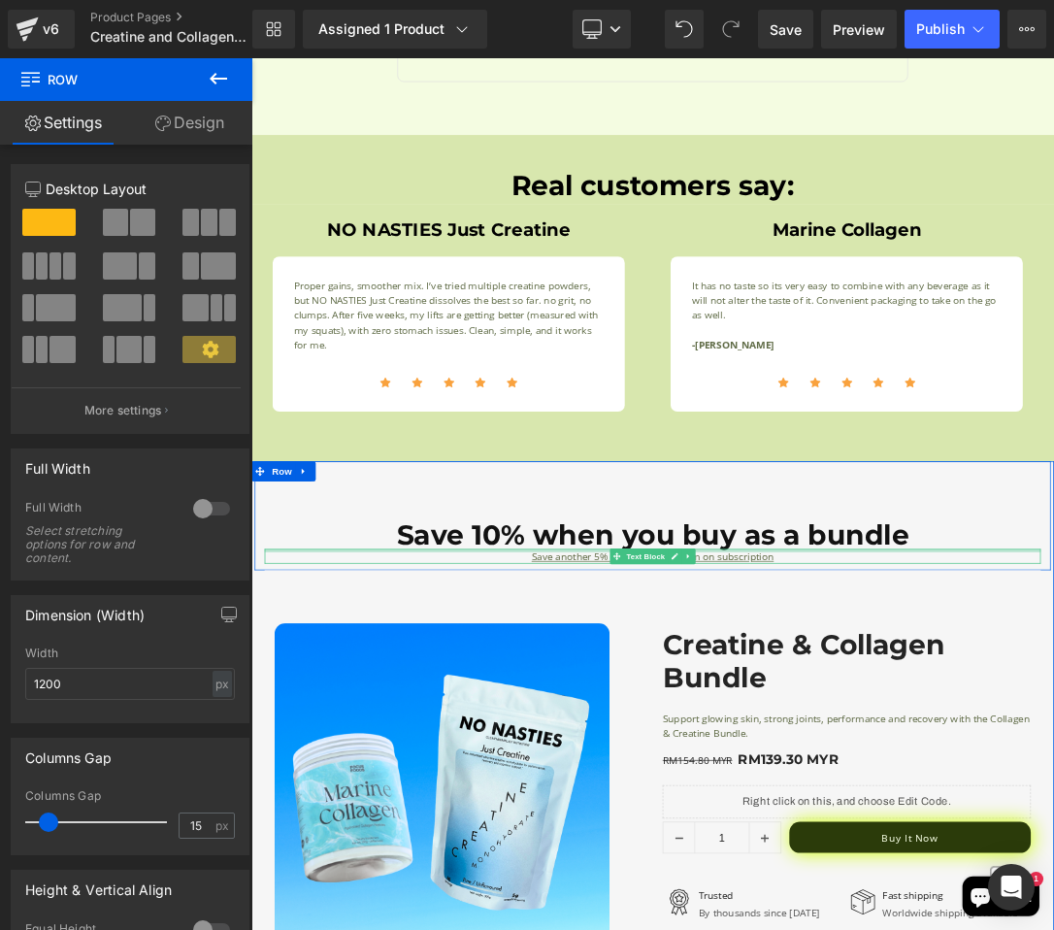
click at [1027, 762] on h1 "Save 10% when you buy as a bundle" at bounding box center [839, 755] width 1136 height 40
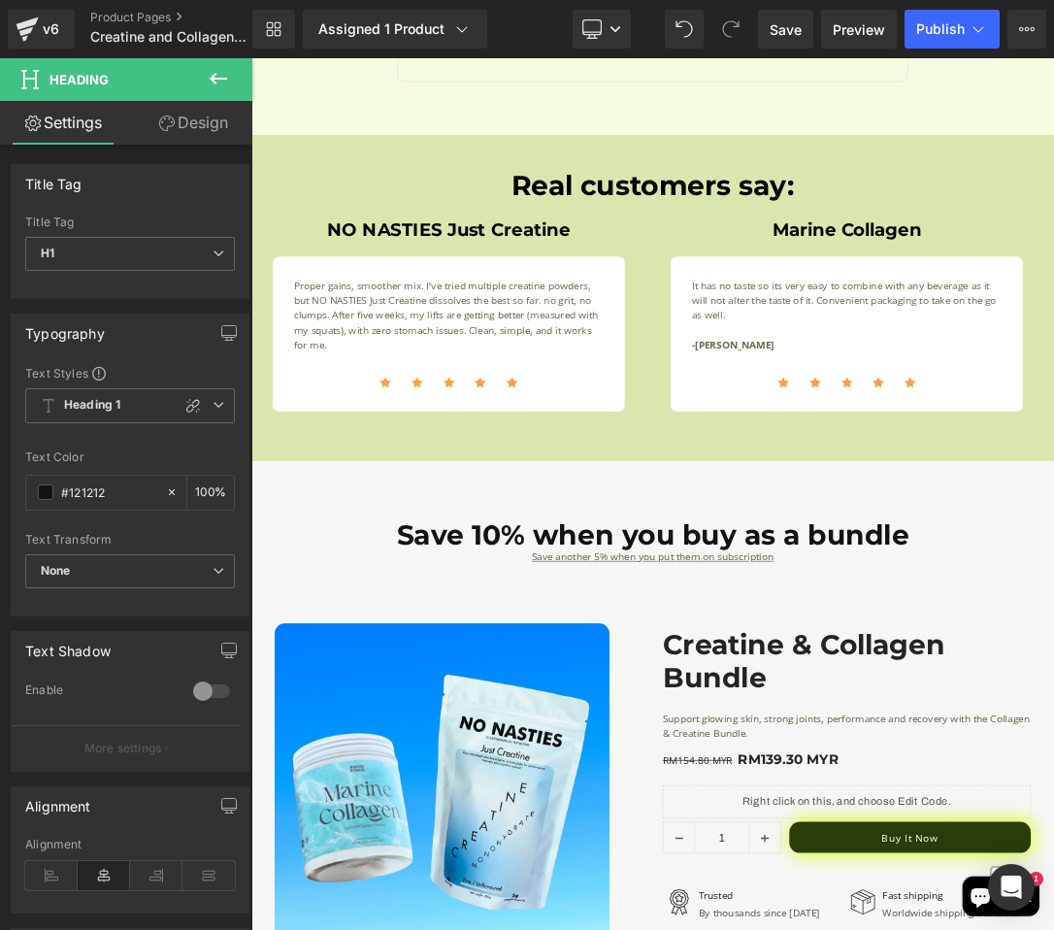
click at [215, 143] on link "Design" at bounding box center [193, 123] width 126 height 44
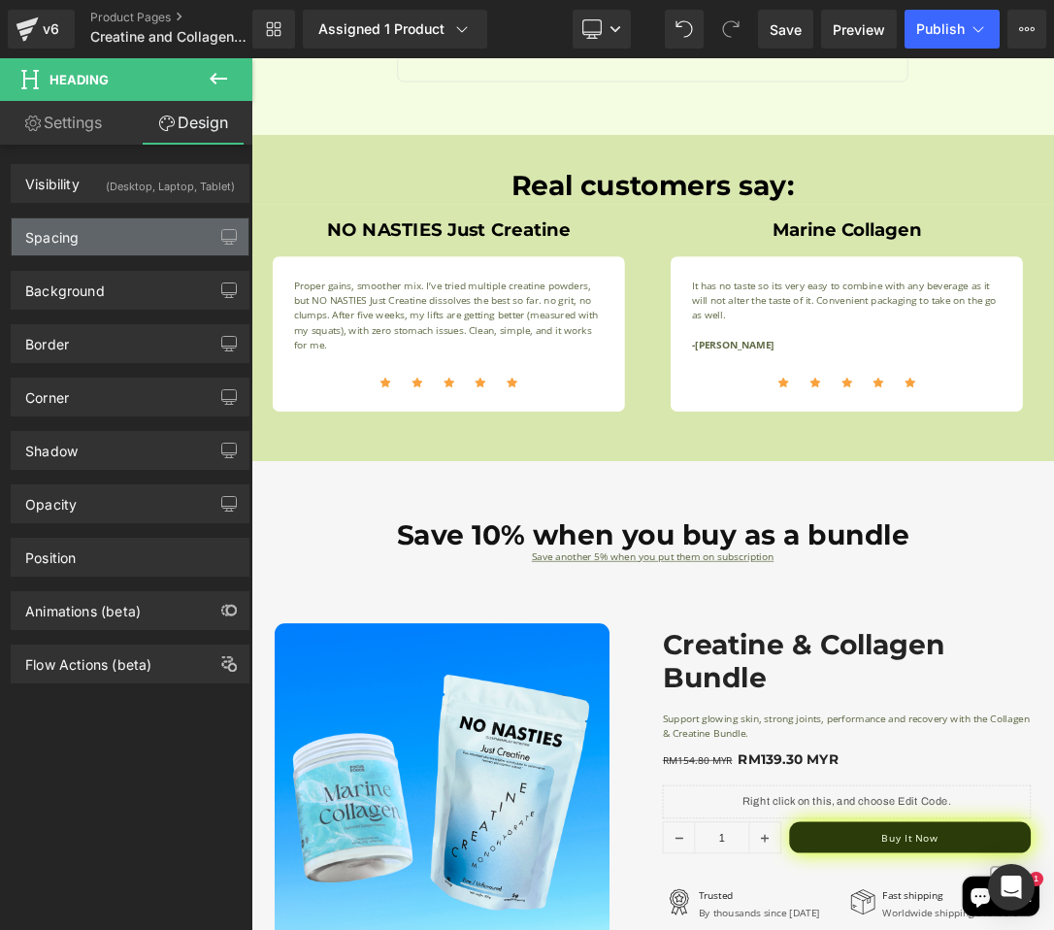
click at [172, 238] on div "Spacing" at bounding box center [130, 236] width 237 height 37
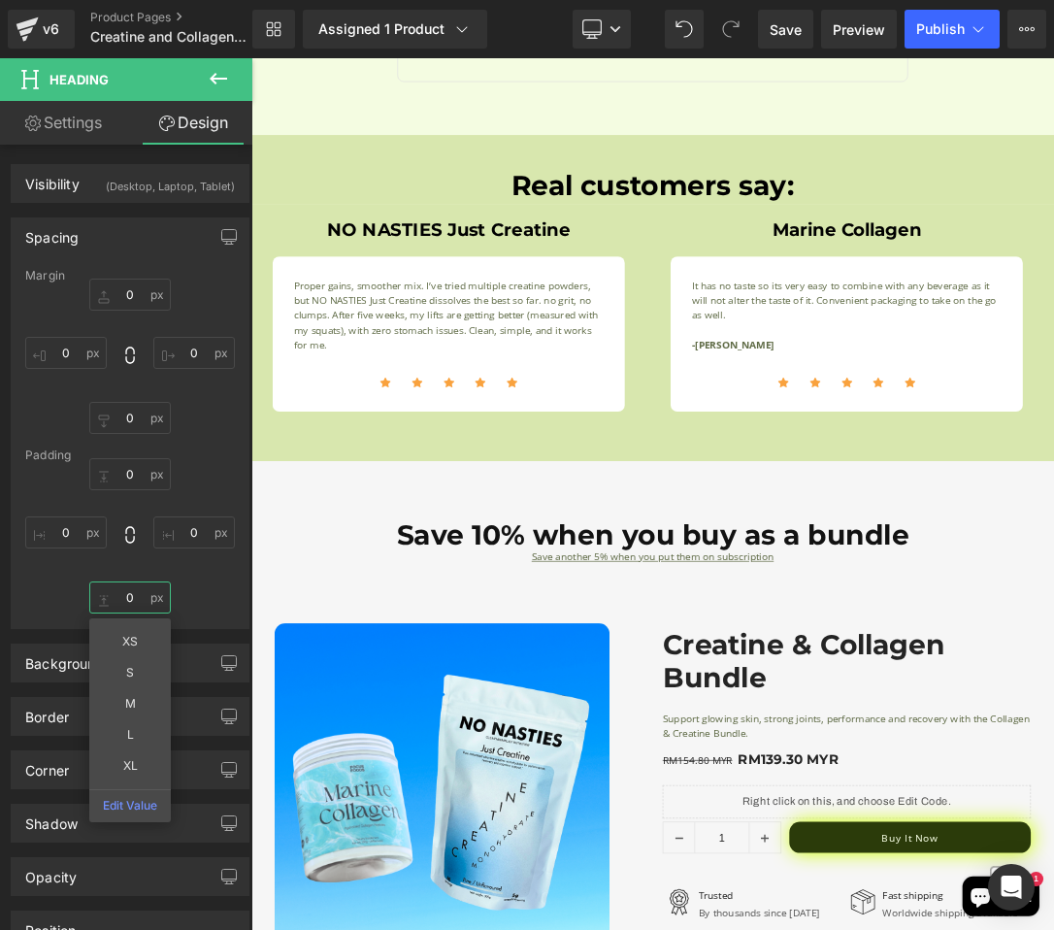
click at [142, 607] on input "0" at bounding box center [130, 597] width 82 height 32
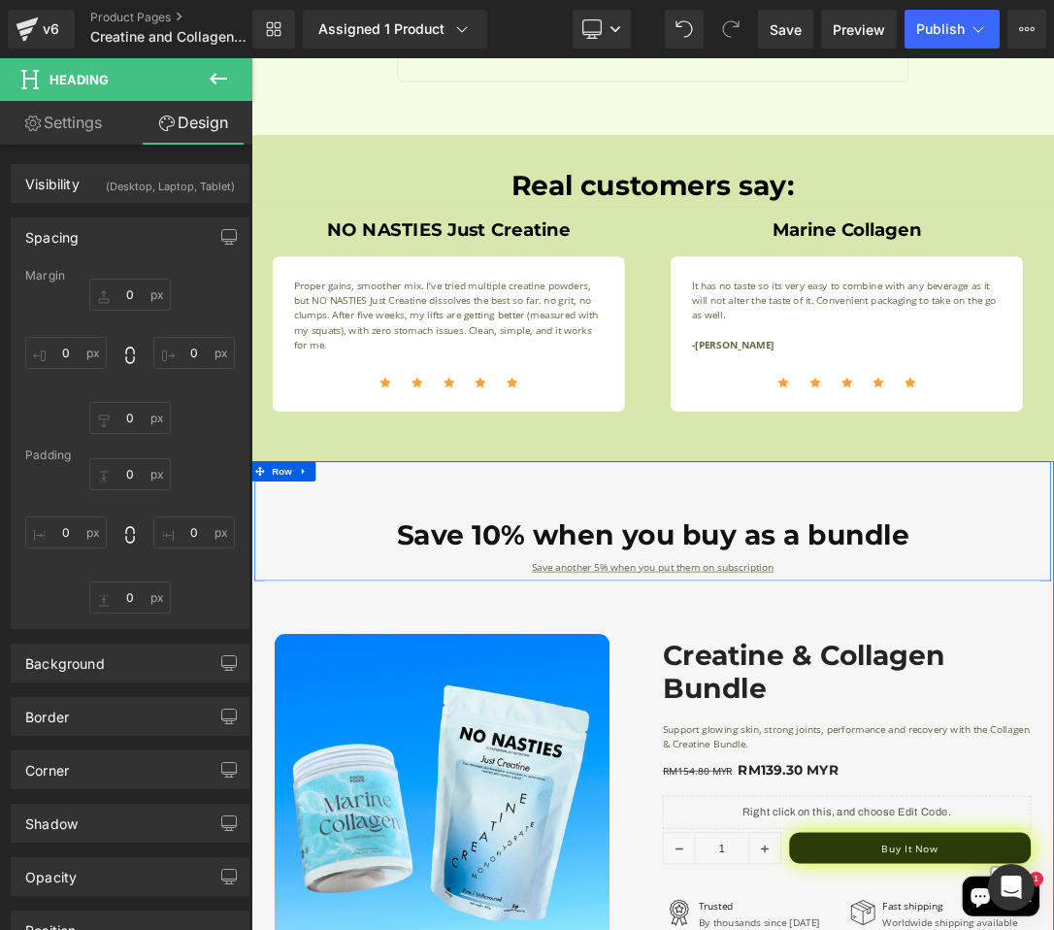
click at [751, 685] on div "Save 10% when you buy as a bundle Heading 10% OFF + Another 20% OFF With The An…" at bounding box center [838, 734] width 1165 height 175
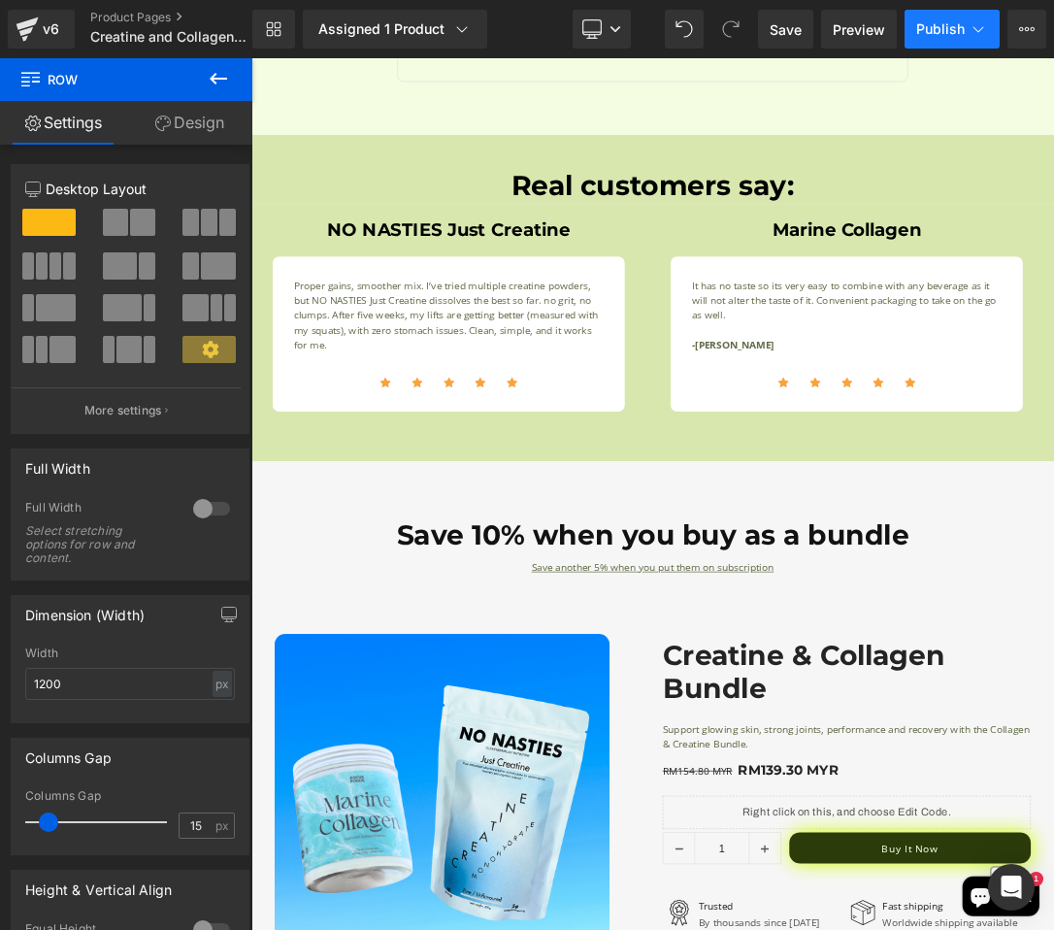
click at [943, 44] on button "Publish" at bounding box center [952, 29] width 95 height 39
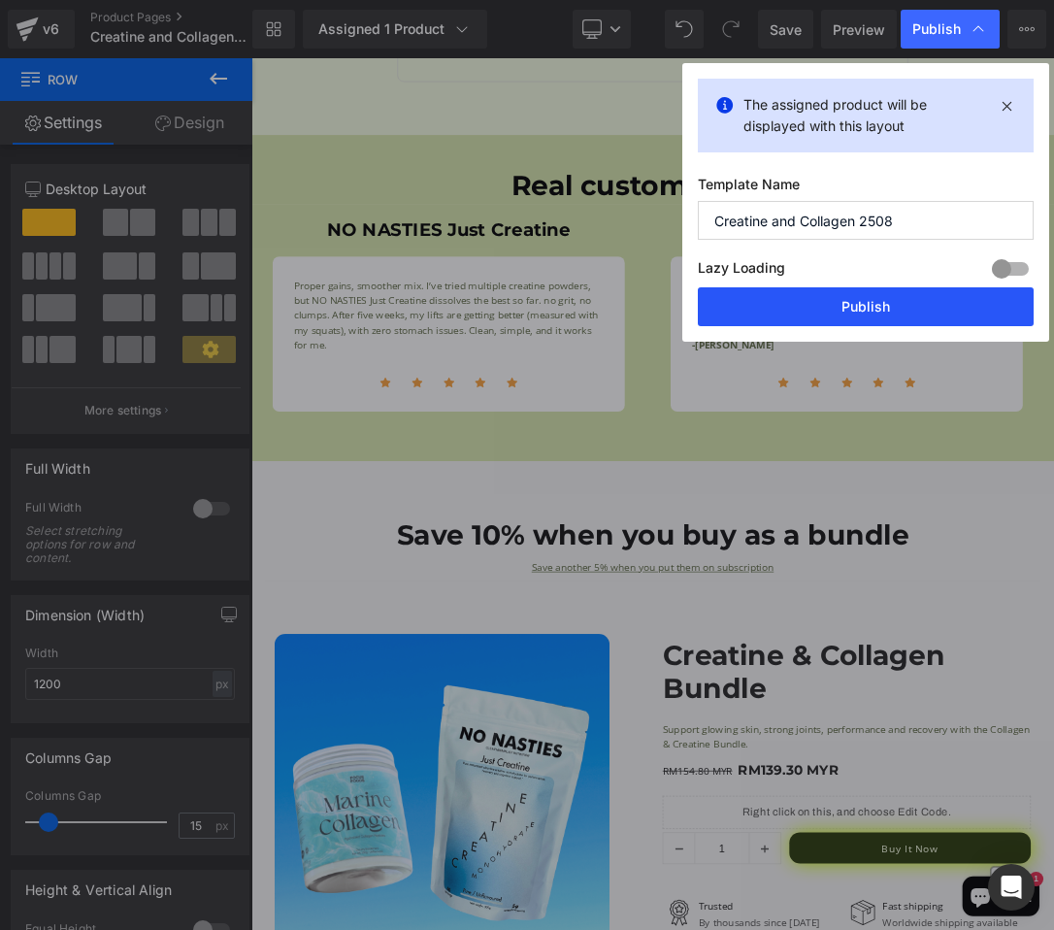
click at [893, 298] on button "Publish" at bounding box center [866, 306] width 336 height 39
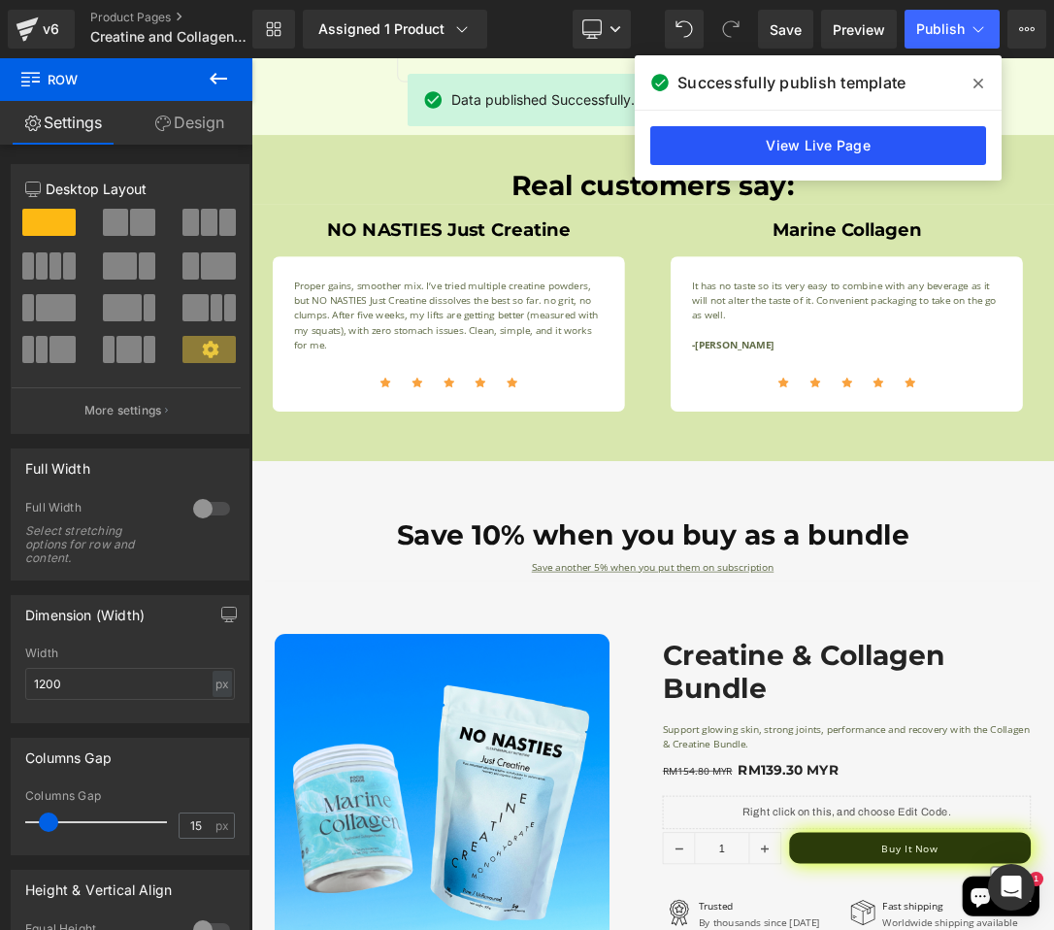
click at [844, 134] on link "View Live Page" at bounding box center [818, 145] width 336 height 39
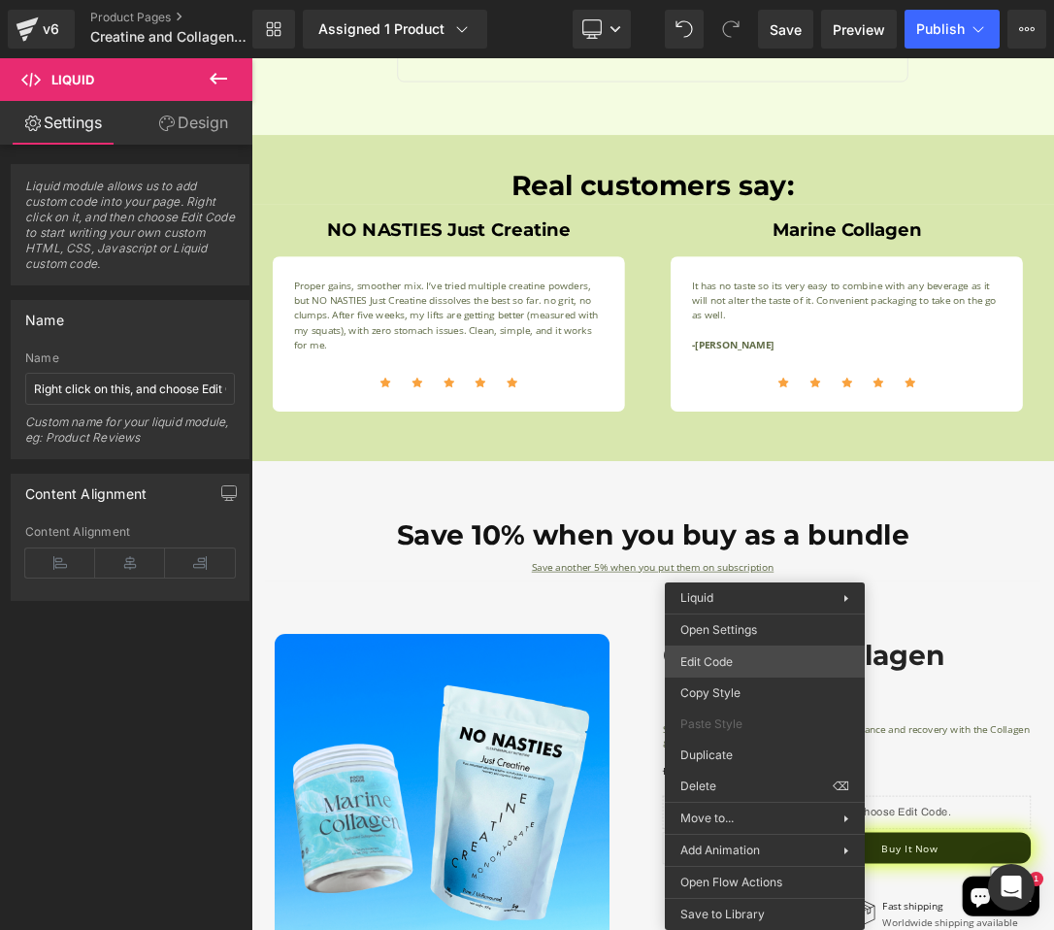
click at [739, 0] on div "Text Block You are previewing how the will restyle your page. You can not edit …" at bounding box center [527, 0] width 1054 height 0
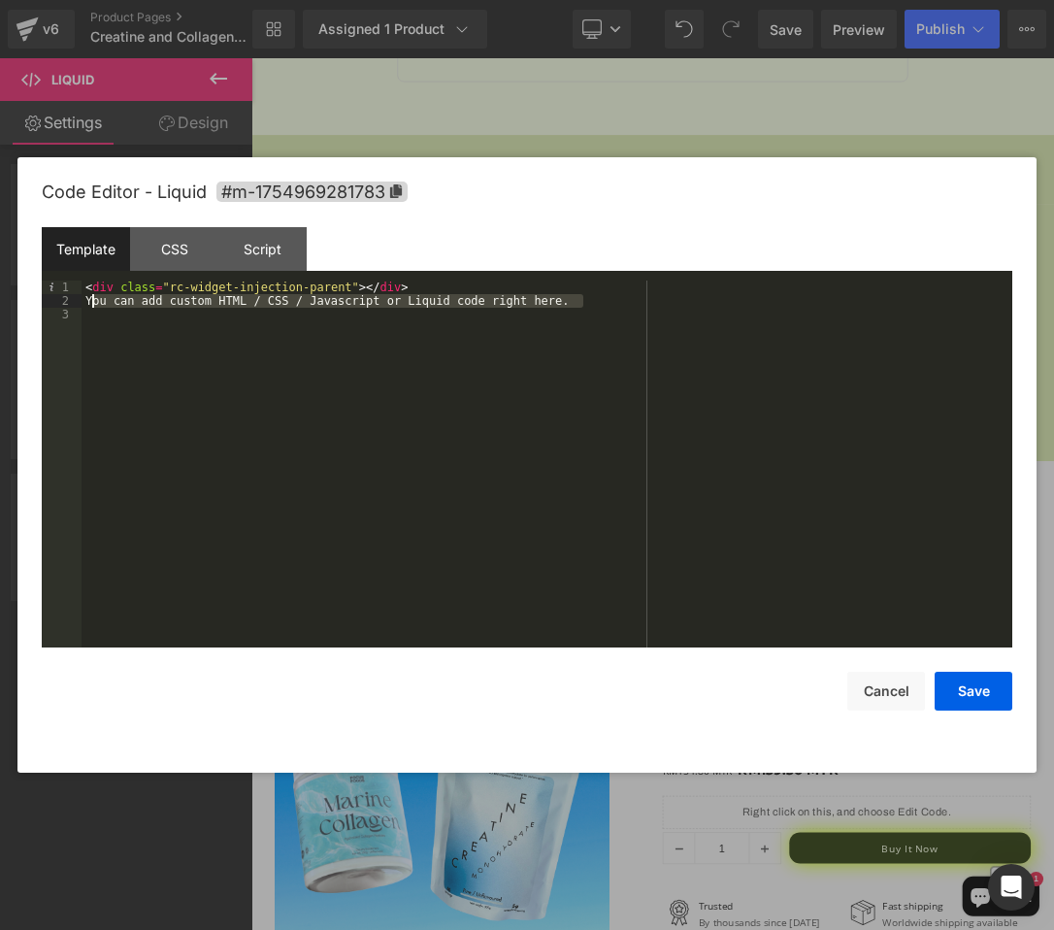
drag, startPoint x: 604, startPoint y: 305, endPoint x: 89, endPoint y: 302, distance: 514.5
click at [89, 302] on div "< div class = "rc-widget-injection-parent" > </ div > You can add custom HTML /…" at bounding box center [547, 478] width 931 height 394
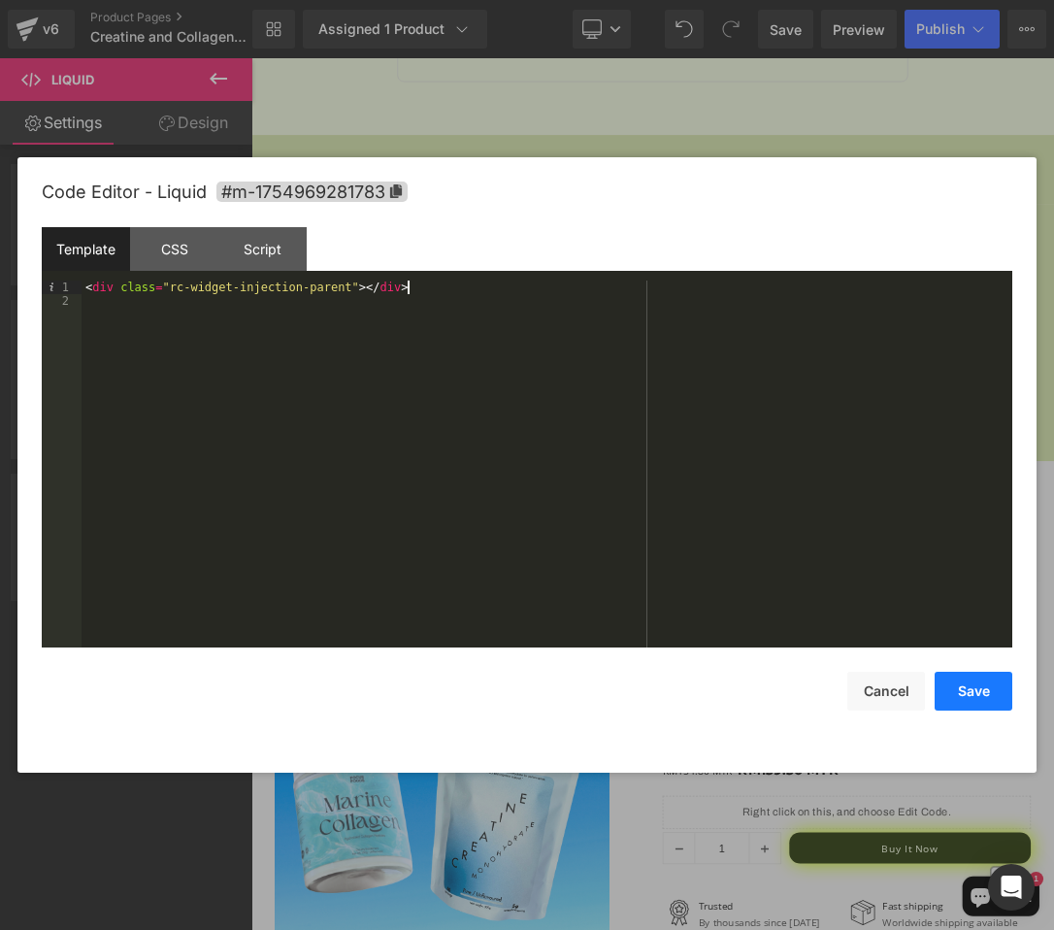
click at [994, 687] on button "Save" at bounding box center [974, 691] width 78 height 39
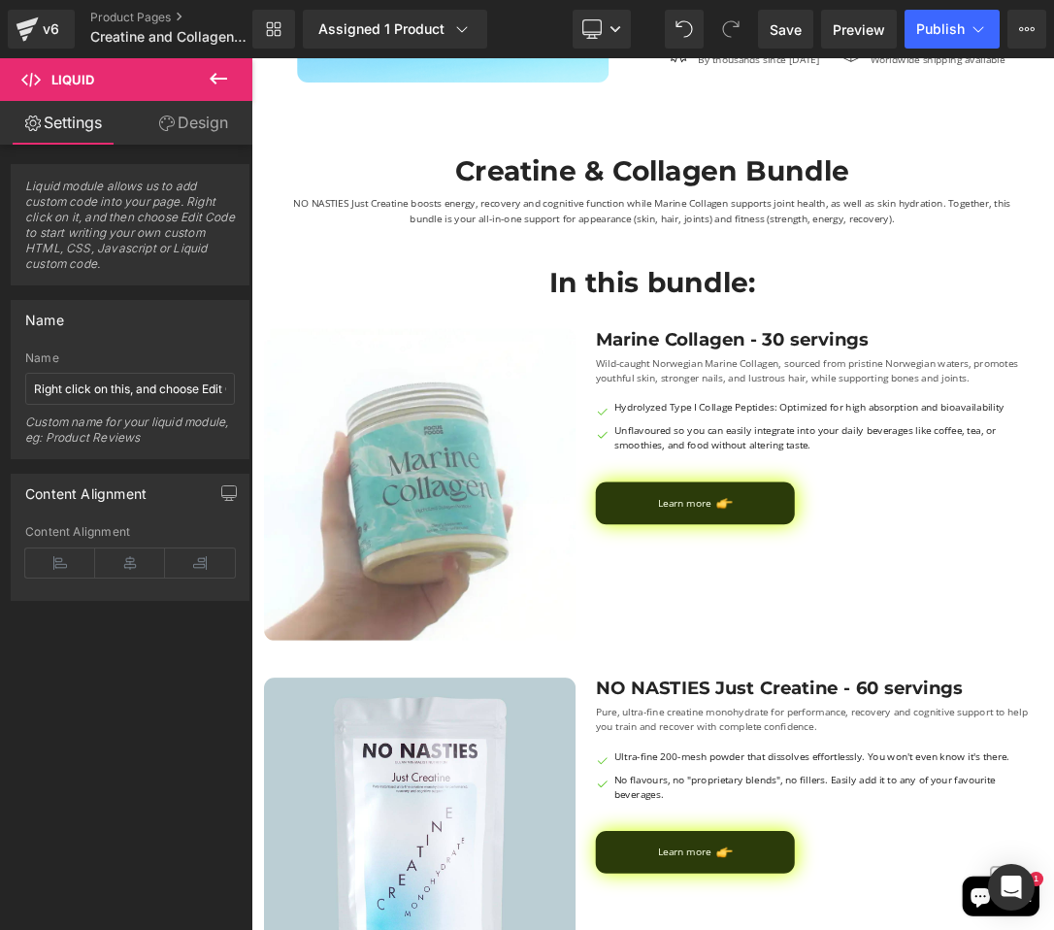
scroll to position [0, 0]
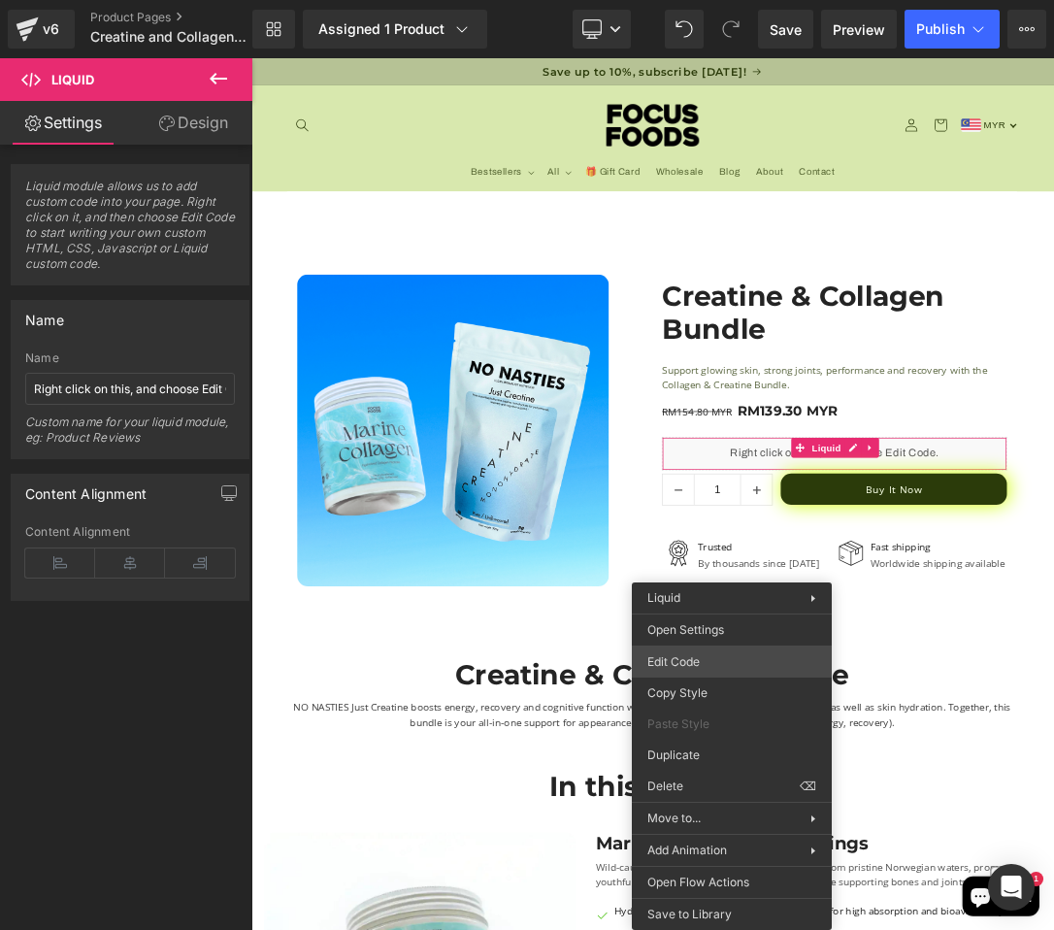
click at [712, 0] on div "Text Block You are previewing how the will restyle your page. You can not edit …" at bounding box center [527, 0] width 1054 height 0
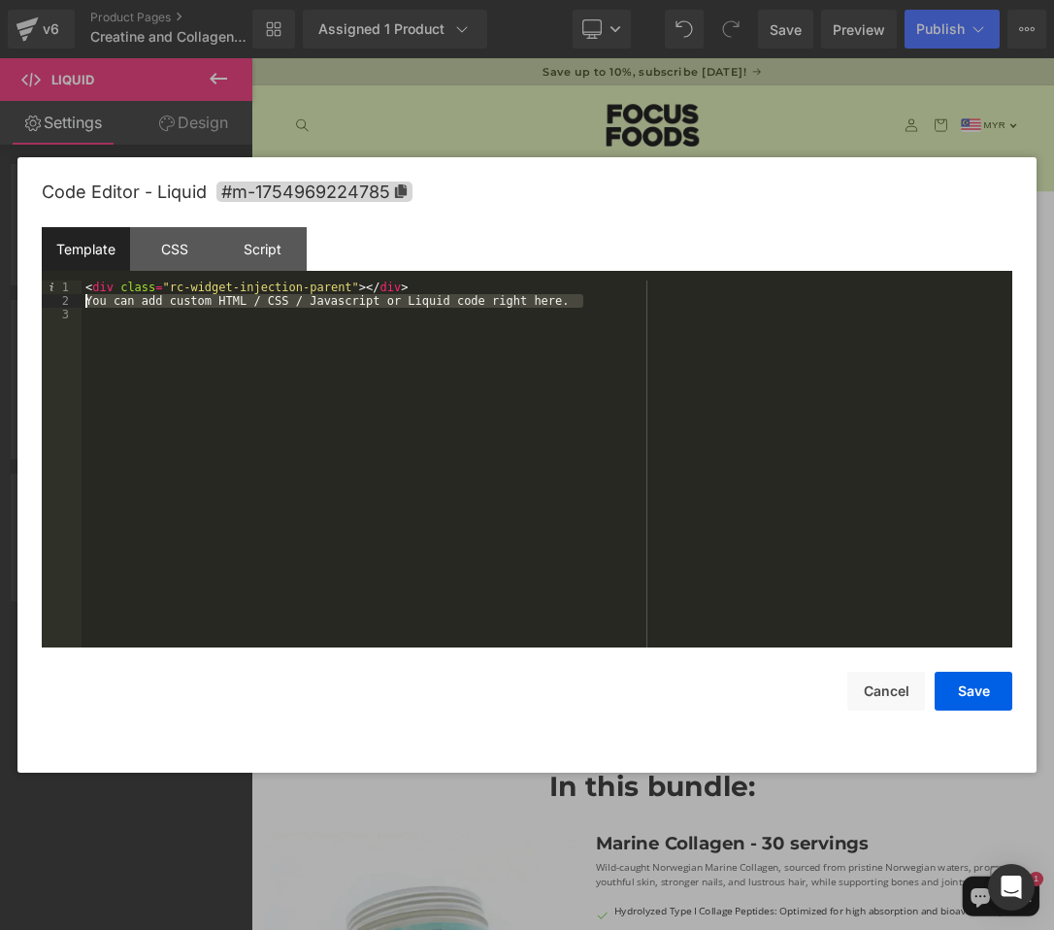
drag, startPoint x: 601, startPoint y: 304, endPoint x: 37, endPoint y: 294, distance: 564.0
click at [37, 294] on div "Code Editor - Liquid #m-1754969224785 Template CSS Script Data 1 2 3 < div clas…" at bounding box center [526, 464] width 1019 height 615
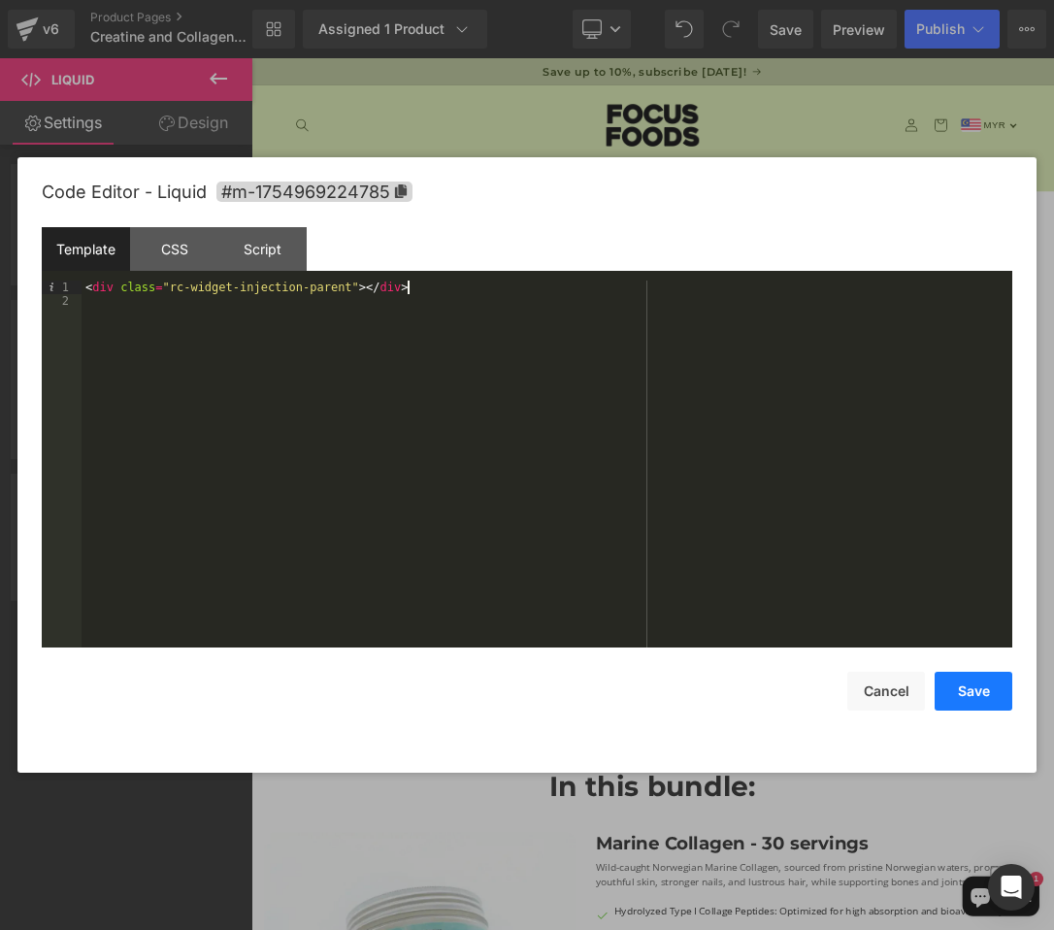
click at [962, 699] on button "Save" at bounding box center [974, 691] width 78 height 39
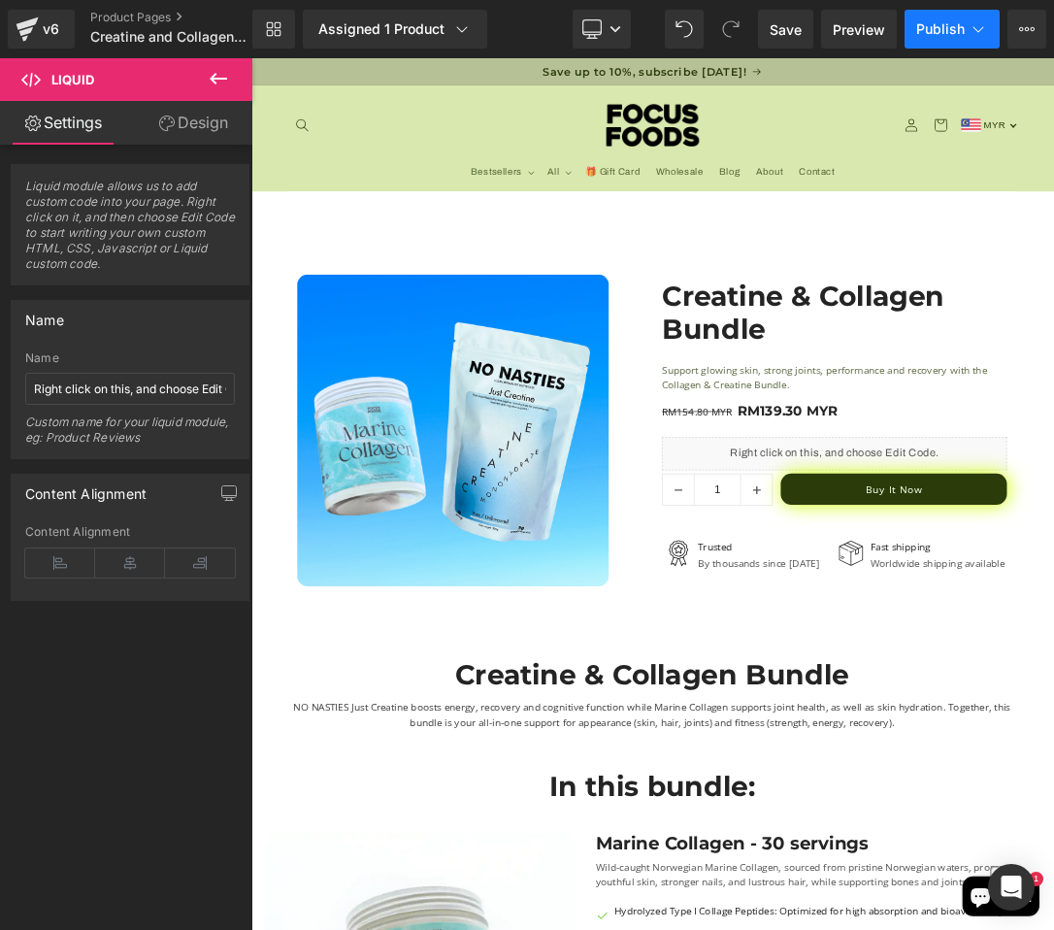
click at [943, 13] on button "Publish" at bounding box center [952, 29] width 95 height 39
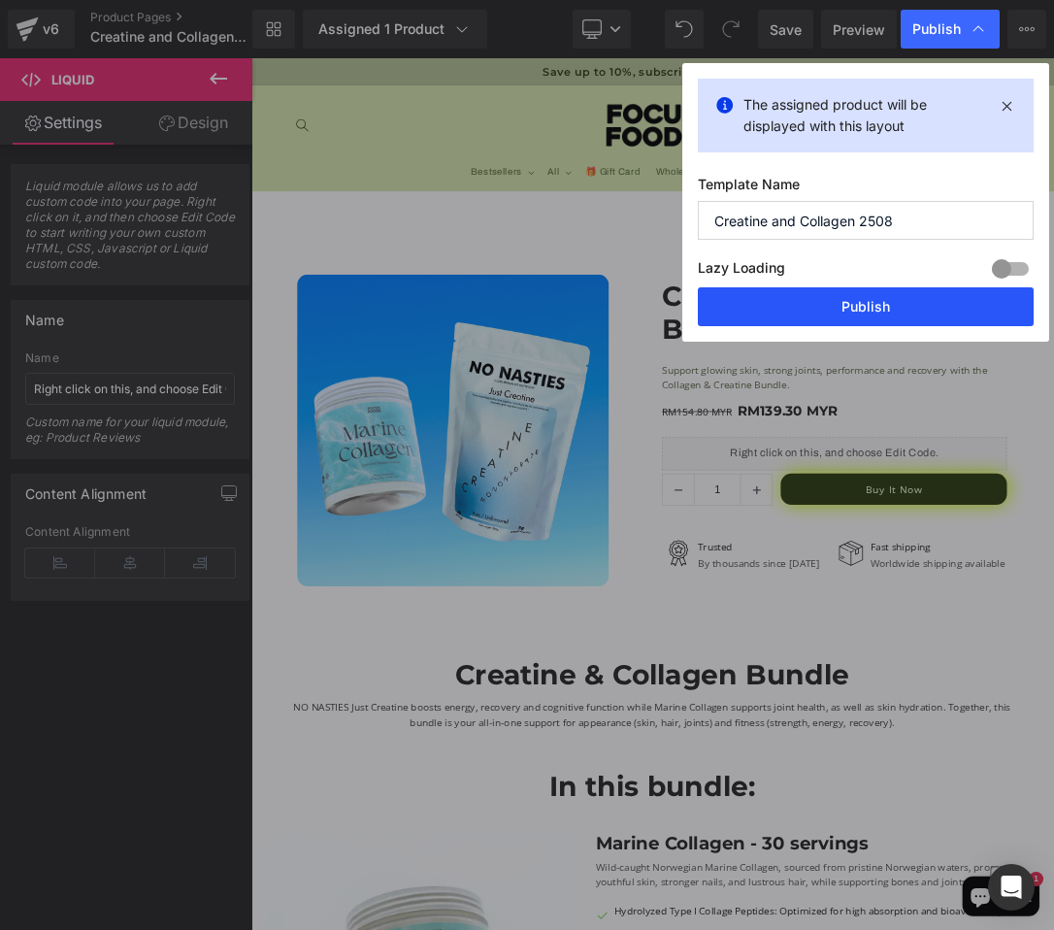
click at [851, 310] on button "Publish" at bounding box center [866, 306] width 336 height 39
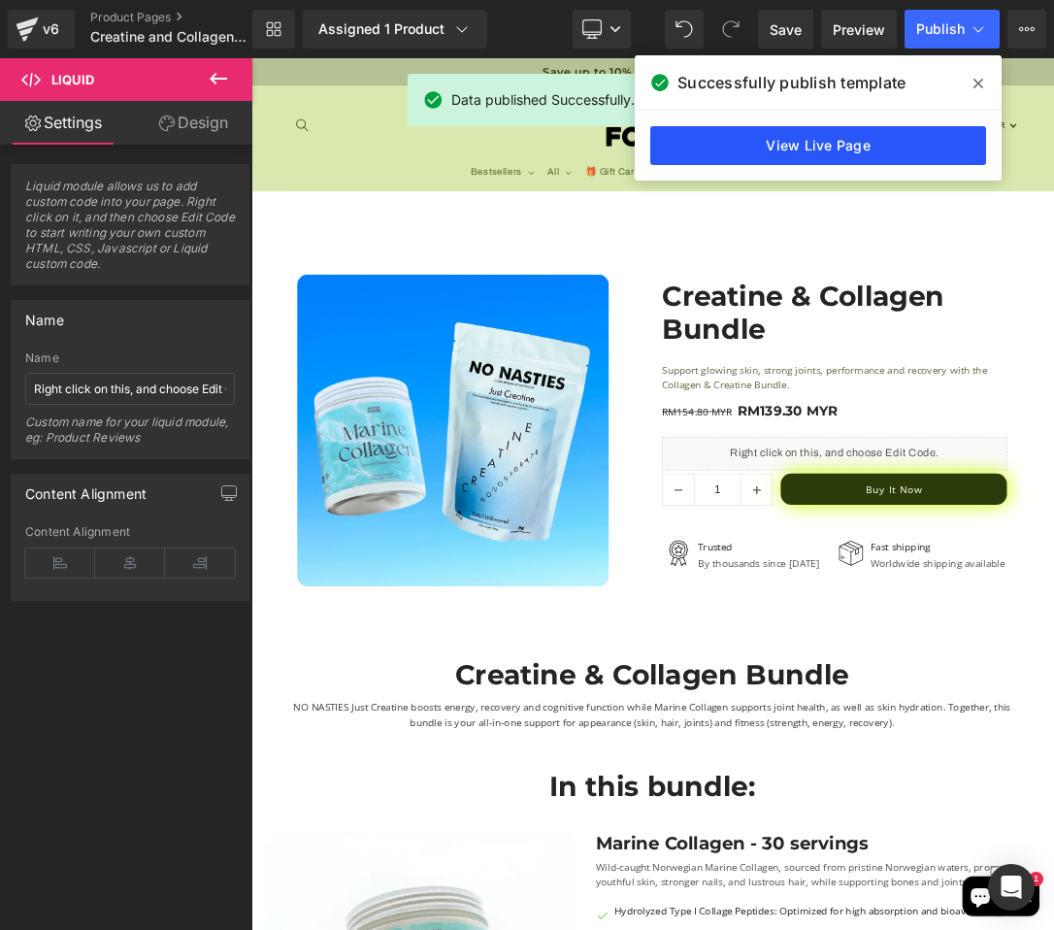
click at [824, 156] on link "View Live Page" at bounding box center [818, 145] width 336 height 39
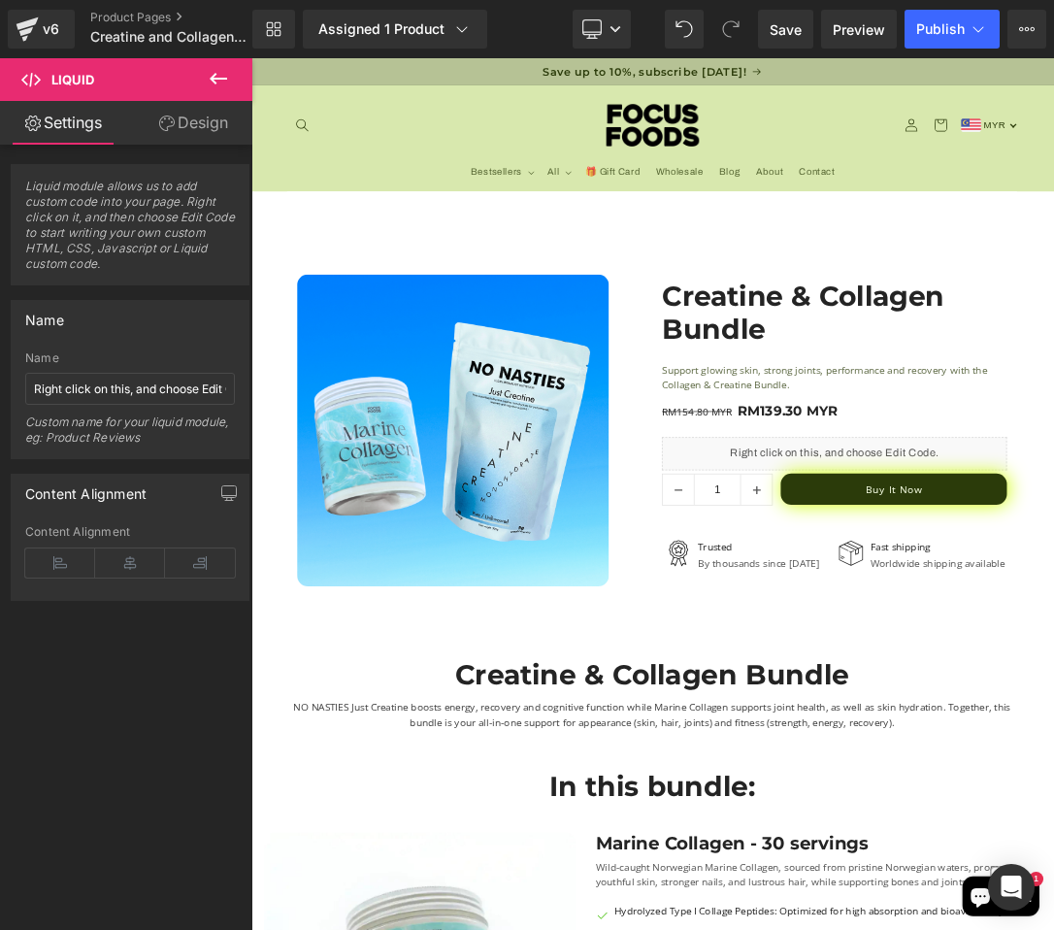
click at [216, 84] on icon at bounding box center [218, 78] width 23 height 23
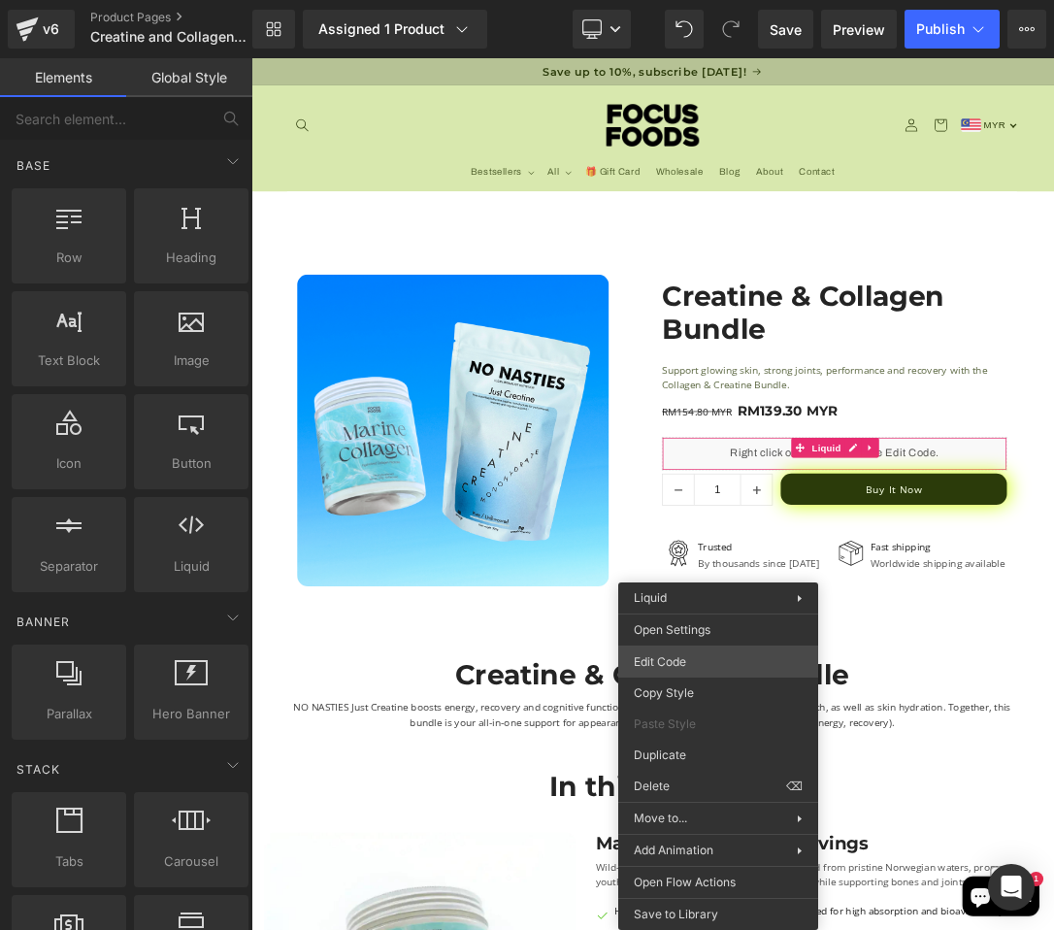
click at [702, 0] on div "Text Block You are previewing how the will restyle your page. You can not edit …" at bounding box center [527, 0] width 1054 height 0
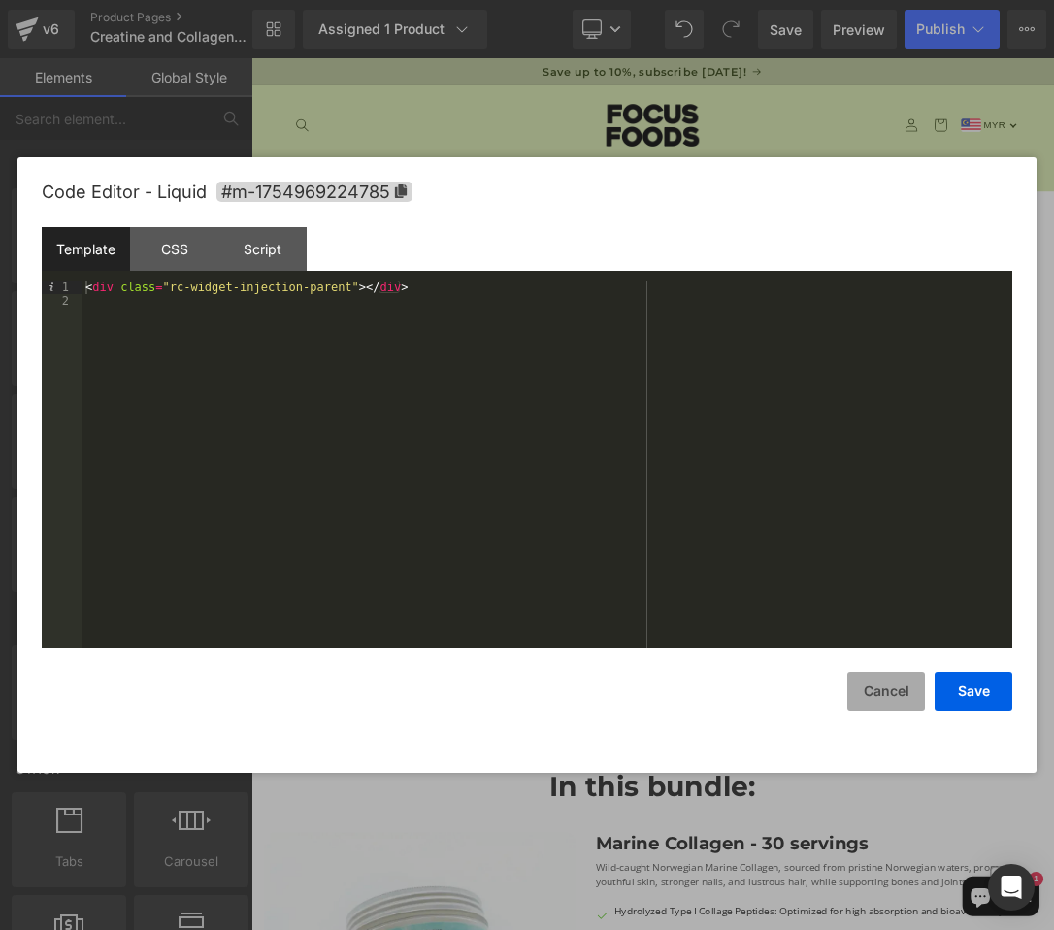
click at [896, 695] on button "Cancel" at bounding box center [886, 691] width 78 height 39
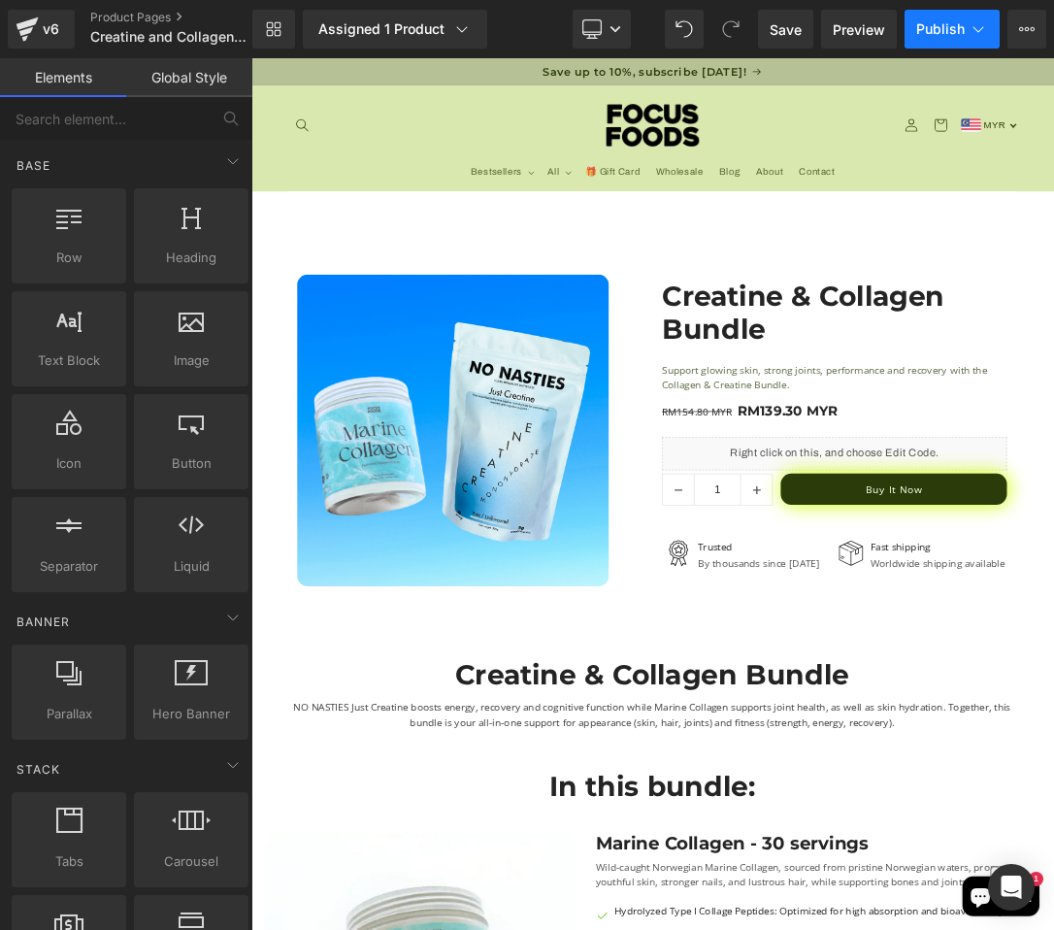
click at [906, 34] on button "Publish" at bounding box center [952, 29] width 95 height 39
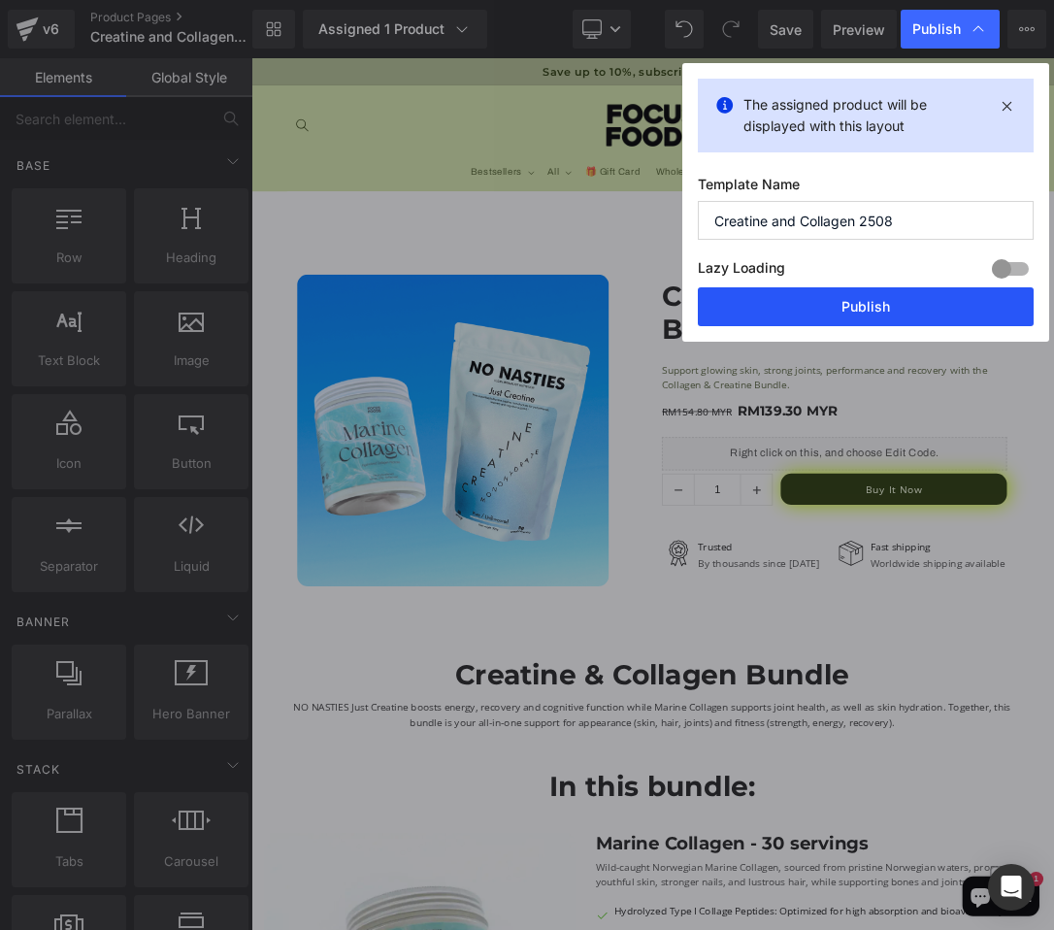
click at [816, 302] on button "Publish" at bounding box center [866, 306] width 336 height 39
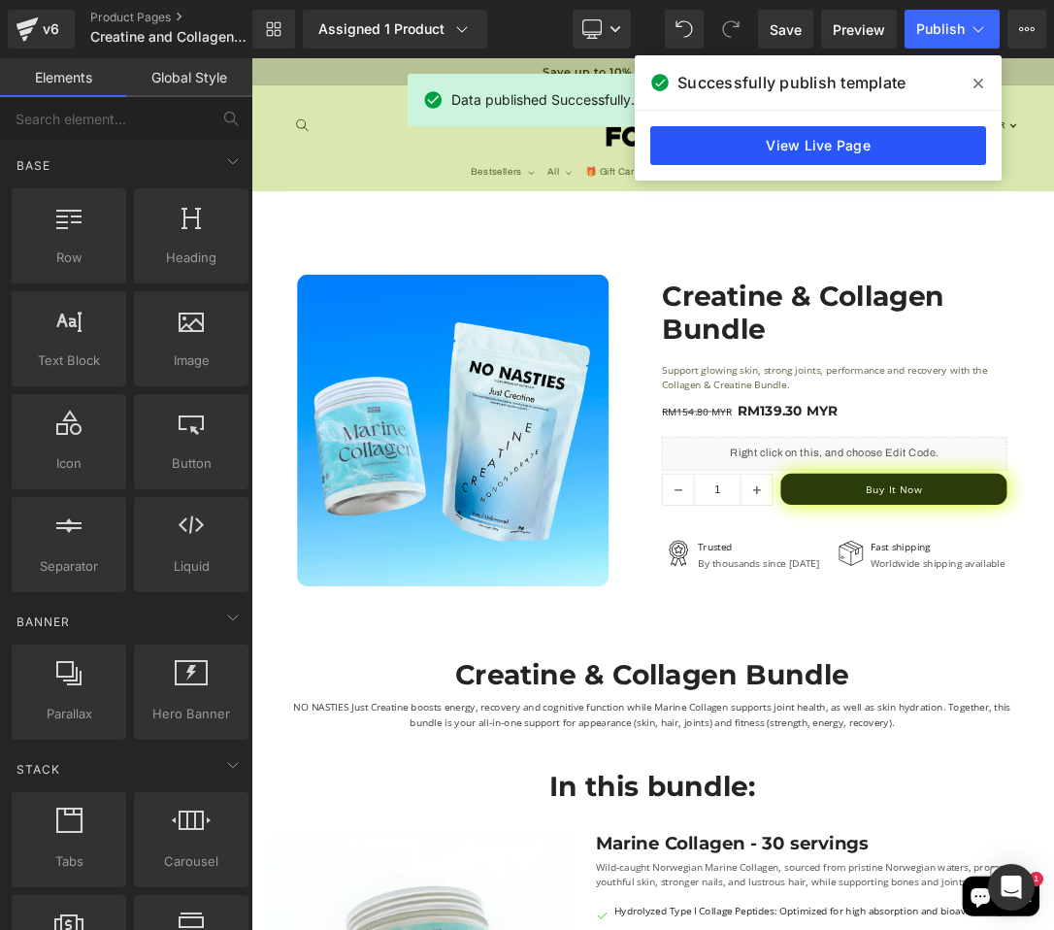
click at [824, 149] on link "View Live Page" at bounding box center [818, 145] width 336 height 39
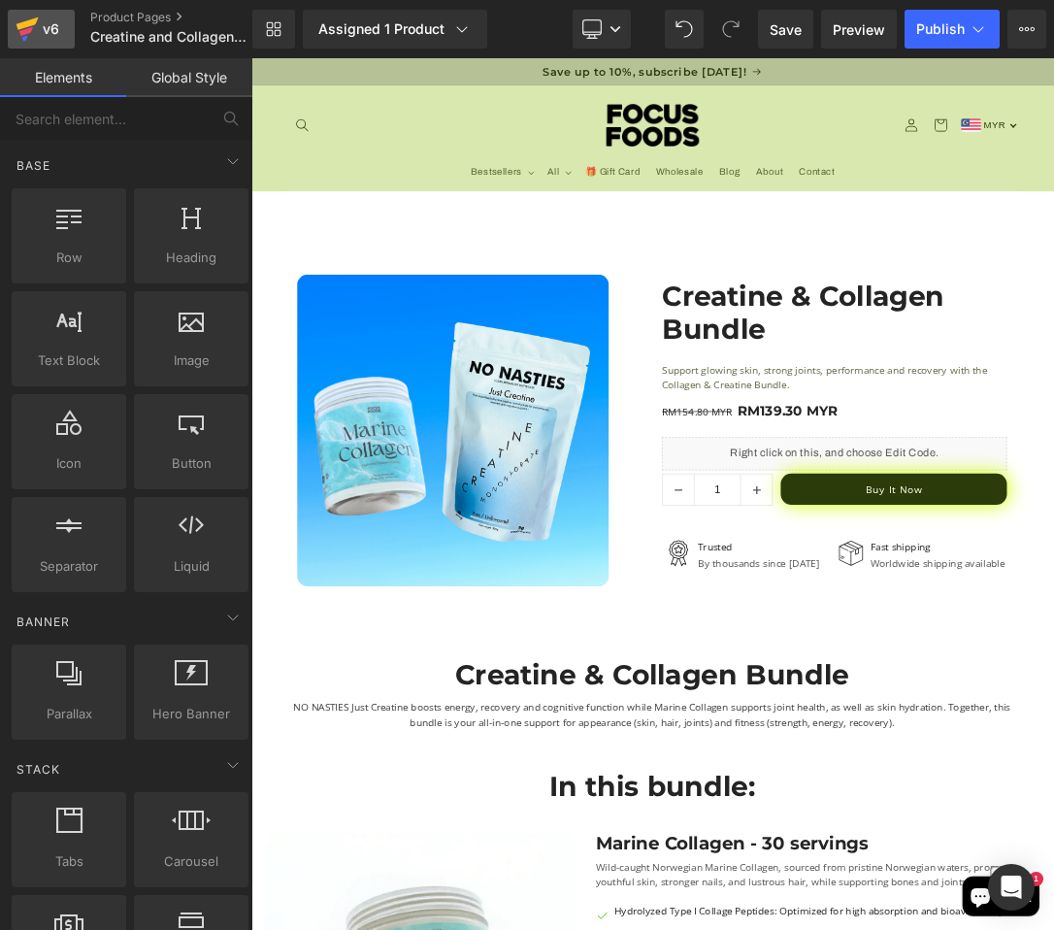
click at [16, 23] on icon at bounding box center [27, 29] width 23 height 49
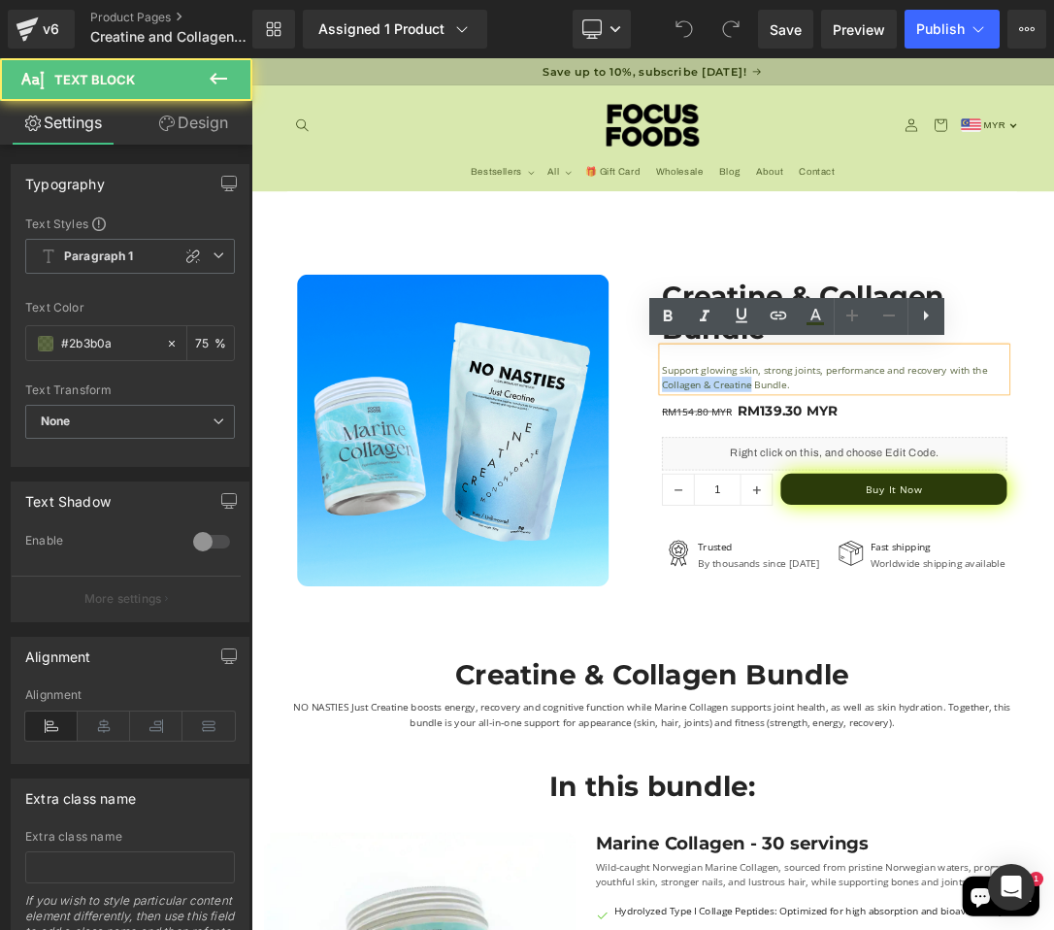
drag, startPoint x: 979, startPoint y: 539, endPoint x: 846, endPoint y: 539, distance: 133.0
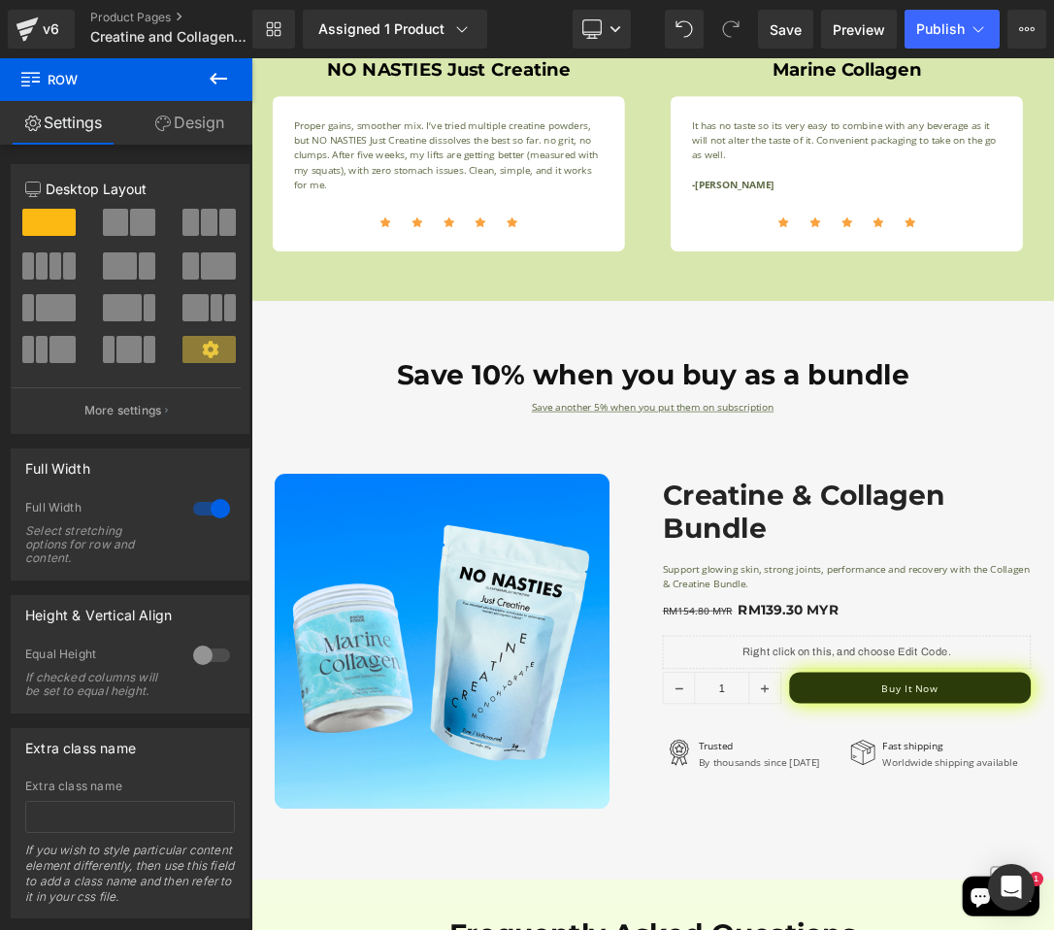
scroll to position [3361, 0]
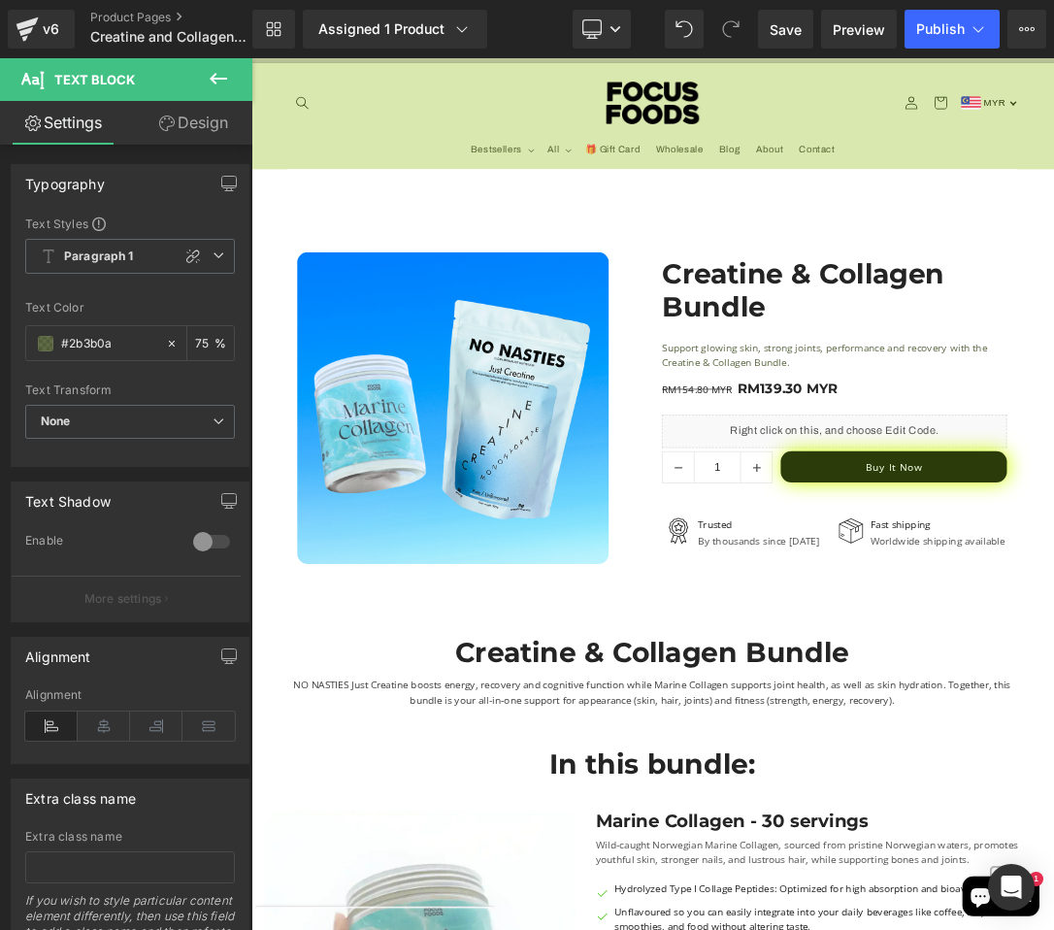
scroll to position [0, 0]
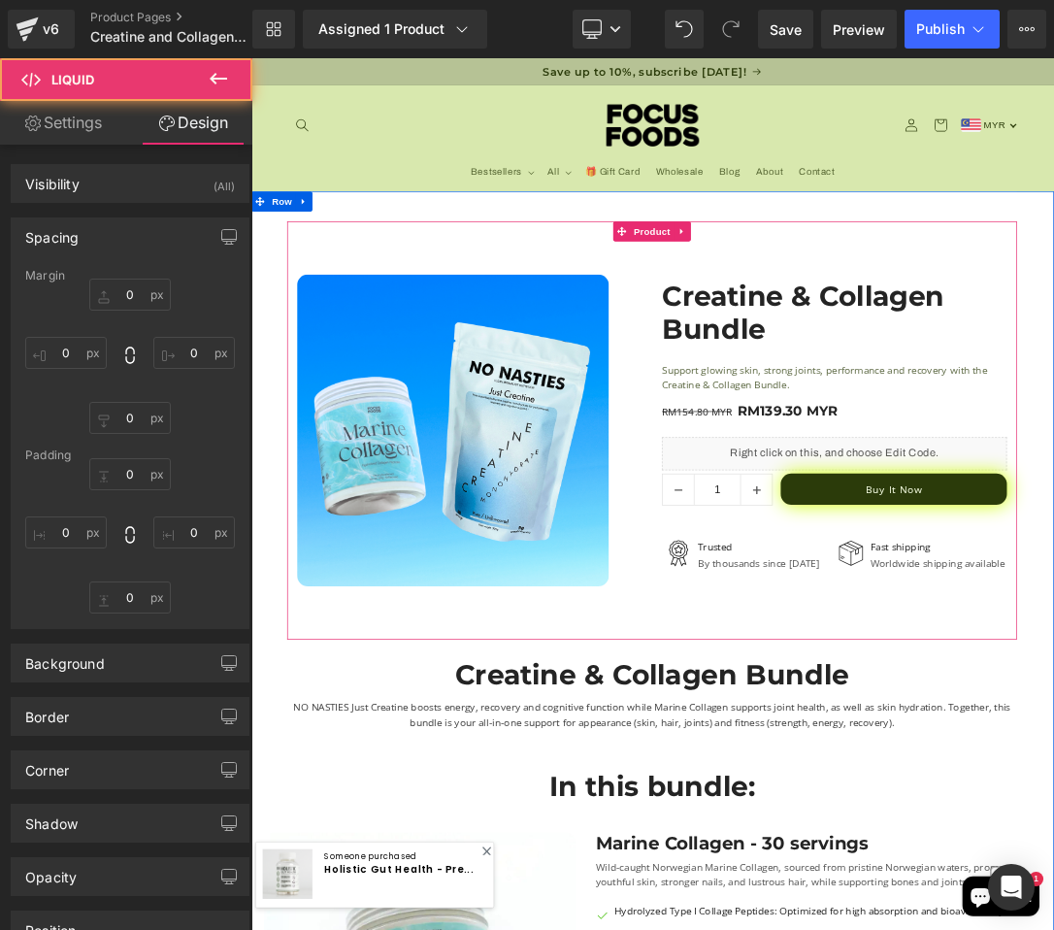
type input "0"
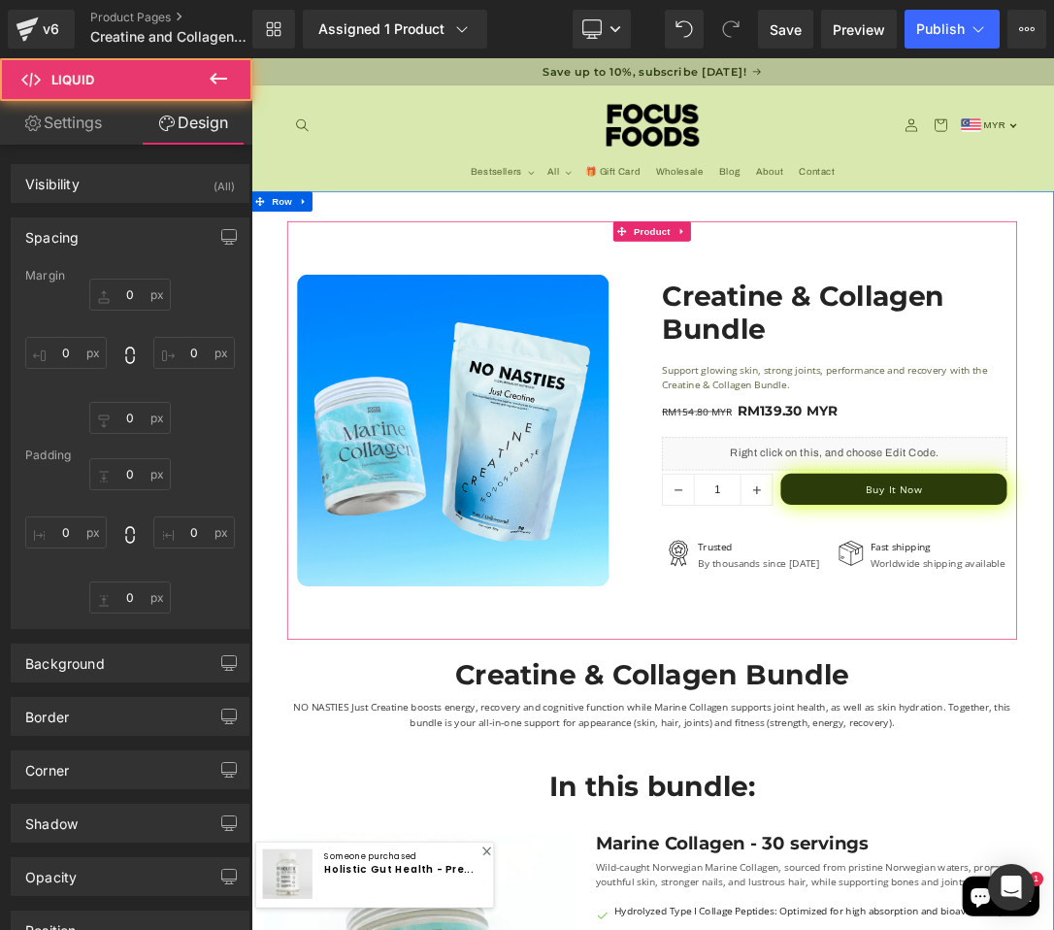
type input "0"
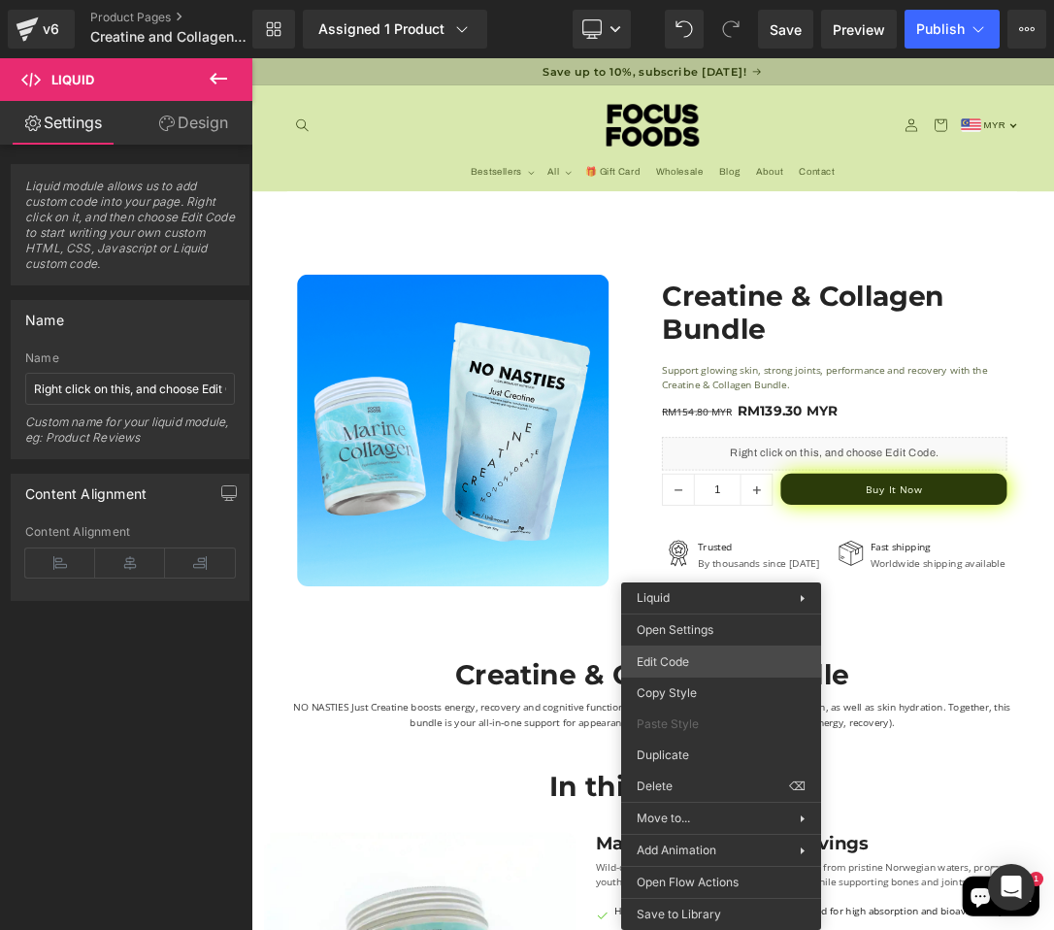
click at [685, 0] on div "You are previewing how the will restyle your page. You can not edit Elements in…" at bounding box center [527, 0] width 1054 height 0
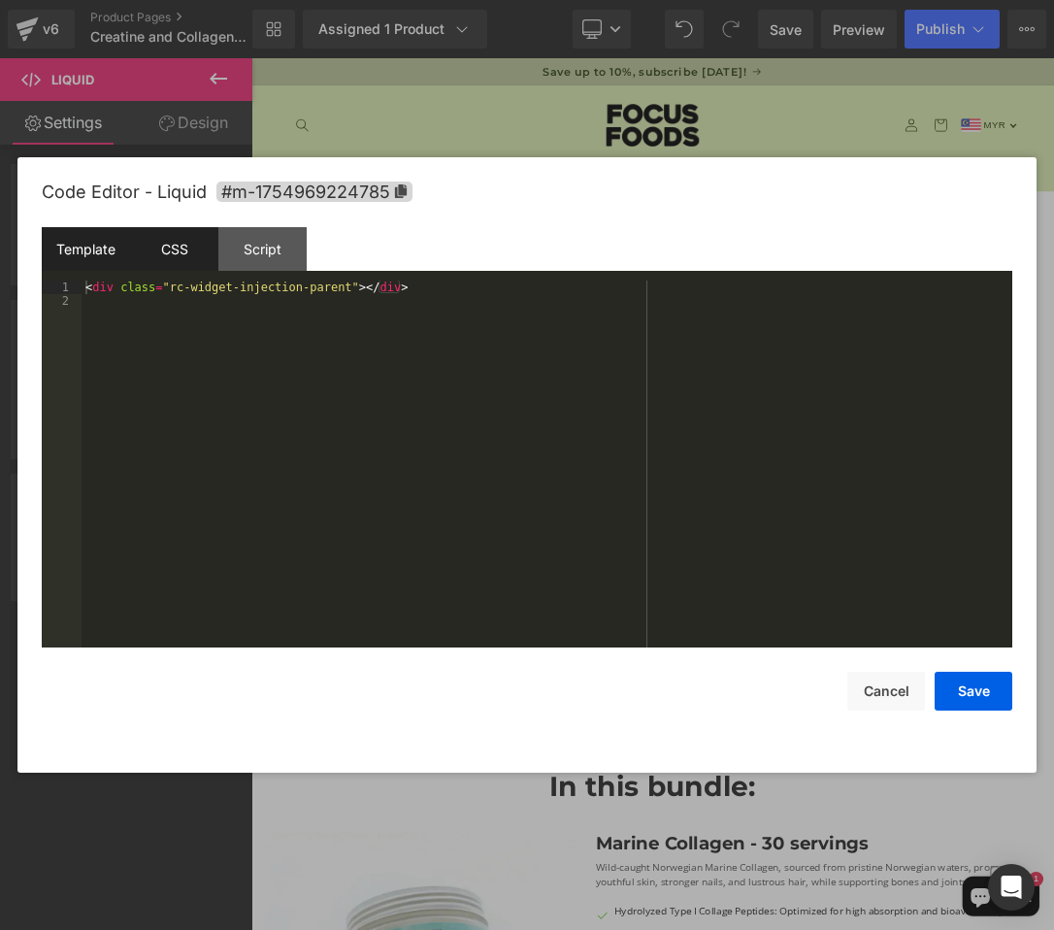
click at [195, 252] on div "CSS" at bounding box center [174, 249] width 88 height 44
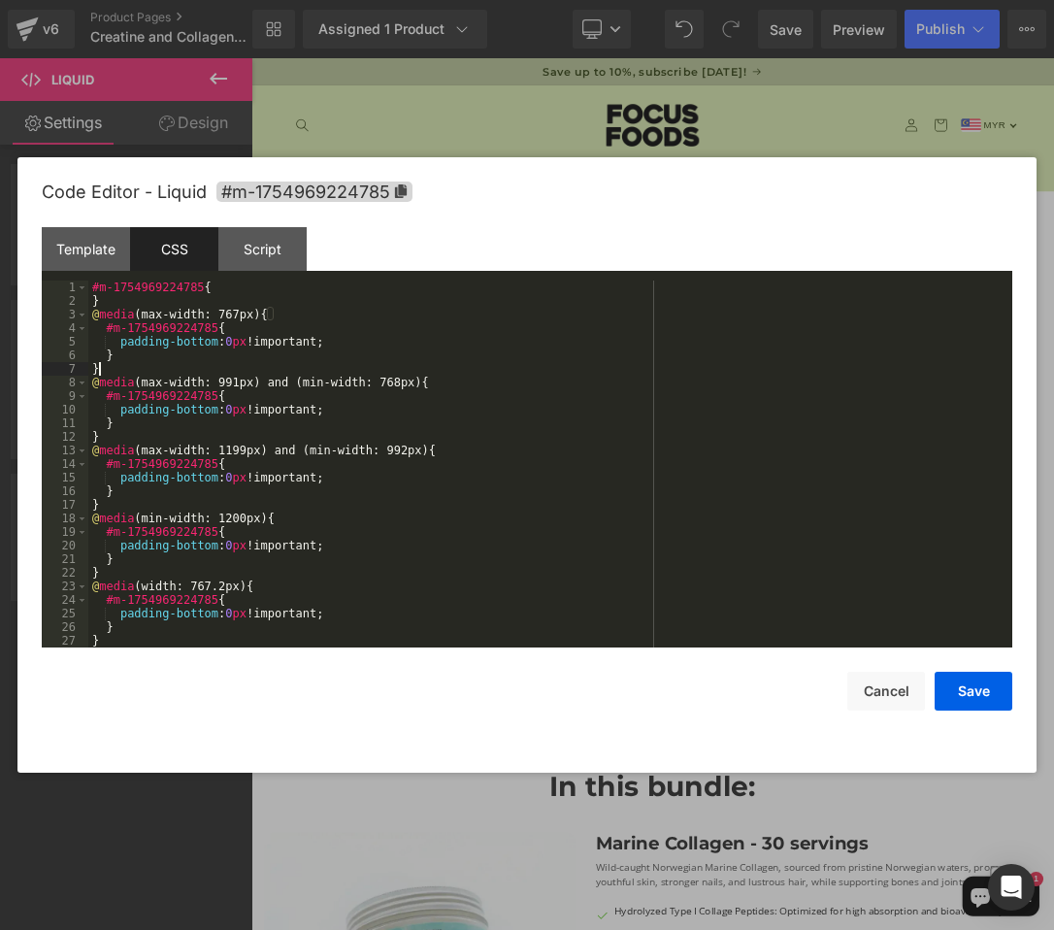
click at [320, 369] on div "#m-1754969224785 { } @ media (max-width: 767px) { #m-1754969224785 { padding-bo…" at bounding box center [546, 478] width 916 height 394
click at [274, 240] on div "Script" at bounding box center [262, 249] width 88 height 44
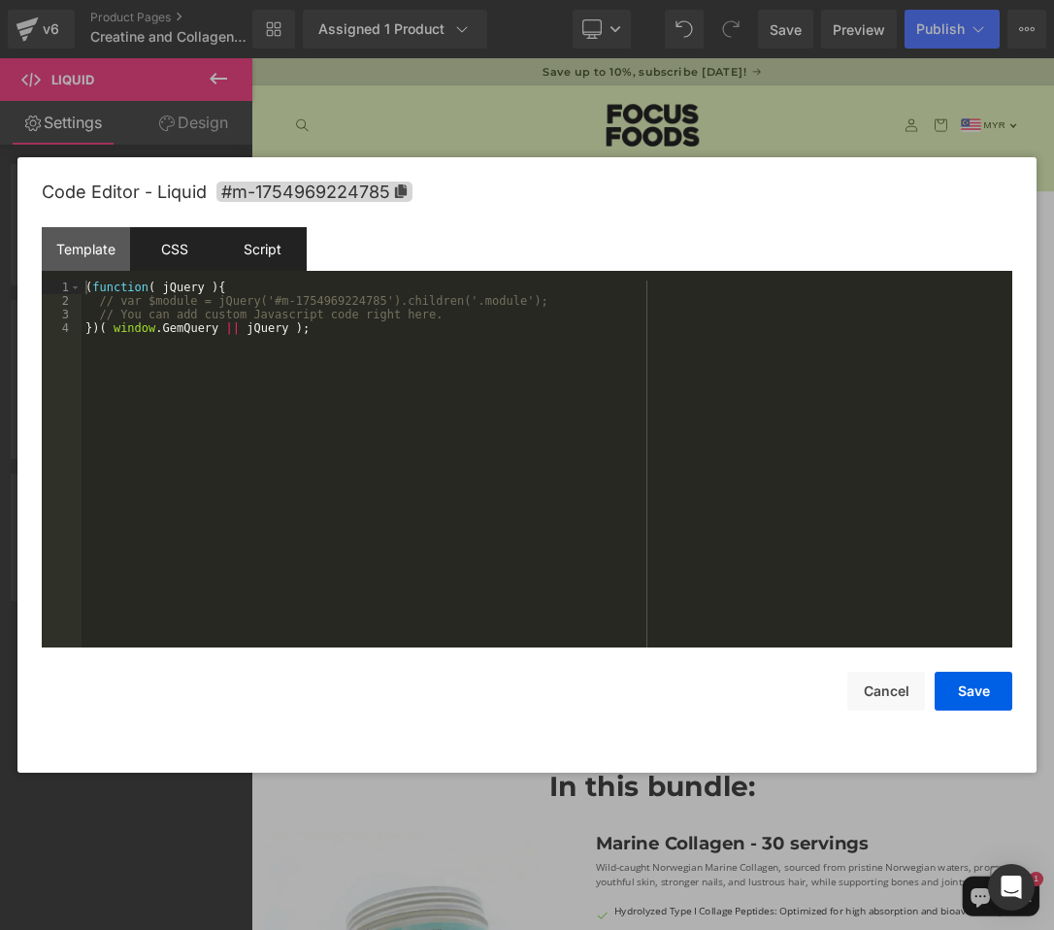
click at [179, 259] on div "CSS" at bounding box center [174, 249] width 88 height 44
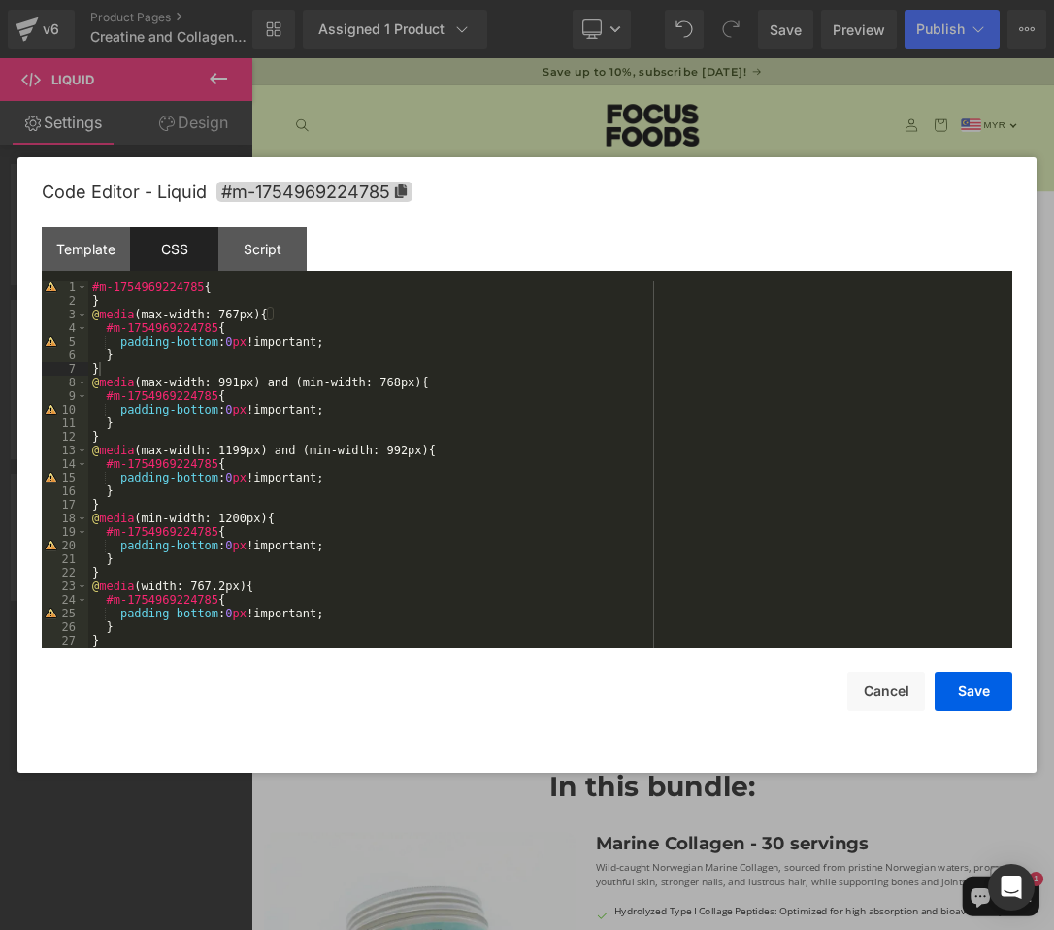
click at [346, 461] on div "#m-1754969224785 { } @ media (max-width: 767px) { #m-1754969224785 { padding-bo…" at bounding box center [546, 478] width 916 height 394
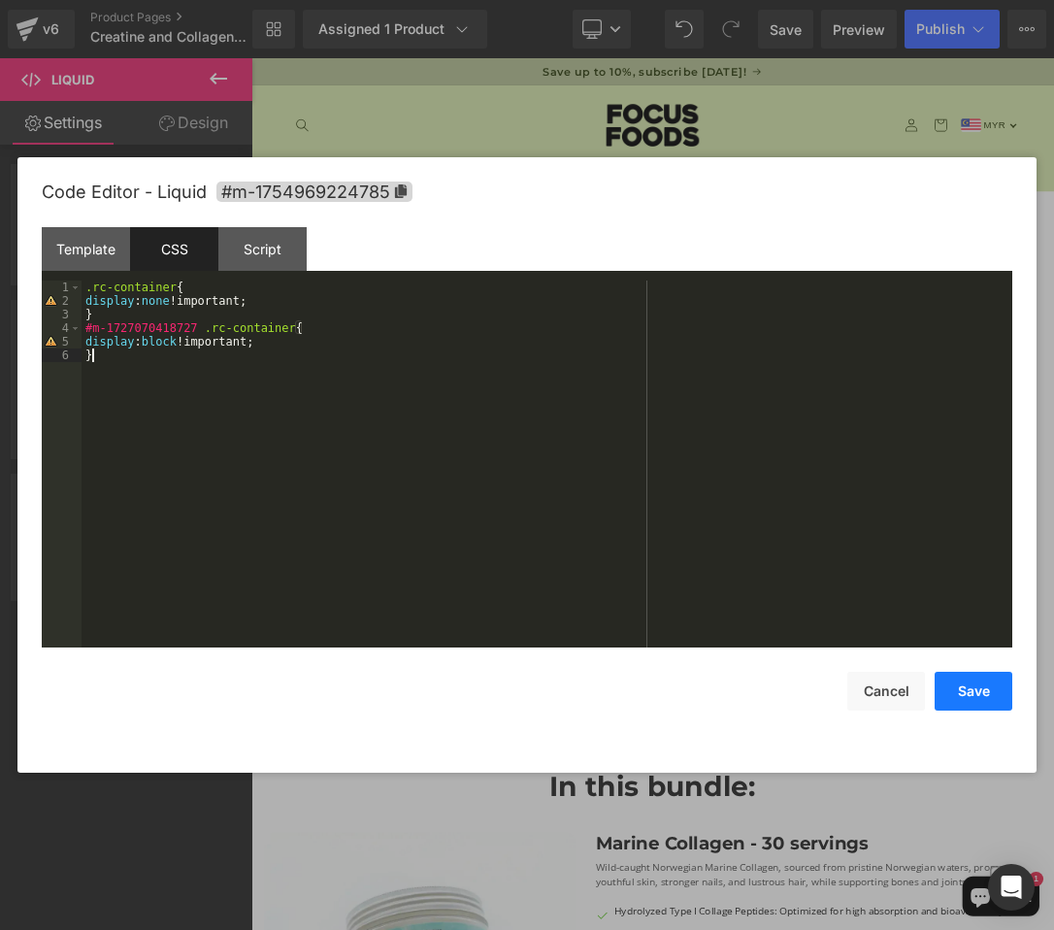
click at [964, 687] on button "Save" at bounding box center [974, 691] width 78 height 39
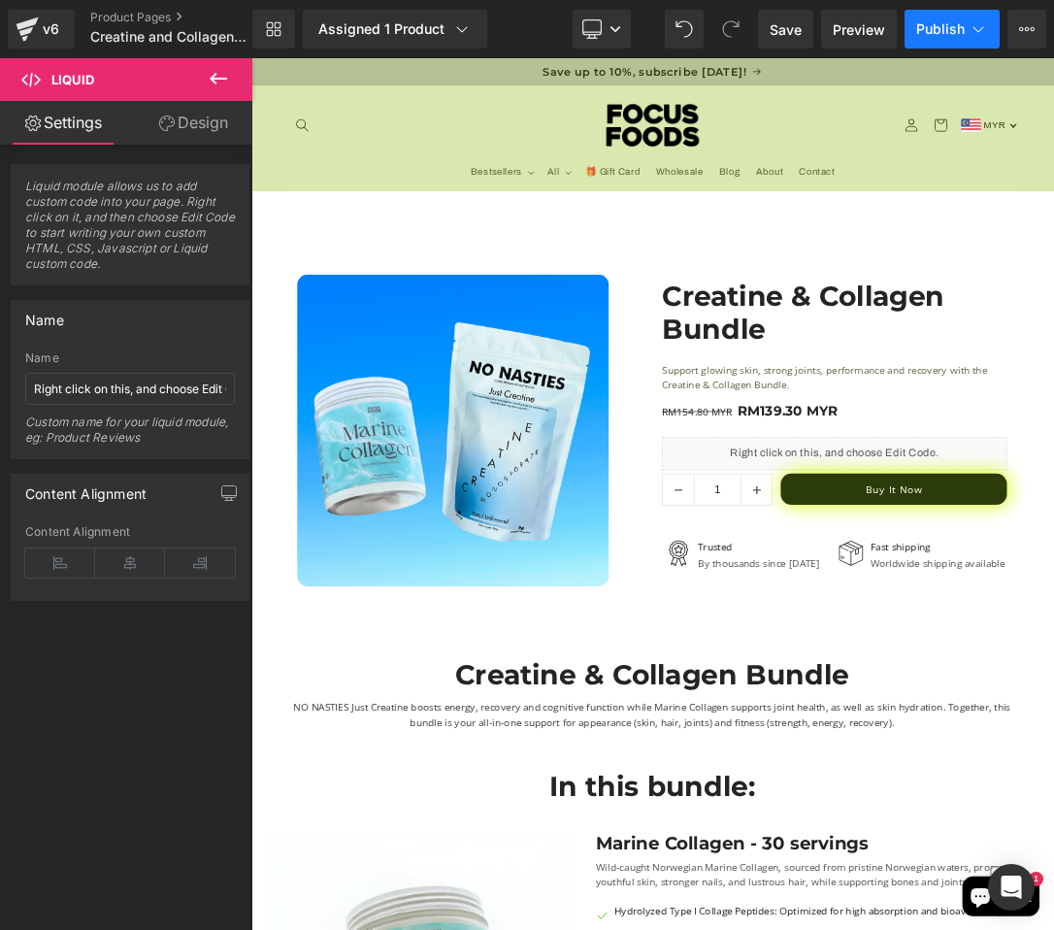
click at [923, 13] on button "Publish" at bounding box center [952, 29] width 95 height 39
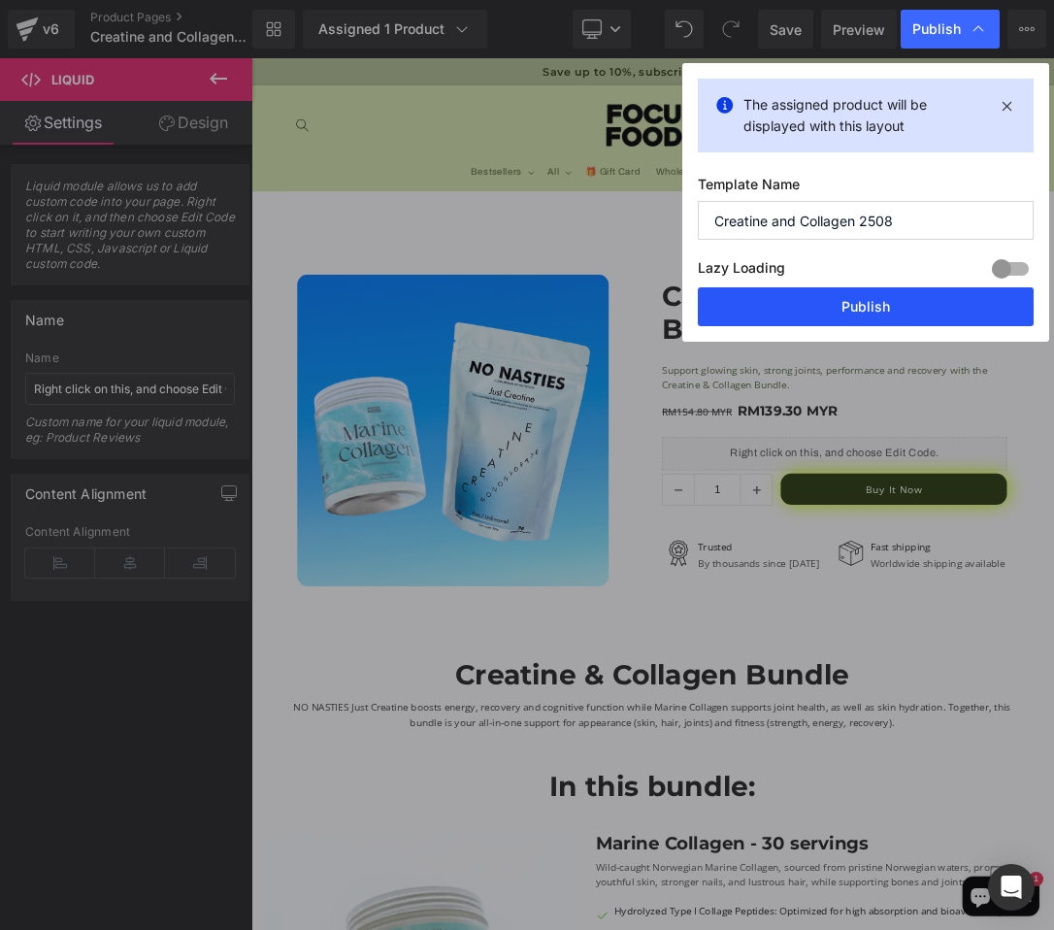
click at [798, 291] on button "Publish" at bounding box center [866, 306] width 336 height 39
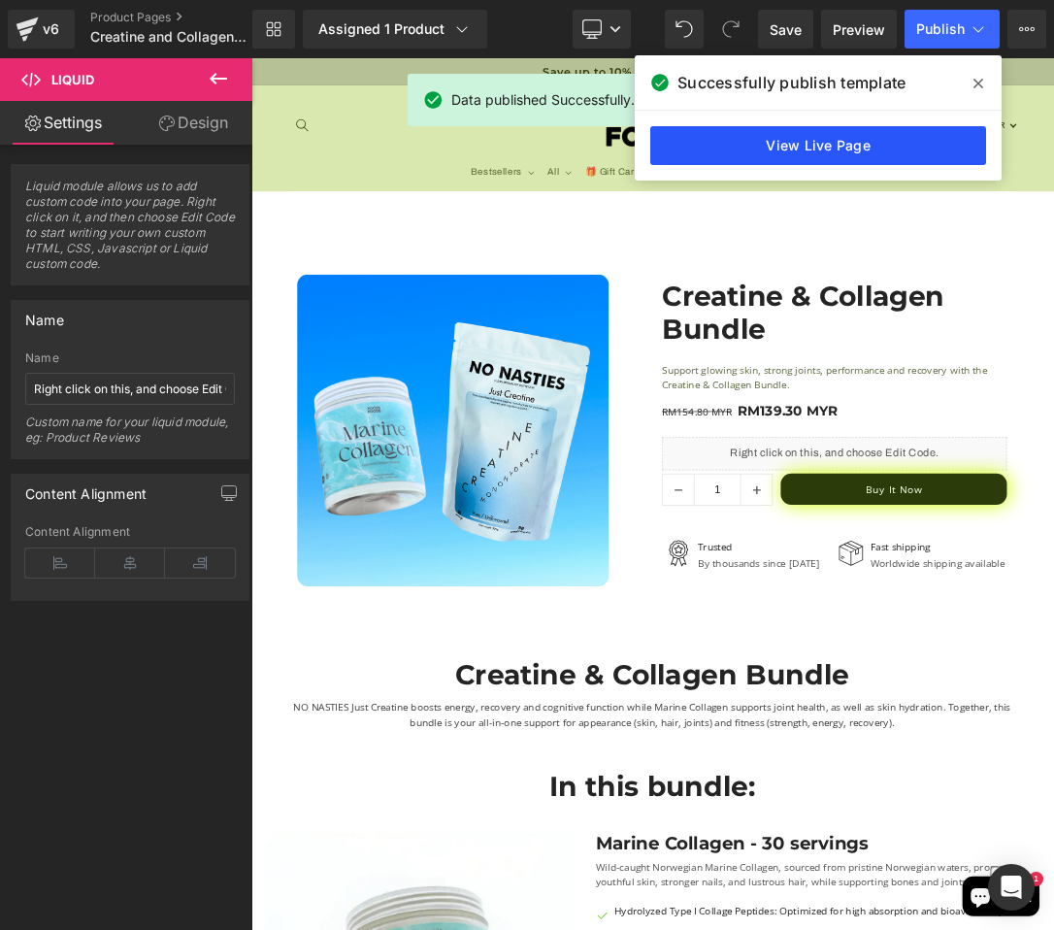
click at [882, 130] on link "View Live Page" at bounding box center [818, 145] width 336 height 39
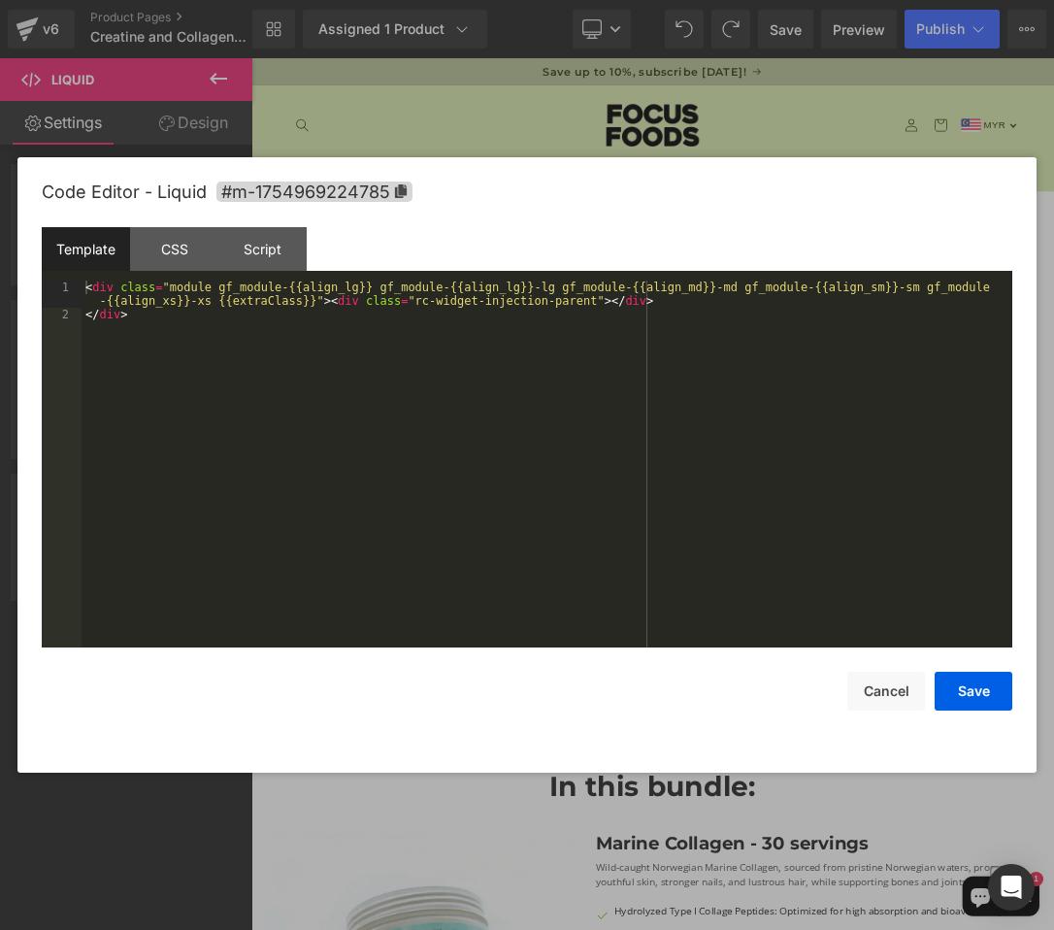
click at [749, 0] on div "You are previewing how the will restyle your page. You can not edit Elements in…" at bounding box center [527, 0] width 1054 height 0
click at [205, 243] on div "CSS" at bounding box center [174, 249] width 88 height 44
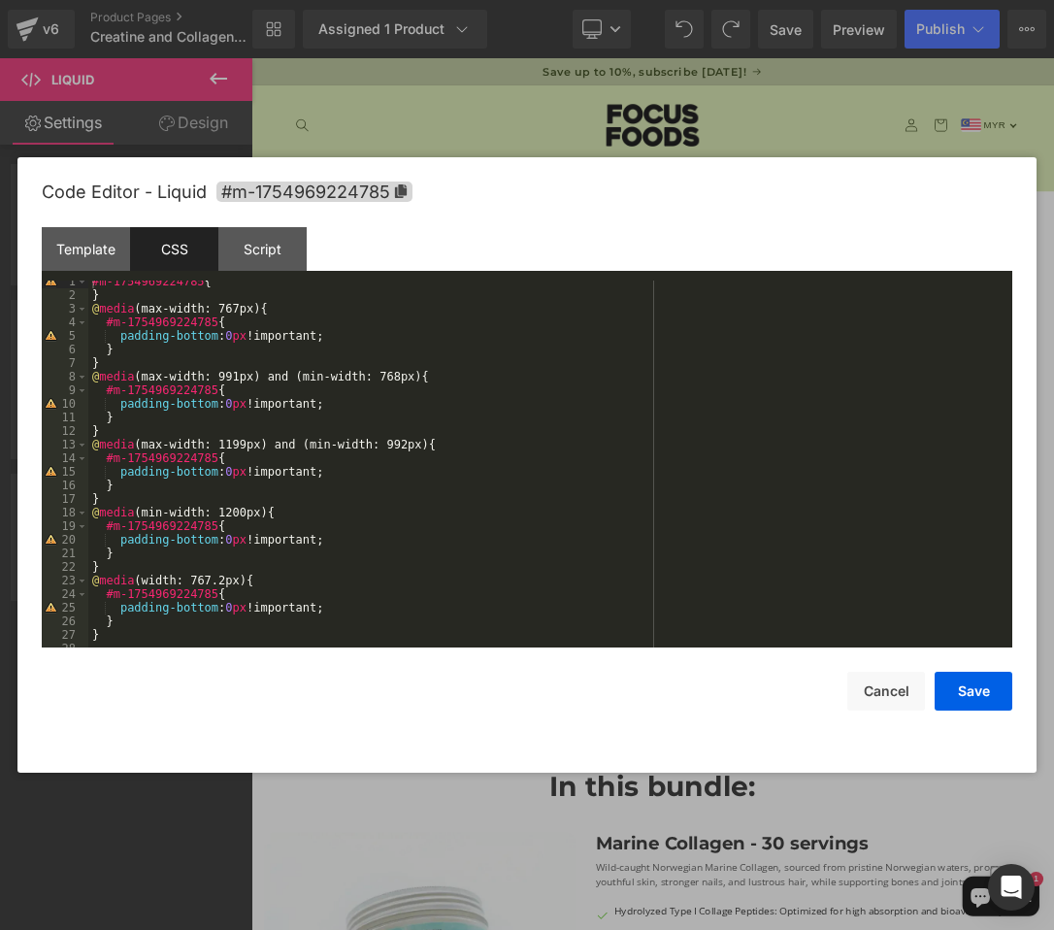
scroll to position [14, 0]
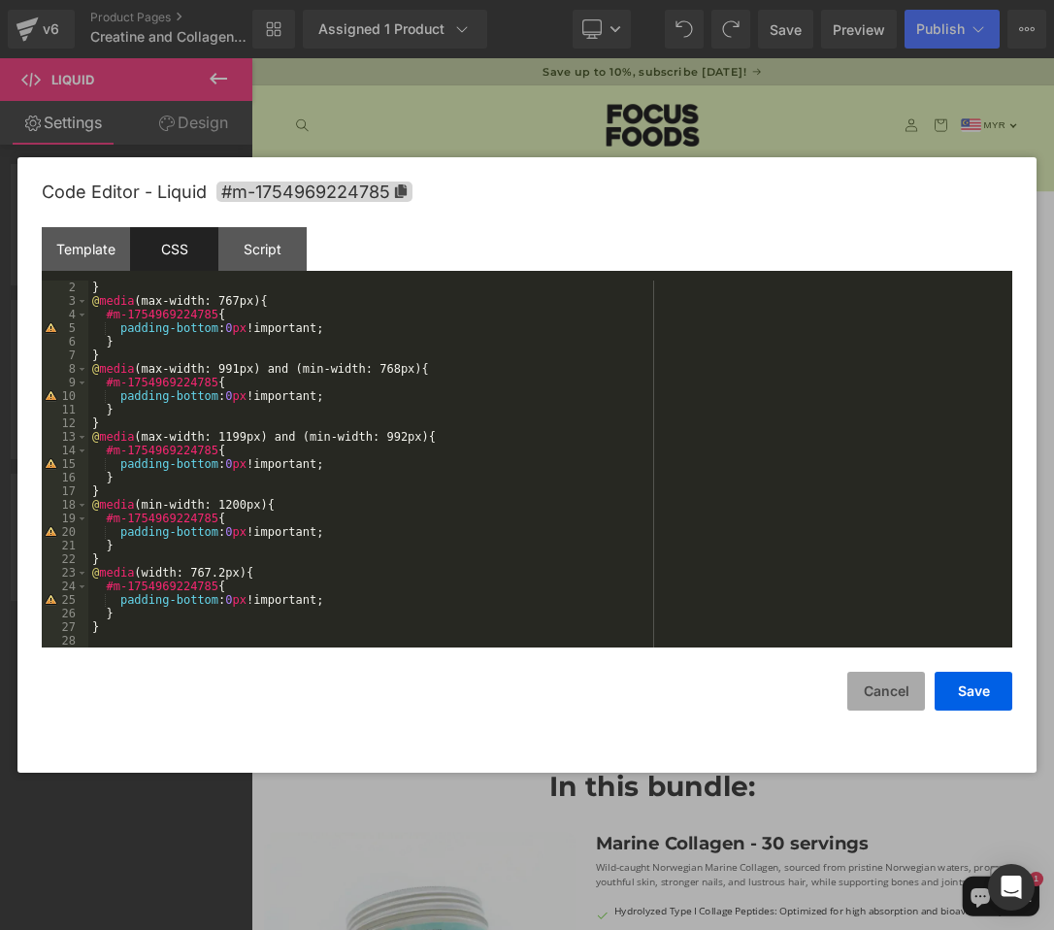
click at [891, 681] on button "Cancel" at bounding box center [886, 691] width 78 height 39
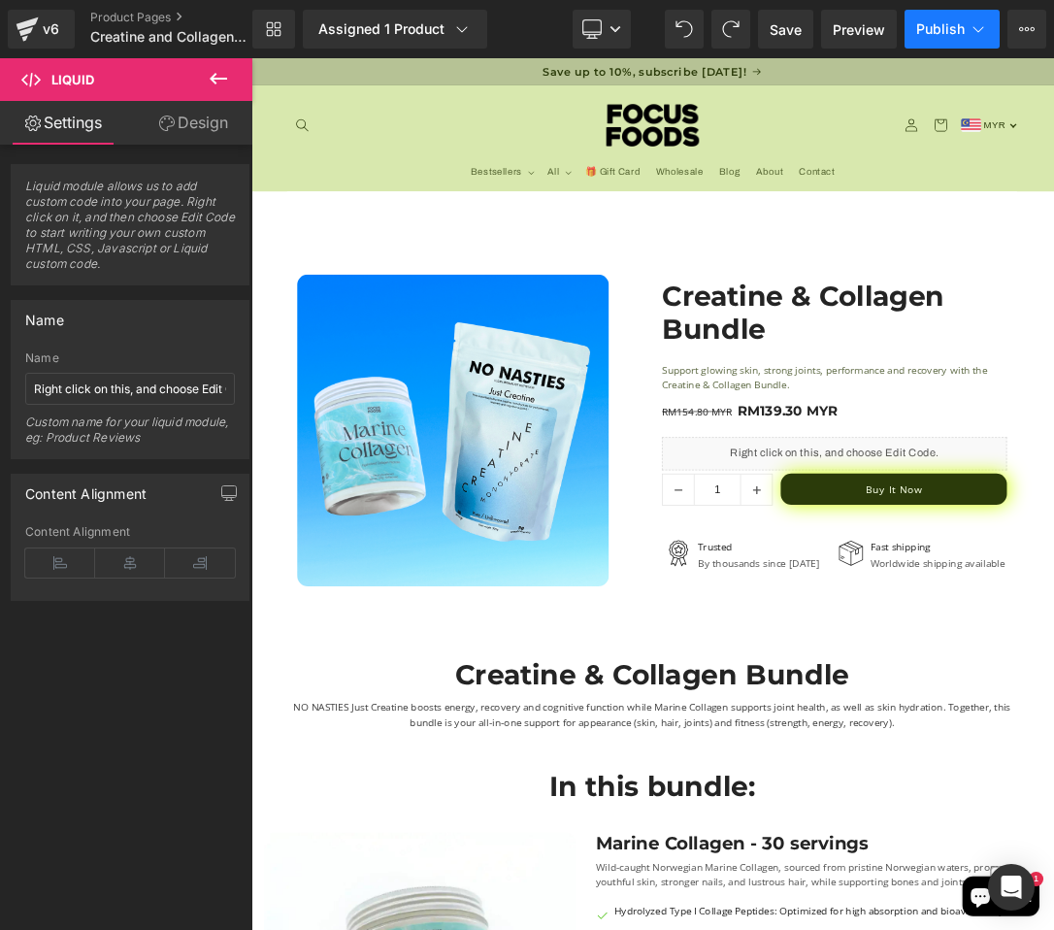
click at [921, 38] on button "Publish" at bounding box center [952, 29] width 95 height 39
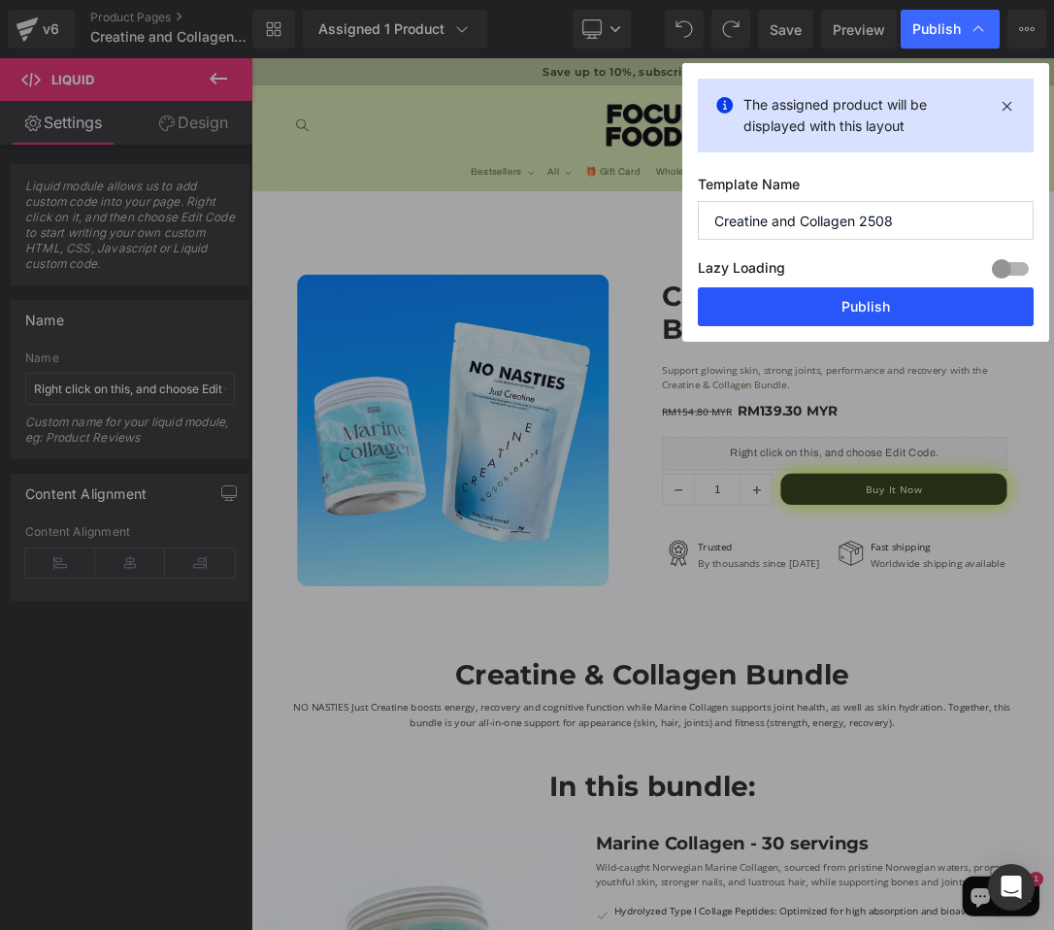
click at [771, 290] on button "Publish" at bounding box center [866, 306] width 336 height 39
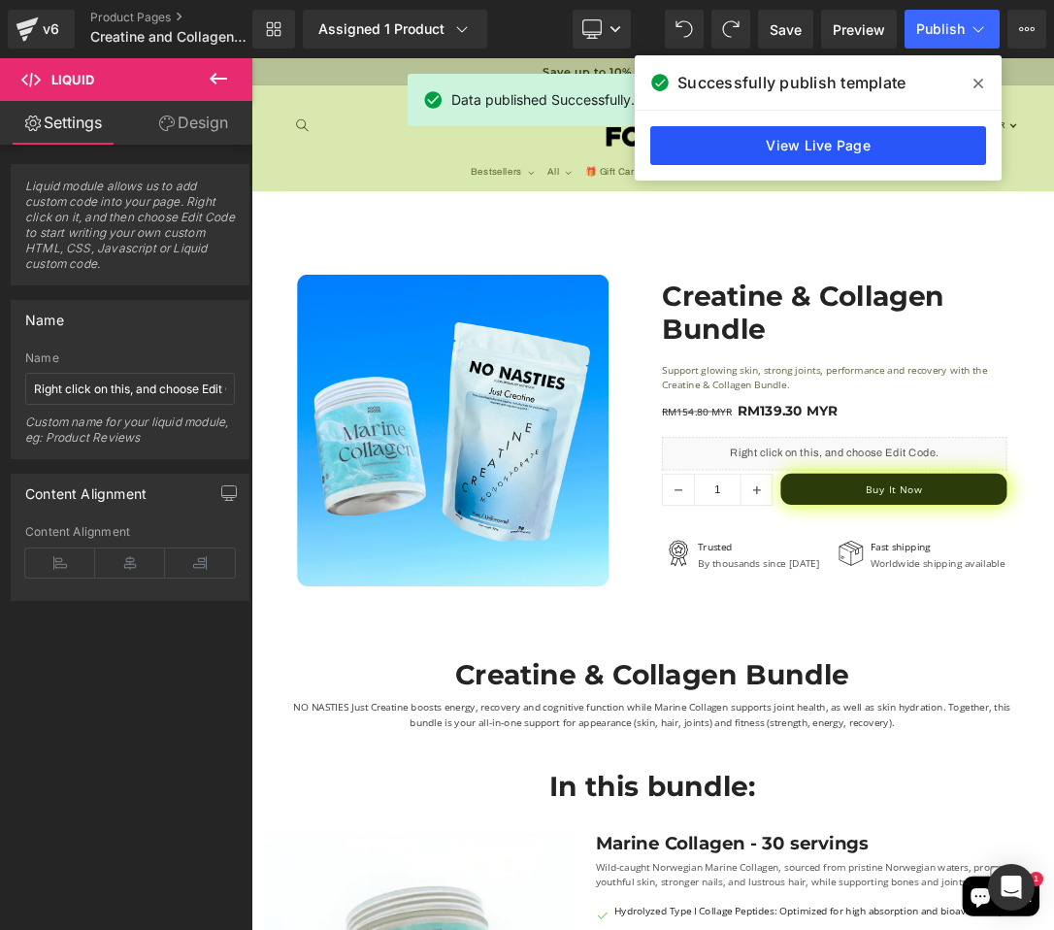
click at [791, 145] on link "View Live Page" at bounding box center [818, 145] width 336 height 39
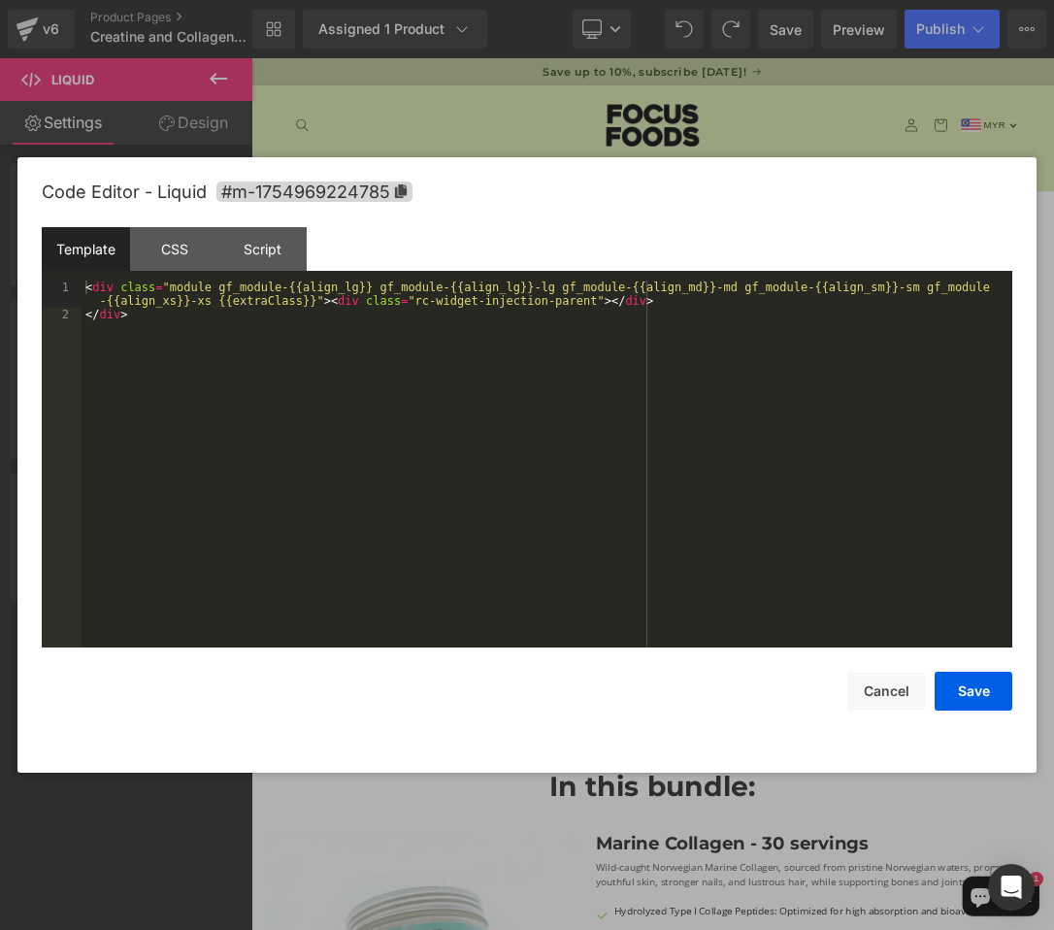
click at [673, 0] on div "You are previewing how the will restyle your page. You can not edit Elements in…" at bounding box center [527, 0] width 1054 height 0
click at [202, 311] on div "< div class = "module gf_module-{{align_lg}} gf_module-{{align_lg}}-lg gf_modul…" at bounding box center [547, 485] width 931 height 408
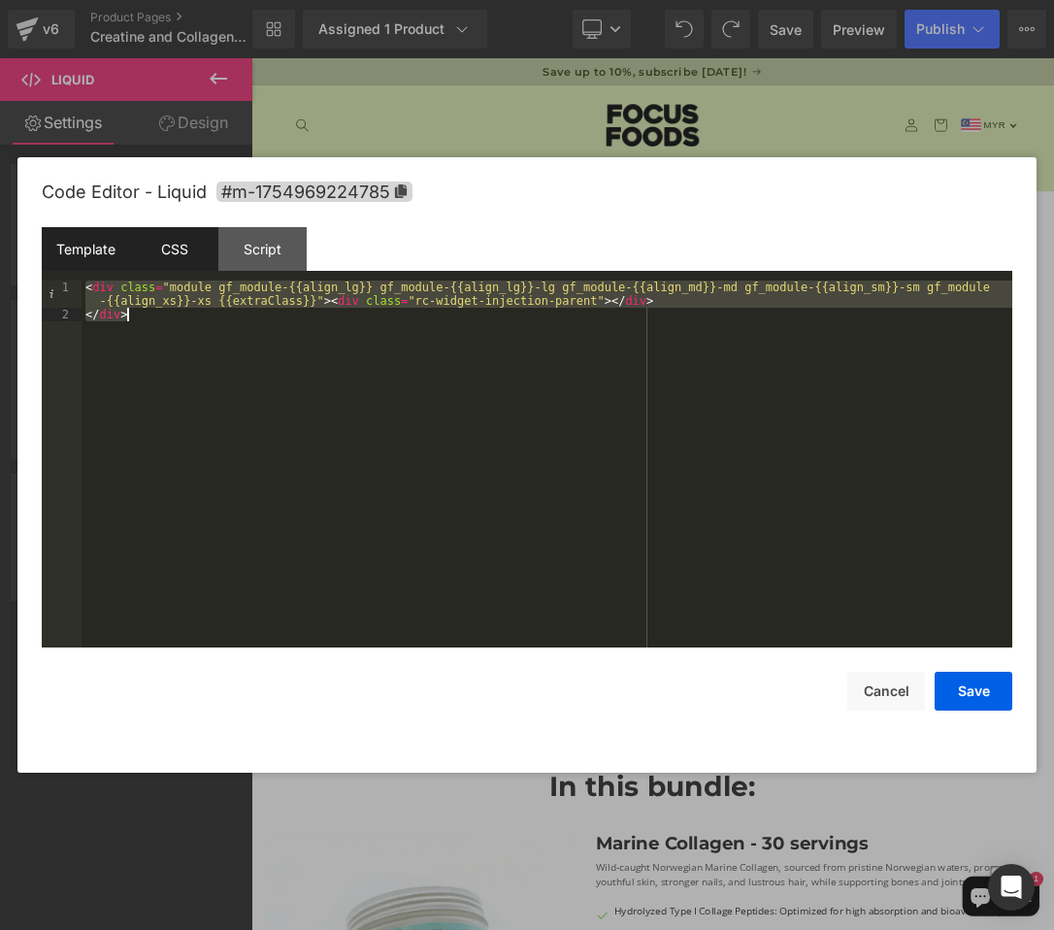
click at [181, 253] on div "CSS" at bounding box center [174, 249] width 88 height 44
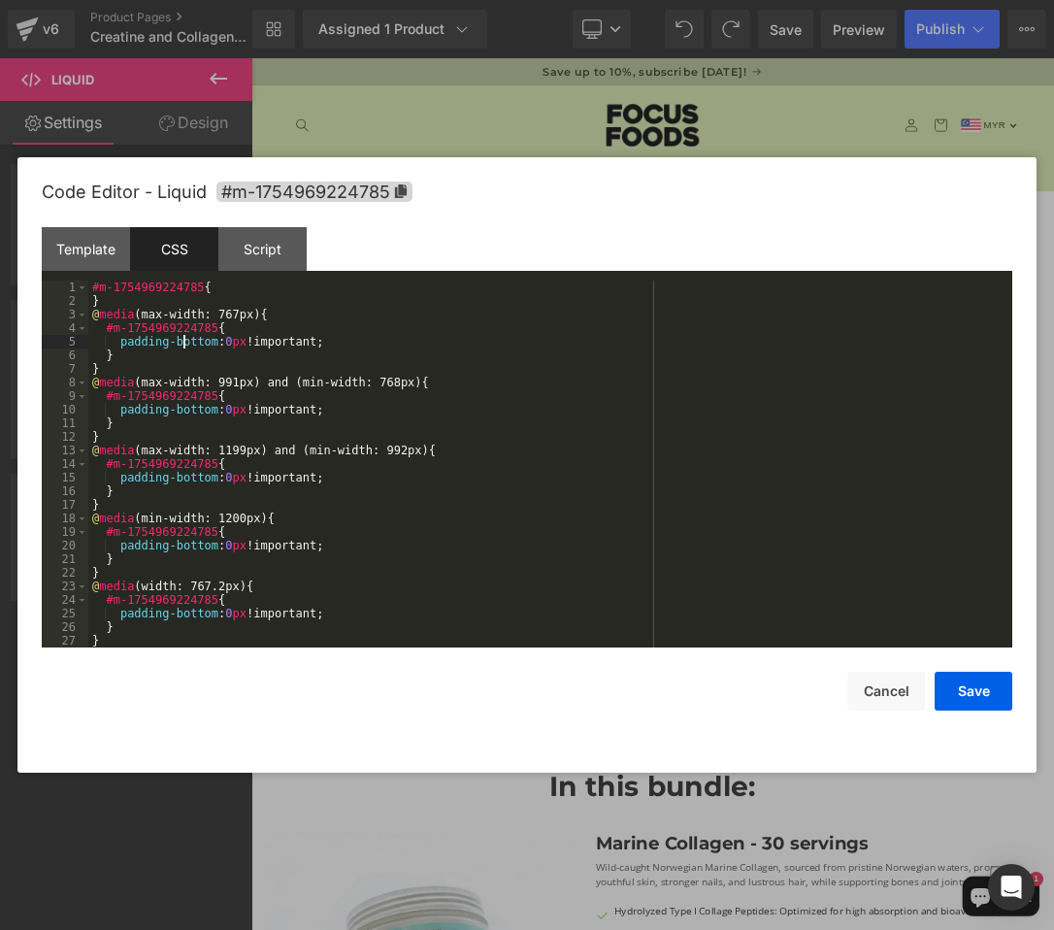
click at [181, 340] on div "#m-1754969224785 { } @ media (max-width: 767px) { #m-1754969224785 { padding-bo…" at bounding box center [546, 478] width 916 height 394
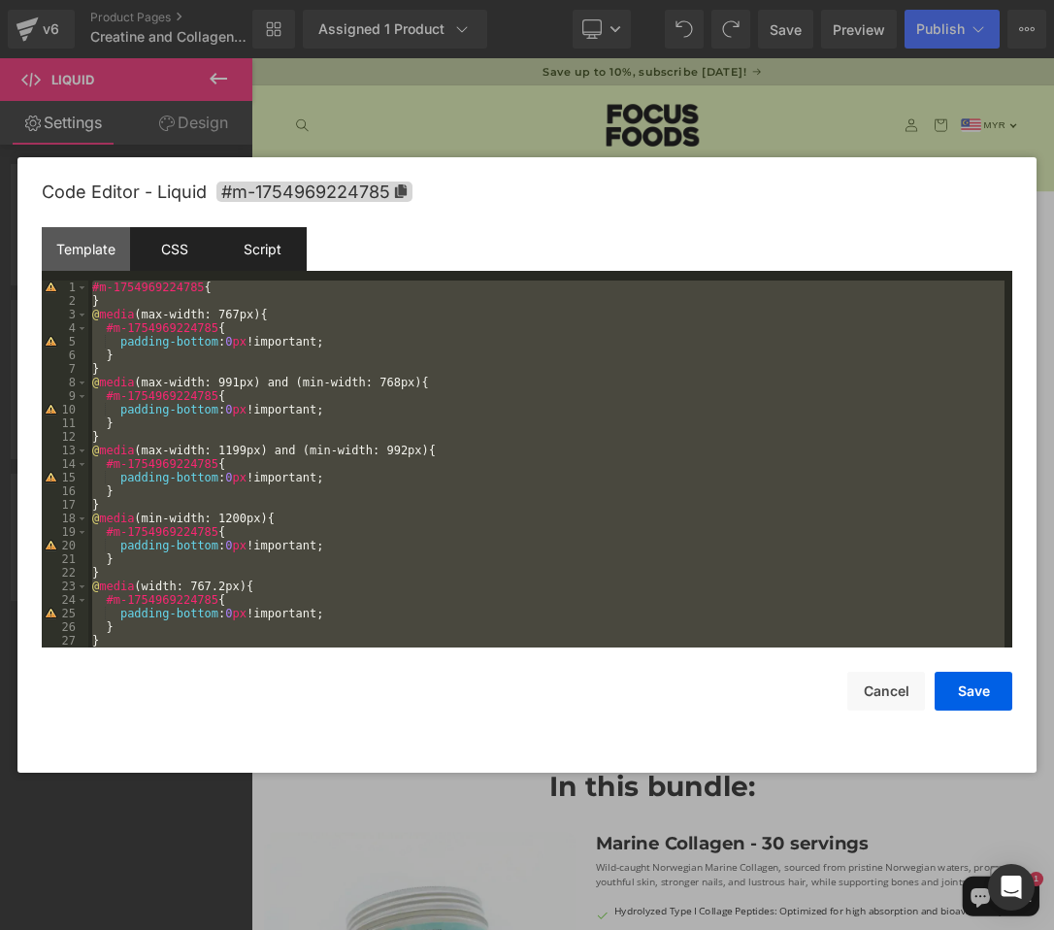
click at [265, 249] on div "Script" at bounding box center [262, 249] width 88 height 44
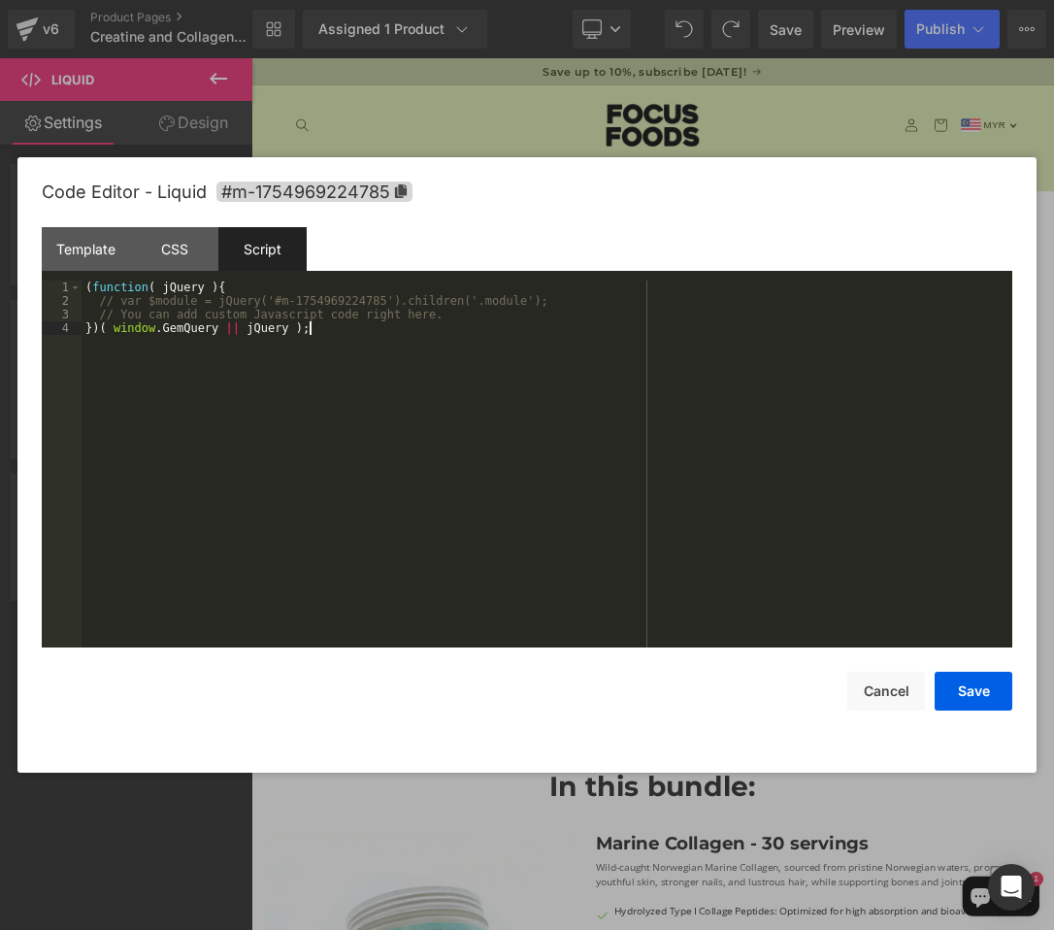
click at [258, 381] on div "( function ( jQuery ) { // var $module = jQuery('#m-1754969224785').children('.…" at bounding box center [547, 478] width 931 height 394
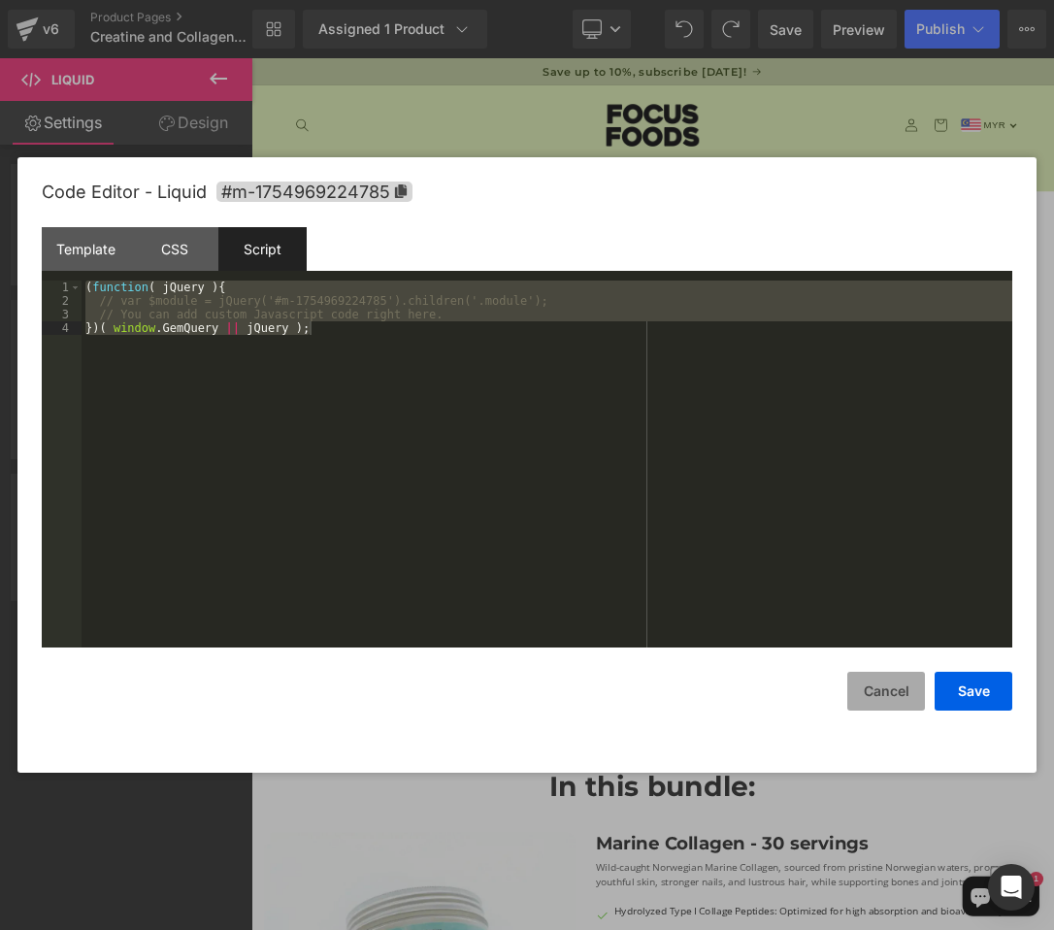
click at [882, 689] on button "Cancel" at bounding box center [886, 691] width 78 height 39
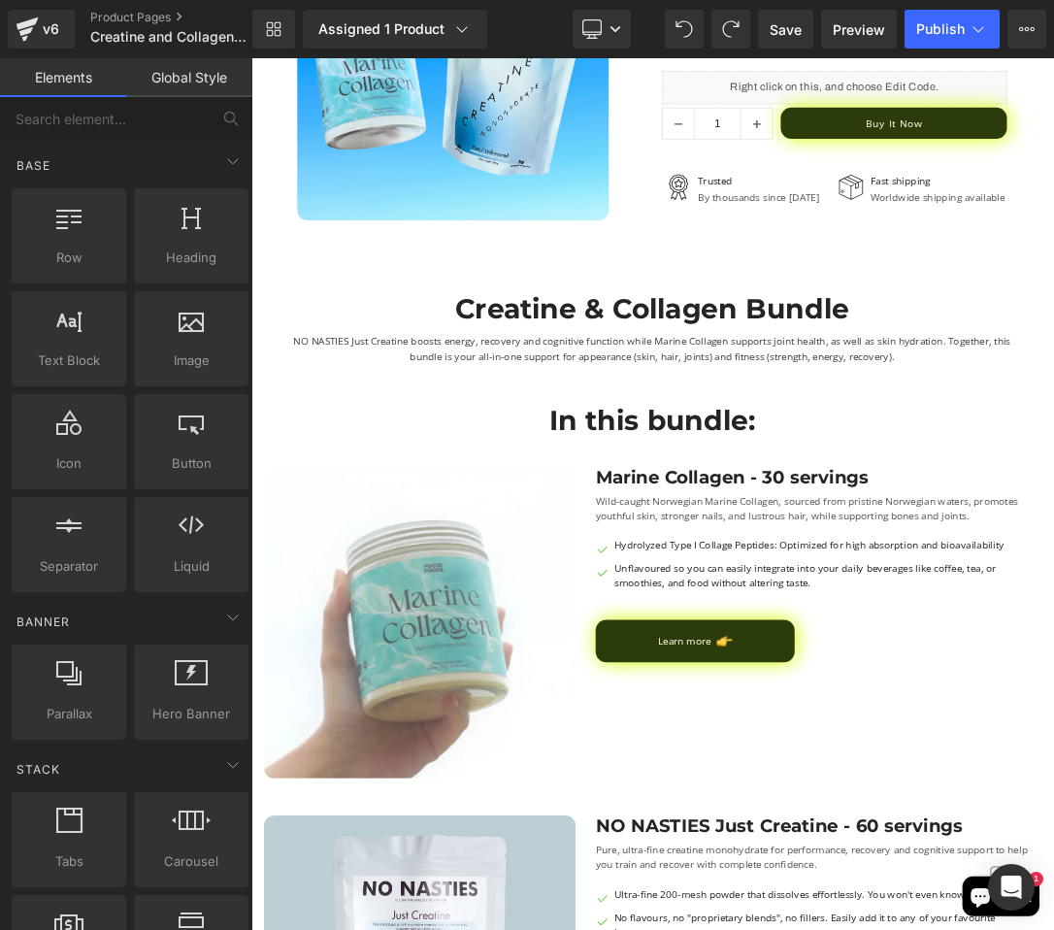
scroll to position [0, 0]
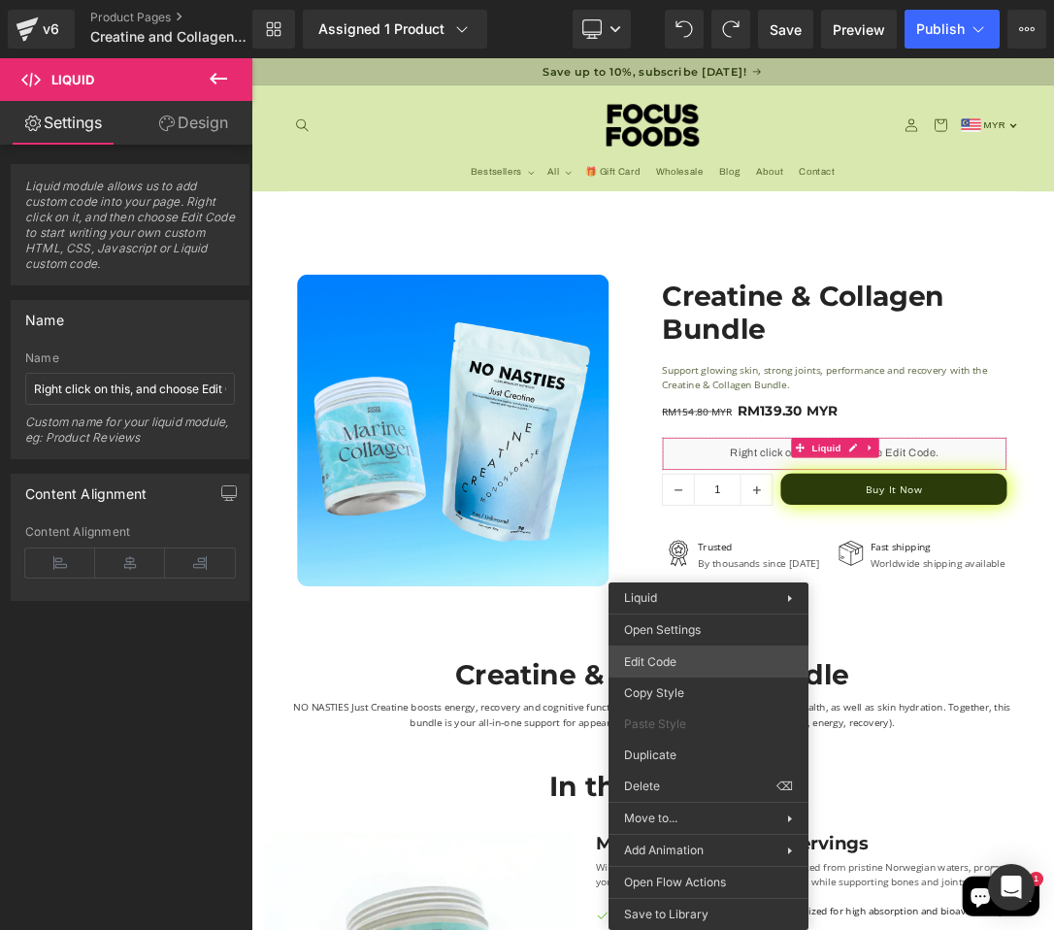
click at [671, 0] on div "You are previewing how the will restyle your page. You can not edit Elements in…" at bounding box center [527, 0] width 1054 height 0
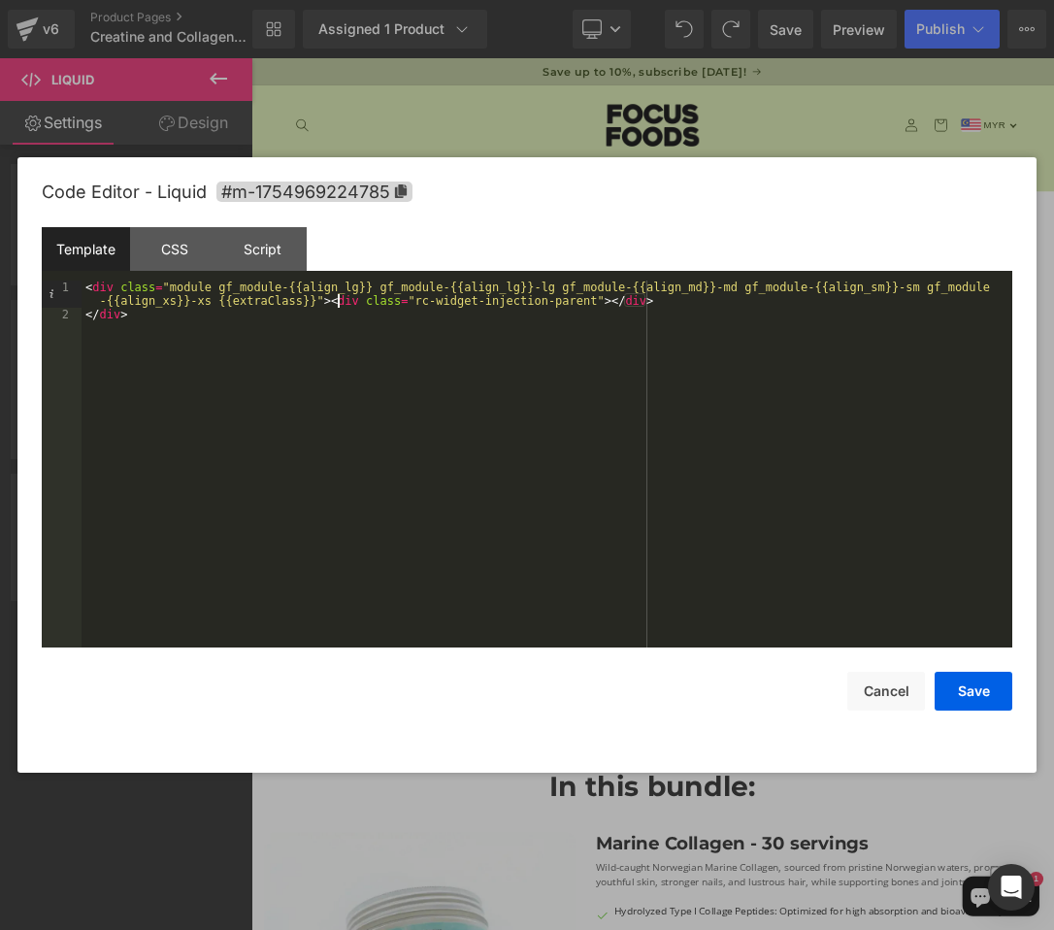
click at [335, 299] on div "< div class = "module gf_module-{{align_lg}} gf_module-{{align_lg}}-lg gf_modul…" at bounding box center [547, 485] width 931 height 408
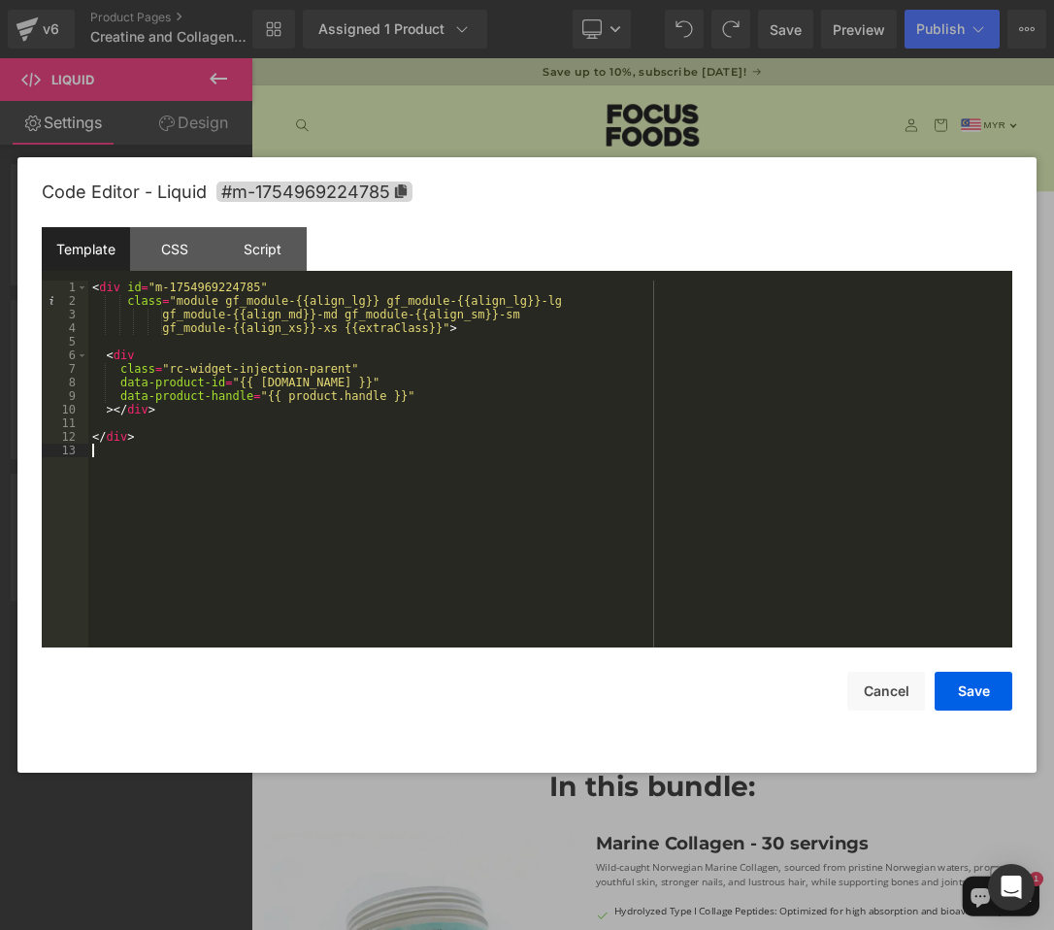
click at [172, 274] on div "Template CSS Script Data" at bounding box center [527, 253] width 971 height 53
click at [184, 233] on div "CSS" at bounding box center [174, 249] width 88 height 44
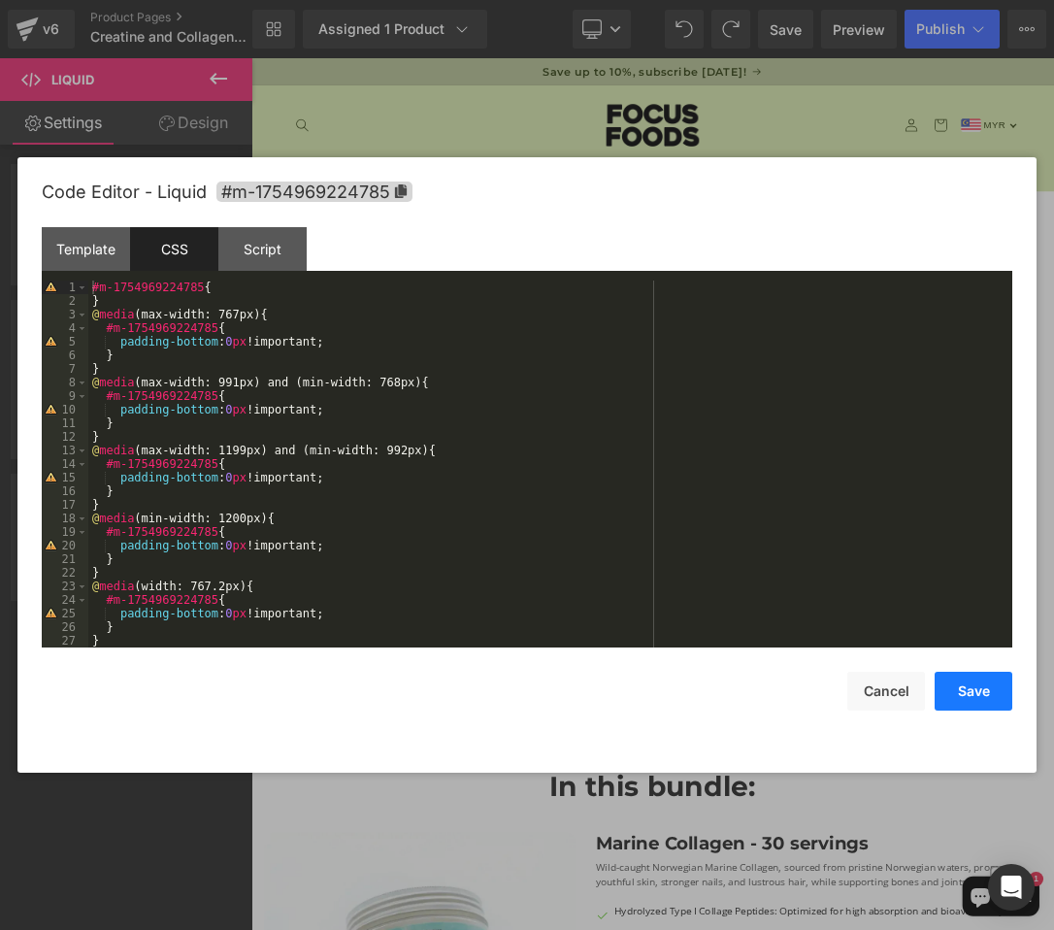
click at [981, 694] on button "Save" at bounding box center [974, 691] width 78 height 39
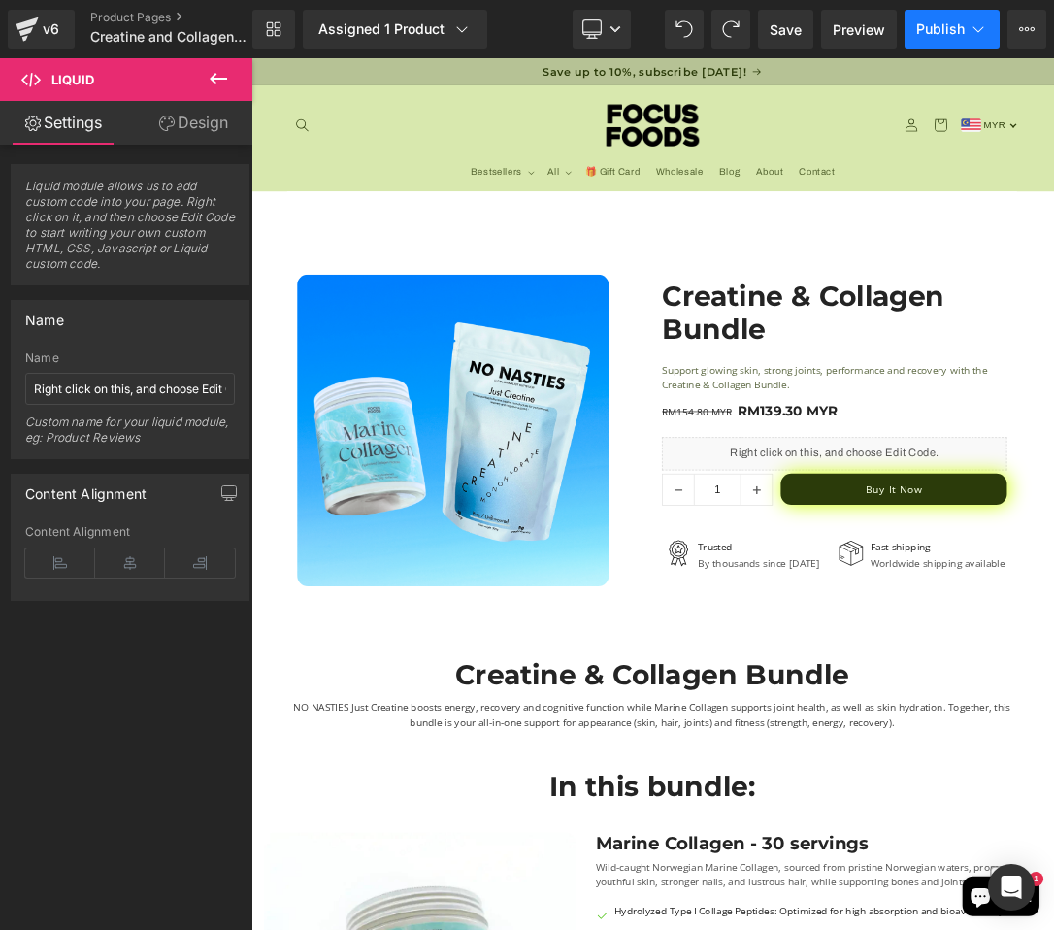
click at [929, 30] on span "Publish" at bounding box center [940, 29] width 49 height 16
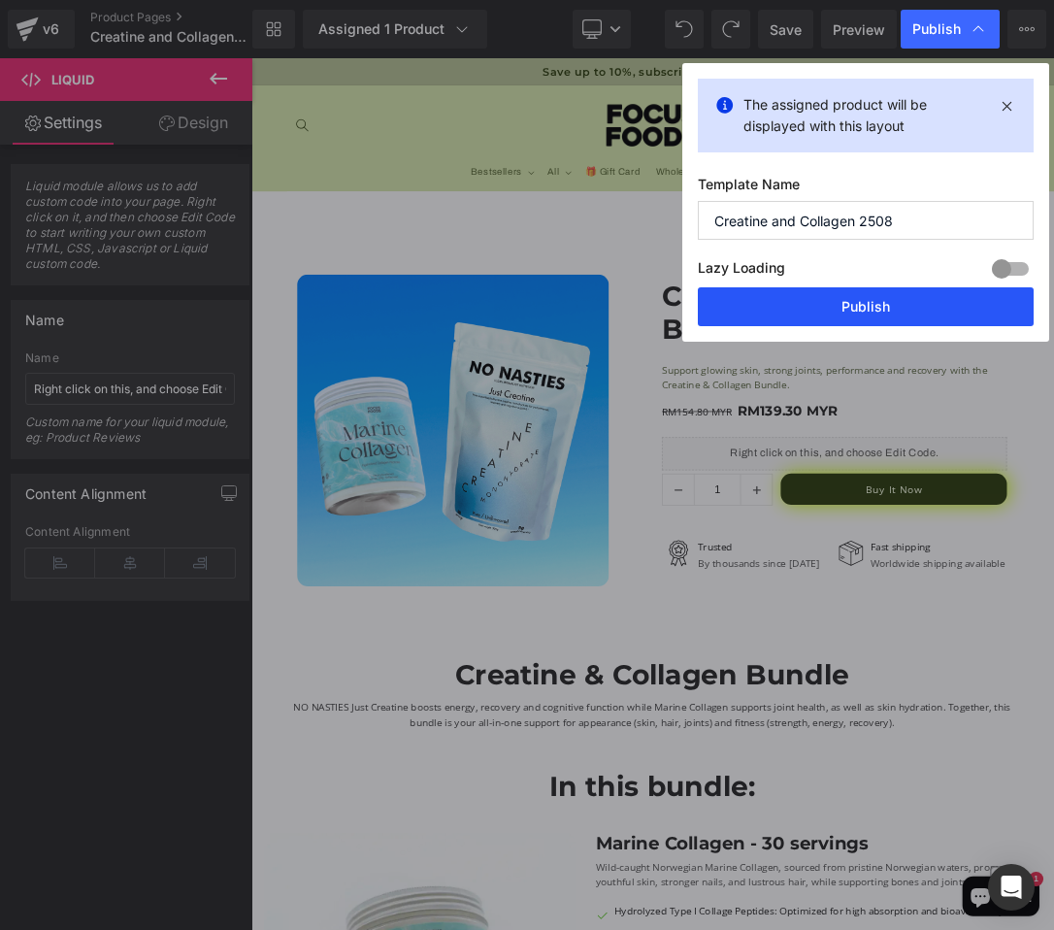
click at [781, 290] on button "Publish" at bounding box center [866, 306] width 336 height 39
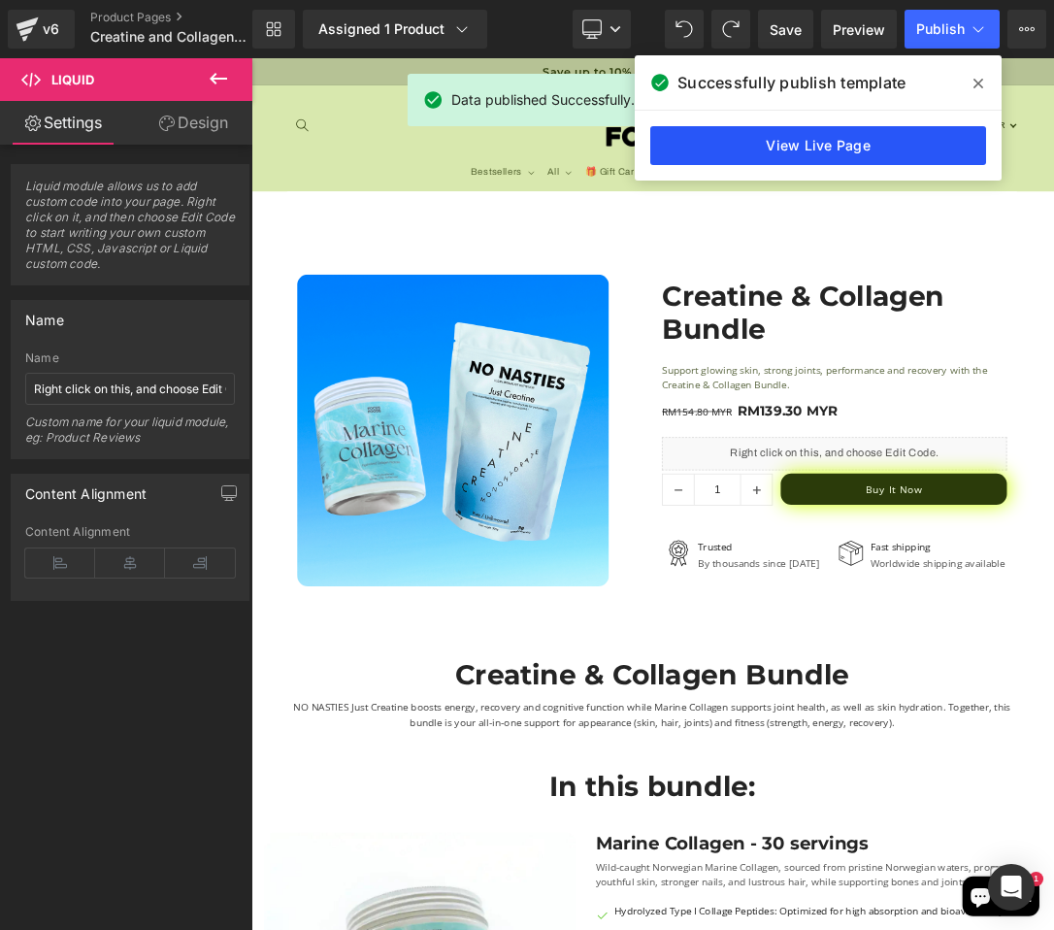
click at [818, 149] on link "View Live Page" at bounding box center [818, 145] width 336 height 39
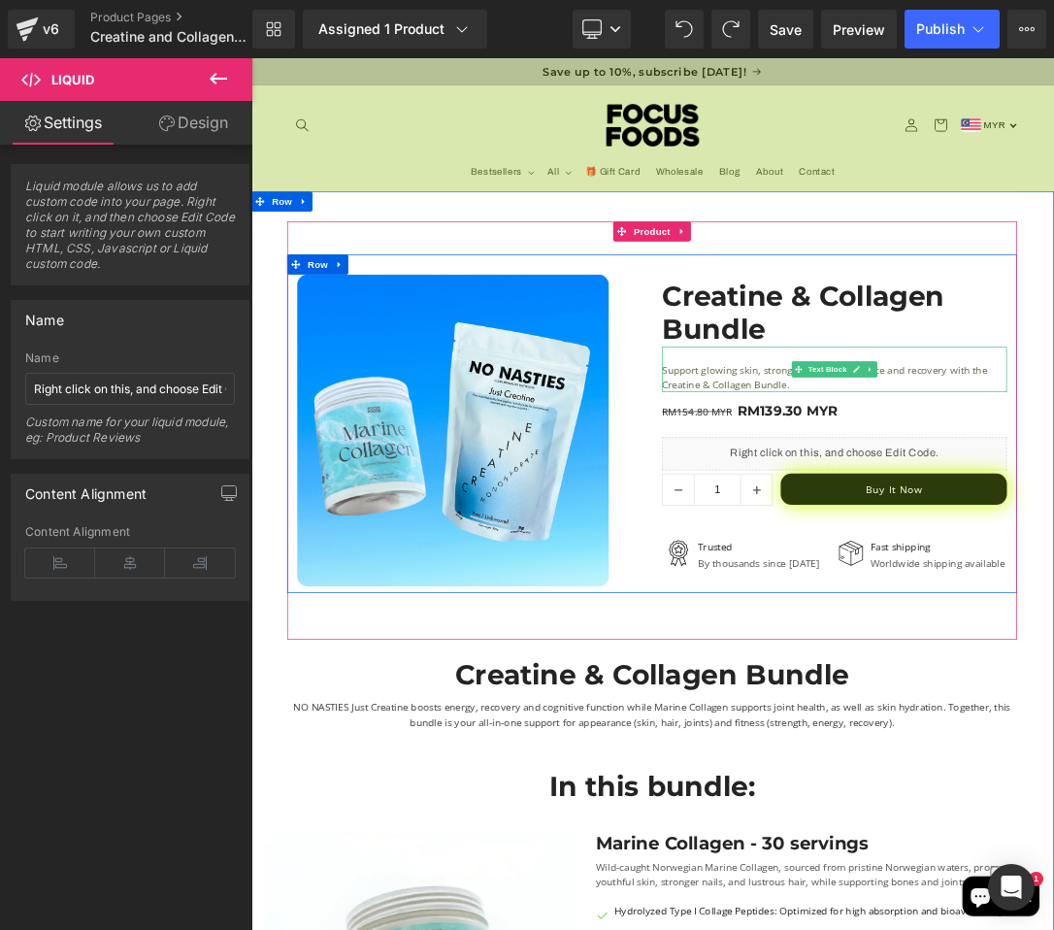
scroll to position [17, 0]
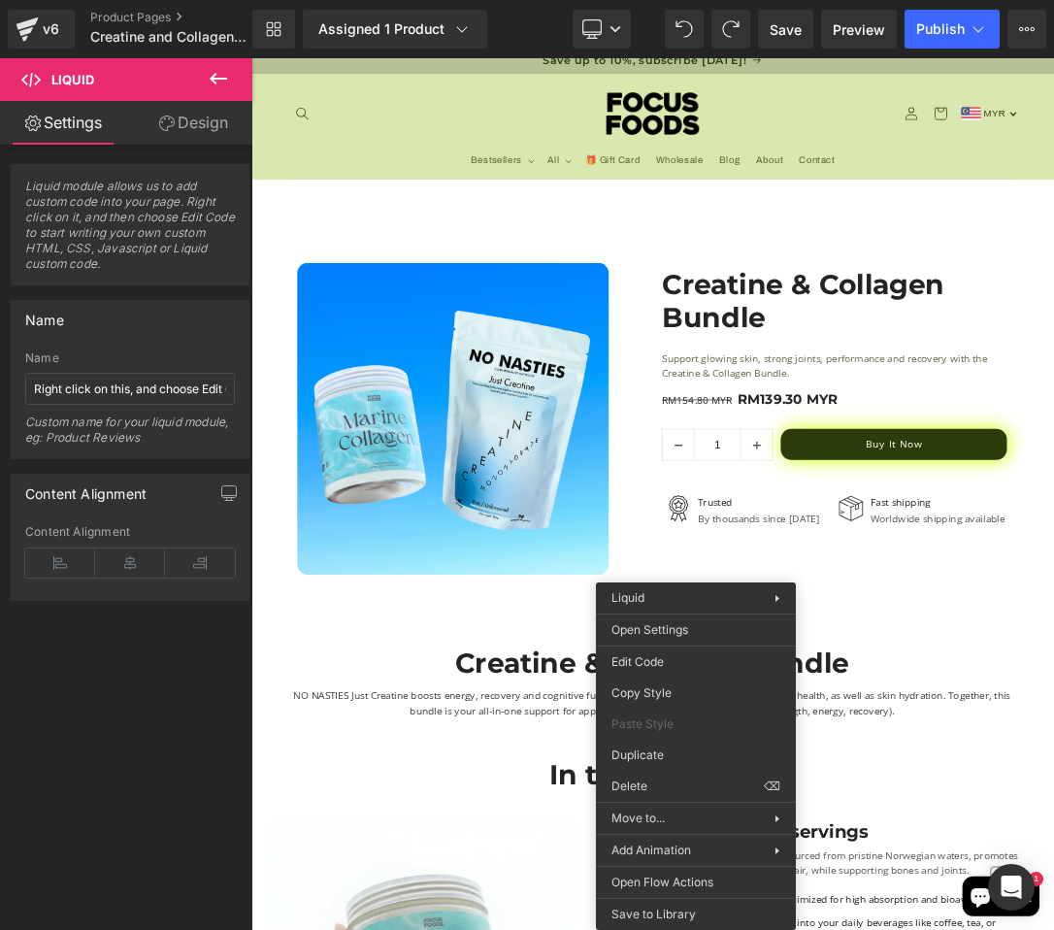
drag, startPoint x: 901, startPoint y: 839, endPoint x: 834, endPoint y: 1113, distance: 282.7
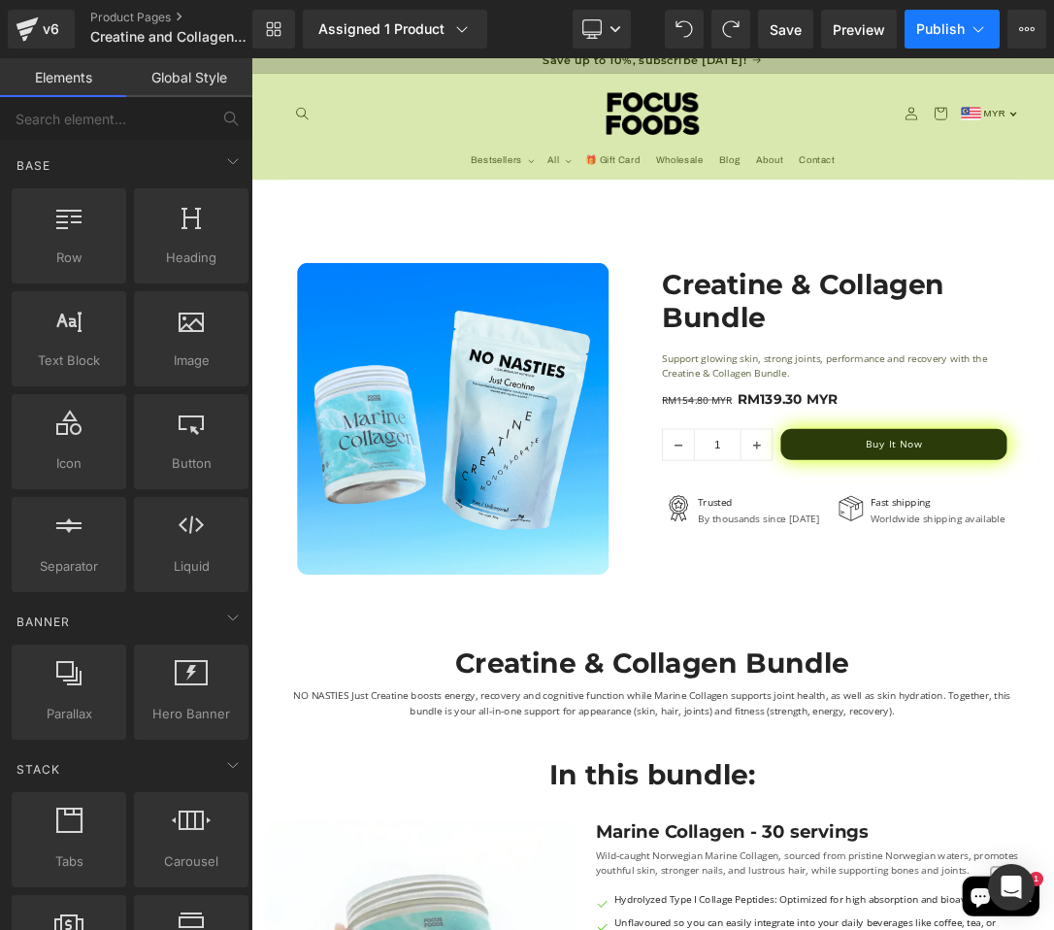
click at [922, 46] on button "Publish" at bounding box center [952, 29] width 95 height 39
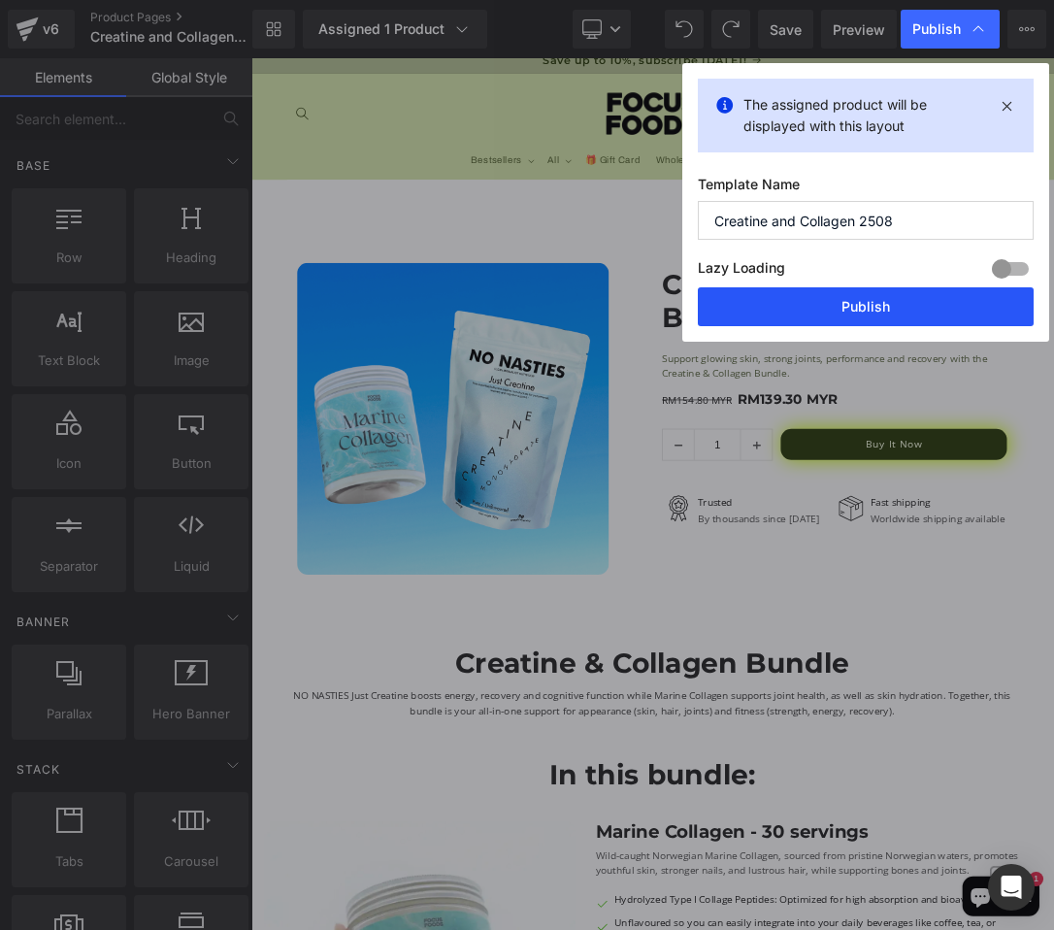
click at [755, 321] on button "Publish" at bounding box center [866, 306] width 336 height 39
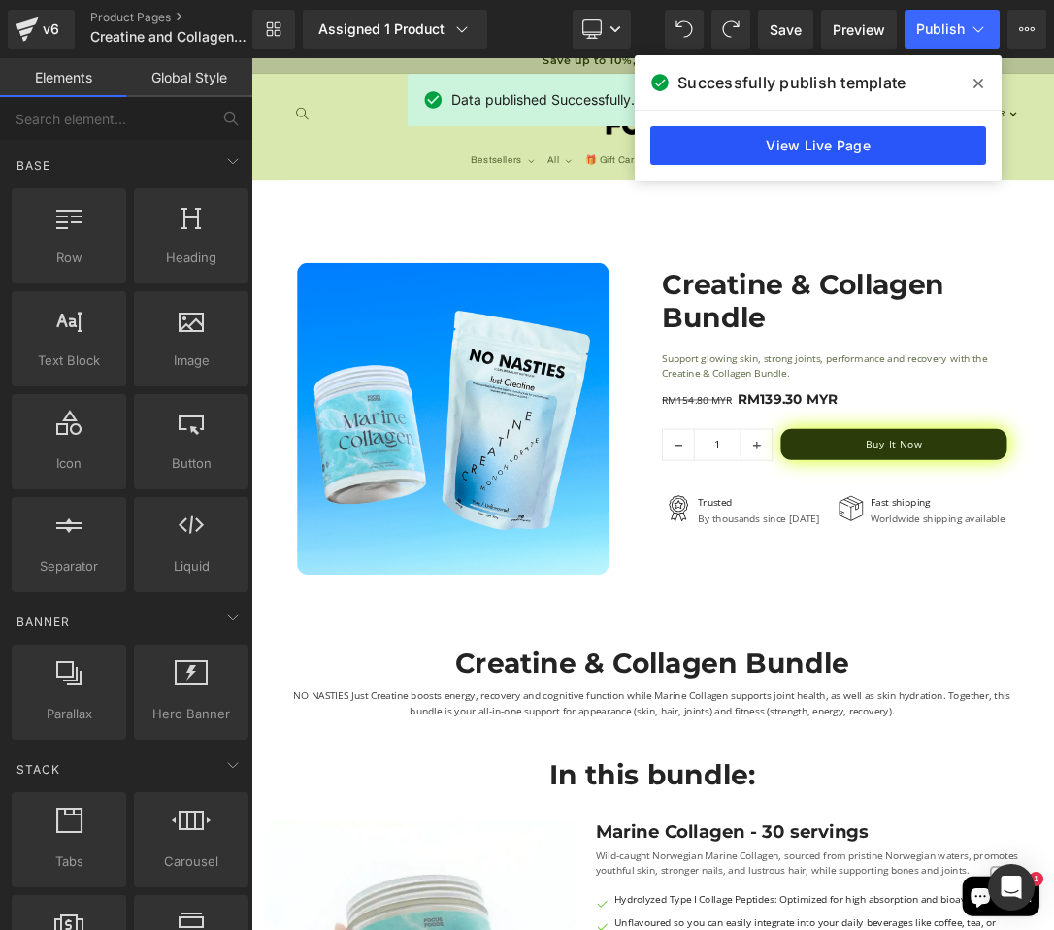
click at [823, 151] on link "View Live Page" at bounding box center [818, 145] width 336 height 39
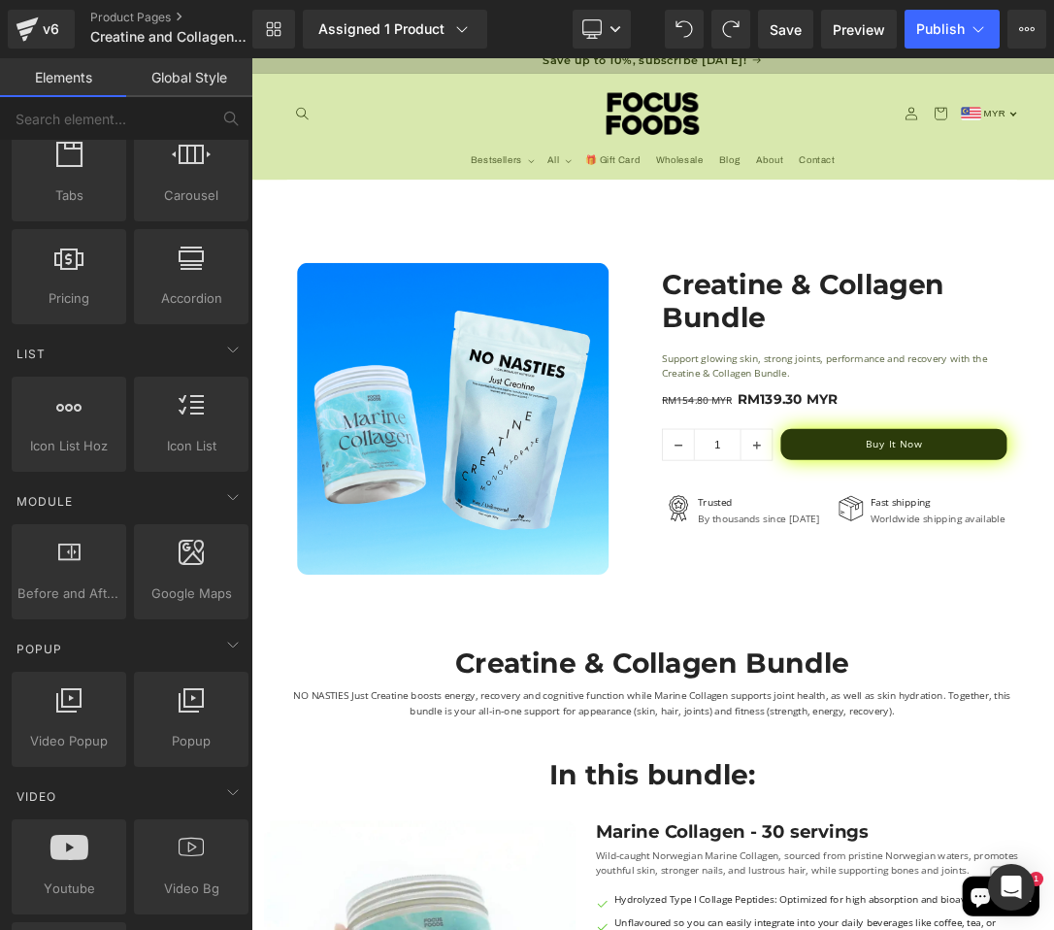
scroll to position [708, 0]
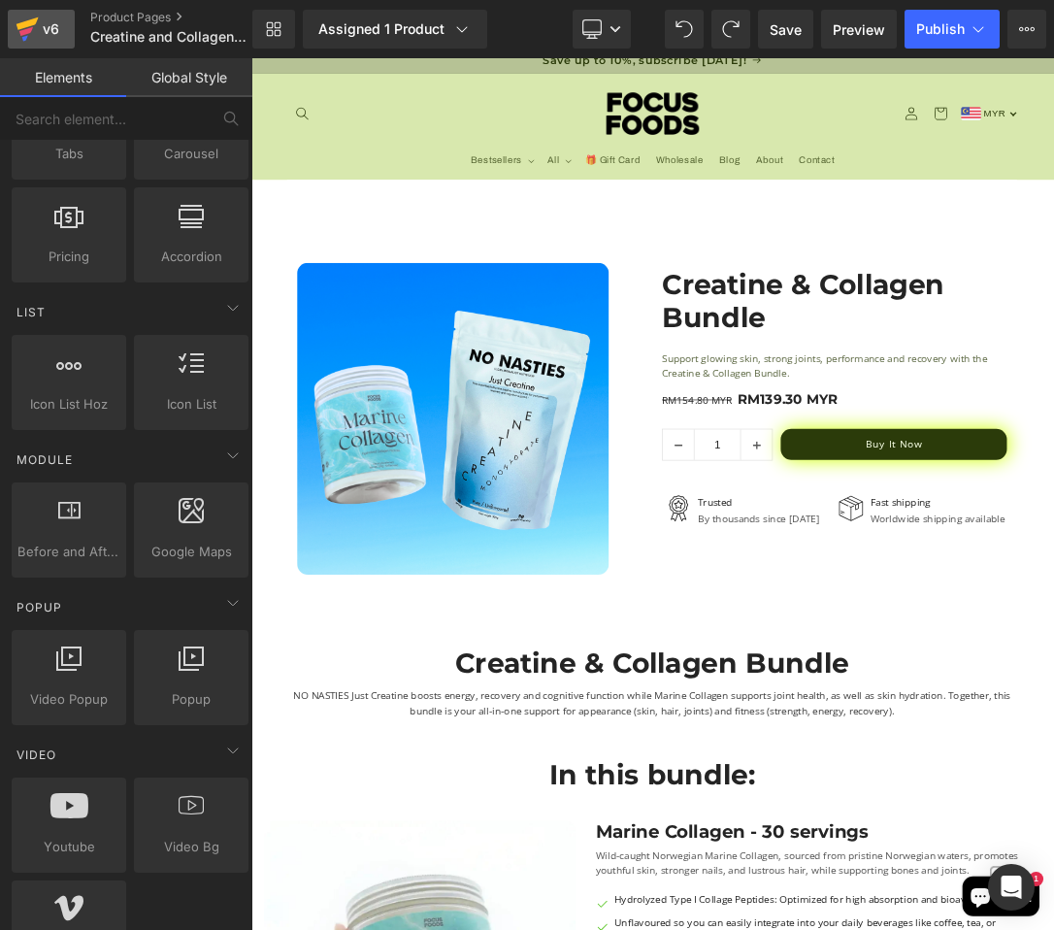
click at [41, 32] on div "v6" at bounding box center [51, 29] width 24 height 25
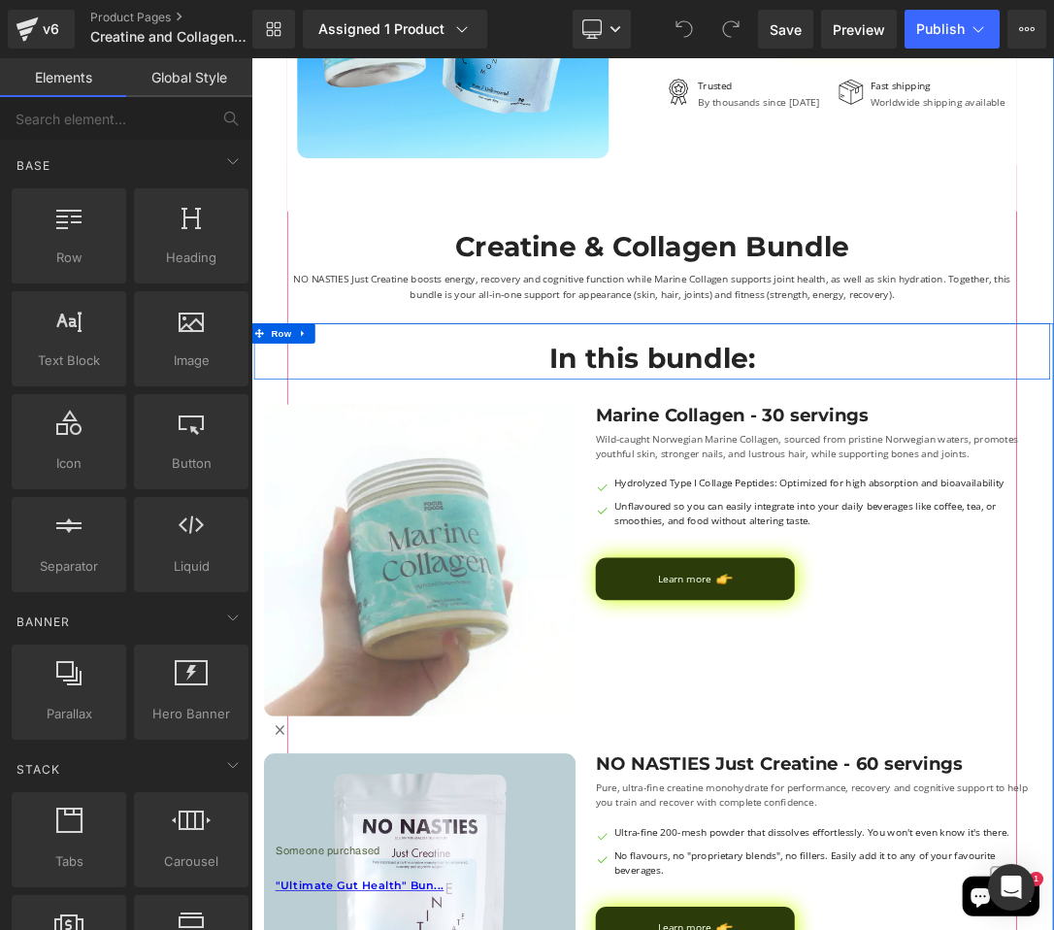
scroll to position [6, 0]
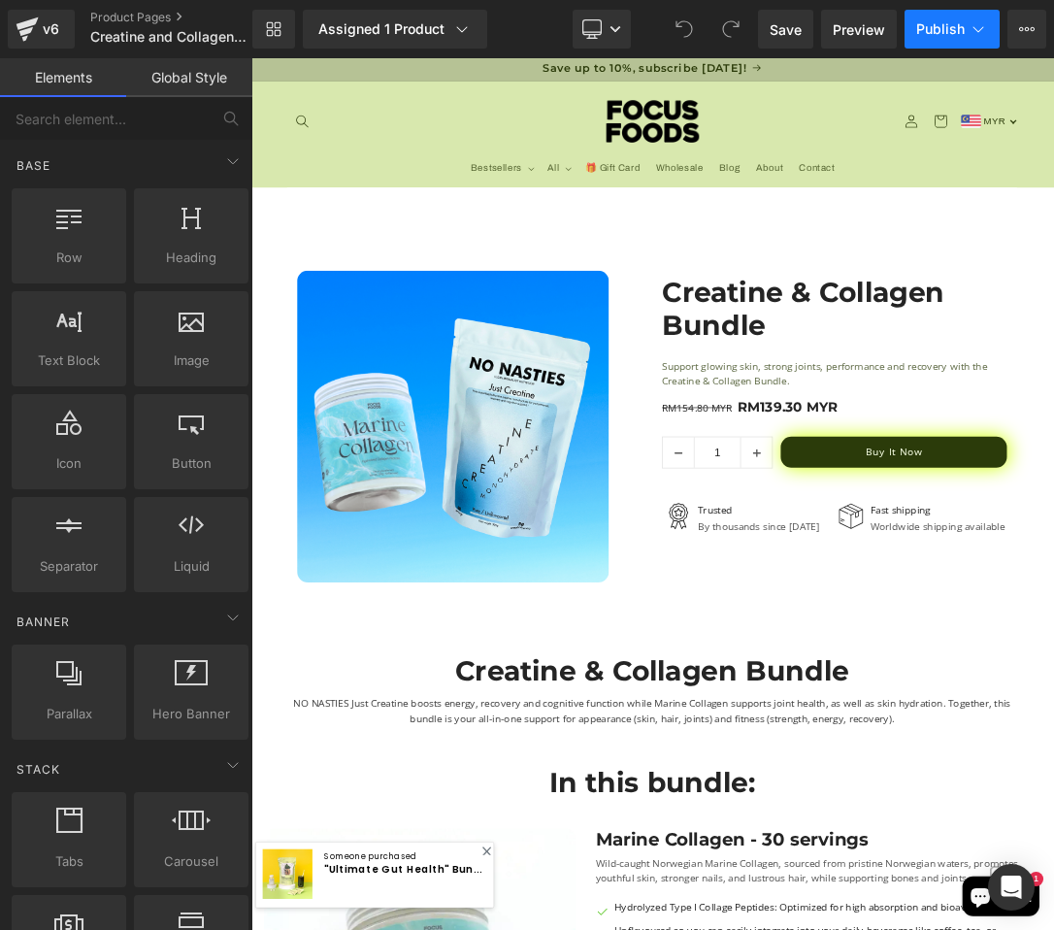
click at [936, 39] on button "Publish" at bounding box center [952, 29] width 95 height 39
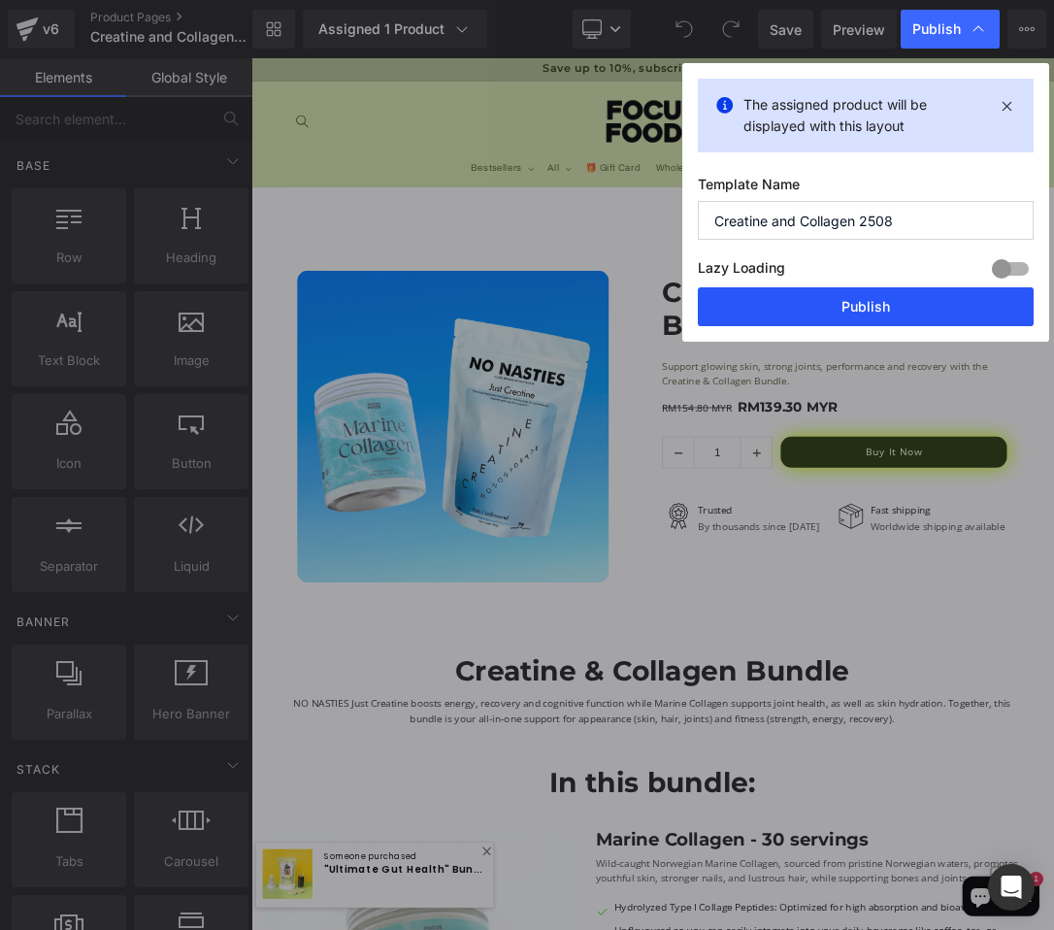
click at [850, 311] on button "Publish" at bounding box center [866, 306] width 336 height 39
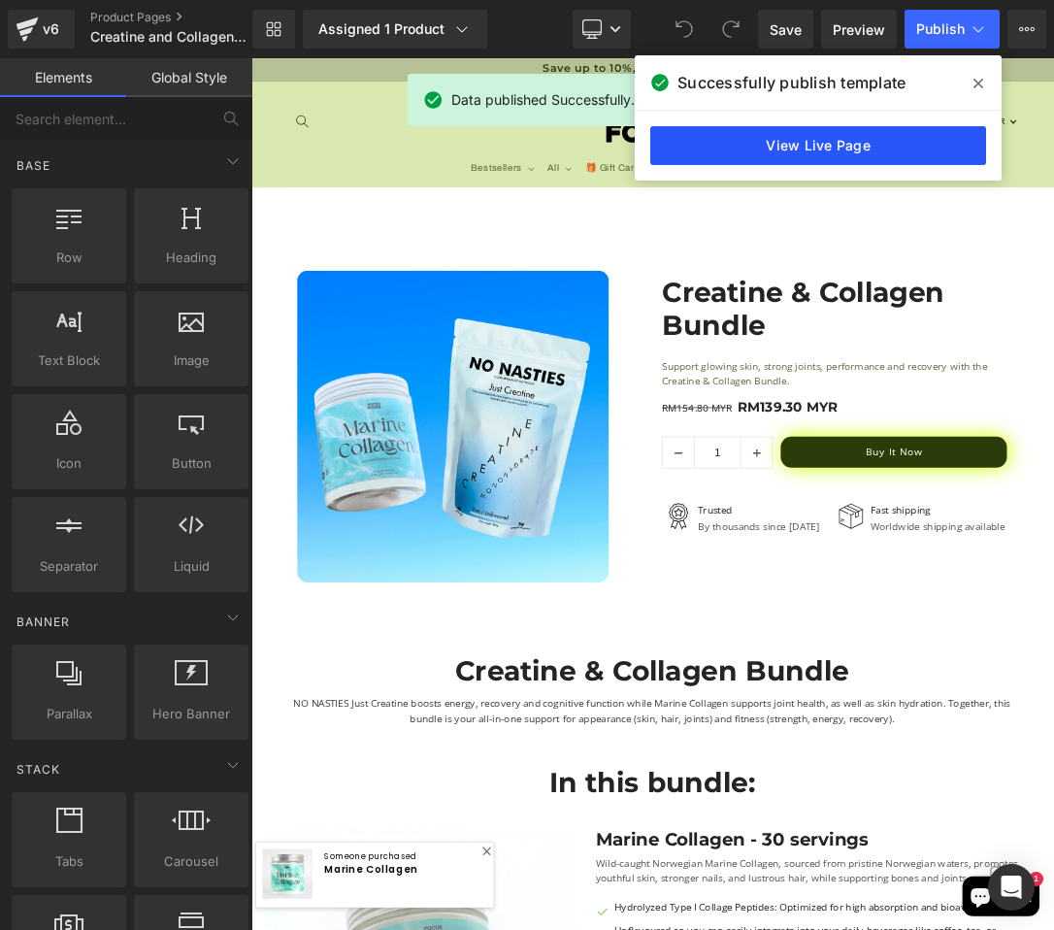
click at [852, 137] on link "View Live Page" at bounding box center [818, 145] width 336 height 39
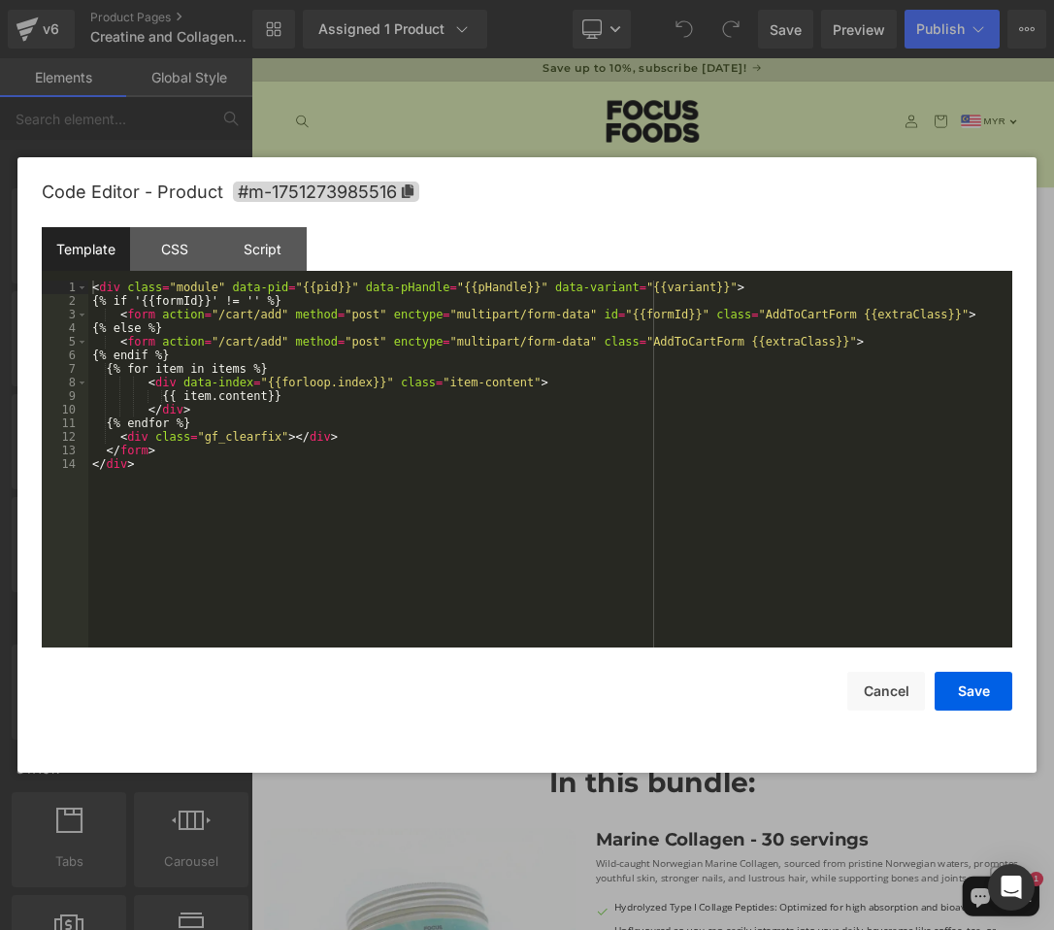
click at [542, 0] on div "You are previewing how the will restyle your page. You can not edit Elements in…" at bounding box center [527, 0] width 1054 height 0
click at [197, 264] on div "CSS" at bounding box center [174, 249] width 88 height 44
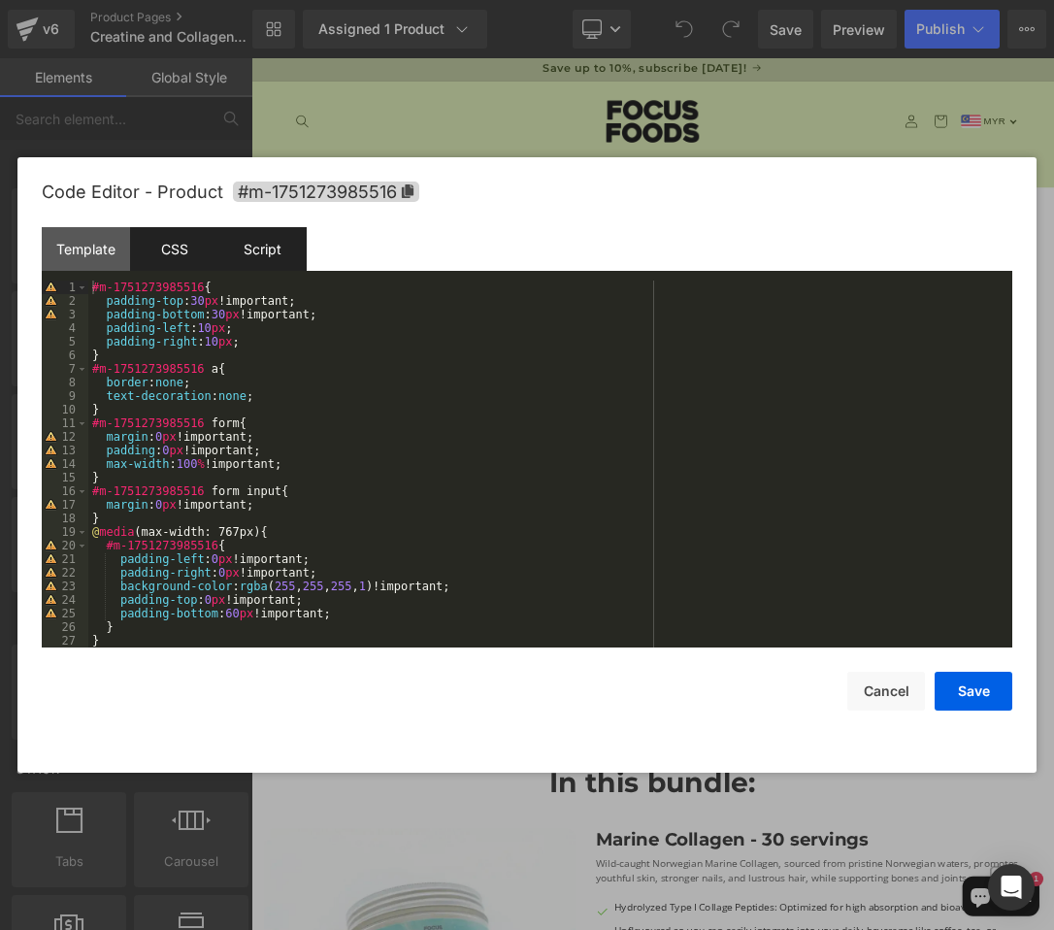
click at [248, 238] on div "Script" at bounding box center [262, 249] width 88 height 44
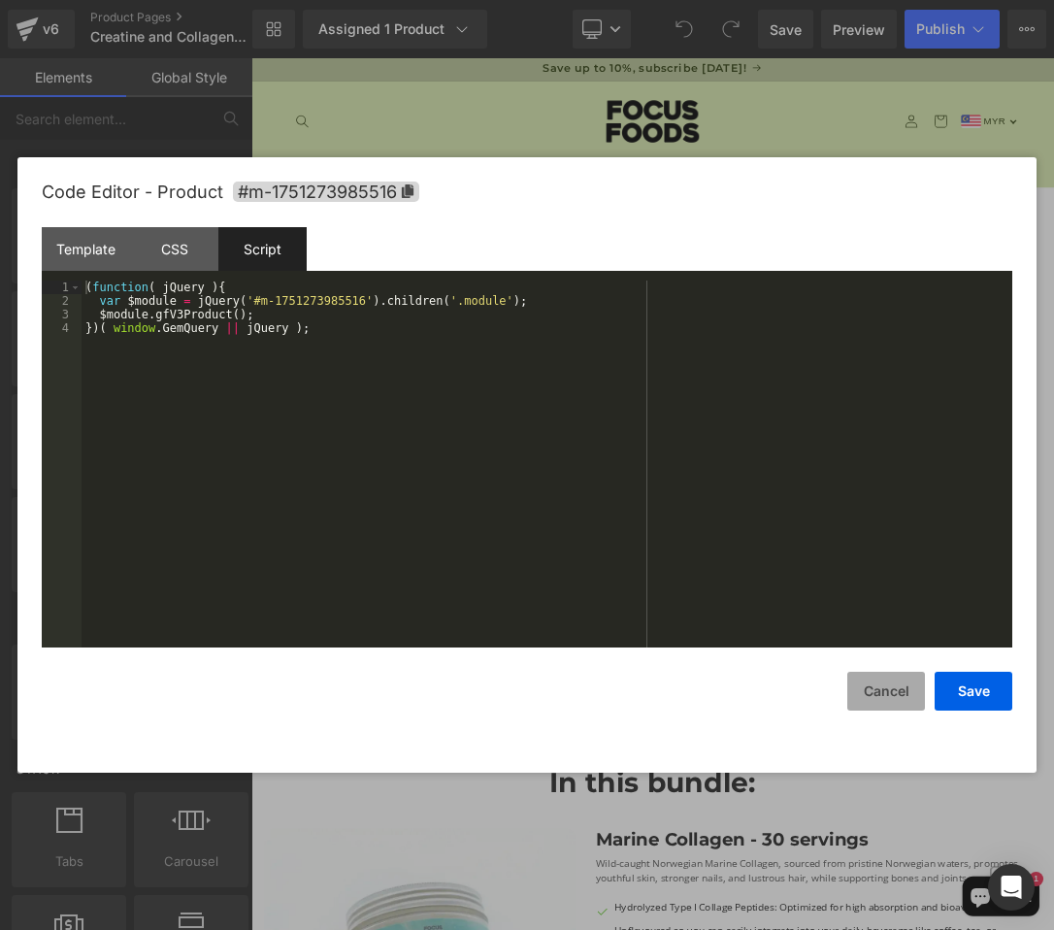
click at [883, 693] on button "Cancel" at bounding box center [886, 691] width 78 height 39
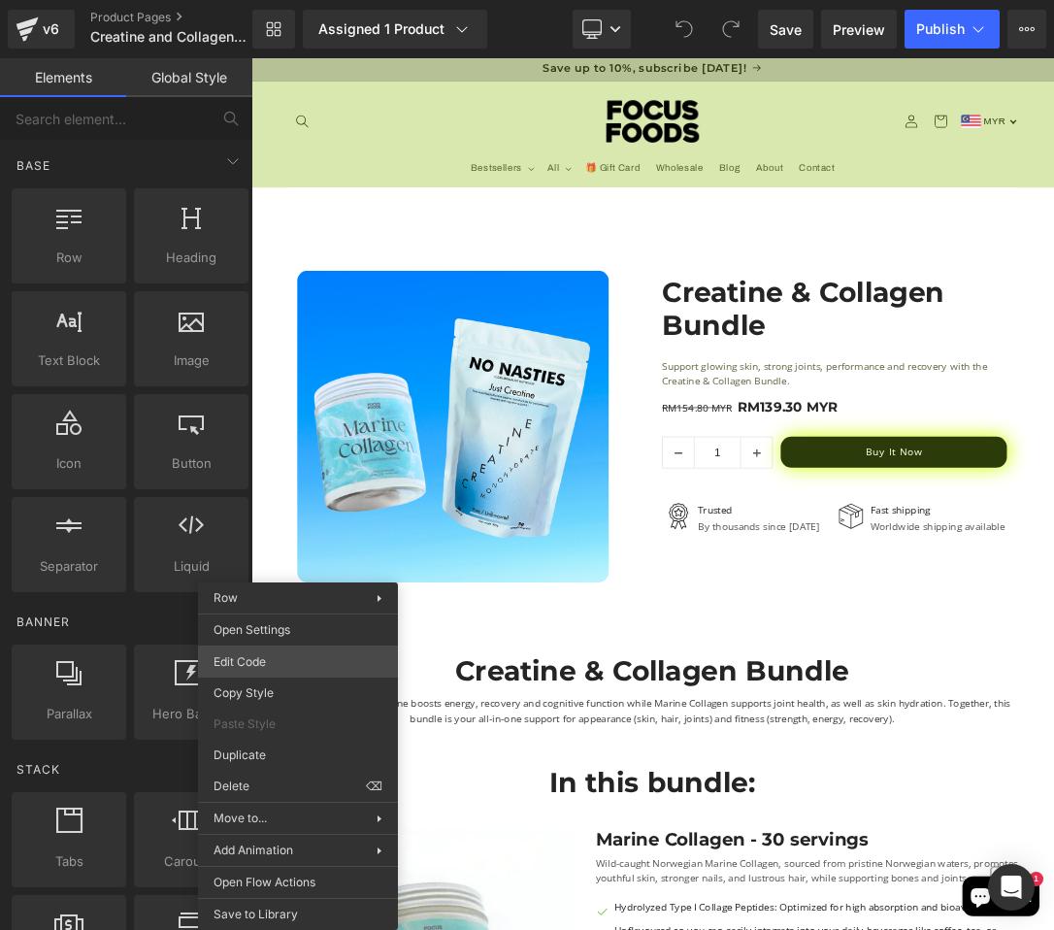
click at [281, 0] on div "You are previewing how the will restyle your page. You can not edit Elements in…" at bounding box center [527, 0] width 1054 height 0
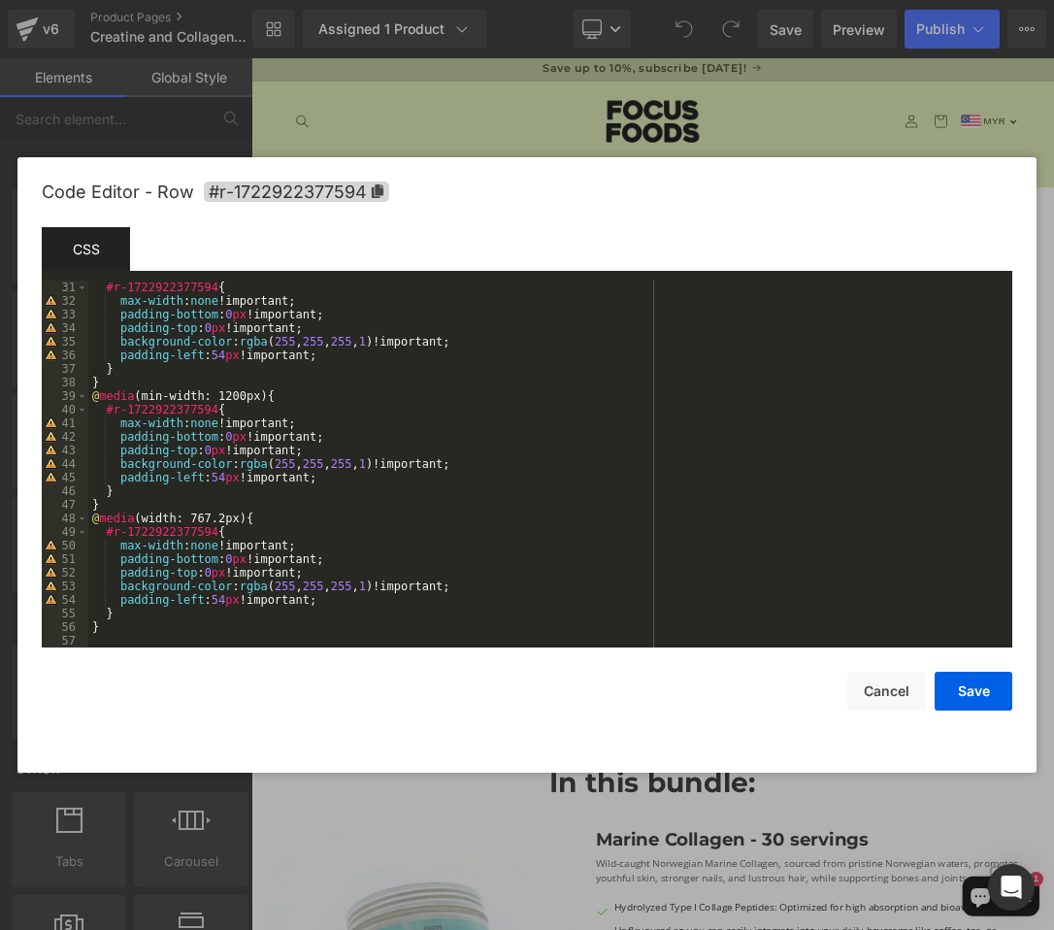
scroll to position [0, 0]
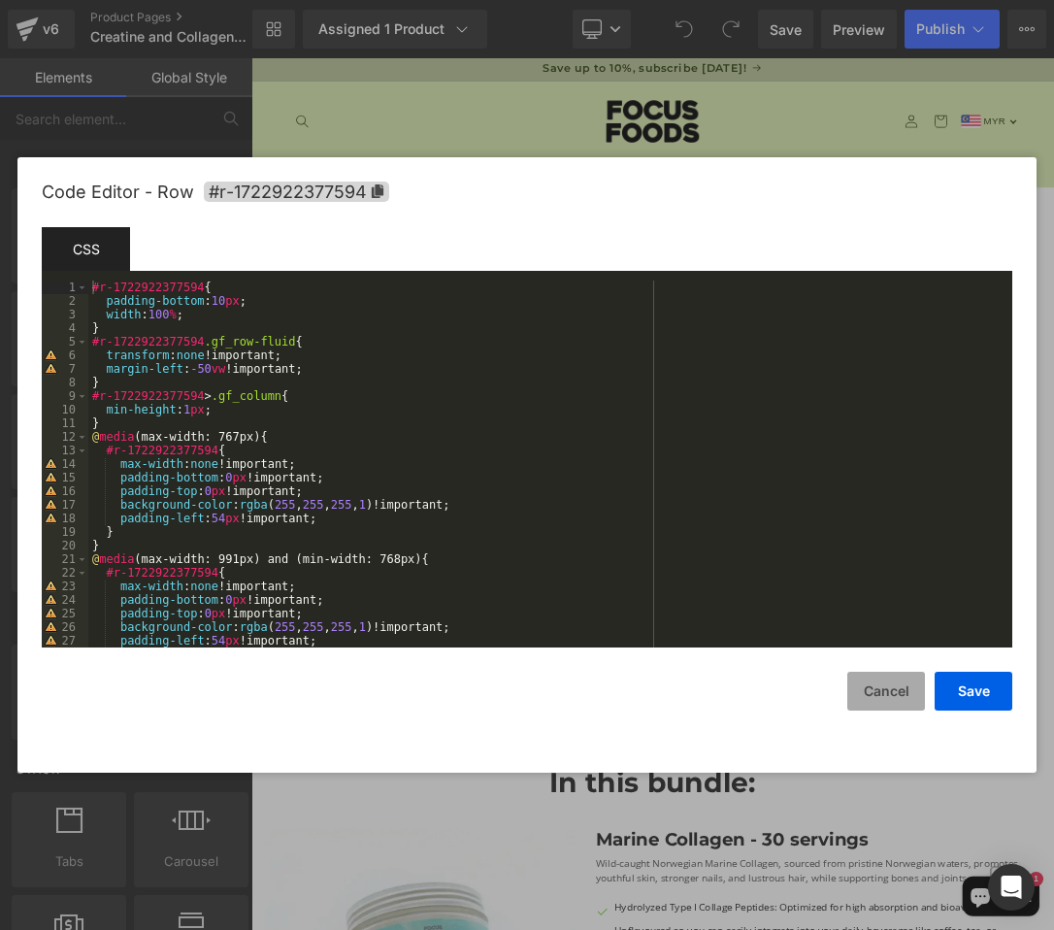
click at [871, 694] on button "Cancel" at bounding box center [886, 691] width 78 height 39
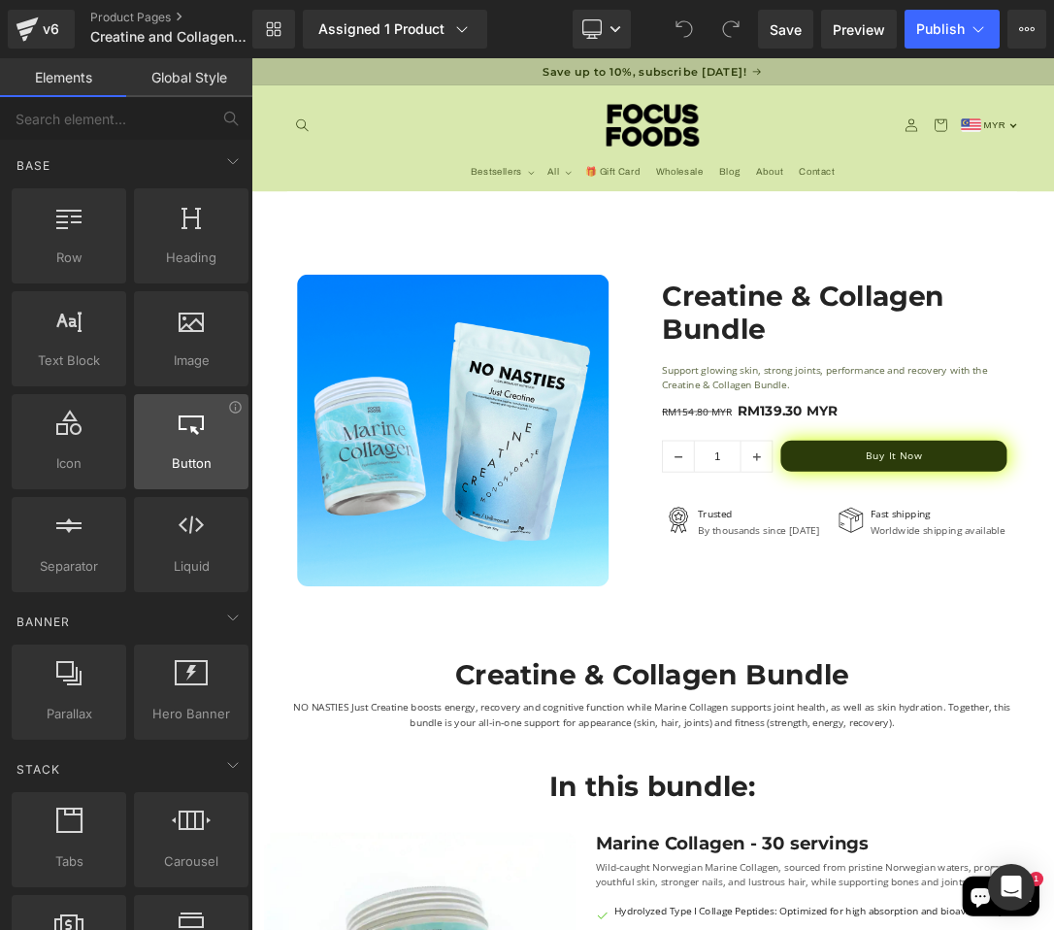
scroll to position [47, 0]
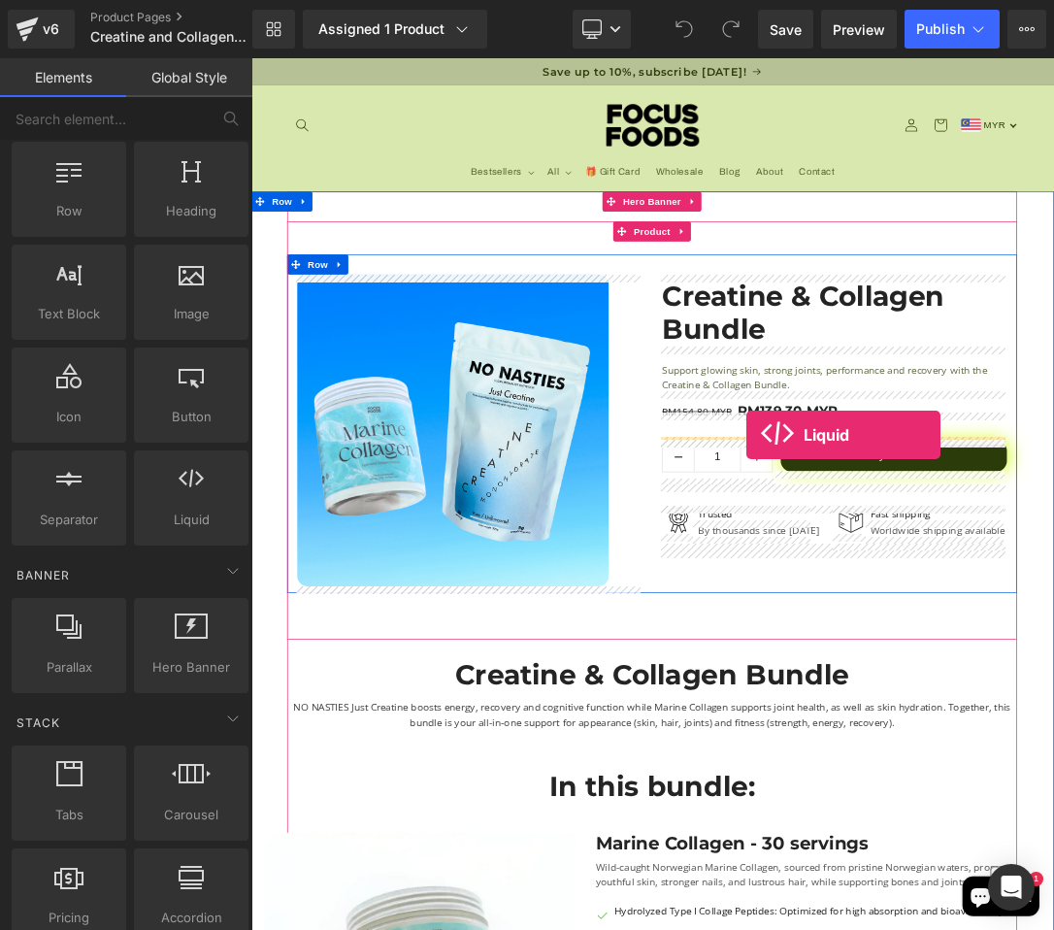
drag, startPoint x: 442, startPoint y: 527, endPoint x: 976, endPoint y: 609, distance: 540.1
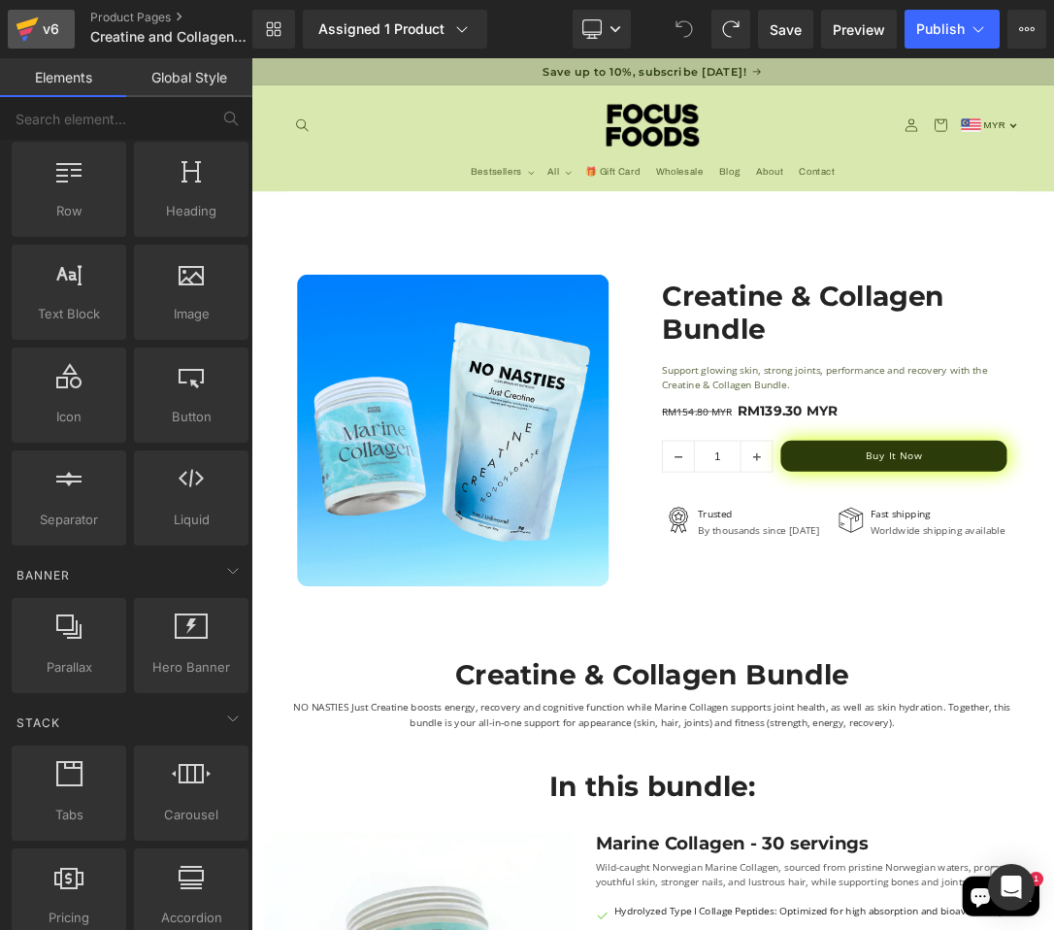
click at [39, 33] on div "v6" at bounding box center [51, 29] width 24 height 25
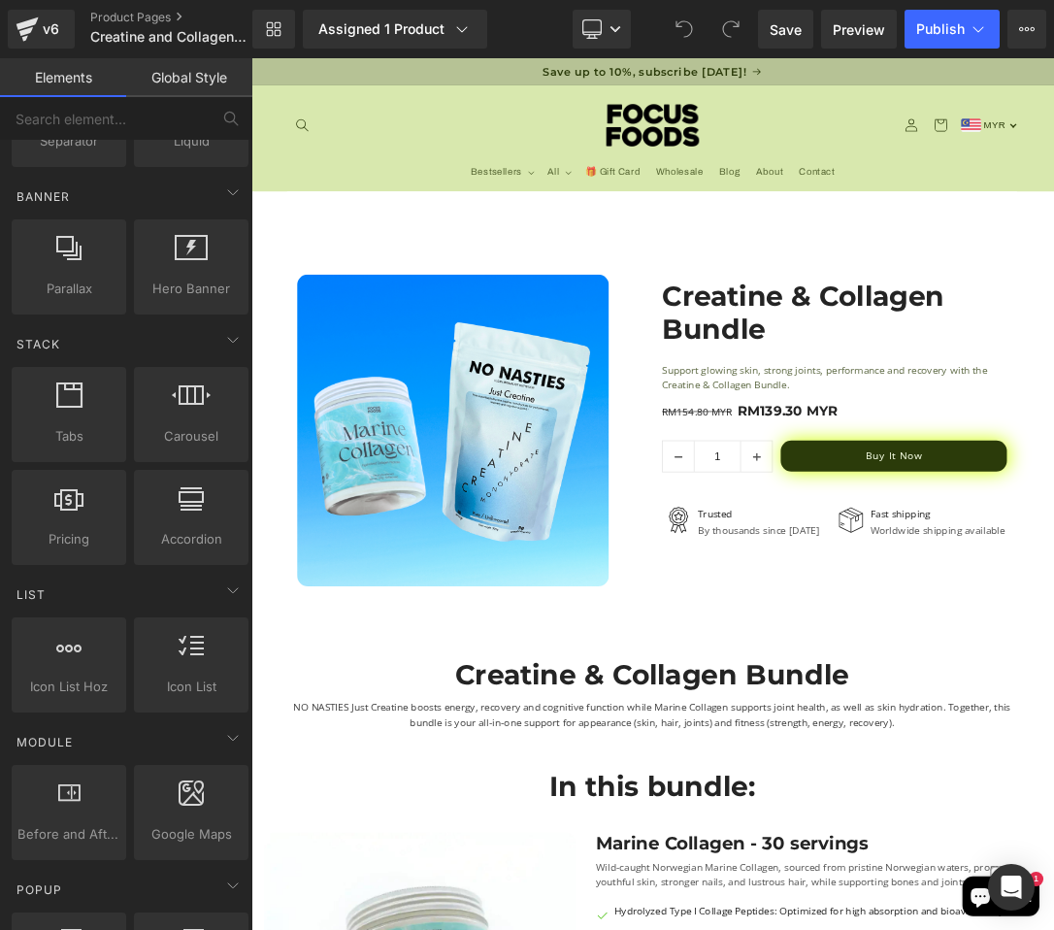
scroll to position [428, 0]
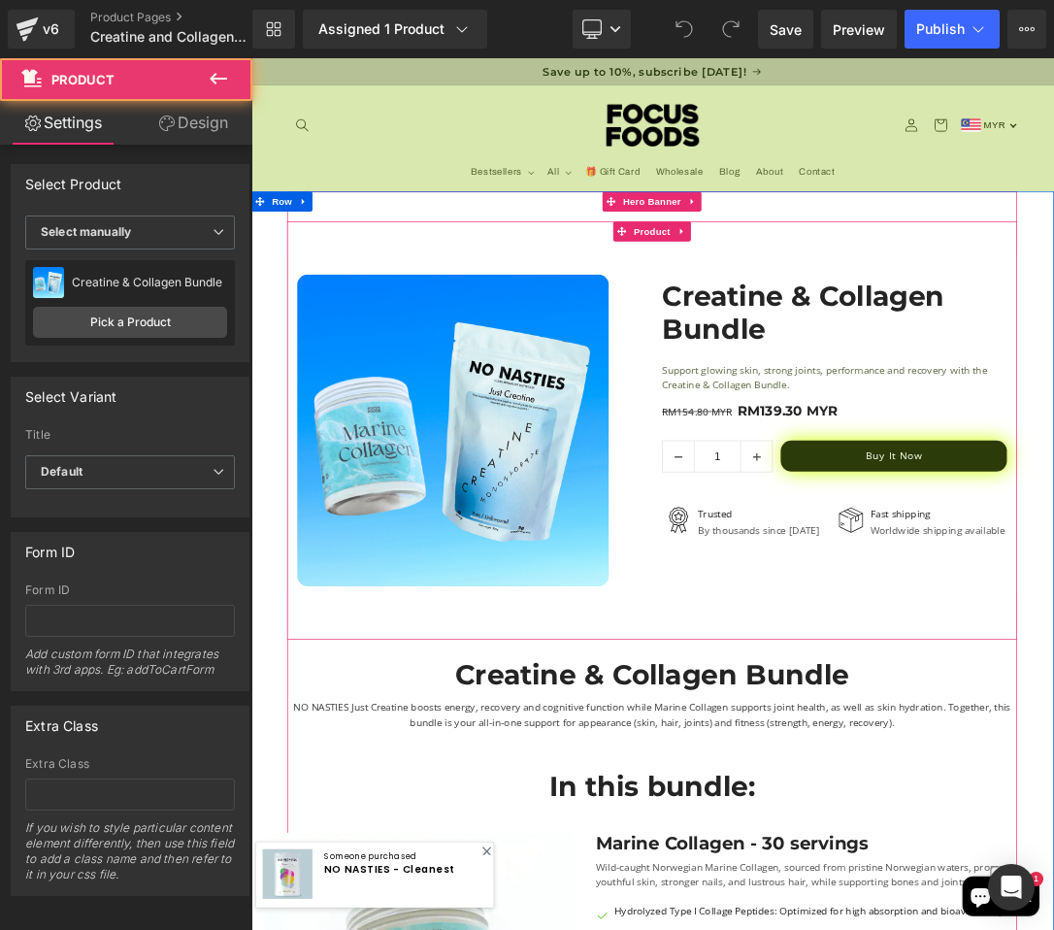
click at [504, 874] on div "Sale Off (P) Image Row Creatine & Collagen Bundle (P) Title Support glowing ski…" at bounding box center [838, 603] width 1068 height 612
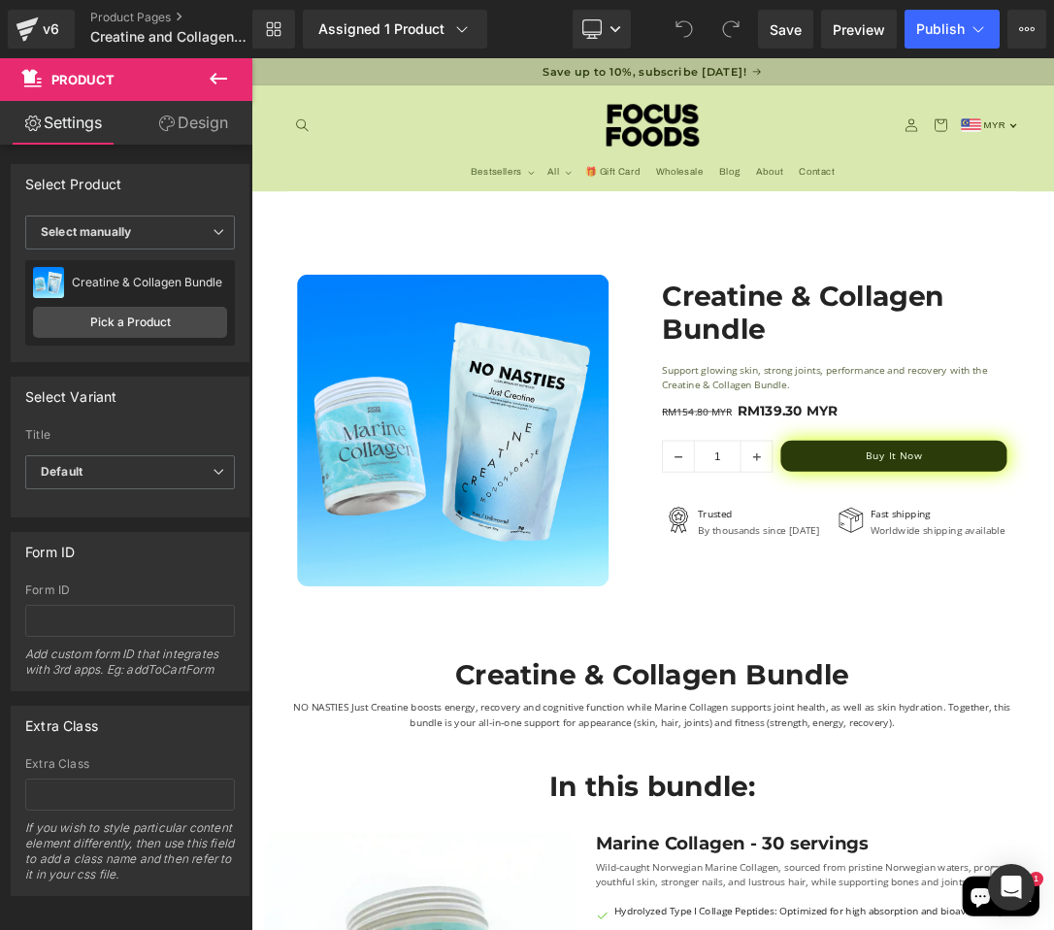
click at [215, 82] on icon at bounding box center [218, 78] width 23 height 23
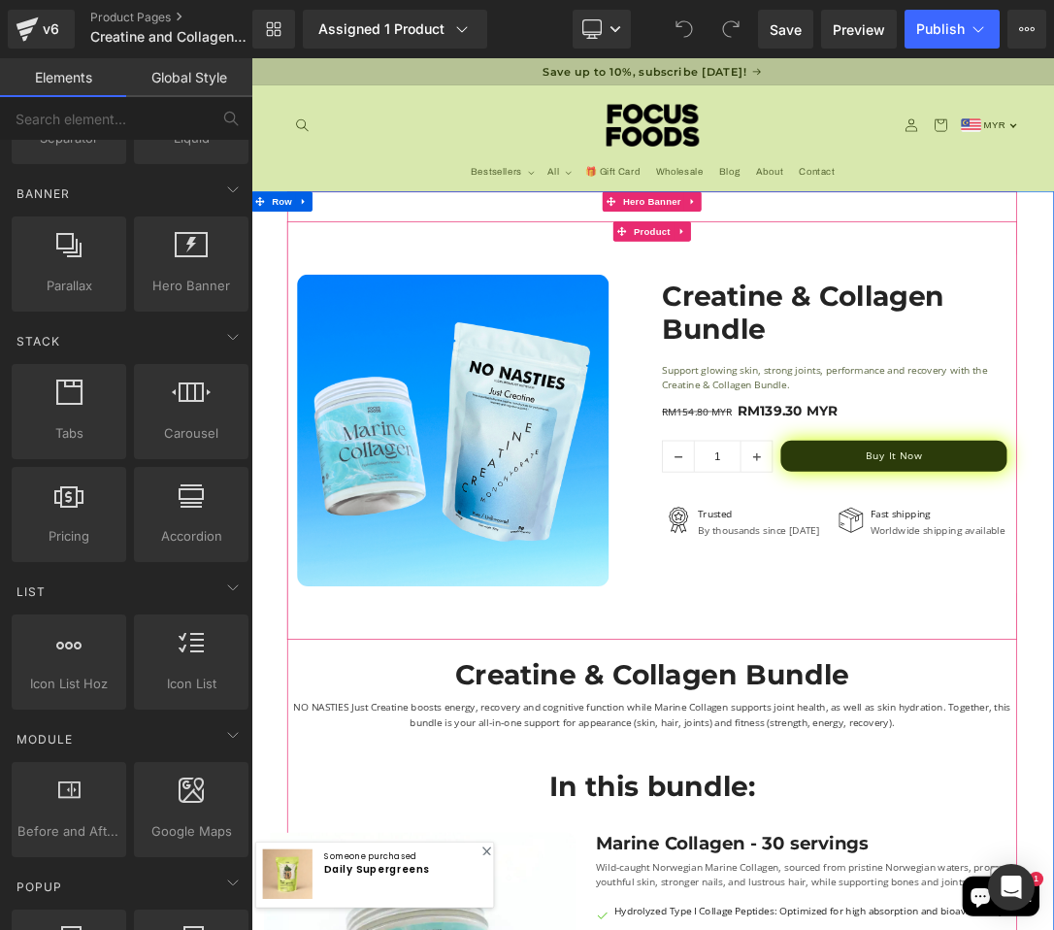
click at [476, 857] on div "Sale Off (P) Image Row Creatine & Collagen Bundle (P) Title Support glowing ski…" at bounding box center [838, 603] width 1068 height 612
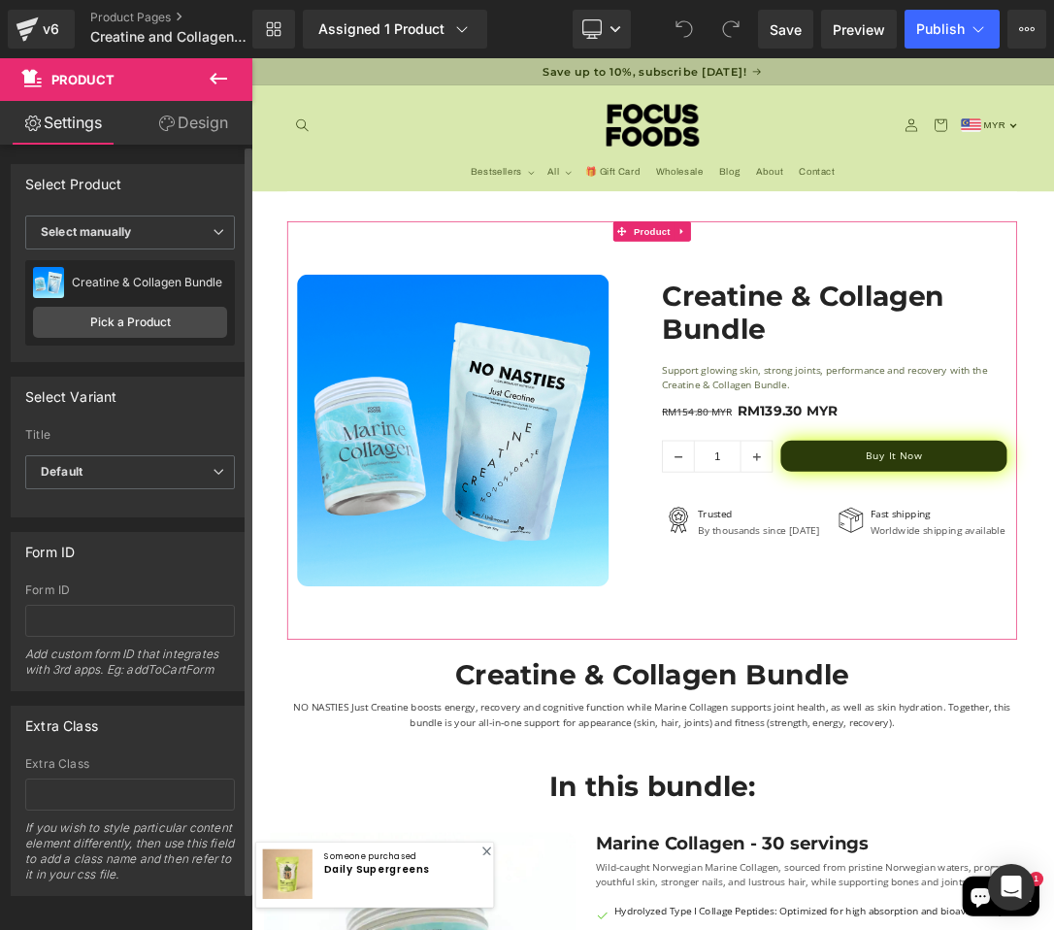
scroll to position [20, 0]
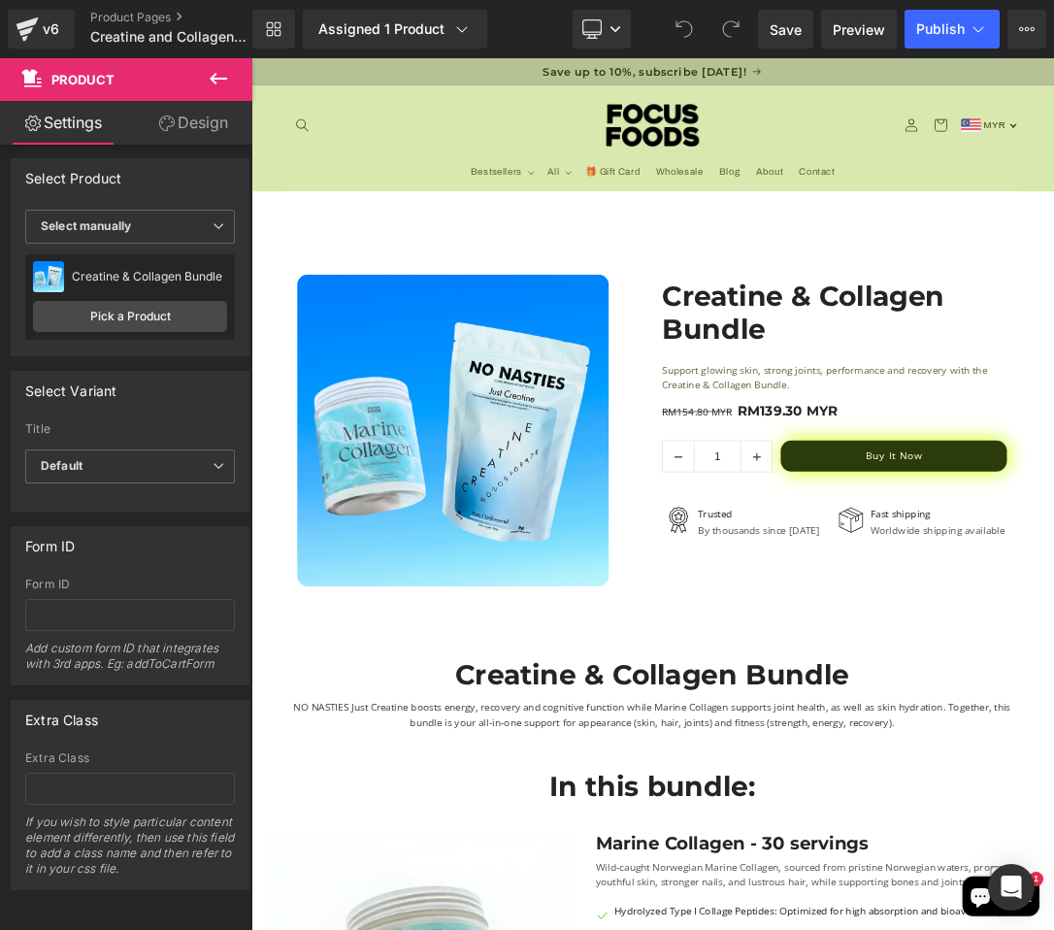
click at [218, 84] on icon at bounding box center [218, 78] width 23 height 23
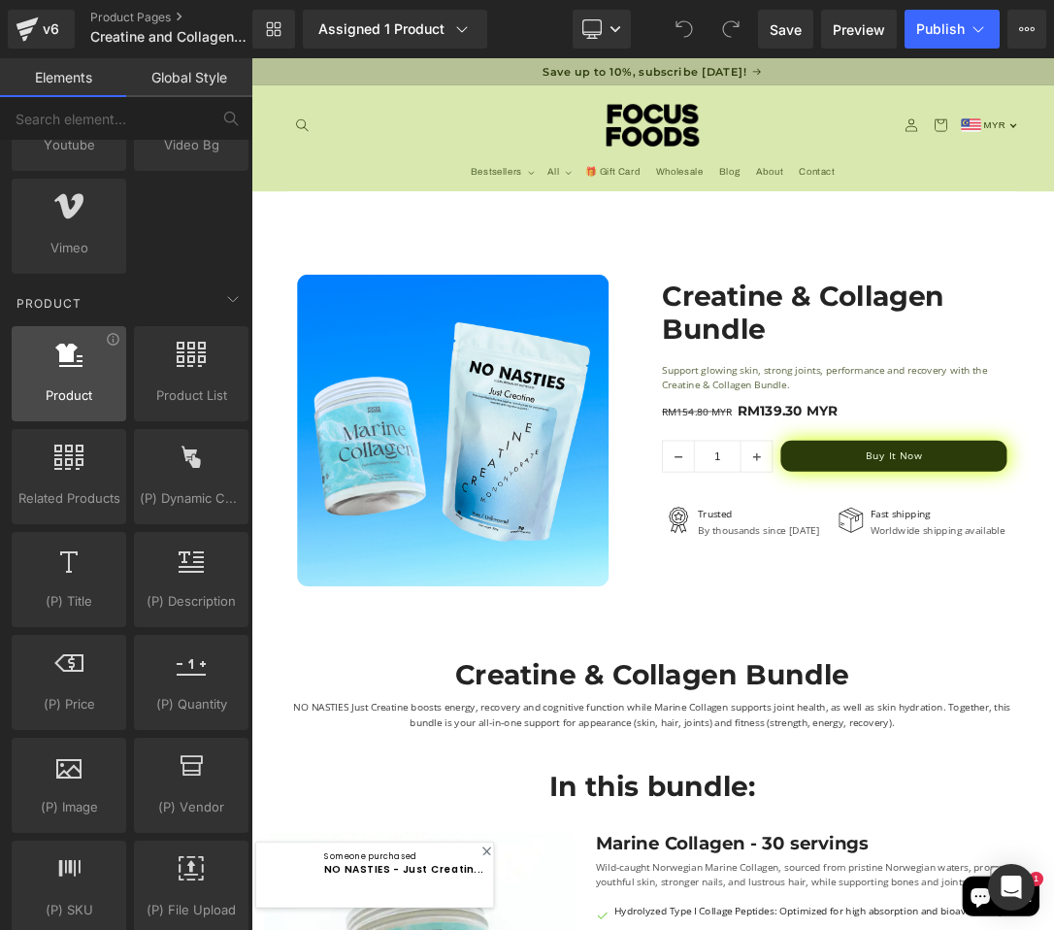
scroll to position [1375, 0]
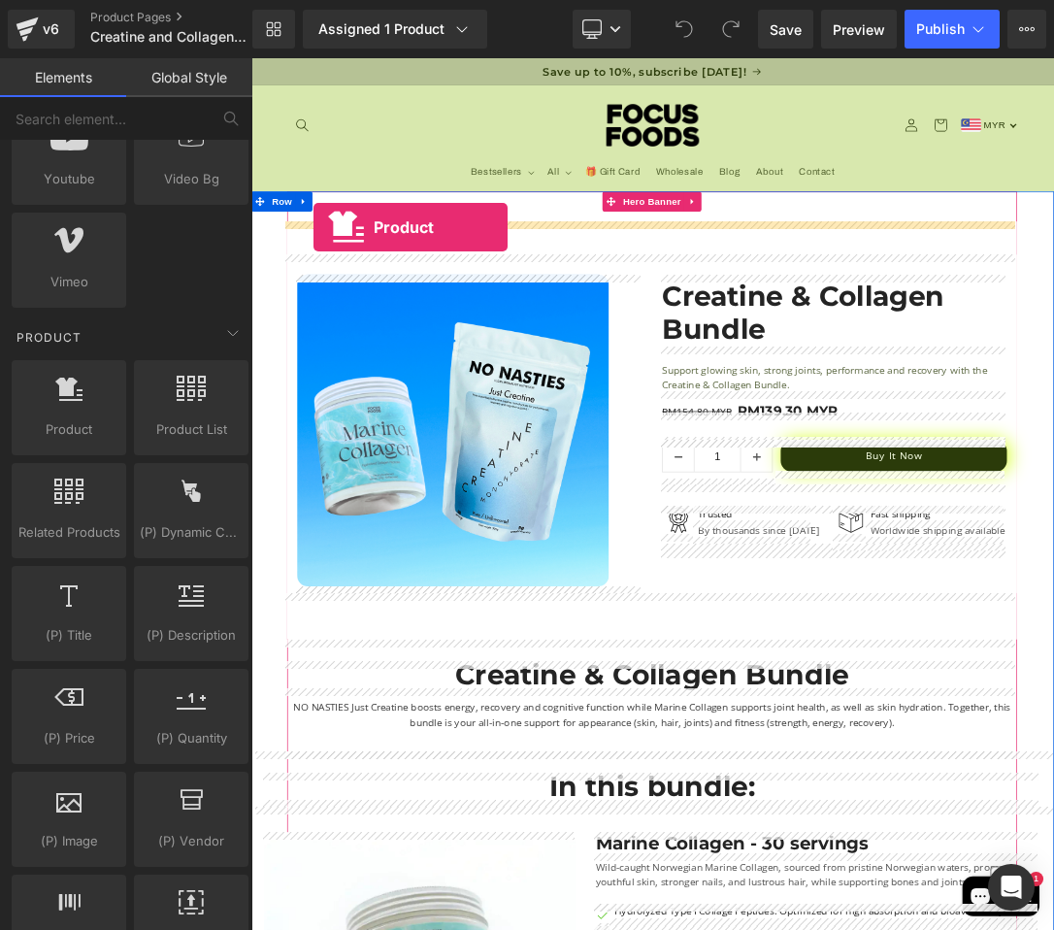
drag, startPoint x: 320, startPoint y: 476, endPoint x: 343, endPoint y: 305, distance: 172.3
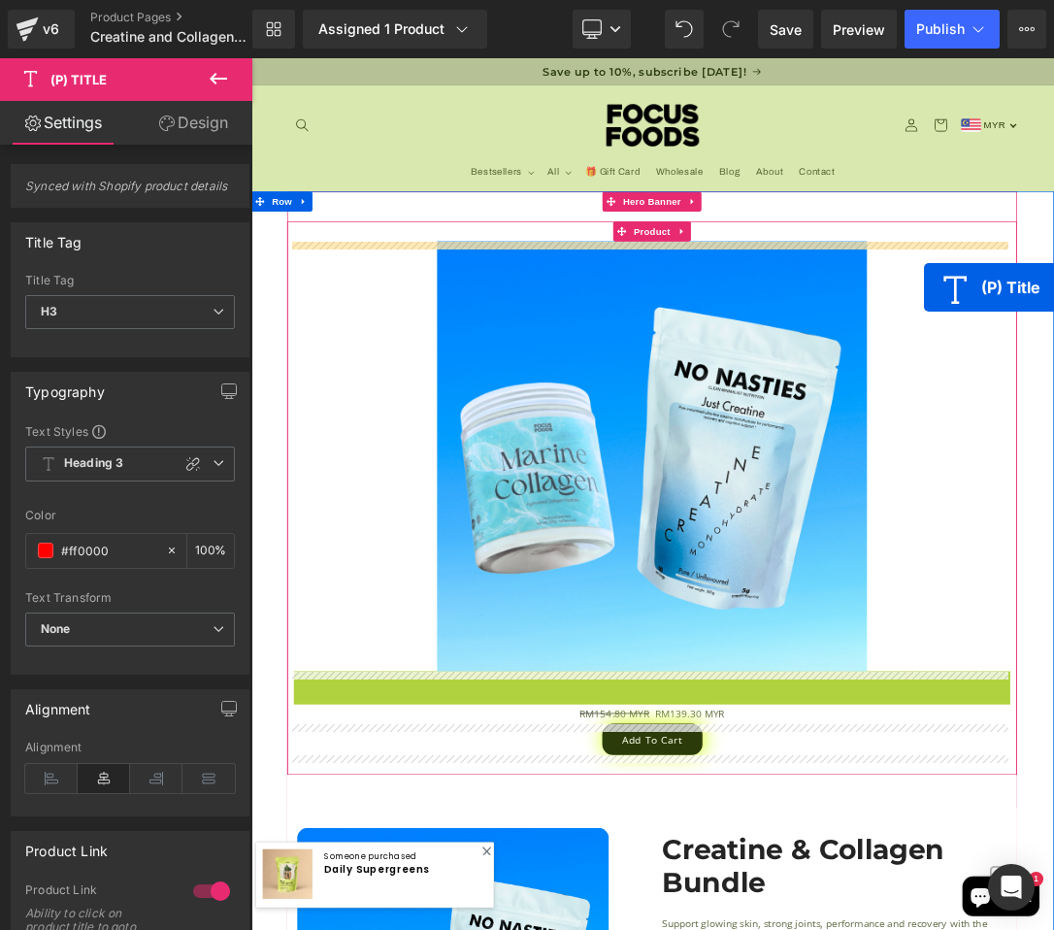
drag, startPoint x: 786, startPoint y: 974, endPoint x: 1236, endPoint y: 394, distance: 733.3
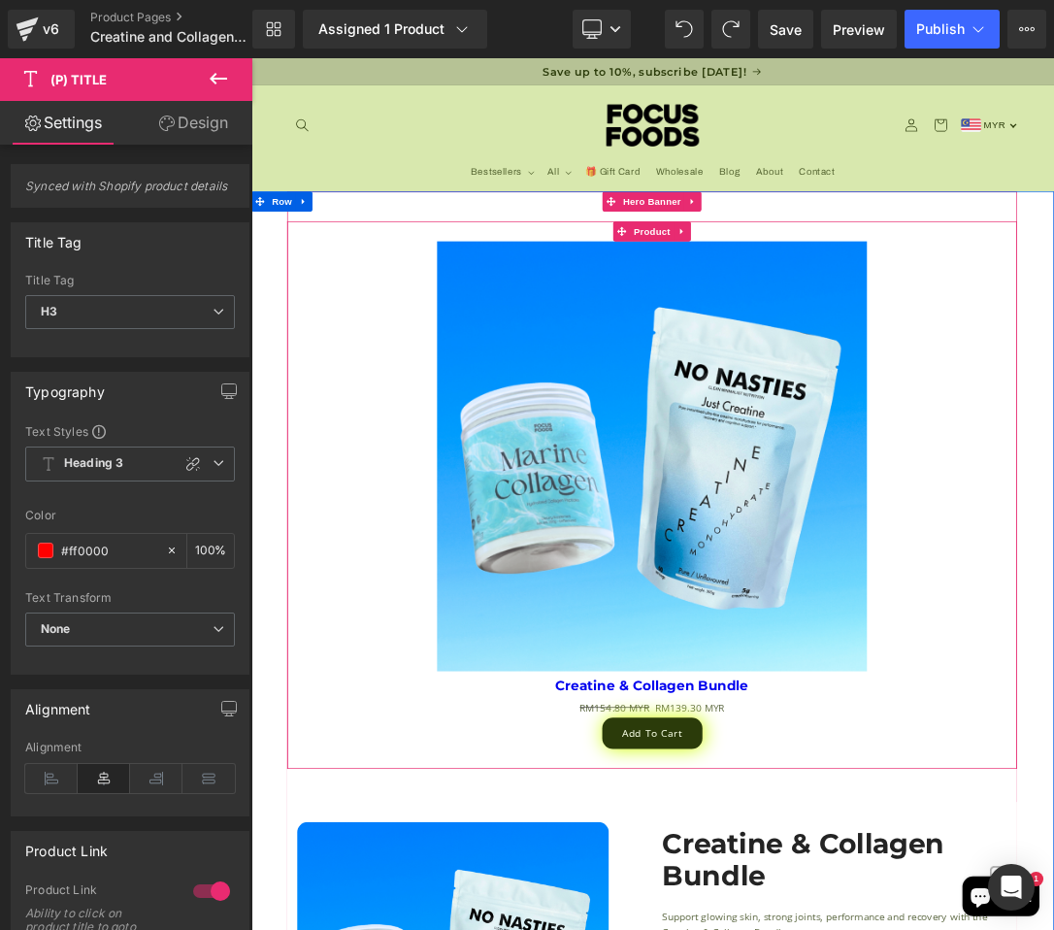
click at [1053, 719] on div "Sale Off" at bounding box center [838, 640] width 1048 height 629
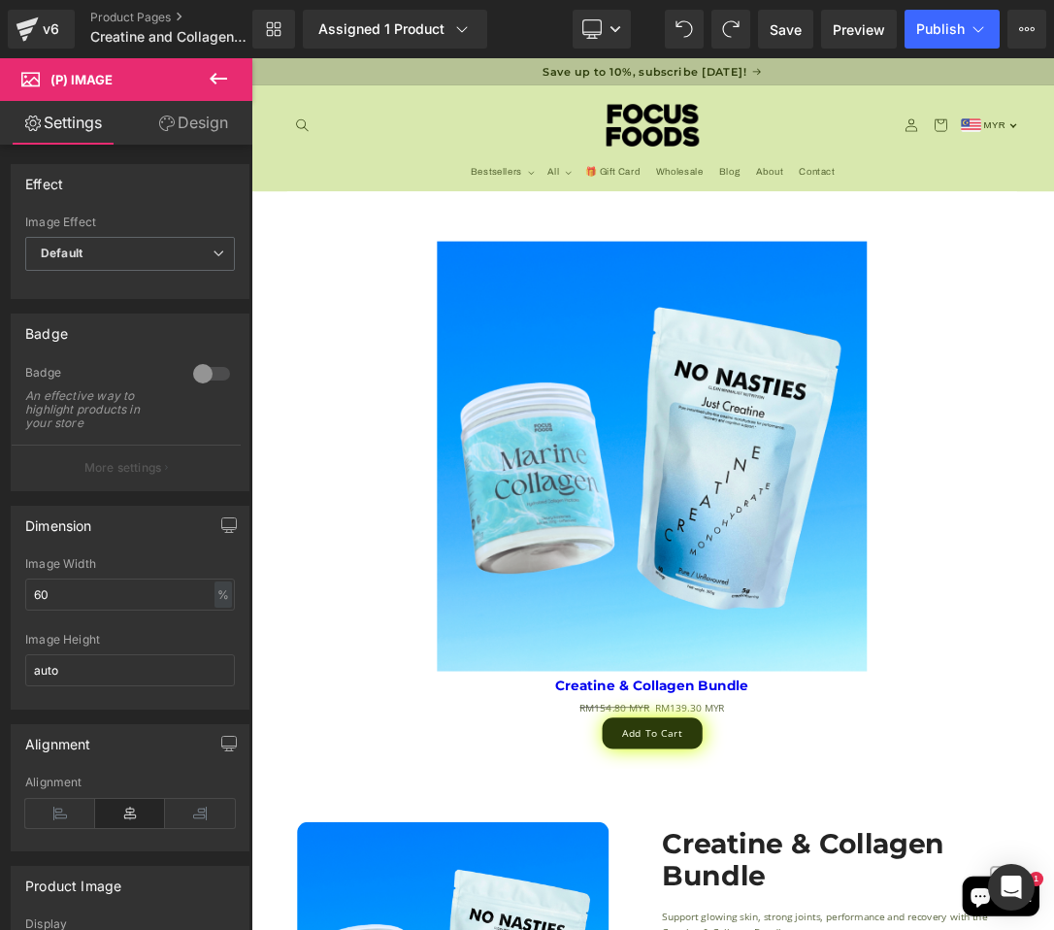
click at [216, 70] on icon at bounding box center [218, 78] width 23 height 23
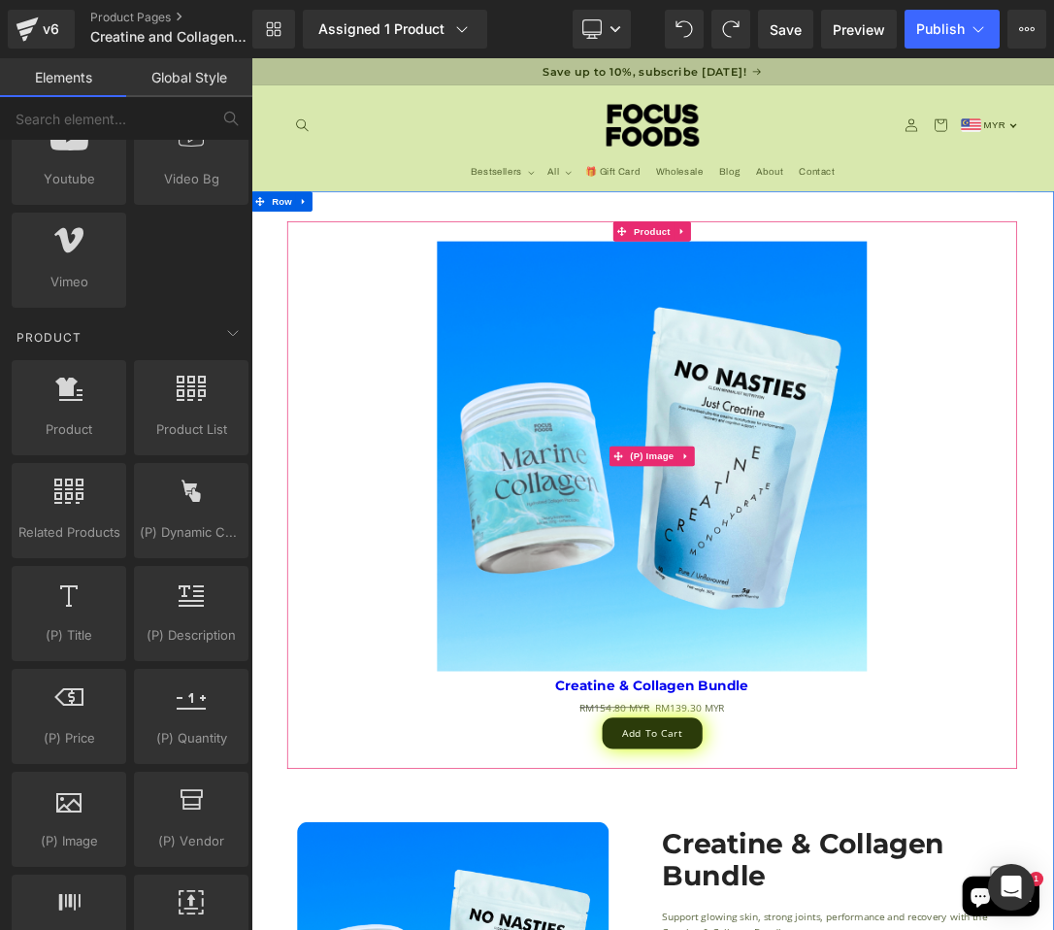
click at [466, 619] on div "Sale Off" at bounding box center [838, 640] width 1048 height 629
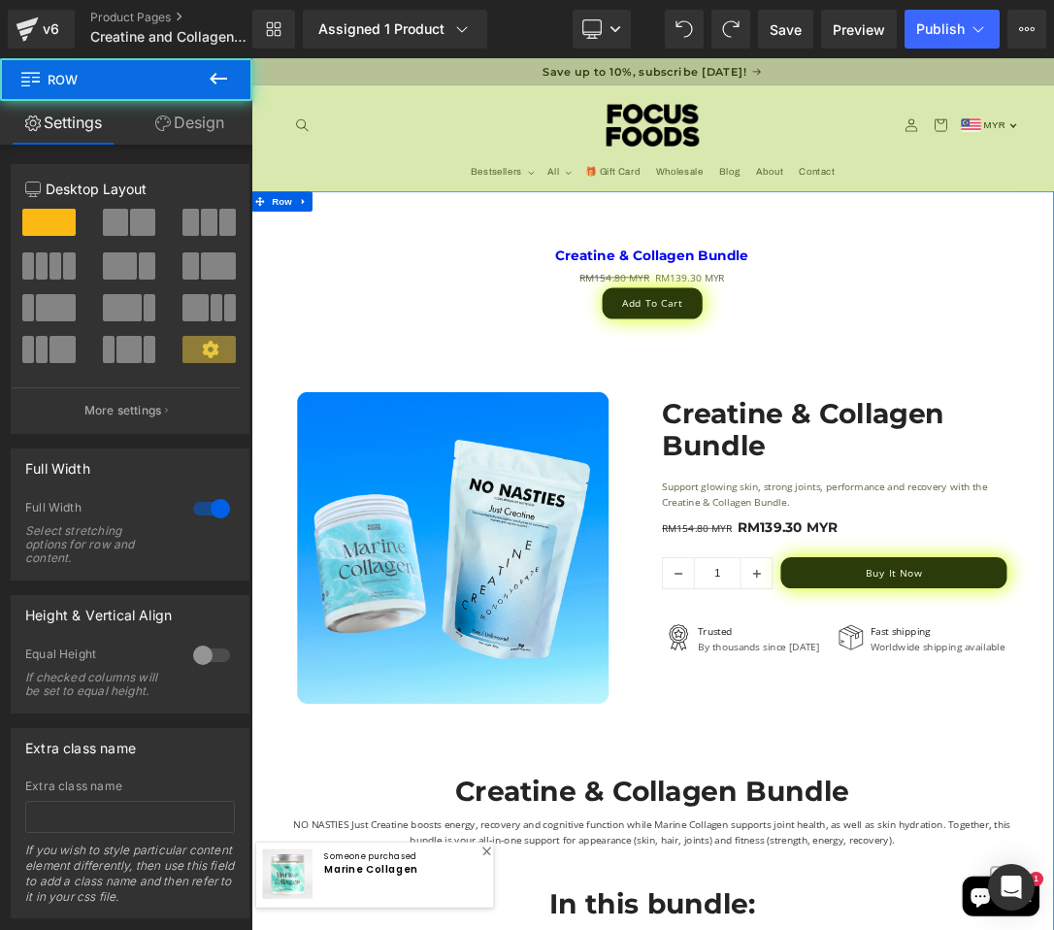
click at [353, 432] on div "Add To Cart" at bounding box center [838, 417] width 1048 height 46
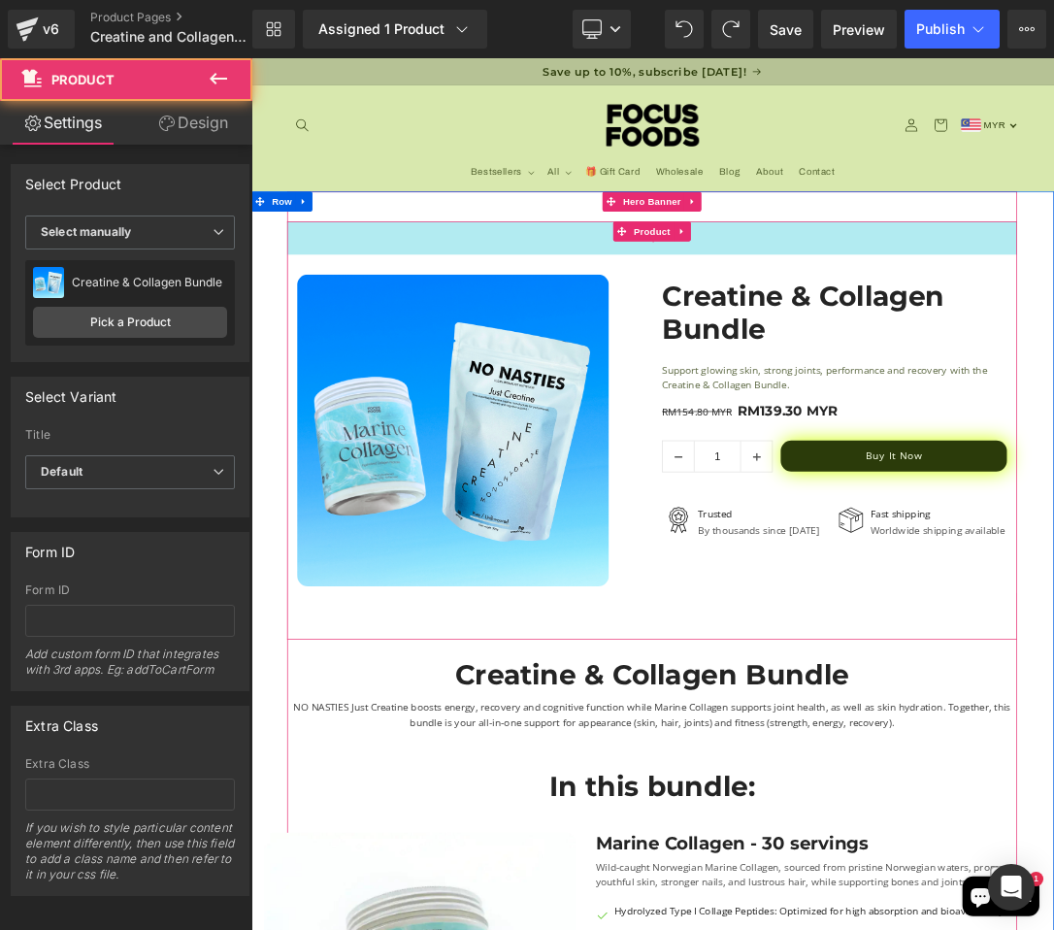
click at [747, 329] on div "50px" at bounding box center [838, 321] width 1068 height 49
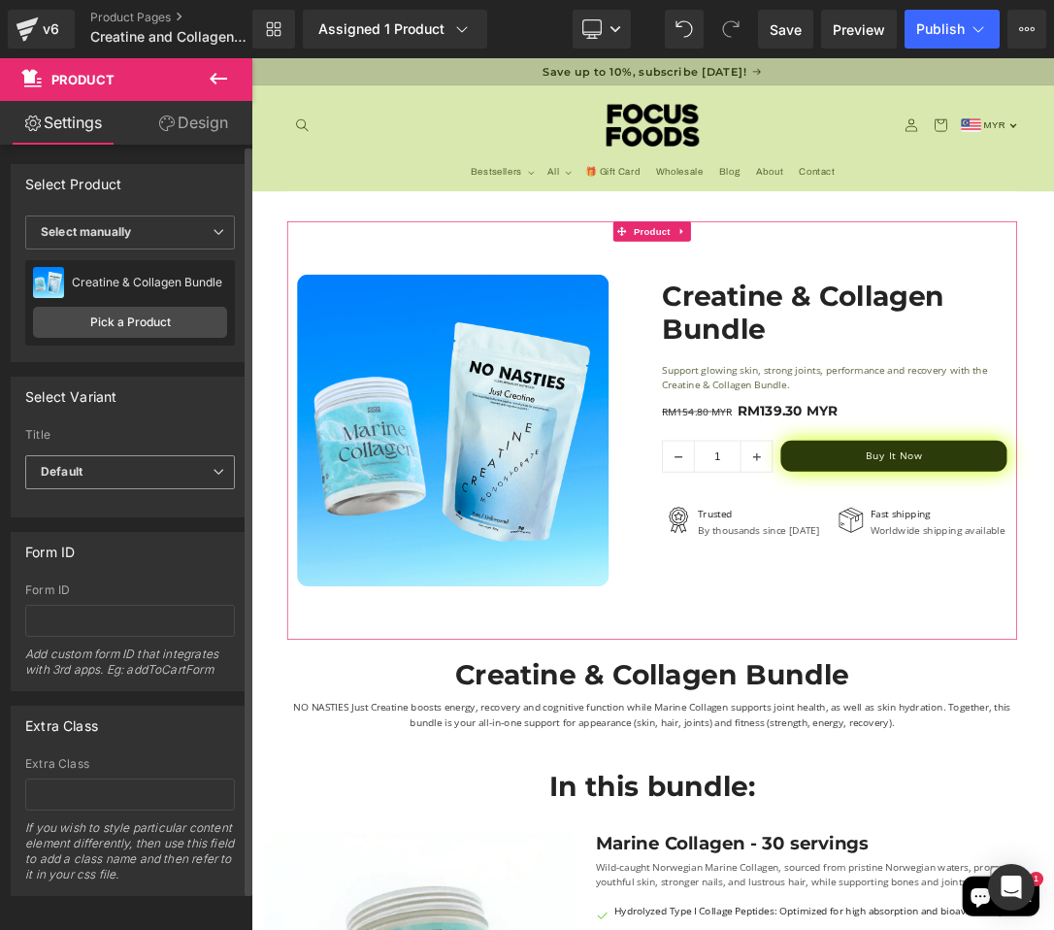
click at [108, 495] on div "Default Default Default Title" at bounding box center [130, 477] width 210 height 44
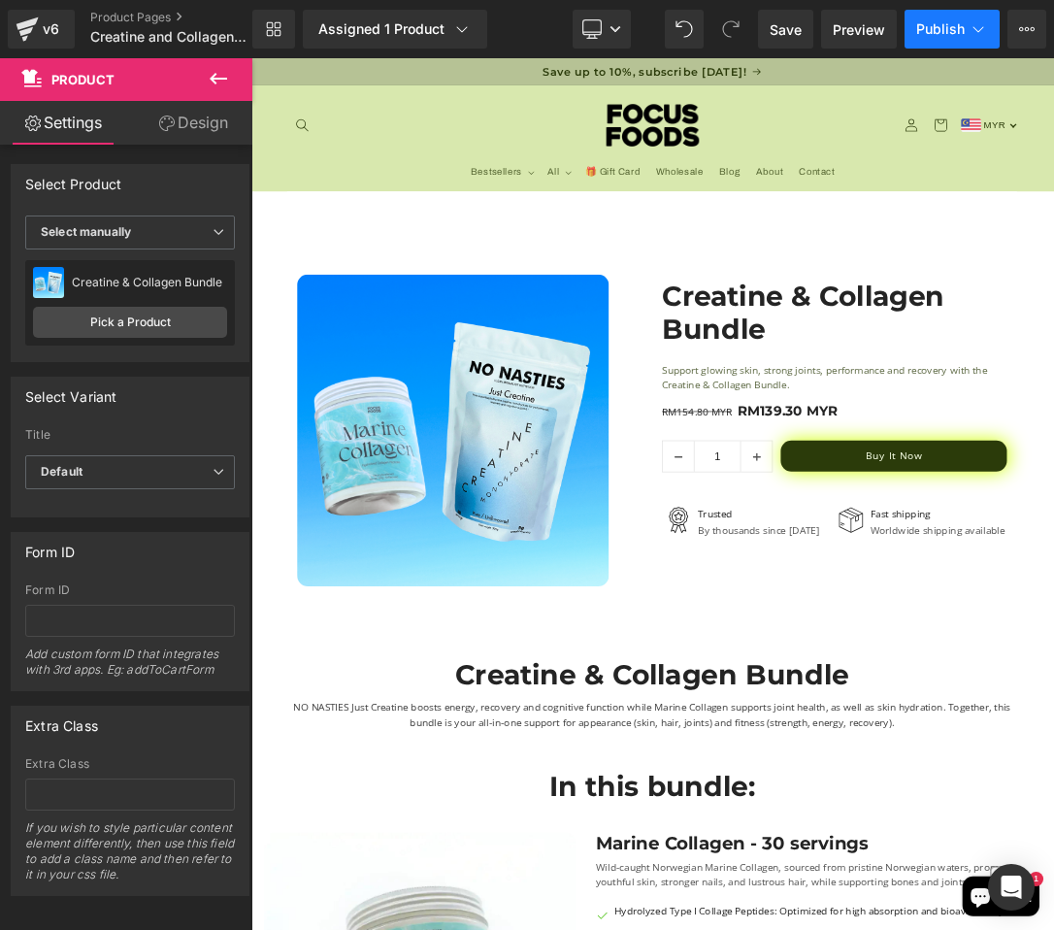
click at [929, 30] on span "Publish" at bounding box center [940, 29] width 49 height 16
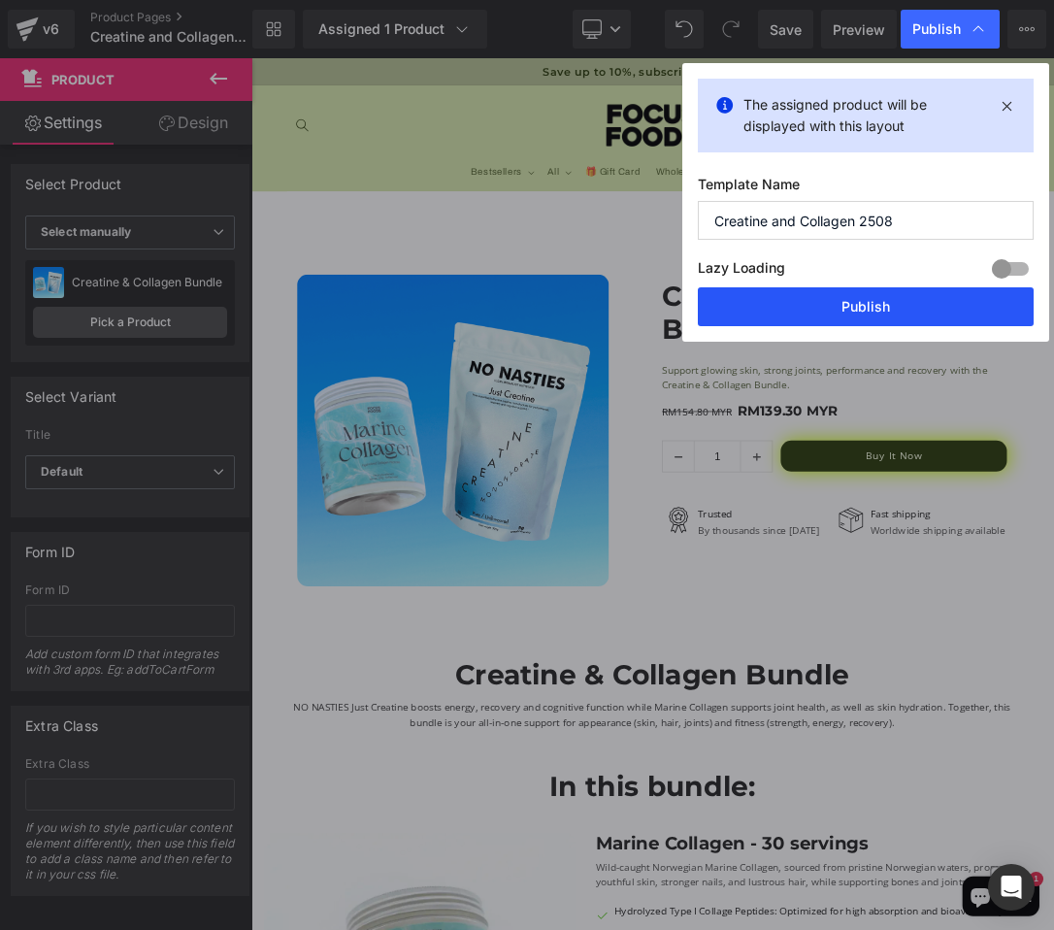
click at [824, 315] on button "Publish" at bounding box center [866, 306] width 336 height 39
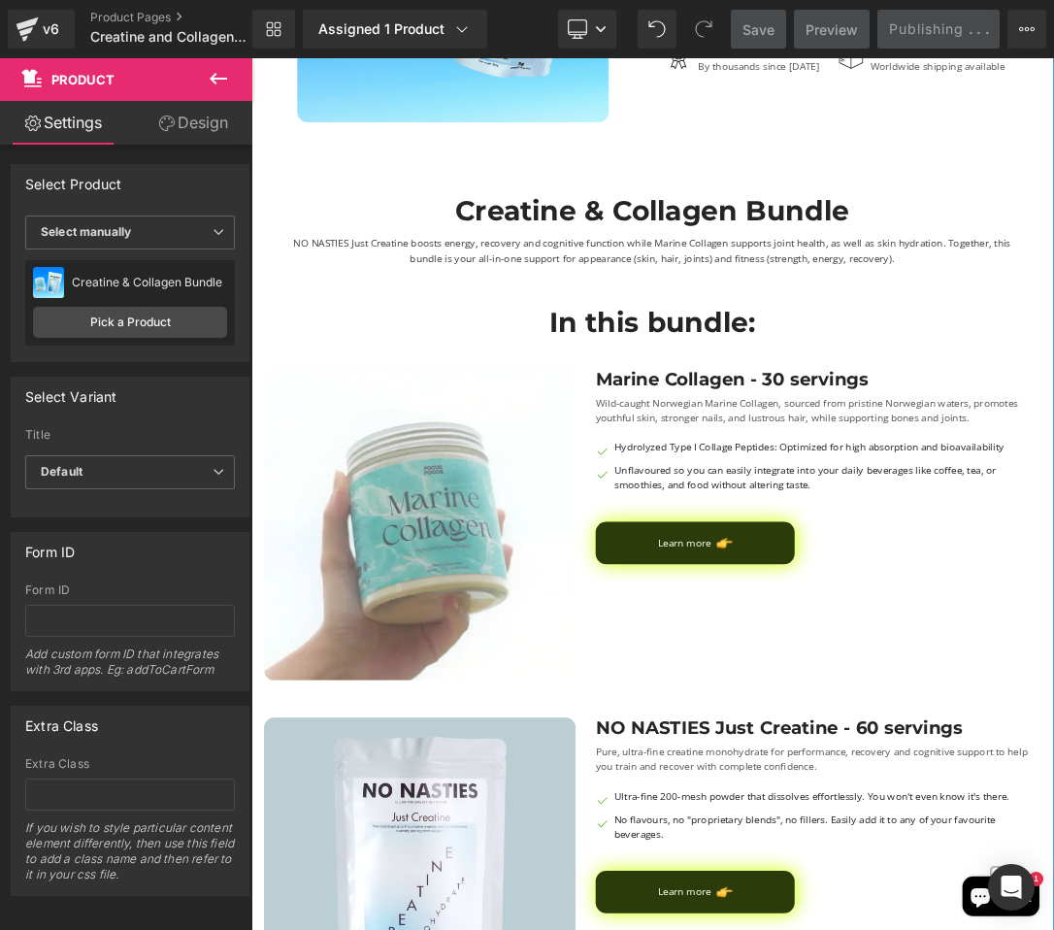
scroll to position [0, 0]
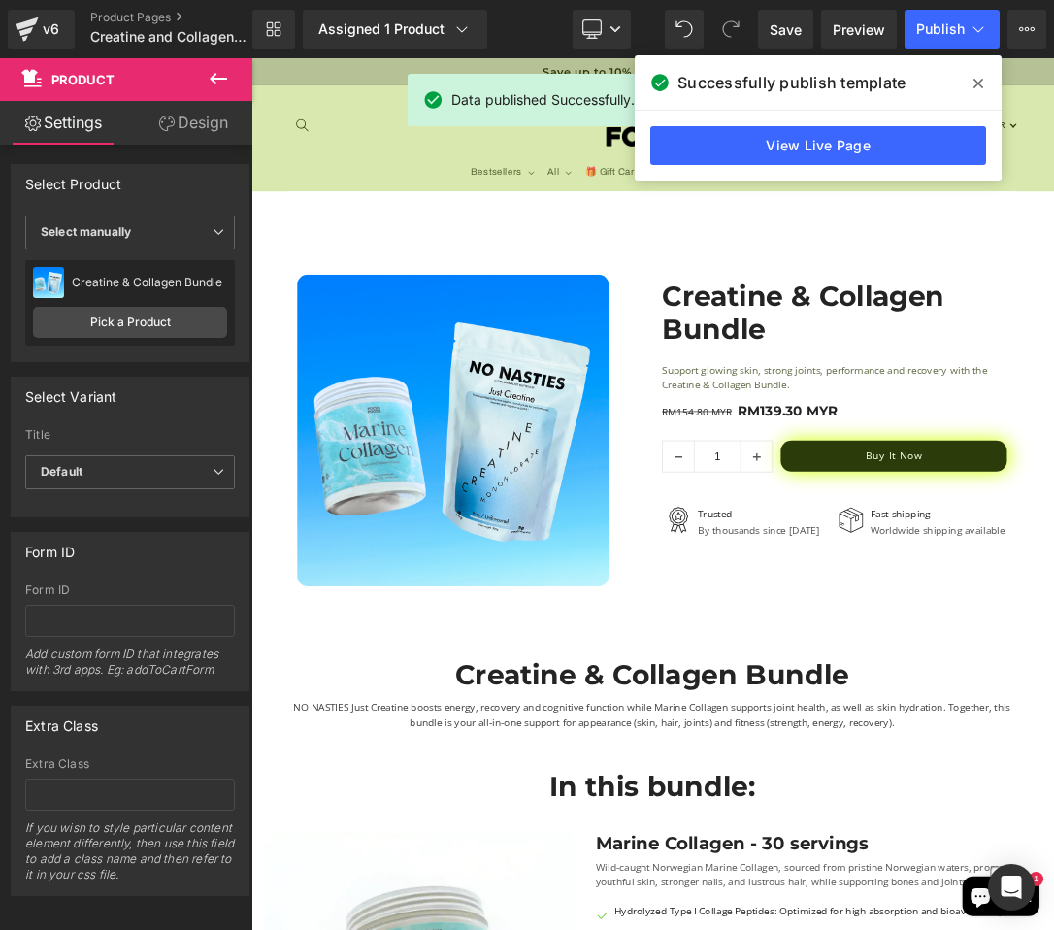
click at [907, 120] on div "View Live Page" at bounding box center [818, 146] width 367 height 70
click at [876, 160] on link "View Live Page" at bounding box center [818, 145] width 336 height 39
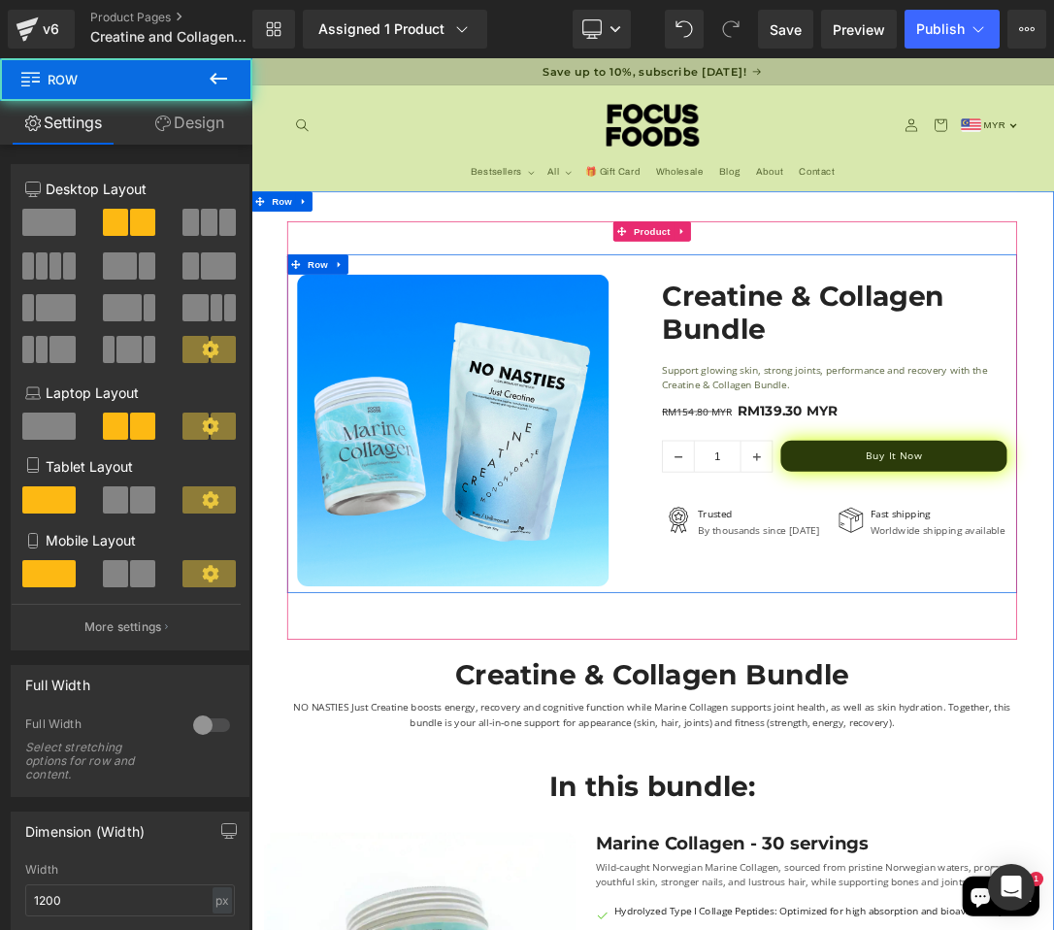
click at [828, 483] on div "Sale Off (P) Image Row 50px" at bounding box center [571, 603] width 534 height 456
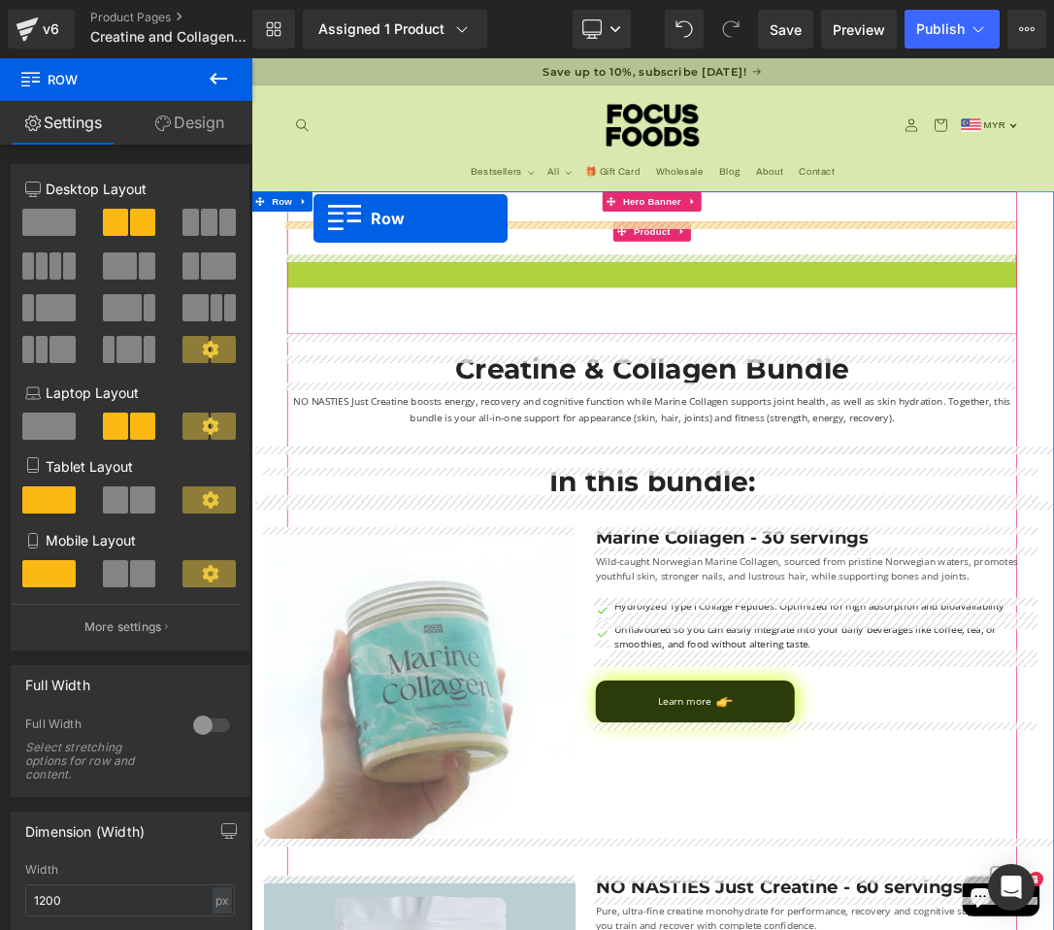
drag, startPoint x: 309, startPoint y: 365, endPoint x: 343, endPoint y: 292, distance: 80.3
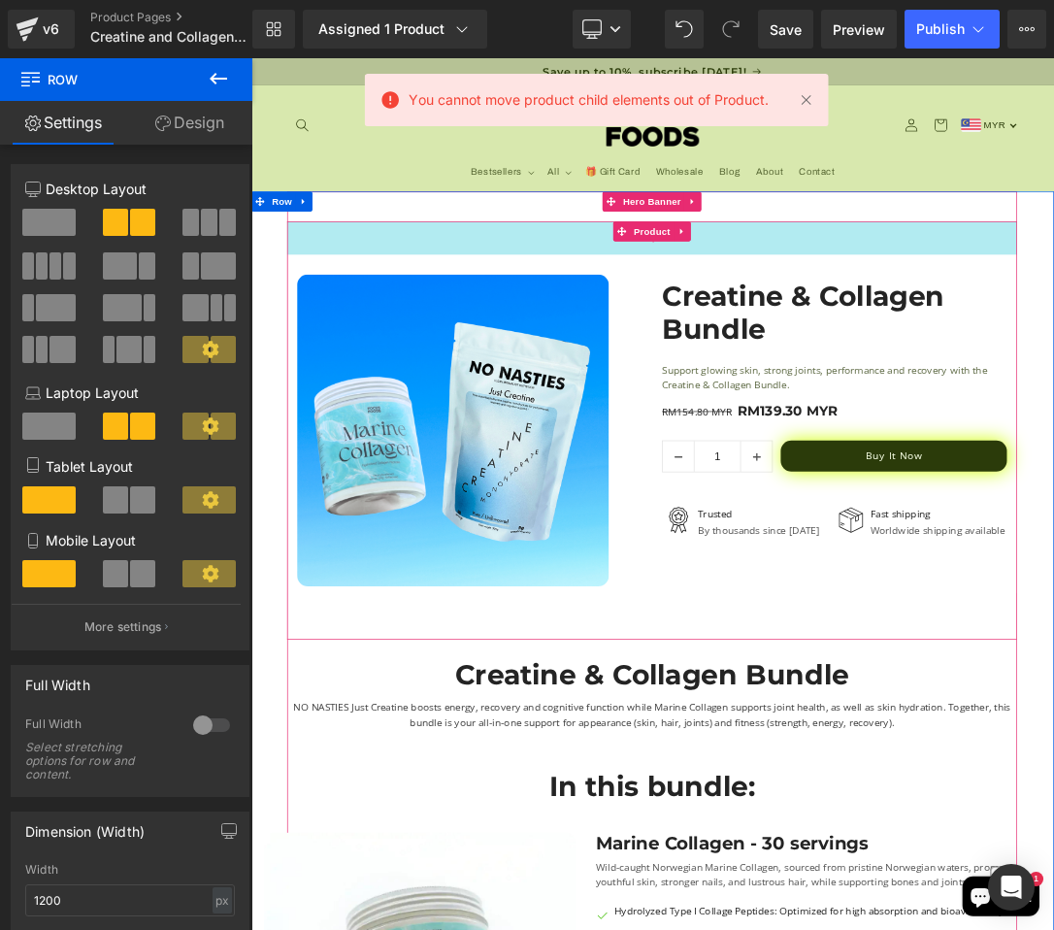
click at [446, 333] on div "50px" at bounding box center [838, 321] width 1068 height 49
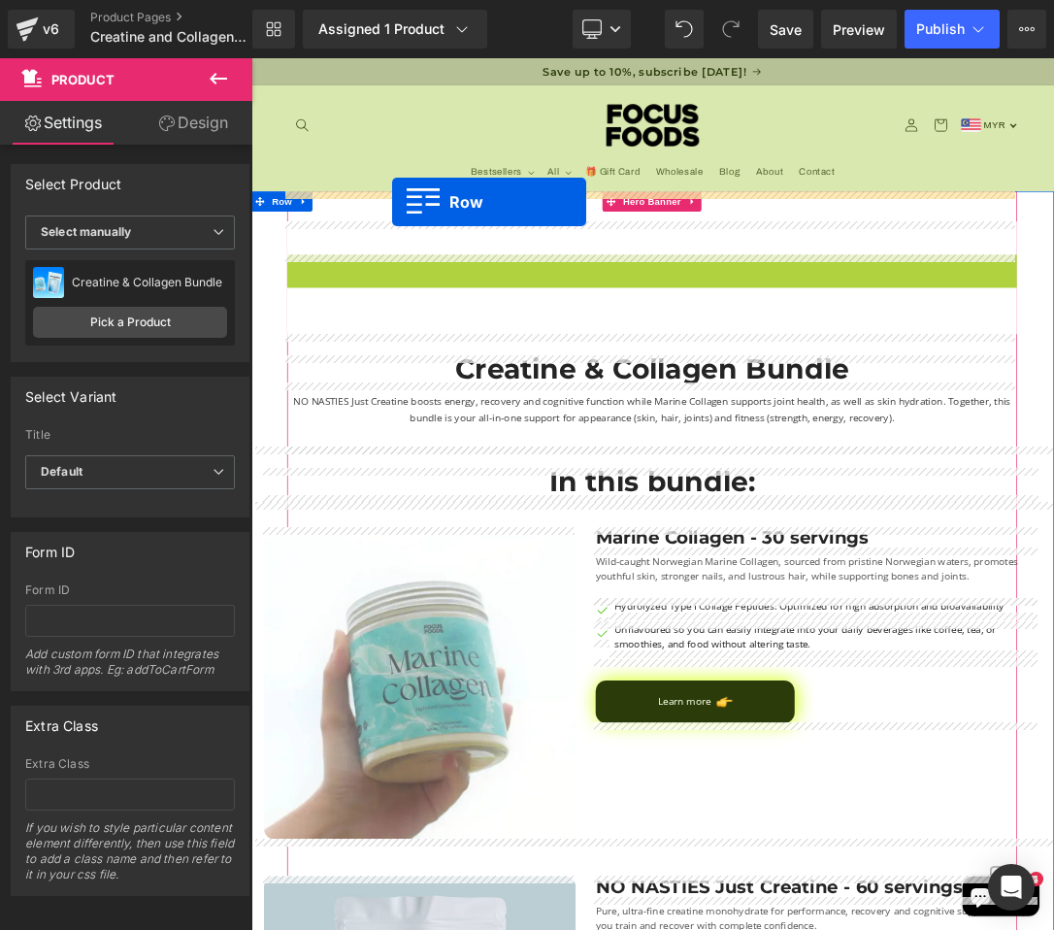
drag, startPoint x: 308, startPoint y: 354, endPoint x: 457, endPoint y: 269, distance: 172.2
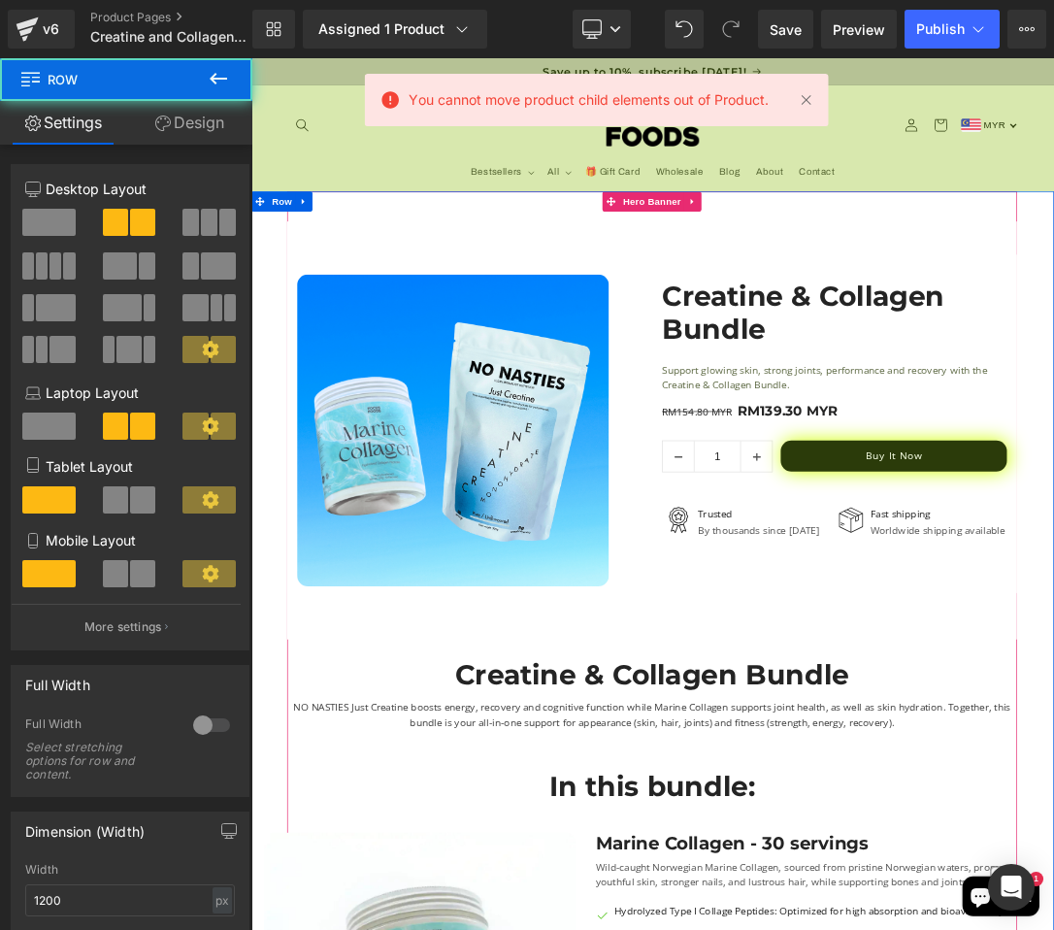
click at [251, 58] on div "50px" at bounding box center [251, 58] width 0 height 0
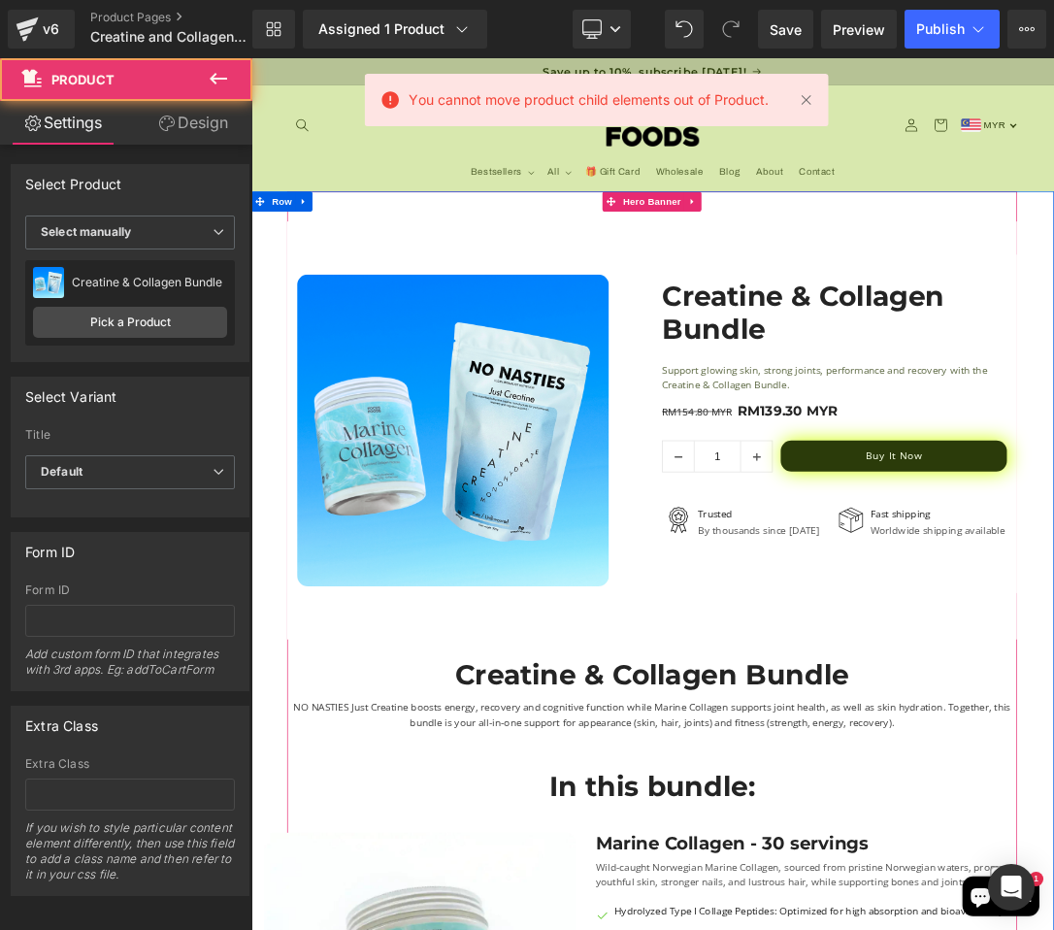
click at [251, 58] on div "50px" at bounding box center [251, 58] width 0 height 0
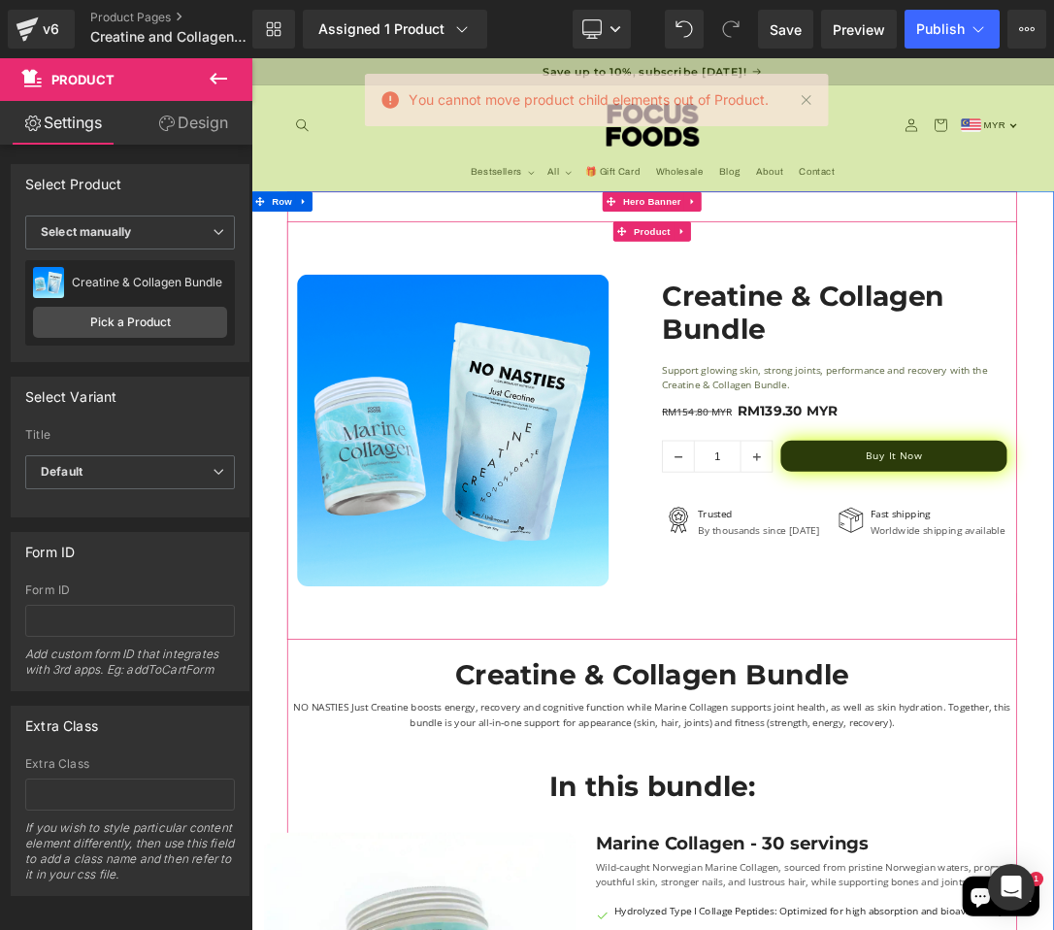
click at [341, 350] on div "Sale Off (P) Image Row 50px Creatine & Collagen Bundle (P) Title Support glowin…" at bounding box center [838, 593] width 1068 height 495
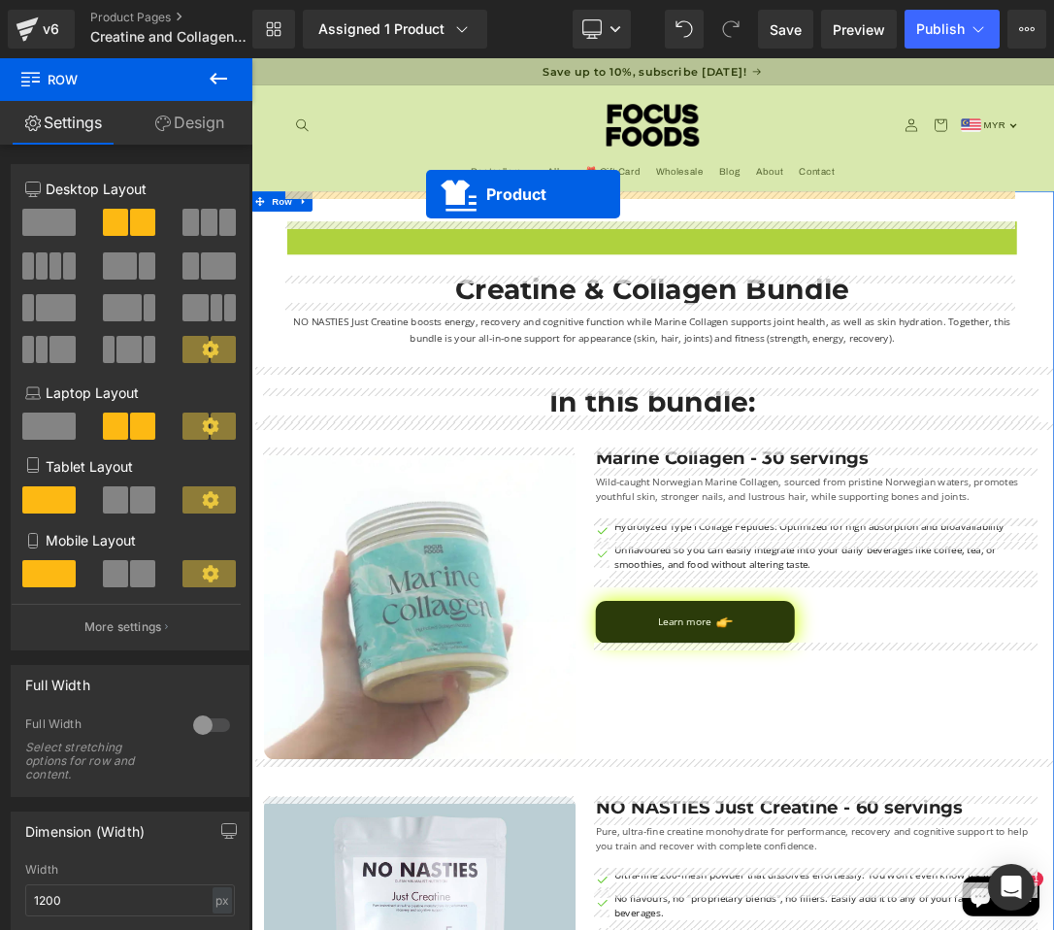
drag, startPoint x: 785, startPoint y: 305, endPoint x: 508, endPoint y: 258, distance: 281.5
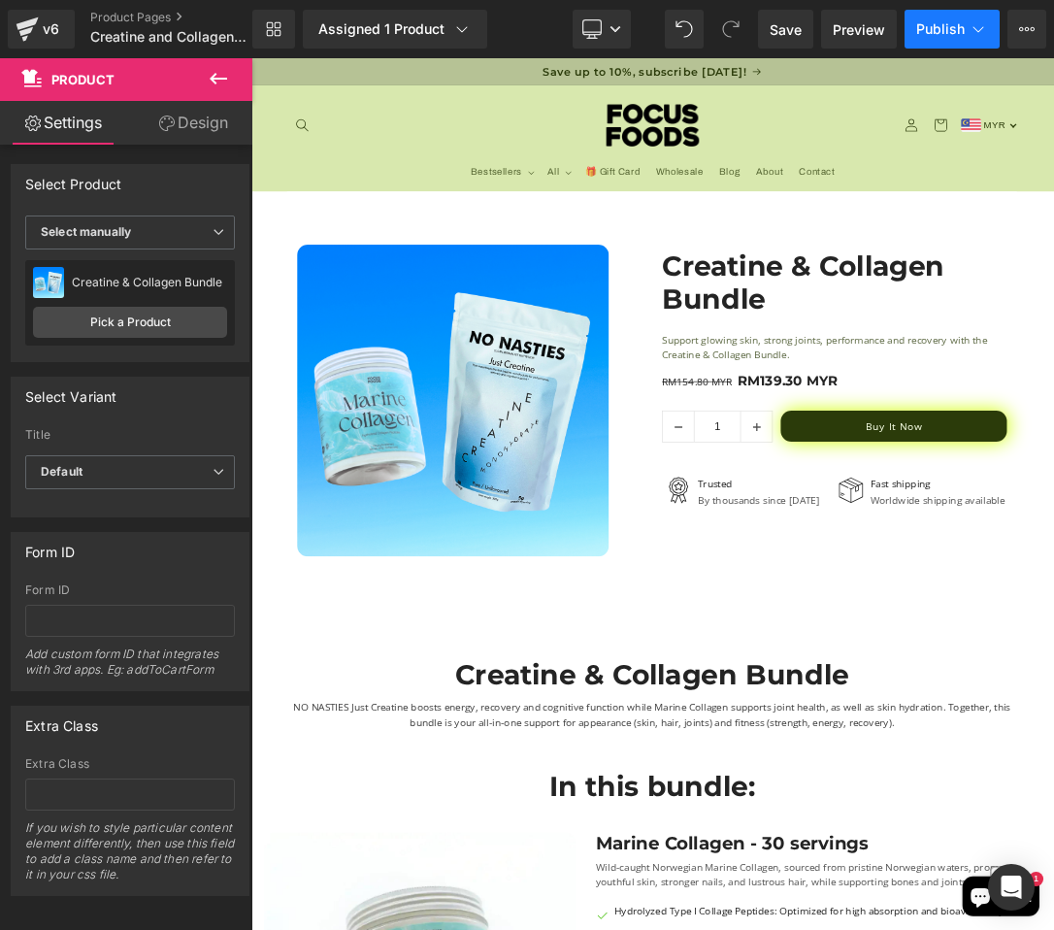
click at [945, 32] on span "Publish" at bounding box center [940, 29] width 49 height 16
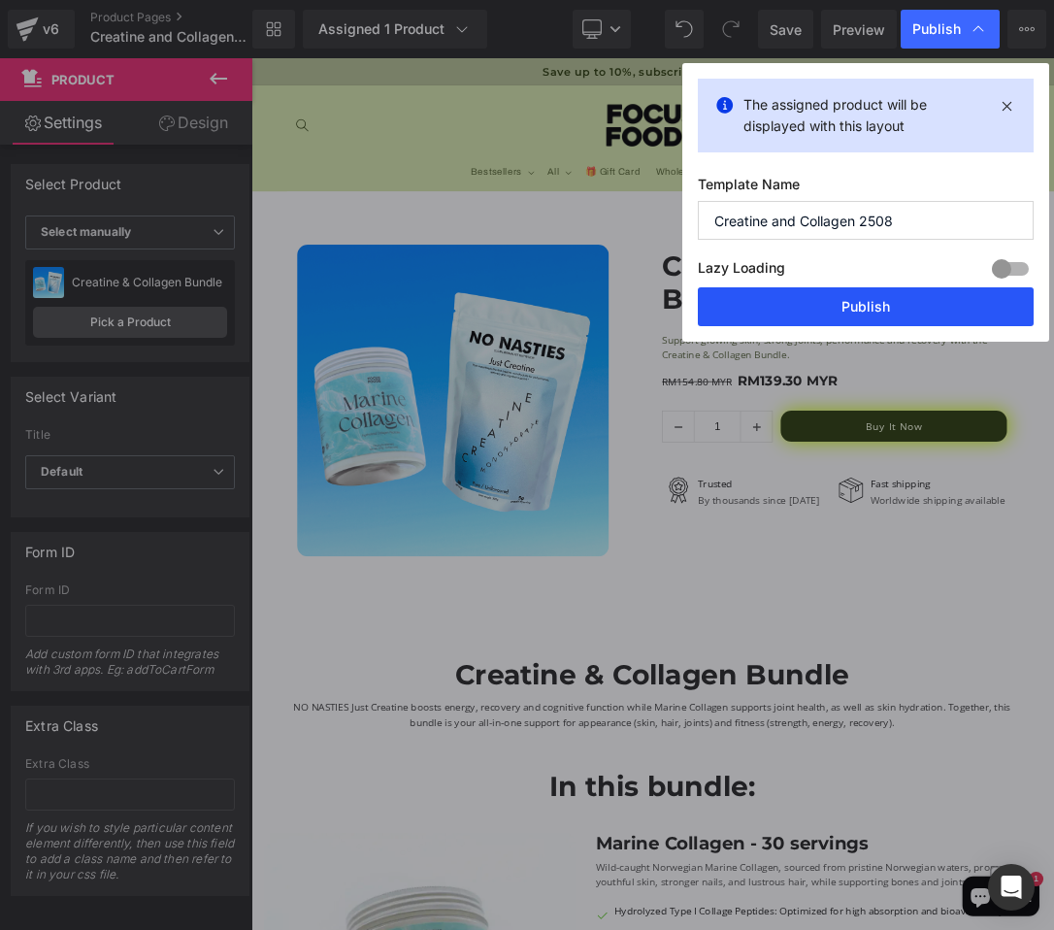
click at [867, 307] on button "Publish" at bounding box center [866, 306] width 336 height 39
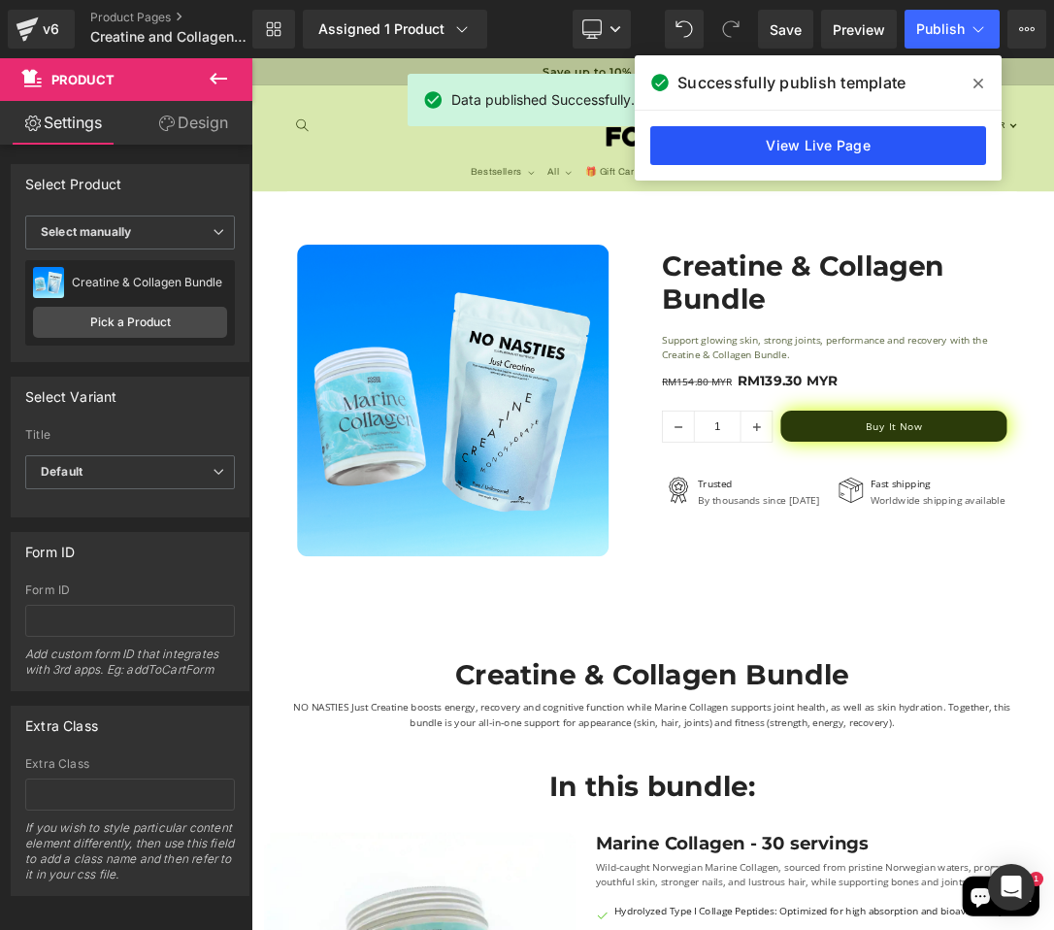
click at [843, 144] on link "View Live Page" at bounding box center [818, 145] width 336 height 39
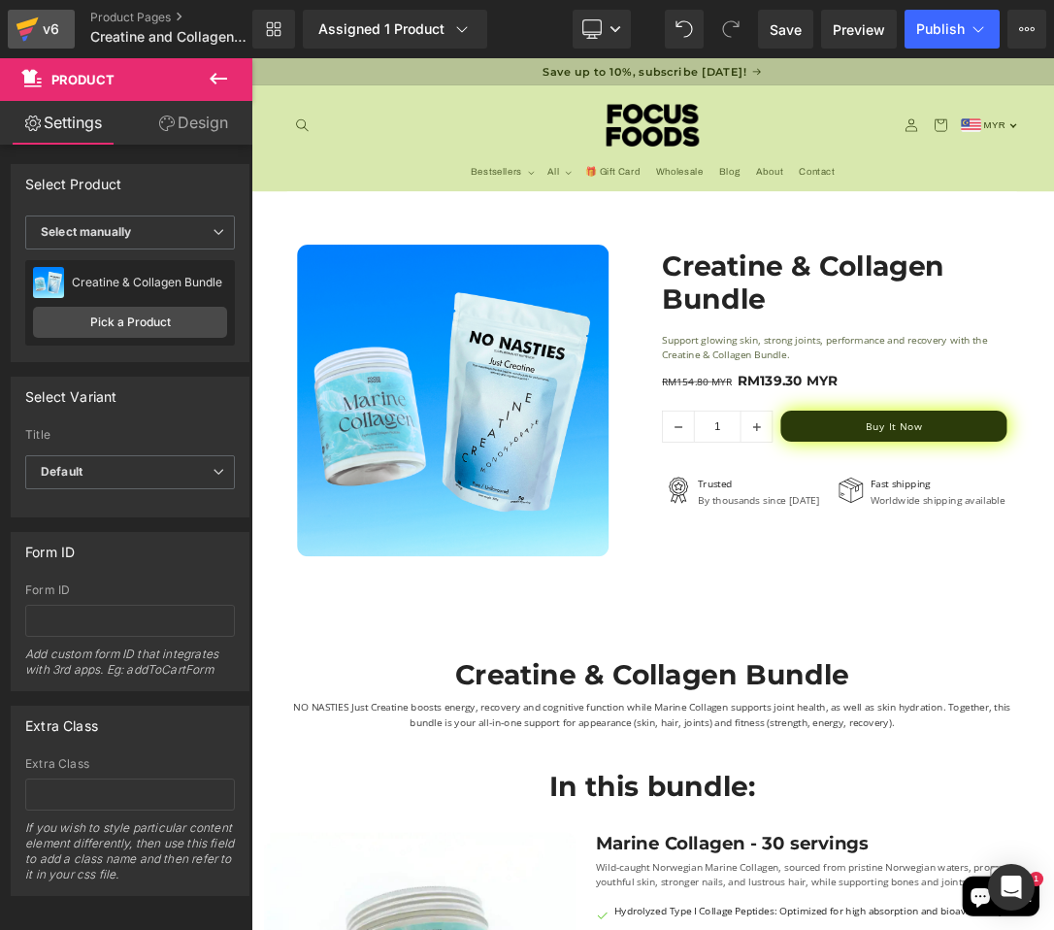
click at [24, 38] on icon at bounding box center [25, 38] width 6 height 6
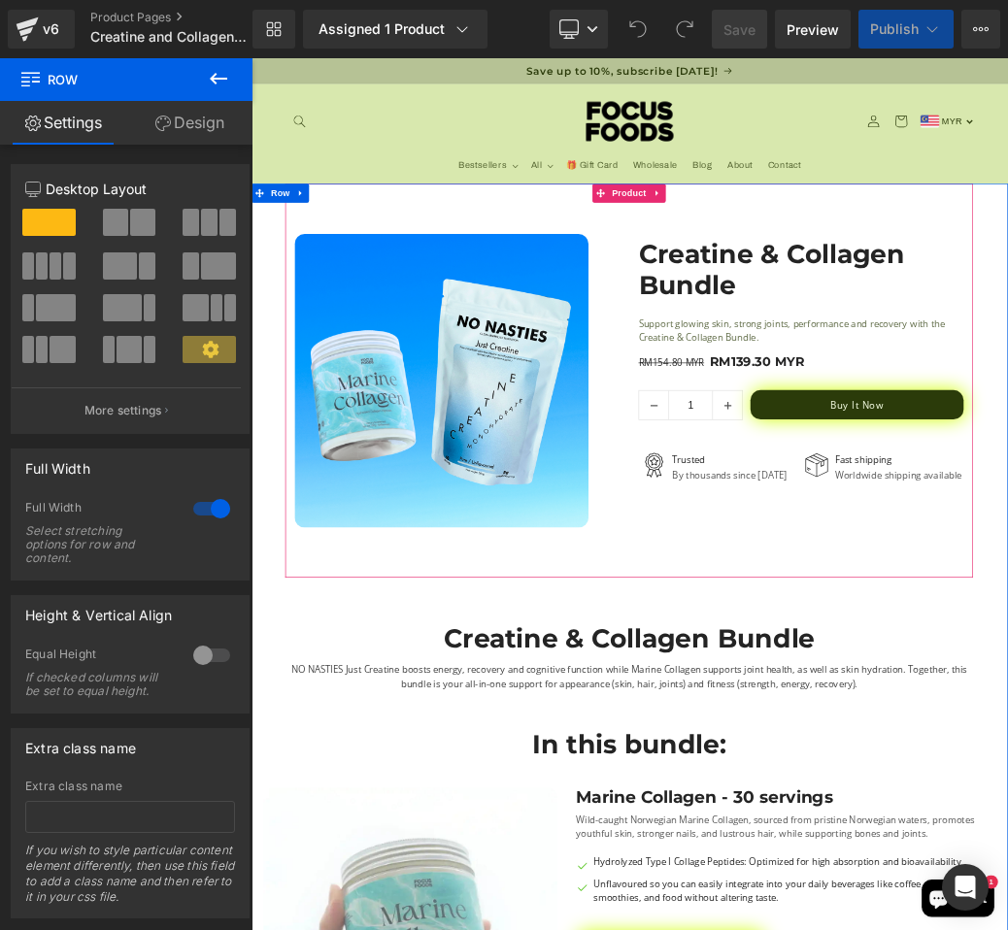
click at [922, 835] on div "Sale Off (P) Image Row Creatine & Collagen Bundle (P) Title Support glowing ski…" at bounding box center [838, 559] width 1068 height 612
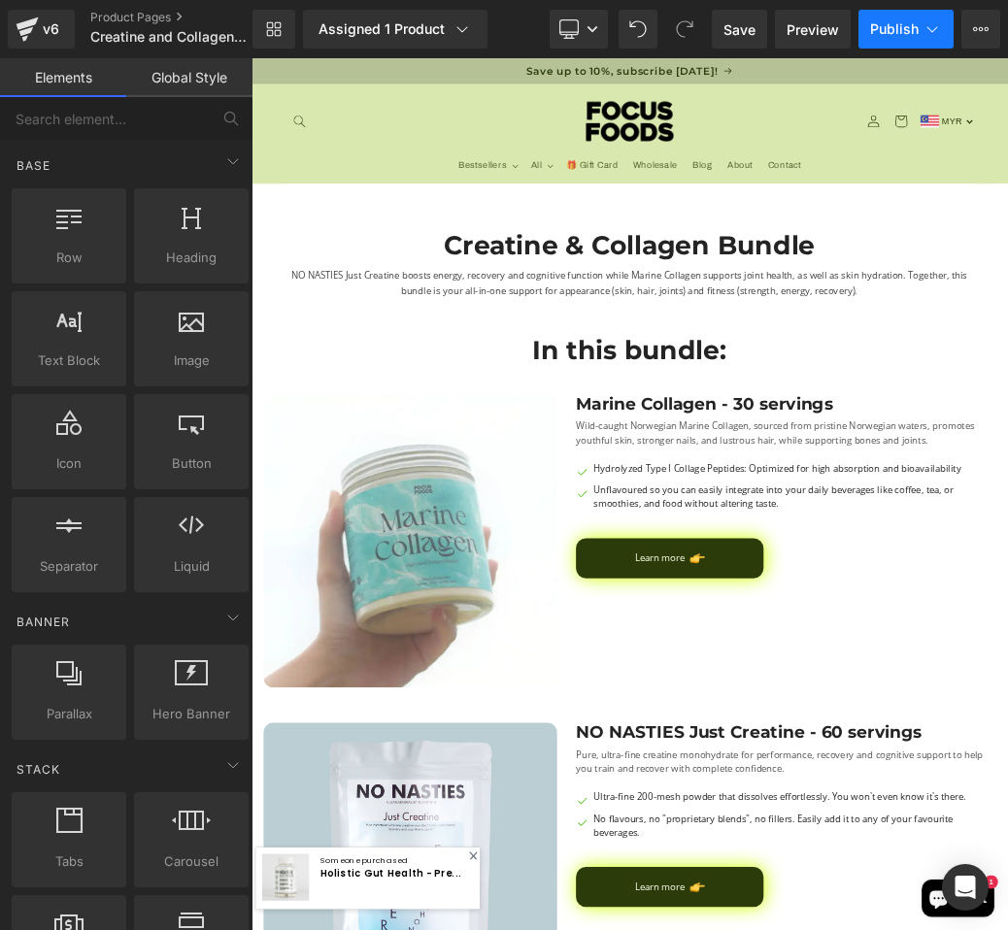
click at [887, 42] on button "Publish" at bounding box center [905, 29] width 95 height 39
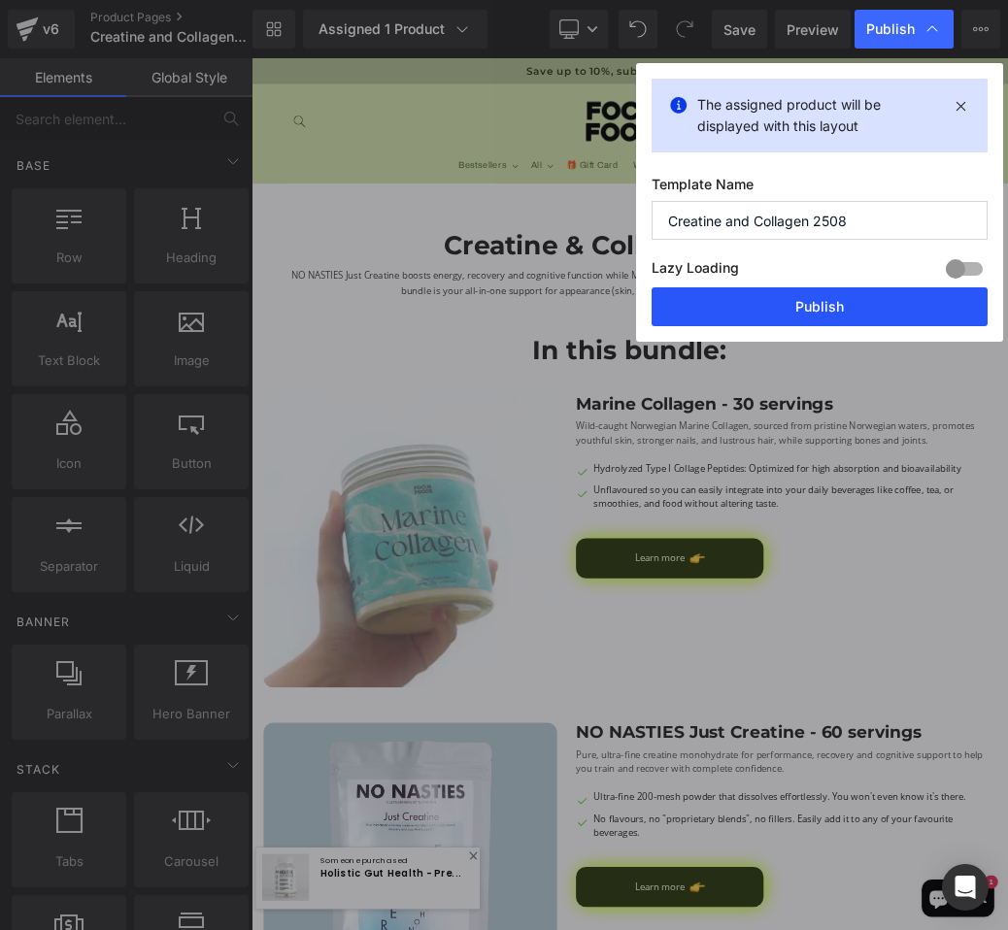
click at [850, 306] on button "Publish" at bounding box center [819, 306] width 336 height 39
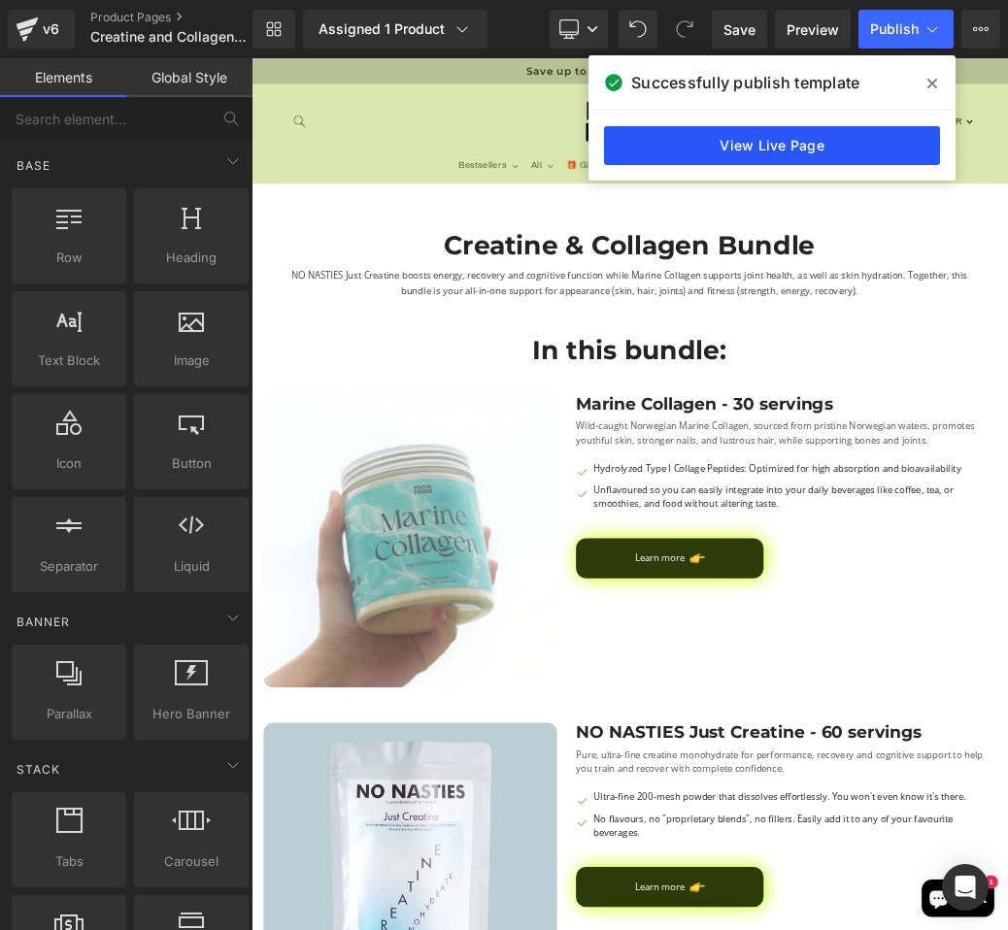
click at [840, 139] on link "View Live Page" at bounding box center [772, 145] width 336 height 39
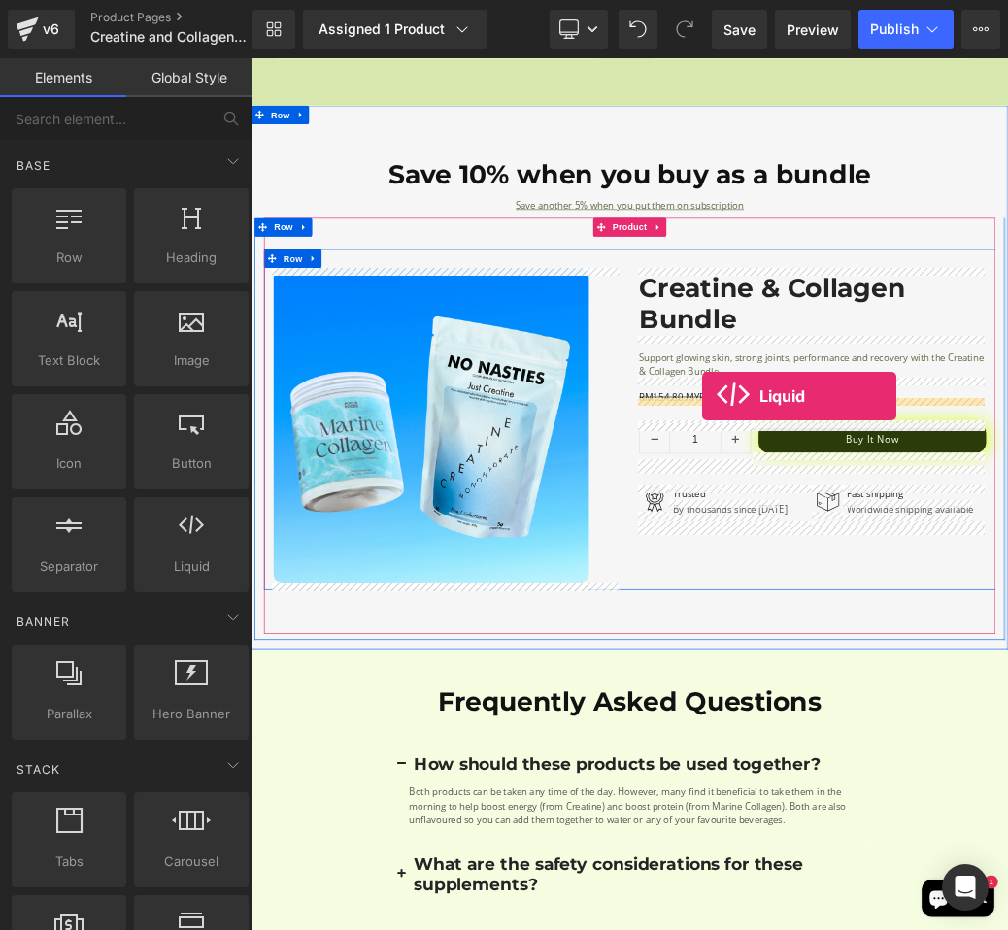
drag, startPoint x: 432, startPoint y: 632, endPoint x: 951, endPoint y: 582, distance: 521.7
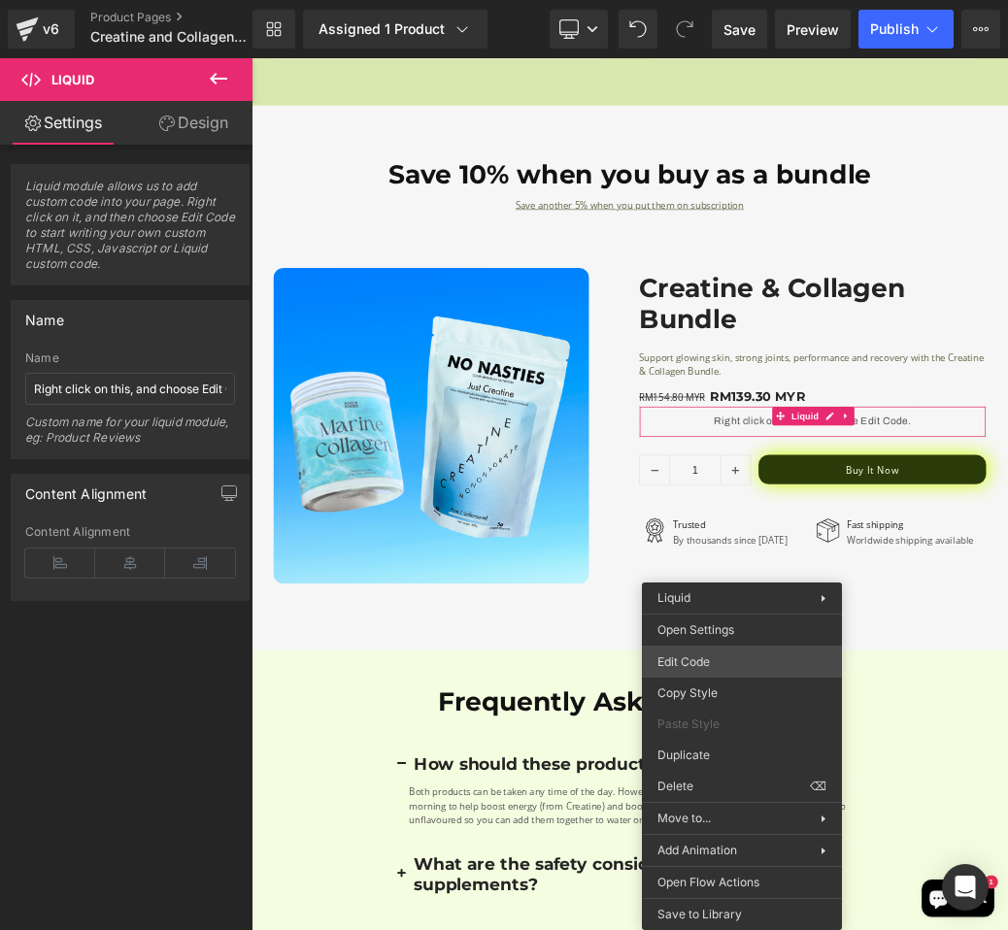
click at [771, 0] on div "Liquid You are previewing how the will restyle your page. You can not edit Elem…" at bounding box center [504, 0] width 1008 height 0
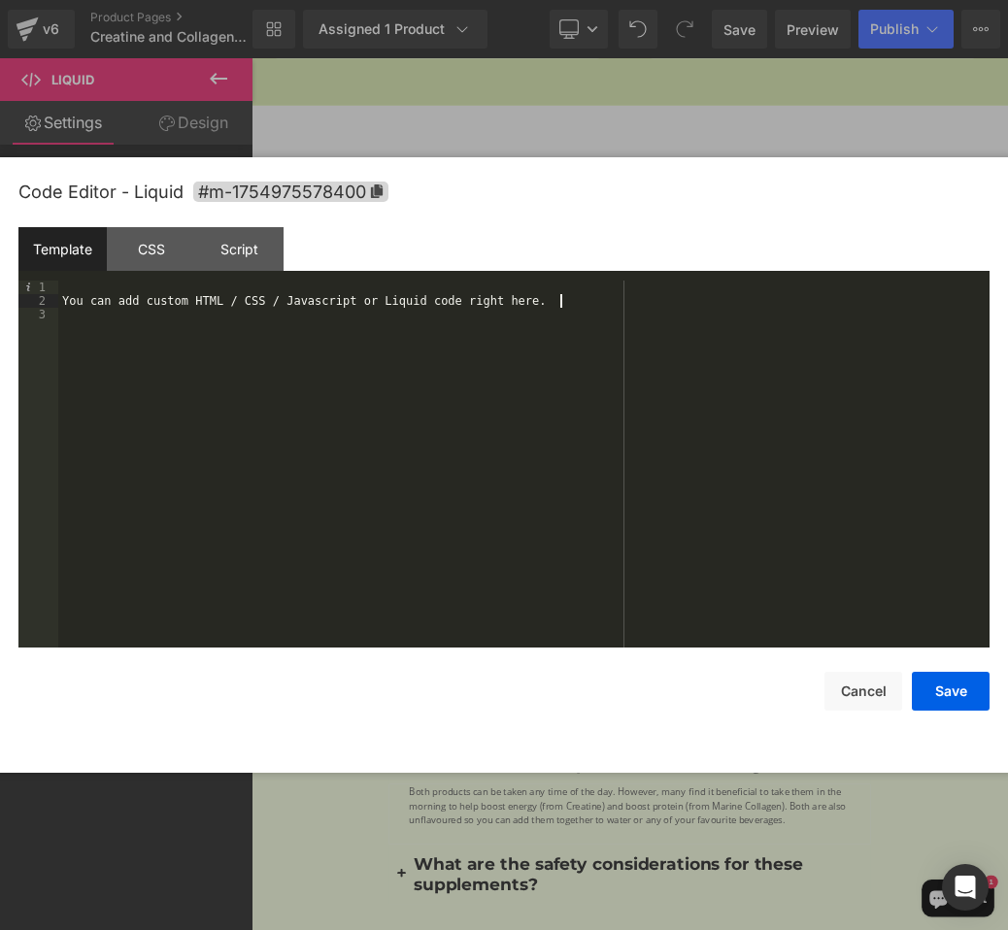
click at [582, 304] on div "You can add custom HTML / CSS / Javascript or Liquid code right here." at bounding box center [523, 478] width 931 height 394
click at [935, 668] on div "Save Cancel" at bounding box center [503, 678] width 971 height 63
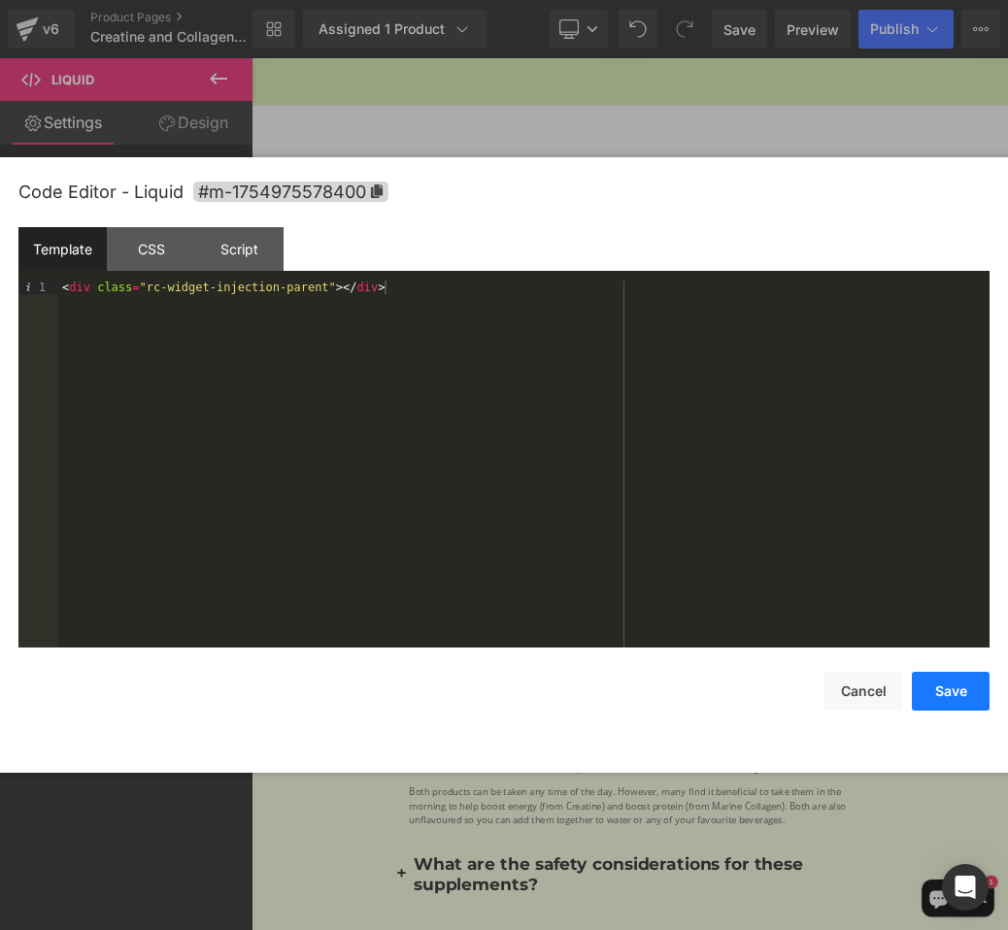
click at [942, 695] on button "Save" at bounding box center [950, 691] width 78 height 39
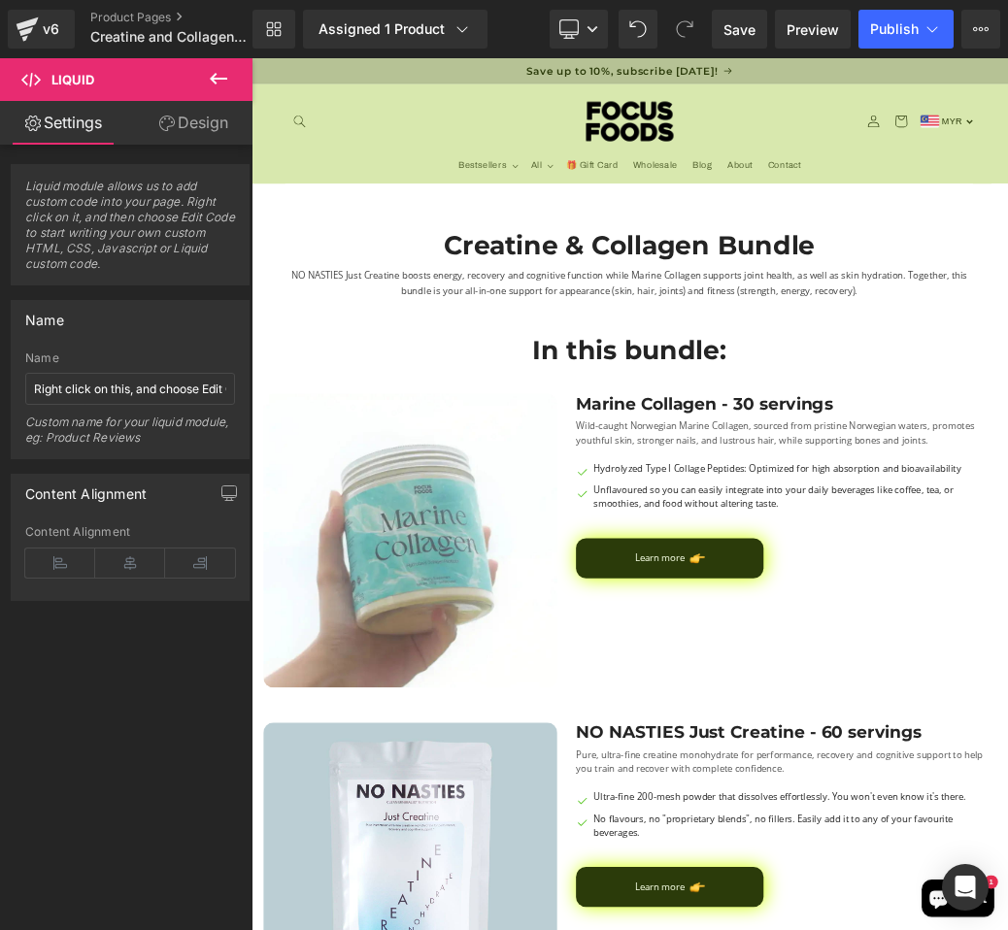
click at [219, 87] on icon at bounding box center [218, 78] width 23 height 23
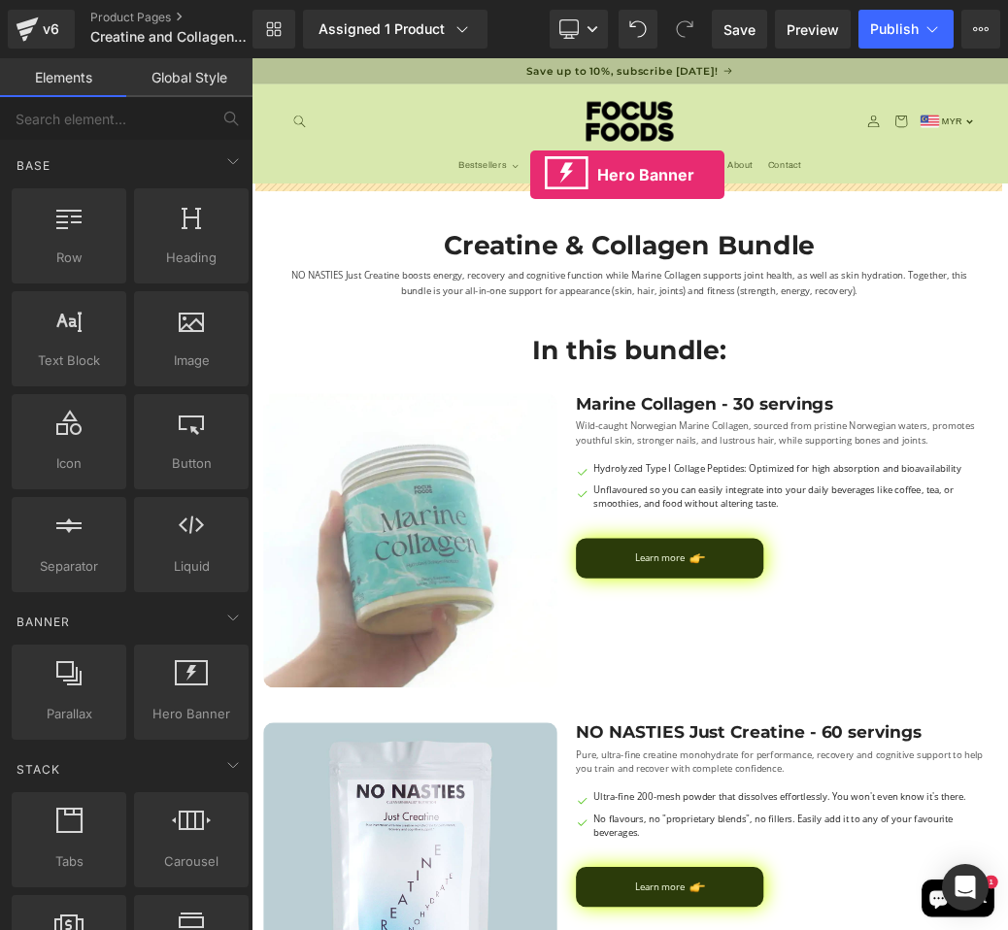
drag, startPoint x: 425, startPoint y: 735, endPoint x: 684, endPoint y: 240, distance: 558.8
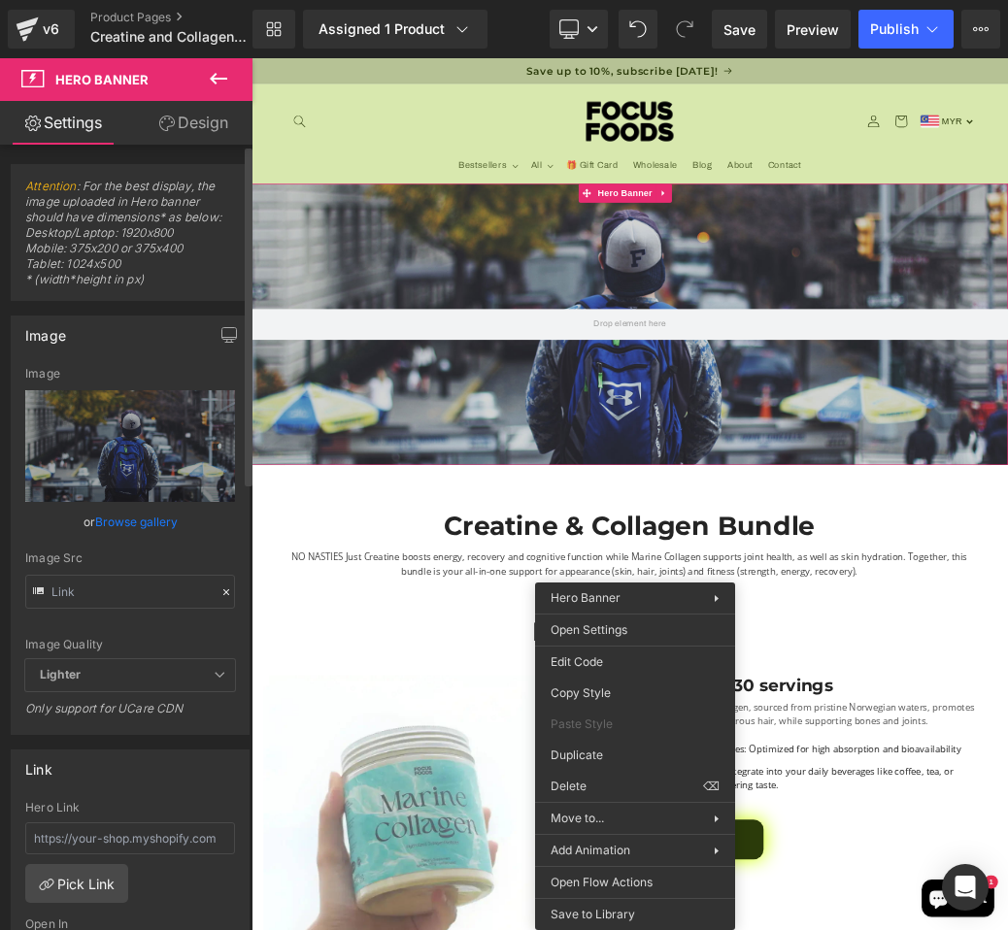
click at [172, 555] on div "Image Src" at bounding box center [130, 558] width 210 height 14
drag, startPoint x: 122, startPoint y: 224, endPoint x: 148, endPoint y: 225, distance: 25.3
click at [148, 224] on span "Attention : For the best display, the image uploaded in Hero banner should have…" at bounding box center [130, 239] width 210 height 121
click at [148, 225] on span "Attention : For the best display, the image uploaded in Hero banner should have…" at bounding box center [130, 239] width 210 height 121
drag, startPoint x: 121, startPoint y: 231, endPoint x: 149, endPoint y: 231, distance: 27.2
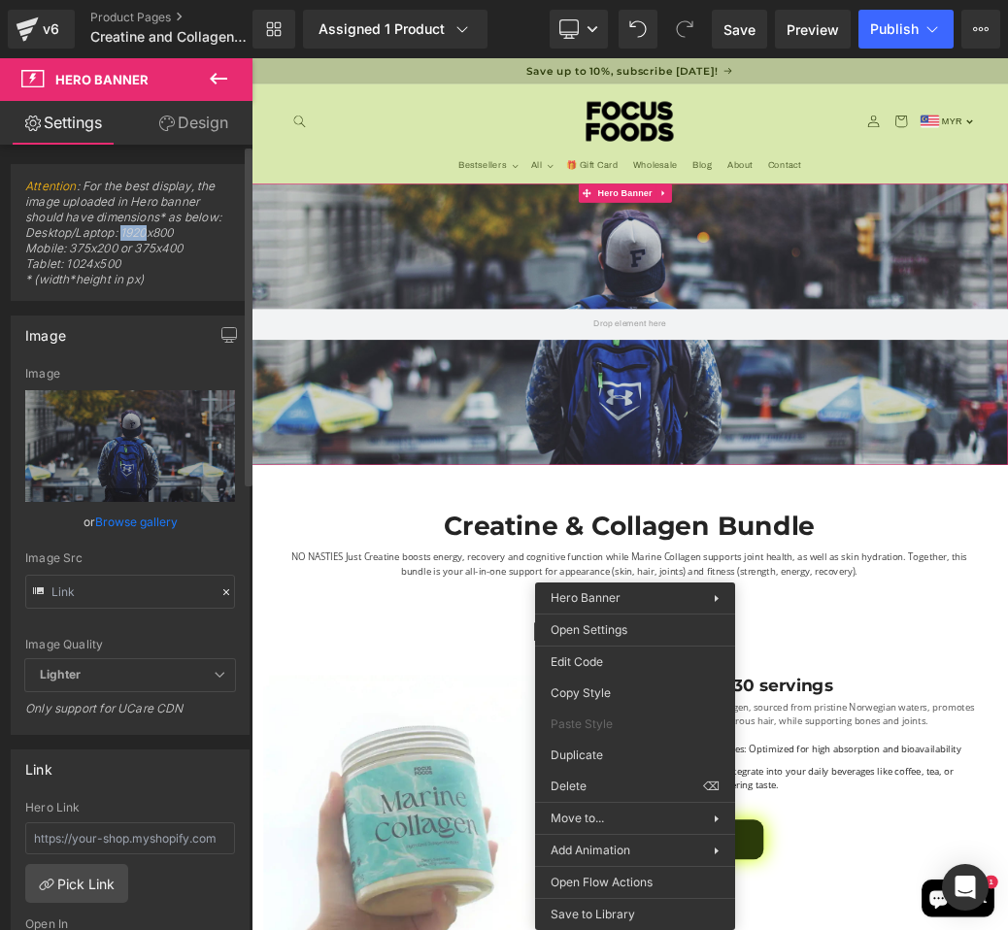
click at [149, 231] on span "Attention : For the best display, the image uploaded in Hero banner should have…" at bounding box center [130, 239] width 210 height 121
click at [589, 31] on icon at bounding box center [592, 29] width 12 height 12
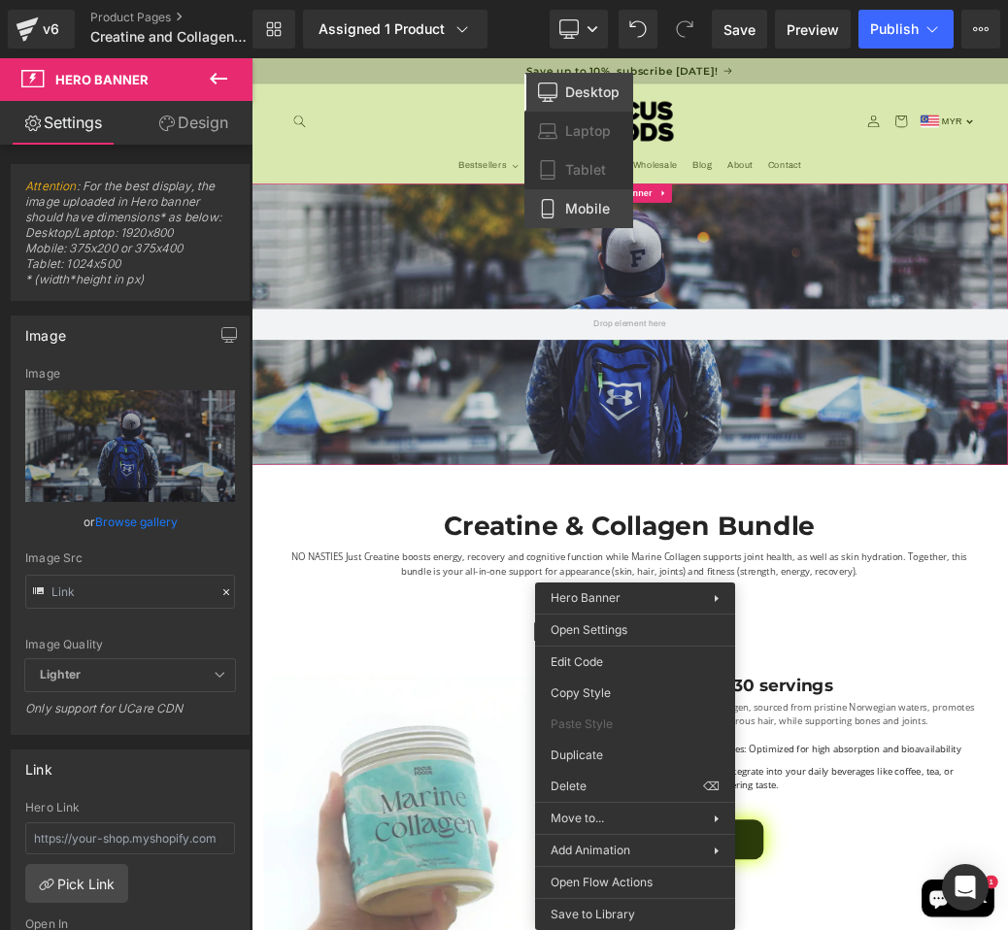
click at [576, 201] on span "Mobile" at bounding box center [587, 208] width 45 height 17
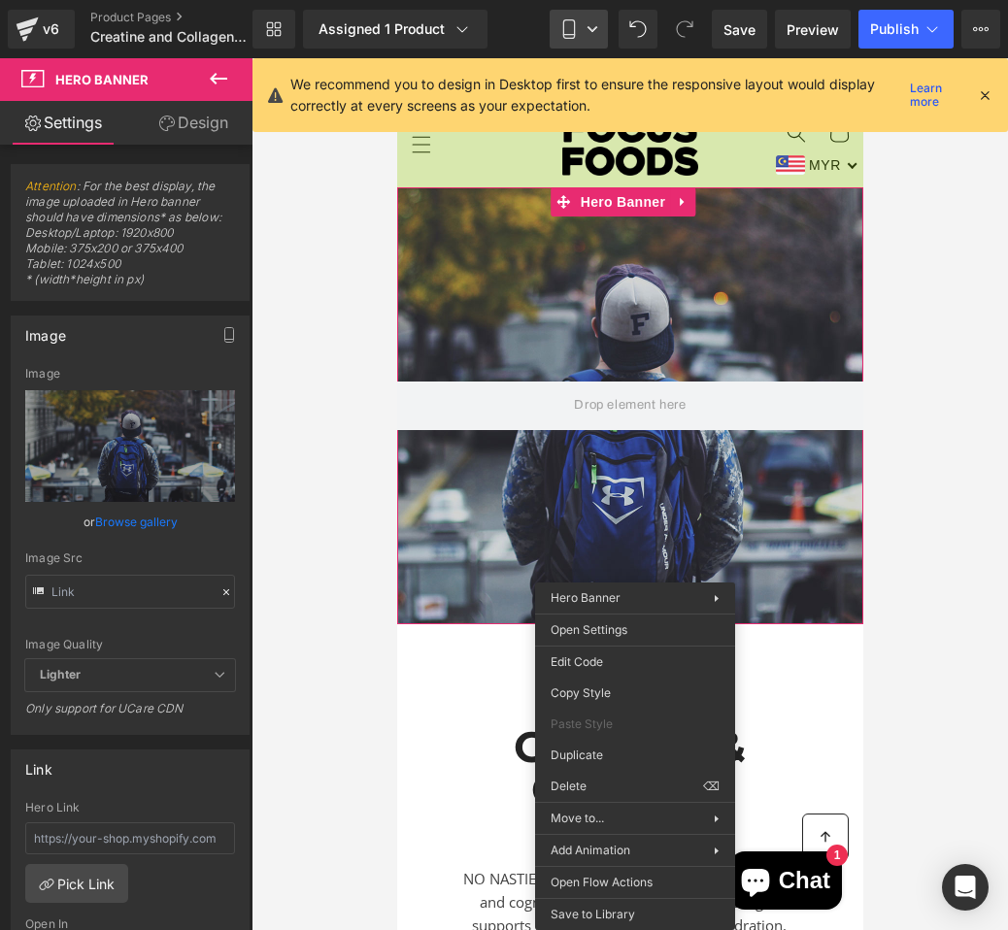
click at [576, 22] on icon at bounding box center [568, 28] width 19 height 19
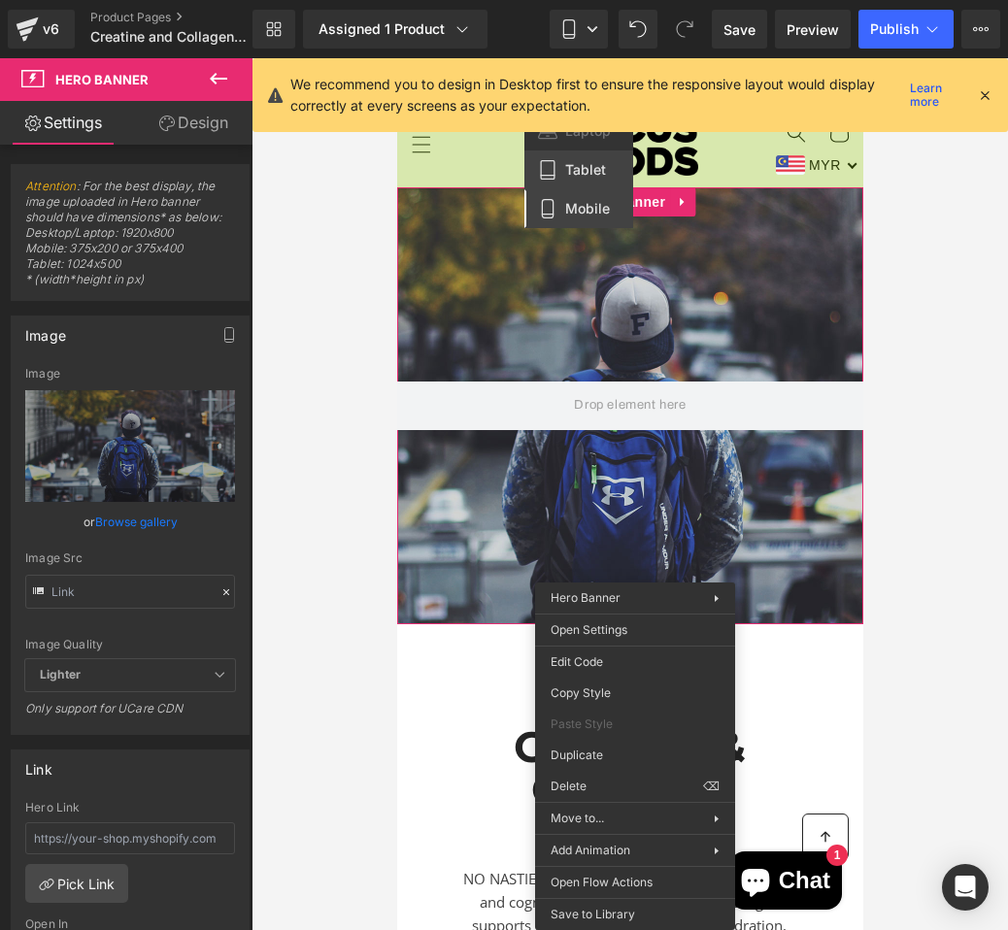
click at [597, 169] on span "Tablet" at bounding box center [585, 169] width 41 height 17
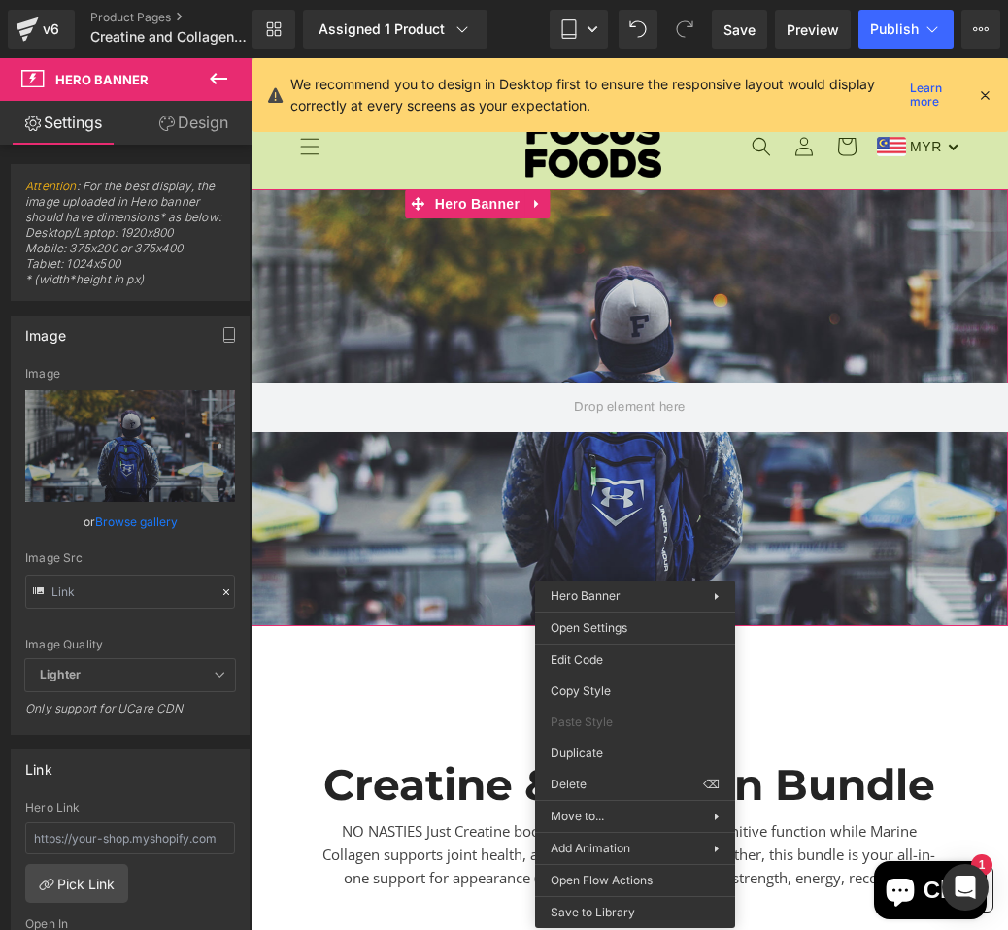
scroll to position [2, 0]
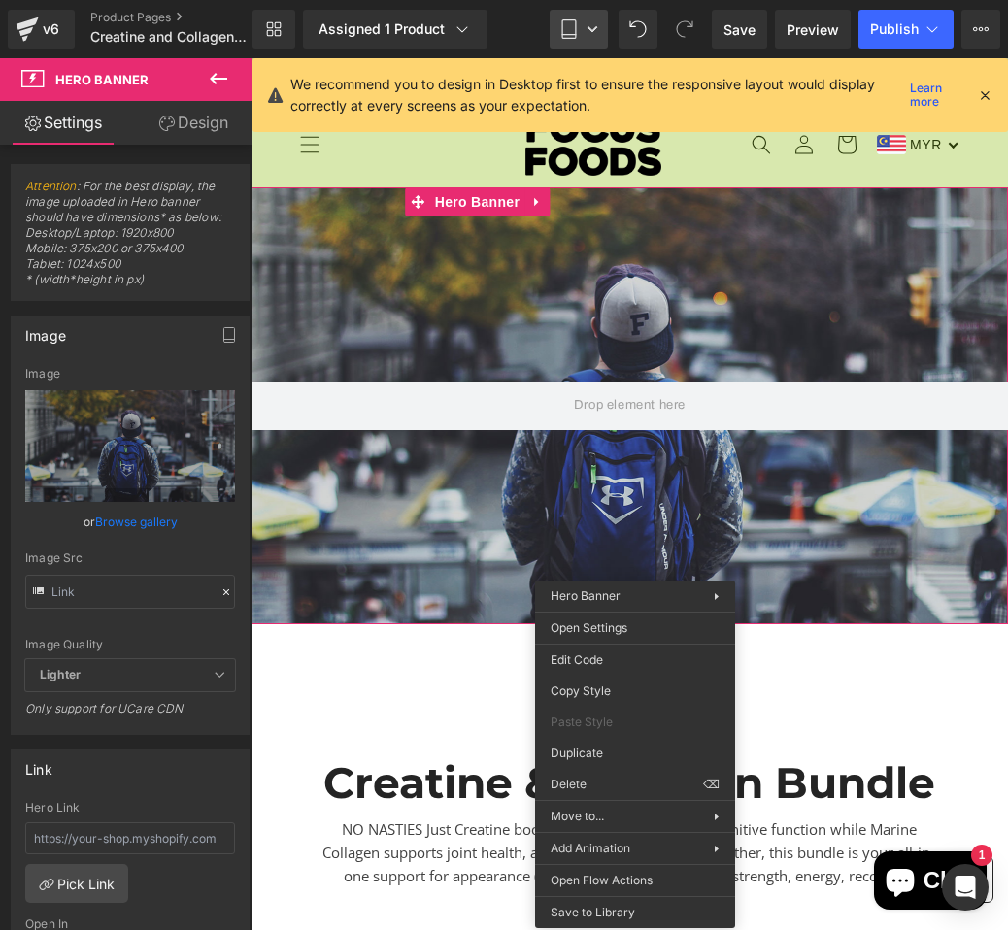
click at [569, 22] on icon at bounding box center [568, 28] width 19 height 19
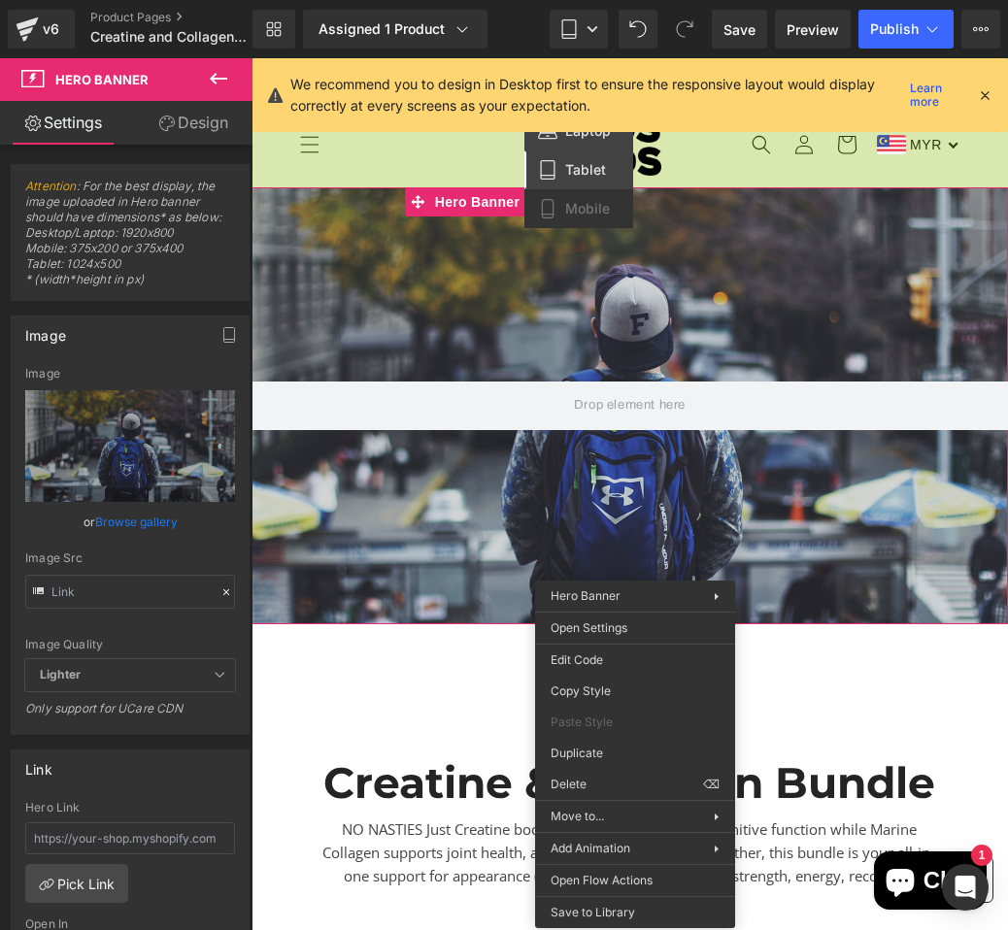
click at [573, 135] on span "Laptop" at bounding box center [588, 130] width 46 height 17
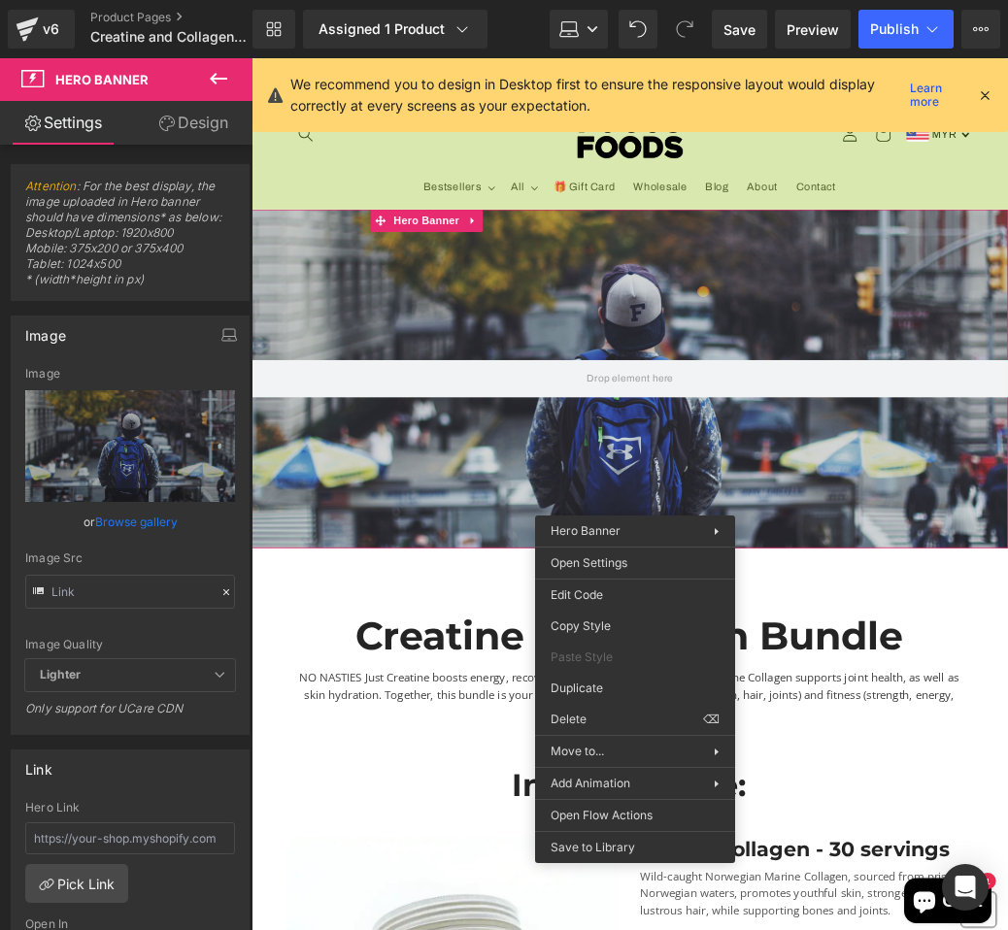
scroll to position [67, 0]
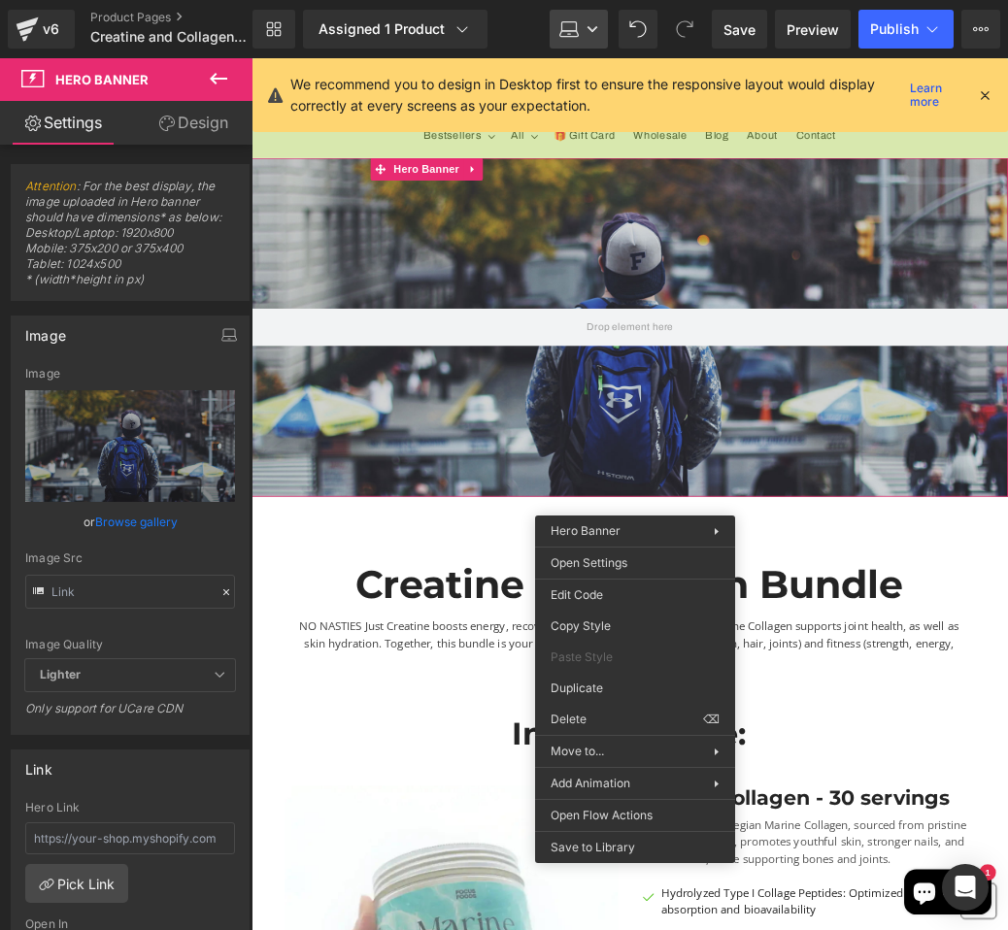
click at [593, 34] on icon at bounding box center [592, 29] width 12 height 12
click at [587, 39] on link "Laptop" at bounding box center [578, 29] width 58 height 39
click at [585, 170] on span "Tablet" at bounding box center [585, 169] width 41 height 17
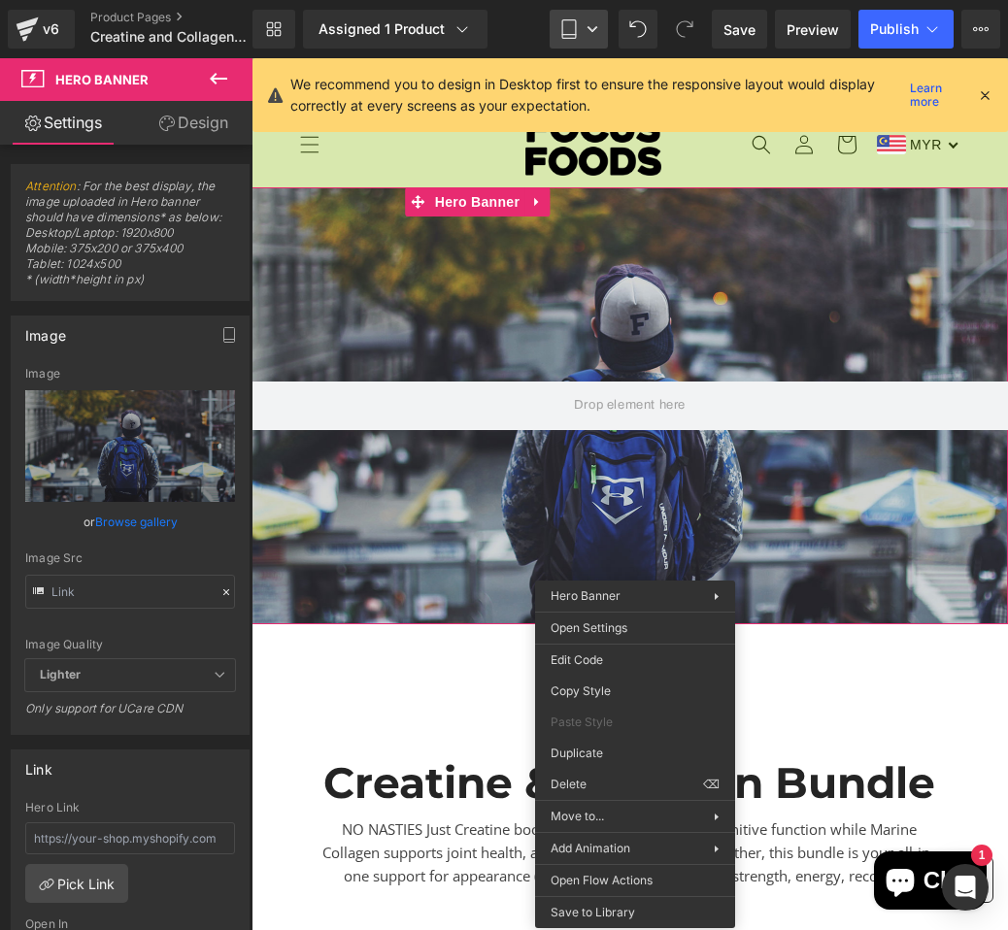
click at [579, 46] on link "Tablet" at bounding box center [578, 29] width 58 height 39
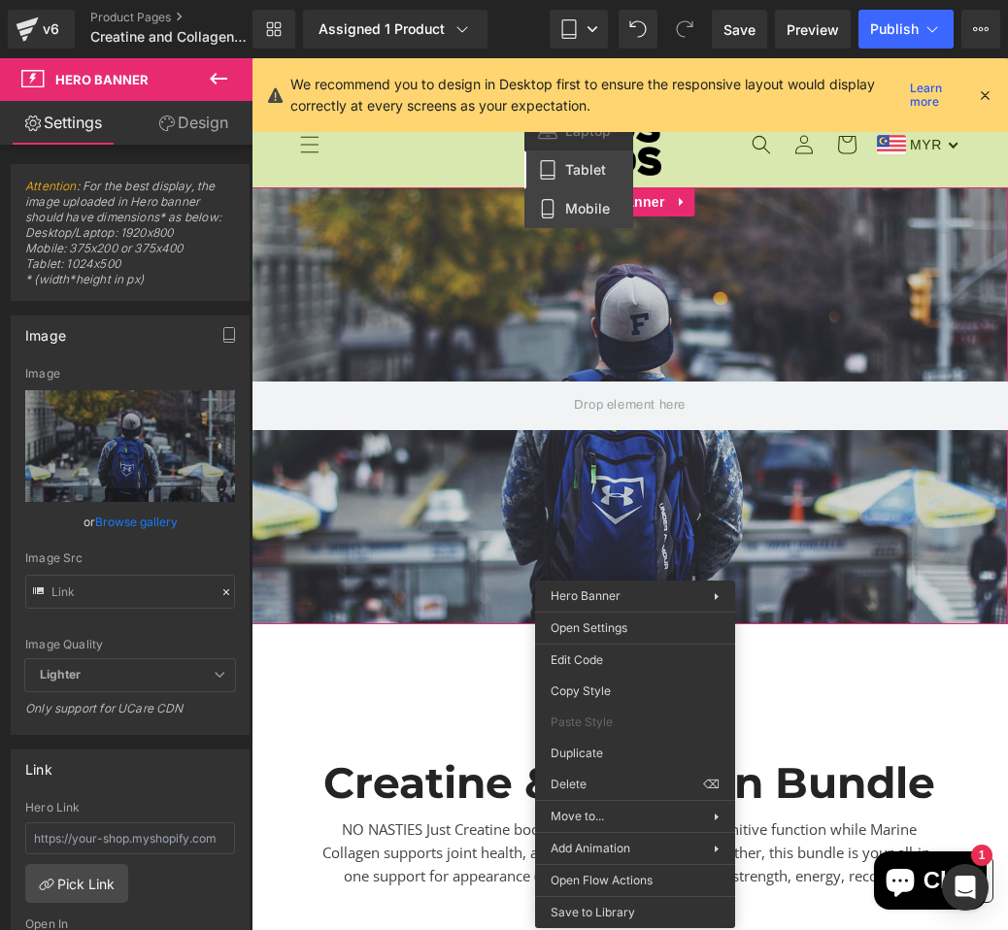
click at [586, 206] on span "Mobile" at bounding box center [587, 208] width 45 height 17
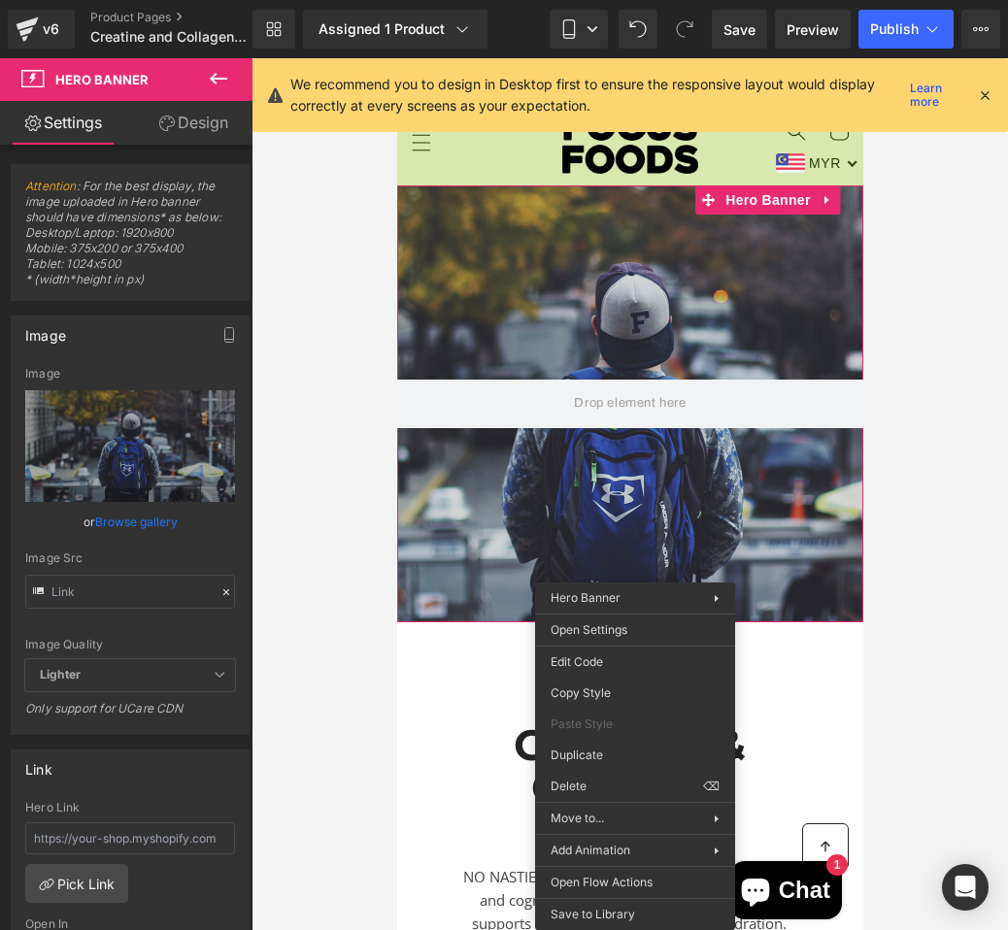
scroll to position [0, 0]
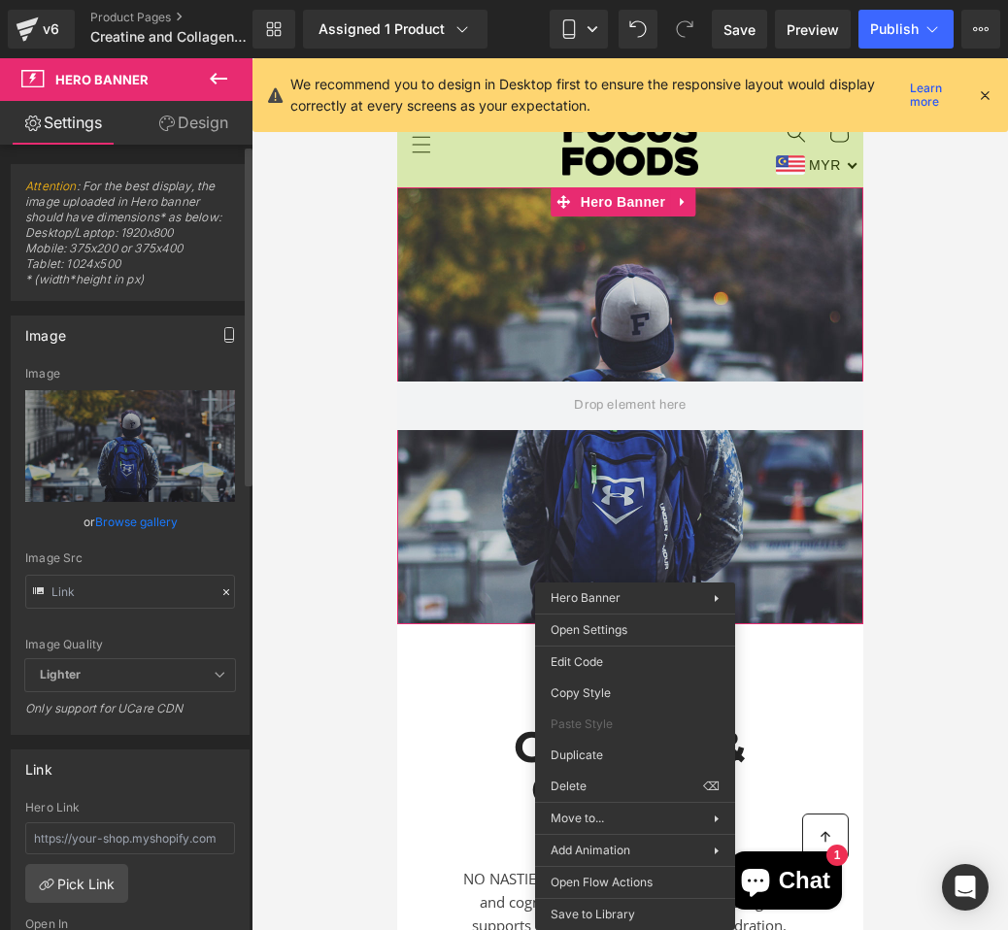
click at [223, 336] on icon "button" at bounding box center [229, 335] width 16 height 16
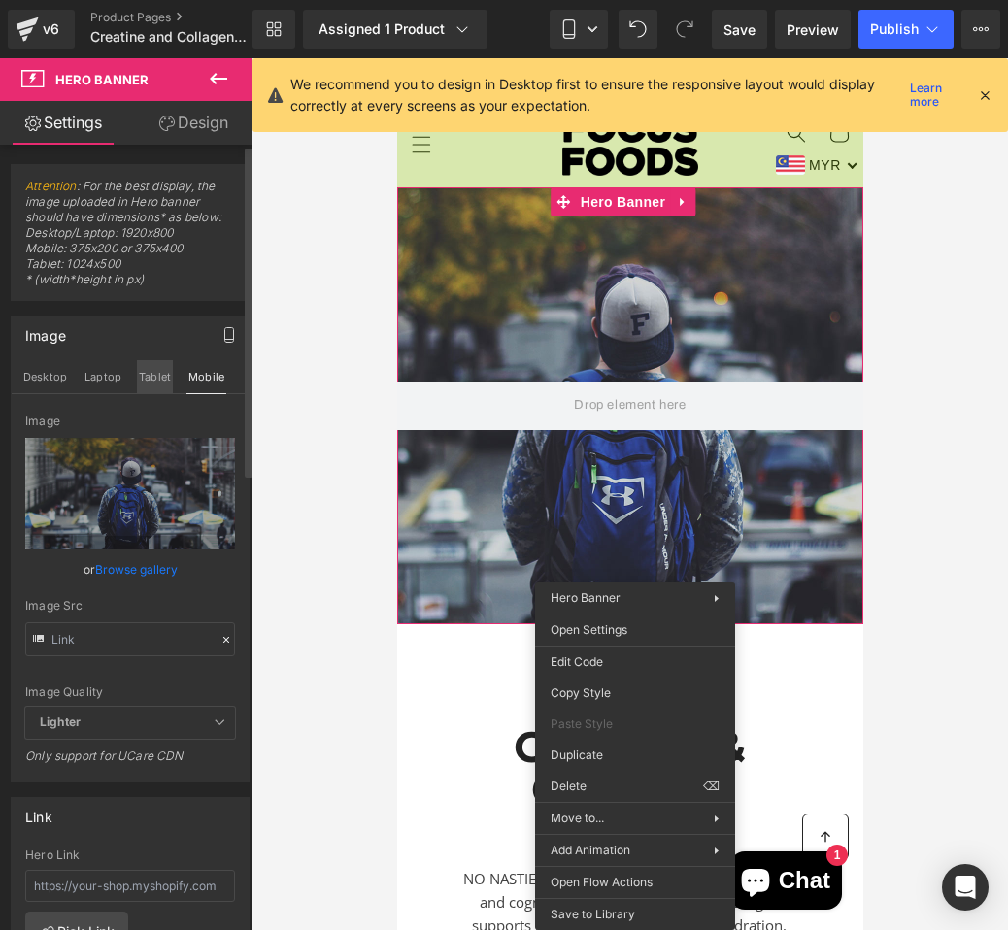
click at [162, 380] on button "Tablet" at bounding box center [155, 376] width 36 height 33
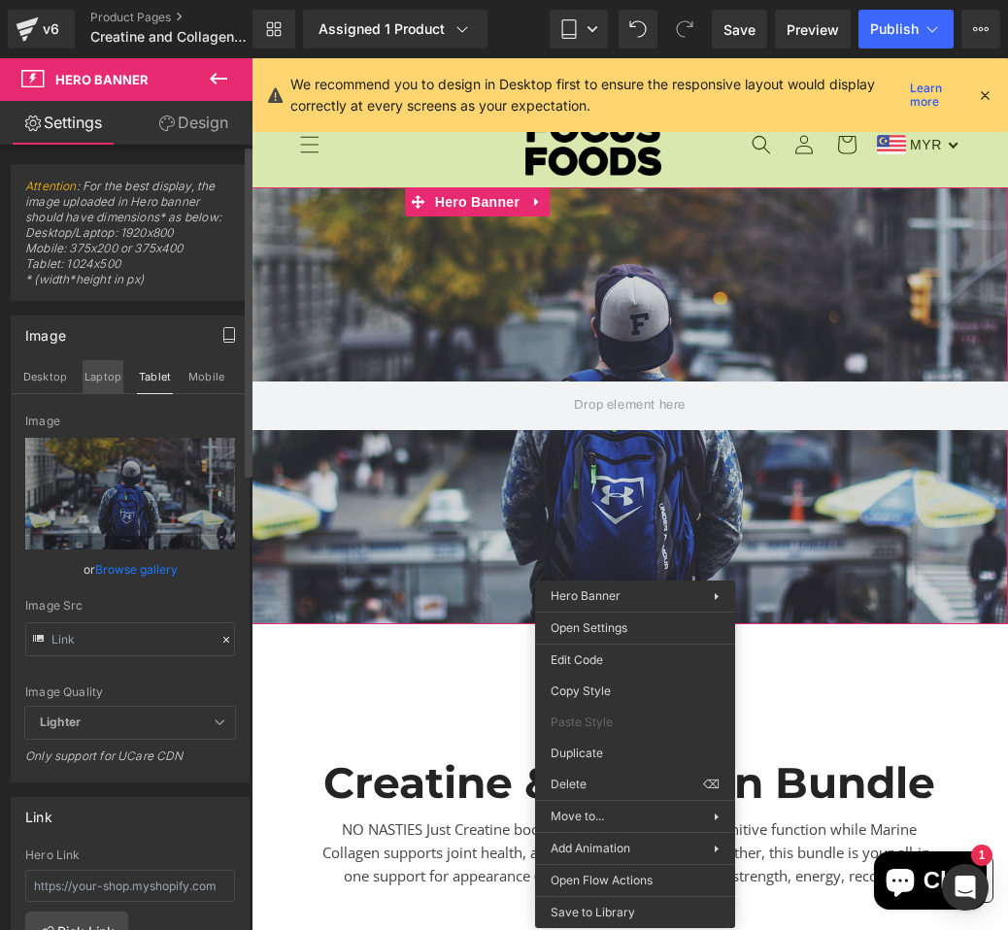
click at [114, 380] on button "Laptop" at bounding box center [103, 376] width 41 height 33
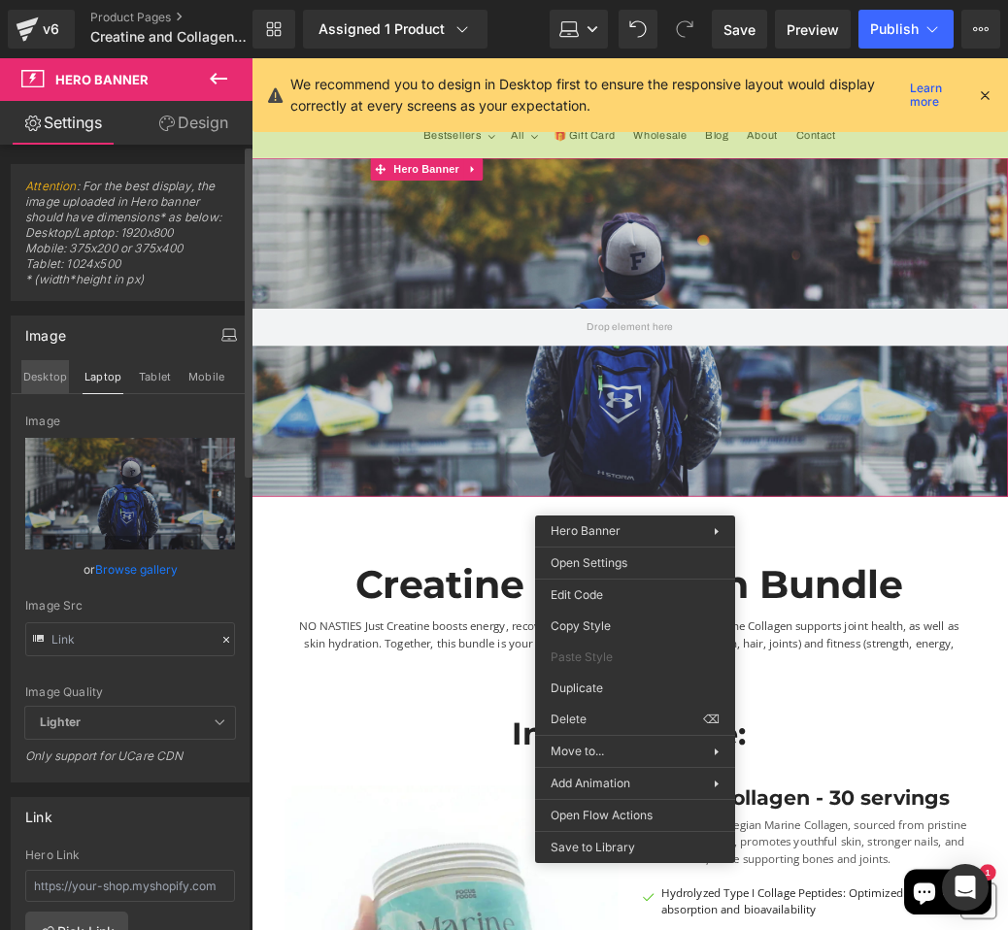
click at [55, 380] on button "Desktop" at bounding box center [45, 376] width 48 height 33
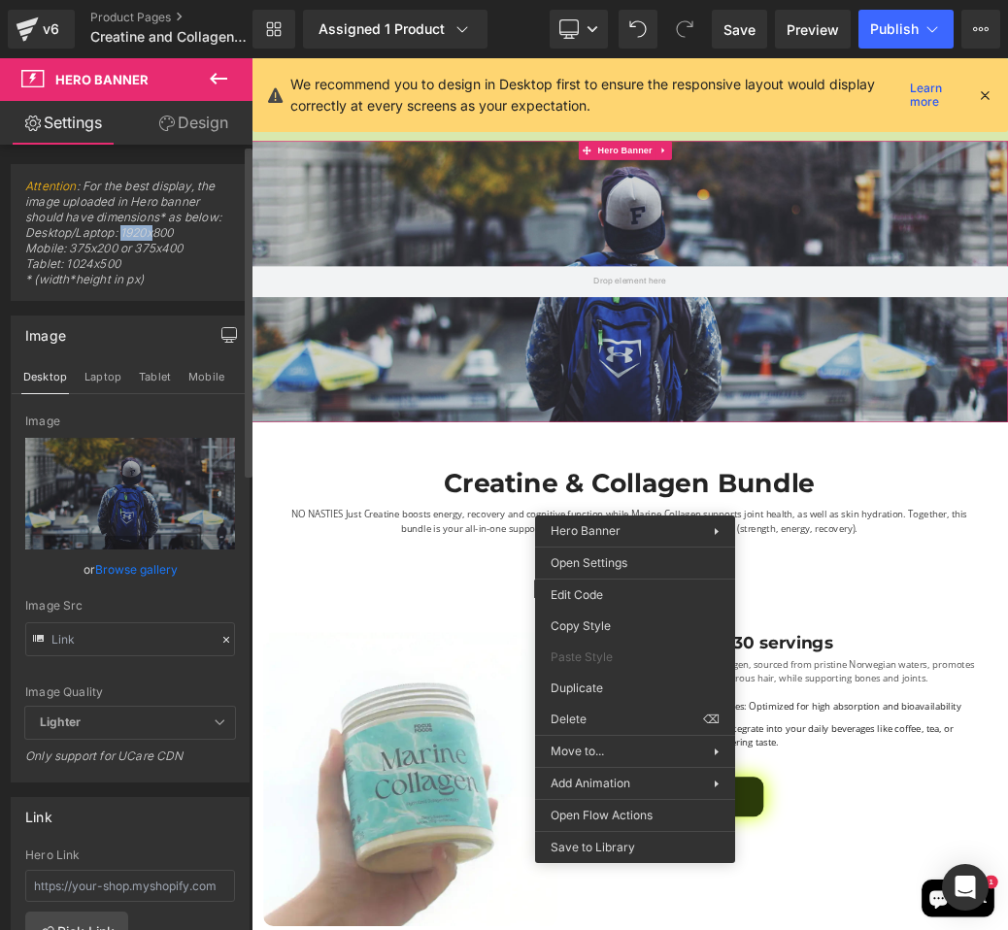
drag, startPoint x: 120, startPoint y: 235, endPoint x: 151, endPoint y: 235, distance: 31.1
click at [151, 235] on span "Attention : For the best display, the image uploaded in Hero banner should have…" at bounding box center [130, 239] width 210 height 121
copy span "1920x"
click at [462, 377] on div at bounding box center [838, 404] width 1175 height 437
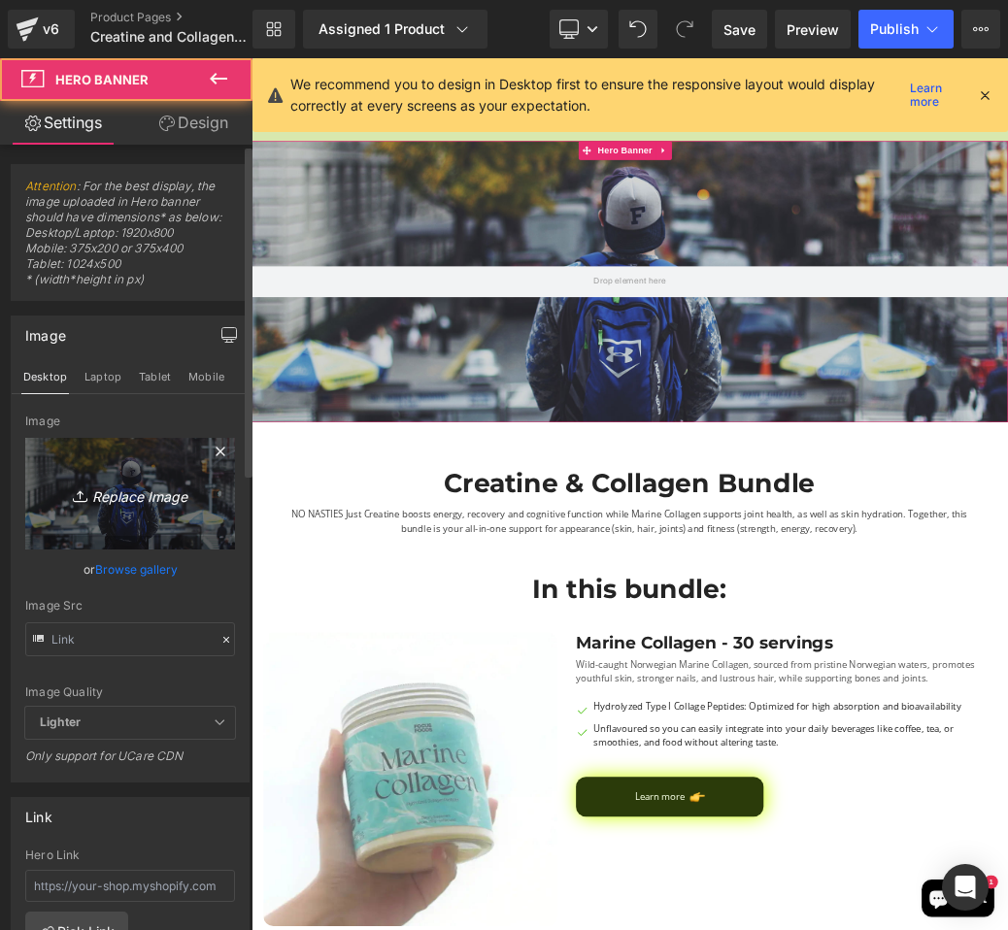
click at [128, 517] on link "Replace Image" at bounding box center [130, 494] width 210 height 112
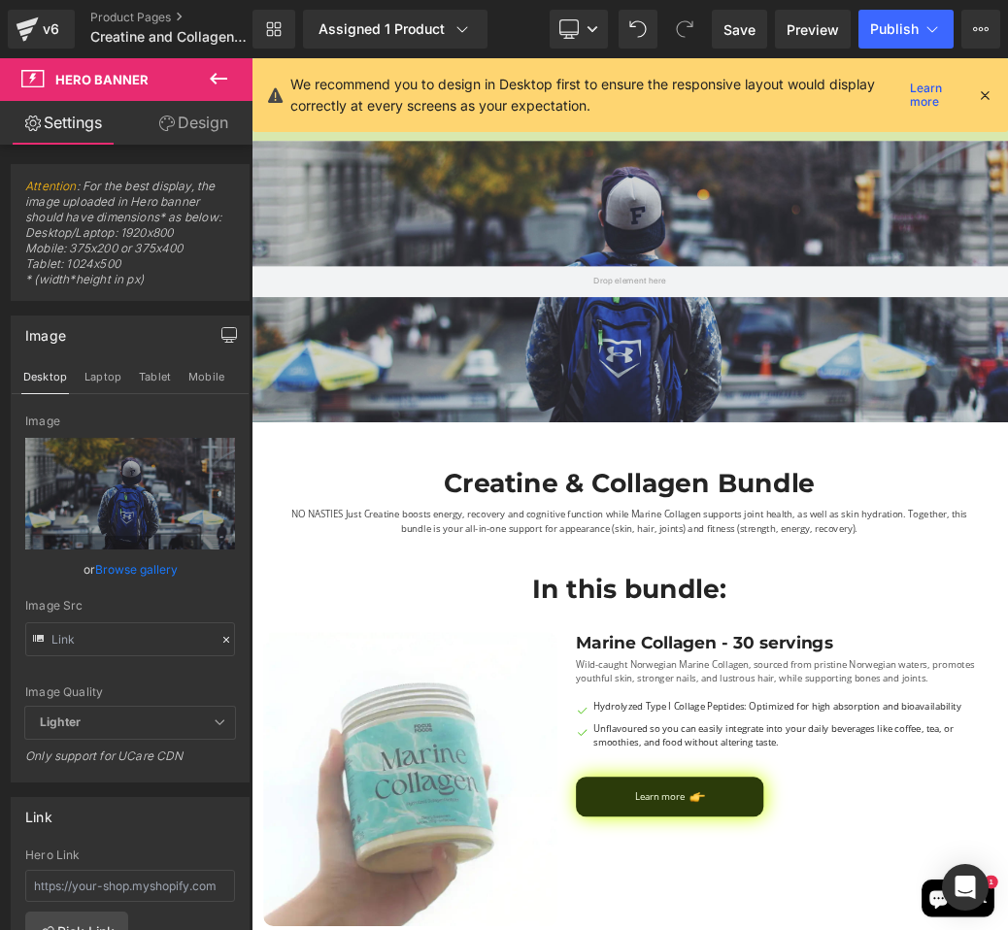
type input "C:\fakepath\Untitled design (94).png"
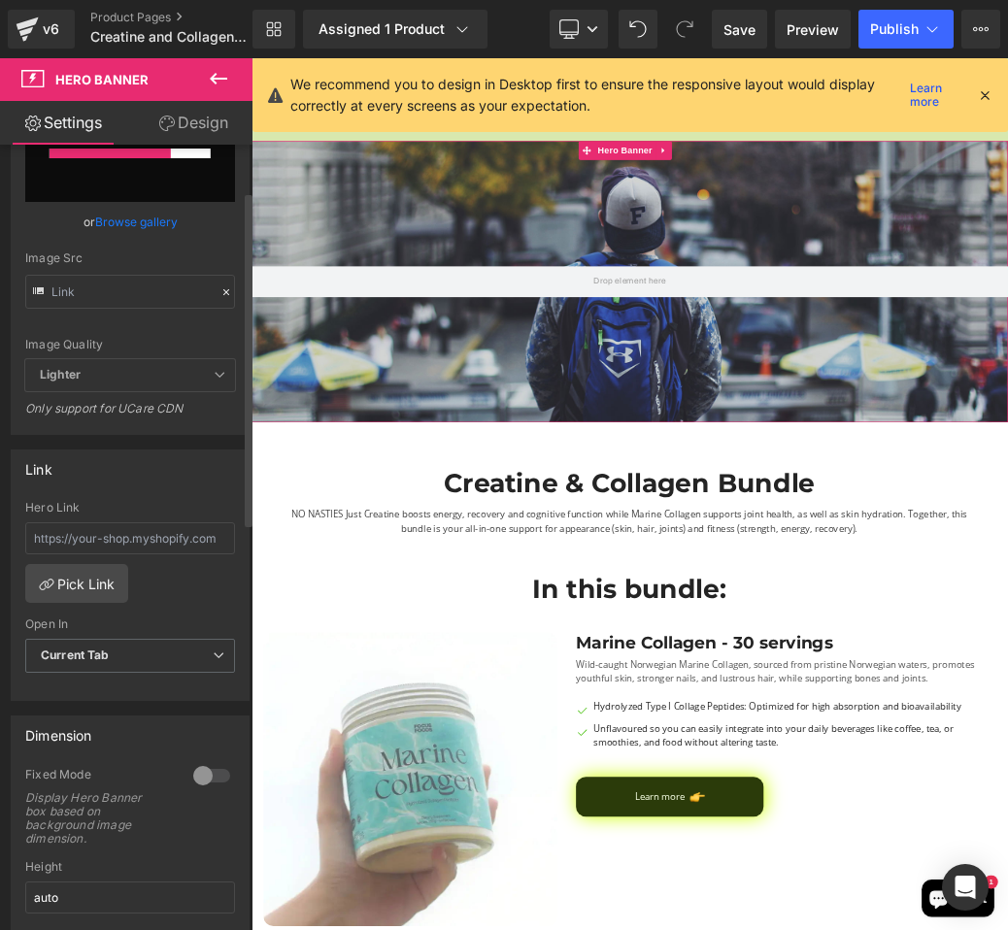
scroll to position [0, 0]
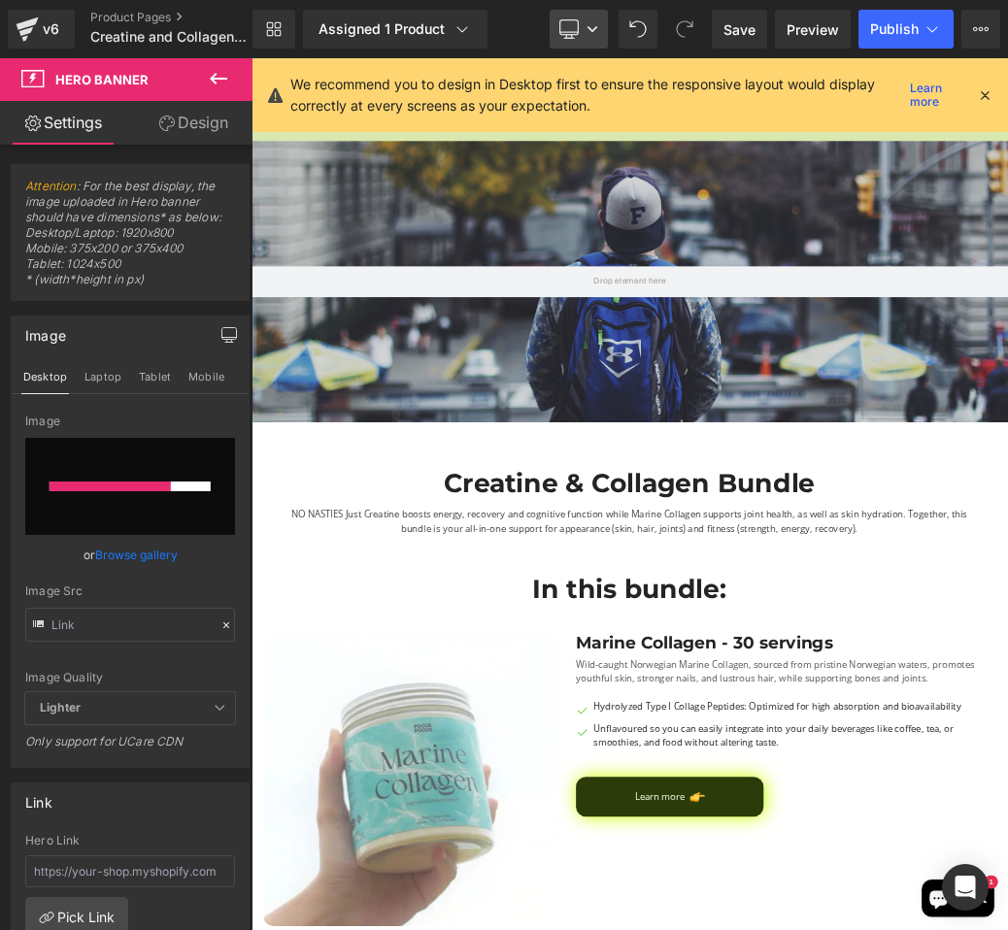
click at [583, 34] on link "Desktop" at bounding box center [578, 29] width 58 height 39
click at [990, 99] on icon at bounding box center [984, 94] width 17 height 17
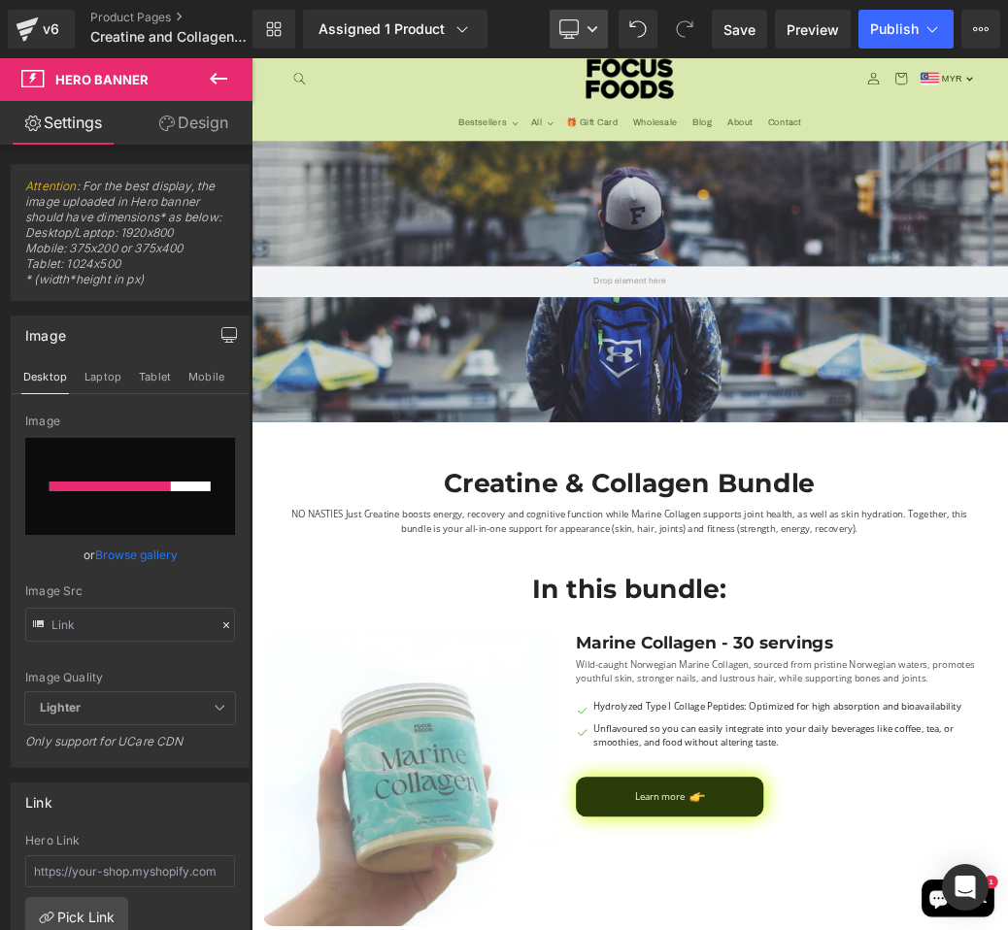
click at [566, 30] on icon at bounding box center [568, 28] width 19 height 19
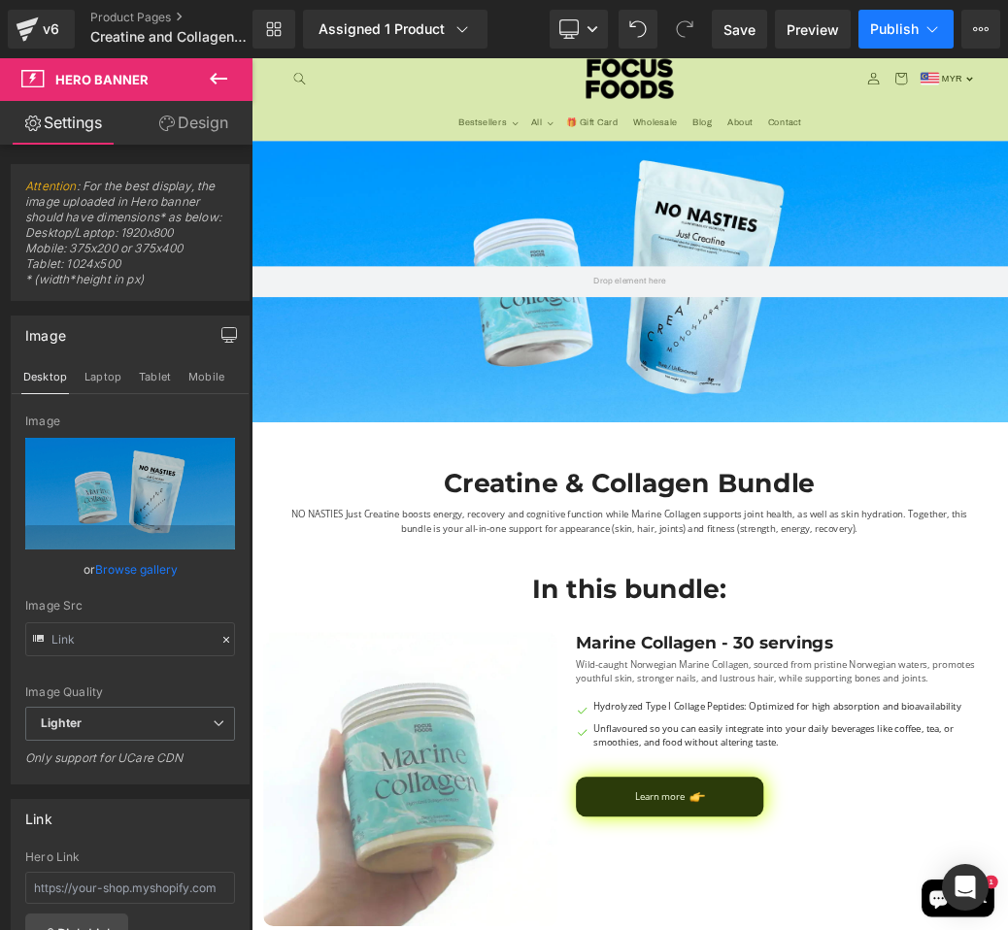
click at [898, 13] on button "Publish" at bounding box center [905, 29] width 95 height 39
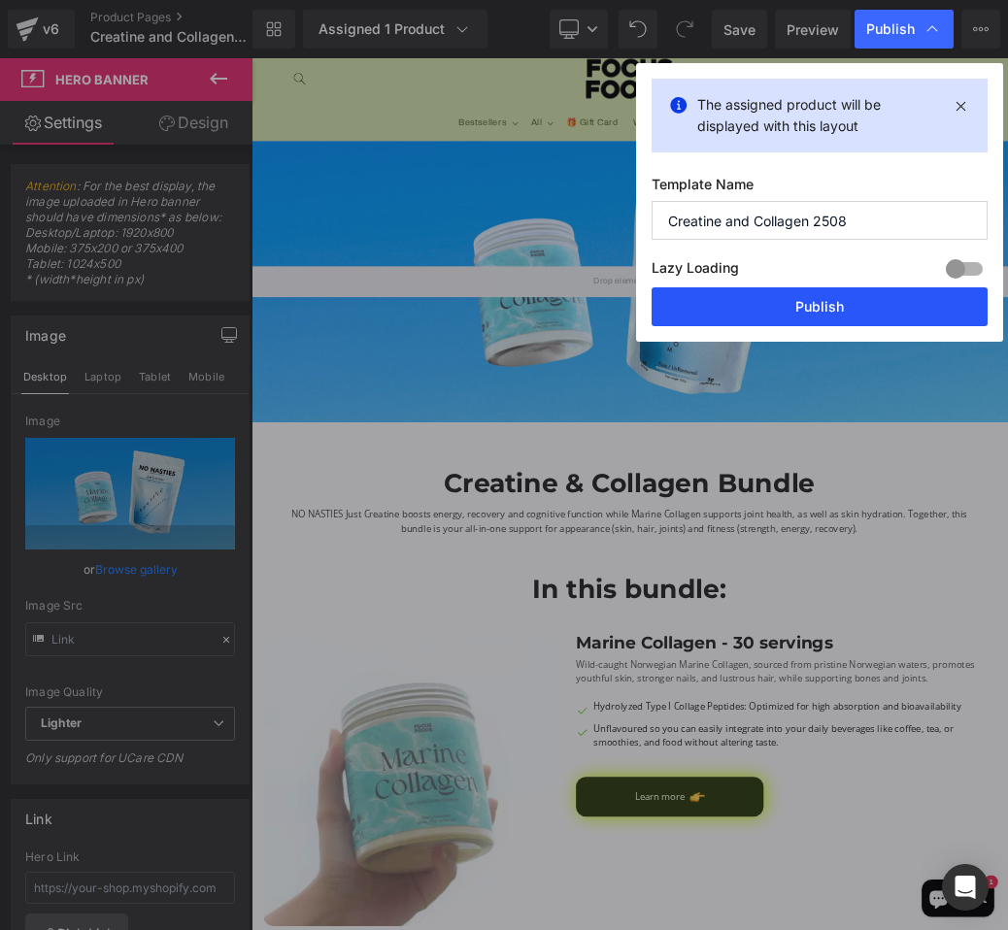
click at [840, 314] on button "Publish" at bounding box center [819, 306] width 336 height 39
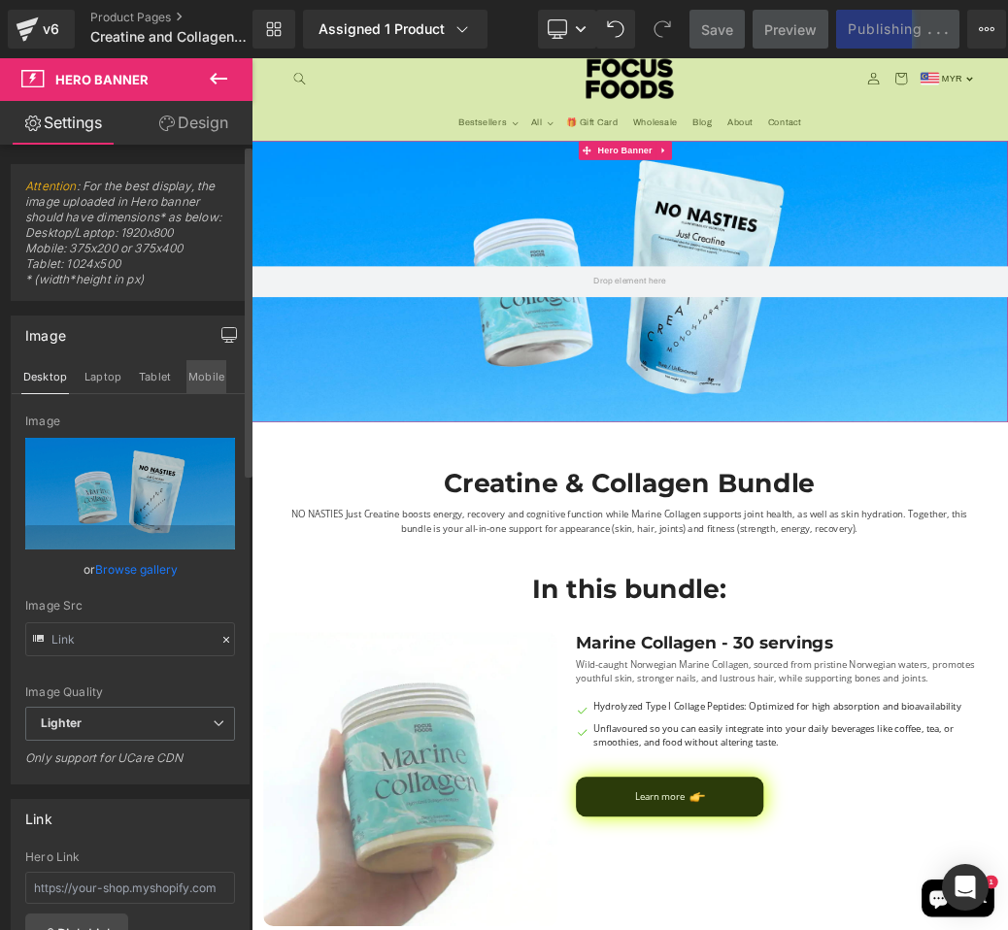
click at [201, 363] on button "Mobile" at bounding box center [206, 376] width 40 height 33
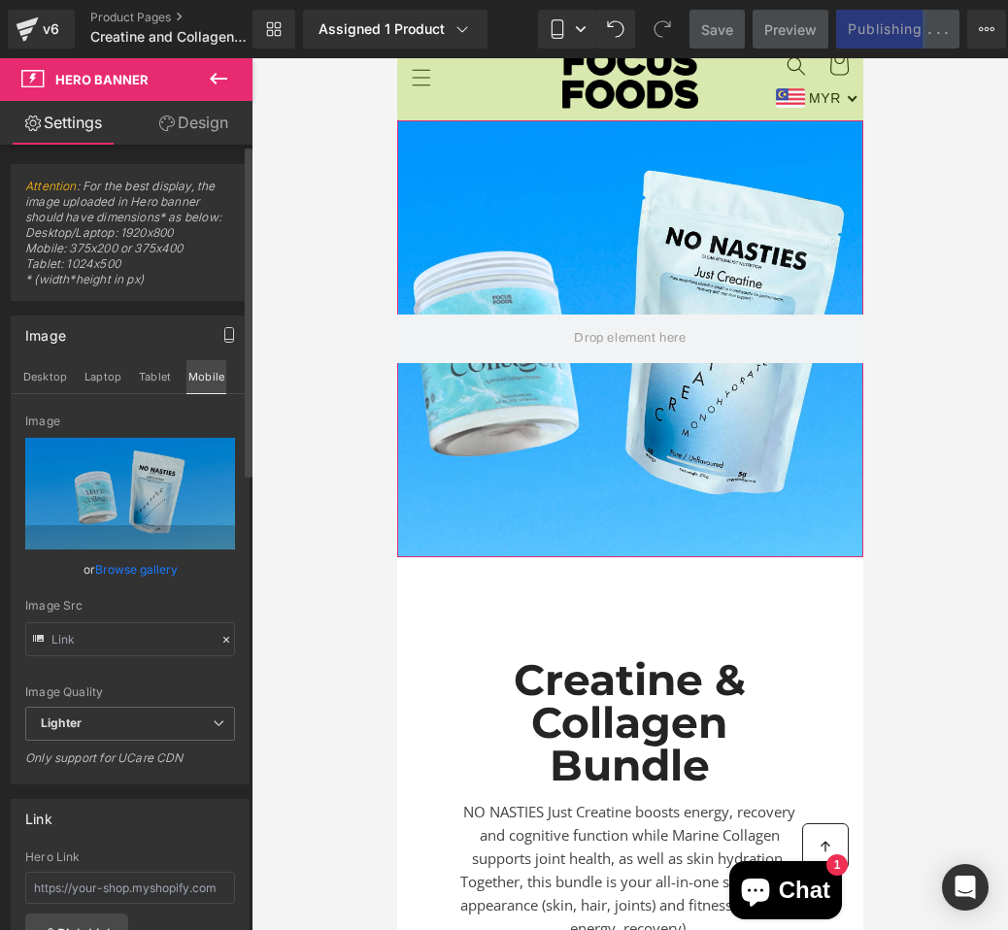
scroll to position [1, 0]
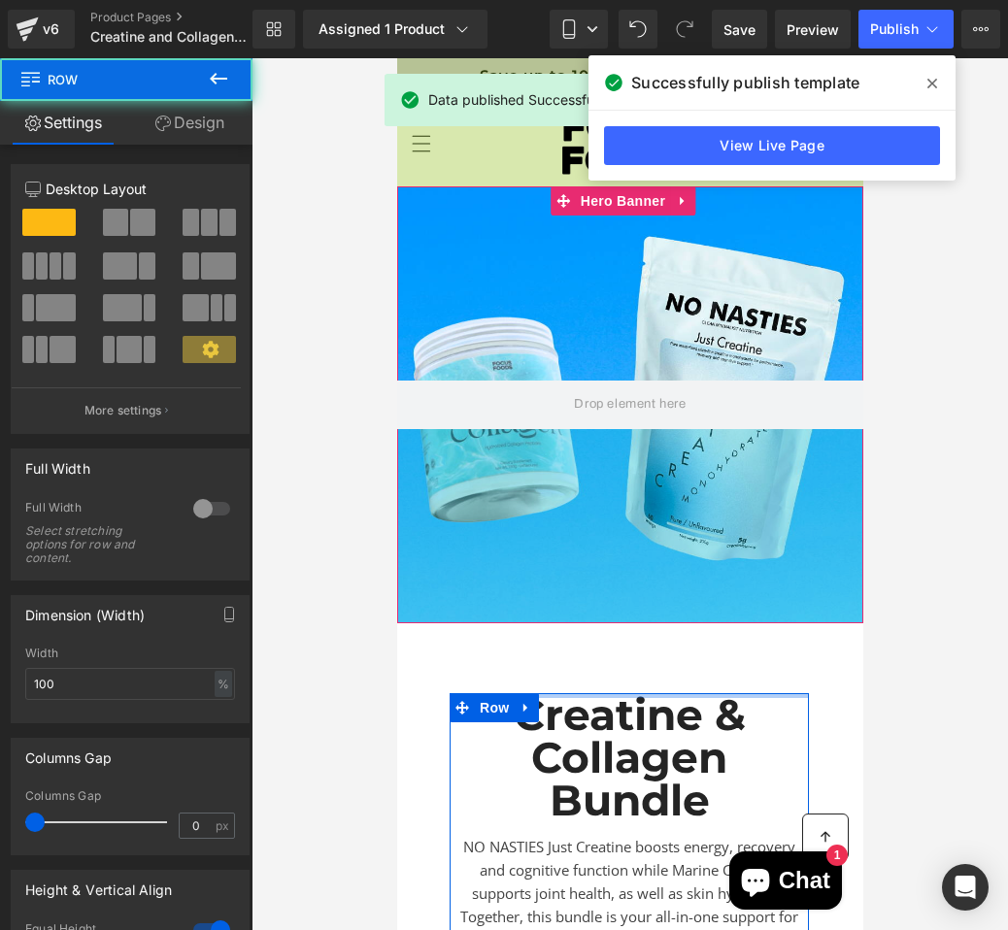
drag, startPoint x: 678, startPoint y: 715, endPoint x: 694, endPoint y: 606, distance: 110.8
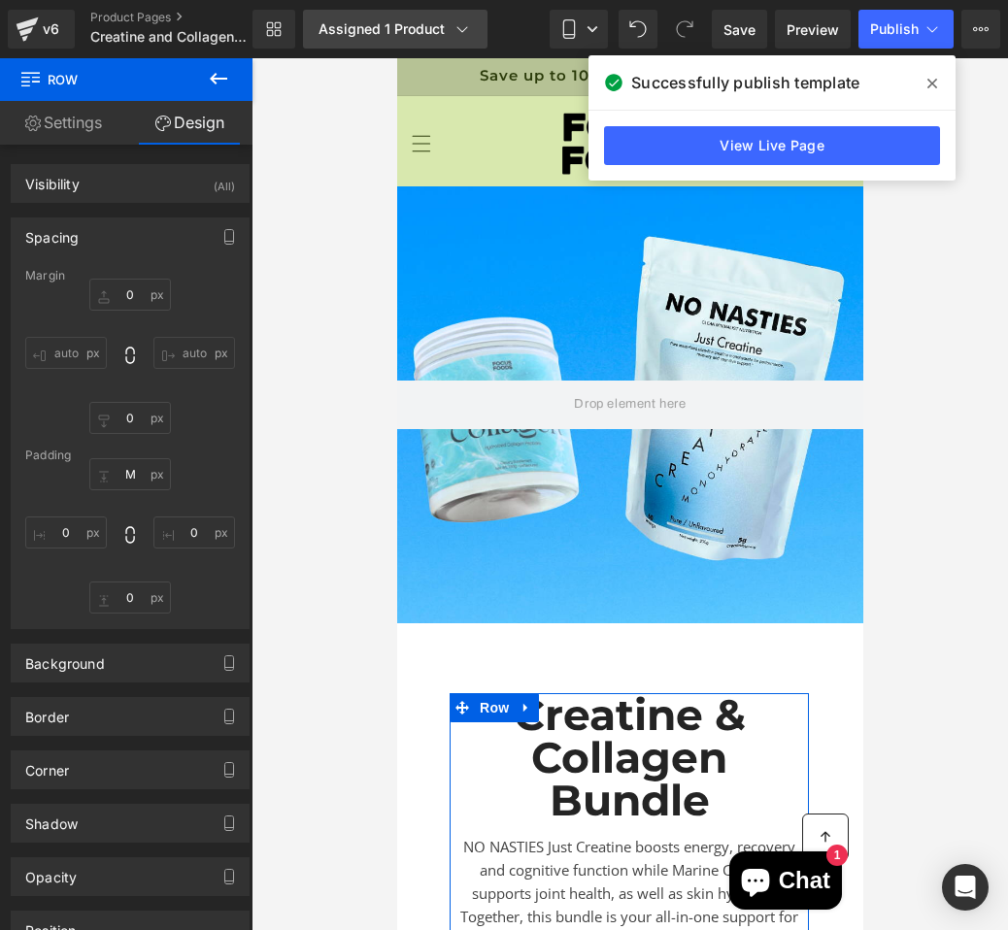
click at [426, 34] on div "Assigned 1 Product" at bounding box center [394, 28] width 153 height 19
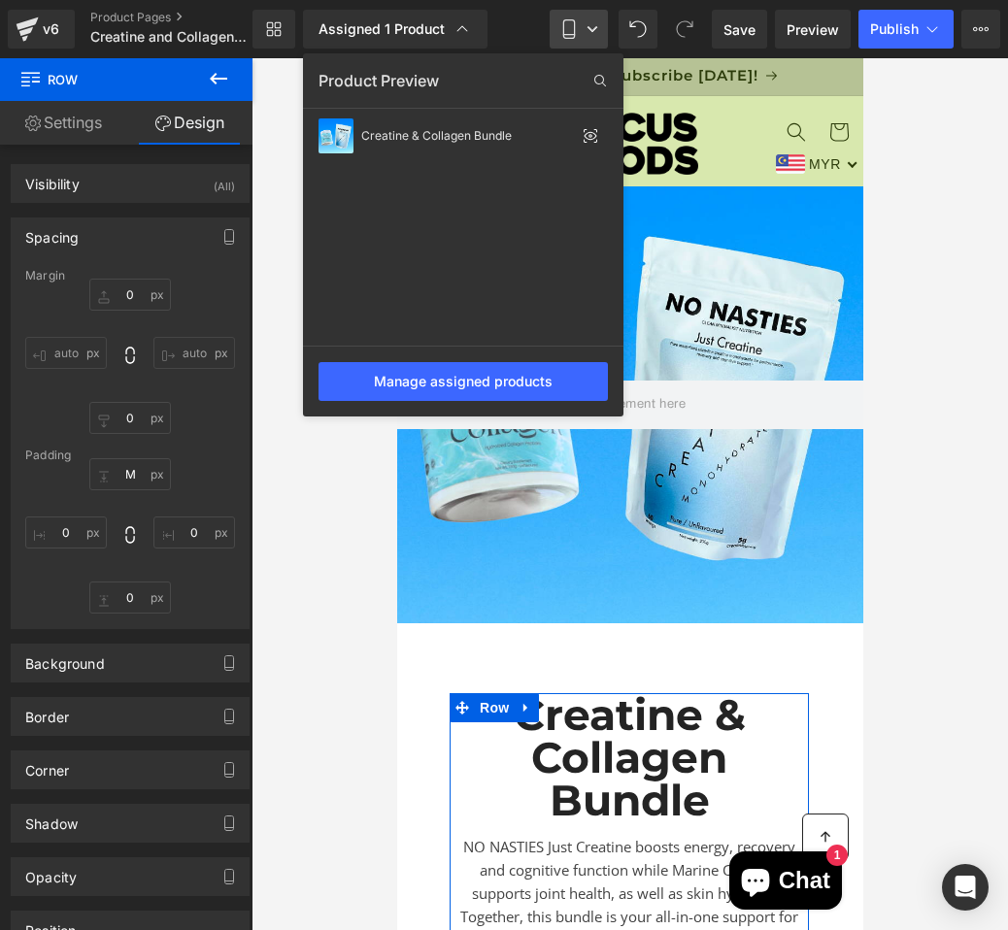
click at [557, 18] on link "Mobile" at bounding box center [578, 29] width 58 height 39
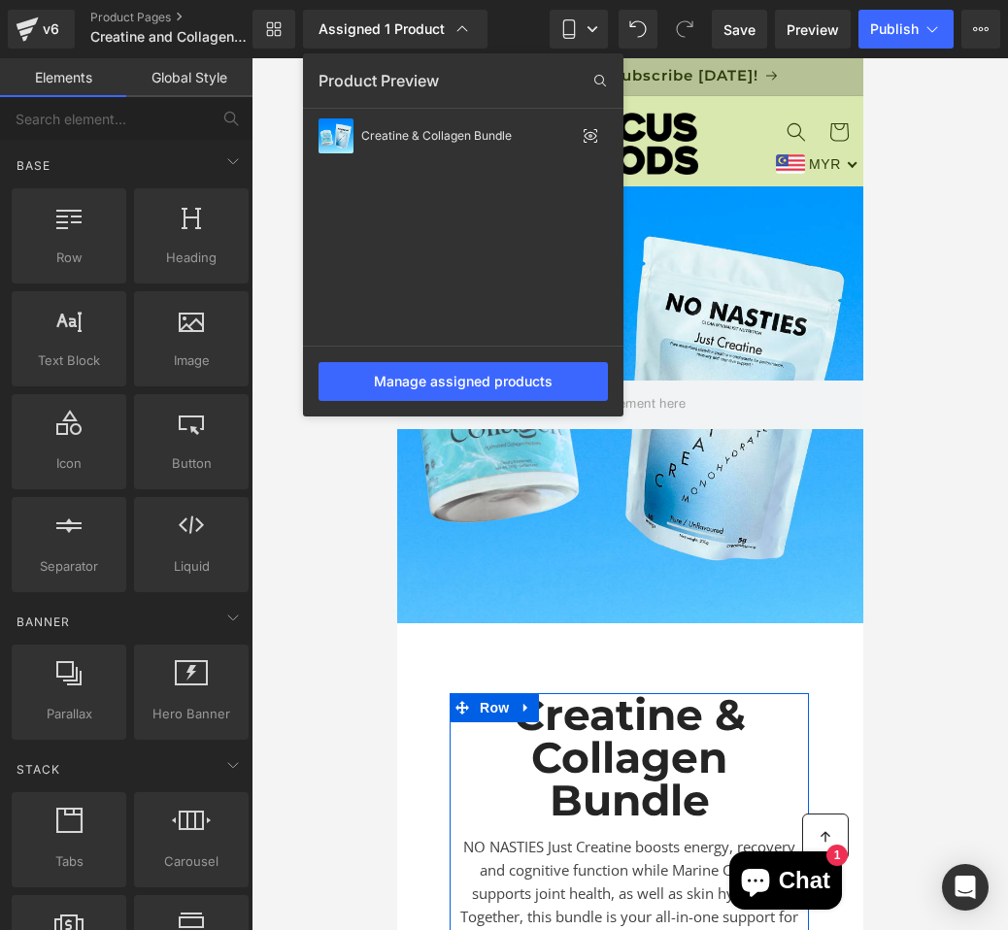
click at [681, 91] on div at bounding box center [629, 494] width 756 height 872
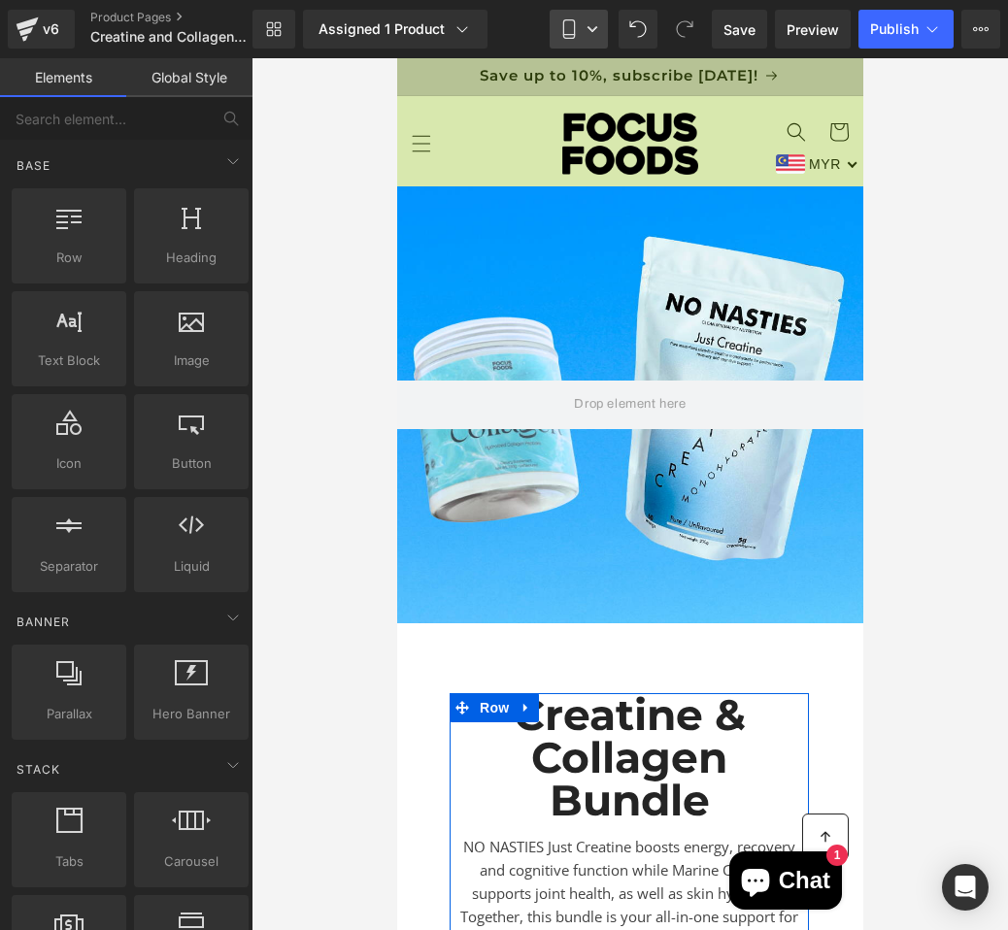
click at [567, 23] on icon at bounding box center [568, 28] width 19 height 19
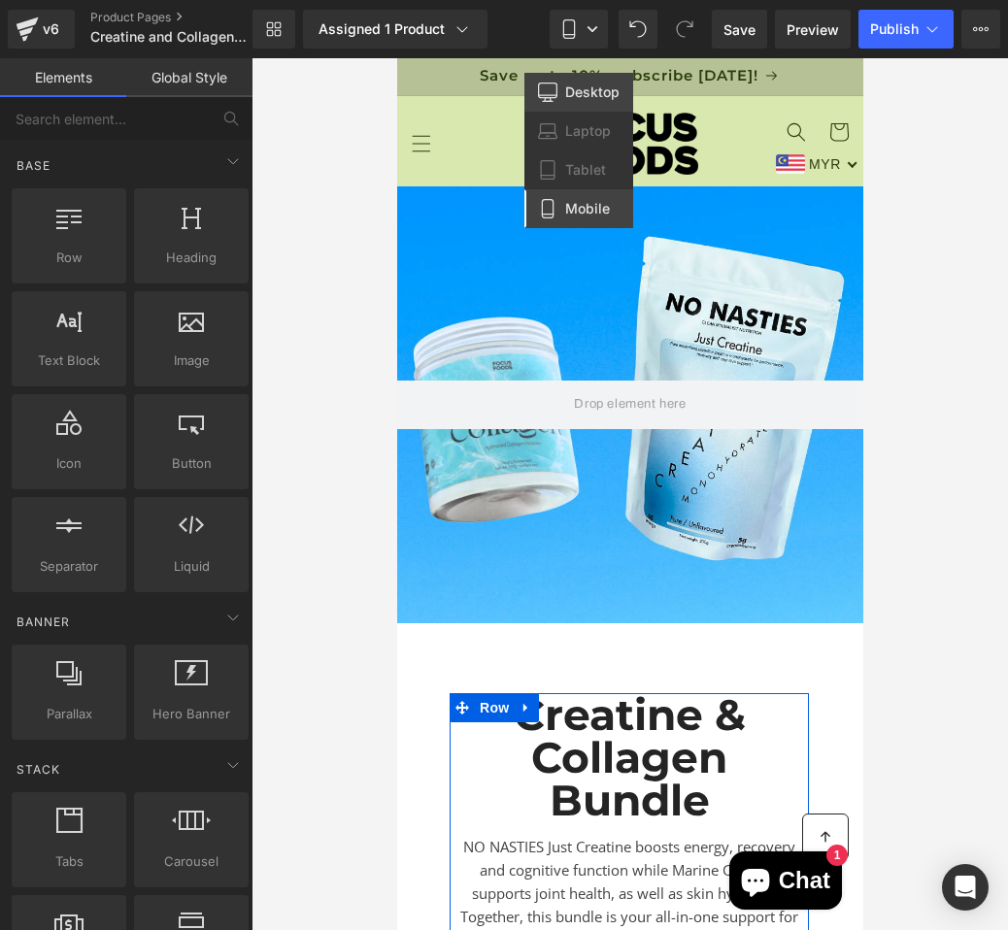
click at [568, 86] on span "Desktop" at bounding box center [592, 91] width 54 height 17
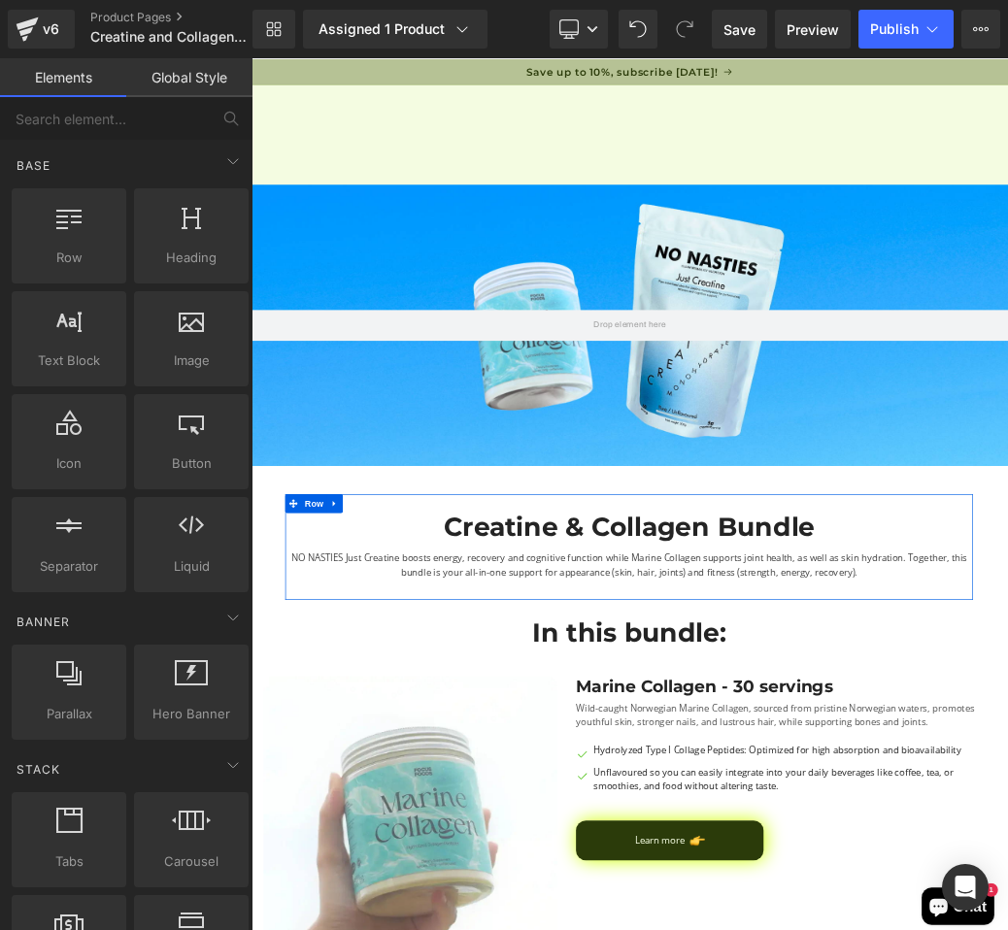
scroll to position [195, 0]
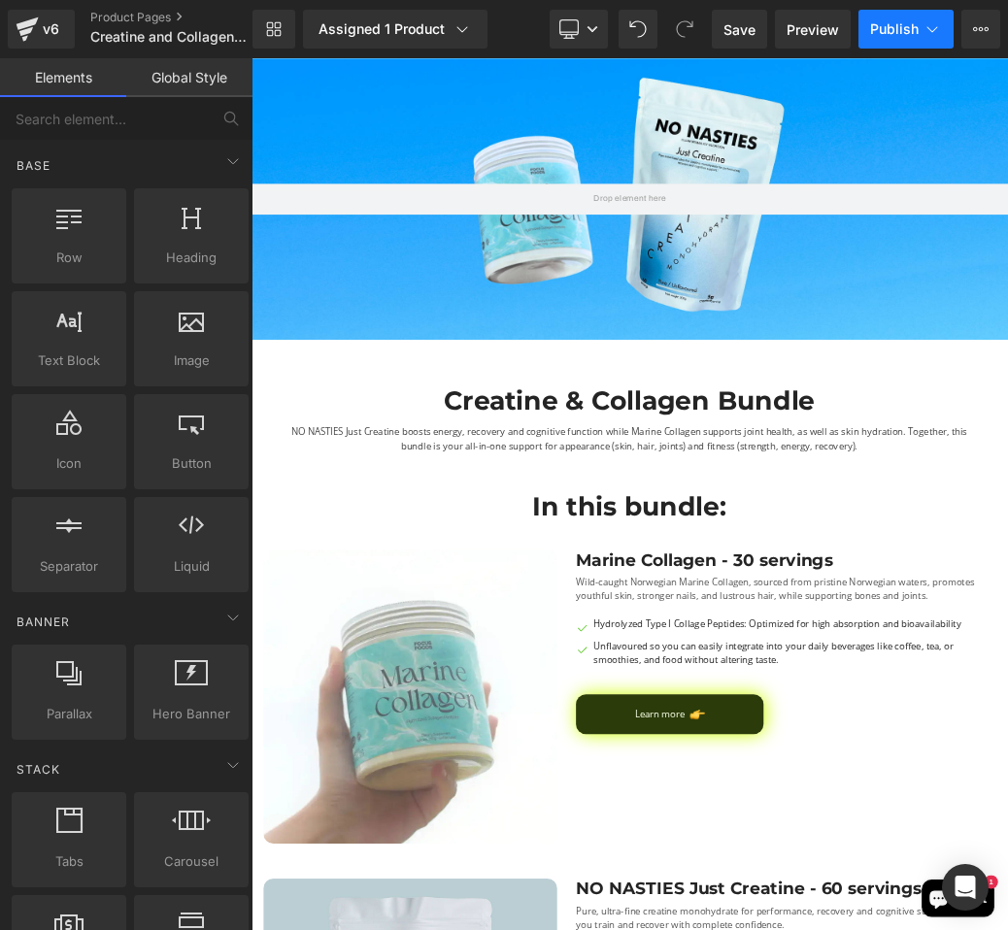
click at [905, 36] on span "Publish" at bounding box center [894, 29] width 49 height 16
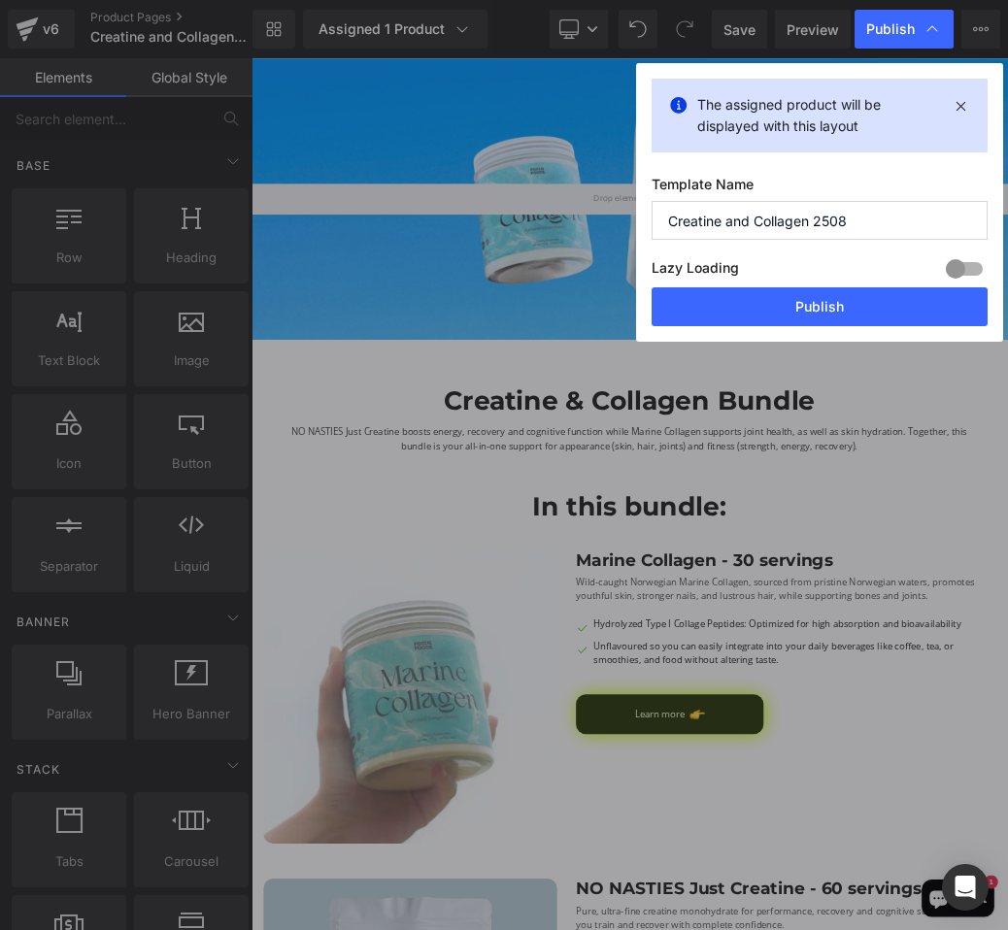
click at [889, 334] on div "The assigned product will be displayed with this layout Template Name Creatine …" at bounding box center [819, 202] width 367 height 279
click at [904, 294] on button "Publish" at bounding box center [819, 306] width 336 height 39
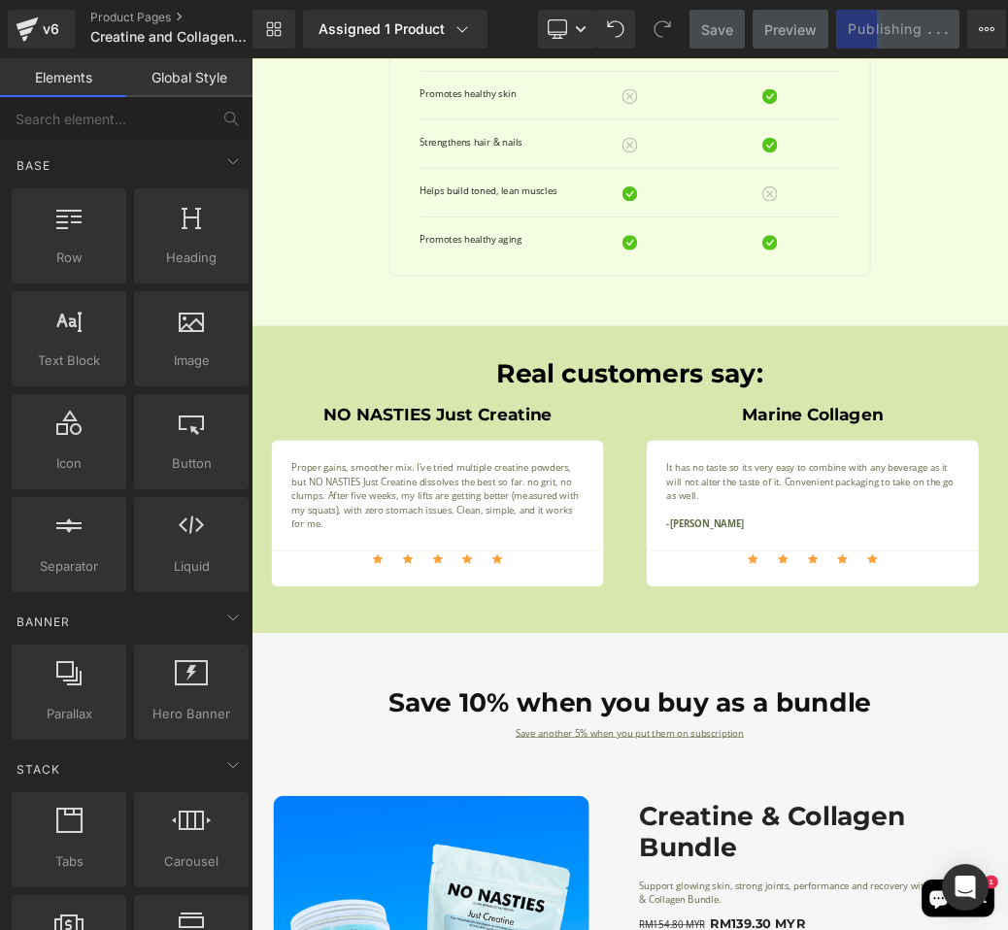
scroll to position [3552, 0]
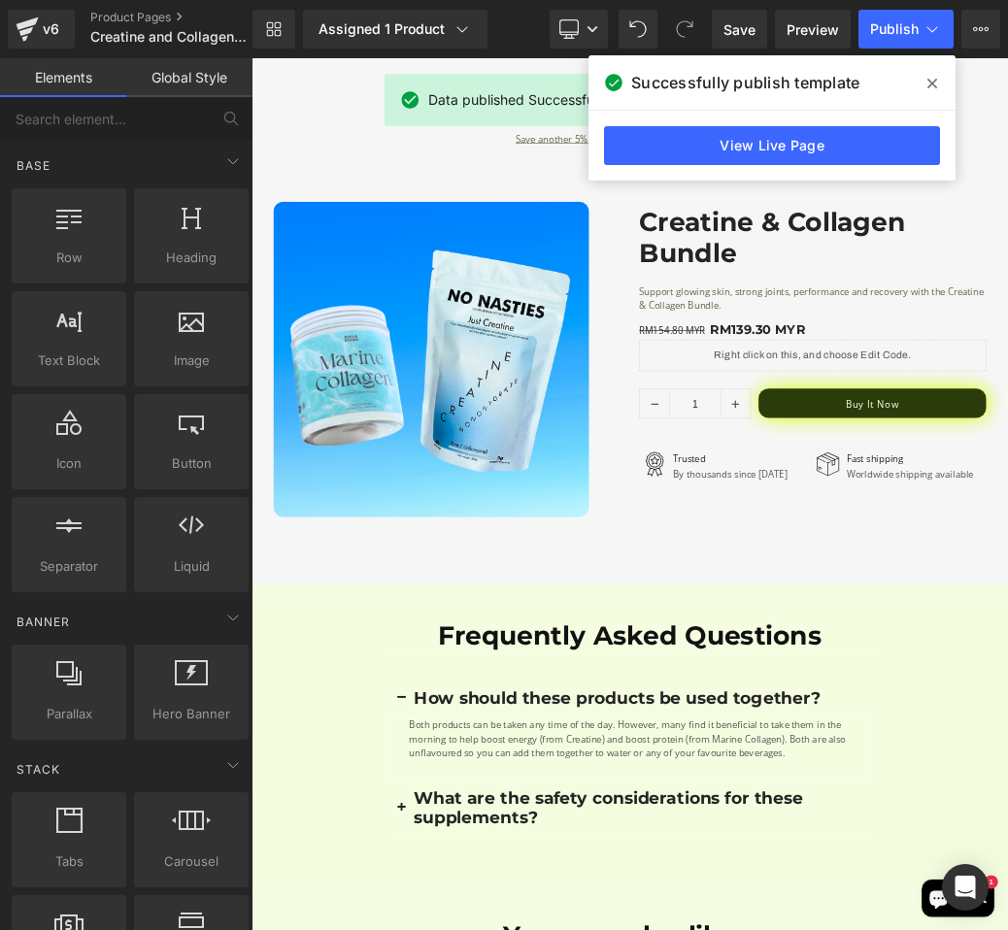
click at [811, 98] on div "Successfully publish template" at bounding box center [771, 82] width 367 height 54
click at [811, 118] on div "View Live Page" at bounding box center [771, 146] width 367 height 70
click at [811, 123] on div "View Live Page" at bounding box center [771, 146] width 367 height 70
click at [811, 143] on link "View Live Page" at bounding box center [772, 145] width 336 height 39
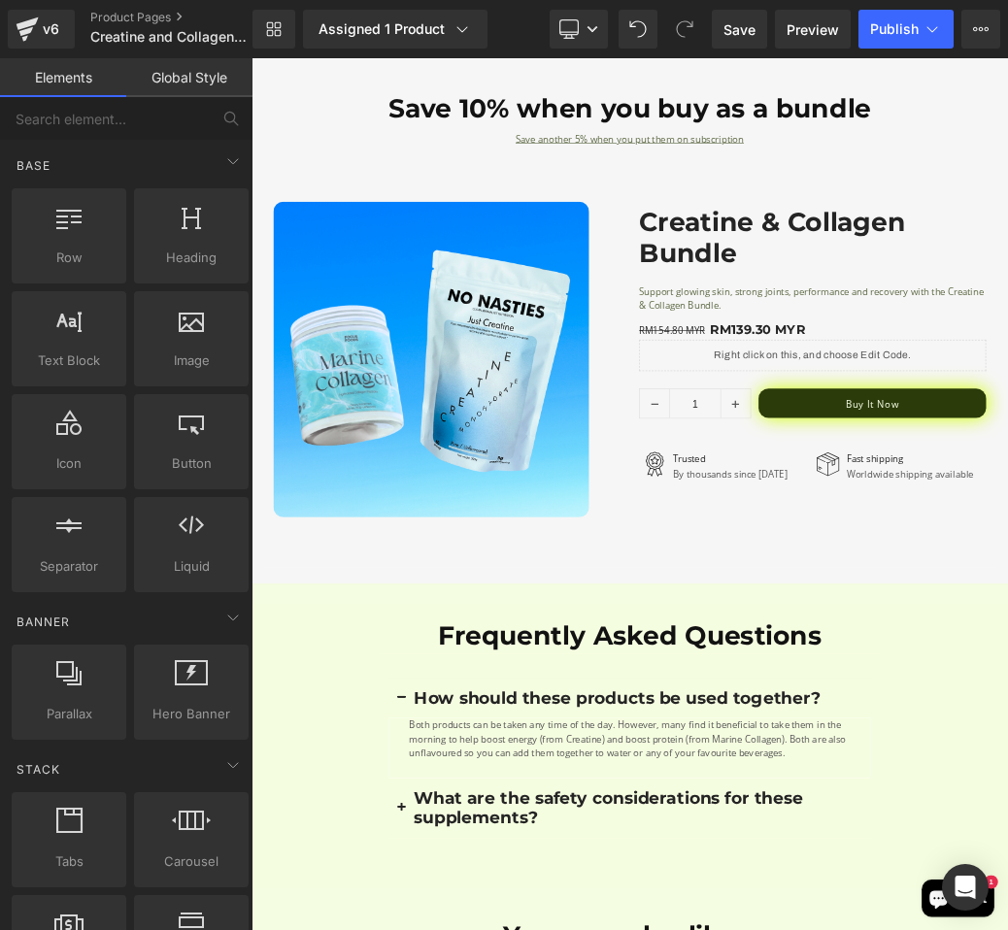
click at [827, 376] on div "Sale Off (P) Image Row" at bounding box center [555, 526] width 568 height 490
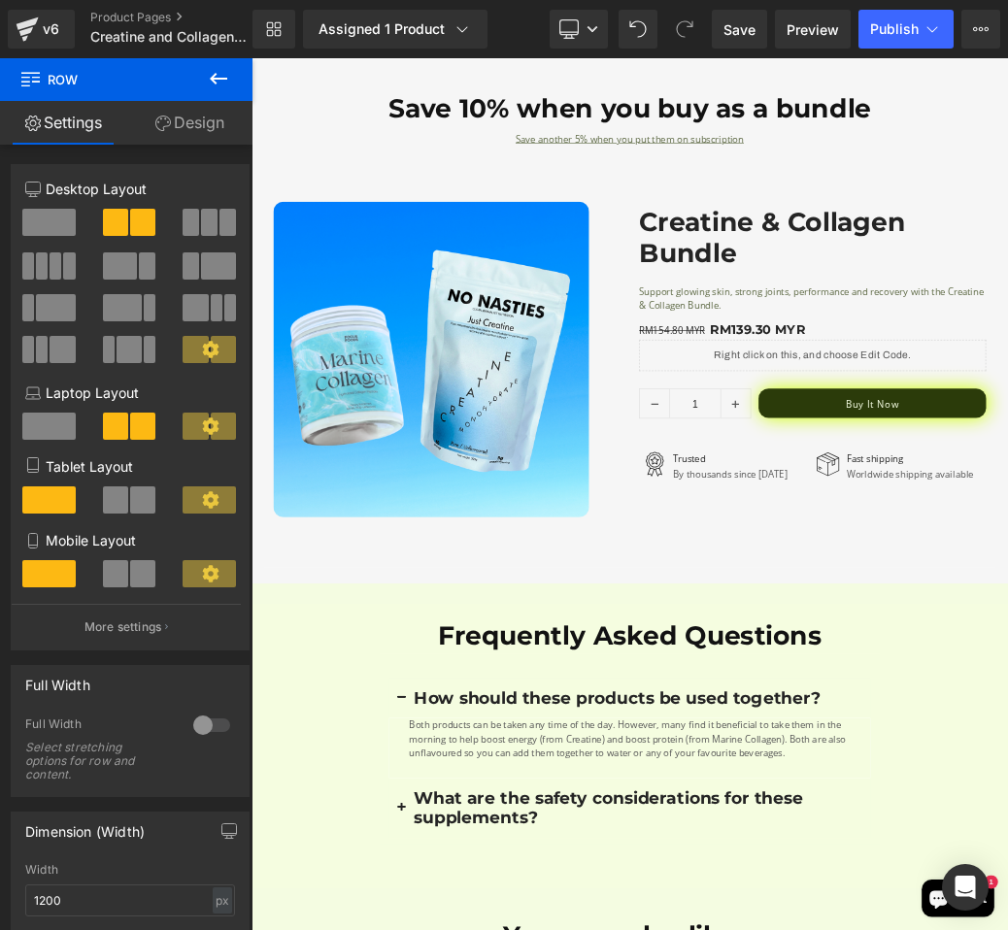
click at [208, 84] on icon at bounding box center [218, 78] width 23 height 23
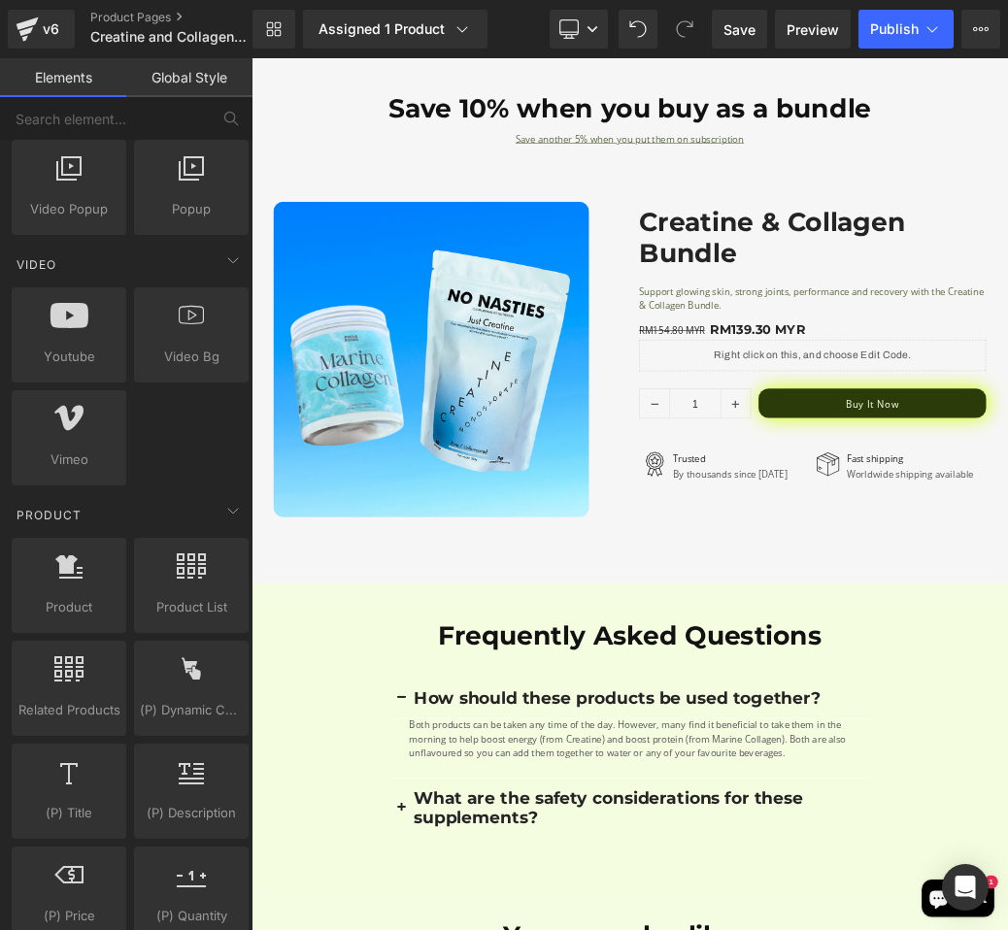
scroll to position [1202, 0]
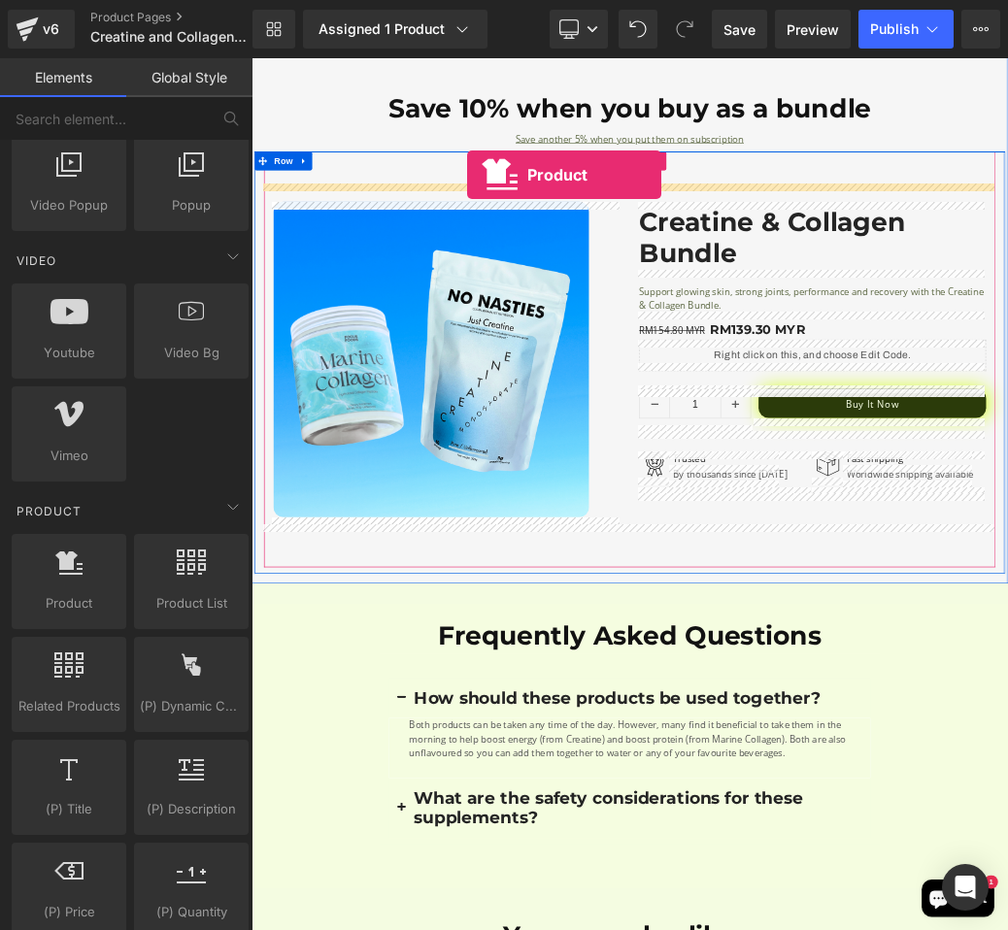
drag, startPoint x: 350, startPoint y: 638, endPoint x: 586, endPoint y: 239, distance: 463.5
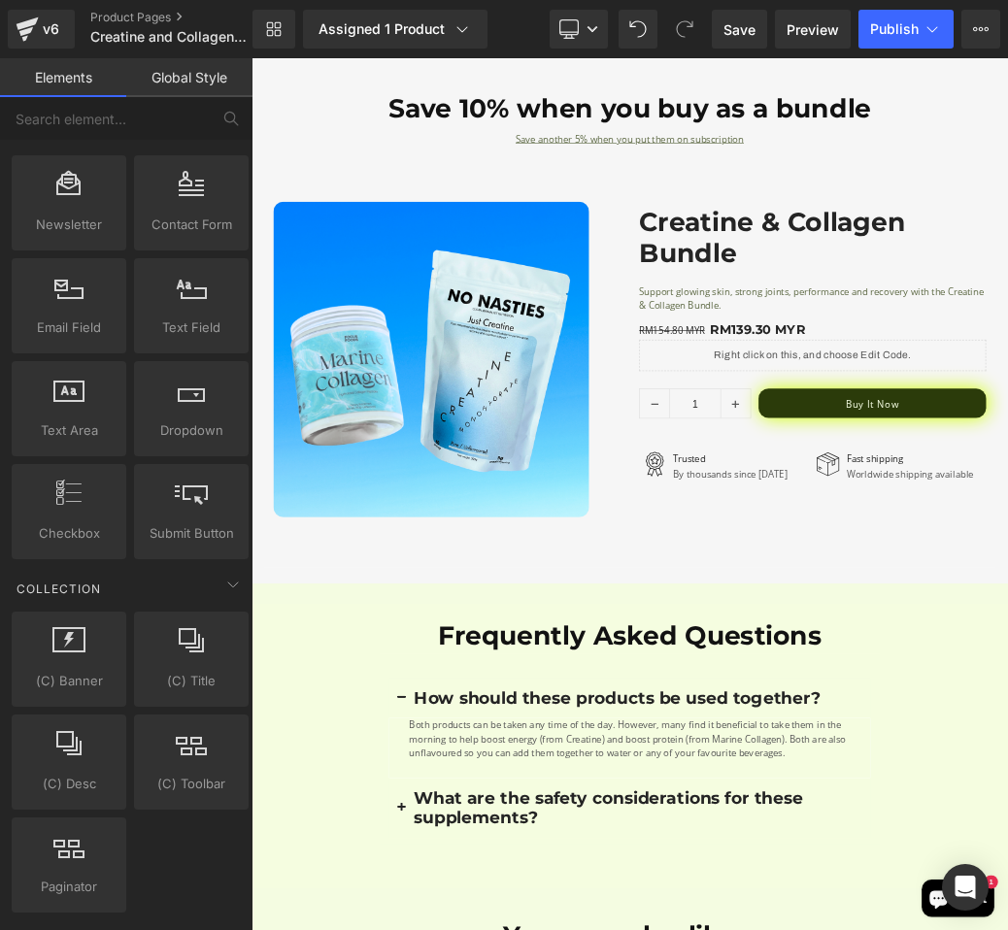
scroll to position [2345, 0]
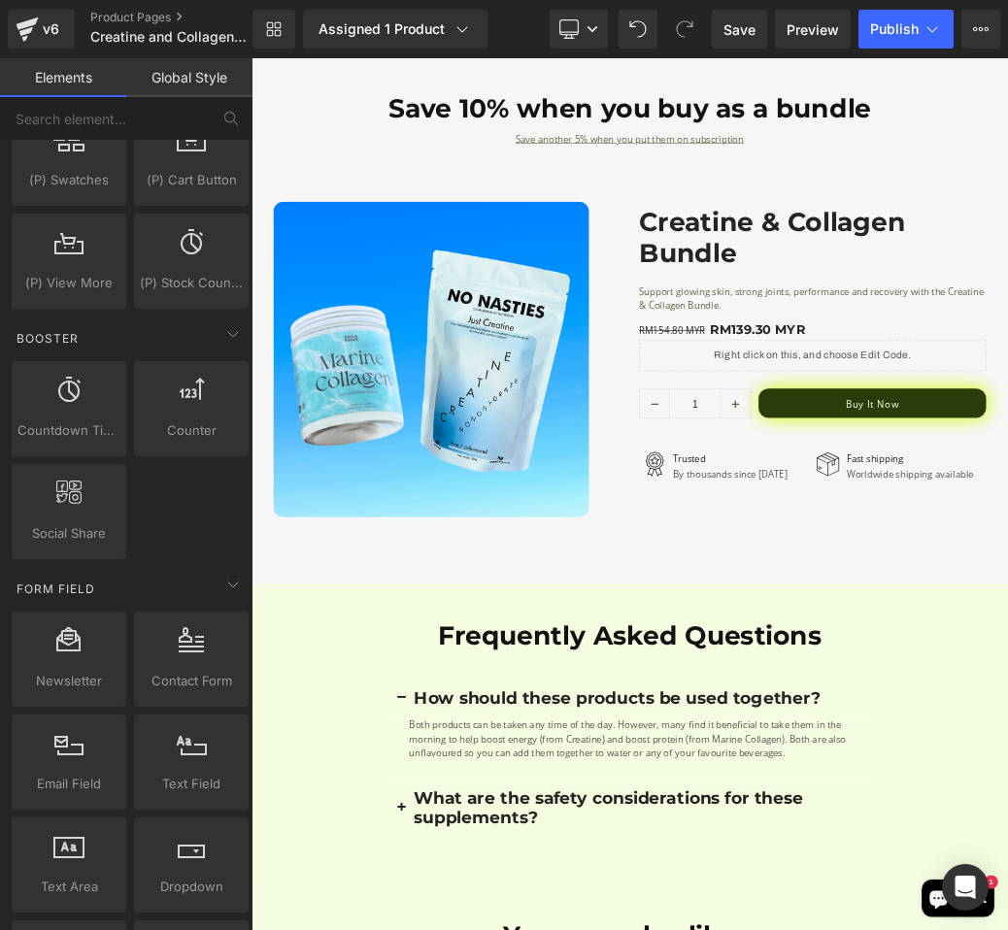
click at [199, 78] on link "Global Style" at bounding box center [189, 77] width 126 height 39
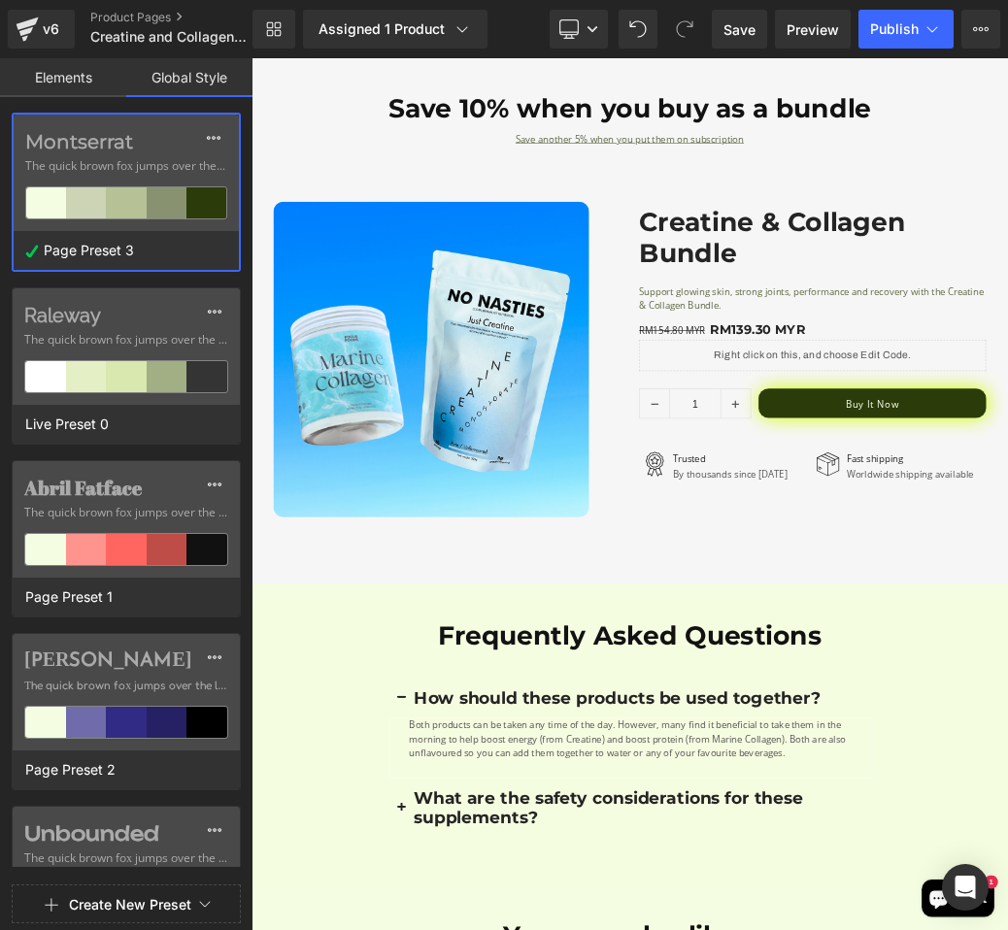
click at [87, 87] on link "Elements" at bounding box center [63, 77] width 126 height 39
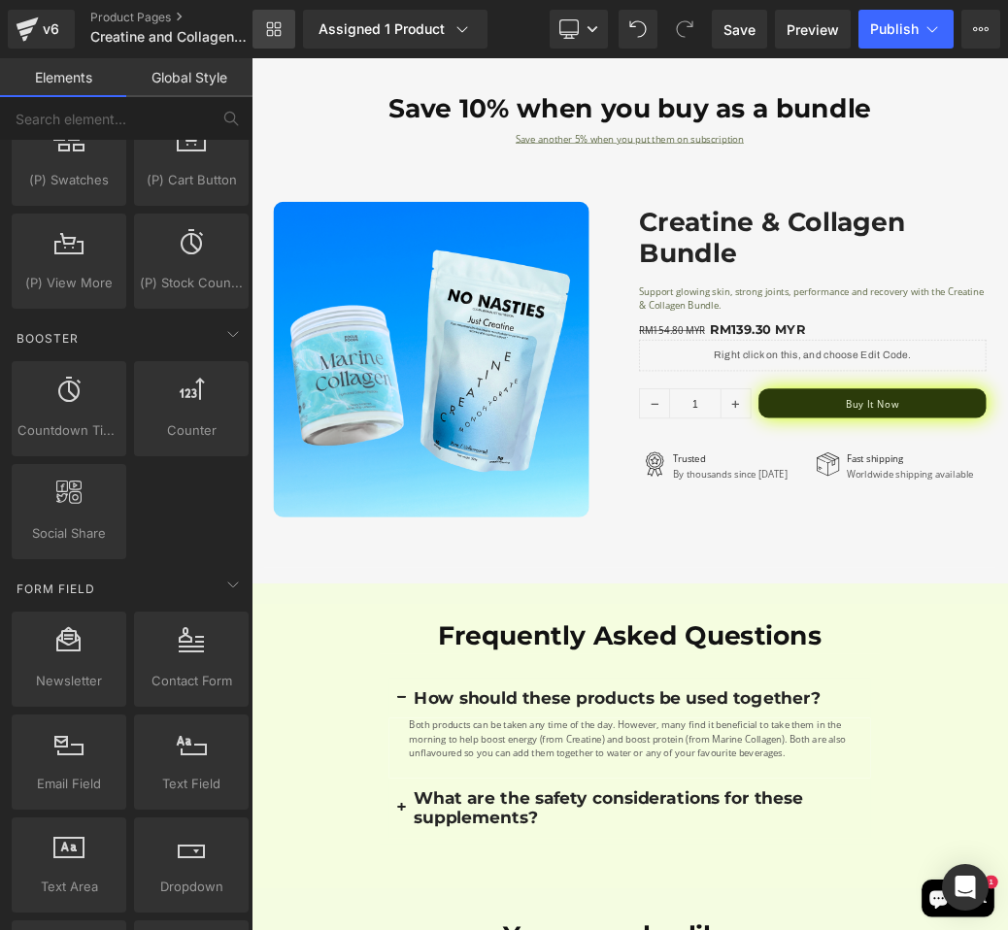
click at [293, 22] on link "Library" at bounding box center [273, 29] width 43 height 39
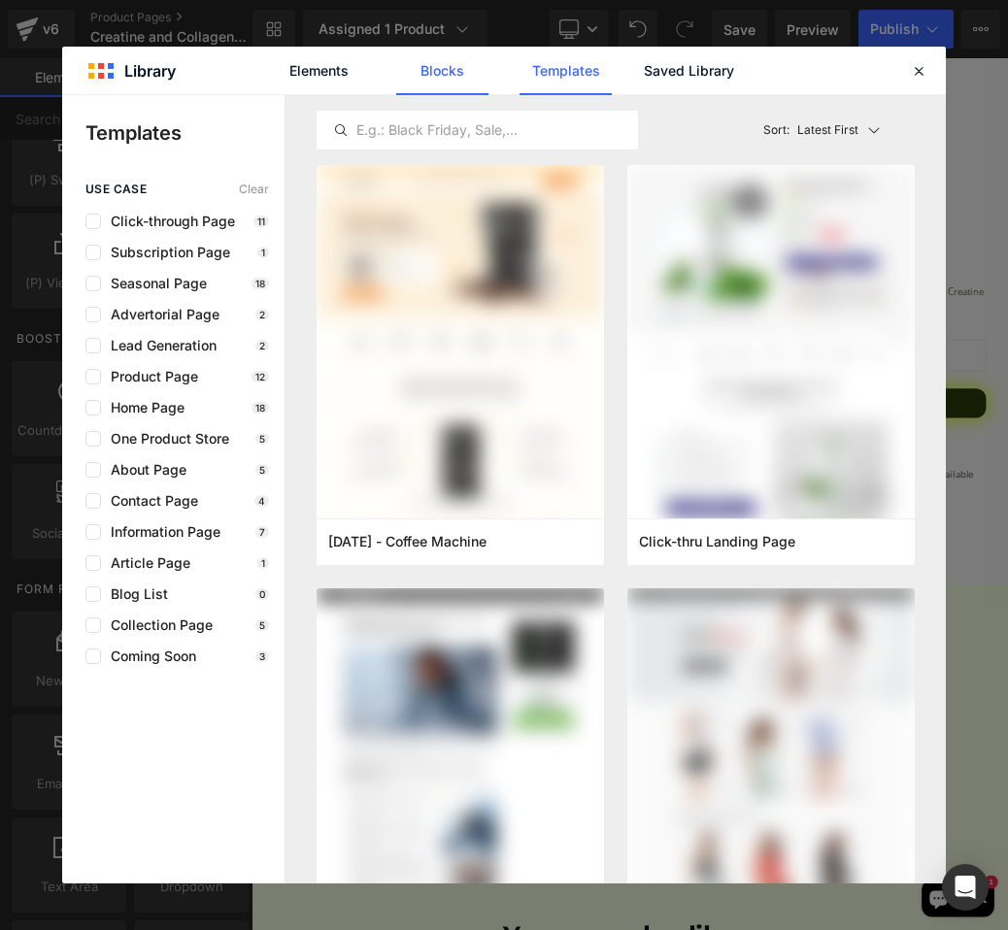
click at [643, 63] on link "Blocks" at bounding box center [689, 71] width 92 height 49
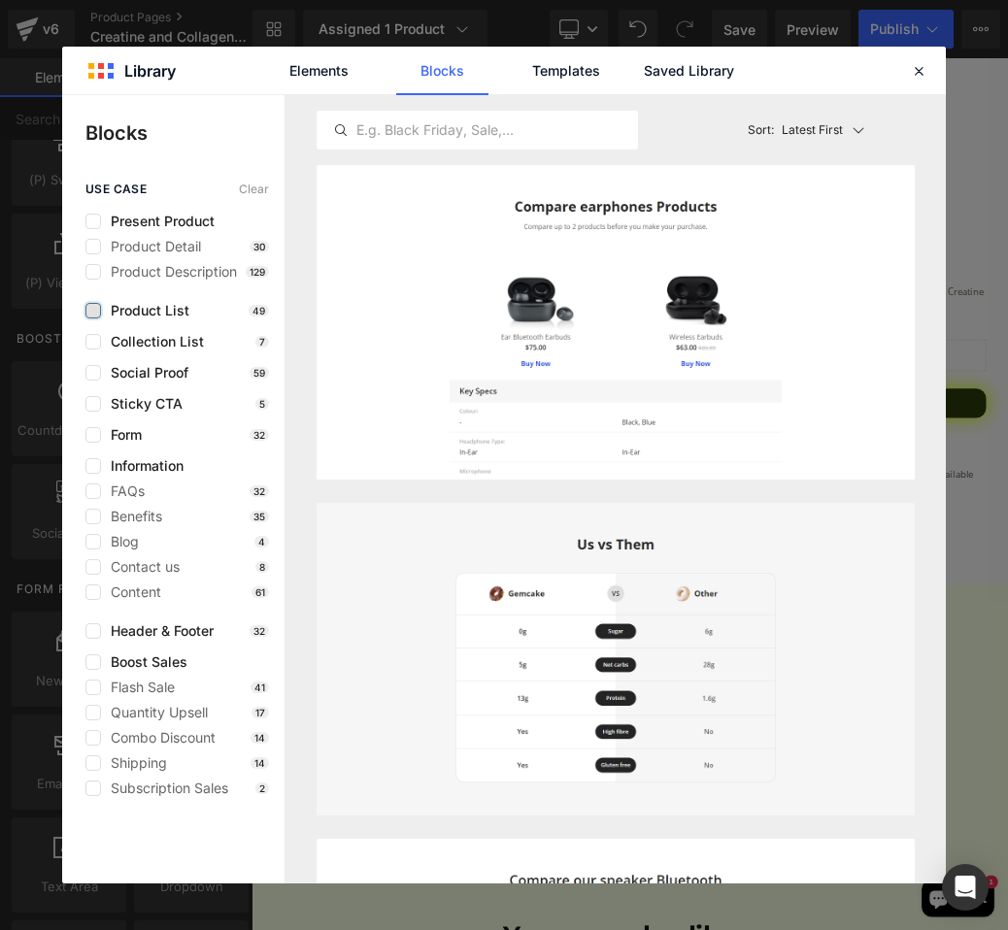
click at [97, 312] on label at bounding box center [93, 311] width 16 height 16
click at [93, 311] on input "checkbox" at bounding box center [93, 311] width 0 height 0
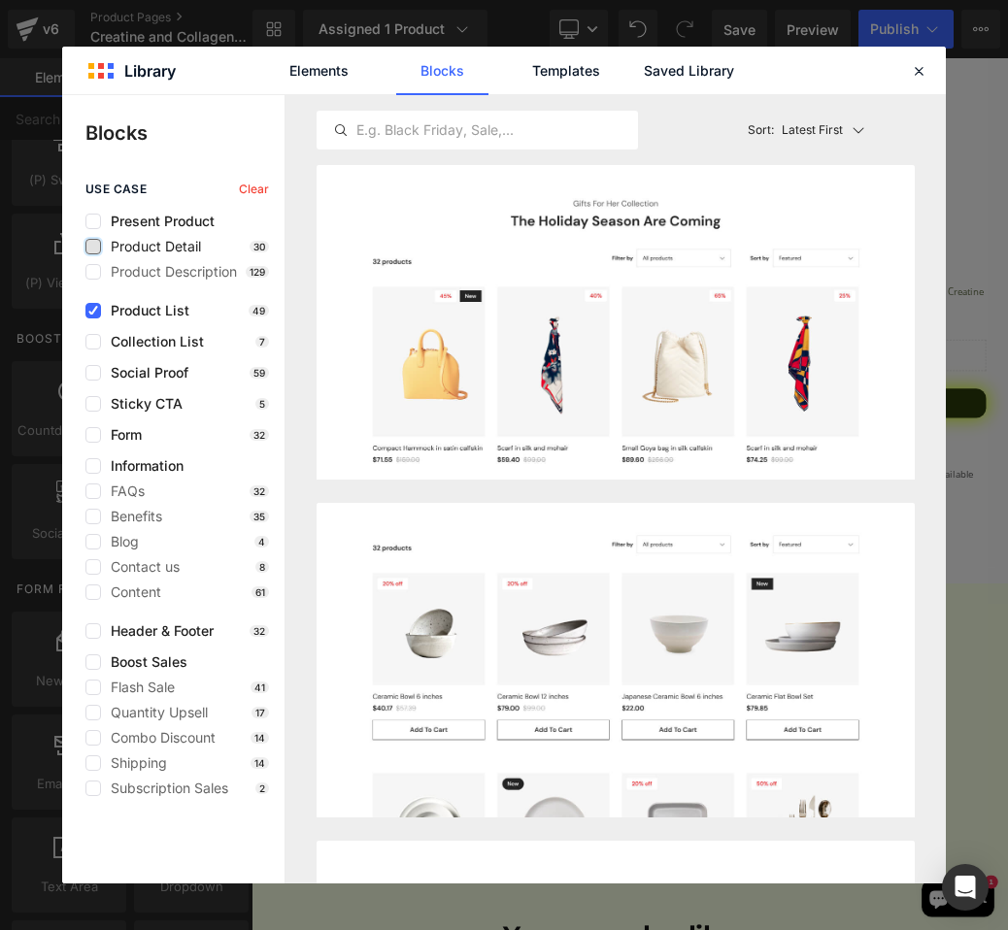
click at [95, 250] on label at bounding box center [93, 247] width 16 height 16
click at [93, 247] on input "checkbox" at bounding box center [93, 247] width 0 height 0
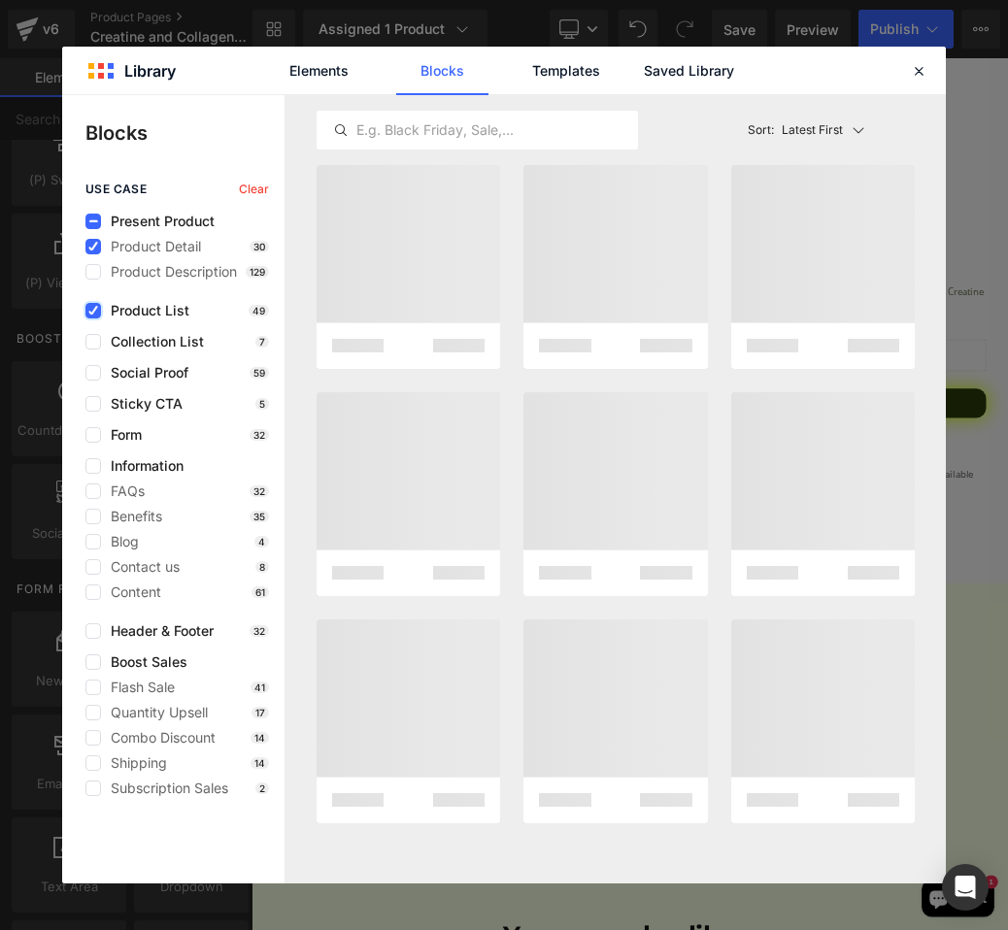
click at [96, 317] on label at bounding box center [93, 311] width 16 height 16
click at [93, 311] on input "checkbox" at bounding box center [93, 311] width 0 height 0
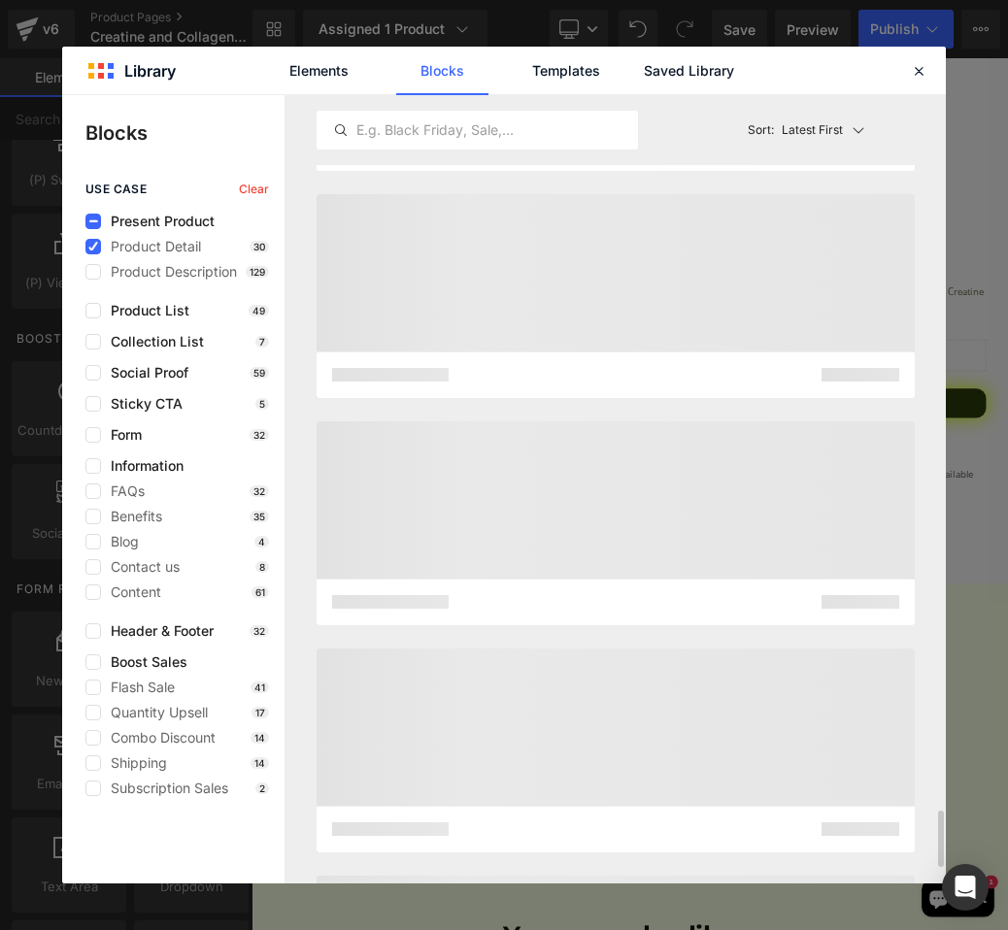
scroll to position [10100, 0]
click at [557, 124] on input "text" at bounding box center [476, 129] width 319 height 23
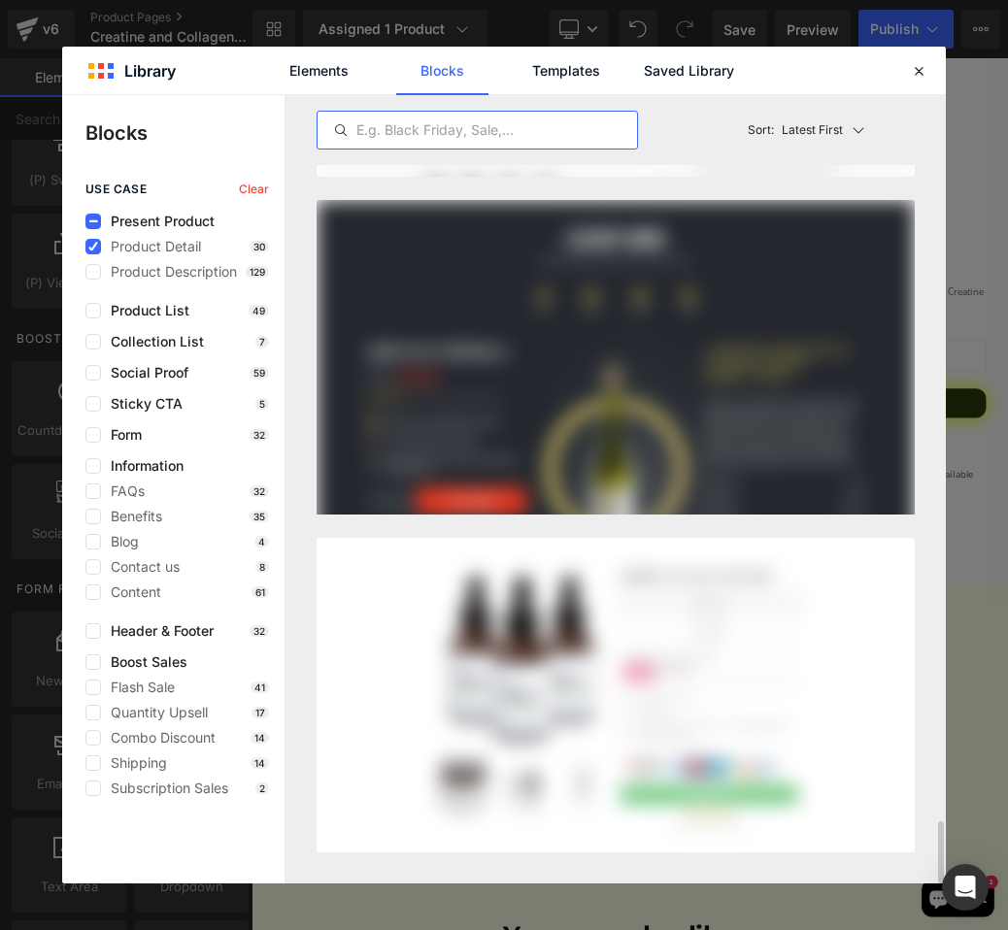
scroll to position [9191, 0]
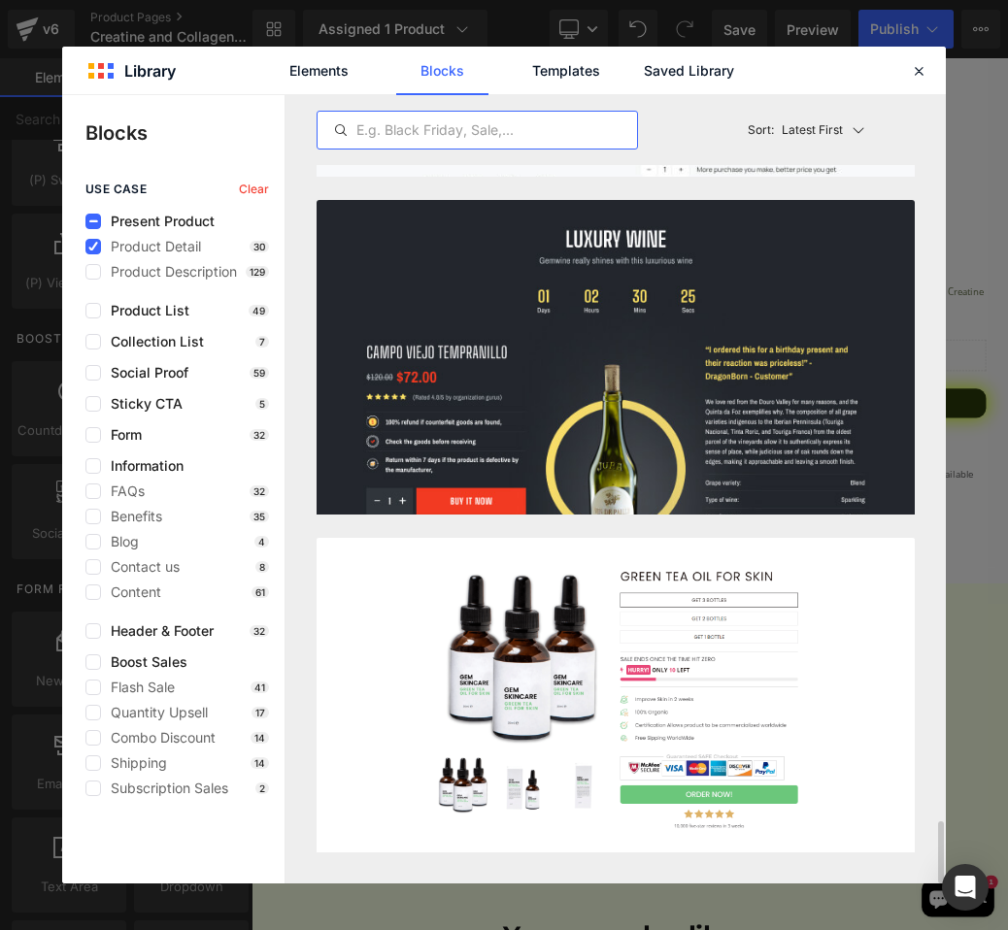
click at [807, 125] on p "Latest First" at bounding box center [811, 129] width 61 height 17
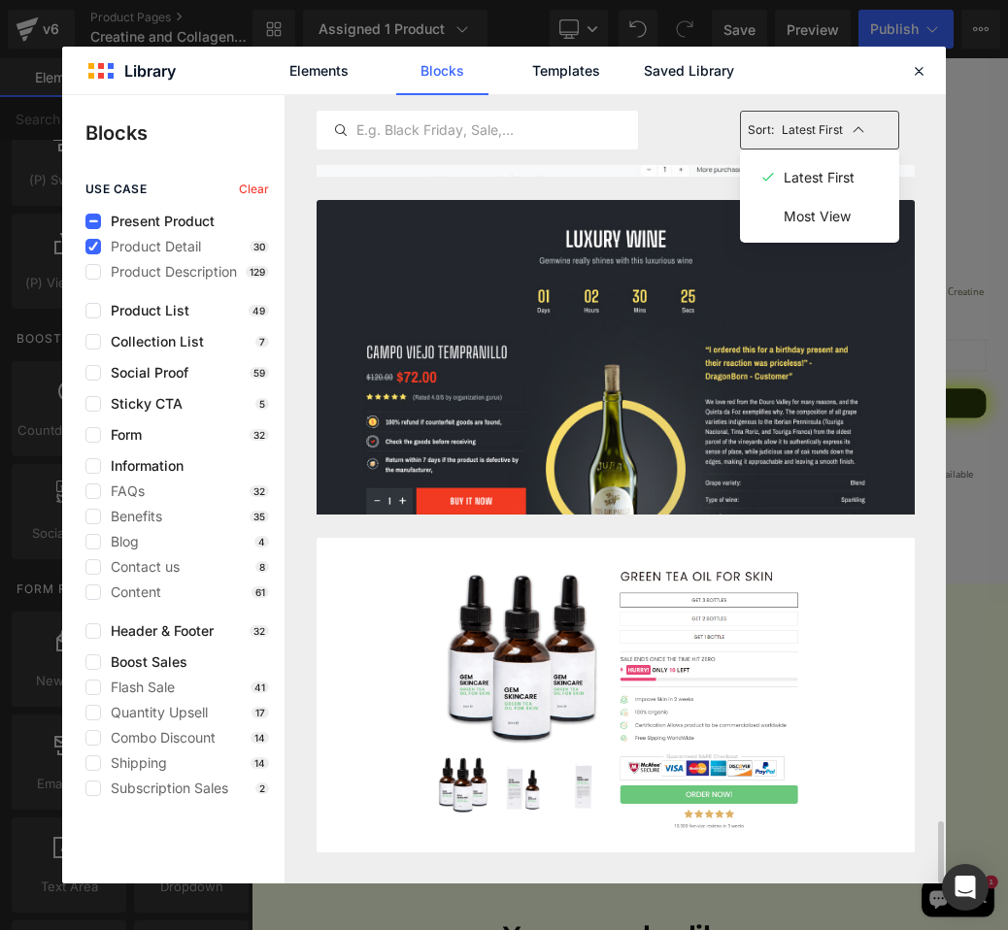
click at [797, 221] on p "Most View" at bounding box center [816, 216] width 67 height 17
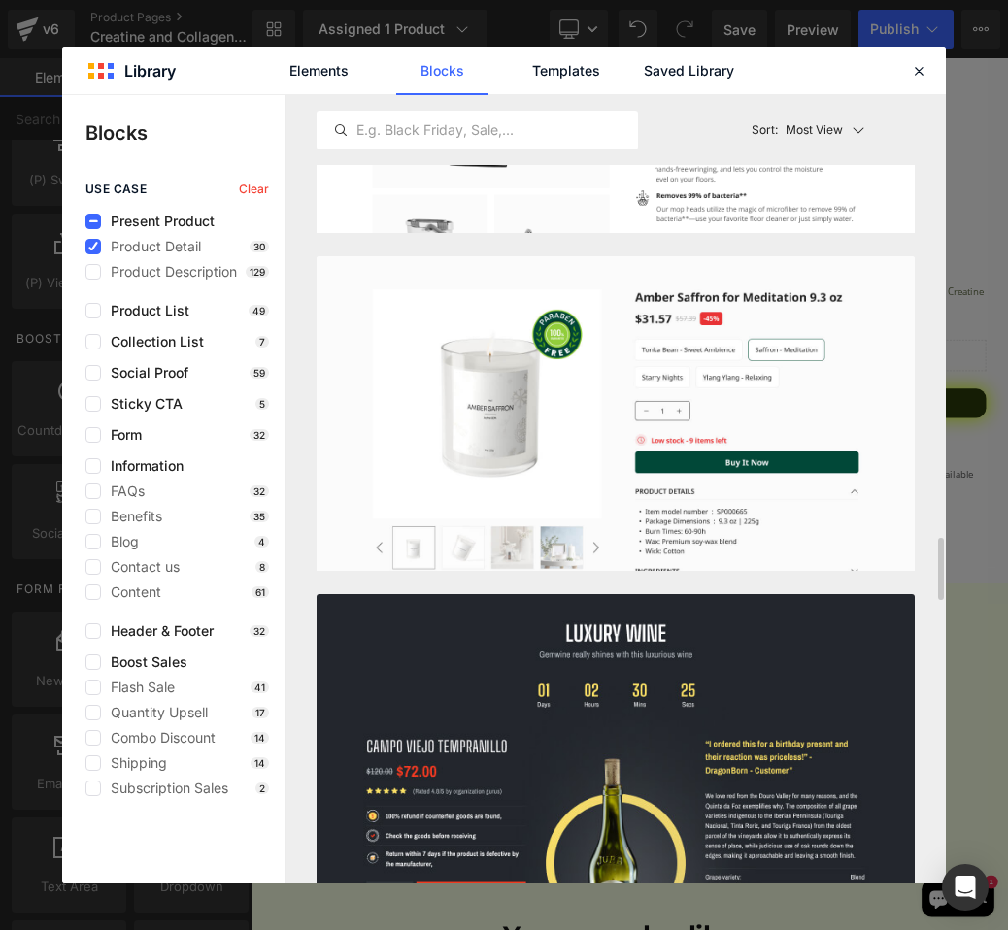
scroll to position [5321, 0]
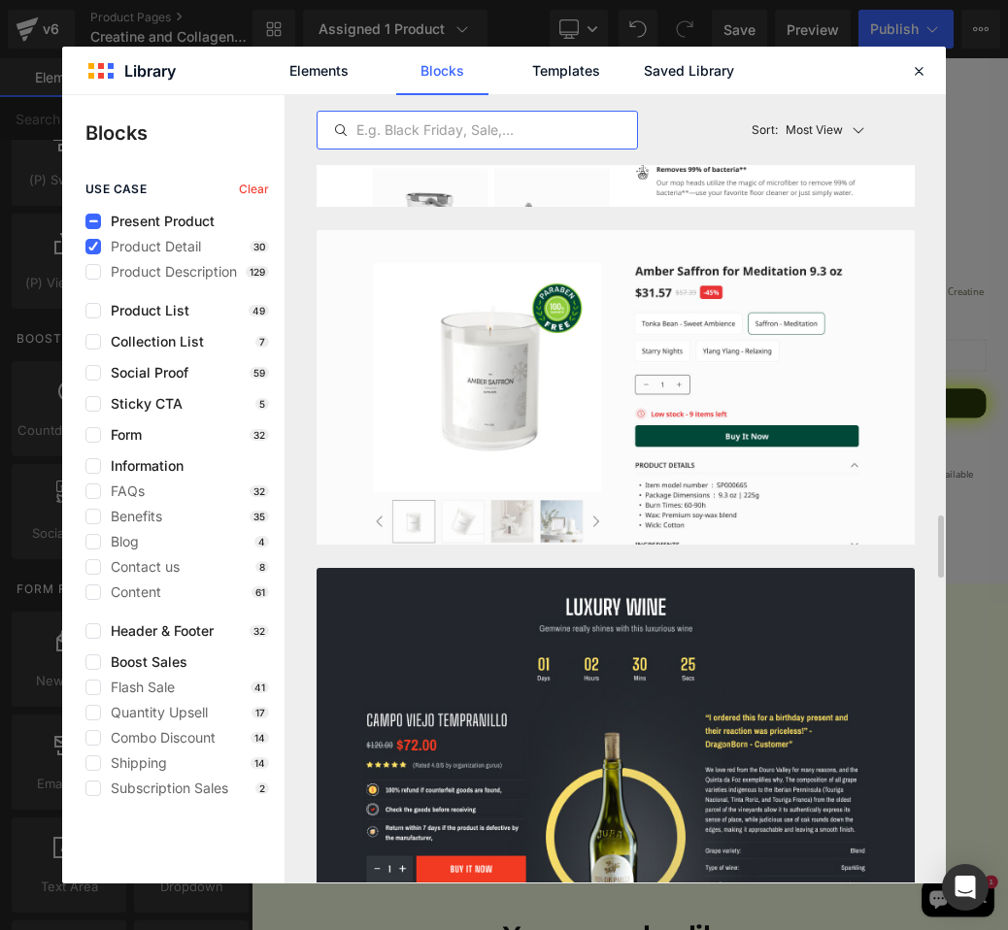
click at [512, 118] on input "text" at bounding box center [476, 129] width 319 height 23
type input "s"
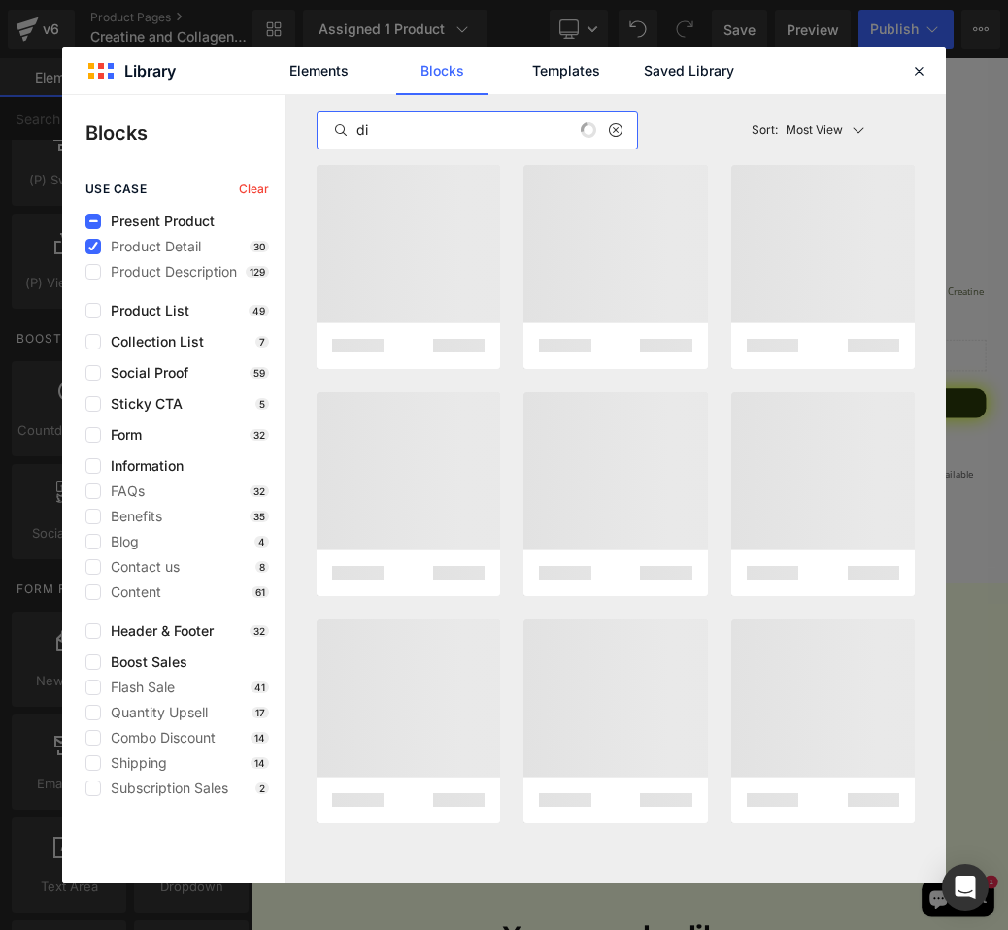
type input "d"
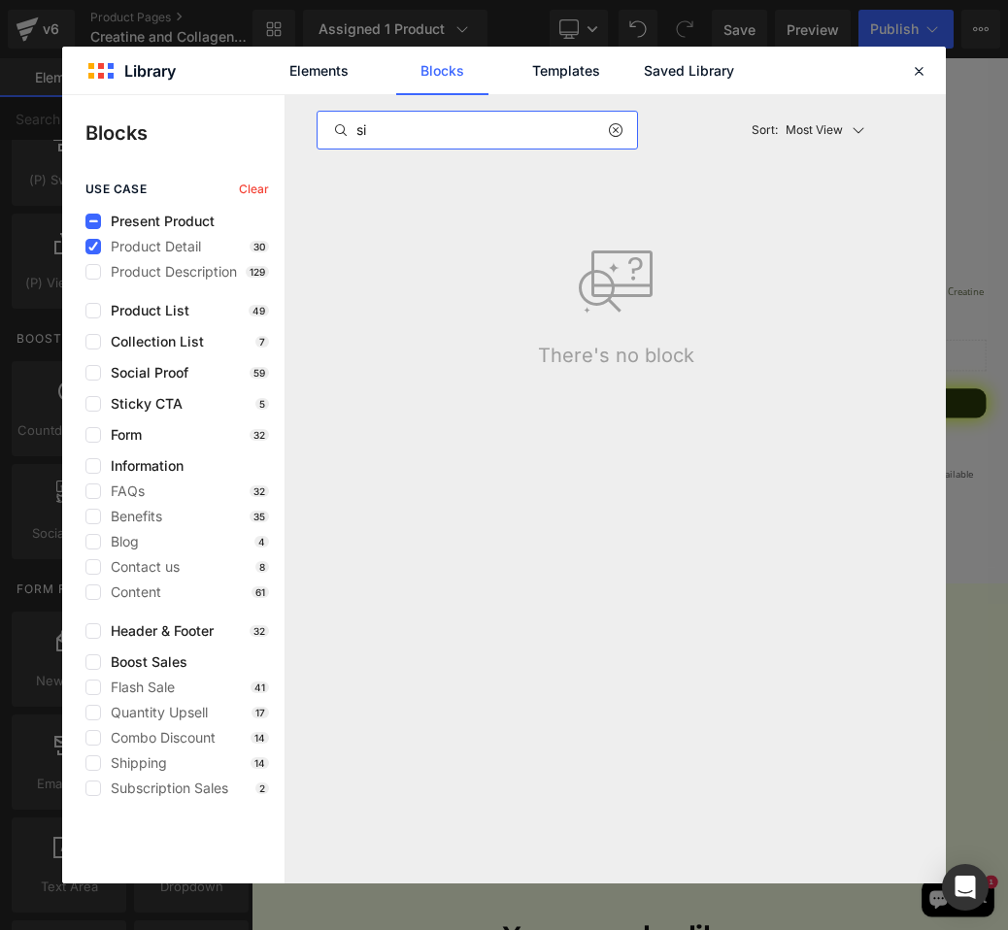
type input "s"
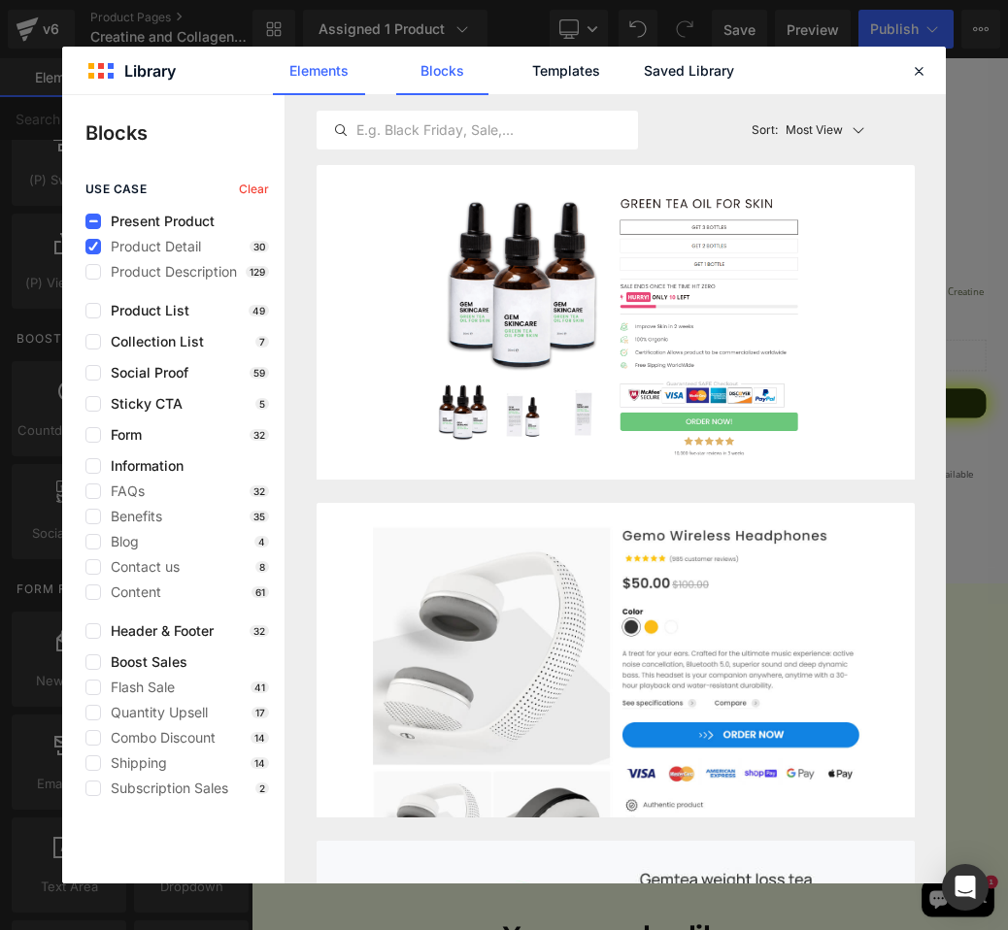
click at [519, 54] on link "Elements" at bounding box center [565, 71] width 92 height 49
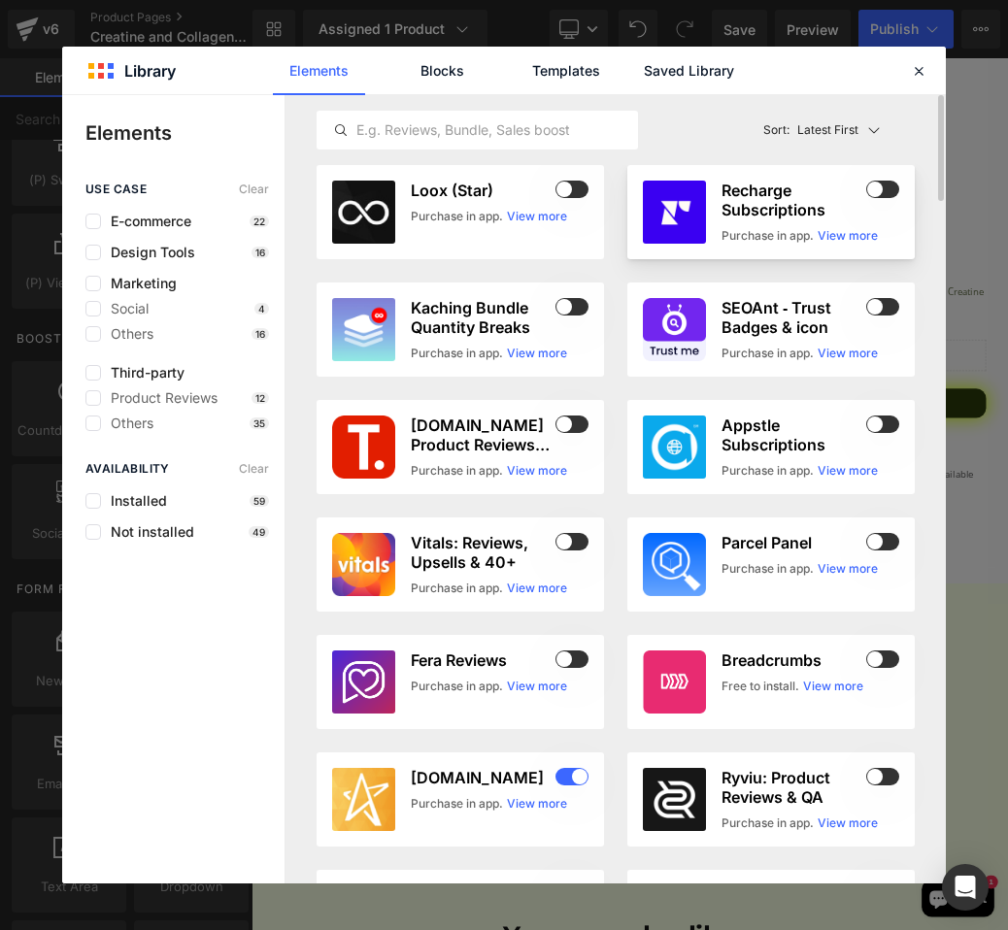
click at [886, 182] on span at bounding box center [882, 189] width 33 height 17
click at [0, 0] on div at bounding box center [0, 0] width 0 height 0
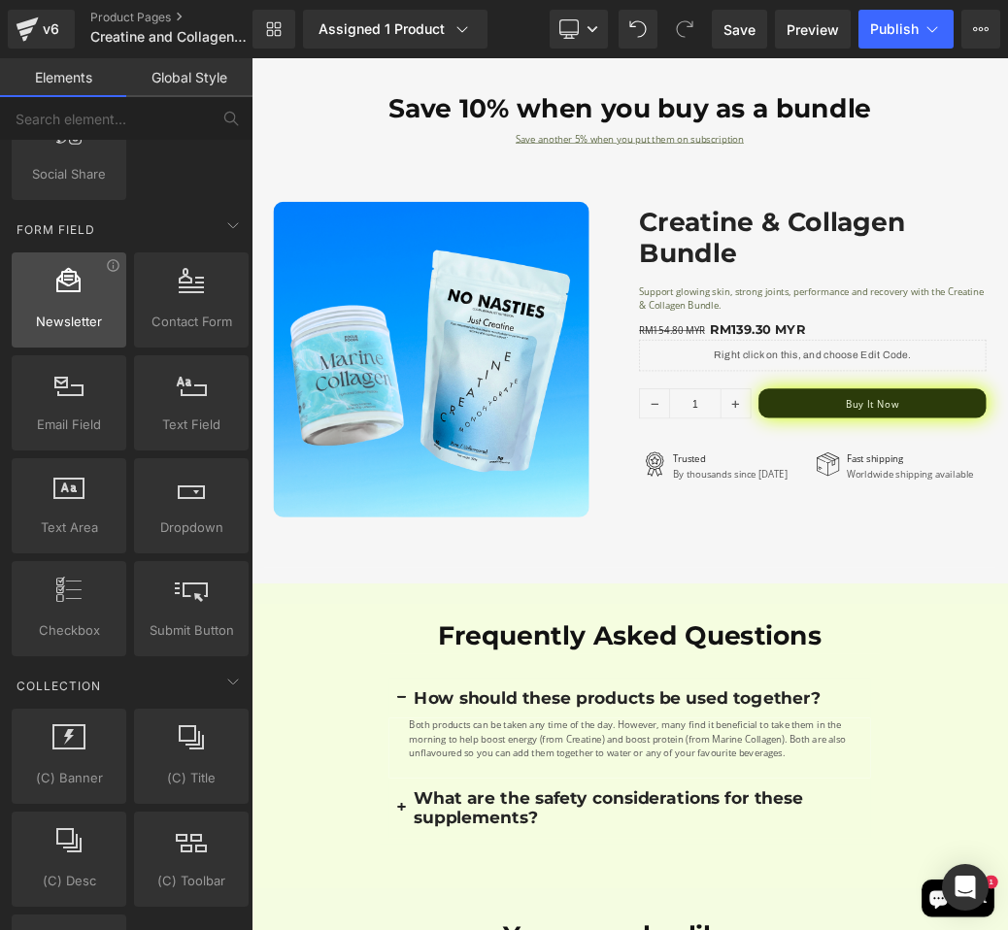
scroll to position [3594, 0]
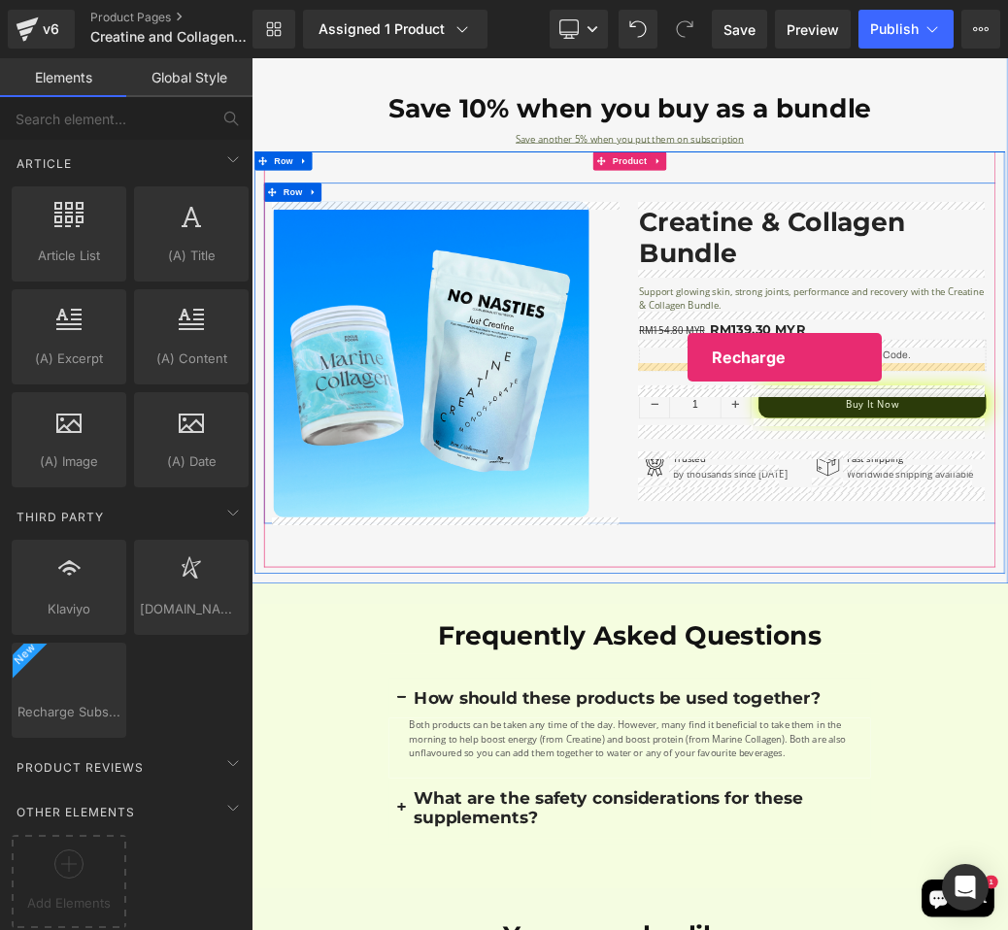
drag, startPoint x: 314, startPoint y: 710, endPoint x: 928, endPoint y: 522, distance: 641.4
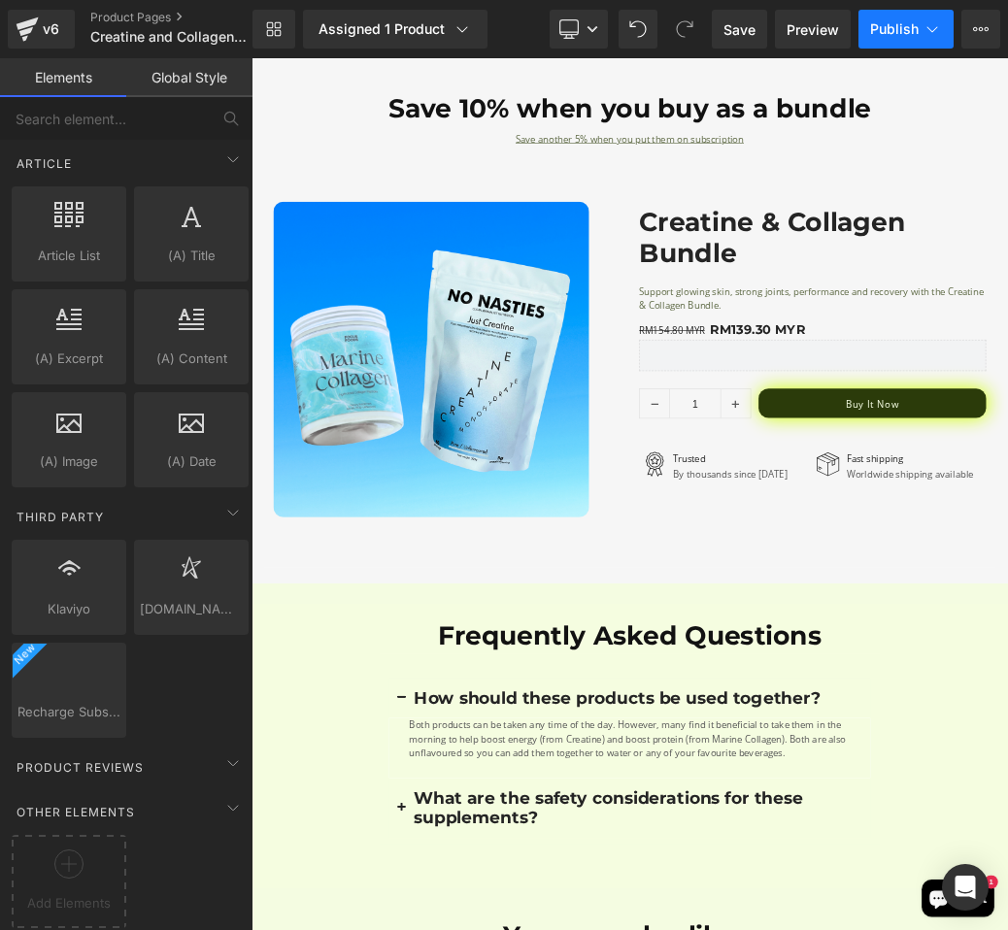
click at [890, 38] on button "Publish" at bounding box center [905, 29] width 95 height 39
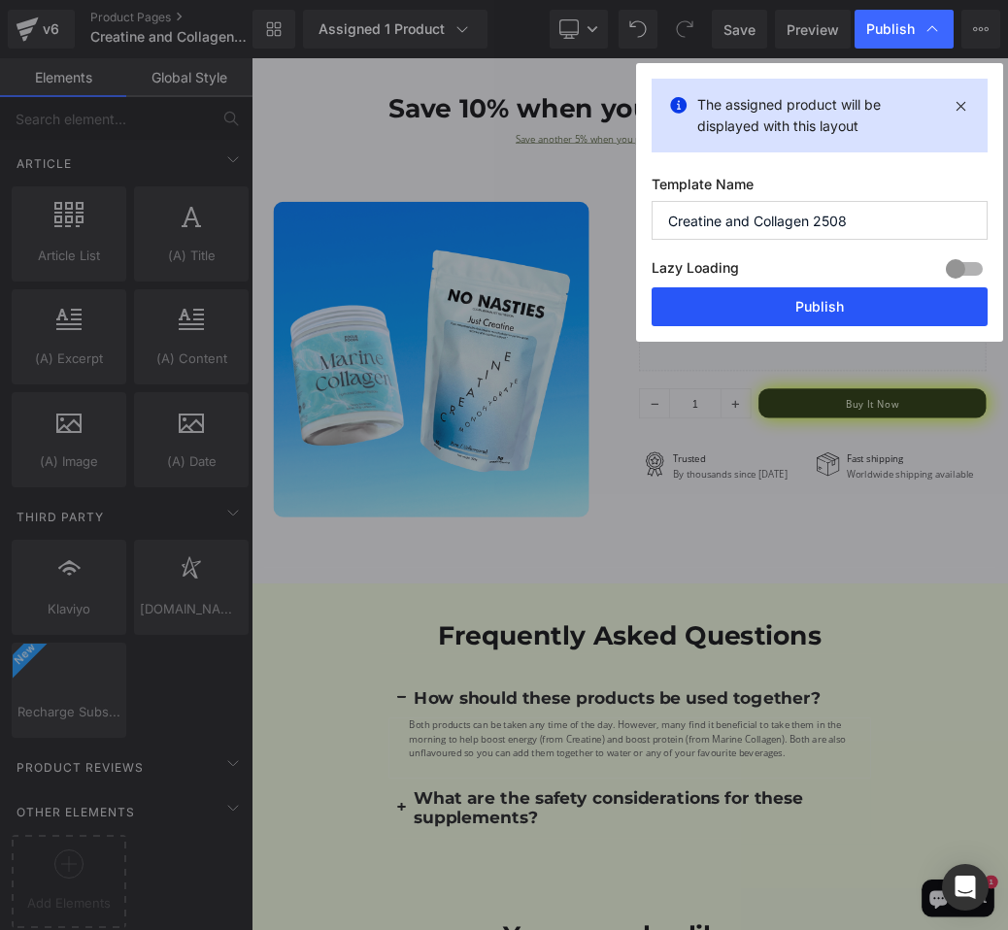
click at [797, 322] on button "Publish" at bounding box center [819, 306] width 336 height 39
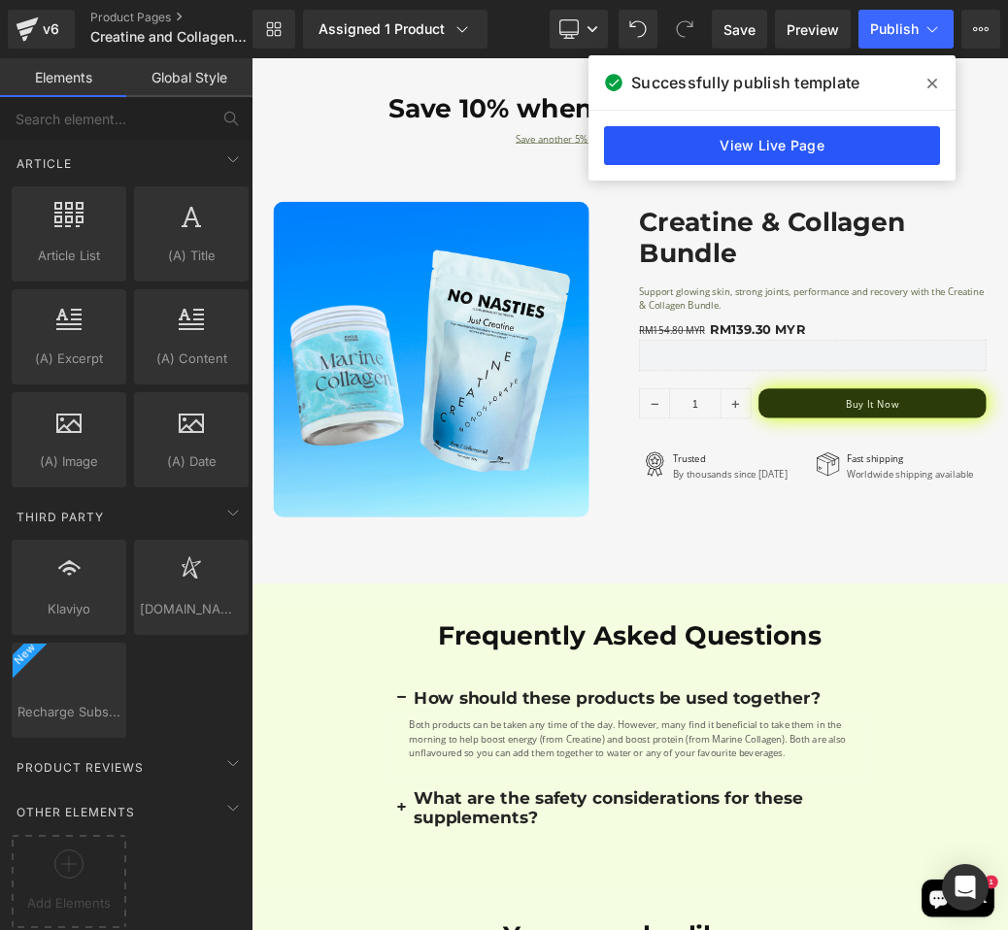
click at [778, 148] on link "View Live Page" at bounding box center [772, 145] width 336 height 39
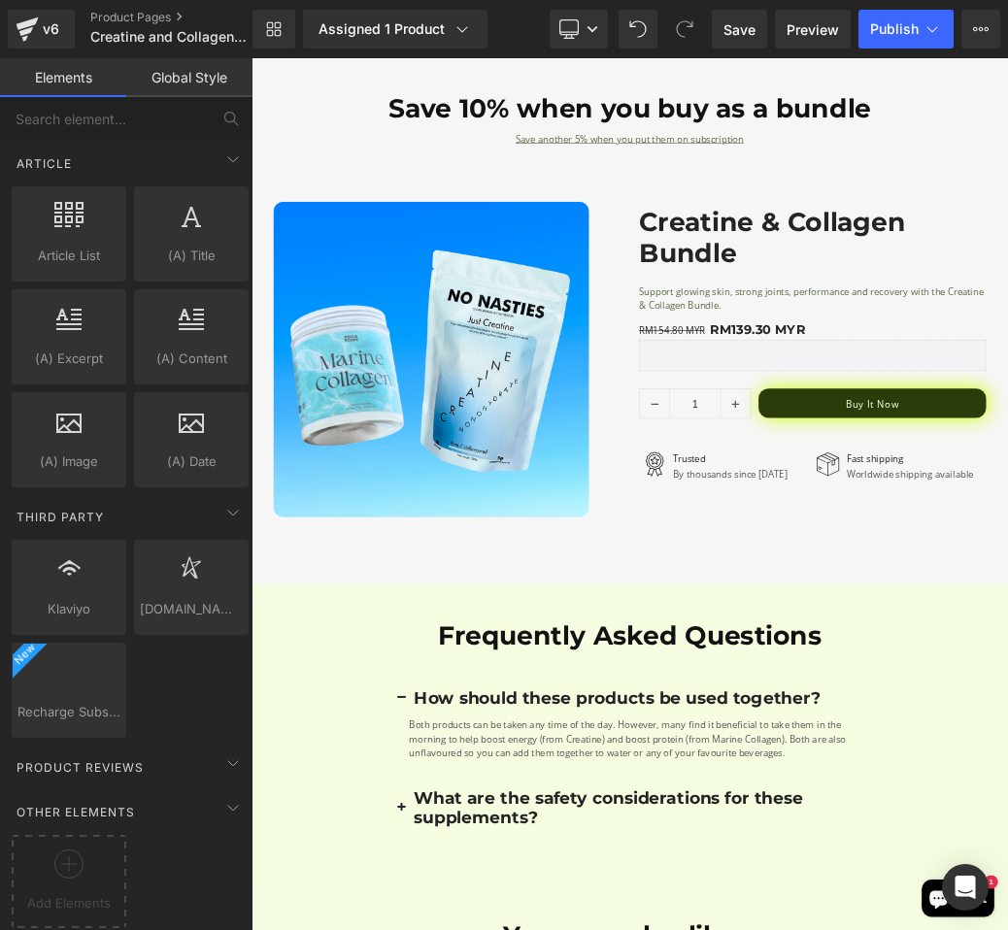
click at [182, 83] on link "Global Style" at bounding box center [189, 77] width 126 height 39
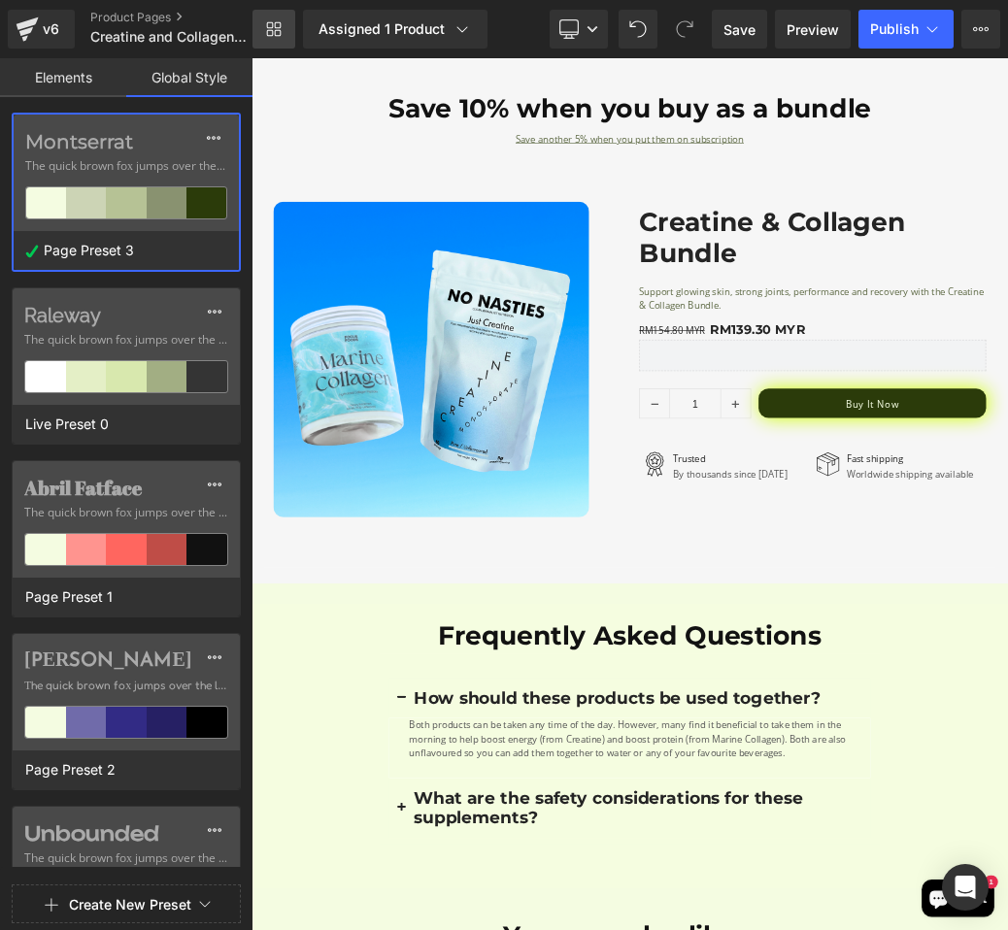
click at [266, 36] on icon at bounding box center [274, 29] width 16 height 16
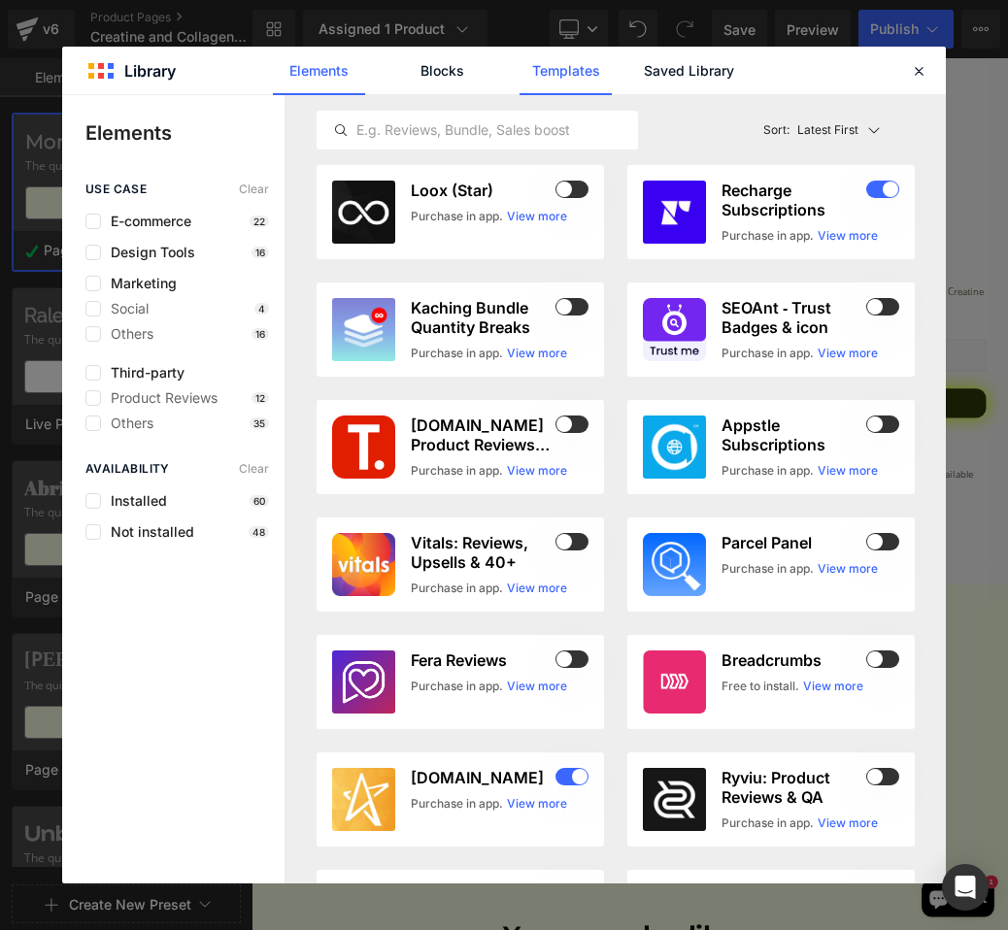
click at [579, 75] on link "Templates" at bounding box center [565, 71] width 92 height 49
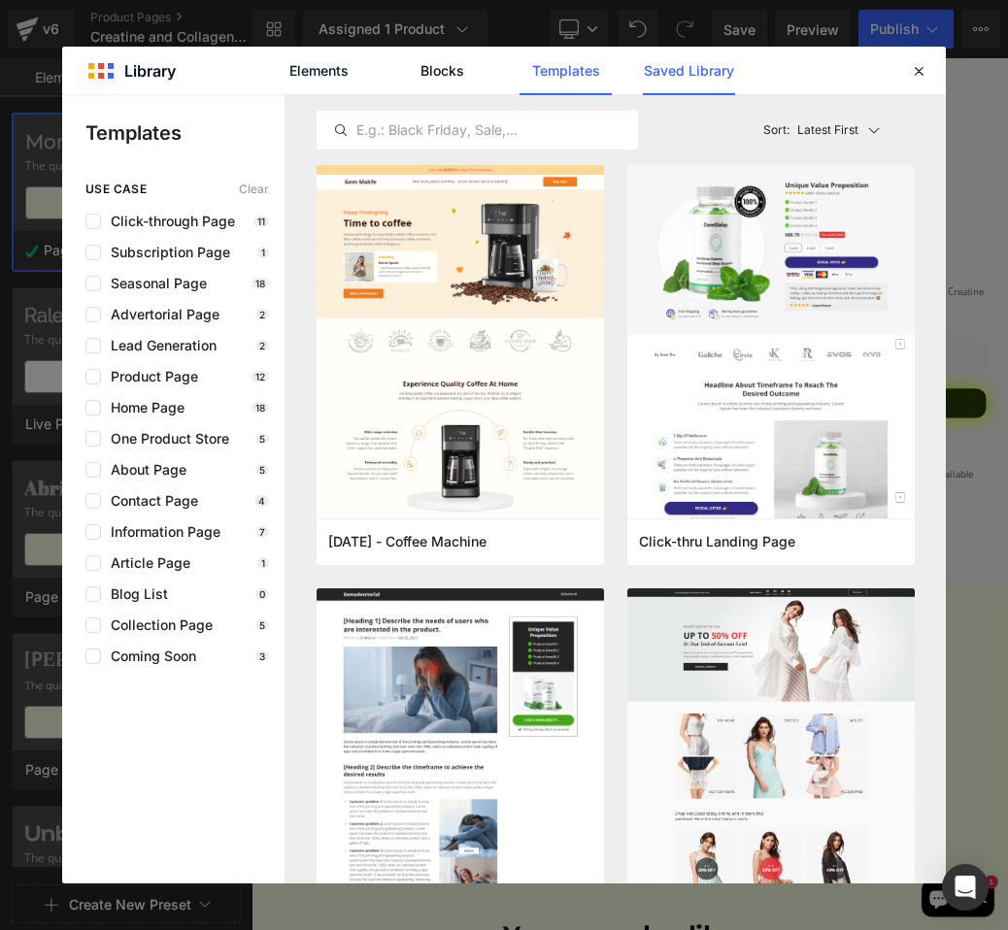
click at [685, 81] on link "Saved Library" at bounding box center [689, 71] width 92 height 49
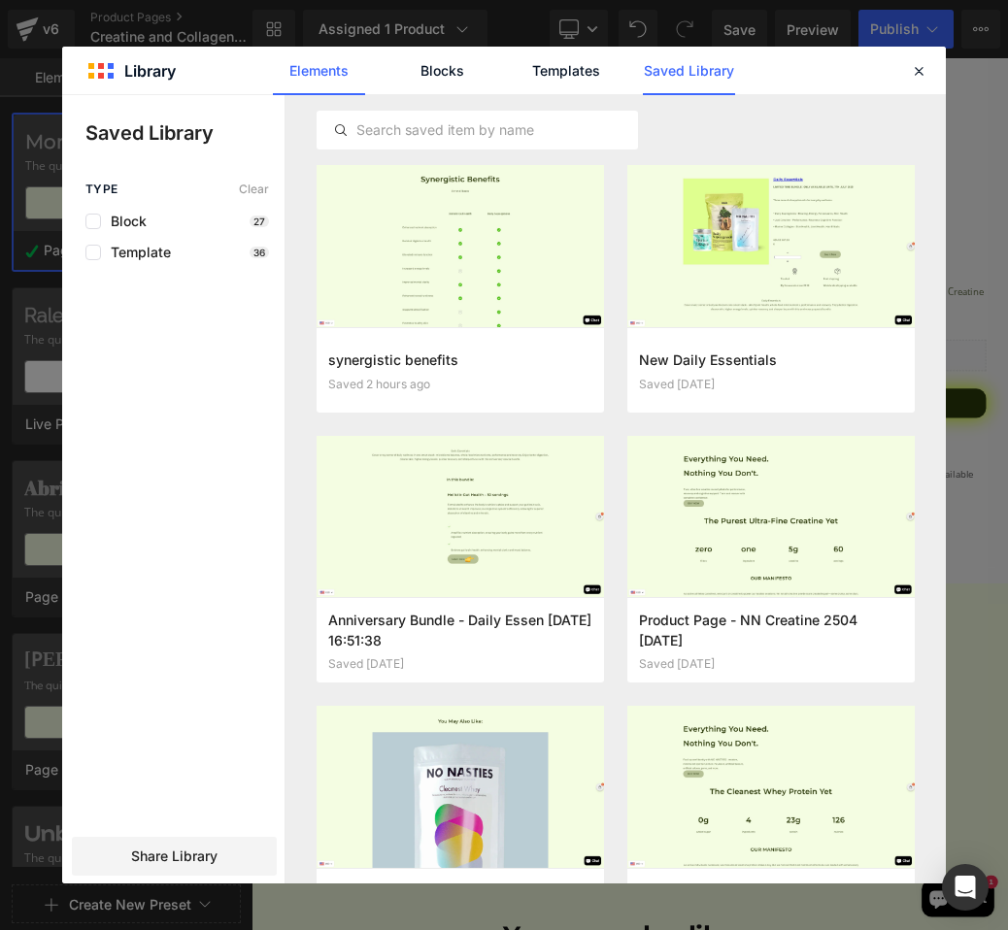
click at [519, 69] on link "Elements" at bounding box center [565, 71] width 92 height 49
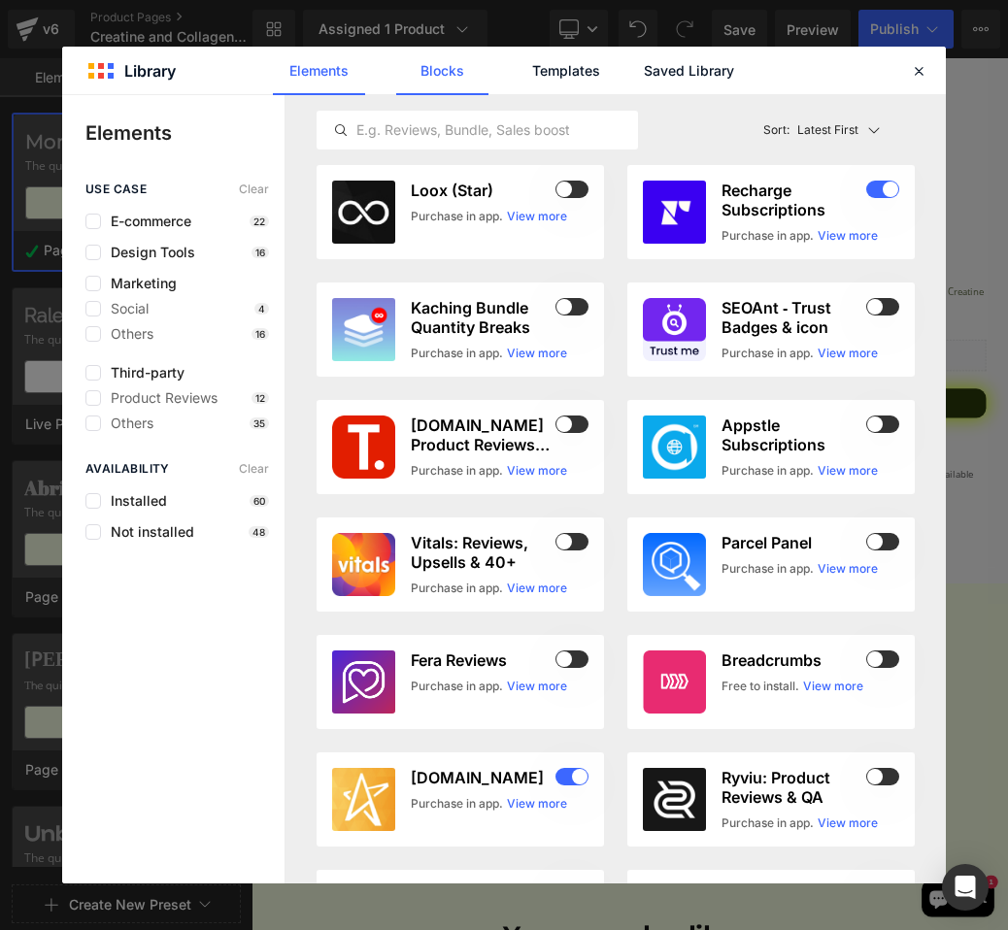
click at [643, 75] on link "Blocks" at bounding box center [689, 71] width 92 height 49
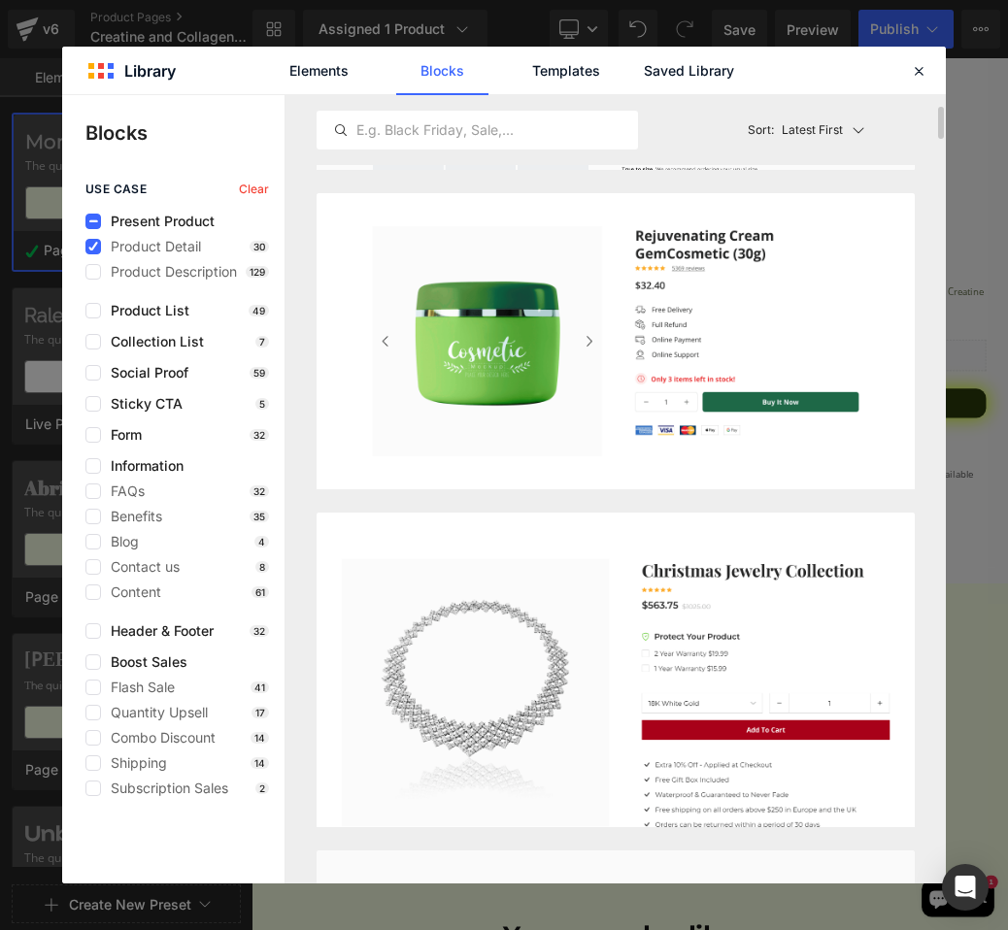
scroll to position [309, 0]
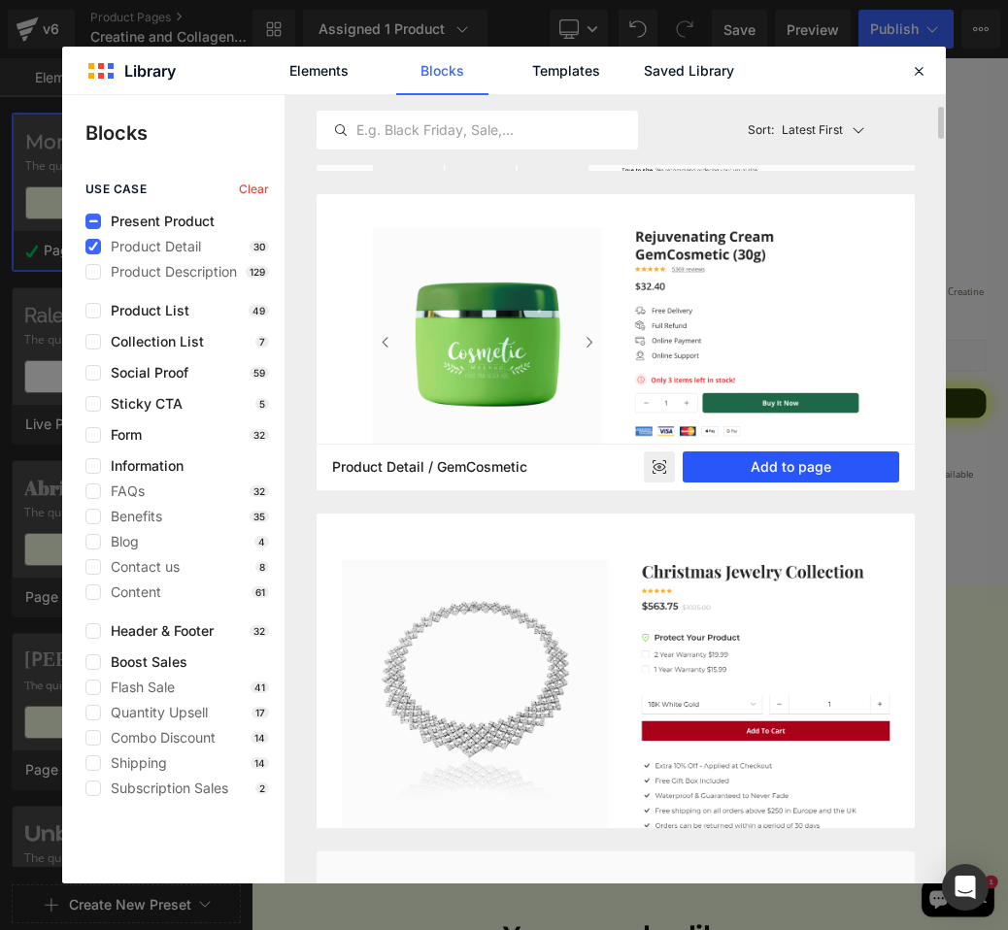
click at [770, 464] on button "Add to page" at bounding box center [790, 466] width 216 height 31
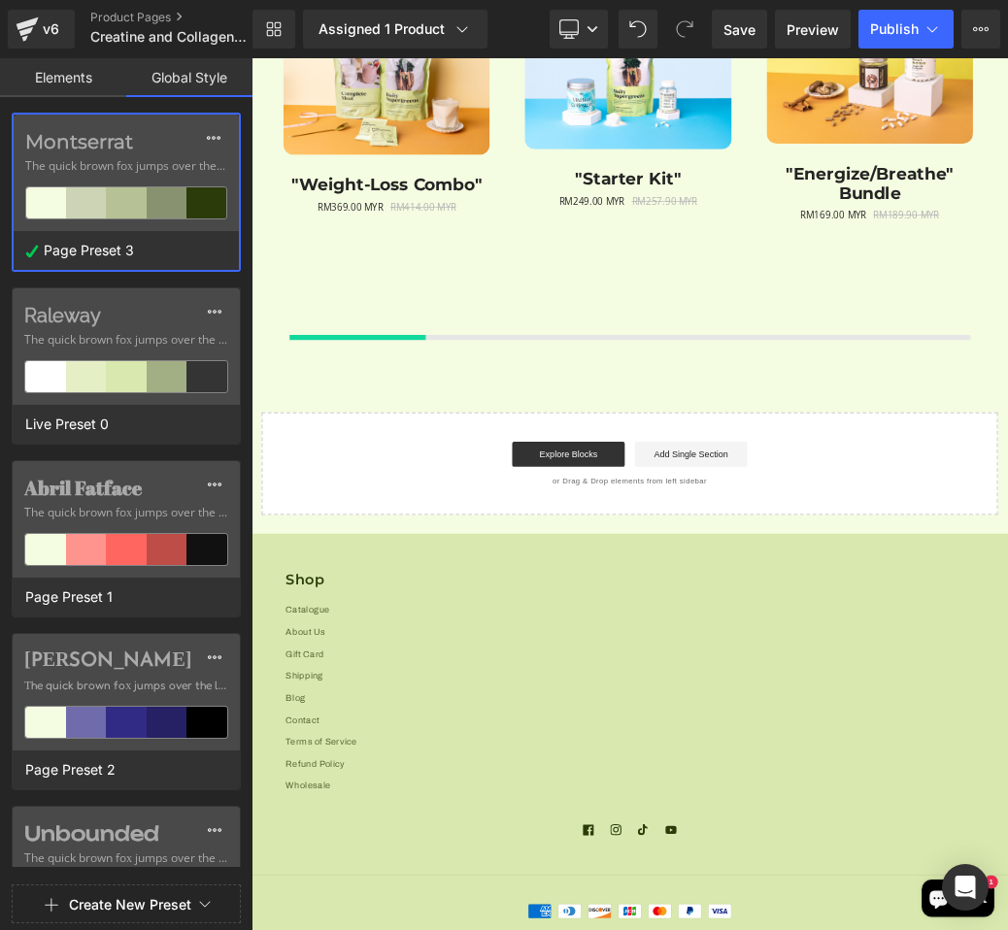
scroll to position [5164, 0]
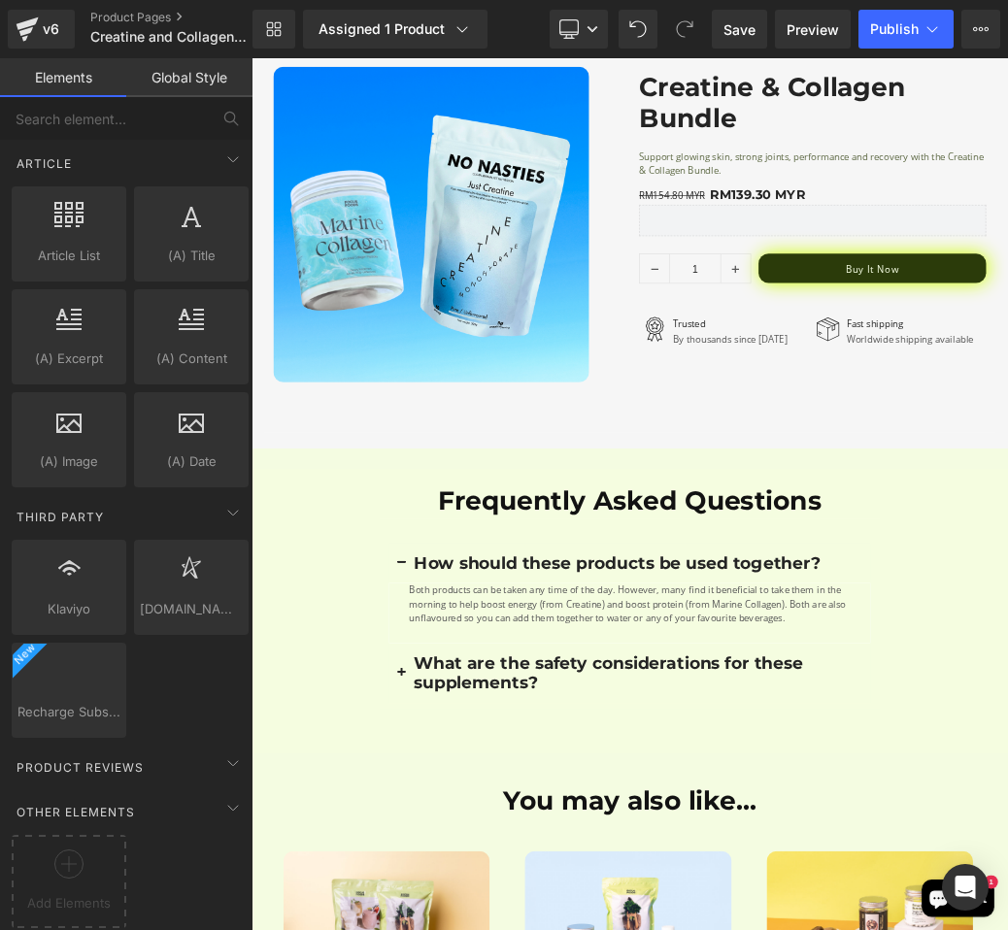
scroll to position [3626, 0]
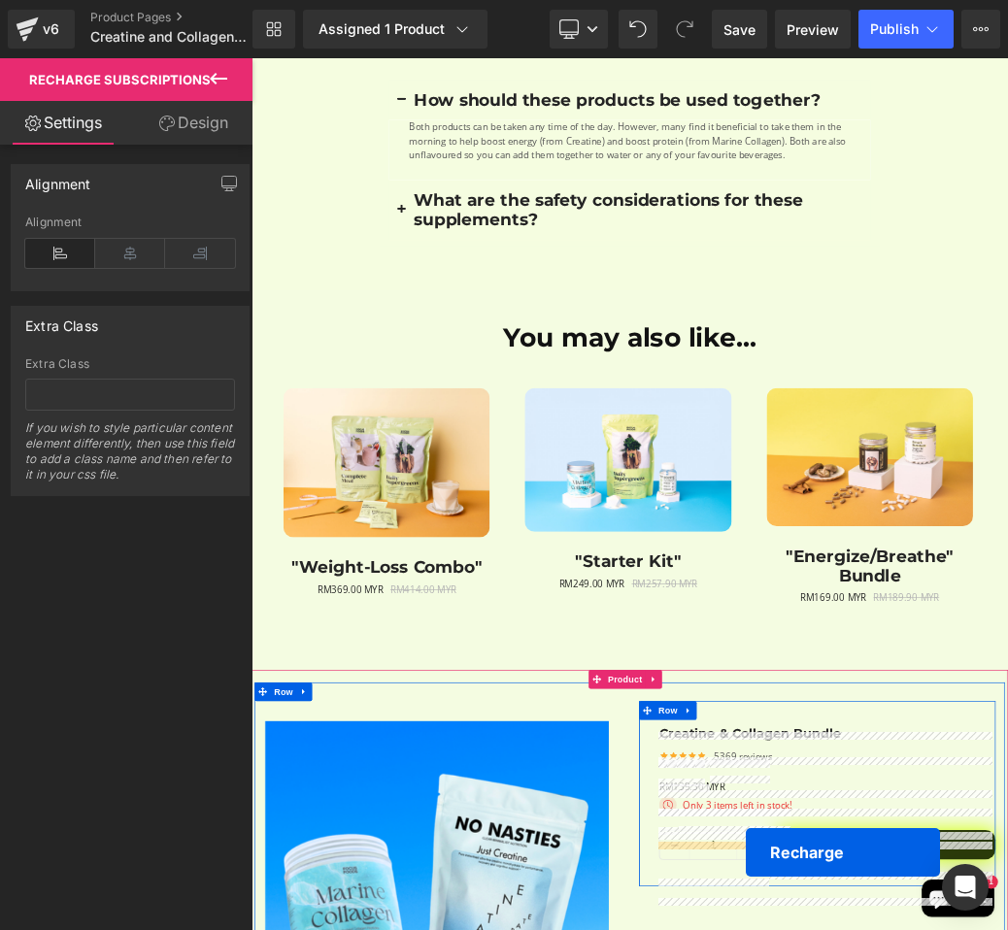
scroll to position [4578, 0]
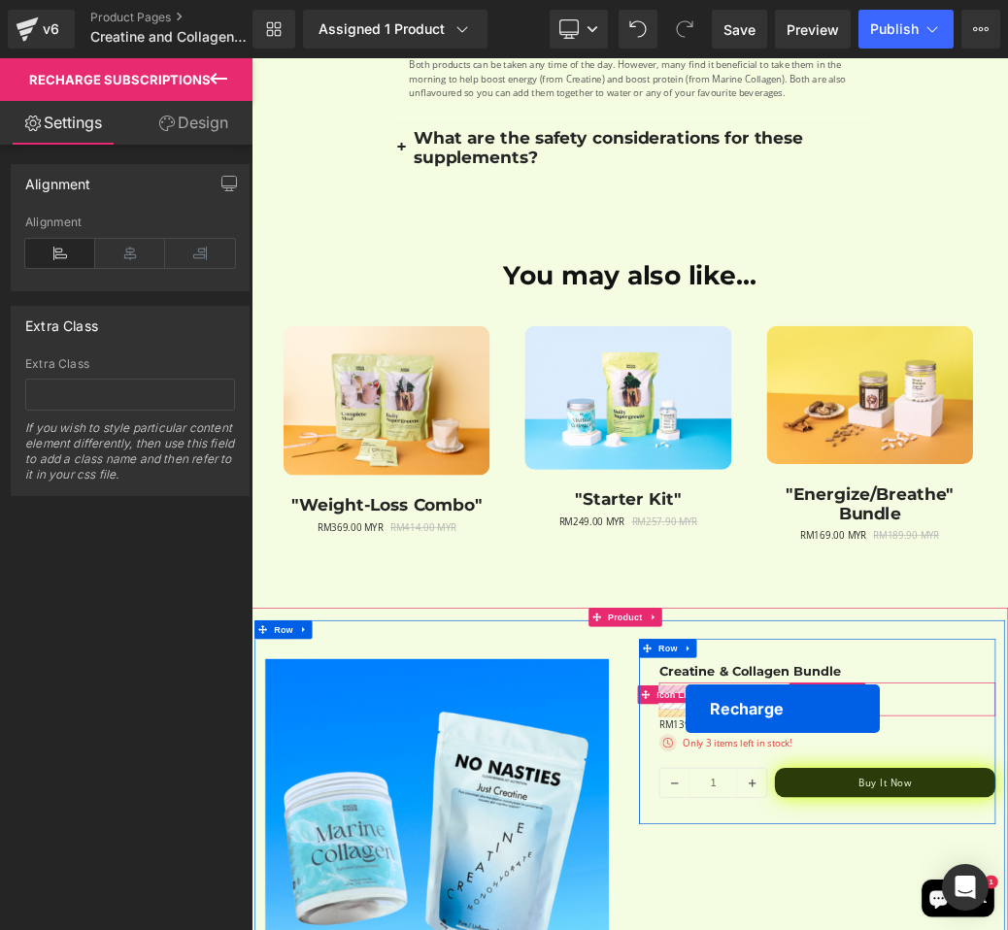
drag, startPoint x: 1011, startPoint y: 441, endPoint x: 926, endPoint y: 1069, distance: 633.8
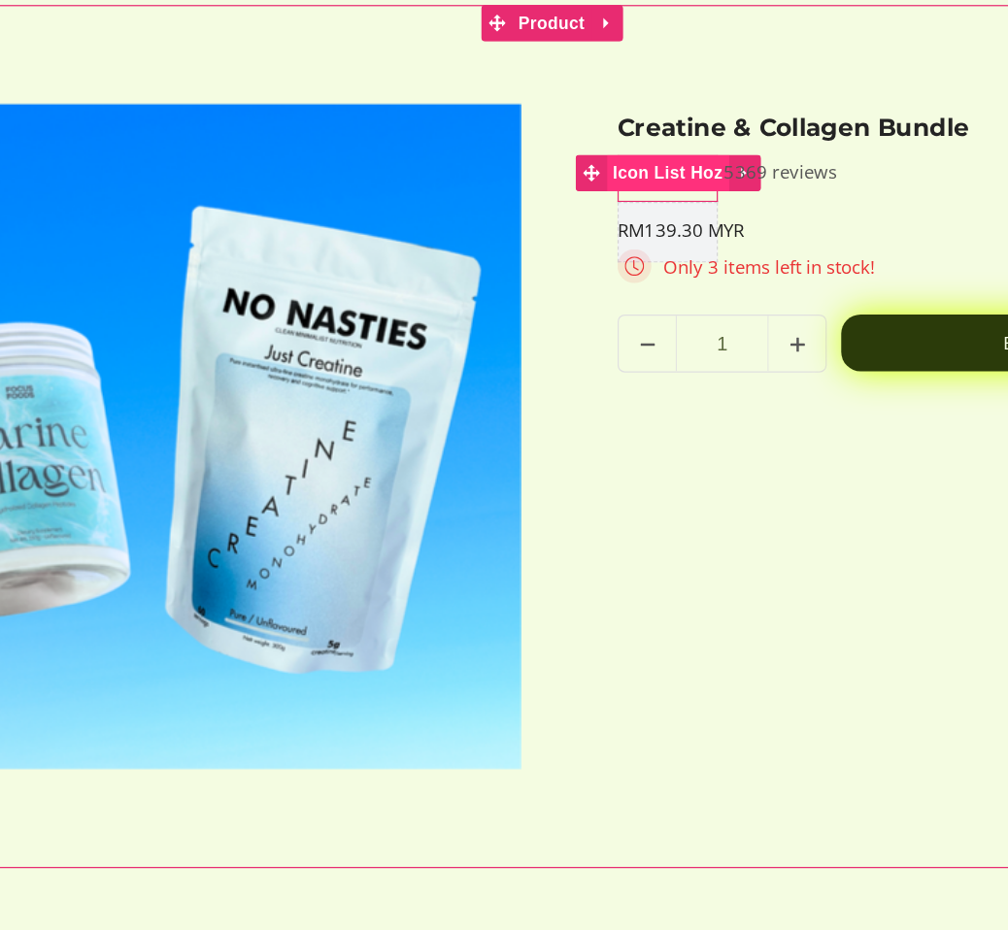
scroll to position [4992, 0]
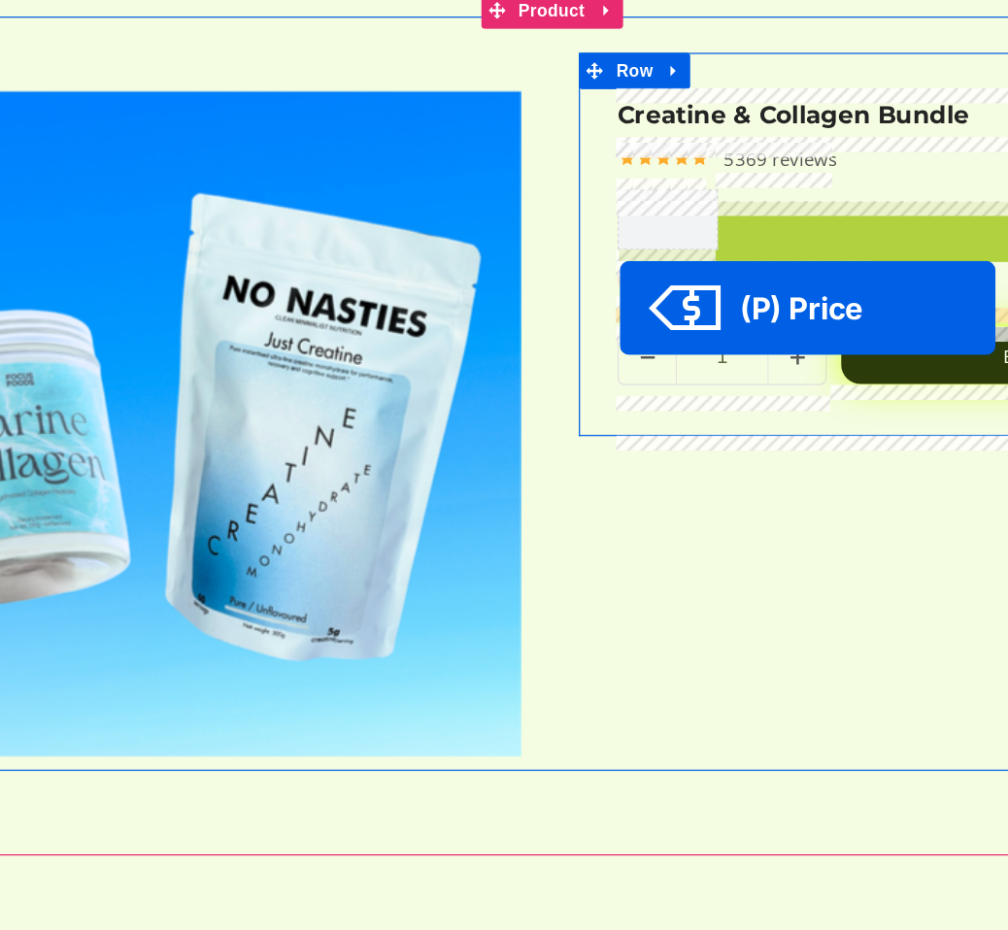
drag, startPoint x: 458, startPoint y: 71, endPoint x: 463, endPoint y: 139, distance: 68.1
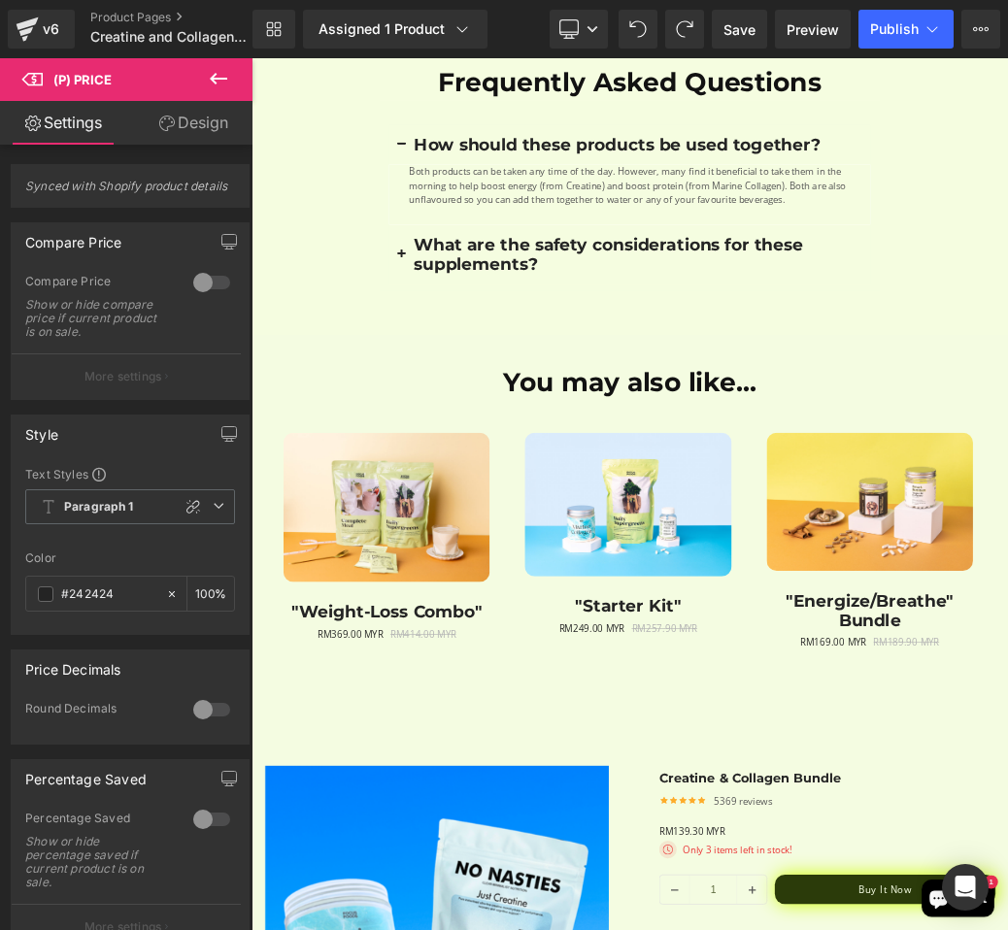
scroll to position [4413, 0]
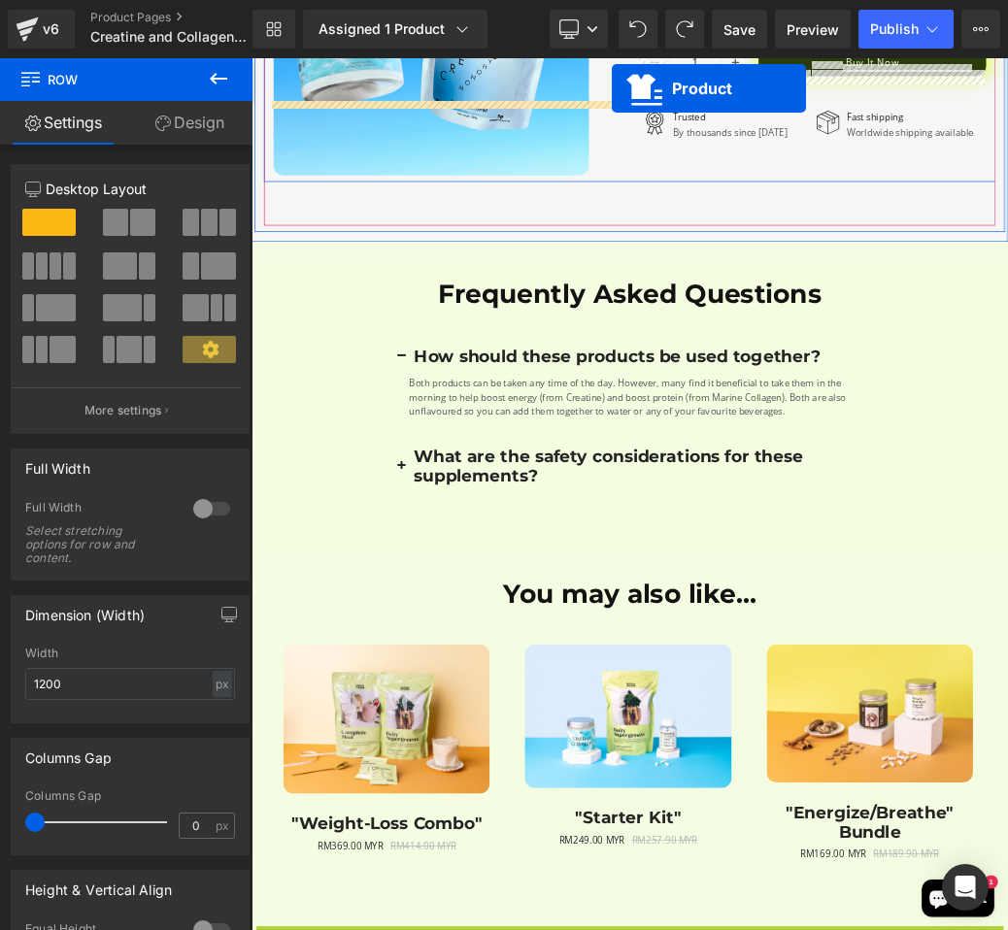
scroll to position [3927, 0]
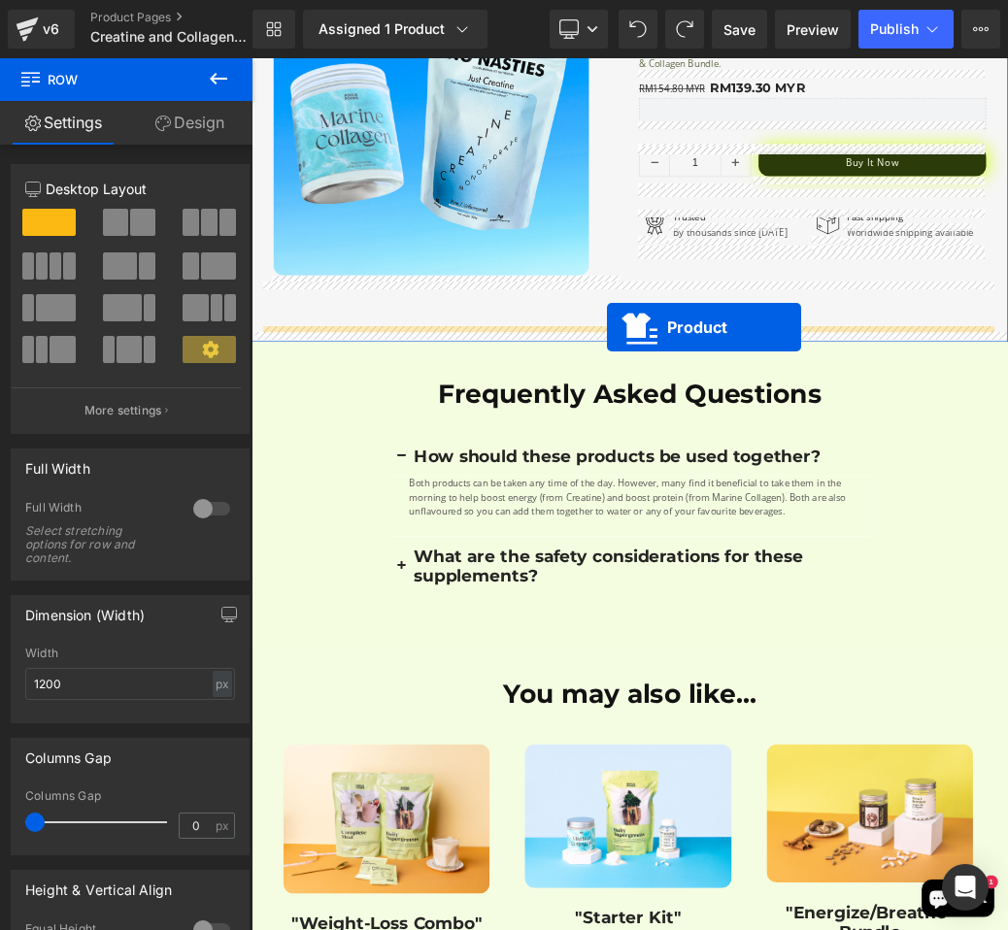
drag, startPoint x: 786, startPoint y: 1091, endPoint x: 804, endPoint y: 476, distance: 615.7
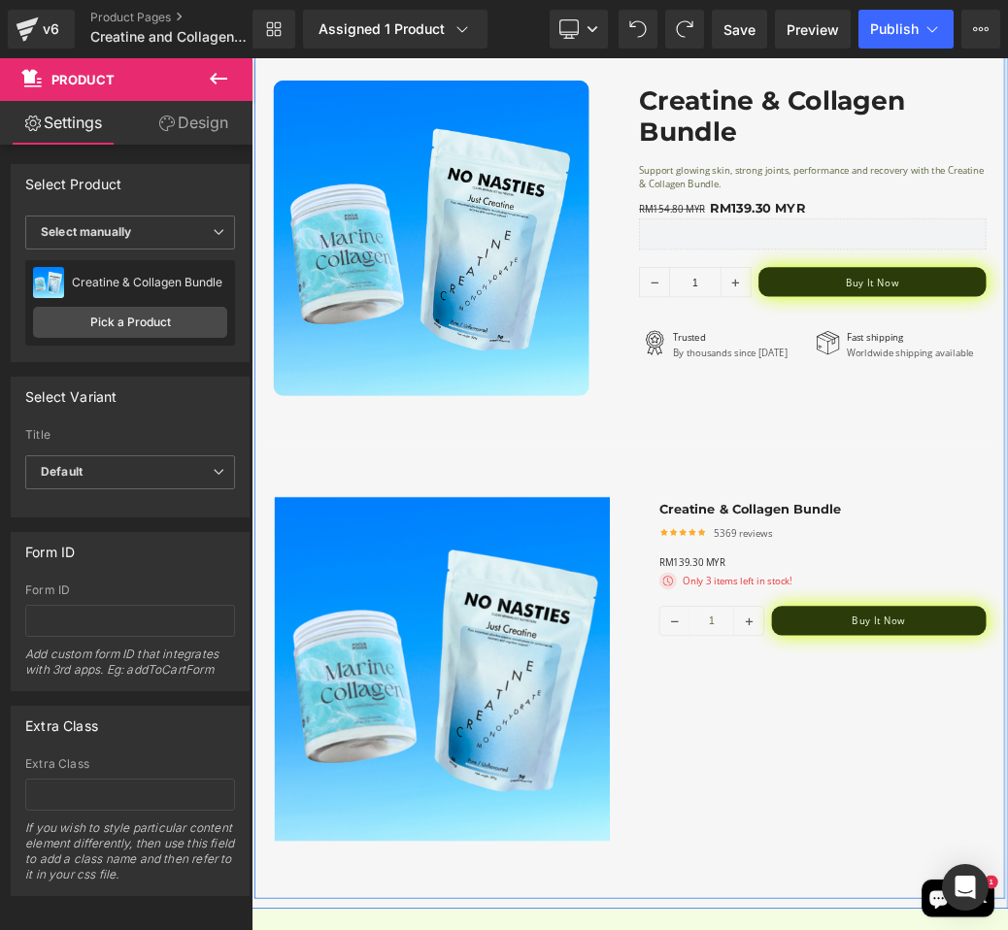
scroll to position [3743, 0]
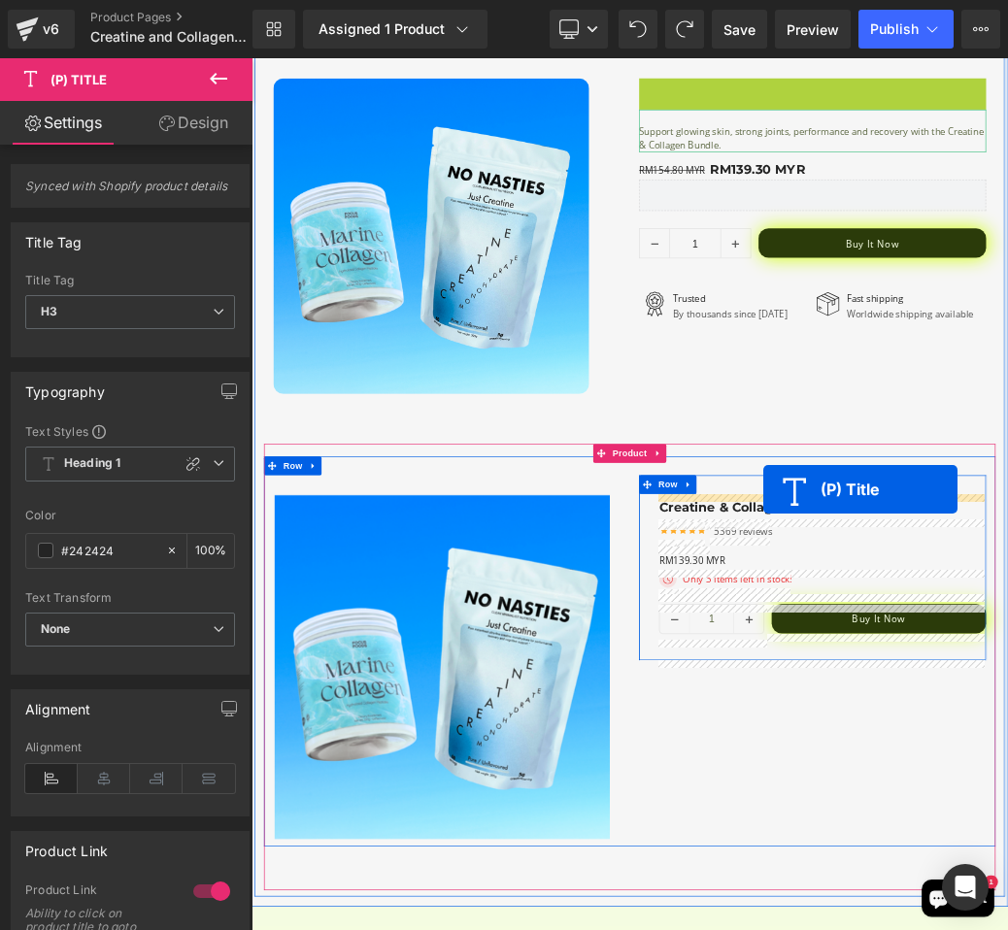
drag, startPoint x: 1071, startPoint y: 137, endPoint x: 1045, endPoint y: 729, distance: 592.6
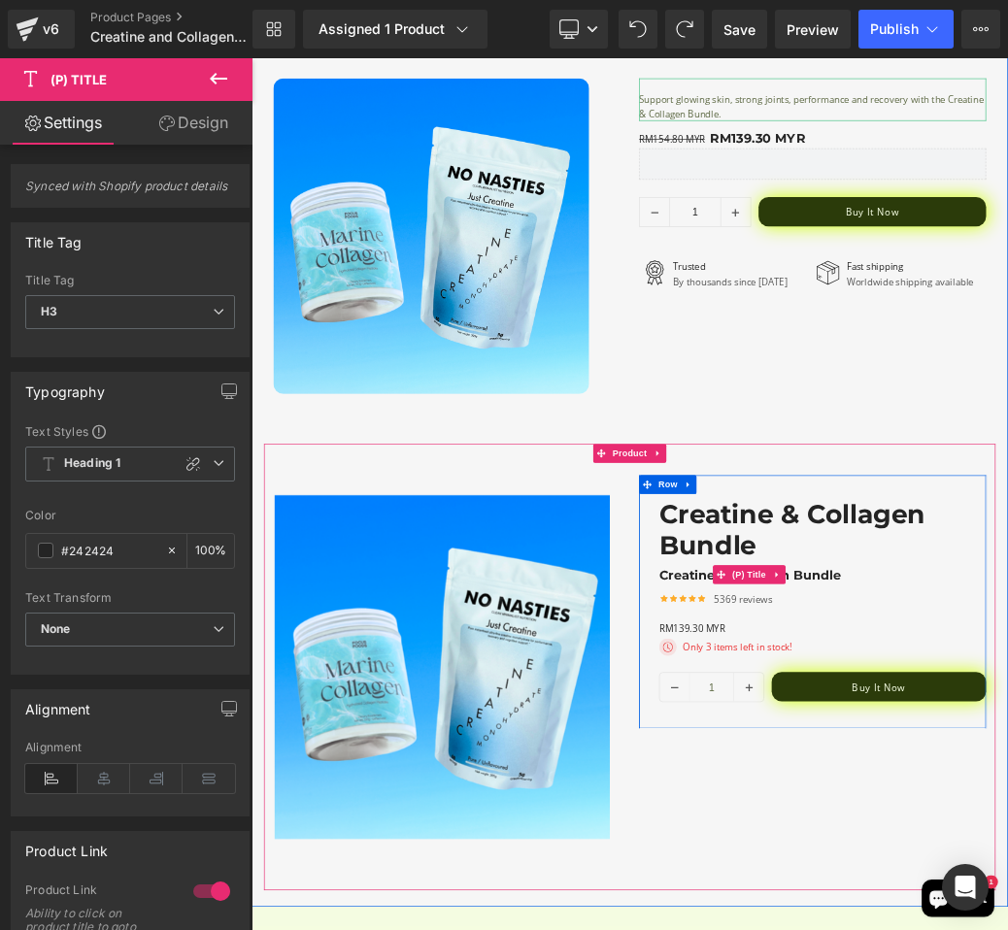
click at [922, 864] on link "Creatine & Collagen Bundle" at bounding box center [1025, 861] width 282 height 23
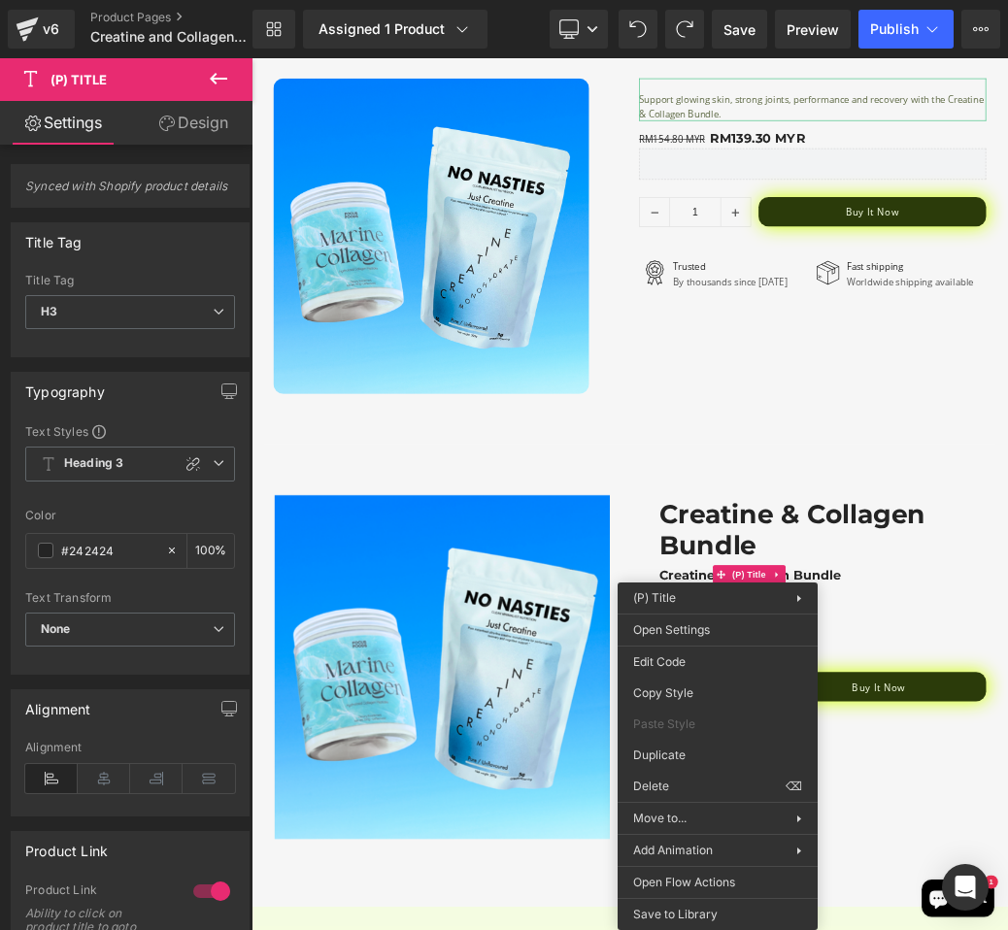
drag, startPoint x: 949, startPoint y: 850, endPoint x: 944, endPoint y: 1195, distance: 344.6
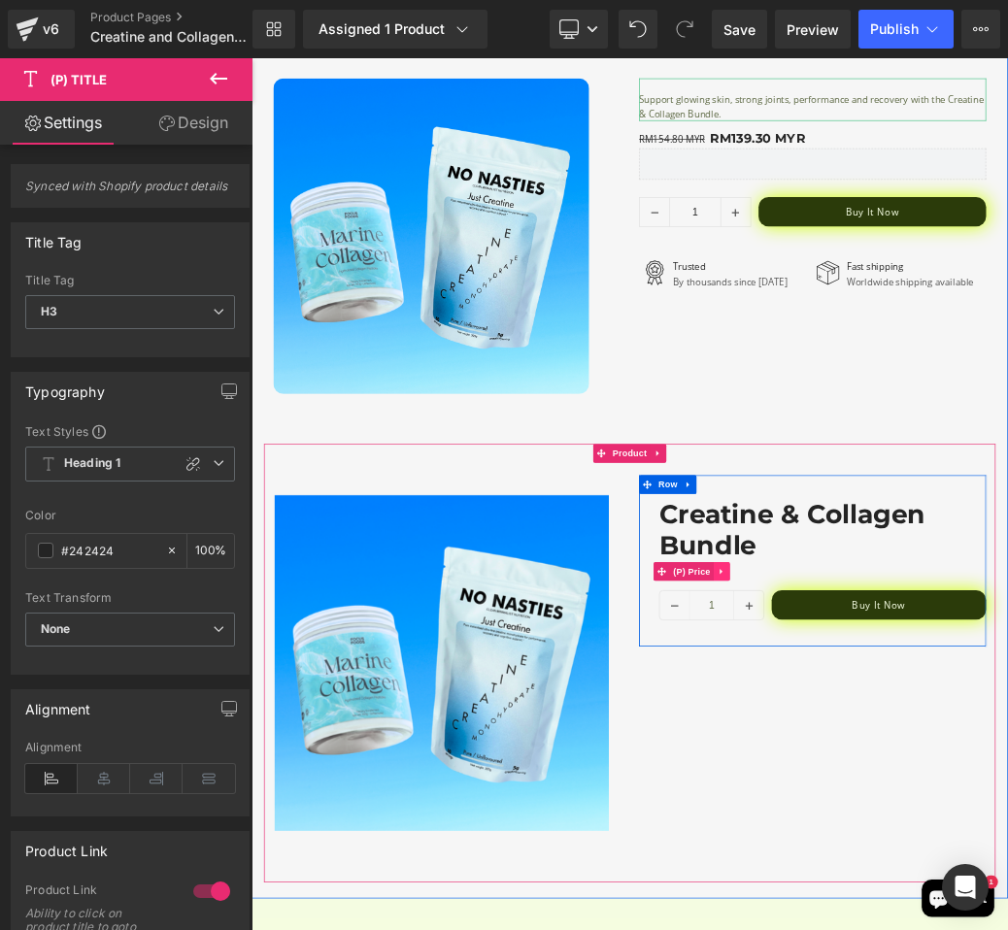
click at [969, 851] on link at bounding box center [981, 856] width 25 height 29
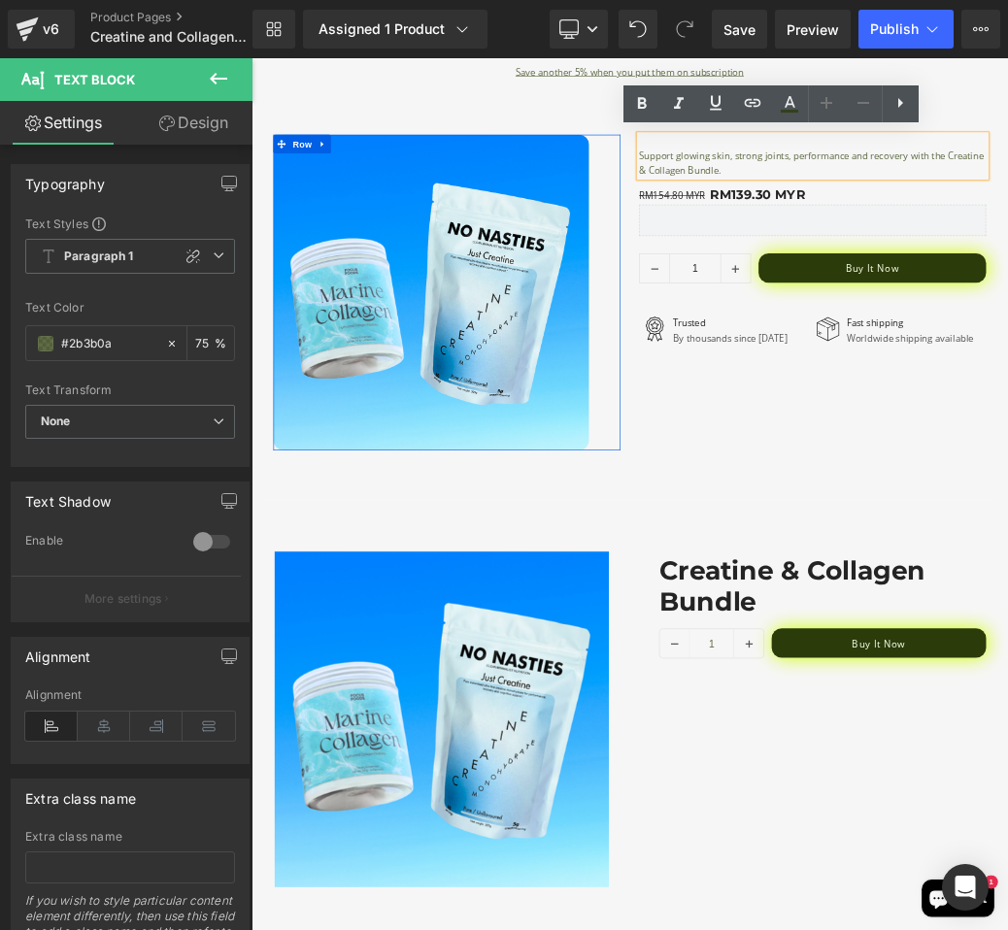
scroll to position [3638, 0]
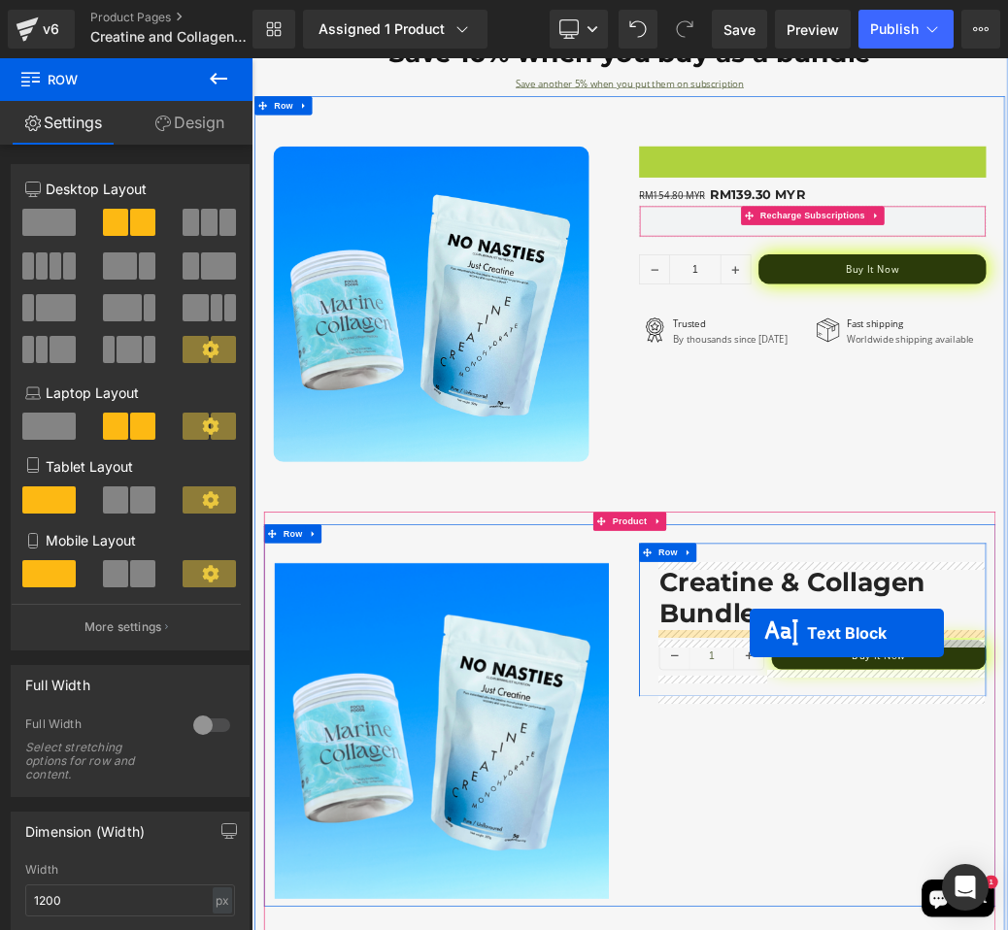
drag, startPoint x: 1059, startPoint y: 227, endPoint x: 1025, endPoint y: 949, distance: 723.0
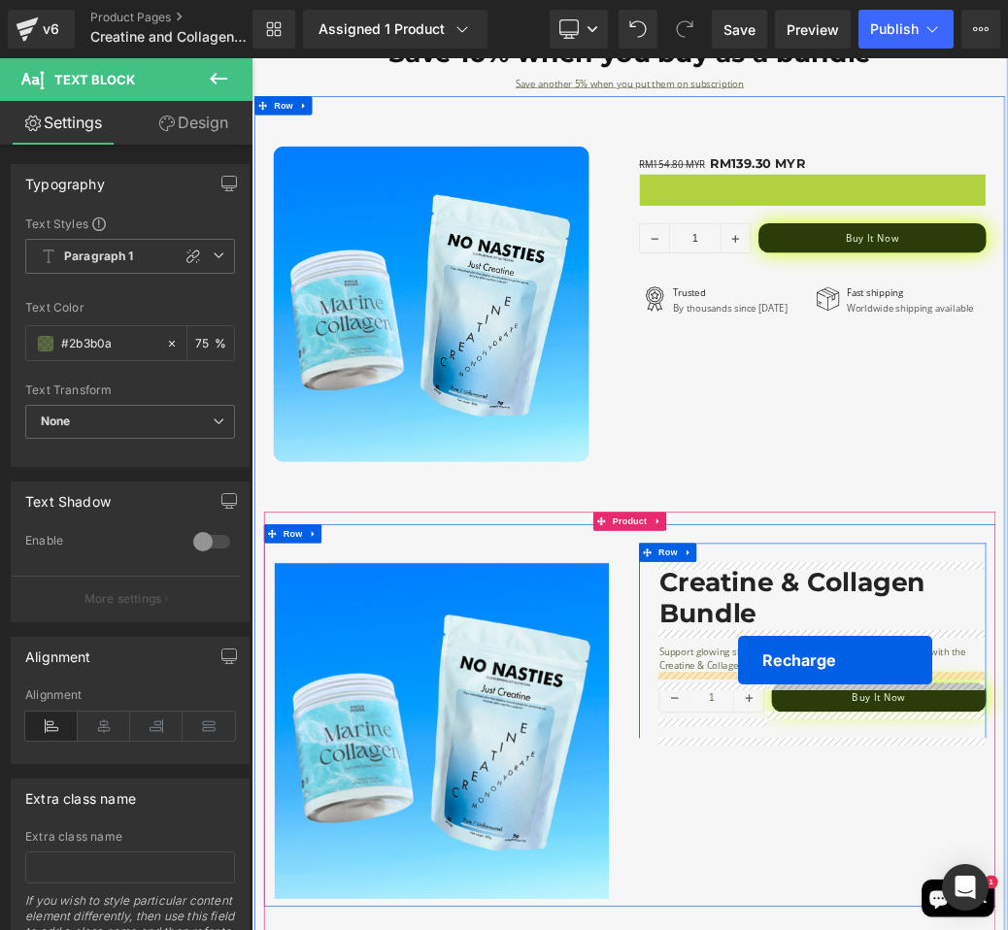
drag, startPoint x: 1018, startPoint y: 248, endPoint x: 1006, endPoint y: 996, distance: 747.5
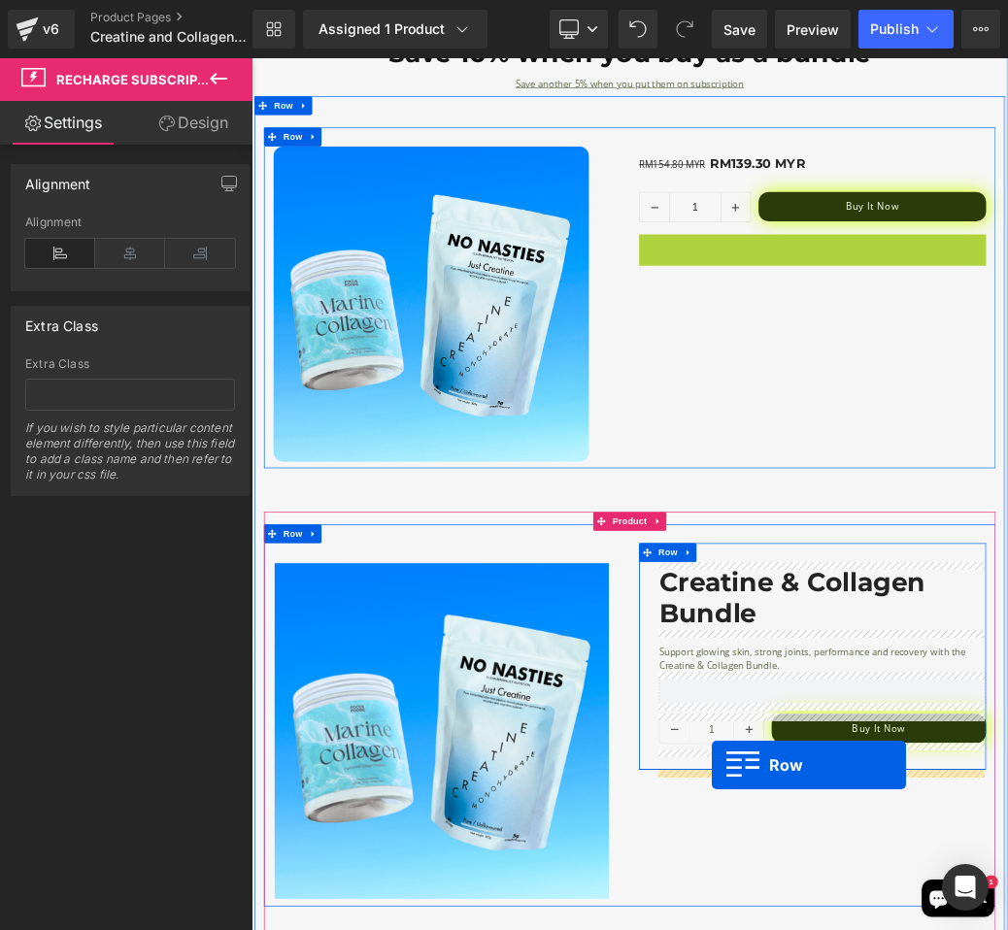
drag, startPoint x: 859, startPoint y: 344, endPoint x: 966, endPoint y: 1156, distance: 819.4
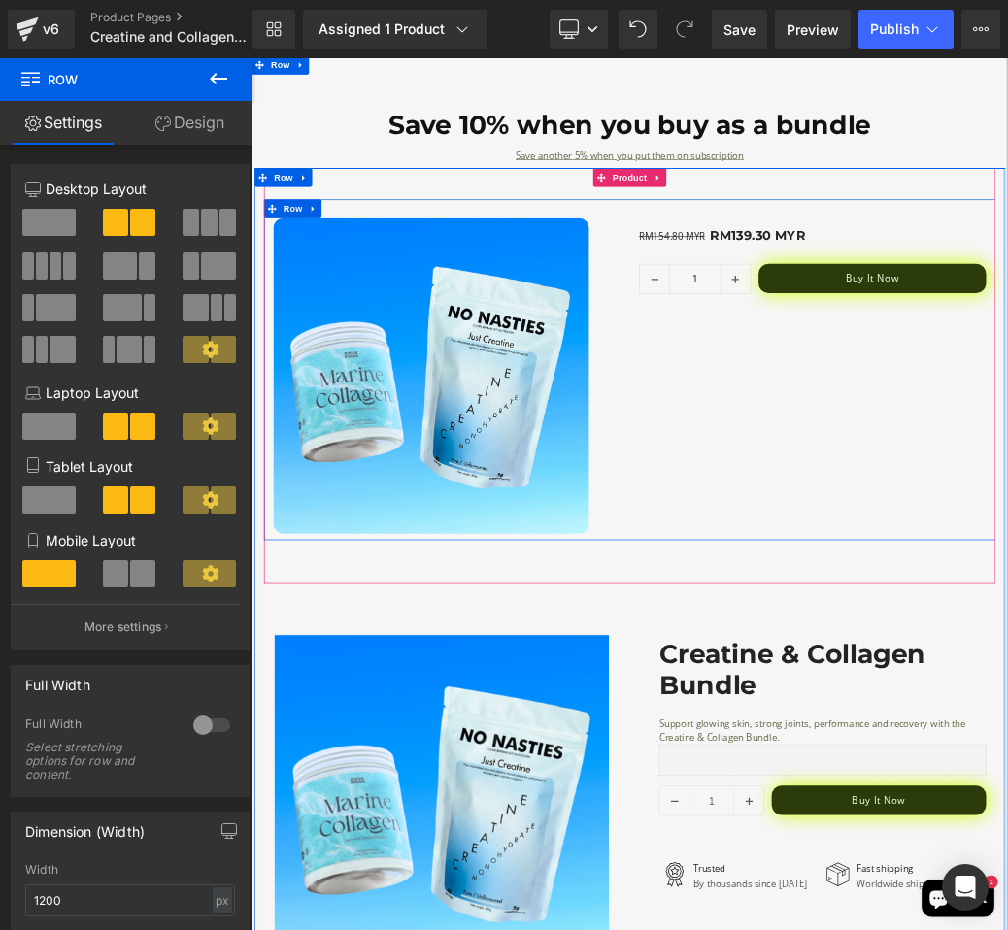
scroll to position [3482, 0]
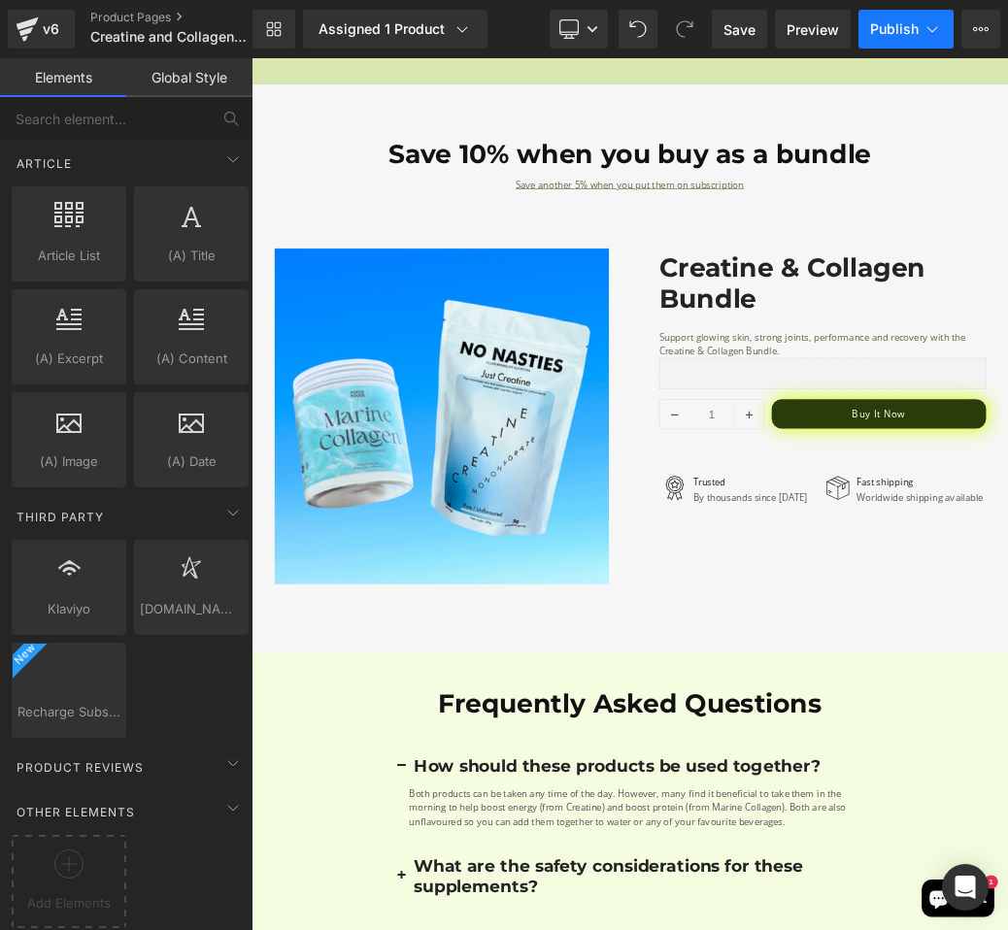
click at [885, 36] on button "Publish" at bounding box center [905, 29] width 95 height 39
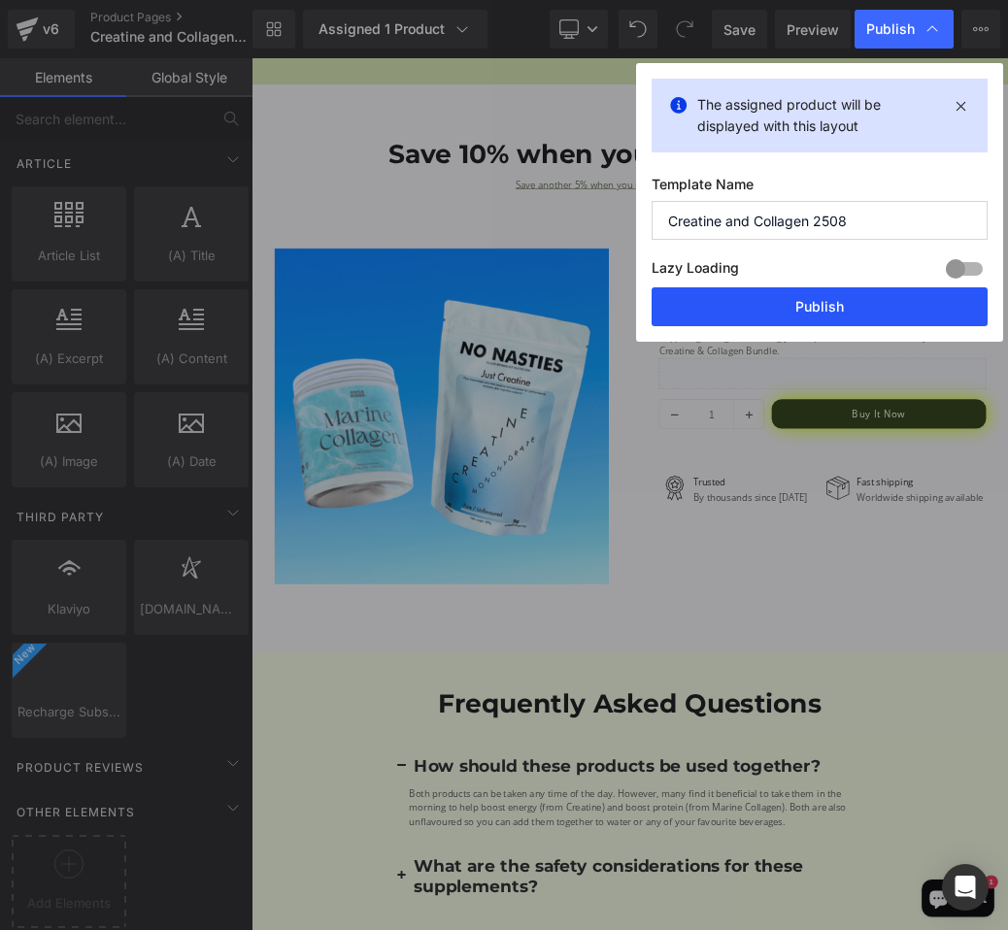
click at [888, 315] on button "Publish" at bounding box center [819, 306] width 336 height 39
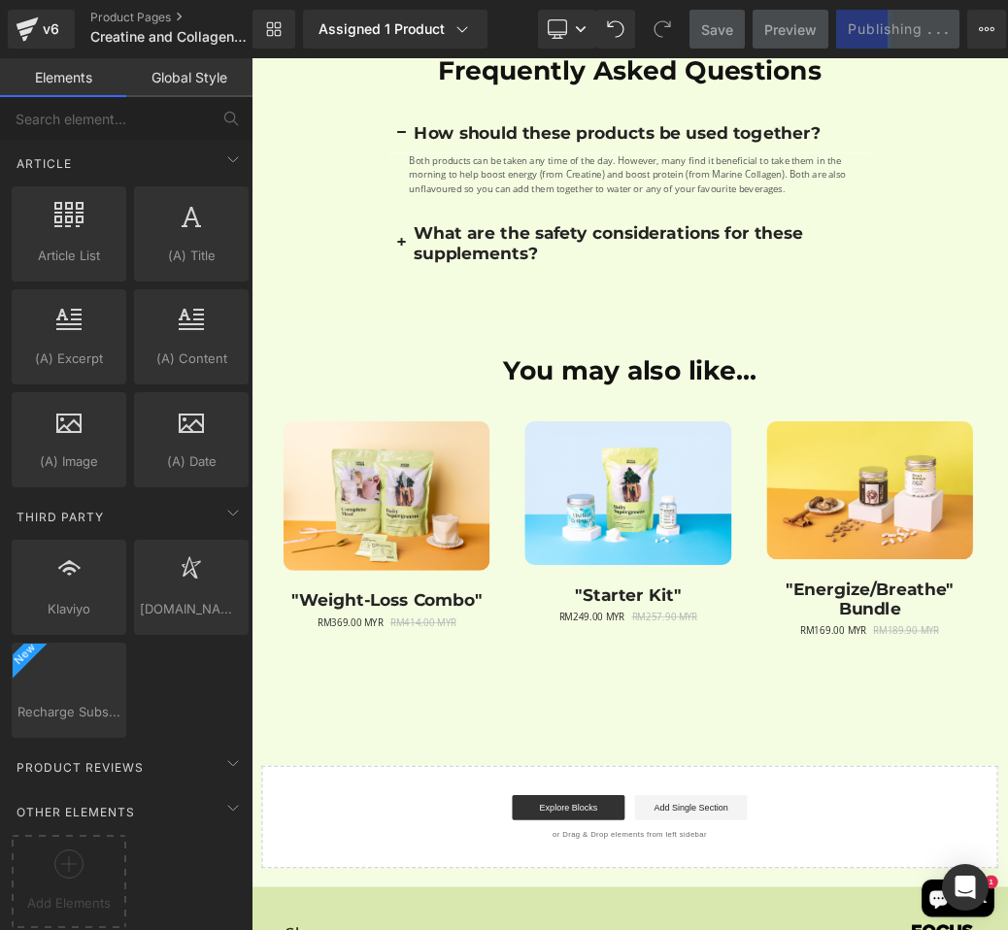
scroll to position [4484, 0]
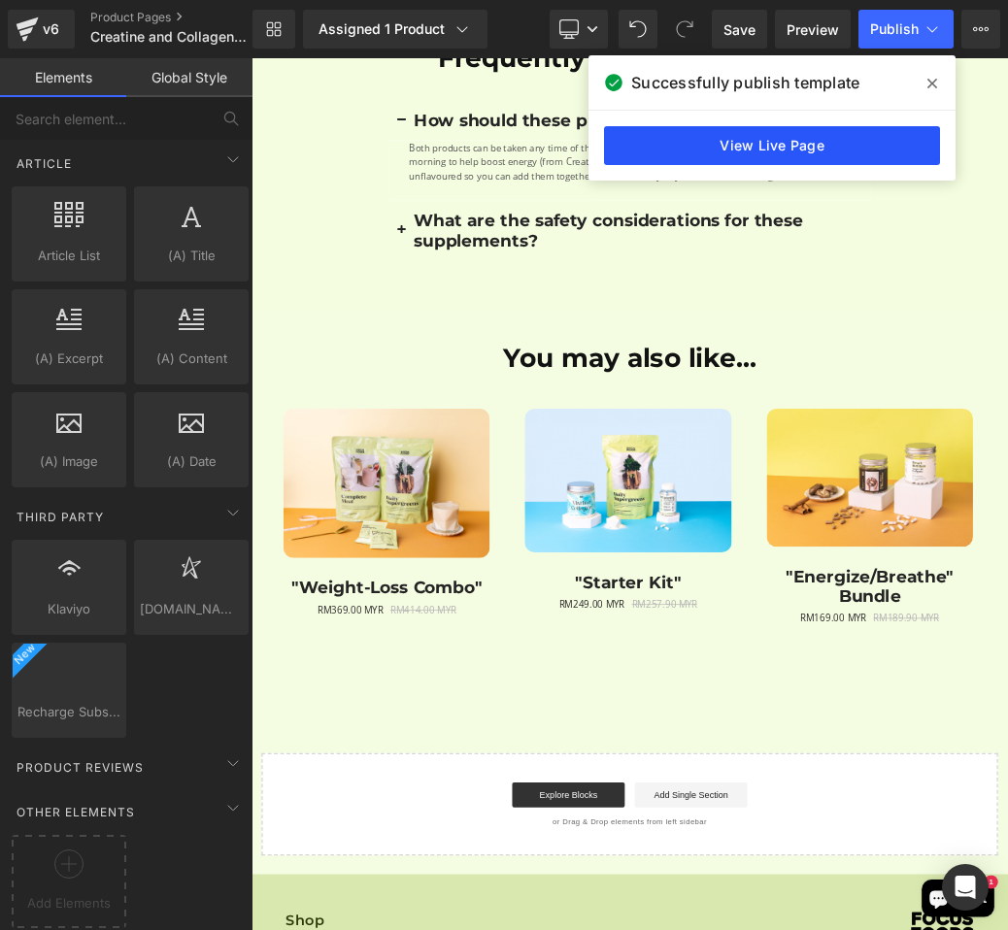
click at [816, 154] on link "View Live Page" at bounding box center [772, 145] width 336 height 39
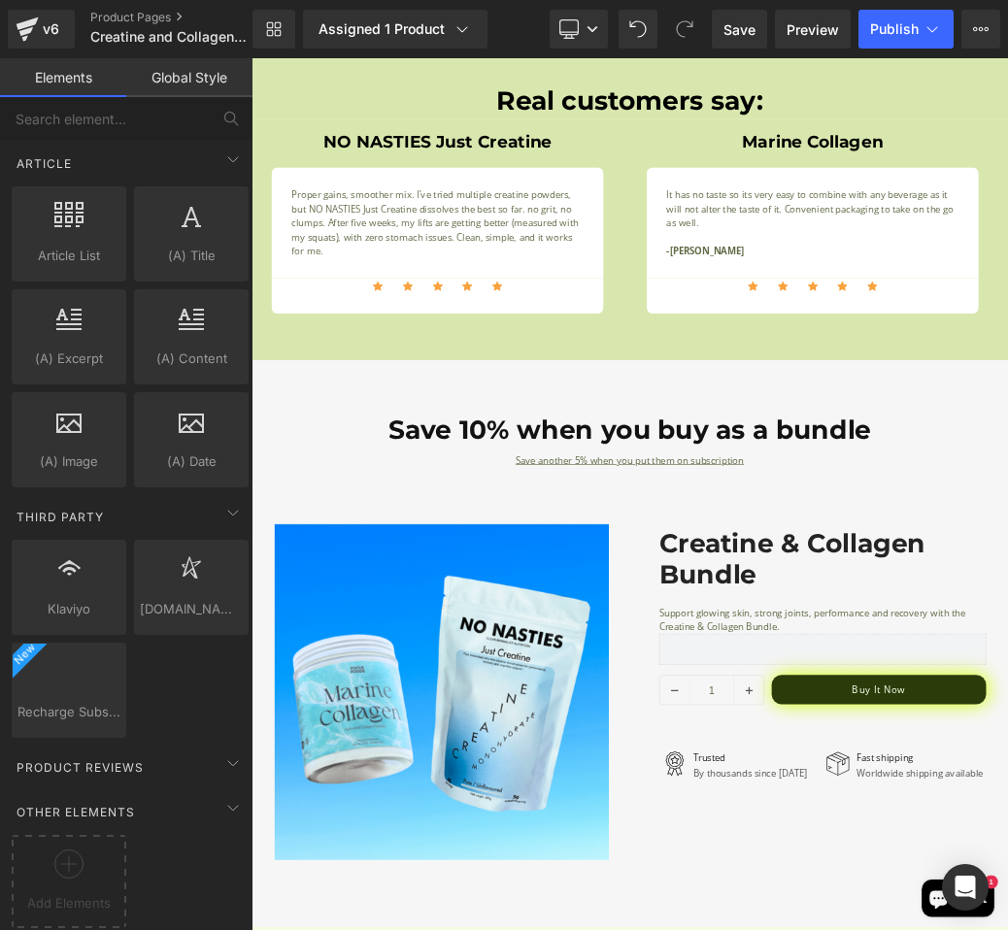
scroll to position [3057, 0]
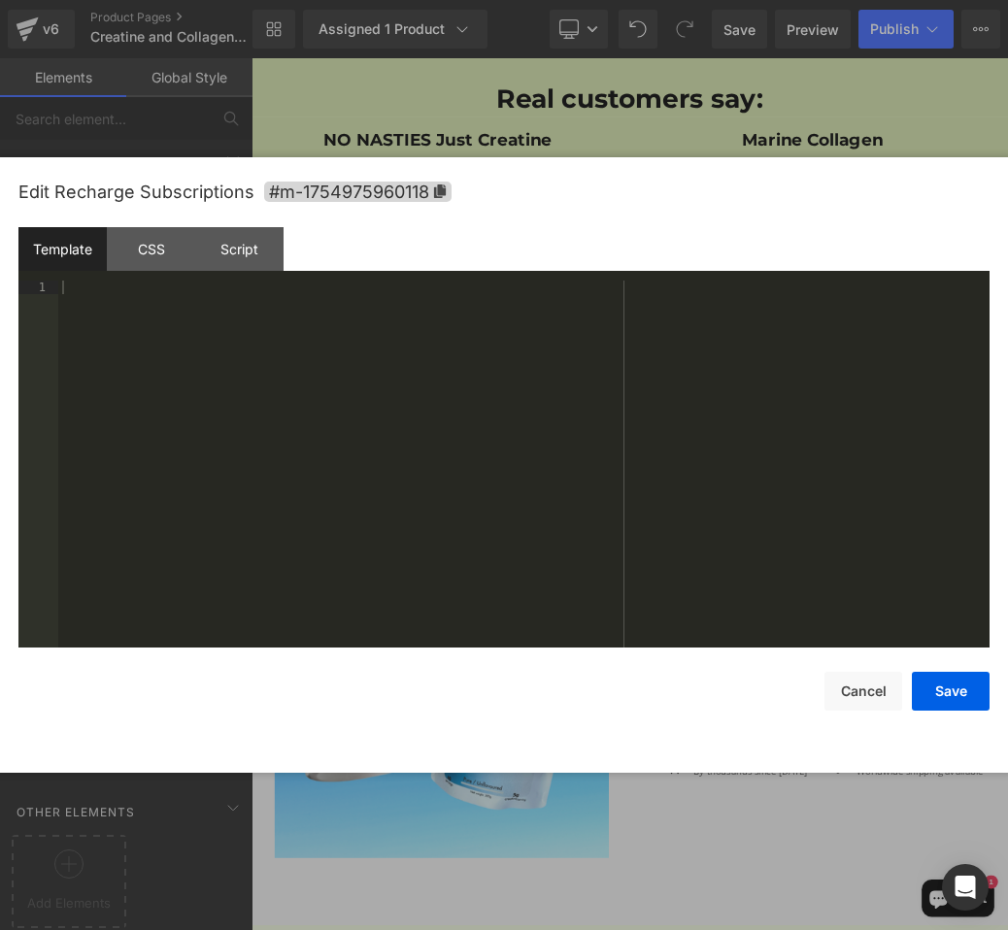
click at [709, 0] on div "Row You are previewing how the will restyle your page. You can not edit Element…" at bounding box center [504, 0] width 1008 height 0
click at [170, 251] on div "CSS" at bounding box center [151, 249] width 88 height 44
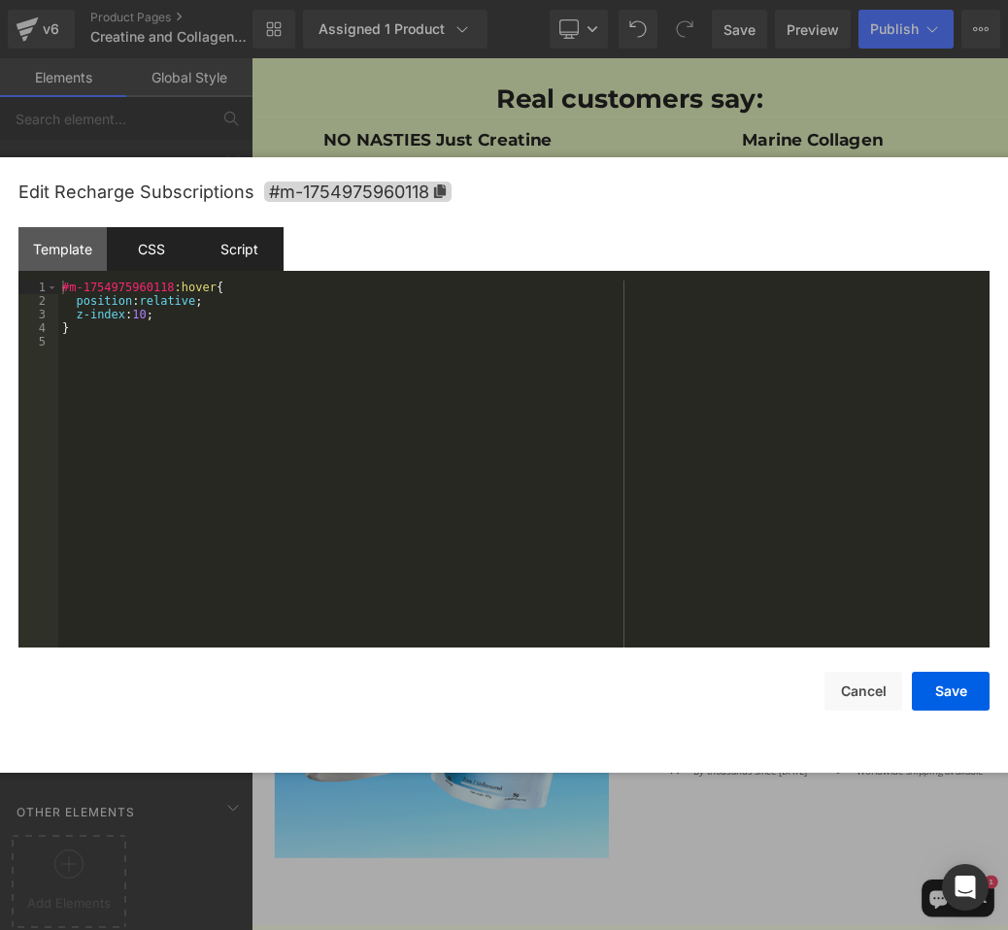
click at [227, 254] on div "Script" at bounding box center [239, 249] width 88 height 44
click at [170, 254] on div "CSS" at bounding box center [151, 249] width 88 height 44
click at [877, 698] on button "Cancel" at bounding box center [863, 691] width 78 height 39
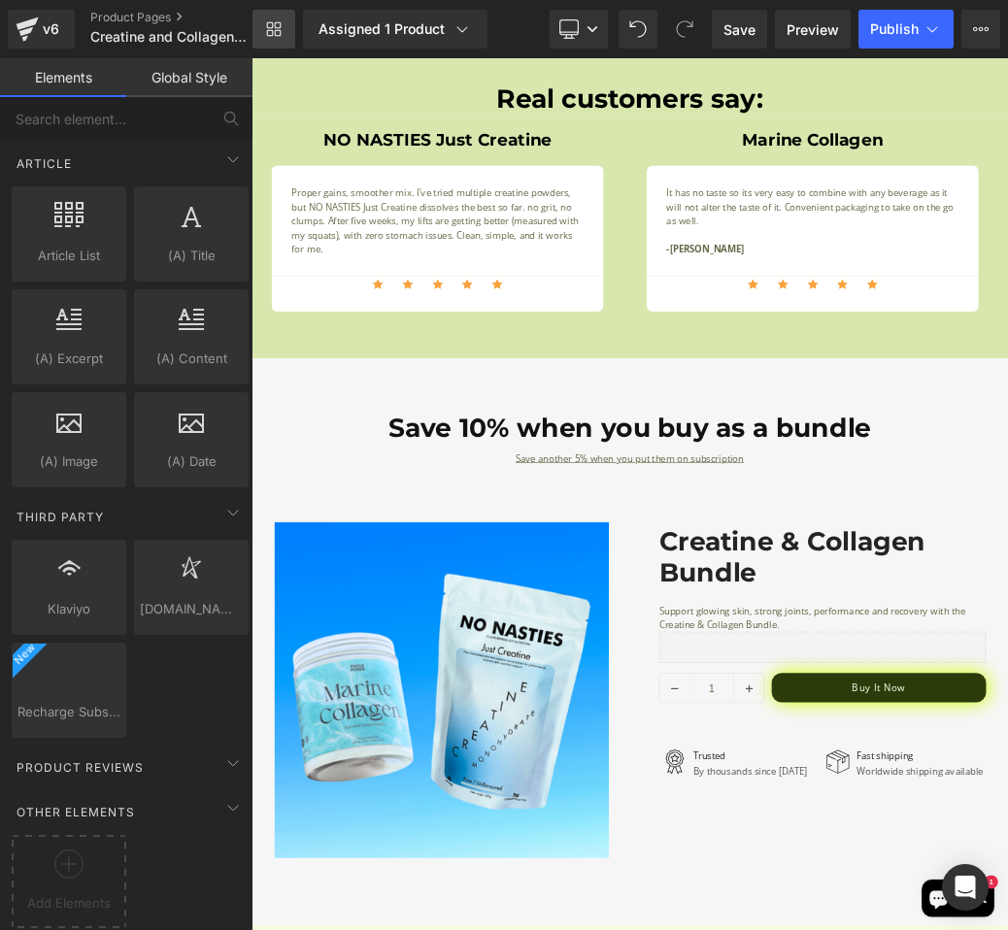
click at [263, 29] on link "Library" at bounding box center [273, 29] width 43 height 39
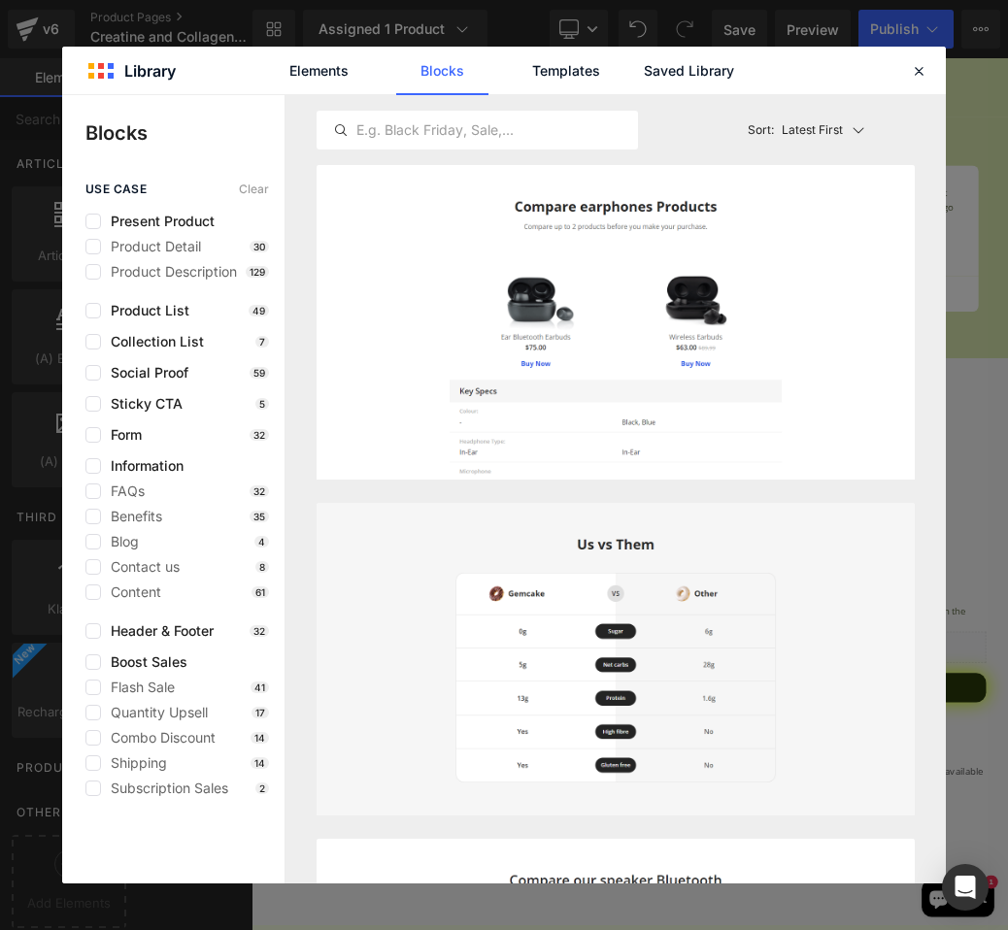
click at [941, 67] on div "Elements Blocks Templates Saved Library" at bounding box center [503, 71] width 883 height 48
click at [929, 74] on div at bounding box center [918, 70] width 23 height 23
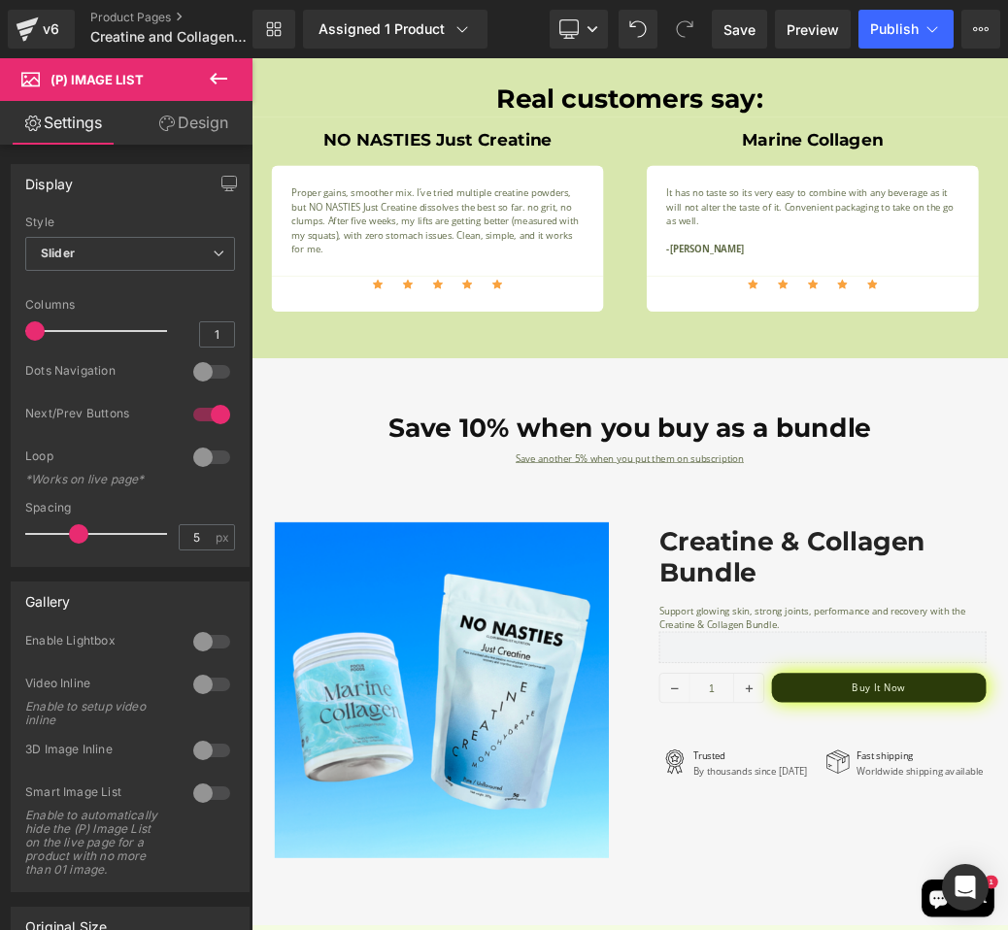
click at [198, 133] on link "Design" at bounding box center [193, 123] width 126 height 44
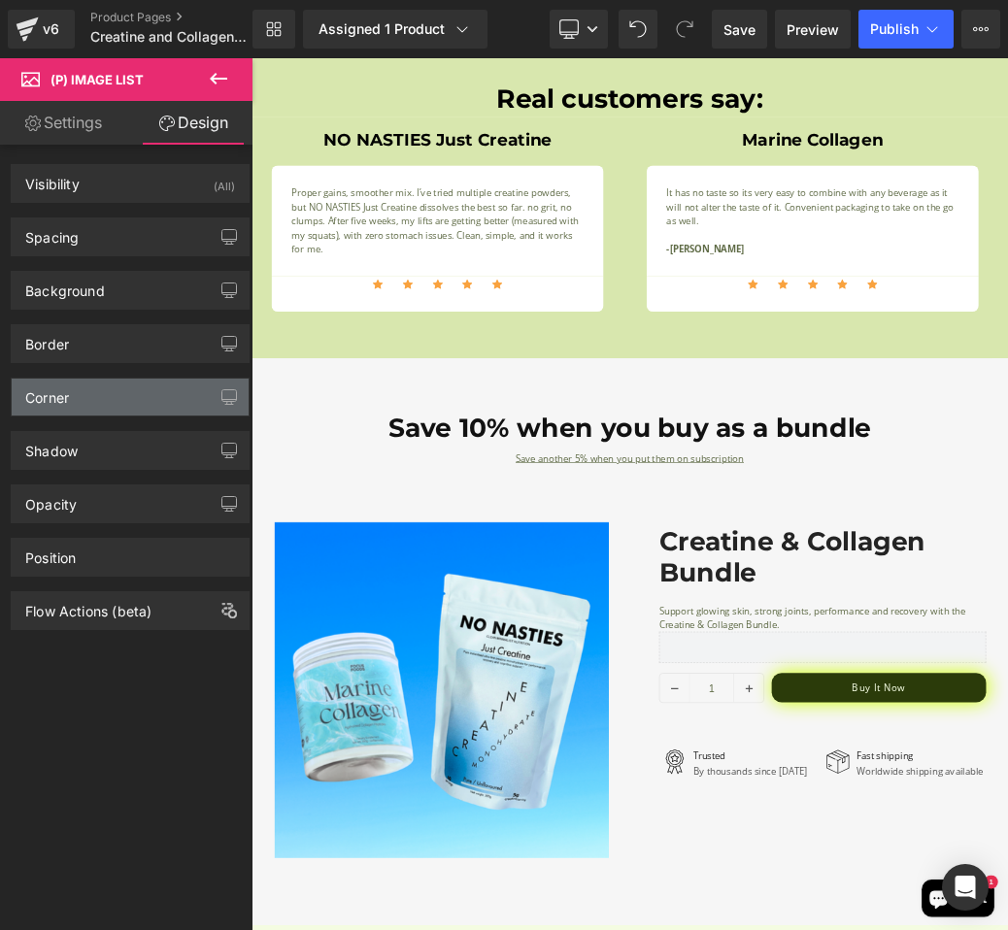
click at [131, 402] on div "Corner" at bounding box center [130, 397] width 237 height 37
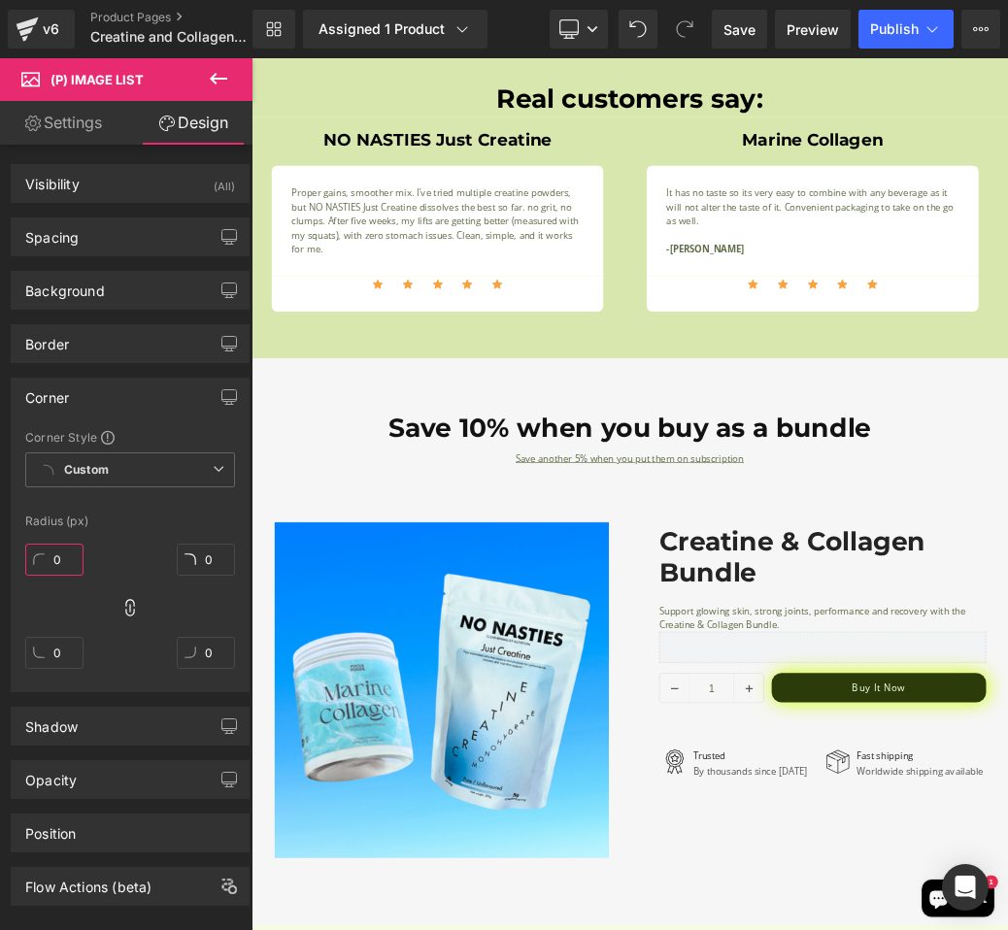
click at [60, 557] on input "0" at bounding box center [54, 560] width 58 height 32
type input "10"
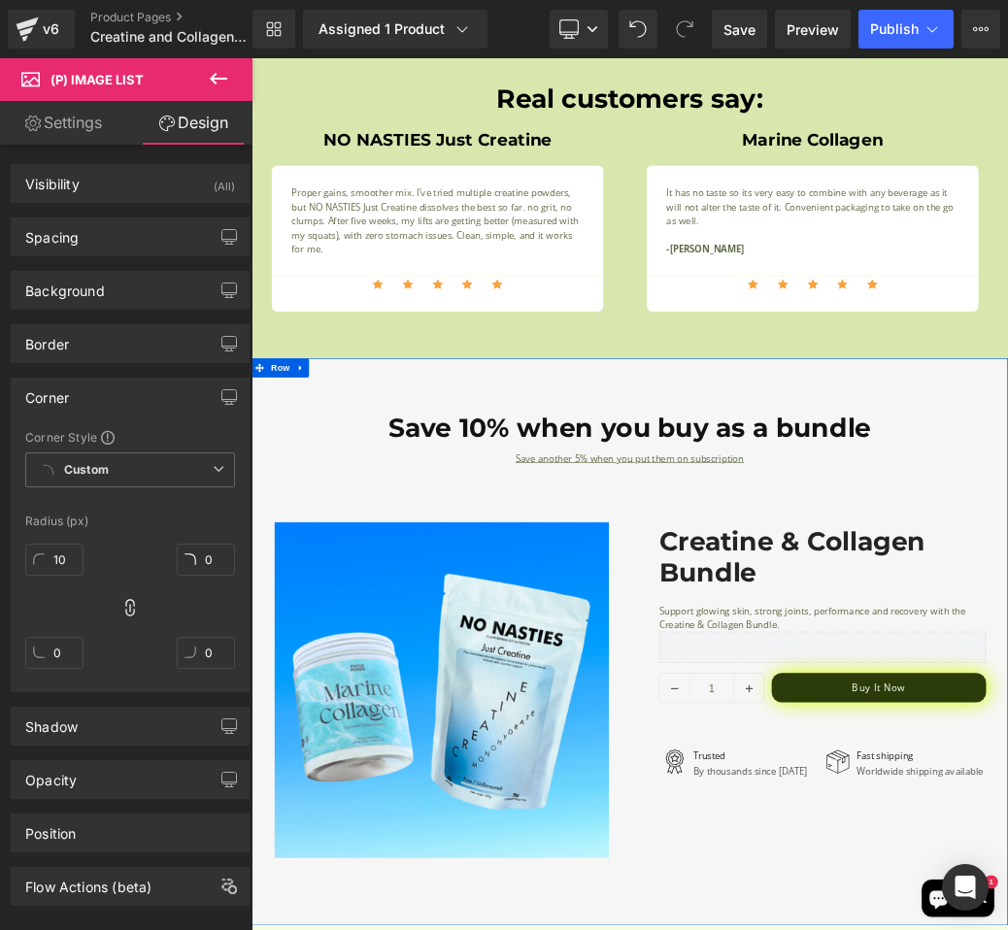
click at [458, 630] on h1 "Save 10% when you buy as a bundle" at bounding box center [839, 632] width 1136 height 40
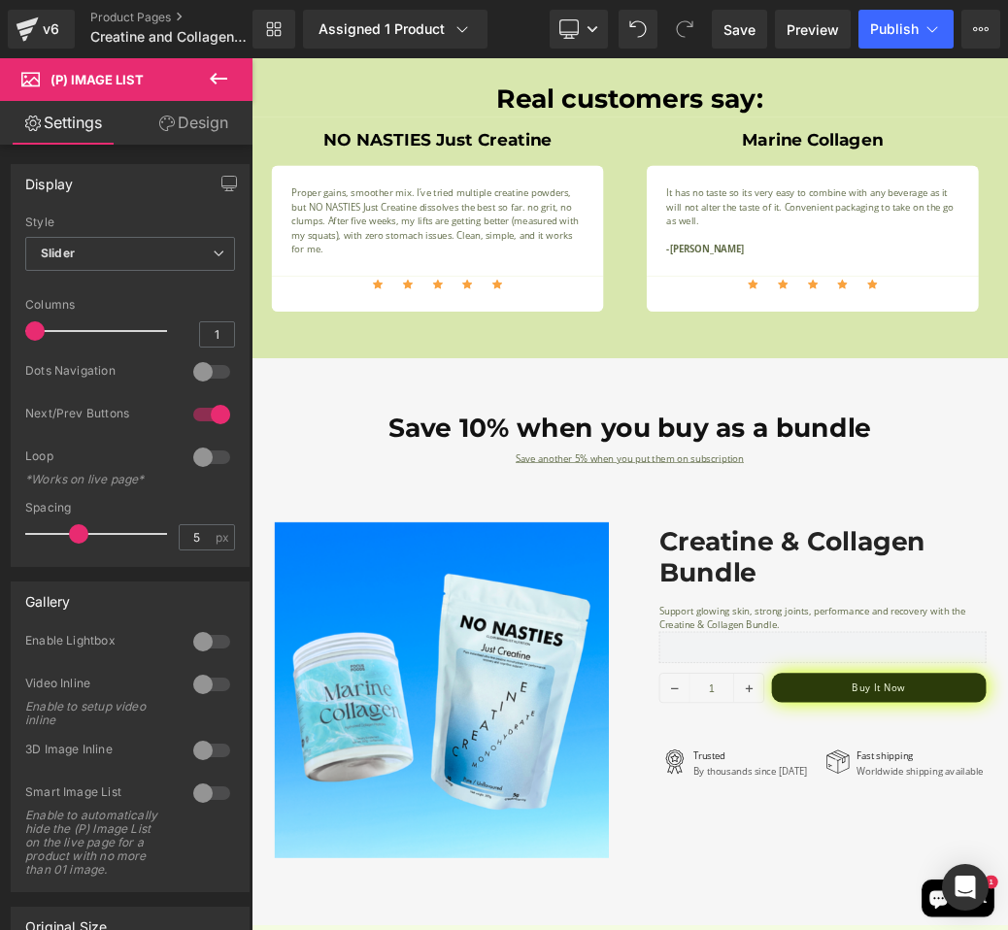
click at [171, 144] on link "Design" at bounding box center [193, 123] width 126 height 44
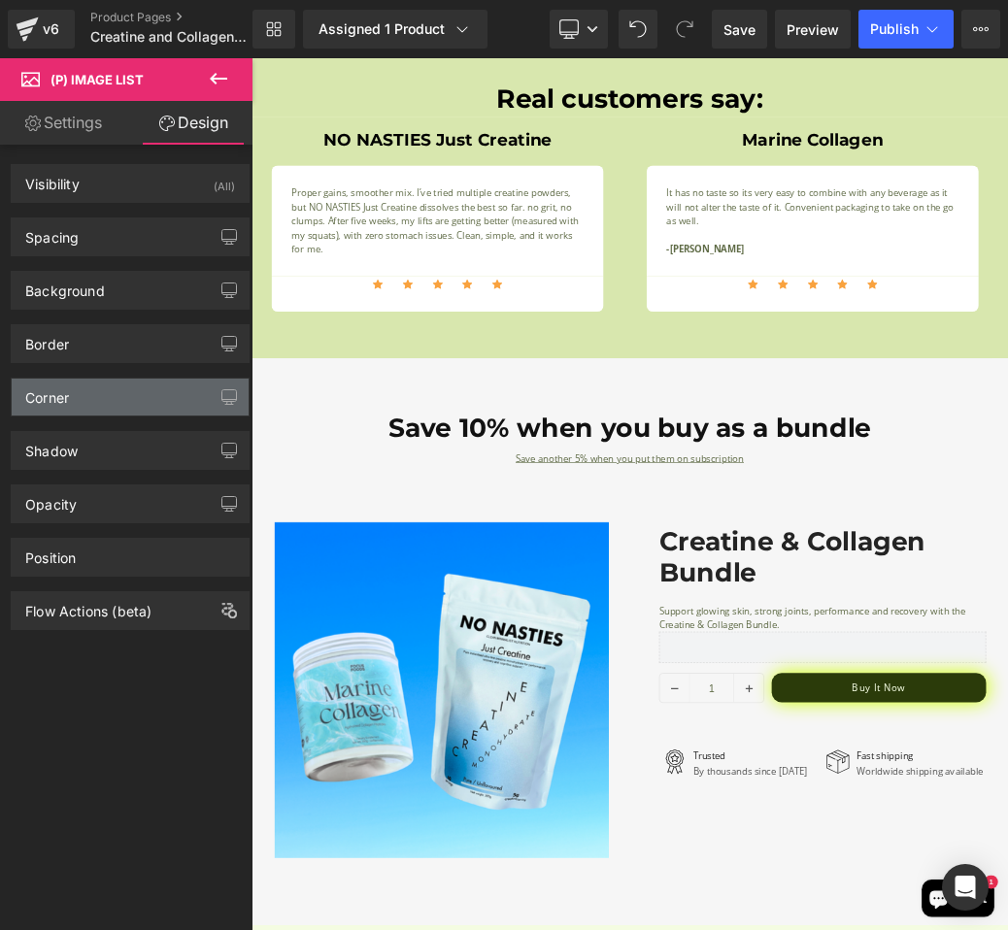
click at [143, 403] on div "Corner" at bounding box center [130, 397] width 237 height 37
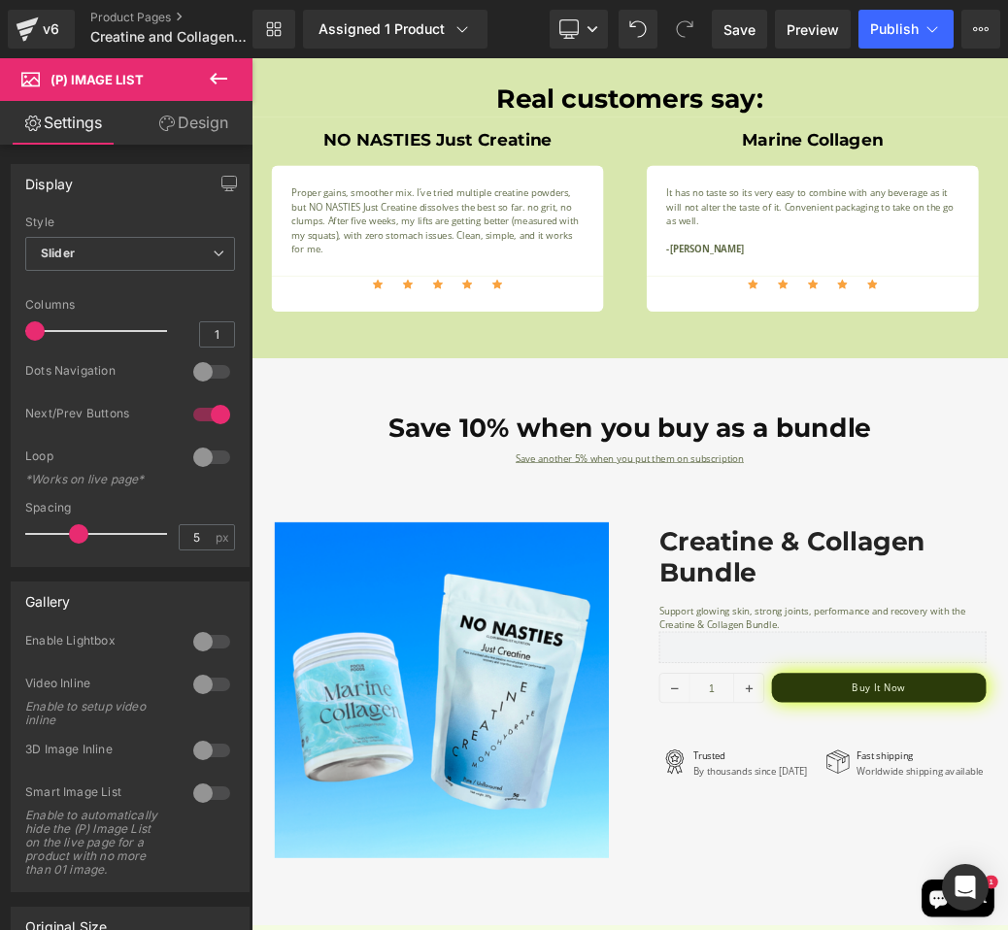
click at [198, 134] on link "Design" at bounding box center [193, 123] width 126 height 44
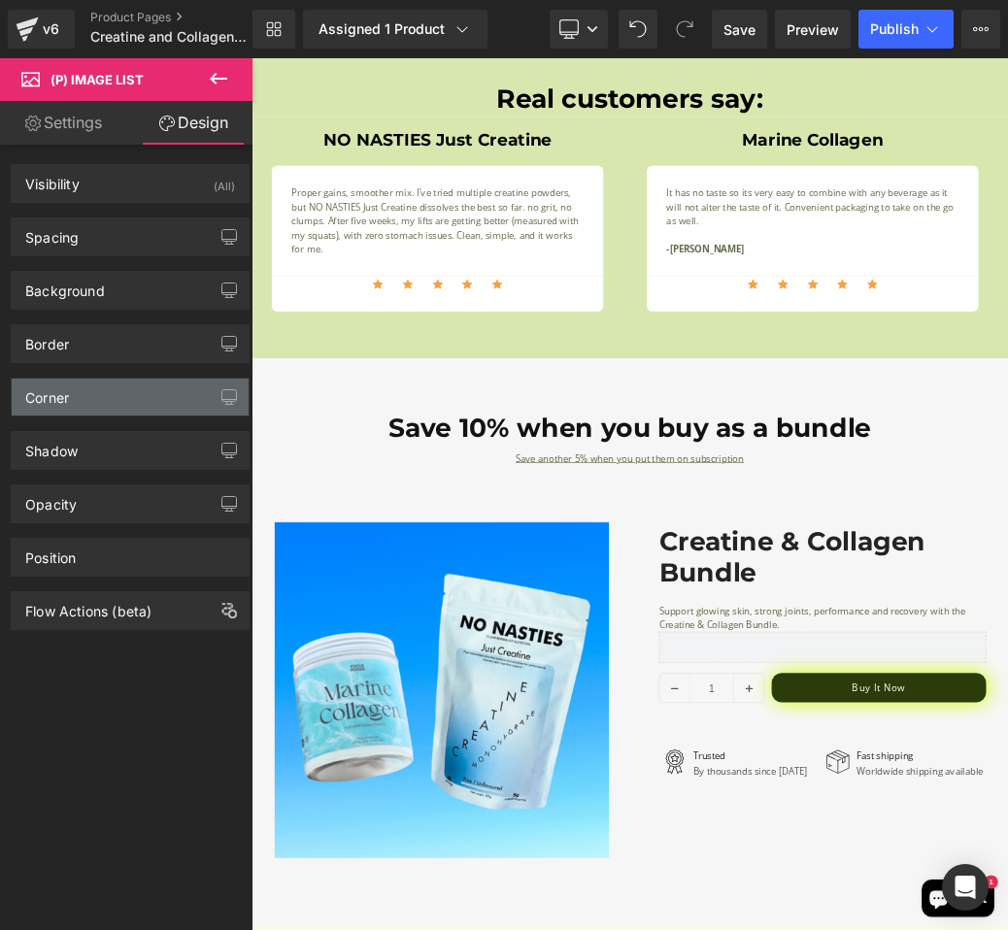
click at [148, 388] on div "Corner" at bounding box center [130, 397] width 237 height 37
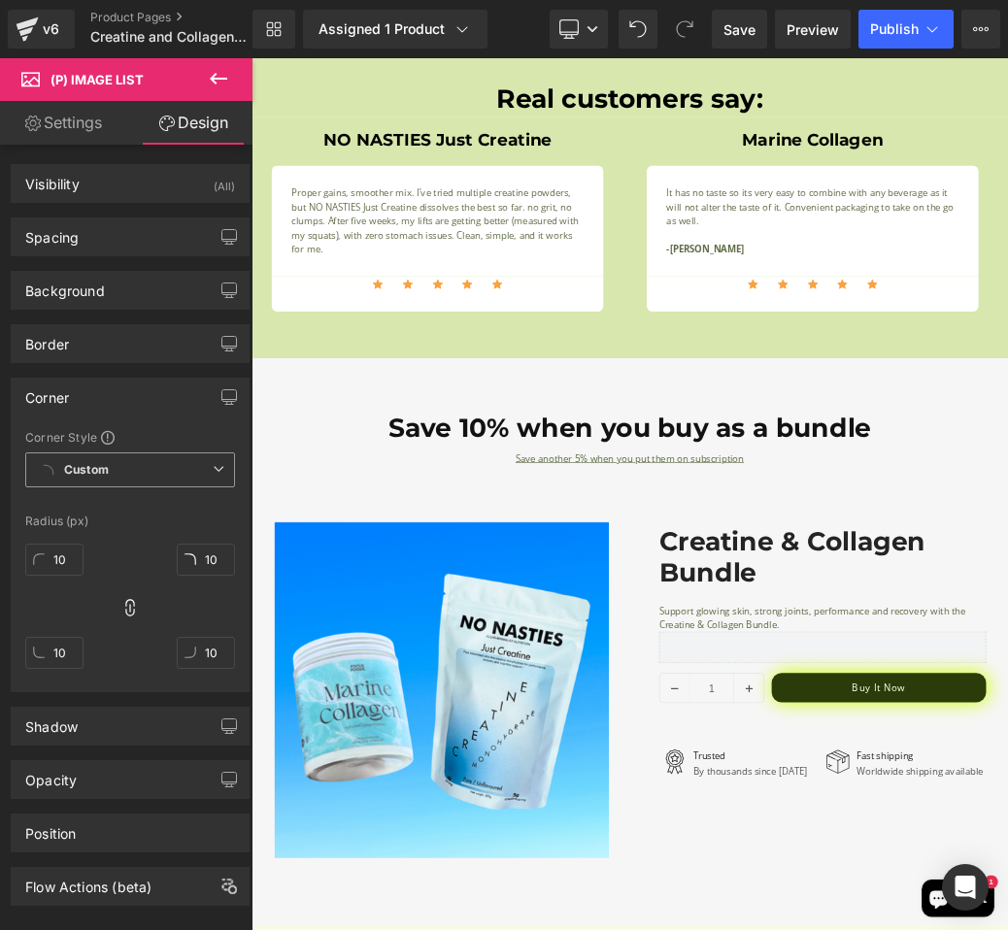
click at [182, 469] on span "Custom" at bounding box center [130, 469] width 210 height 35
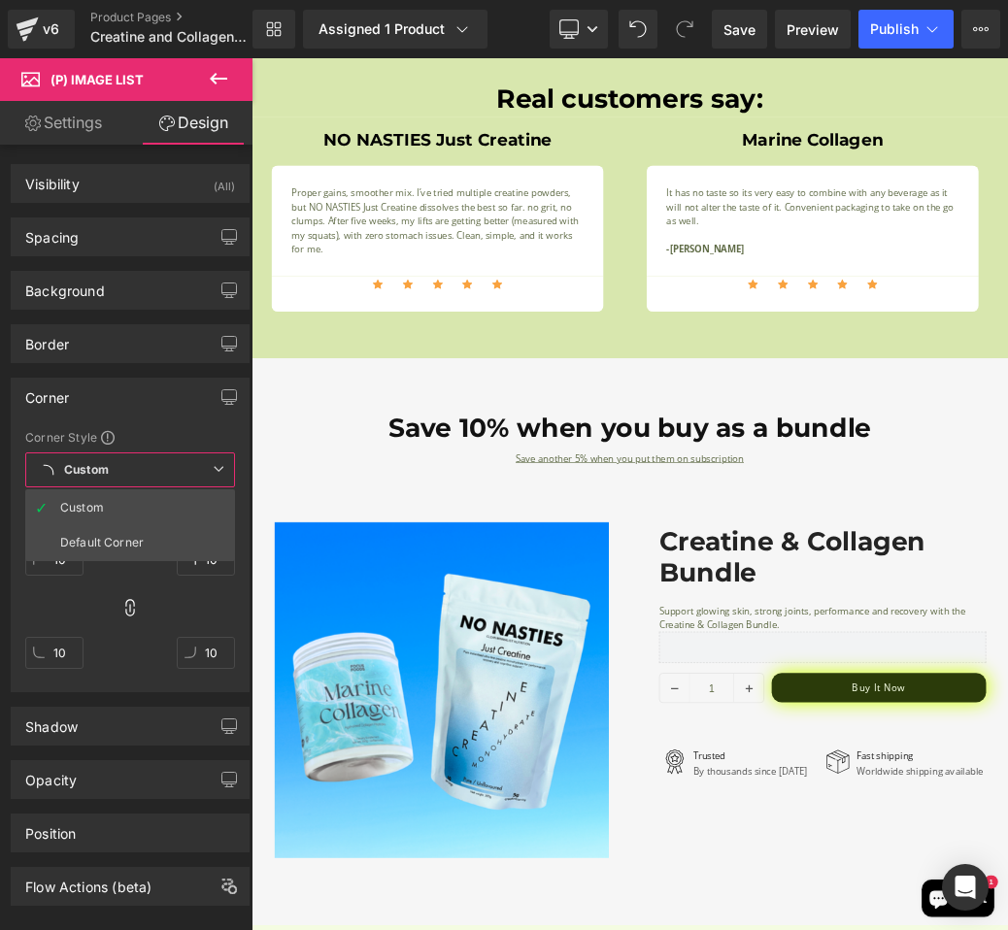
click at [182, 469] on span "Custom" at bounding box center [130, 469] width 210 height 35
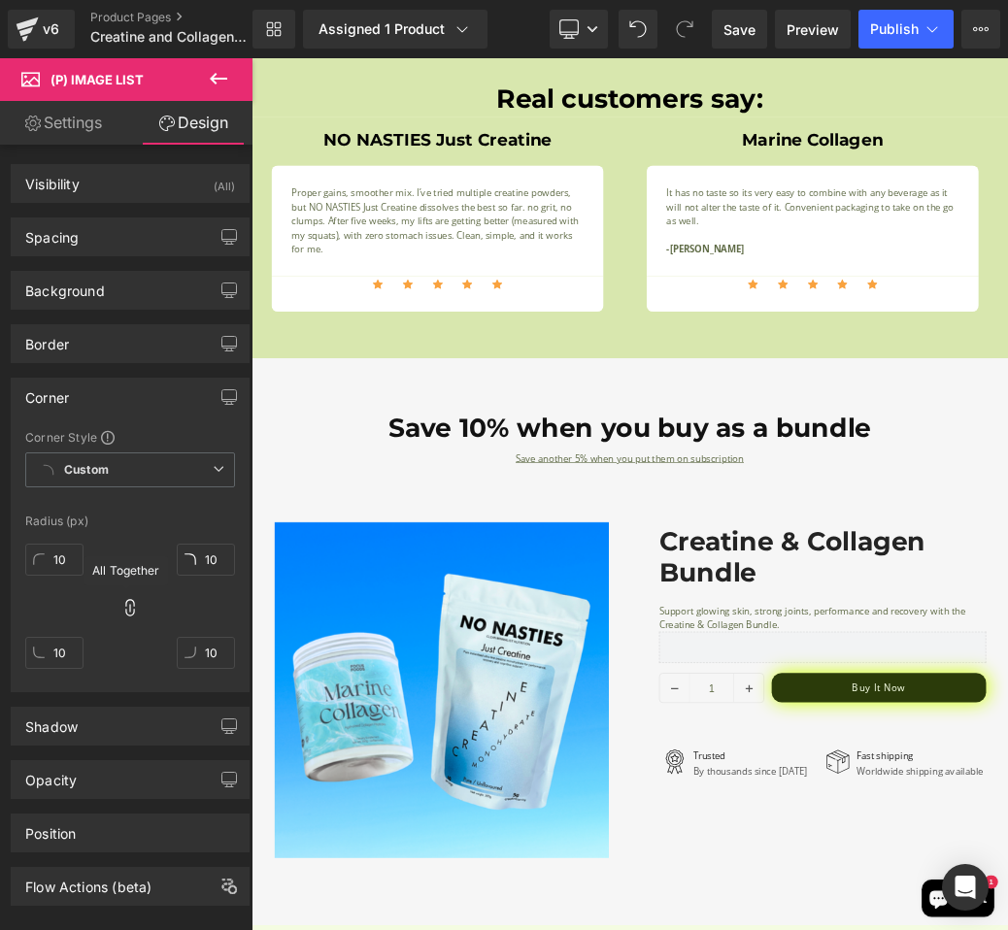
click at [130, 599] on icon at bounding box center [129, 607] width 19 height 19
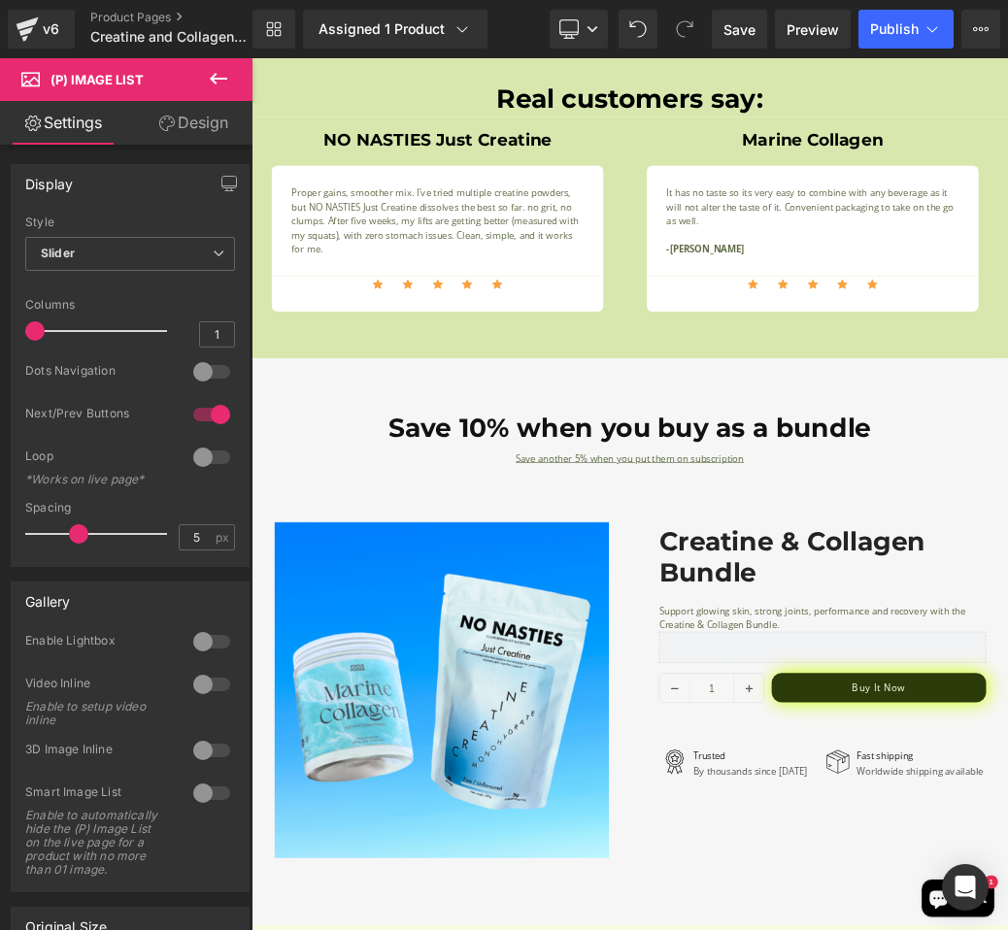
click at [184, 133] on link "Design" at bounding box center [193, 123] width 126 height 44
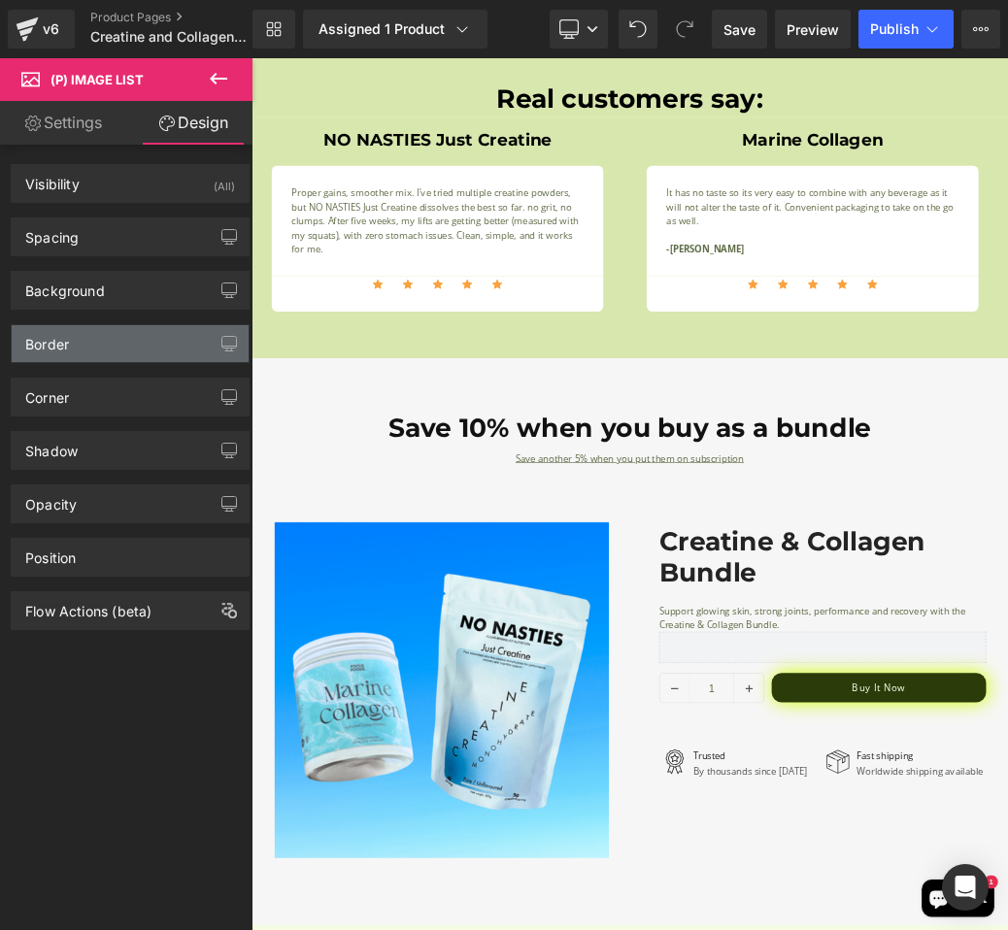
click at [155, 357] on div "Border" at bounding box center [130, 343] width 237 height 37
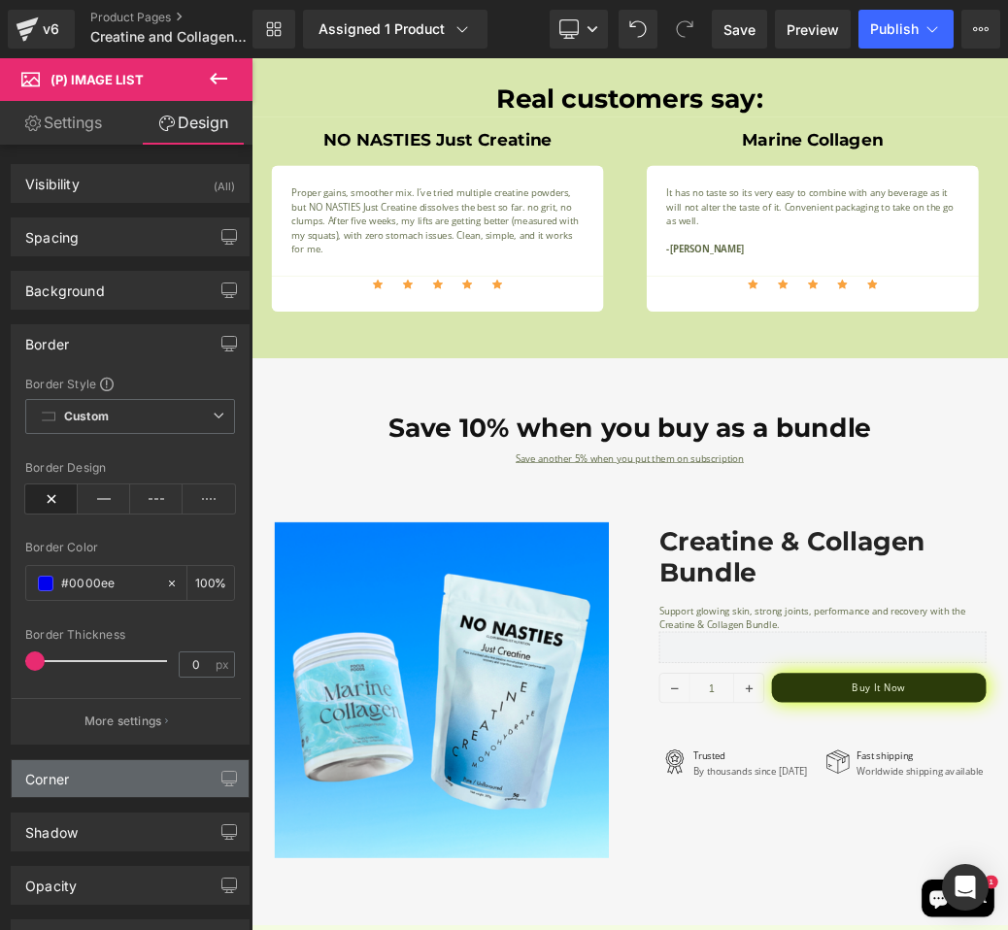
click at [161, 794] on div "Corner" at bounding box center [130, 778] width 237 height 37
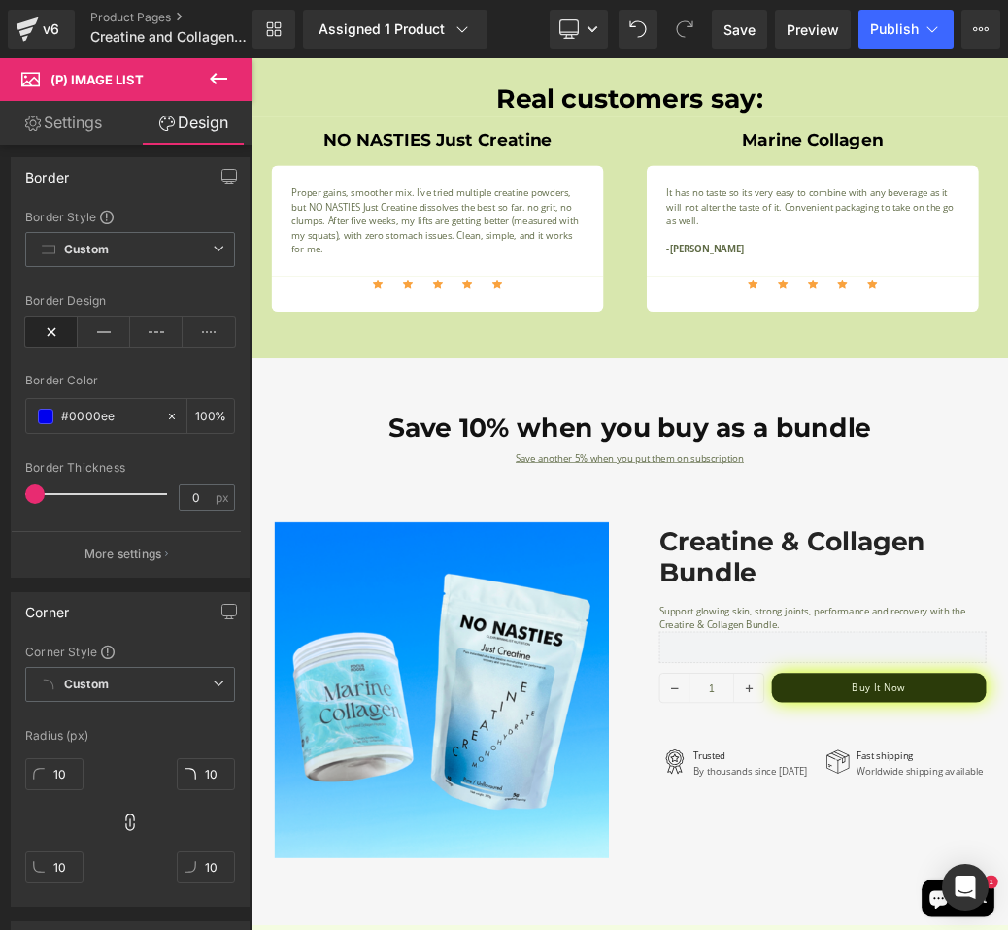
scroll to position [187, 0]
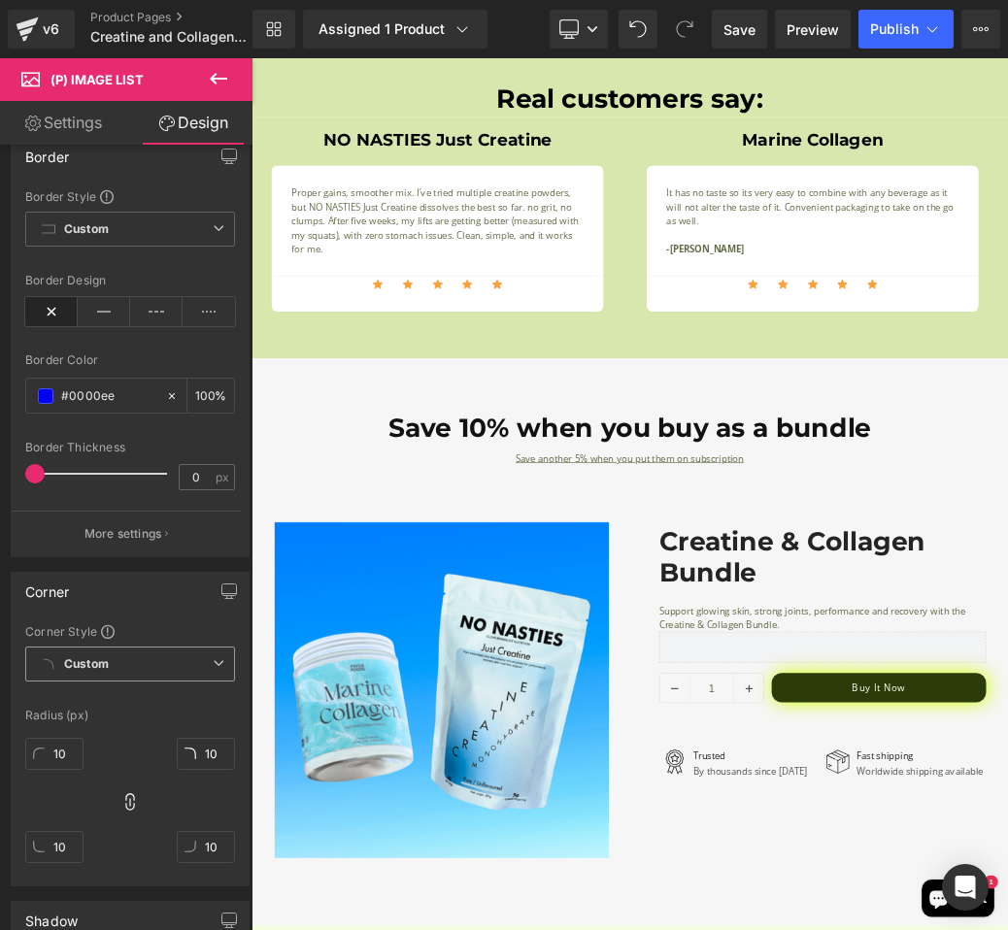
click at [173, 676] on span "Custom" at bounding box center [130, 663] width 210 height 35
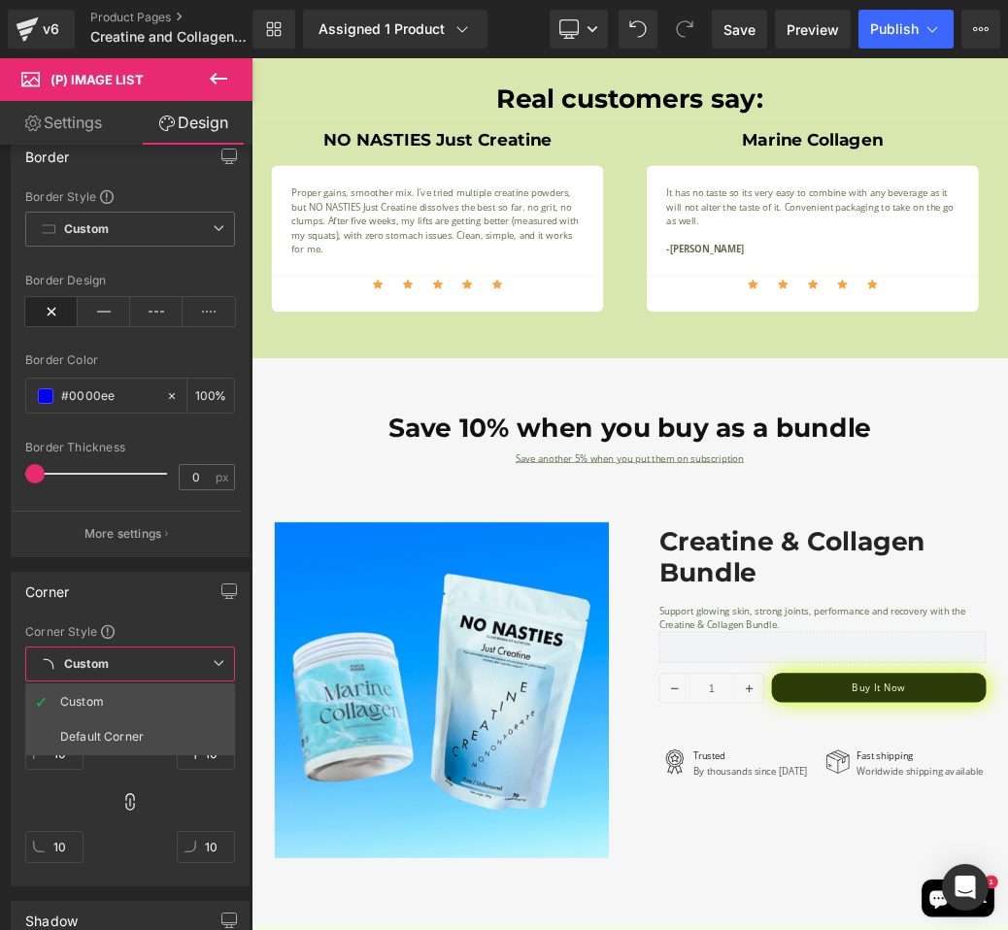
click at [489, 607] on body "Skip to content Save up to 10%, subscribe today! Bestsellers Bestsellers Bundles" at bounding box center [838, 222] width 1175 height 6441
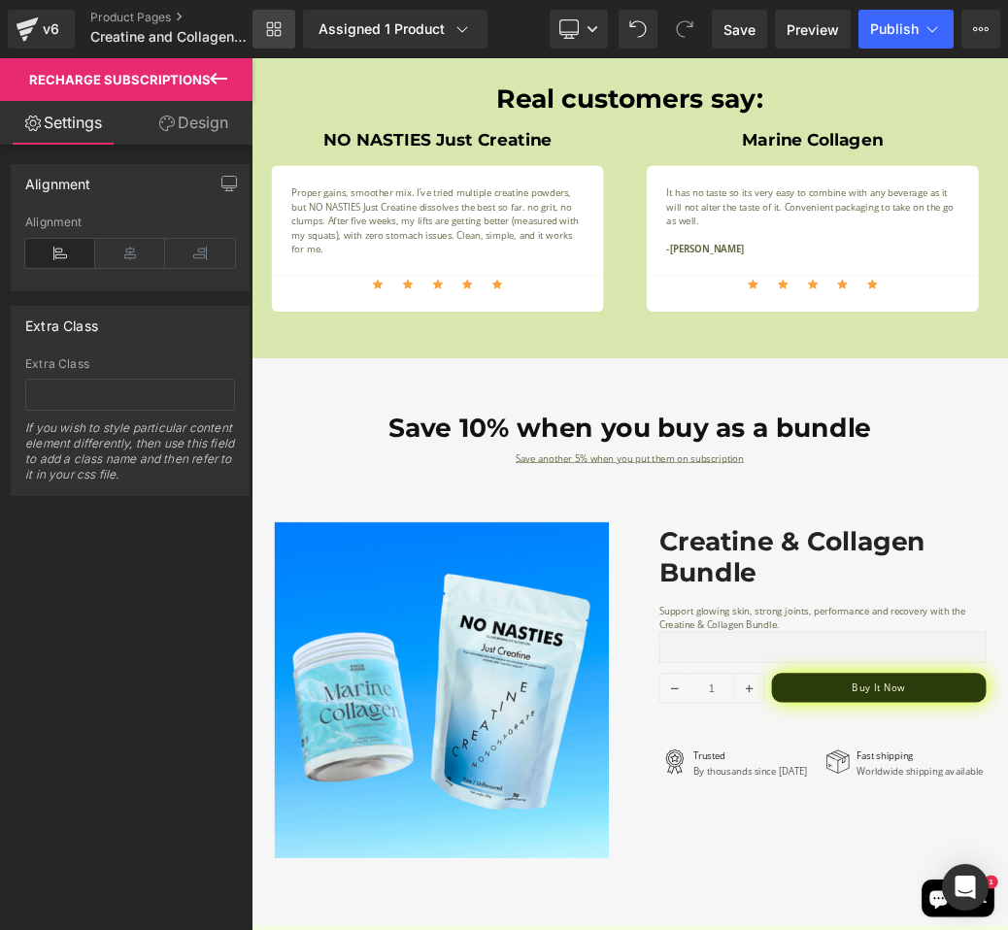
click at [267, 32] on icon at bounding box center [270, 33] width 7 height 7
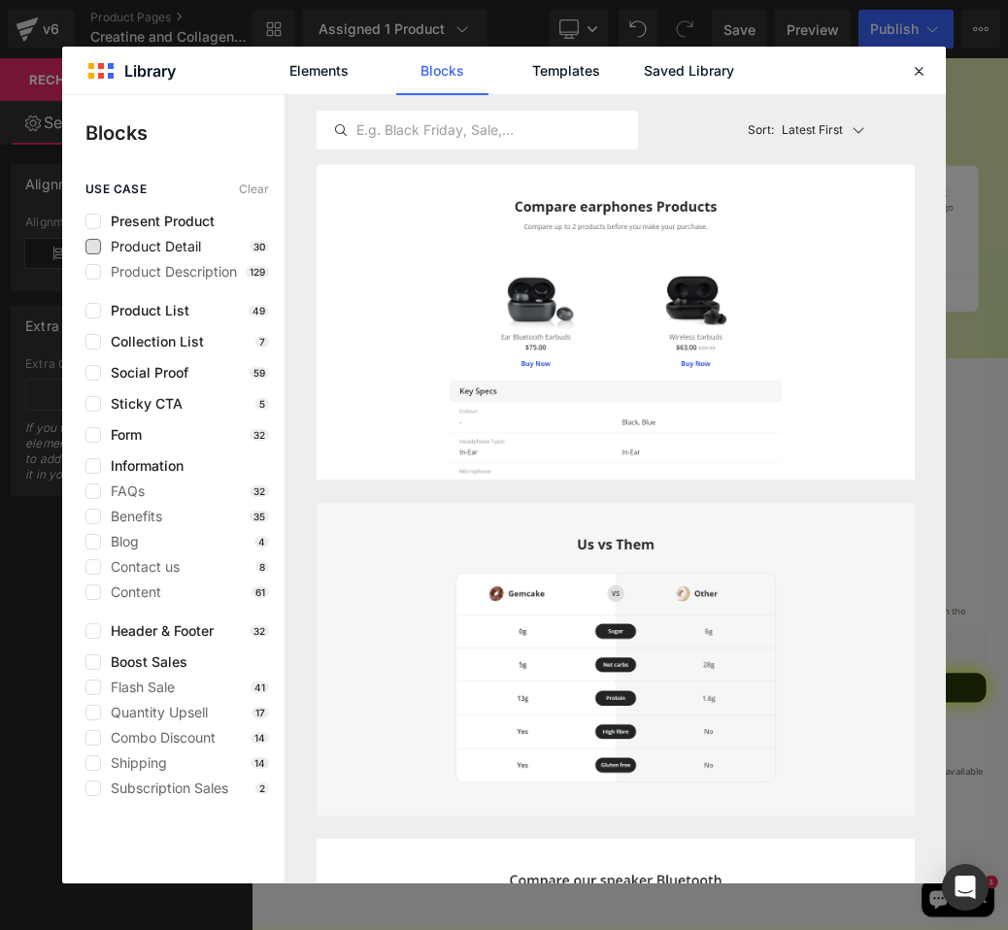
click at [164, 240] on span "Product Detail" at bounding box center [151, 247] width 100 height 16
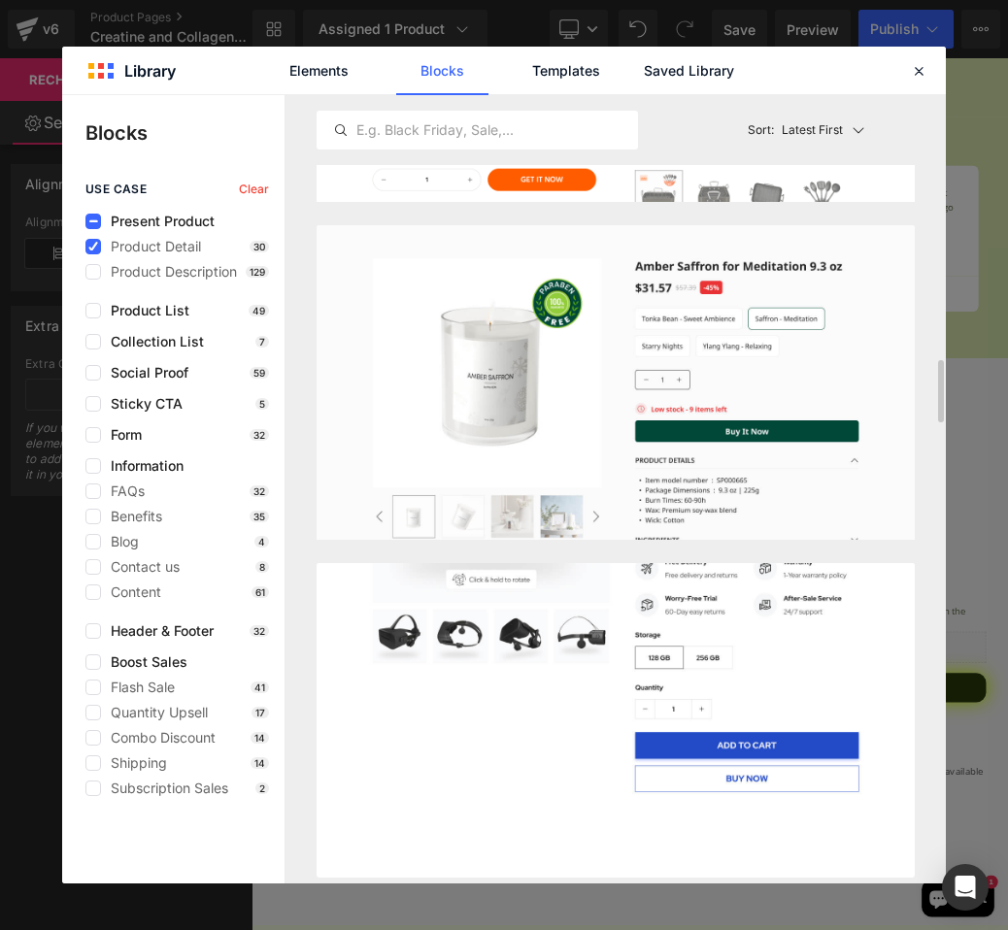
scroll to position [3305, 0]
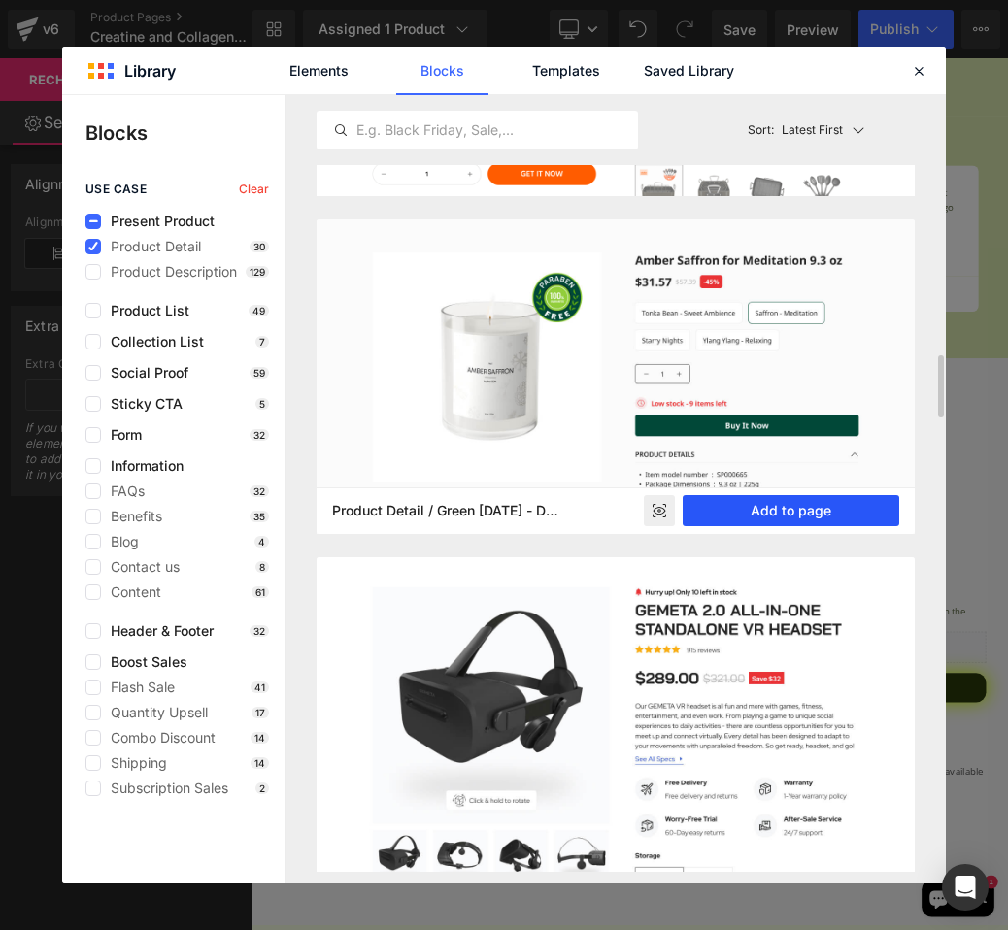
click at [746, 518] on button "Add to page" at bounding box center [790, 510] width 216 height 31
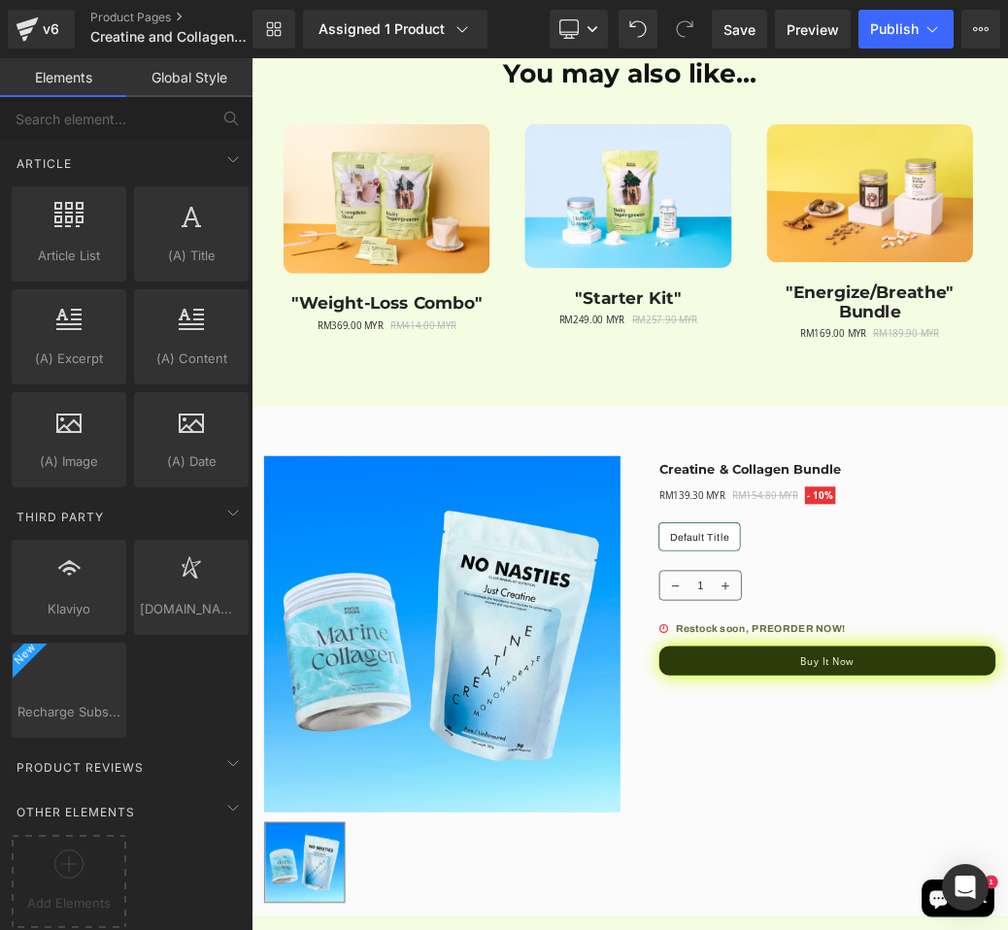
scroll to position [4933, 0]
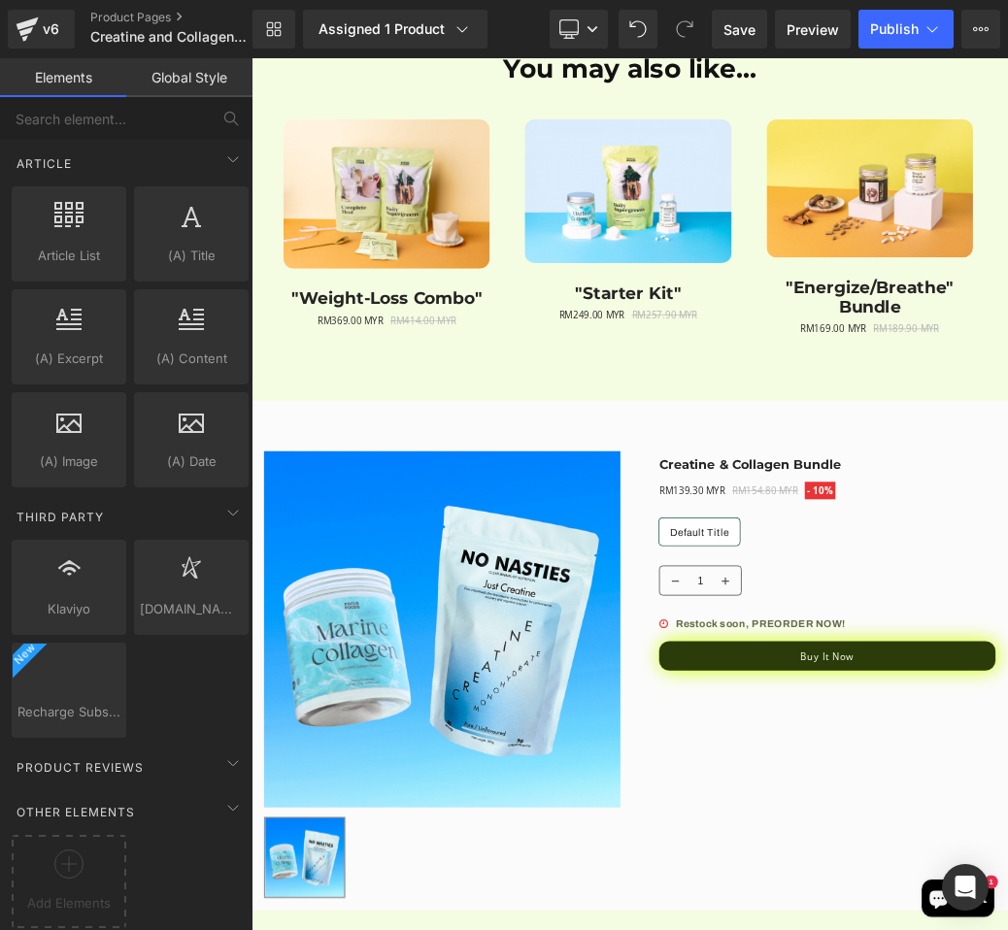
click at [582, 896] on img at bounding box center [547, 945] width 553 height 553
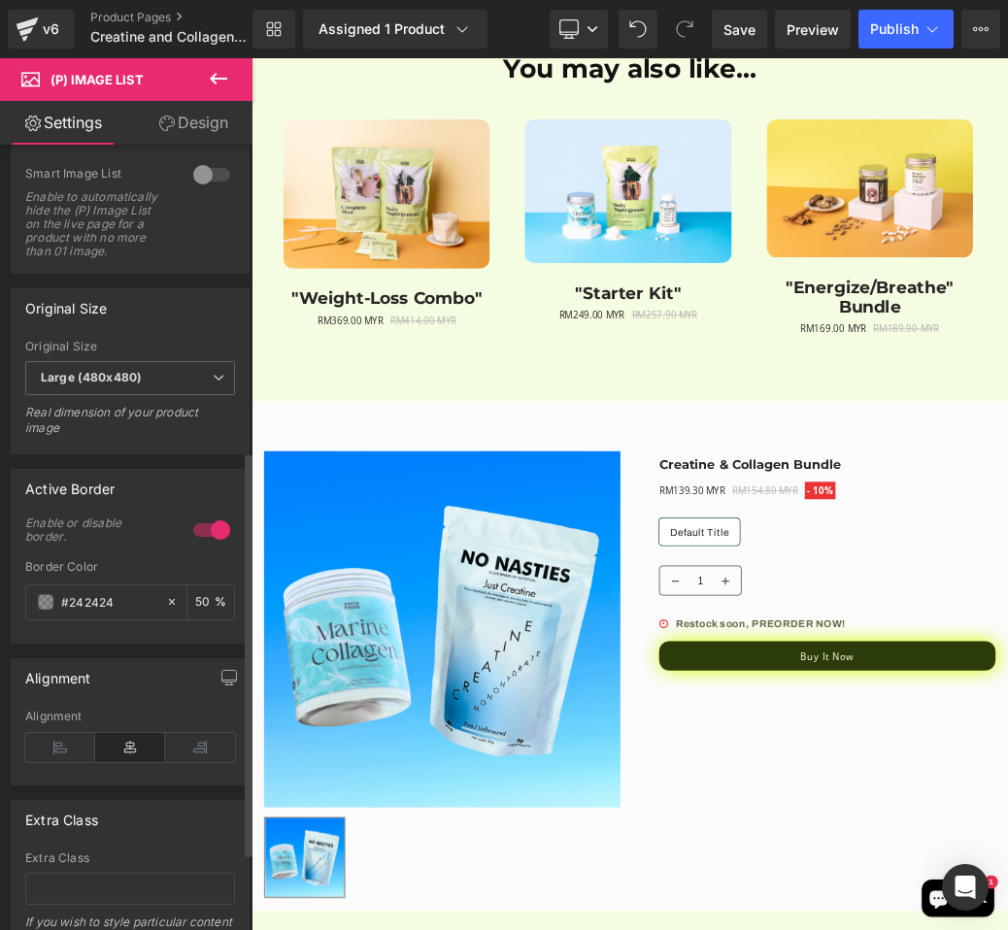
scroll to position [630, 0]
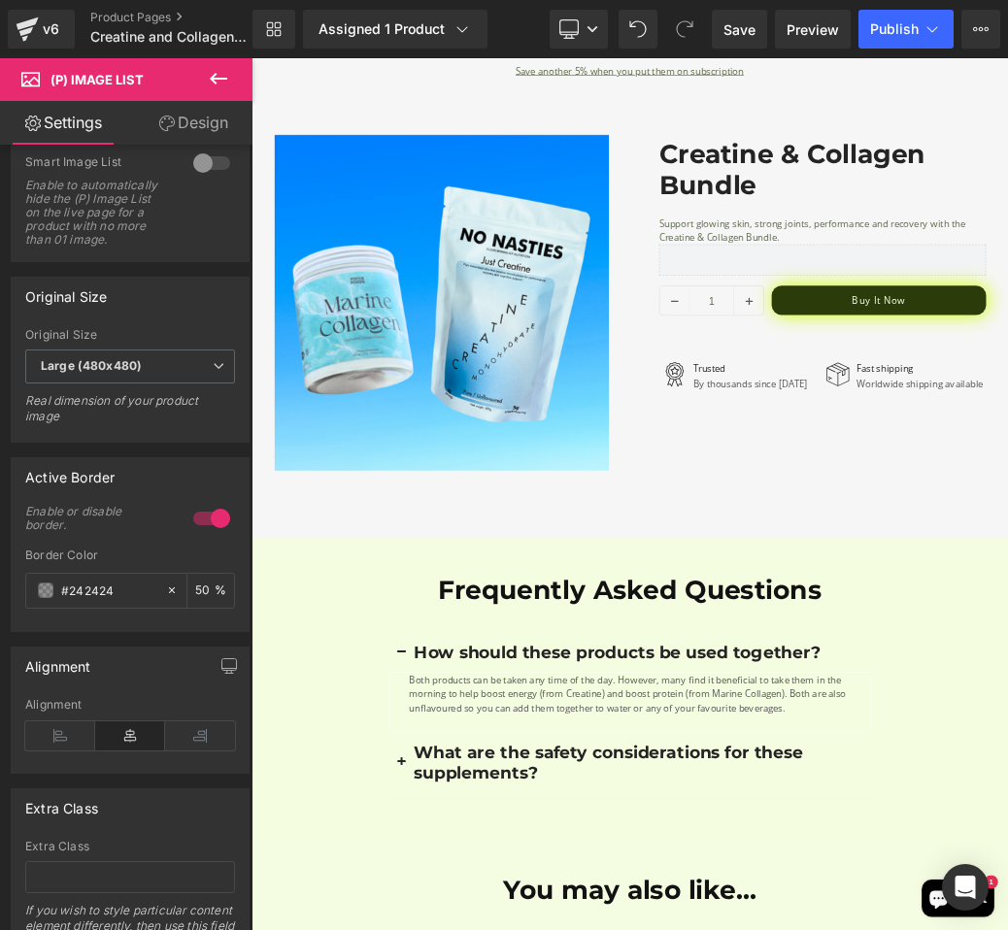
scroll to position [3631, 0]
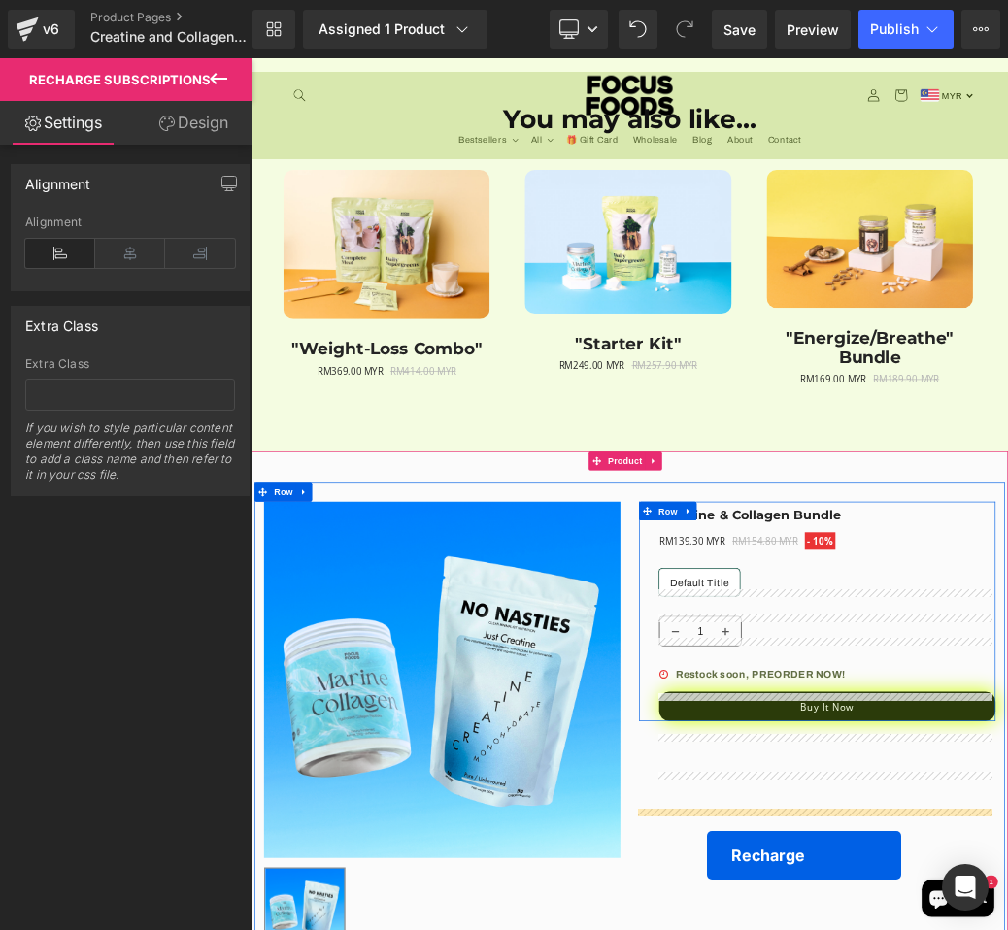
scroll to position [4893, 0]
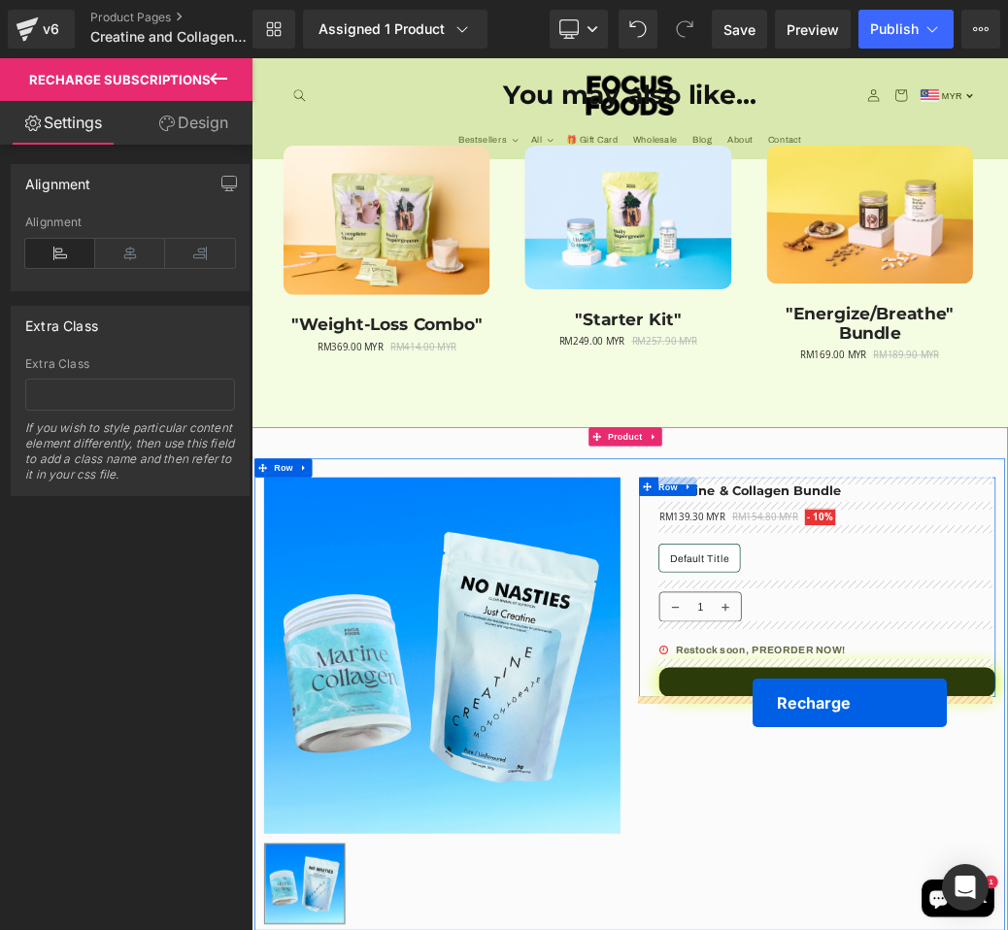
drag, startPoint x: 1032, startPoint y: 396, endPoint x: 1030, endPoint y: 1059, distance: 663.0
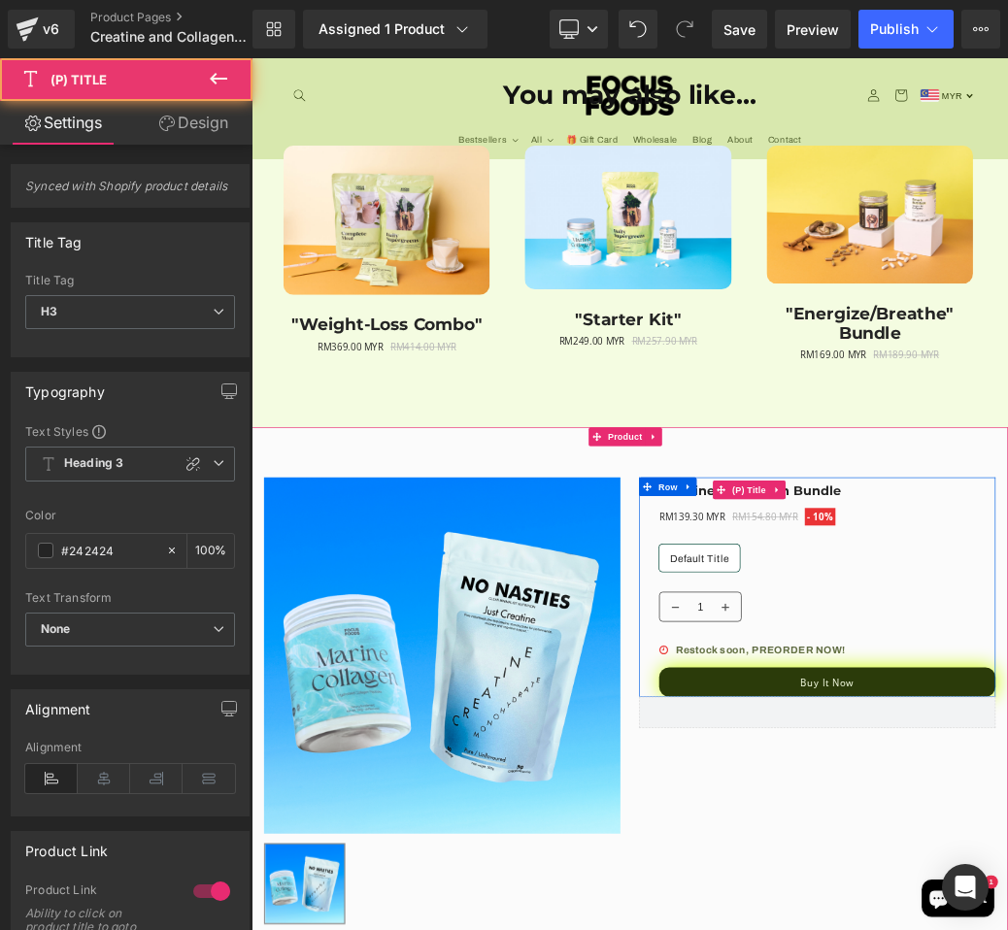
click at [1007, 727] on link "Creatine & Collagen Bundle" at bounding box center [1025, 728] width 282 height 23
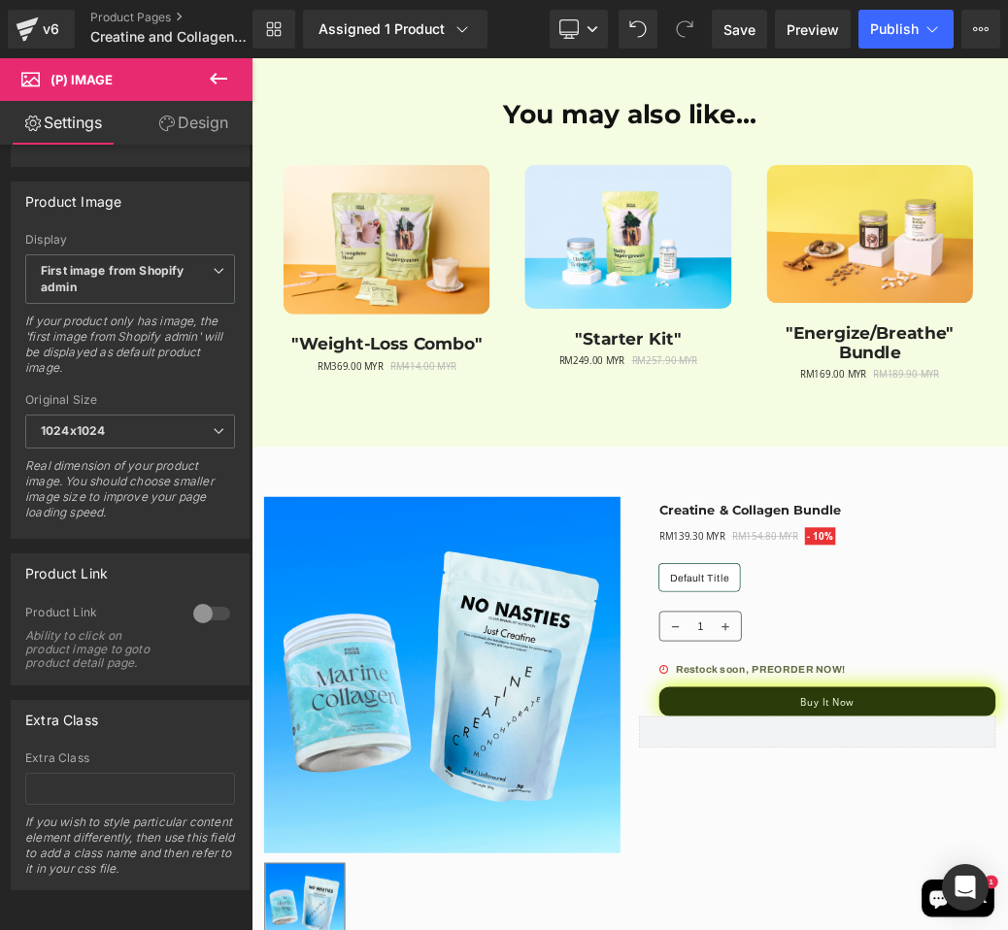
scroll to position [4866, 0]
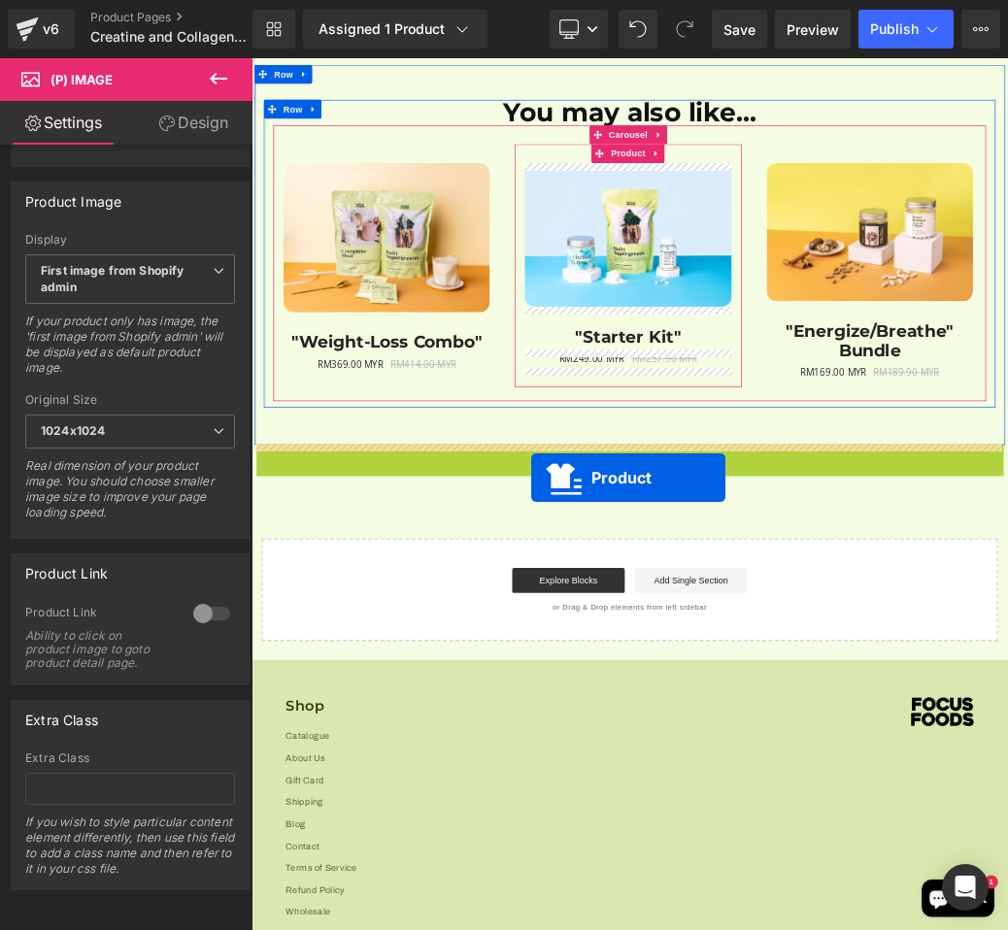
drag, startPoint x: 788, startPoint y: 673, endPoint x: 685, endPoint y: 710, distance: 109.3
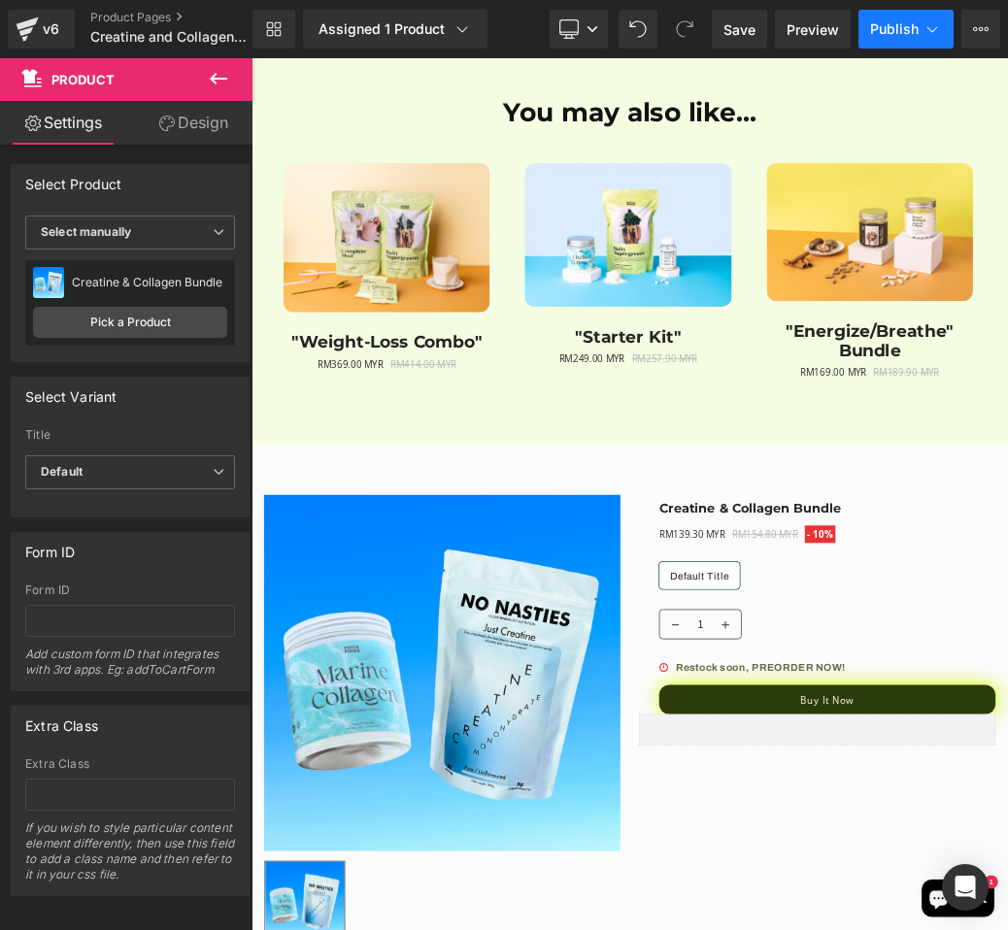
click at [898, 38] on button "Publish" at bounding box center [905, 29] width 95 height 39
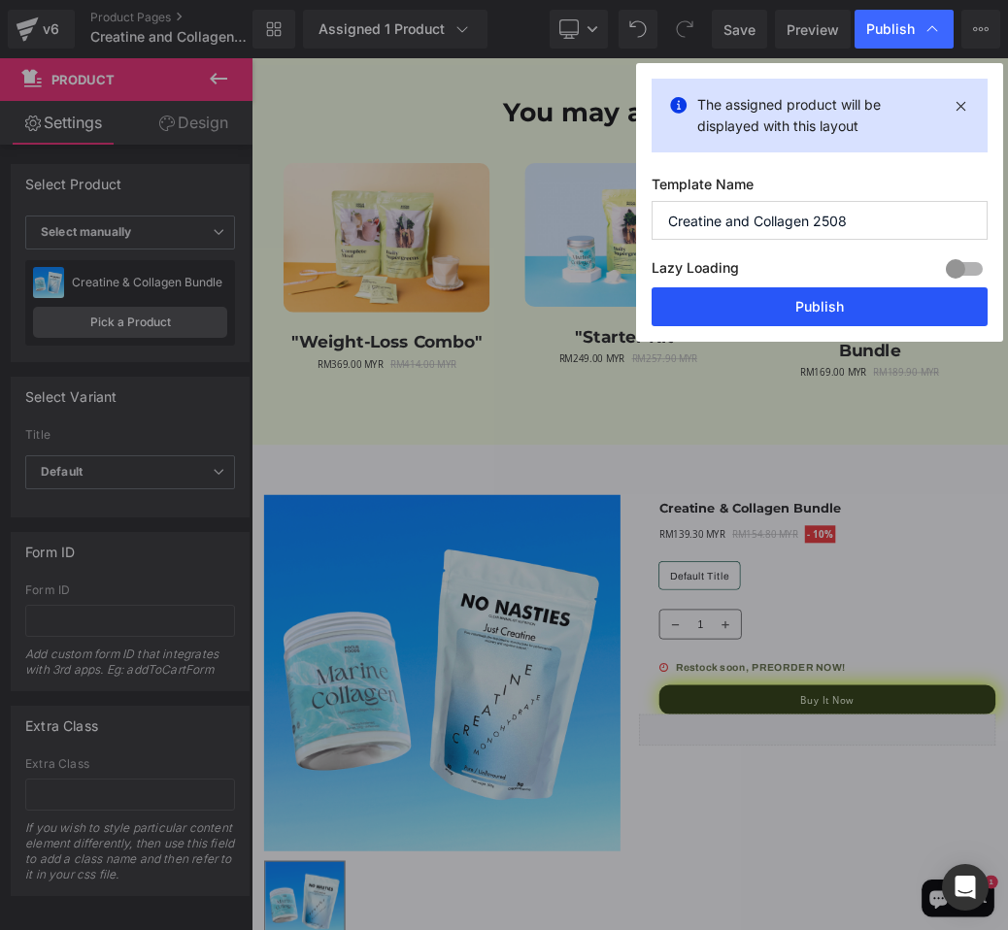
click at [833, 300] on button "Publish" at bounding box center [819, 306] width 336 height 39
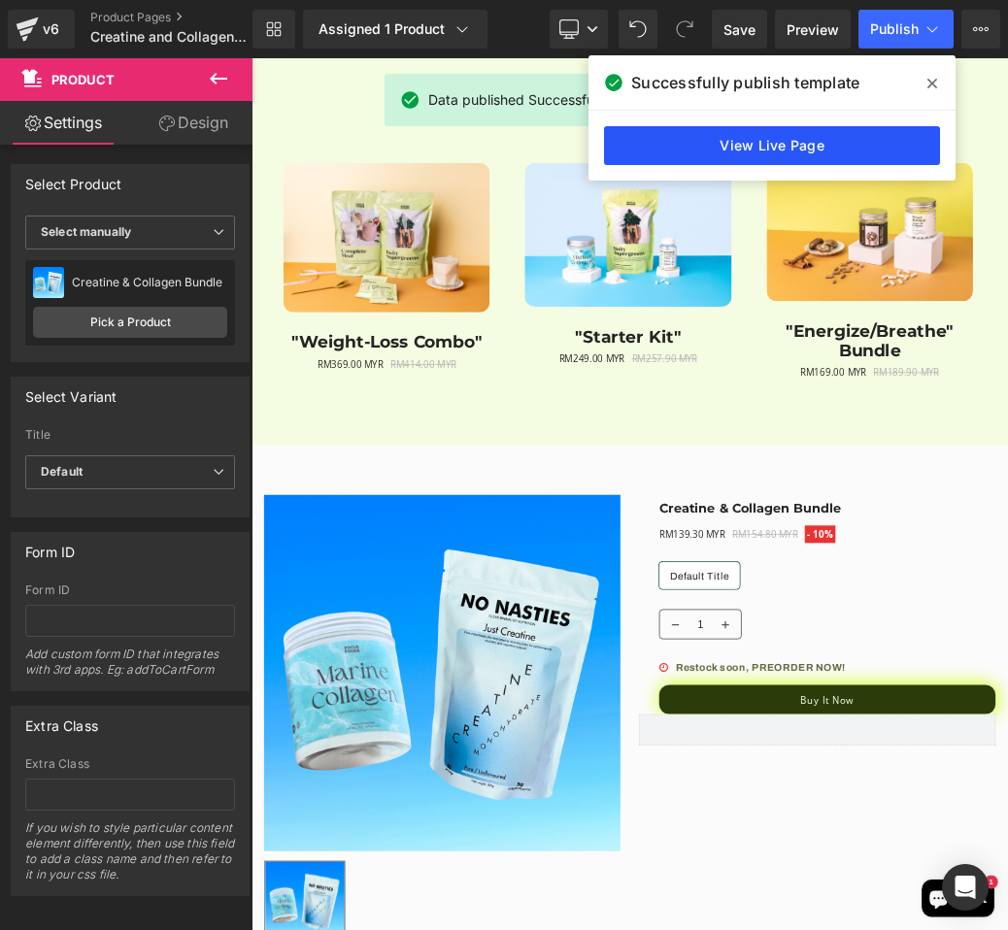
click at [903, 143] on link "View Live Page" at bounding box center [772, 145] width 336 height 39
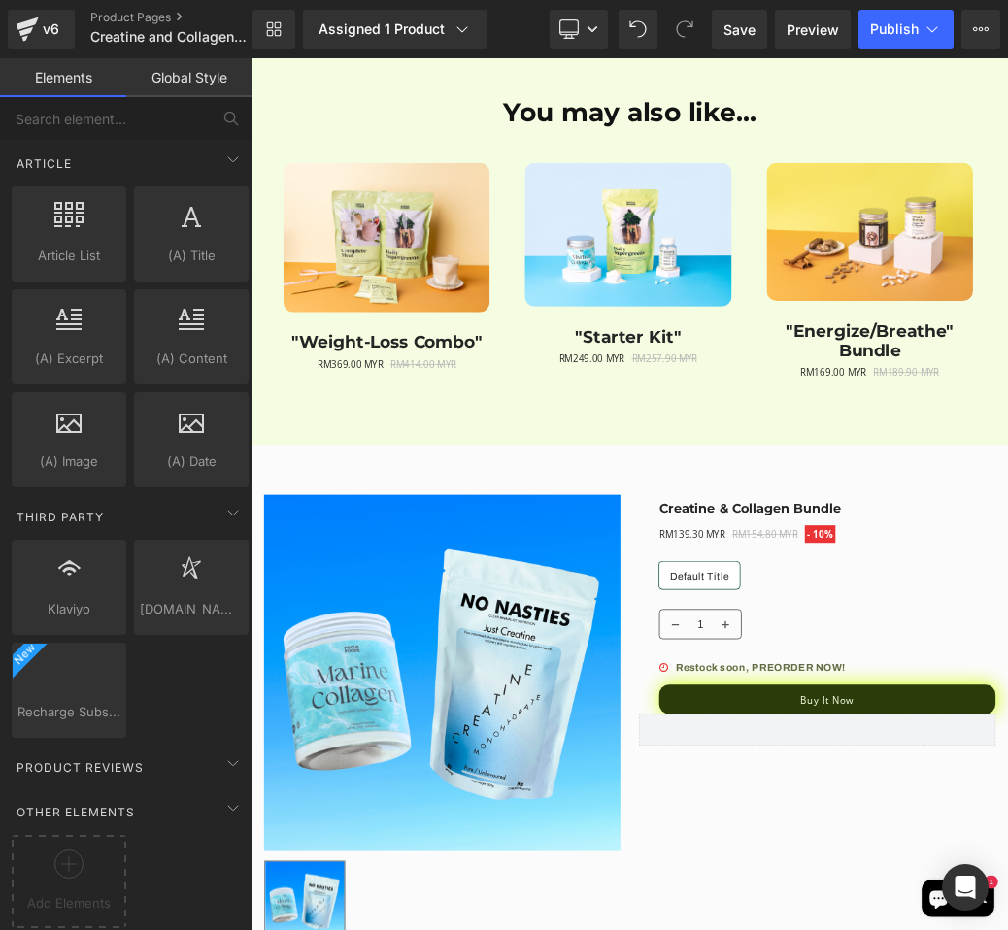
scroll to position [4288, 0]
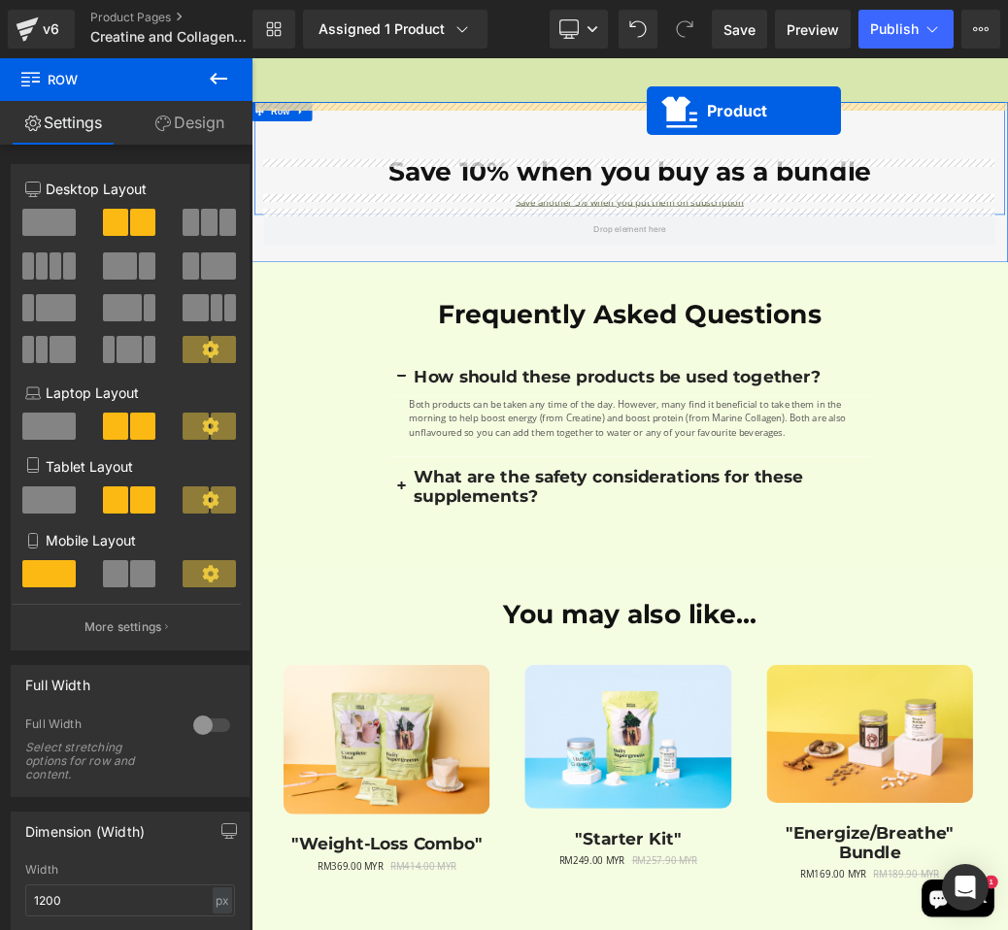
scroll to position [3415, 0]
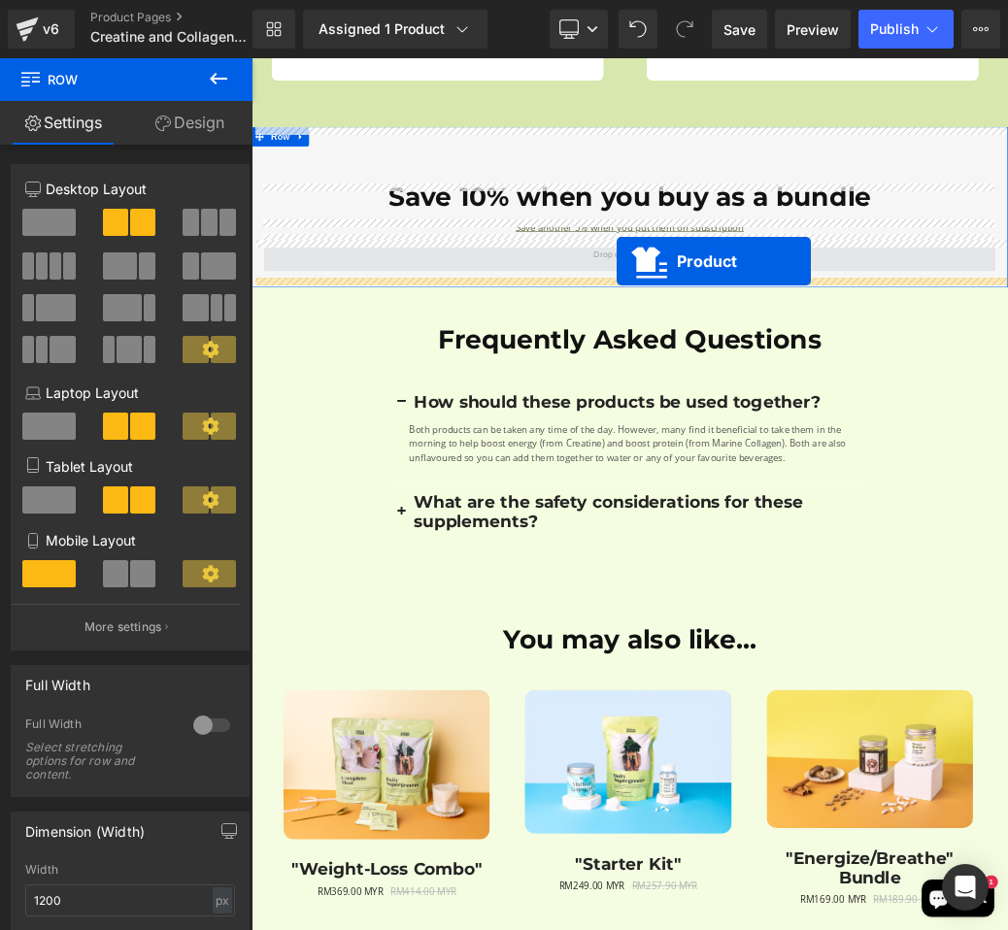
drag, startPoint x: 786, startPoint y: 613, endPoint x: 818, endPoint y: 374, distance: 241.9
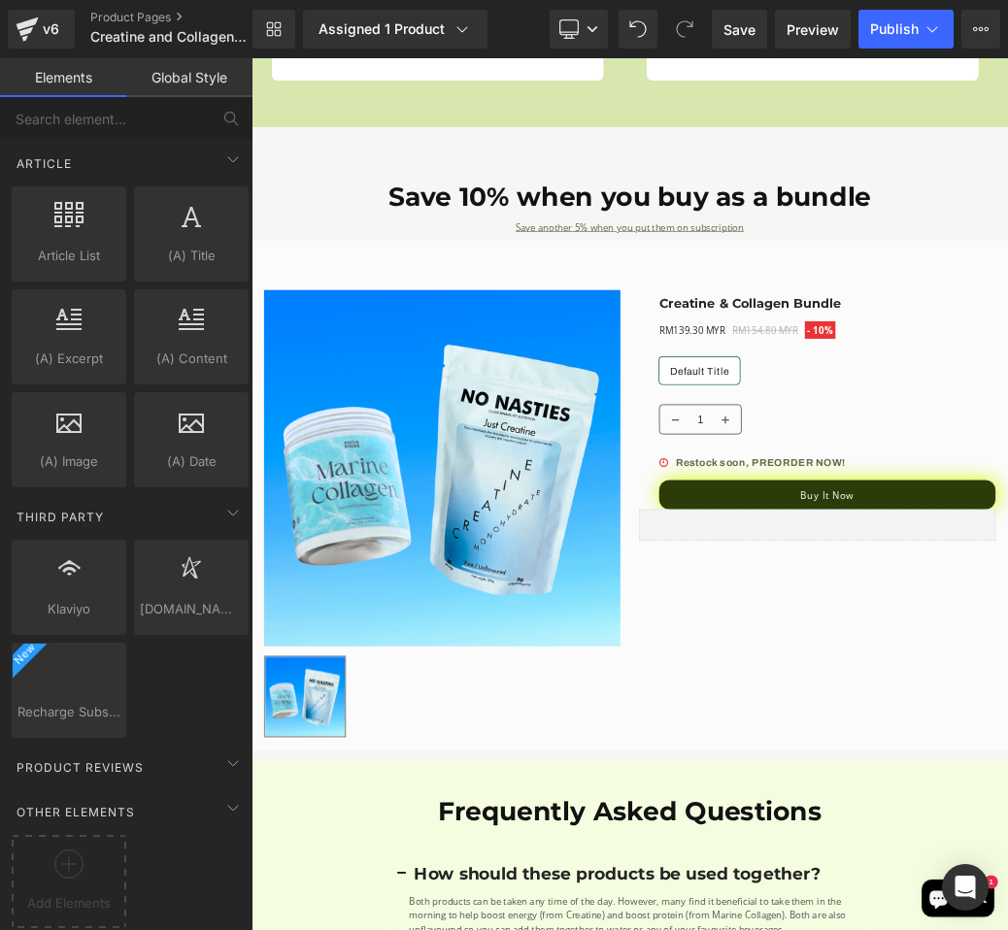
click at [876, 50] on div "Library Assigned 1 Product Product Preview Creatine & Collagen Bundle Manage as…" at bounding box center [629, 29] width 755 height 58
click at [877, 39] on button "Publish" at bounding box center [905, 29] width 95 height 39
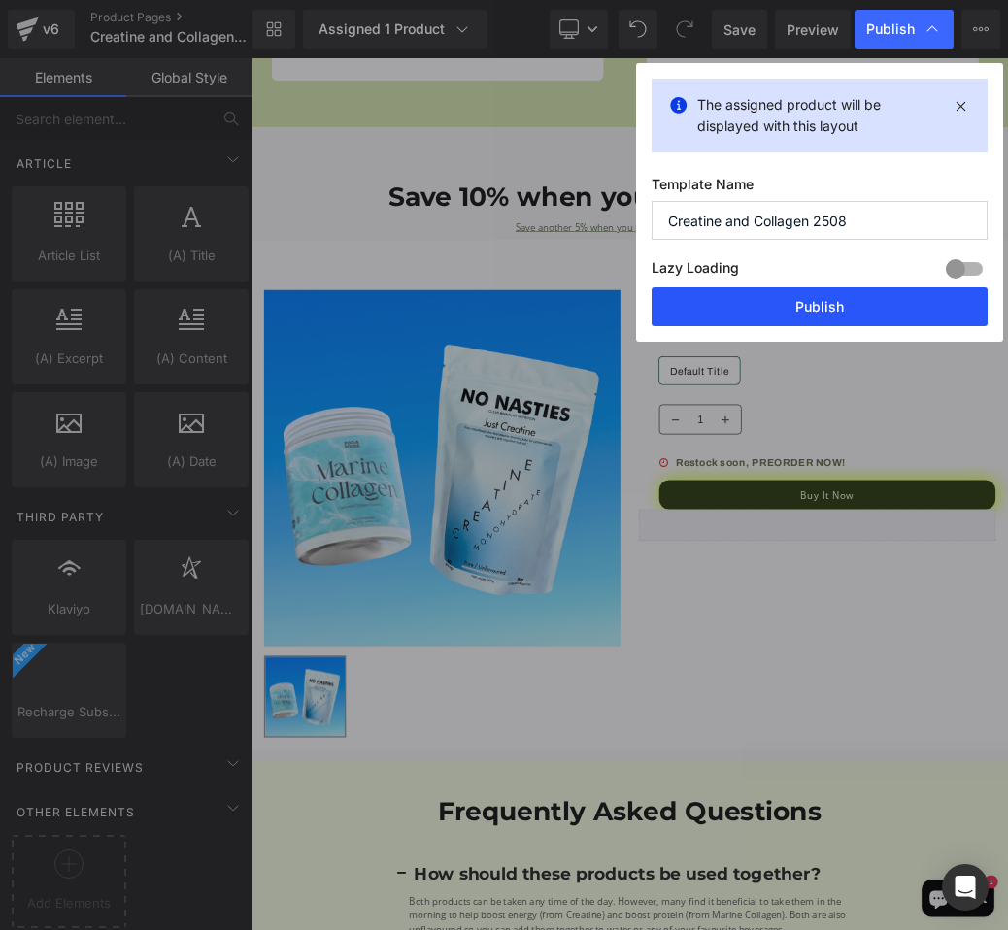
click at [808, 303] on button "Publish" at bounding box center [819, 306] width 336 height 39
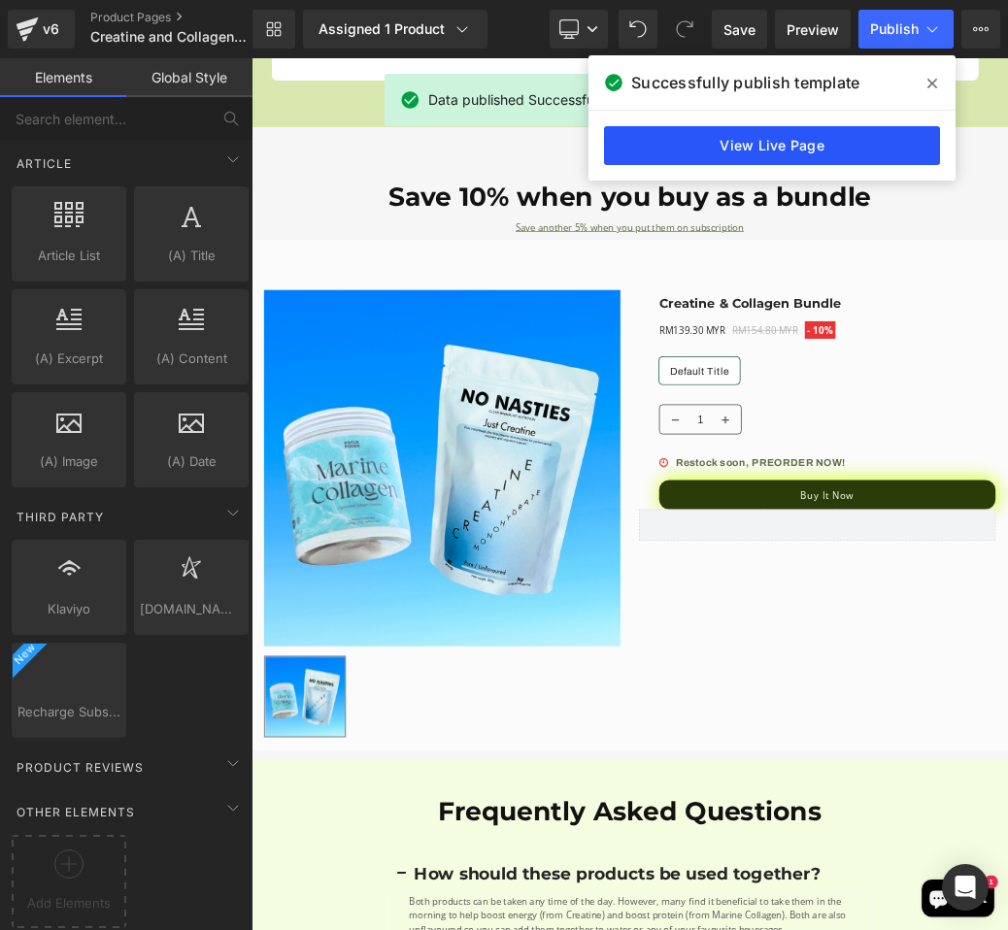
click at [856, 147] on link "View Live Page" at bounding box center [772, 145] width 336 height 39
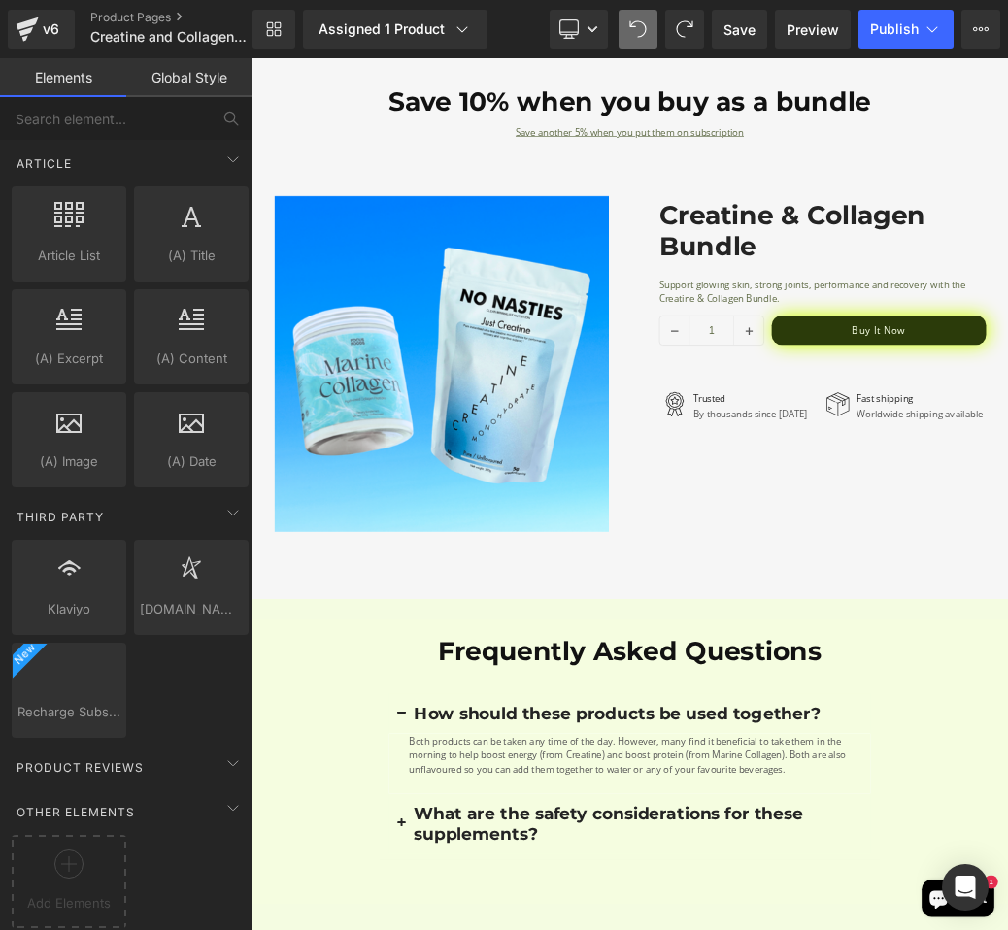
scroll to position [3543, 0]
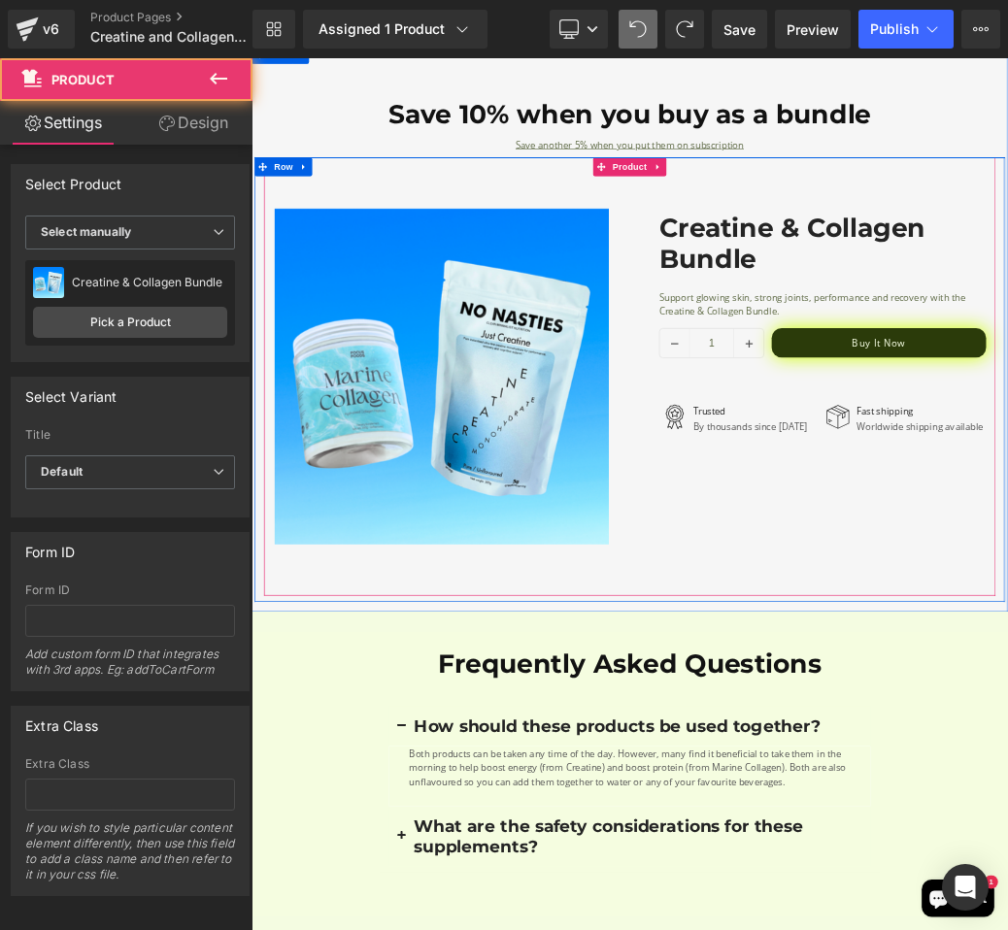
click at [605, 225] on div "‹ › (P) Image List Row Creatine & Collagen Bundle (P) Title Support glowing ski…" at bounding box center [839, 553] width 1136 height 680
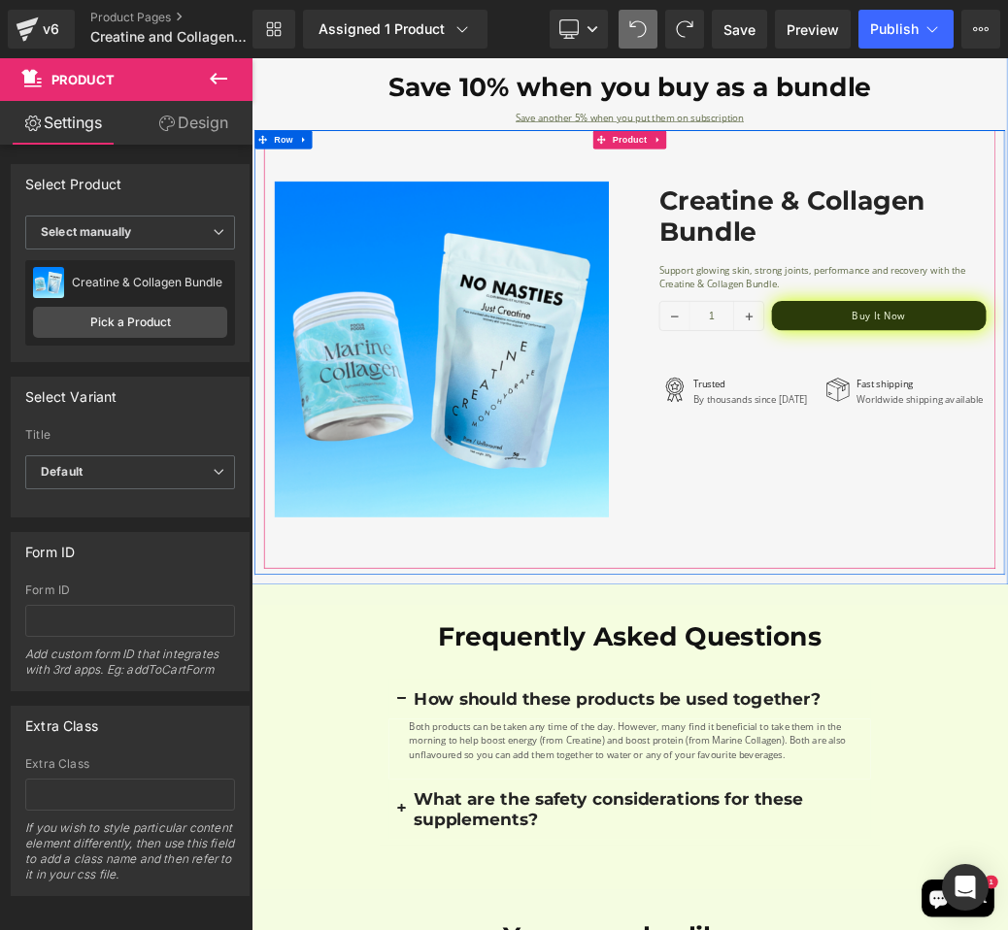
scroll to position [3578, 0]
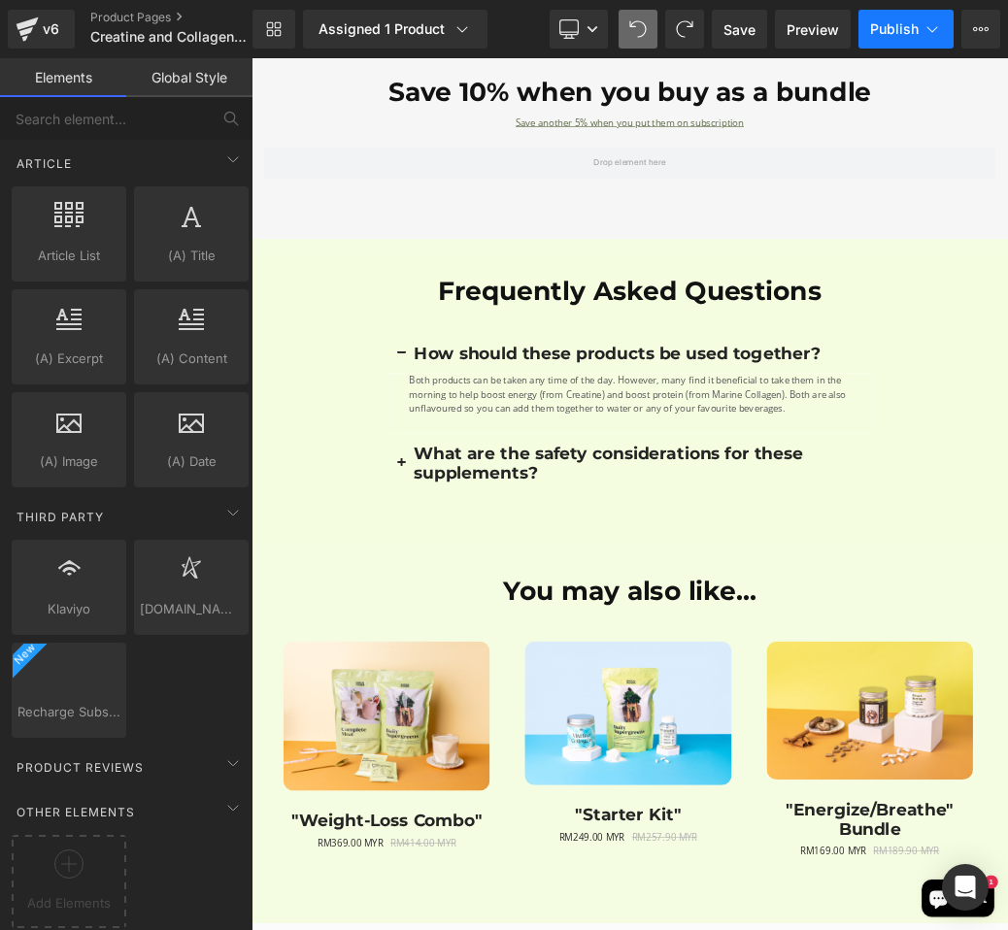
click at [902, 22] on span "Publish" at bounding box center [894, 29] width 49 height 16
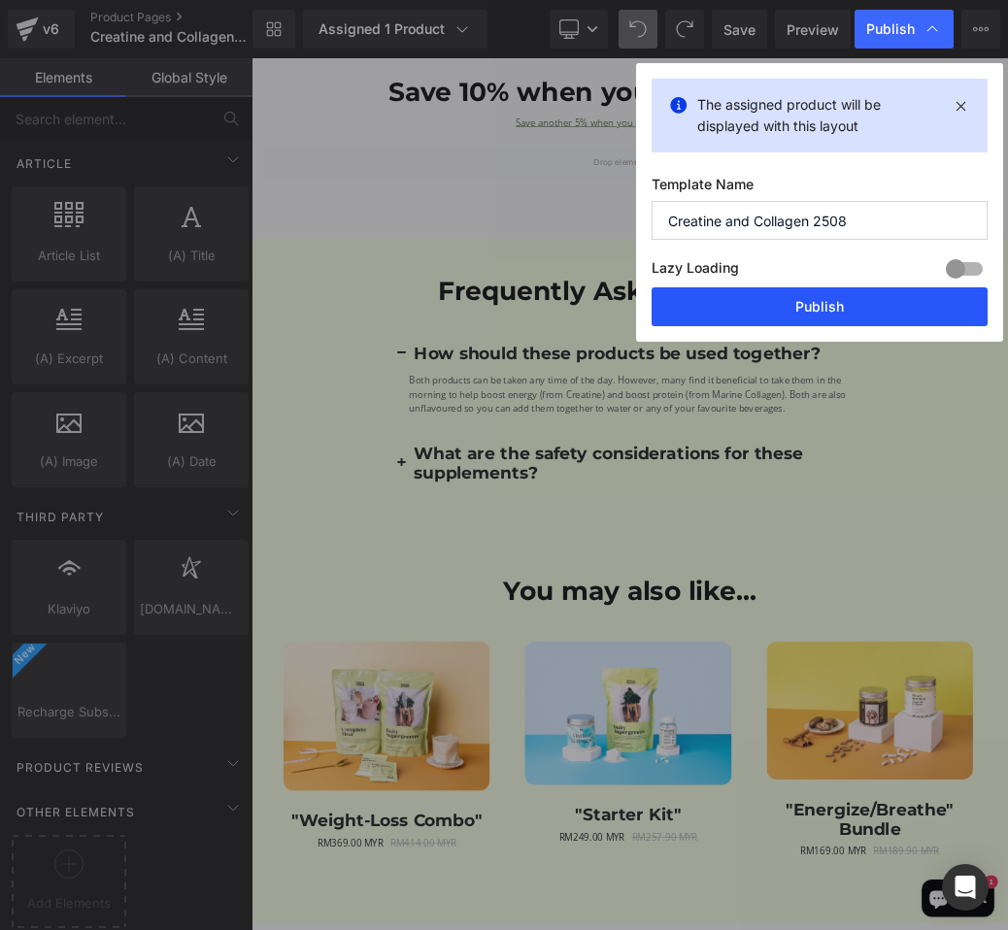
click at [842, 318] on button "Publish" at bounding box center [819, 306] width 336 height 39
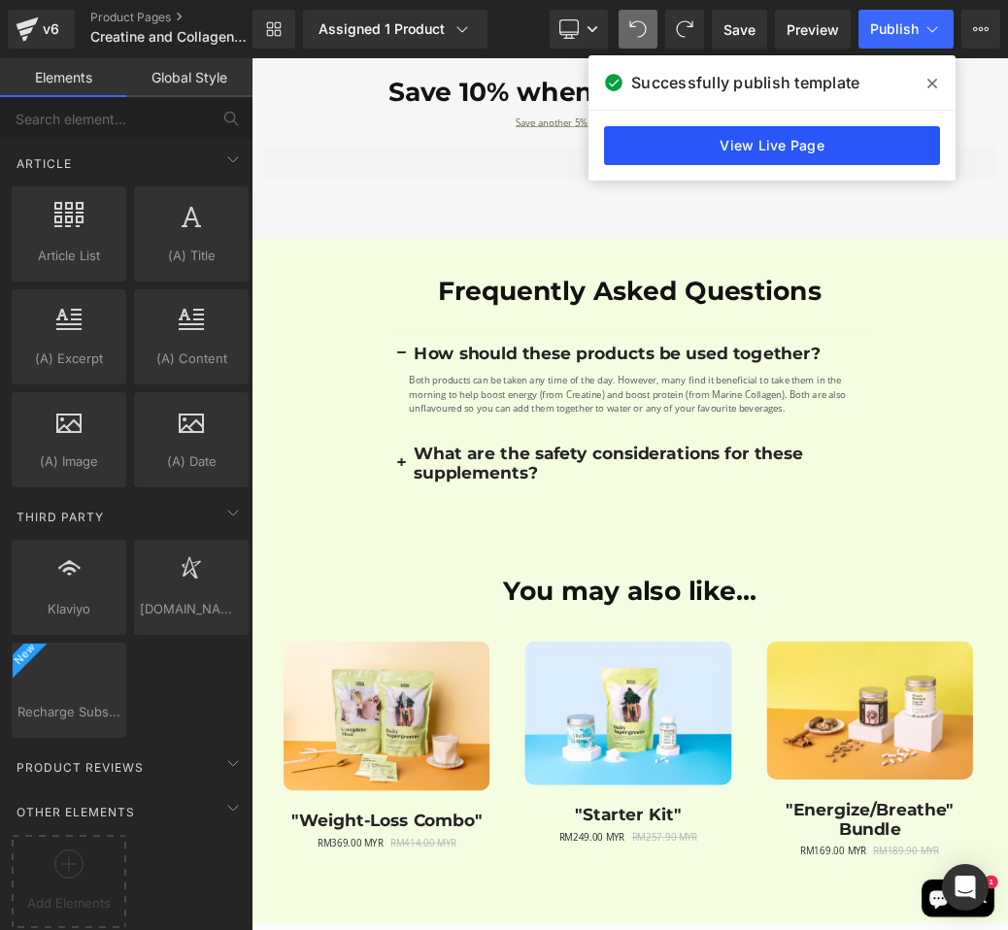
click at [809, 161] on link "View Live Page" at bounding box center [772, 145] width 336 height 39
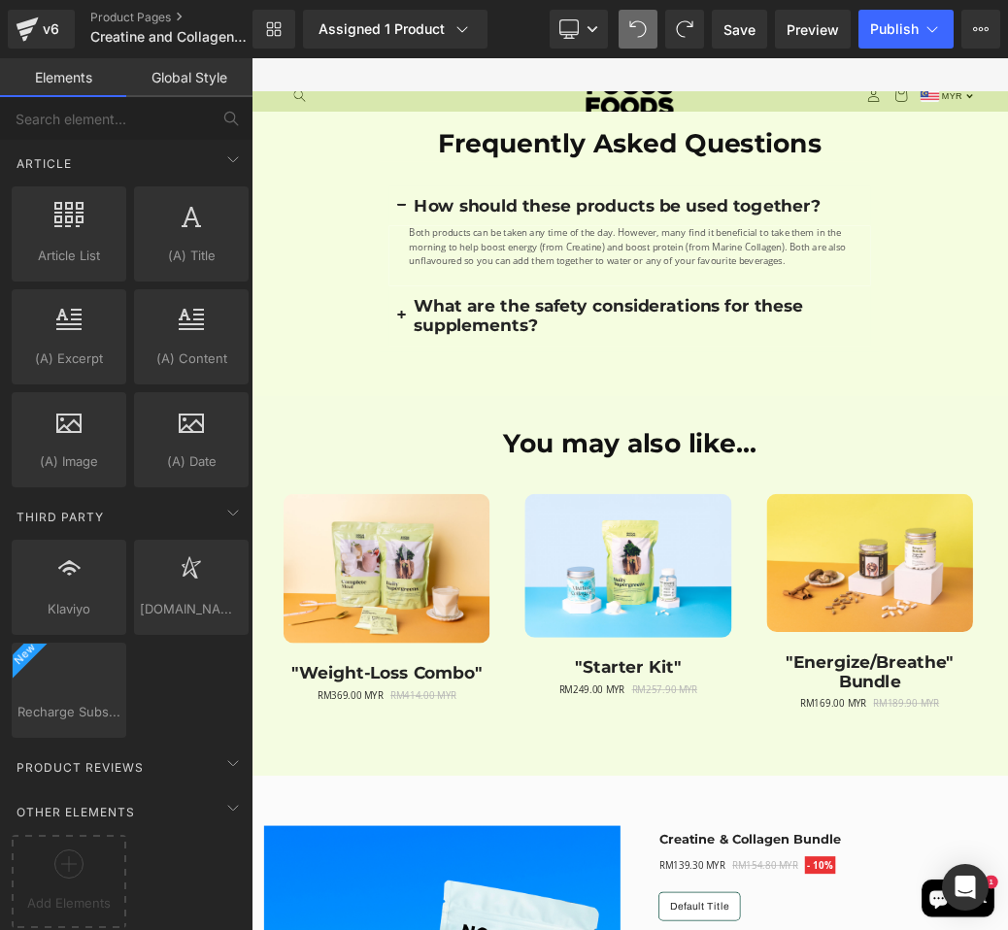
scroll to position [3459, 0]
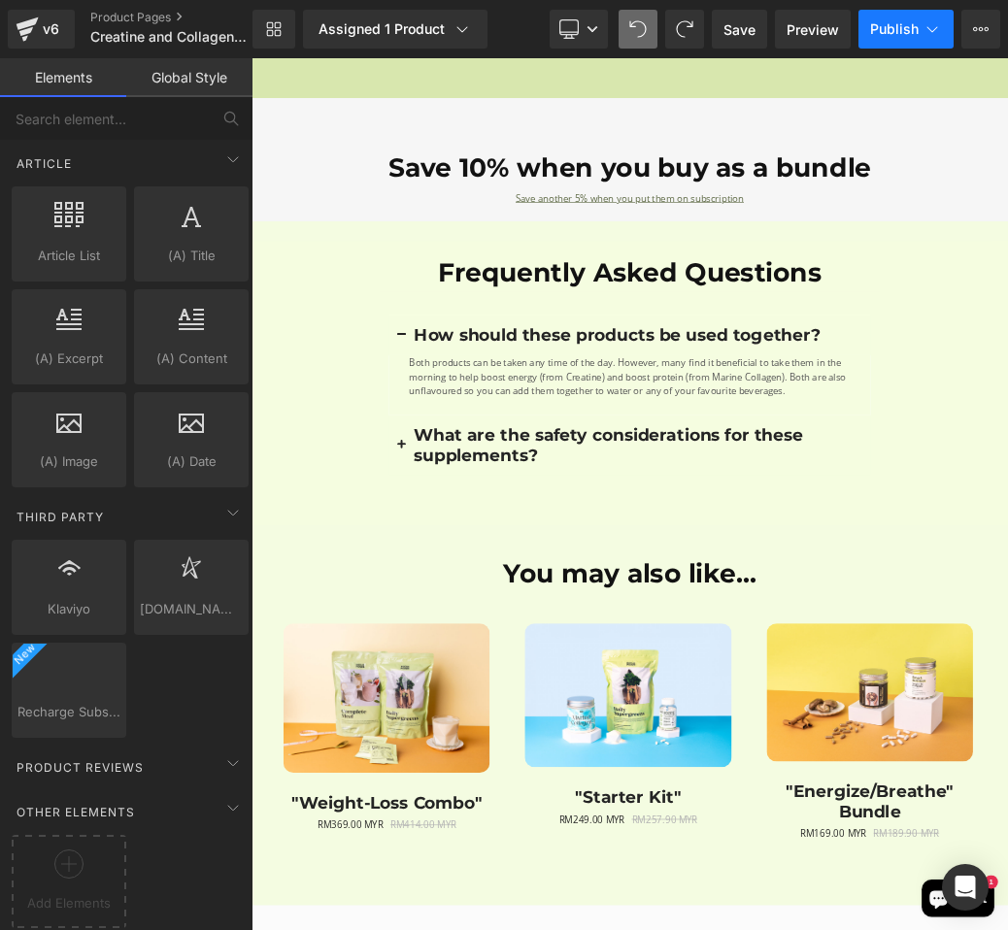
click at [882, 33] on span "Publish" at bounding box center [894, 29] width 49 height 16
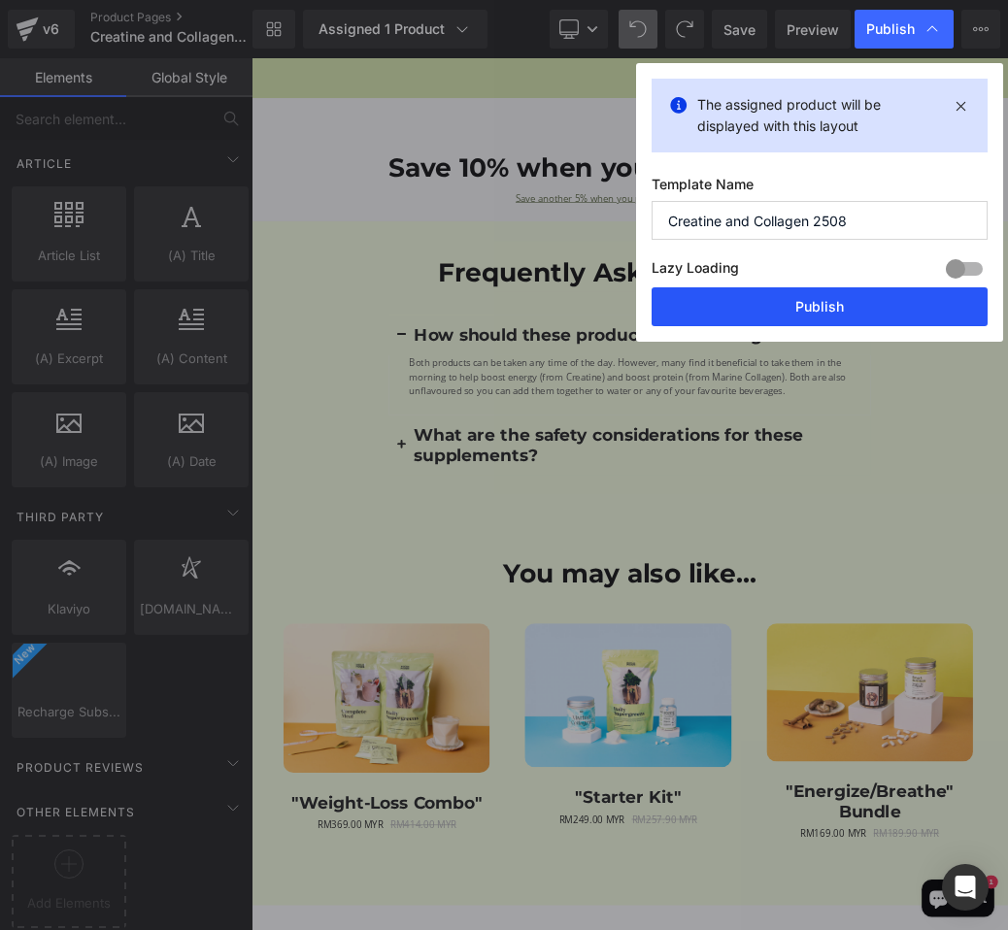
click at [795, 308] on button "Publish" at bounding box center [819, 306] width 336 height 39
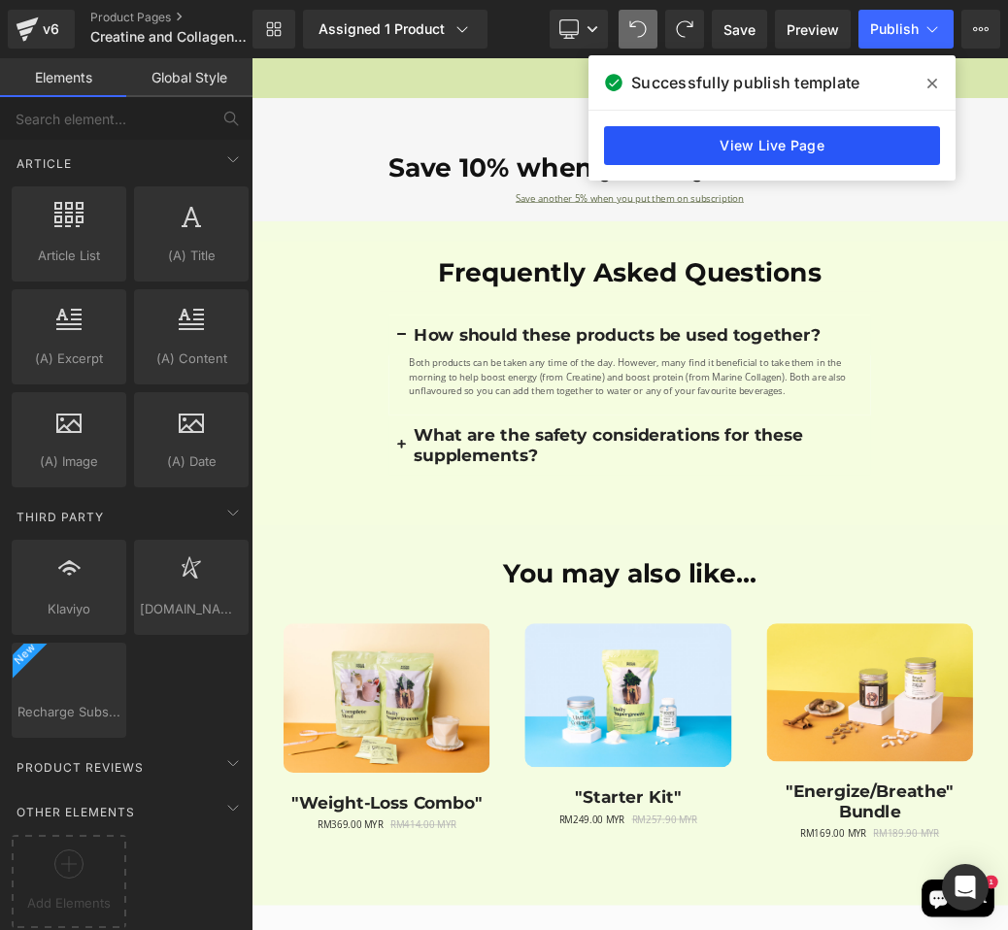
click at [878, 157] on link "View Live Page" at bounding box center [772, 145] width 336 height 39
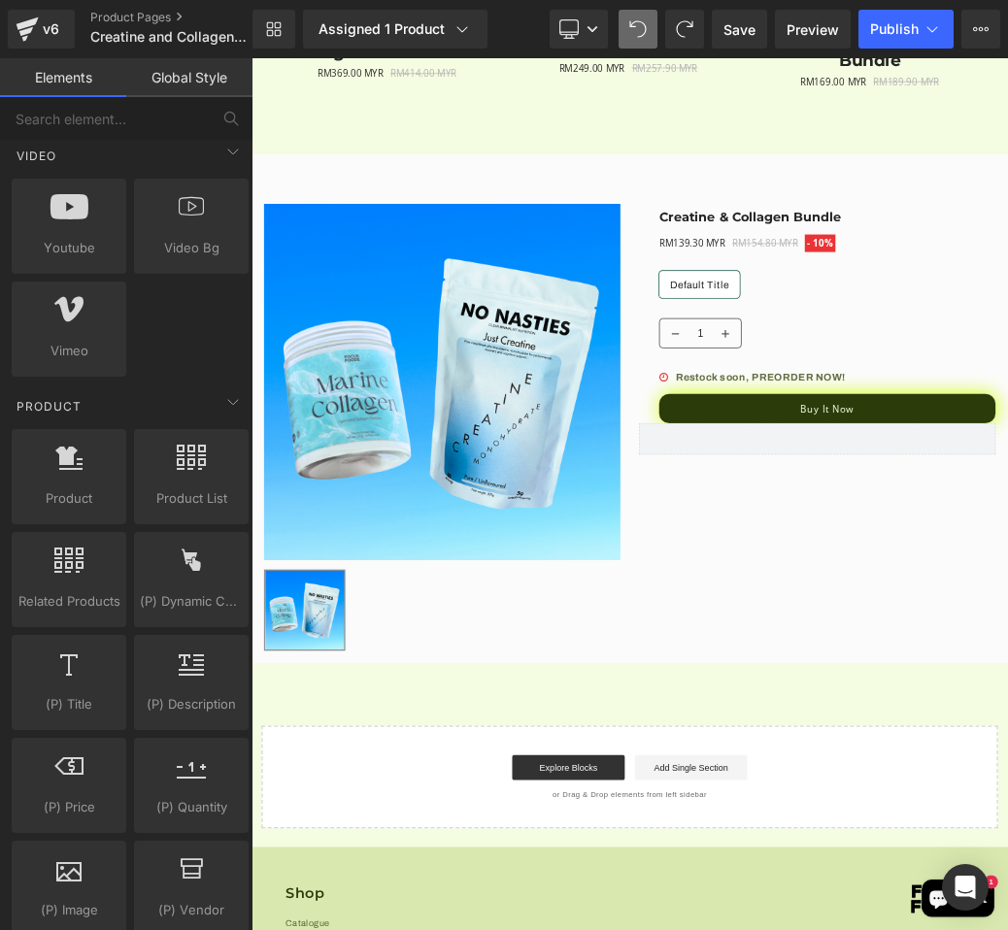
scroll to position [1320, 0]
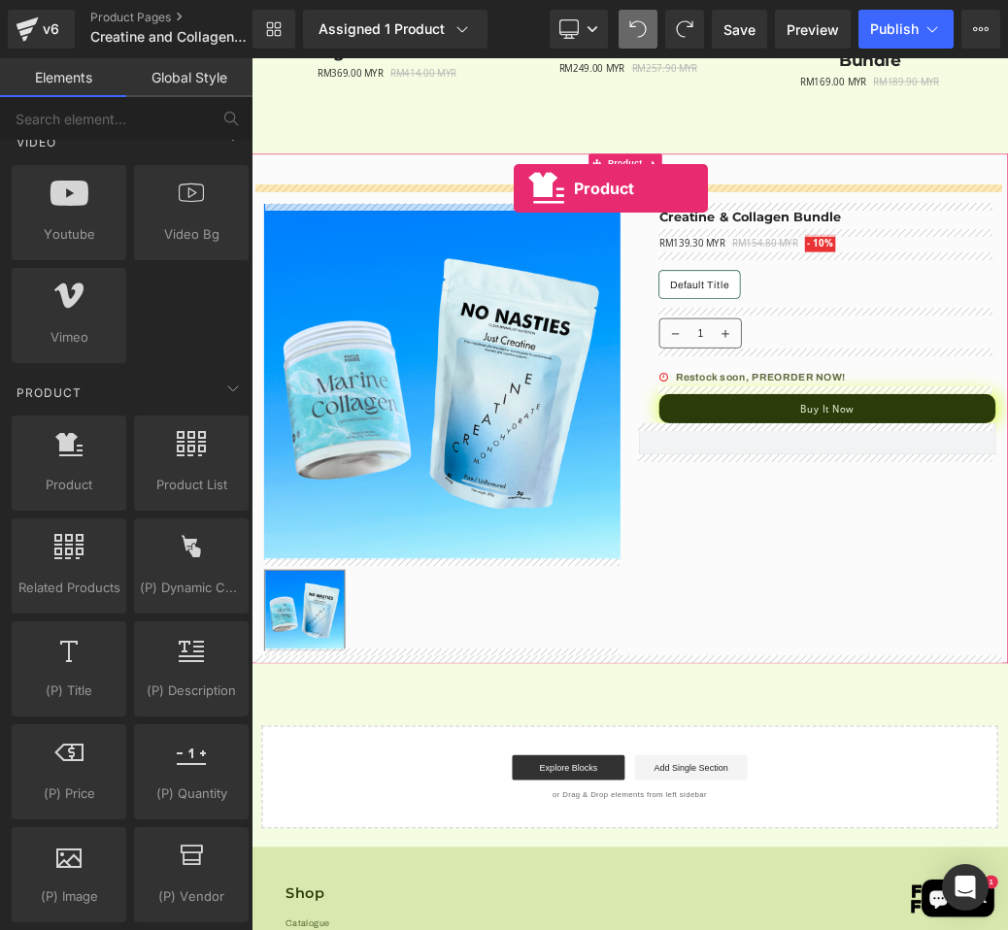
drag, startPoint x: 305, startPoint y: 525, endPoint x: 658, endPoint y: 260, distance: 441.7
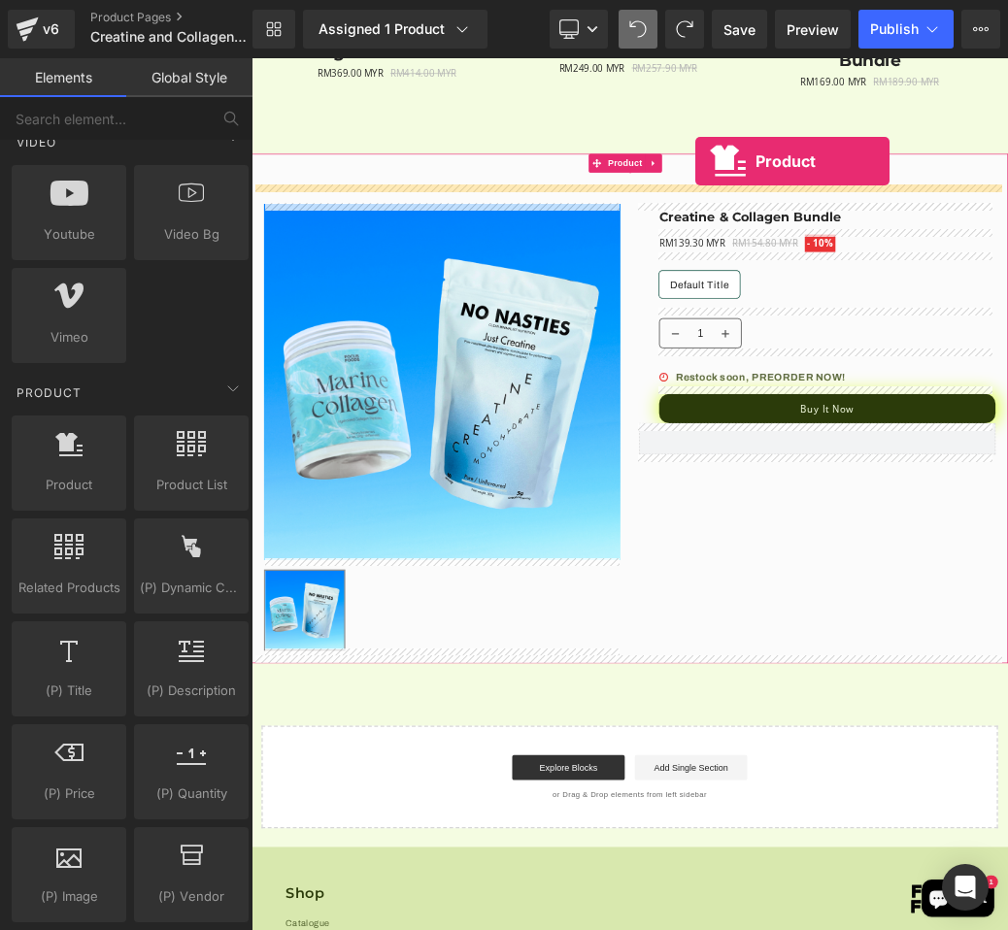
drag, startPoint x: 325, startPoint y: 529, endPoint x: 942, endPoint y: 217, distance: 690.7
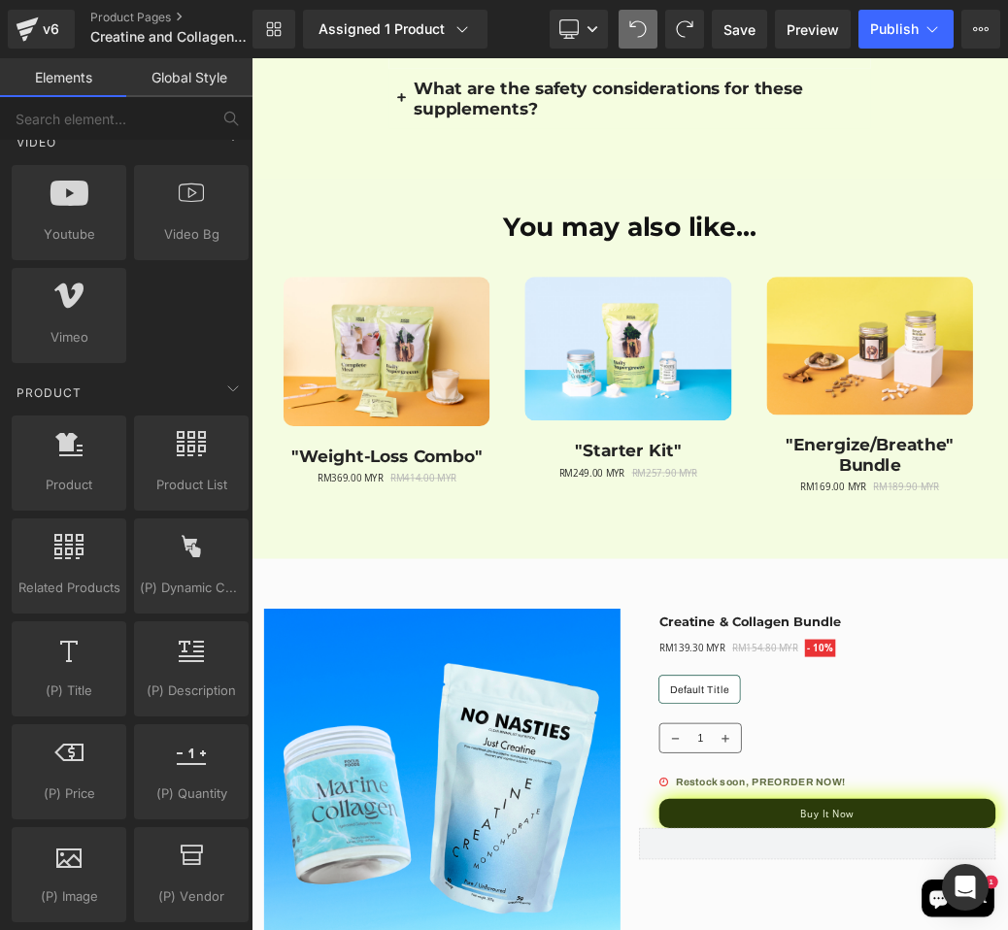
scroll to position [4150, 0]
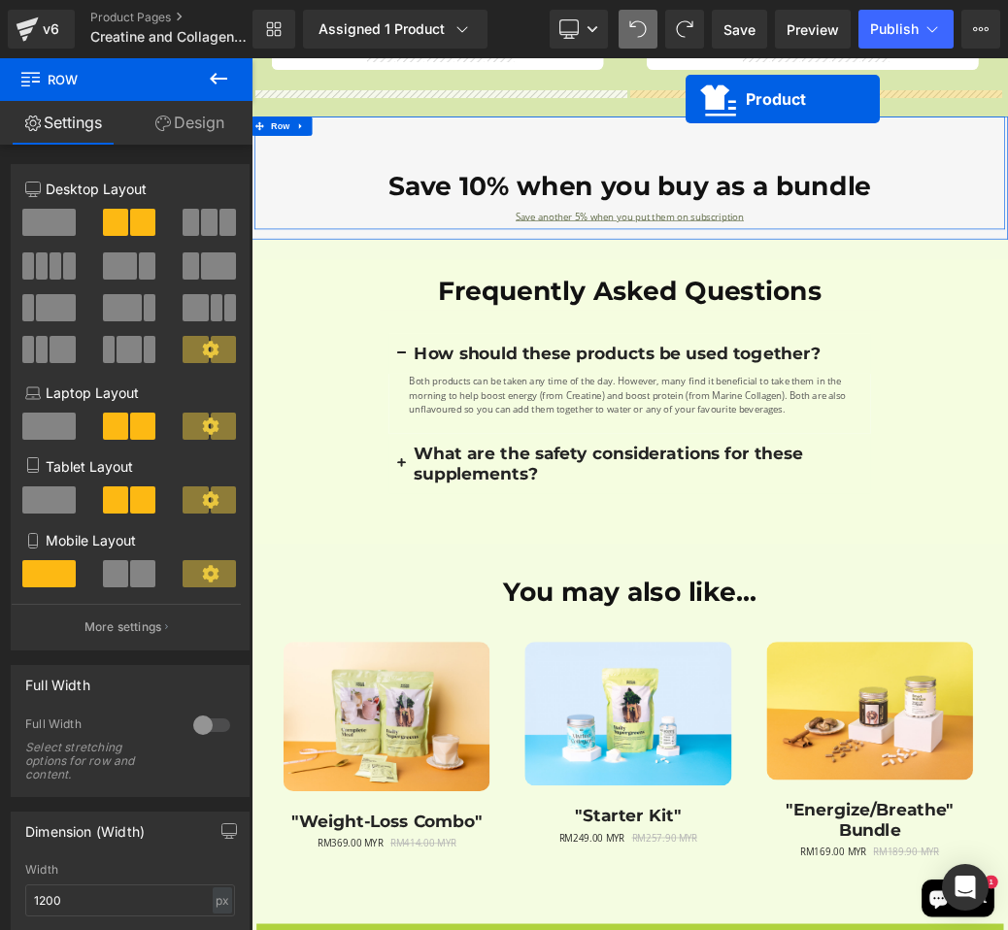
scroll to position [3315, 0]
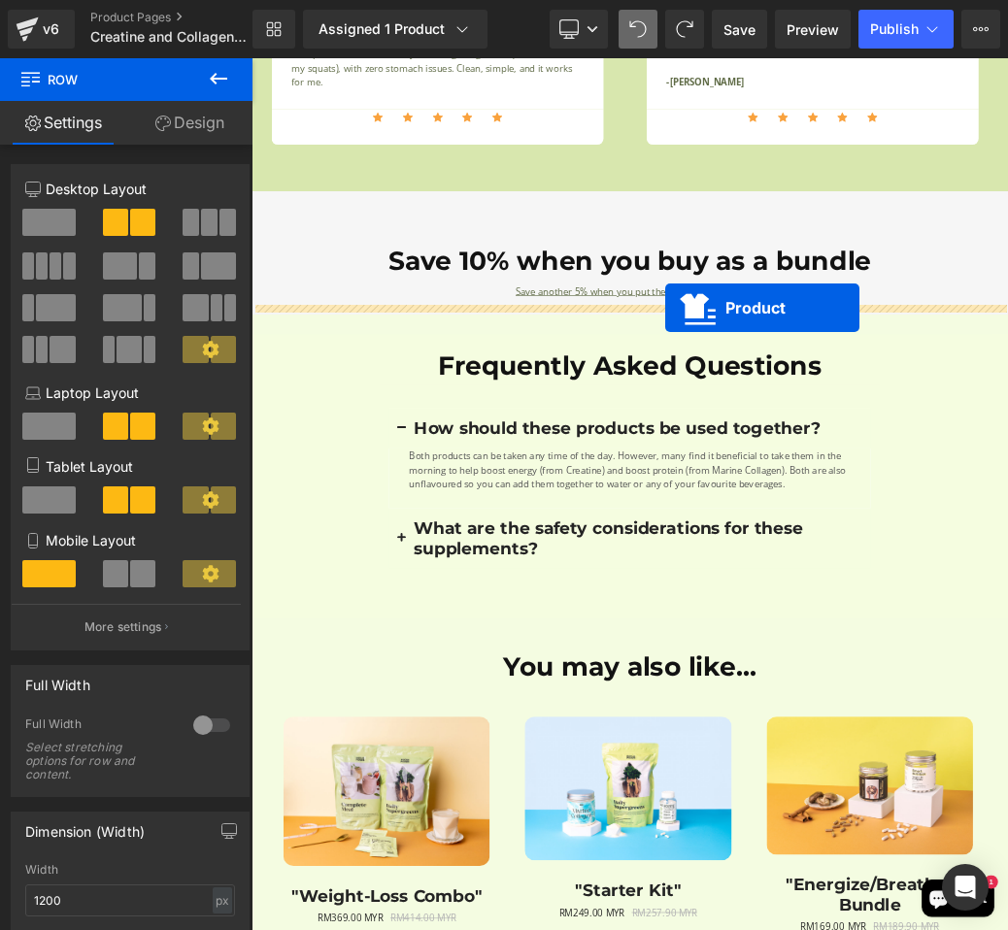
drag, startPoint x: 784, startPoint y: 700, endPoint x: 893, endPoint y: 446, distance: 276.6
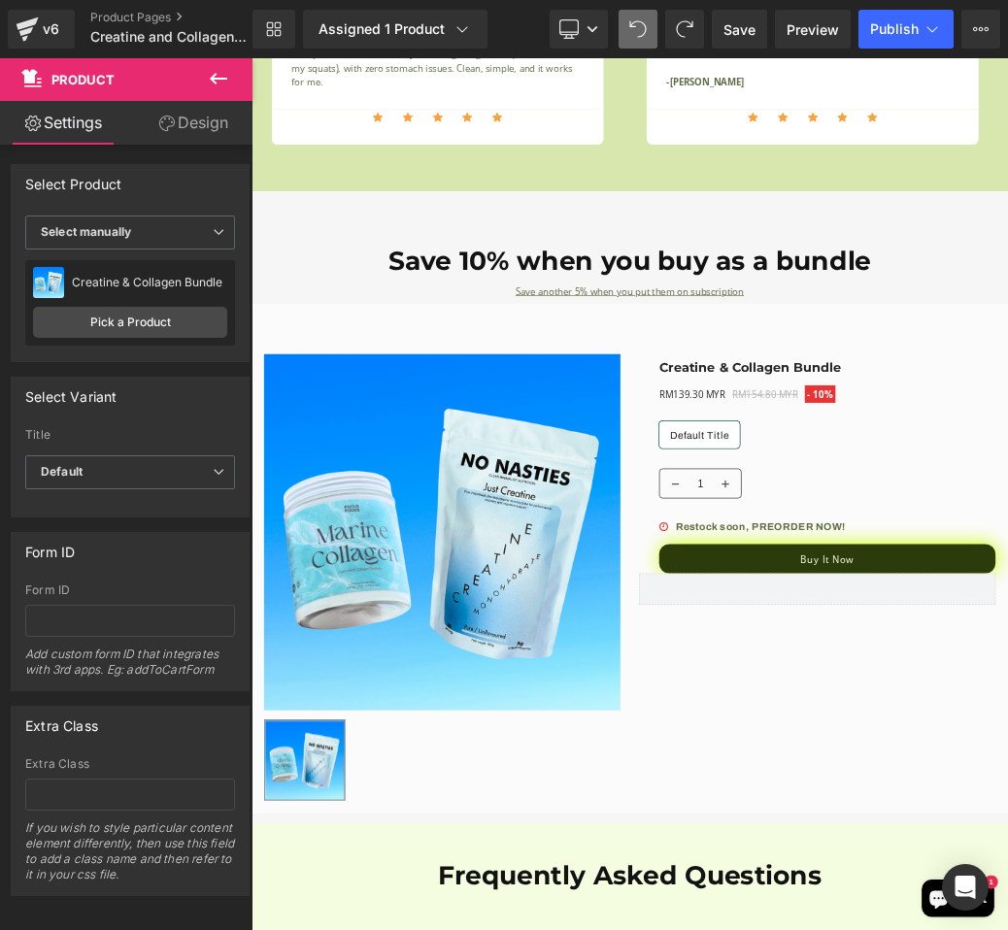
click at [213, 81] on icon at bounding box center [218, 79] width 17 height 12
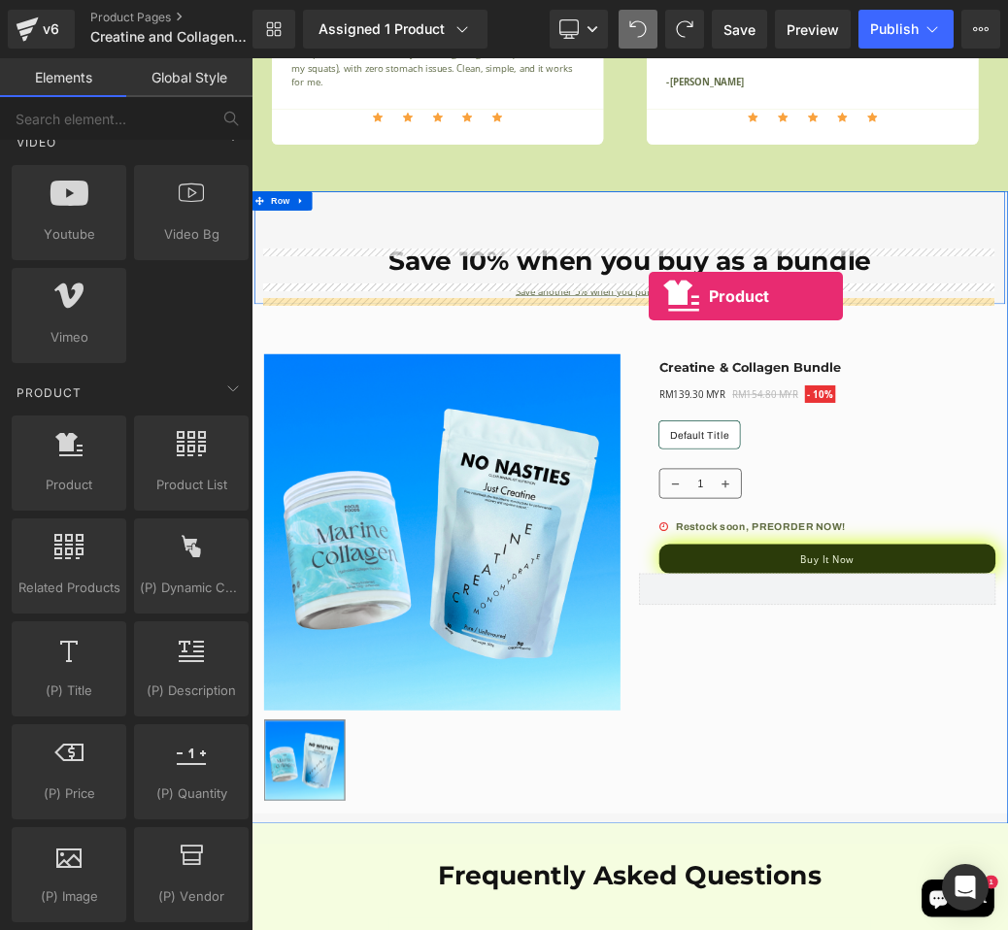
drag, startPoint x: 329, startPoint y: 555, endPoint x: 868, endPoint y: 428, distance: 553.5
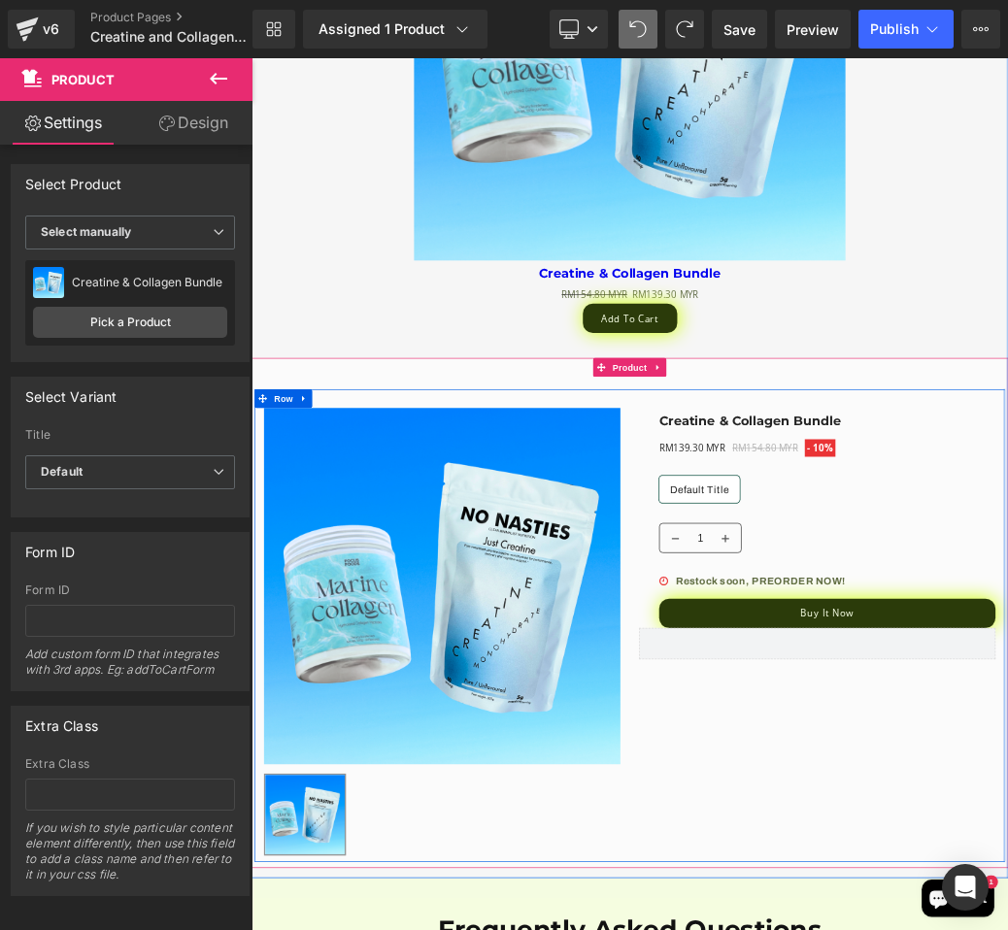
scroll to position [3943, 0]
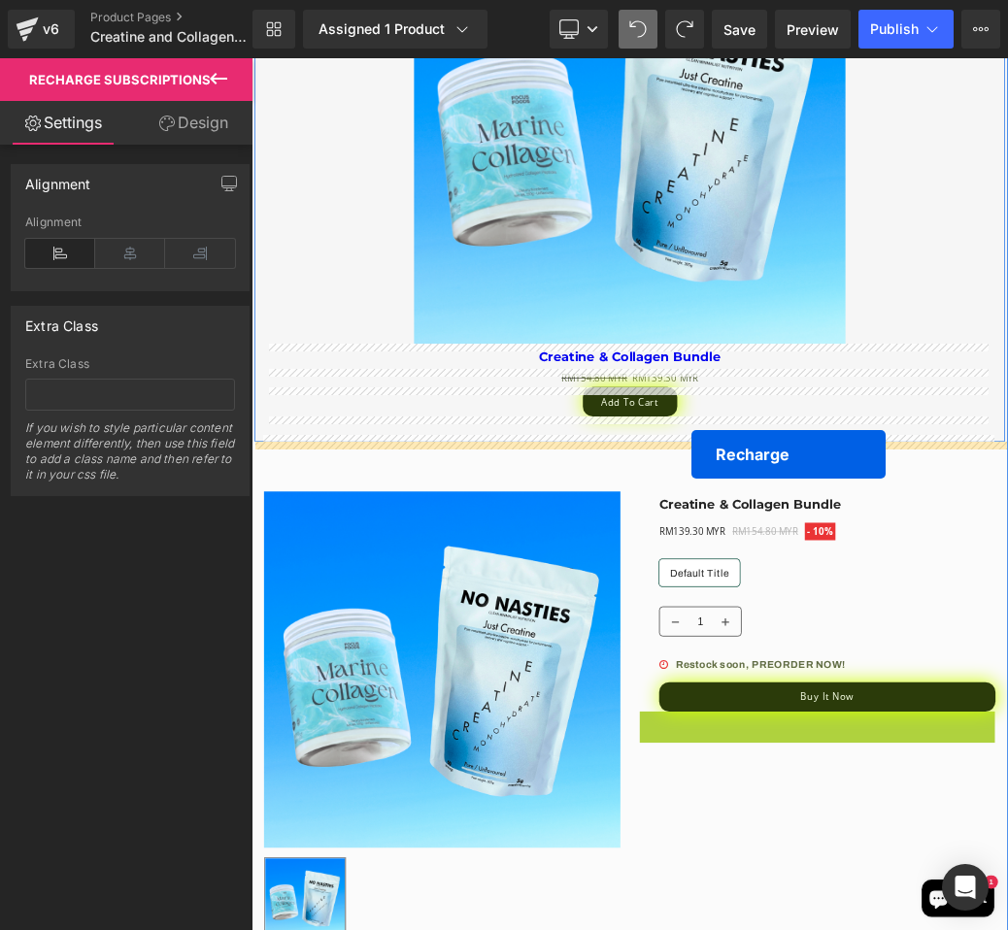
drag, startPoint x: 1030, startPoint y: 1095, endPoint x: 934, endPoint y: 673, distance: 433.0
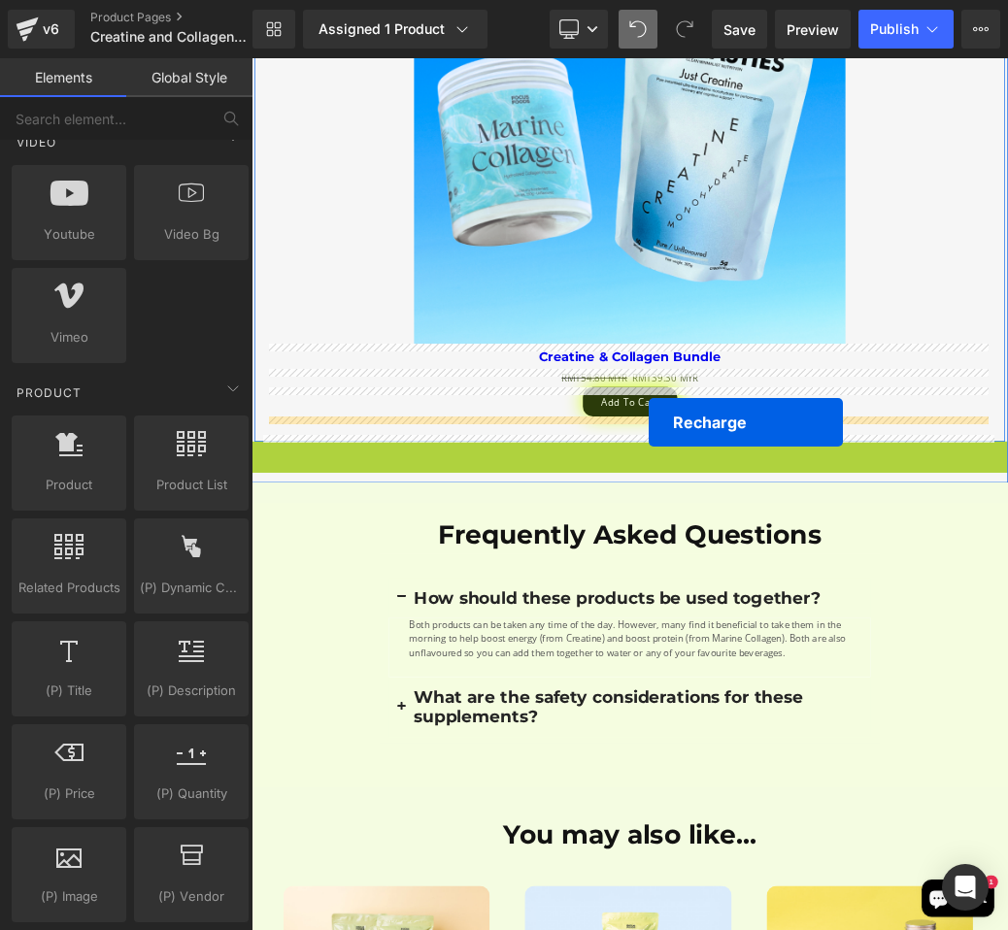
drag, startPoint x: 736, startPoint y: 668, endPoint x: 868, endPoint y: 623, distance: 139.4
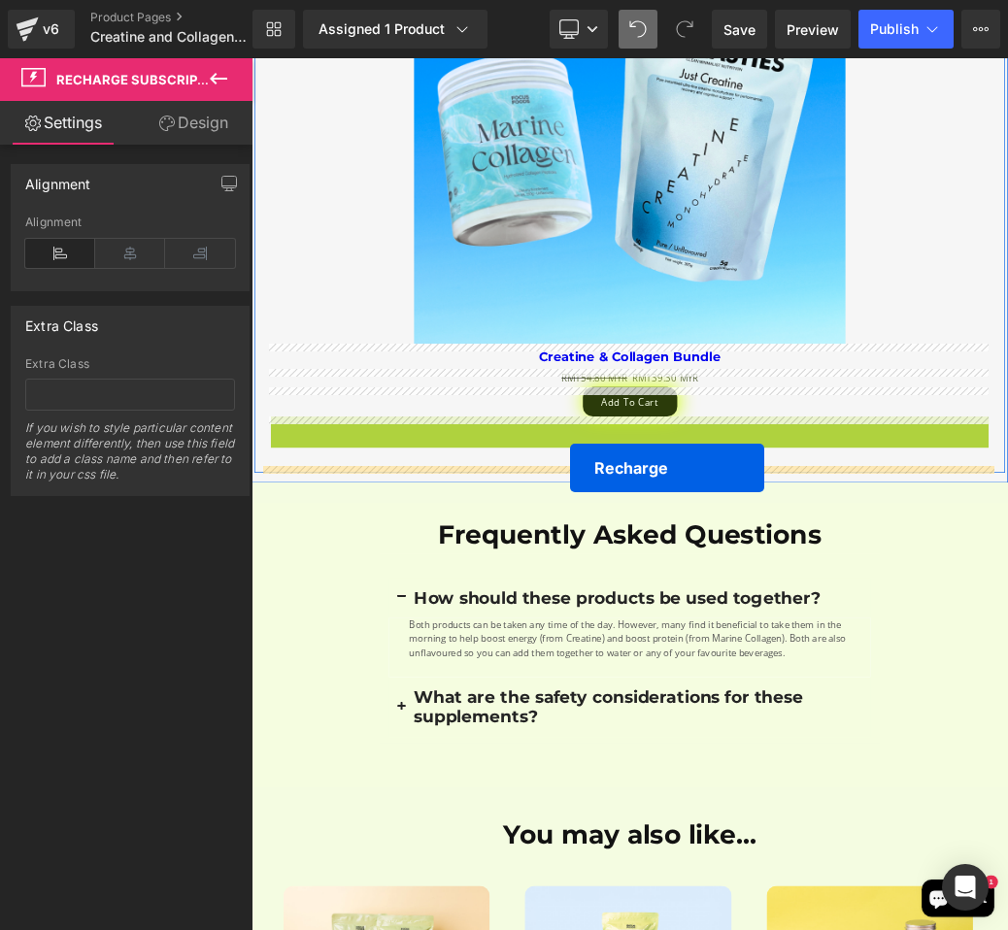
drag, startPoint x: 732, startPoint y: 632, endPoint x: 745, endPoint y: 695, distance: 64.5
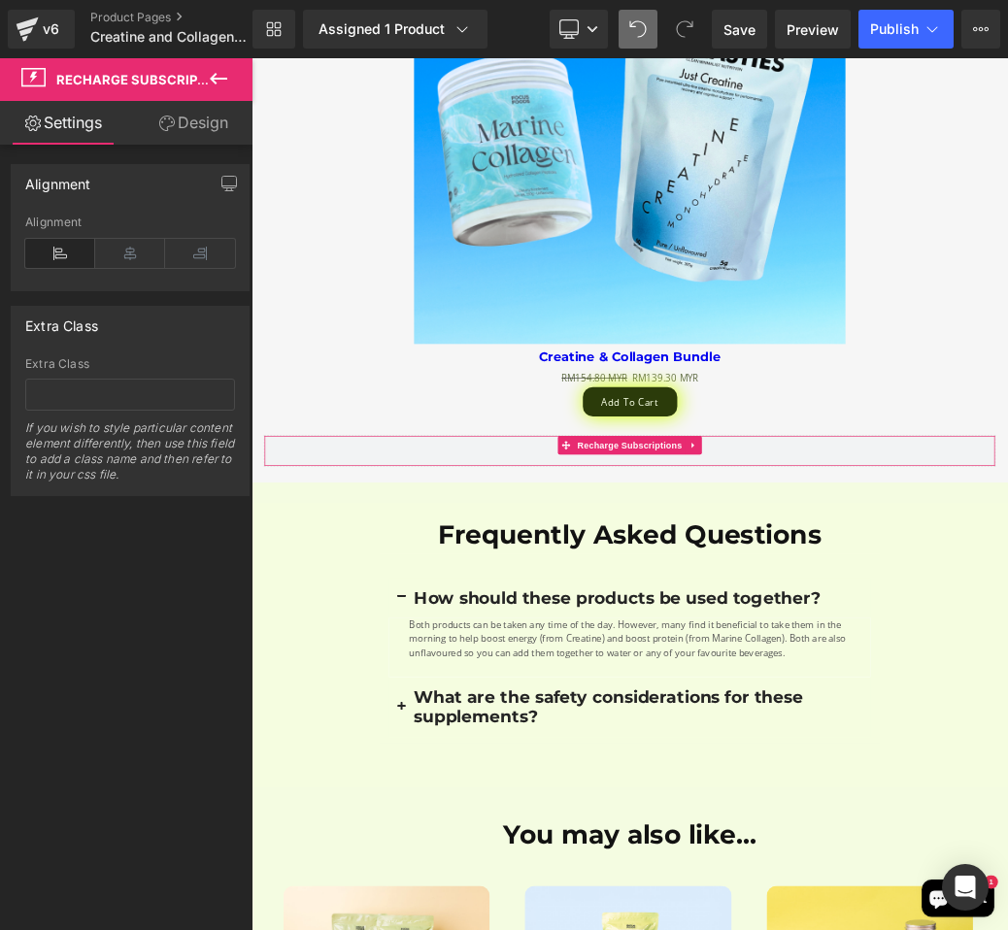
click at [123, 272] on div "Alignment" at bounding box center [130, 252] width 210 height 75
click at [126, 260] on icon at bounding box center [130, 253] width 70 height 29
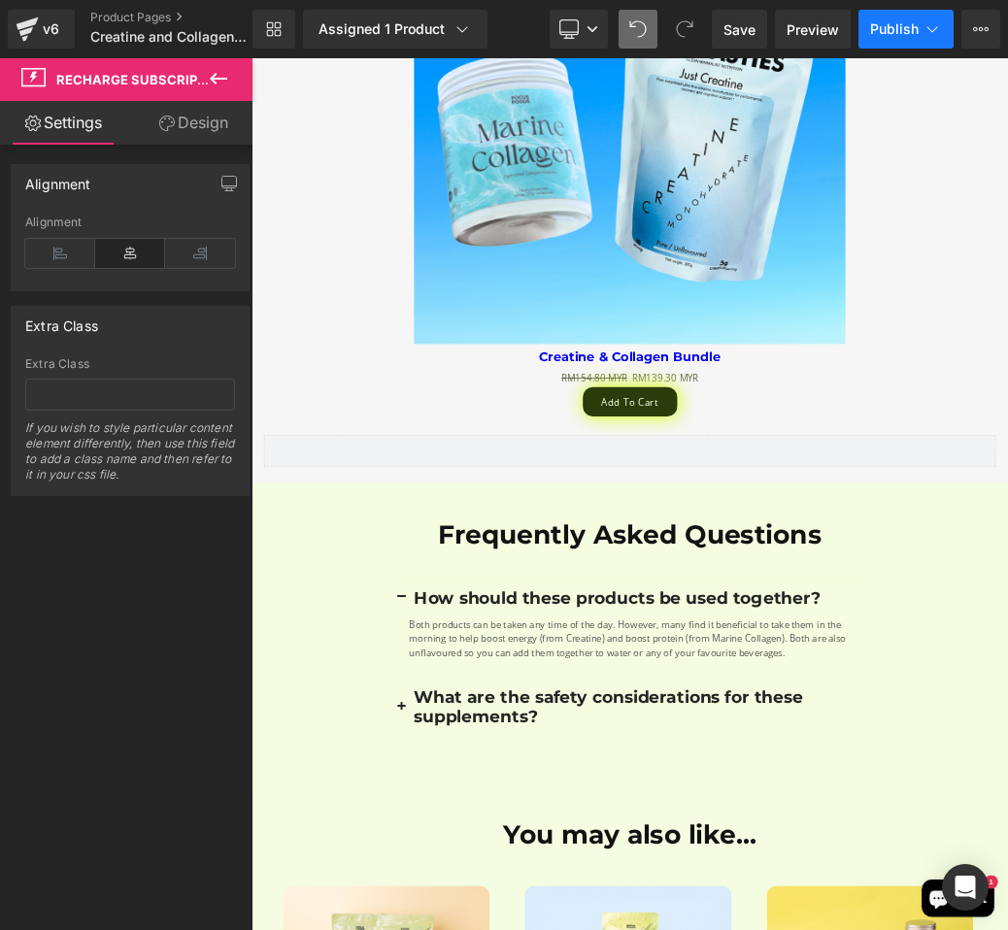
click at [876, 31] on span "Publish" at bounding box center [894, 29] width 49 height 16
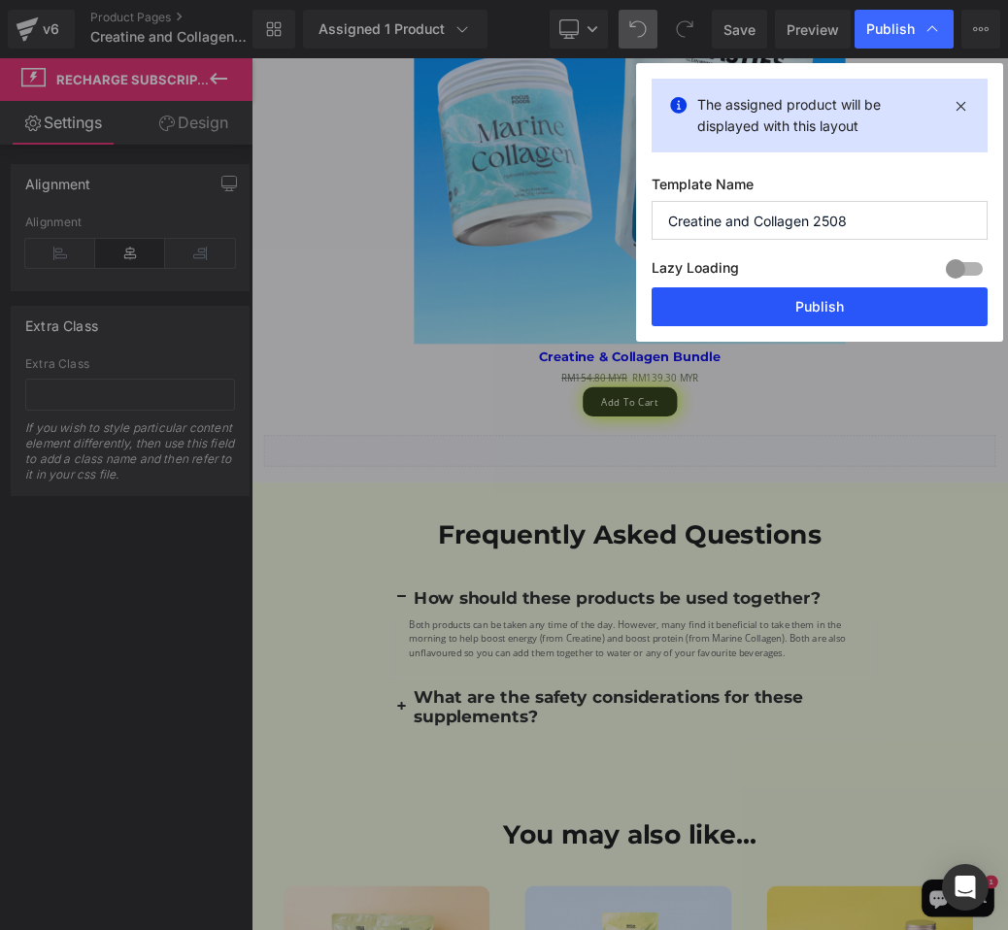
click at [846, 294] on button "Publish" at bounding box center [819, 306] width 336 height 39
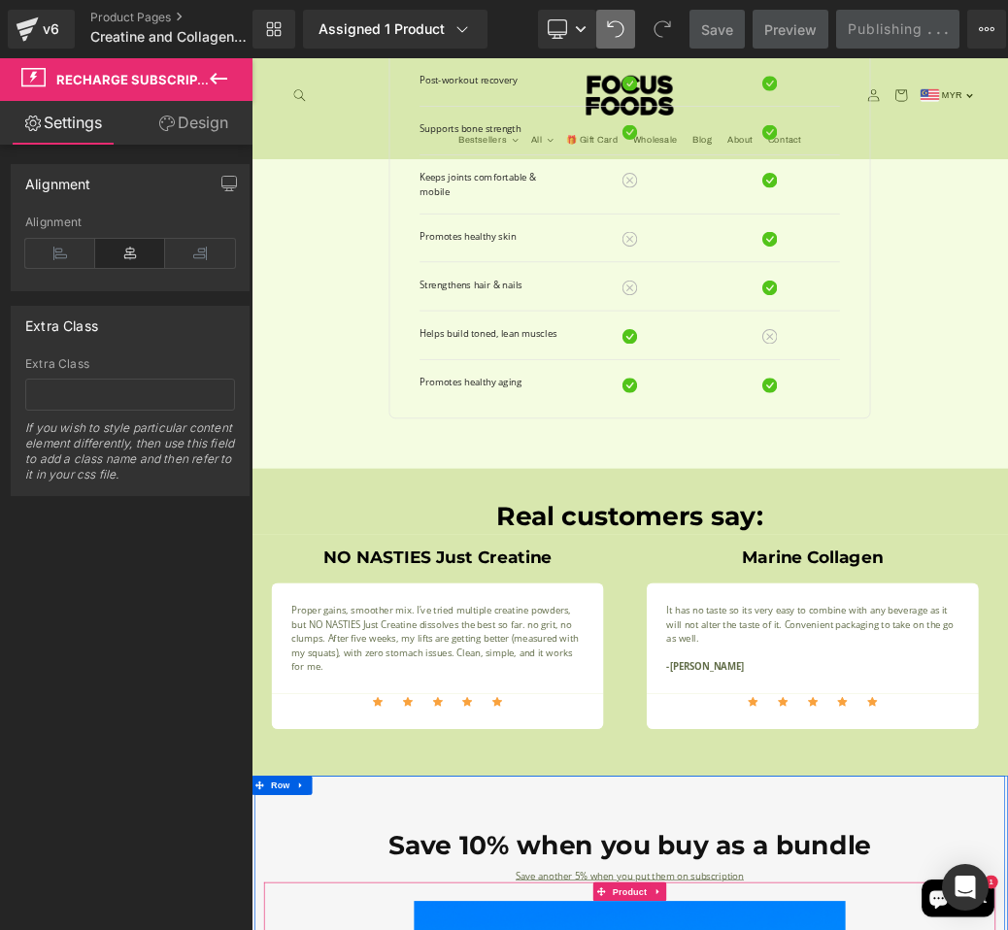
scroll to position [2405, 0]
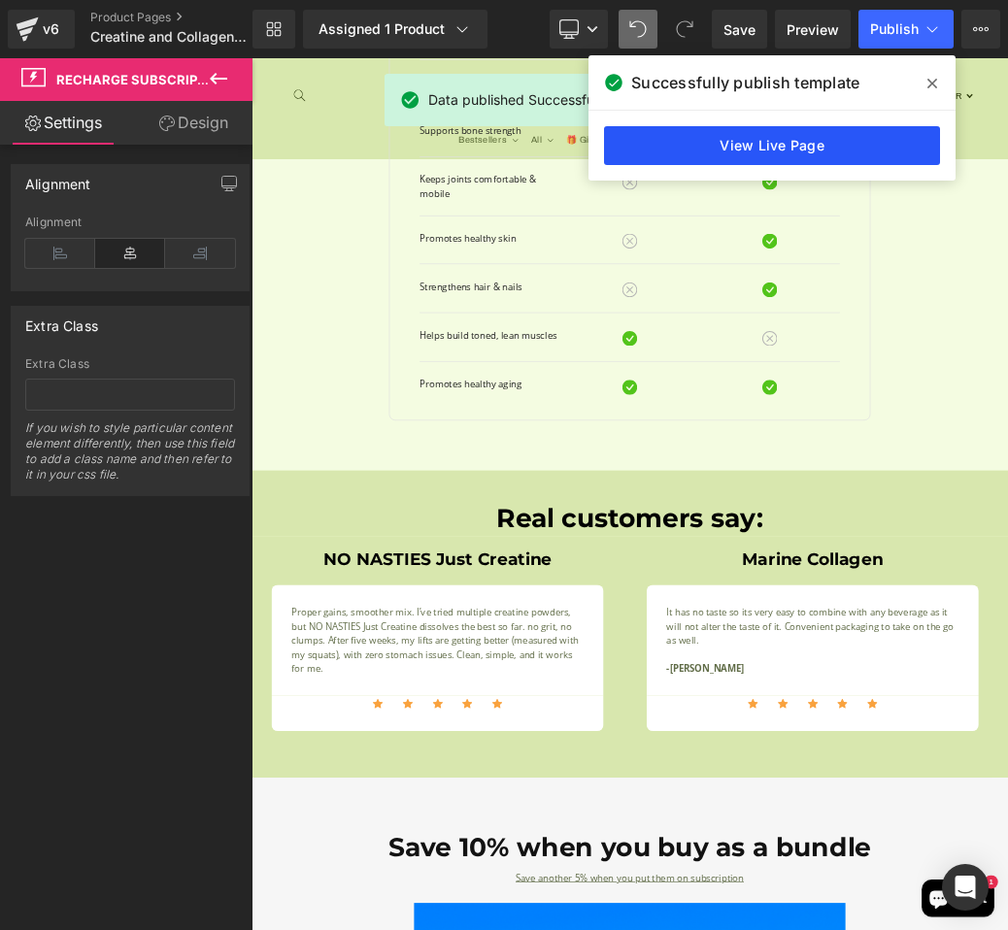
click at [799, 148] on link "View Live Page" at bounding box center [772, 145] width 336 height 39
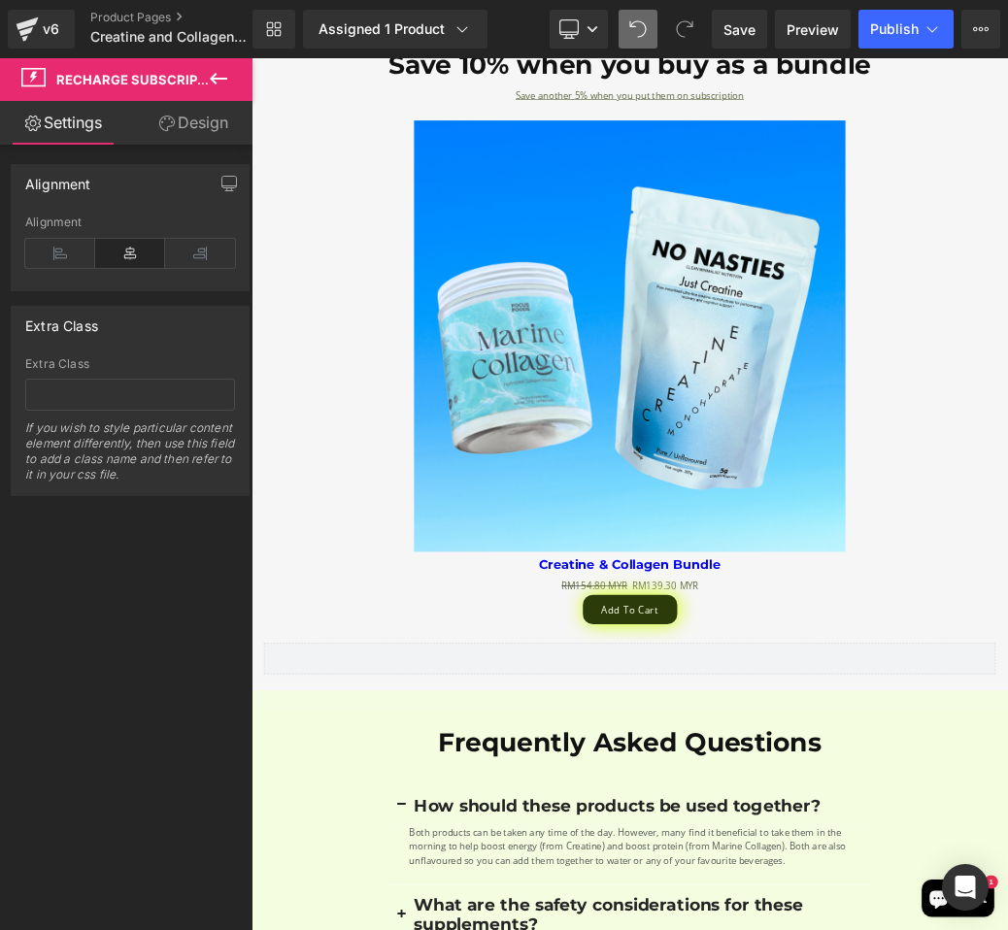
scroll to position [3680, 0]
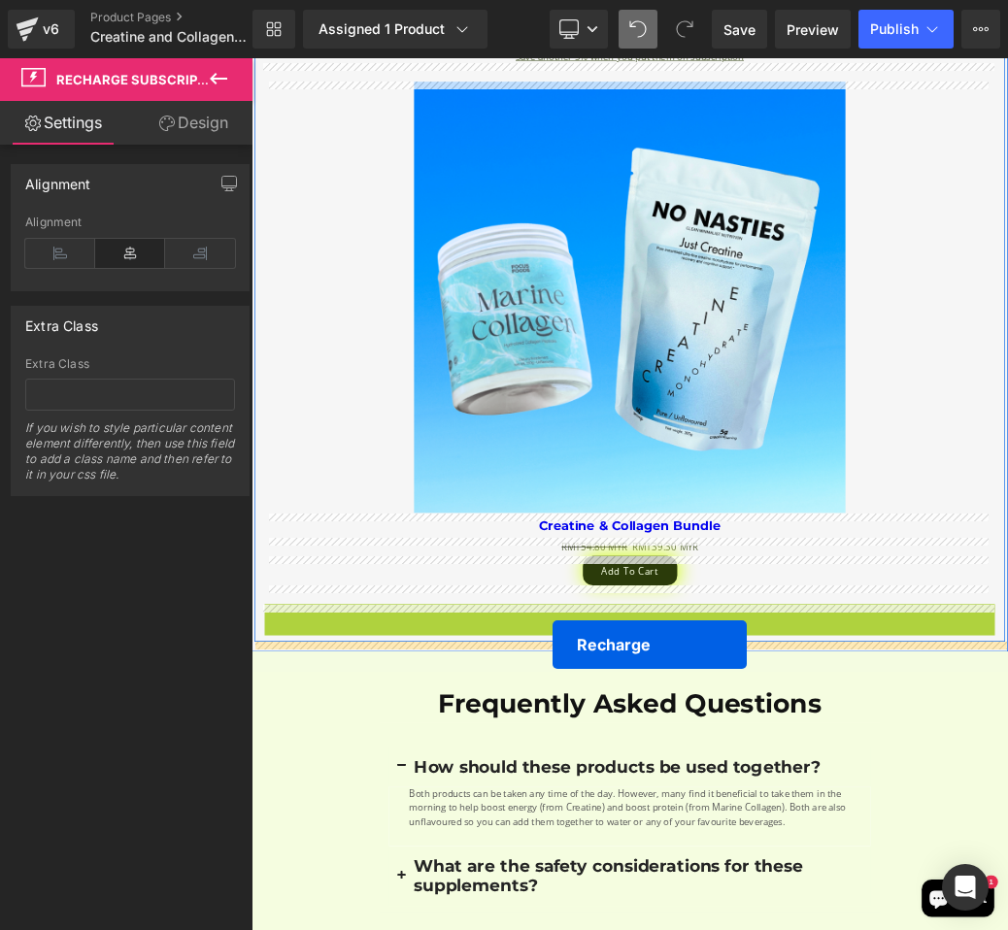
drag, startPoint x: 729, startPoint y: 925, endPoint x: 719, endPoint y: 969, distance: 44.7
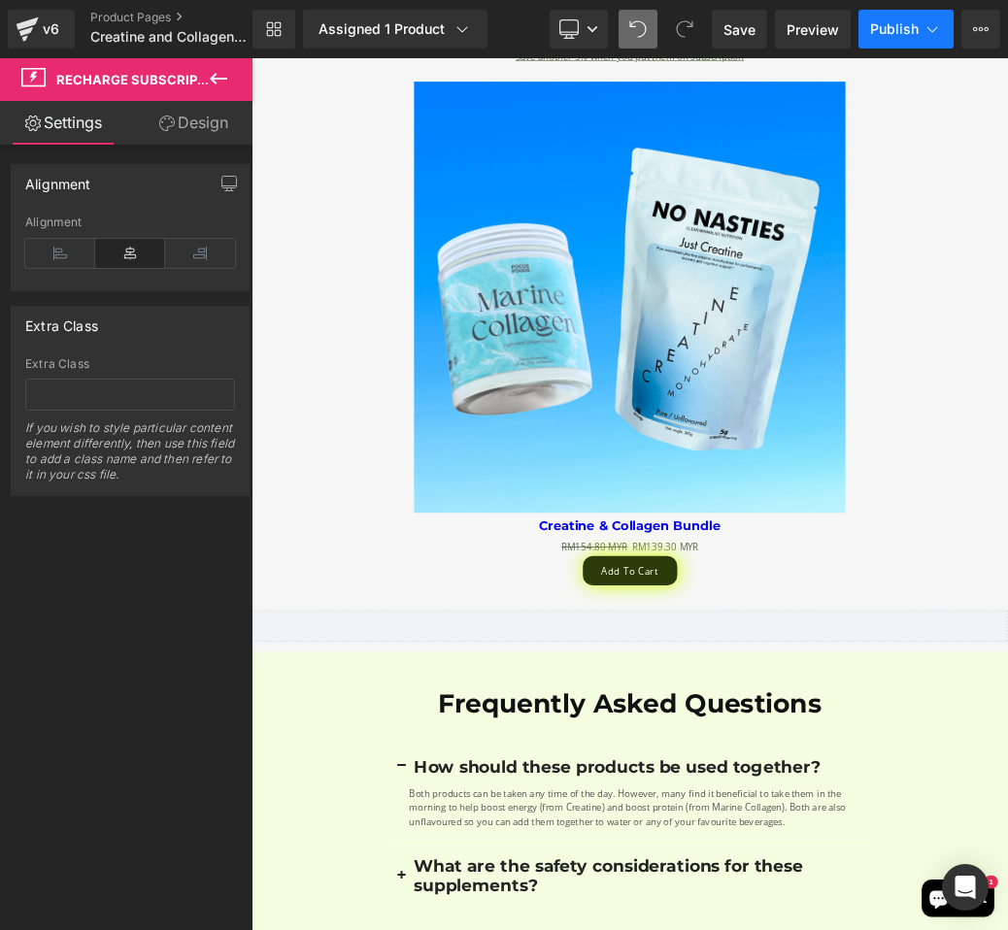
click at [884, 46] on button "Publish" at bounding box center [905, 29] width 95 height 39
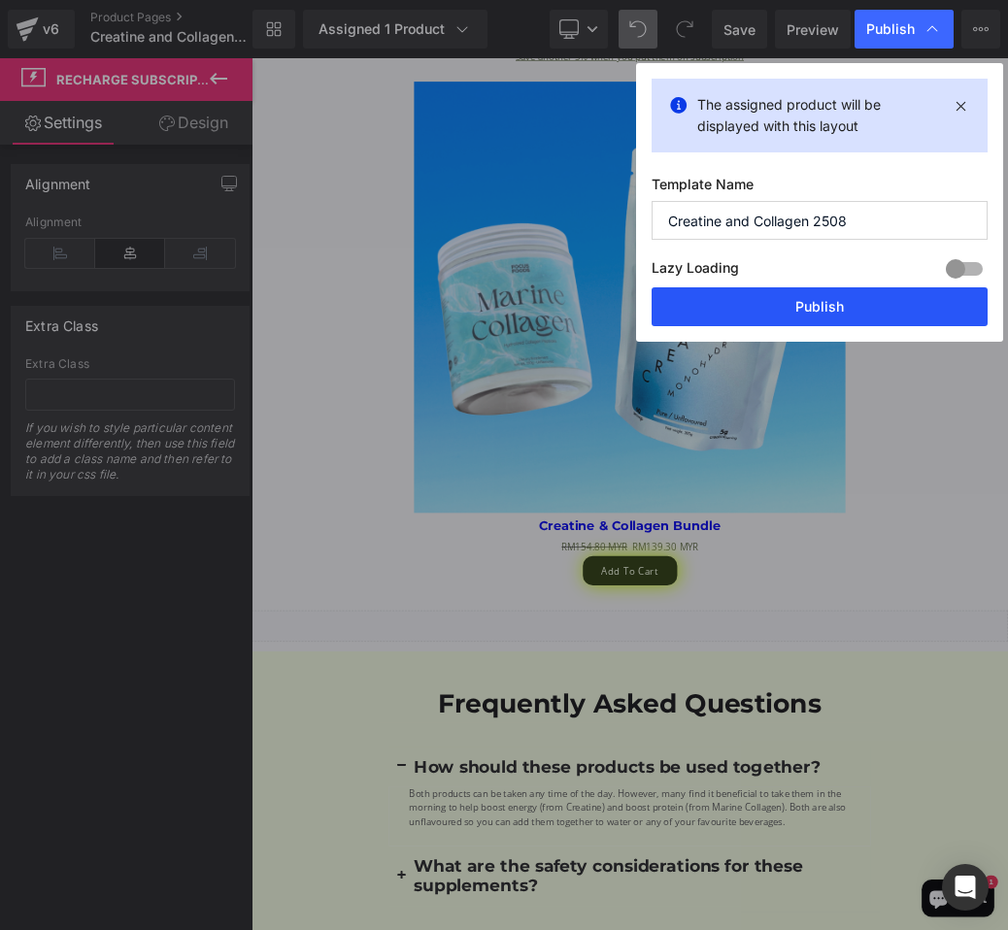
click at [839, 301] on button "Publish" at bounding box center [819, 306] width 336 height 39
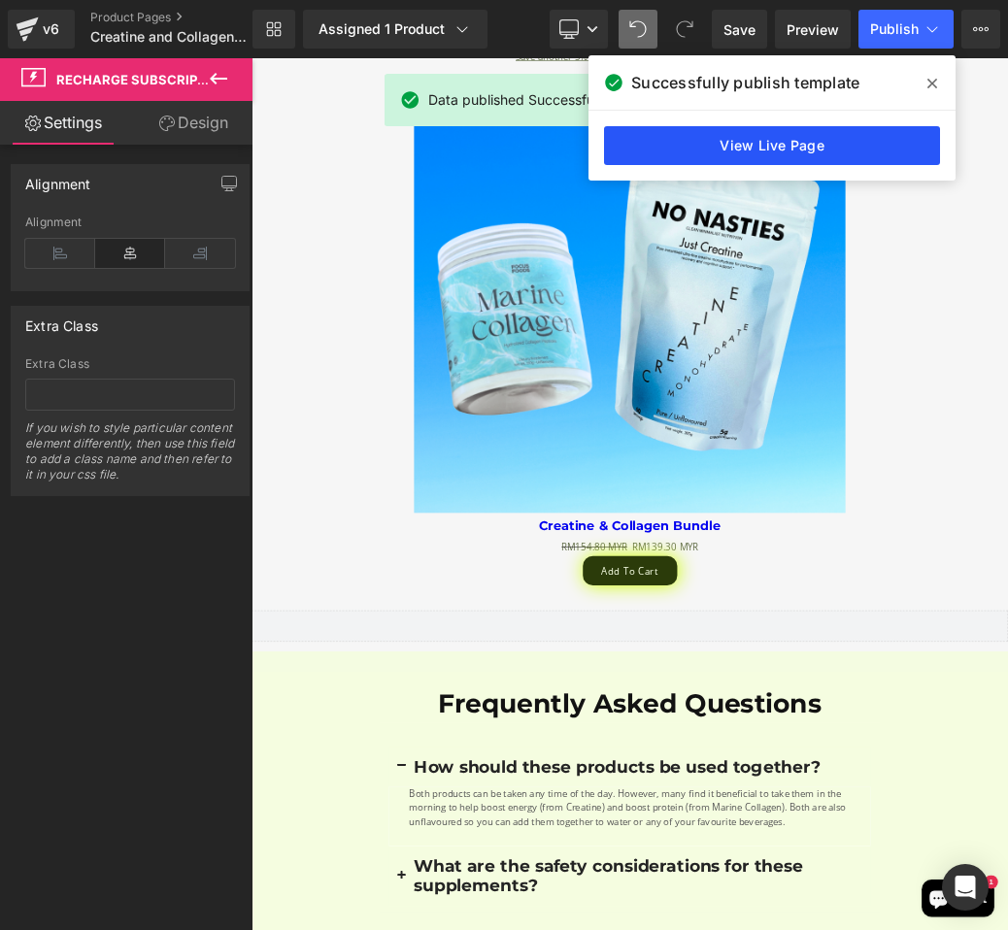
click at [840, 132] on link "View Live Page" at bounding box center [772, 145] width 336 height 39
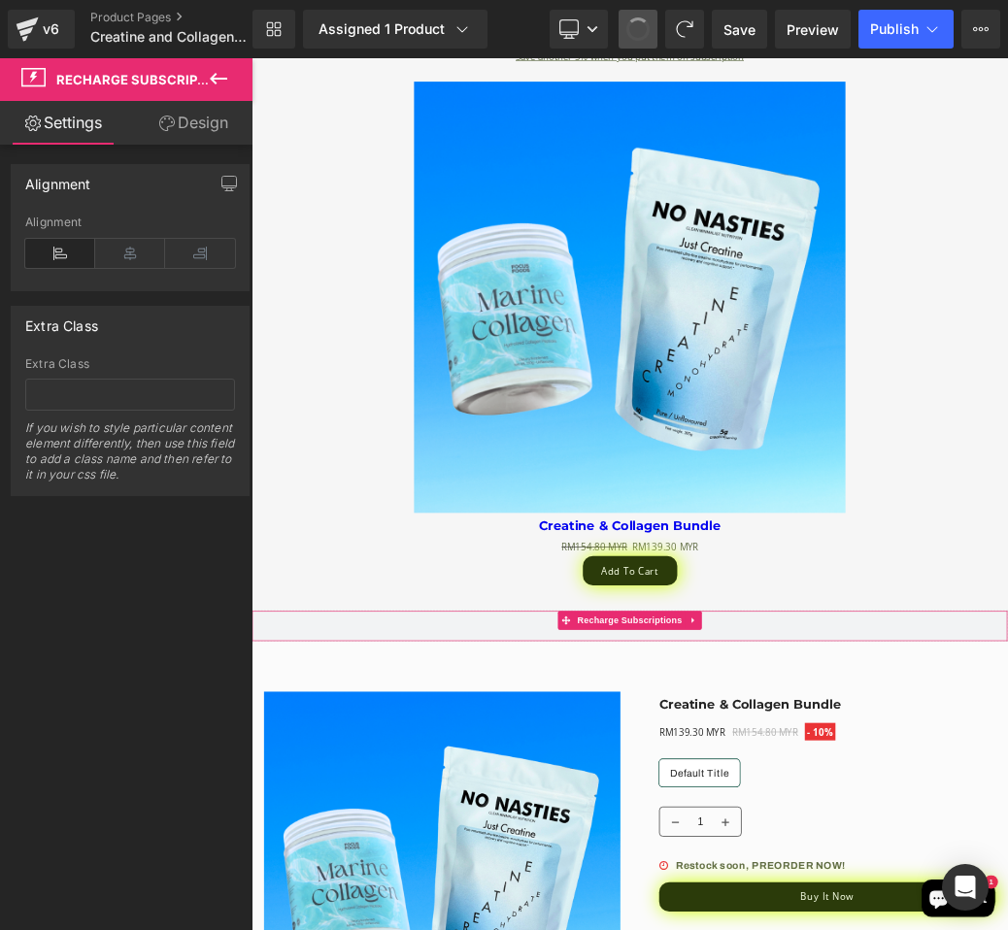
click at [629, 37] on button at bounding box center [637, 29] width 39 height 39
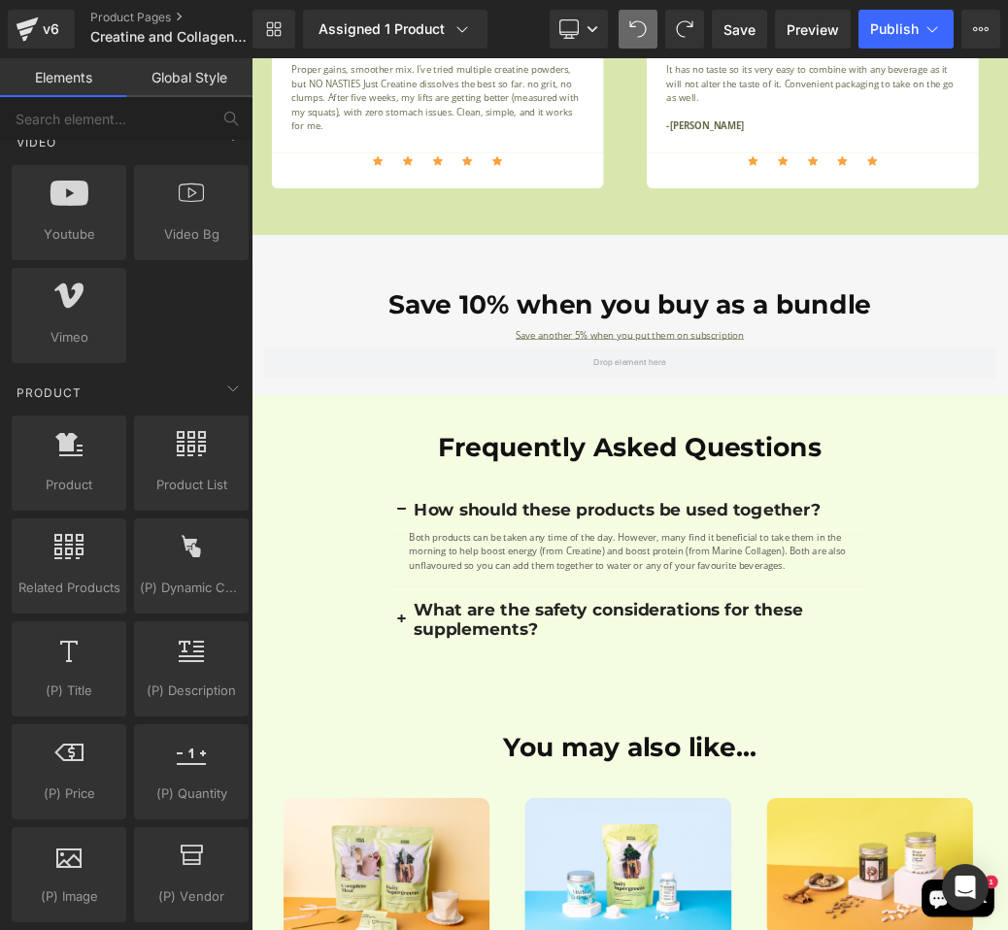
scroll to position [3152, 0]
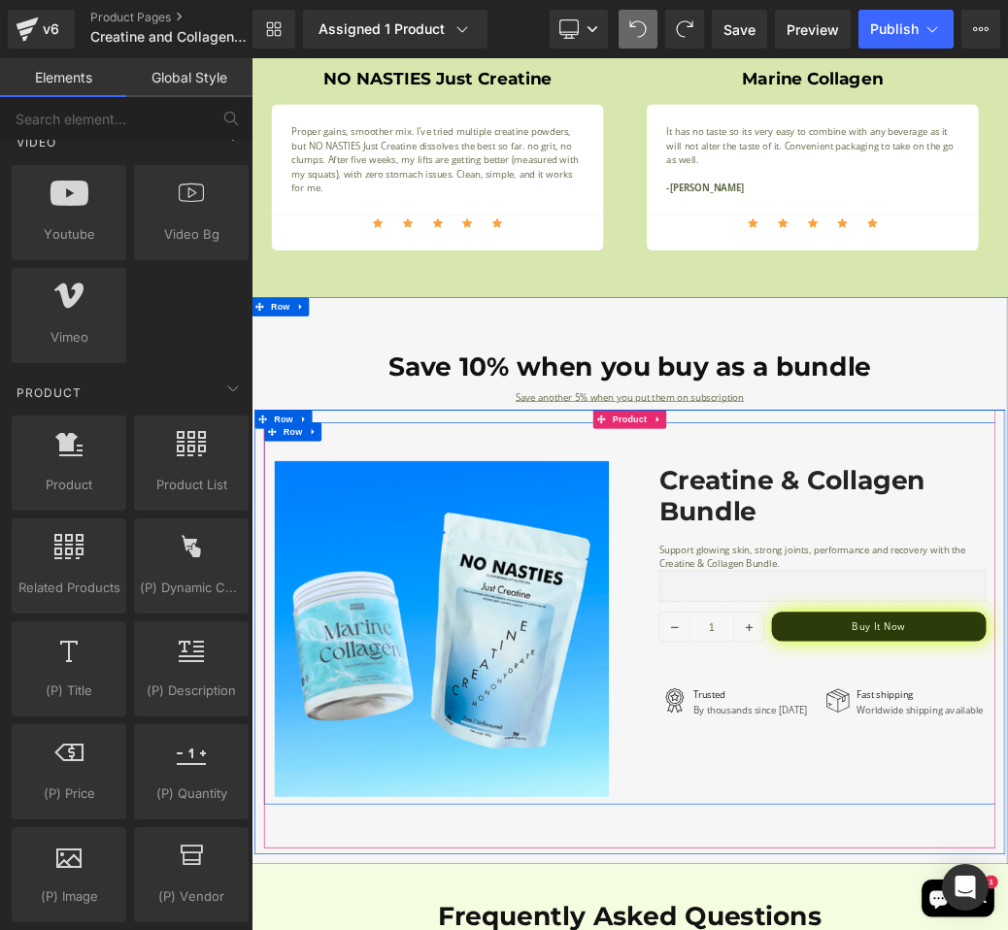
click at [968, 929] on div "‹ › (P) Image List Row Creatine & Collagen Bundle (P) Title Support glowing ski…" at bounding box center [839, 919] width 1136 height 593
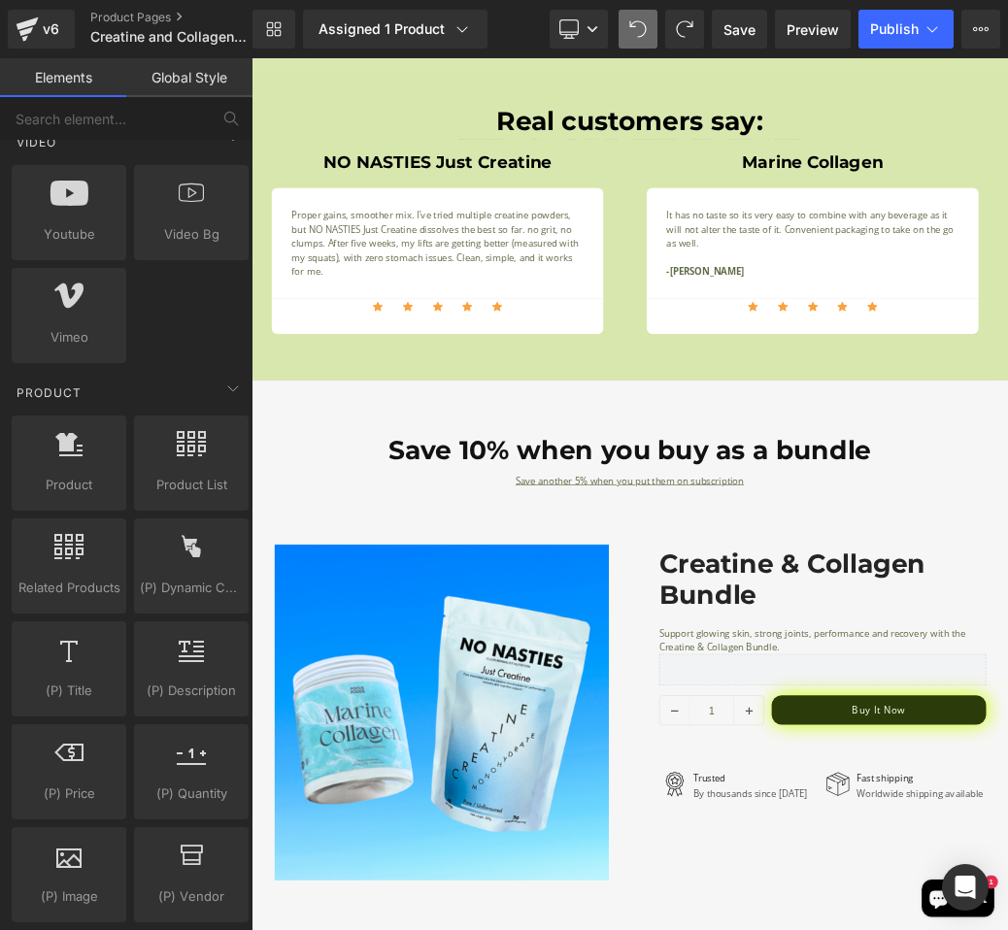
scroll to position [2983, 0]
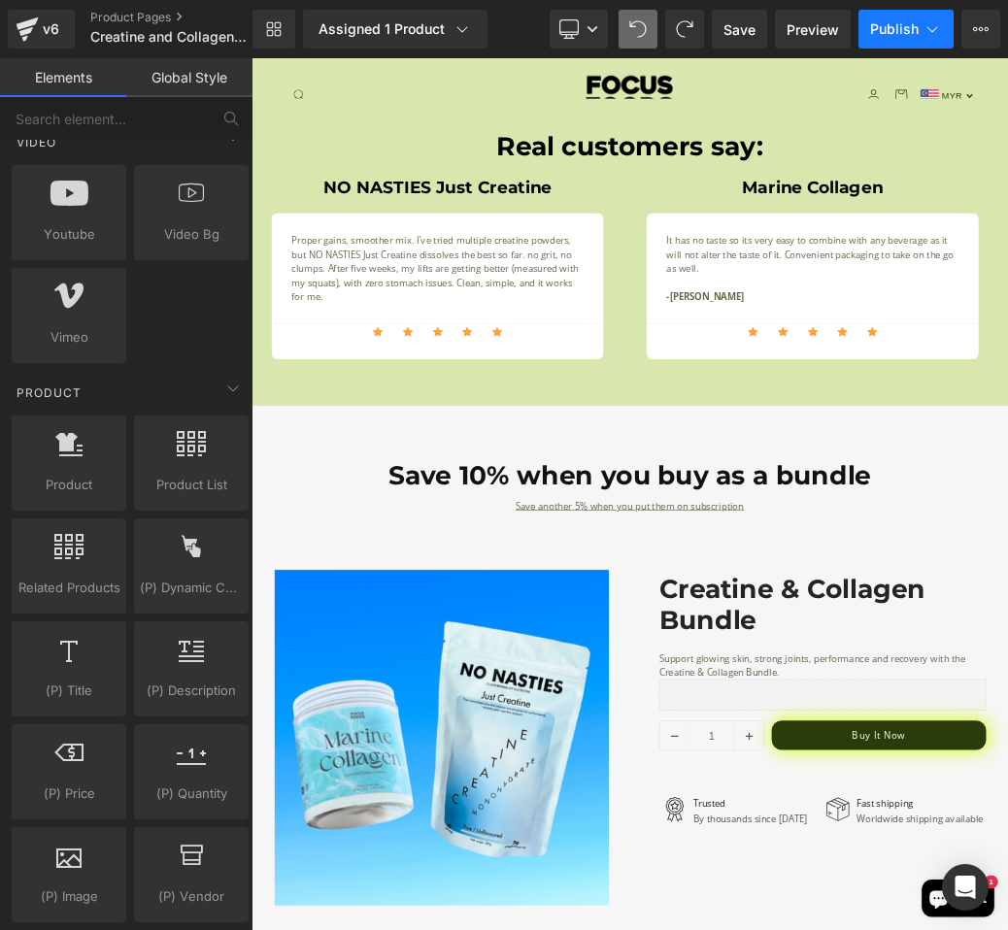
click at [894, 27] on span "Publish" at bounding box center [894, 29] width 49 height 16
click at [892, 24] on span "Publish" at bounding box center [894, 29] width 49 height 16
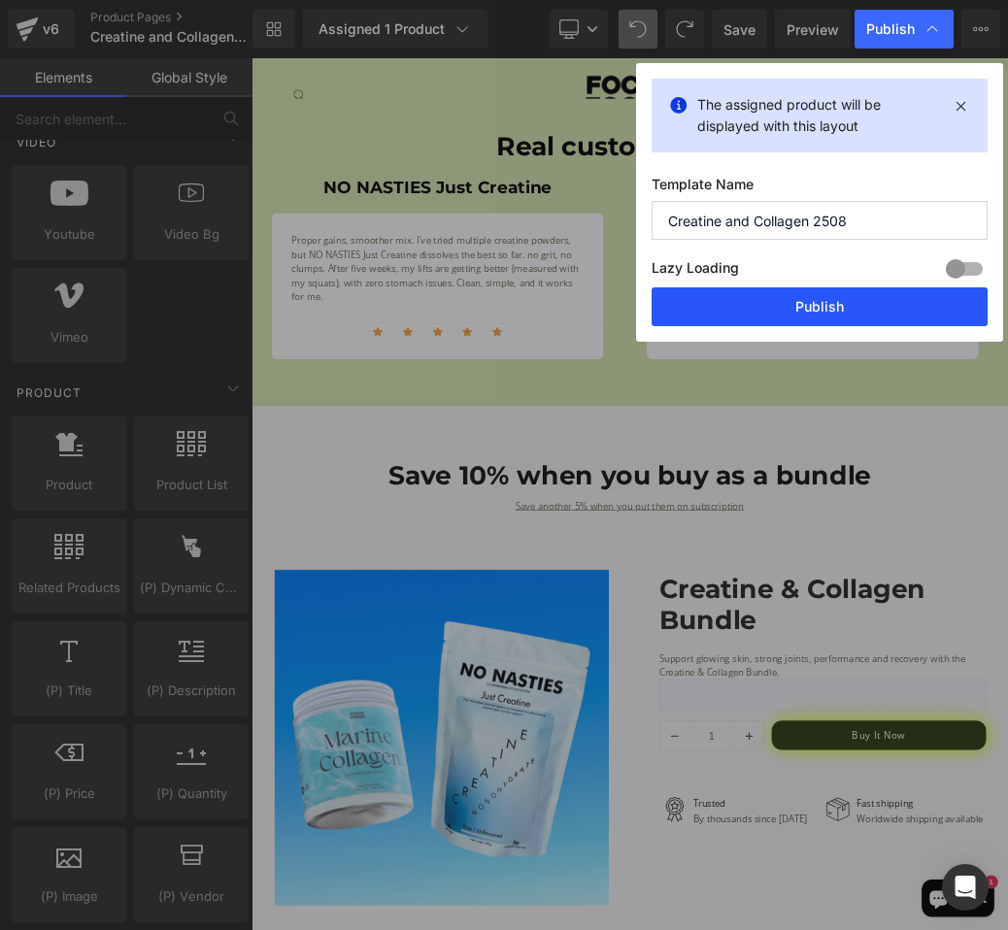
click at [836, 299] on button "Publish" at bounding box center [819, 306] width 336 height 39
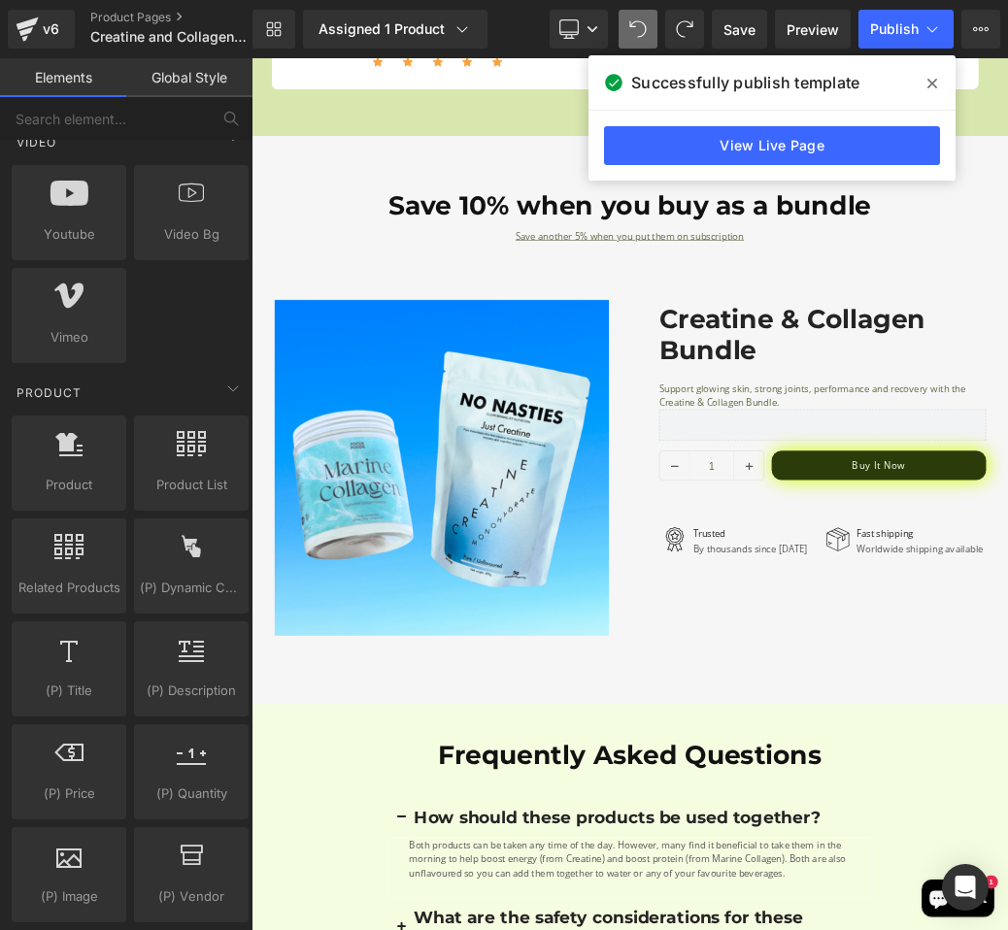
scroll to position [3396, 0]
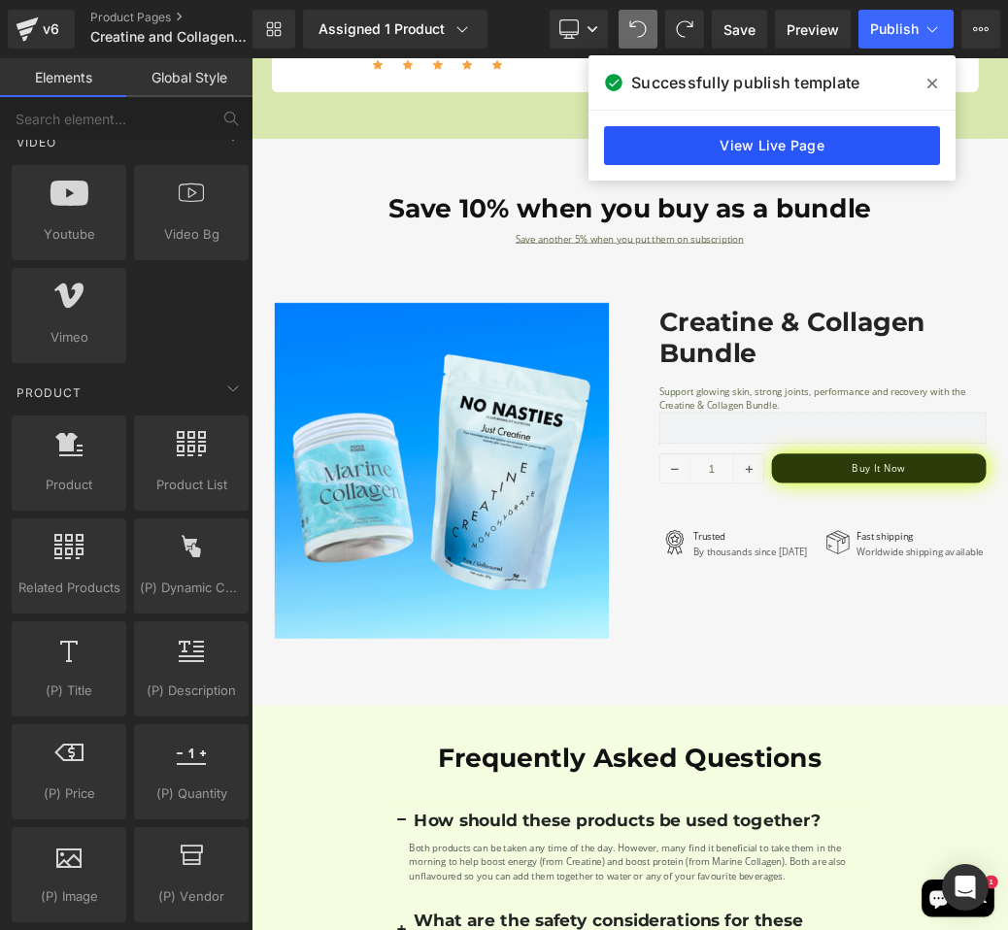
click at [738, 163] on link "View Live Page" at bounding box center [772, 145] width 336 height 39
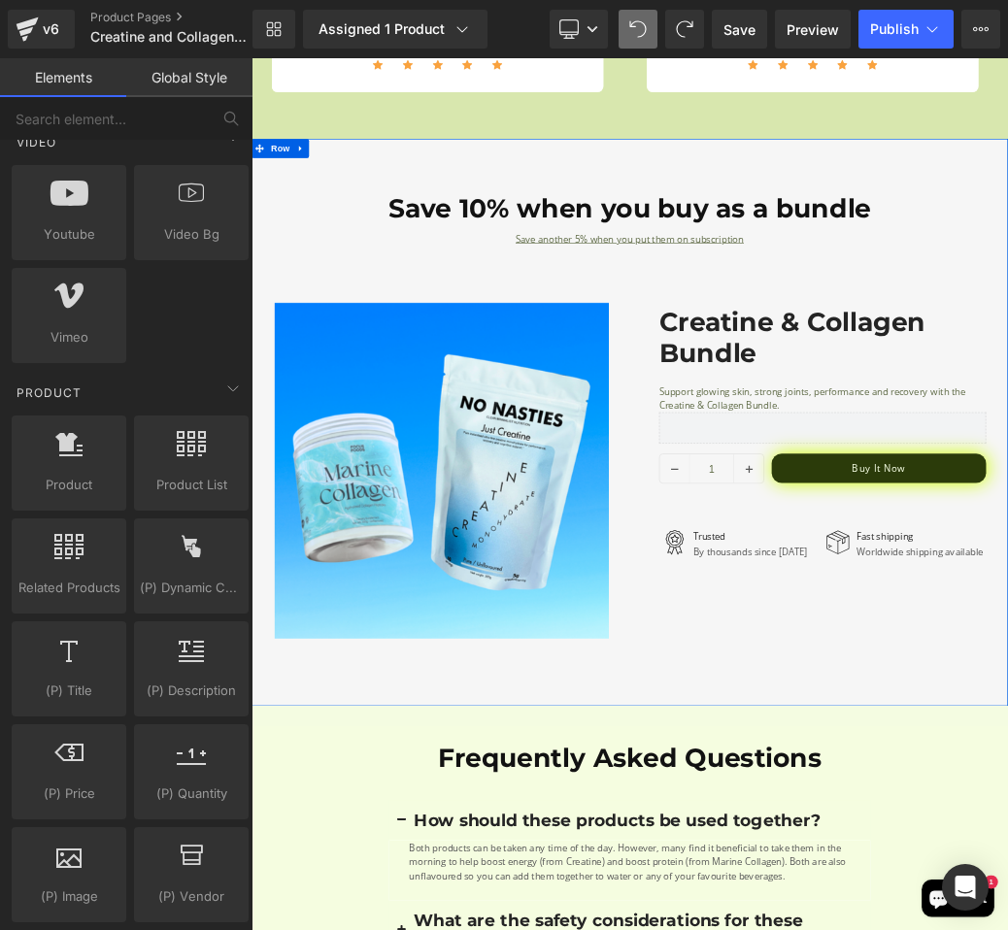
drag, startPoint x: 1027, startPoint y: 621, endPoint x: 989, endPoint y: 382, distance: 241.8
click at [989, 382] on div "‹ › (P) Image List Row Creatine & Collagen Bundle (P) Title Support glowing ski…" at bounding box center [839, 675] width 1136 height 593
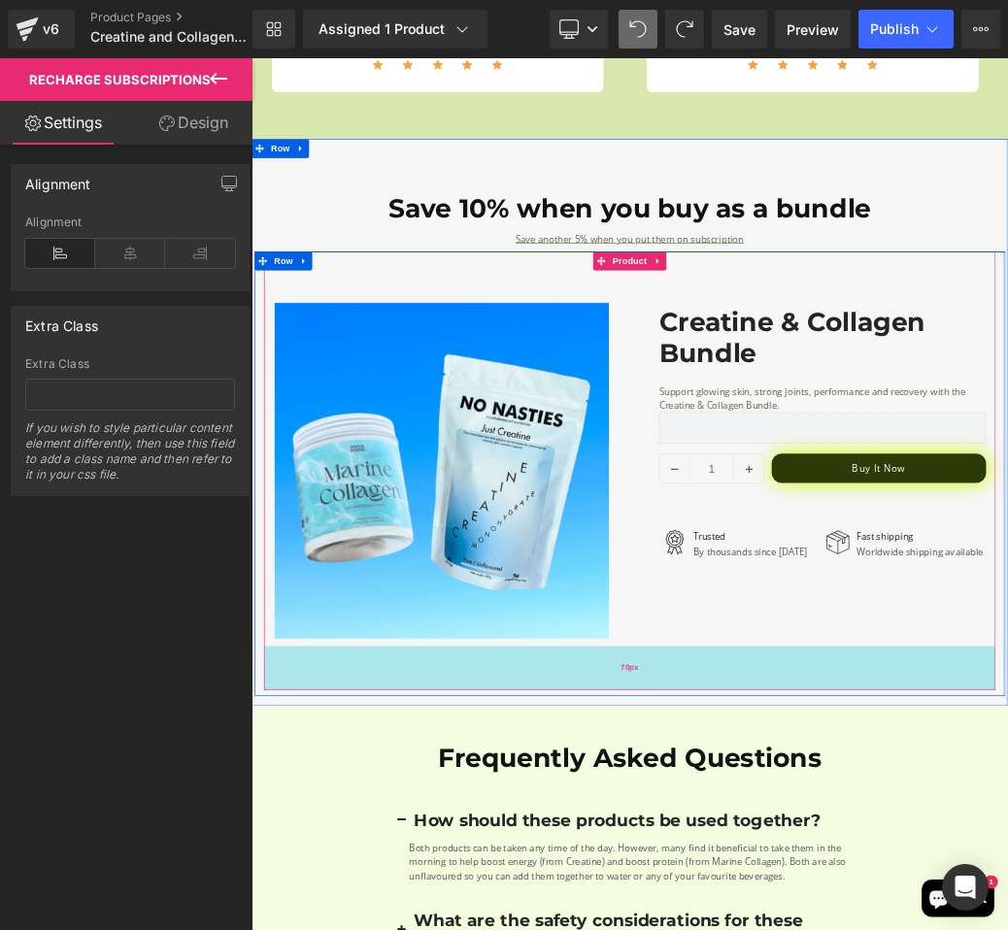
drag, startPoint x: 1039, startPoint y: 621, endPoint x: 1009, endPoint y: 988, distance: 368.1
click at [1007, 929] on div "‹ › (P) Image List Row Creatine & Collagen Bundle (P) Title Support glowing ski…" at bounding box center [839, 699] width 1136 height 680
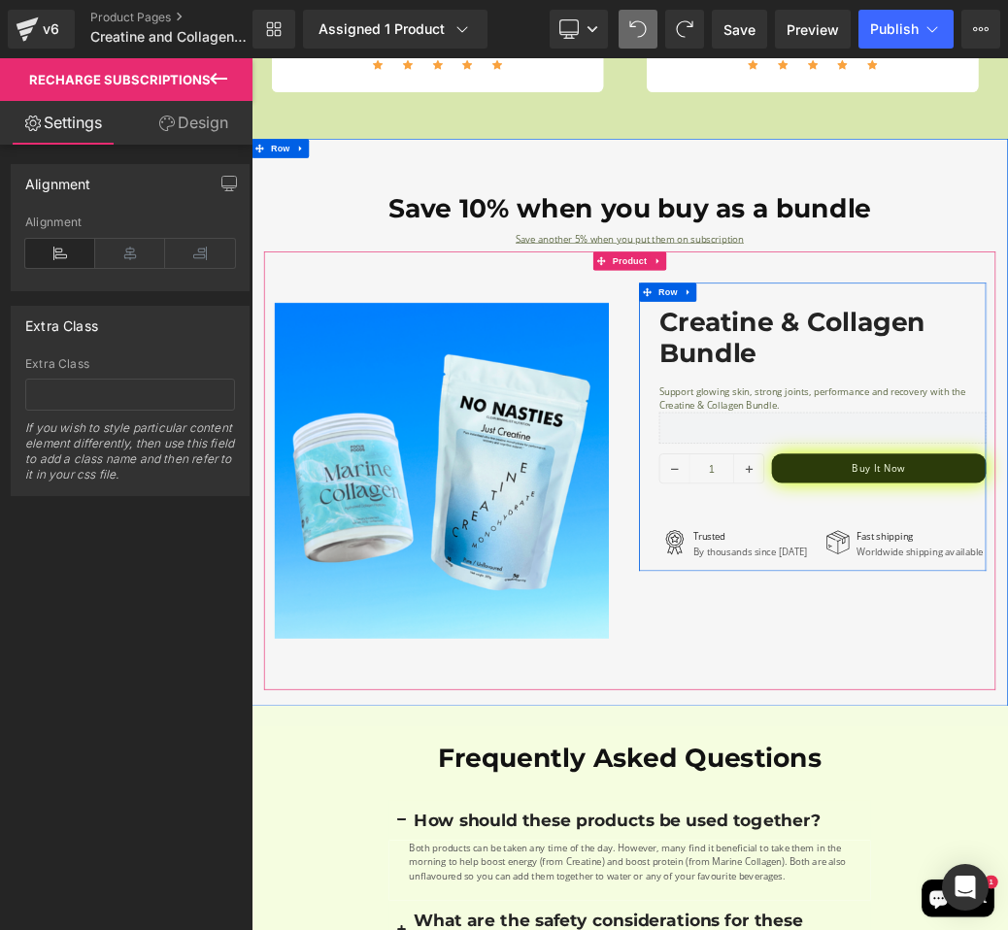
drag, startPoint x: 1031, startPoint y: 619, endPoint x: 1072, endPoint y: 809, distance: 193.6
drag, startPoint x: 1033, startPoint y: 624, endPoint x: 1133, endPoint y: 456, distance: 195.4
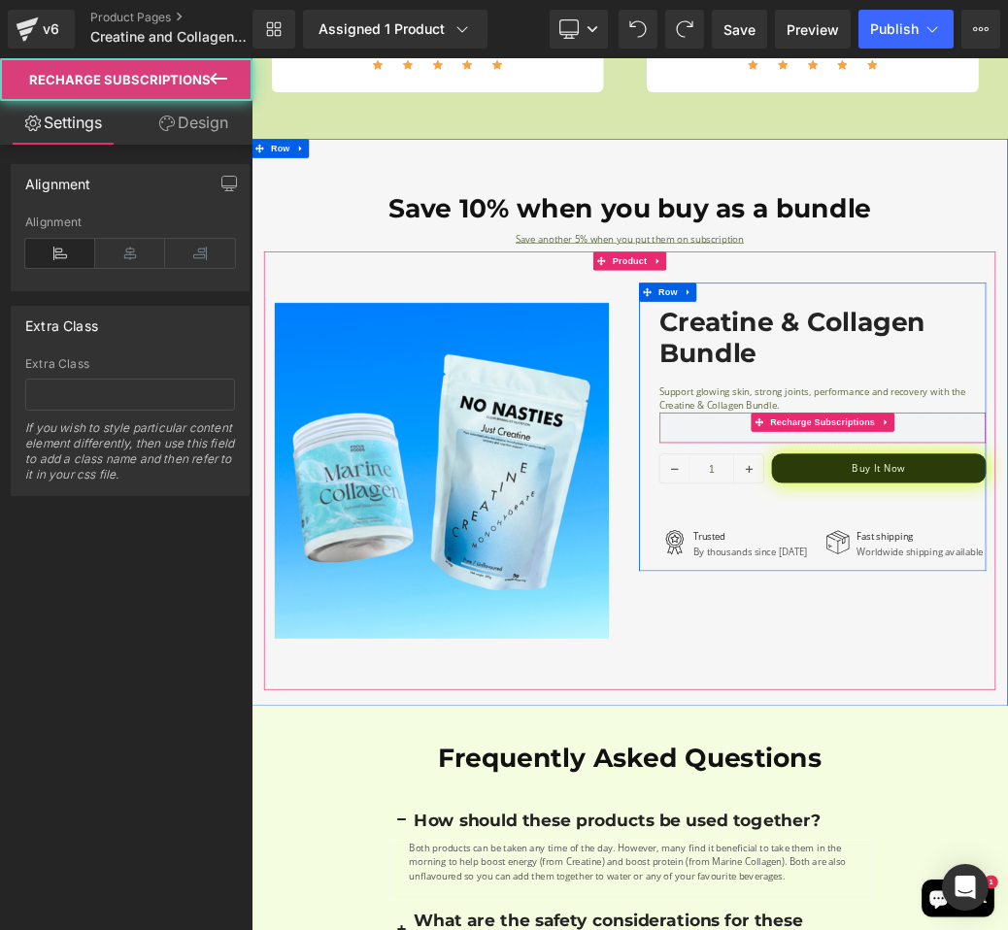
scroll to position [3396, 0]
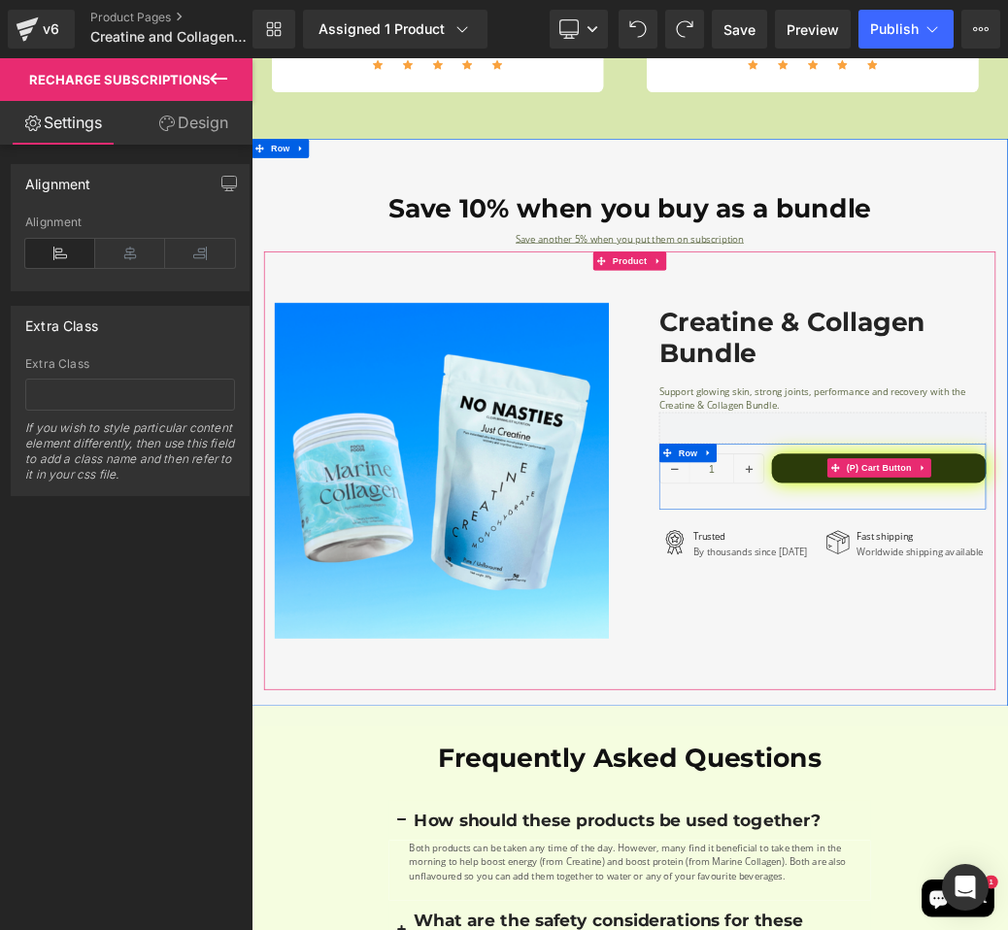
drag, startPoint x: 1122, startPoint y: 614, endPoint x: 1178, endPoint y: 671, distance: 79.6
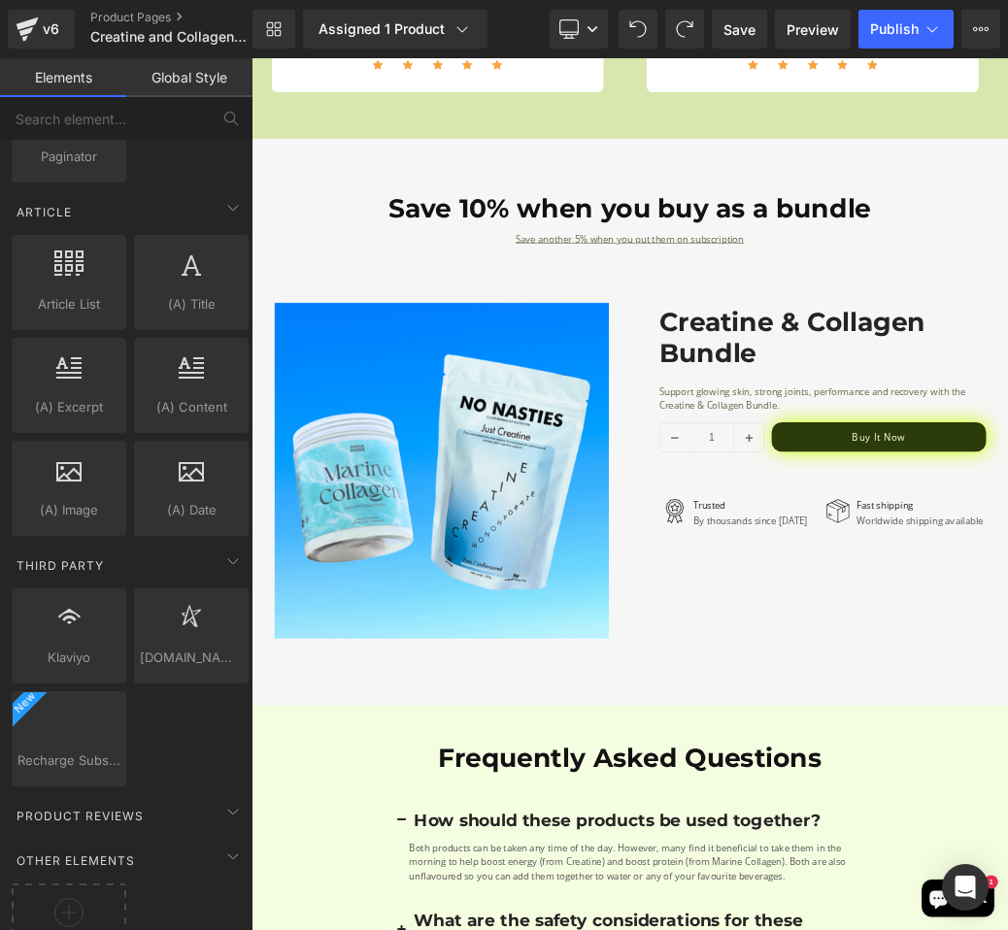
scroll to position [3594, 0]
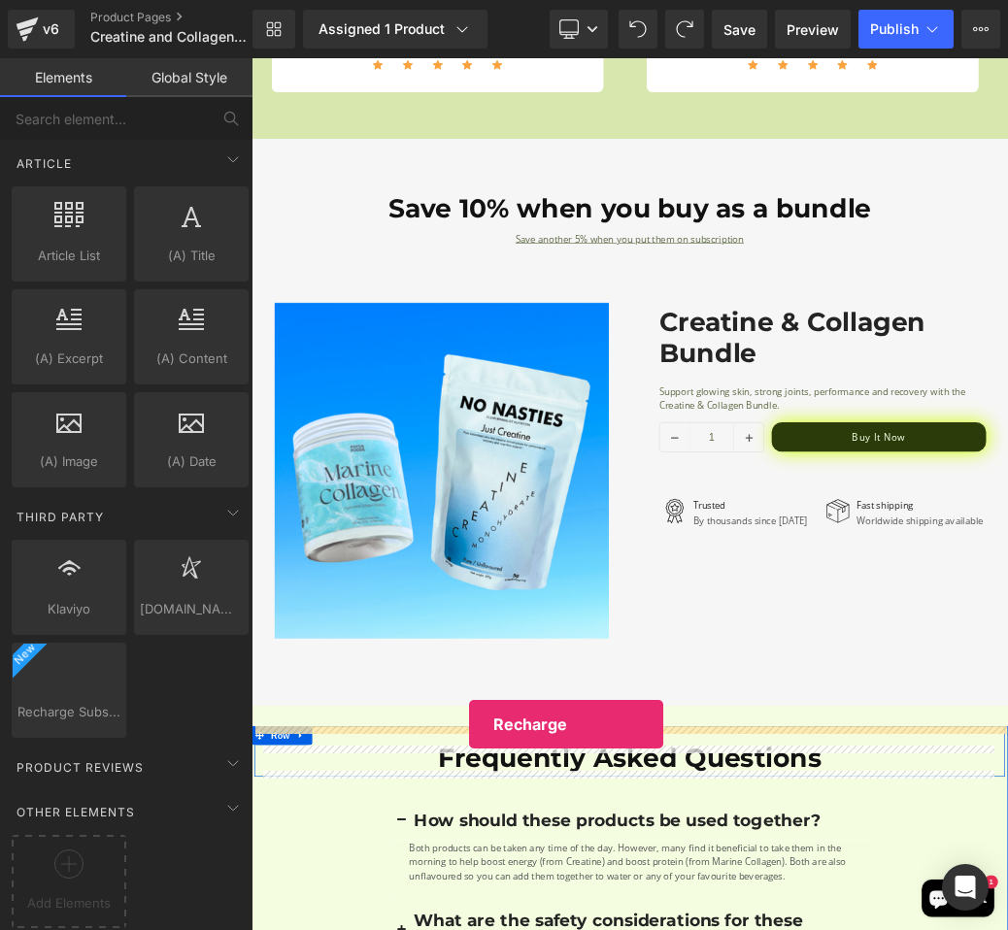
drag, startPoint x: 310, startPoint y: 769, endPoint x: 589, endPoint y: 1092, distance: 427.4
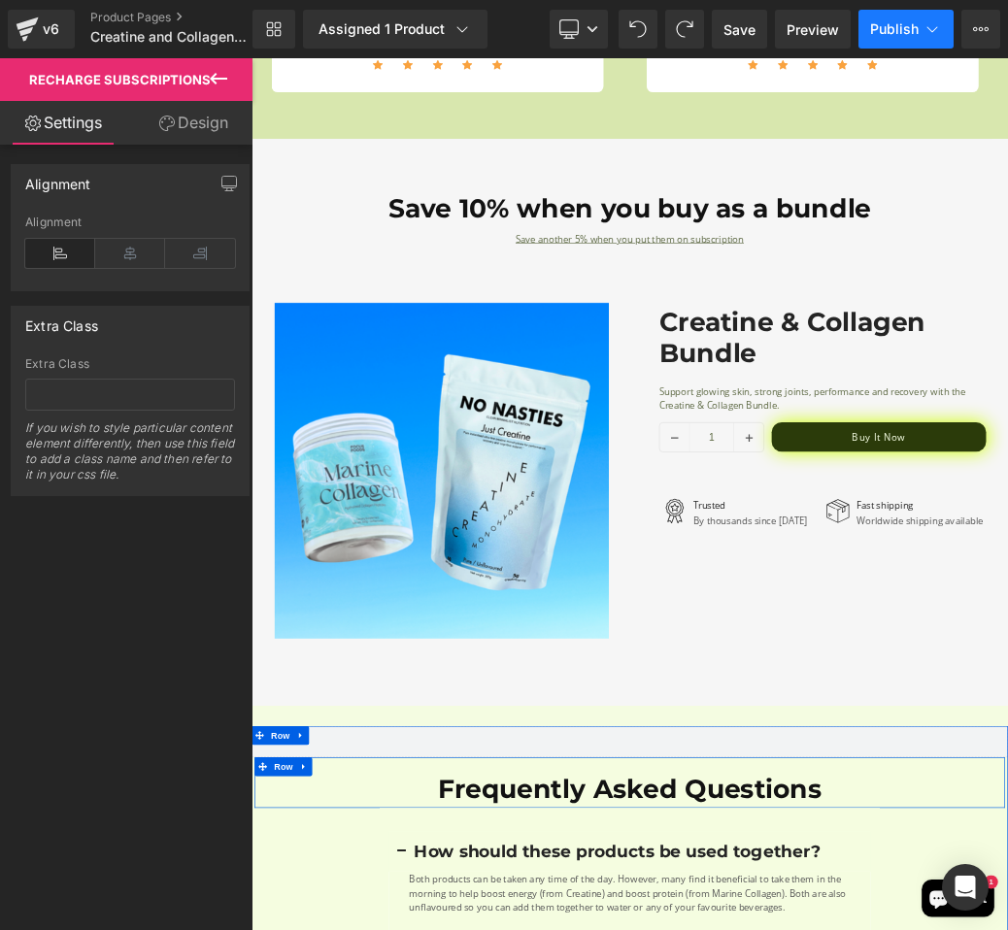
click at [876, 30] on span "Publish" at bounding box center [894, 29] width 49 height 16
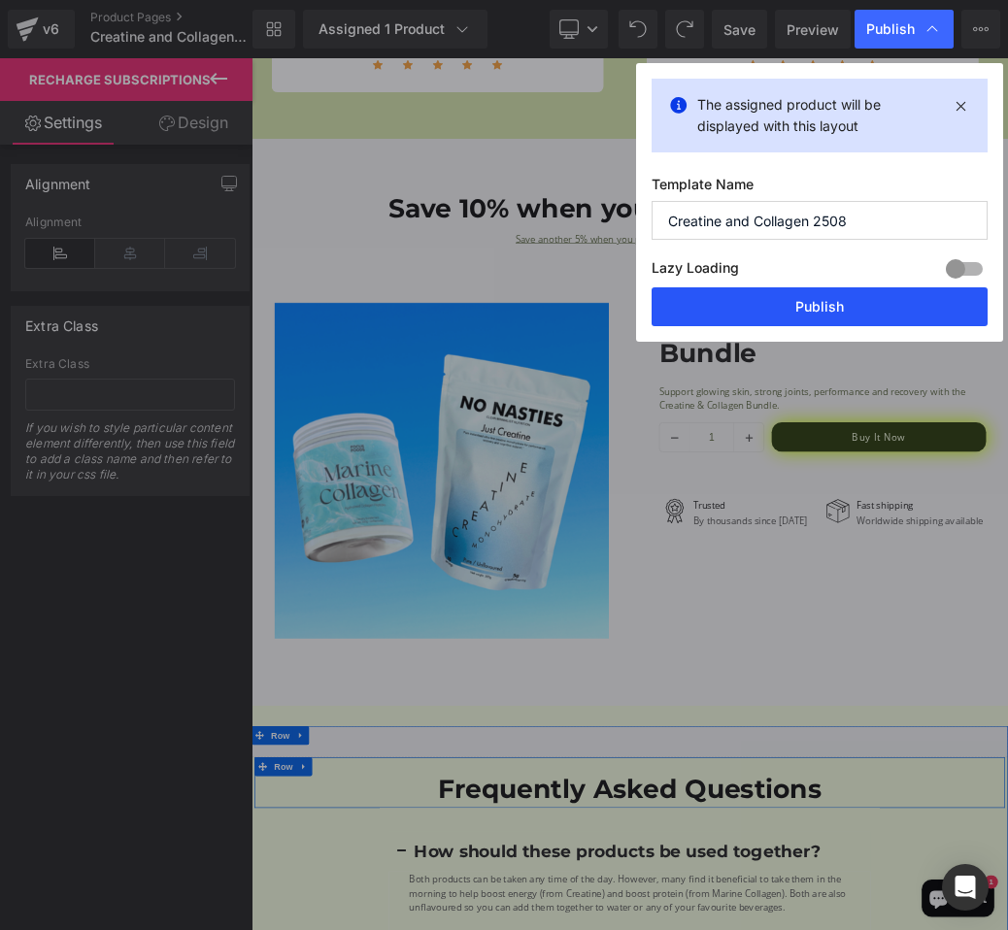
click at [781, 310] on button "Publish" at bounding box center [819, 306] width 336 height 39
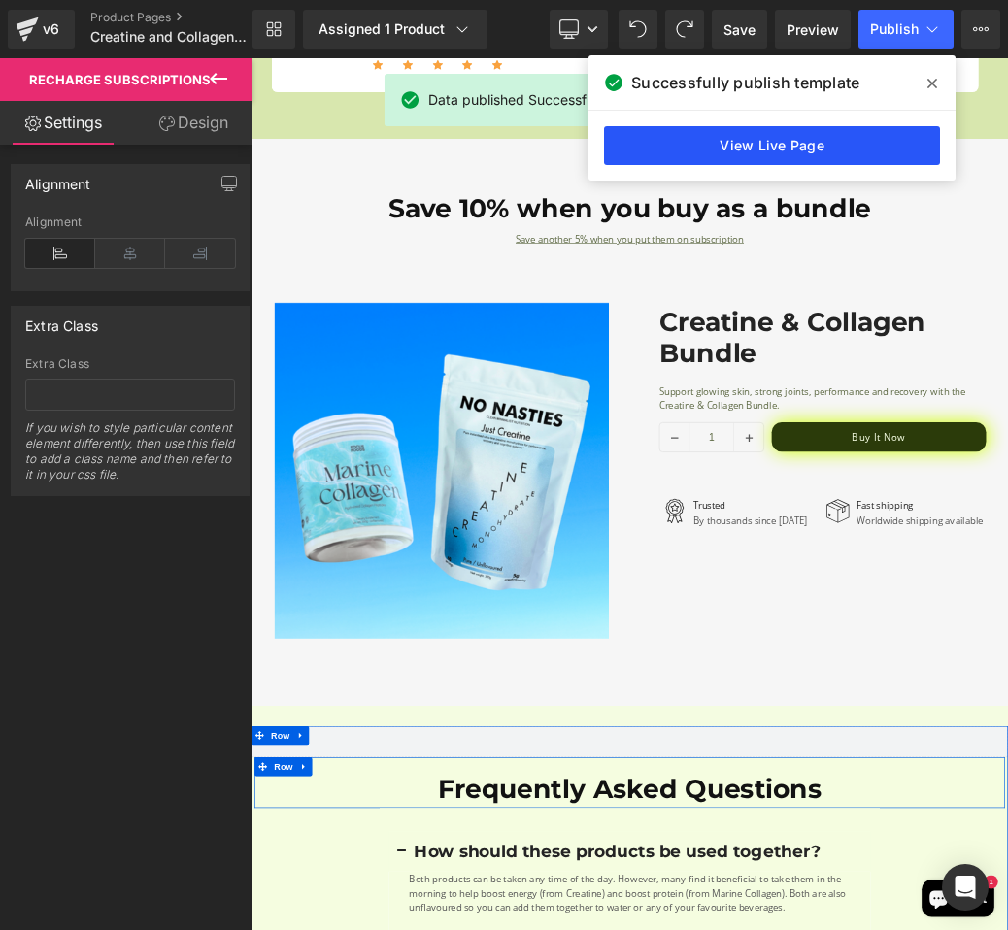
click at [738, 145] on link "View Live Page" at bounding box center [772, 145] width 336 height 39
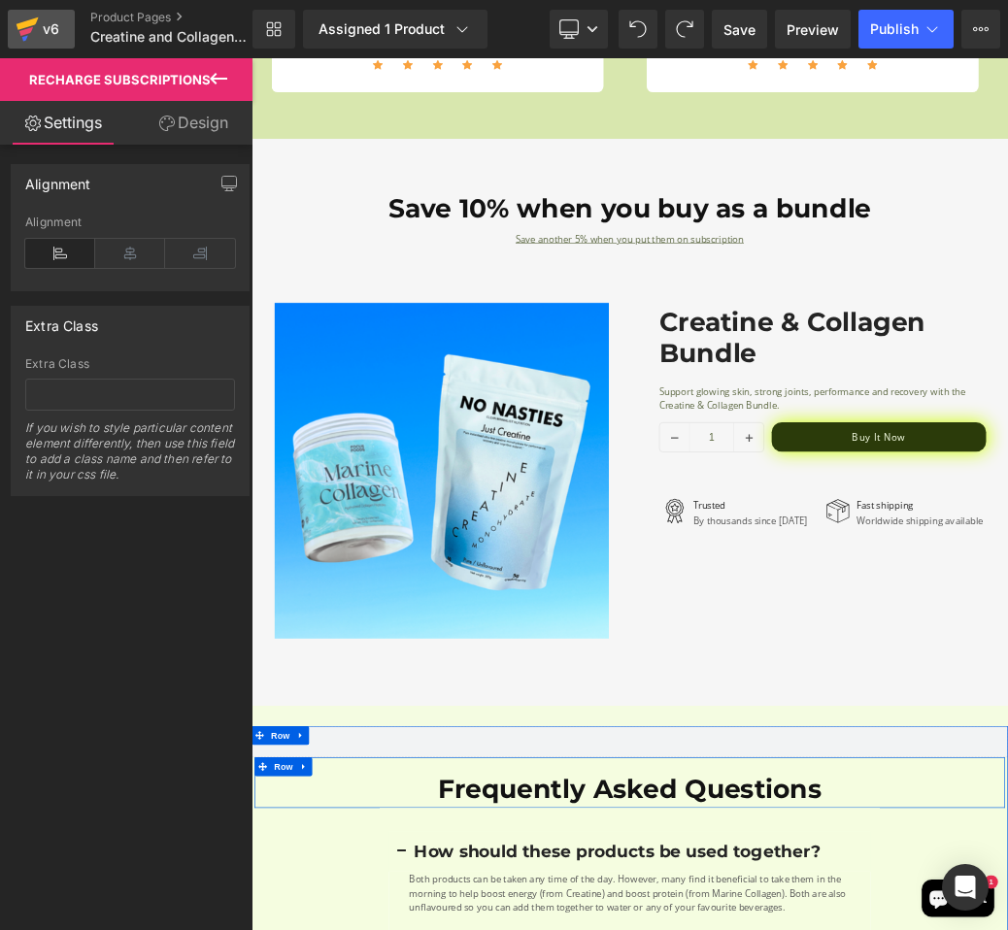
click at [35, 44] on icon at bounding box center [27, 29] width 23 height 49
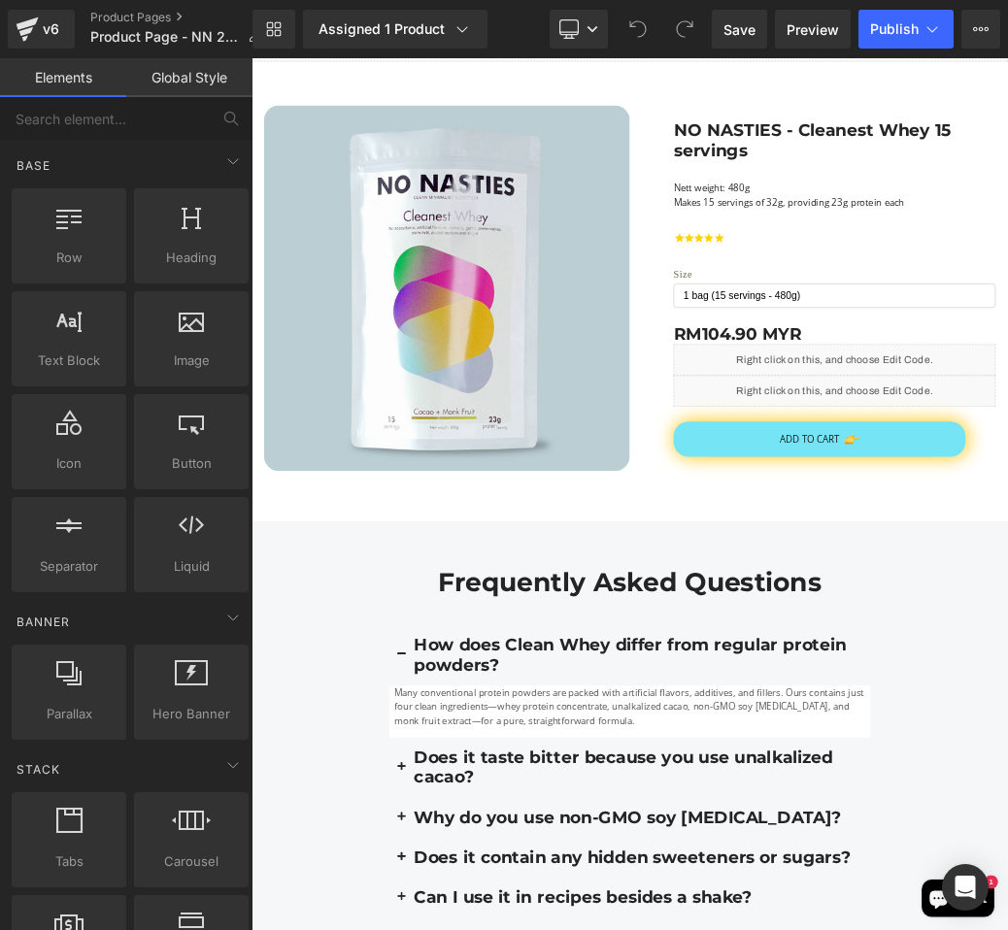
scroll to position [4389, 0]
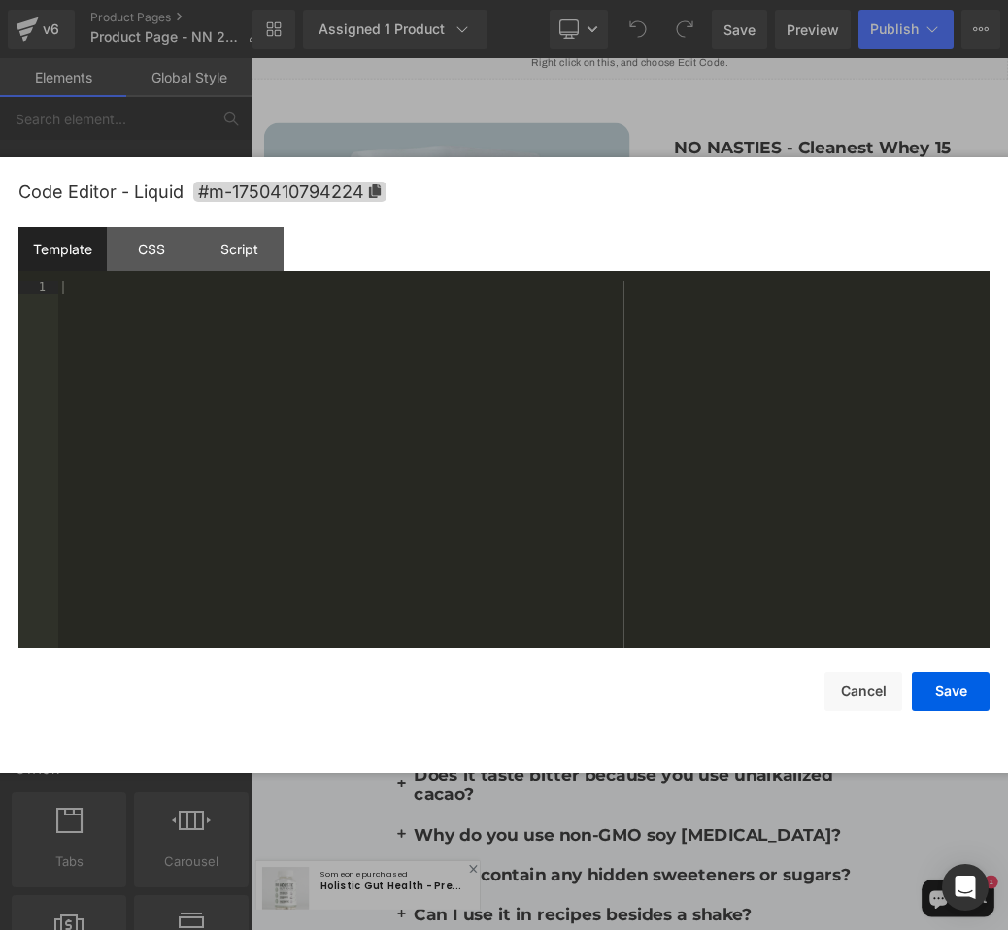
click at [764, 0] on div "You are previewing how the will restyle your page. You can not edit Elements in…" at bounding box center [504, 0] width 1008 height 0
click at [166, 245] on div "CSS" at bounding box center [151, 249] width 88 height 44
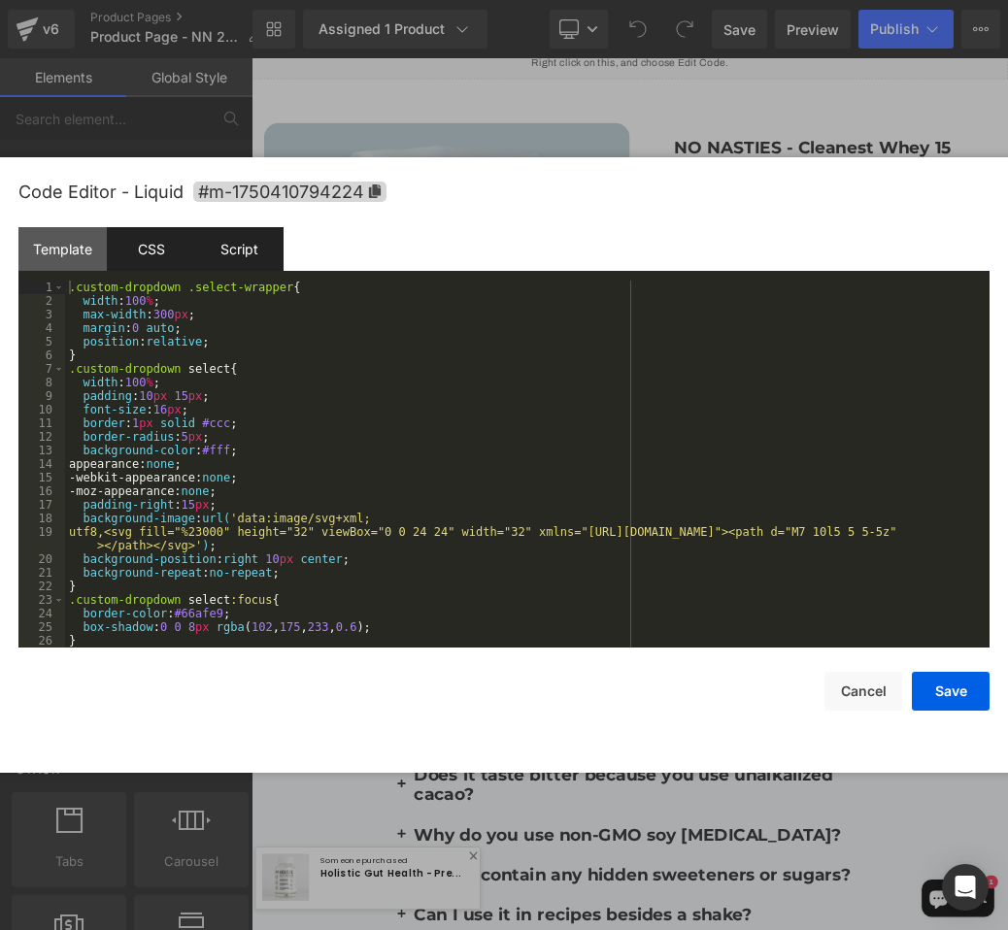
click at [235, 245] on div "Script" at bounding box center [239, 249] width 88 height 44
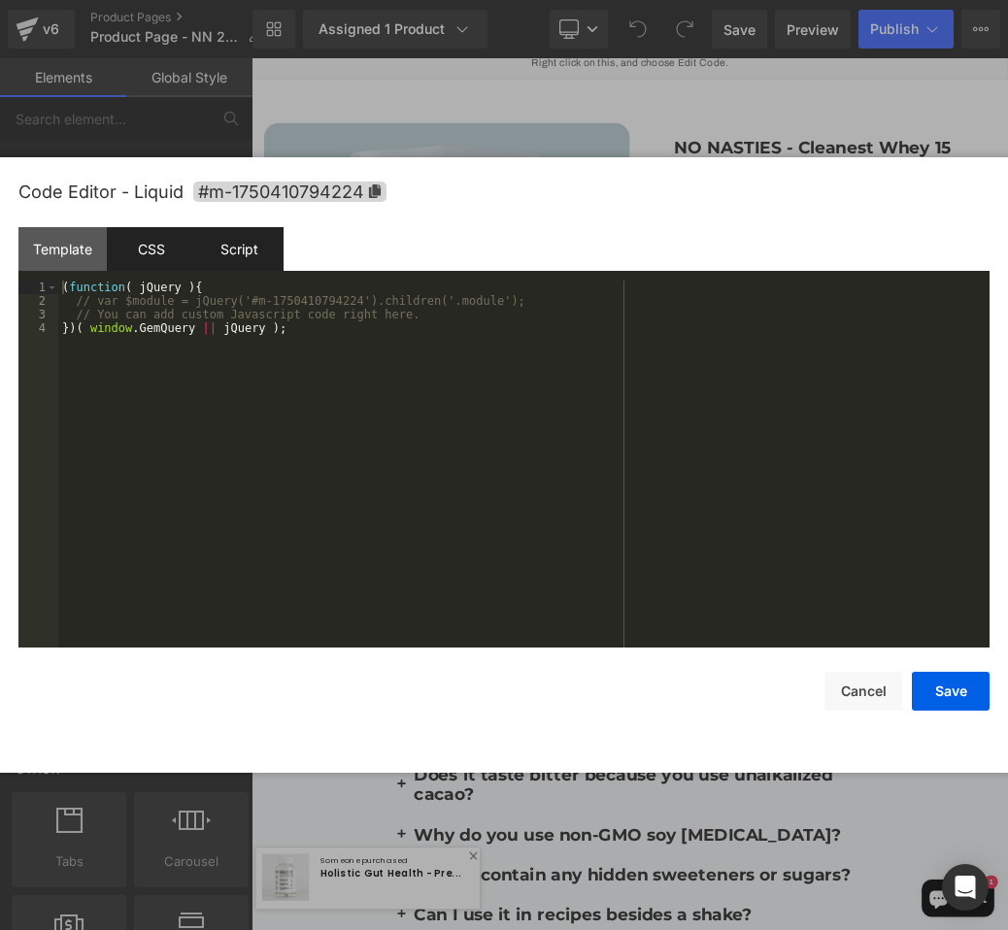
click at [160, 249] on div "CSS" at bounding box center [151, 249] width 88 height 44
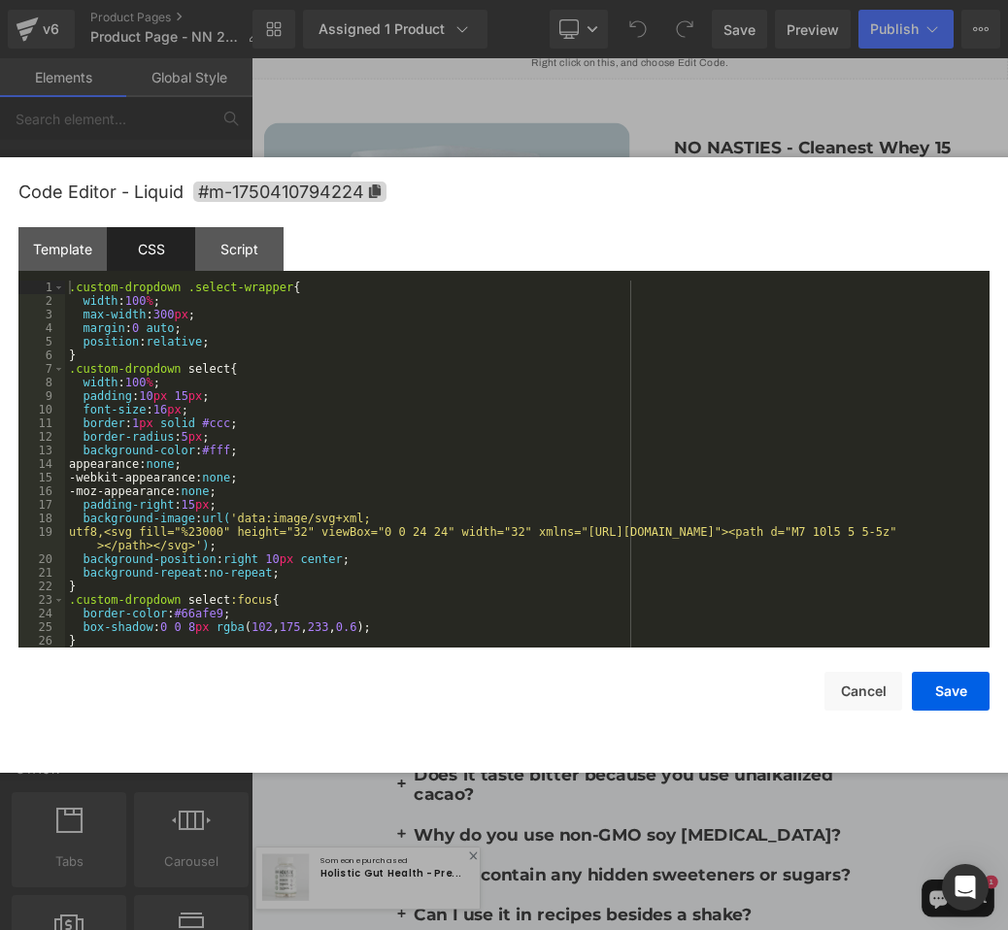
click at [232, 364] on div ".custom-dropdown .select-wrapper { width : 100 % ; max-width : 300 px ; margin …" at bounding box center [523, 478] width 916 height 394
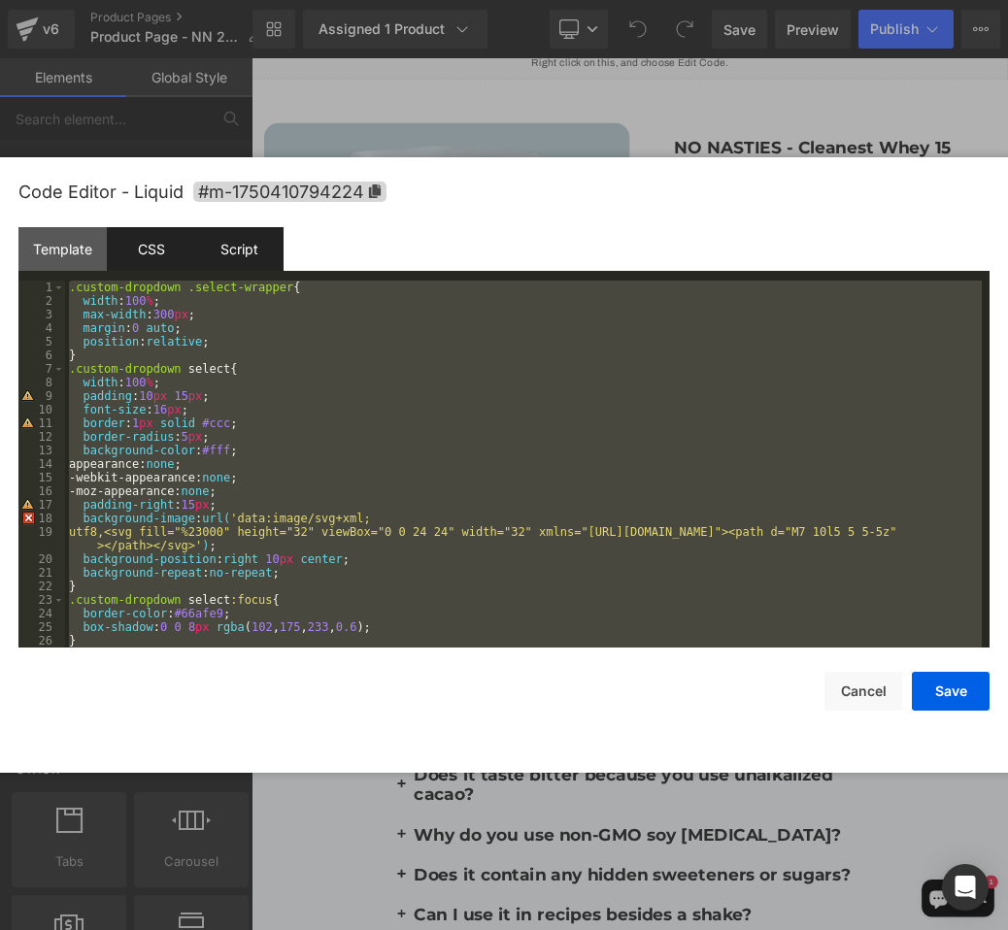
click at [236, 261] on div "Script" at bounding box center [239, 249] width 88 height 44
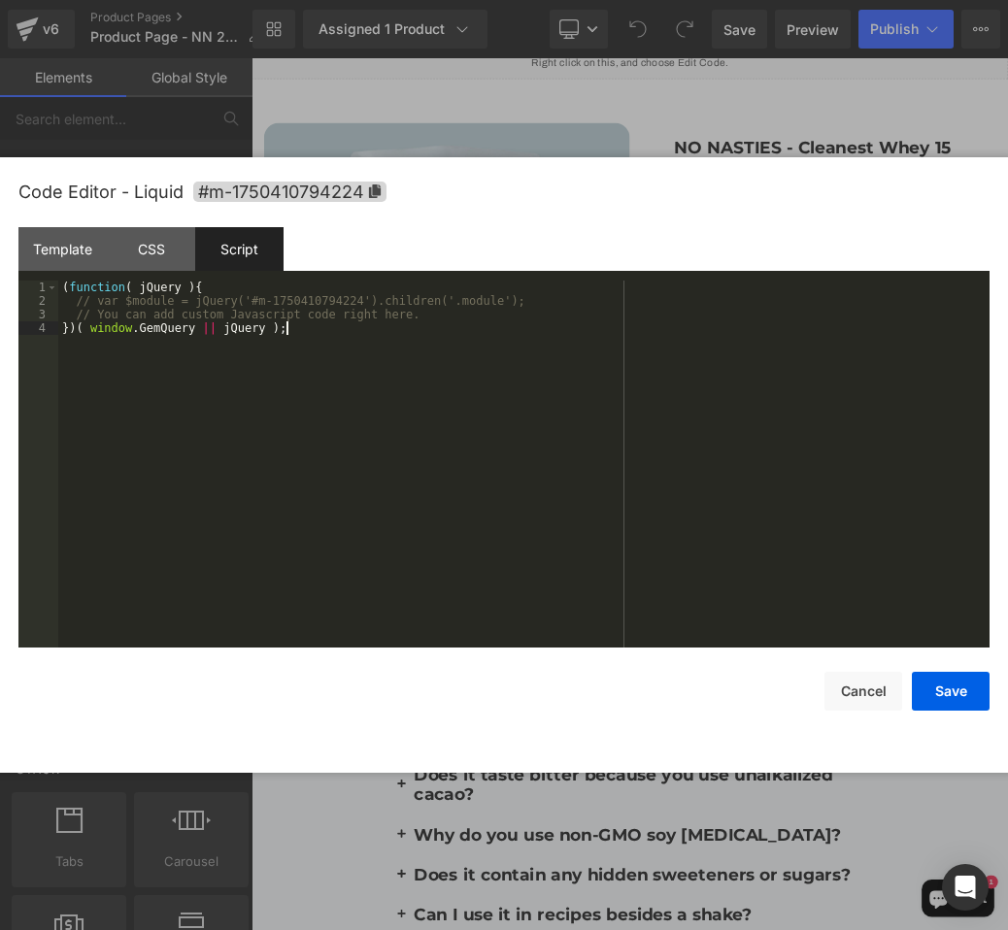
click at [224, 401] on div "( function ( jQuery ) { // var $module = jQuery('#m-1750410794224').children('.…" at bounding box center [523, 478] width 931 height 394
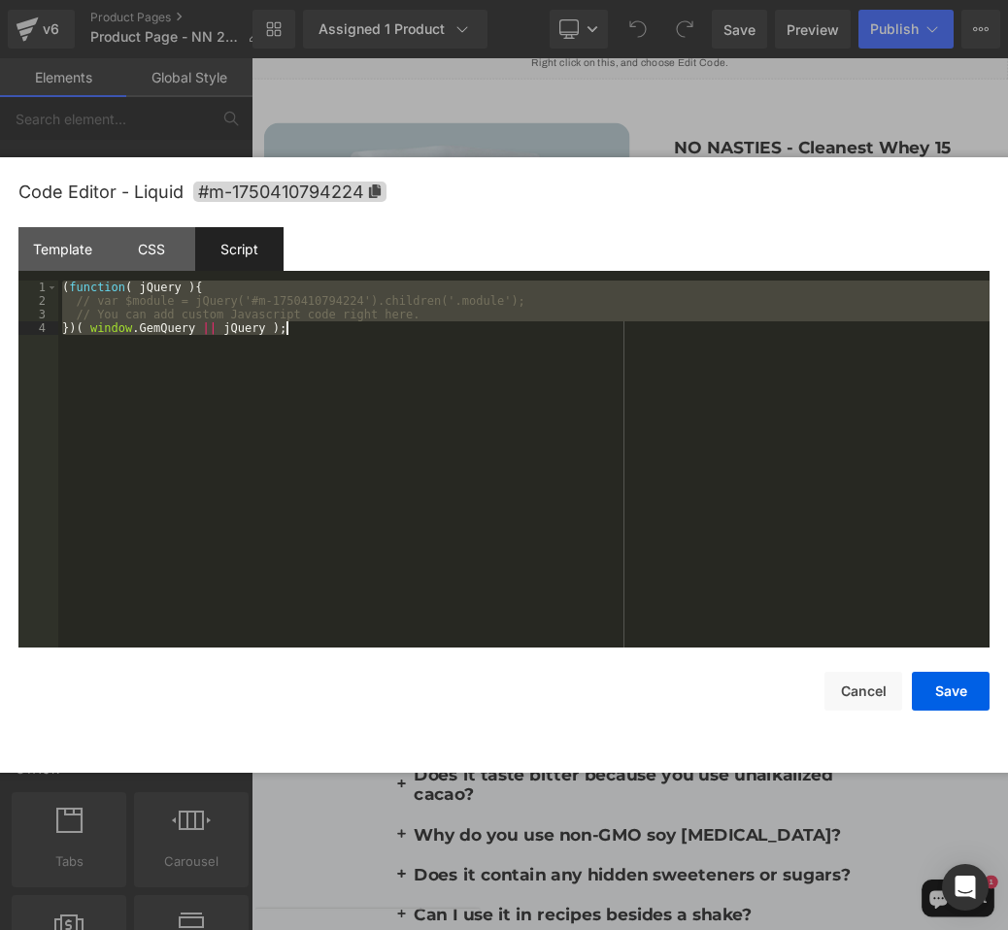
click at [447, 117] on div at bounding box center [504, 465] width 1008 height 930
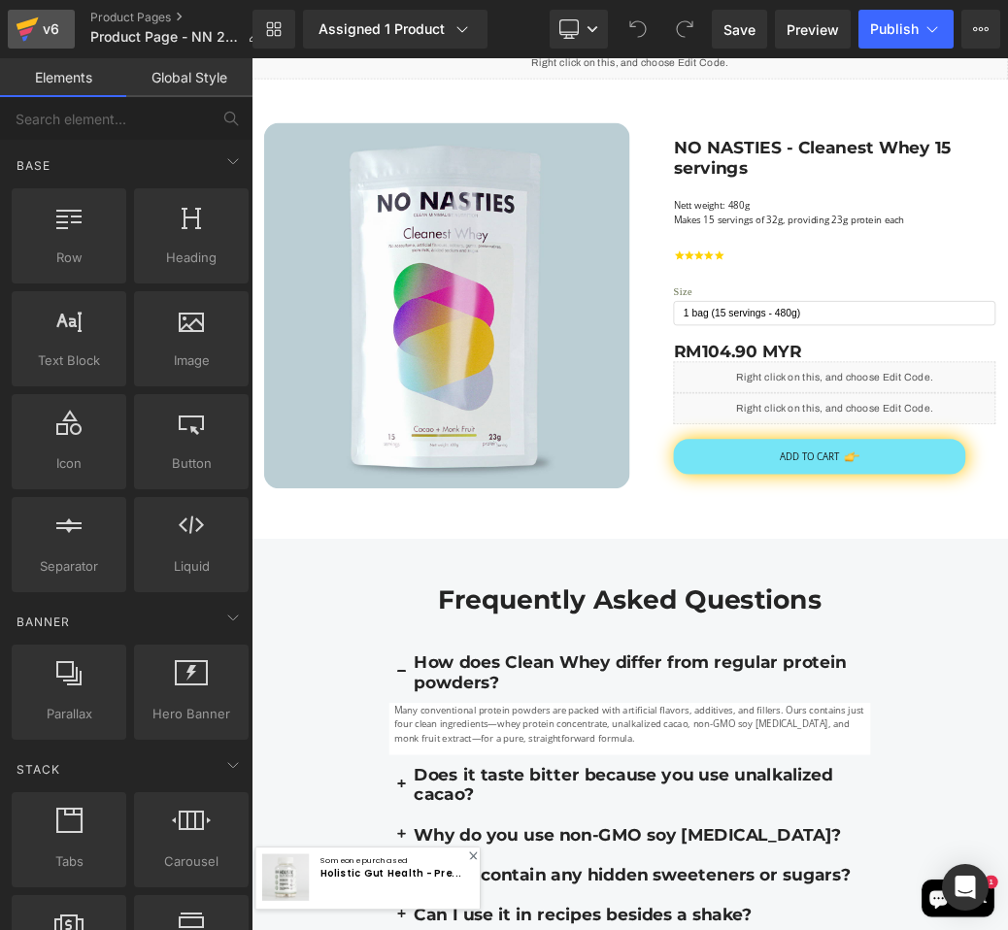
click at [57, 26] on div "v6" at bounding box center [51, 29] width 24 height 25
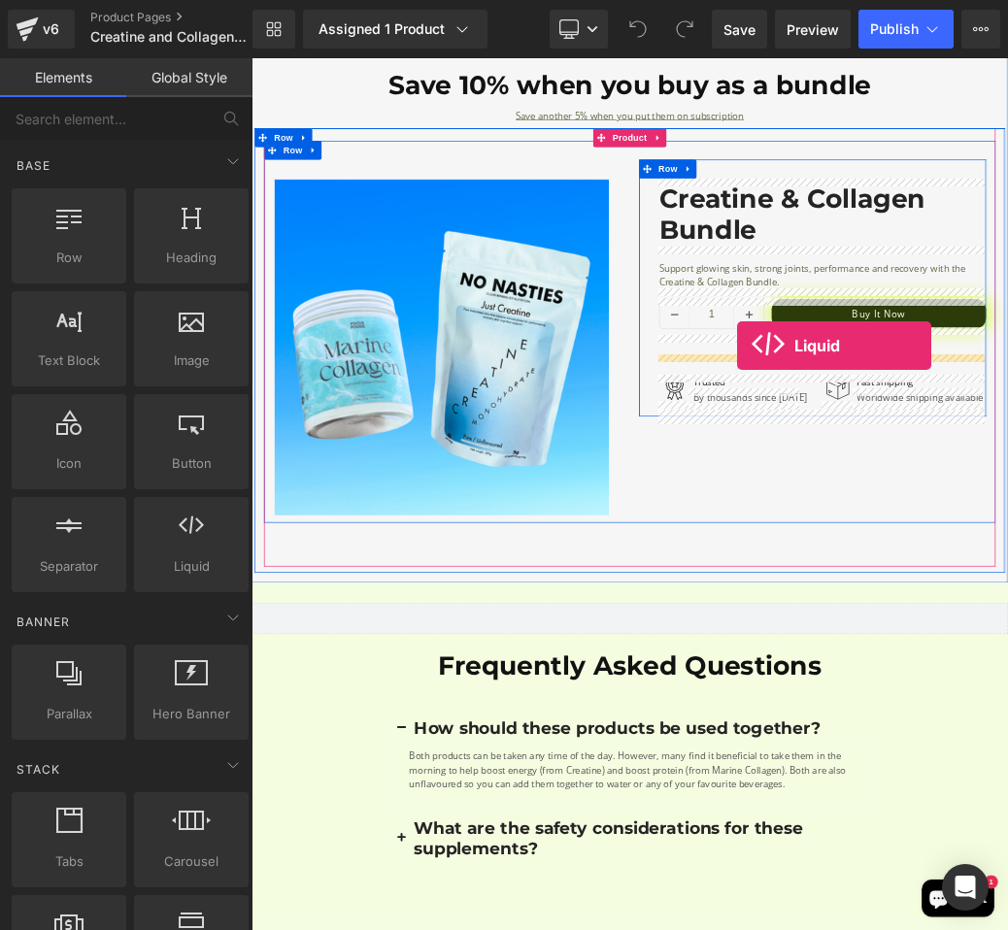
drag, startPoint x: 438, startPoint y: 581, endPoint x: 1006, endPoint y: 505, distance: 573.0
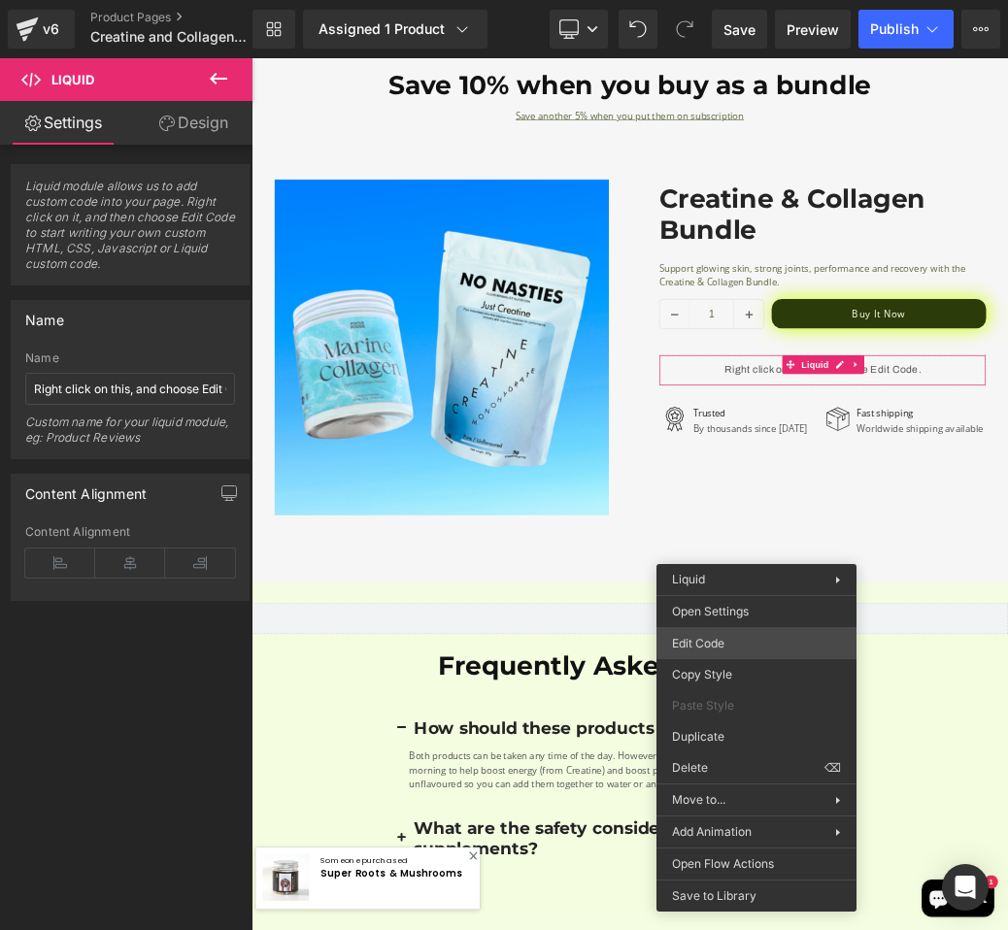
click at [732, 0] on div "Liquid You are previewing how the will restyle your page. You can not edit Elem…" at bounding box center [504, 0] width 1008 height 0
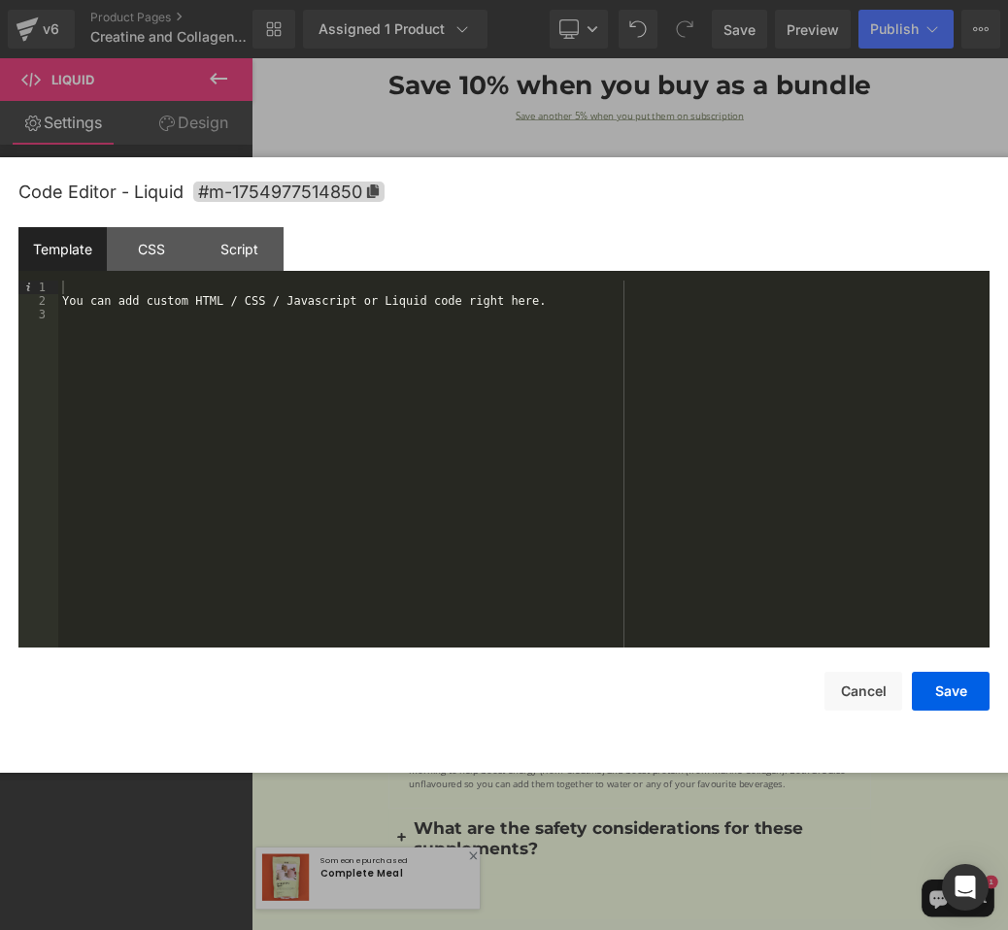
click at [520, 340] on div "You can add custom HTML / CSS / Javascript or Liquid code right here." at bounding box center [523, 478] width 931 height 394
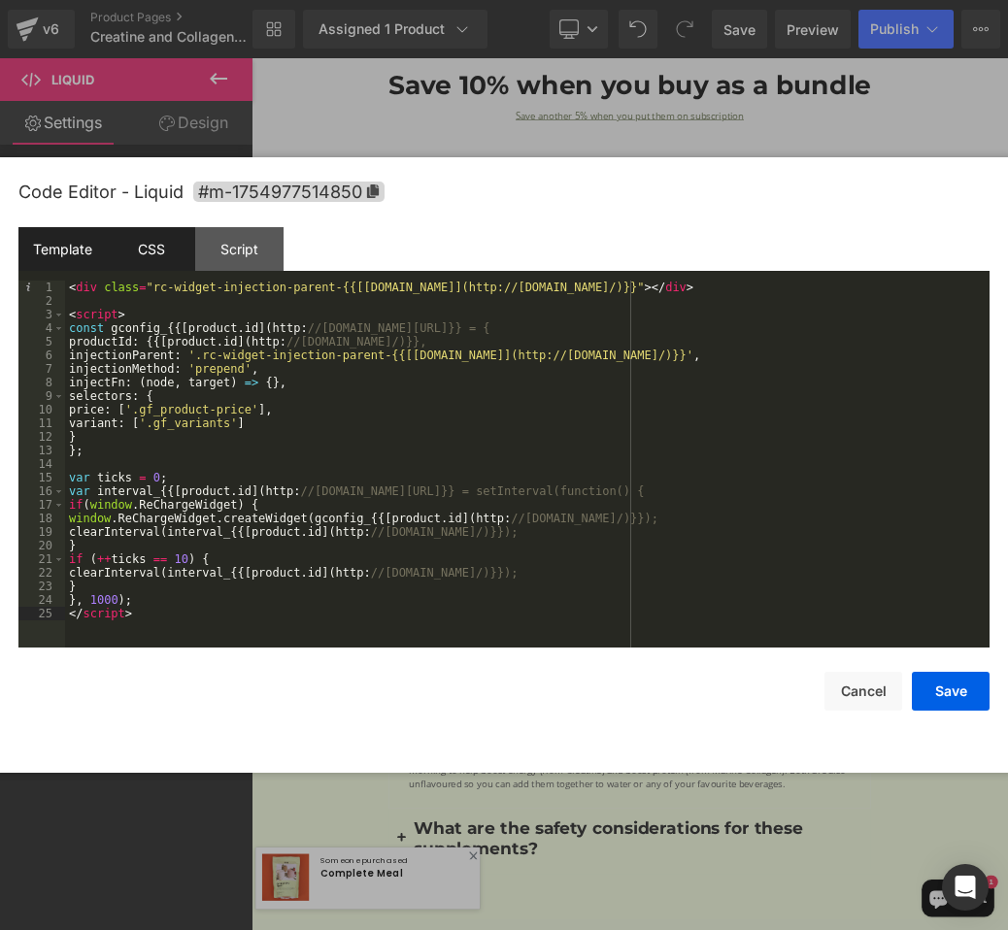
click at [144, 244] on div "CSS" at bounding box center [151, 249] width 88 height 44
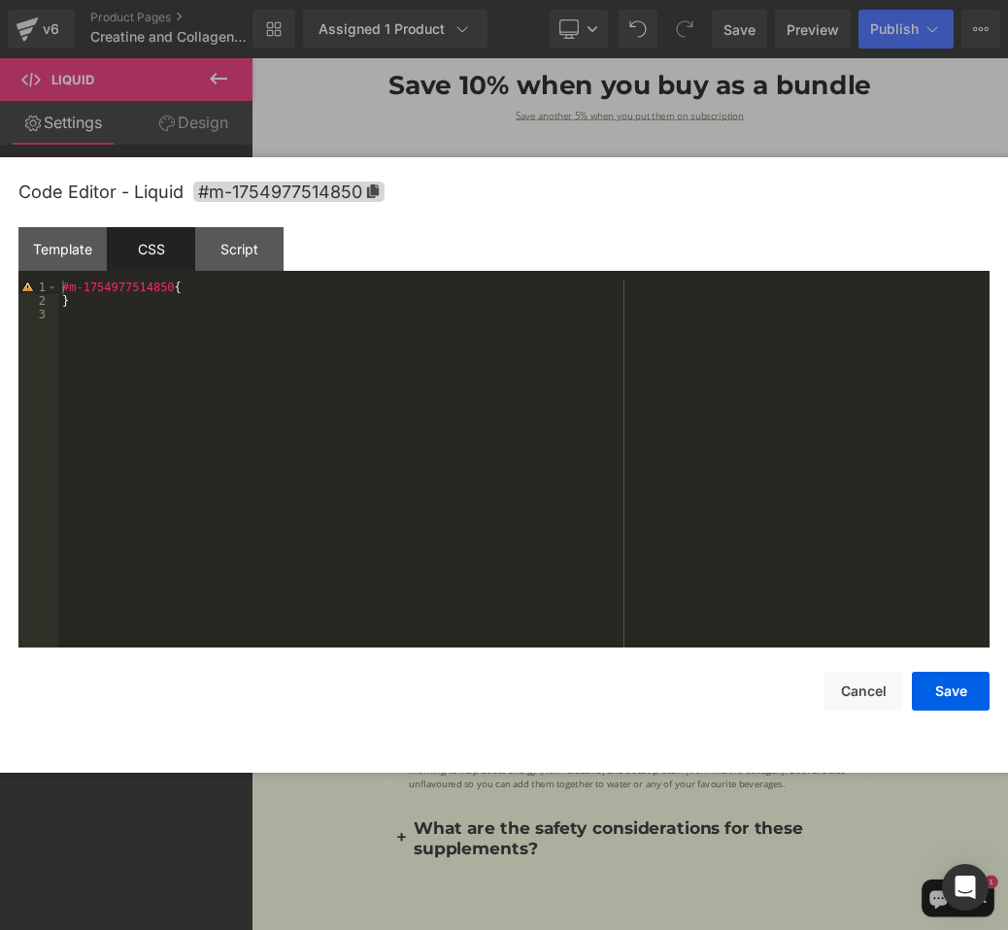
click at [241, 297] on div "#m-1754977514850 { }" at bounding box center [523, 478] width 931 height 394
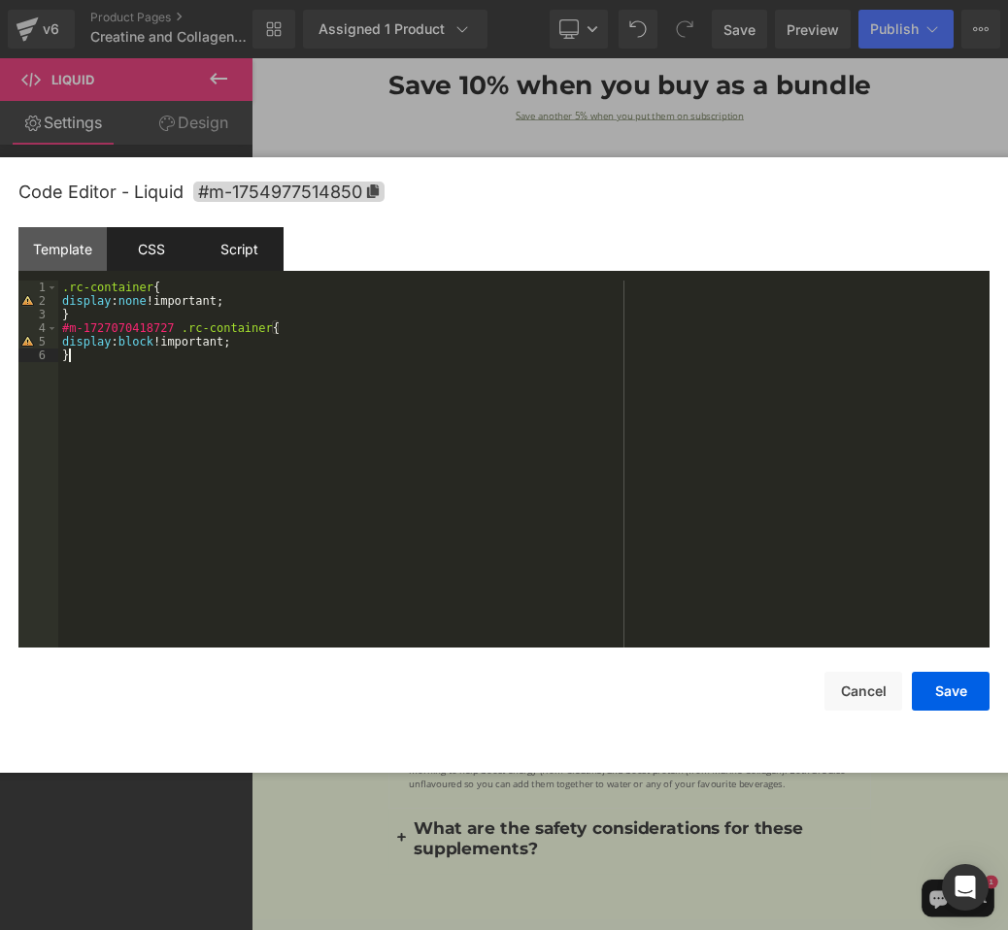
click at [236, 248] on div "Script" at bounding box center [239, 249] width 88 height 44
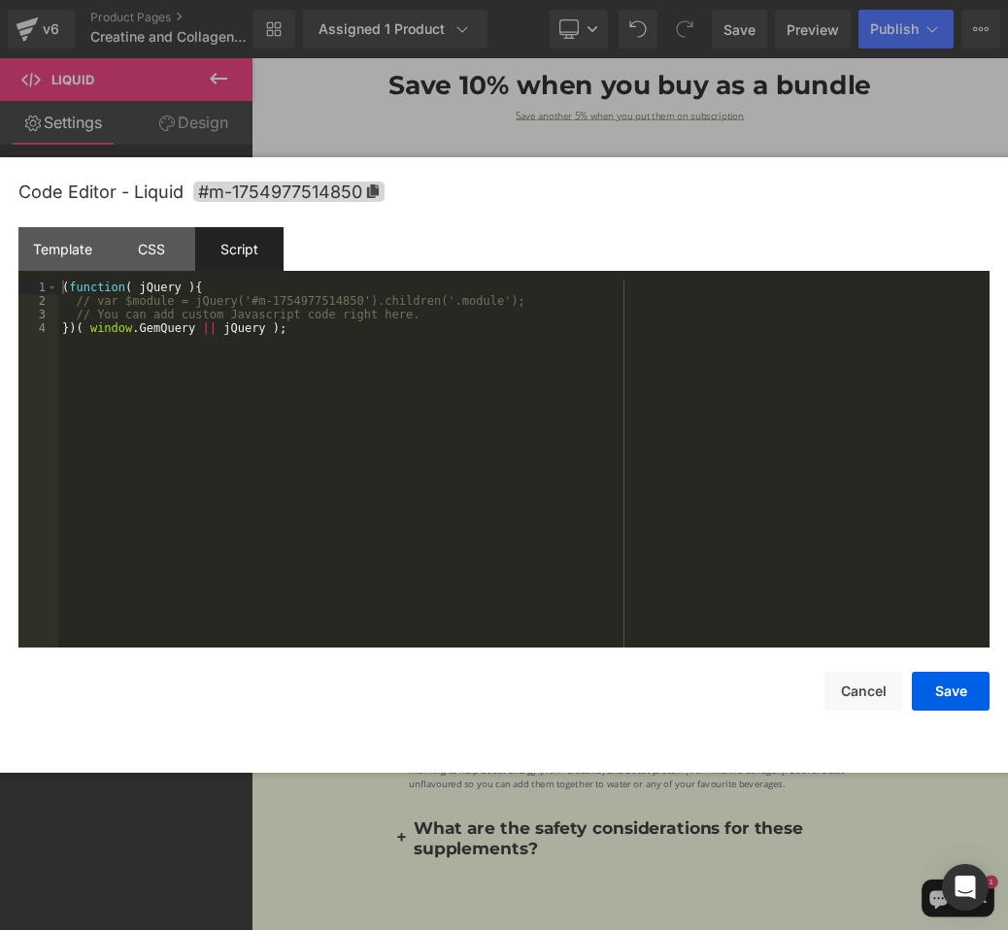
click at [236, 318] on div "( function ( jQuery ) { // var $module = jQuery('#m-1754977514850').children('.…" at bounding box center [523, 478] width 931 height 394
click at [959, 688] on button "Save" at bounding box center [950, 691] width 78 height 39
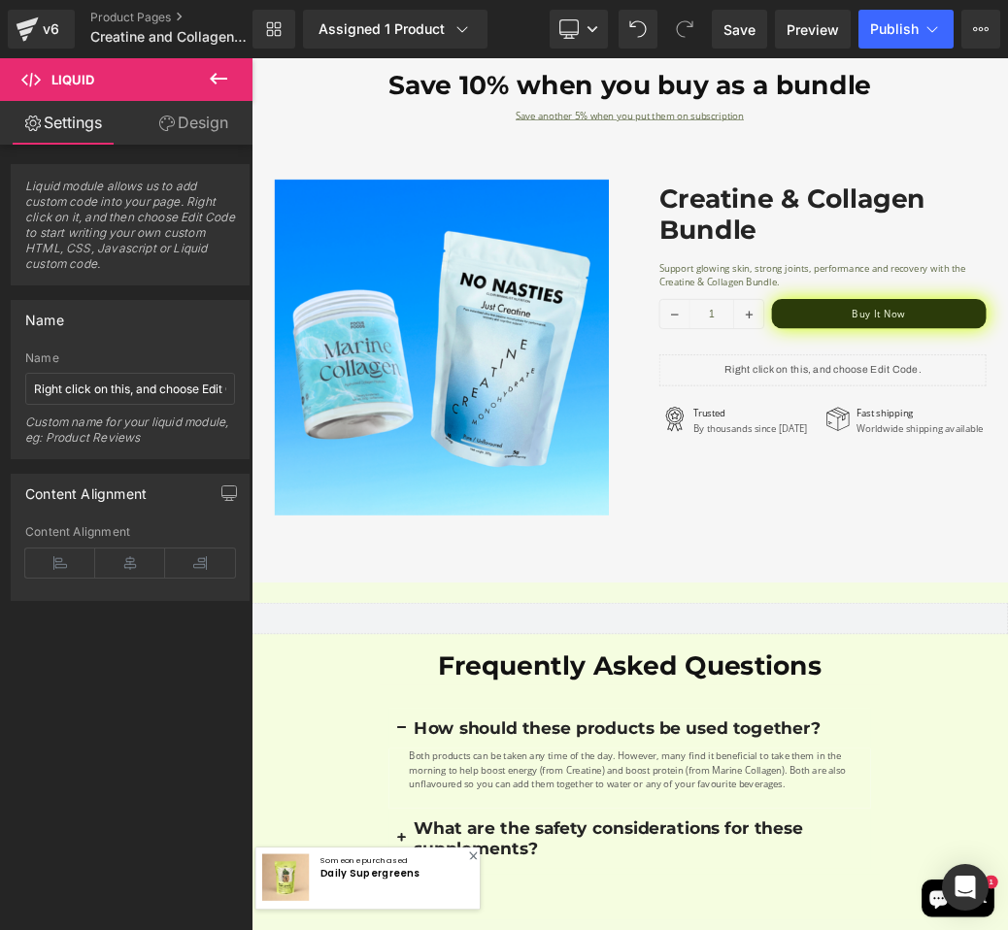
click at [212, 71] on icon at bounding box center [218, 78] width 23 height 23
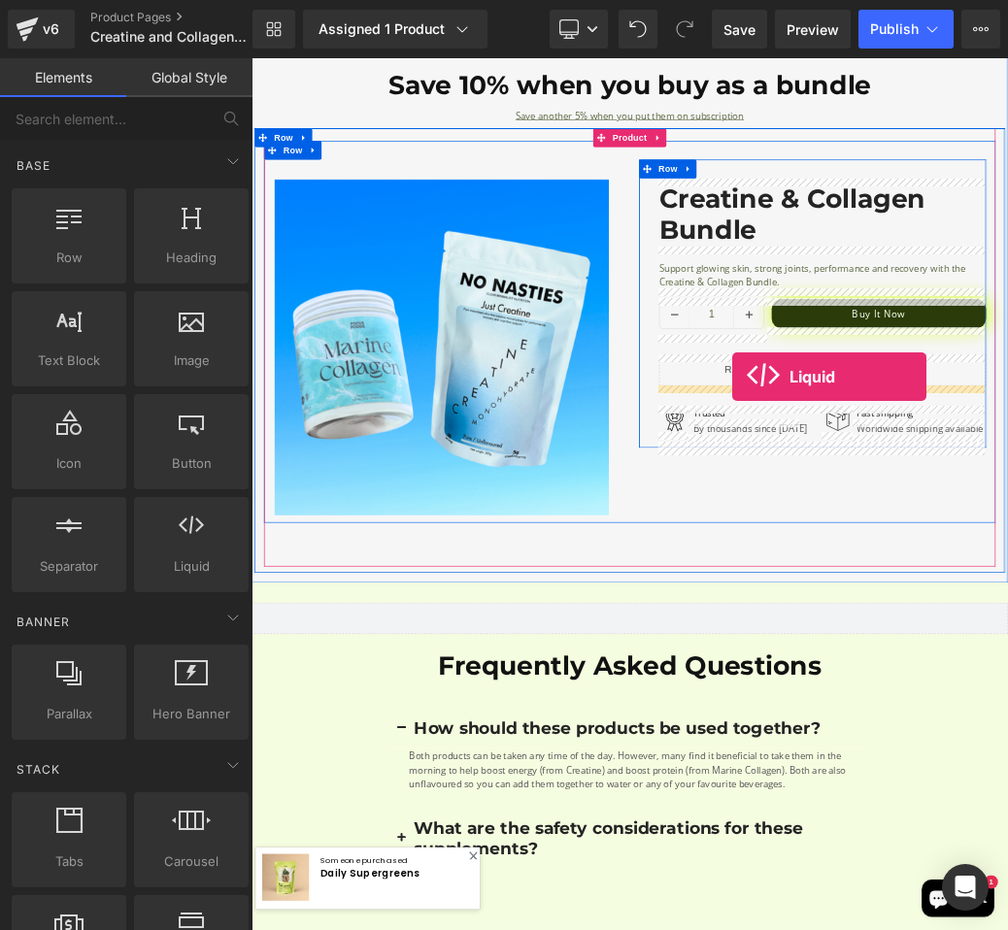
drag, startPoint x: 440, startPoint y: 612, endPoint x: 998, endPoint y: 553, distance: 561.2
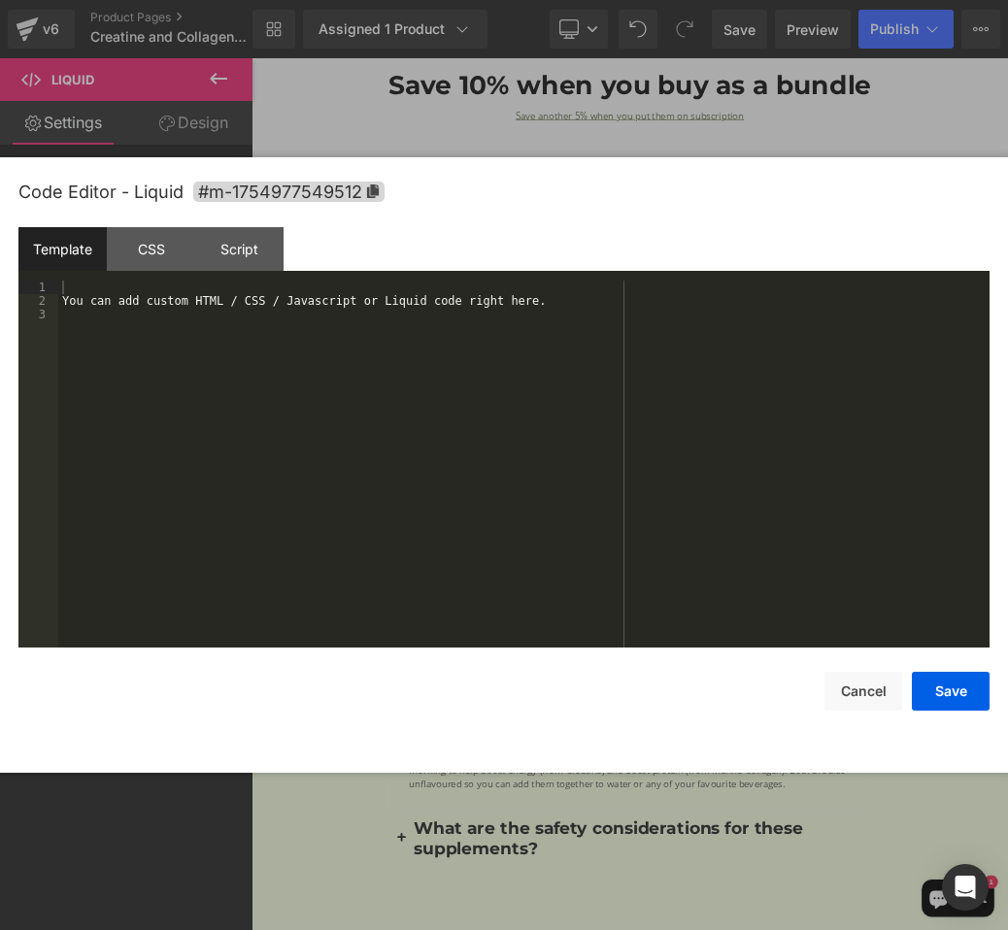
click at [709, 0] on div "Liquid You are previewing how the will restyle your page. You can not edit Elem…" at bounding box center [504, 0] width 1008 height 0
click at [159, 243] on div "CSS" at bounding box center [151, 249] width 88 height 44
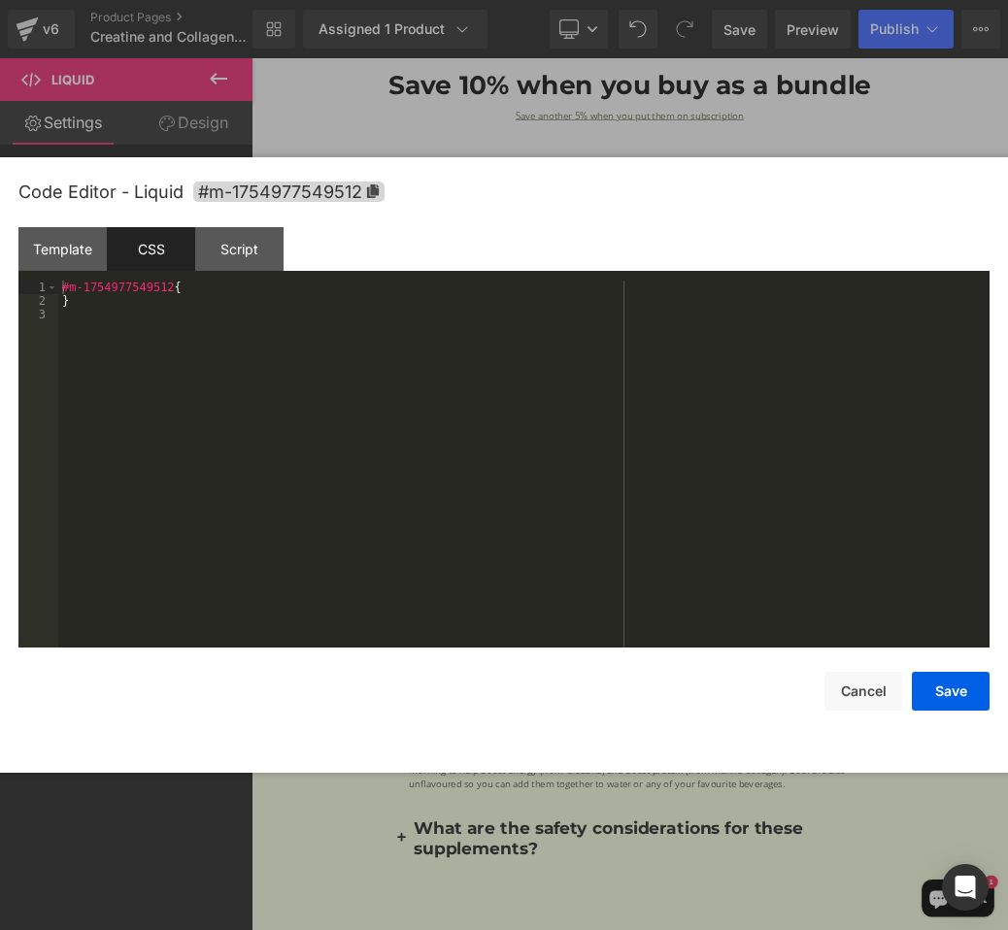
click at [236, 364] on div "#m-1754977549512 { }" at bounding box center [523, 478] width 931 height 394
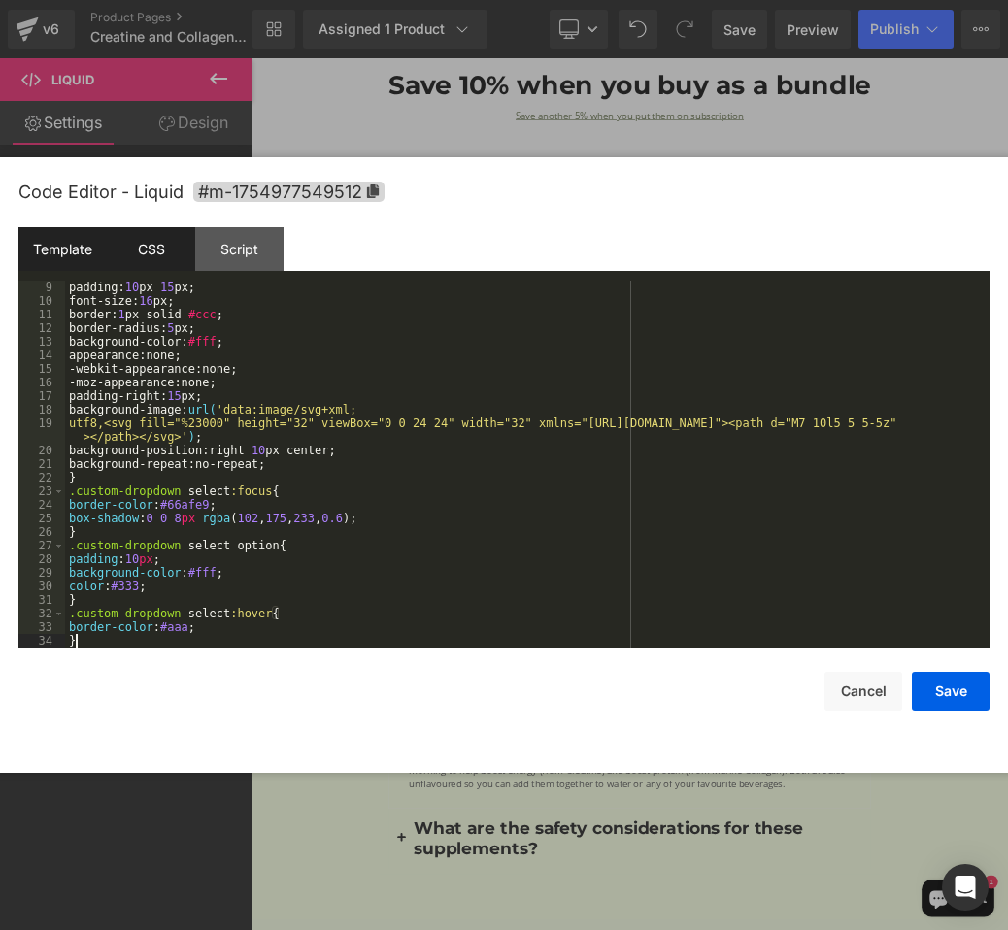
scroll to position [109, 0]
click at [71, 244] on div "Template" at bounding box center [62, 249] width 88 height 44
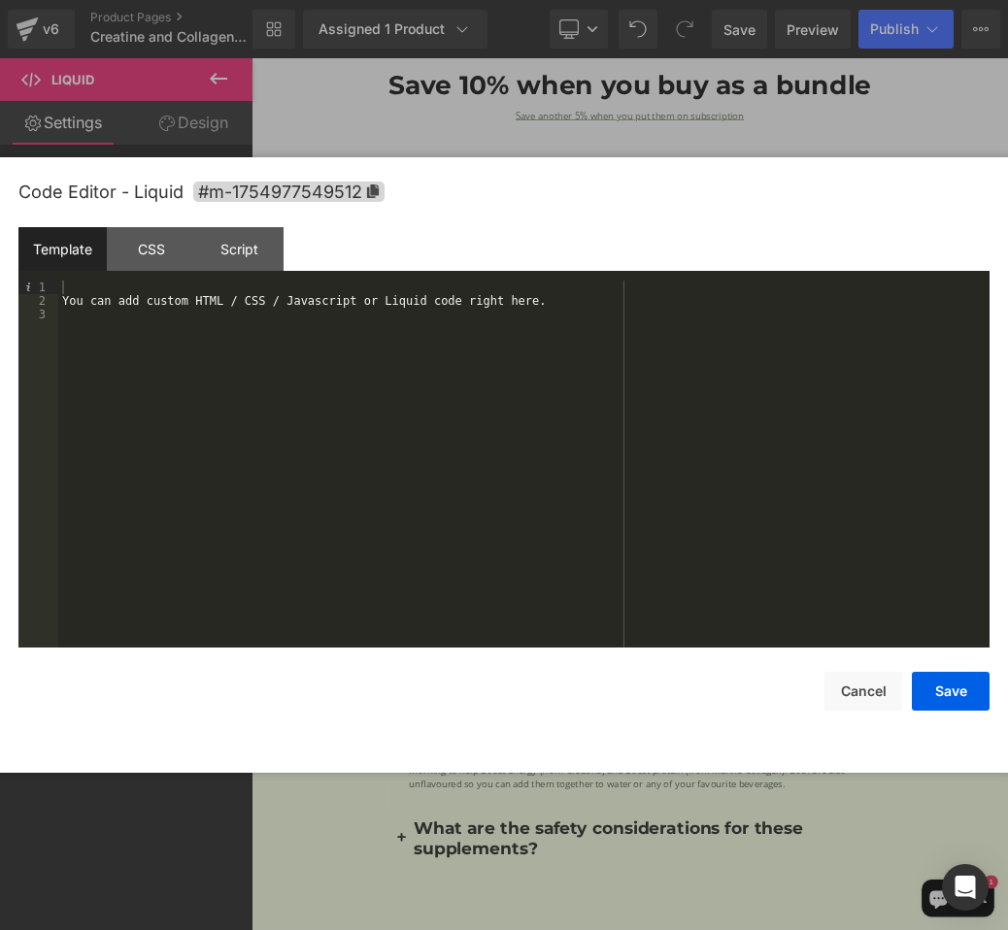
click at [177, 329] on div "You can add custom HTML / CSS / Javascript or Liquid code right here." at bounding box center [523, 478] width 931 height 394
click at [241, 251] on div "Script" at bounding box center [239, 249] width 88 height 44
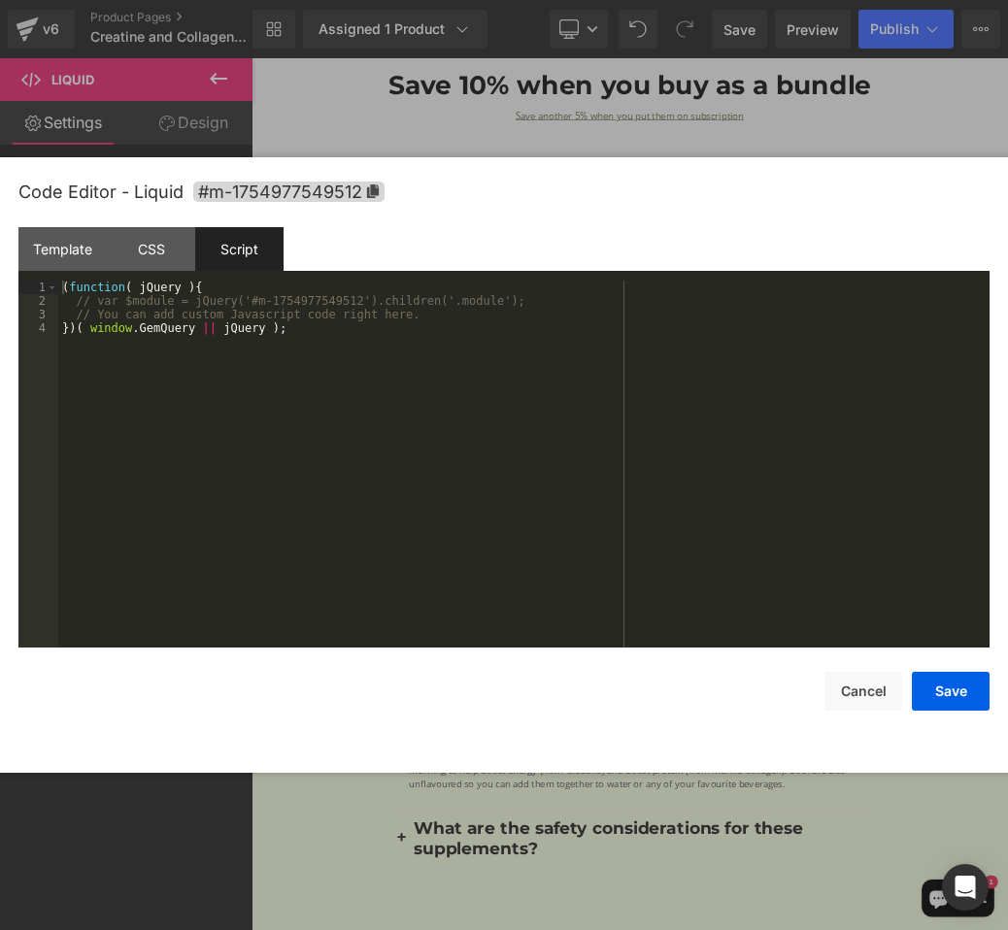
click at [508, 330] on div "( function ( jQuery ) { // var $module = jQuery('#m-1754977549512').children('.…" at bounding box center [523, 478] width 931 height 394
click at [963, 705] on button "Save" at bounding box center [950, 691] width 78 height 39
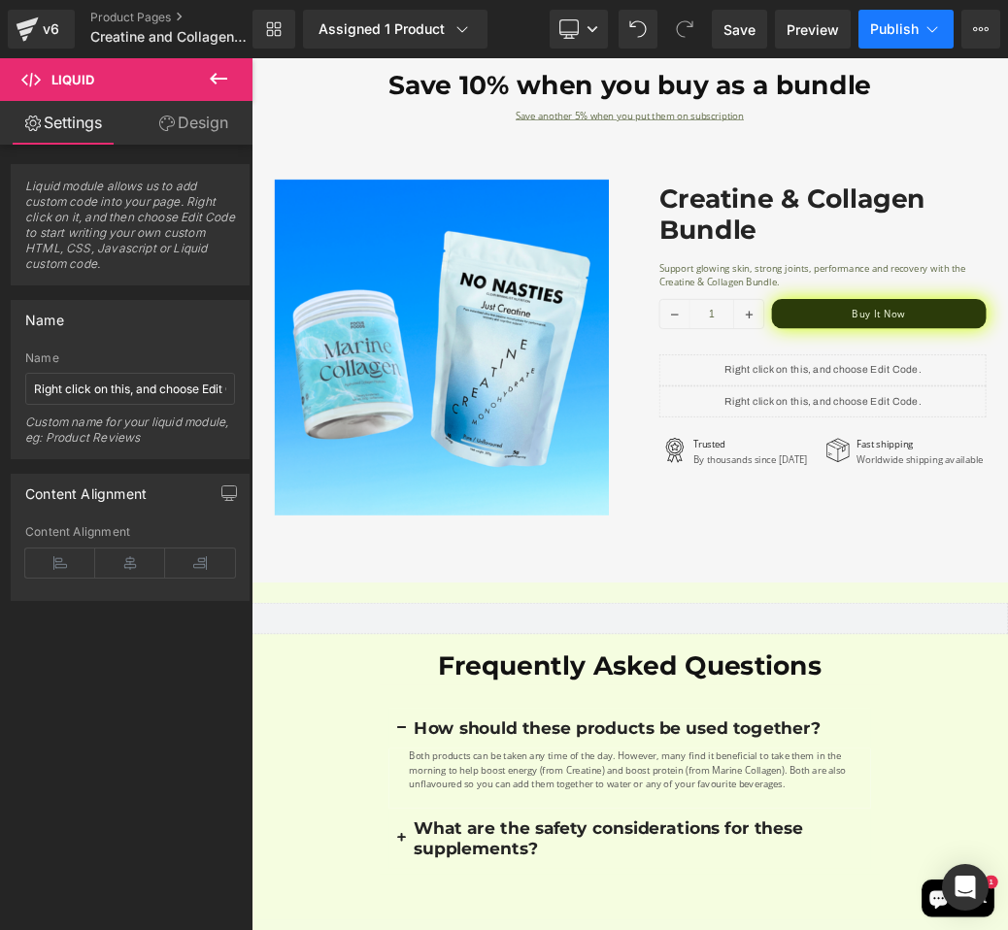
click at [879, 41] on button "Publish" at bounding box center [905, 29] width 95 height 39
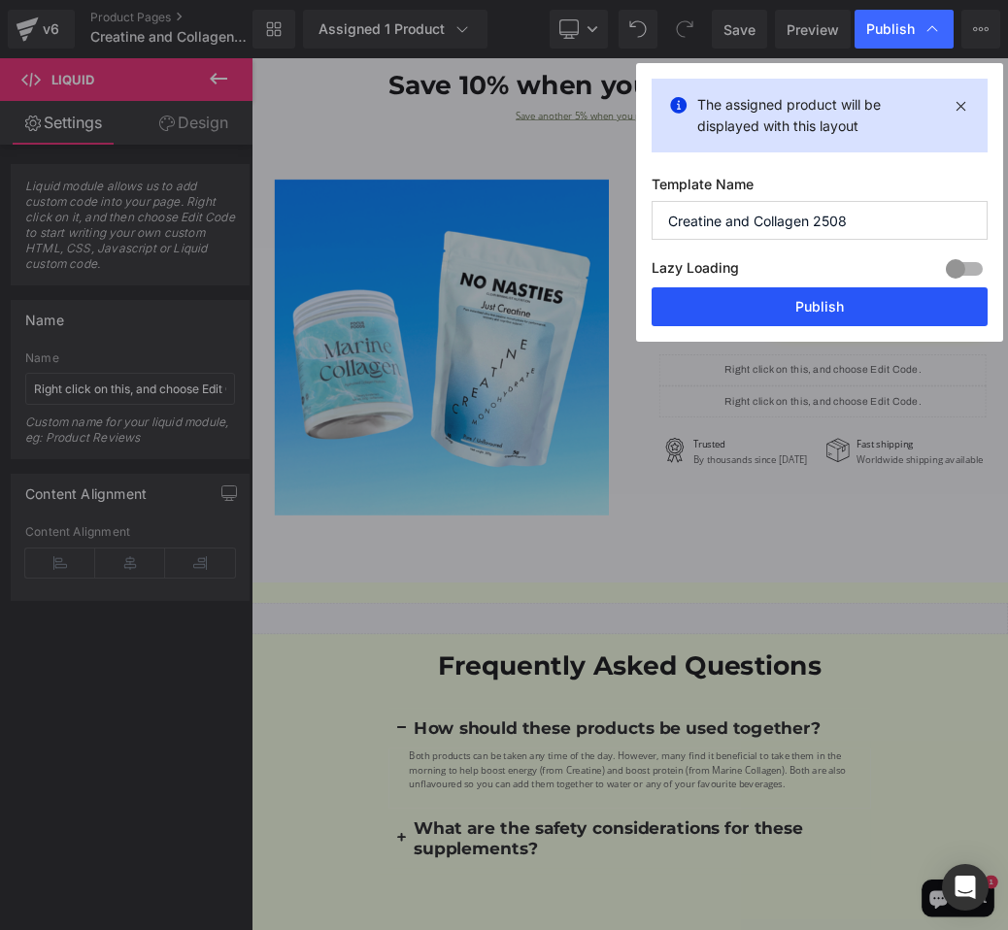
click at [802, 314] on button "Publish" at bounding box center [819, 306] width 336 height 39
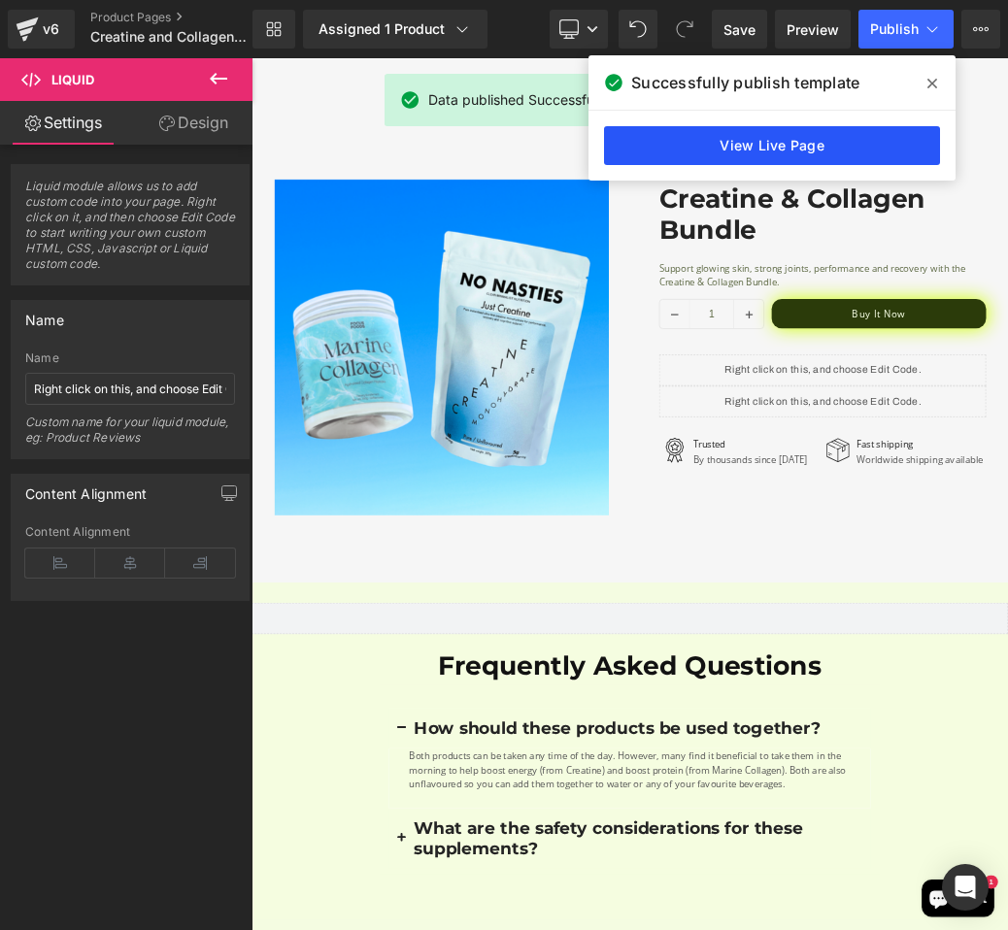
click at [735, 140] on link "View Live Page" at bounding box center [772, 145] width 336 height 39
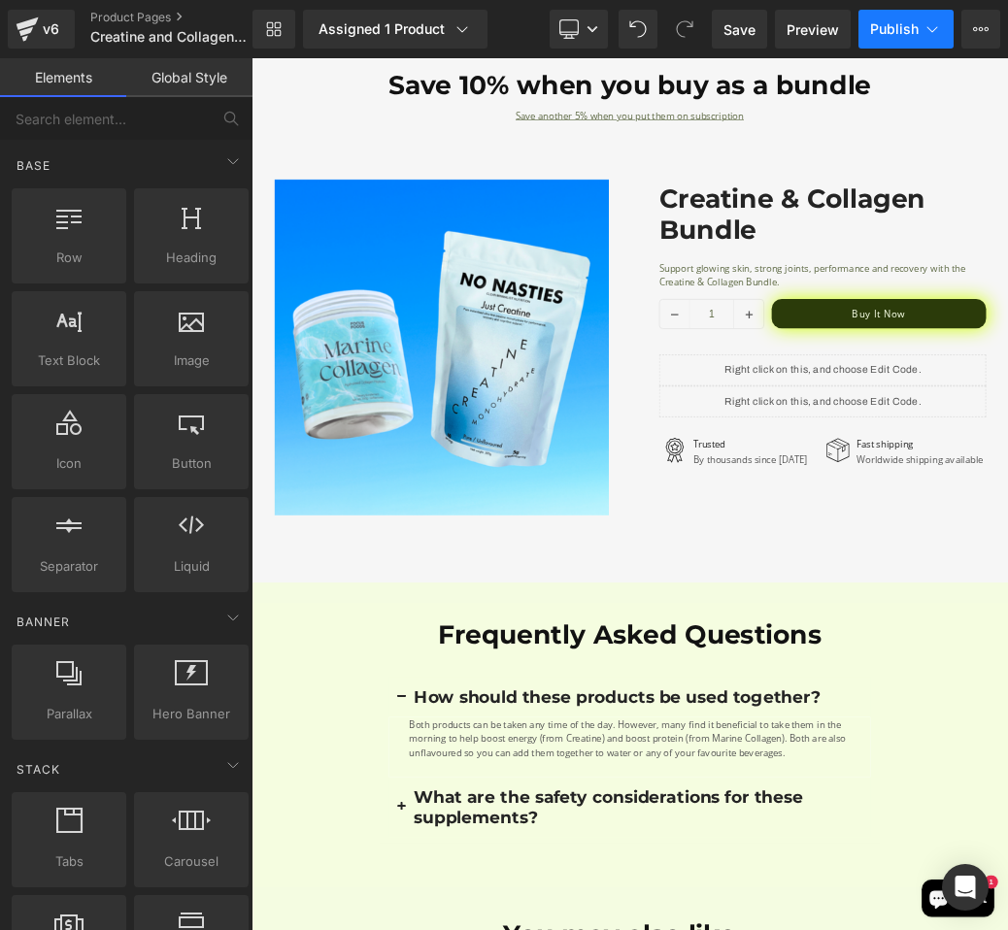
click at [892, 46] on button "Publish" at bounding box center [905, 29] width 95 height 39
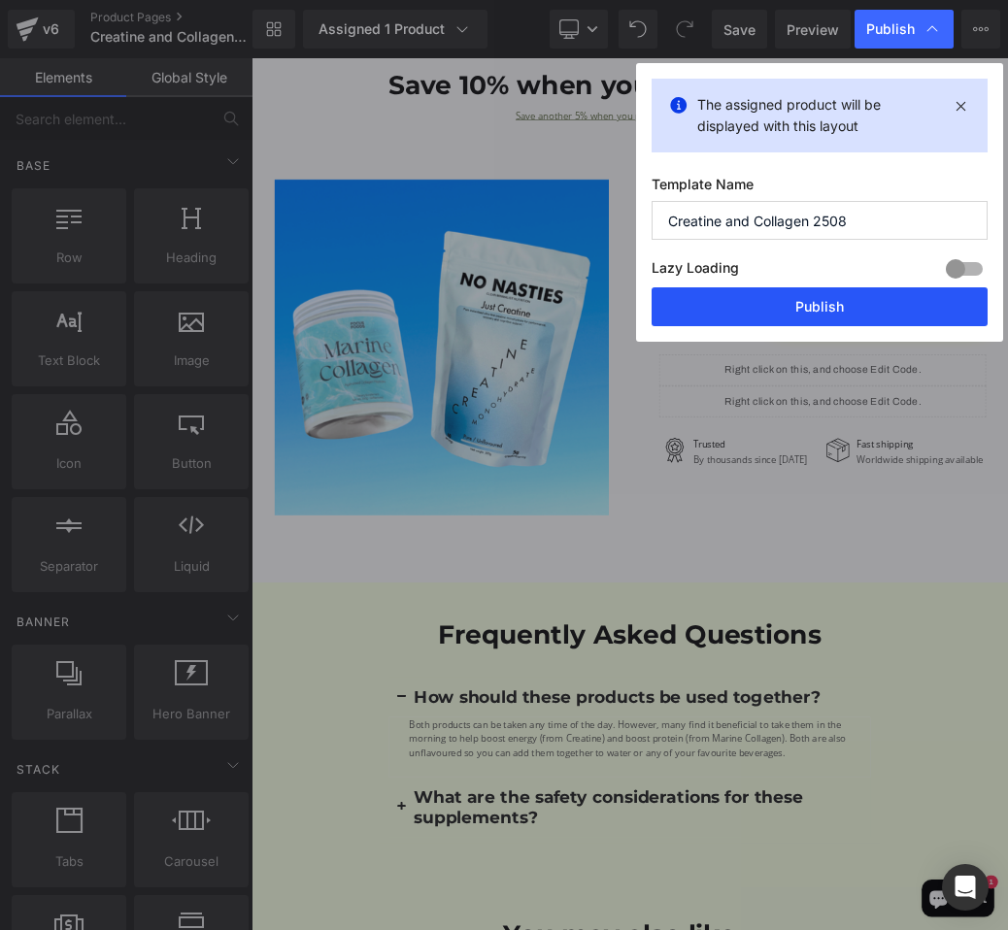
drag, startPoint x: 875, startPoint y: 305, endPoint x: 860, endPoint y: 844, distance: 538.9
click at [875, 305] on button "Publish" at bounding box center [819, 306] width 336 height 39
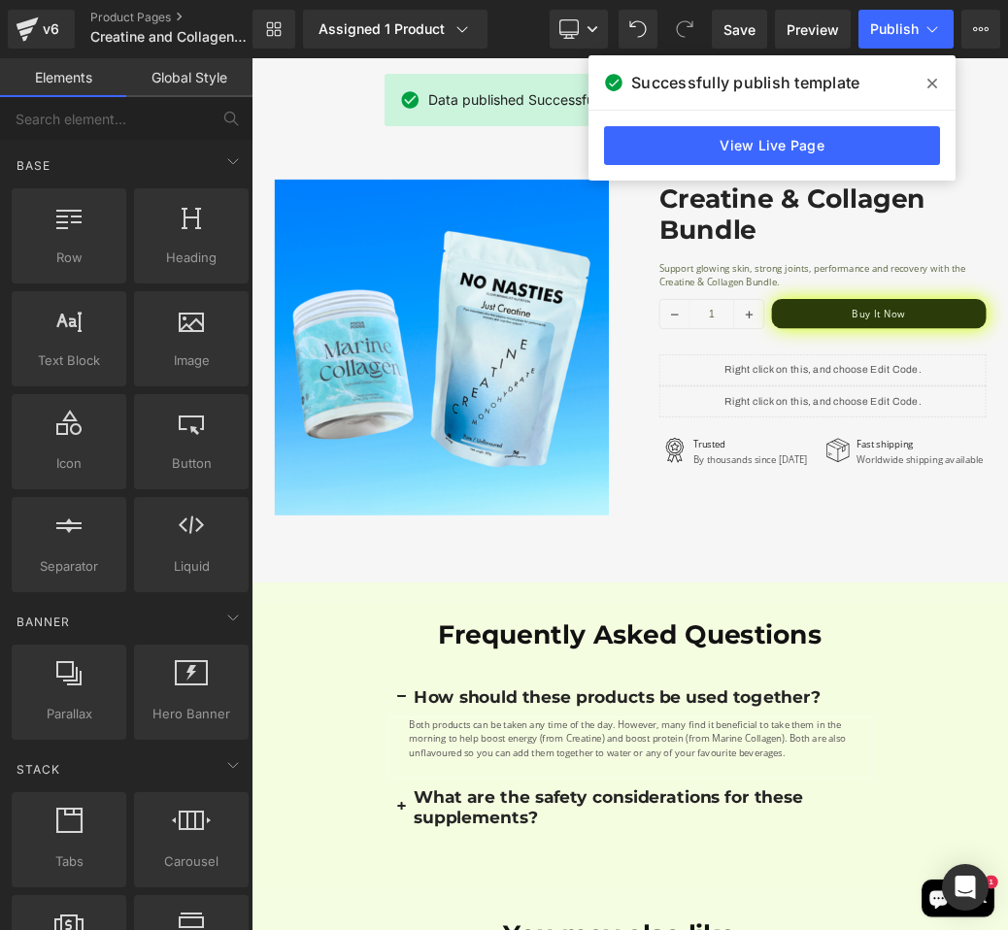
click at [833, 121] on div "View Live Page" at bounding box center [771, 146] width 367 height 70
click at [832, 135] on link "View Live Page" at bounding box center [772, 145] width 336 height 39
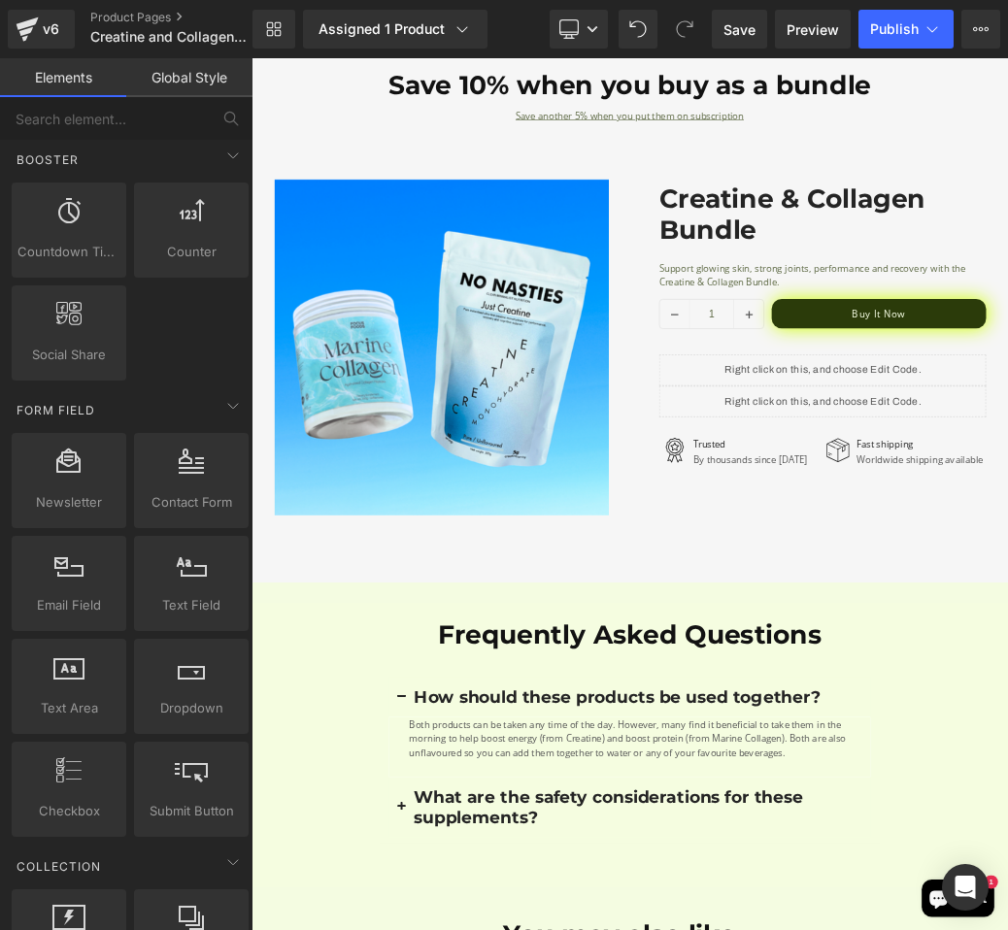
scroll to position [2581, 0]
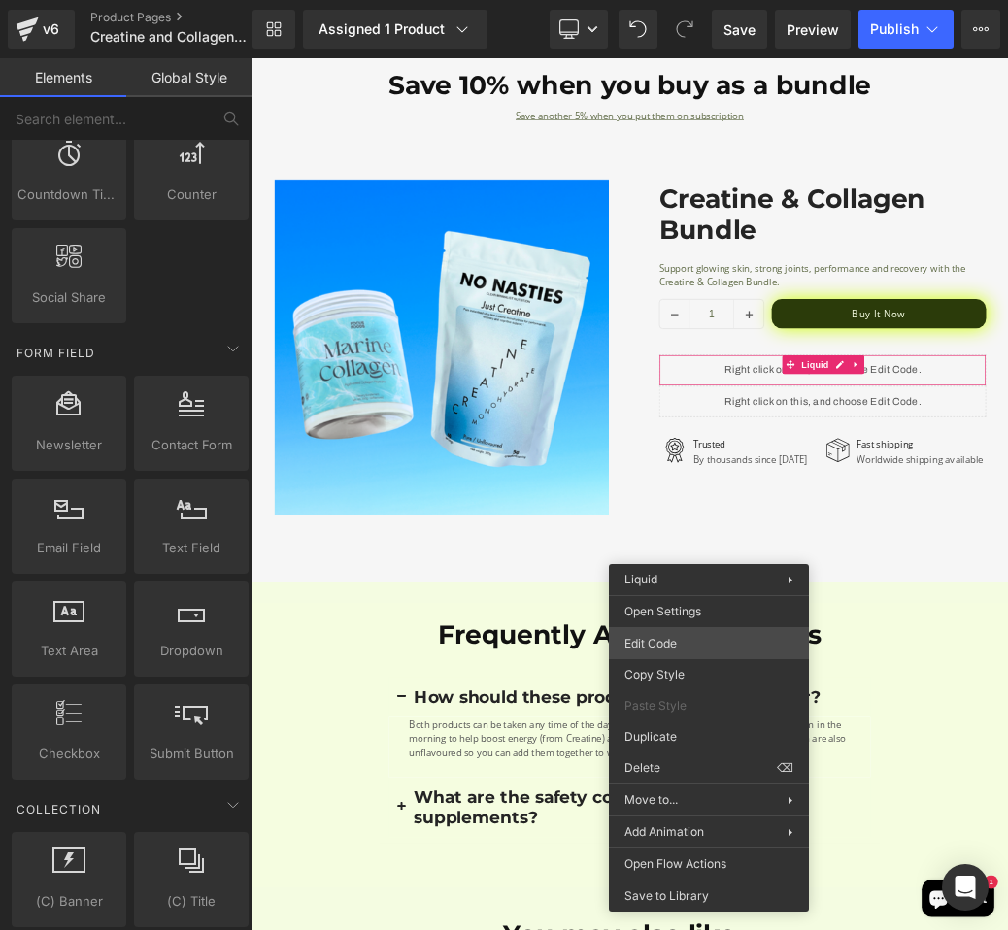
click at [728, 0] on div "Liquid You are previewing how the will restyle your page. You can not edit Elem…" at bounding box center [504, 0] width 1008 height 0
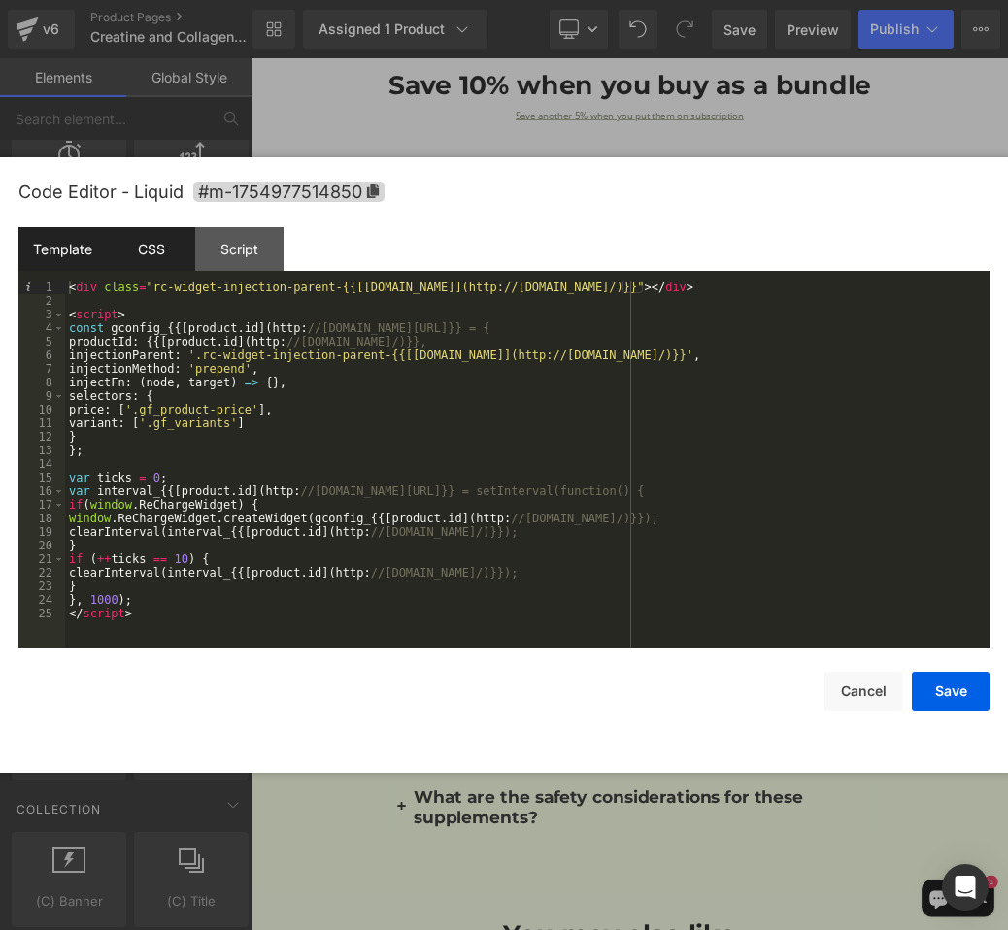
click at [142, 264] on div "CSS" at bounding box center [151, 249] width 88 height 44
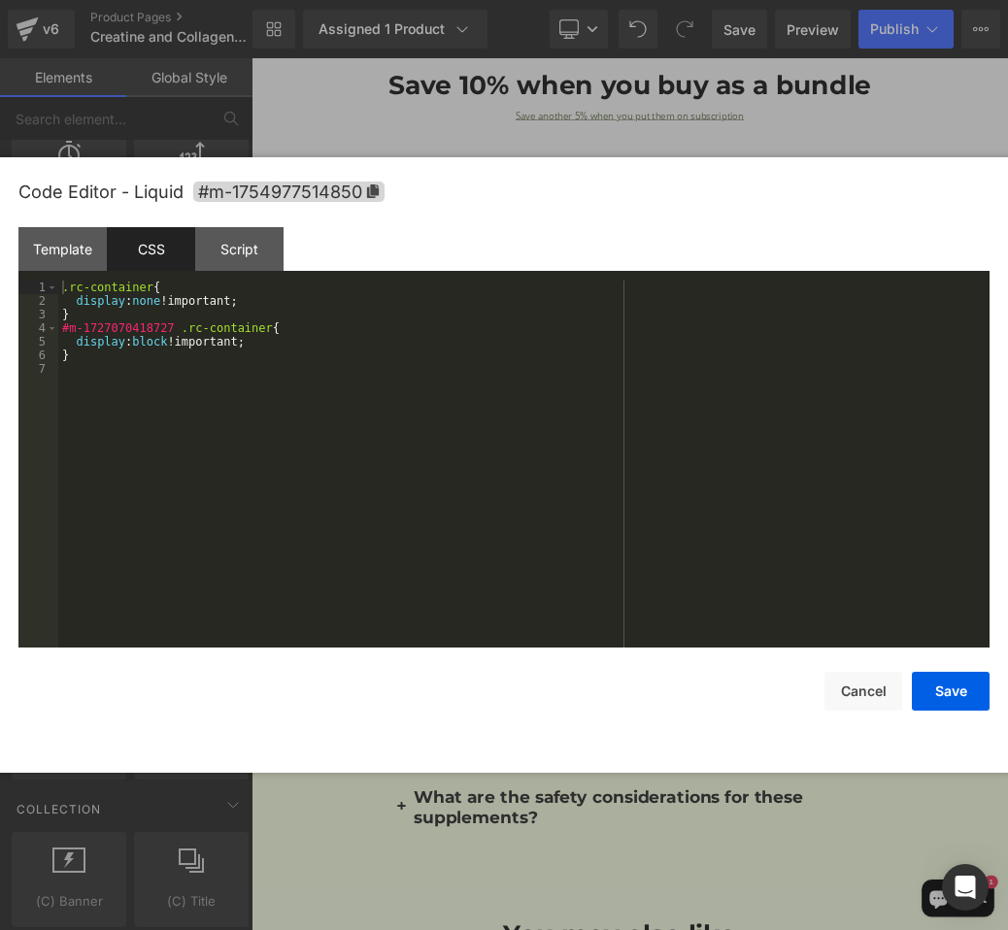
click at [51, 209] on div "Code Editor - Liquid #m-1754977514850" at bounding box center [503, 192] width 971 height 70
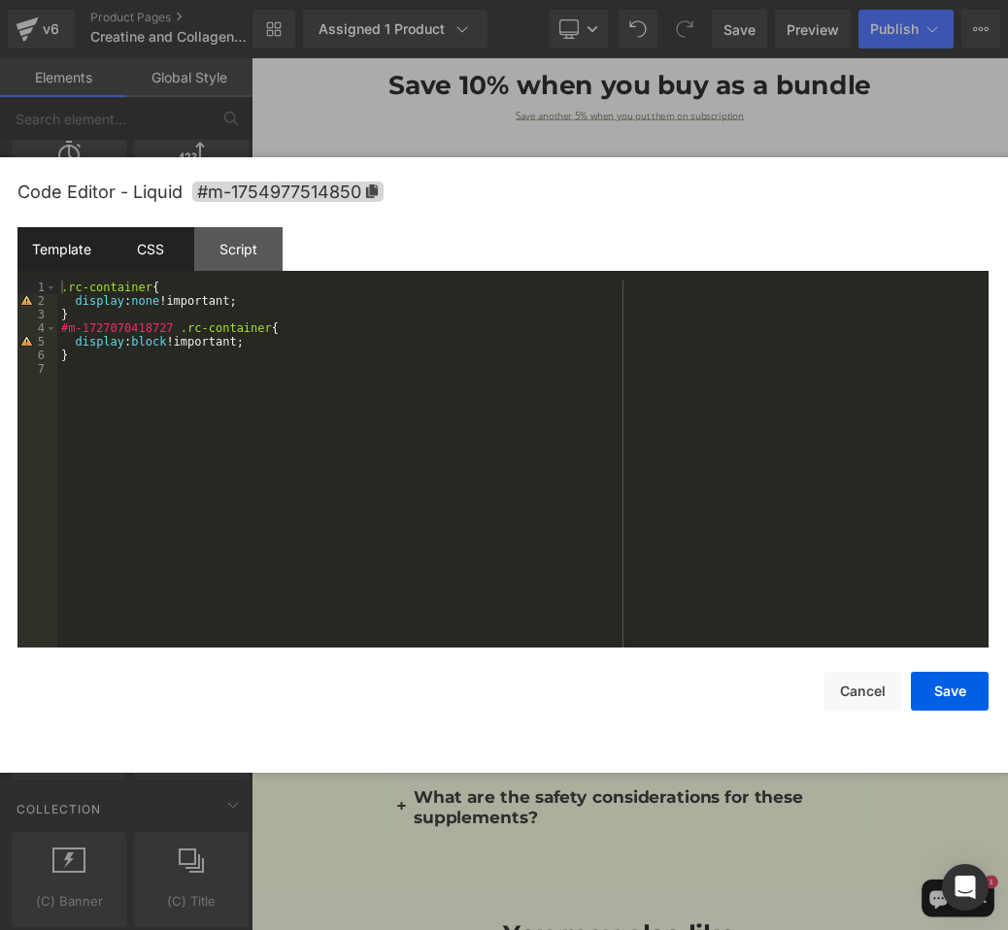
click at [58, 239] on div "Template" at bounding box center [61, 249] width 88 height 44
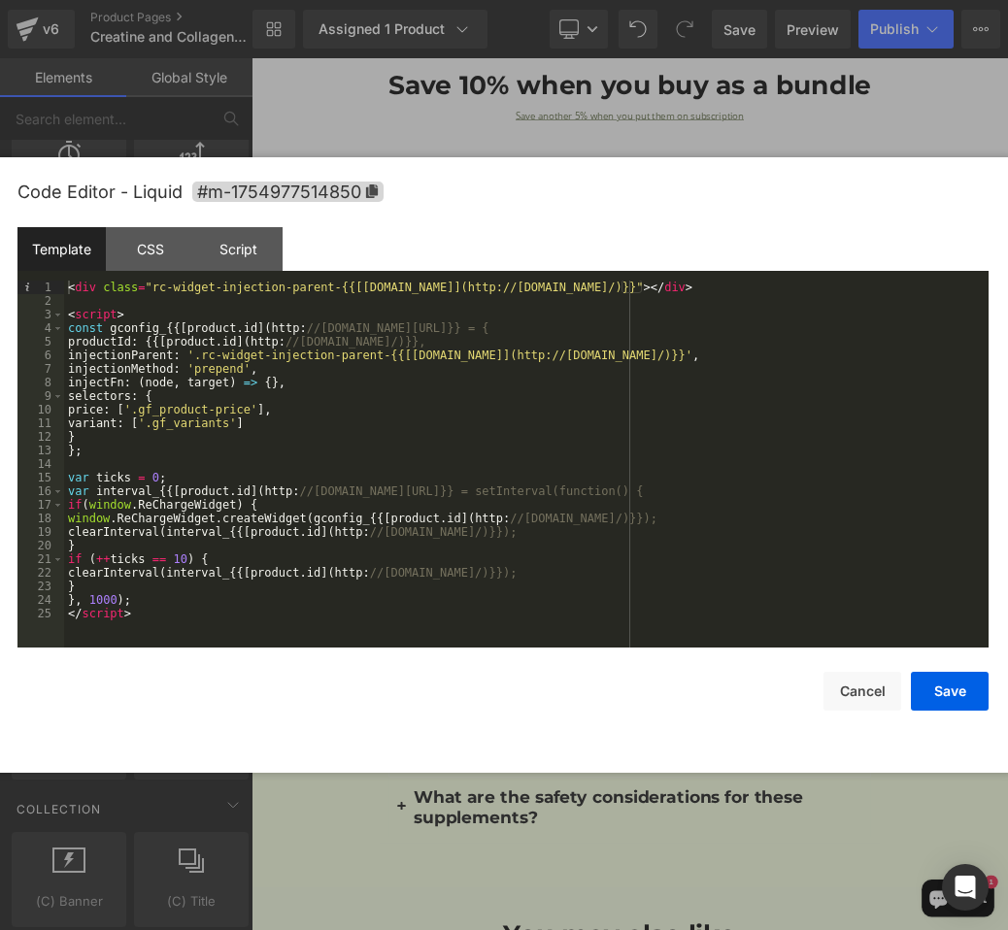
click at [236, 365] on div "< div class = "rc-widget-injection-parent-{{[[DOMAIN_NAME]](http://[DOMAIN_NAME…" at bounding box center [526, 478] width 924 height 394
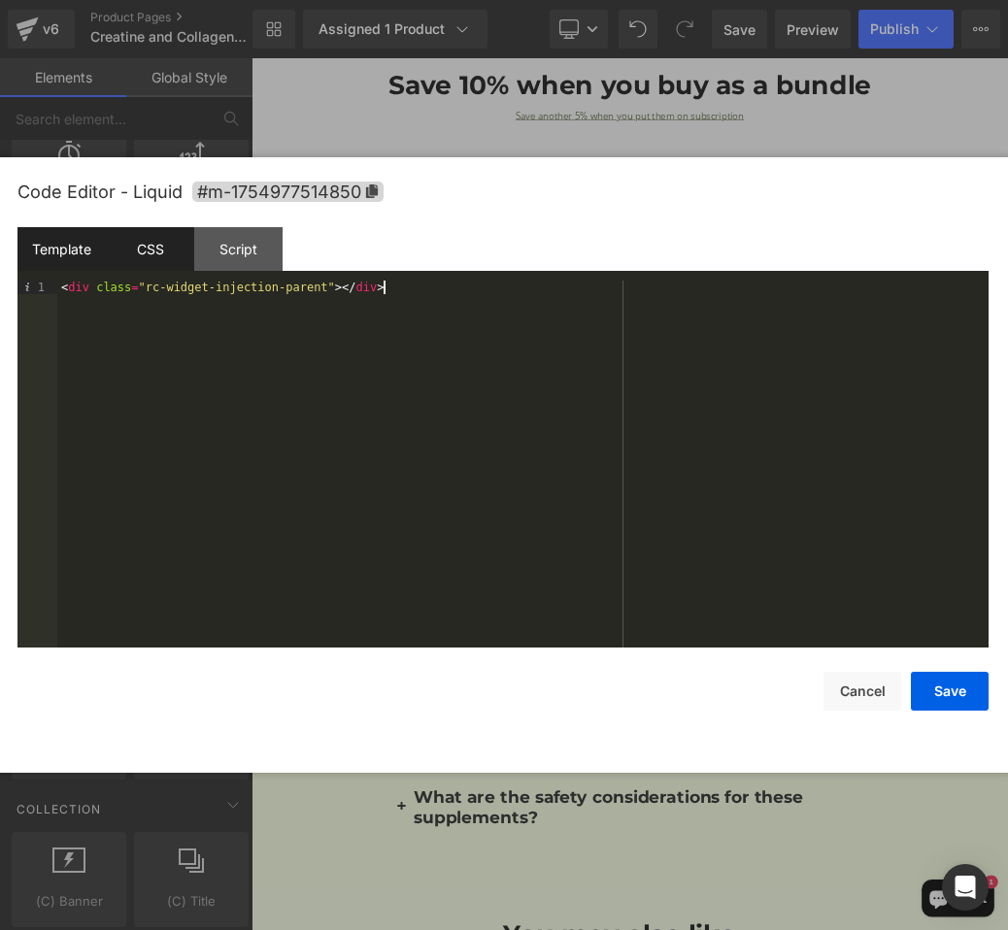
click at [147, 232] on div "CSS" at bounding box center [150, 249] width 88 height 44
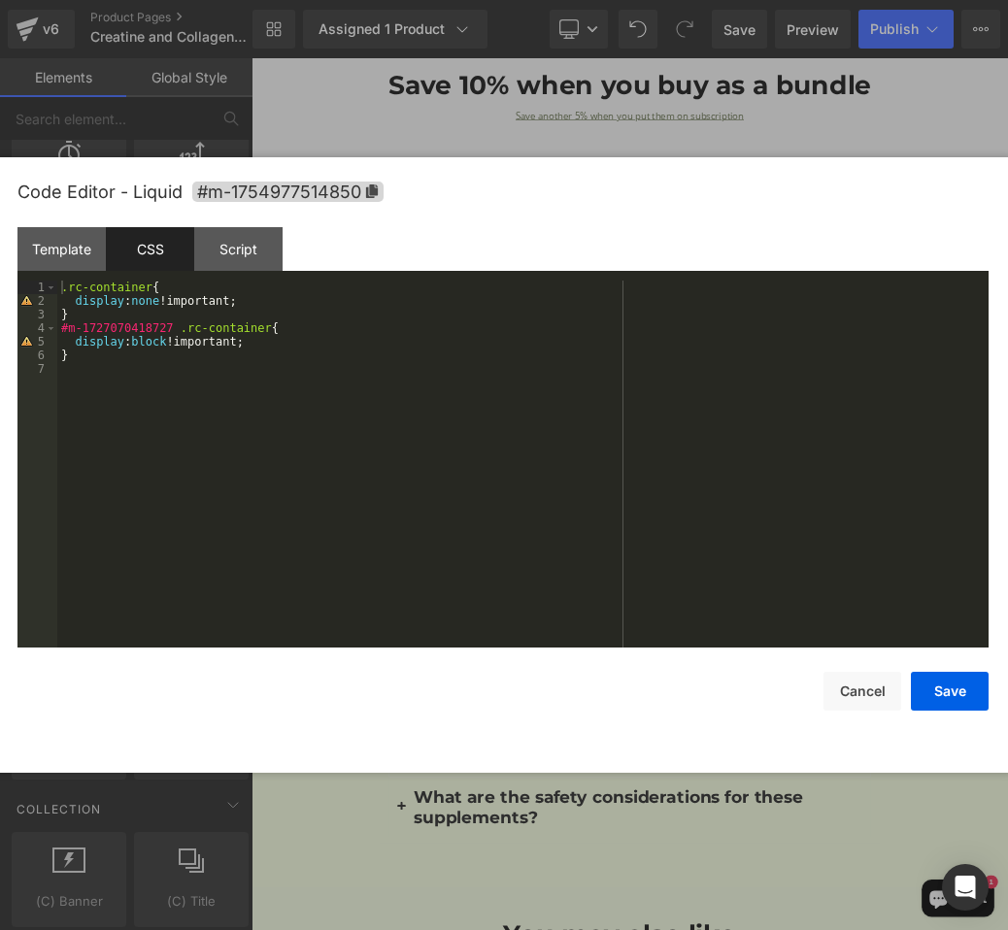
click at [314, 410] on div ".rc-container { display : none !important; } #m-1727070418727 .rc-container { d…" at bounding box center [522, 478] width 931 height 394
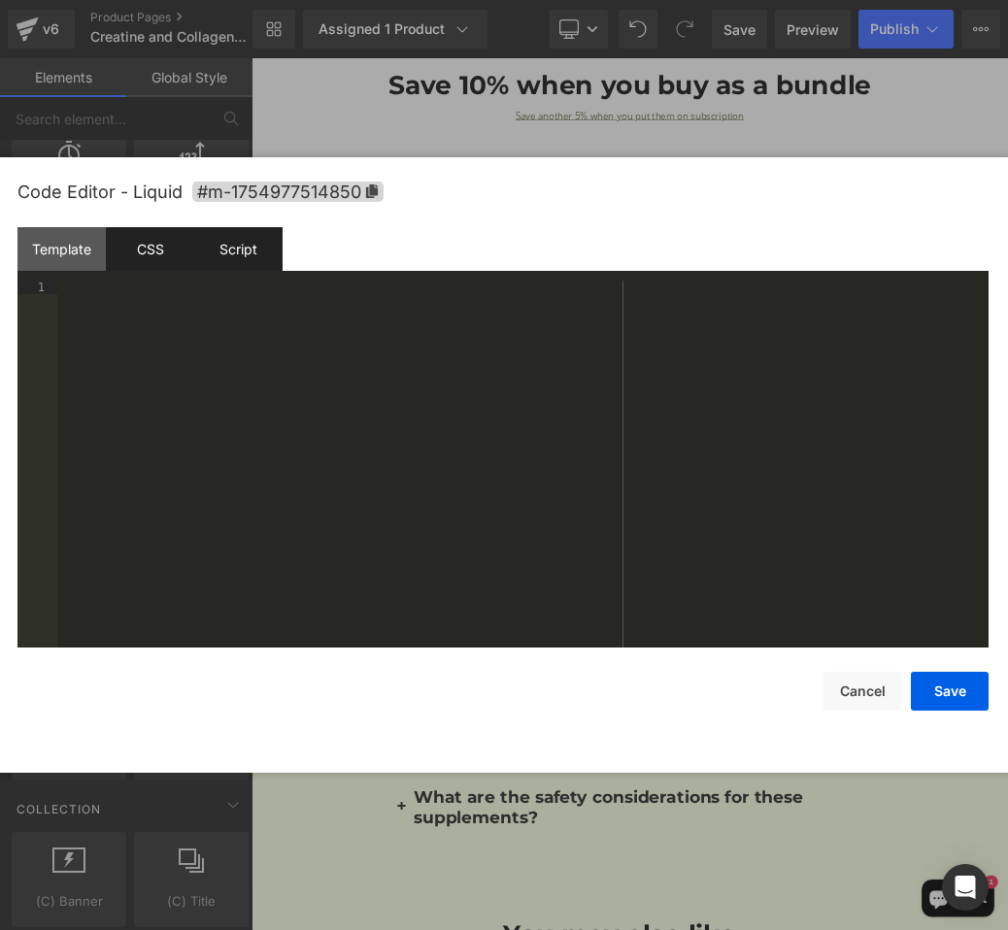
click at [224, 255] on div "Script" at bounding box center [238, 249] width 88 height 44
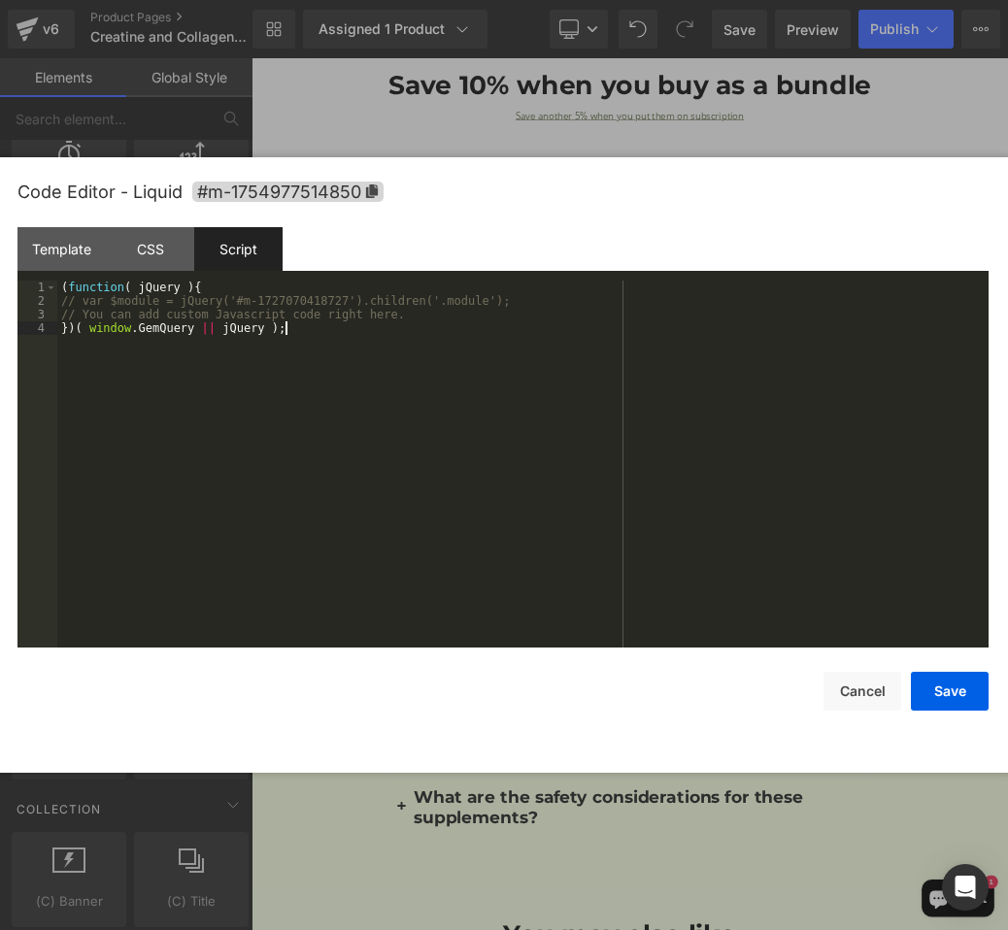
click at [248, 389] on div "( function ( jQuery ) { // var $module = jQuery('#m-1727070418727').children('.…" at bounding box center [522, 478] width 931 height 394
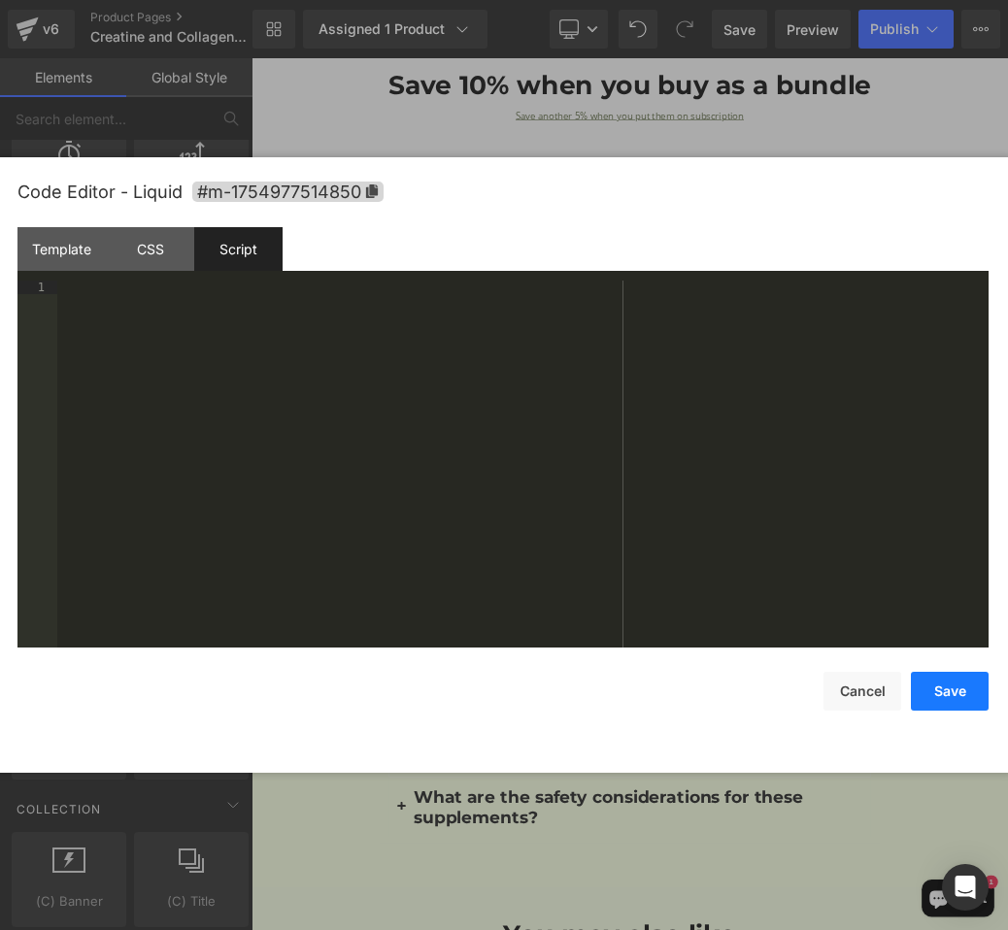
click at [918, 701] on button "Save" at bounding box center [949, 691] width 78 height 39
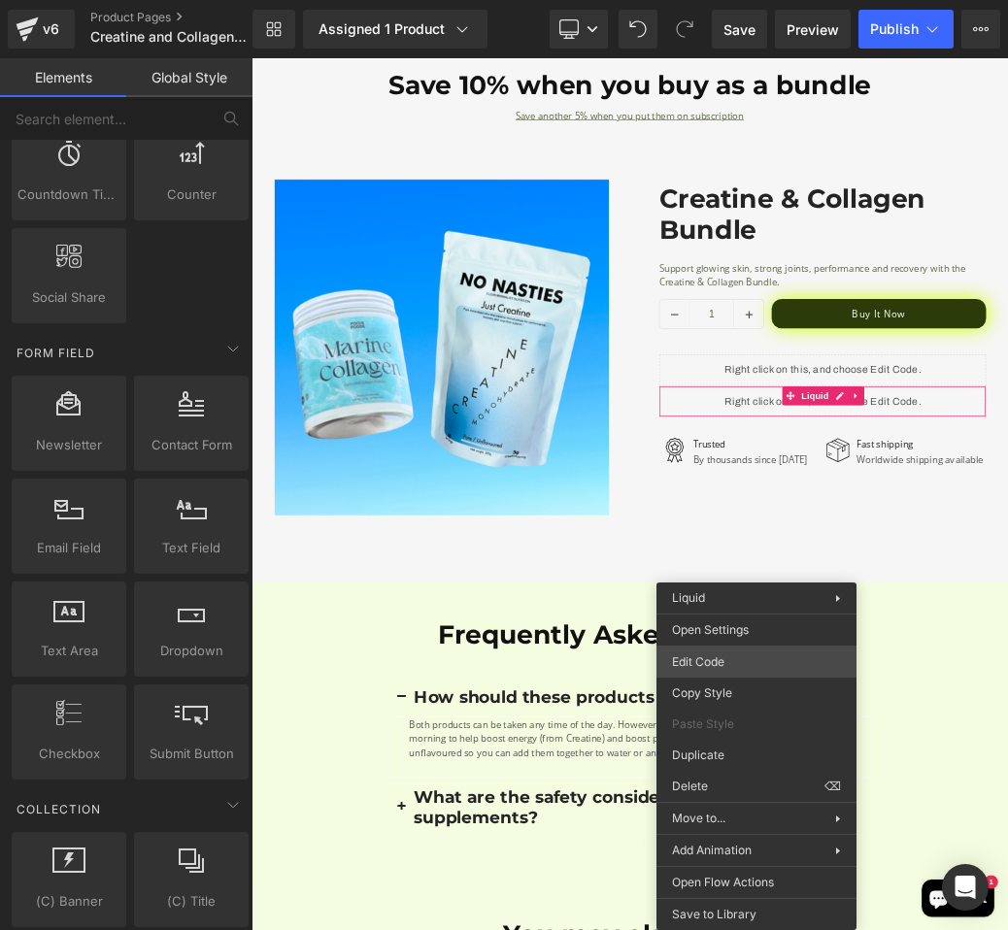
click at [788, 0] on div "Liquid You are previewing how the will restyle your page. You can not edit Elem…" at bounding box center [504, 0] width 1008 height 0
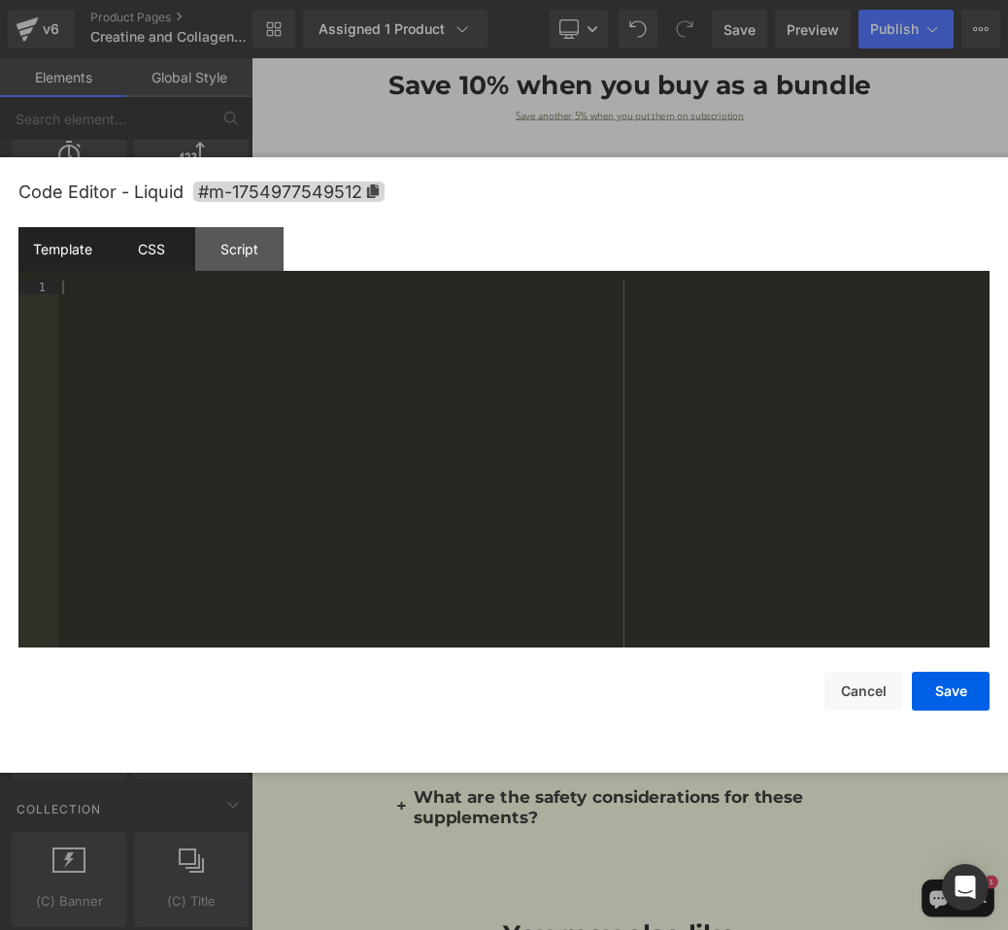
click at [139, 263] on div "CSS" at bounding box center [151, 249] width 88 height 44
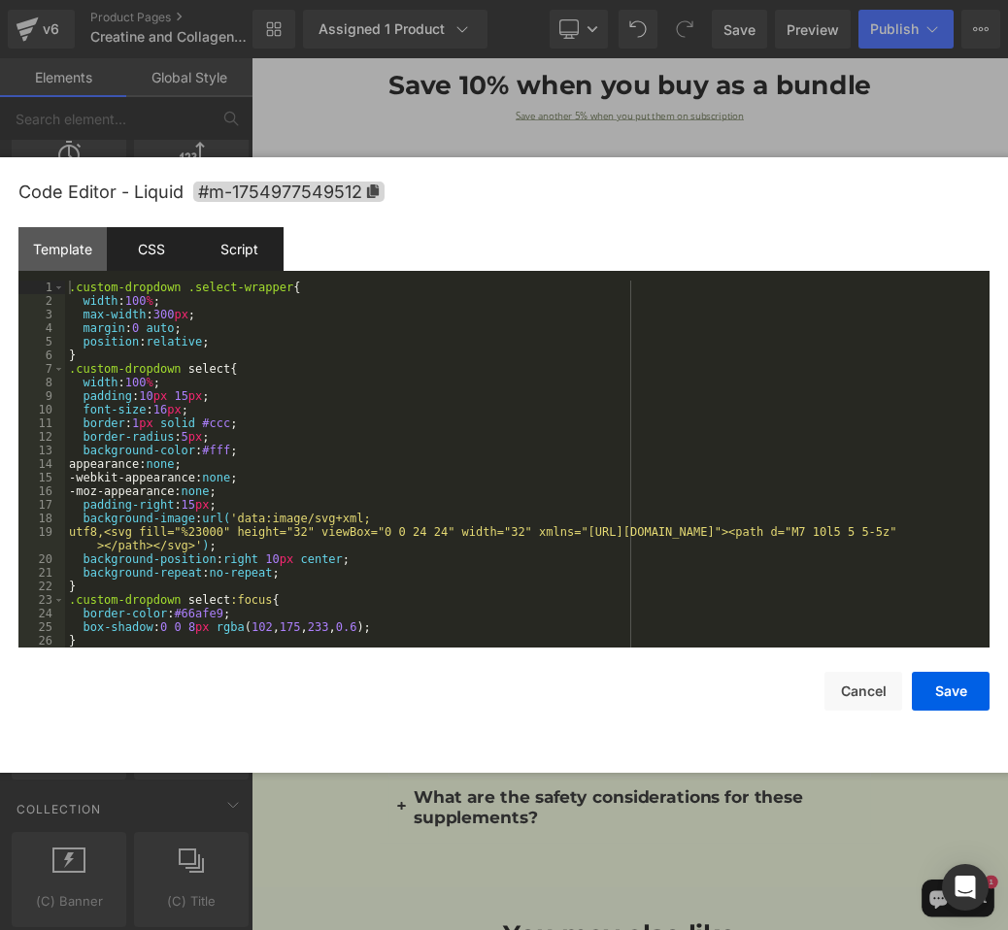
click at [215, 255] on div "Script" at bounding box center [239, 249] width 88 height 44
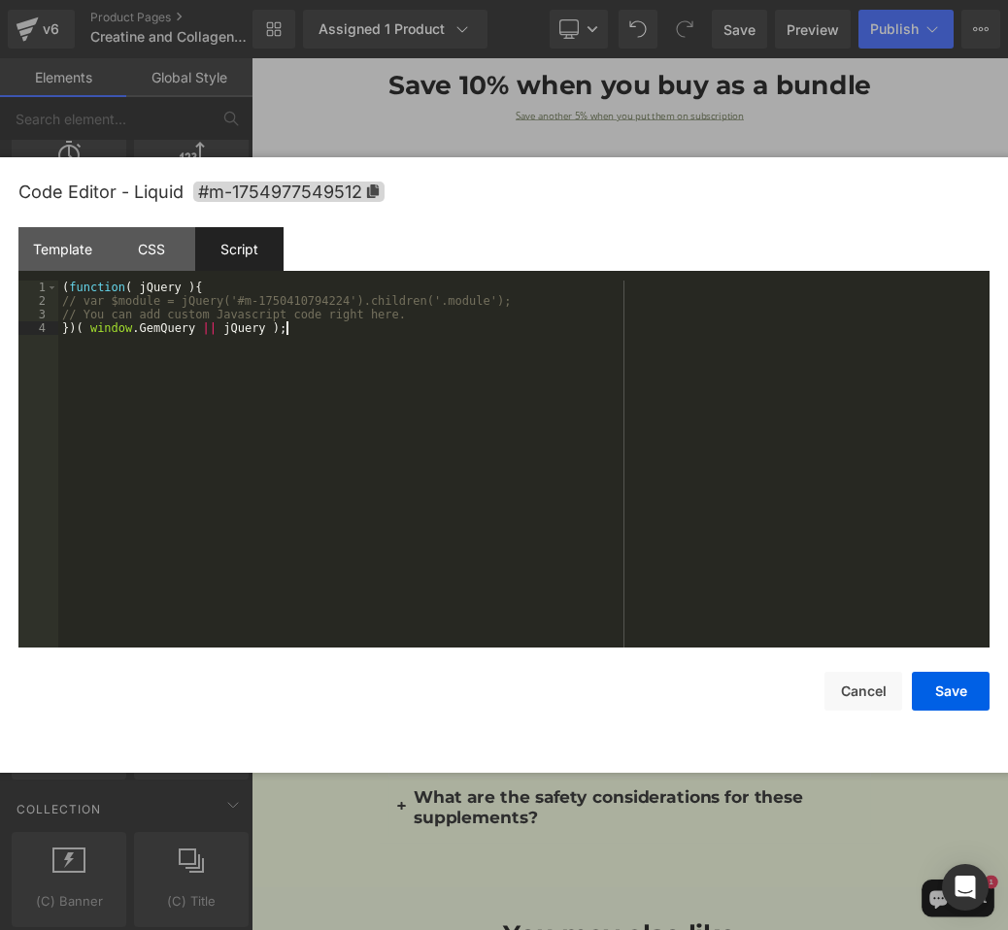
click at [227, 356] on div "( function ( jQuery ) { // var $module = jQuery('#m-1750410794224').children('.…" at bounding box center [523, 478] width 931 height 394
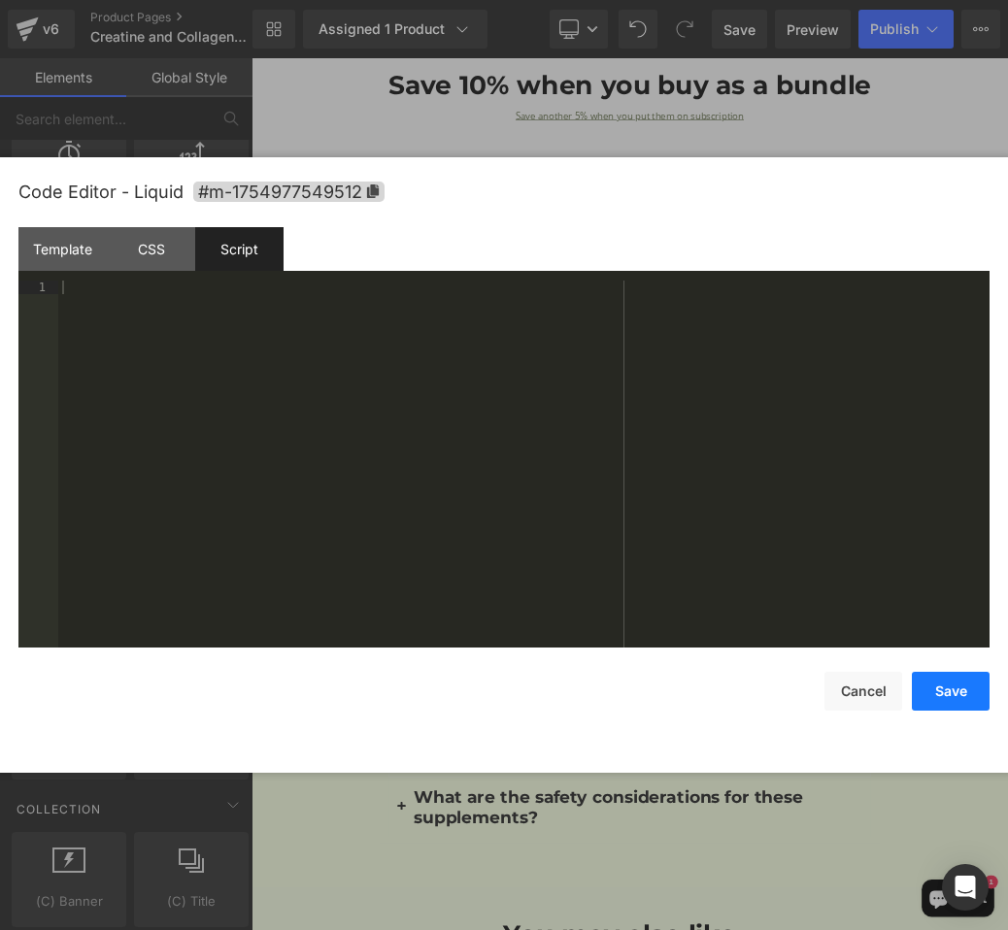
click at [946, 689] on button "Save" at bounding box center [950, 691] width 78 height 39
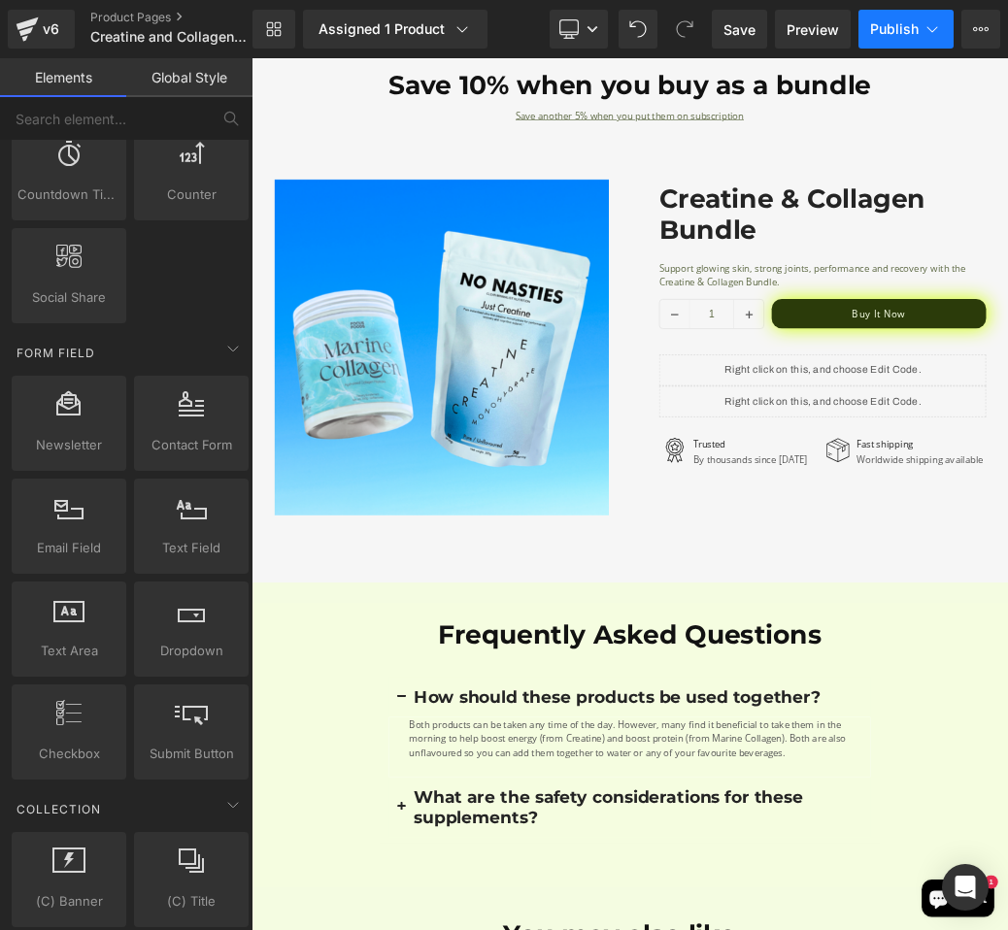
click at [873, 48] on button "Publish" at bounding box center [905, 29] width 95 height 39
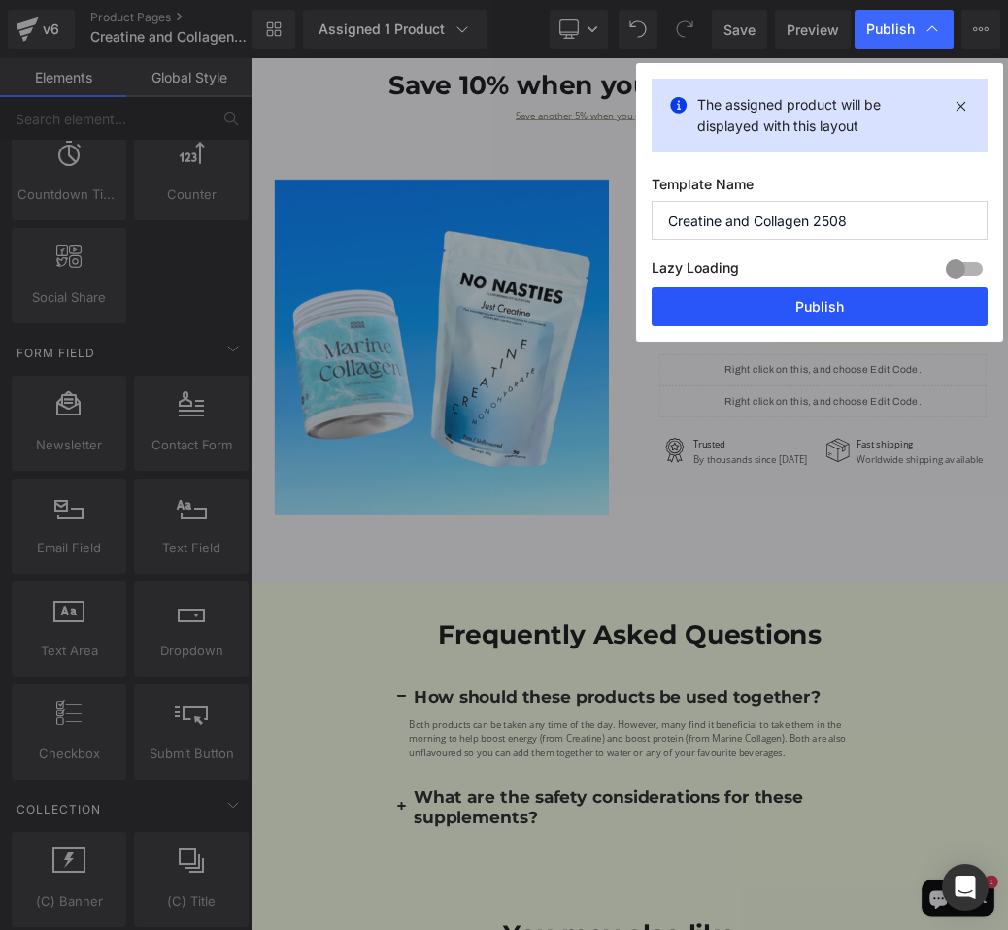
click at [783, 308] on button "Publish" at bounding box center [819, 306] width 336 height 39
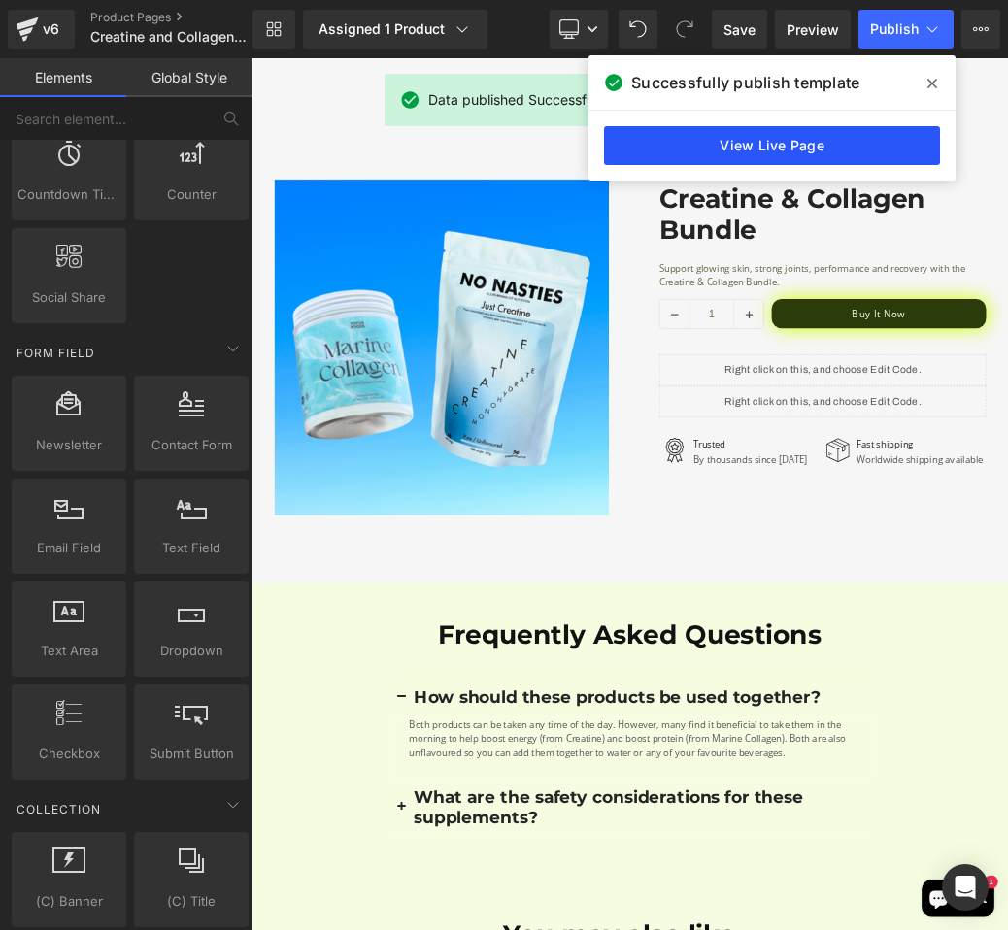
click at [861, 152] on link "View Live Page" at bounding box center [772, 145] width 336 height 39
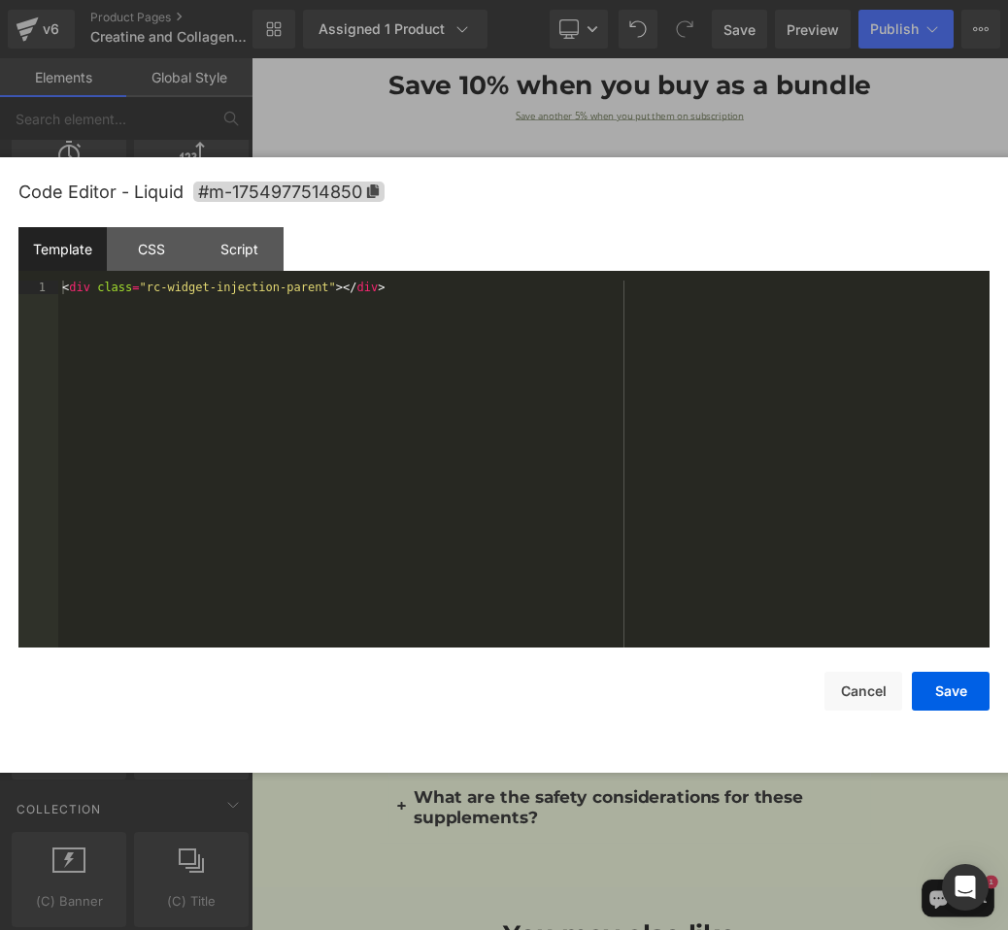
click at [747, 0] on div "Liquid You are previewing how the will restyle your page. You can not edit Elem…" at bounding box center [504, 0] width 1008 height 0
click at [157, 247] on div "CSS" at bounding box center [151, 249] width 88 height 44
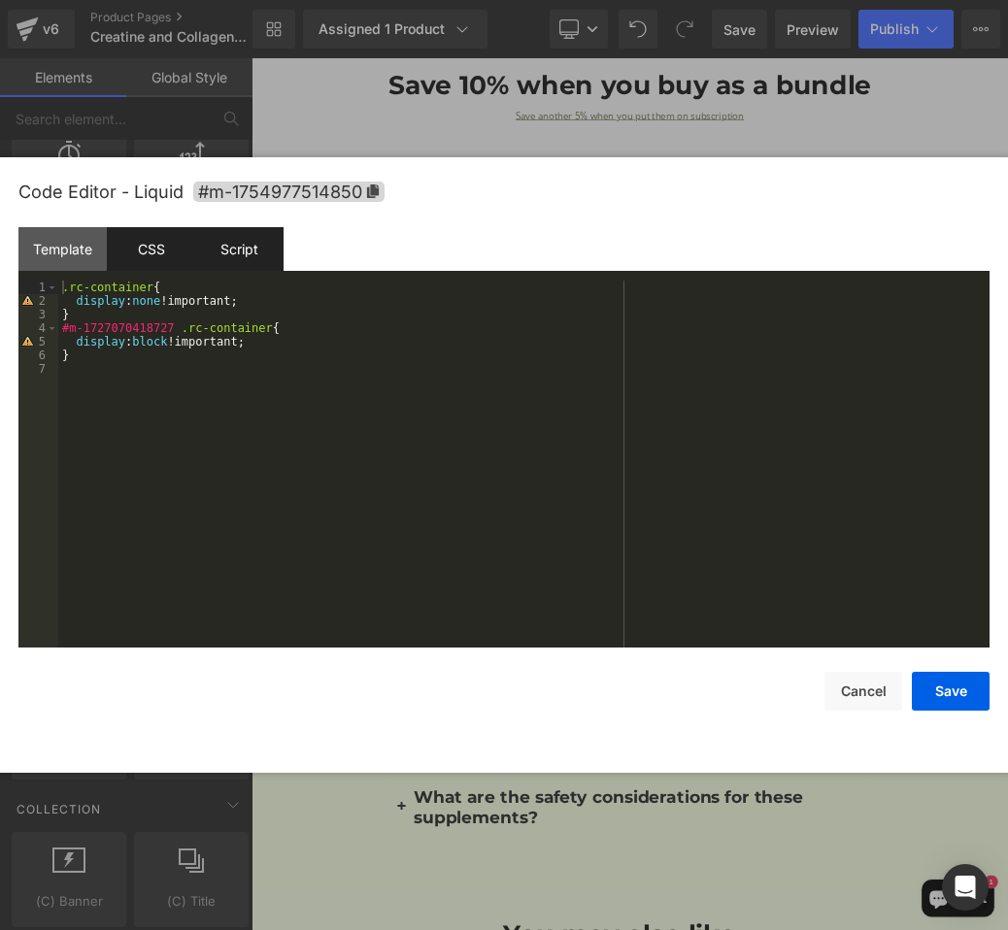
click at [235, 248] on div "Script" at bounding box center [239, 249] width 88 height 44
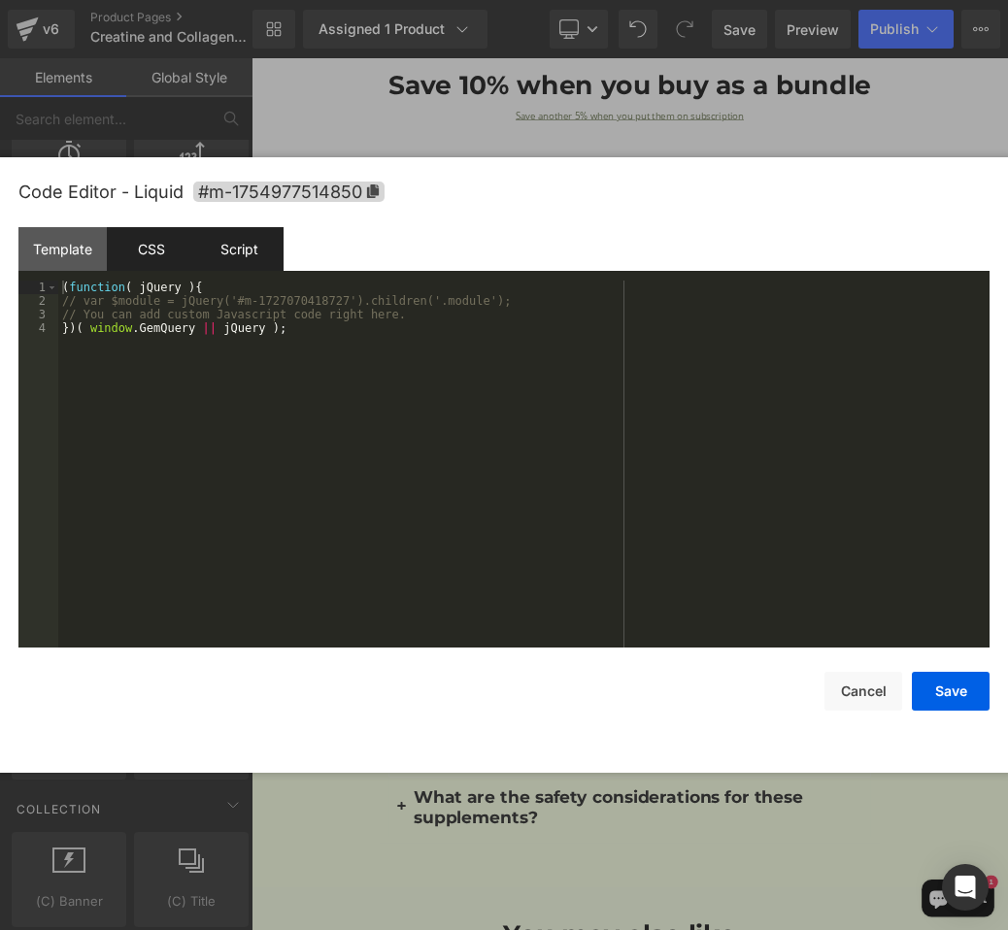
click at [162, 248] on div "CSS" at bounding box center [151, 249] width 88 height 44
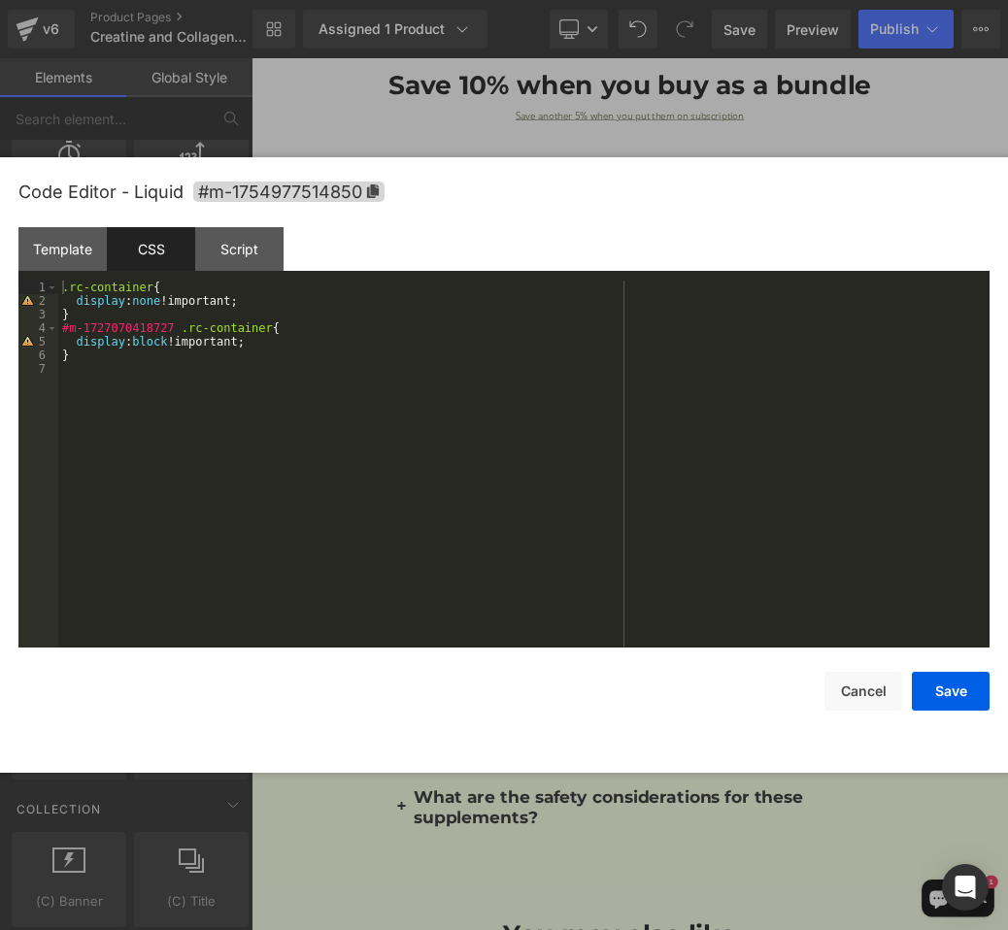
click at [198, 298] on div ".rc-container { display : none !important; } #m-1727070418727 .rc-container { d…" at bounding box center [523, 478] width 931 height 394
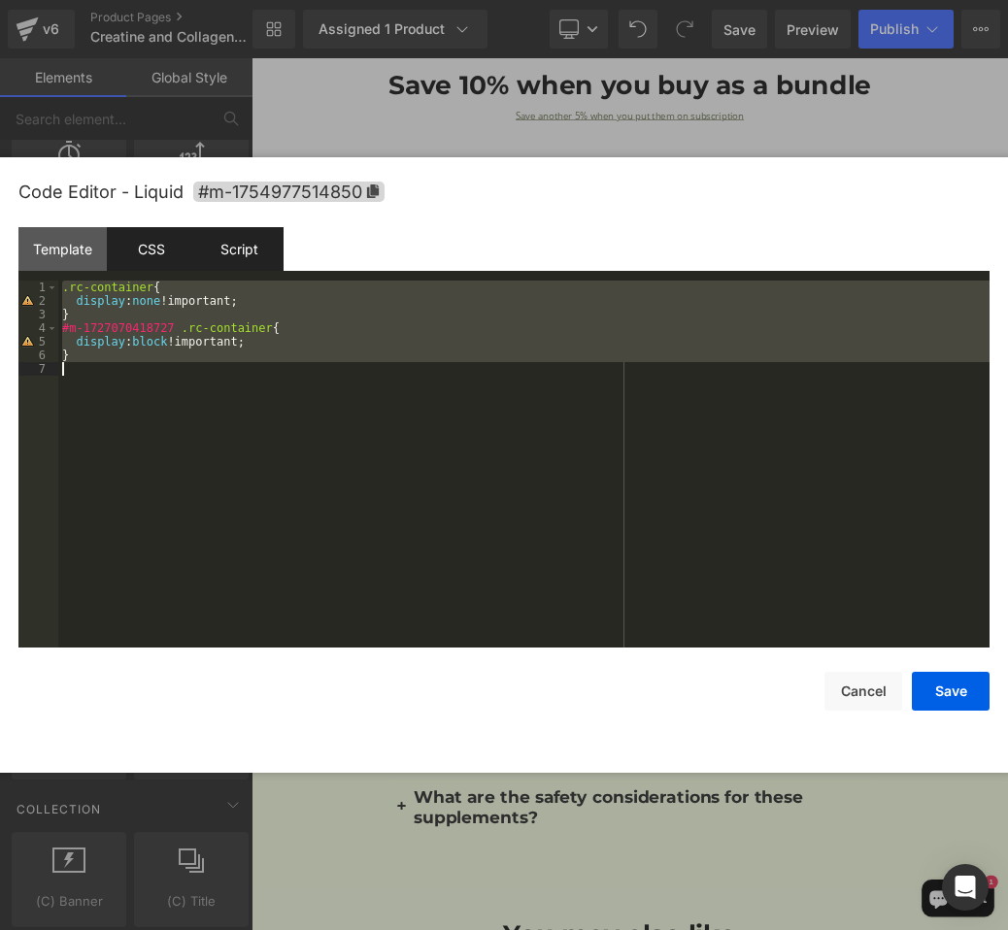
click at [232, 267] on div "Script" at bounding box center [239, 249] width 88 height 44
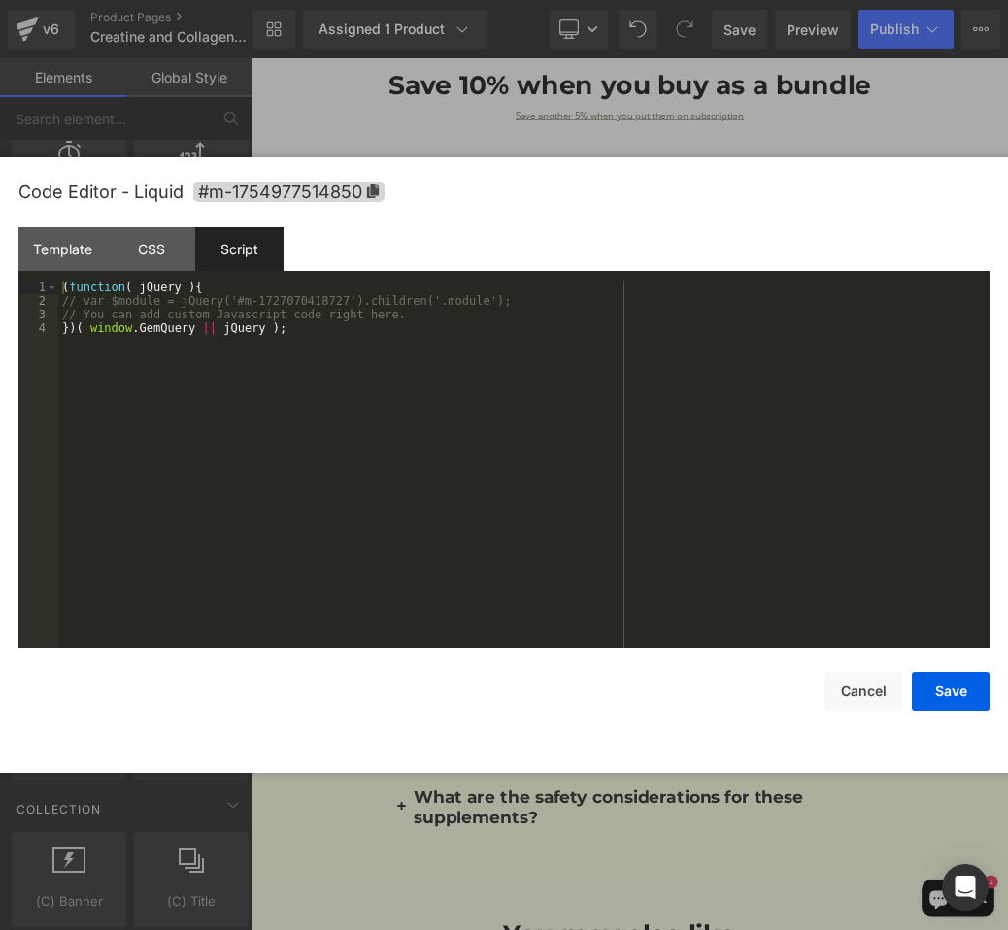
click at [200, 381] on div "( function ( jQuery ) { // var $module = jQuery('#m-1727070418727').children('.…" at bounding box center [523, 478] width 931 height 394
click at [165, 277] on div "Template CSS Script Data" at bounding box center [503, 253] width 971 height 53
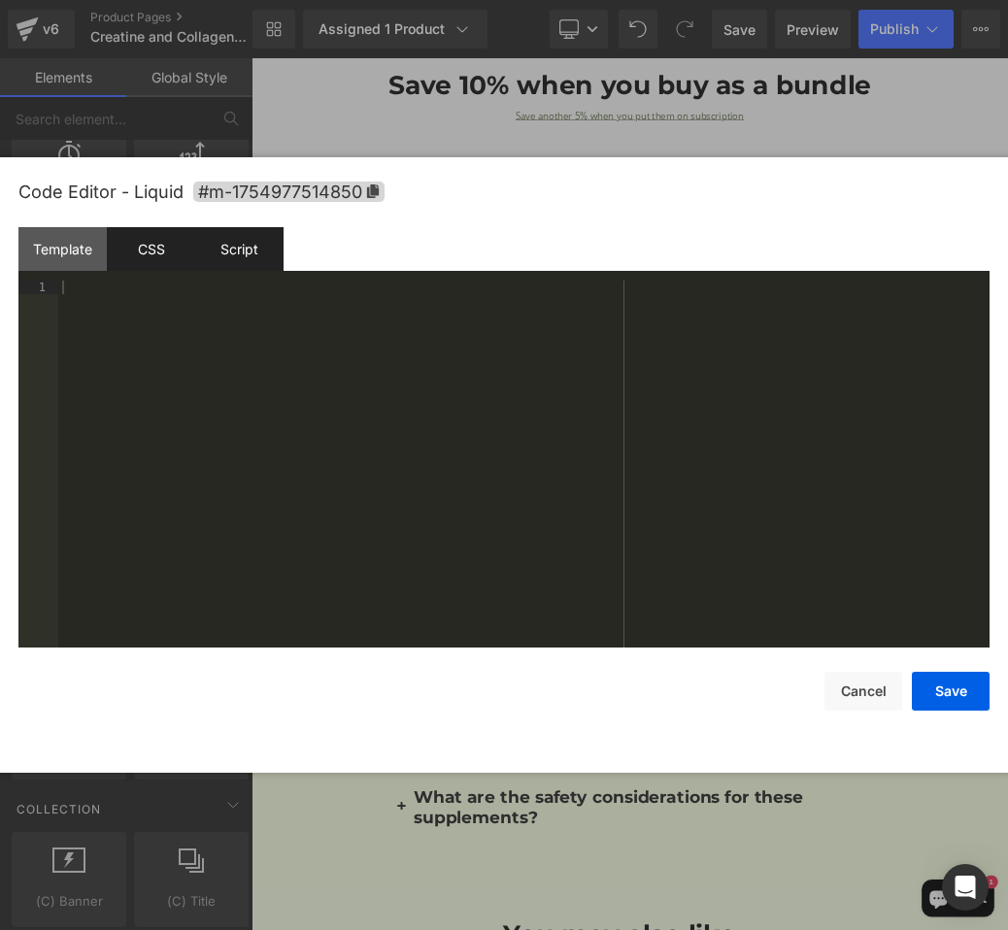
click at [165, 243] on div "CSS" at bounding box center [151, 249] width 88 height 44
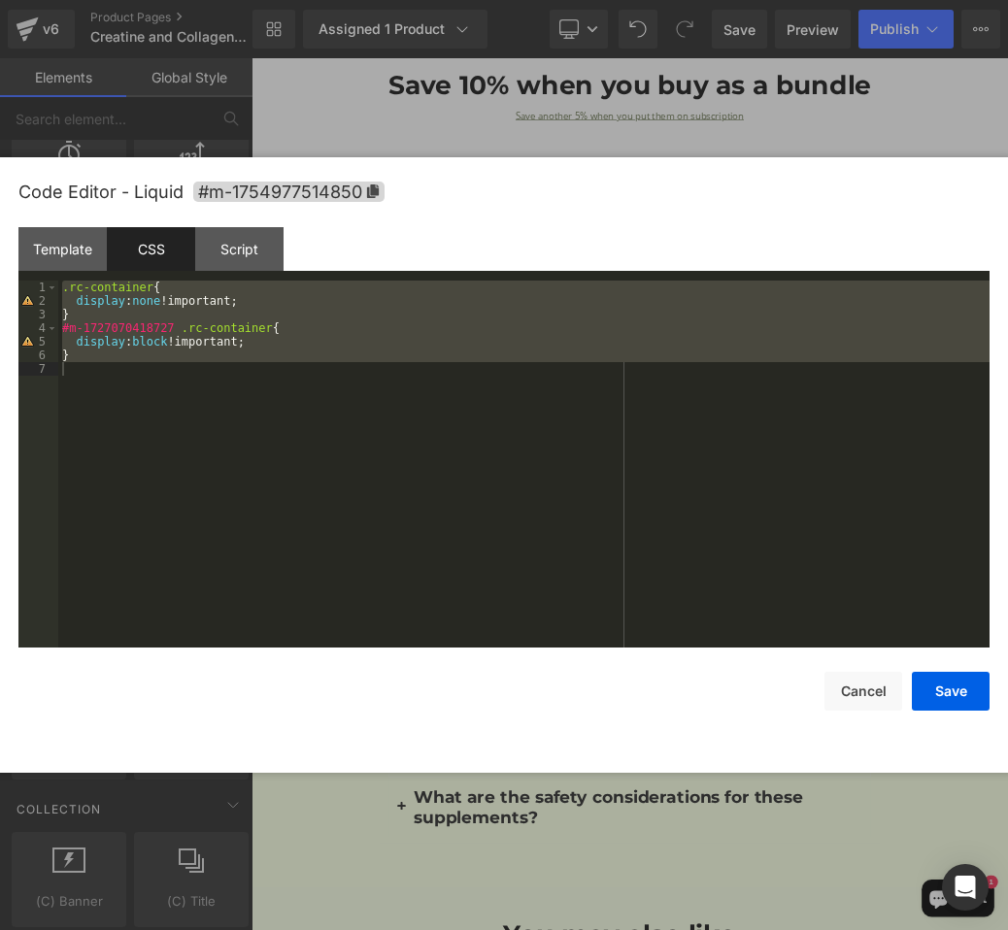
click at [244, 359] on div ".rc-container { display : none !important; } #m-1727070418727 .rc-container { d…" at bounding box center [523, 478] width 931 height 394
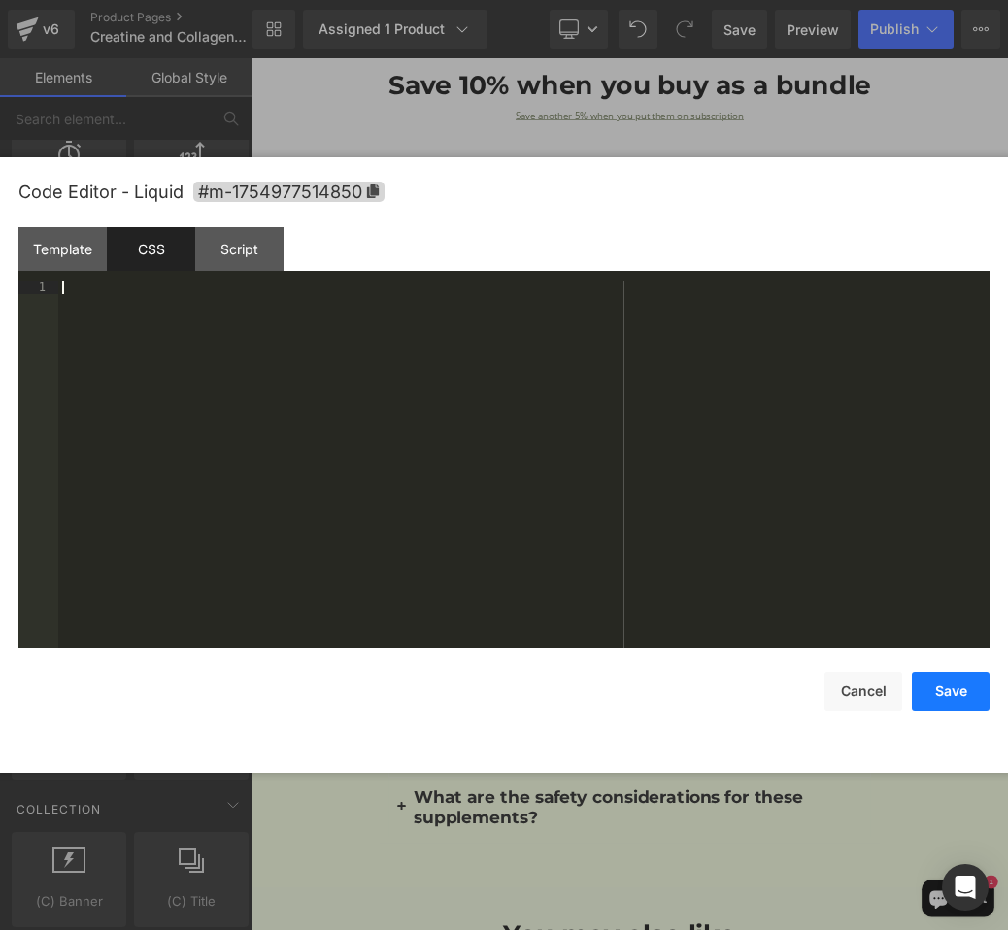
click at [918, 678] on button "Save" at bounding box center [950, 691] width 78 height 39
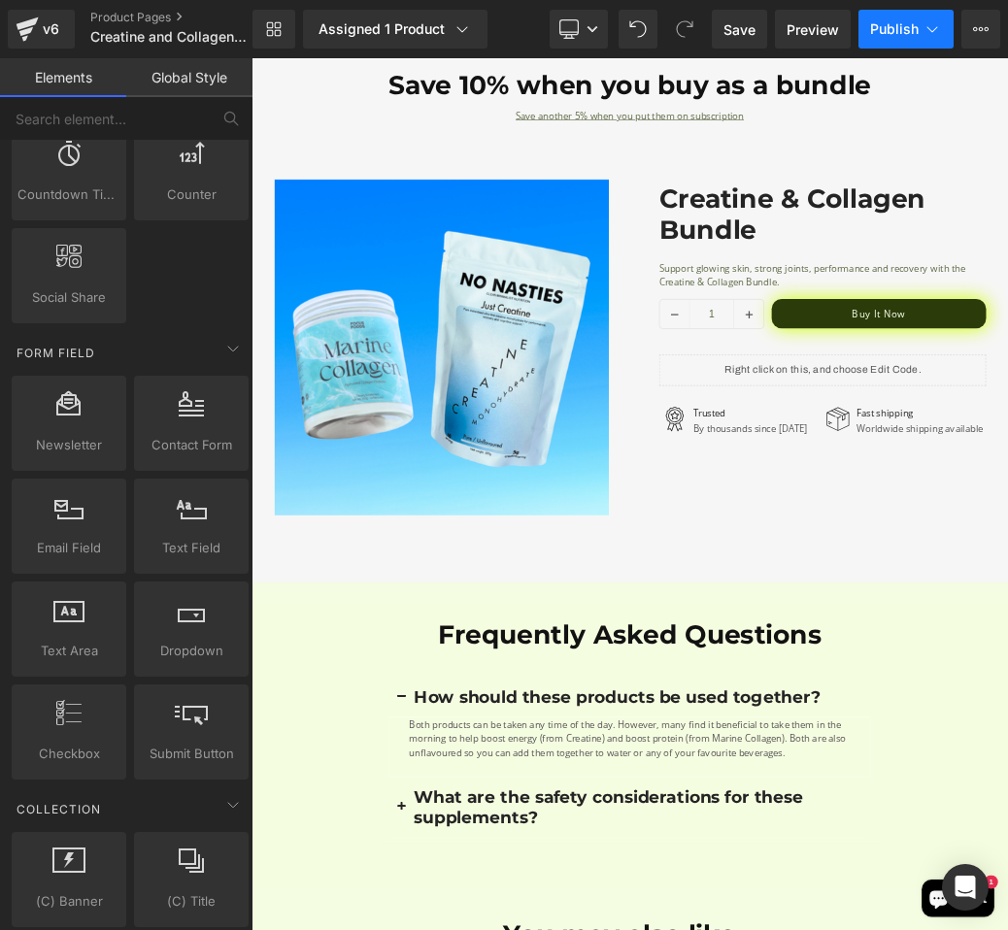
click at [870, 35] on span "Publish" at bounding box center [894, 29] width 49 height 16
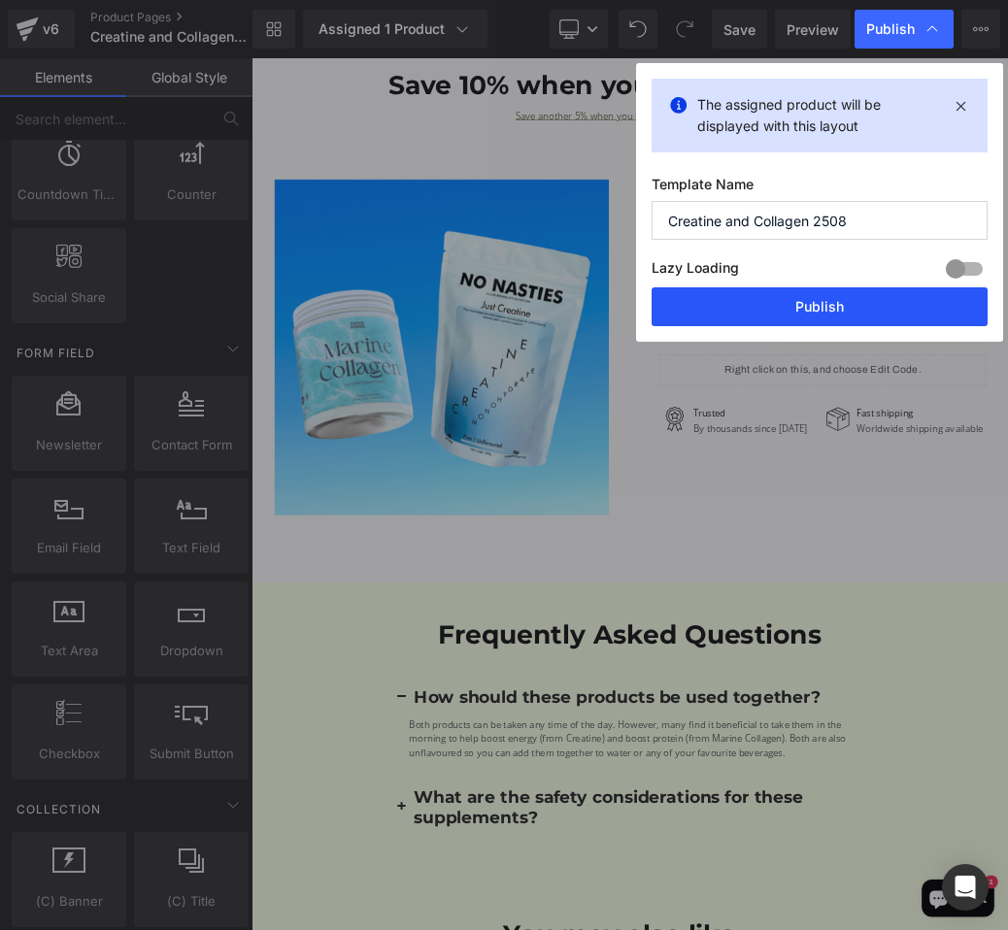
drag, startPoint x: 760, startPoint y: 294, endPoint x: 764, endPoint y: 570, distance: 275.7
click at [760, 294] on button "Publish" at bounding box center [819, 306] width 336 height 39
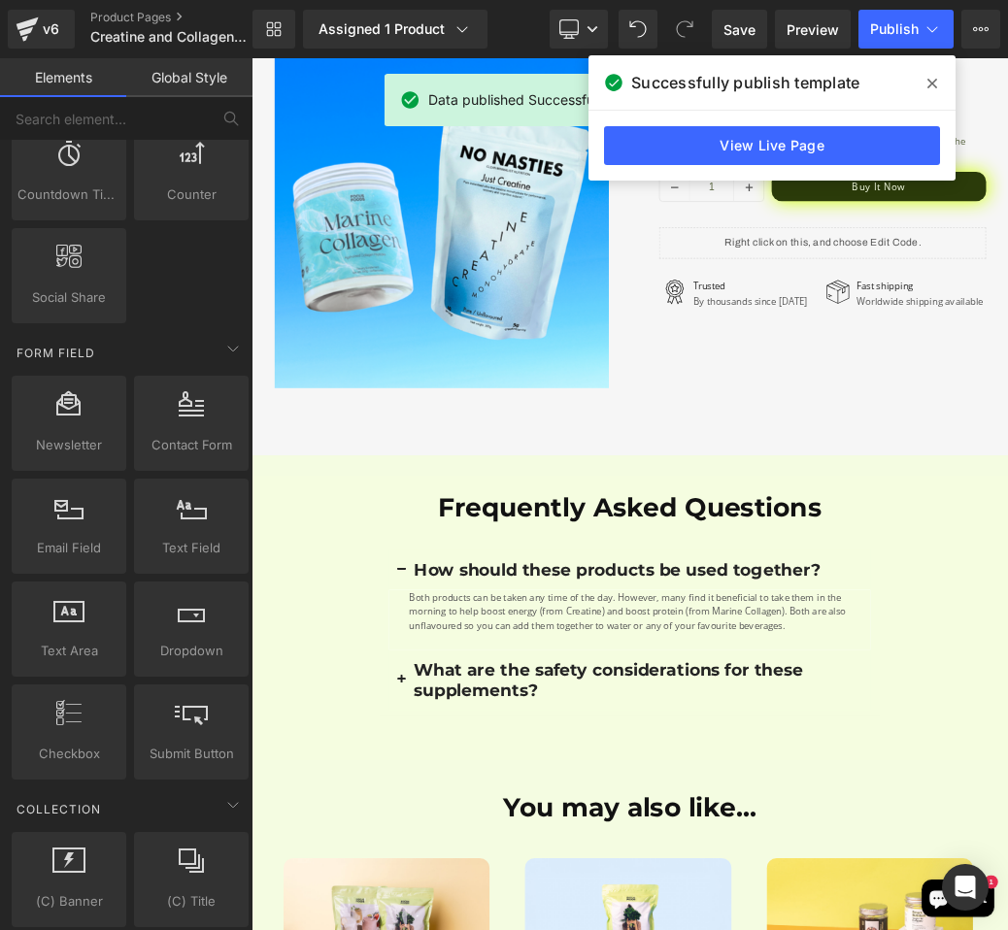
scroll to position [3788, 0]
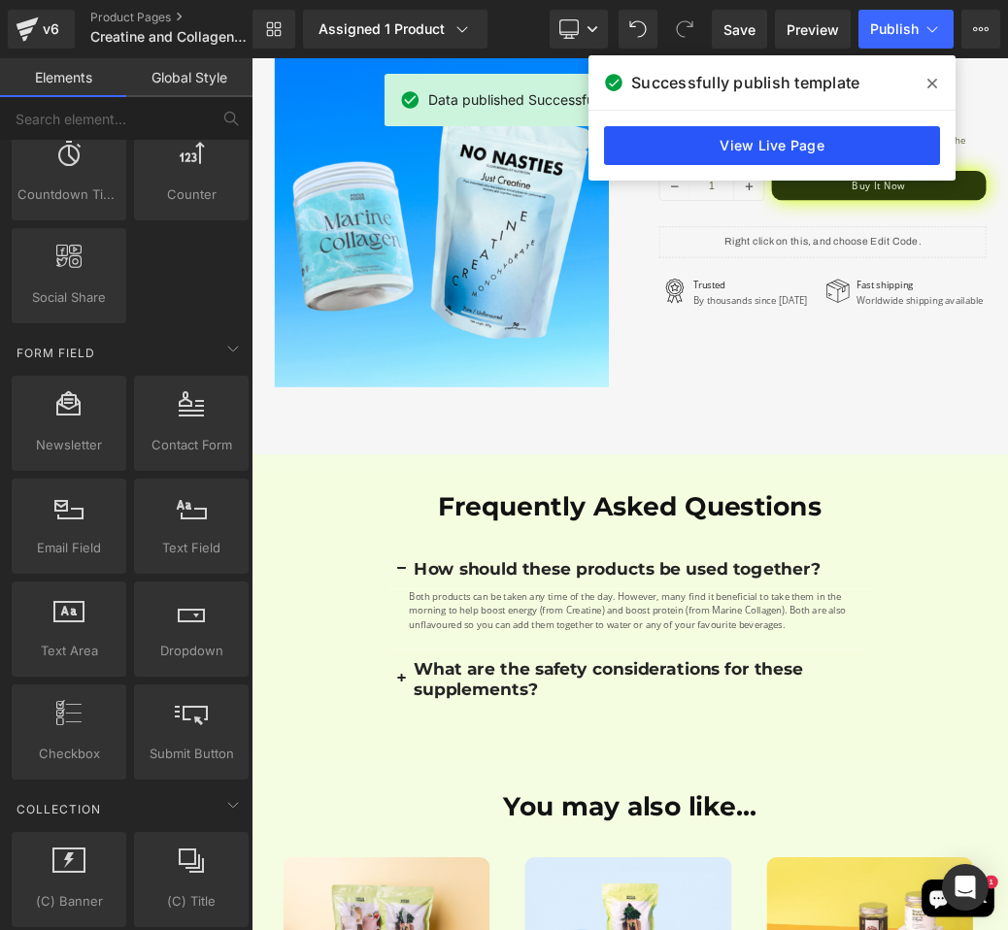
click at [741, 149] on link "View Live Page" at bounding box center [772, 145] width 336 height 39
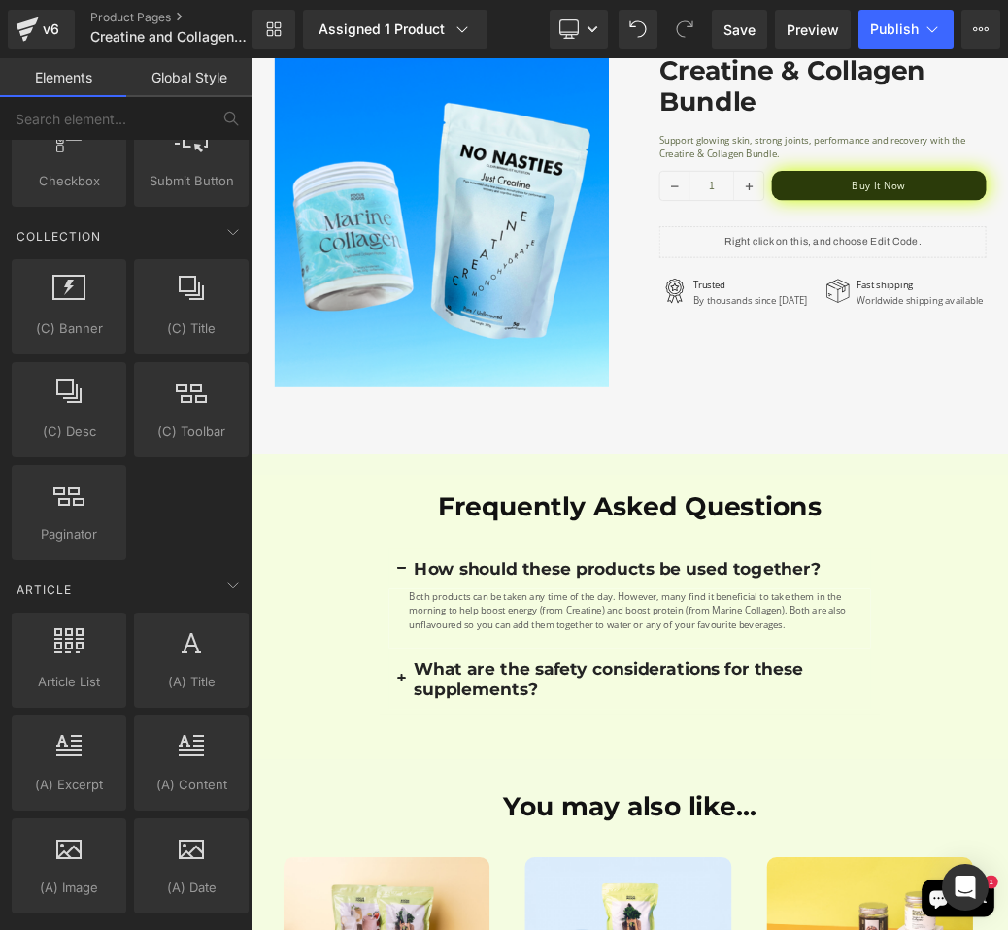
scroll to position [3594, 0]
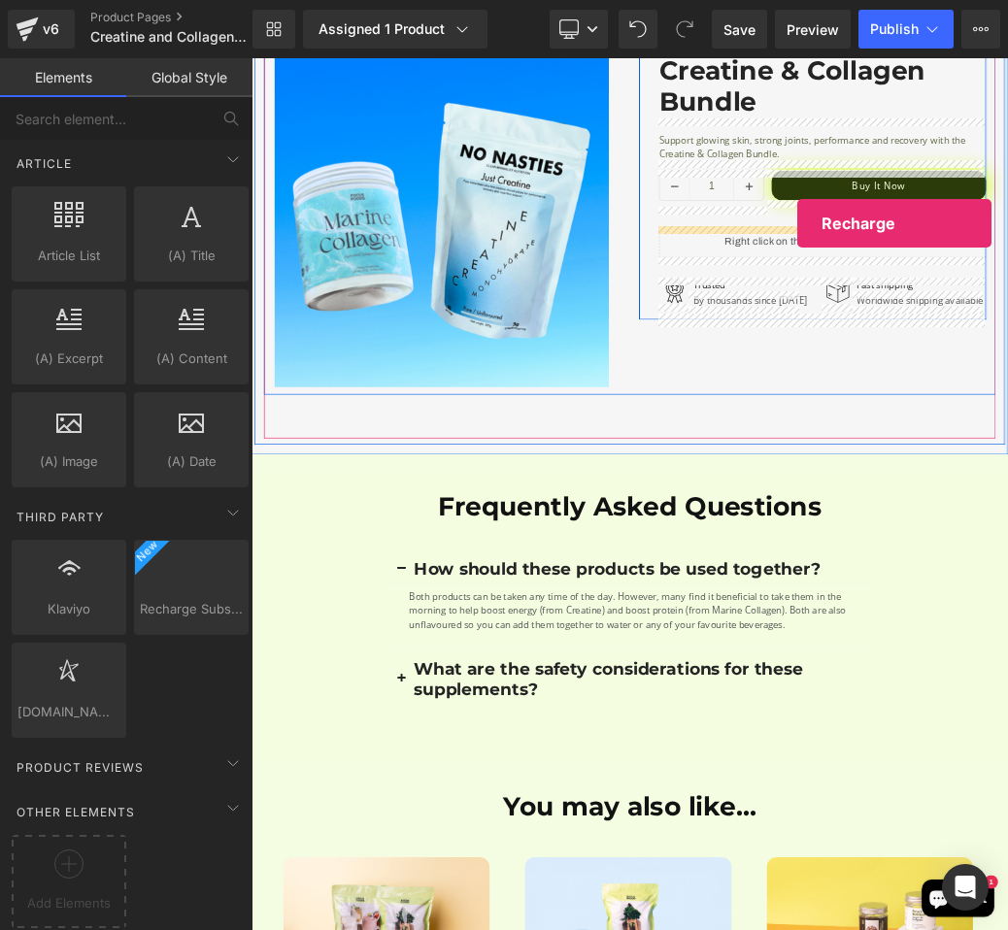
drag, startPoint x: 419, startPoint y: 633, endPoint x: 1099, endPoint y: 314, distance: 750.4
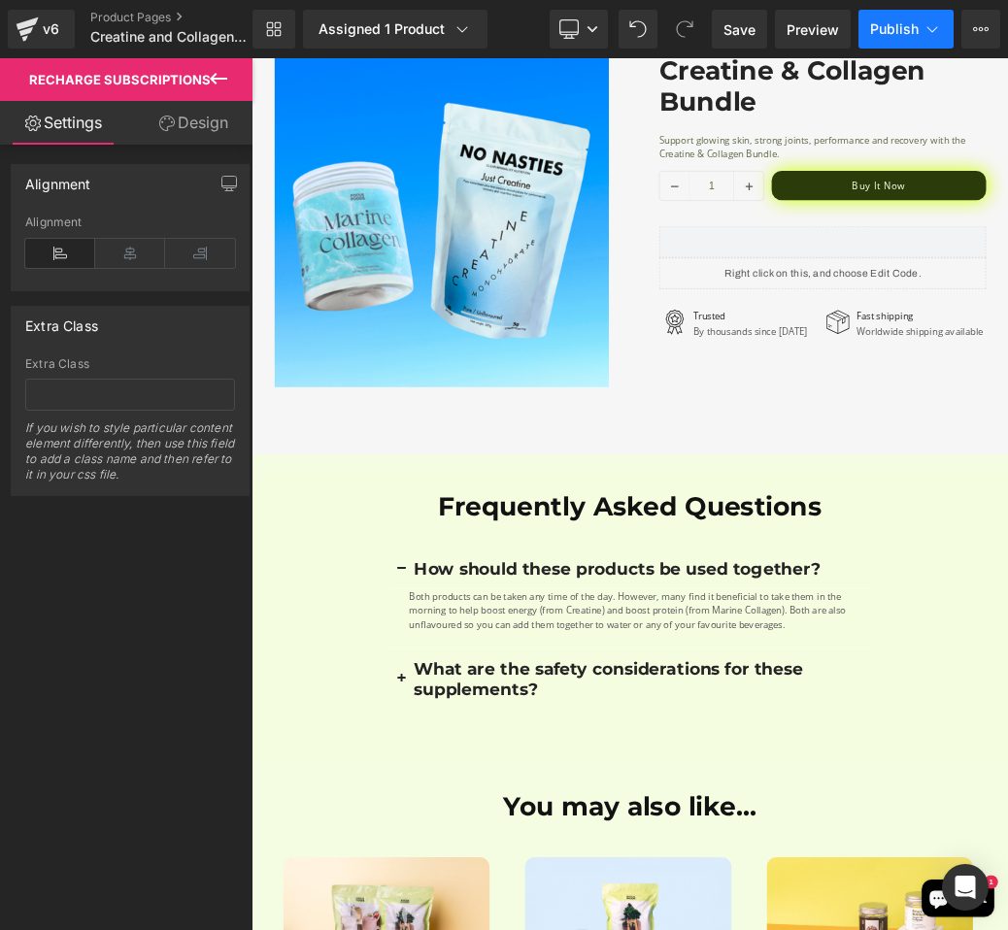
click at [888, 38] on button "Publish" at bounding box center [905, 29] width 95 height 39
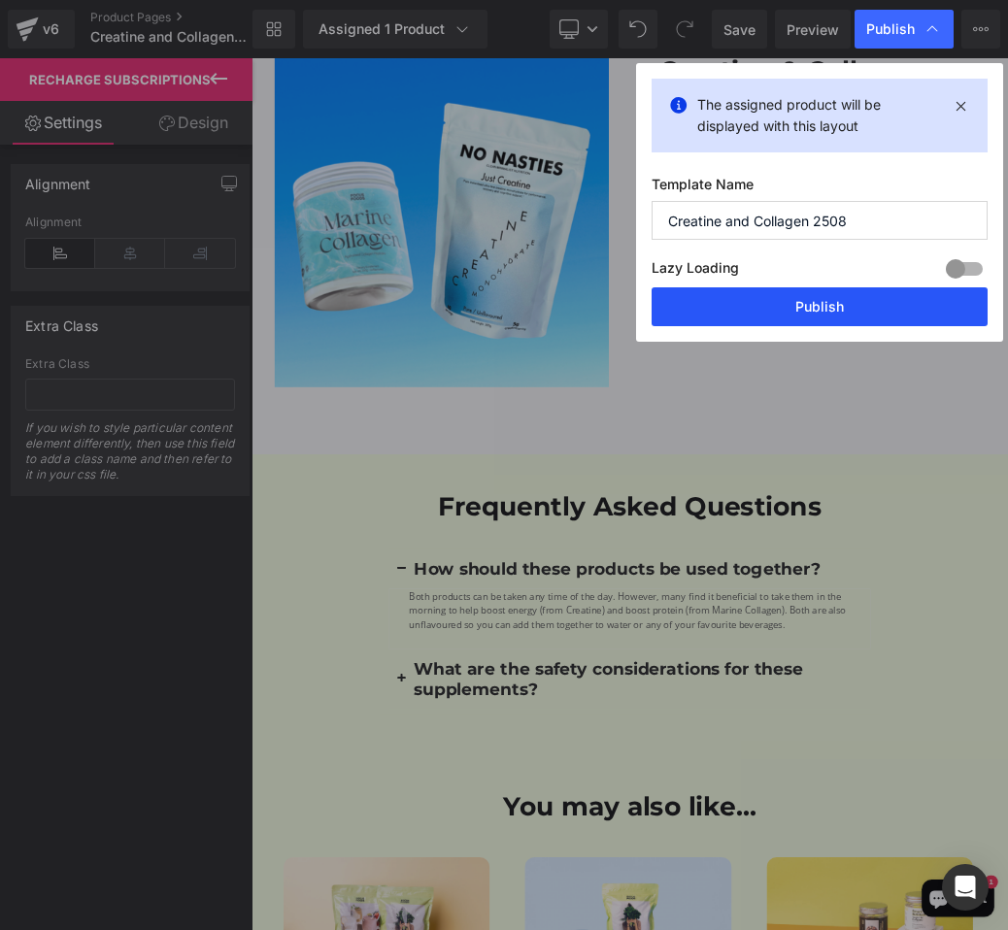
click at [836, 302] on button "Publish" at bounding box center [819, 306] width 336 height 39
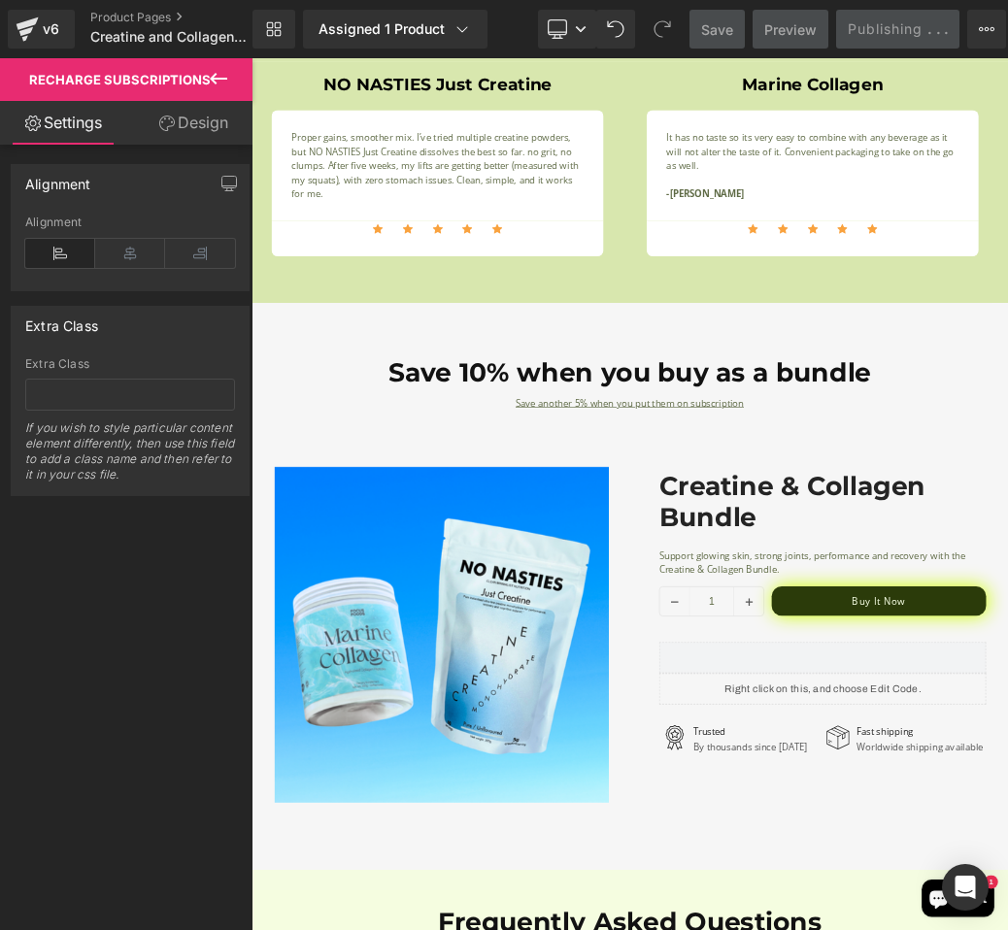
scroll to position [3160, 0]
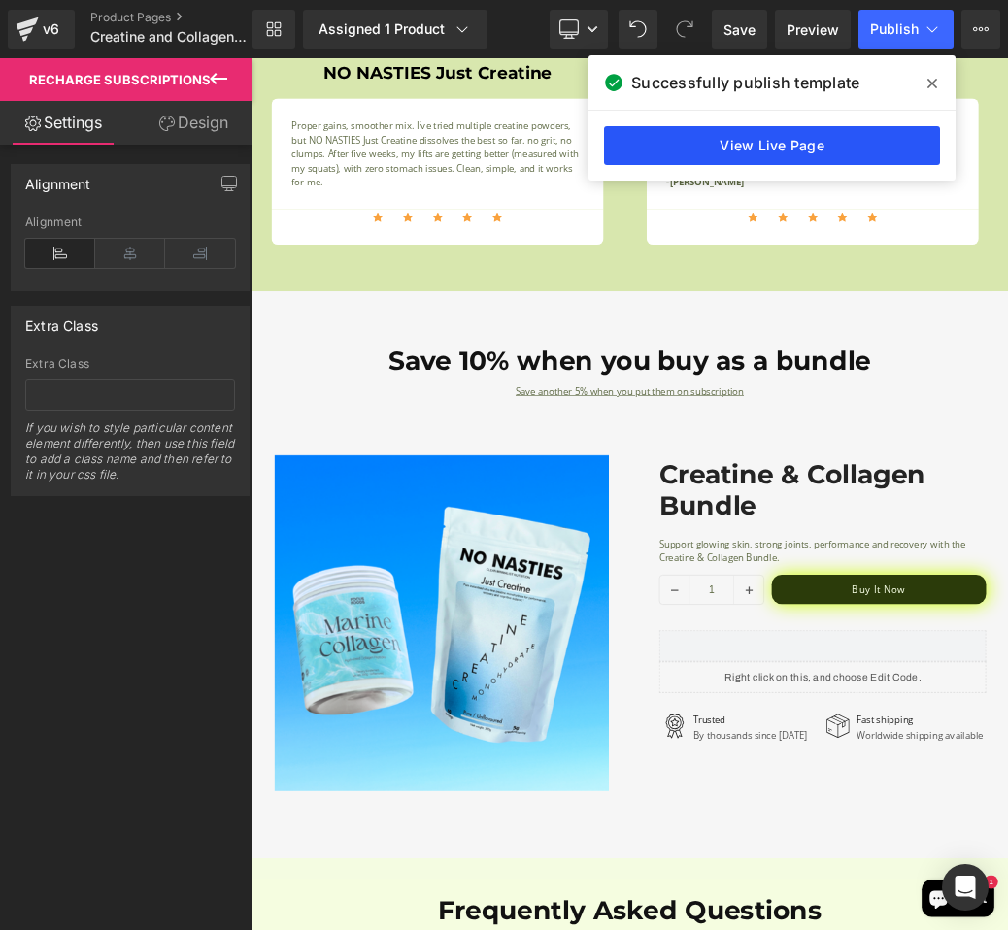
click at [819, 136] on link "View Live Page" at bounding box center [772, 145] width 336 height 39
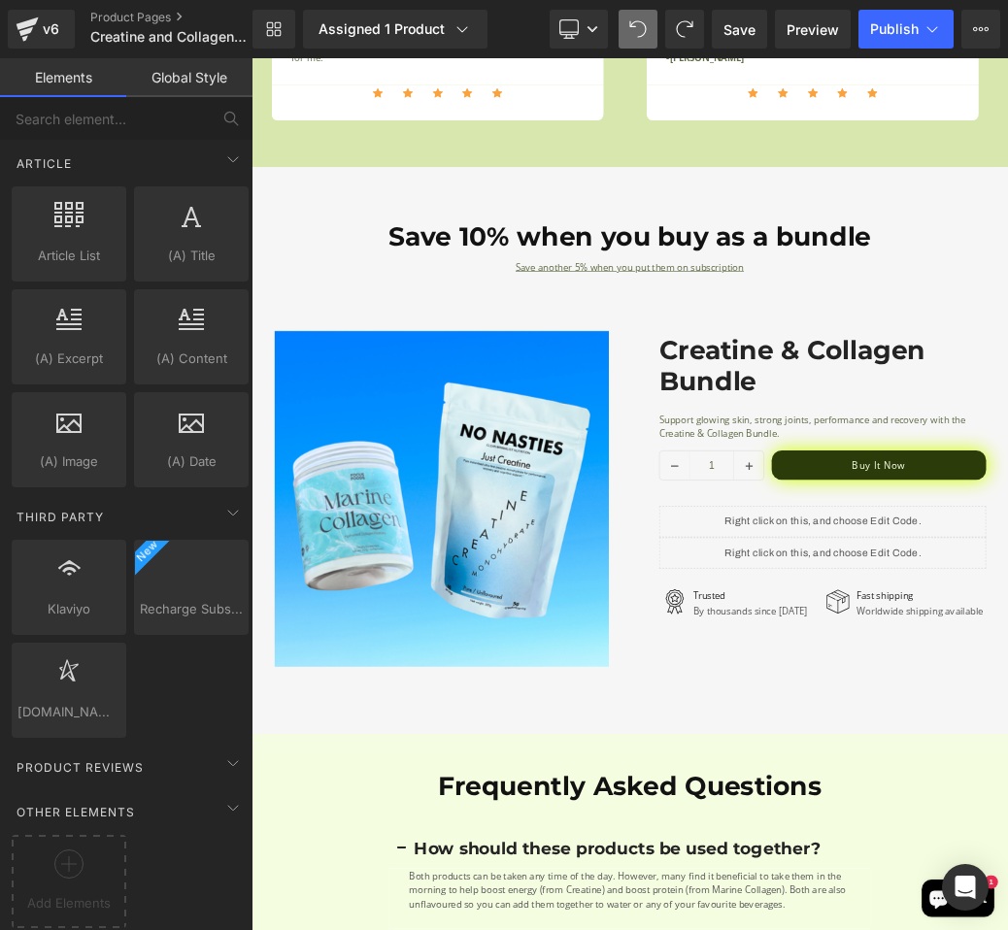
scroll to position [3328, 0]
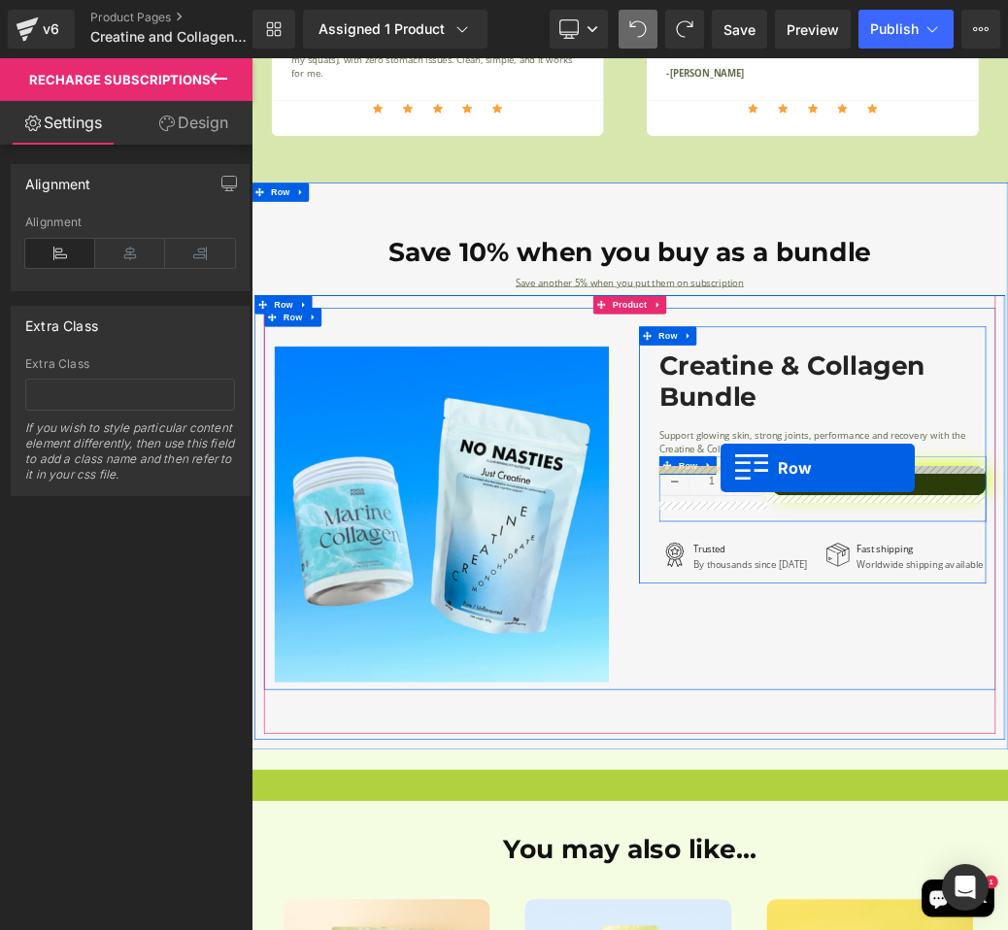
drag, startPoint x: 259, startPoint y: 1177, endPoint x: 979, endPoint y: 695, distance: 866.9
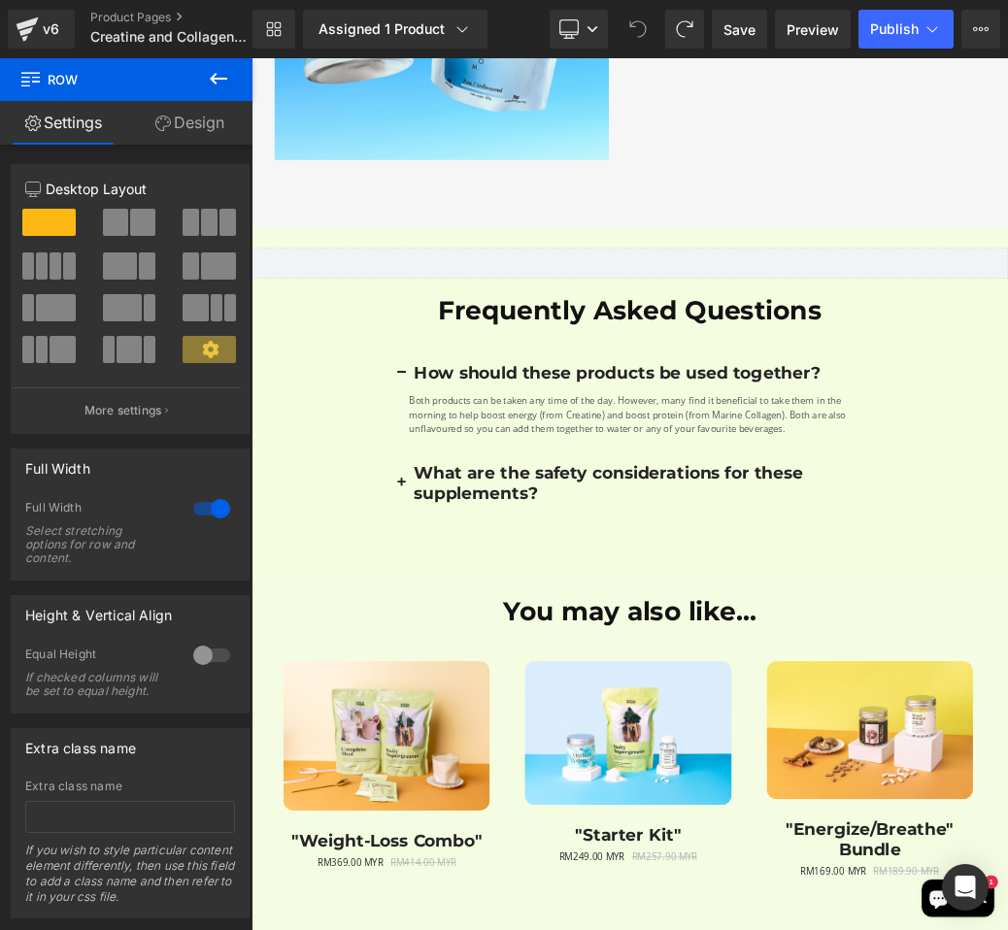
scroll to position [3926, 0]
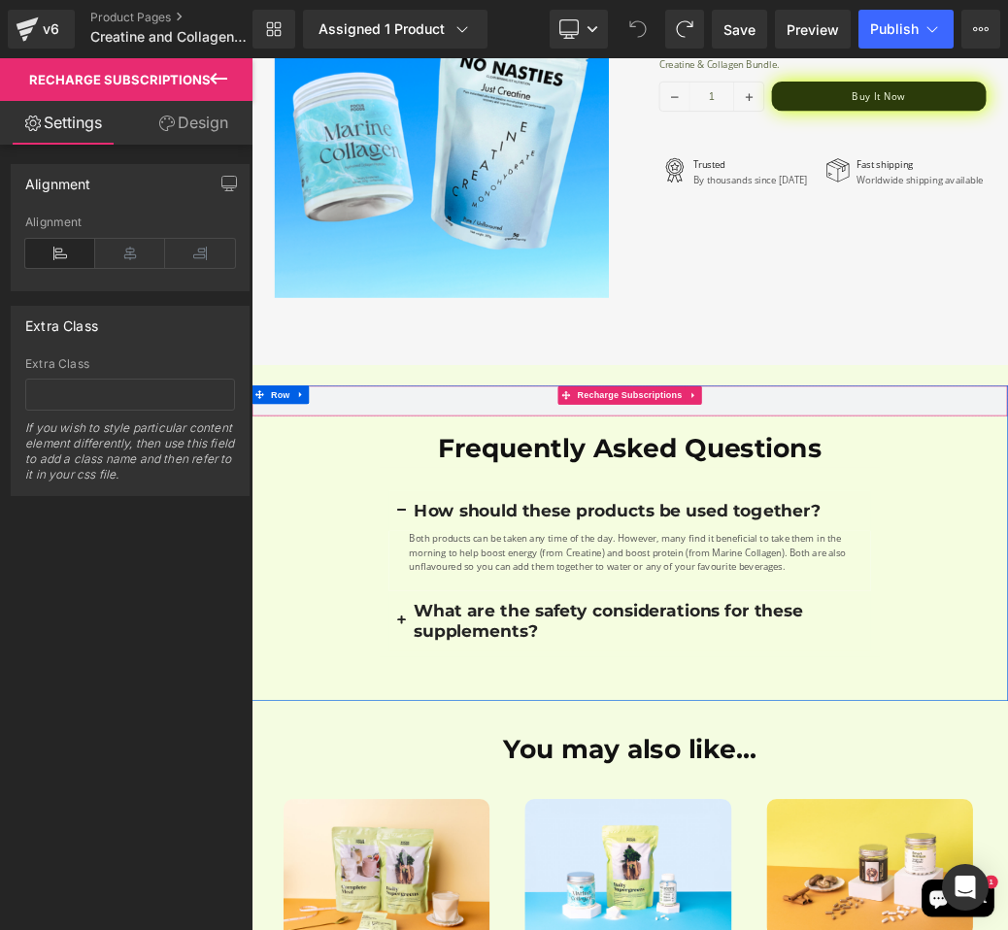
click at [1007, 602] on div "Recharge Subscriptions" at bounding box center [838, 590] width 1175 height 49
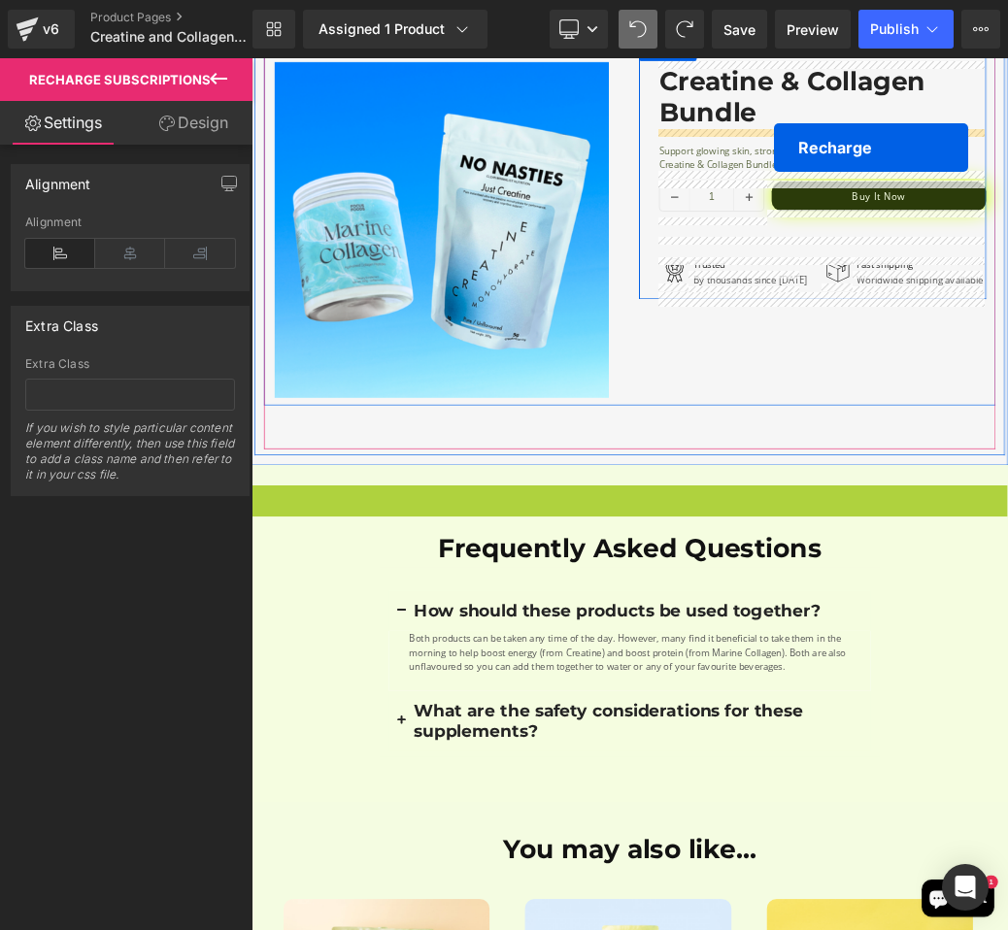
scroll to position [3752, 0]
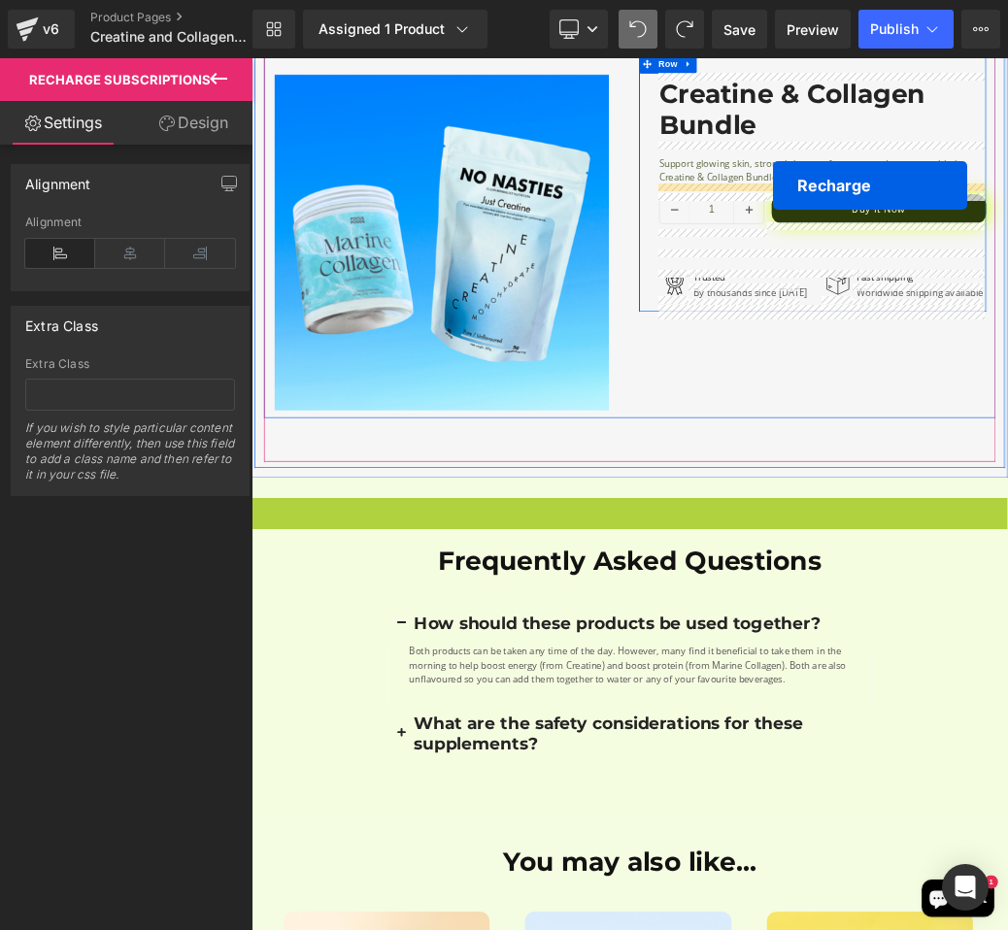
drag, startPoint x: 736, startPoint y: 575, endPoint x: 1061, endPoint y: 256, distance: 455.1
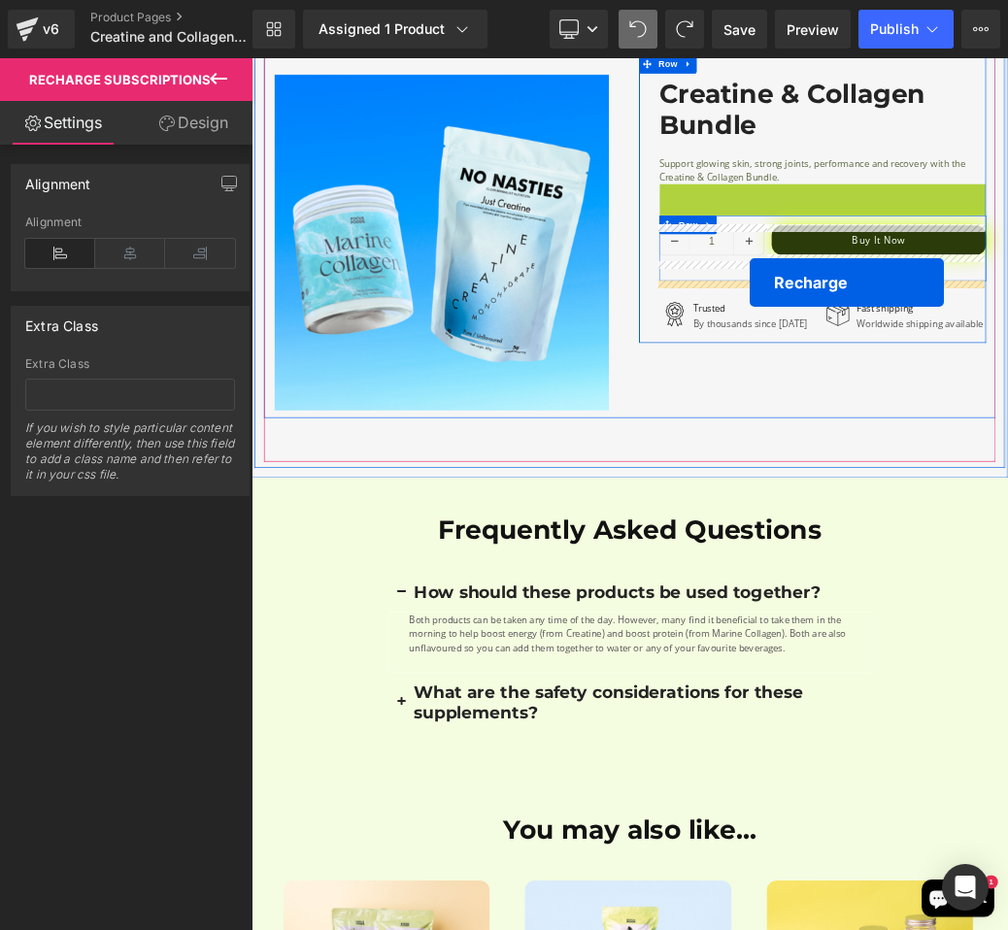
drag, startPoint x: 1029, startPoint y: 264, endPoint x: 1025, endPoint y: 407, distance: 142.7
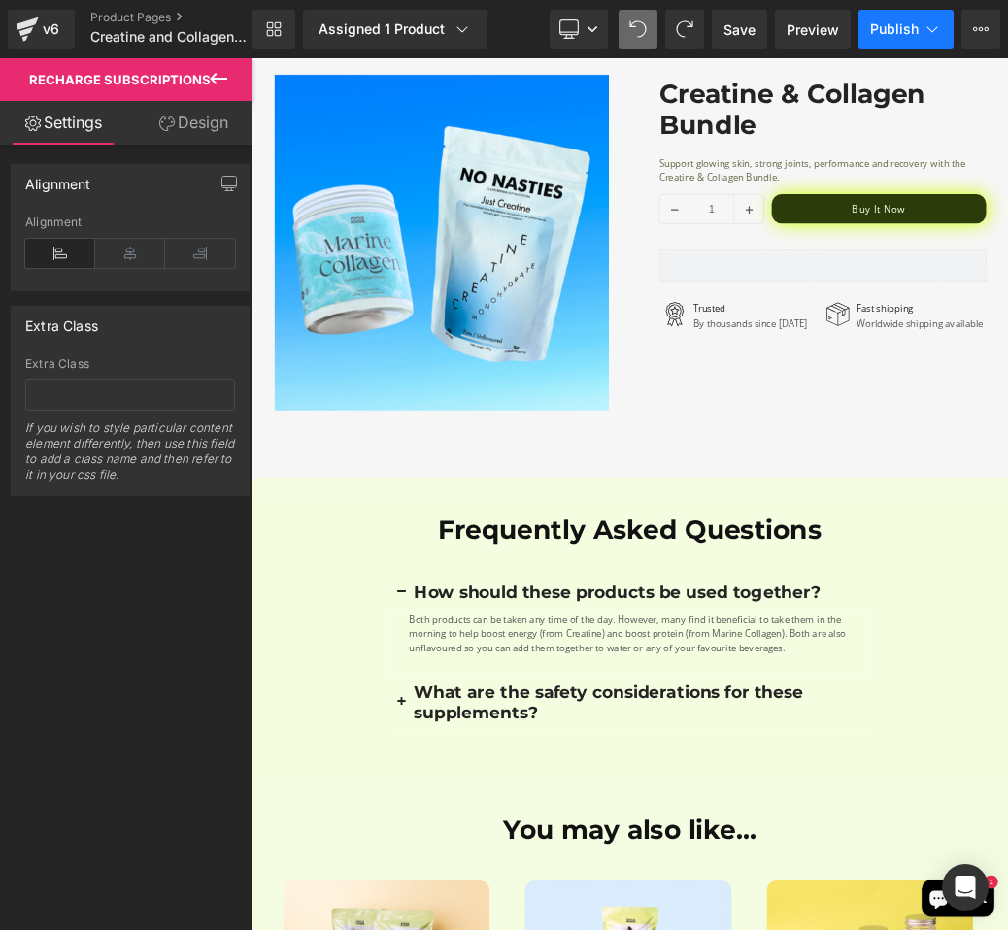
click at [884, 21] on span "Publish" at bounding box center [894, 29] width 49 height 16
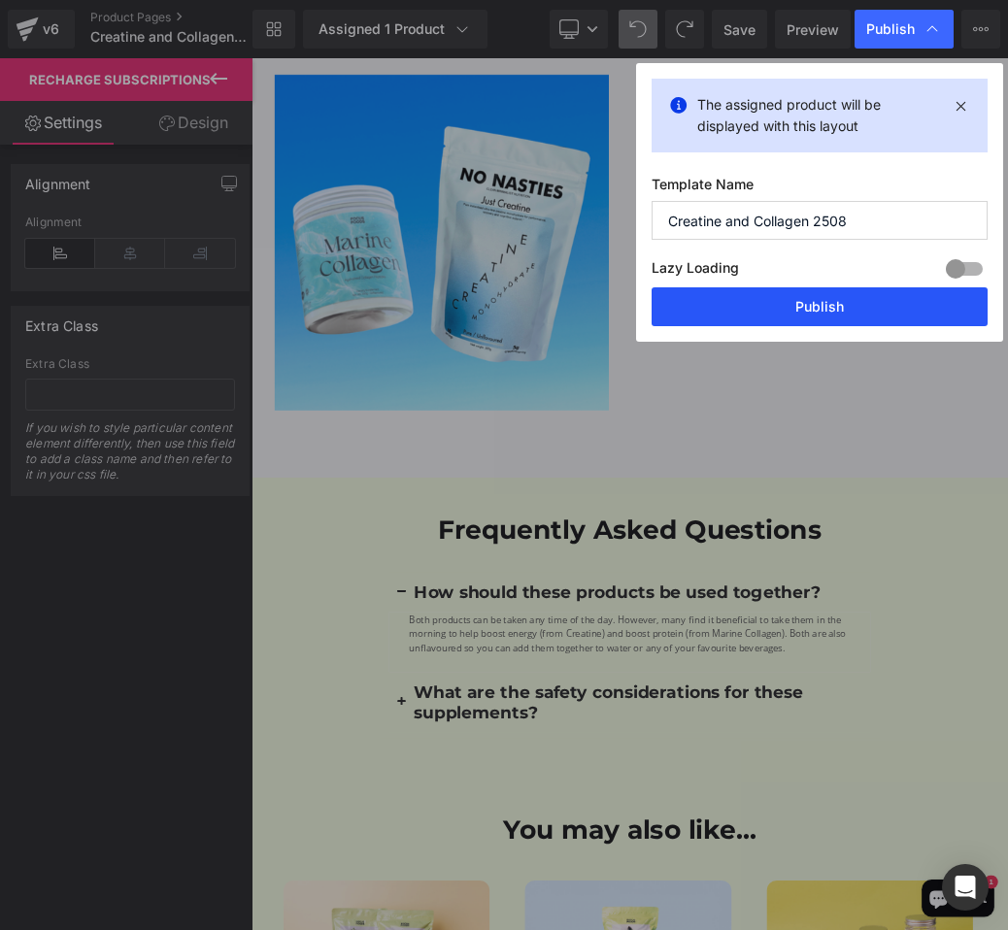
click at [800, 317] on button "Publish" at bounding box center [819, 306] width 336 height 39
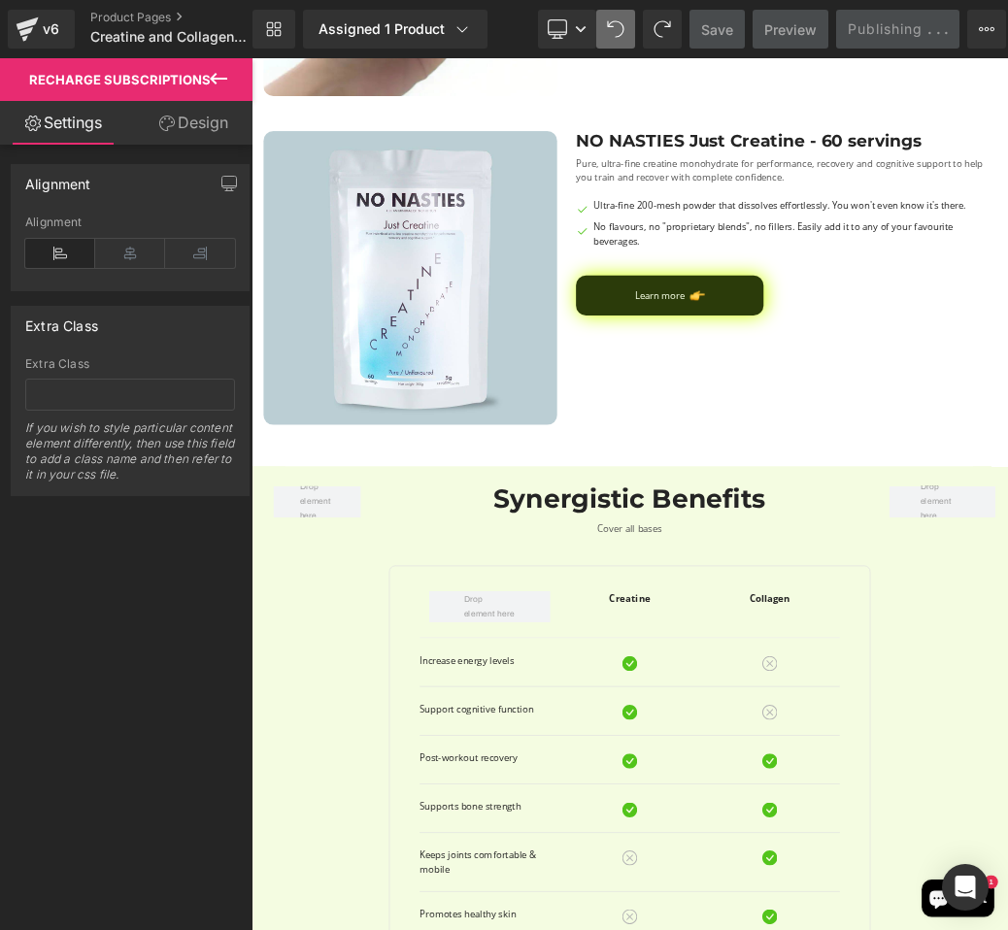
scroll to position [1350, 0]
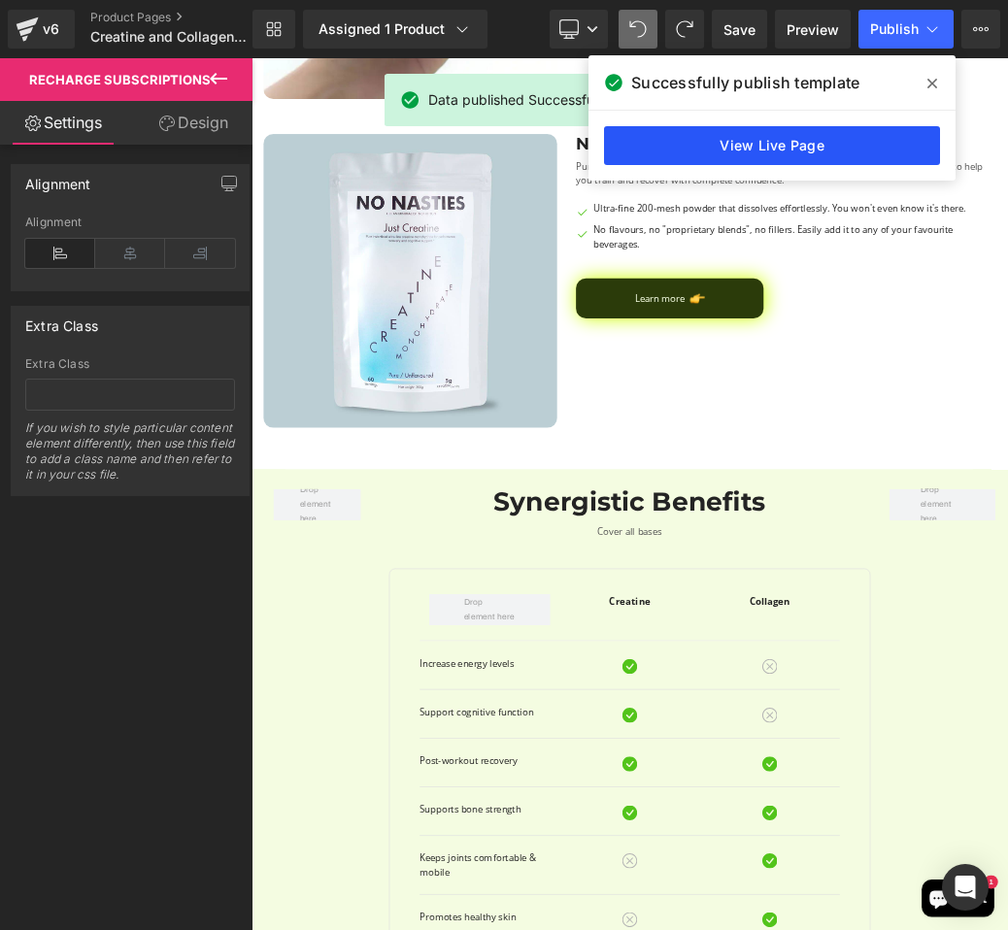
click at [761, 130] on link "View Live Page" at bounding box center [772, 145] width 336 height 39
